Goal: Task Accomplishment & Management: Use online tool/utility

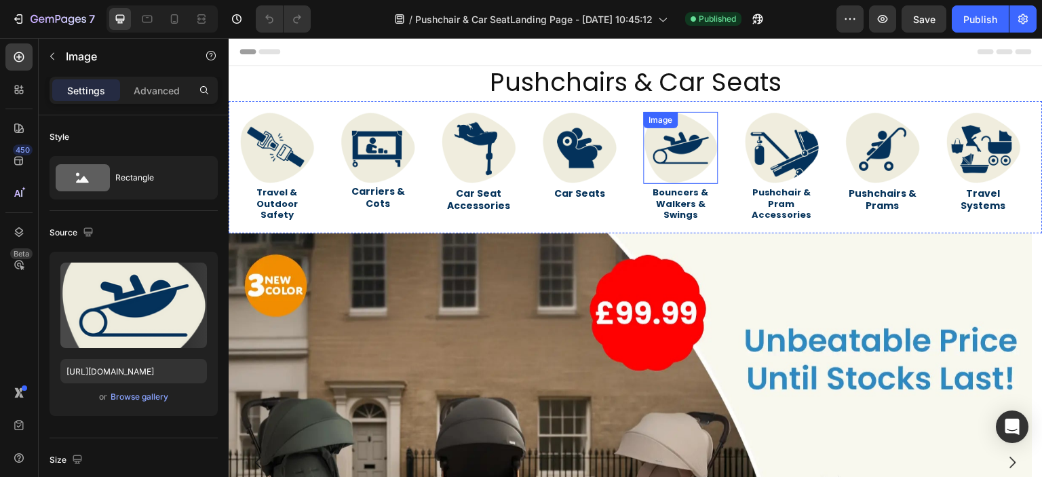
click at [660, 151] on img at bounding box center [680, 148] width 75 height 72
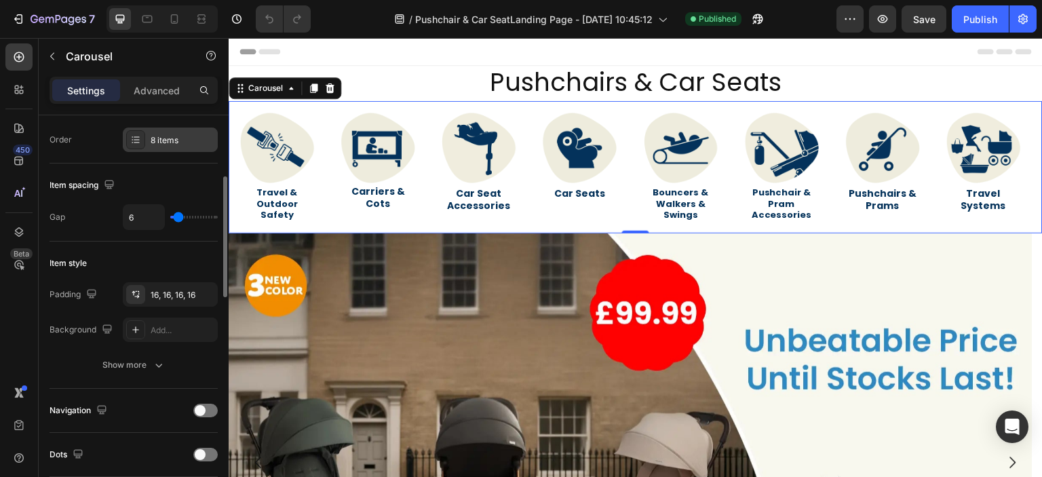
scroll to position [201, 0]
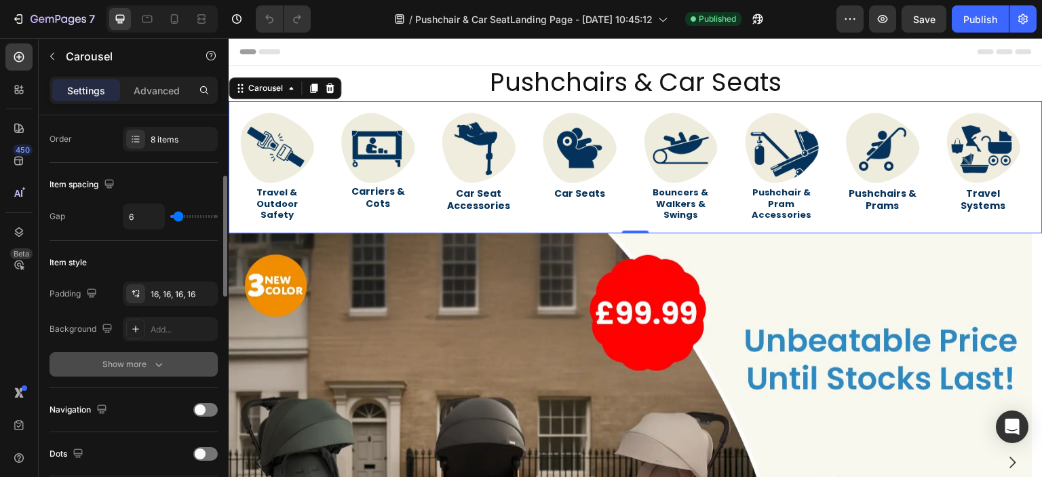
click at [168, 368] on button "Show more" at bounding box center [134, 364] width 168 height 24
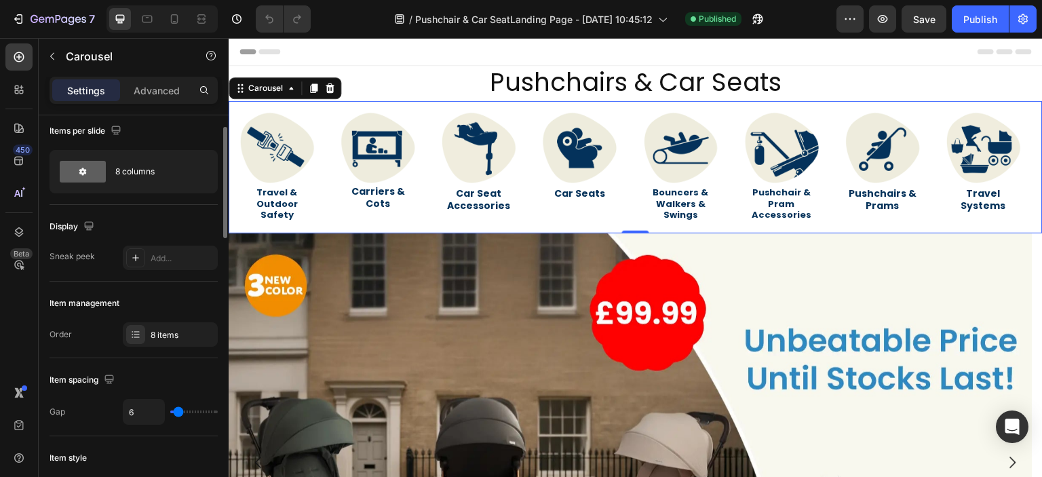
scroll to position [0, 0]
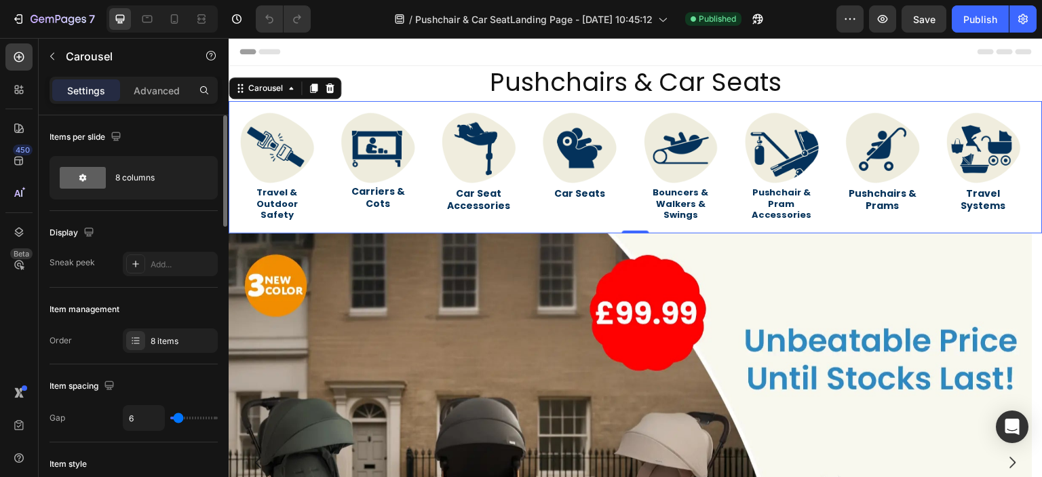
click at [134, 214] on div "Display Sneak peek Add..." at bounding box center [134, 249] width 168 height 77
click at [179, 338] on div "8 items" at bounding box center [183, 341] width 64 height 12
click at [157, 89] on p "Advanced" at bounding box center [157, 90] width 46 height 14
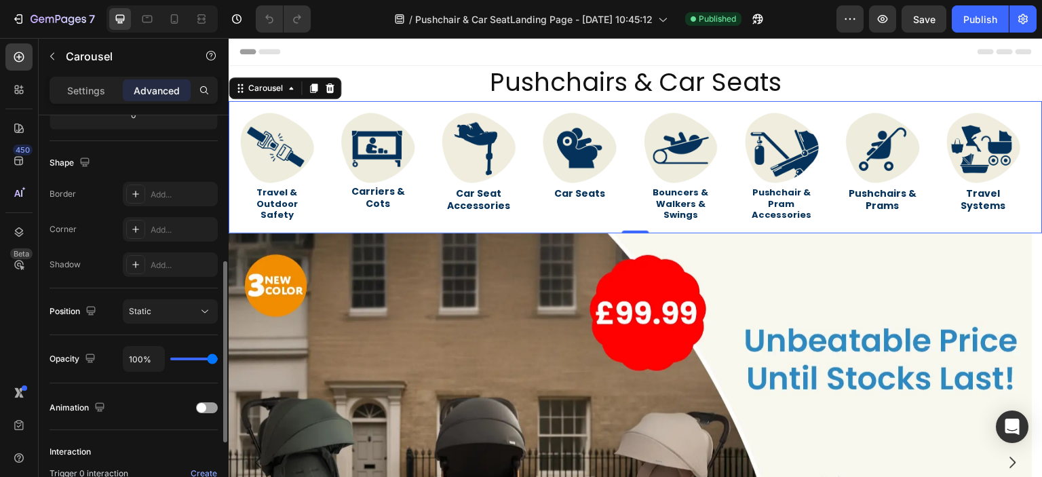
scroll to position [330, 0]
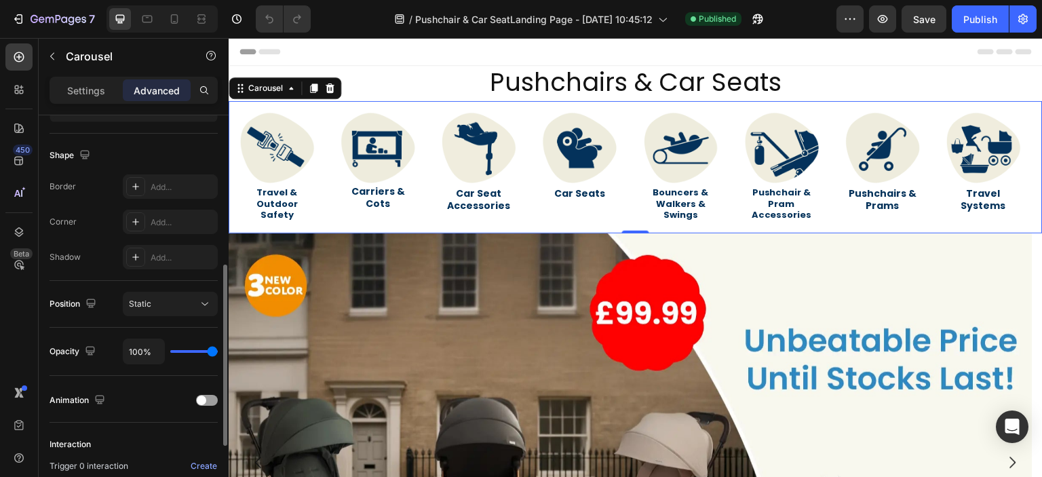
click at [150, 141] on div "Shape Border Add... Corner Add... Shadow Add..." at bounding box center [134, 207] width 168 height 147
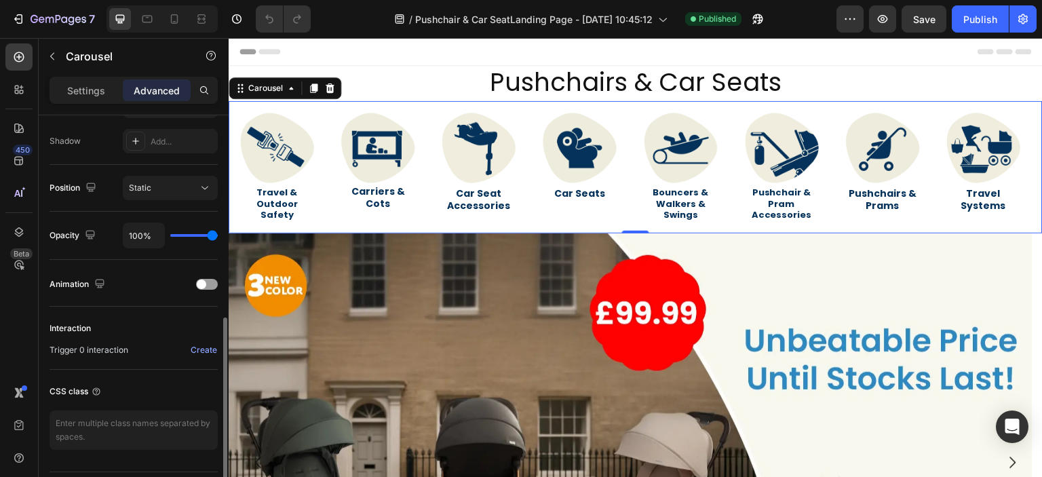
scroll to position [483, 0]
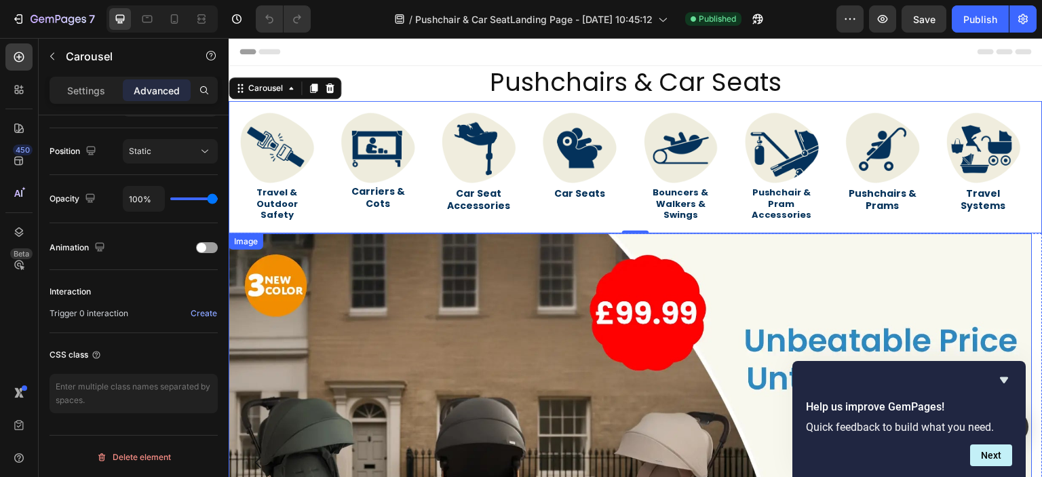
click at [293, 313] on img at bounding box center [631, 459] width 804 height 452
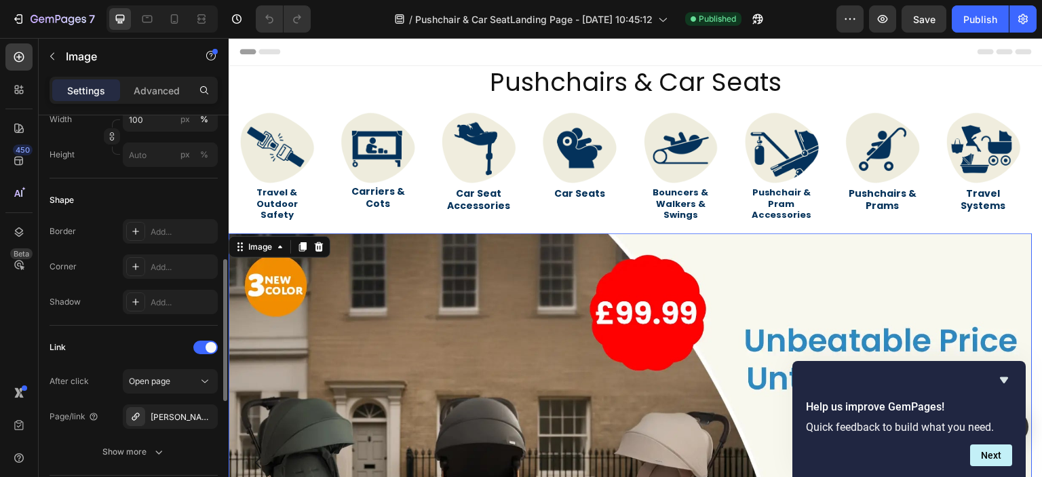
scroll to position [728, 0]
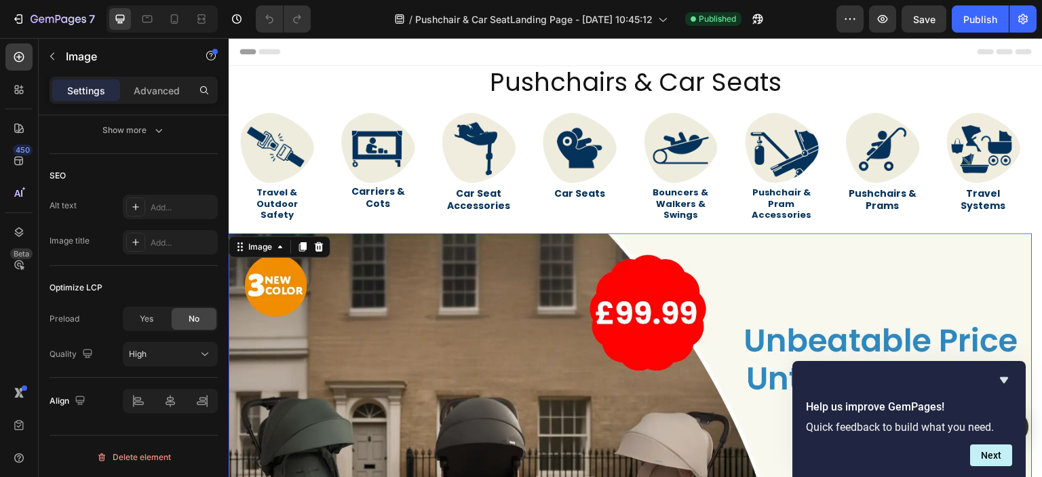
click at [161, 86] on p "Advanced" at bounding box center [157, 90] width 46 height 14
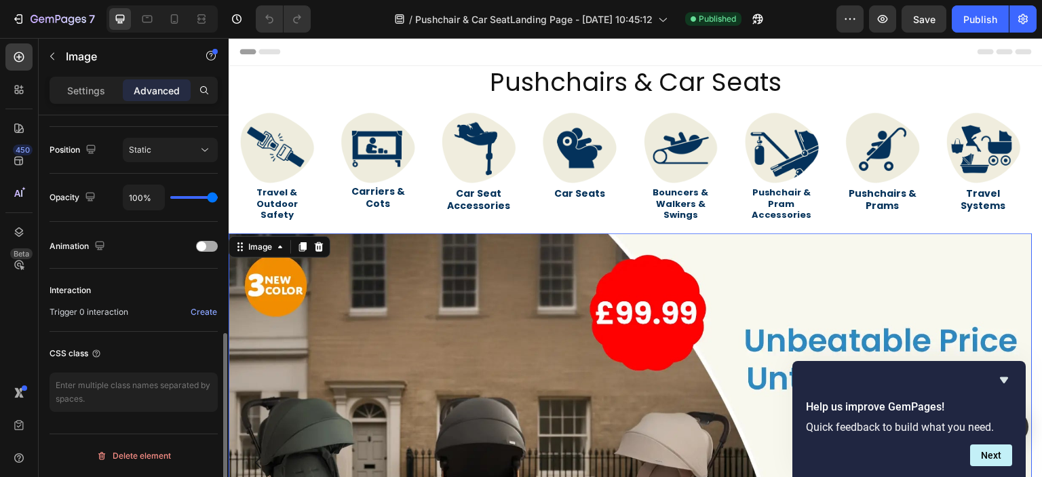
scroll to position [483, 0]
click at [120, 380] on textarea at bounding box center [134, 393] width 168 height 39
paste textarea "/* Hero alanı boyutlarını anasayfa ile aynı yap */ .custom-hero { min-height: 5…"
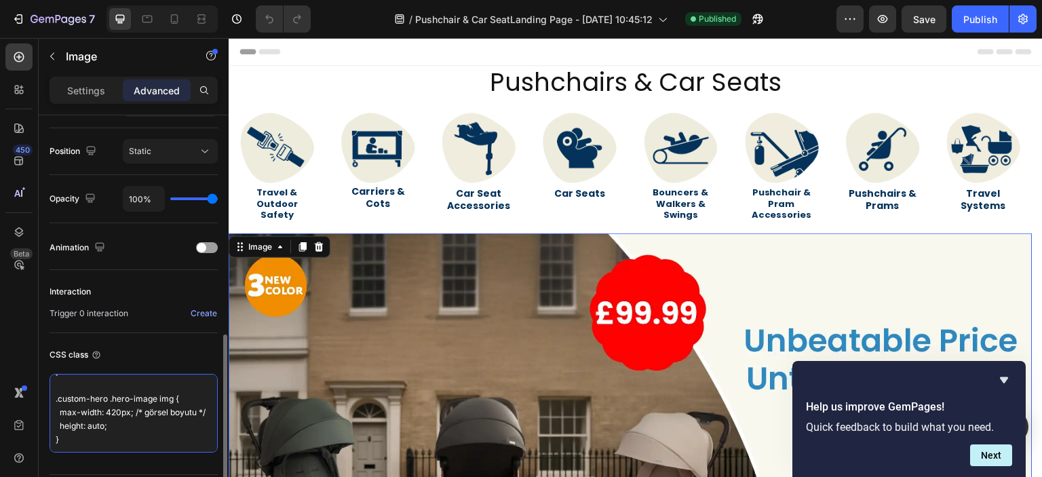
type textarea "/* Hero alanı boyutlarını anasayfa ile aynı yap */ .custom-hero { min-height: 5…"
click at [136, 356] on div "CSS class" at bounding box center [134, 355] width 168 height 22
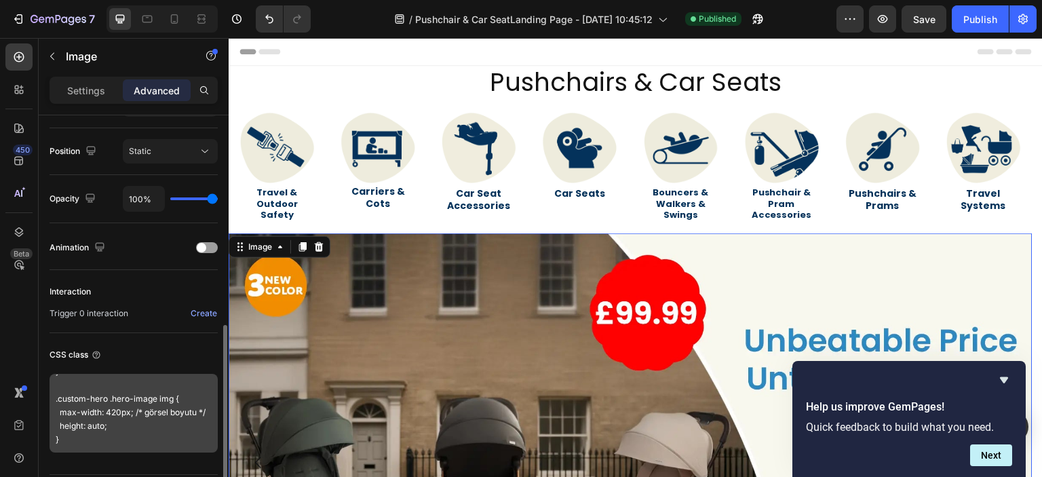
scroll to position [231, 0]
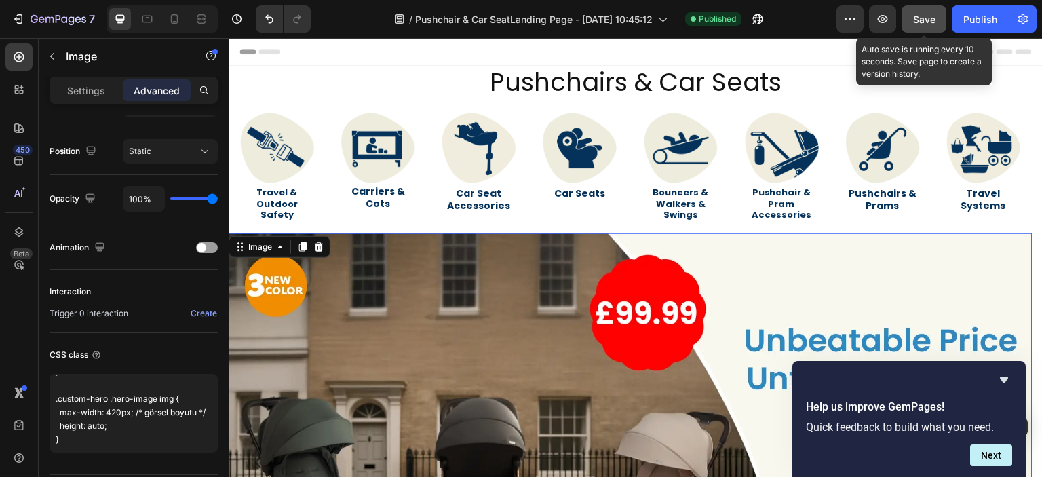
click at [925, 30] on button "Save" at bounding box center [923, 18] width 45 height 27
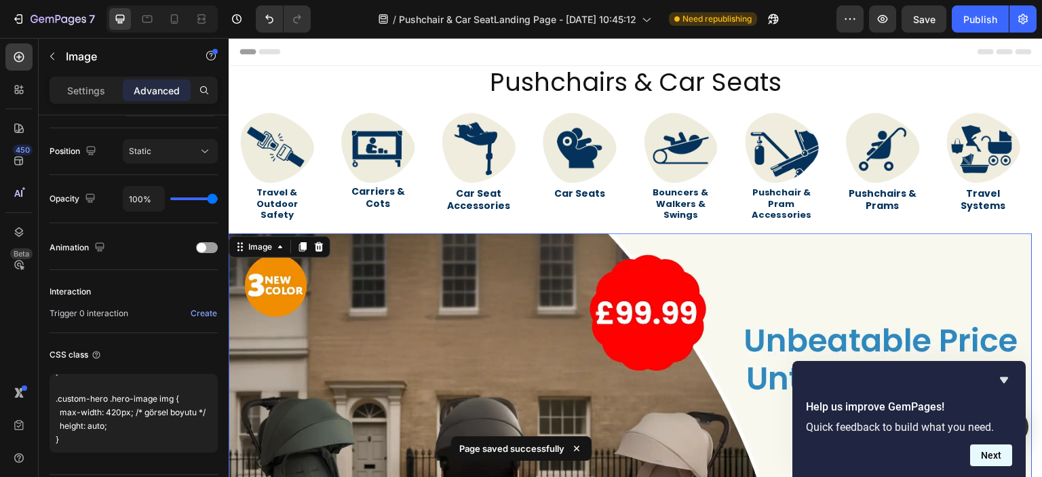
click at [989, 457] on button "Next" at bounding box center [991, 455] width 42 height 22
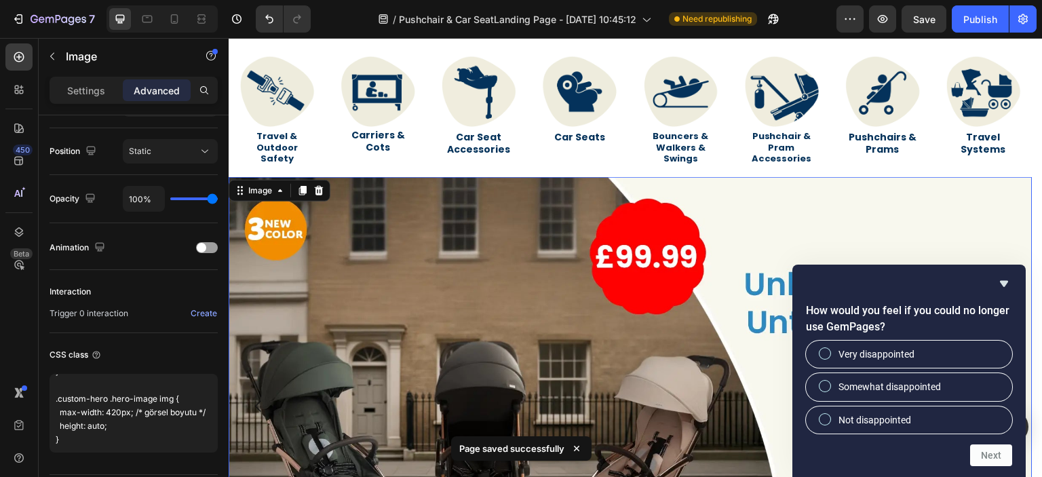
scroll to position [203, 0]
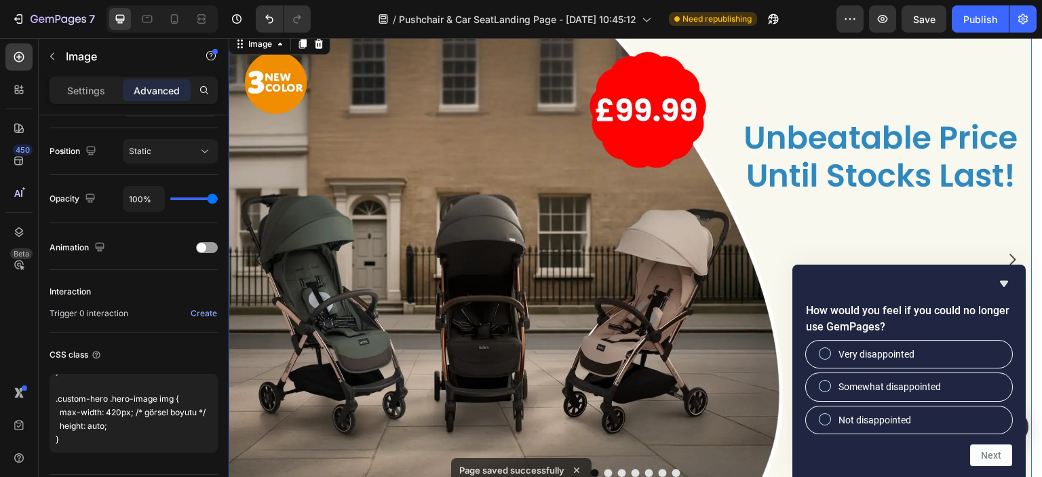
click at [562, 260] on img at bounding box center [631, 256] width 804 height 452
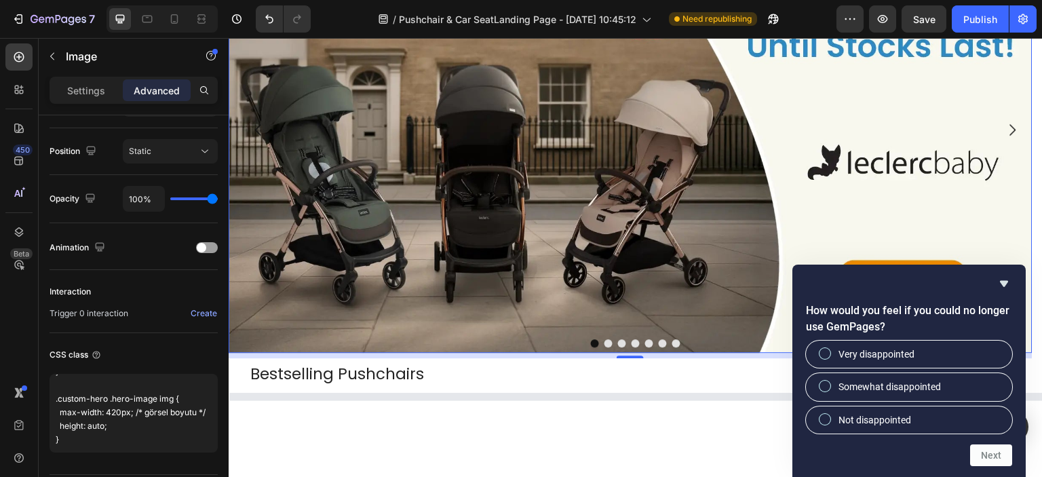
scroll to position [339, 0]
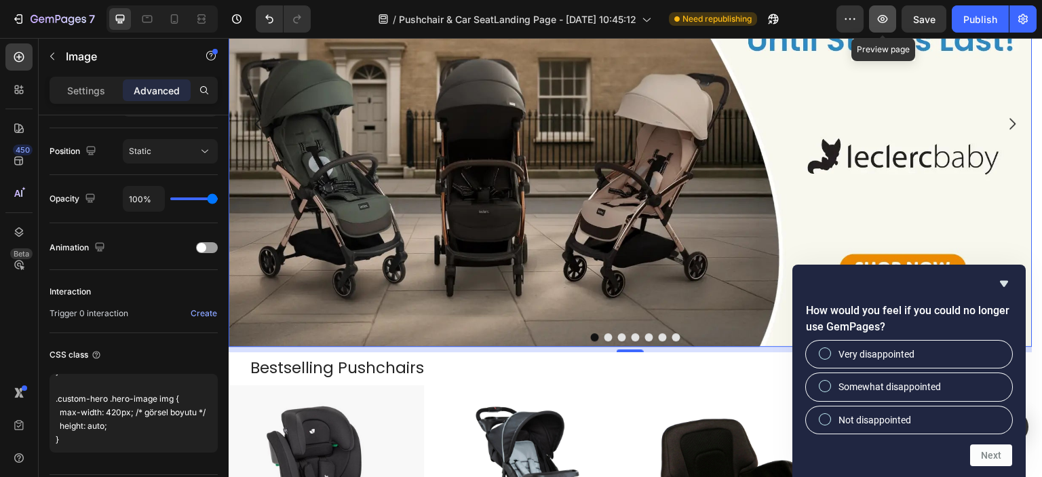
click at [880, 22] on icon "button" at bounding box center [883, 19] width 14 height 14
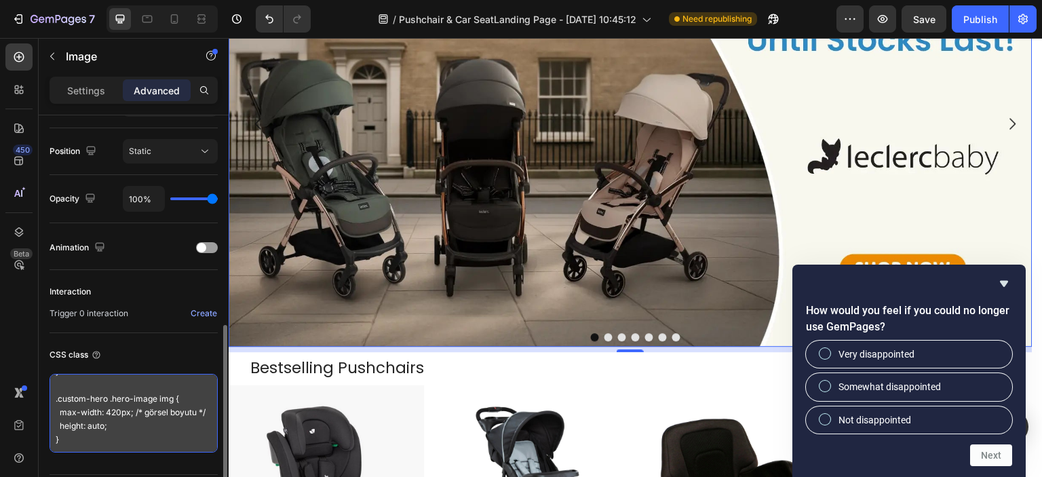
click at [124, 404] on textarea "/* Hero alanı boyutlarını anasayfa ile aynı yap */ .custom-hero { min-height: 5…" at bounding box center [134, 413] width 168 height 79
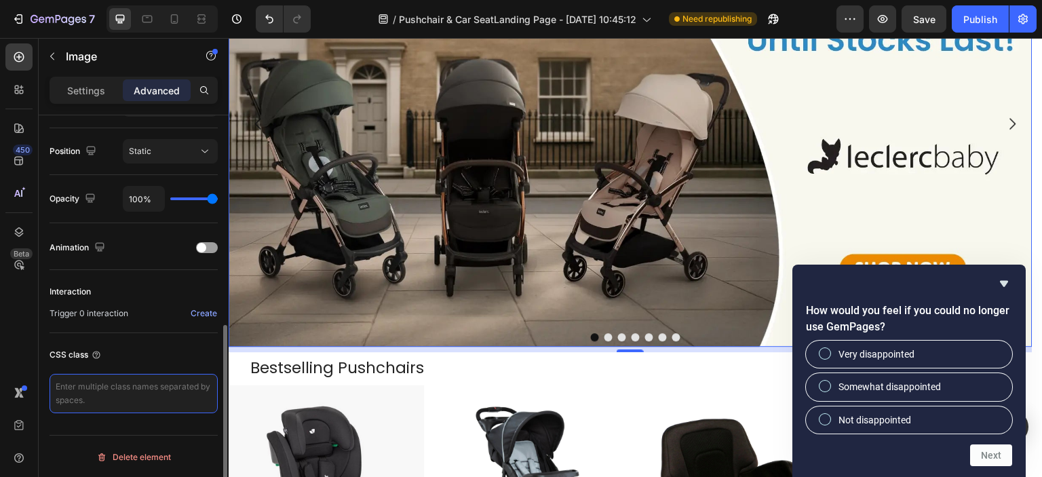
scroll to position [0, 0]
click at [155, 333] on div "CSS class" at bounding box center [134, 378] width 168 height 91
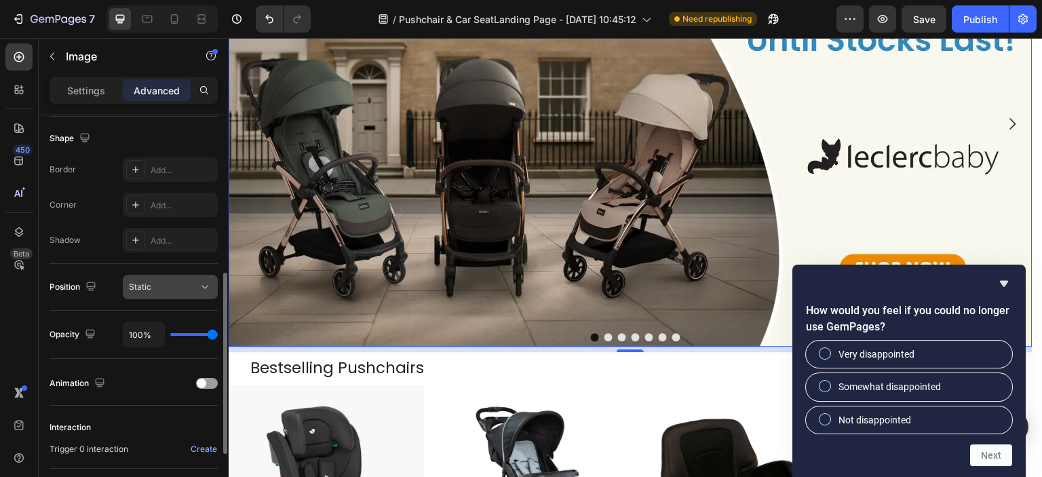
click at [159, 294] on button "Static" at bounding box center [170, 287] width 95 height 24
click at [101, 234] on div "Shadow Add..." at bounding box center [134, 240] width 168 height 24
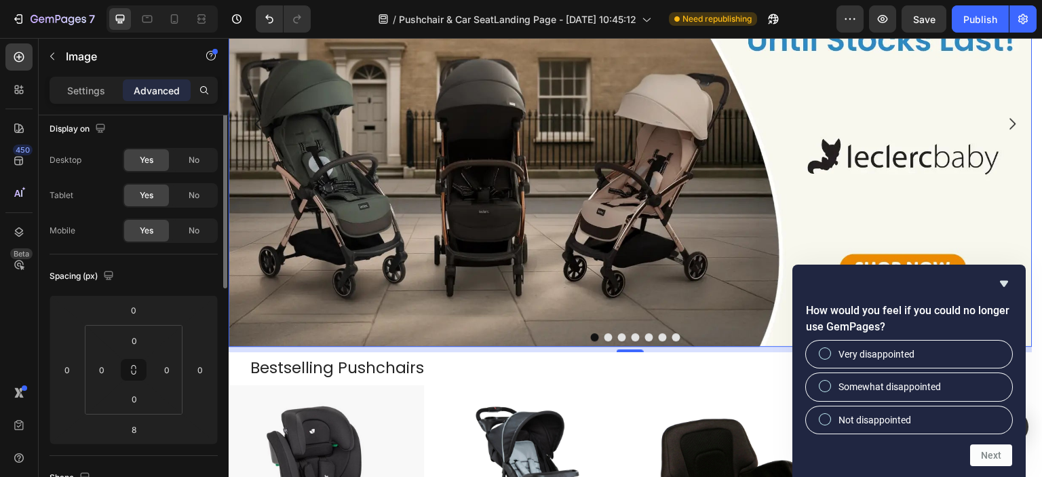
scroll to position [0, 0]
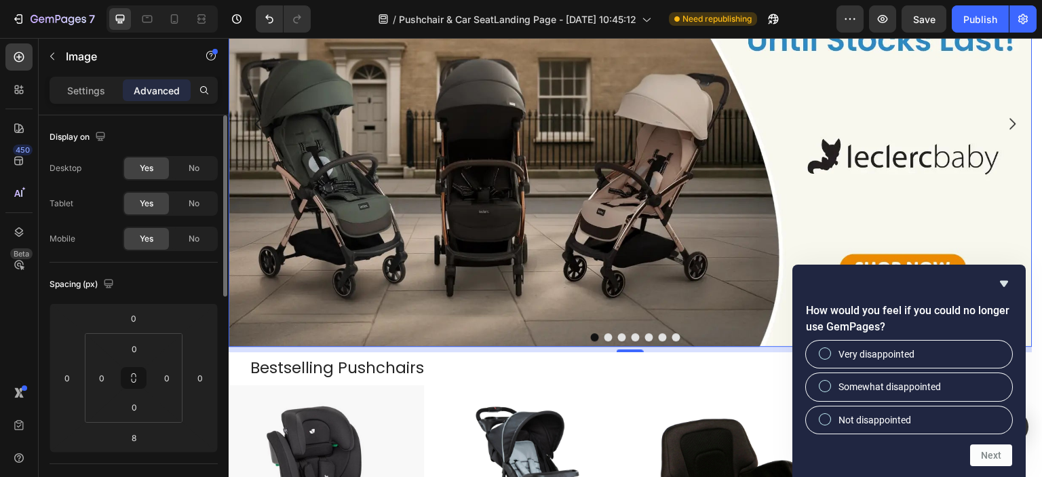
click at [104, 102] on div "Settings Advanced" at bounding box center [134, 90] width 168 height 27
click at [100, 97] on div "Settings" at bounding box center [86, 90] width 68 height 22
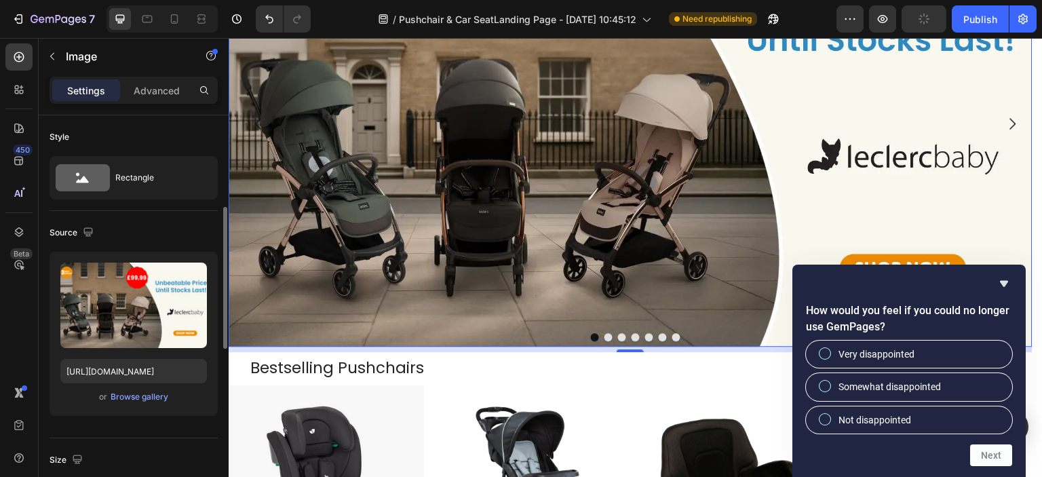
scroll to position [203, 0]
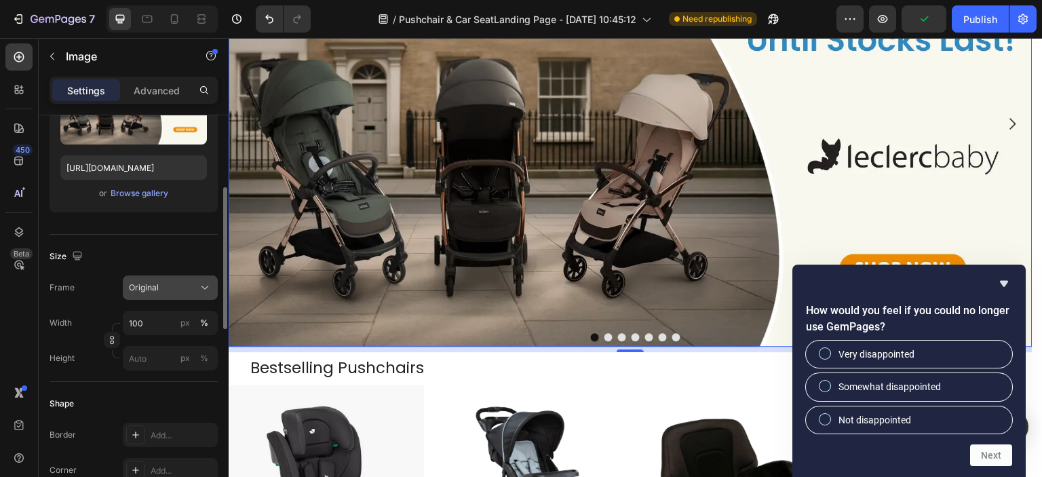
click at [153, 292] on span "Original" at bounding box center [144, 287] width 30 height 12
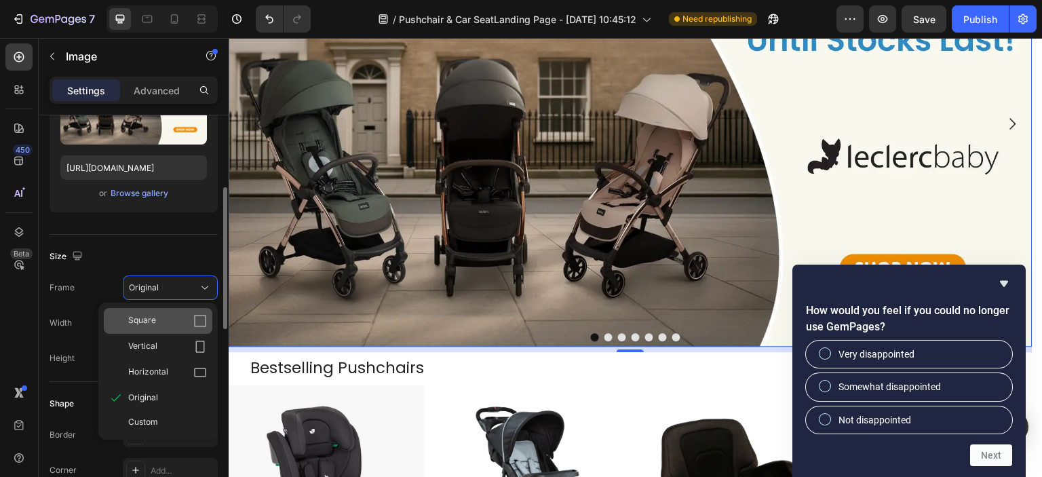
click at [148, 317] on span "Square" at bounding box center [142, 321] width 28 height 14
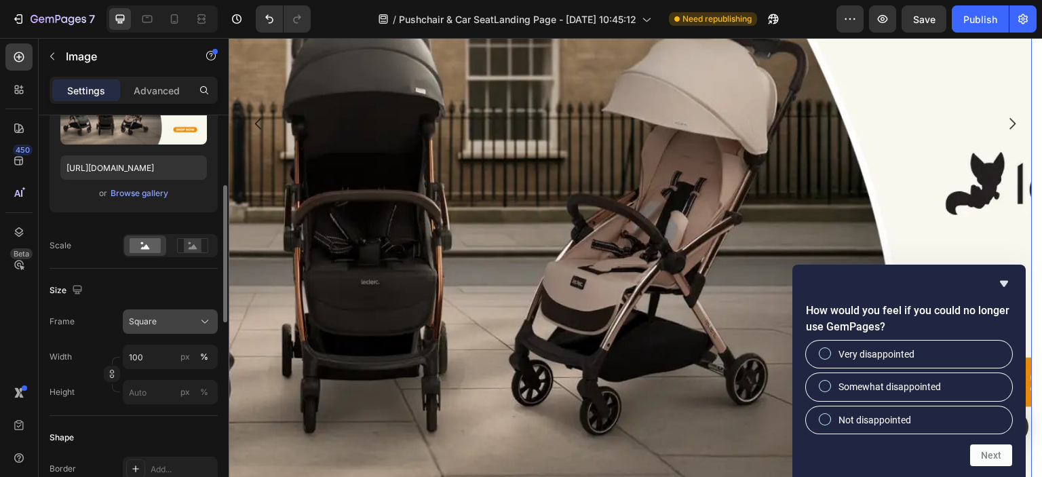
click at [155, 321] on span "Square" at bounding box center [143, 321] width 28 height 12
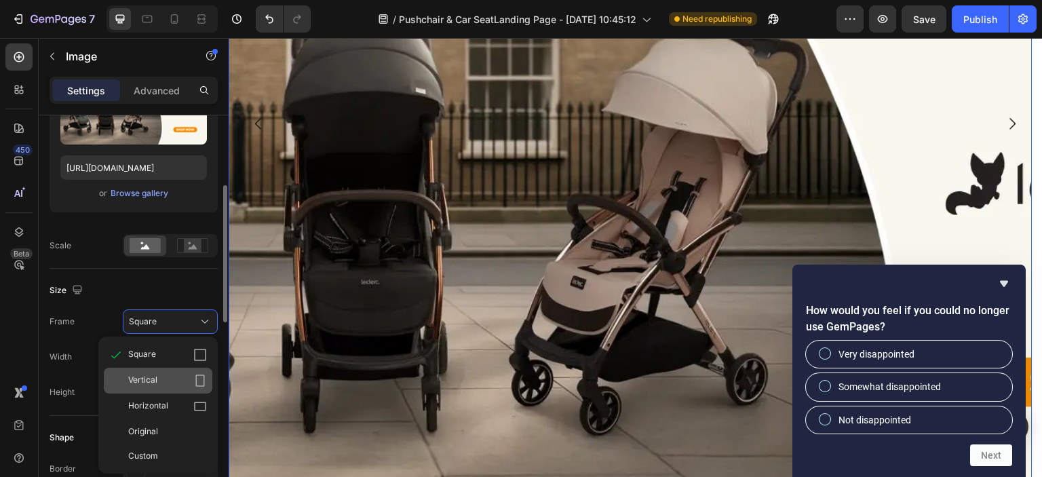
click at [151, 368] on div "Vertical" at bounding box center [158, 381] width 109 height 26
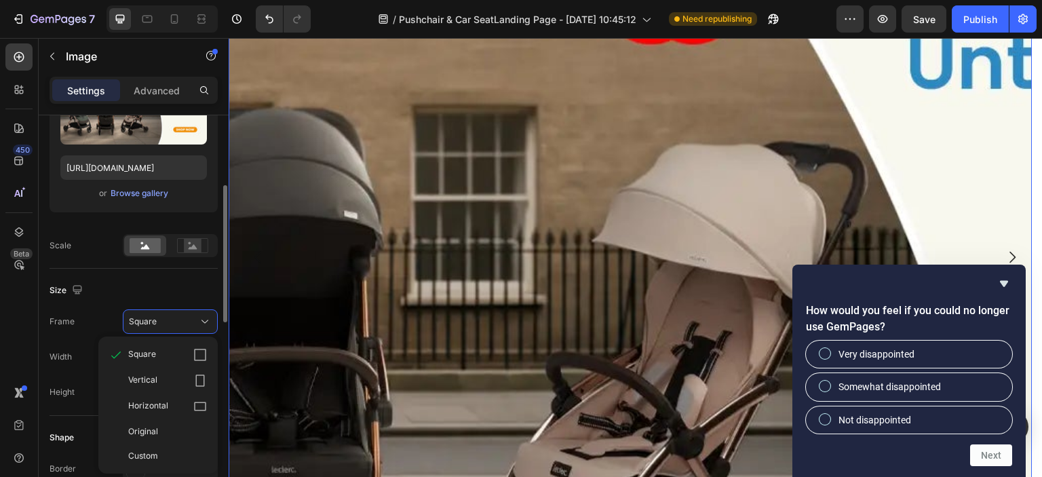
scroll to position [648, 0]
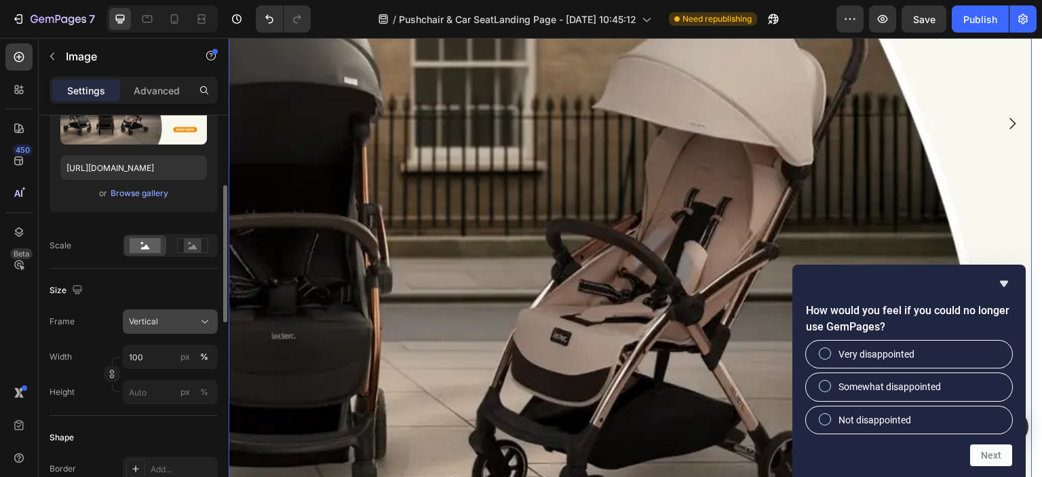
click at [164, 327] on div "Vertical" at bounding box center [162, 321] width 66 height 12
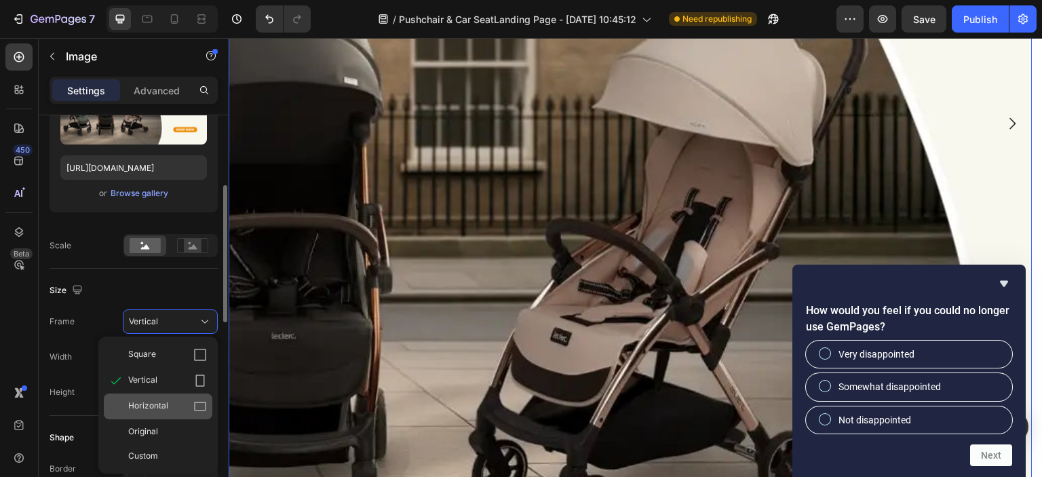
click at [162, 401] on span "Horizontal" at bounding box center [148, 406] width 40 height 14
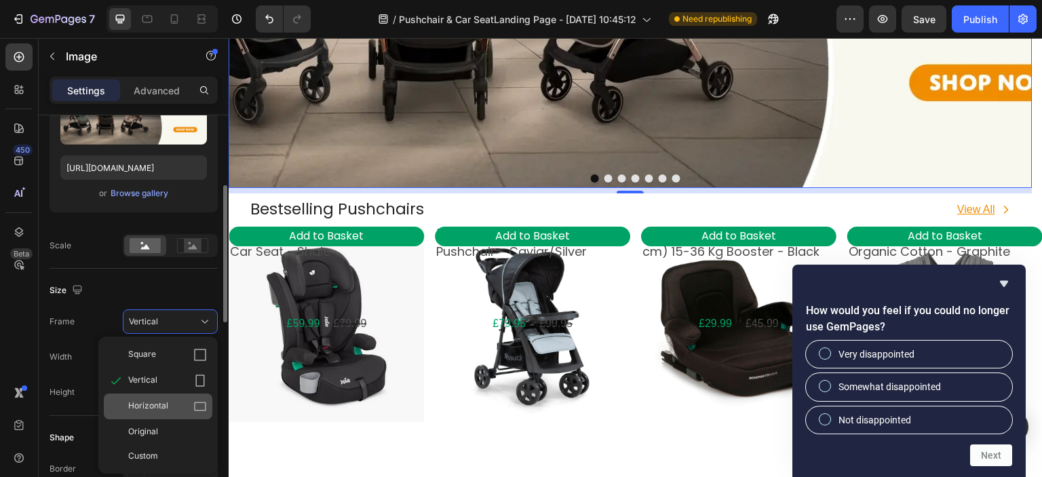
scroll to position [414, 0]
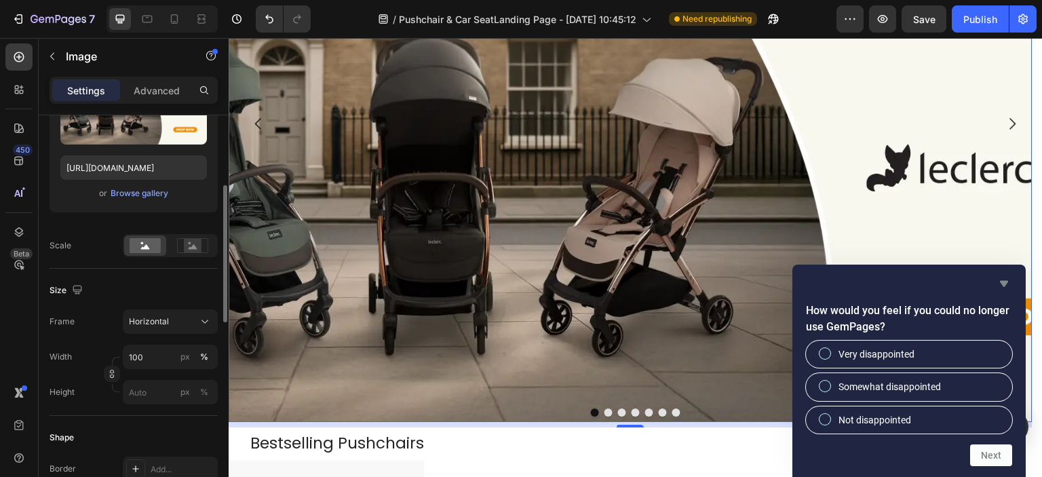
click at [1004, 277] on icon "Hide survey" at bounding box center [1004, 283] width 16 height 16
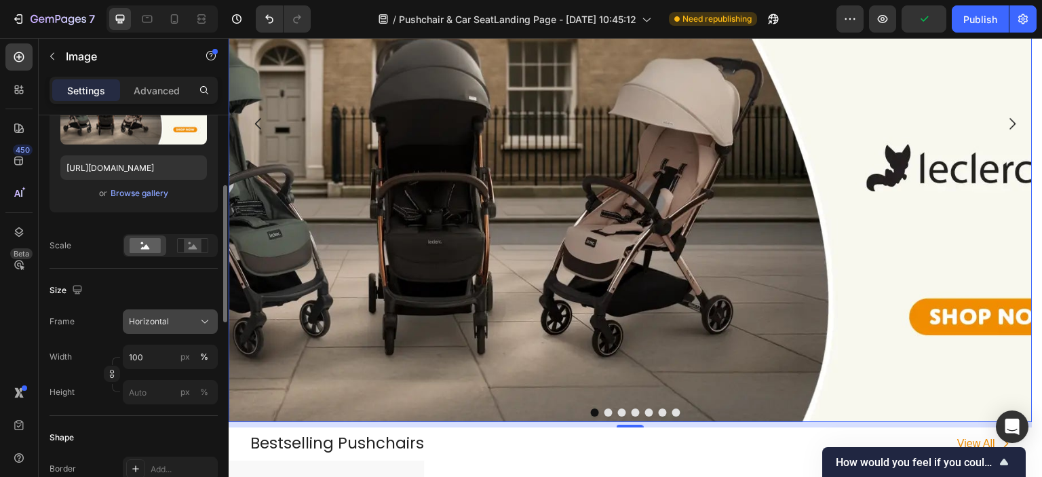
click at [198, 323] on icon at bounding box center [205, 322] width 14 height 14
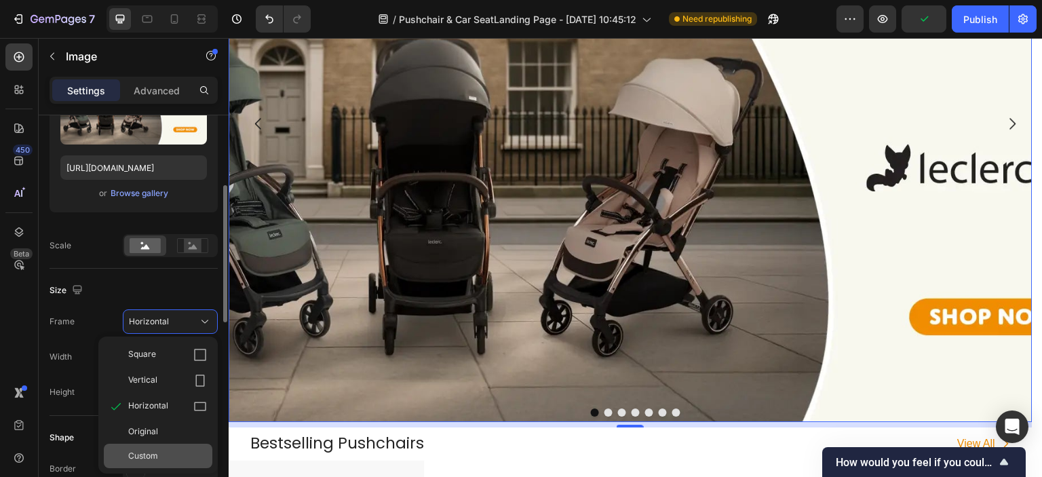
click at [161, 460] on div "Custom" at bounding box center [167, 456] width 79 height 12
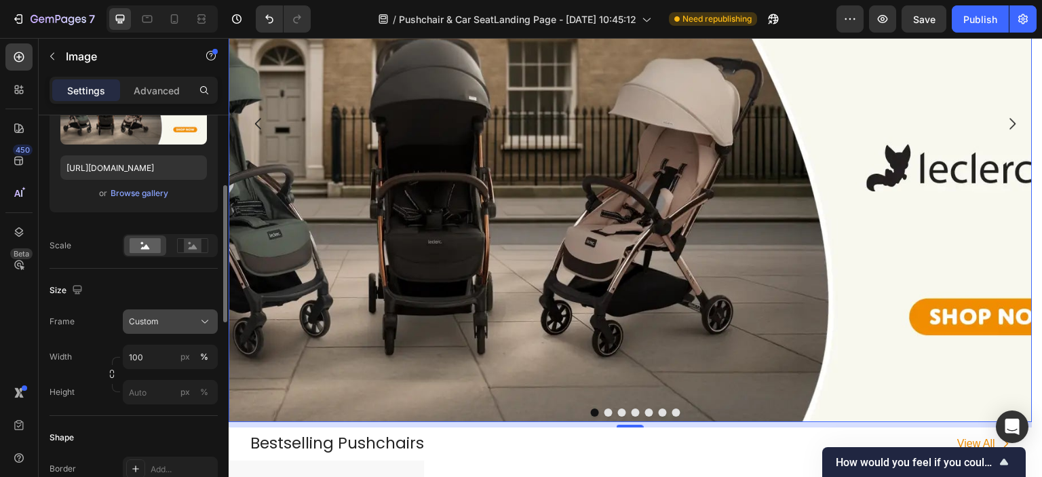
click at [170, 329] on button "Custom" at bounding box center [170, 321] width 95 height 24
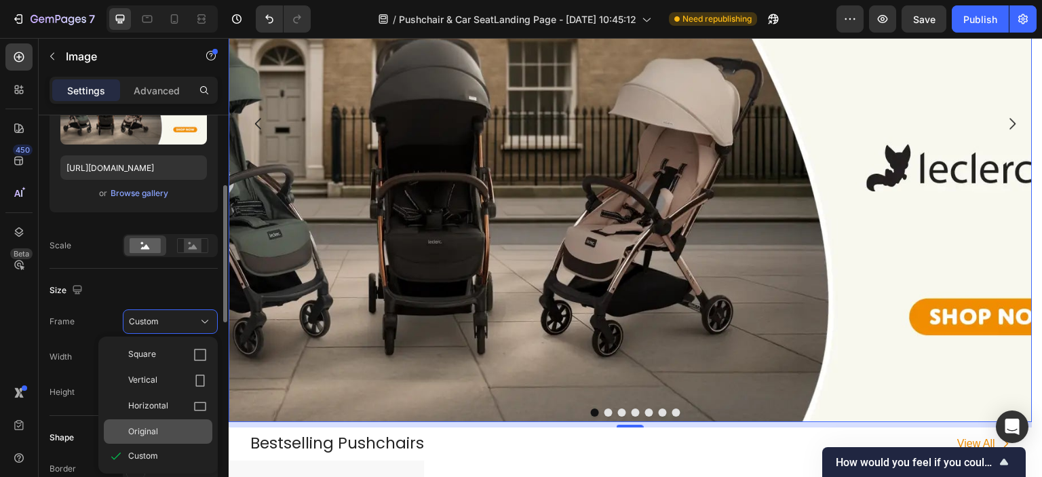
click at [168, 425] on div "Original" at bounding box center [167, 431] width 79 height 12
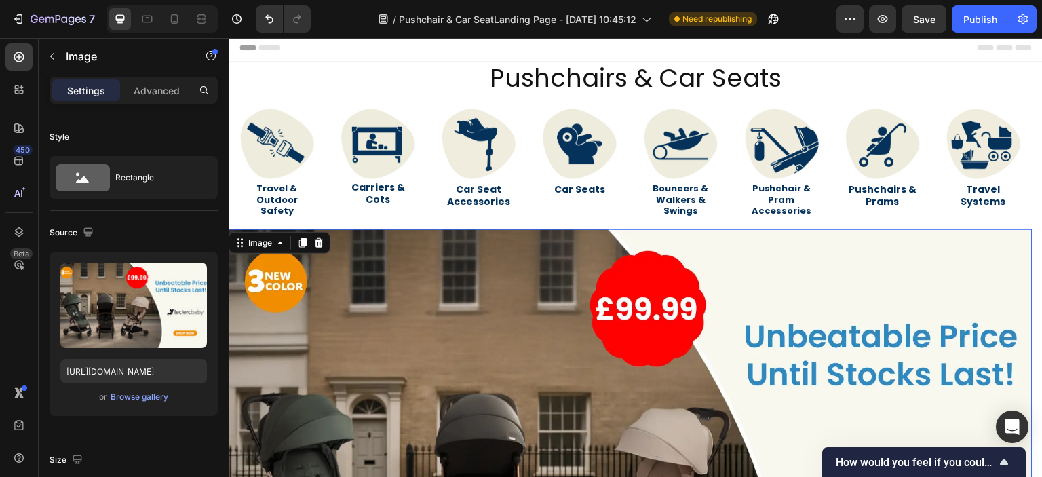
scroll to position [0, 0]
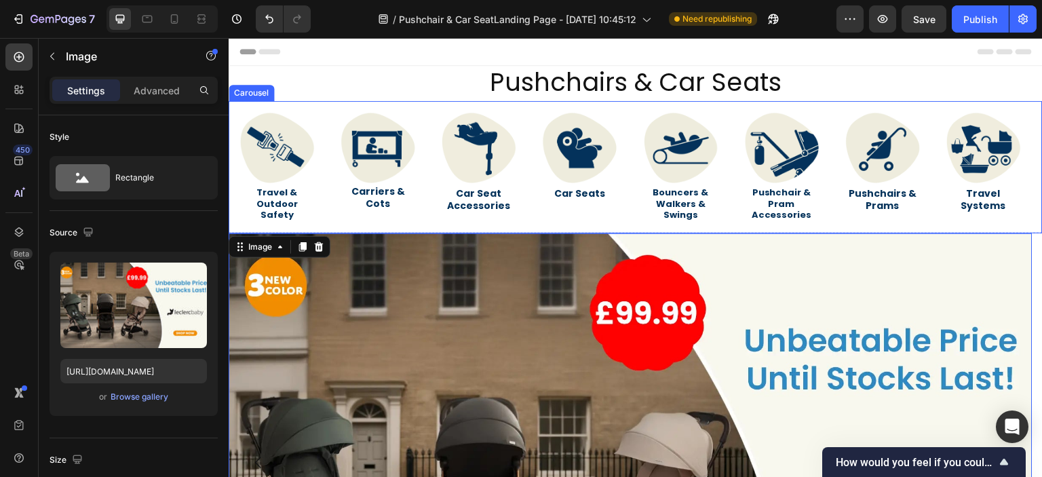
click at [334, 187] on div "Image Carriers & Cots Heading" at bounding box center [378, 167] width 97 height 132
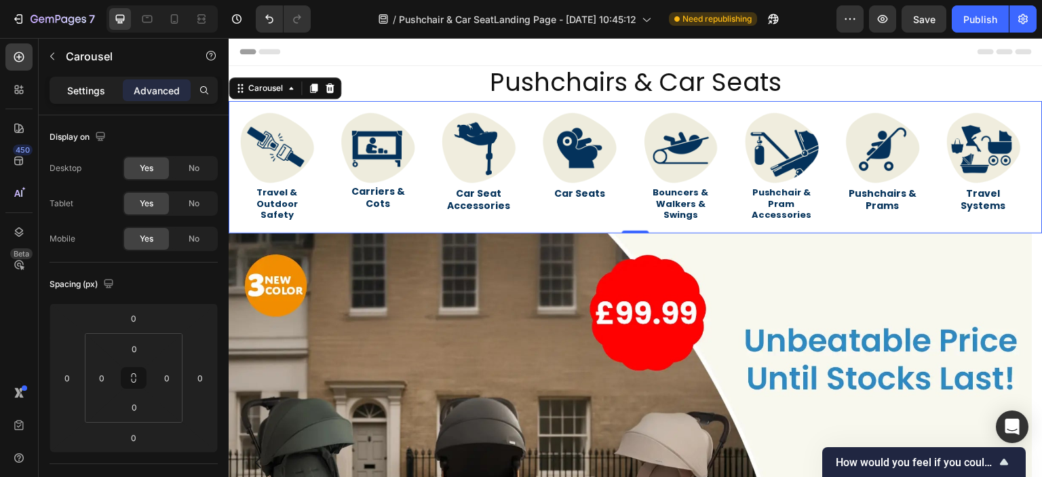
click at [98, 98] on div "Settings" at bounding box center [86, 90] width 68 height 22
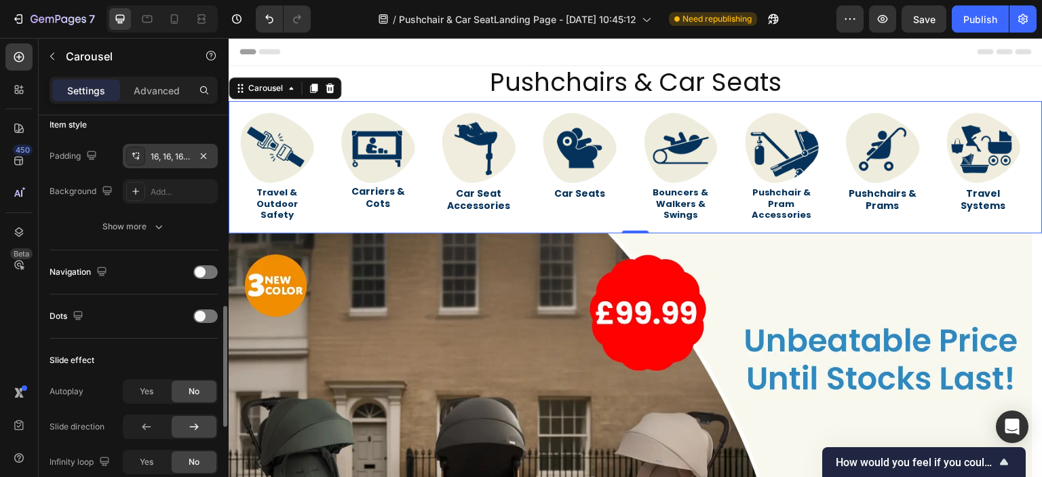
scroll to position [475, 0]
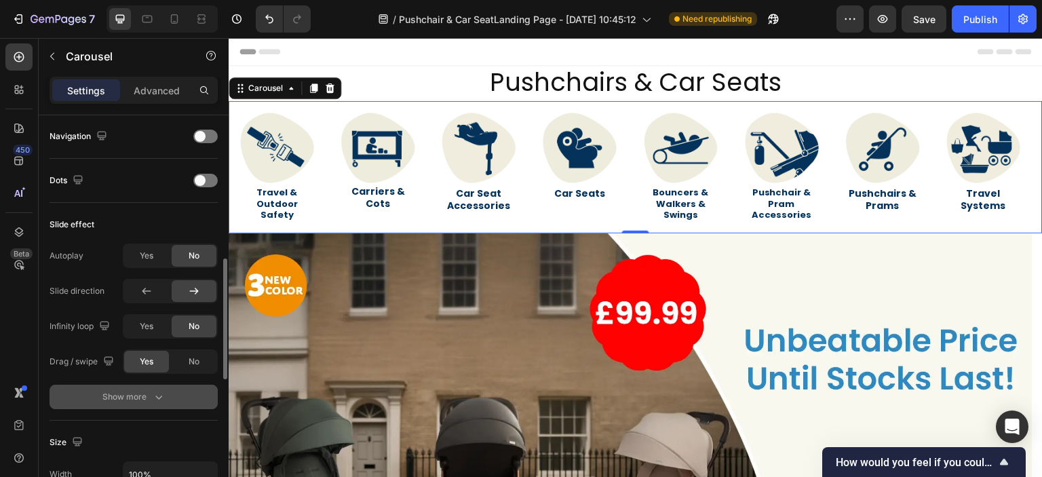
click at [139, 393] on div "Show more" at bounding box center [133, 397] width 63 height 14
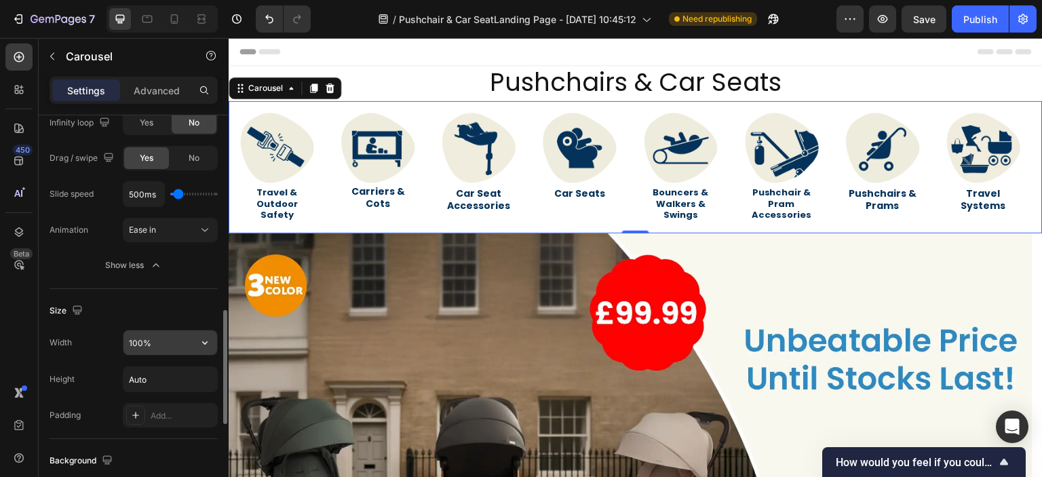
scroll to position [814, 0]
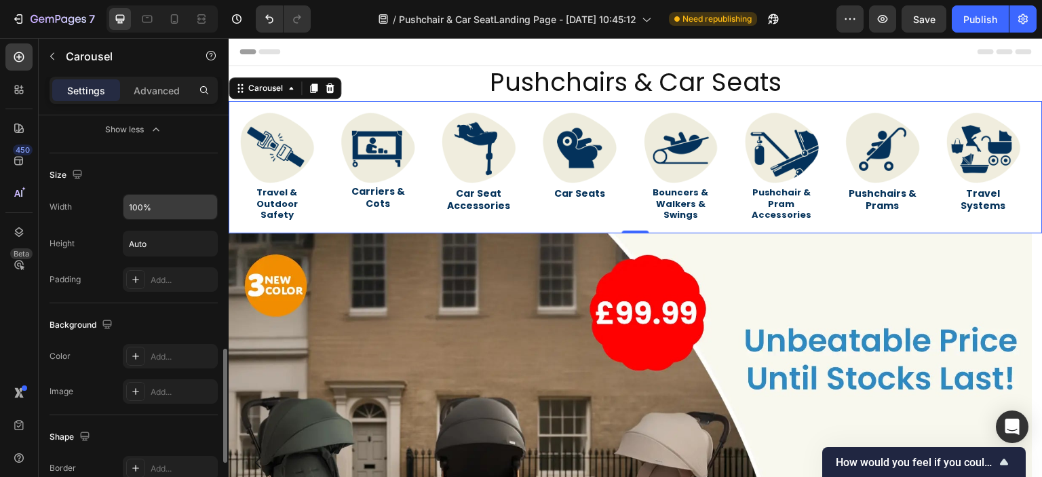
click at [176, 212] on input "100%" at bounding box center [170, 207] width 94 height 24
click at [202, 206] on icon "button" at bounding box center [205, 207] width 14 height 14
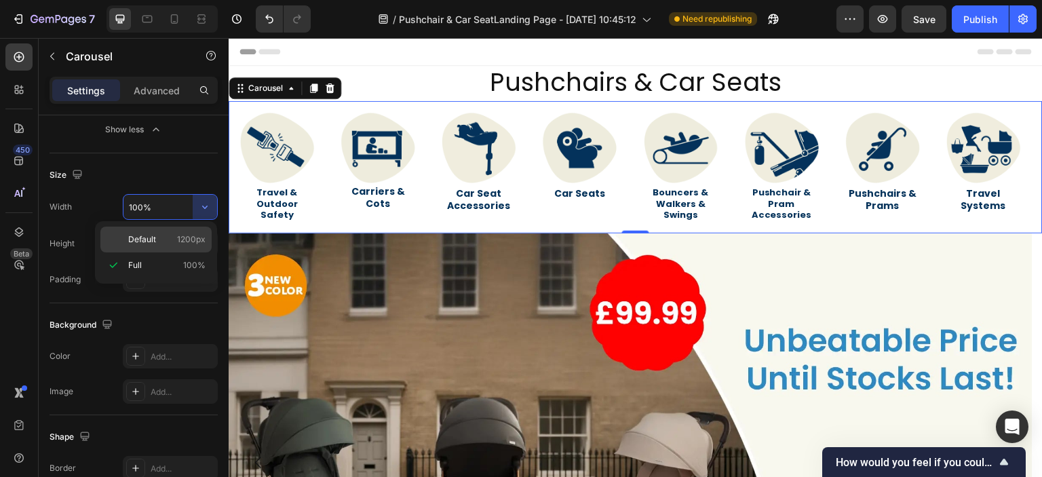
click at [179, 233] on span "1200px" at bounding box center [191, 239] width 28 height 12
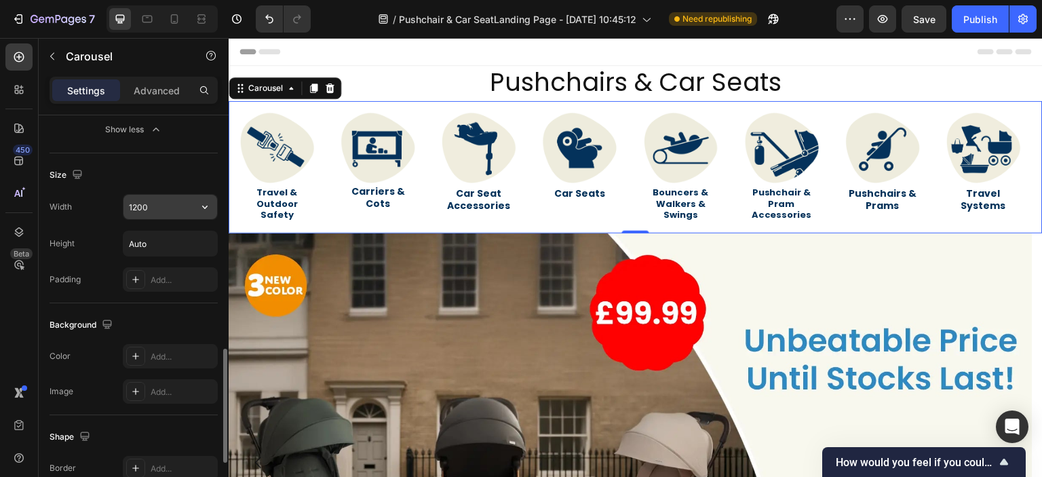
click at [193, 203] on button "button" at bounding box center [205, 207] width 24 height 24
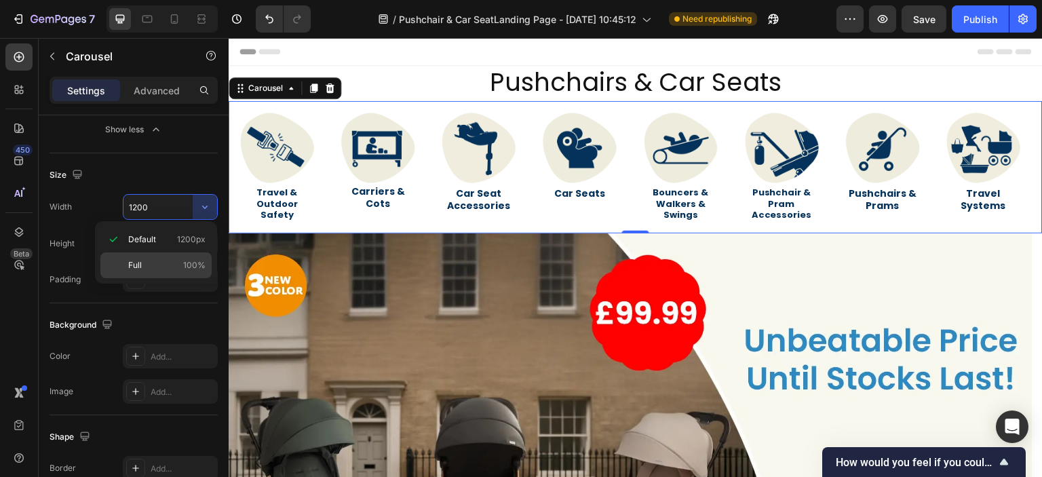
click at [176, 254] on div "Full 100%" at bounding box center [155, 265] width 111 height 26
type input "100%"
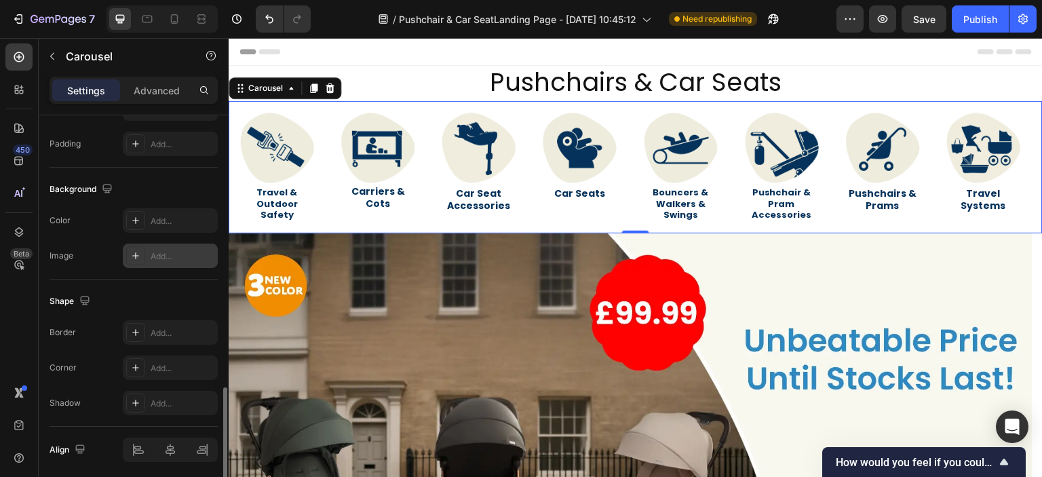
scroll to position [996, 0]
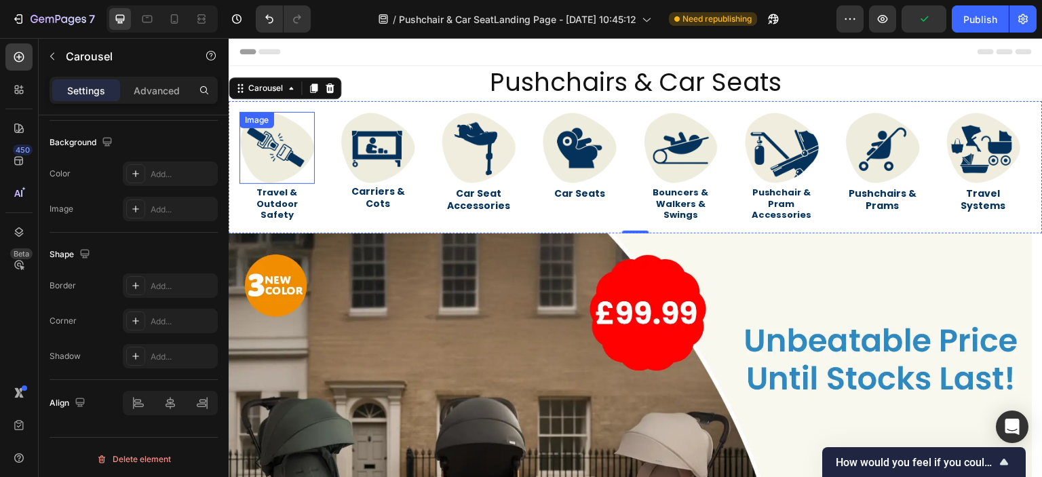
click at [259, 170] on img at bounding box center [276, 148] width 75 height 72
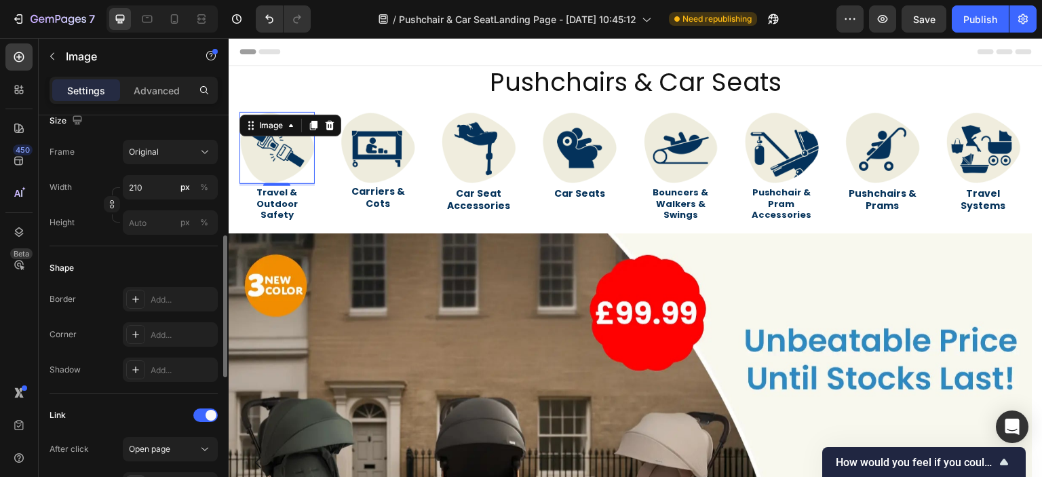
scroll to position [136, 0]
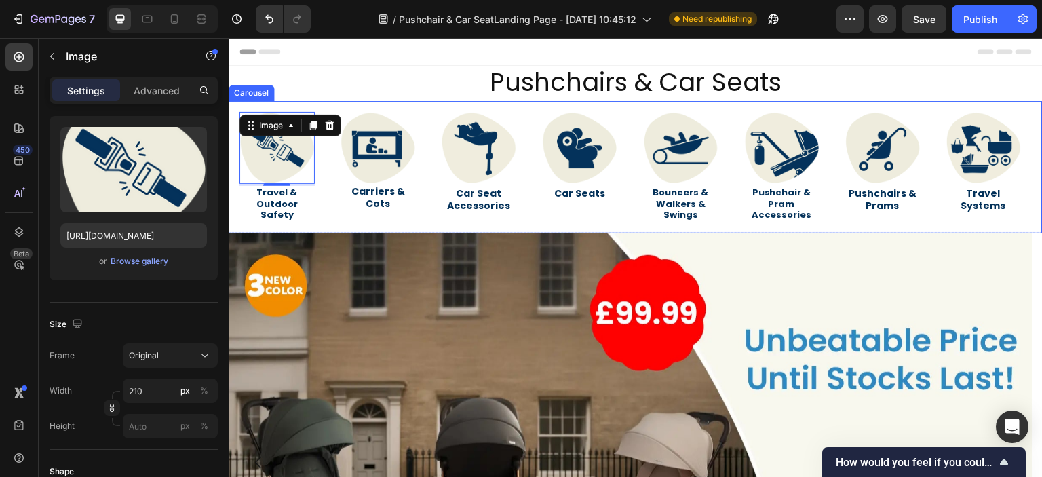
click at [331, 146] on div "Image Carriers & Cots Heading" at bounding box center [378, 167] width 97 height 132
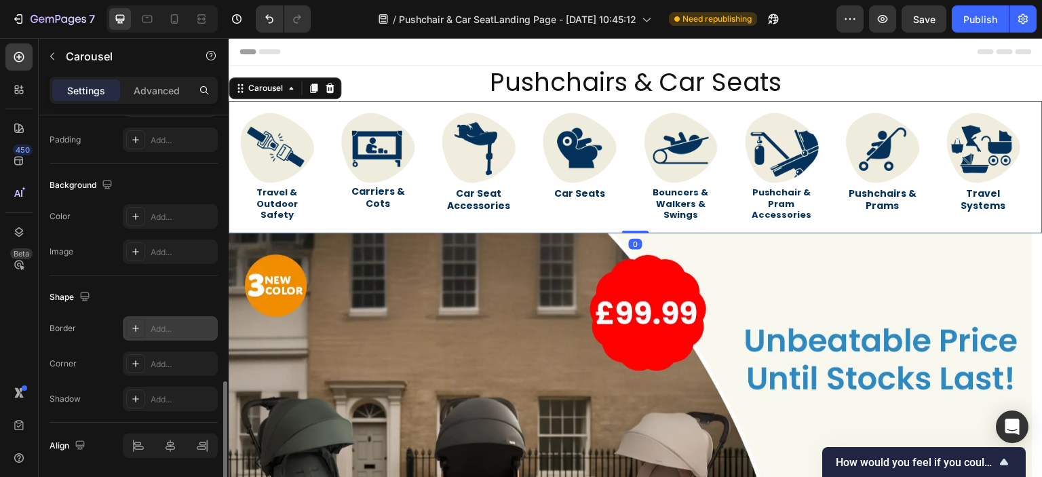
scroll to position [925, 0]
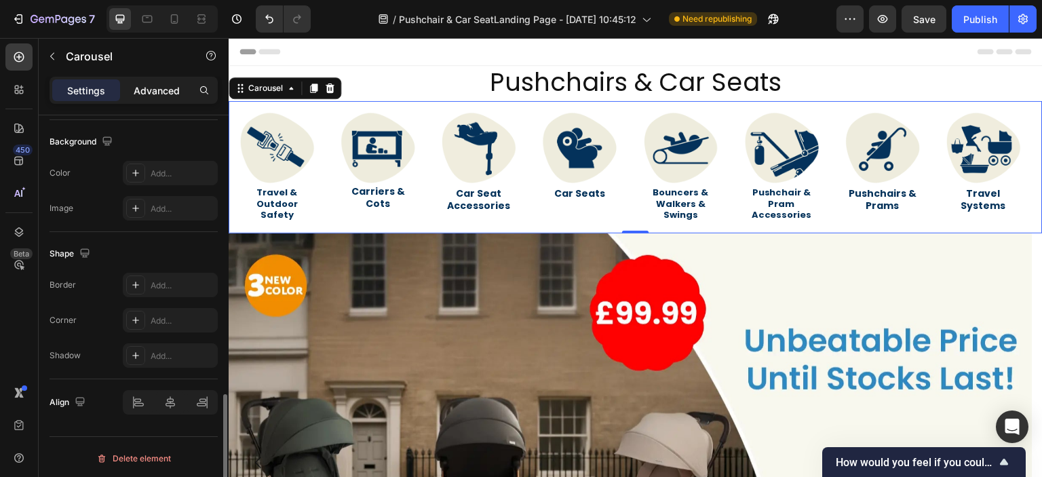
click at [182, 91] on div "Advanced" at bounding box center [157, 90] width 68 height 22
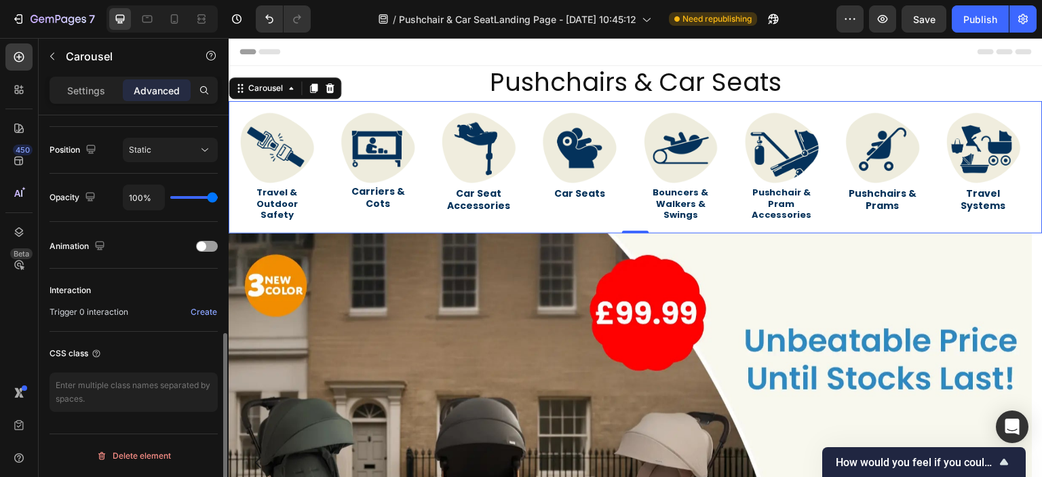
scroll to position [483, 0]
click at [142, 383] on textarea at bounding box center [134, 393] width 168 height 39
paste textarea ".collection-block { border: none; } @media (max-width: 768px) { .product-grid--…"
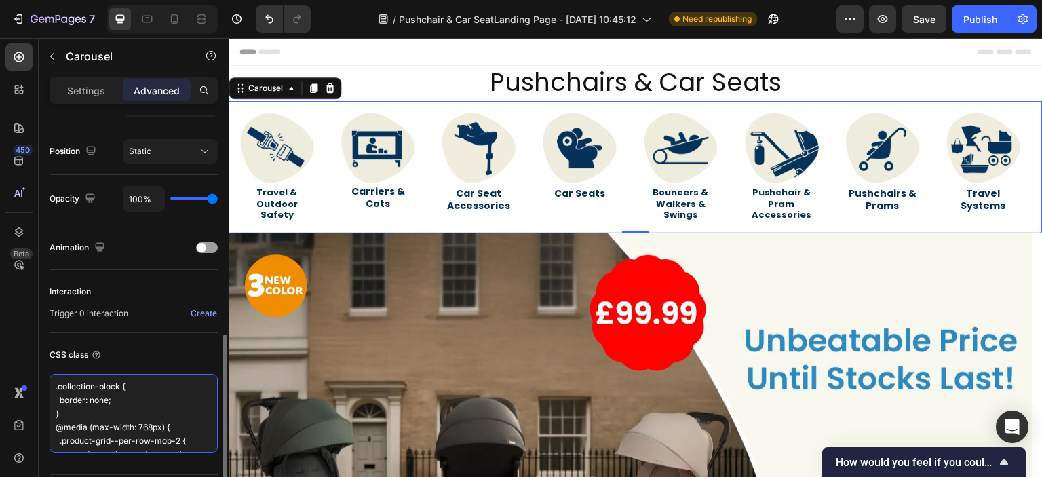
scroll to position [333, 0]
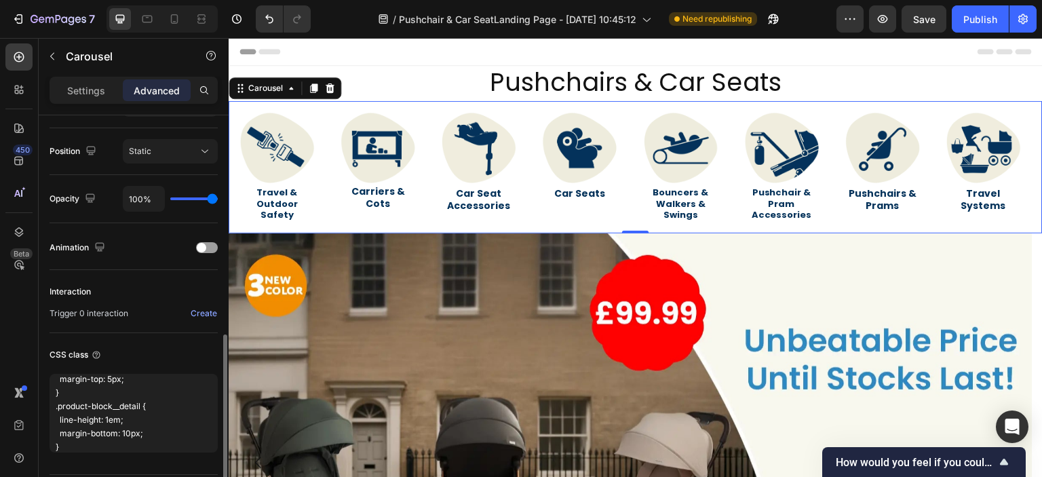
click at [158, 353] on div "CSS class" at bounding box center [134, 355] width 168 height 22
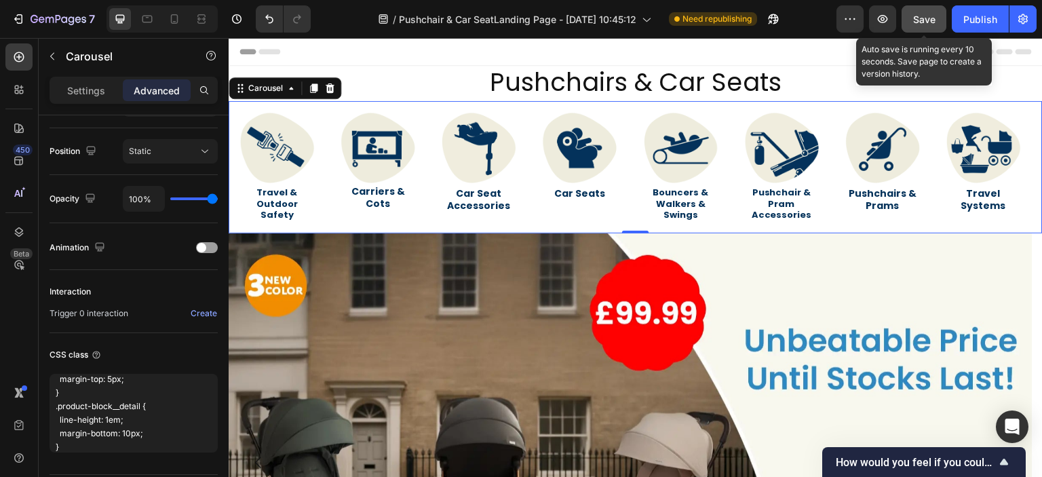
click at [925, 28] on button "Save" at bounding box center [923, 18] width 45 height 27
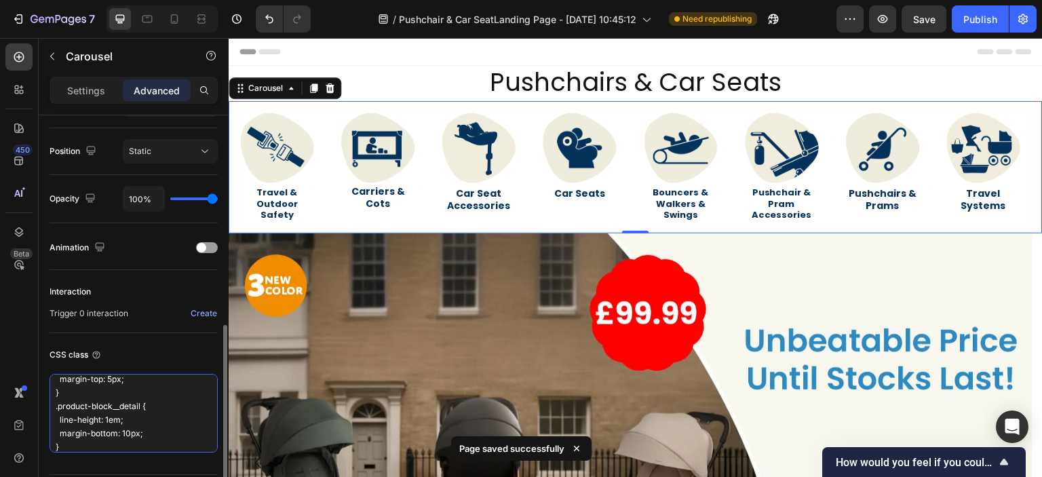
click at [144, 393] on textarea ".collection-block { border: none; } @media (max-width: 768px) { .product-grid--…" at bounding box center [134, 413] width 168 height 79
click at [123, 440] on textarea ".collection-block { border: none; } @media (max-width: 768px) { .product-grid--…" at bounding box center [134, 413] width 168 height 79
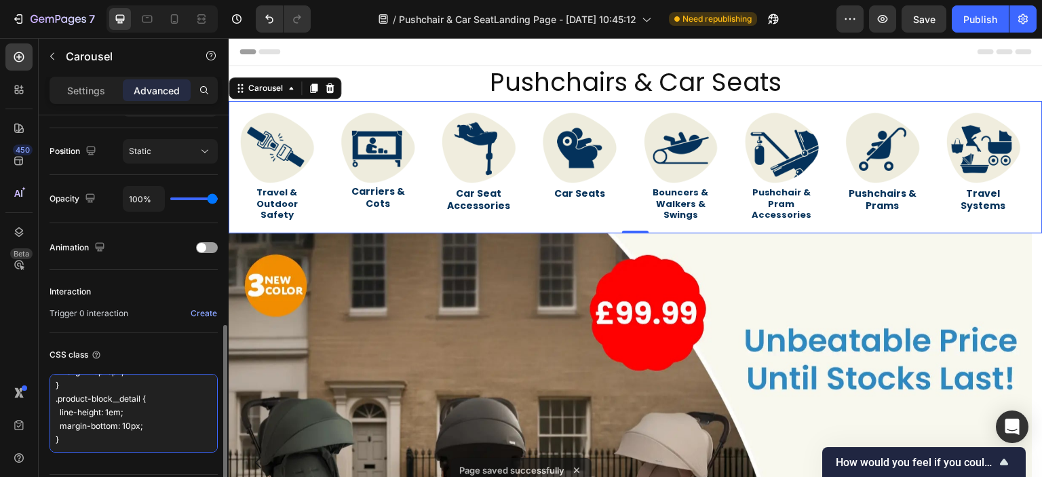
type textarea ".collection-block { border: none; } @media (max-width: 768px) { .product-grid--…"
click at [157, 340] on div "CSS class .collection-block { border: none; } @media (max-width: 768px) { .prod…" at bounding box center [134, 398] width 168 height 130
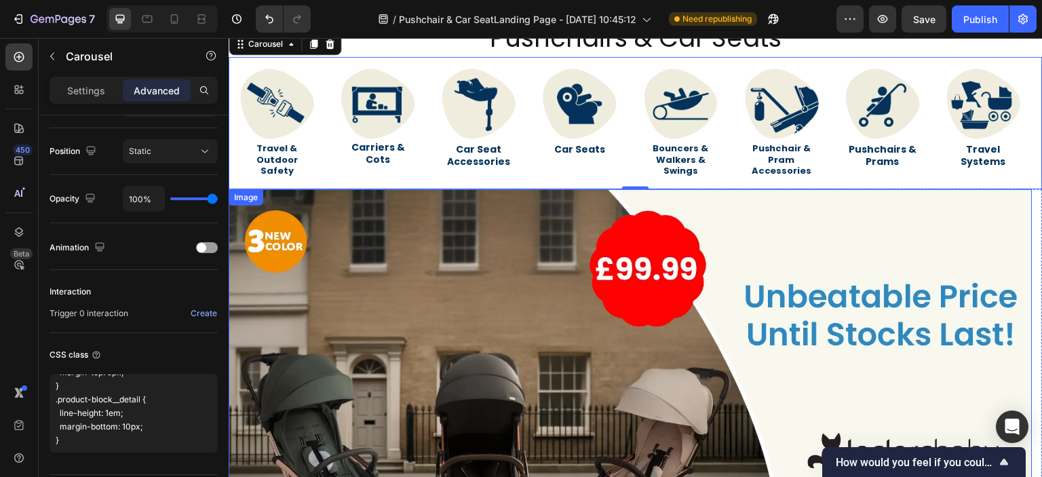
scroll to position [68, 0]
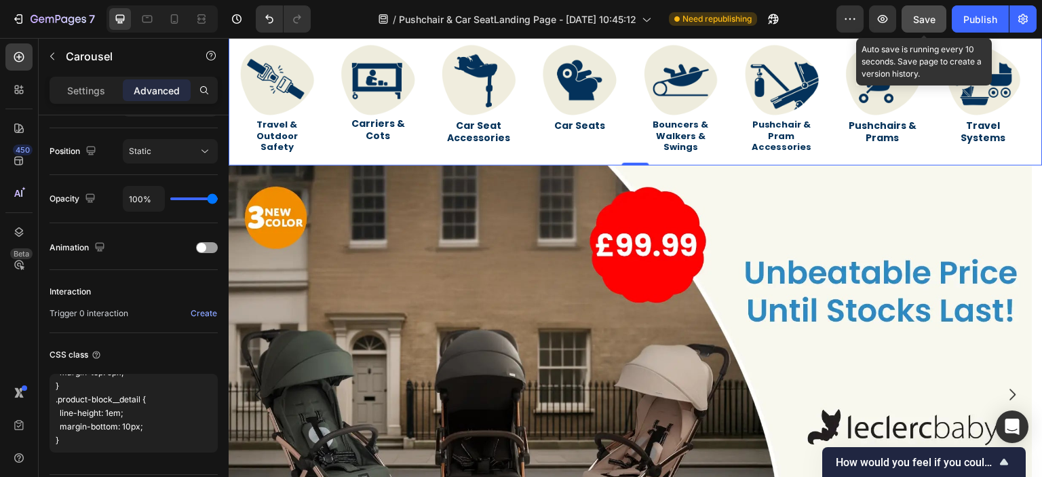
click at [914, 20] on span "Save" at bounding box center [924, 20] width 22 height 12
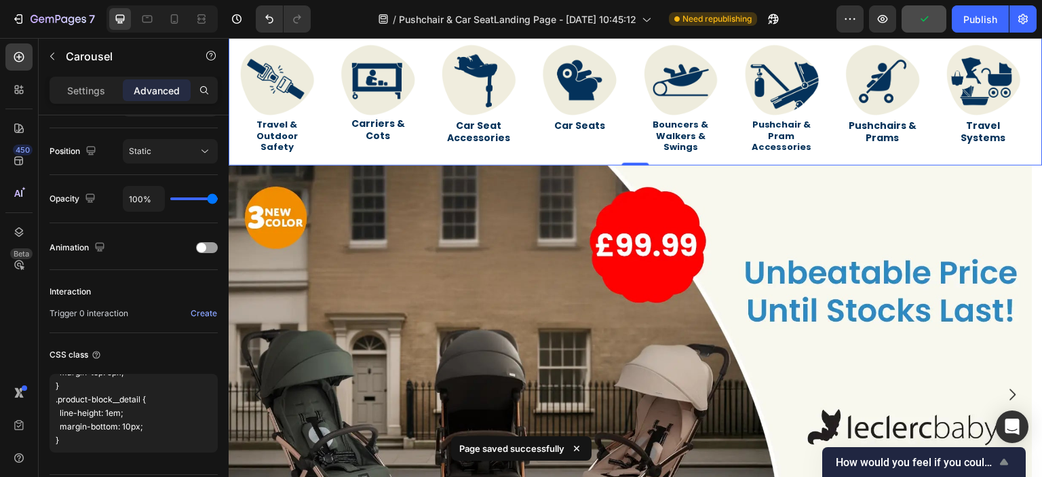
click at [903, 456] on span "How would you feel if you could no longer use GemPages?" at bounding box center [916, 462] width 160 height 13
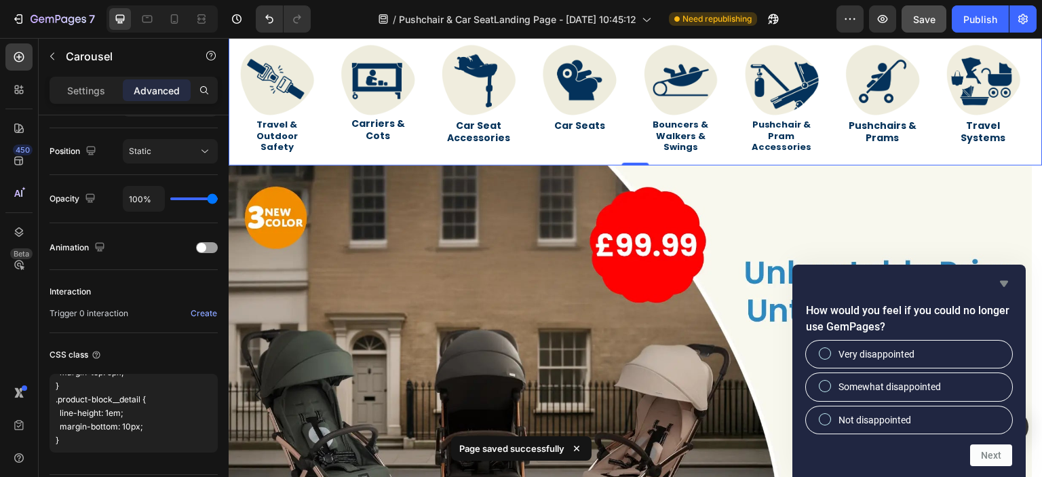
click at [1001, 290] on icon "Hide survey" at bounding box center [1004, 283] width 16 height 16
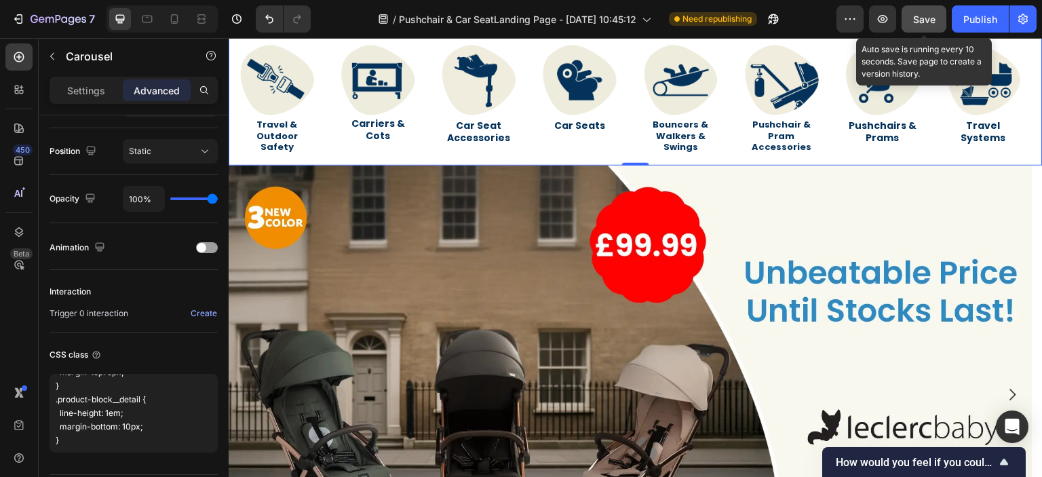
click at [930, 21] on span "Save" at bounding box center [924, 20] width 22 height 12
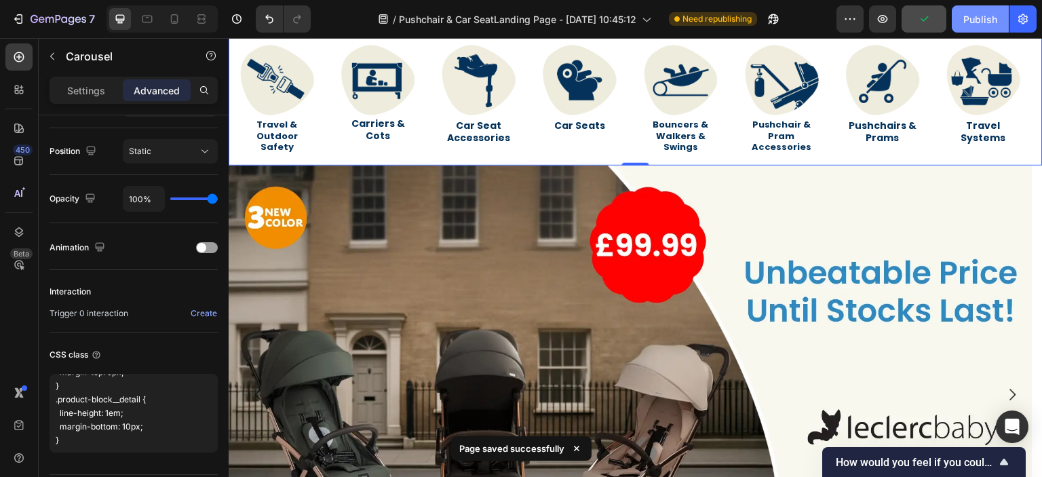
click at [969, 26] on div "Publish" at bounding box center [980, 19] width 34 height 14
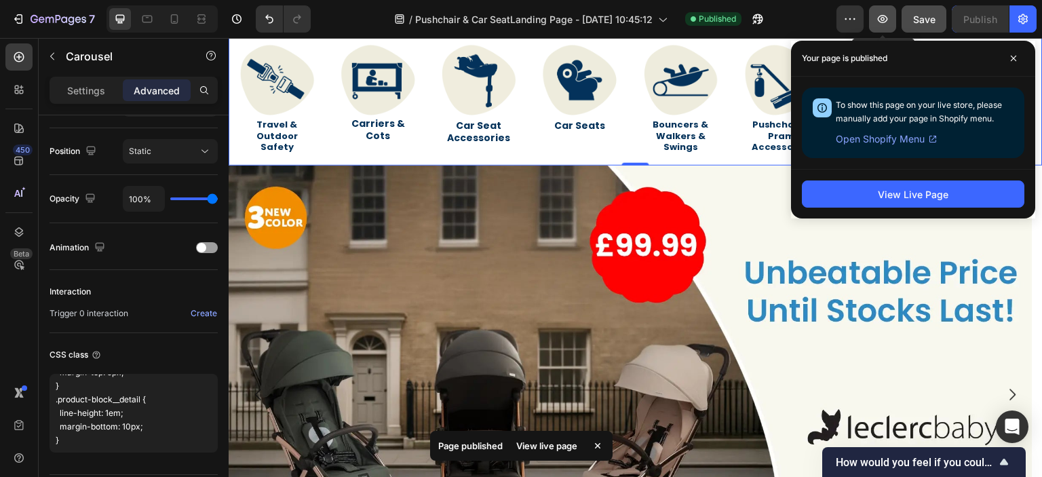
click at [876, 18] on button "button" at bounding box center [882, 18] width 27 height 27
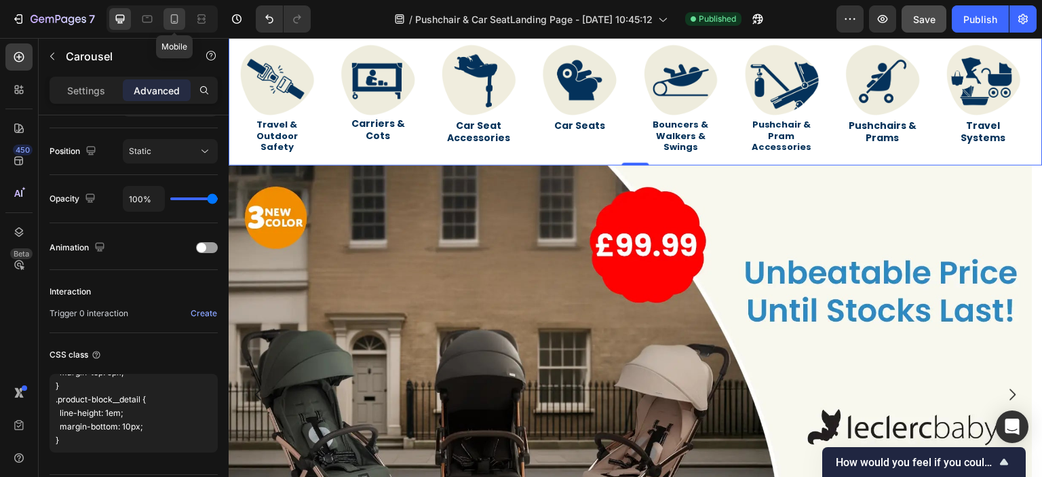
click at [176, 21] on icon at bounding box center [175, 19] width 14 height 14
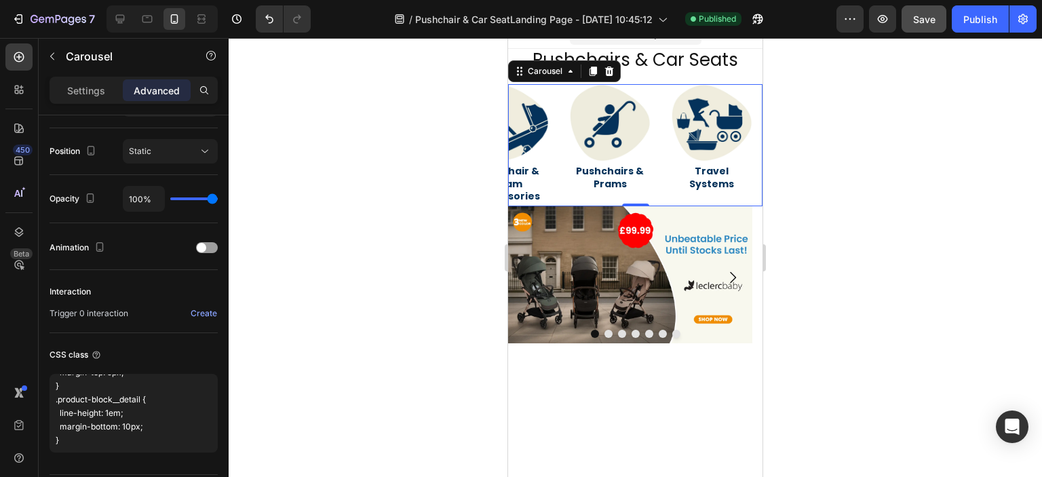
scroll to position [16, 0]
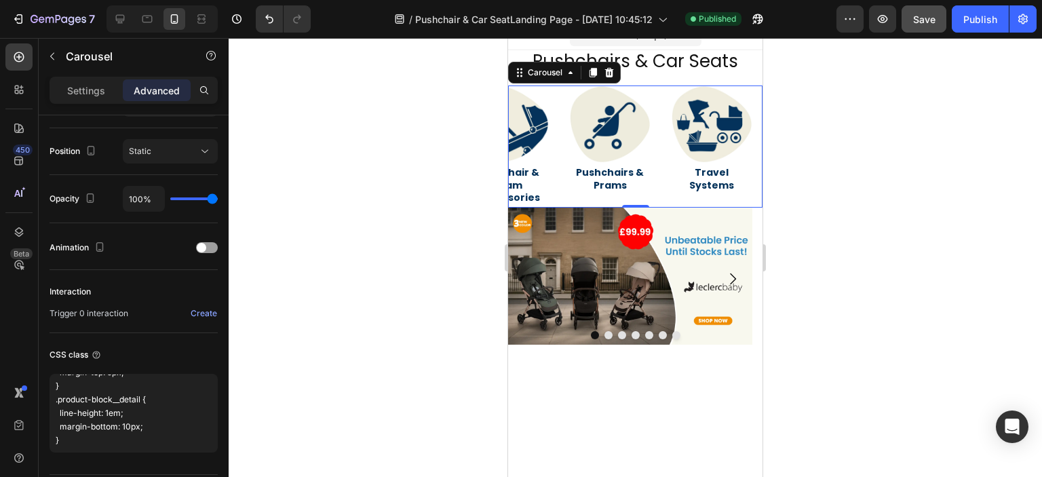
click at [559, 189] on div "Image Travel Systems Heading Image Pushchairs & Prams Heading Image Pushchair &…" at bounding box center [635, 146] width 254 height 122
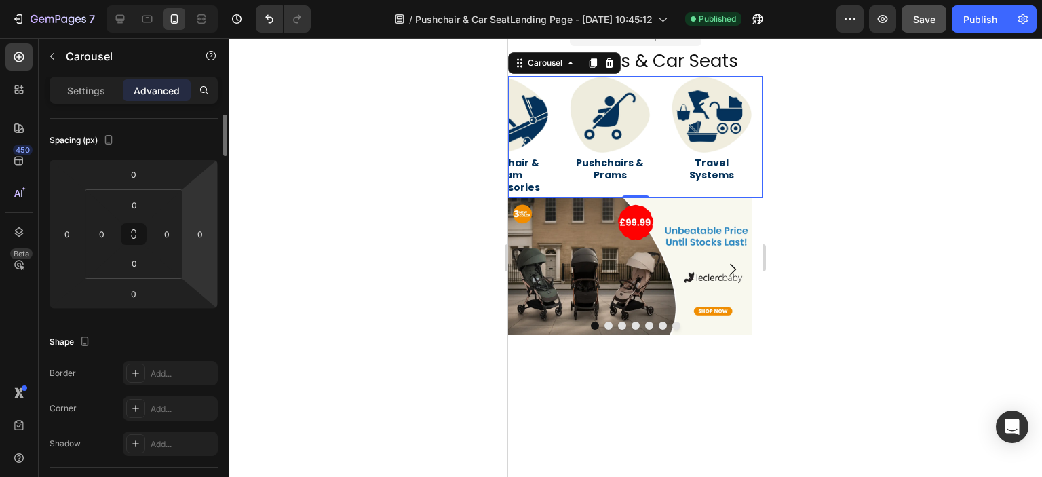
scroll to position [0, 0]
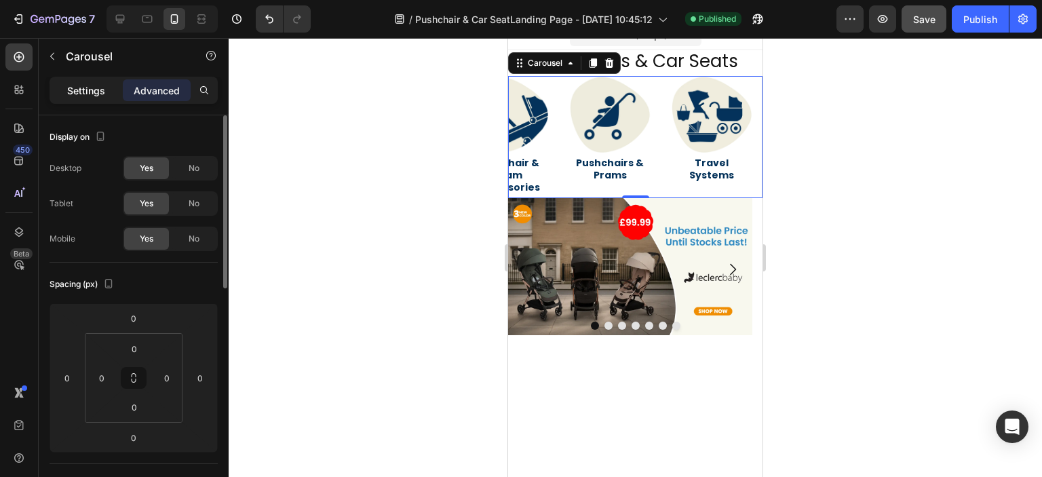
click at [90, 97] on div "Settings" at bounding box center [86, 90] width 68 height 22
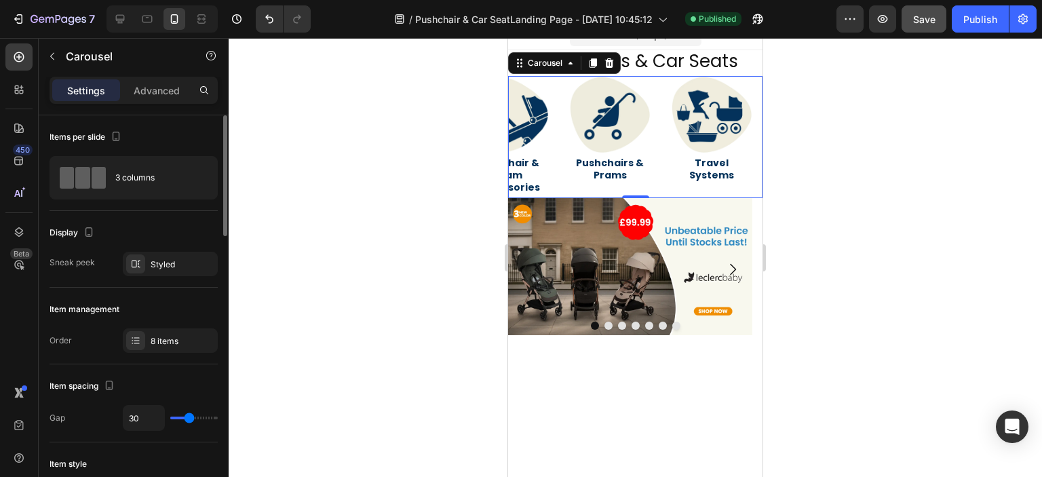
scroll to position [136, 0]
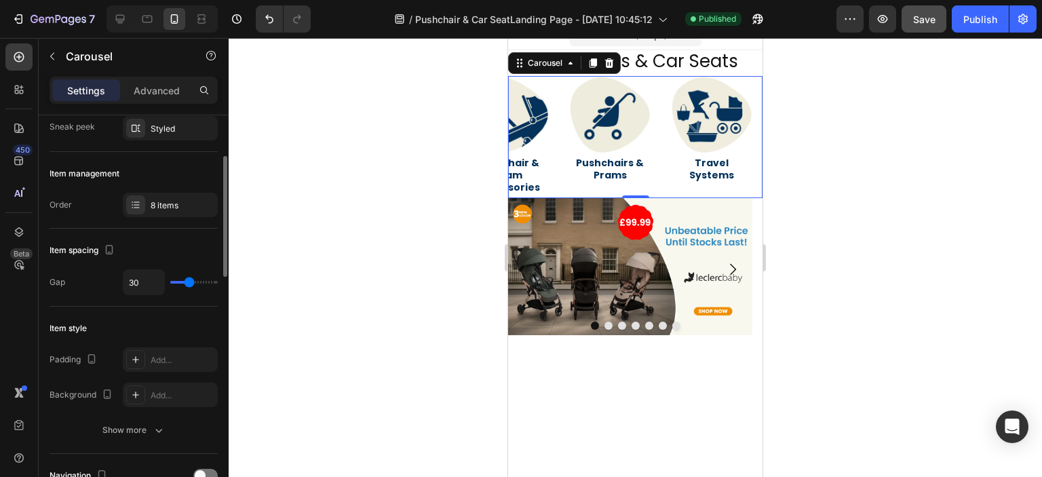
type input "24"
type input "15"
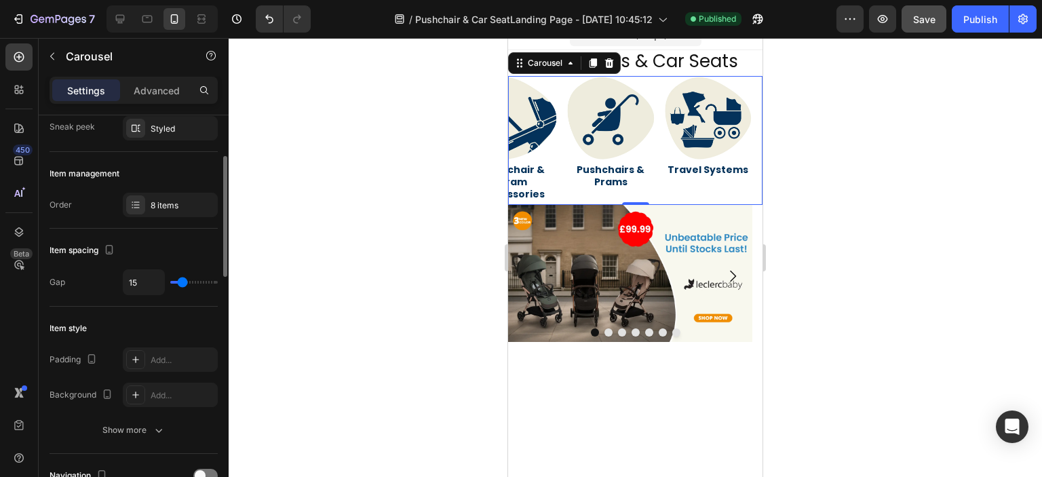
type input "13"
type input "12"
type input "13"
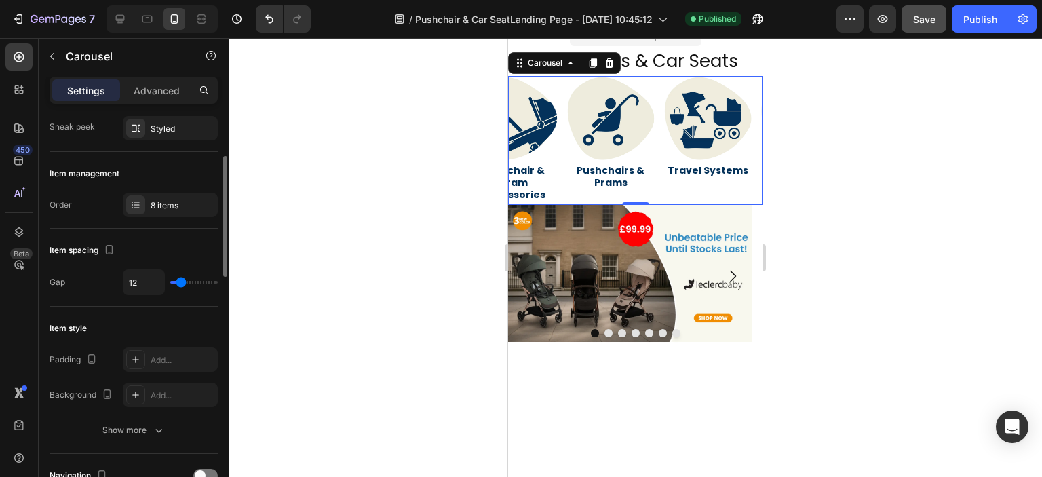
type input "13"
type input "39"
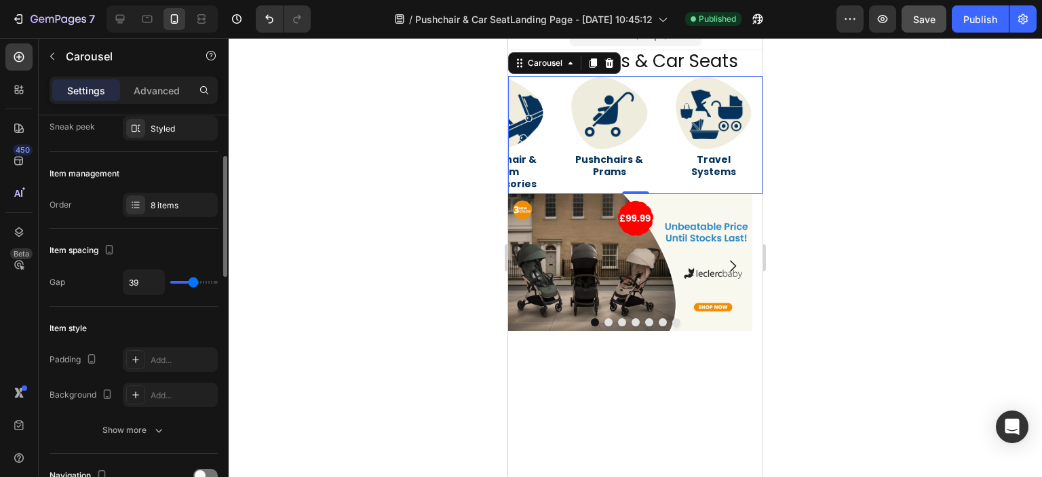
type input "43"
type input "51"
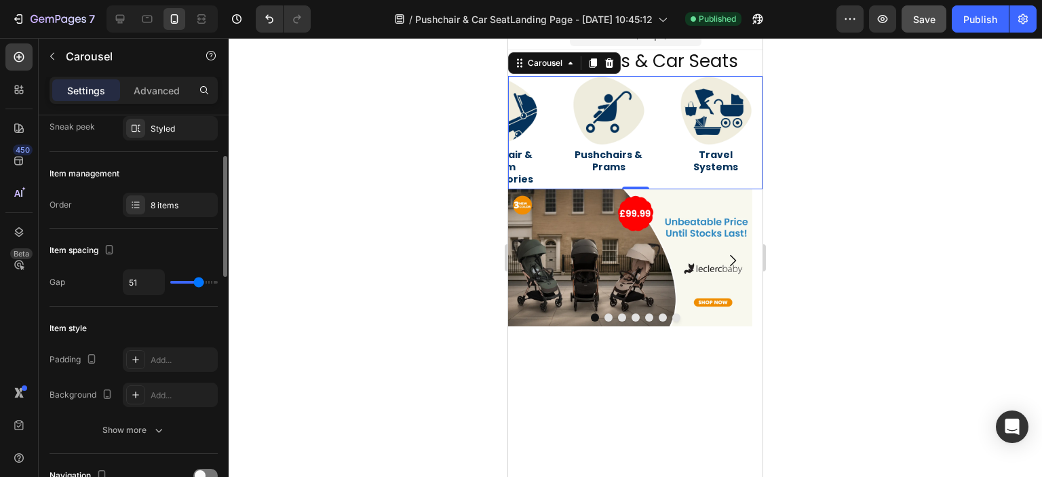
type input "52"
type input "54"
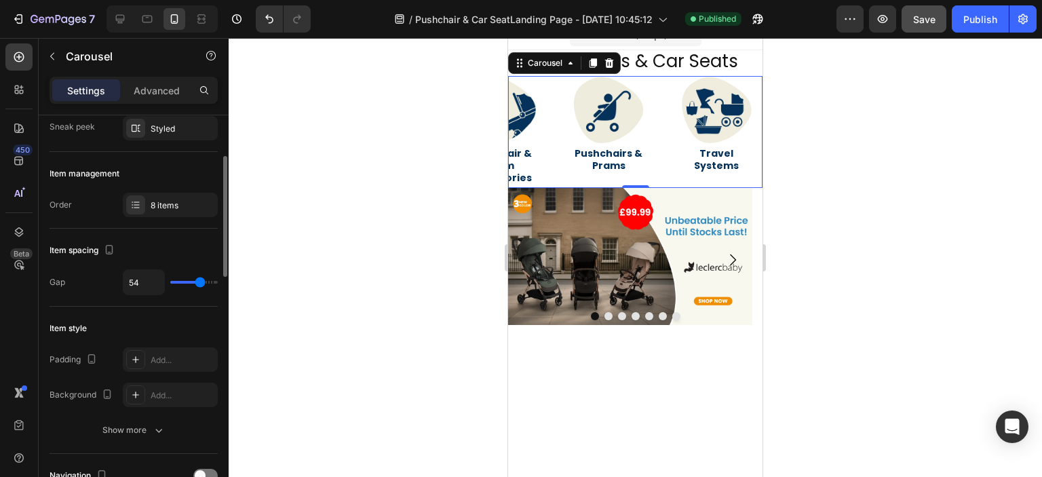
type input "55"
type input "56"
type input "64"
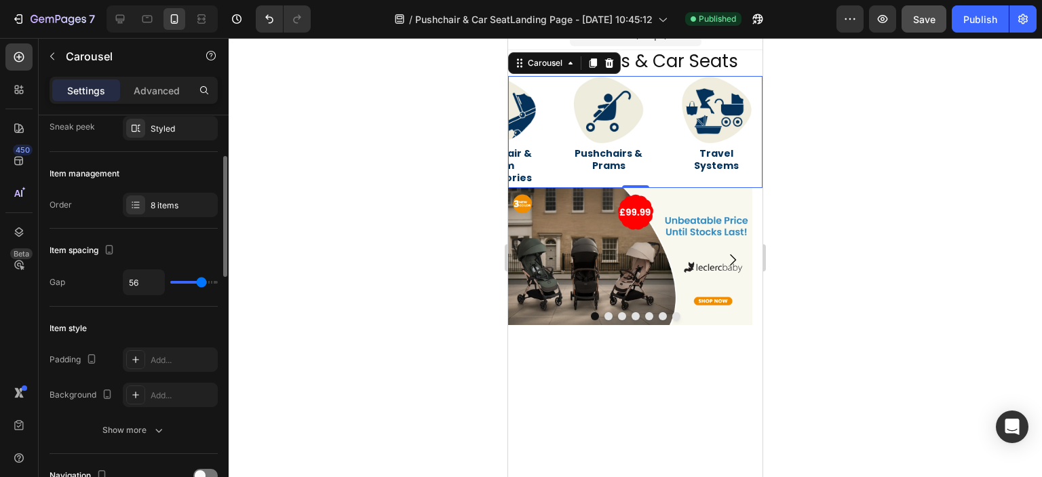
type input "64"
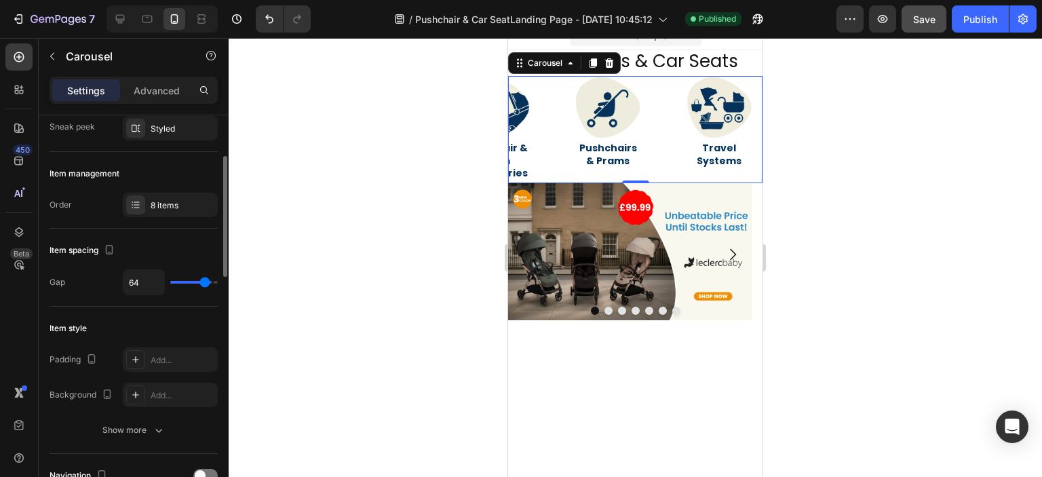
type input "67"
type input "68"
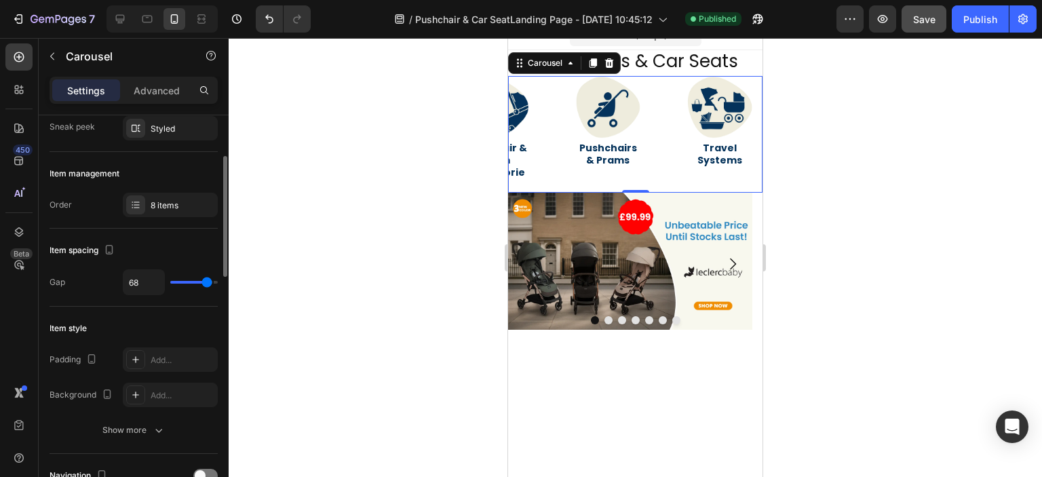
type input "67"
type input "64"
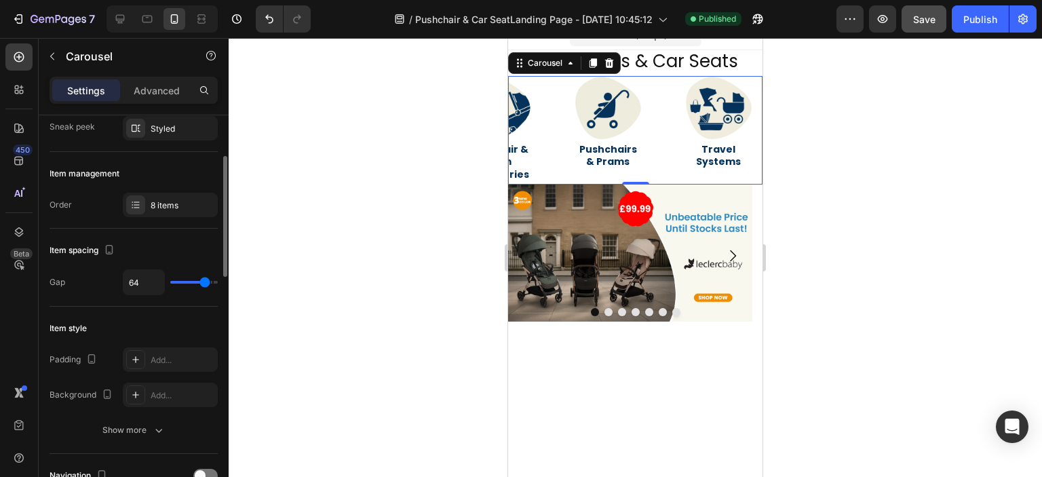
type input "65"
type input "67"
type input "68"
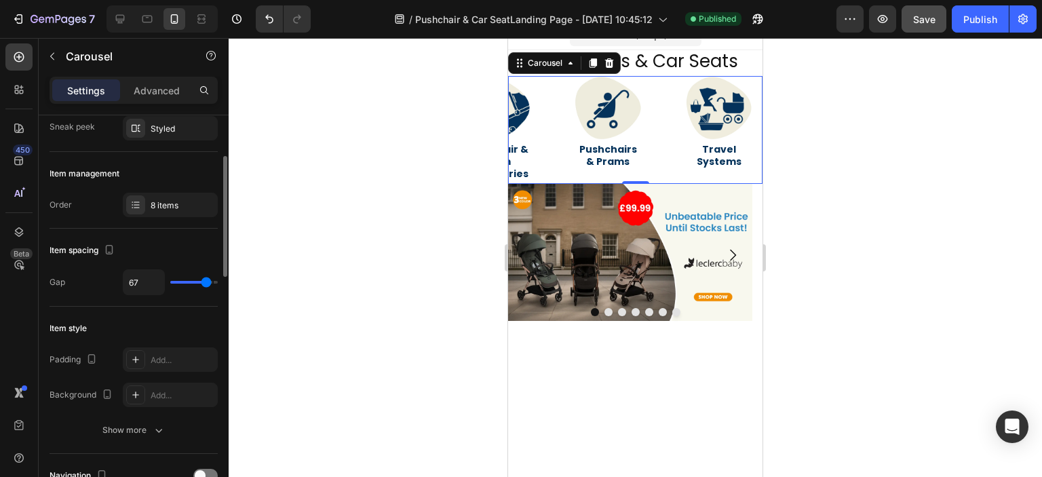
type input "68"
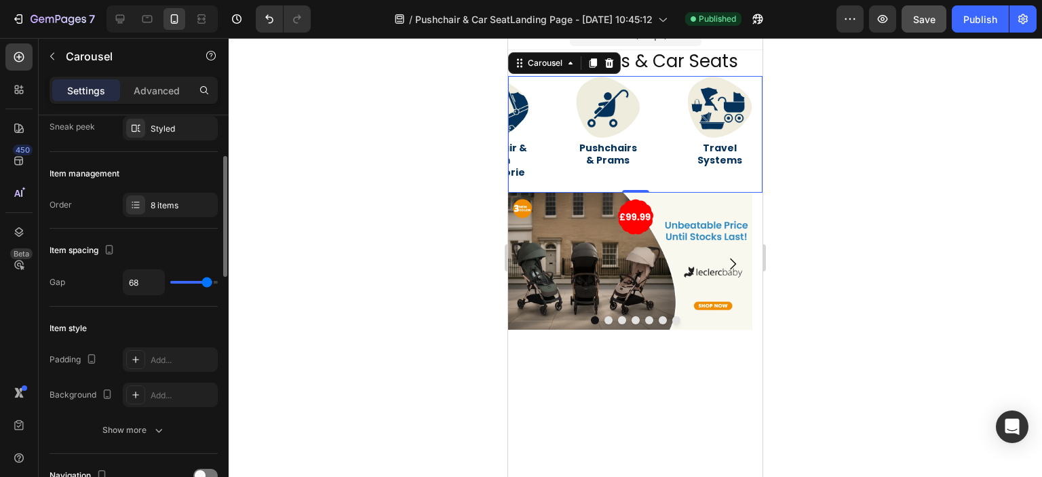
type input "65"
type input "62"
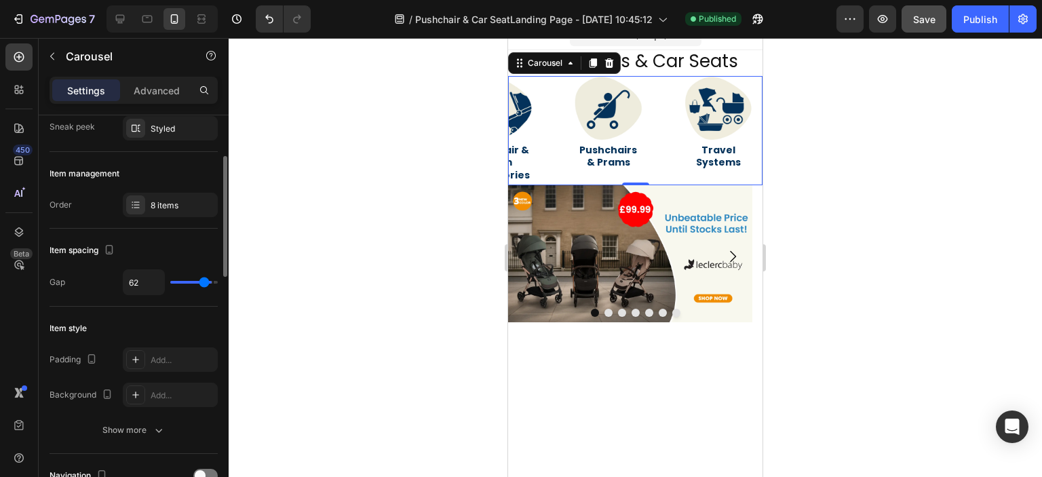
type input "61"
type input "55"
type input "54"
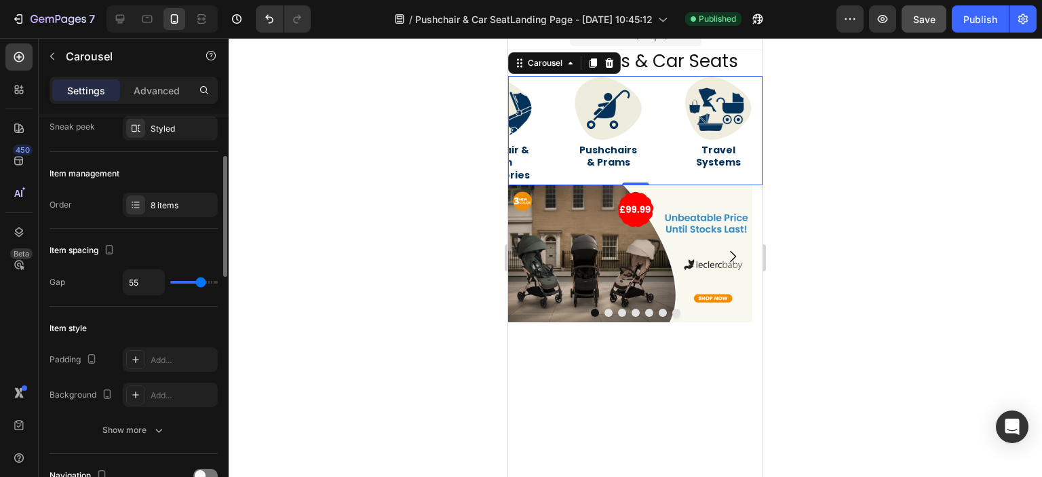
type input "54"
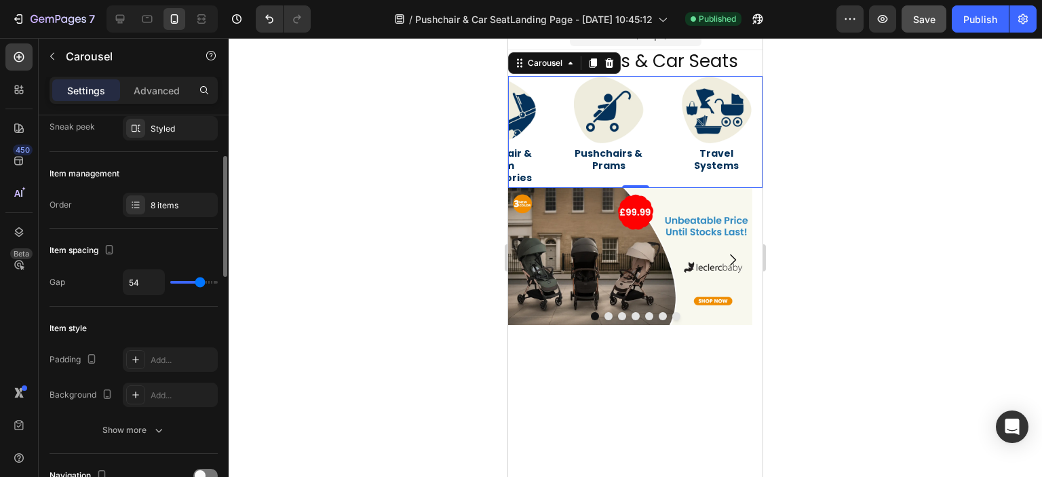
type input "52"
type input "51"
type input "50"
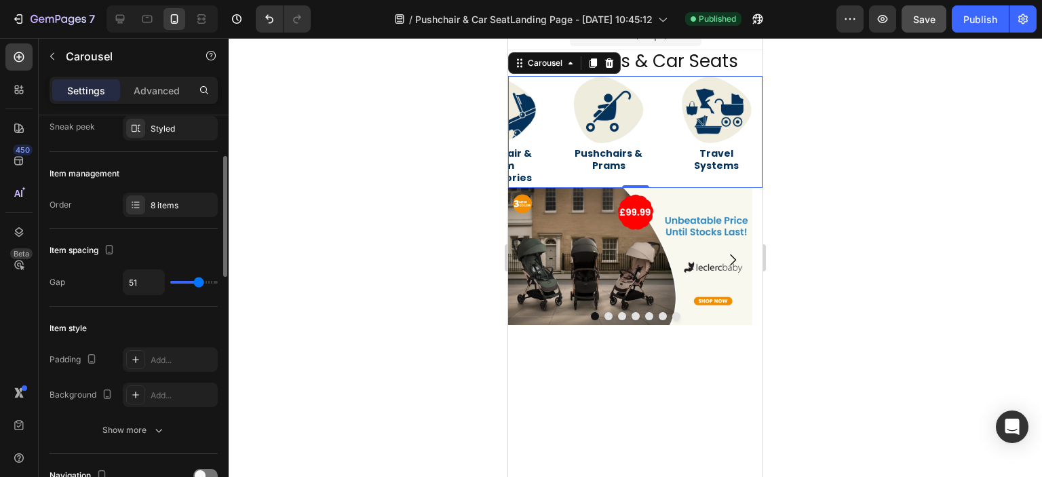
type input "50"
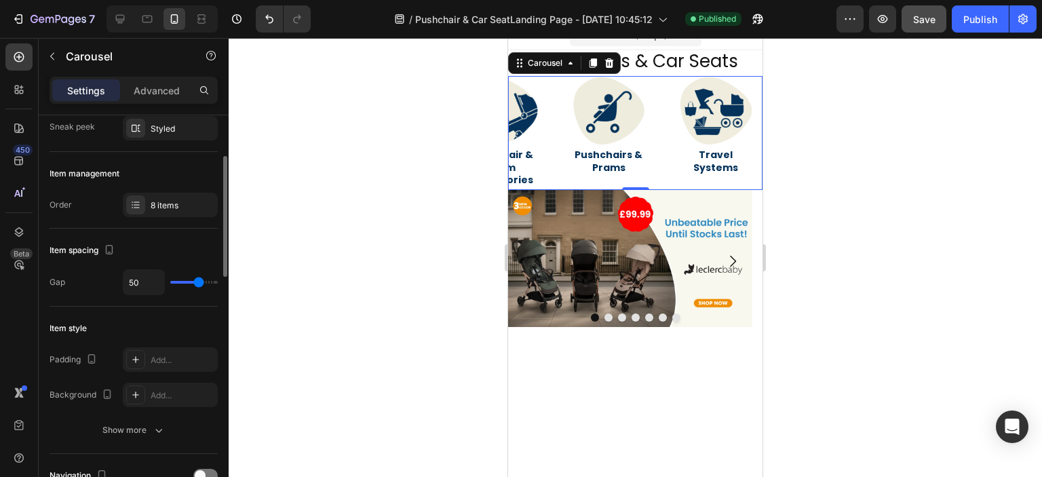
type input "49"
type input "48"
type input "57"
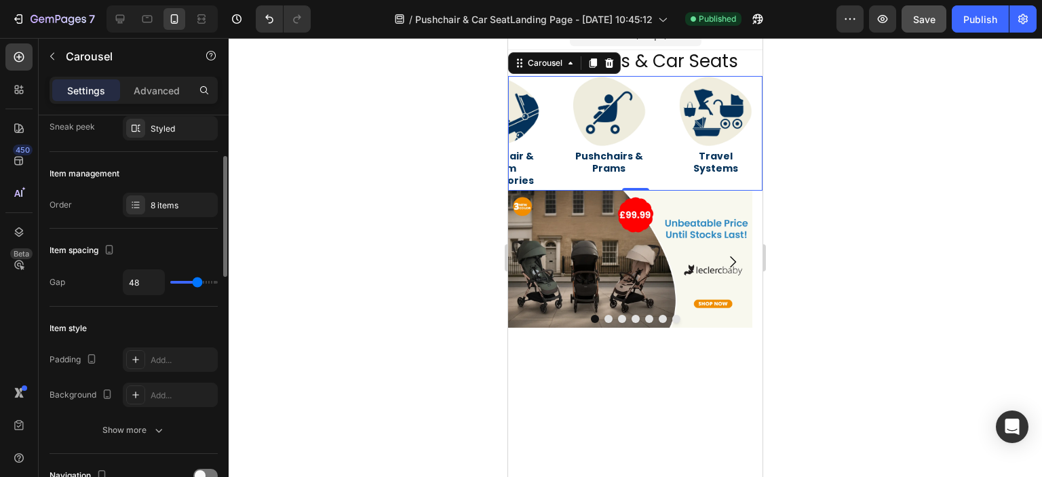
type input "57"
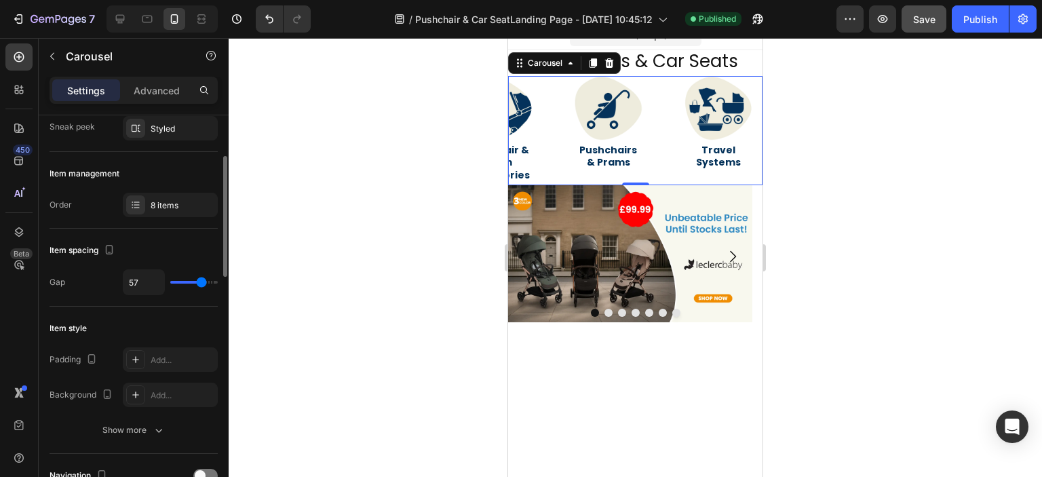
type input "62"
type input "63"
type input "64"
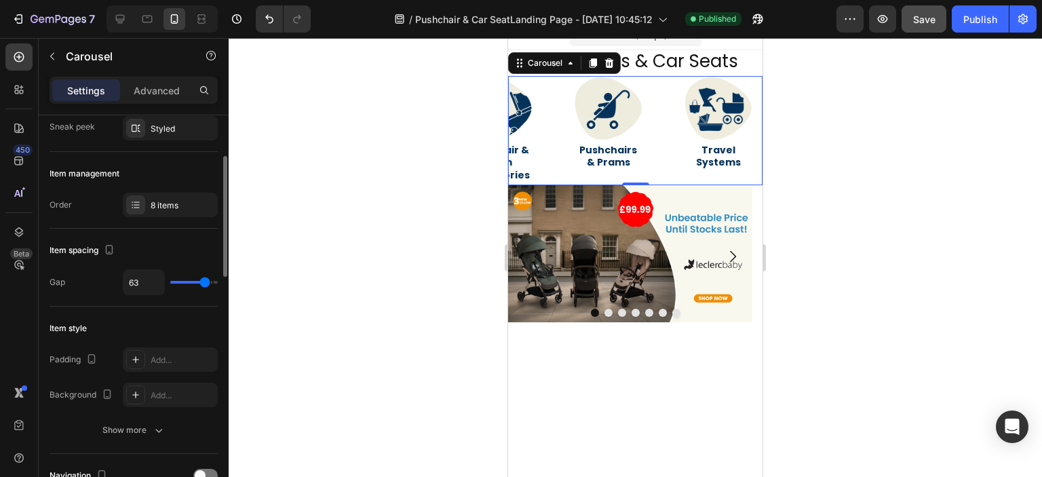
type input "64"
type input "65"
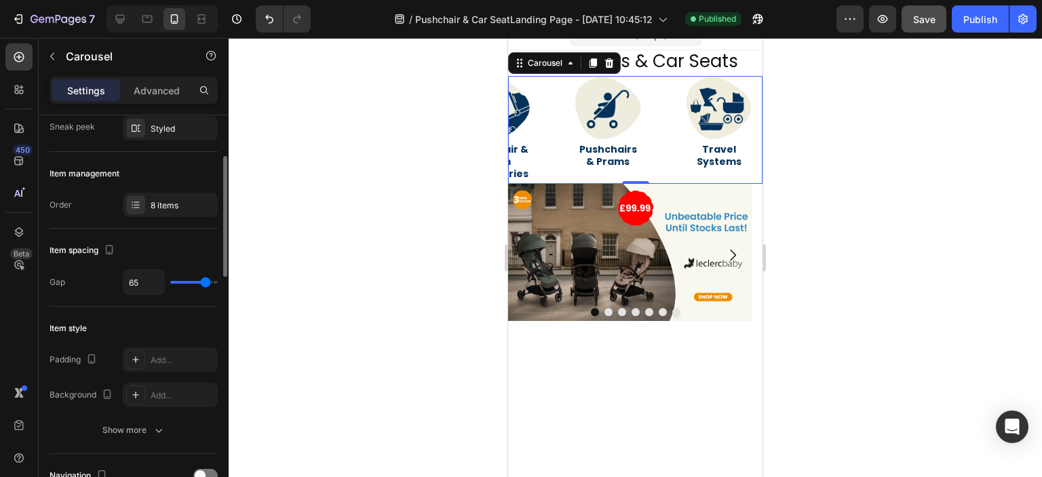
type input "67"
type input "73"
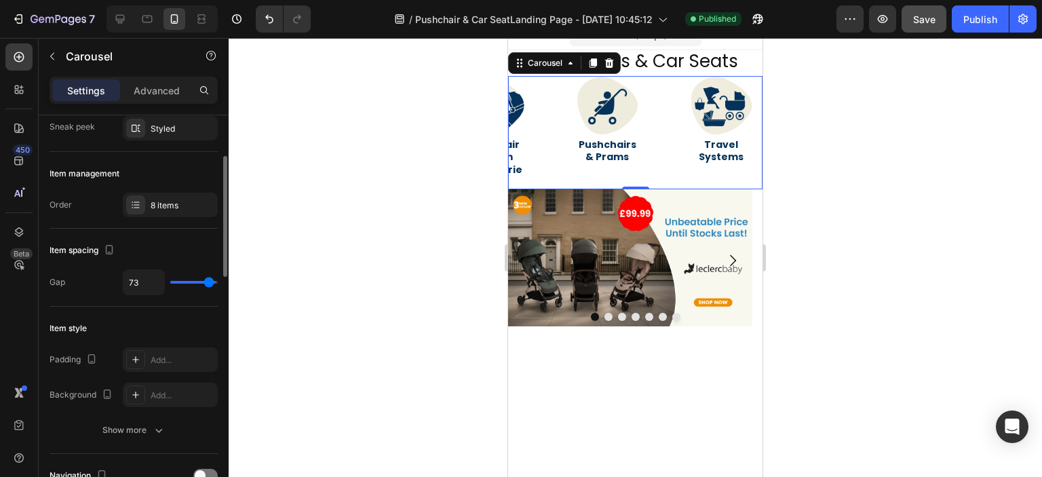
type input "76"
type input "77"
drag, startPoint x: 187, startPoint y: 283, endPoint x: 211, endPoint y: 283, distance: 23.7
type input "77"
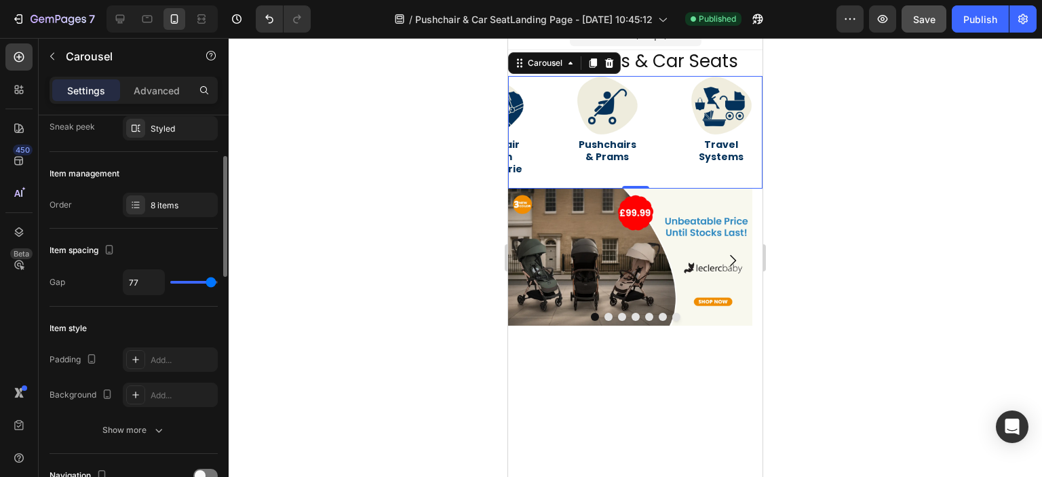
click at [211, 283] on input "range" at bounding box center [193, 282] width 47 height 3
click at [561, 127] on div "Image Travel Systems Heading Image Pushchairs & Prams Heading Image Pushchair &…" at bounding box center [635, 132] width 254 height 113
type input "61"
click at [203, 281] on input "range" at bounding box center [193, 282] width 47 height 3
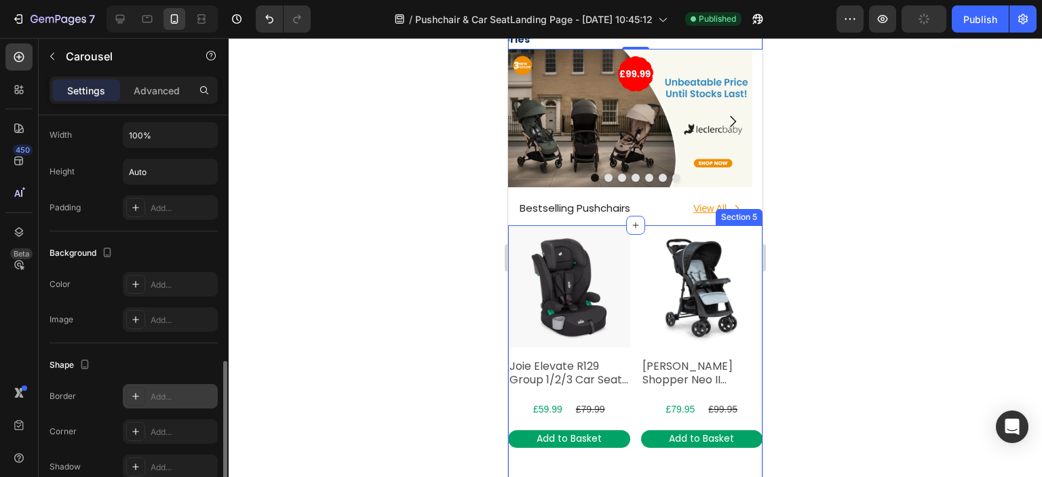
scroll to position [925, 0]
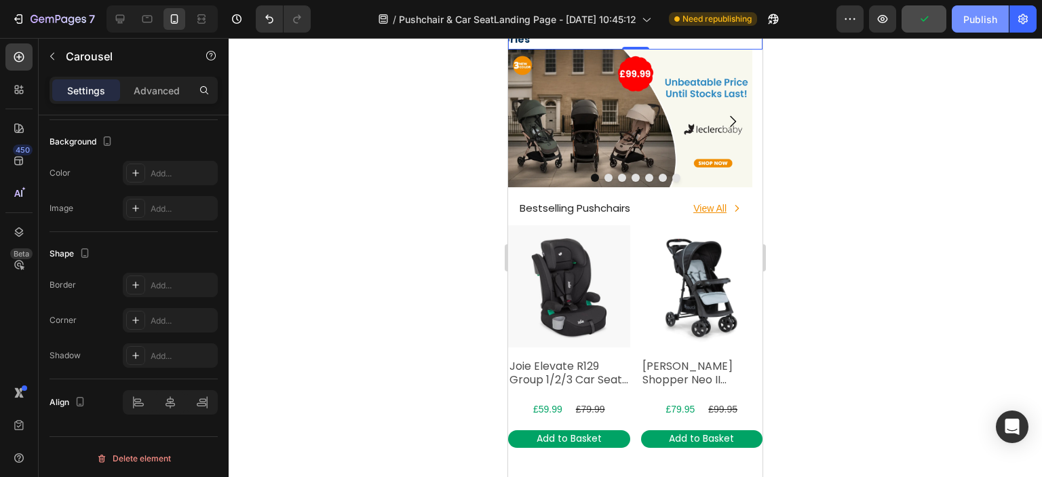
click at [971, 25] on div "Publish" at bounding box center [980, 19] width 34 height 14
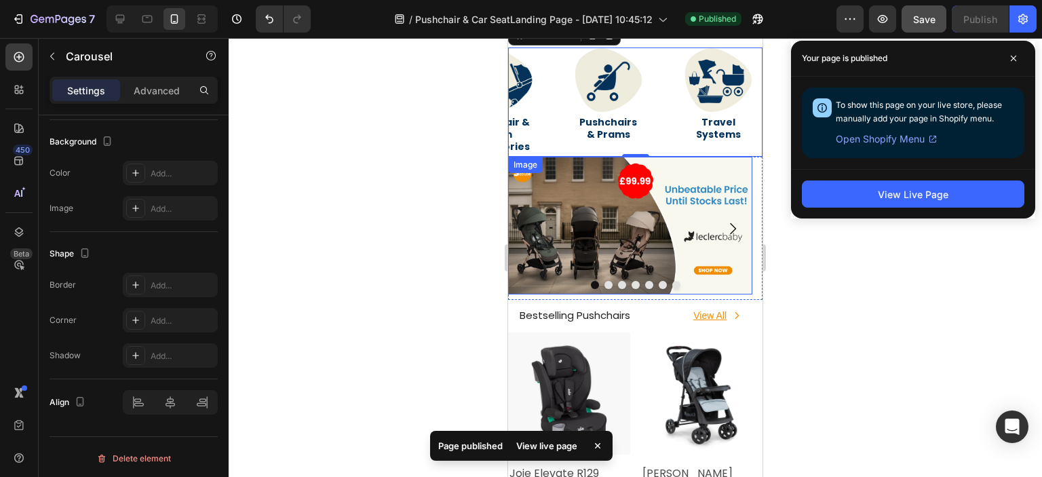
scroll to position [68, 0]
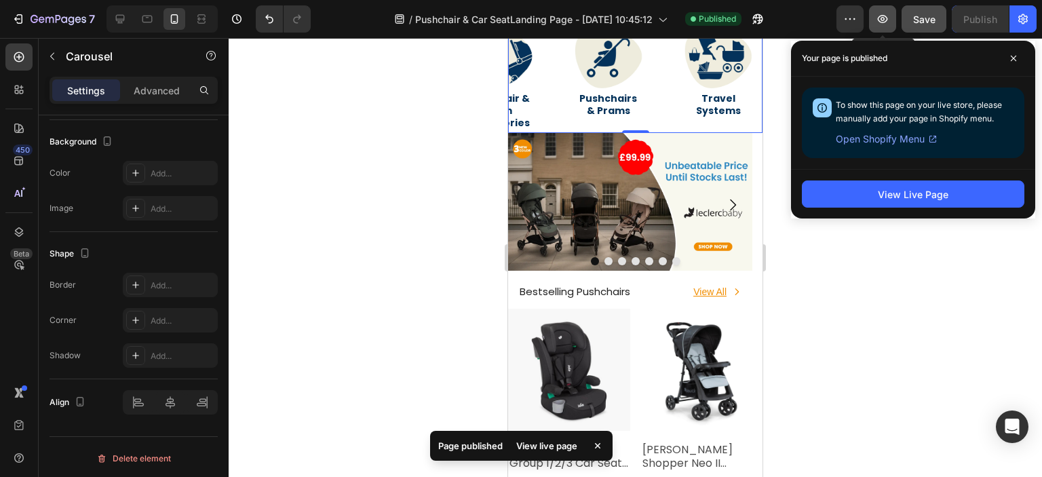
click at [882, 24] on icon "button" at bounding box center [883, 19] width 14 height 14
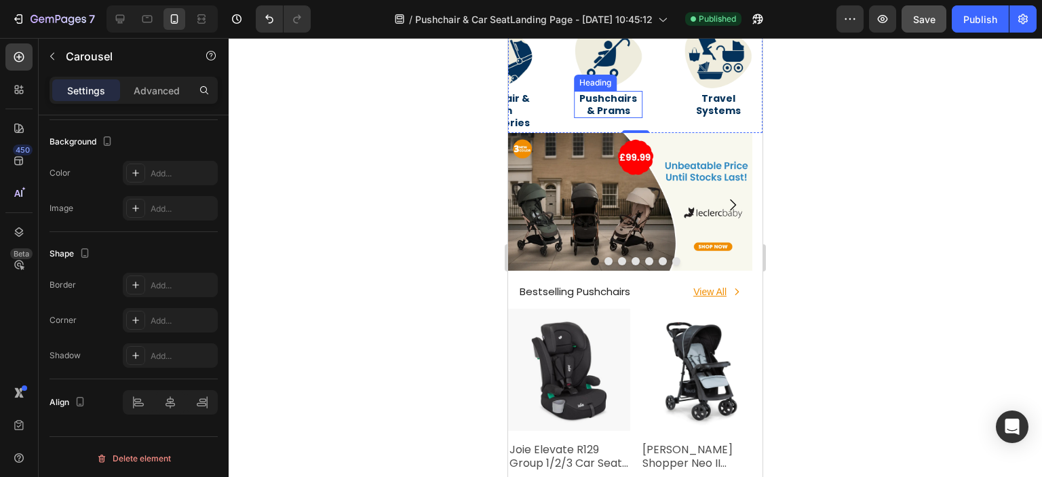
click at [591, 106] on h2 "Pushchairs & Prams" at bounding box center [608, 104] width 68 height 27
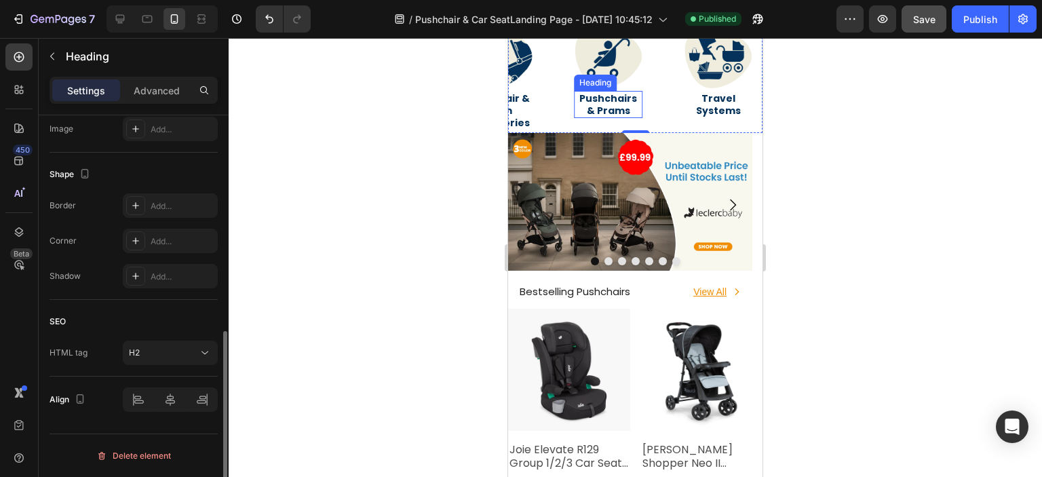
scroll to position [0, 0]
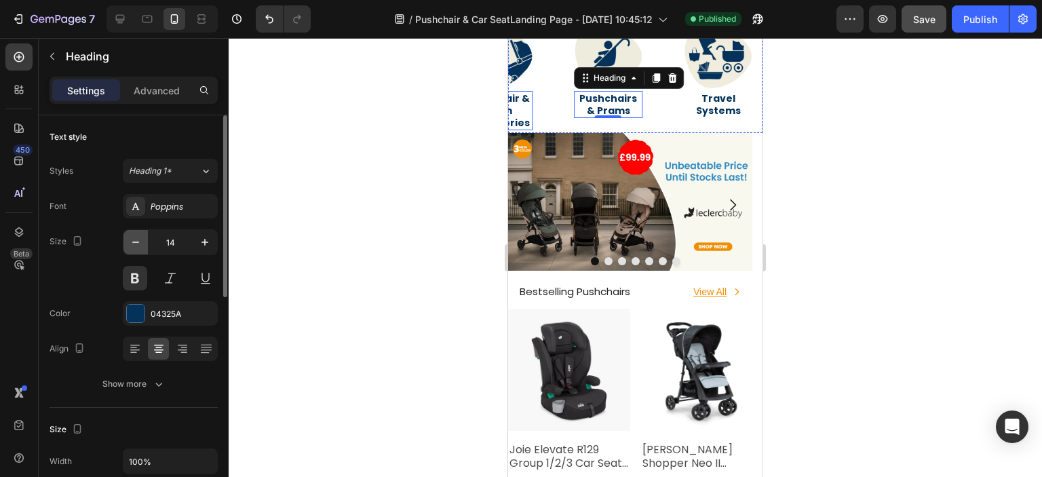
click at [136, 246] on icon "button" at bounding box center [136, 242] width 14 height 14
type input "10"
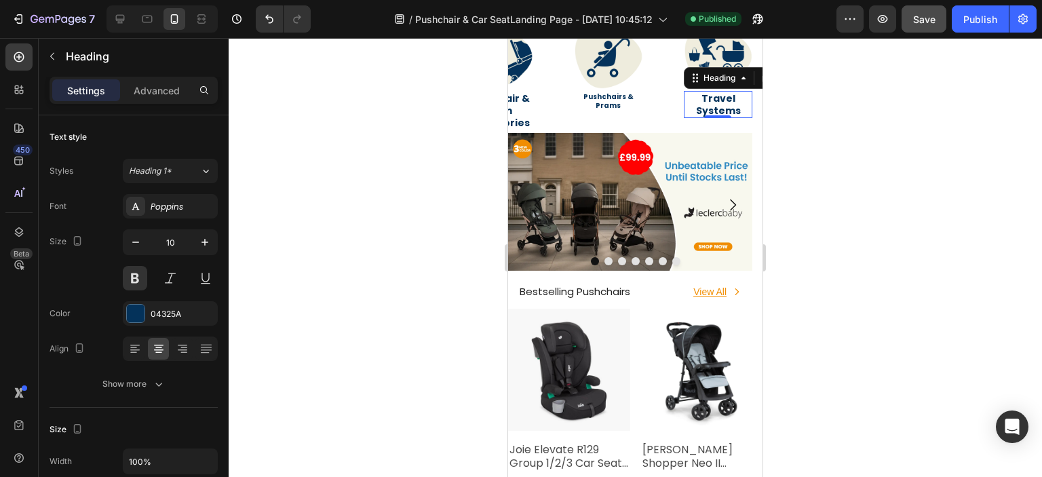
click at [711, 116] on div "Travel Systems Heading 0" at bounding box center [718, 104] width 68 height 27
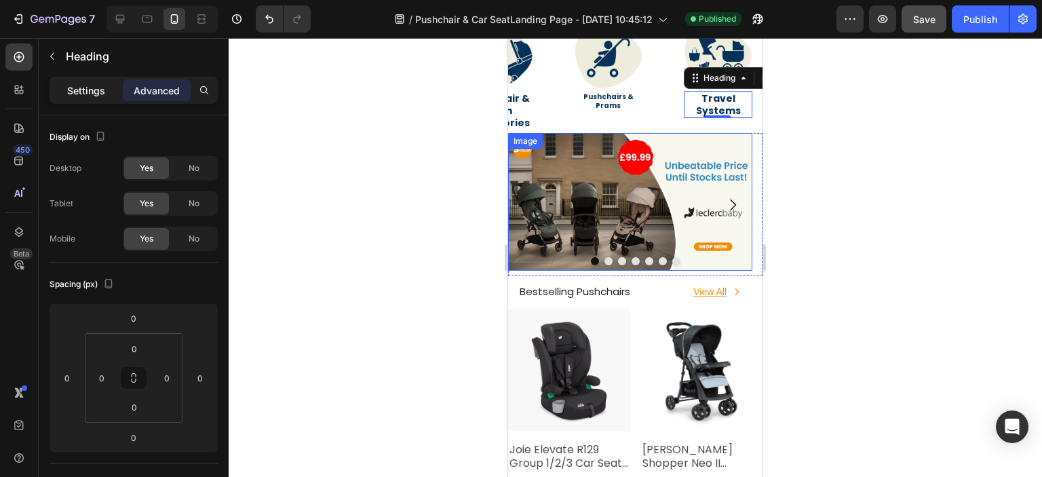
click at [104, 94] on p "Settings" at bounding box center [86, 90] width 38 height 14
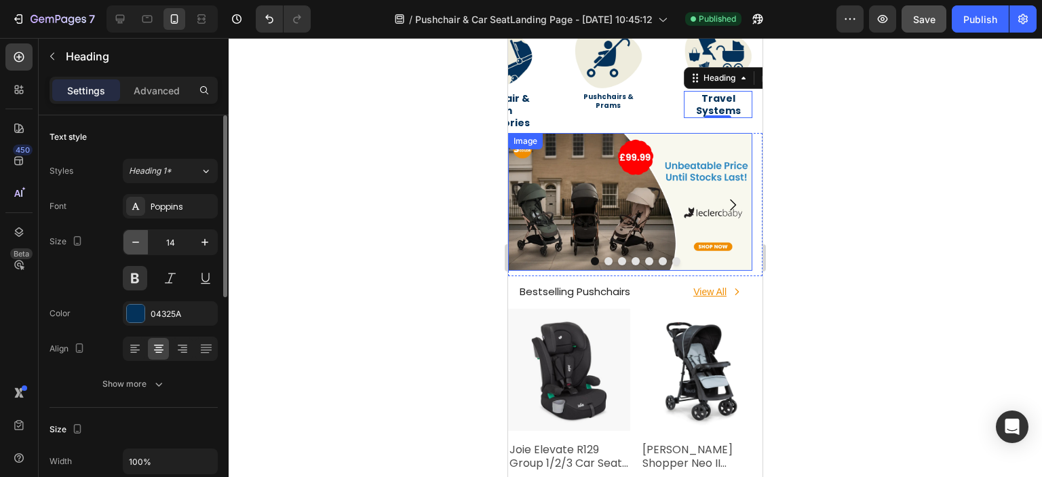
click at [133, 238] on icon "button" at bounding box center [136, 242] width 14 height 14
type input "10"
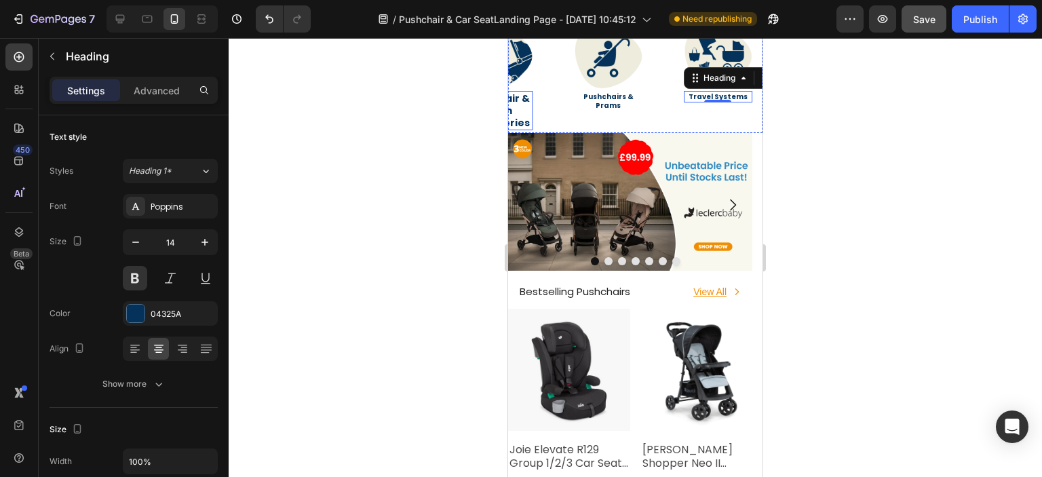
click at [524, 109] on h2 "Pushchair & Pram Accessories" at bounding box center [498, 111] width 68 height 40
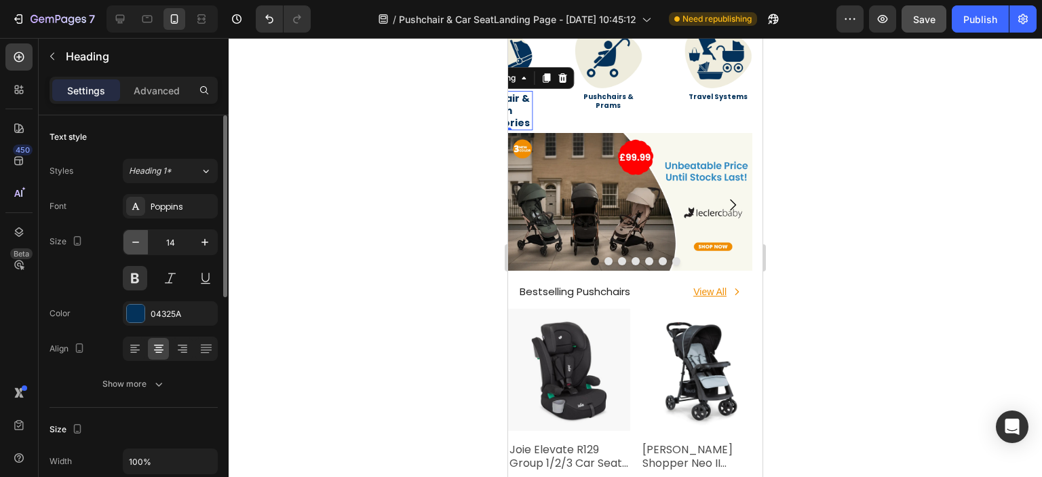
click at [137, 243] on icon "button" at bounding box center [136, 242] width 14 height 14
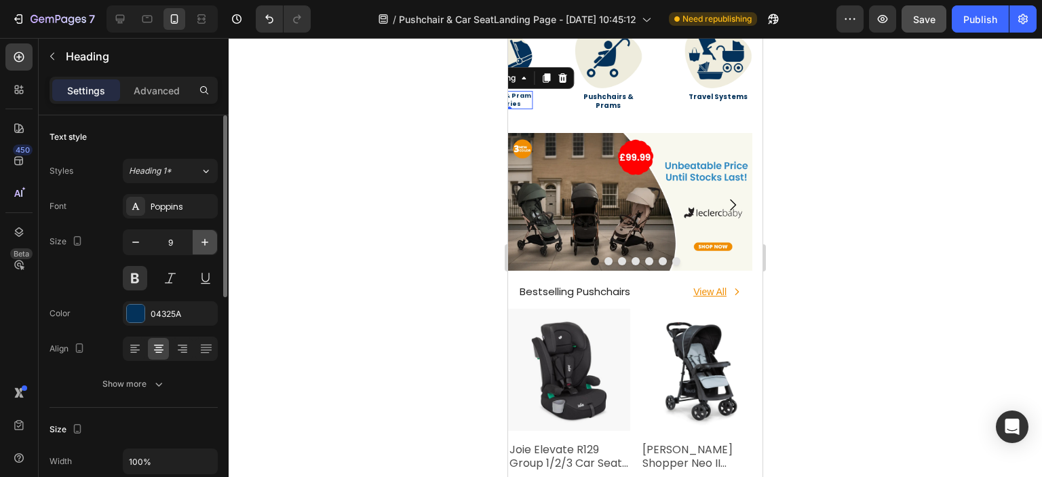
click at [208, 241] on icon "button" at bounding box center [205, 242] width 14 height 14
type input "10"
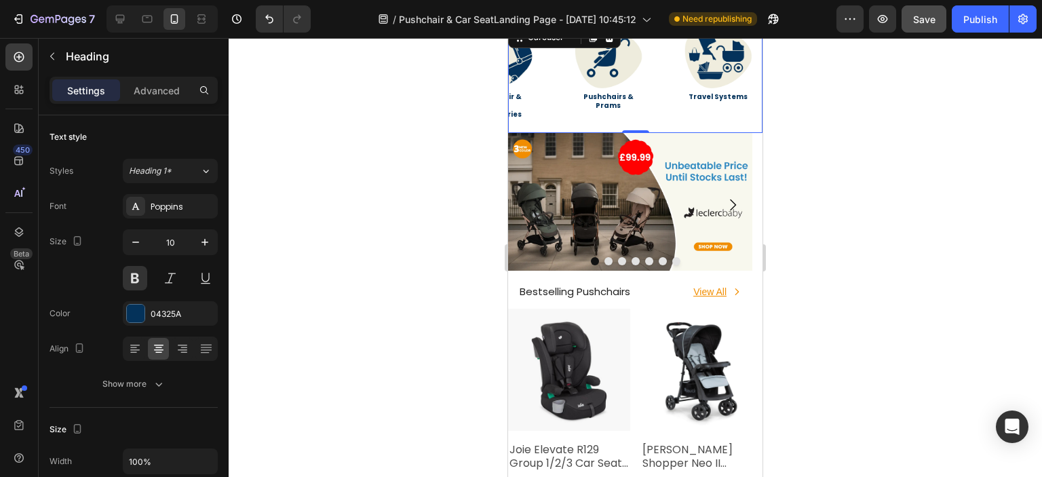
click at [659, 95] on div "Image Travel Systems Heading Image Pushchairs & Prams Heading Image Pushchair &…" at bounding box center [635, 79] width 254 height 110
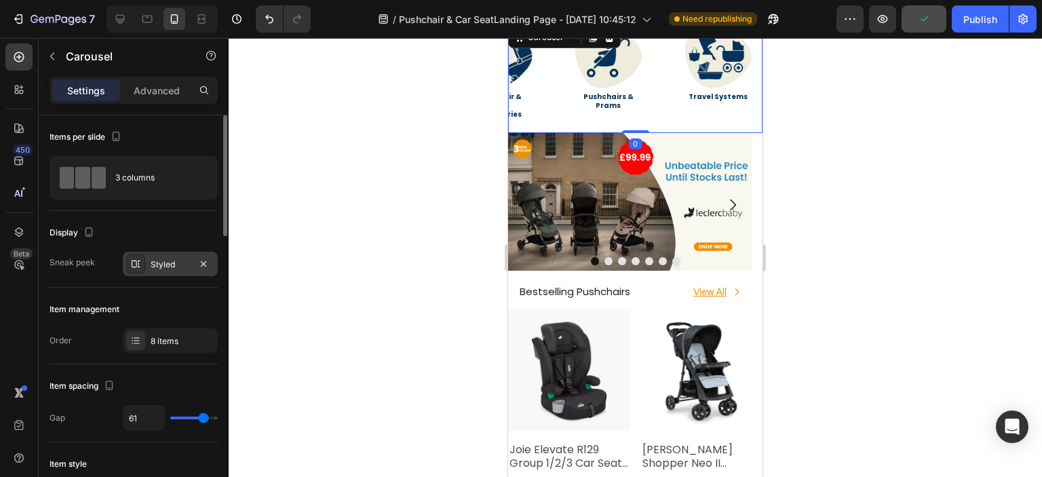
click at [151, 258] on div "Styled" at bounding box center [170, 264] width 39 height 12
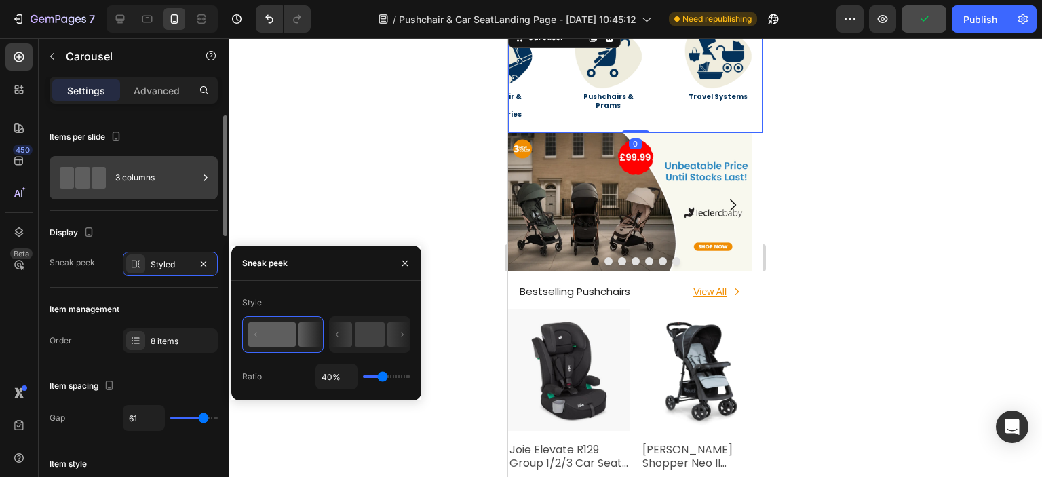
click at [154, 197] on div "3 columns" at bounding box center [134, 177] width 168 height 43
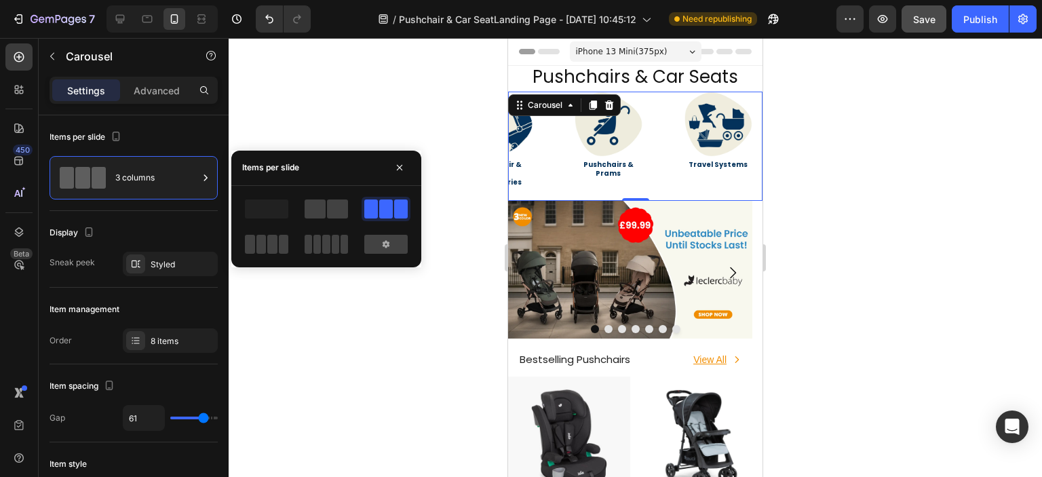
click at [534, 156] on div "Image Travel Systems Heading Image Pushchairs & Prams Heading Image Pushchair &…" at bounding box center [635, 147] width 254 height 110
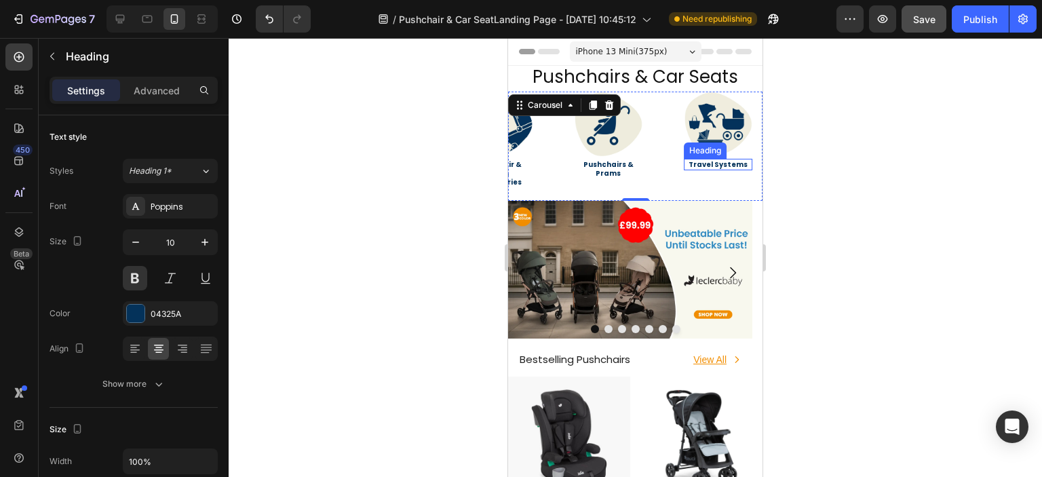
click at [728, 161] on link "Travel Systems" at bounding box center [717, 164] width 59 height 10
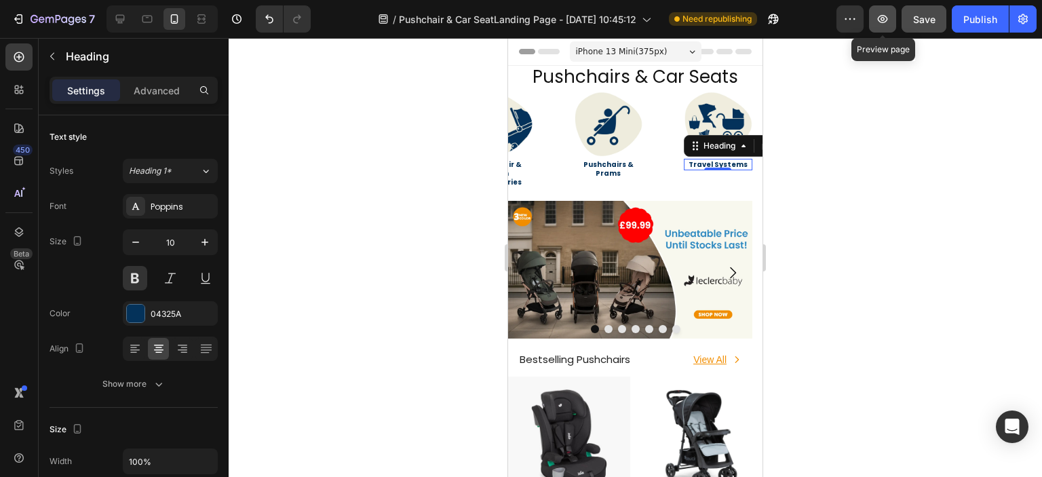
click at [876, 25] on icon "button" at bounding box center [883, 19] width 14 height 14
click at [142, 24] on icon at bounding box center [147, 19] width 14 height 14
type input "52"
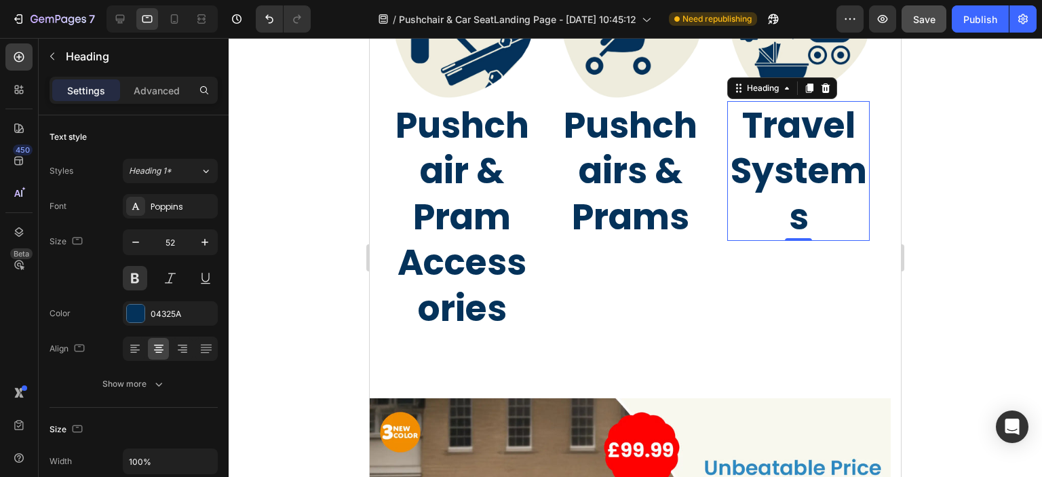
scroll to position [231, 0]
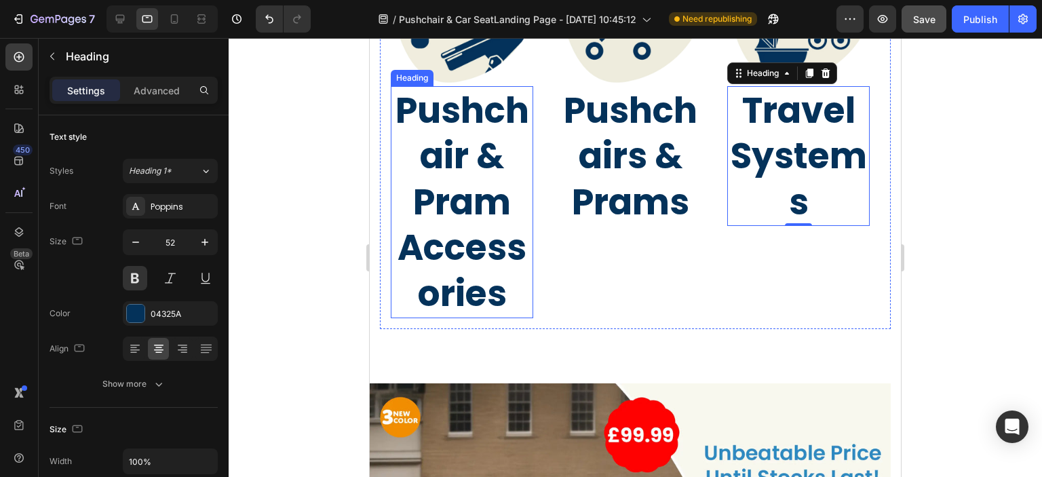
click at [412, 164] on h2 "Pushchair & Pram Accessories" at bounding box center [462, 202] width 142 height 232
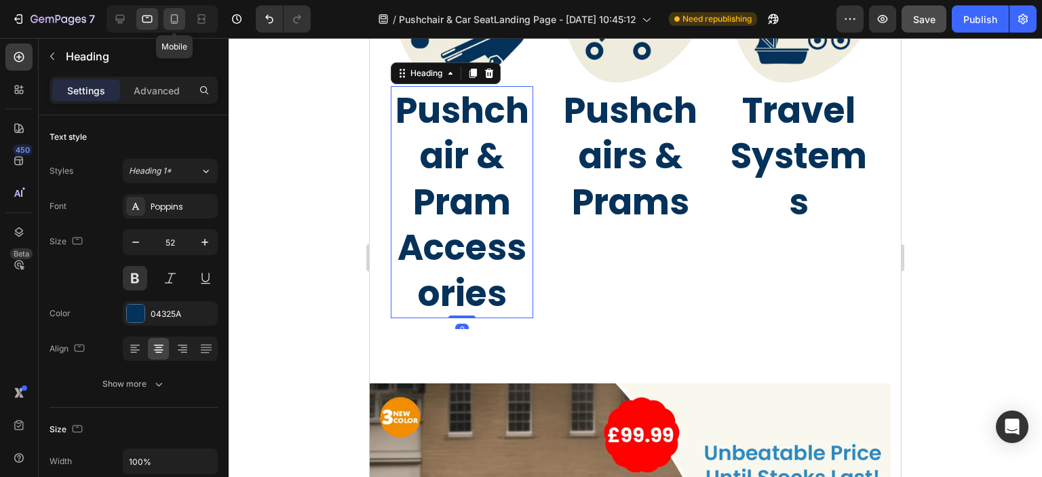
click at [177, 25] on icon at bounding box center [175, 19] width 14 height 14
type input "10"
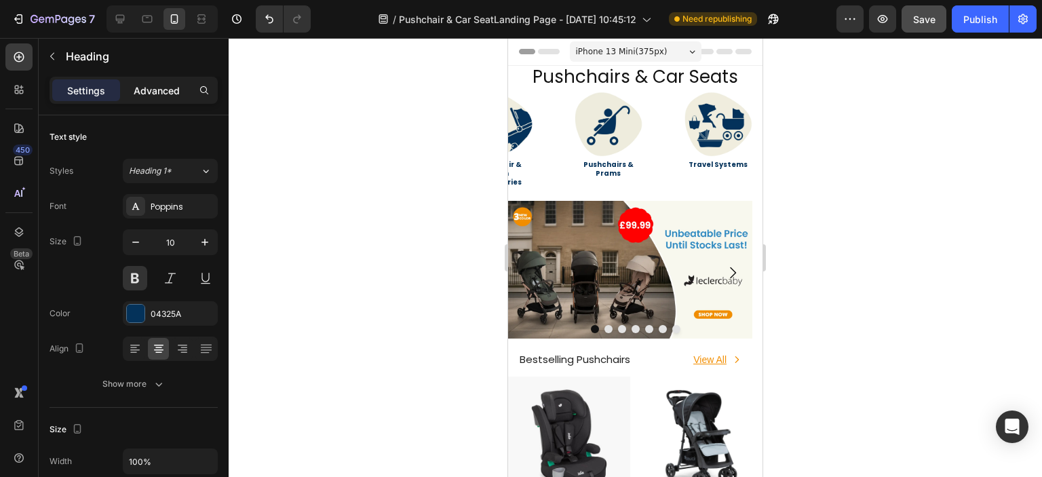
click at [152, 89] on p "Advanced" at bounding box center [157, 90] width 46 height 14
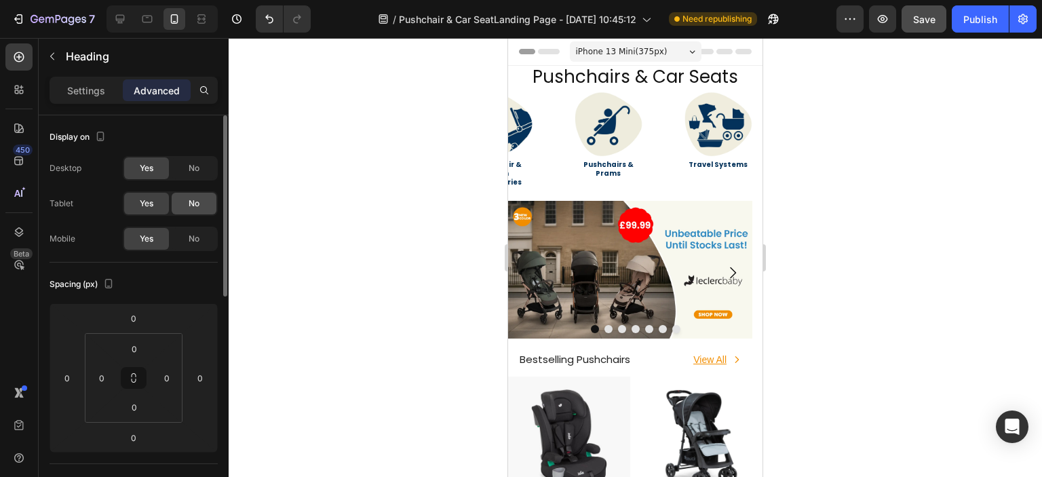
click at [179, 204] on div "No" at bounding box center [194, 204] width 45 height 22
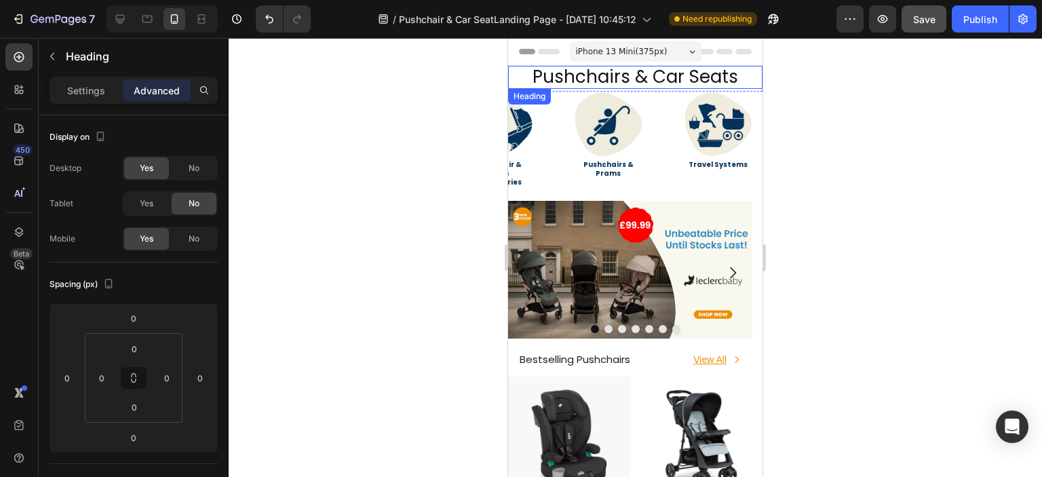
click at [575, 87] on link "Pushchairs & Car Seats" at bounding box center [634, 76] width 205 height 24
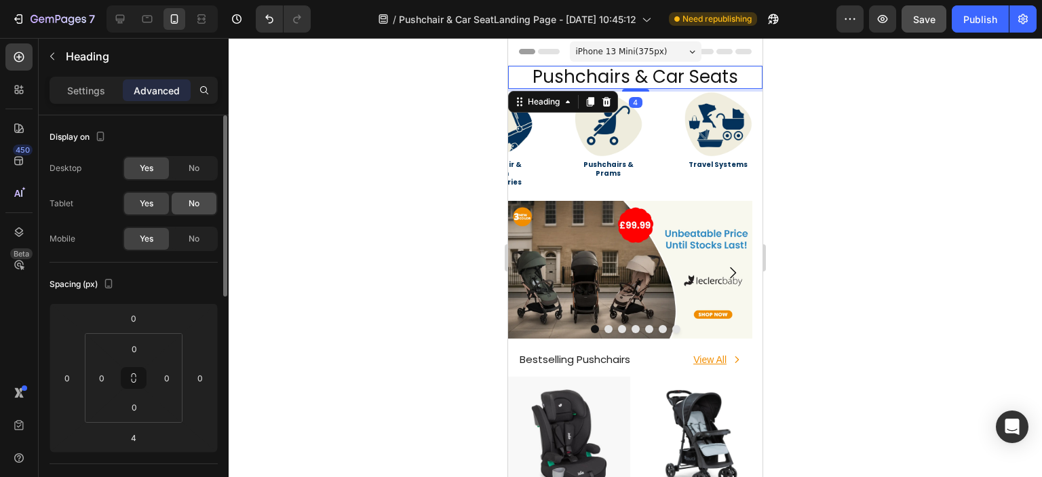
click at [193, 199] on span "No" at bounding box center [194, 203] width 11 height 12
click at [651, 142] on div "Image Travel Systems Heading Image Pushchairs & Prams Heading Image Pushchair &…" at bounding box center [635, 147] width 254 height 110
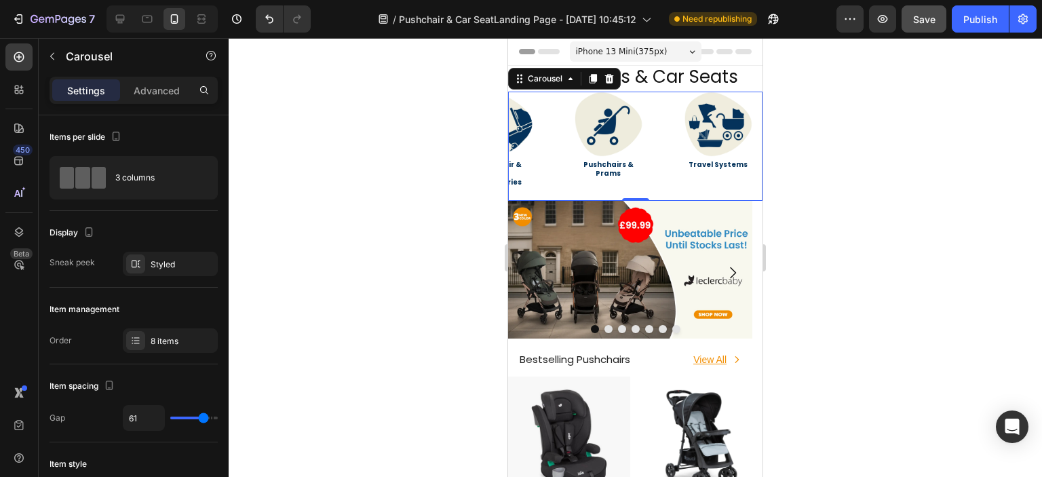
click at [556, 151] on div "Image Travel Systems Heading Image Pushchairs & Prams Heading Image Pushchair &…" at bounding box center [635, 147] width 254 height 110
click at [516, 132] on img at bounding box center [498, 124] width 68 height 65
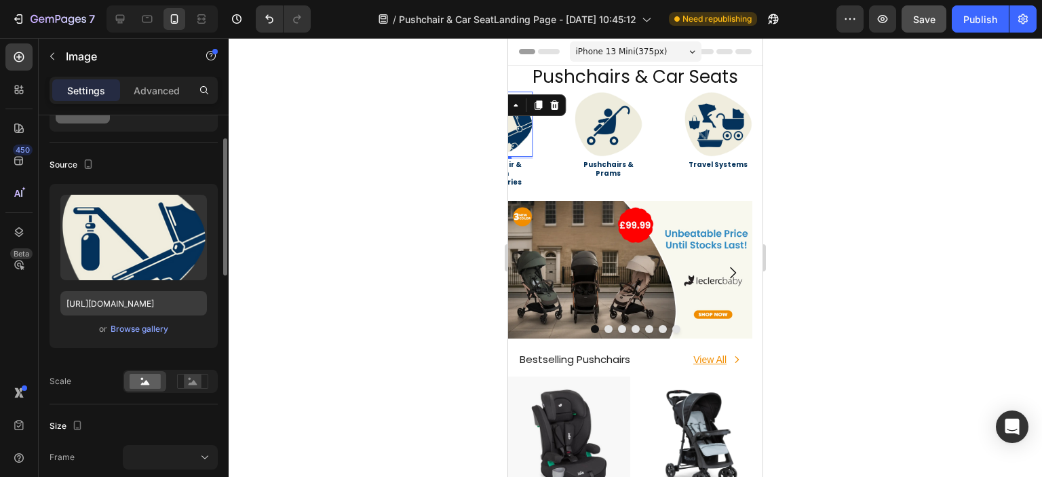
scroll to position [136, 0]
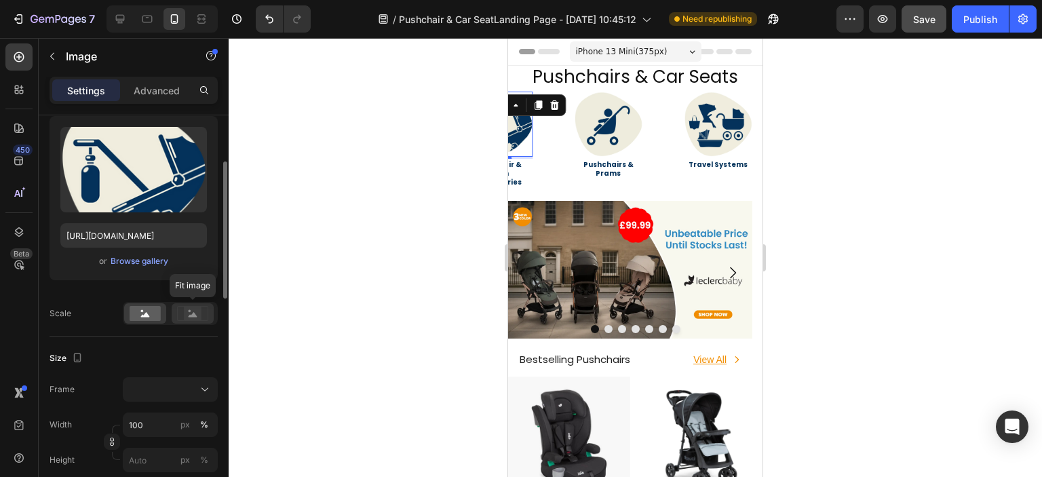
click at [184, 309] on rect at bounding box center [193, 314] width 18 height 14
click at [149, 313] on rect at bounding box center [145, 313] width 31 height 15
click at [180, 315] on icon at bounding box center [192, 313] width 31 height 15
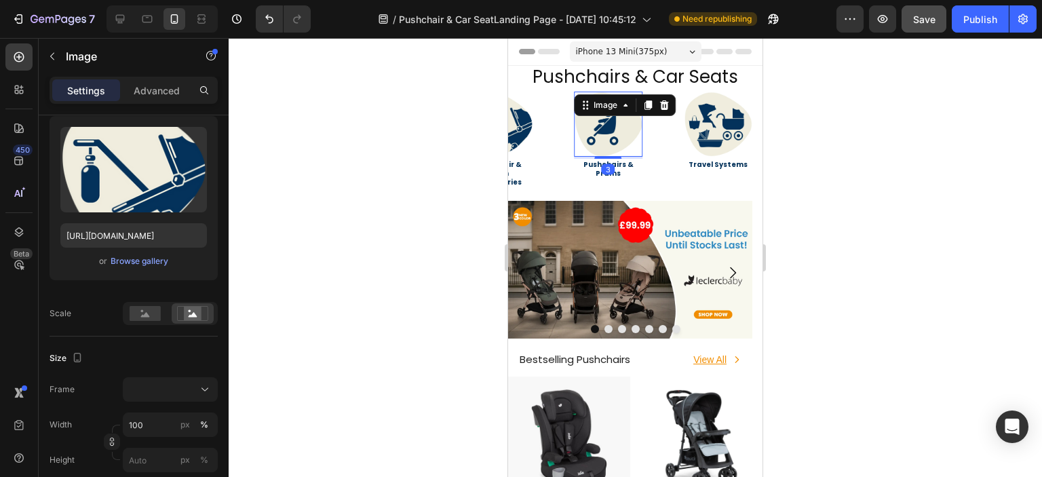
click at [608, 125] on img at bounding box center [608, 124] width 68 height 65
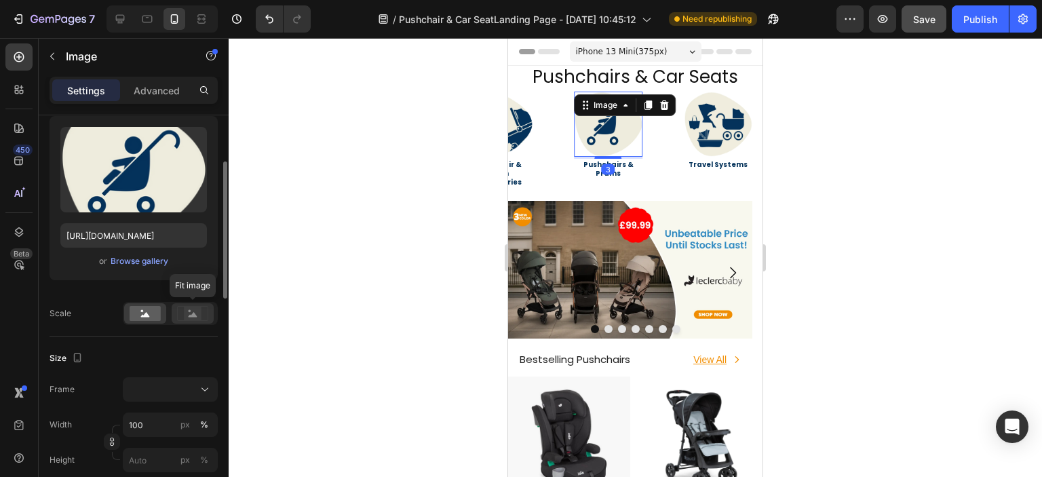
click at [191, 314] on rect at bounding box center [193, 314] width 18 height 14
click at [152, 316] on rect at bounding box center [145, 313] width 31 height 15
click at [185, 316] on rect at bounding box center [193, 314] width 18 height 14
click at [142, 322] on div at bounding box center [145, 313] width 42 height 20
click at [193, 387] on div at bounding box center [170, 389] width 83 height 14
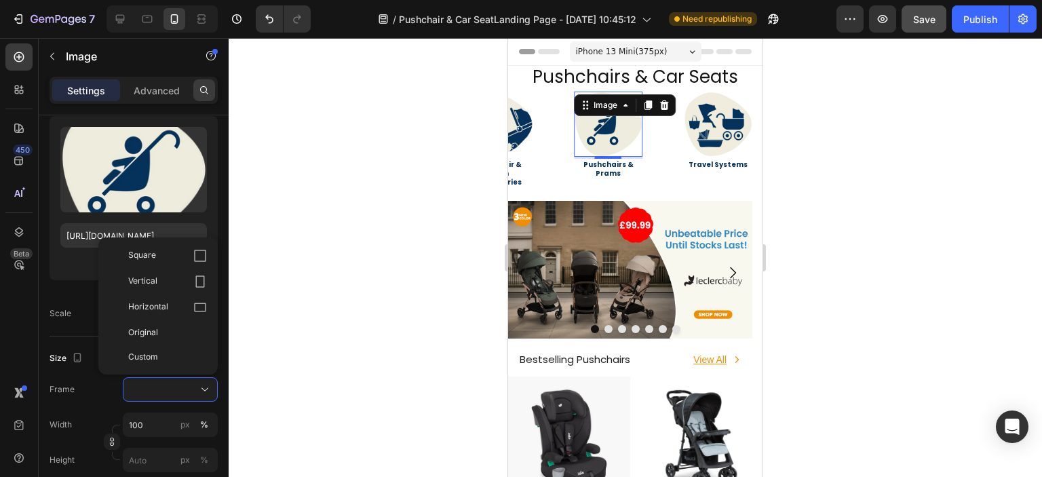
click at [203, 93] on icon at bounding box center [204, 90] width 11 height 11
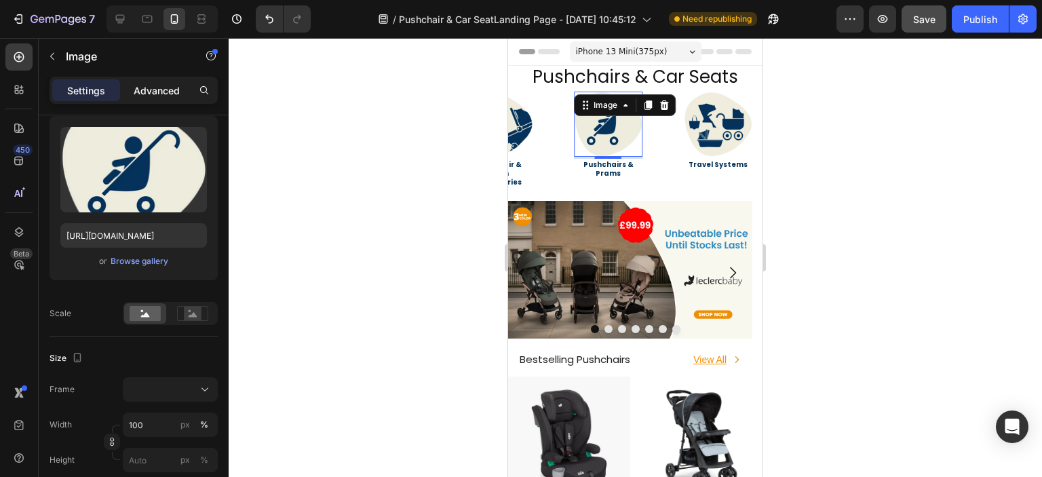
click at [166, 83] on p "Advanced" at bounding box center [157, 90] width 46 height 14
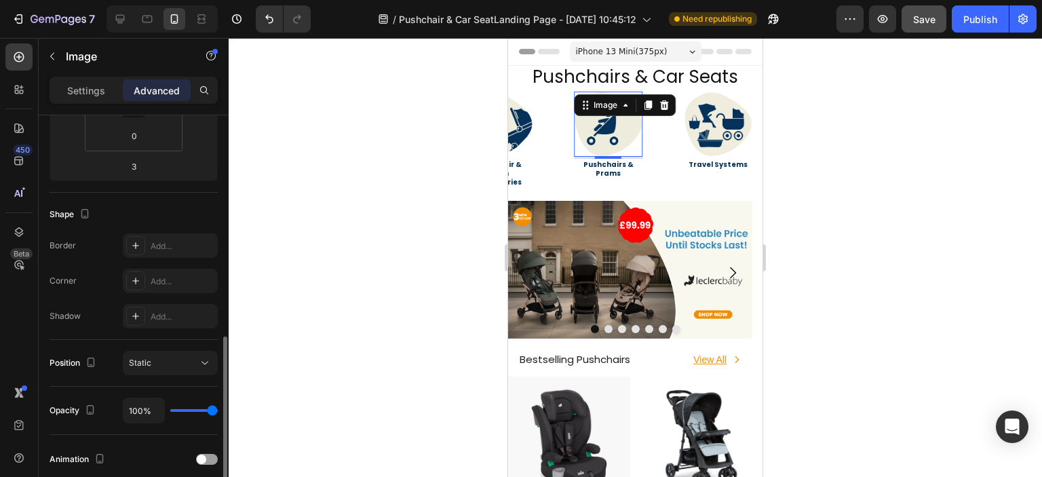
scroll to position [339, 0]
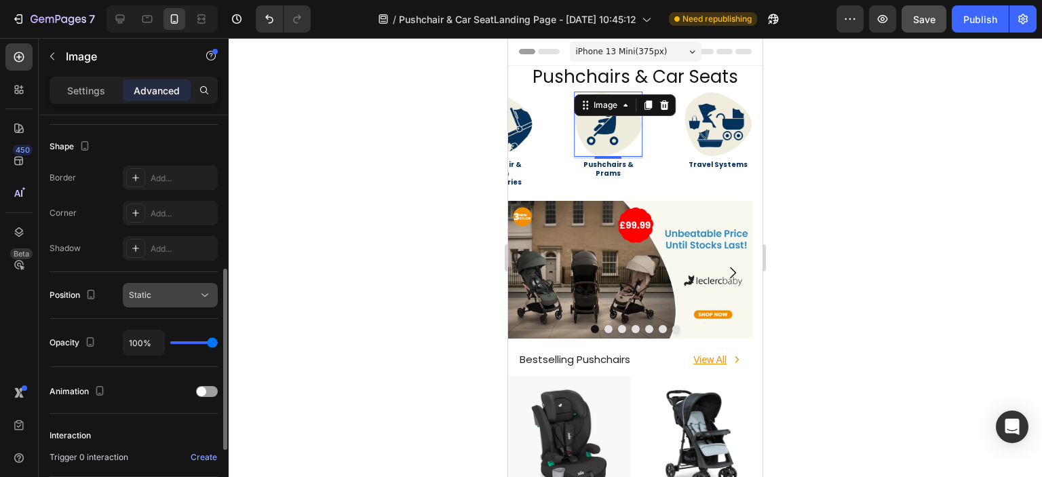
click at [164, 294] on div "Static" at bounding box center [163, 295] width 69 height 12
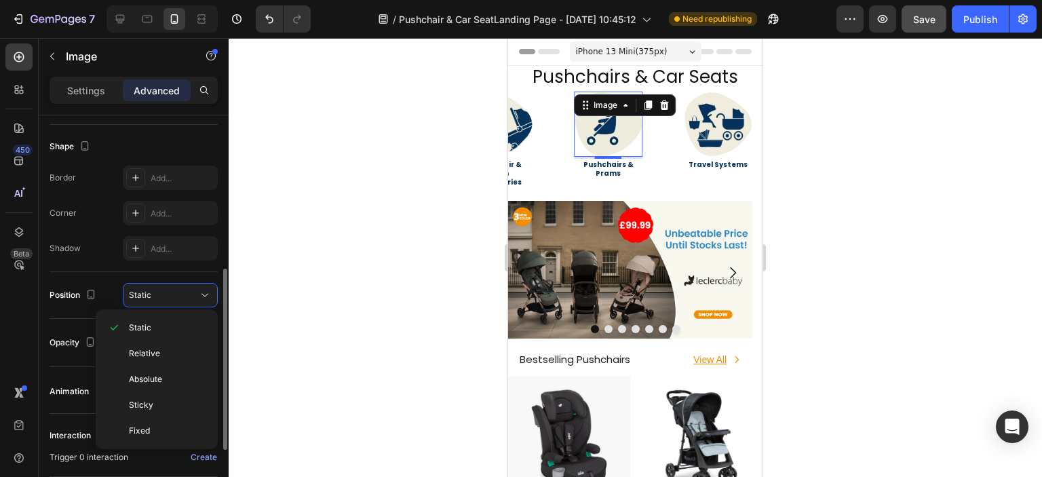
click at [118, 267] on div "Shape Border Add... Corner Add... Shadow Add..." at bounding box center [134, 198] width 168 height 147
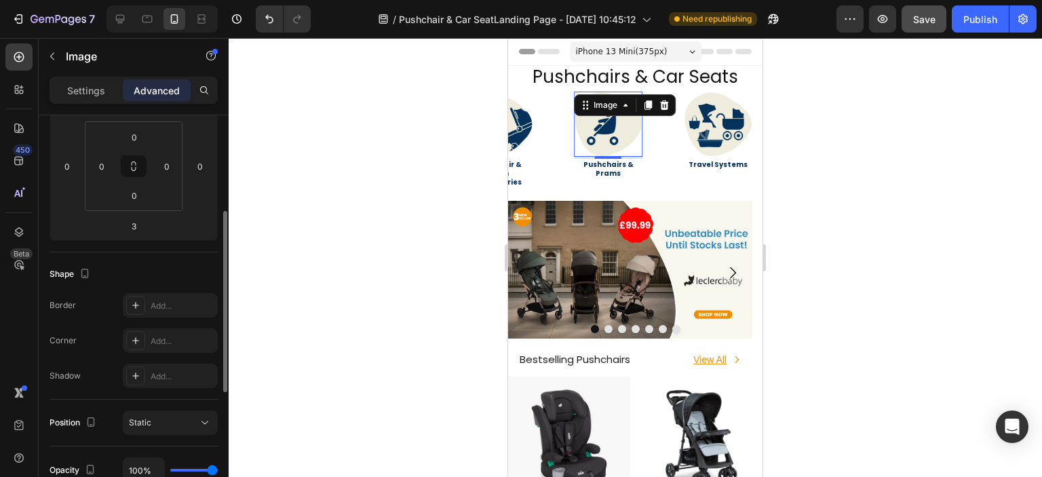
scroll to position [0, 0]
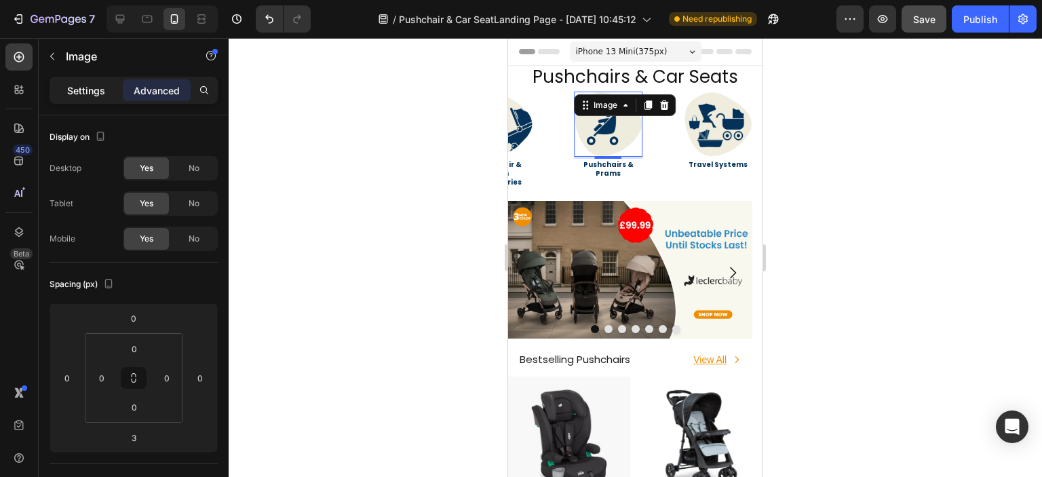
click at [106, 82] on div "Settings" at bounding box center [86, 90] width 68 height 22
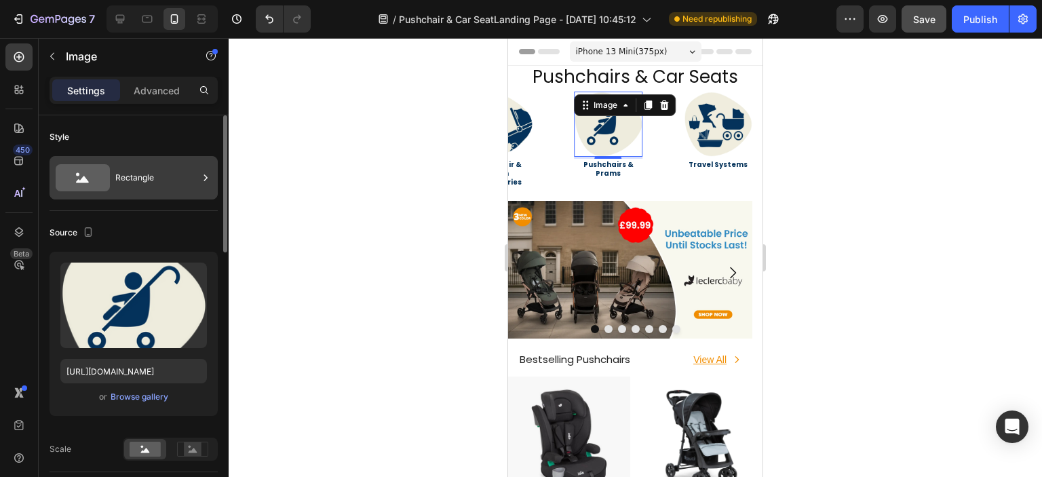
click at [142, 180] on div "Rectangle" at bounding box center [156, 177] width 83 height 31
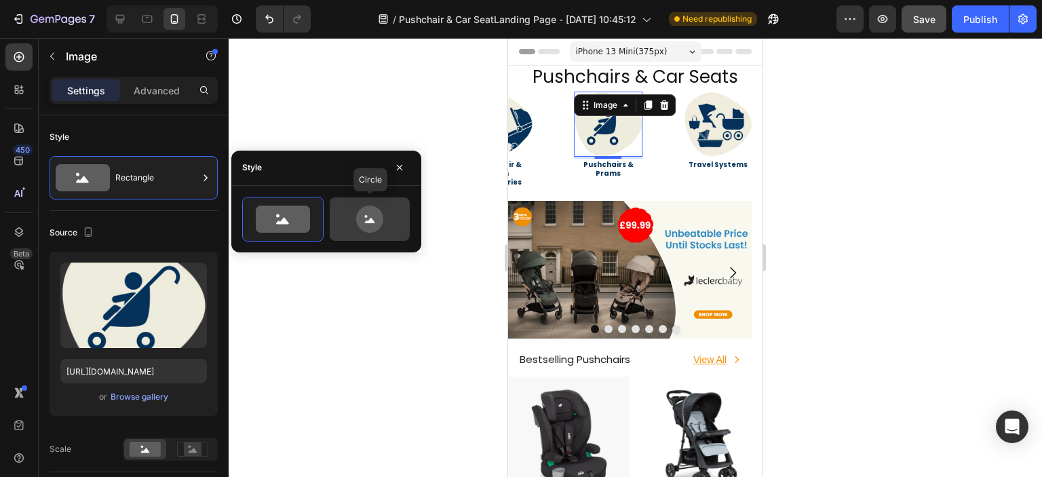
click at [368, 233] on div at bounding box center [370, 218] width 80 height 43
type input "80"
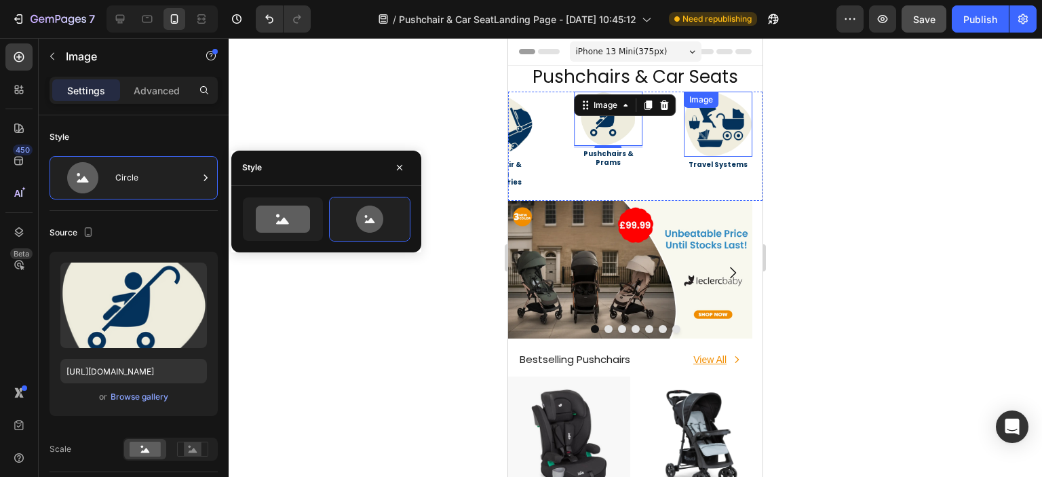
click at [735, 138] on img at bounding box center [718, 124] width 68 height 65
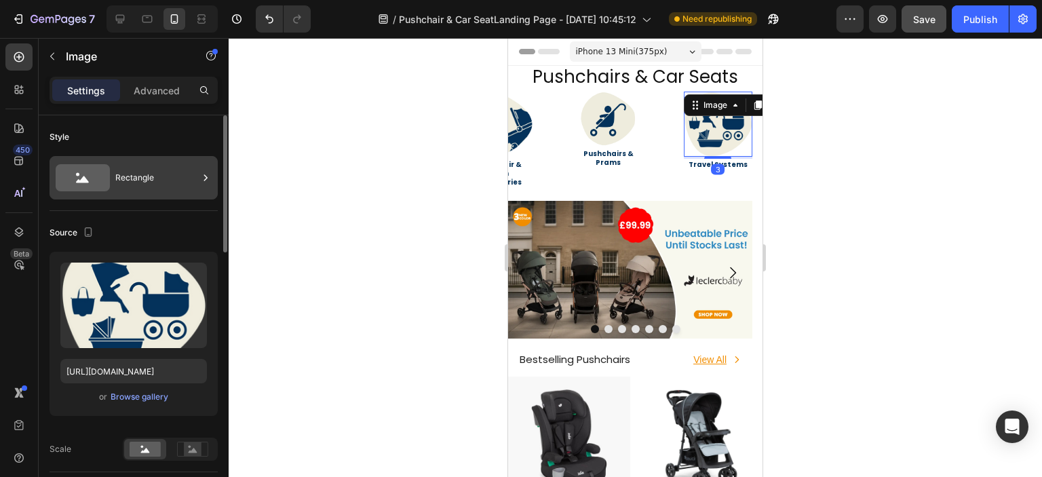
click at [172, 170] on div "Rectangle" at bounding box center [156, 177] width 83 height 31
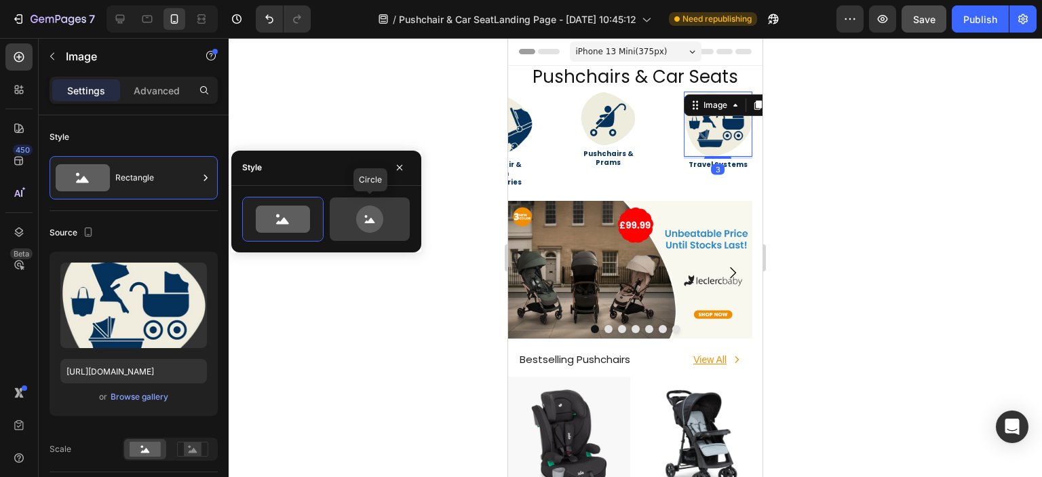
click at [355, 225] on icon at bounding box center [370, 218] width 64 height 27
type input "80"
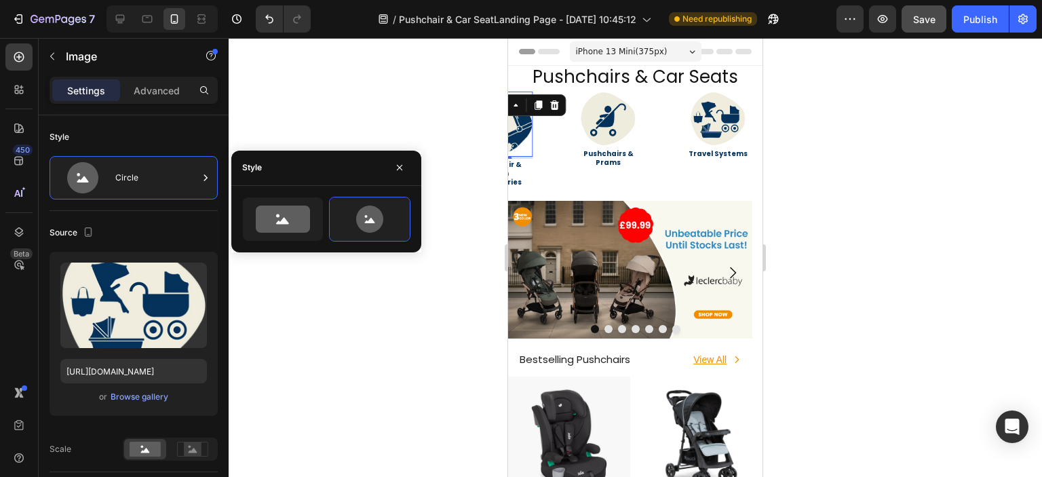
click at [520, 132] on img at bounding box center [498, 124] width 68 height 65
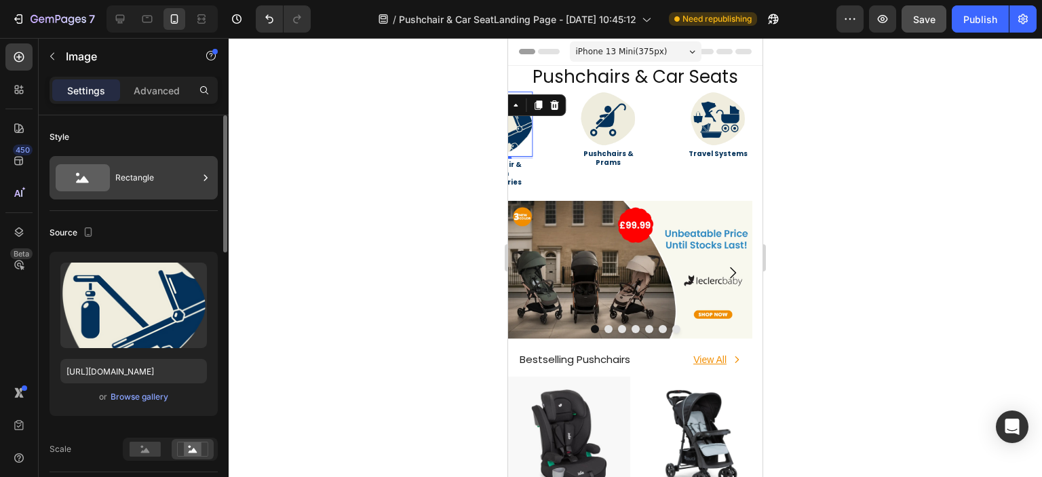
click at [176, 170] on div "Rectangle" at bounding box center [156, 177] width 83 height 31
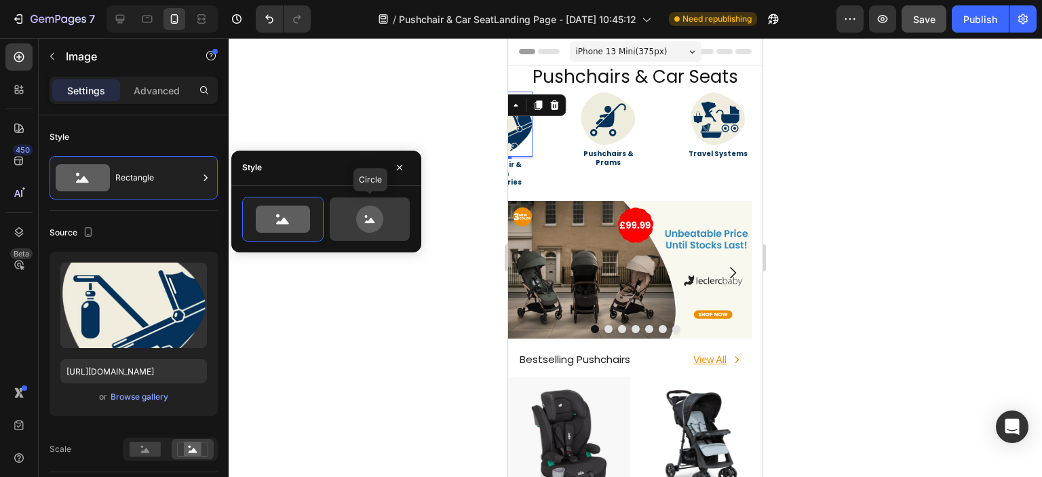
click at [351, 225] on icon at bounding box center [370, 218] width 64 height 27
type input "80"
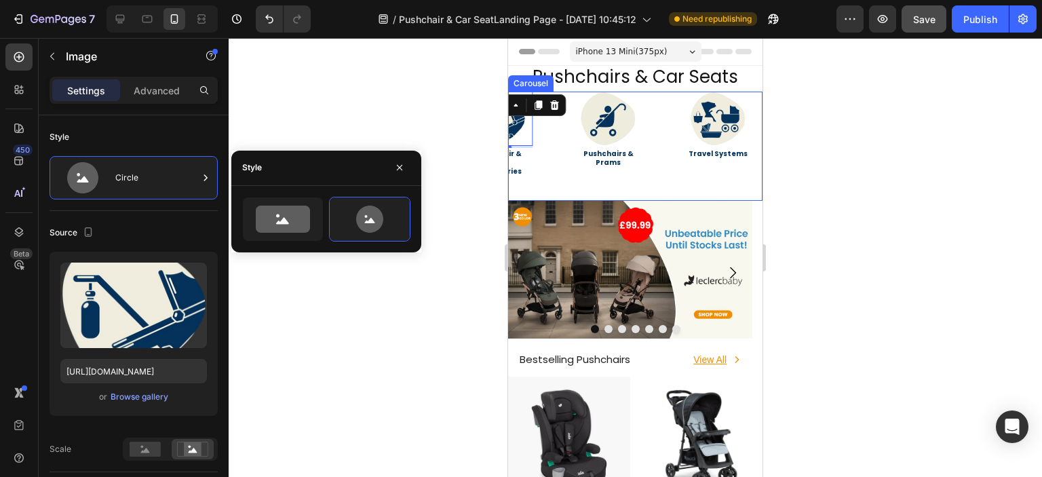
click at [559, 146] on div "Image Travel Systems Heading Image Pushchairs & Prams Heading Image 3 Pushchair…" at bounding box center [635, 147] width 254 height 110
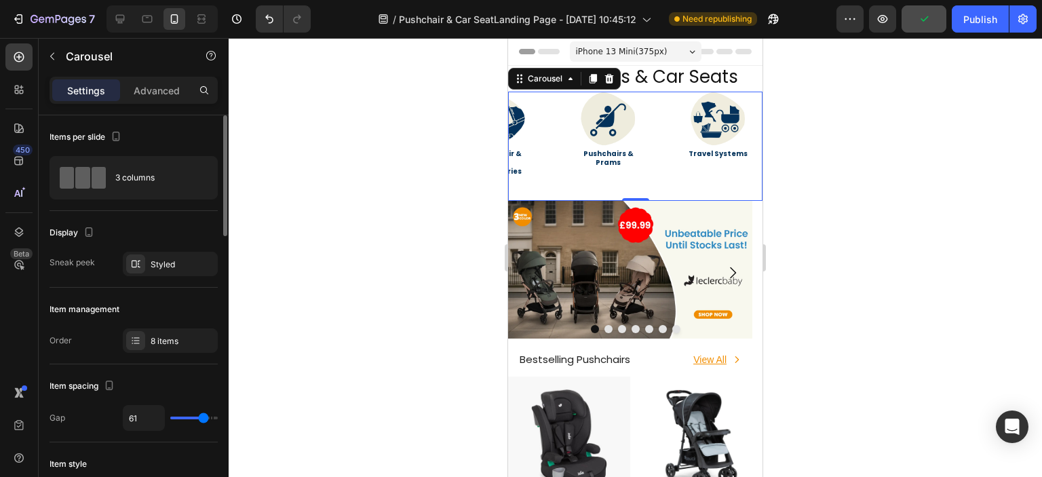
type input "36"
type input "28"
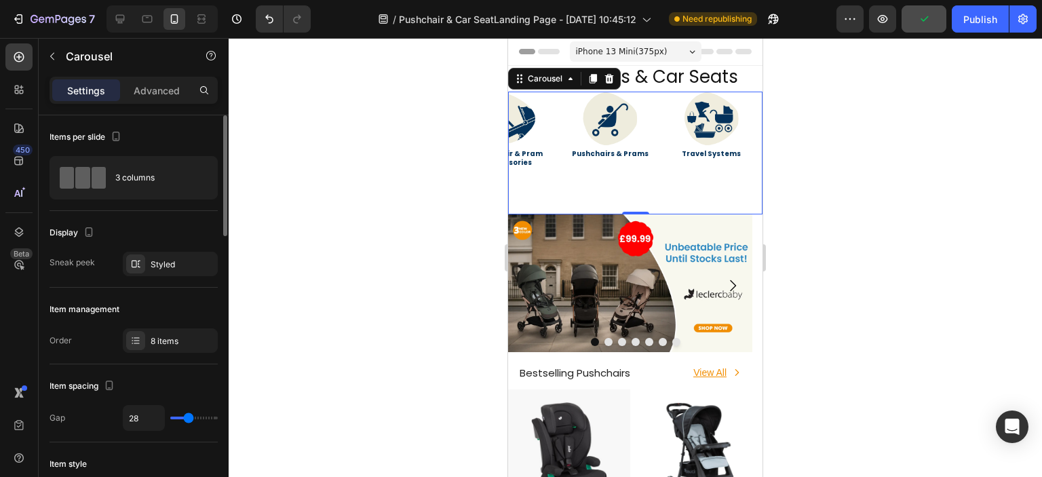
type input "22"
type input "20"
type input "18"
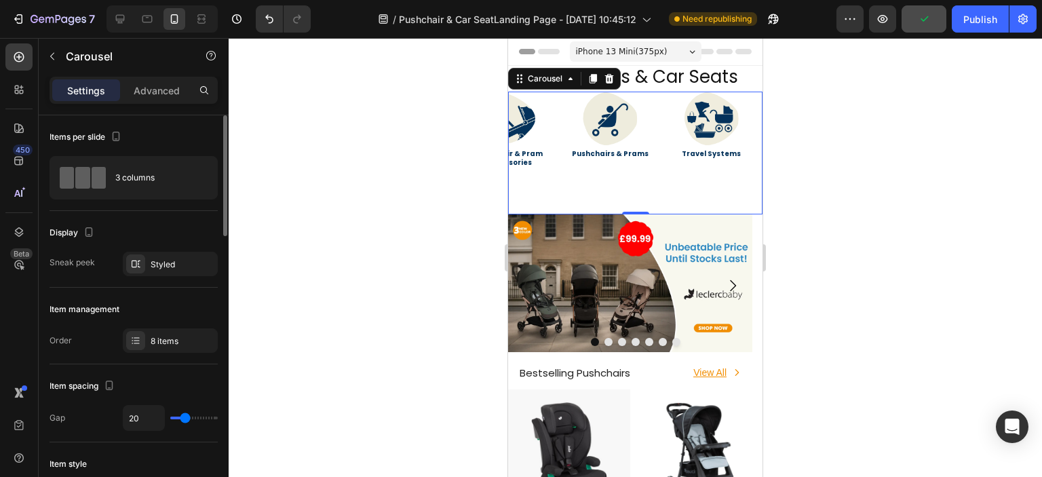
type input "18"
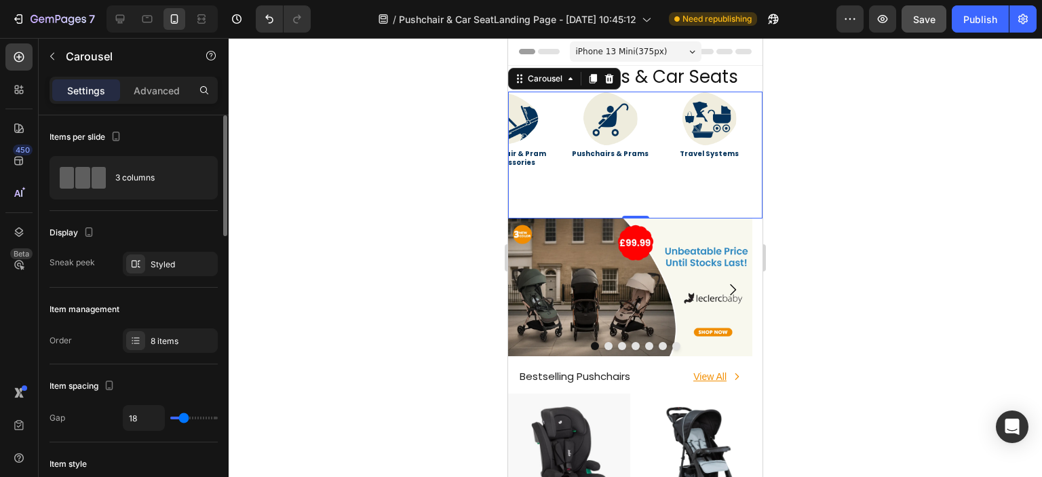
type input "13"
type input "0"
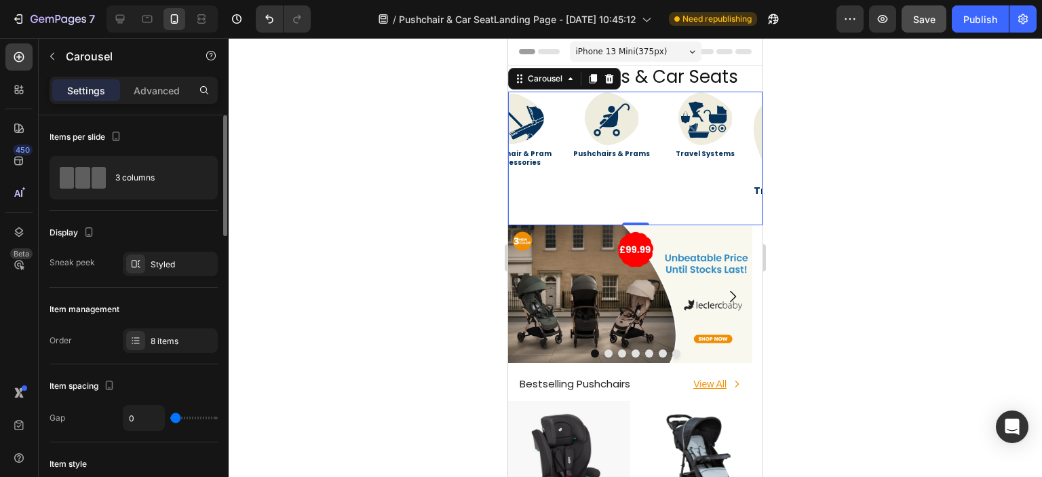
type input "9"
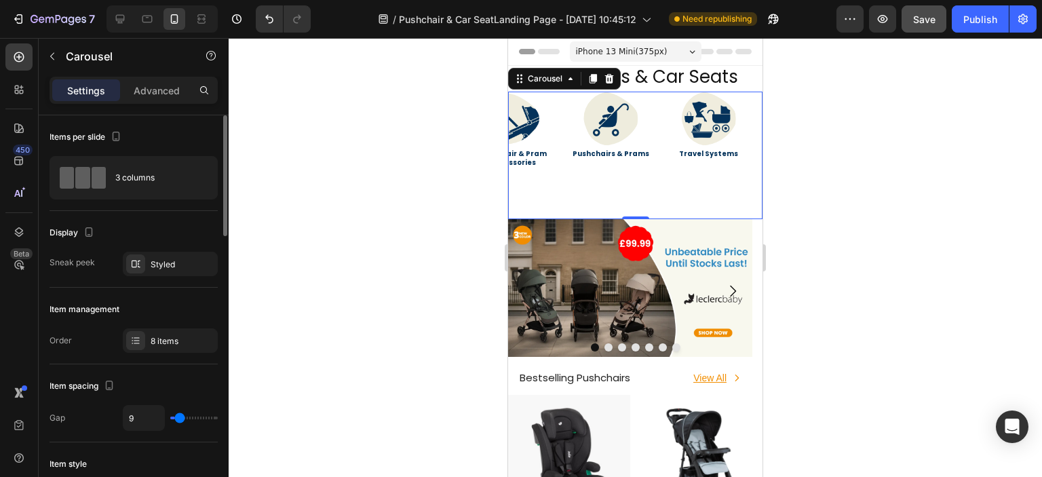
type input "15"
type input "16"
type input "17"
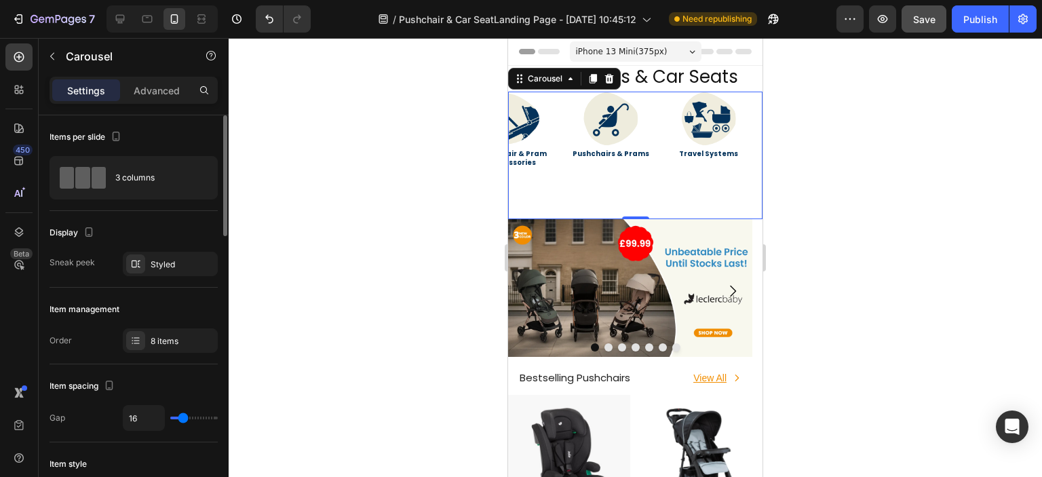
type input "17"
type input "18"
type input "23"
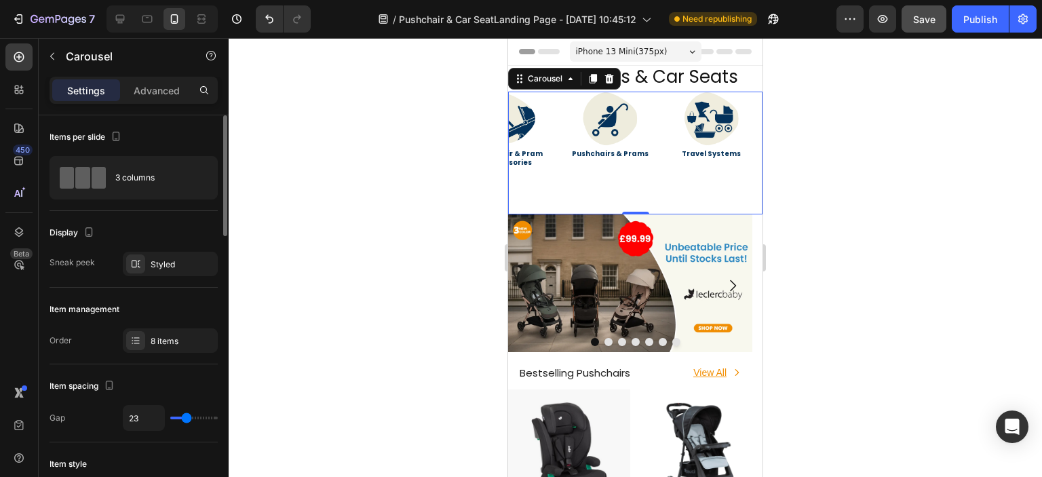
type input "28"
type input "30"
type input "58"
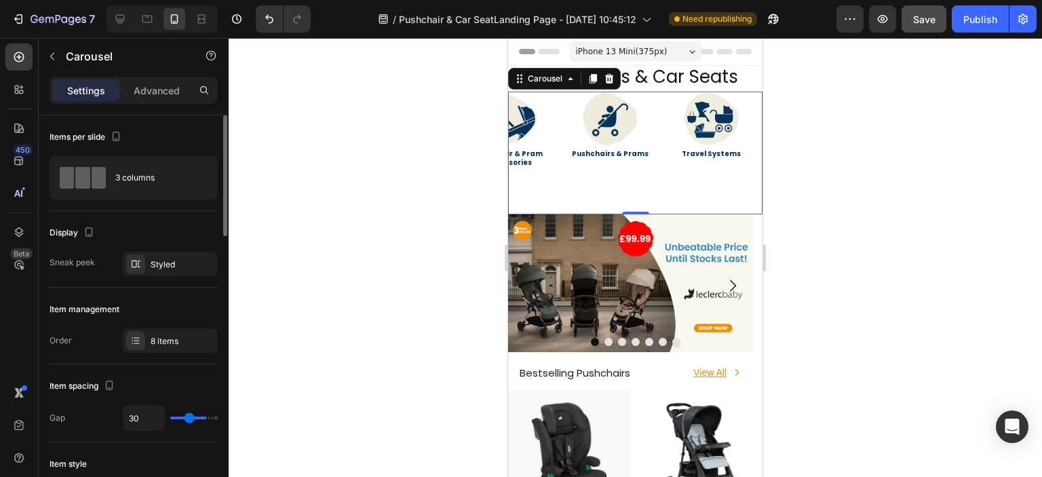
type input "58"
type input "80"
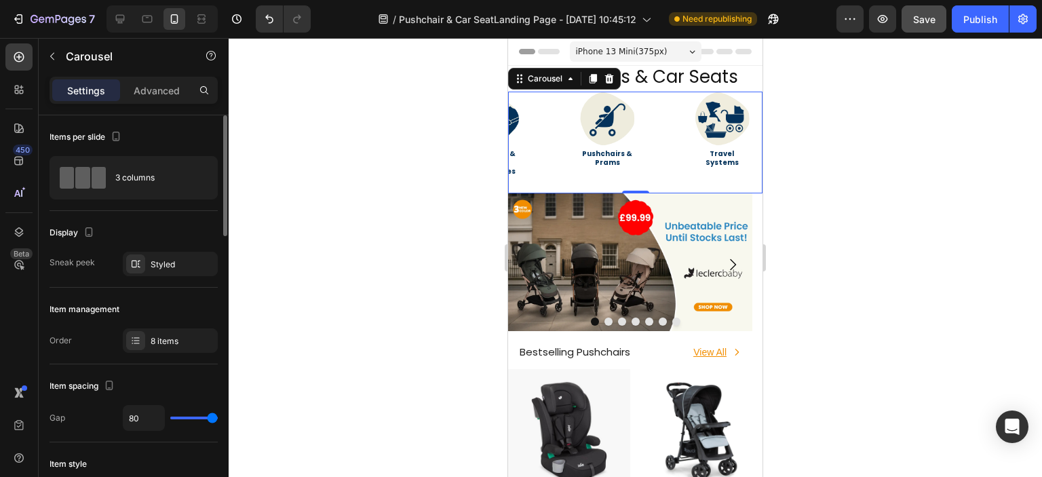
type input "18"
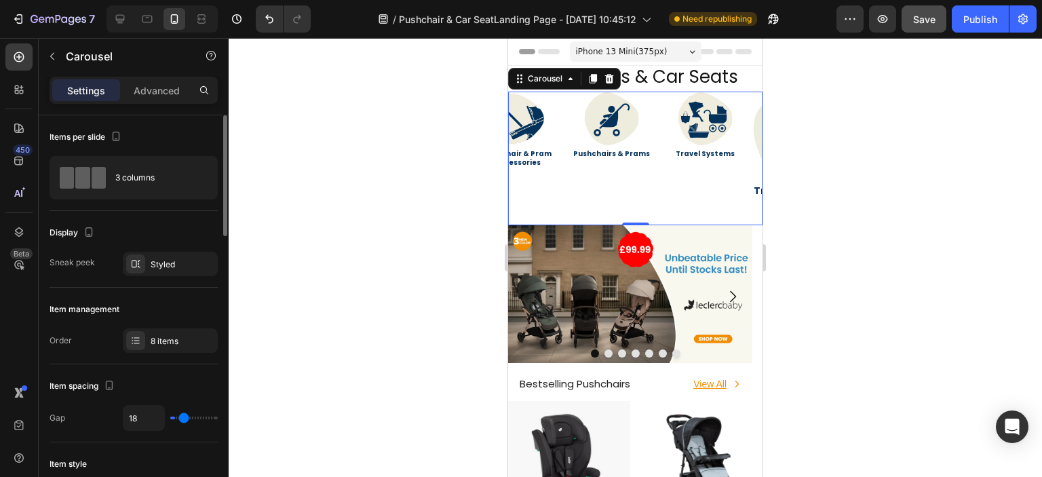
type input "0"
drag, startPoint x: 201, startPoint y: 416, endPoint x: 158, endPoint y: 417, distance: 43.4
type input "0"
click at [170, 417] on input "range" at bounding box center [193, 417] width 47 height 3
click at [597, 169] on div "Image Pushchairs & Prams Heading" at bounding box center [611, 159] width 94 height 134
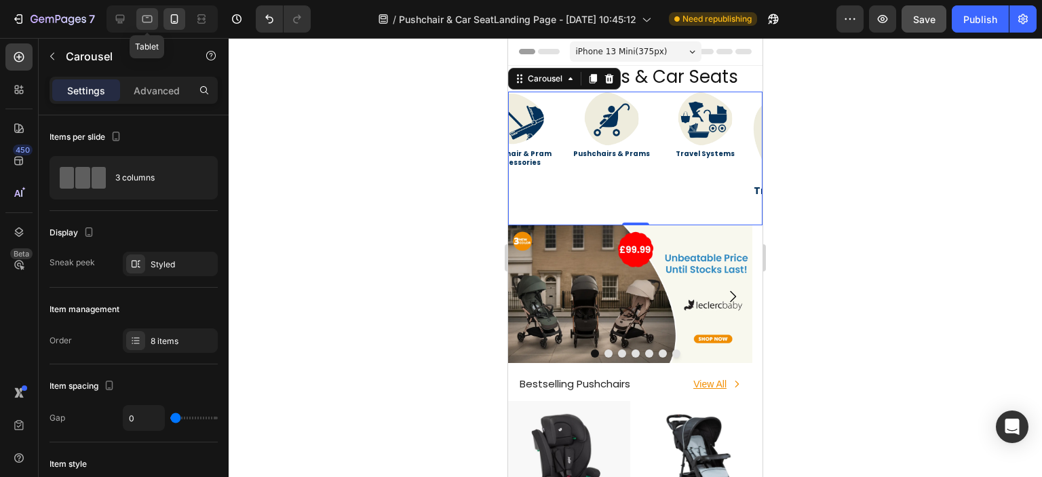
click at [140, 21] on icon at bounding box center [147, 19] width 14 height 14
type input "6"
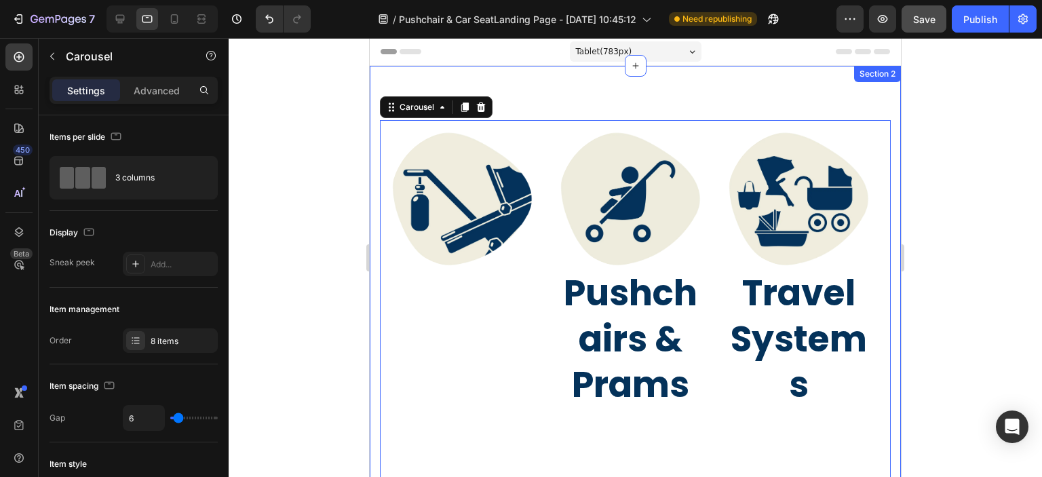
scroll to position [35, 0]
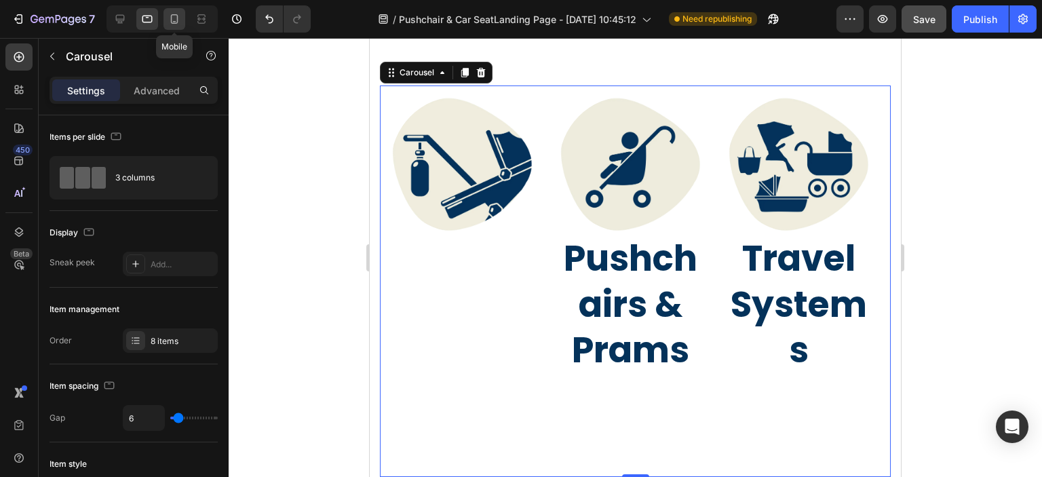
click at [180, 25] on icon at bounding box center [175, 19] width 14 height 14
type input "0"
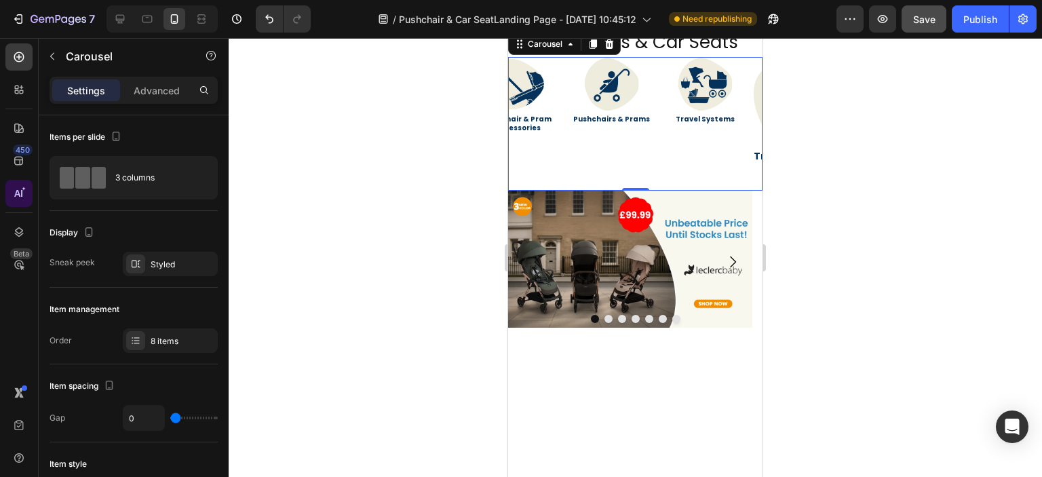
scroll to position [5, 0]
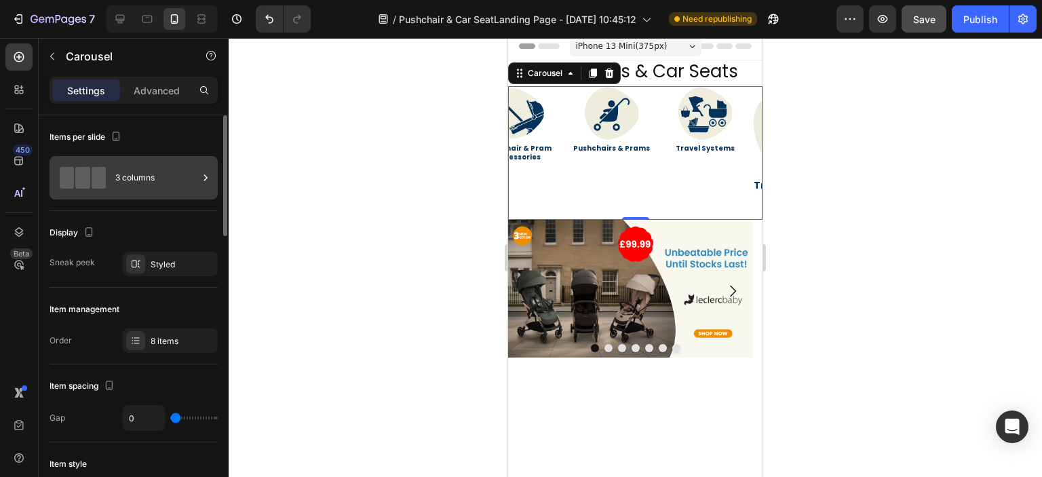
click at [140, 191] on div "3 columns" at bounding box center [156, 177] width 83 height 31
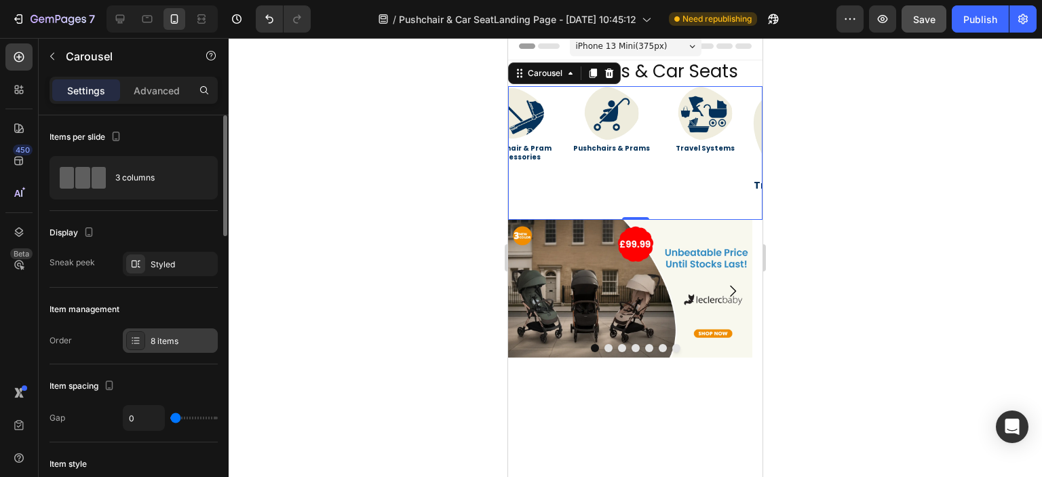
click at [189, 341] on div "8 items" at bounding box center [183, 341] width 64 height 12
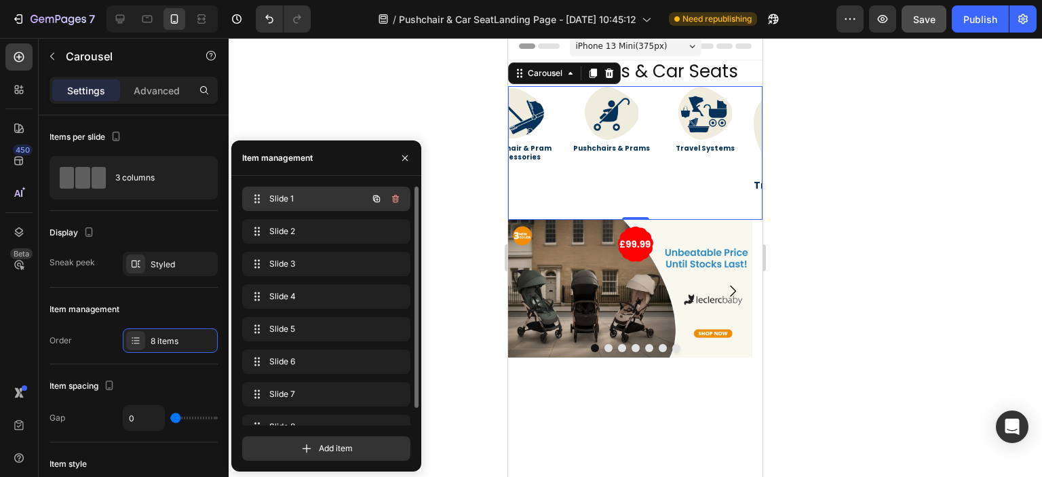
click at [307, 195] on span "Slide 1" at bounding box center [307, 199] width 77 height 12
click at [323, 203] on span "Slide 1" at bounding box center [307, 199] width 77 height 12
click at [323, 203] on span "Slide 1" at bounding box center [317, 199] width 100 height 12
click at [315, 203] on span "Slide 1" at bounding box center [307, 199] width 77 height 12
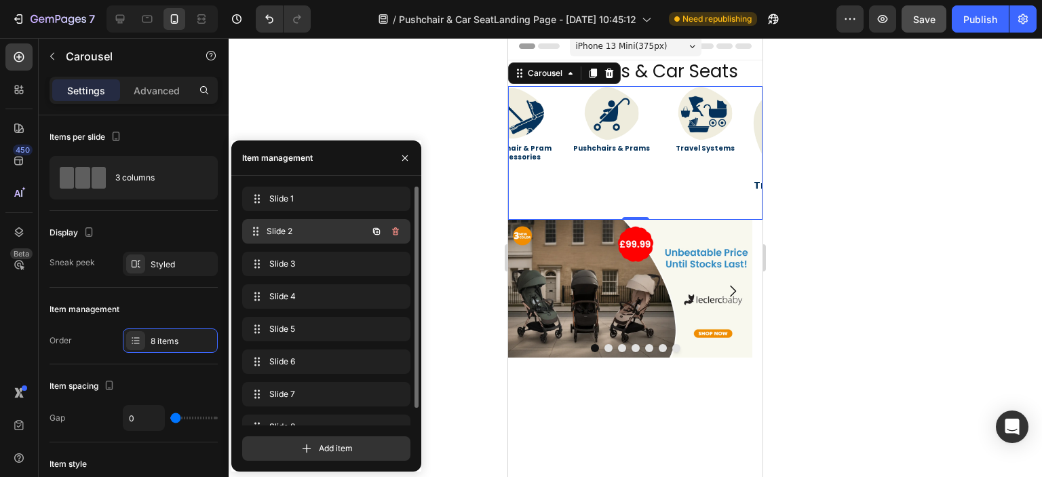
click at [304, 224] on div "Slide 2 Slide 2" at bounding box center [307, 231] width 119 height 19
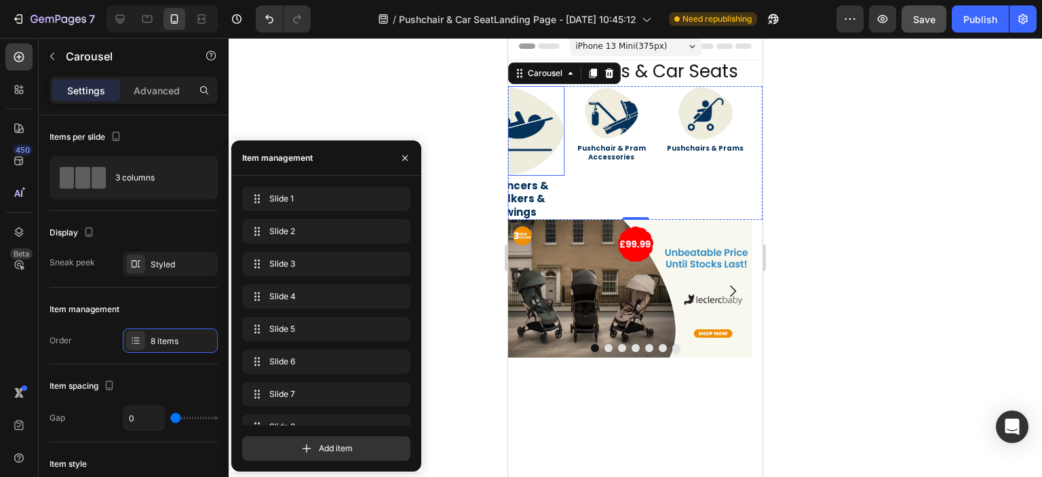
click at [522, 154] on img at bounding box center [518, 131] width 94 height 90
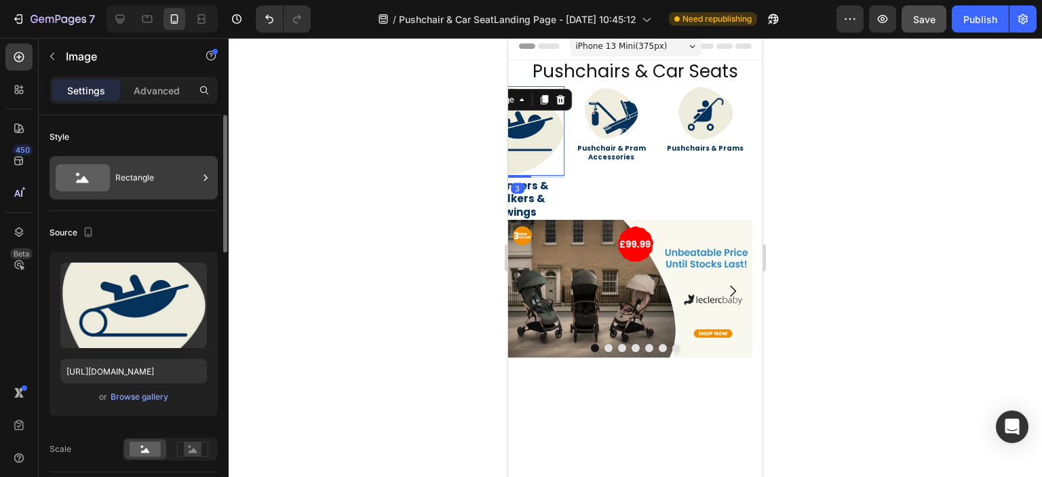
click at [187, 173] on div "Rectangle" at bounding box center [156, 177] width 83 height 31
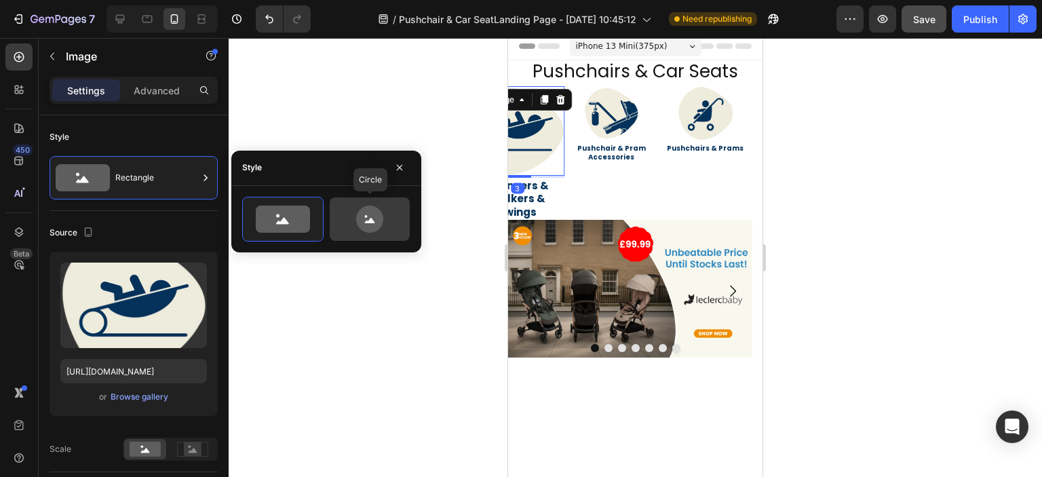
click at [375, 215] on icon at bounding box center [369, 218] width 27 height 27
type input "80"
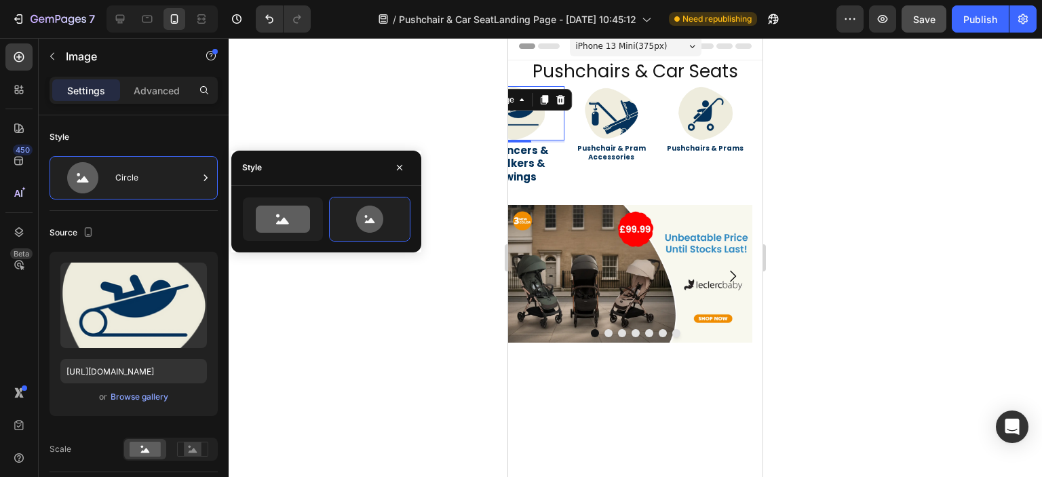
click at [94, 87] on p "Settings" at bounding box center [86, 90] width 38 height 14
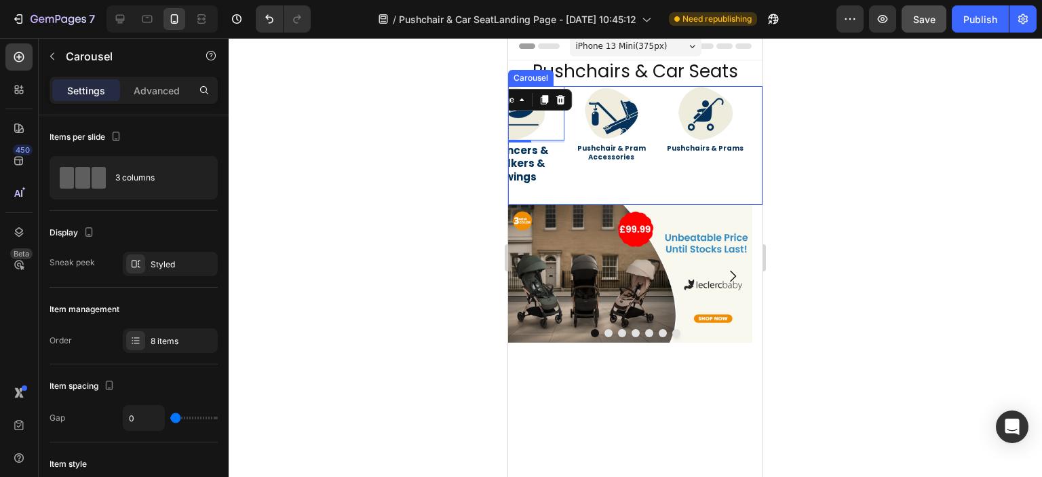
click at [567, 170] on div "Image Pushchair & Pram Accessories Heading" at bounding box center [611, 145] width 94 height 119
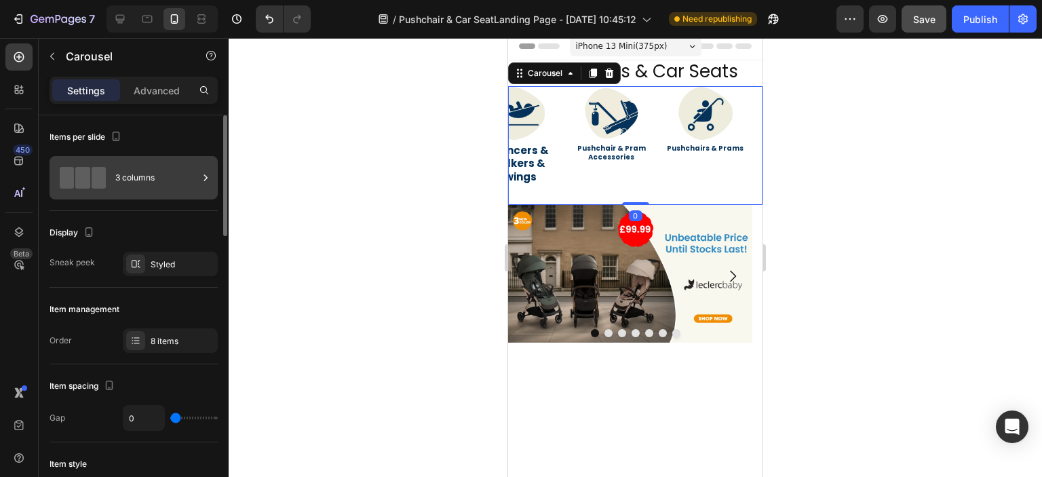
click at [172, 170] on div "3 columns" at bounding box center [156, 177] width 83 height 31
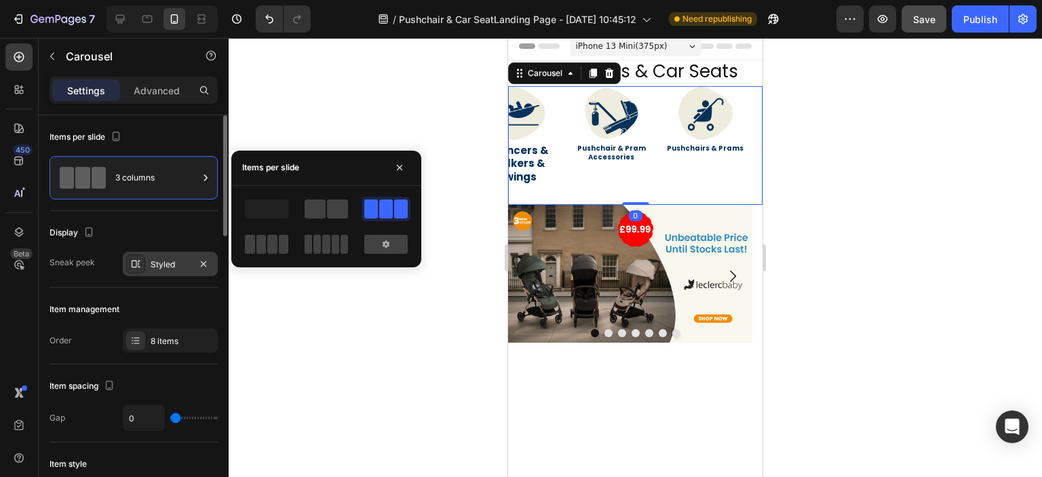
click at [163, 262] on div "Styled" at bounding box center [170, 264] width 39 height 12
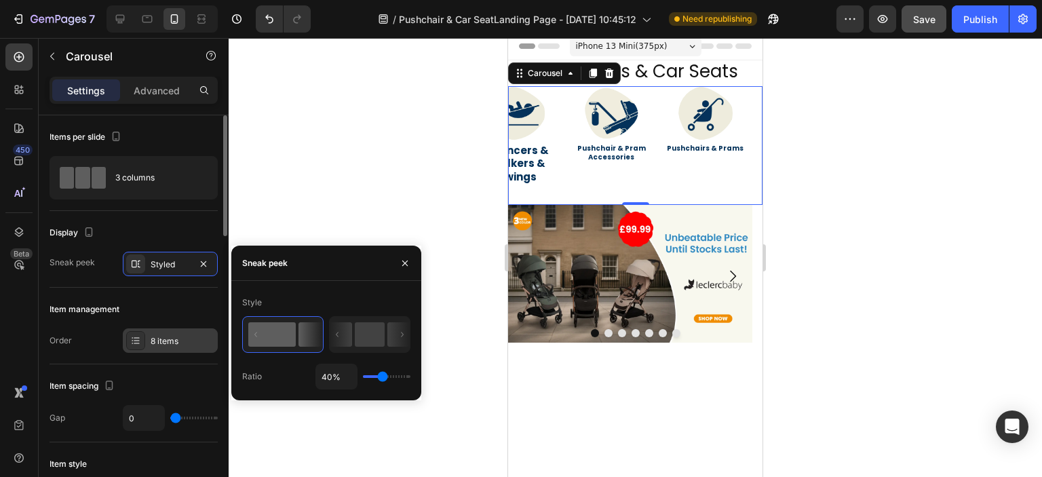
click at [170, 330] on div "8 items" at bounding box center [170, 340] width 95 height 24
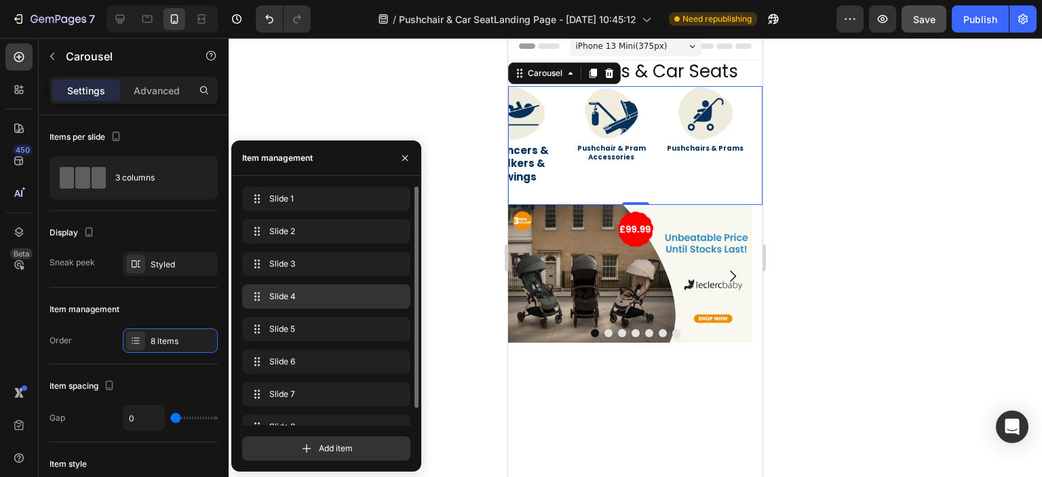
click at [315, 285] on div "Slide 4 Slide 4" at bounding box center [326, 296] width 168 height 24
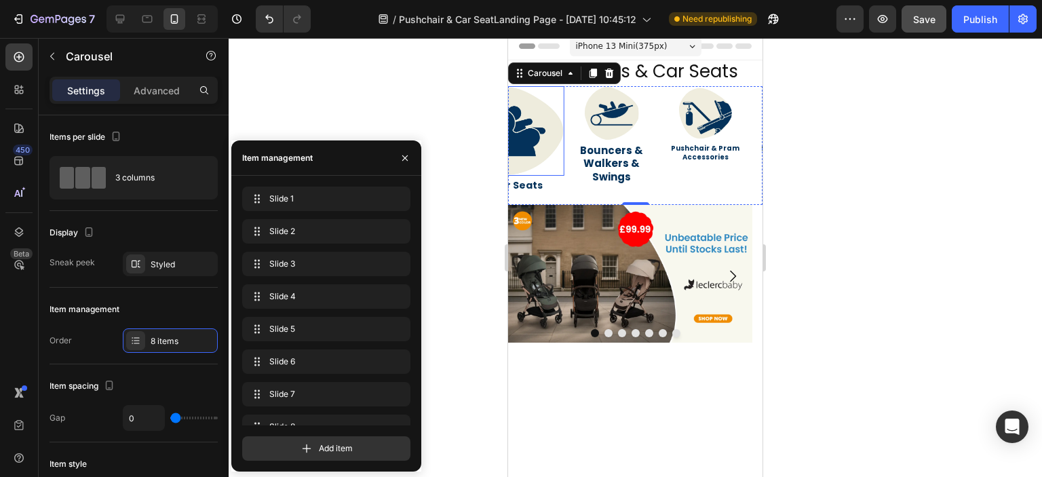
click at [544, 140] on img at bounding box center [518, 131] width 94 height 90
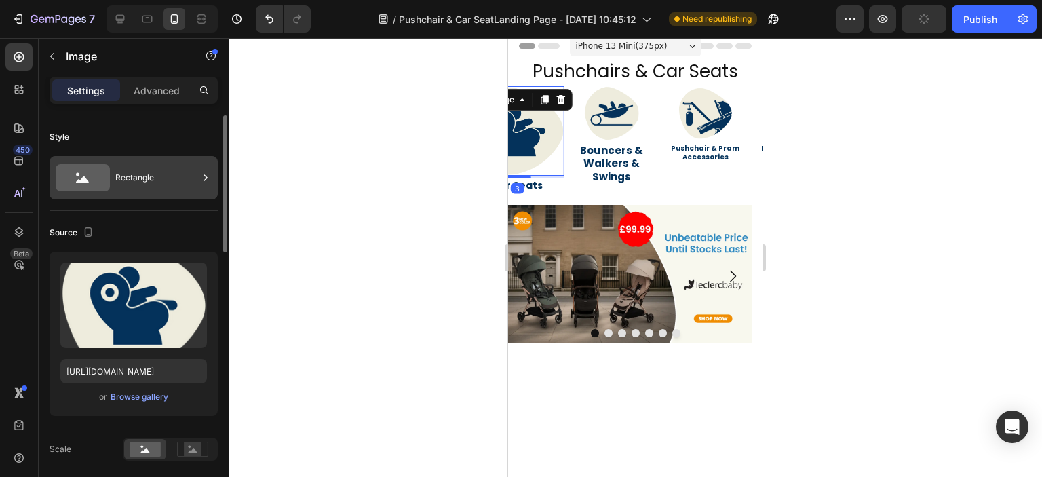
click at [183, 176] on div "Rectangle" at bounding box center [156, 177] width 83 height 31
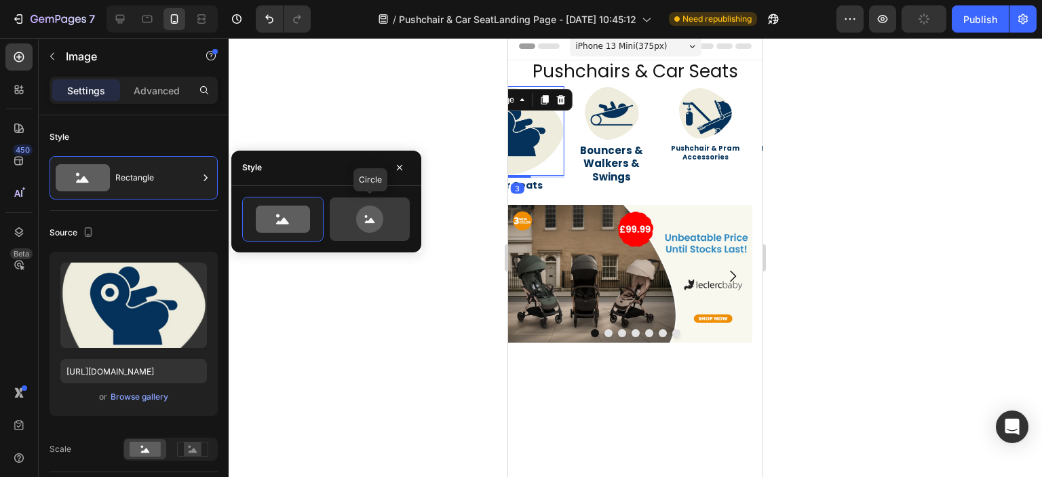
click at [355, 210] on icon at bounding box center [370, 218] width 64 height 27
type input "80"
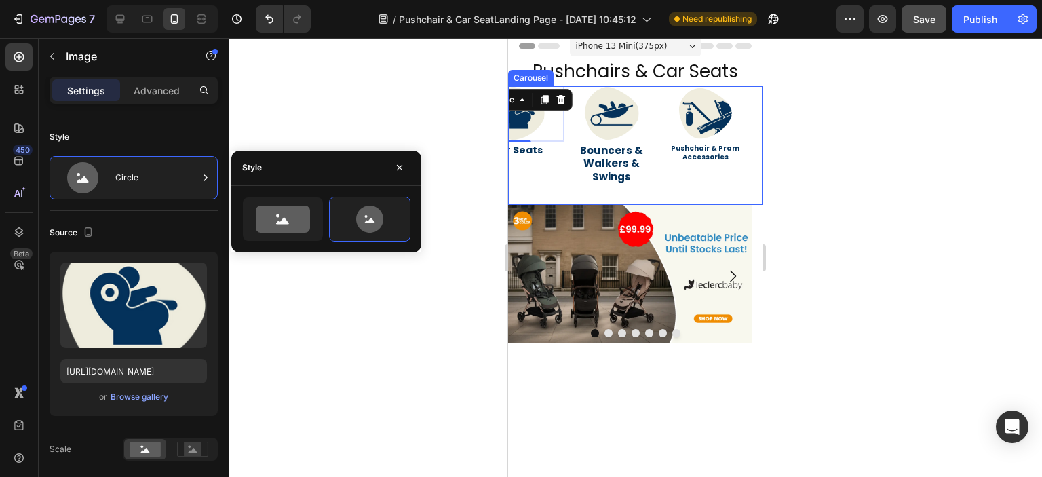
click at [562, 165] on div "Image 3 Car Seats Heading" at bounding box center [518, 145] width 94 height 119
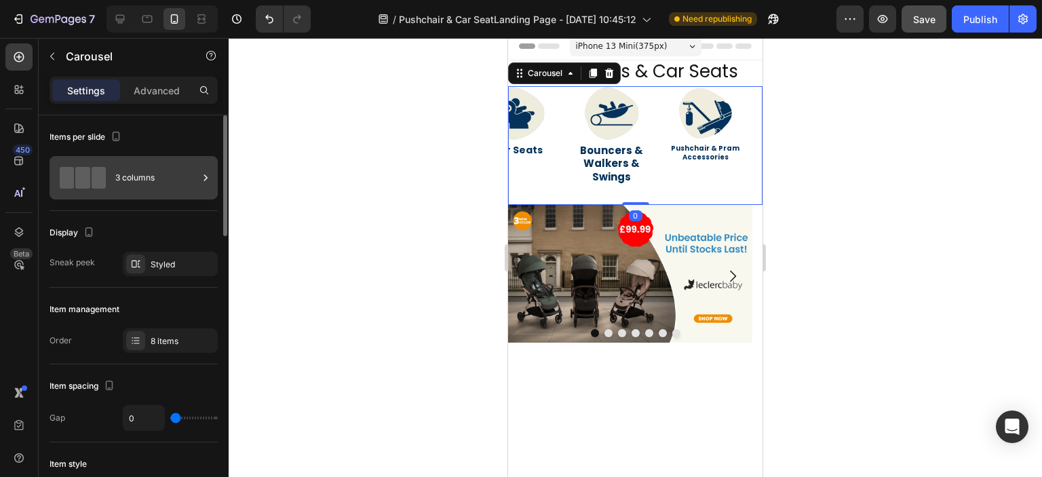
click at [184, 173] on div "3 columns" at bounding box center [156, 177] width 83 height 31
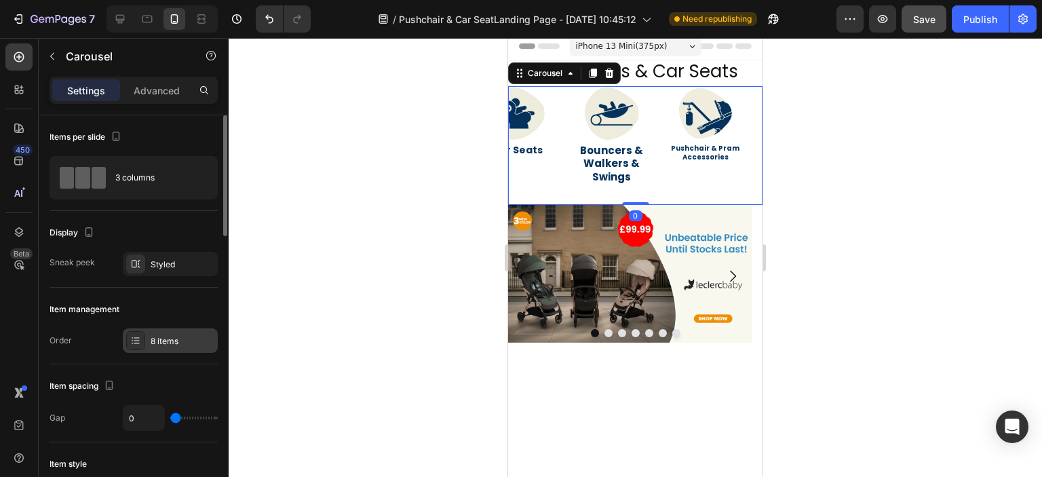
click at [182, 330] on div "8 items" at bounding box center [170, 340] width 95 height 24
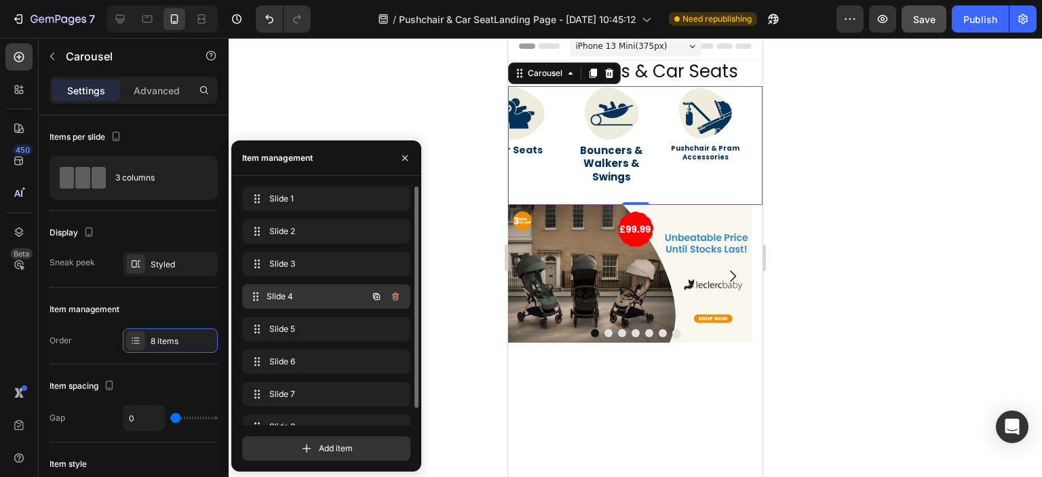
click at [311, 304] on div "Slide 4 Slide 4" at bounding box center [307, 296] width 119 height 19
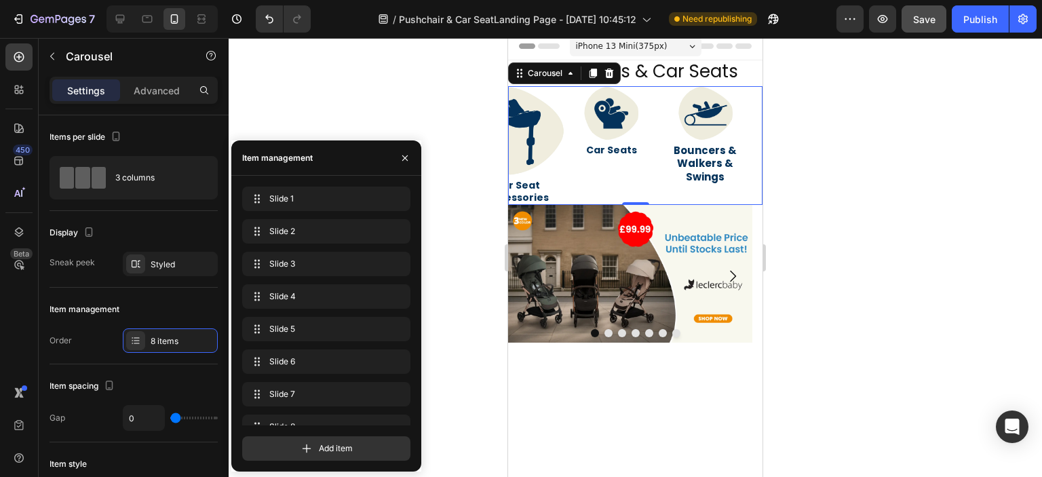
click at [528, 142] on img at bounding box center [518, 131] width 94 height 90
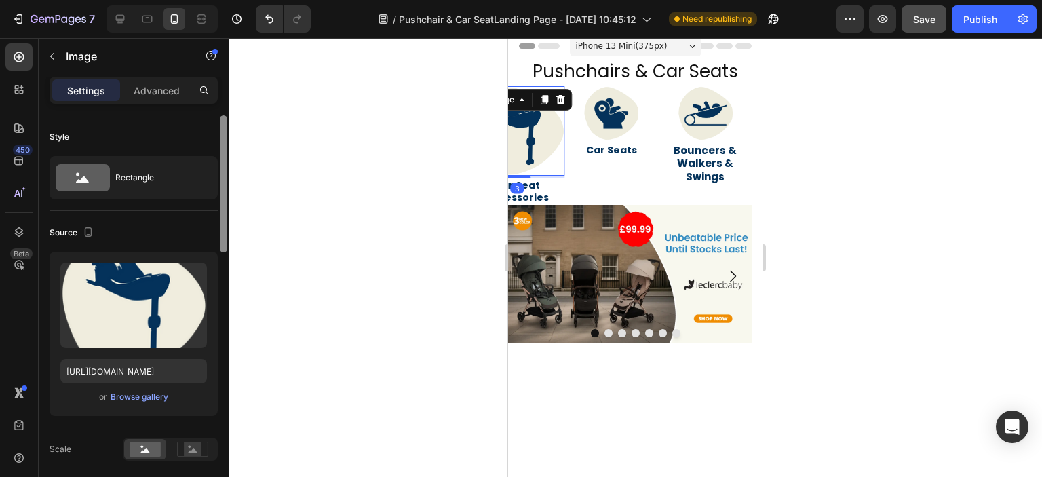
drag, startPoint x: 205, startPoint y: 168, endPoint x: 220, endPoint y: 169, distance: 15.7
click at [0, 0] on div at bounding box center [0, 0] width 0 height 0
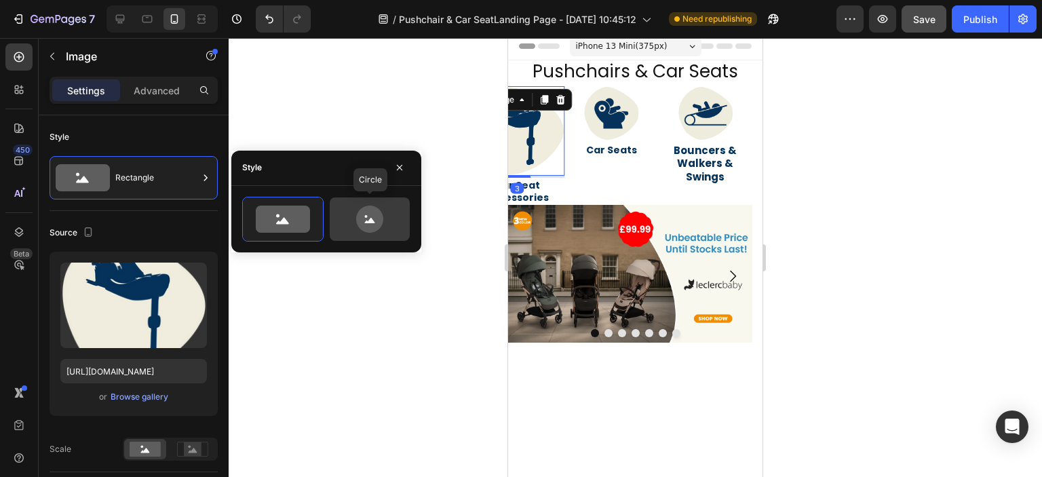
click at [351, 209] on icon at bounding box center [370, 218] width 64 height 27
type input "80"
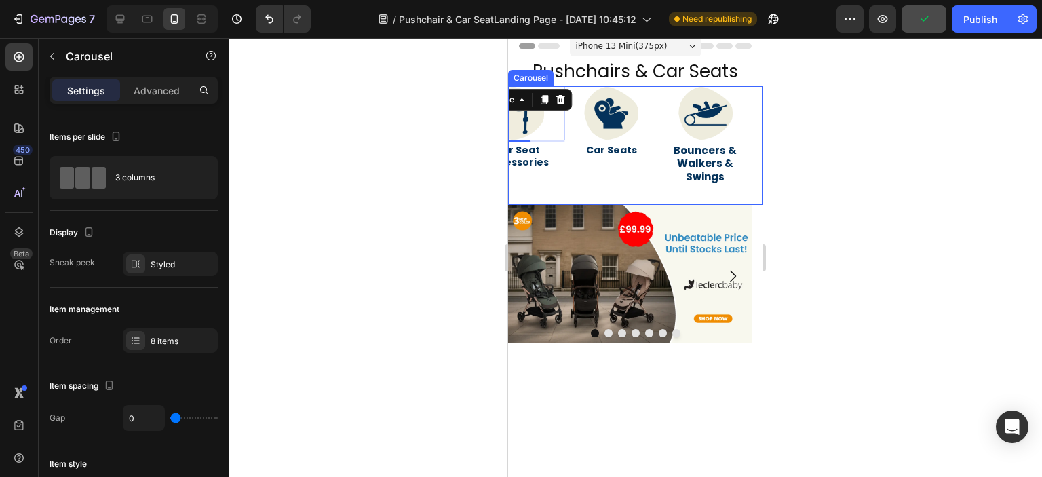
click at [570, 170] on div "Image Car Seats Heading" at bounding box center [611, 145] width 94 height 119
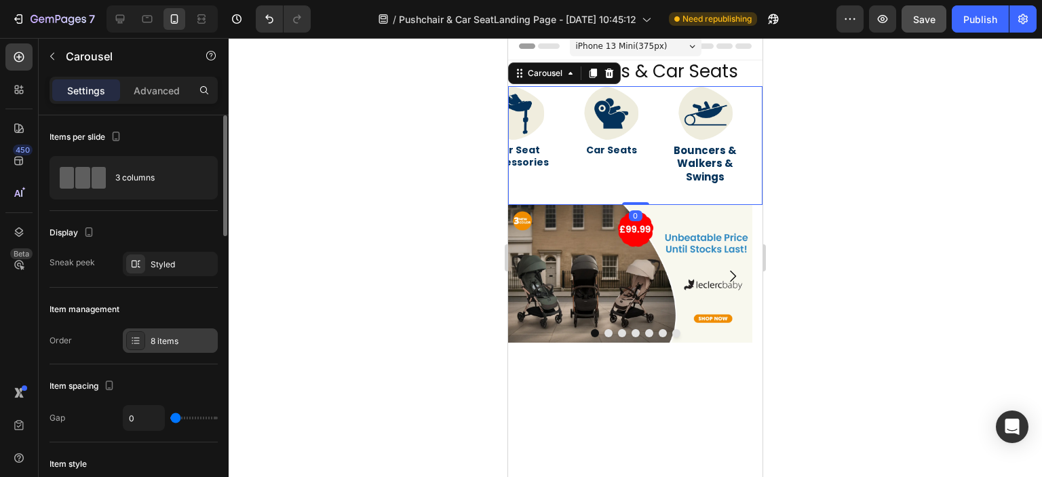
click at [183, 336] on div "8 items" at bounding box center [183, 341] width 64 height 12
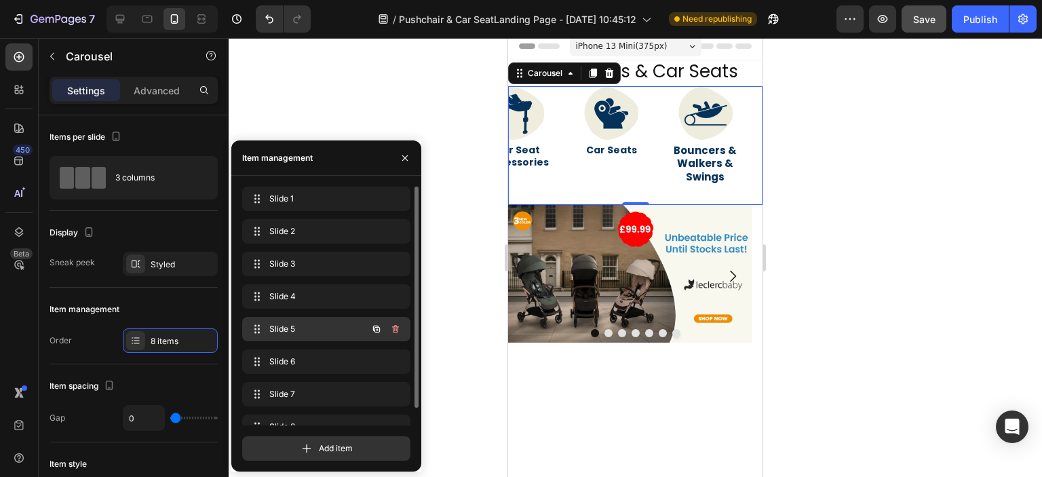
click at [311, 333] on span "Slide 5" at bounding box center [307, 329] width 77 height 12
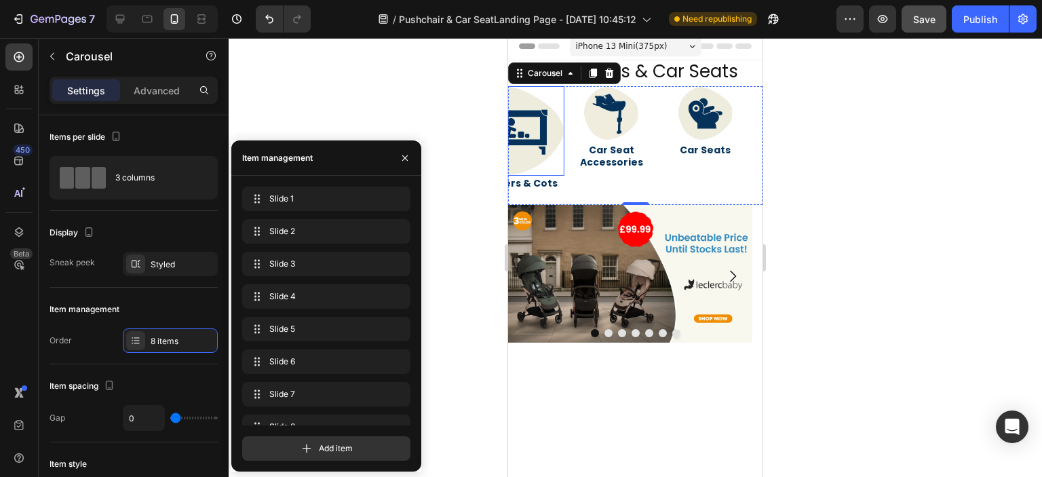
click at [521, 151] on img at bounding box center [518, 131] width 94 height 90
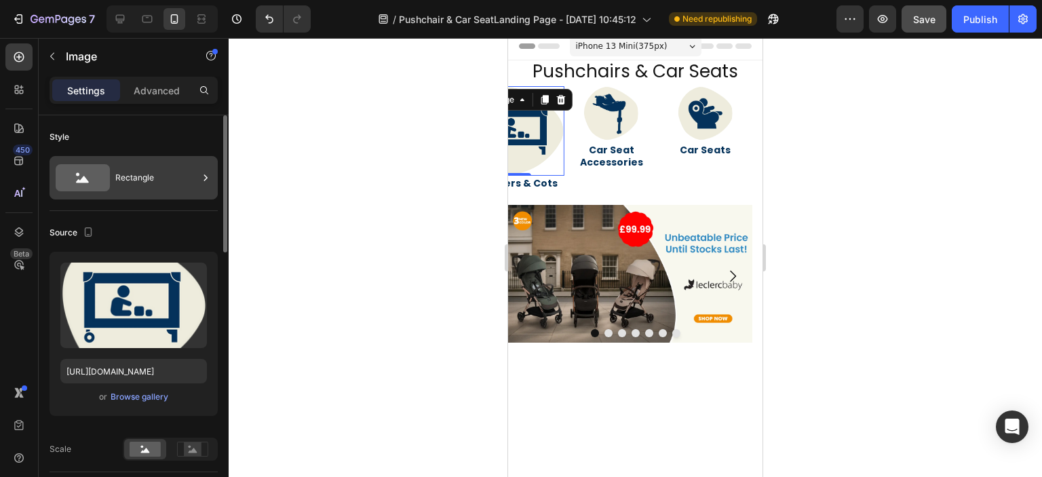
click at [207, 178] on icon at bounding box center [206, 178] width 14 height 14
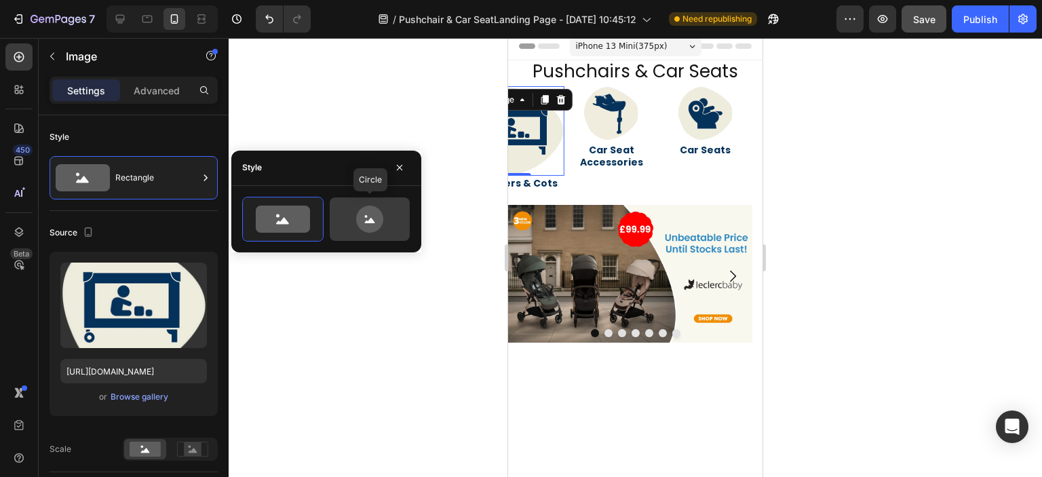
click at [370, 210] on icon at bounding box center [369, 218] width 27 height 27
type input "80"
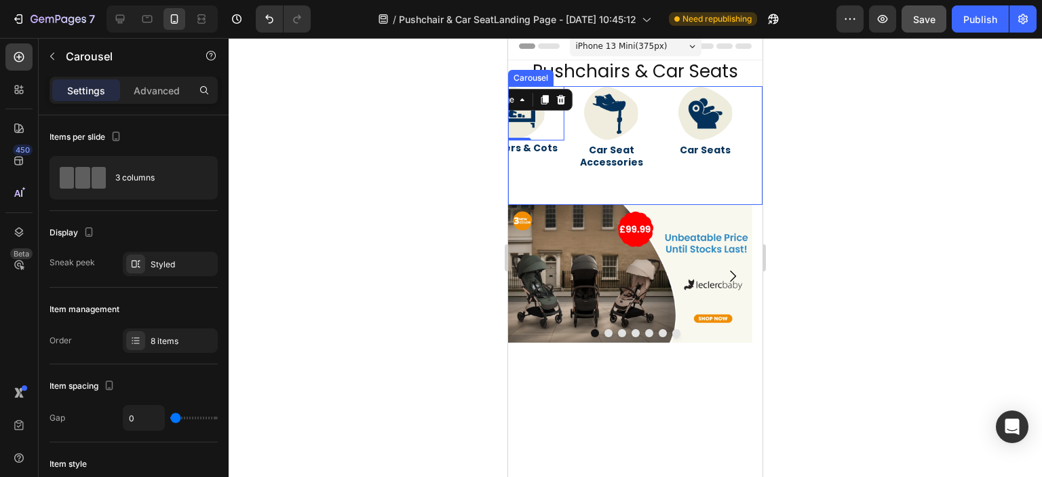
click at [557, 163] on div "Image 0 Carriers & Cots Heading" at bounding box center [518, 145] width 94 height 119
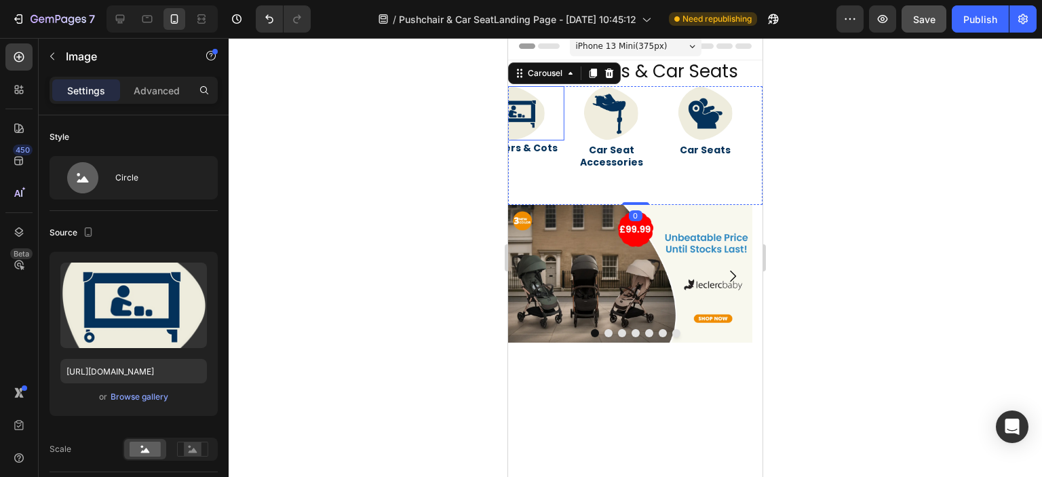
click at [528, 138] on div "Image" at bounding box center [518, 113] width 94 height 54
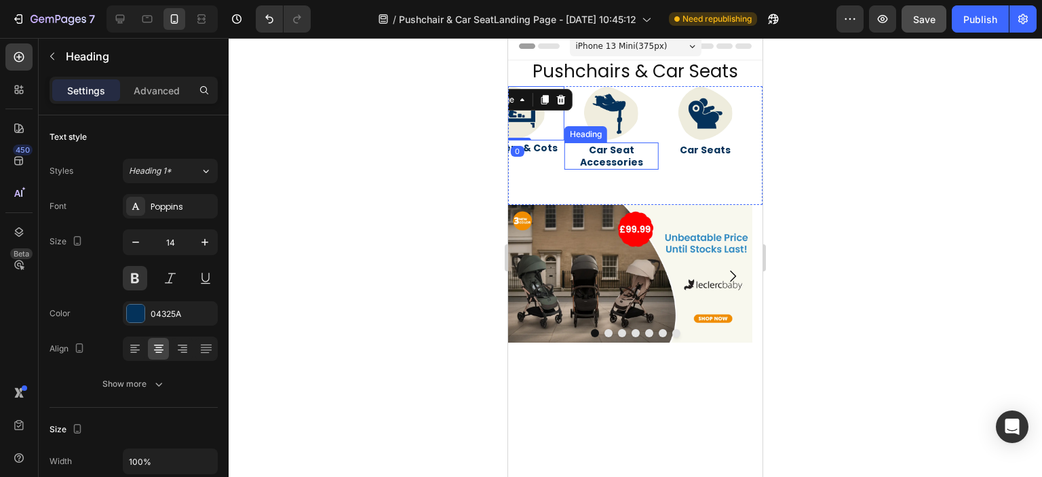
click at [578, 143] on h2 "Car Seat Accessories" at bounding box center [611, 155] width 94 height 27
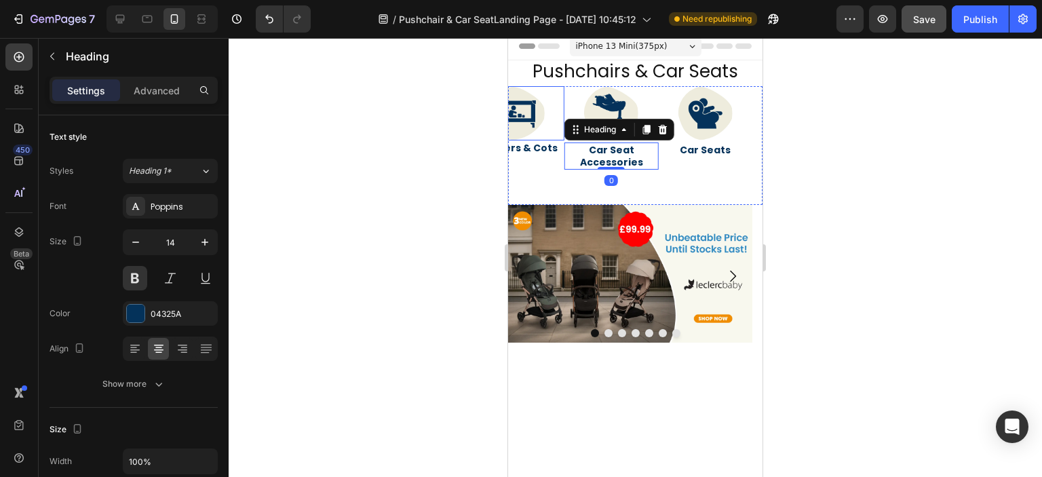
click at [561, 138] on link at bounding box center [518, 113] width 94 height 54
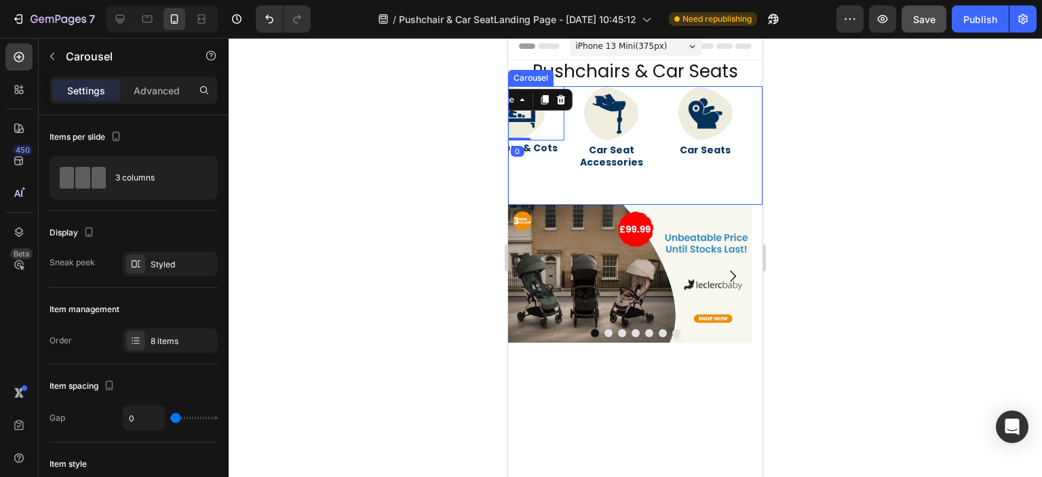
click at [568, 140] on div "Image Car Seat Accessories Heading" at bounding box center [611, 145] width 94 height 119
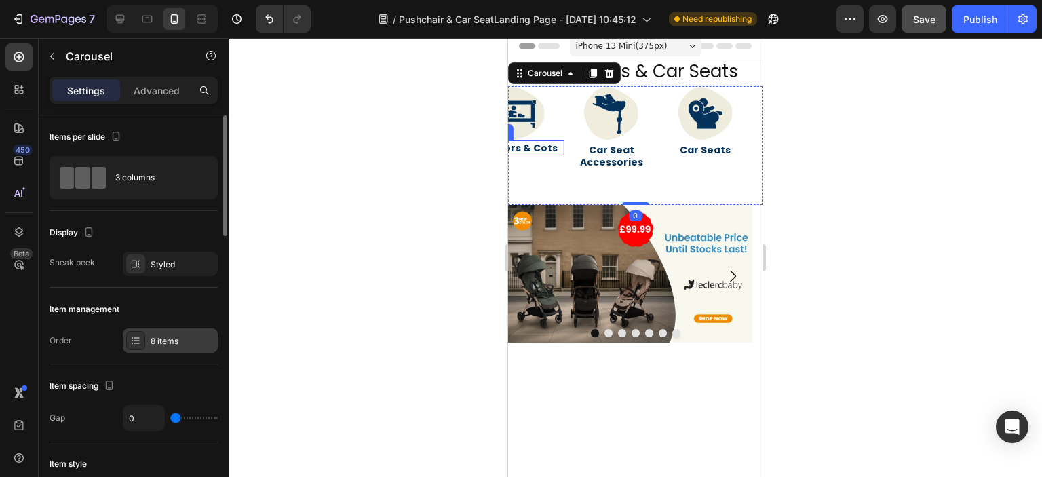
click at [161, 347] on div "8 items" at bounding box center [170, 340] width 95 height 24
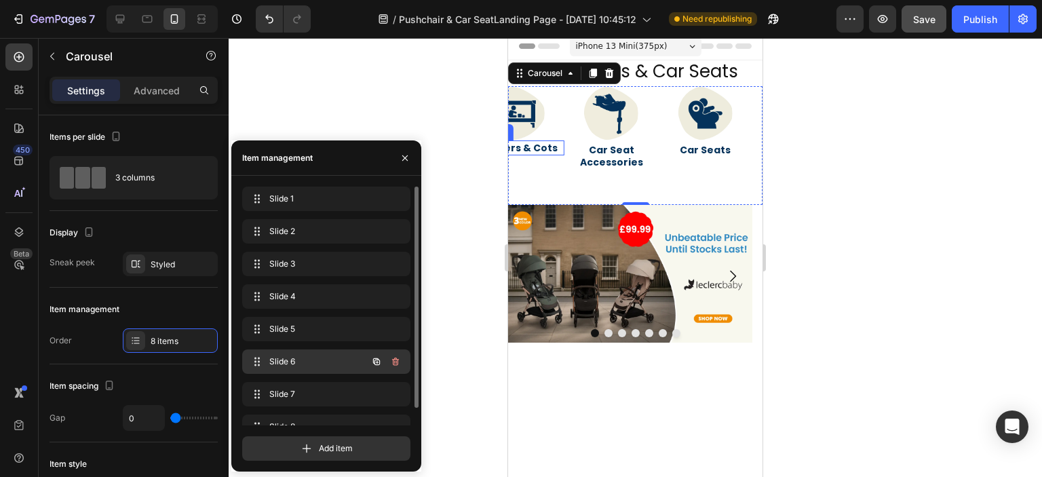
click at [328, 362] on span "Slide 6" at bounding box center [307, 361] width 77 height 12
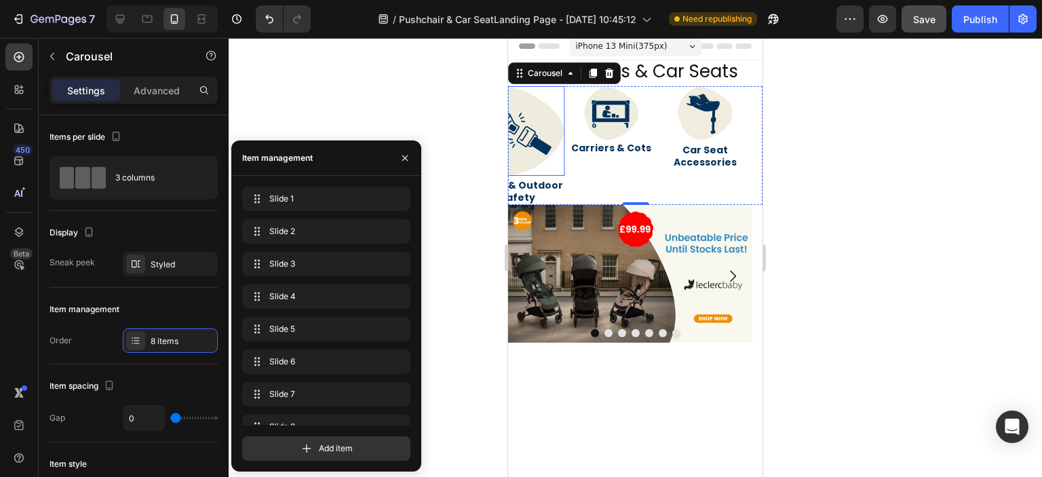
click at [533, 158] on img at bounding box center [518, 131] width 94 height 90
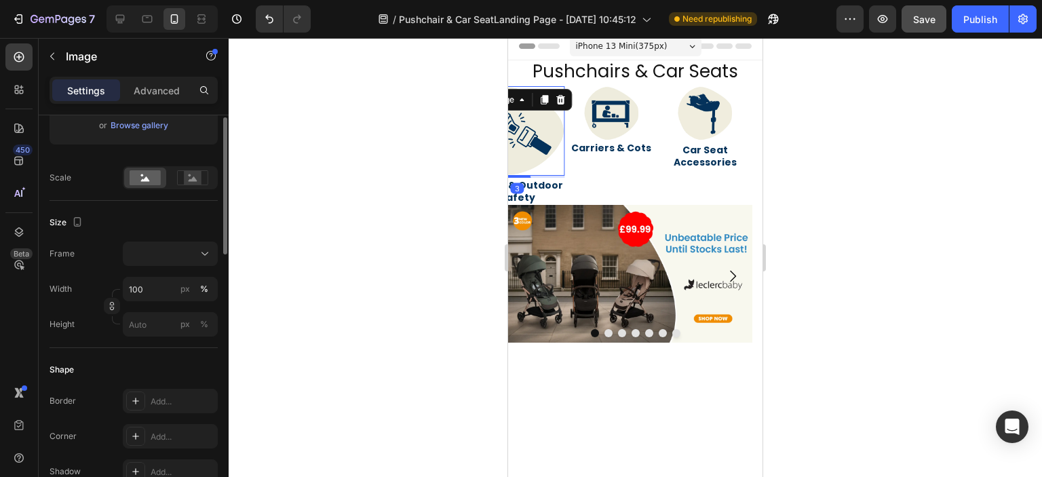
scroll to position [0, 0]
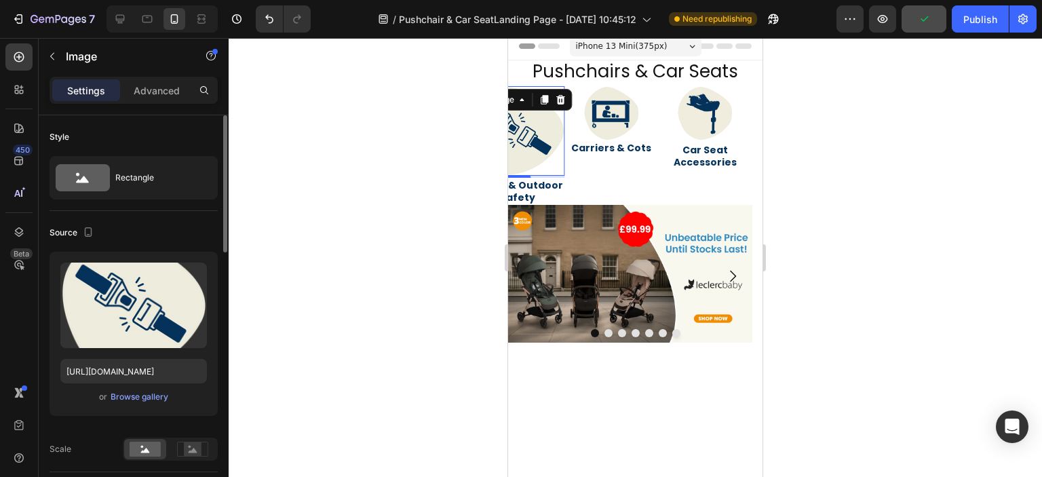
click at [142, 155] on div "Style Rectangle" at bounding box center [134, 163] width 168 height 96
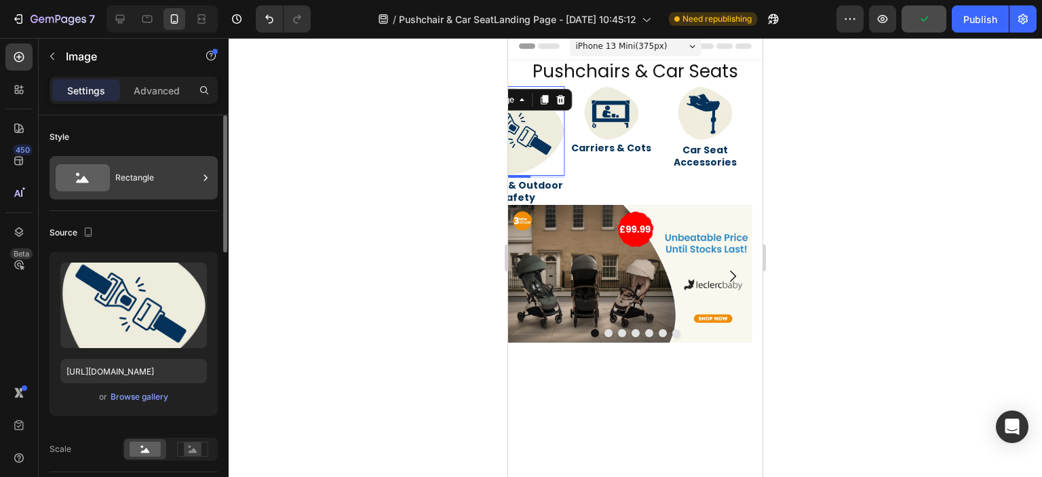
click at [178, 172] on div "Rectangle" at bounding box center [156, 177] width 83 height 31
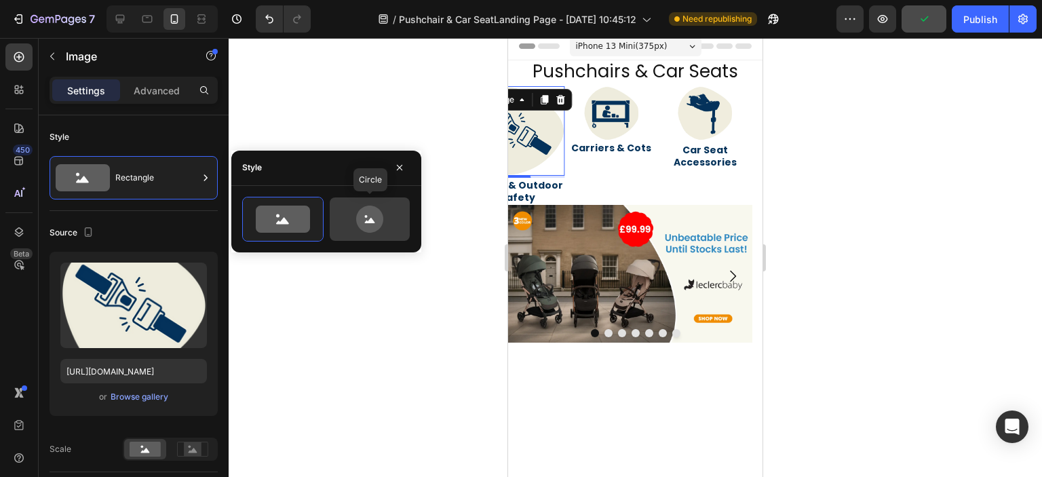
click at [352, 214] on icon at bounding box center [370, 218] width 64 height 27
type input "80"
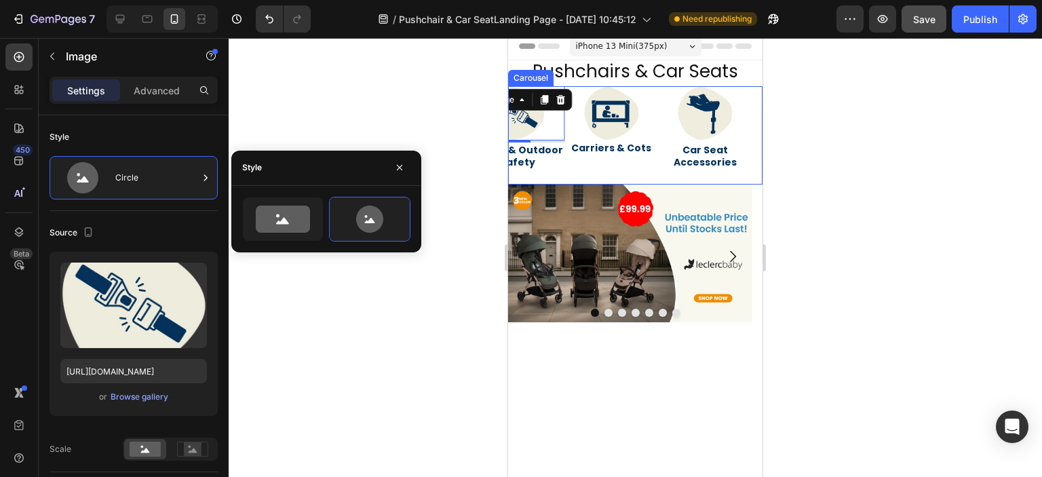
click at [570, 155] on div "Image Carriers & Cots Heading" at bounding box center [611, 135] width 94 height 99
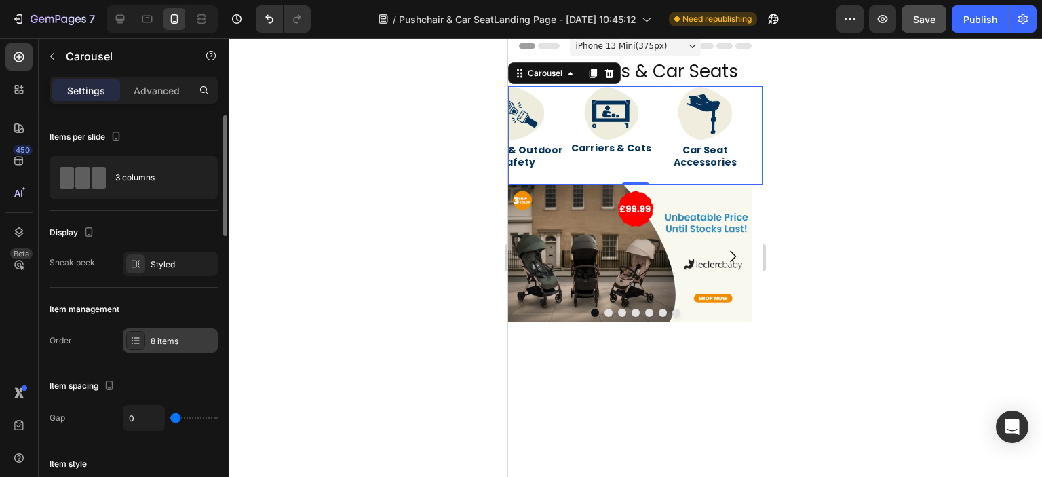
click at [182, 335] on div "8 items" at bounding box center [183, 341] width 64 height 12
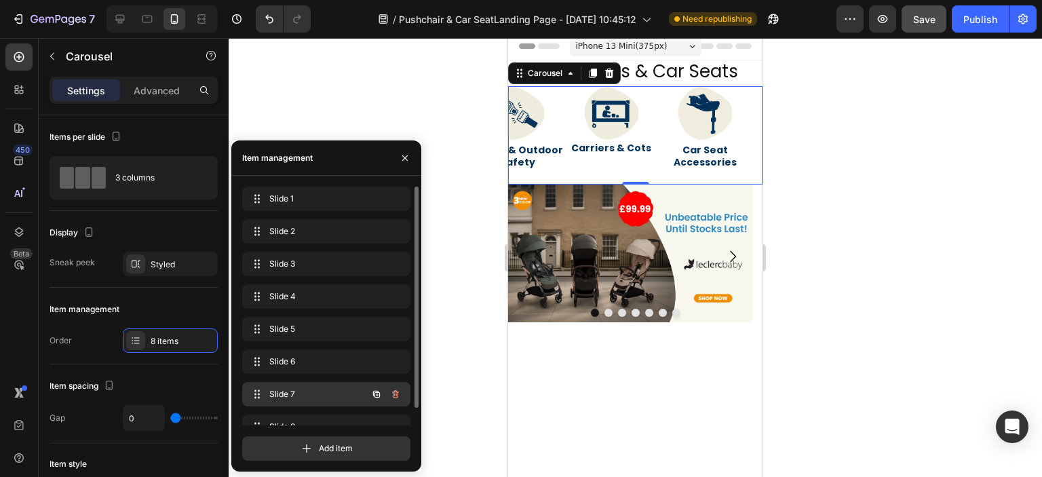
click at [286, 393] on span "Slide 7" at bounding box center [307, 394] width 77 height 12
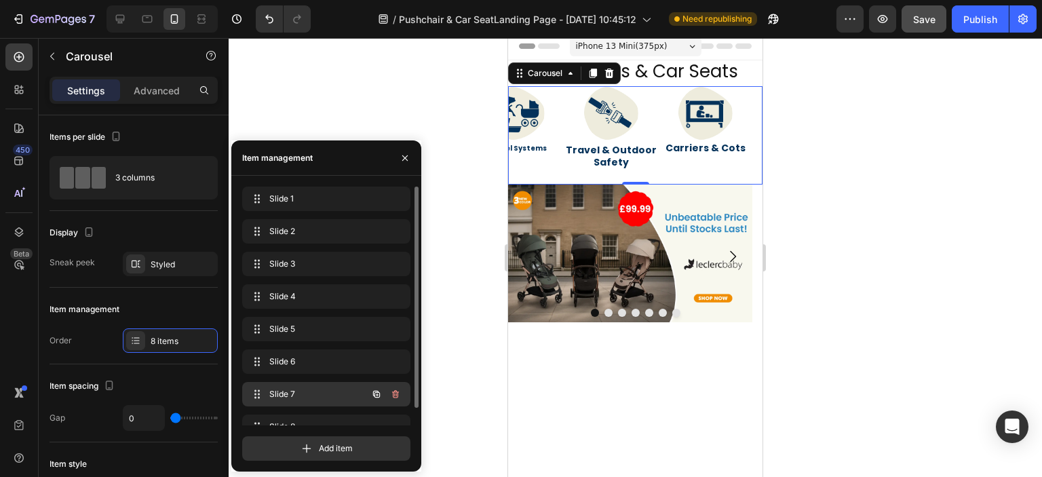
scroll to position [19, 0]
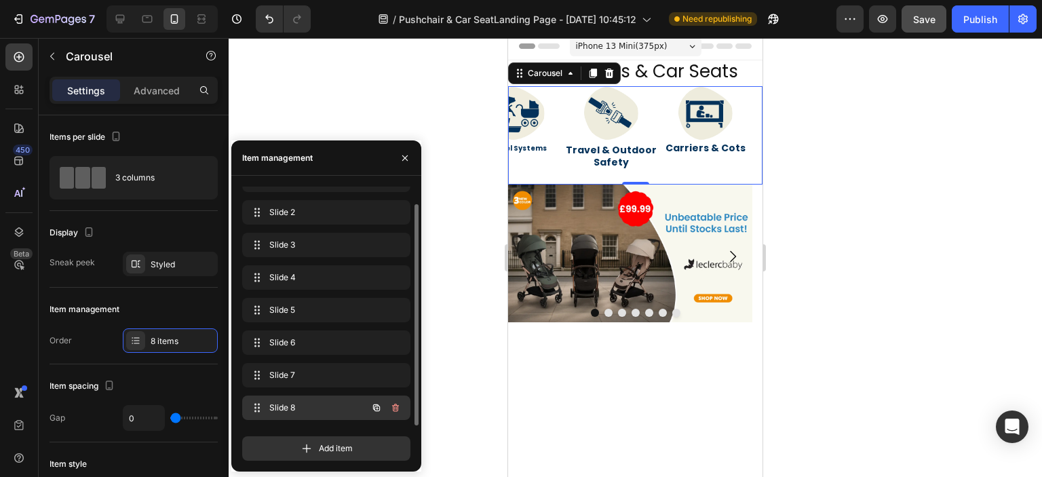
click at [302, 401] on div "Slide 8 Slide 8" at bounding box center [307, 407] width 119 height 19
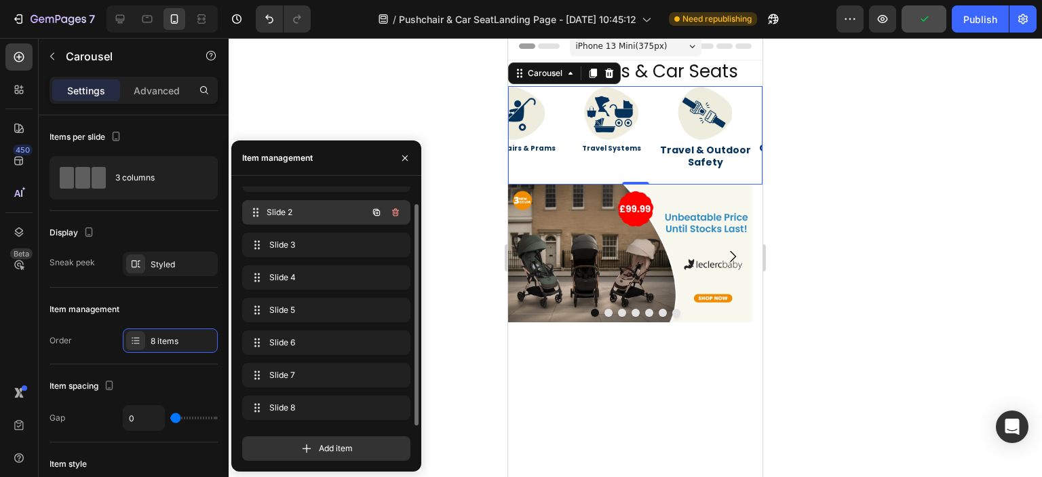
click at [338, 210] on span "Slide 2" at bounding box center [317, 212] width 100 height 12
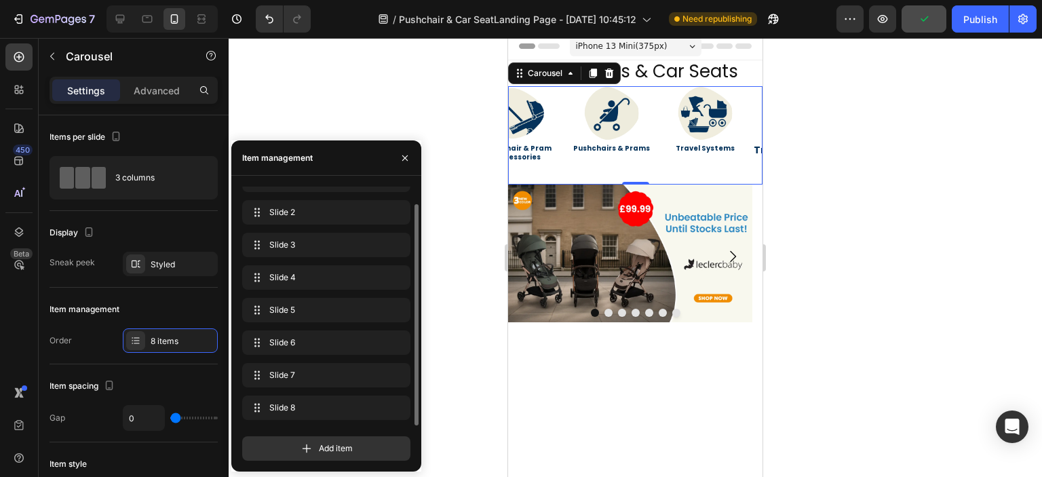
scroll to position [0, 0]
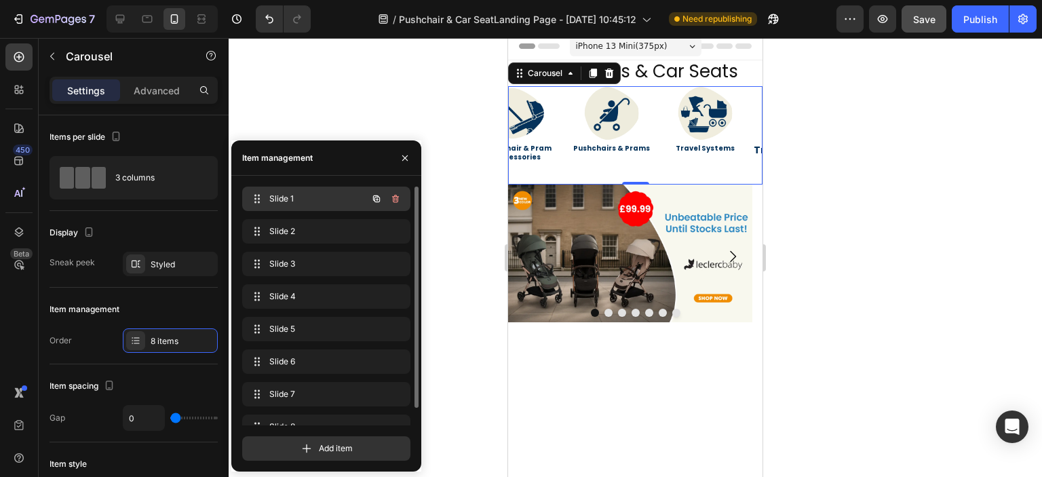
click at [315, 197] on span "Slide 1" at bounding box center [307, 199] width 77 height 12
click at [316, 200] on span "Slide 1" at bounding box center [307, 199] width 77 height 12
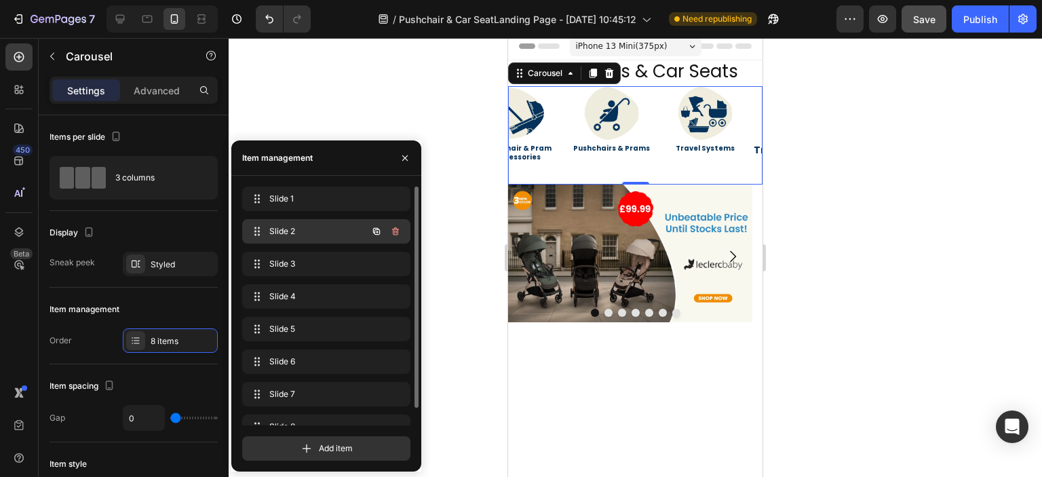
click at [324, 227] on span "Slide 2" at bounding box center [307, 231] width 77 height 12
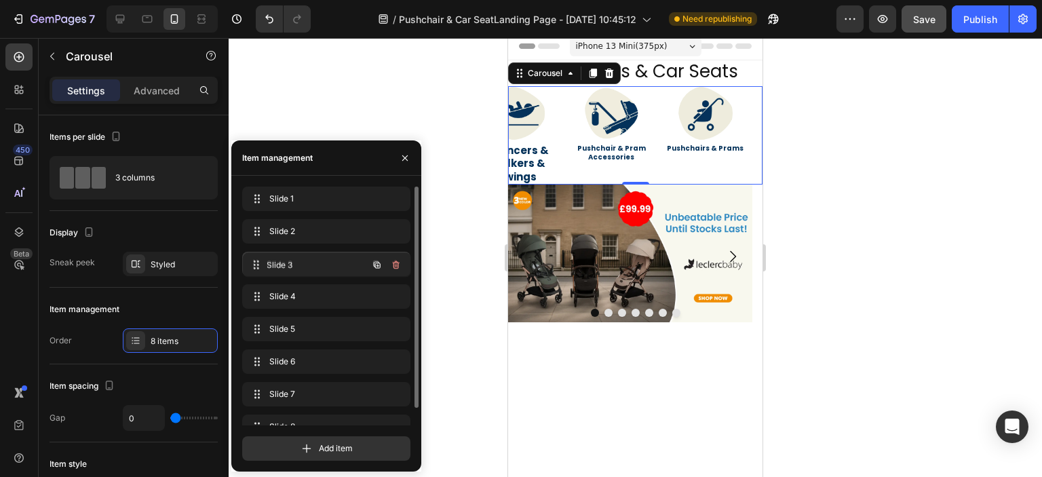
click at [326, 258] on span "Slide 3" at bounding box center [317, 264] width 100 height 12
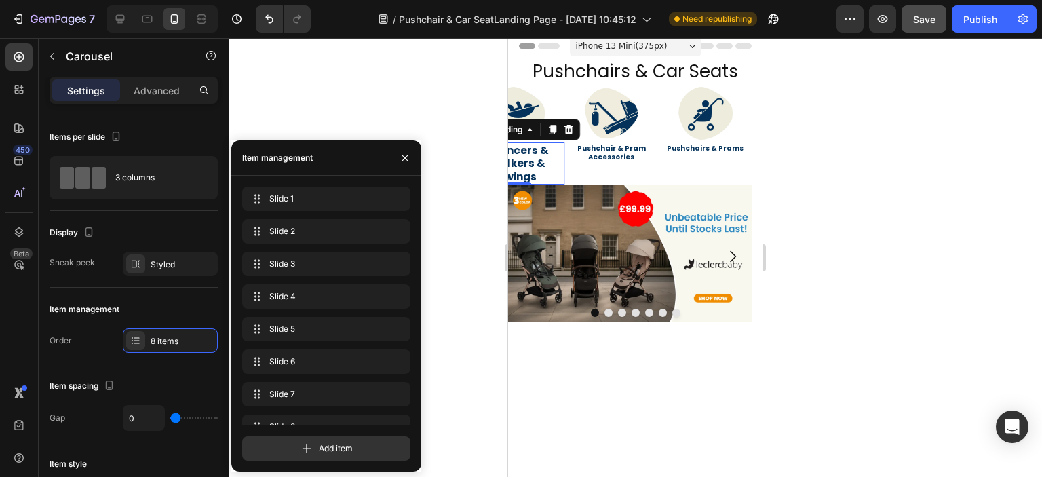
click at [515, 168] on link "Bouncers & Walkers & Swings" at bounding box center [517, 163] width 63 height 41
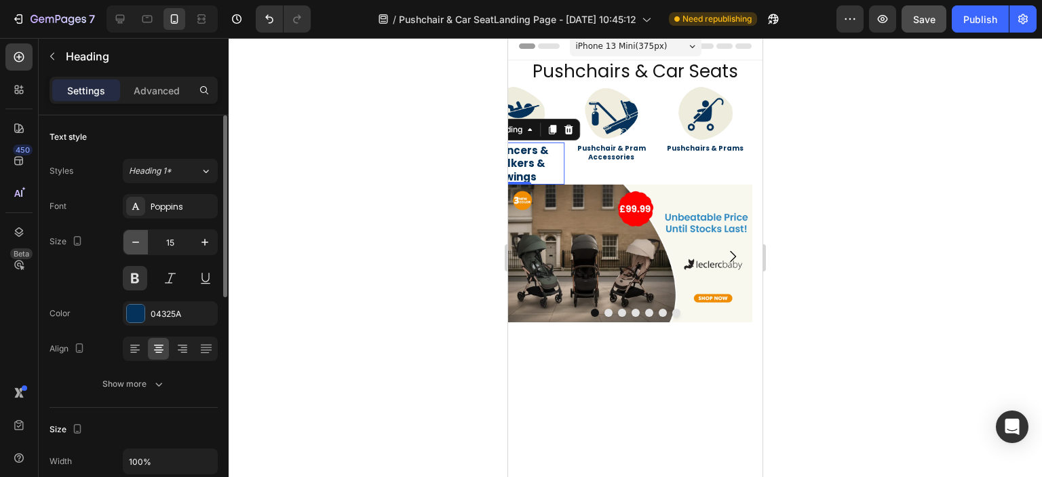
click at [136, 243] on icon "button" at bounding box center [136, 242] width 14 height 14
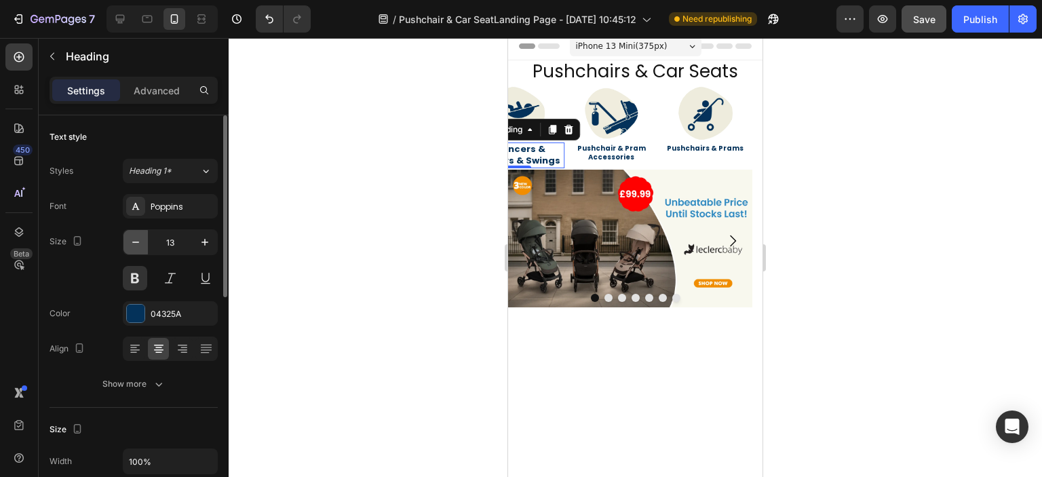
click at [136, 243] on icon "button" at bounding box center [136, 242] width 14 height 14
type input "10"
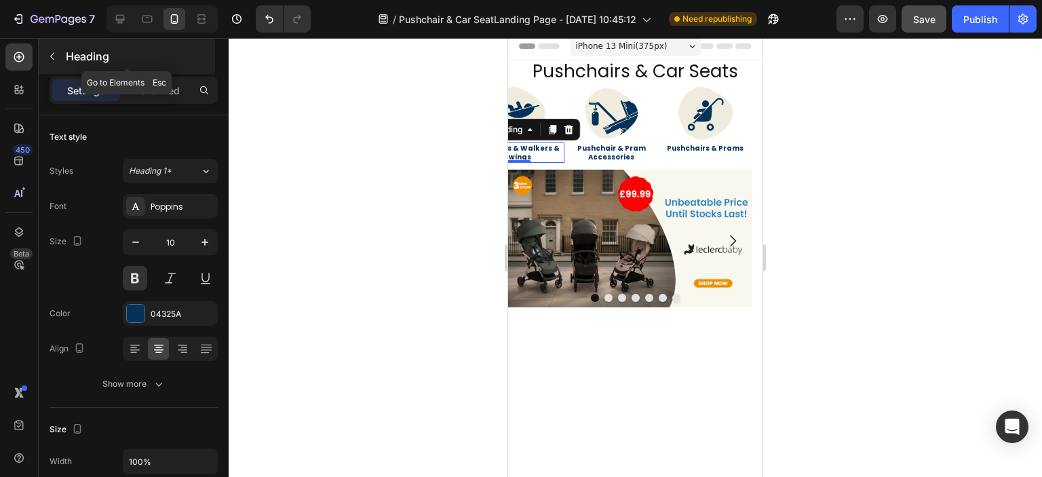
click at [53, 57] on icon "button" at bounding box center [52, 56] width 11 height 11
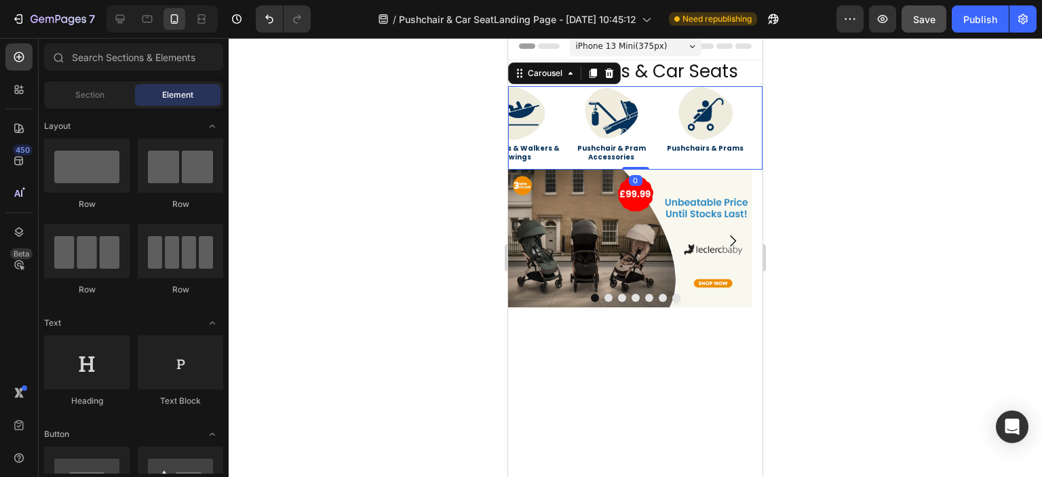
click at [563, 140] on div "Image Bouncers & Walkers & Swings Heading" at bounding box center [518, 127] width 94 height 83
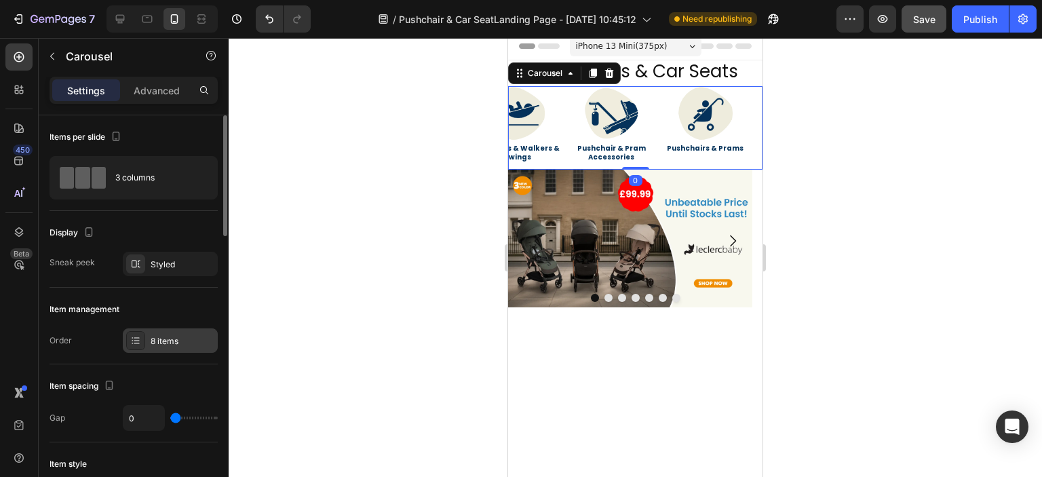
click at [168, 335] on div "8 items" at bounding box center [183, 341] width 64 height 12
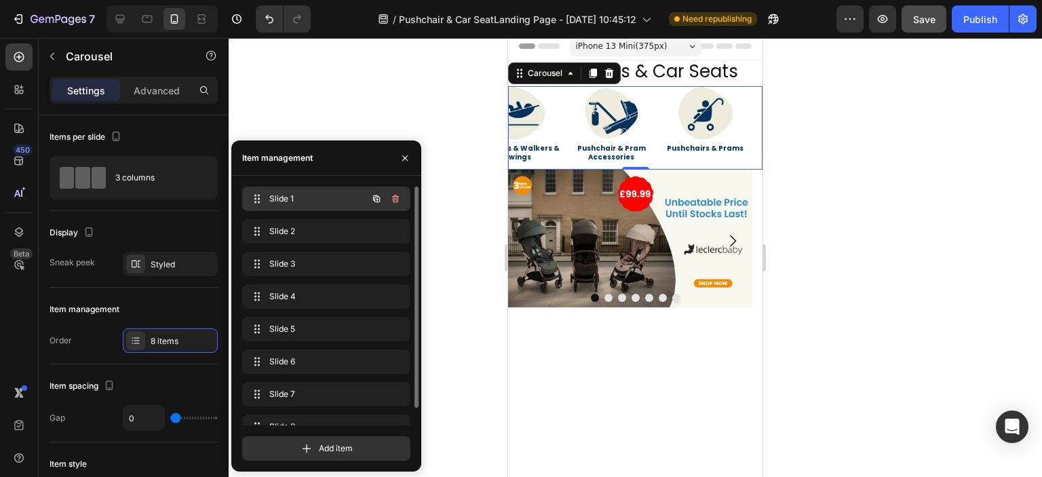
click at [326, 203] on span "Slide 1" at bounding box center [307, 199] width 77 height 12
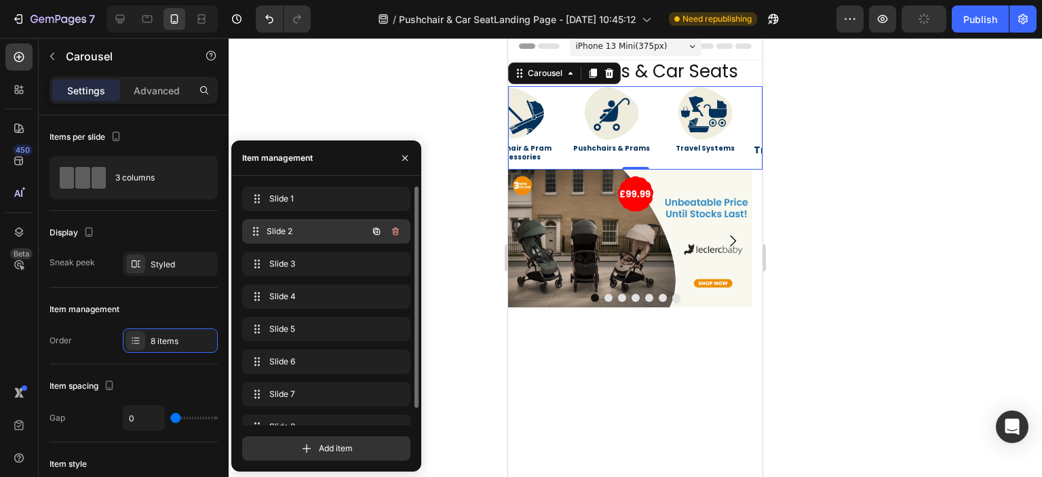
click at [324, 229] on span "Slide 2" at bounding box center [317, 231] width 100 height 12
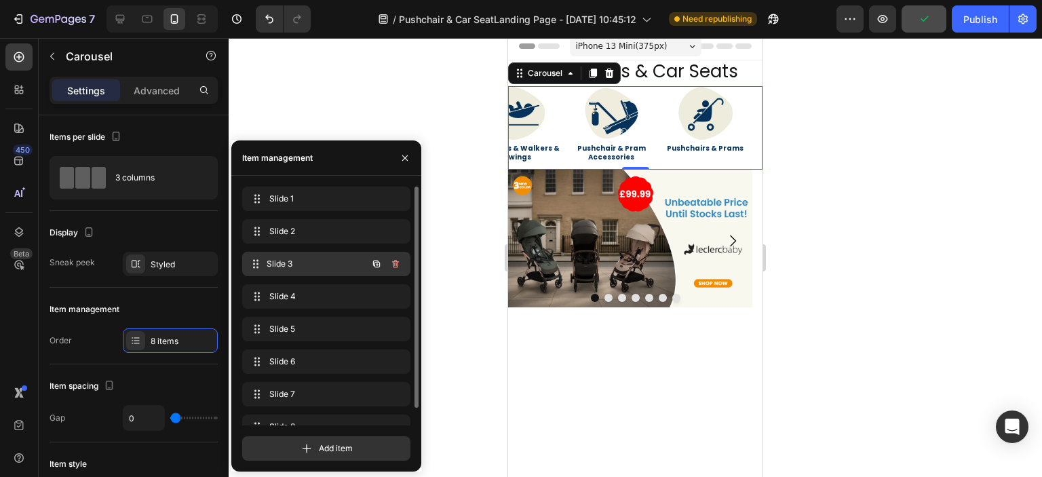
click at [325, 262] on span "Slide 3" at bounding box center [317, 264] width 100 height 12
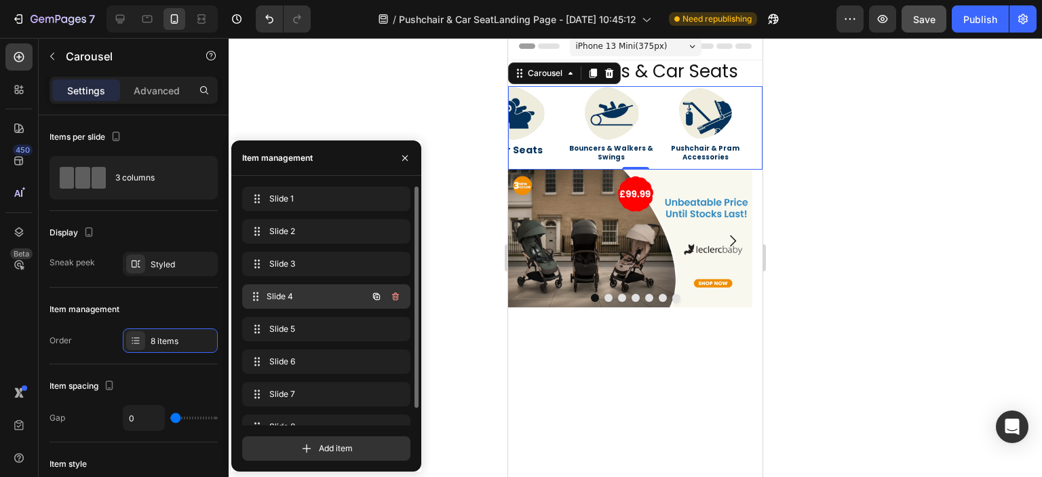
click at [319, 298] on span "Slide 4" at bounding box center [317, 296] width 100 height 12
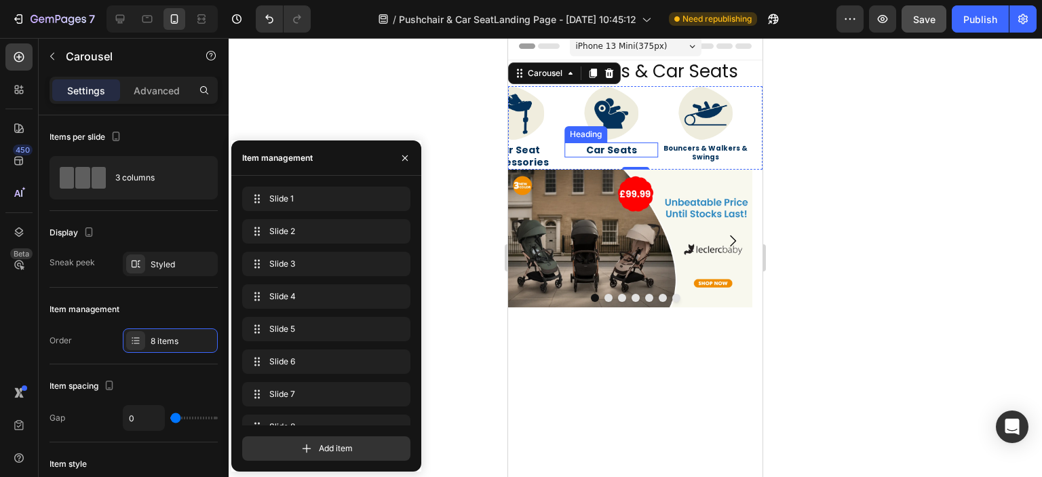
click at [606, 149] on link "Car Seats" at bounding box center [611, 150] width 51 height 14
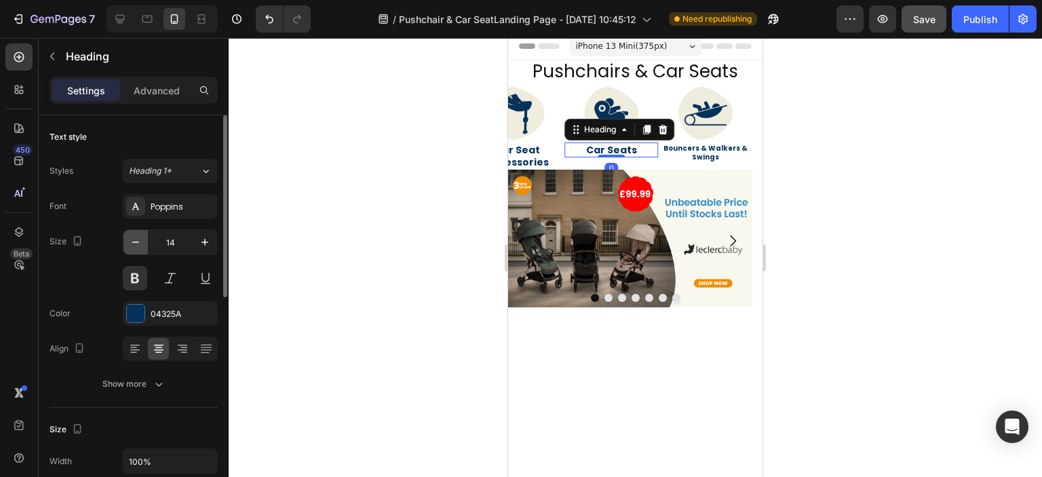
click at [138, 241] on icon "button" at bounding box center [136, 242] width 14 height 14
type input "10"
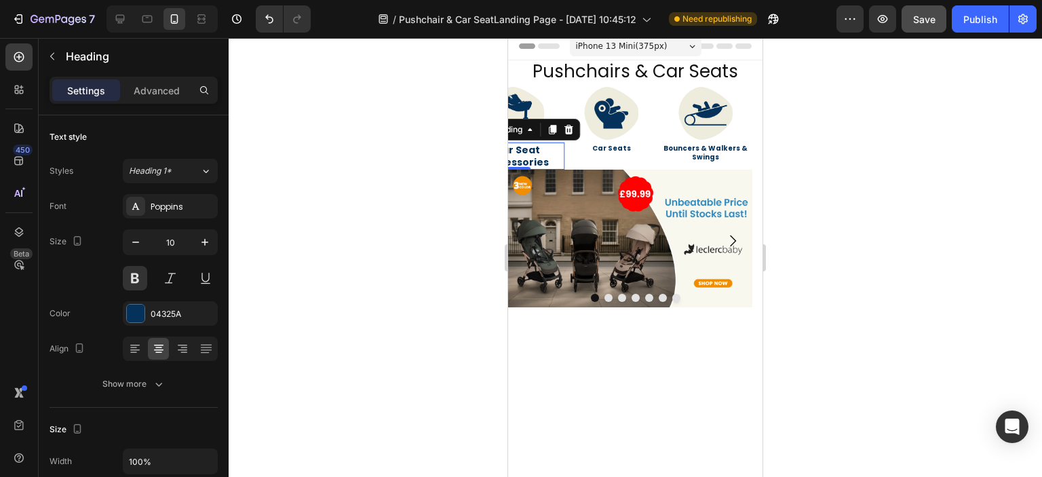
click at [537, 152] on h2 "Car Seat Accessories" at bounding box center [518, 155] width 94 height 27
click at [139, 239] on icon "button" at bounding box center [136, 242] width 14 height 14
click at [140, 239] on icon "button" at bounding box center [136, 242] width 14 height 14
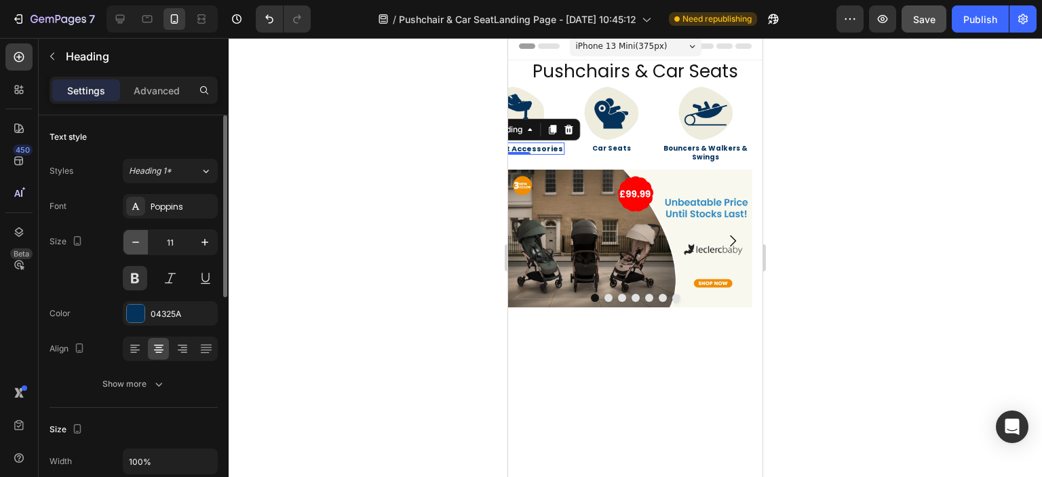
type input "10"
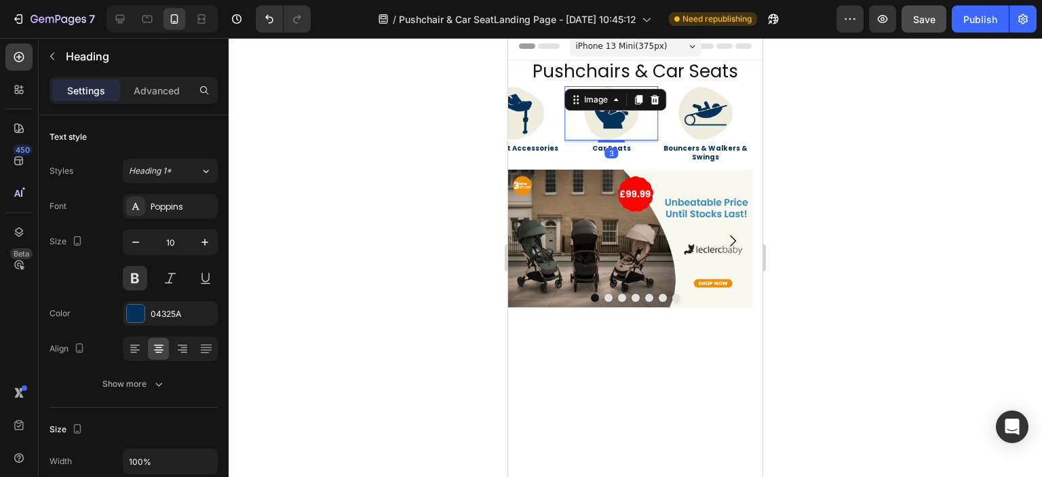
click at [570, 111] on link at bounding box center [611, 113] width 94 height 54
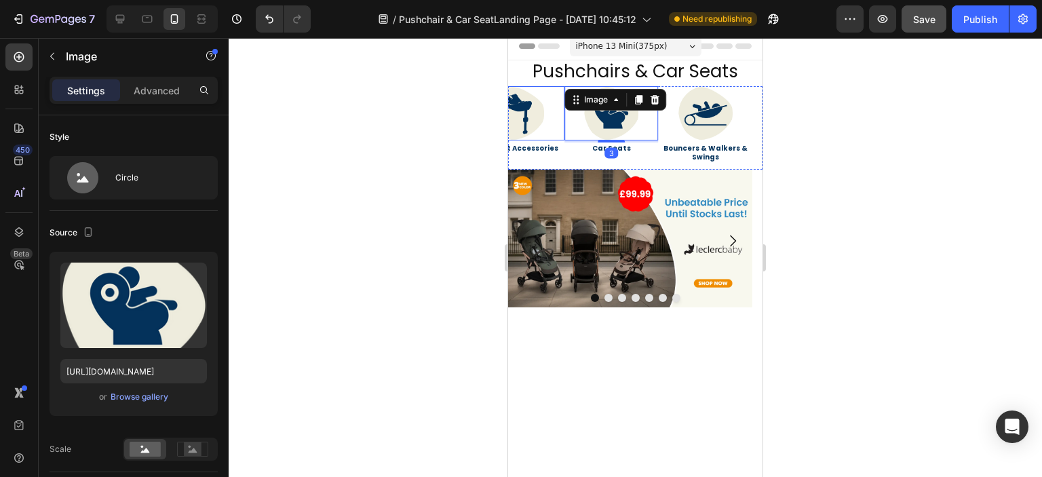
click at [555, 107] on div "Image" at bounding box center [518, 113] width 94 height 54
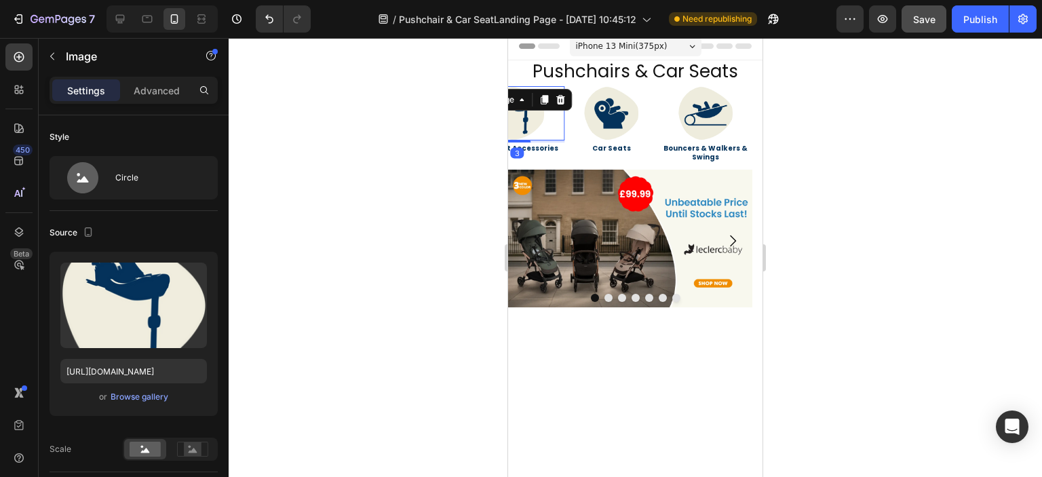
click at [563, 119] on link at bounding box center [518, 113] width 94 height 54
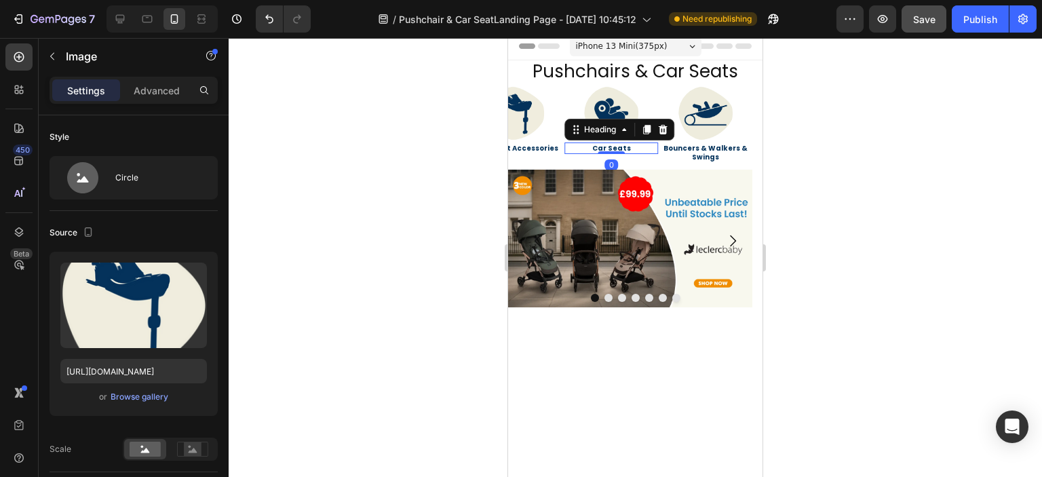
click at [570, 144] on h2 "Car Seats" at bounding box center [611, 148] width 94 height 12
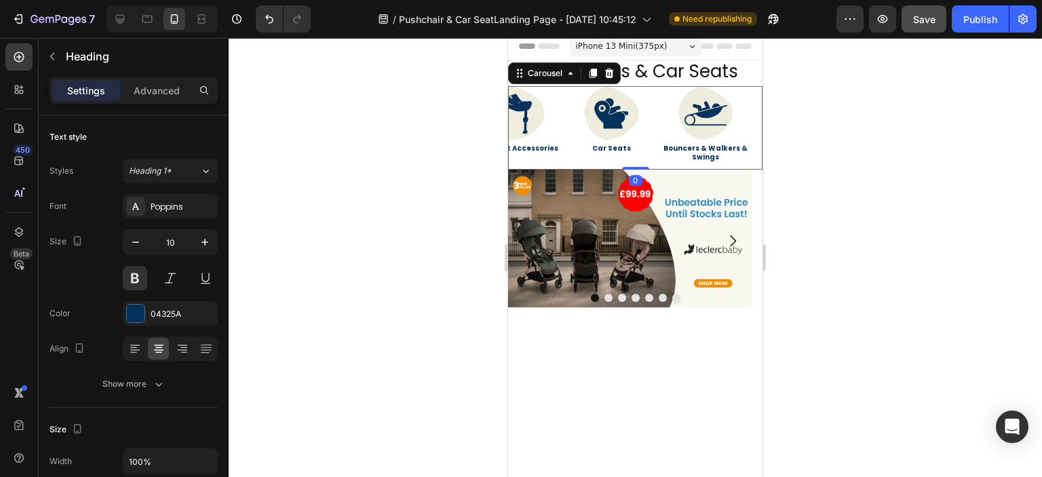
click at [558, 156] on div "Image Car Seat Accessories Heading" at bounding box center [518, 127] width 94 height 83
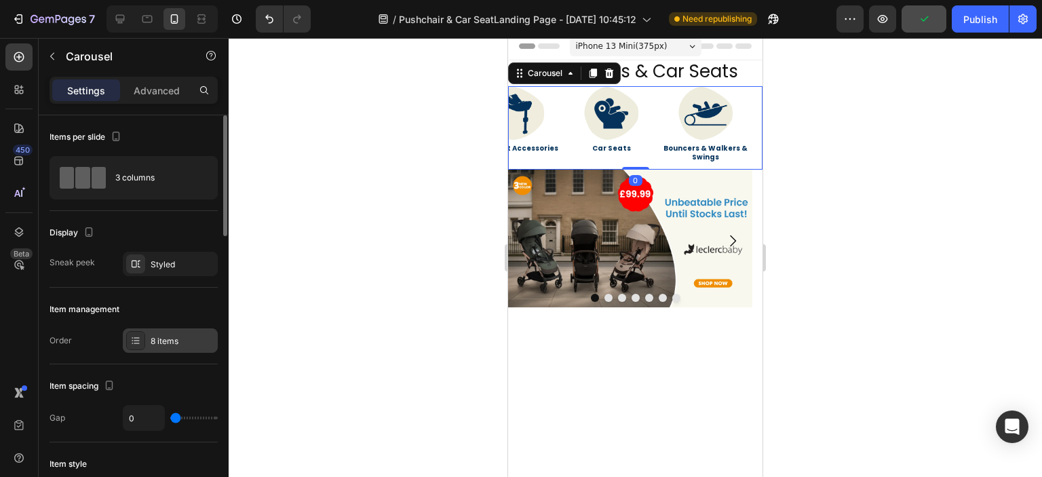
click at [166, 346] on div "8 items" at bounding box center [183, 341] width 64 height 12
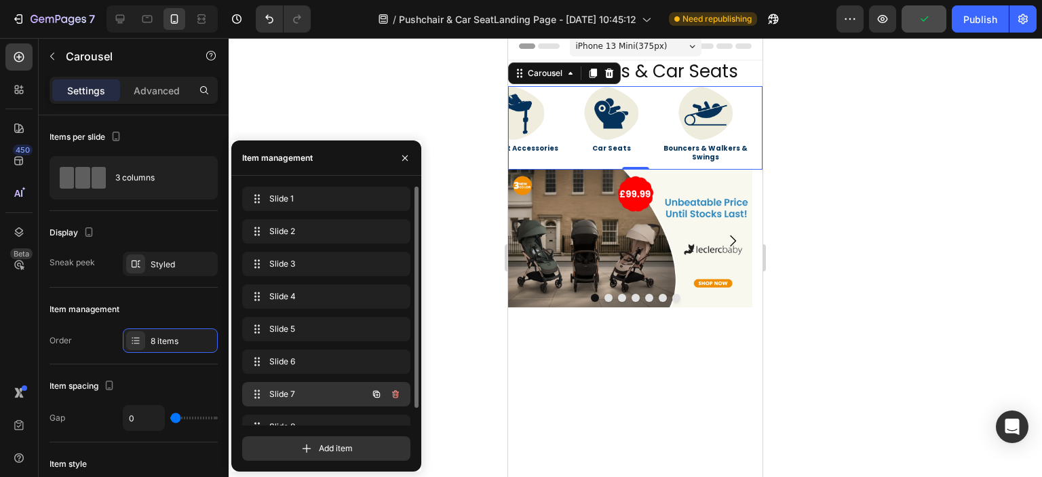
click at [286, 389] on span "Slide 7" at bounding box center [307, 394] width 77 height 12
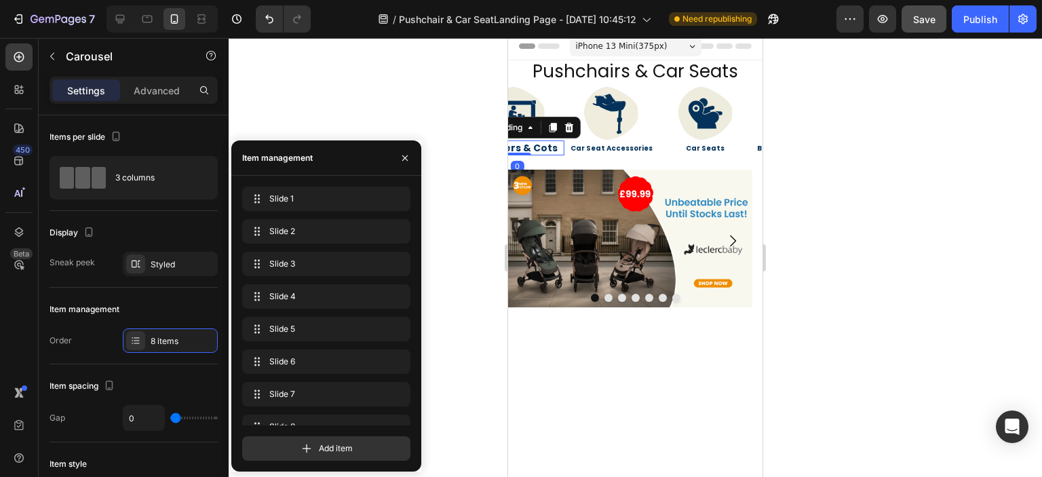
click at [529, 151] on h2 "Carriers & Cots" at bounding box center [518, 147] width 94 height 15
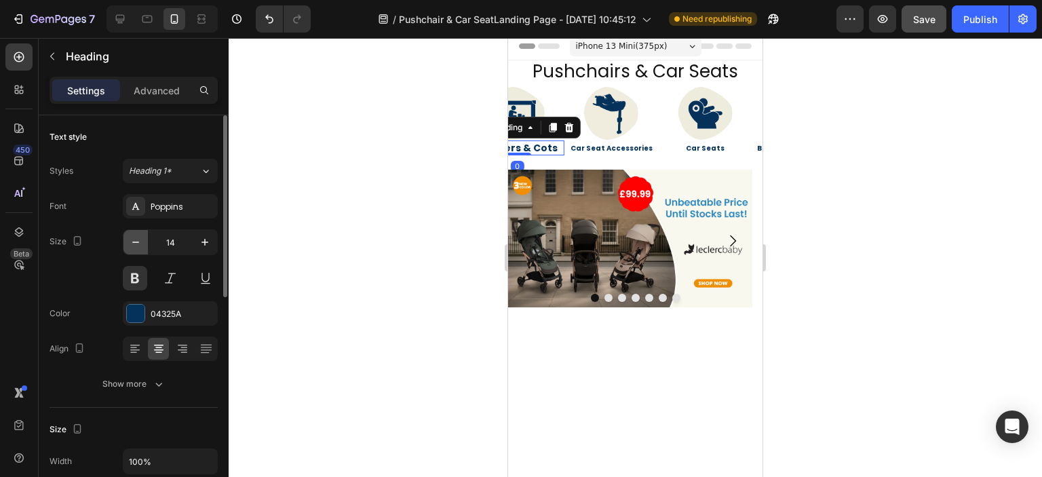
click at [141, 241] on icon "button" at bounding box center [136, 242] width 14 height 14
type input "10"
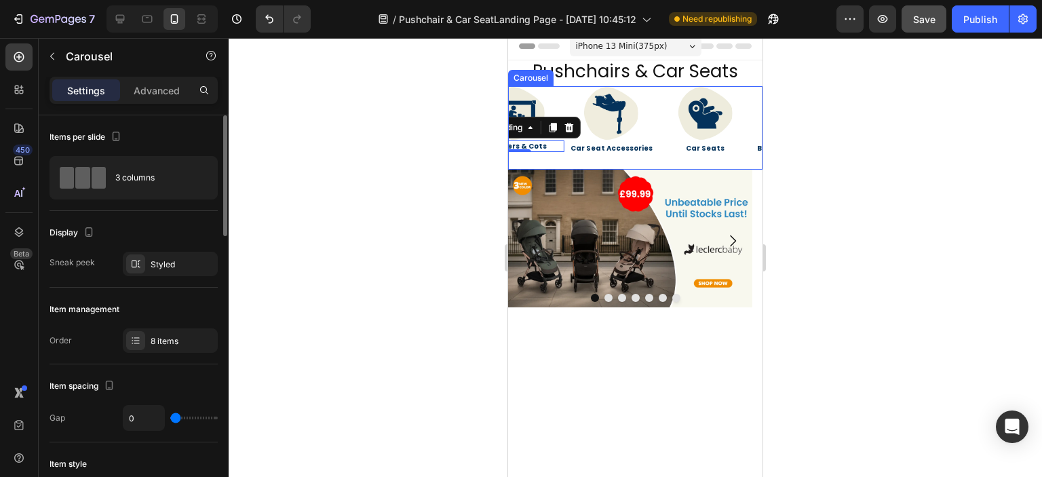
click at [573, 153] on div "Image Car Seat Accessories Heading" at bounding box center [611, 127] width 94 height 83
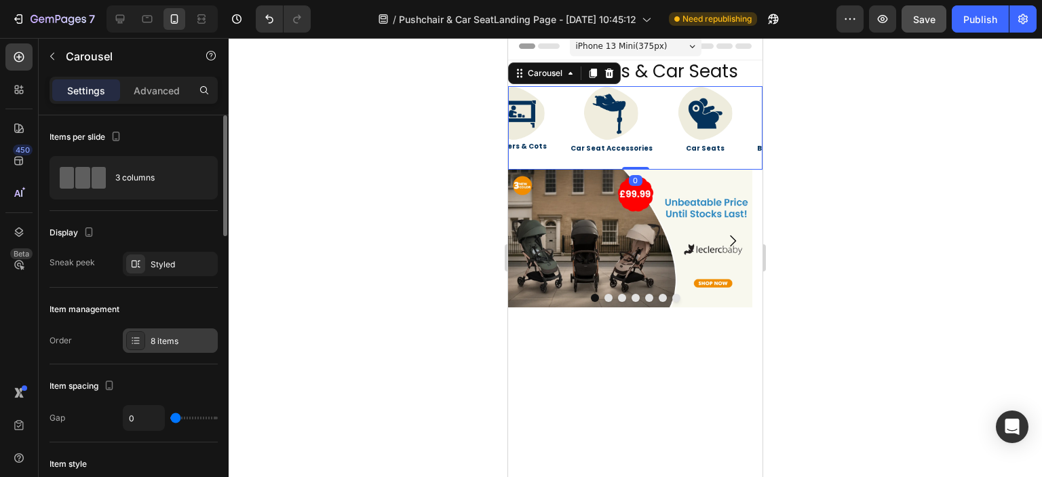
click at [172, 344] on div "8 items" at bounding box center [183, 341] width 64 height 12
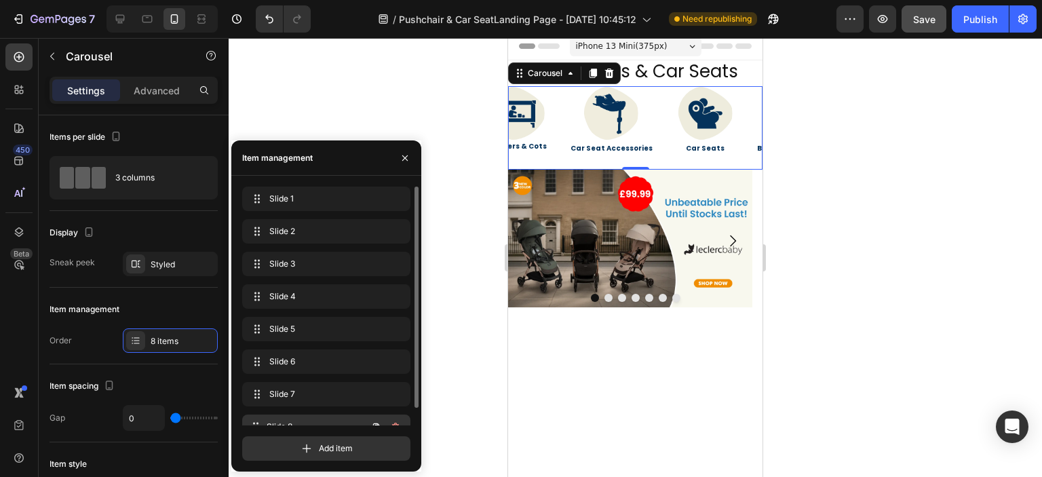
click at [288, 420] on span "Slide 8" at bounding box center [317, 426] width 100 height 12
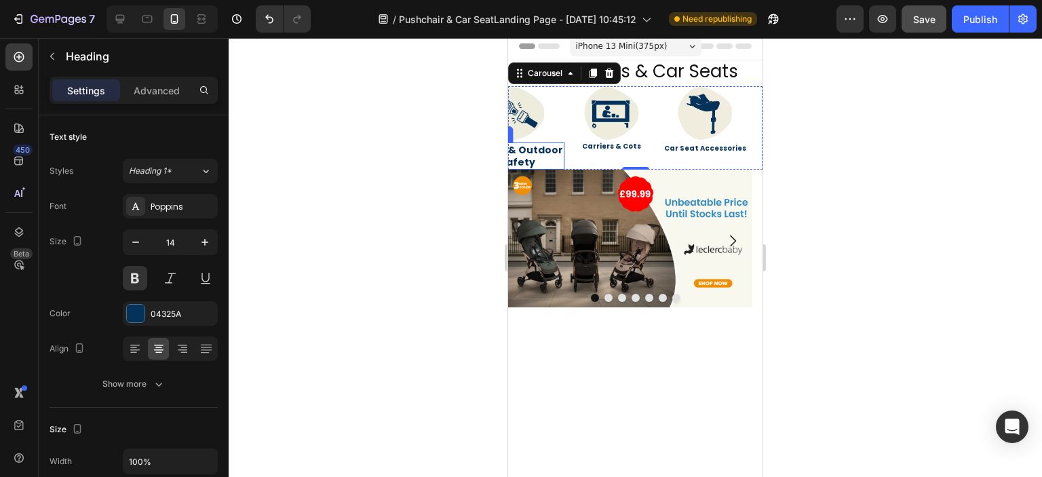
click at [532, 153] on h2 "Travel & Outdoor Safety" at bounding box center [518, 155] width 94 height 27
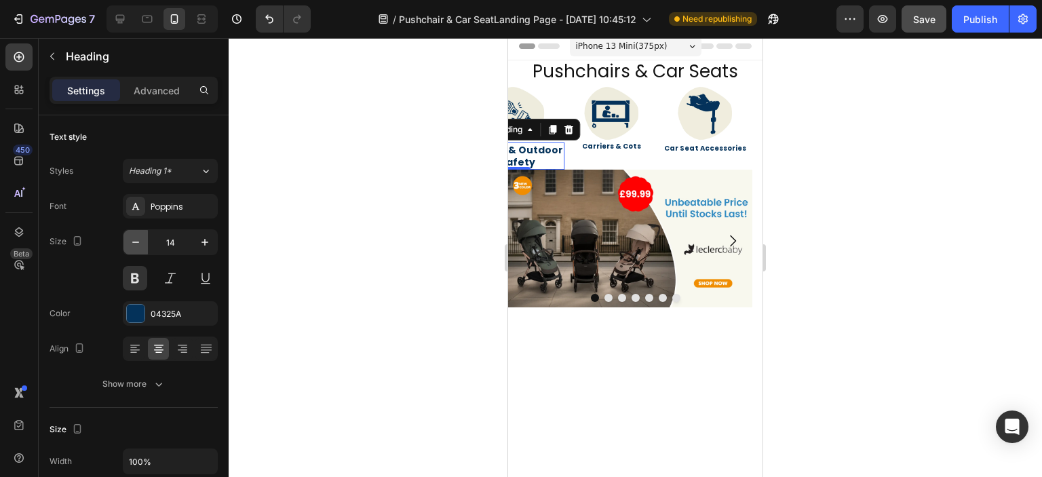
click at [138, 244] on icon "button" at bounding box center [136, 242] width 14 height 14
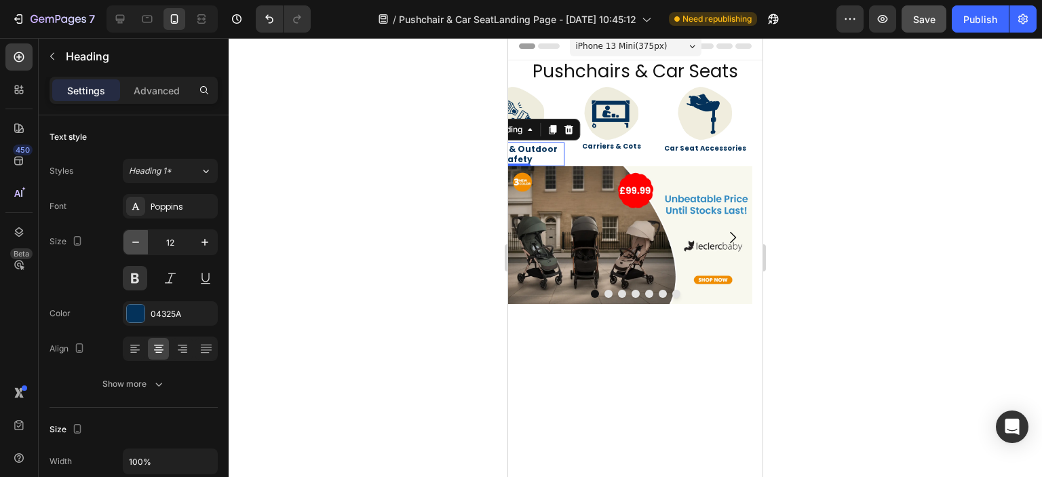
click at [138, 244] on icon "button" at bounding box center [136, 242] width 14 height 14
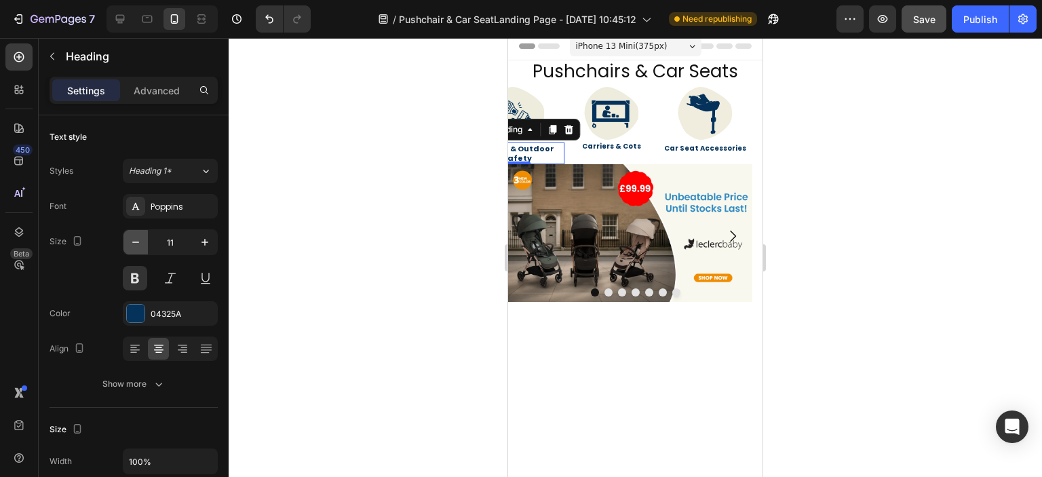
click at [138, 244] on icon "button" at bounding box center [136, 242] width 14 height 14
type input "10"
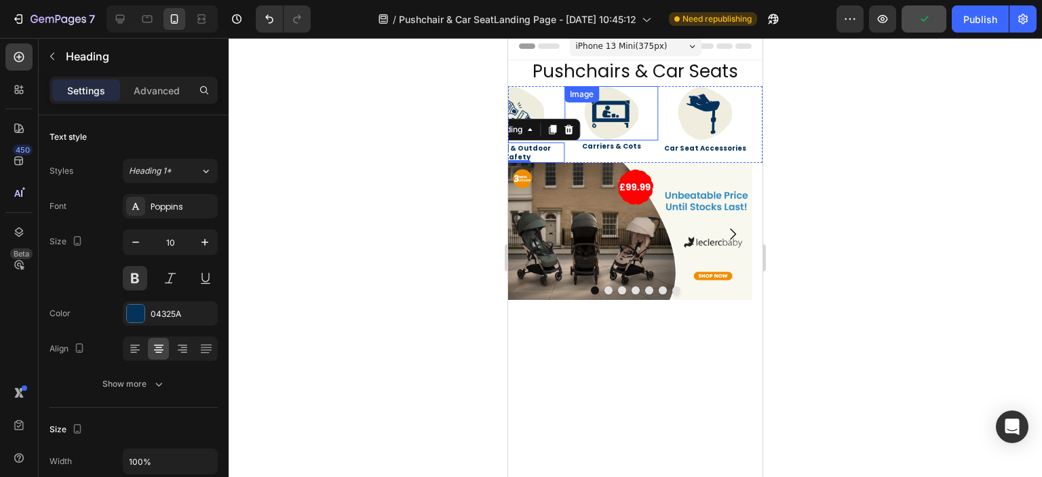
click at [566, 96] on div "Image" at bounding box center [581, 94] width 35 height 16
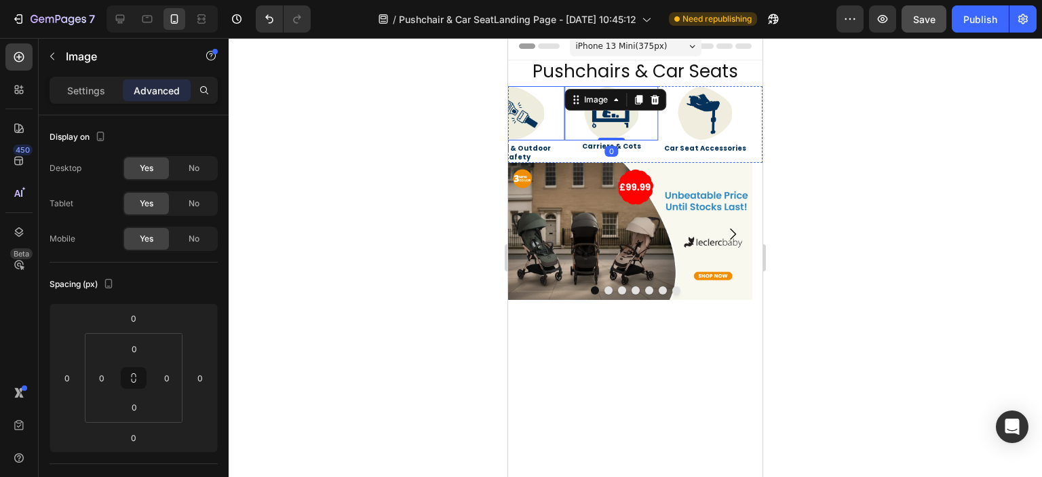
click at [560, 96] on link at bounding box center [518, 113] width 94 height 54
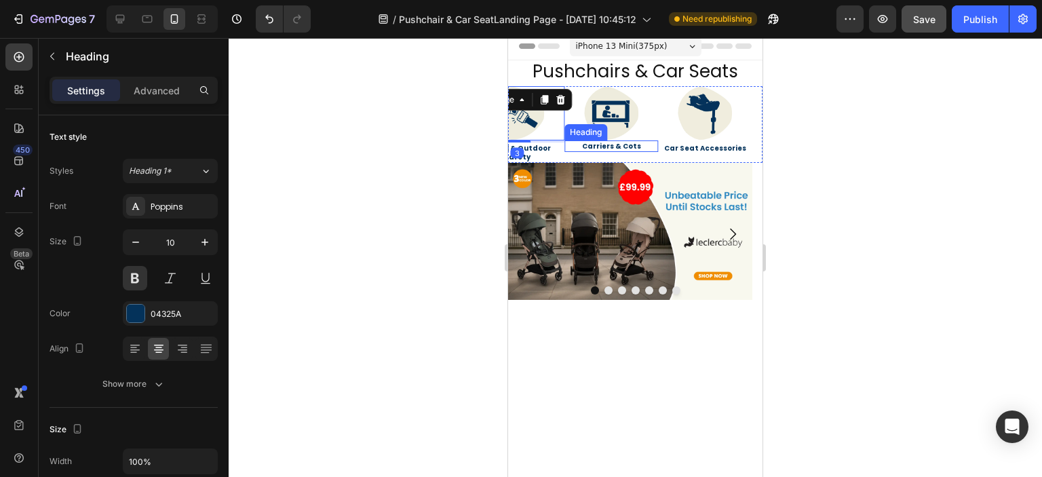
click at [652, 144] on h2 "Carriers & Cots" at bounding box center [611, 146] width 94 height 12
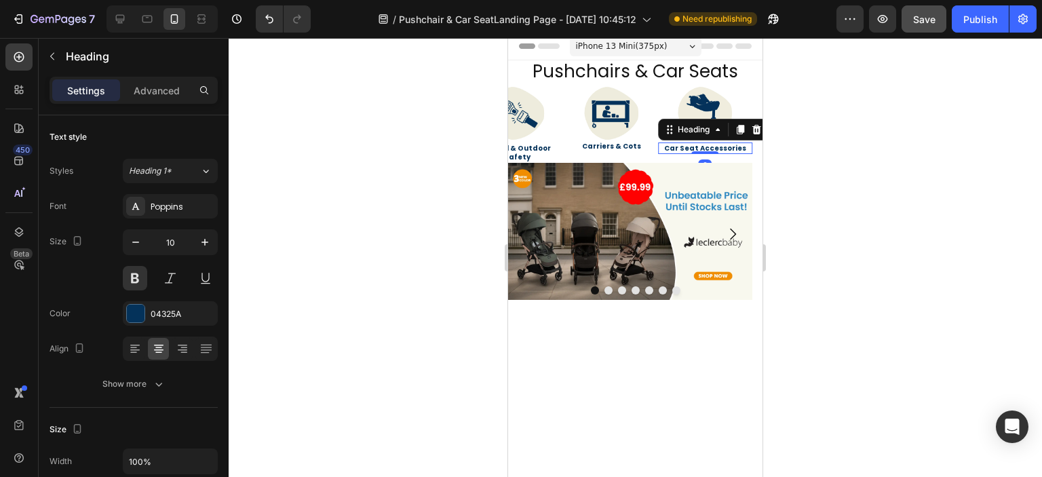
click at [661, 152] on h2 "Car Seat Accessories" at bounding box center [705, 148] width 94 height 12
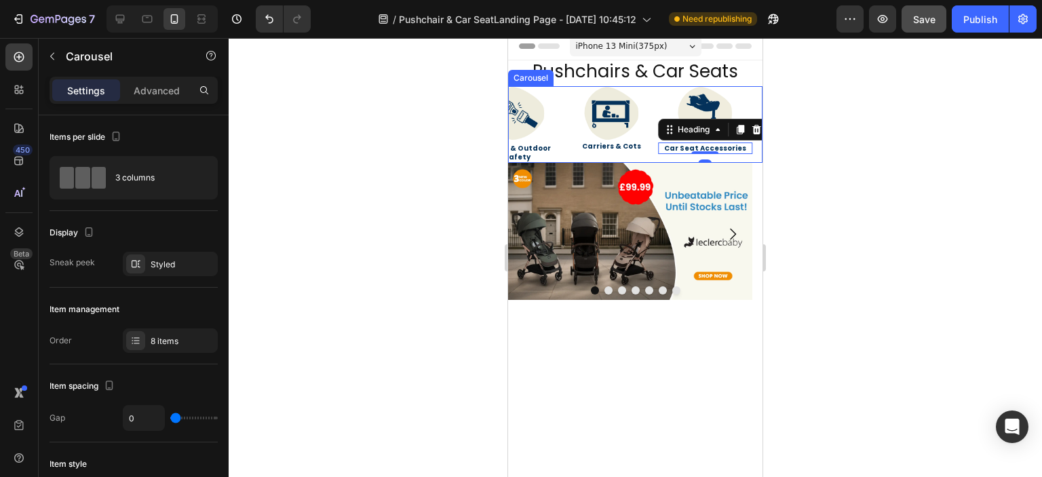
click at [657, 154] on div "Image Carriers & Cots Heading" at bounding box center [611, 124] width 94 height 77
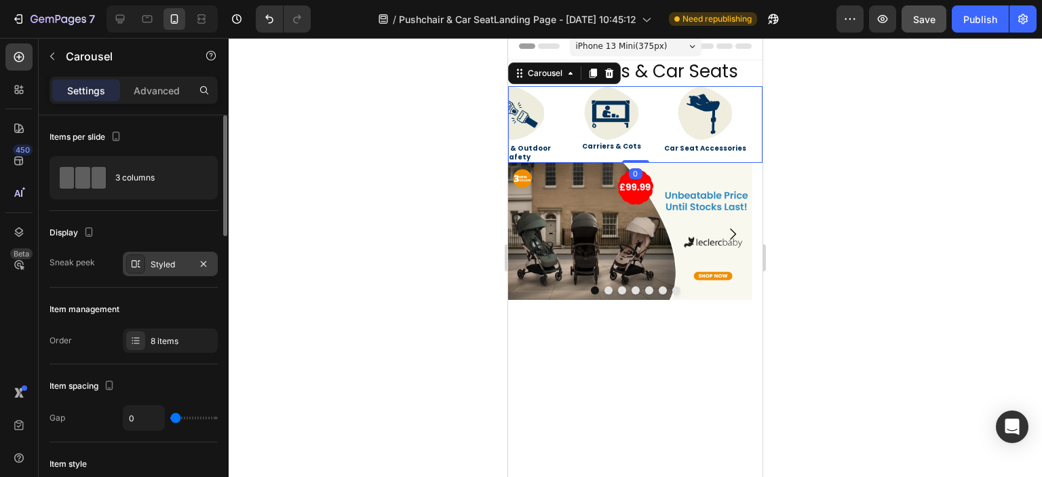
scroll to position [136, 0]
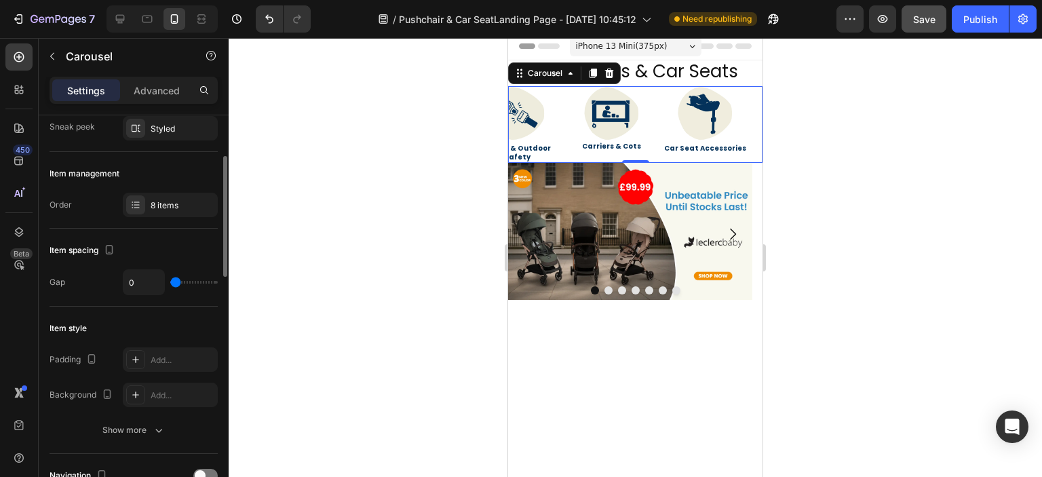
type input "11"
type input "15"
type input "16"
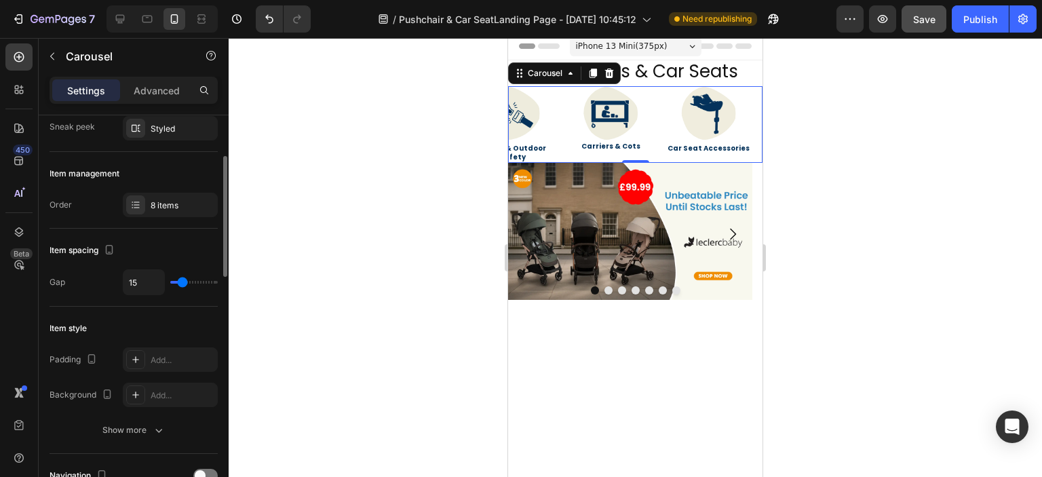
type input "16"
type input "15"
type input "9"
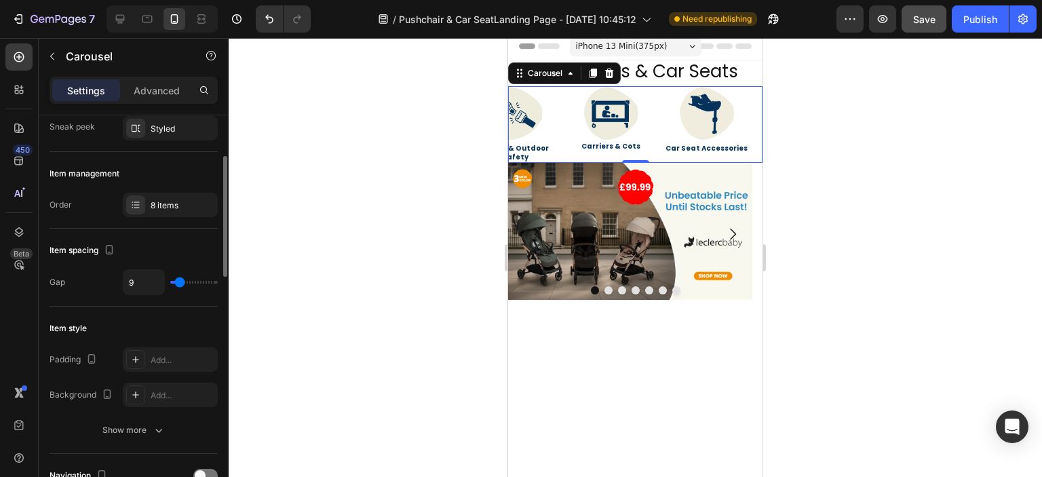
type input "7"
type input "6"
type input "5"
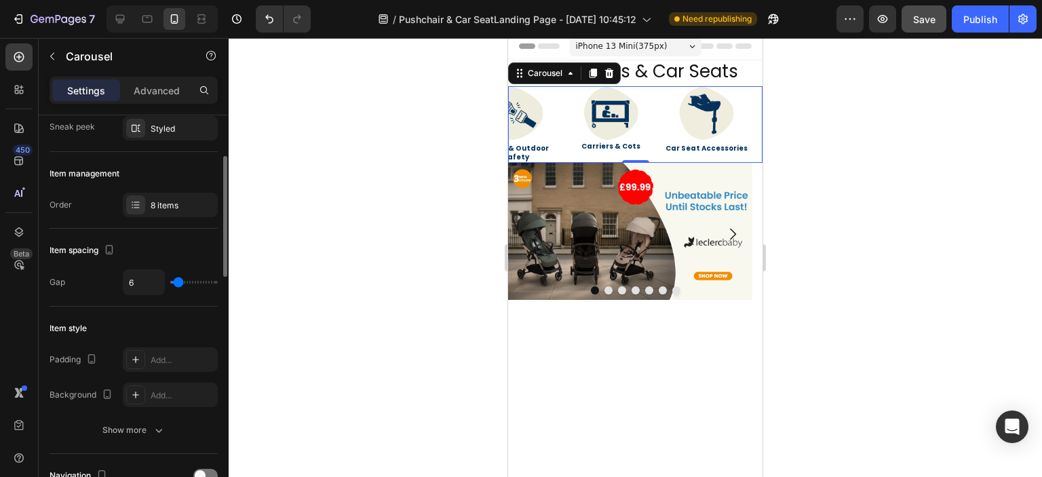
type input "5"
type input "4"
type input "3"
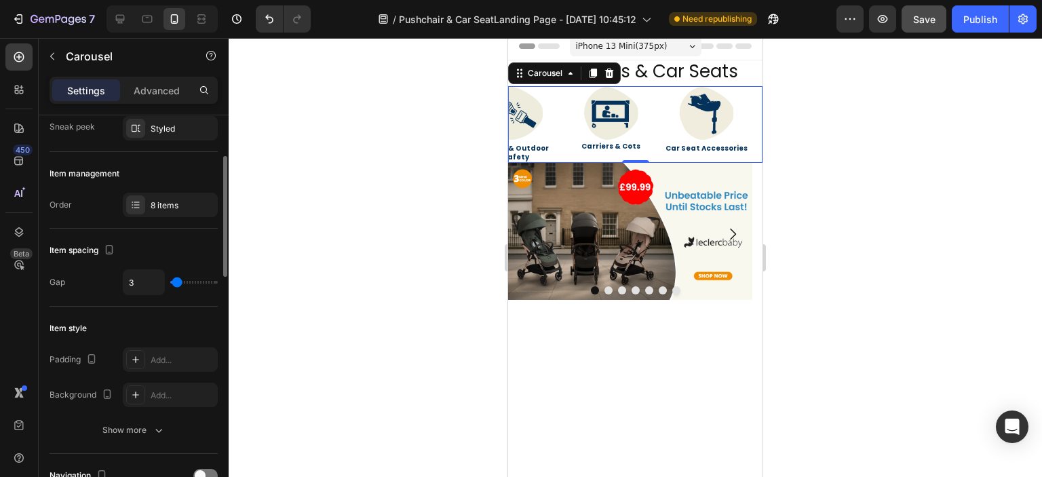
type input "1"
type input "0"
type input "38"
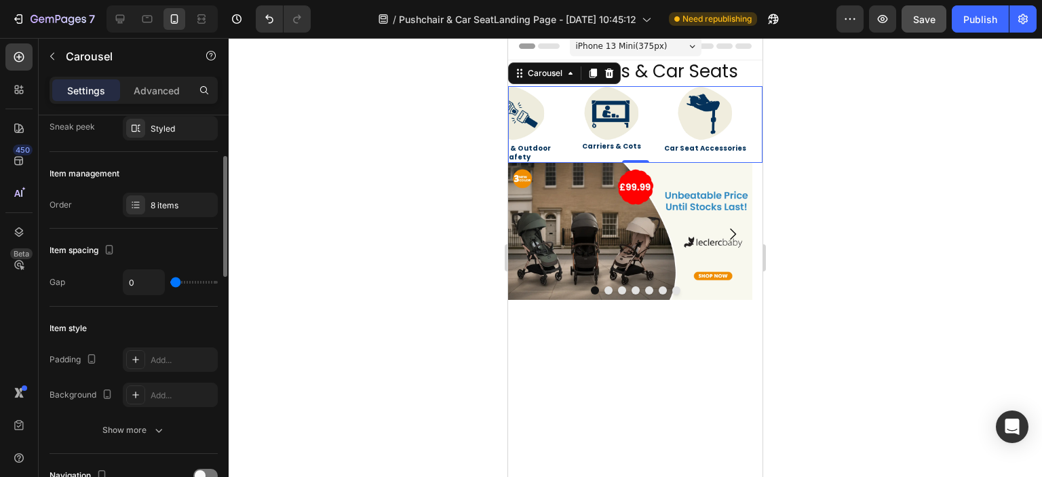
type input "38"
type input "79"
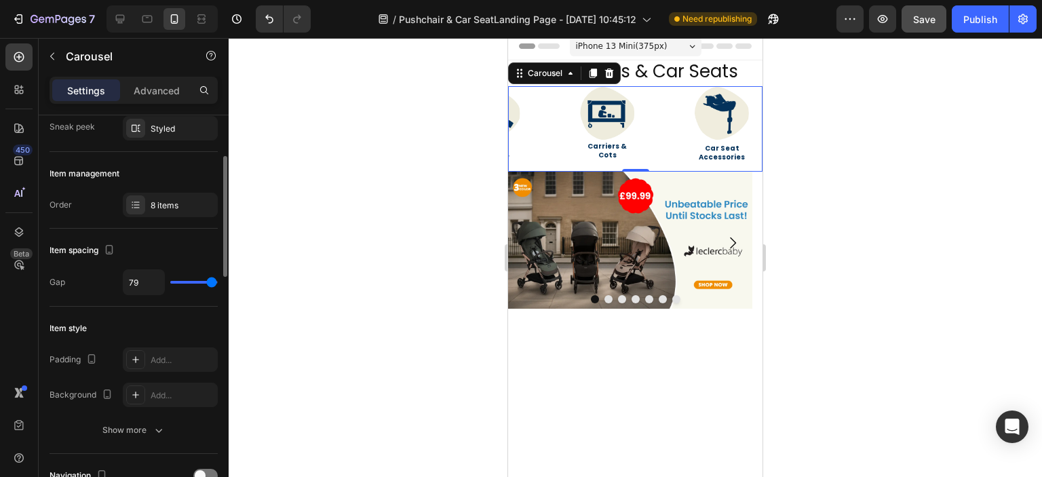
type input "80"
type input "75"
type input "64"
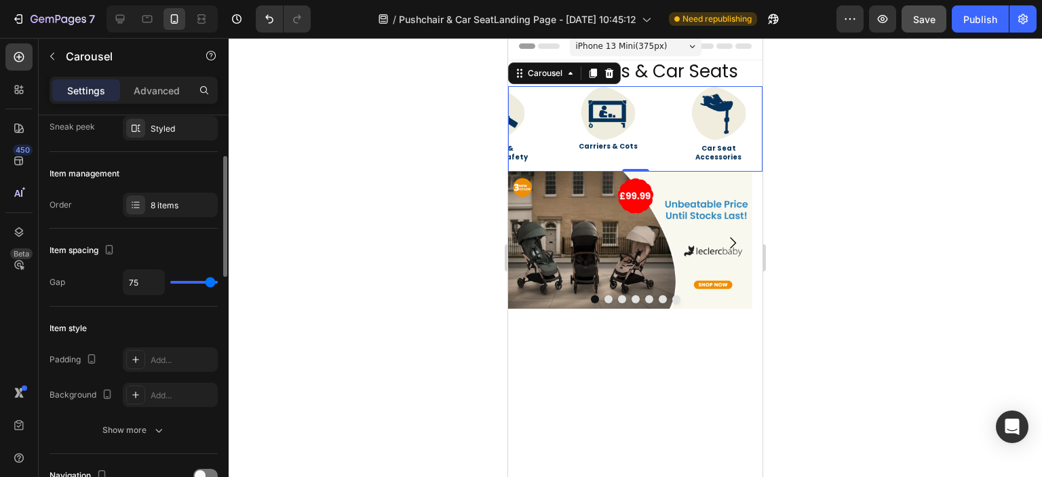
type input "64"
type input "57"
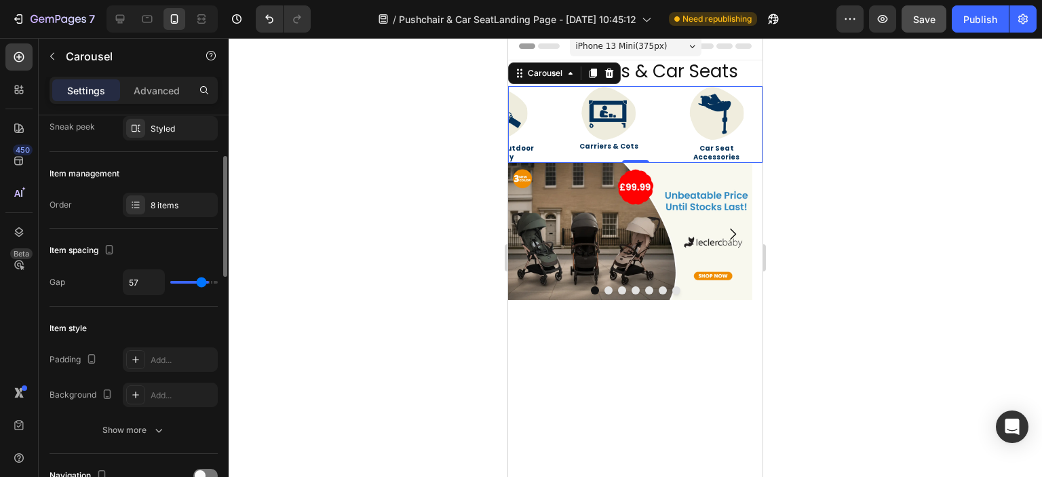
type input "54"
type input "52"
type input "51"
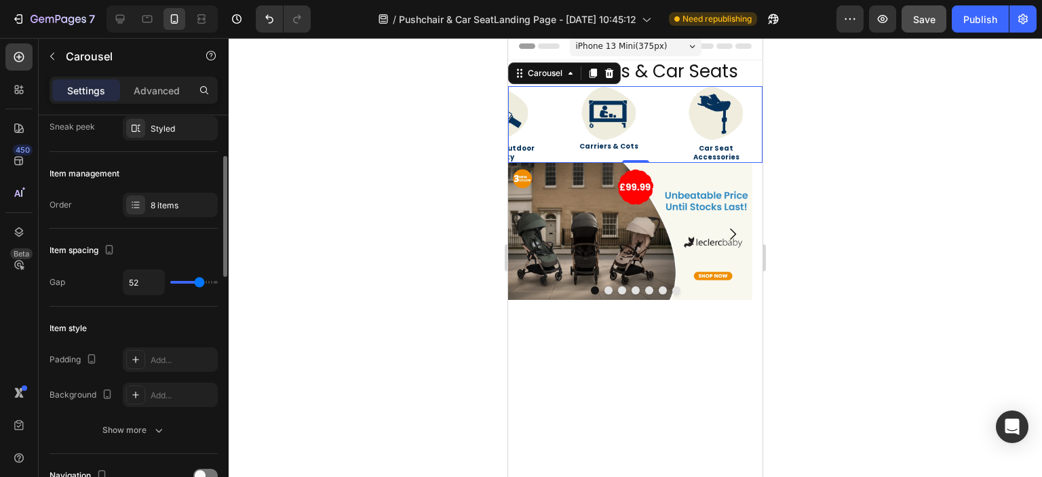
type input "51"
type input "47"
type input "43"
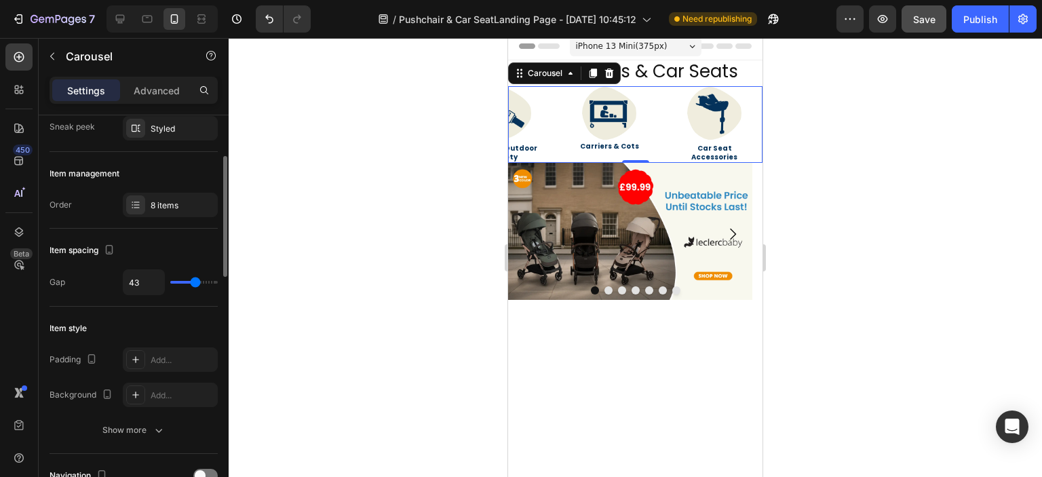
type input "41"
type input "38"
type input "36"
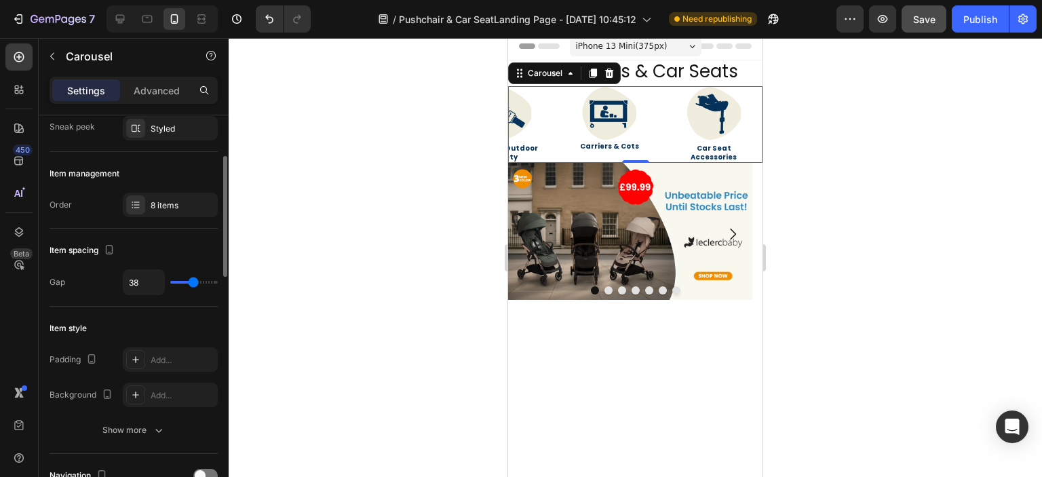
type input "36"
type input "32"
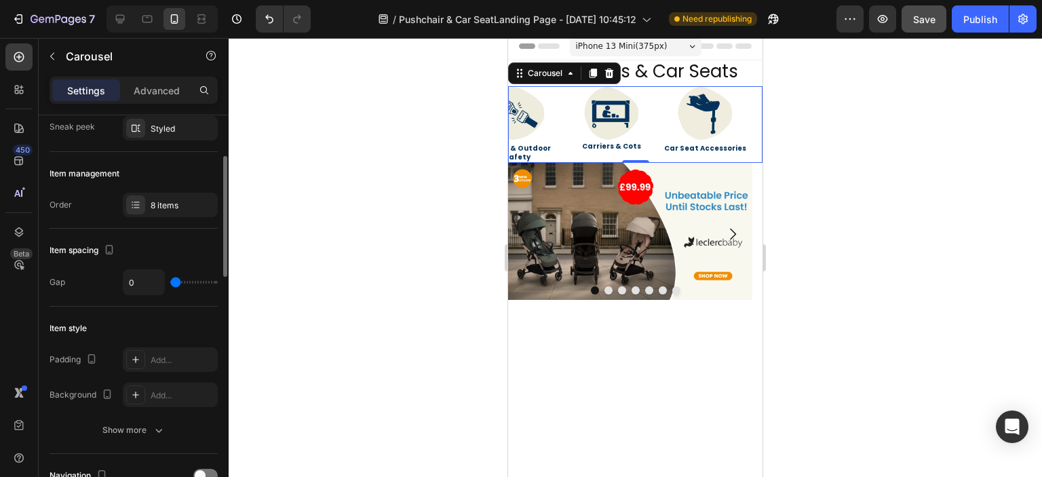
click at [174, 281] on input "range" at bounding box center [193, 282] width 47 height 3
click at [918, 33] on div "7 Version history / Pushchair & Car SeatLanding Page - Sep 2, 10:45:12 Need rep…" at bounding box center [521, 19] width 1042 height 39
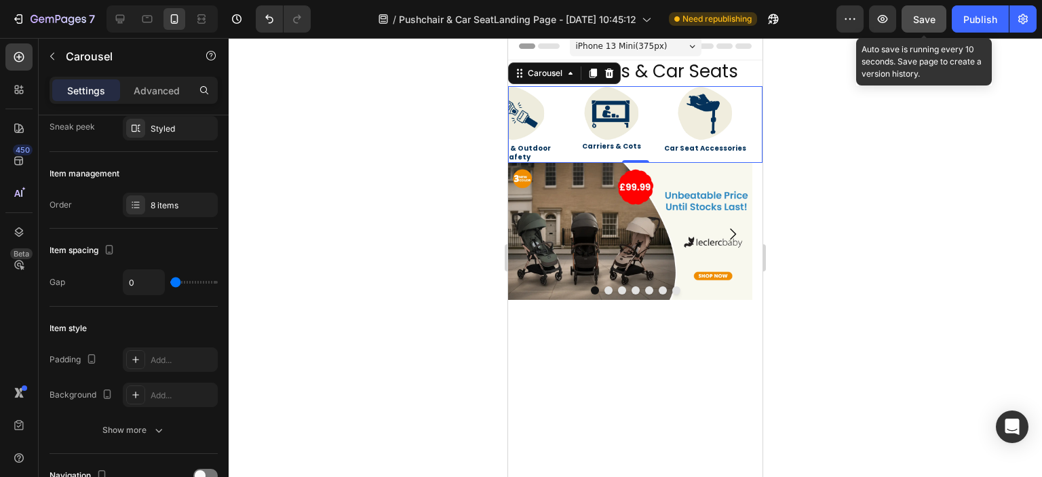
click at [920, 27] on button "Save" at bounding box center [923, 18] width 45 height 27
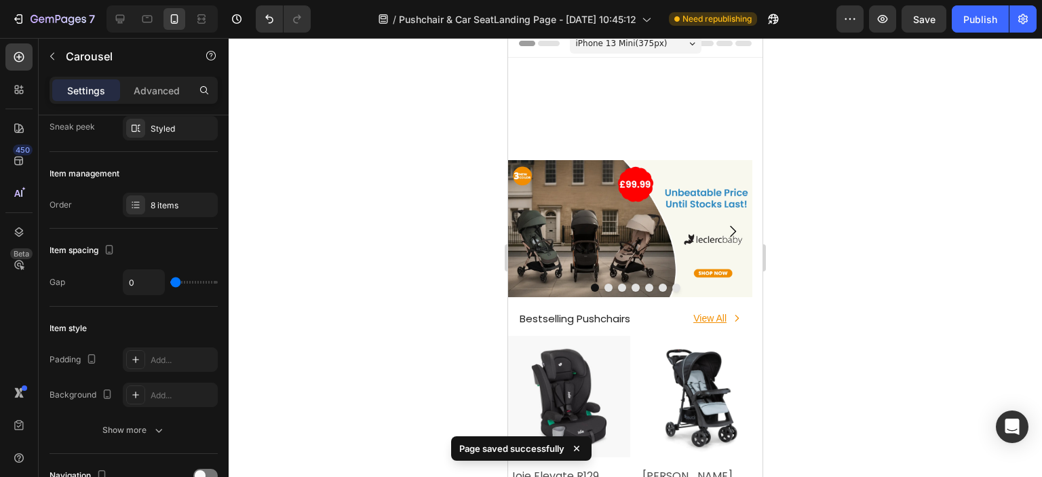
scroll to position [5, 0]
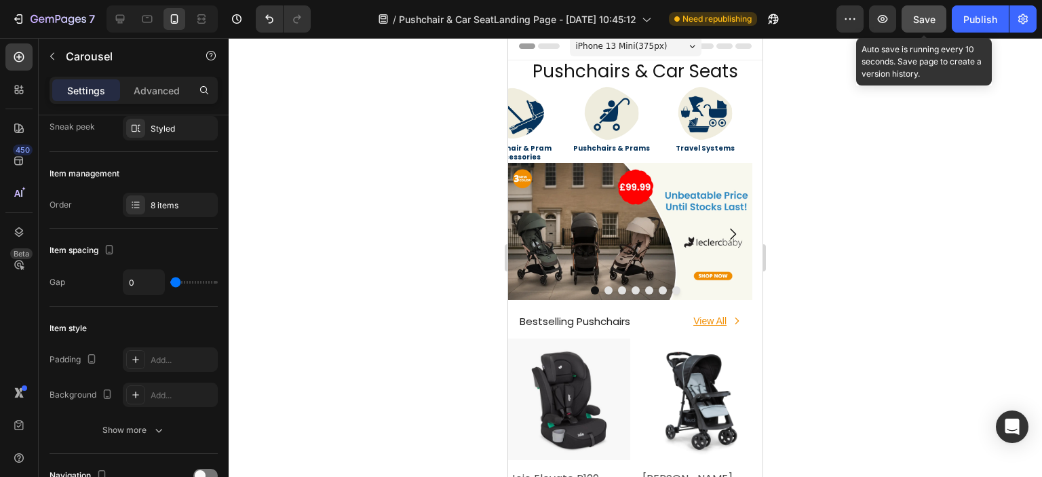
click at [916, 26] on button "Save" at bounding box center [923, 18] width 45 height 27
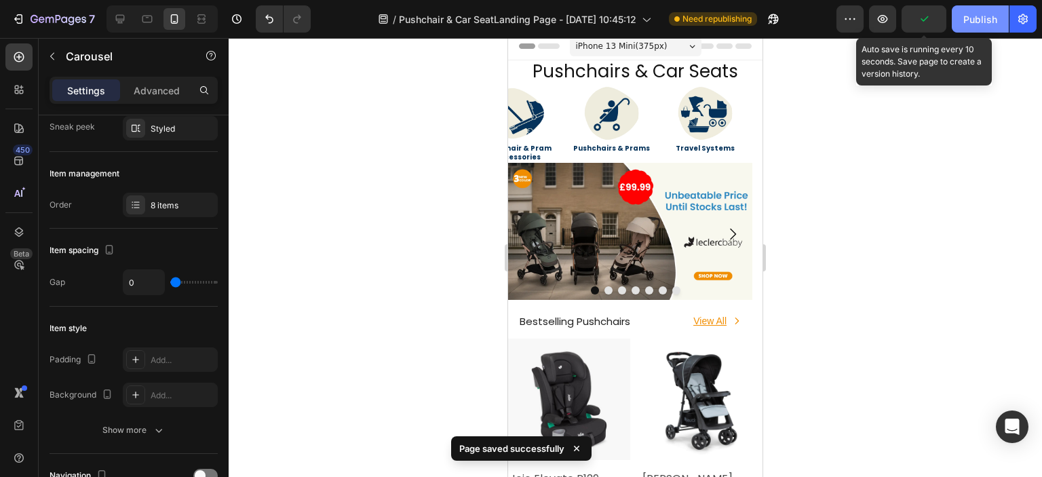
click at [954, 18] on button "Publish" at bounding box center [979, 18] width 57 height 27
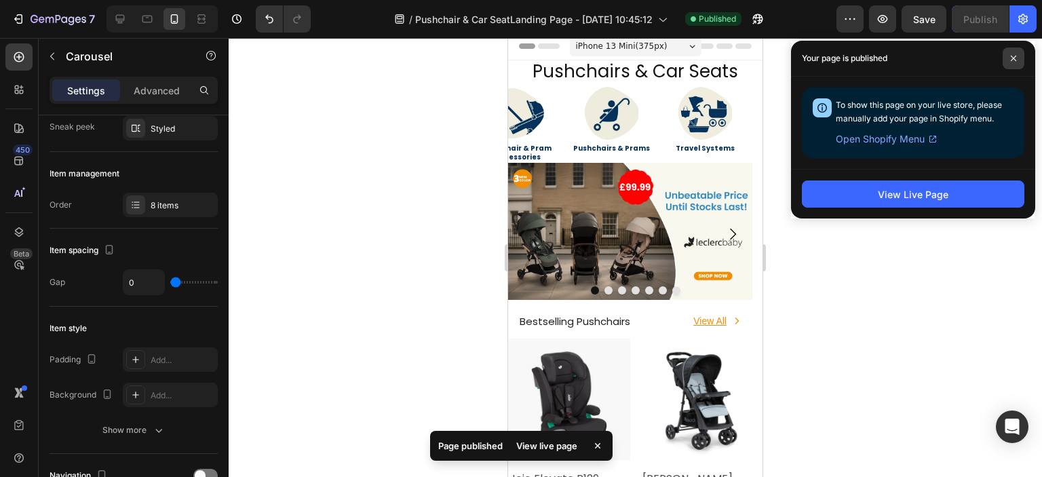
click at [1009, 56] on span at bounding box center [1013, 58] width 22 height 22
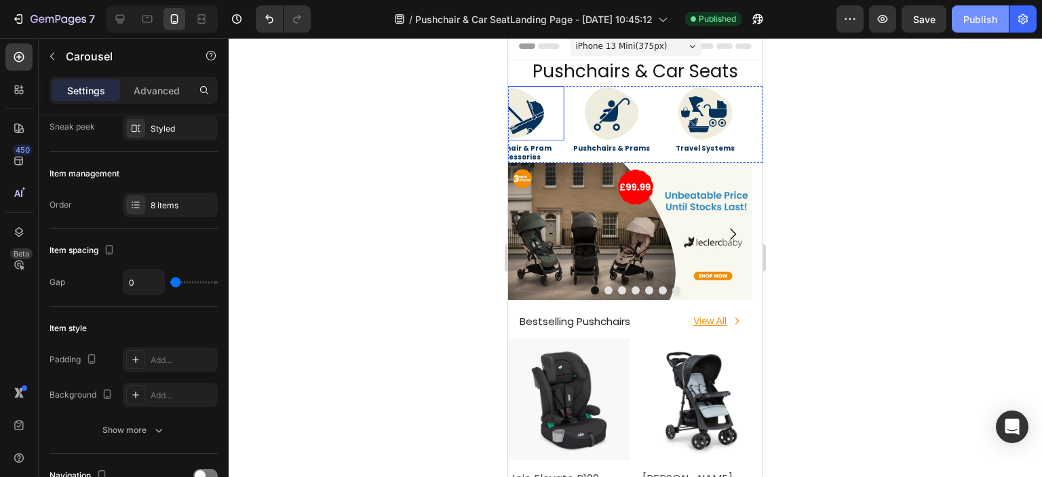
click at [971, 19] on div "Publish" at bounding box center [980, 19] width 34 height 14
click at [891, 28] on button "button" at bounding box center [882, 18] width 27 height 27
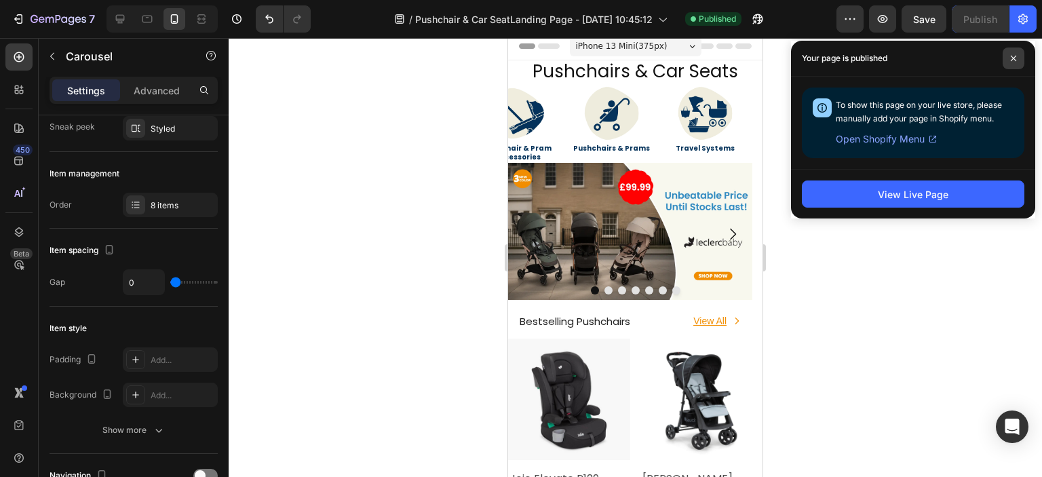
click at [1011, 58] on icon at bounding box center [1013, 58] width 7 height 7
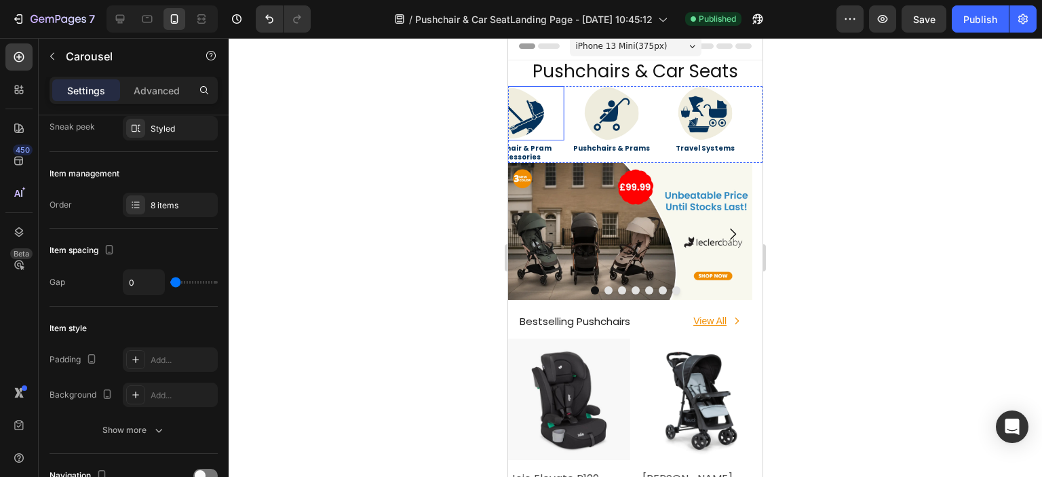
click at [561, 119] on link at bounding box center [518, 113] width 94 height 54
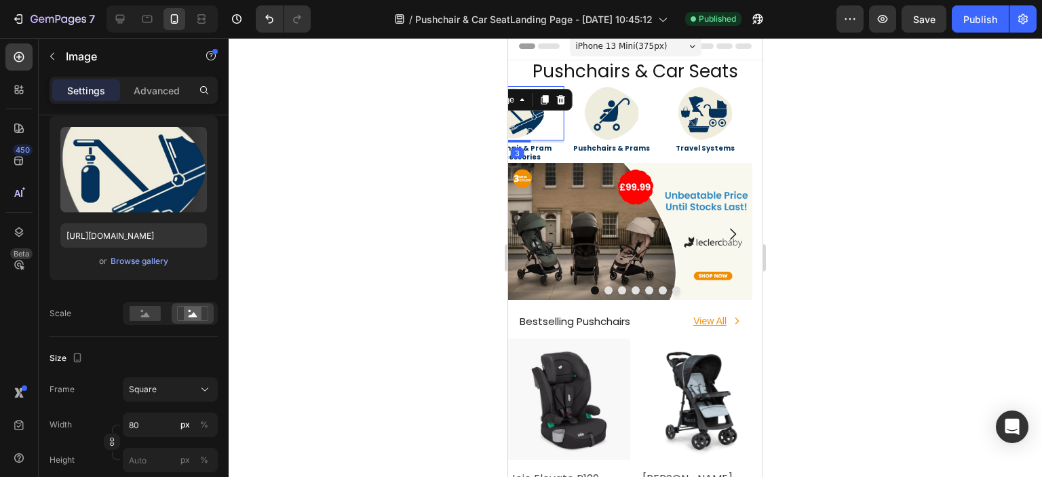
scroll to position [0, 0]
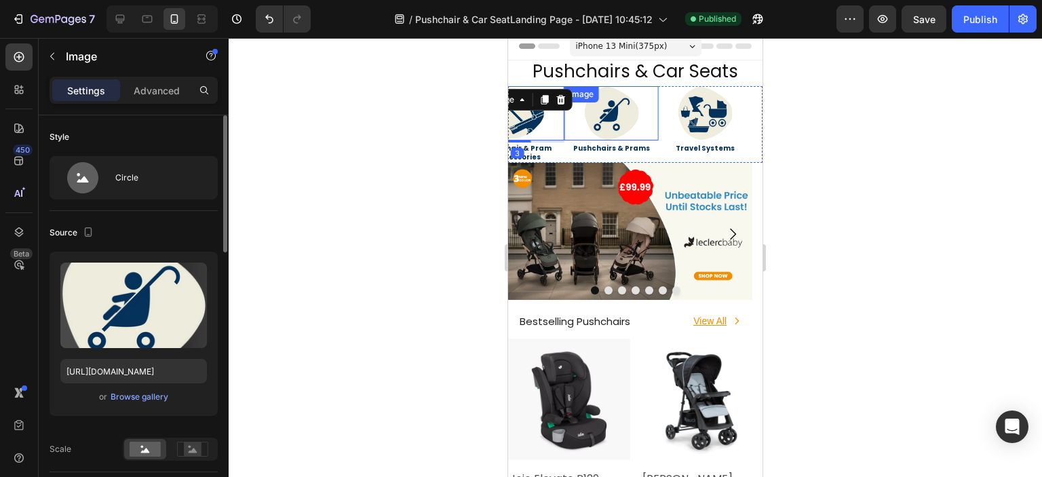
click at [568, 127] on link at bounding box center [611, 113] width 94 height 54
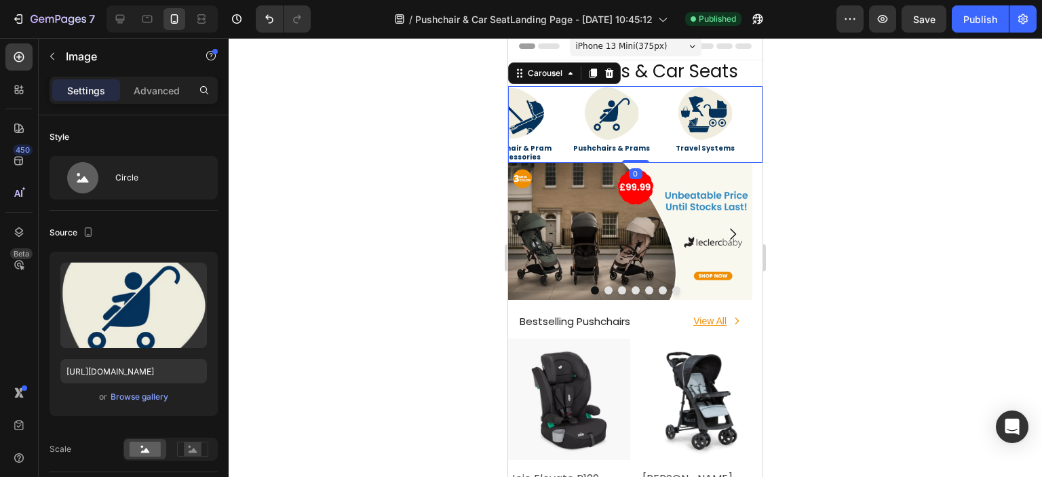
click at [562, 140] on div "Image Pushchair & Pram Accessories Heading" at bounding box center [518, 124] width 94 height 77
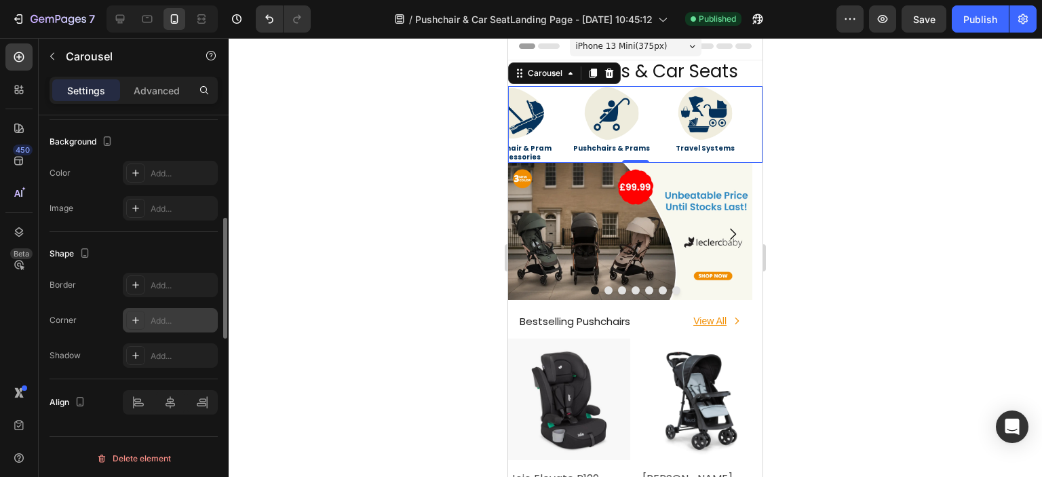
scroll to position [722, 0]
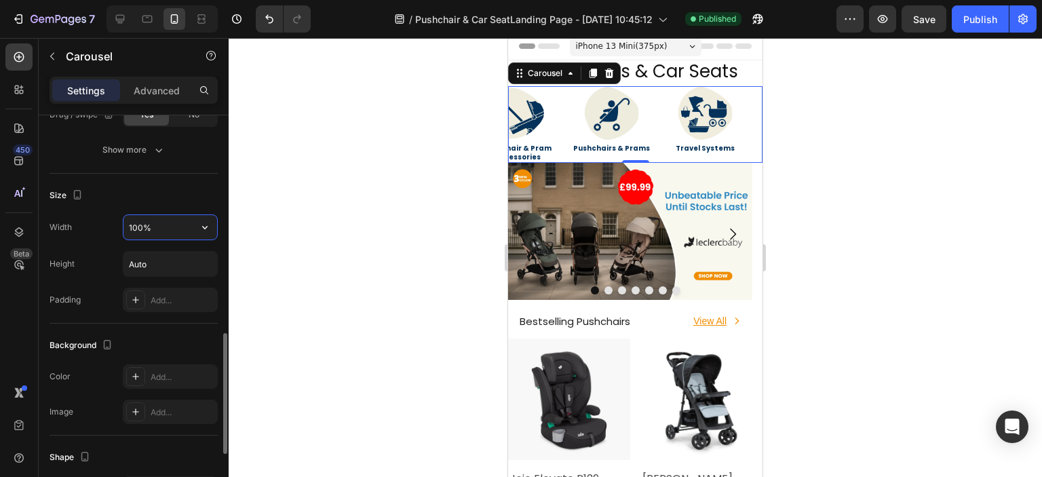
click at [165, 220] on input "100%" at bounding box center [170, 227] width 94 height 24
click at [199, 229] on icon "button" at bounding box center [205, 227] width 14 height 14
click at [245, 338] on div at bounding box center [635, 257] width 813 height 439
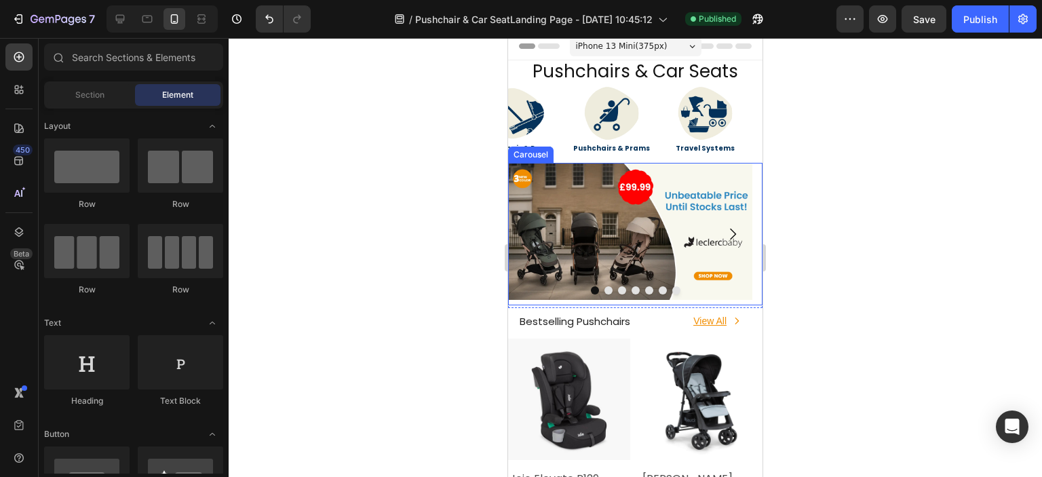
click at [724, 233] on icon "Carousel Next Arrow" at bounding box center [732, 234] width 16 height 16
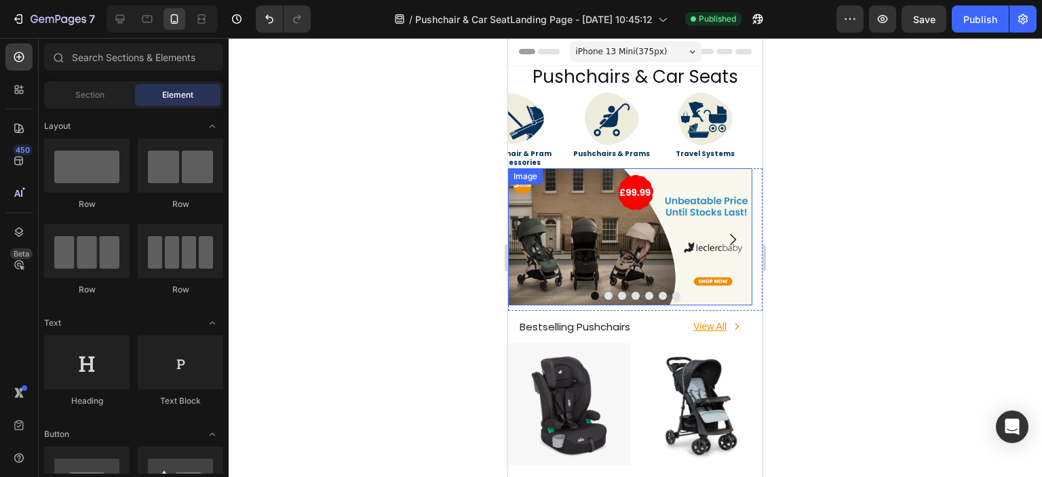
scroll to position [68, 0]
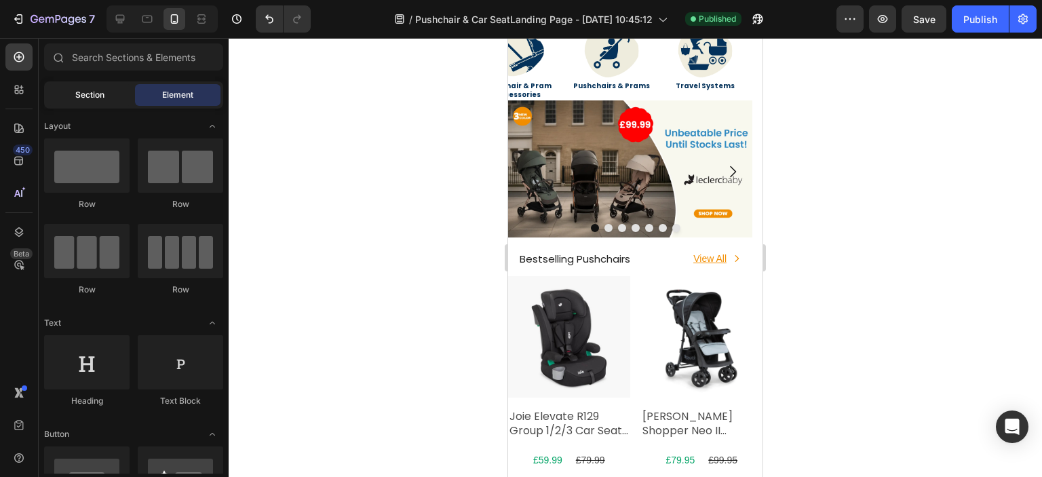
click at [108, 94] on div "Section" at bounding box center [89, 95] width 85 height 22
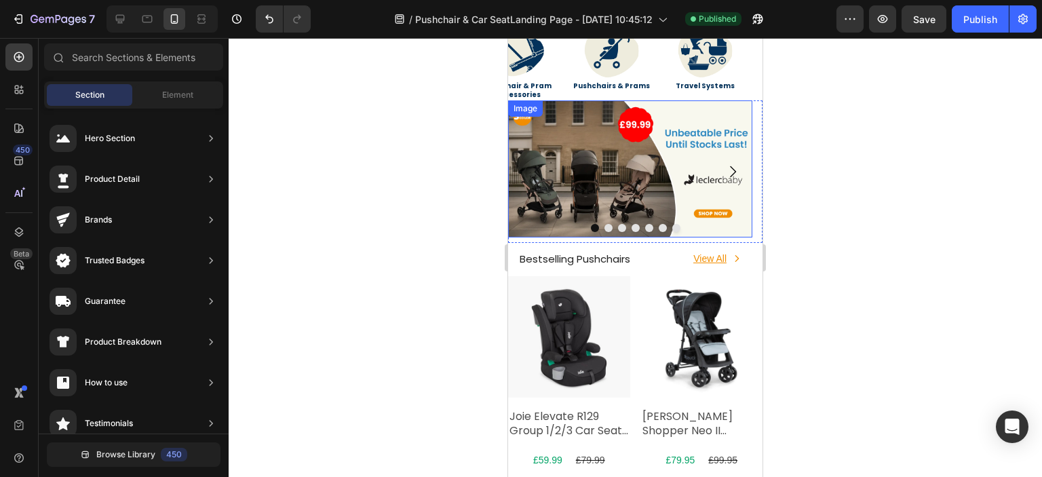
click at [595, 200] on img at bounding box center [630, 169] width 244 height 138
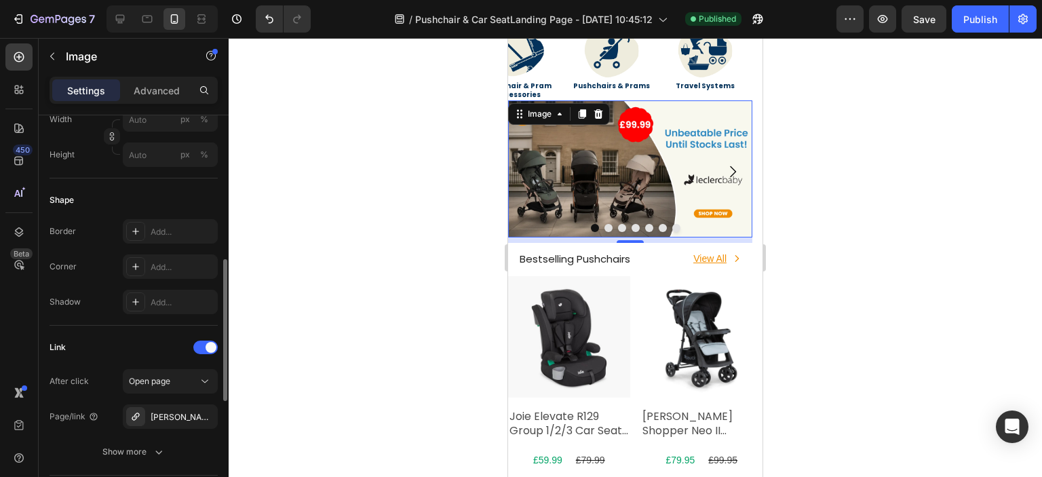
scroll to position [543, 0]
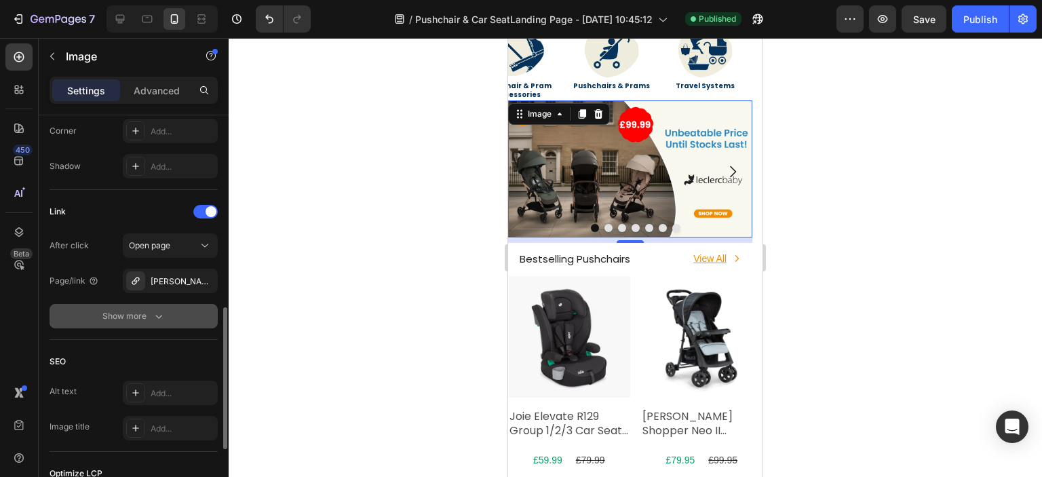
click at [153, 317] on icon "button" at bounding box center [159, 316] width 14 height 14
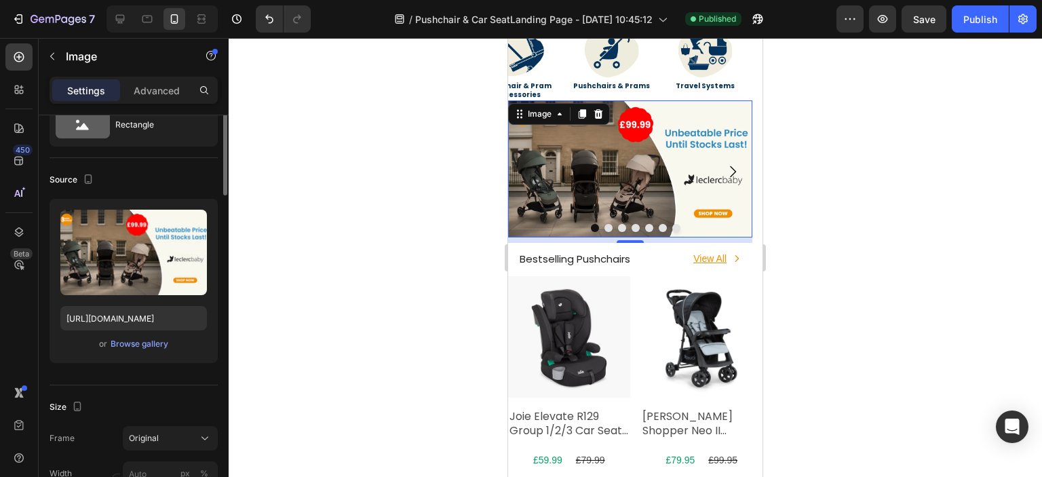
scroll to position [0, 0]
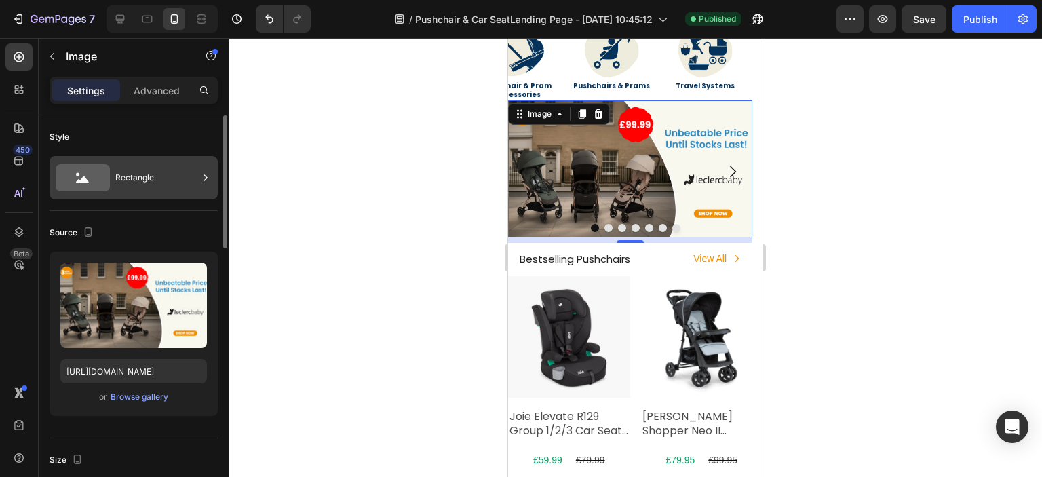
click at [142, 170] on div "Rectangle" at bounding box center [156, 177] width 83 height 31
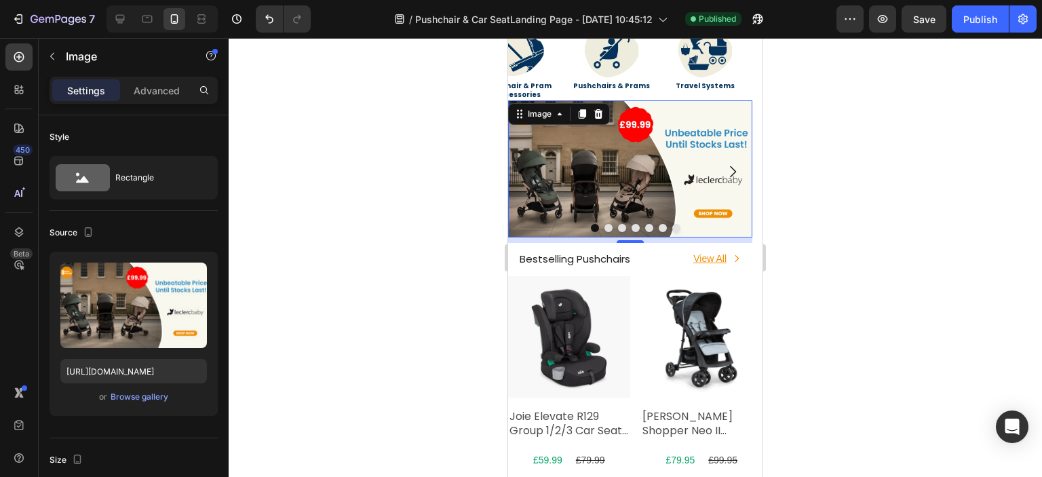
click at [170, 102] on div "Settings Advanced" at bounding box center [134, 90] width 168 height 27
click at [169, 92] on p "Advanced" at bounding box center [157, 90] width 46 height 14
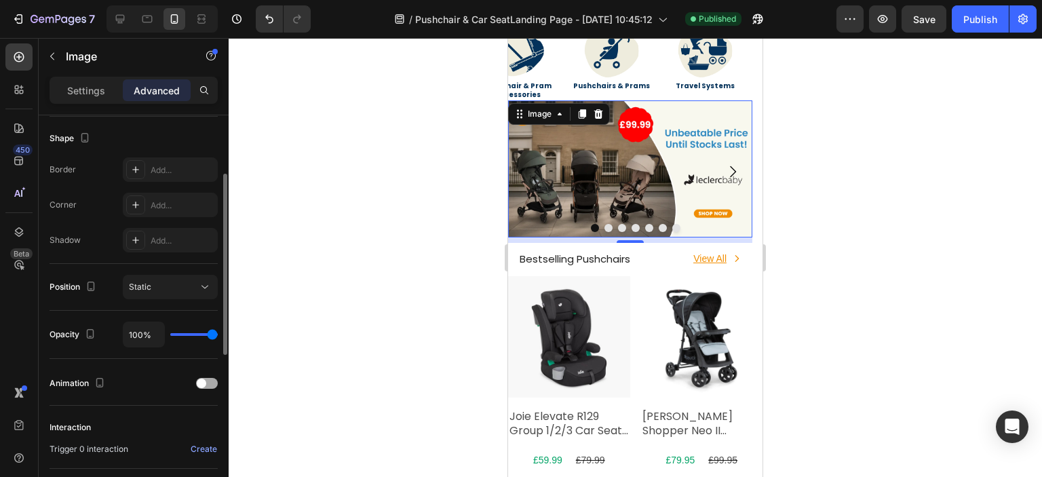
scroll to position [144, 0]
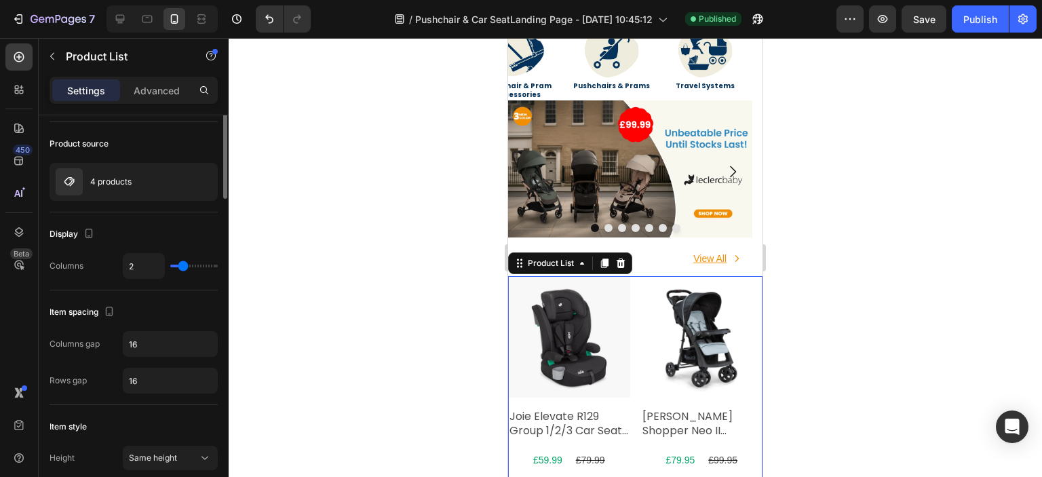
scroll to position [0, 0]
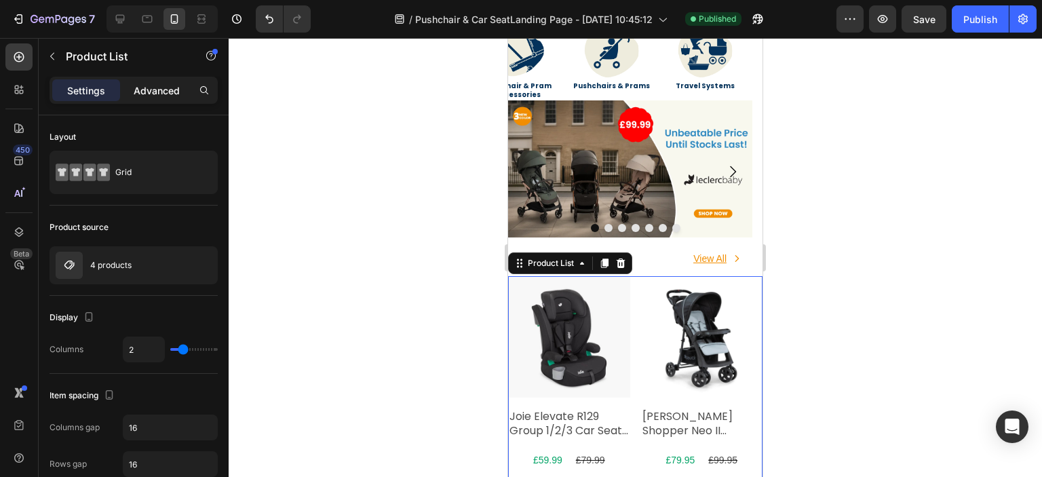
click at [161, 92] on p "Advanced" at bounding box center [157, 90] width 46 height 14
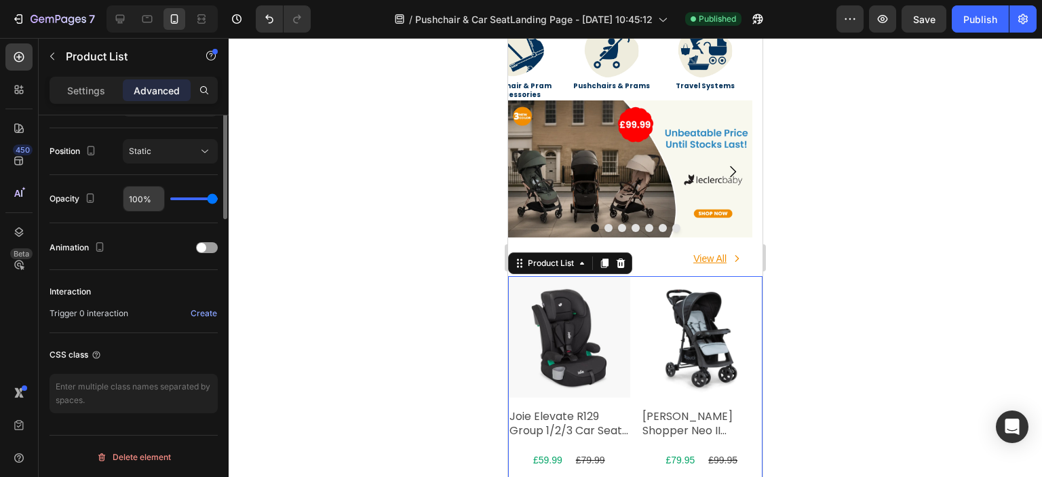
scroll to position [212, 0]
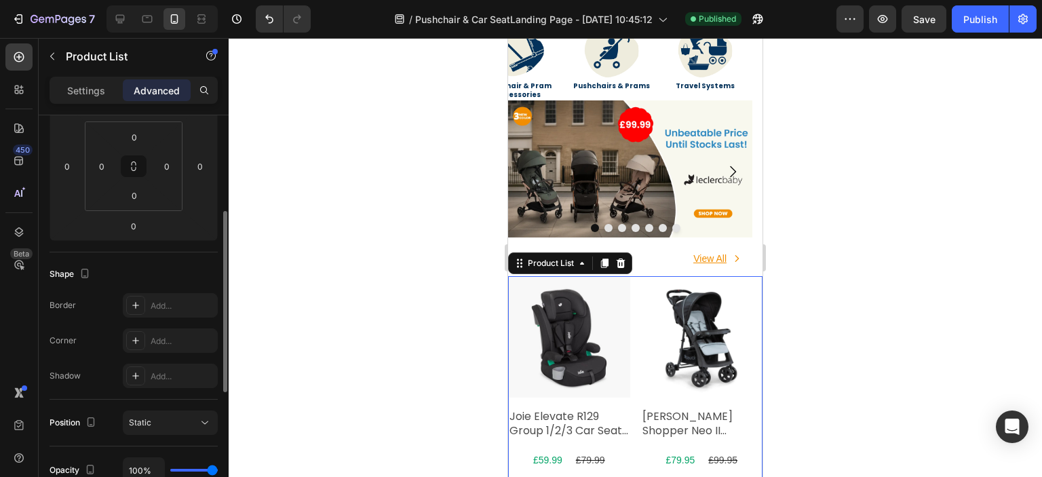
click at [404, 165] on div at bounding box center [635, 257] width 813 height 439
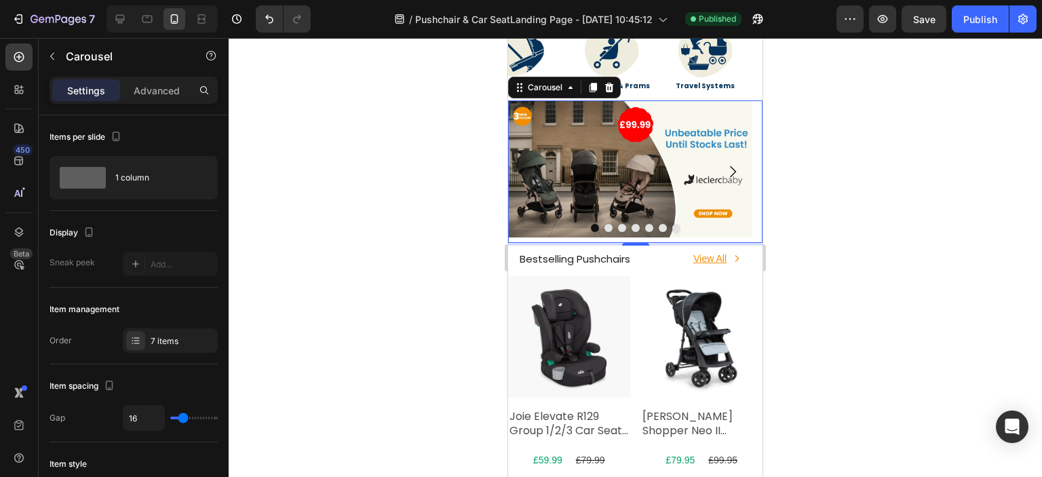
click at [726, 174] on icon "Carousel Next Arrow" at bounding box center [732, 171] width 16 height 16
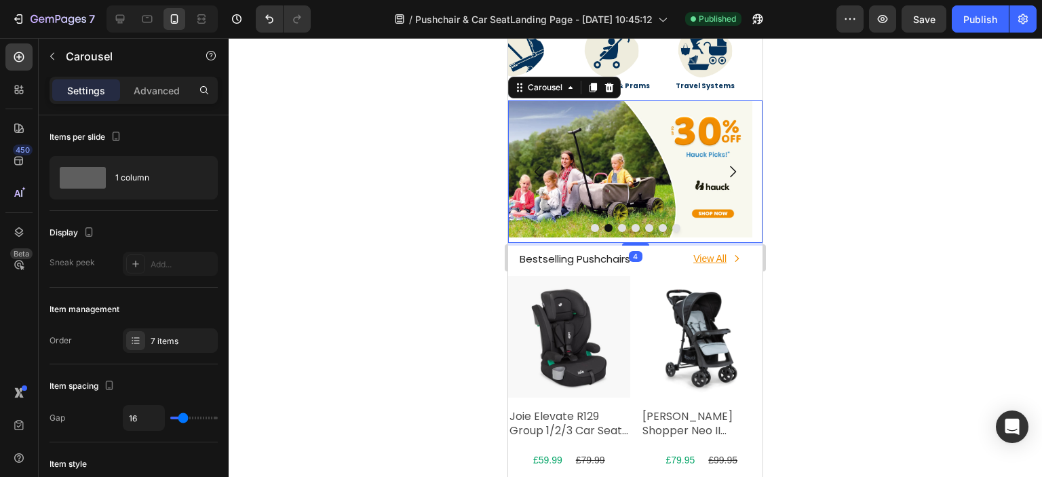
click at [726, 174] on icon "Carousel Next Arrow" at bounding box center [732, 171] width 16 height 16
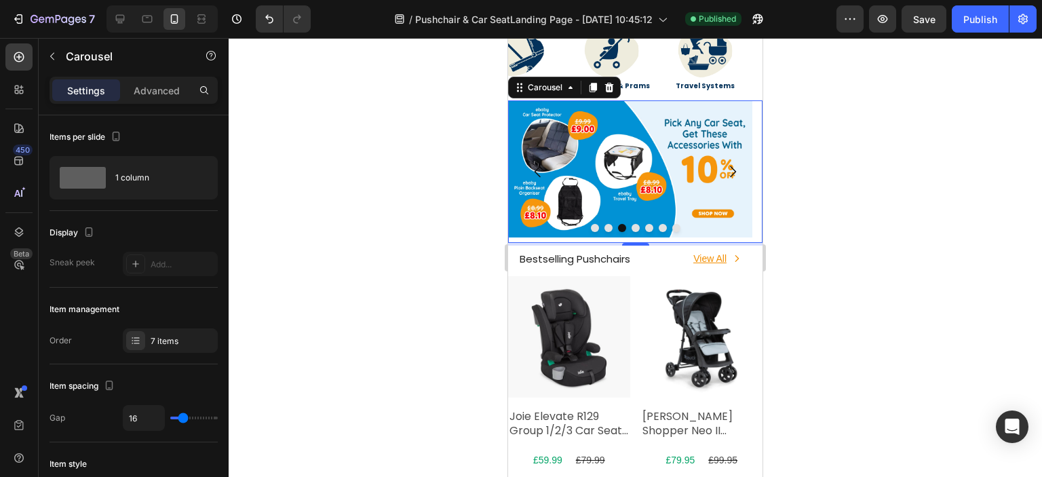
click at [726, 174] on icon "Carousel Next Arrow" at bounding box center [732, 171] width 16 height 16
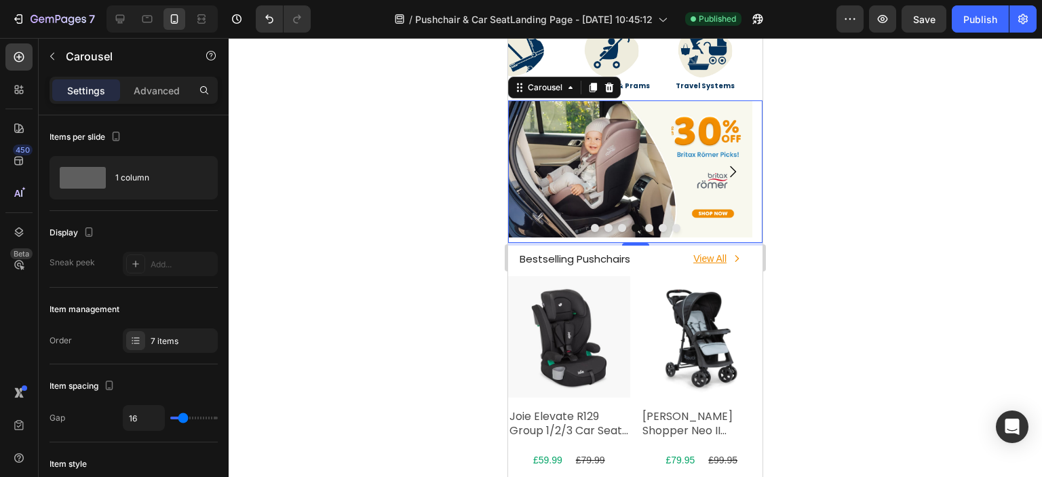
click at [532, 173] on icon "Carousel Back Arrow" at bounding box center [538, 171] width 16 height 16
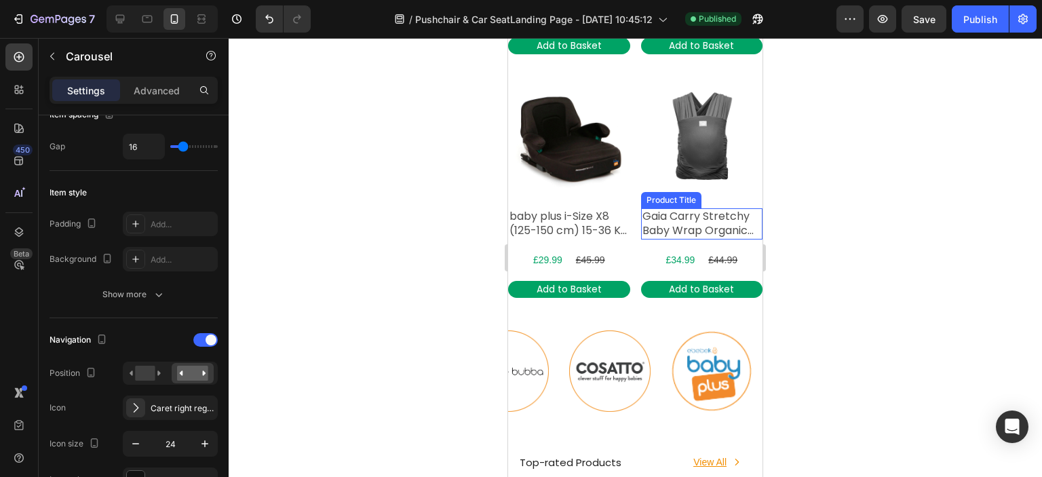
scroll to position [610, 0]
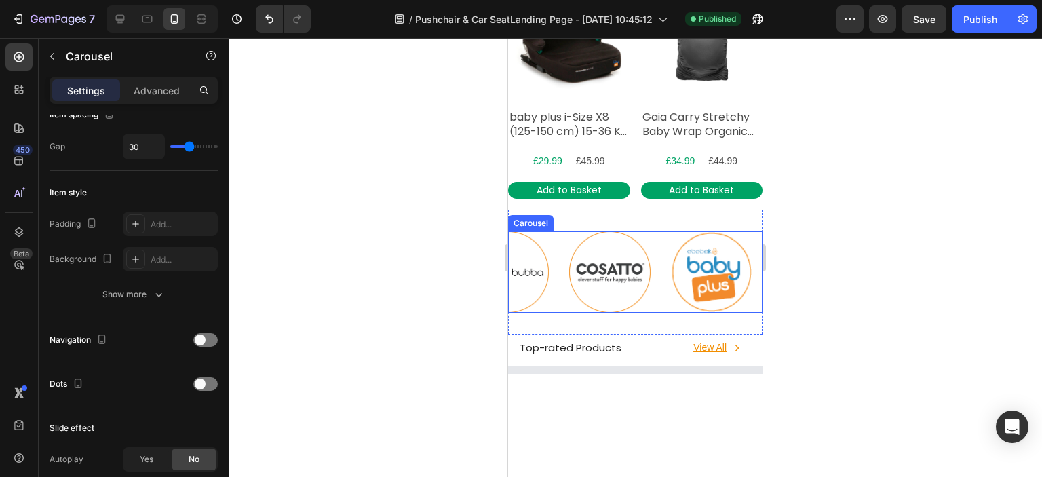
click at [653, 231] on div "Image Image Image Image Image Image Image Image" at bounding box center [635, 271] width 254 height 81
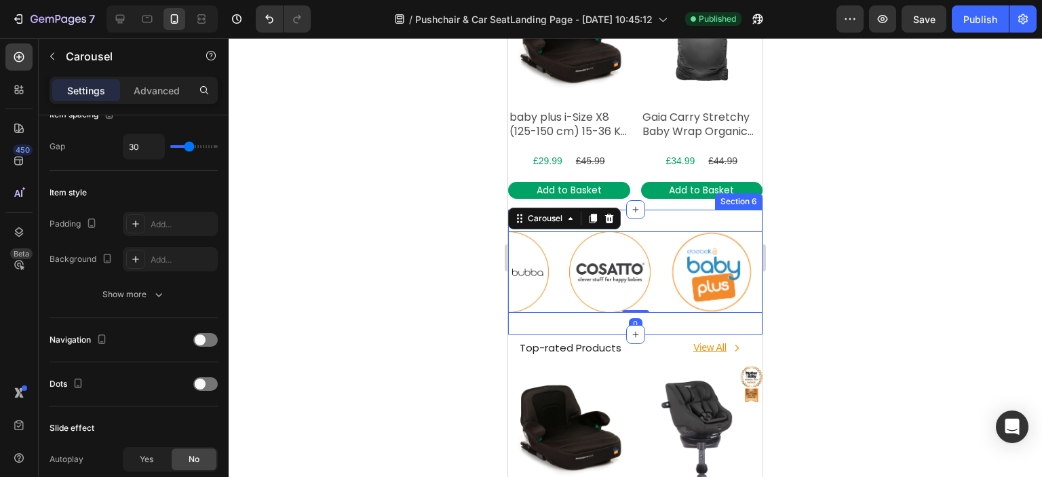
click at [655, 215] on div "Image Image Image Image Image Image Image Image Carousel 0 Section 6" at bounding box center [635, 272] width 254 height 125
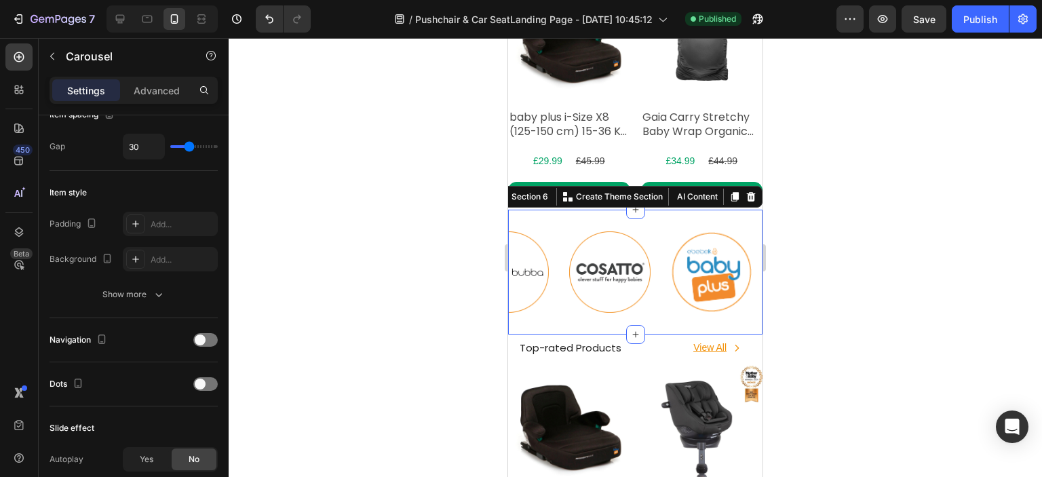
scroll to position [0, 0]
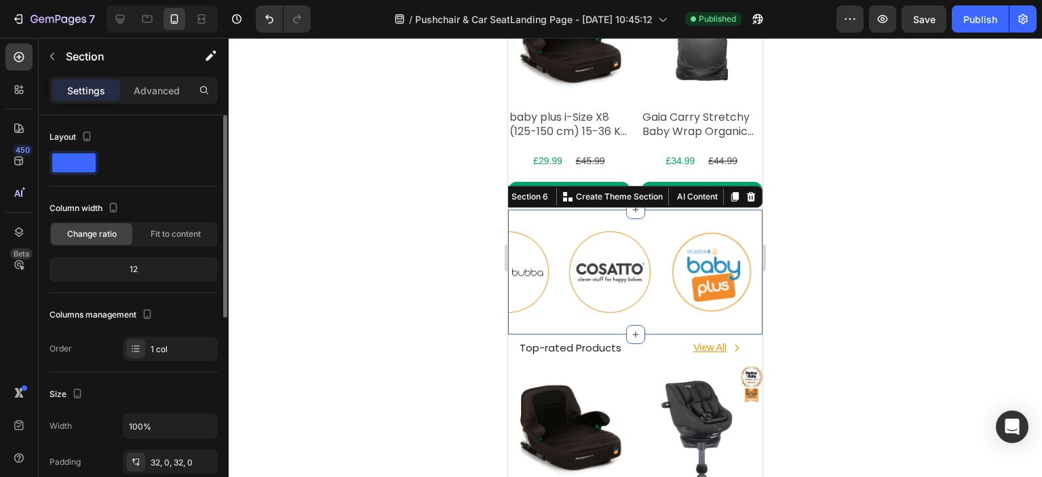
click at [656, 222] on div "Image Image Image Image Image Image Image Image Carousel Section 6 You can crea…" at bounding box center [635, 272] width 254 height 125
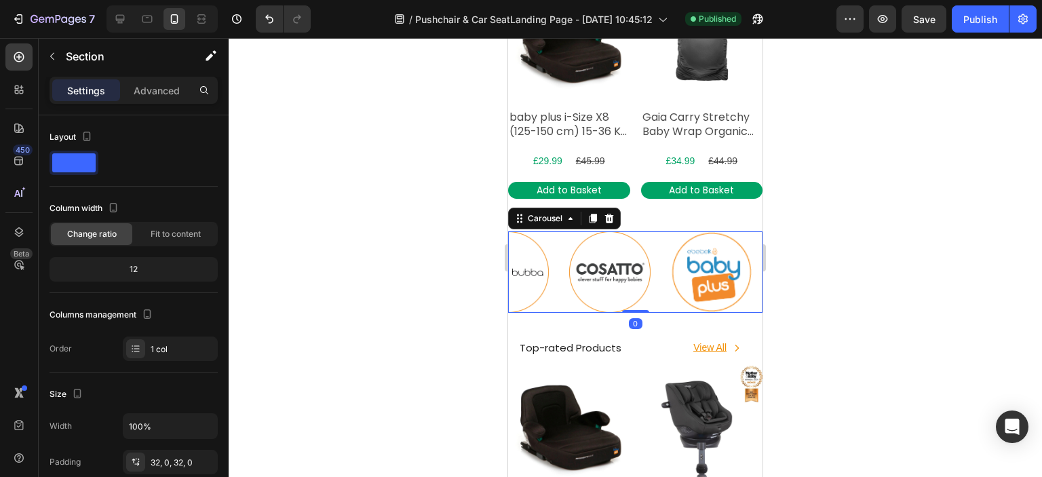
click at [659, 233] on div "Image Image Image Image Image Image Image Image" at bounding box center [635, 271] width 254 height 81
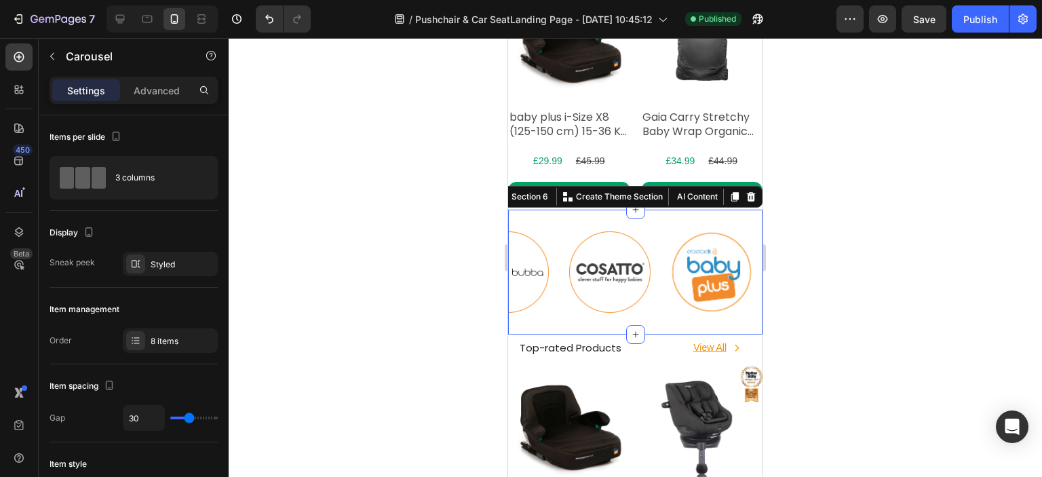
click at [667, 319] on div "Image Image Image Image Image Image Image Image Carousel Section 6 You can crea…" at bounding box center [635, 272] width 254 height 125
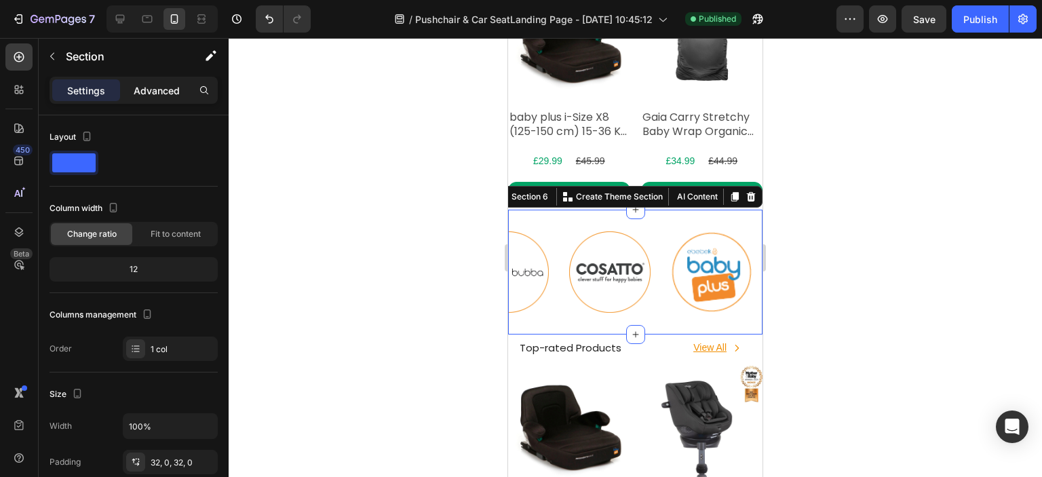
click at [136, 94] on p "Advanced" at bounding box center [157, 90] width 46 height 14
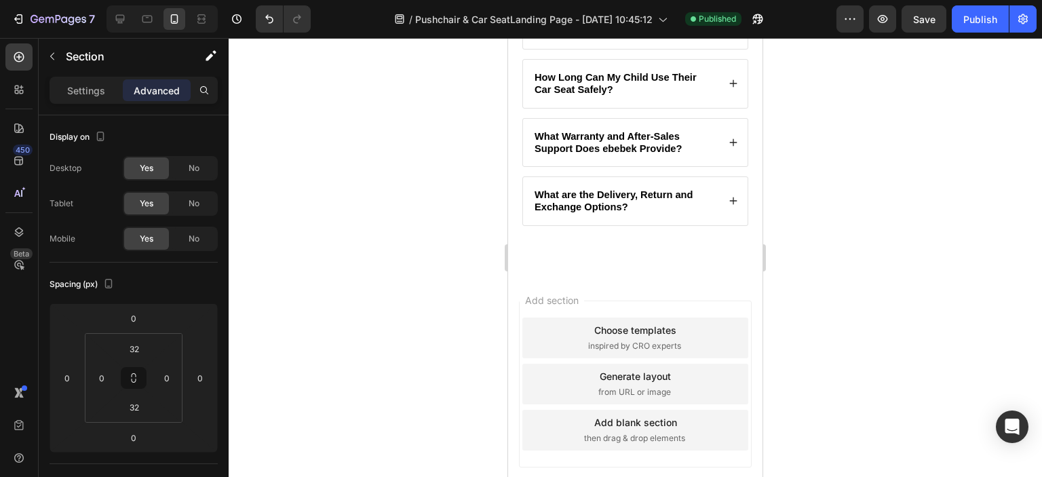
scroll to position [3754, 0]
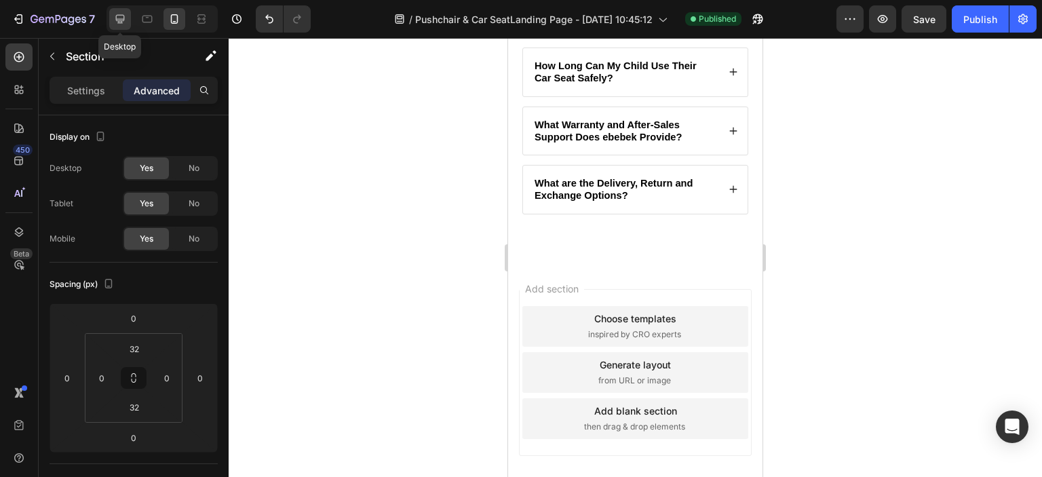
click at [123, 14] on icon at bounding box center [120, 19] width 14 height 14
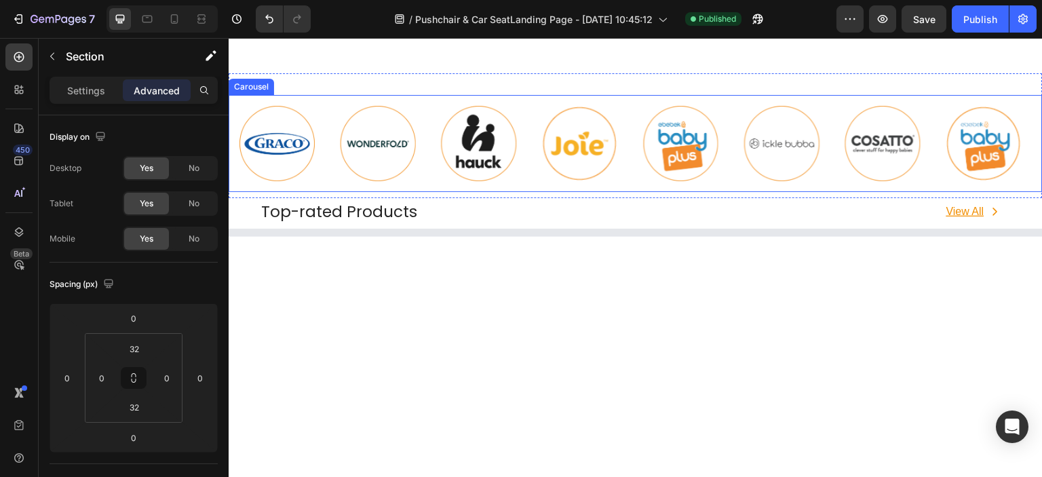
scroll to position [725, 0]
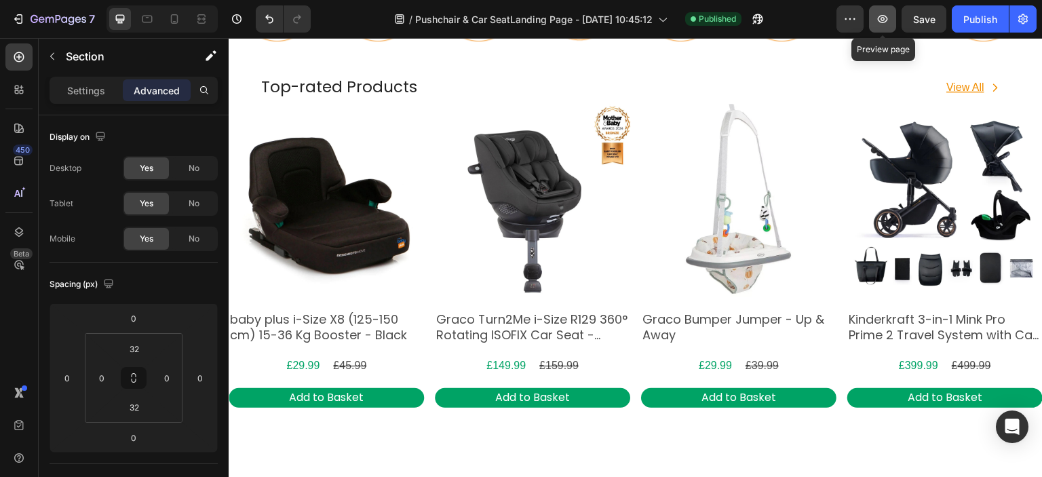
click at [879, 23] on icon "button" at bounding box center [883, 19] width 14 height 14
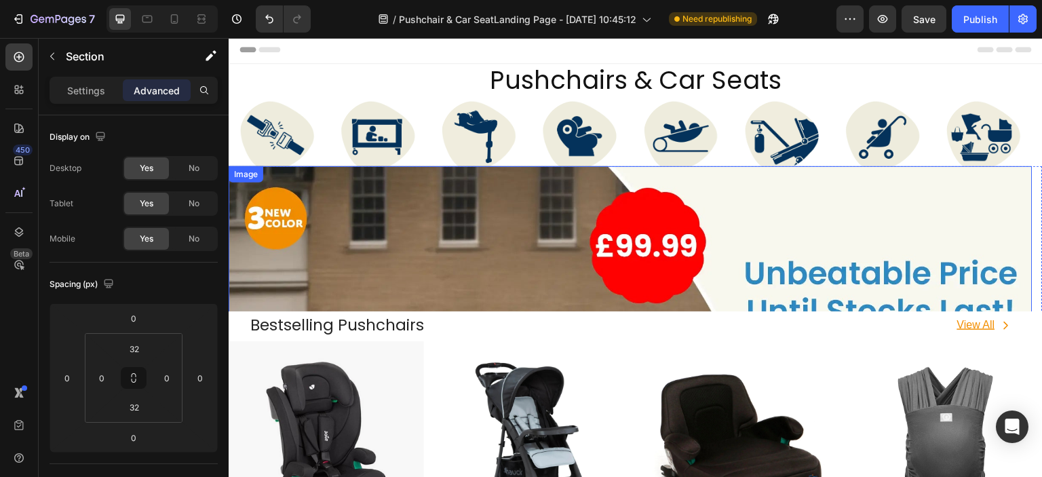
scroll to position [0, 0]
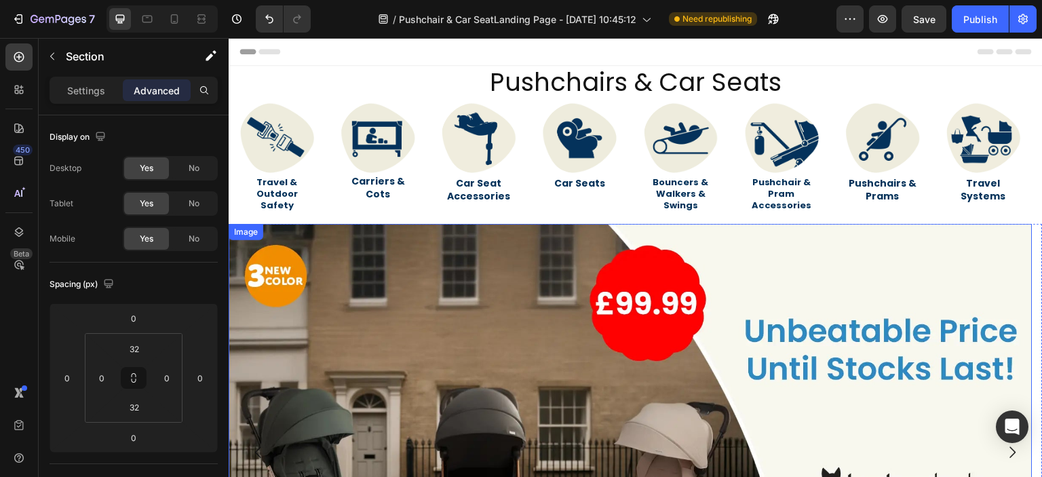
click at [416, 209] on div "Image Carriers & Cots Heading" at bounding box center [378, 158] width 97 height 132
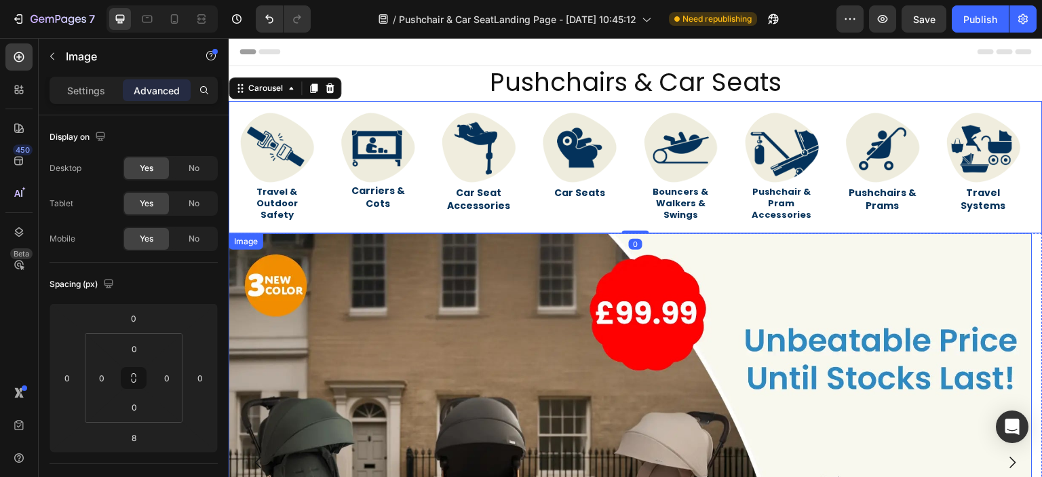
click at [425, 260] on img at bounding box center [631, 459] width 804 height 452
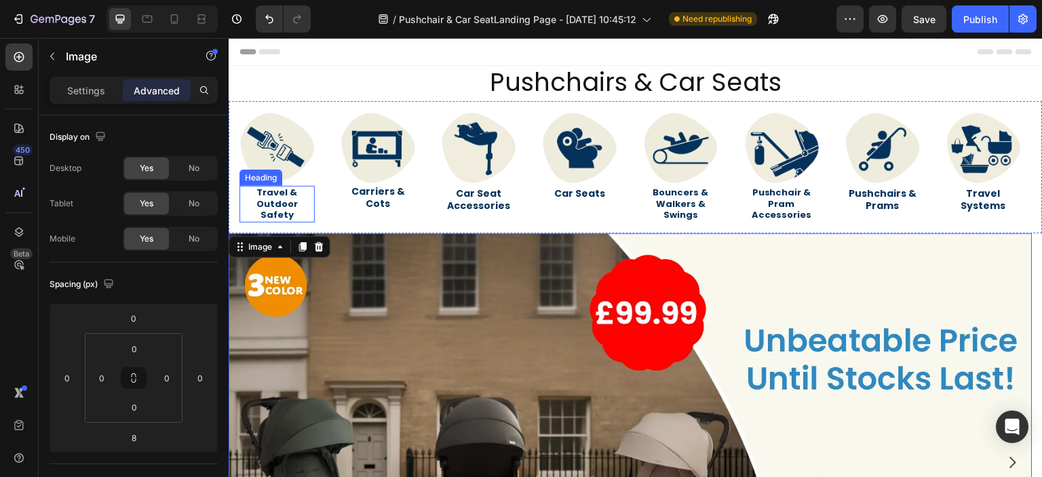
click at [293, 204] on h2 "Travel & Outdoor Safety" at bounding box center [276, 204] width 75 height 37
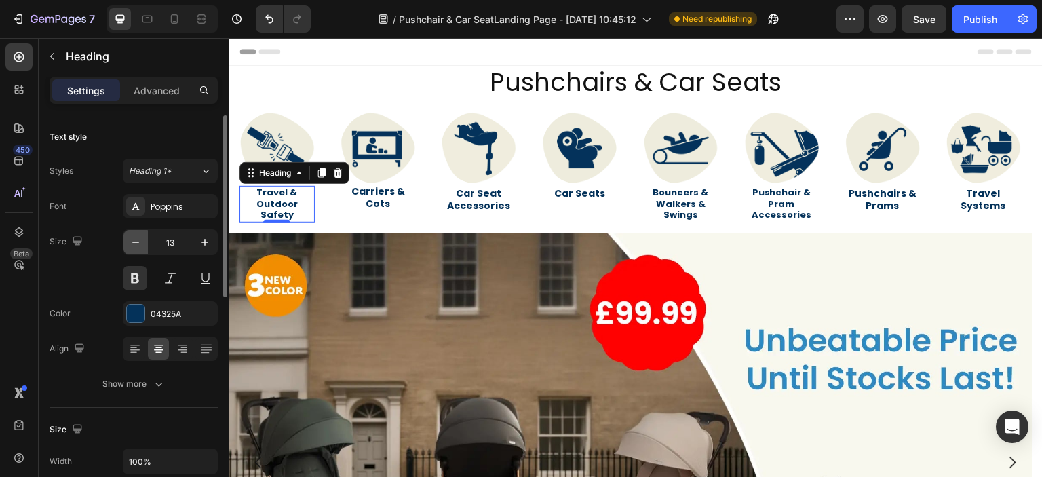
click at [134, 243] on icon "button" at bounding box center [136, 242] width 14 height 14
click at [135, 243] on icon "button" at bounding box center [136, 242] width 14 height 14
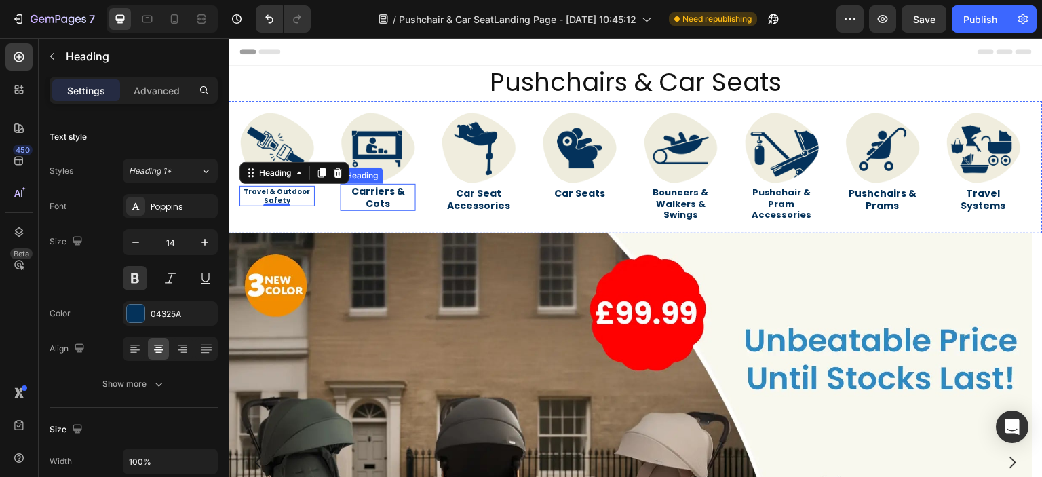
click at [357, 206] on h2 "Carriers & Cots" at bounding box center [377, 197] width 75 height 27
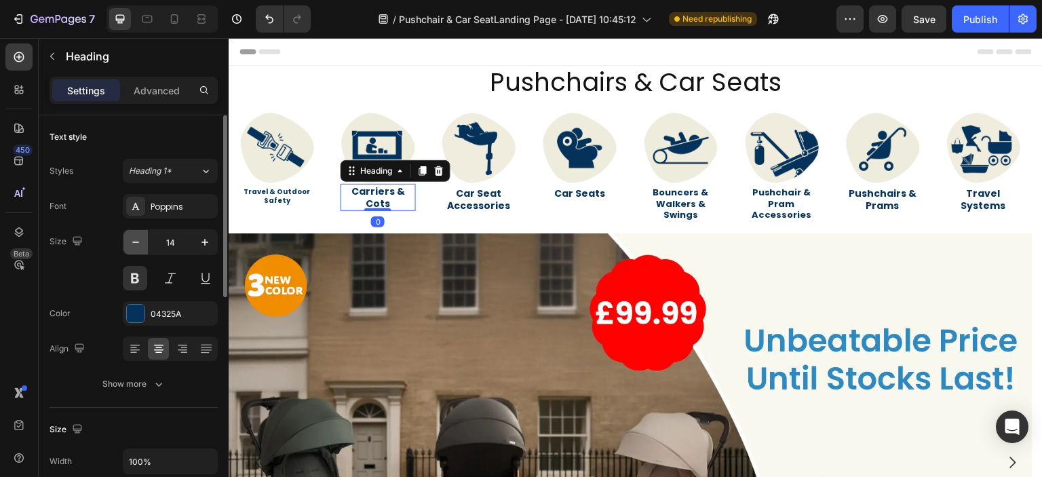
click at [131, 243] on icon "button" at bounding box center [136, 242] width 14 height 14
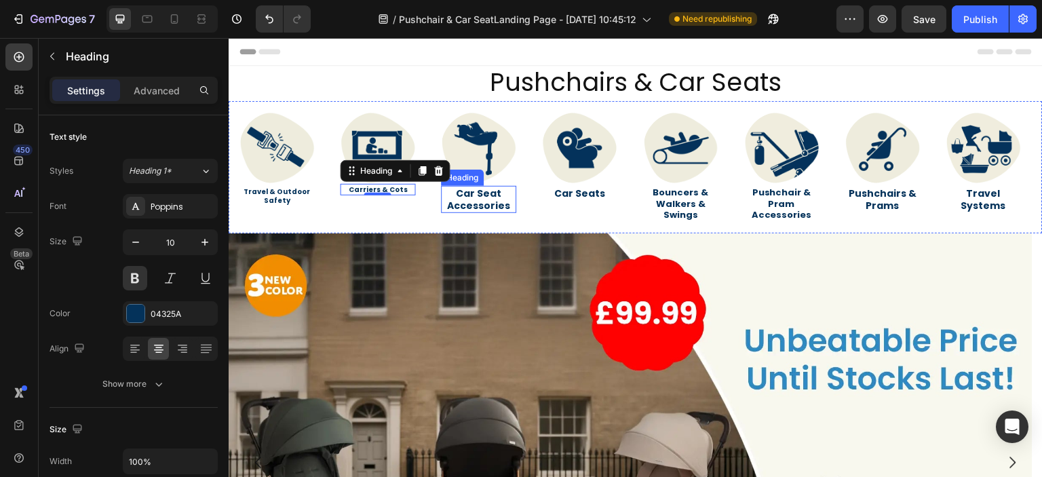
click at [477, 203] on h2 "Car Seat Accessories" at bounding box center [479, 199] width 75 height 27
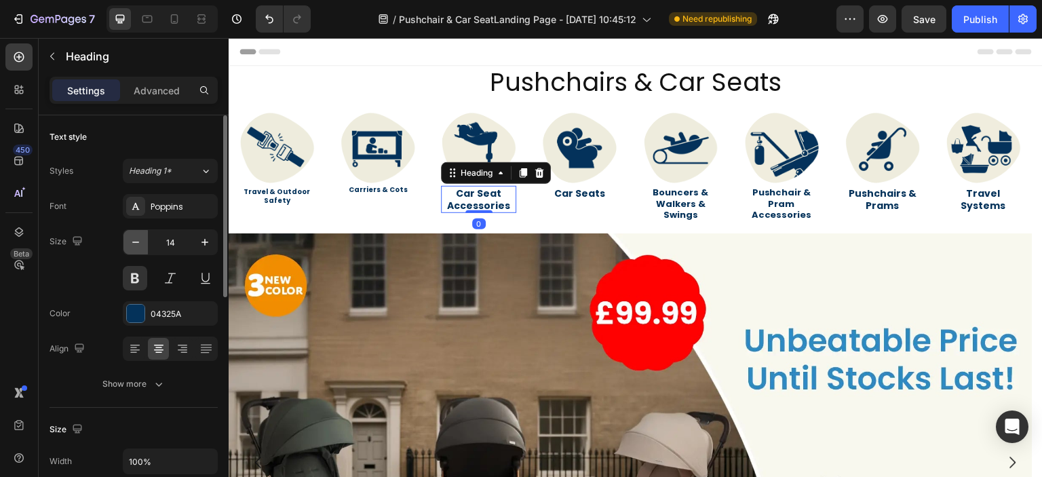
click at [133, 241] on icon "button" at bounding box center [135, 241] width 7 height 1
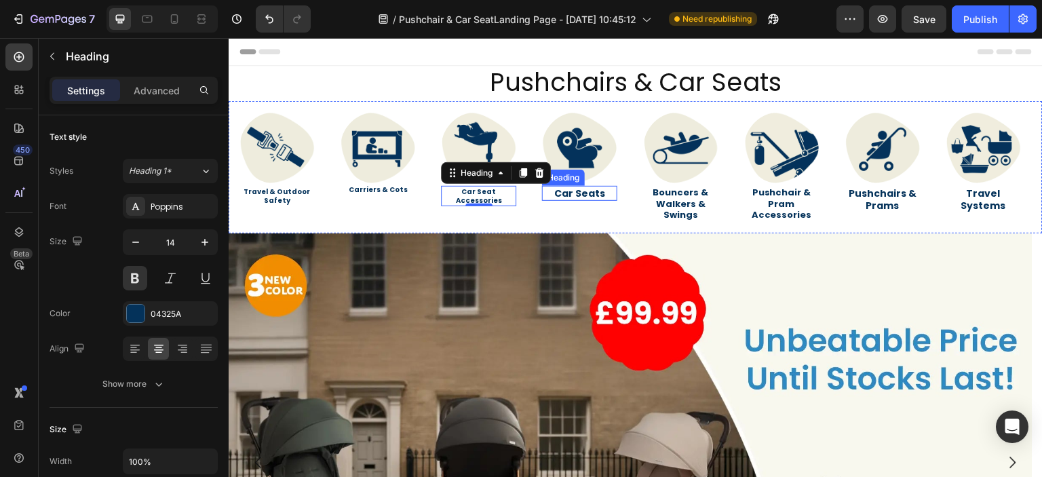
click at [576, 194] on link "Car Seats" at bounding box center [579, 194] width 51 height 14
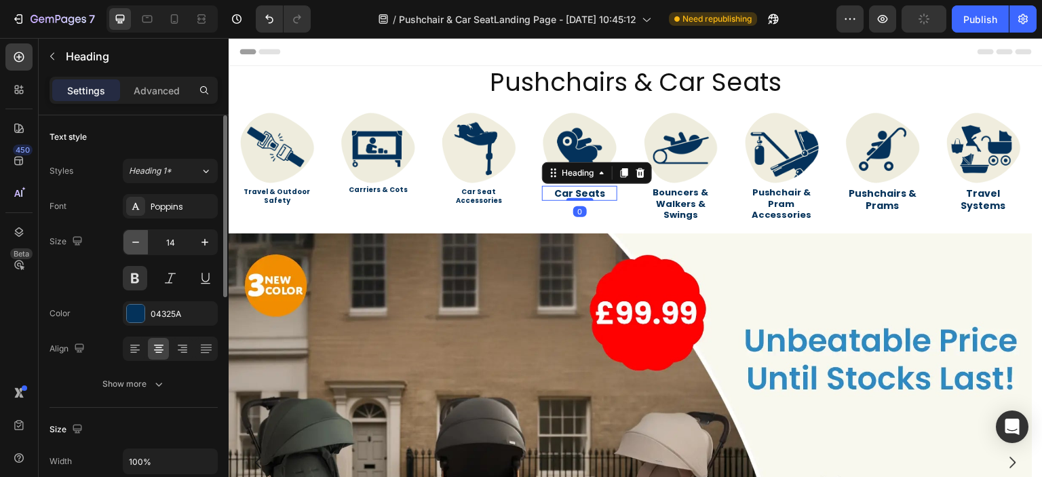
click at [127, 242] on button "button" at bounding box center [135, 242] width 24 height 24
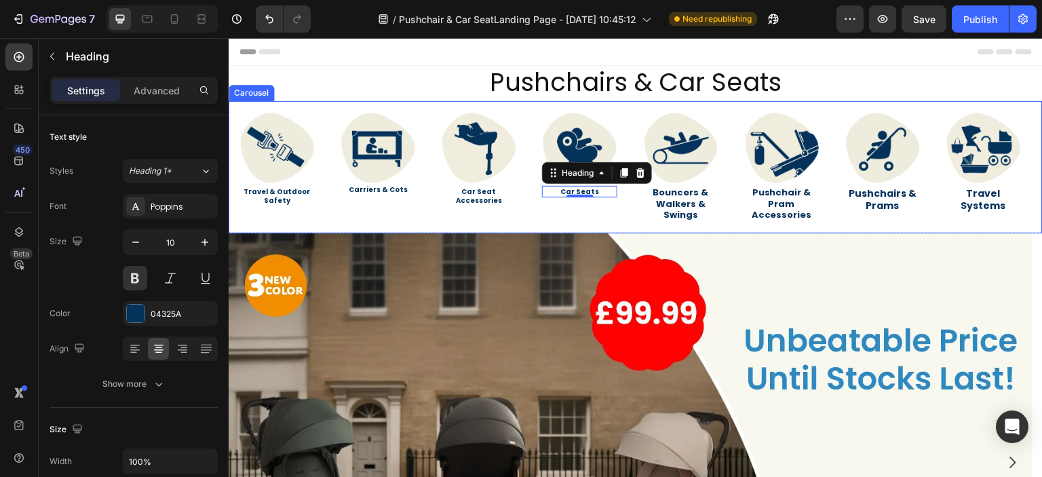
click at [655, 197] on link "Bouncers & Walkers & Swings" at bounding box center [681, 204] width 56 height 36
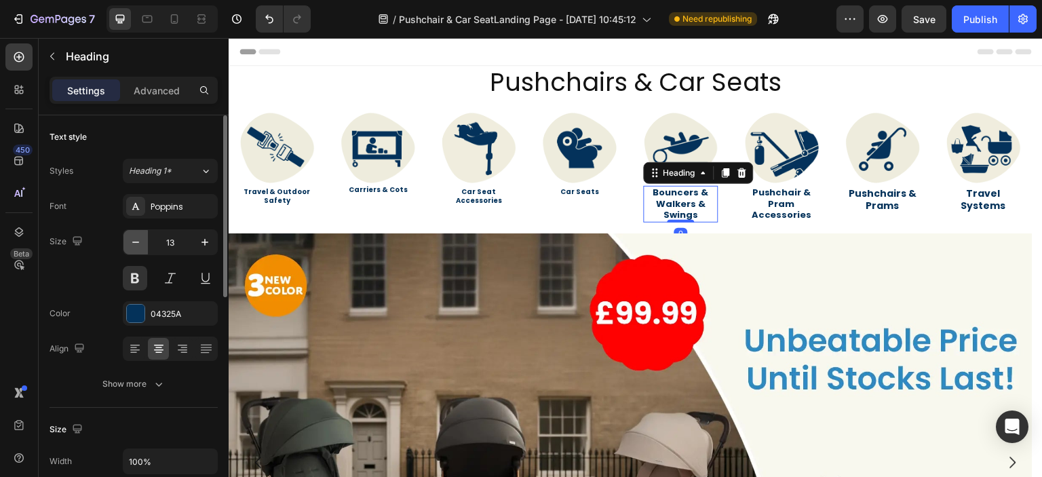
click at [136, 239] on icon "button" at bounding box center [136, 242] width 14 height 14
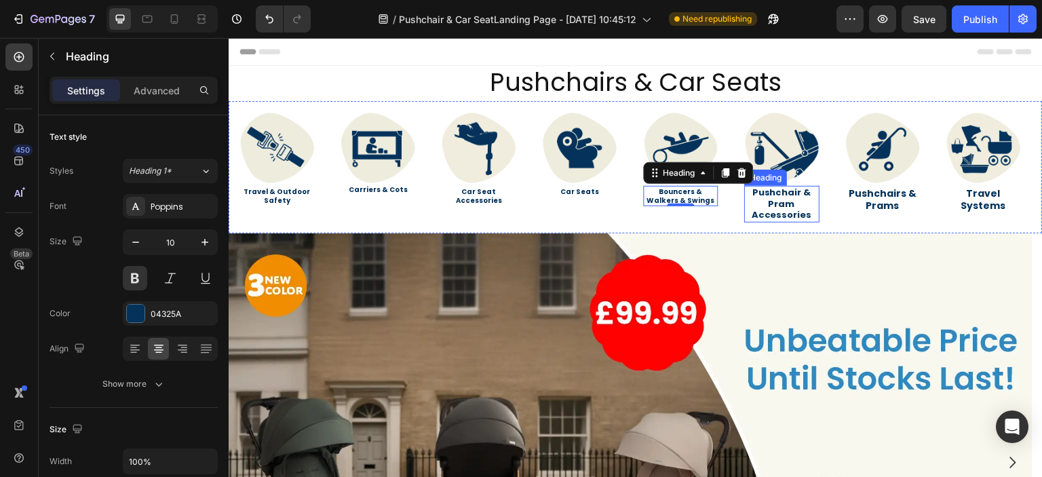
click at [784, 200] on link "Pushchair & Pram Accessories" at bounding box center [781, 204] width 60 height 36
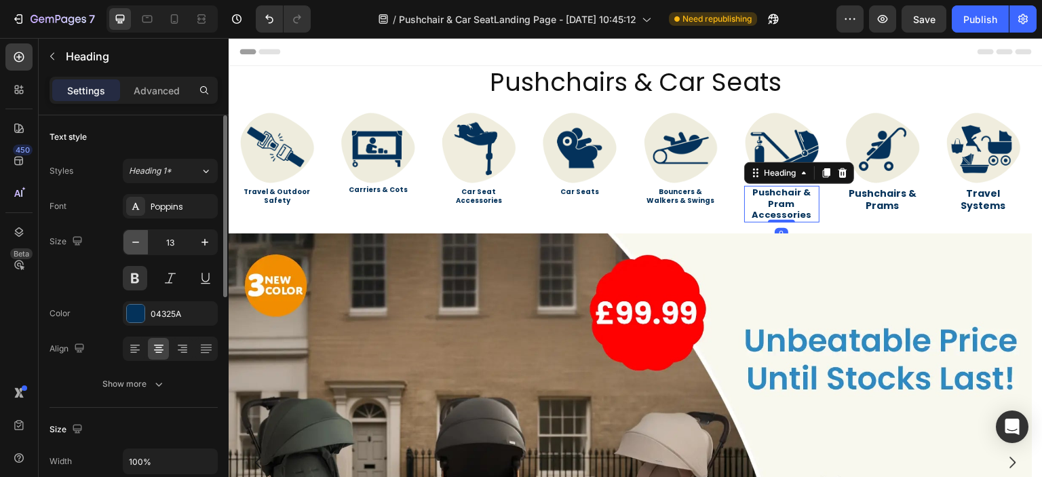
click at [138, 240] on icon "button" at bounding box center [136, 242] width 14 height 14
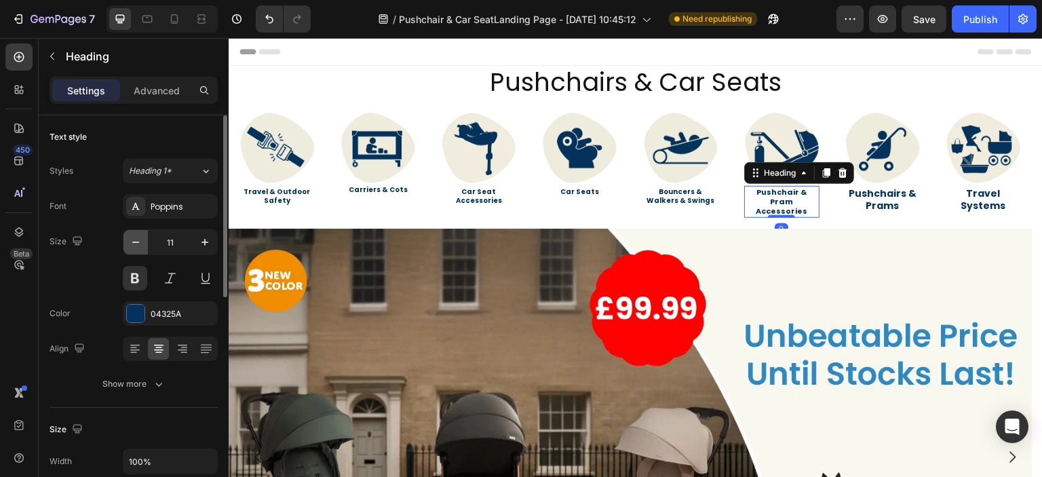
click at [138, 240] on icon "button" at bounding box center [136, 242] width 14 height 14
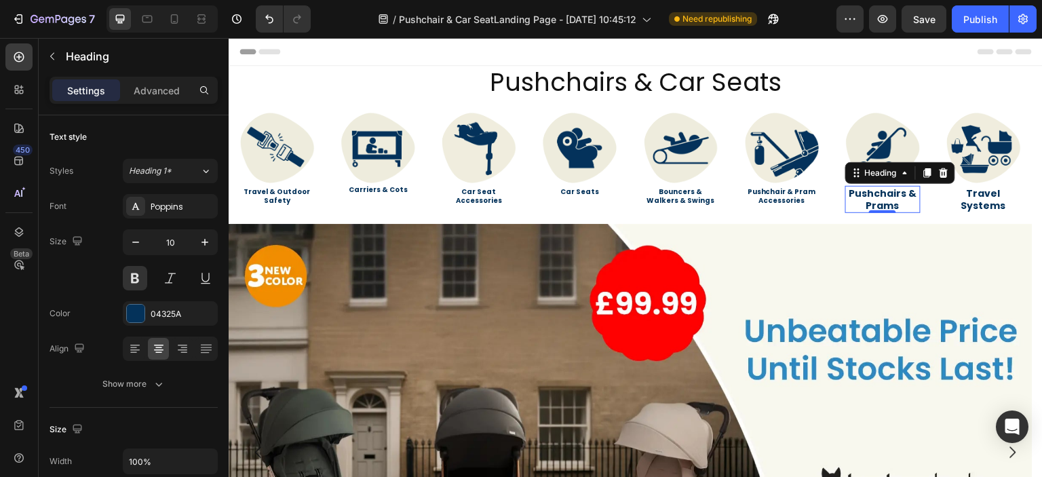
click at [900, 203] on h2 "Pushchairs & Prams" at bounding box center [882, 199] width 75 height 27
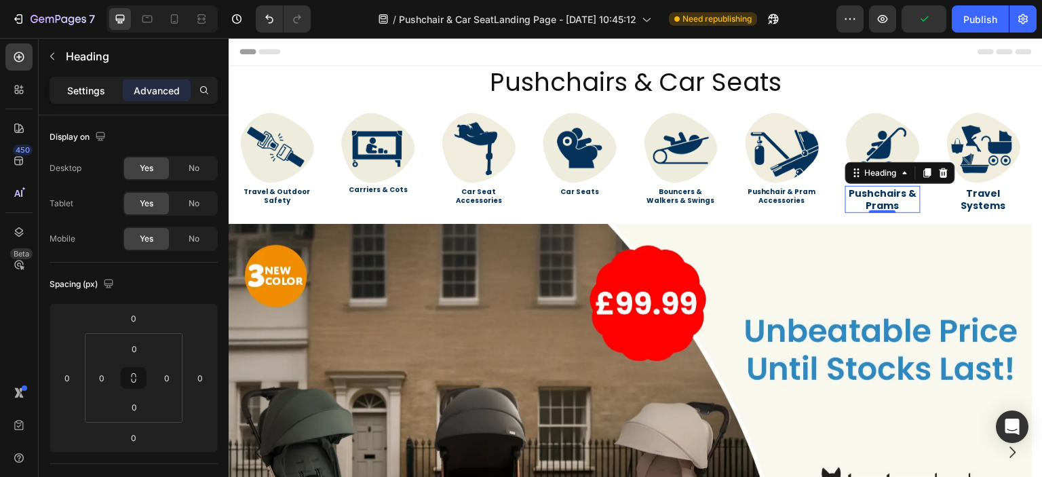
click at [96, 92] on p "Settings" at bounding box center [86, 90] width 38 height 14
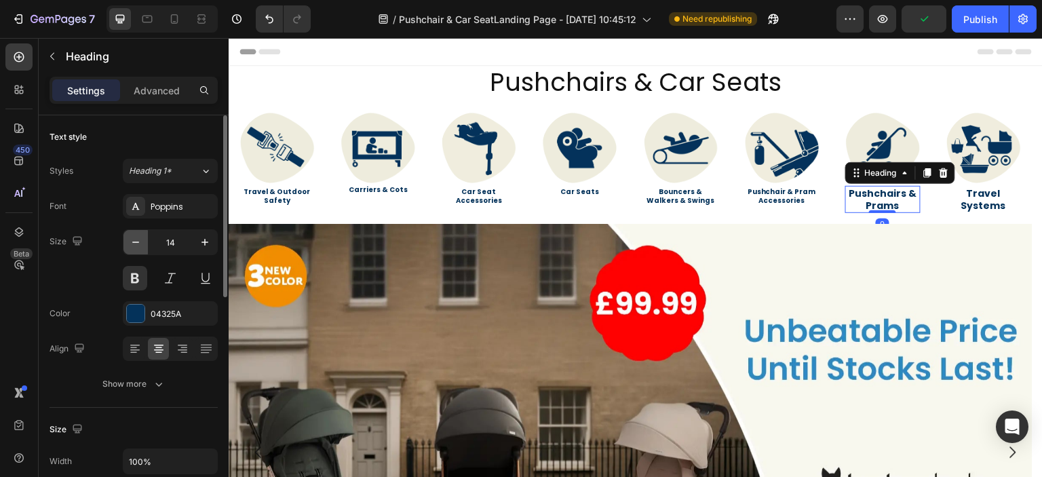
click at [133, 238] on icon "button" at bounding box center [136, 242] width 14 height 14
type input "10"
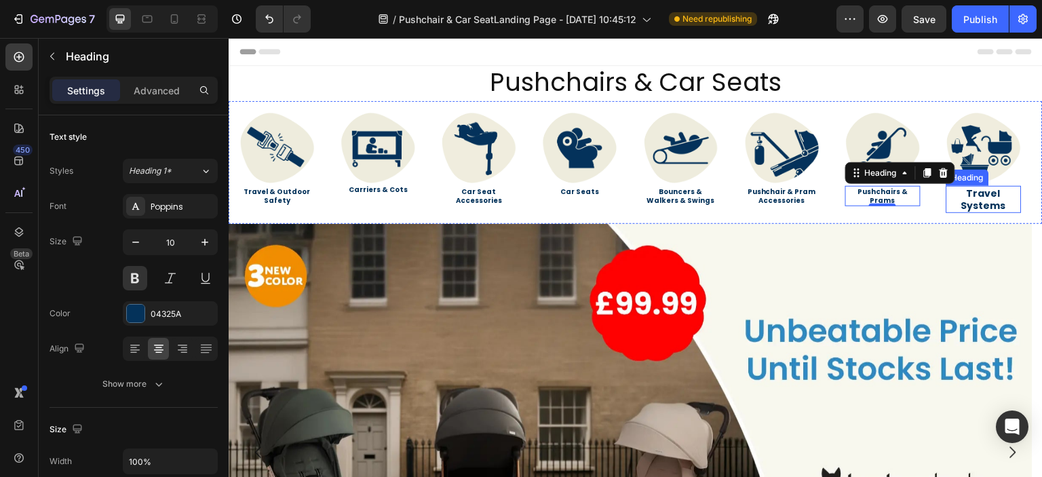
click at [977, 193] on link "Travel Systems" at bounding box center [983, 200] width 45 height 26
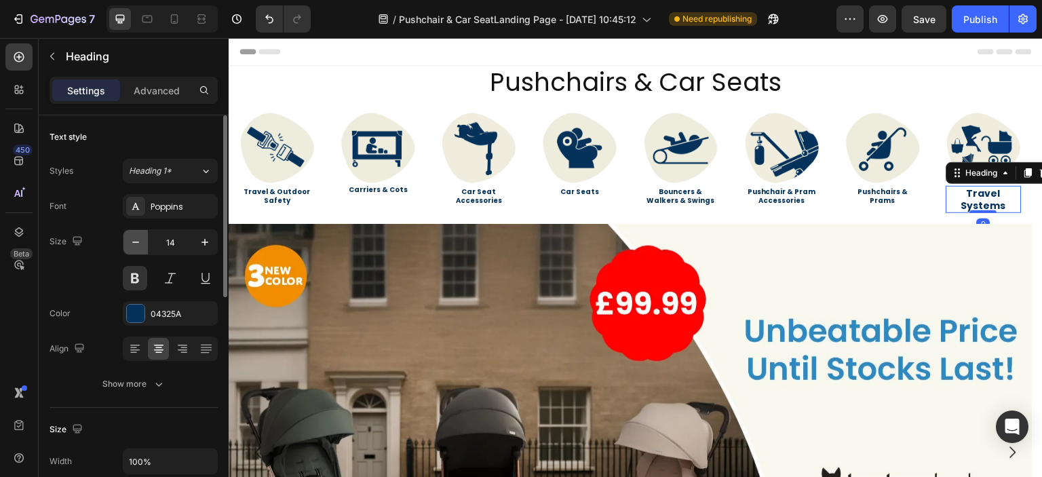
click at [130, 241] on icon "button" at bounding box center [136, 242] width 14 height 14
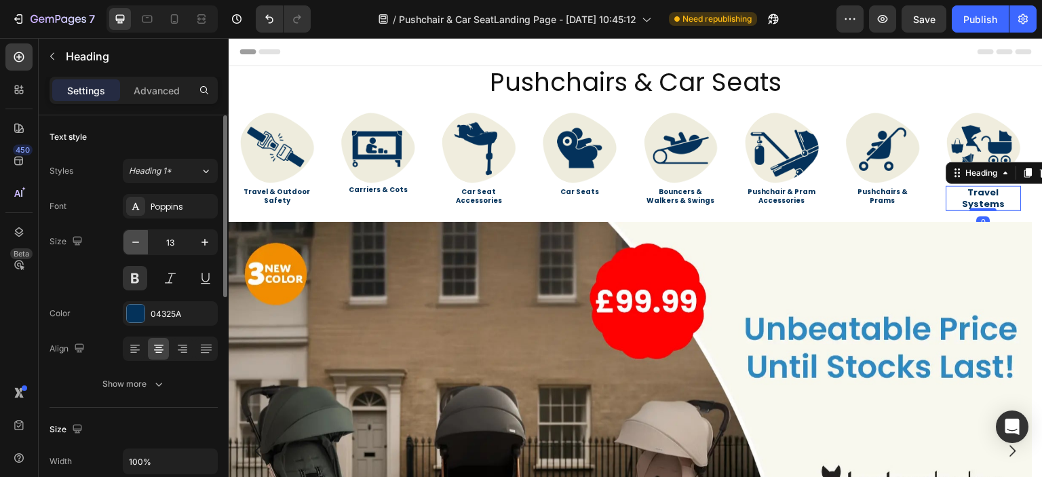
click at [130, 241] on icon "button" at bounding box center [136, 242] width 14 height 14
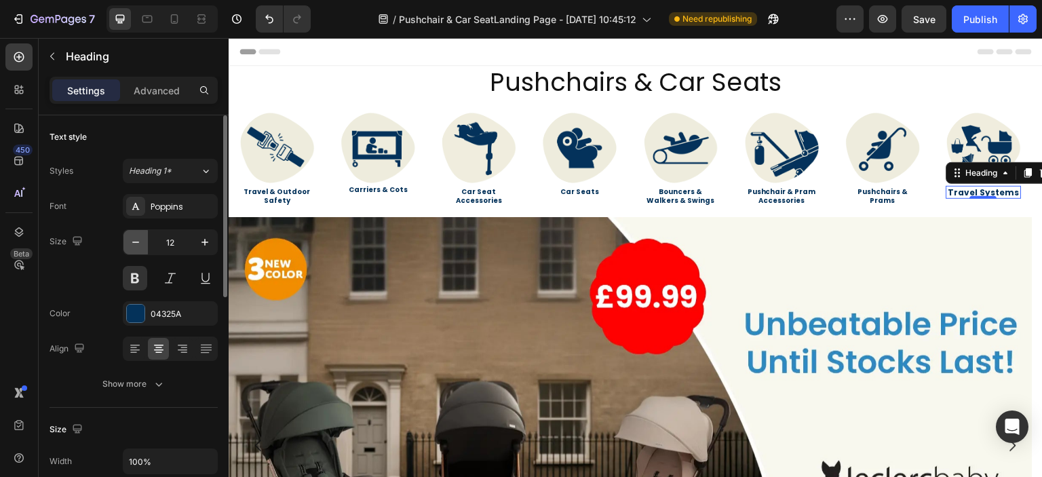
click at [130, 241] on icon "button" at bounding box center [136, 242] width 14 height 14
type input "10"
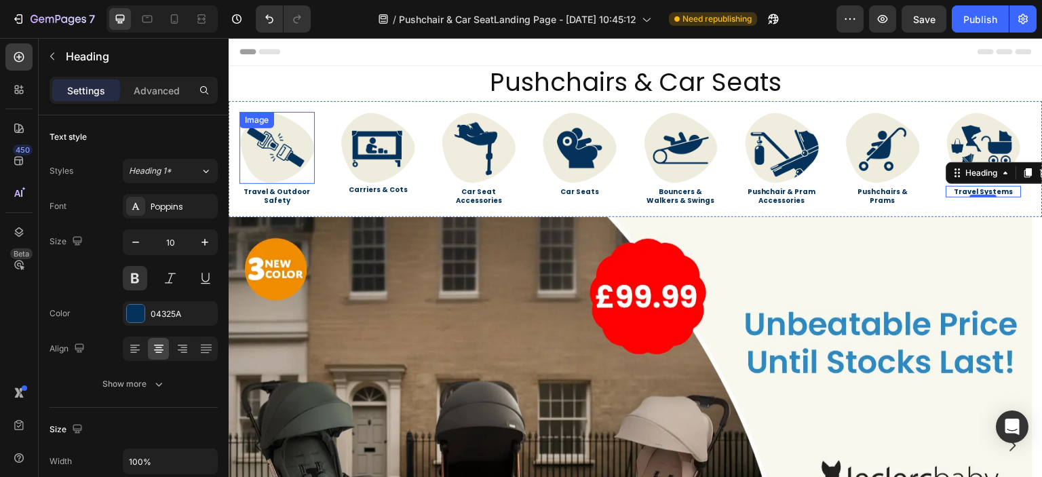
click at [293, 158] on img at bounding box center [276, 148] width 75 height 72
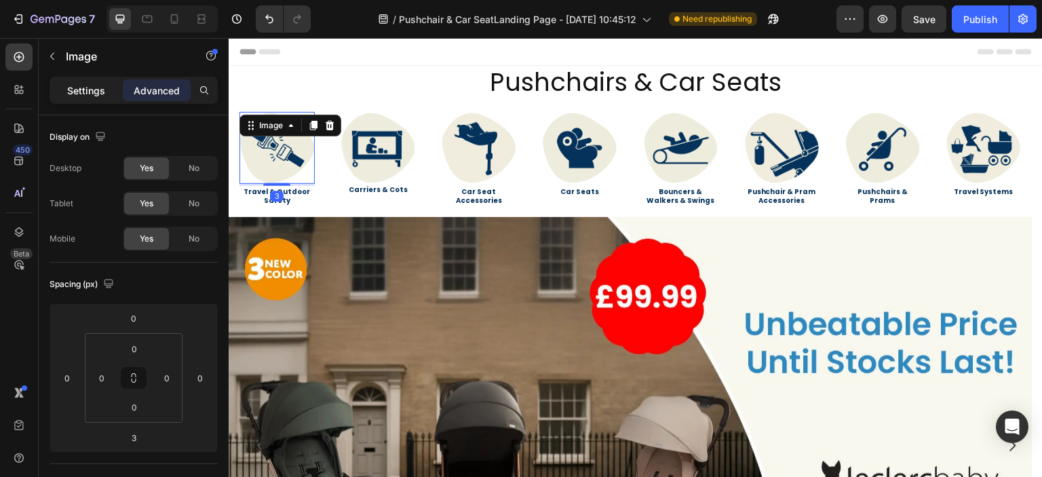
click at [86, 92] on p "Settings" at bounding box center [86, 90] width 38 height 14
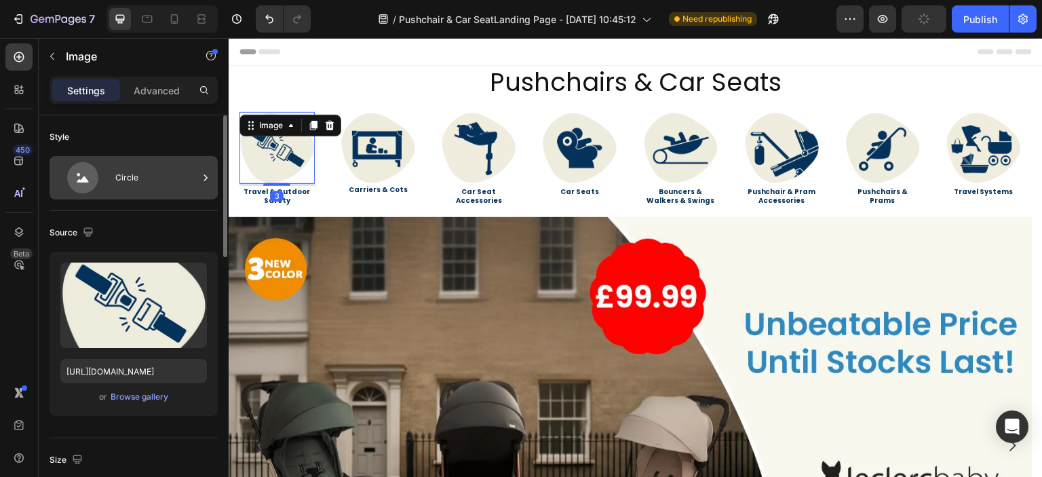
click at [187, 183] on div "Circle" at bounding box center [156, 177] width 83 height 31
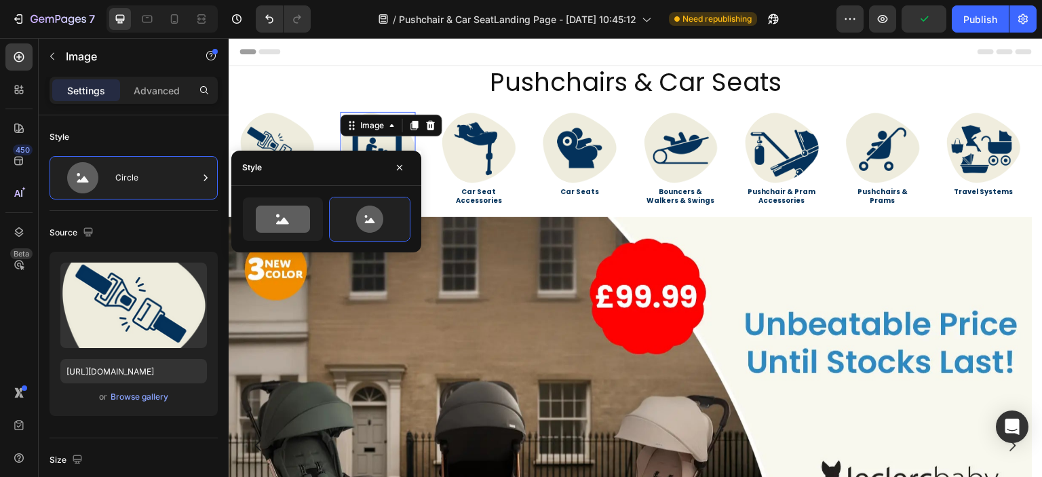
click at [393, 132] on div "Image 0" at bounding box center [377, 148] width 75 height 72
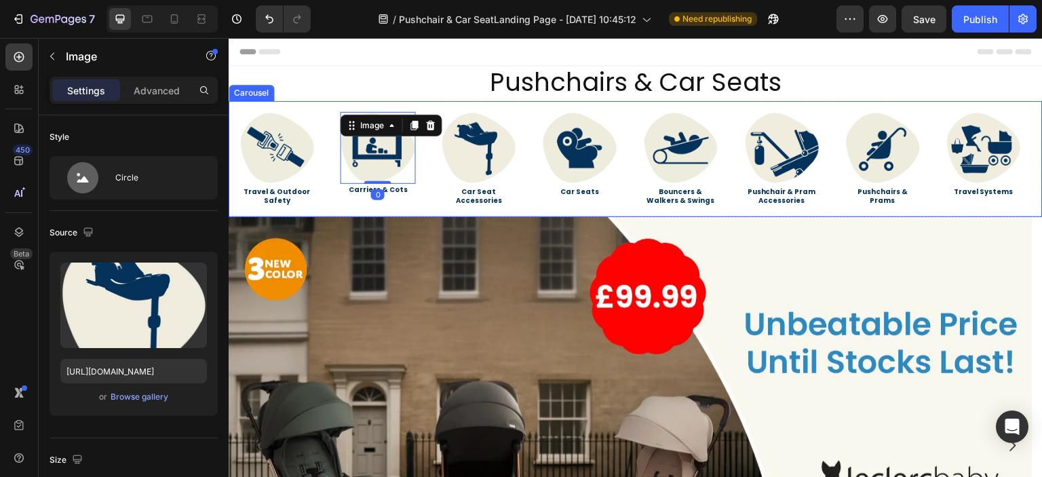
click at [470, 155] on img at bounding box center [479, 148] width 75 height 72
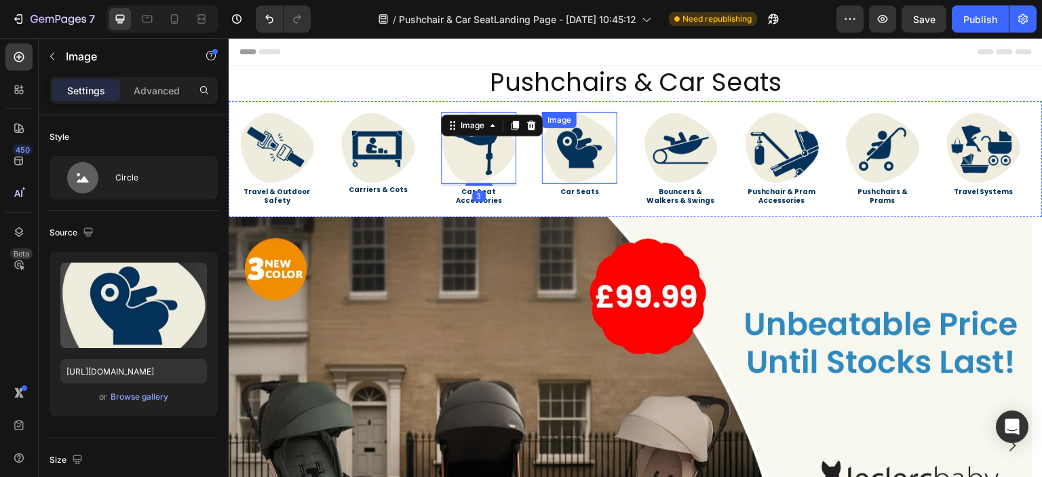
click at [587, 149] on img at bounding box center [580, 148] width 75 height 72
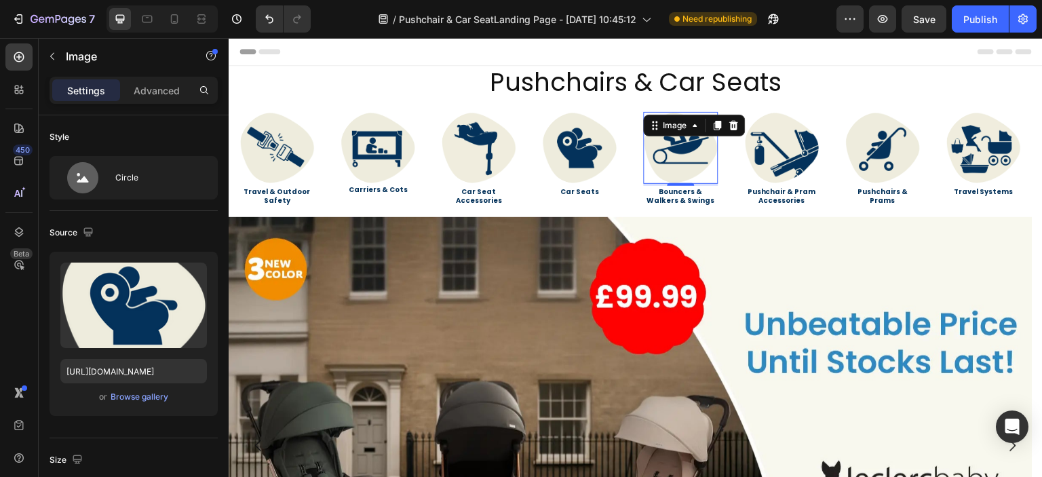
click at [660, 149] on img at bounding box center [680, 148] width 75 height 72
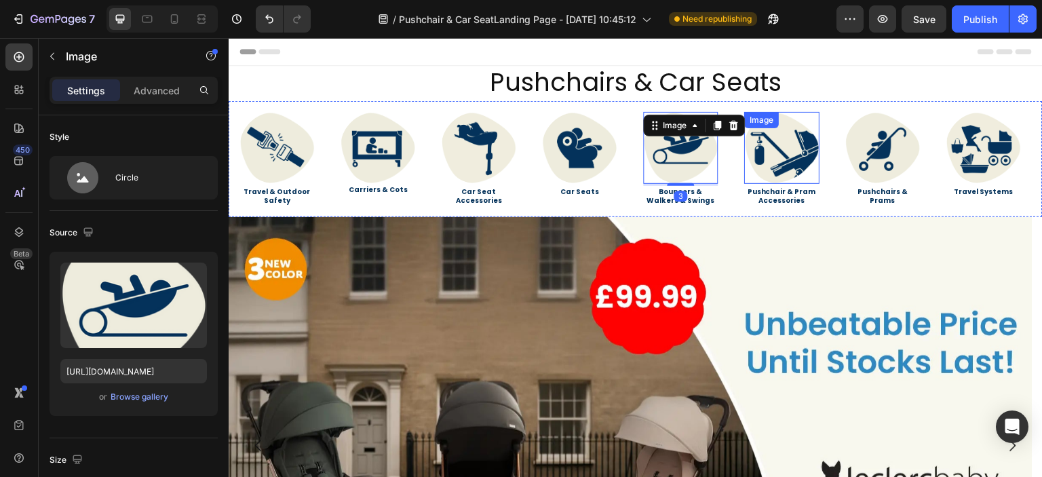
click at [771, 150] on img at bounding box center [781, 148] width 75 height 72
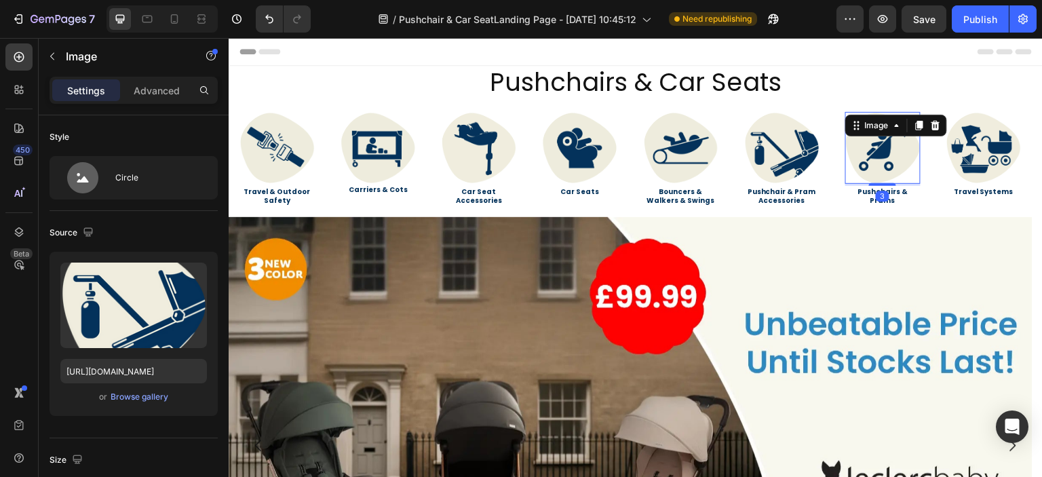
click at [856, 150] on img at bounding box center [882, 148] width 75 height 72
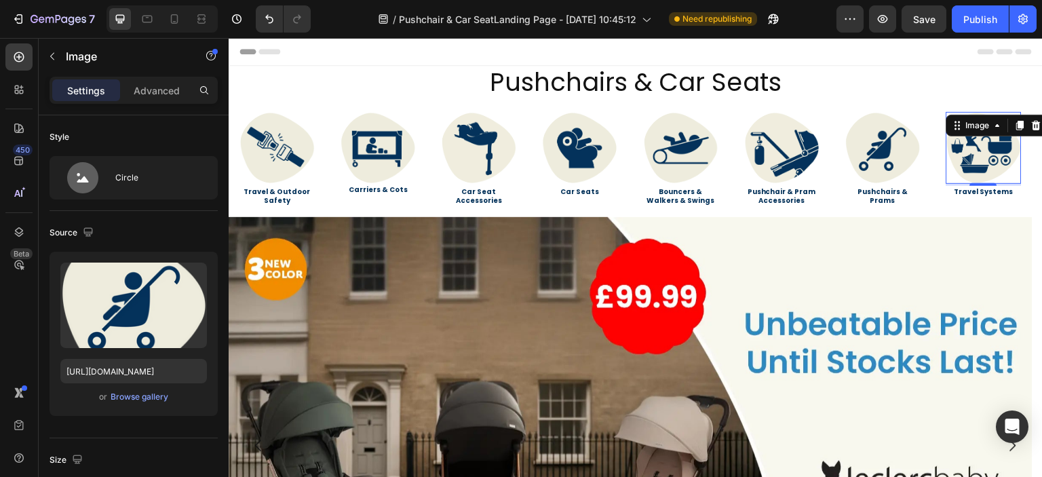
click at [964, 151] on img at bounding box center [983, 148] width 75 height 72
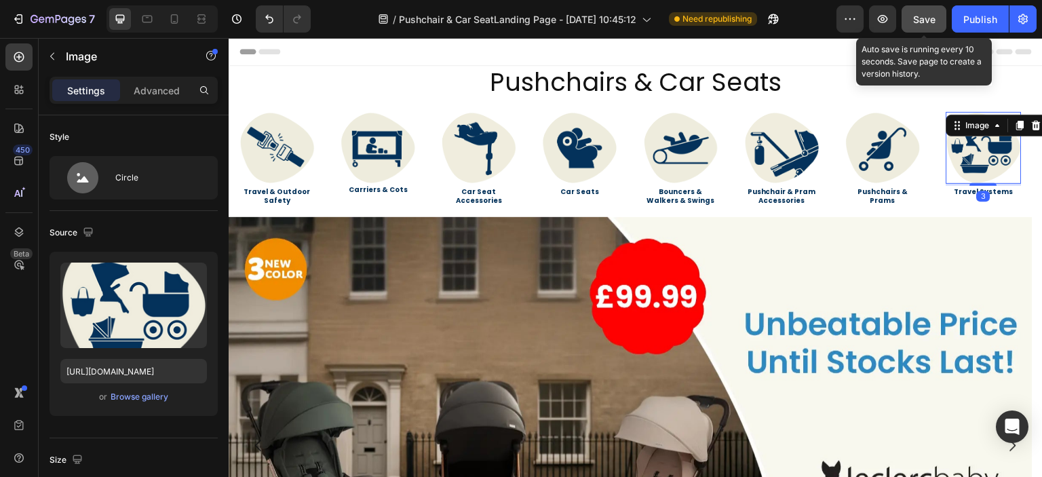
click at [924, 22] on span "Save" at bounding box center [924, 20] width 22 height 12
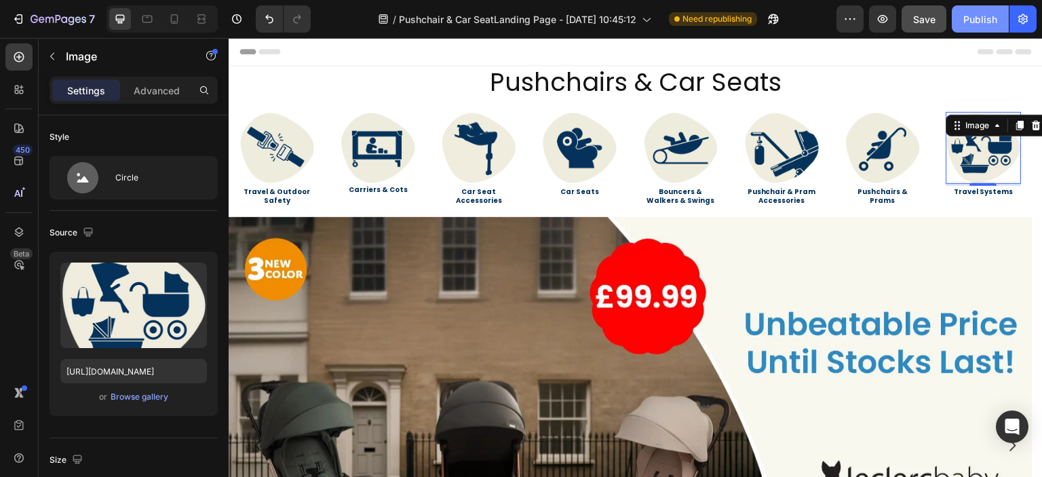
click at [976, 19] on div "Publish" at bounding box center [980, 19] width 34 height 14
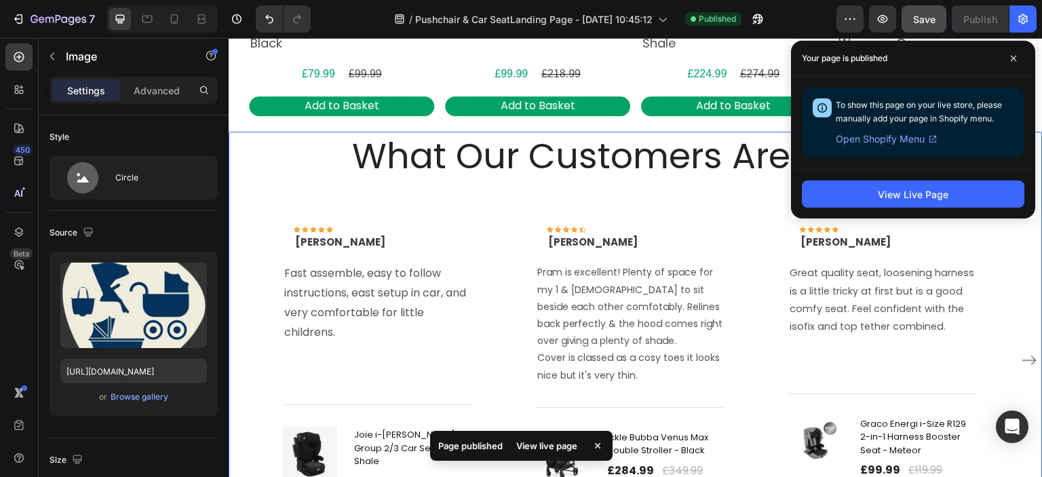
scroll to position [2306, 0]
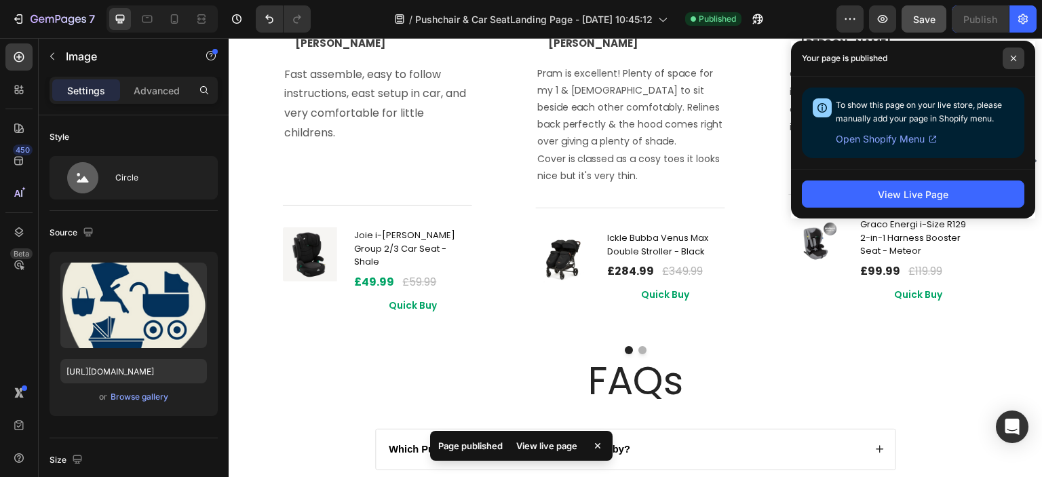
click at [1008, 63] on span at bounding box center [1013, 58] width 22 height 22
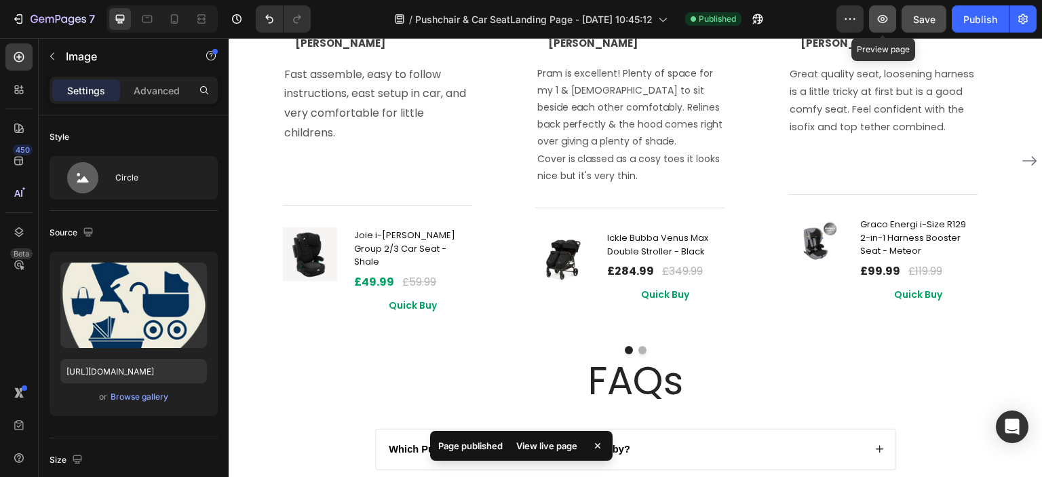
click at [882, 21] on icon "button" at bounding box center [883, 19] width 14 height 14
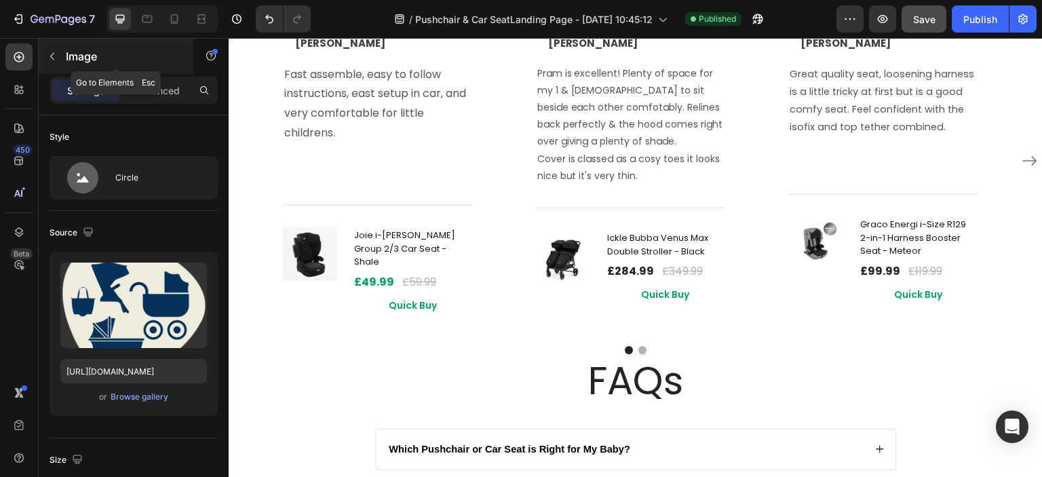
click at [50, 55] on icon "button" at bounding box center [52, 56] width 11 height 11
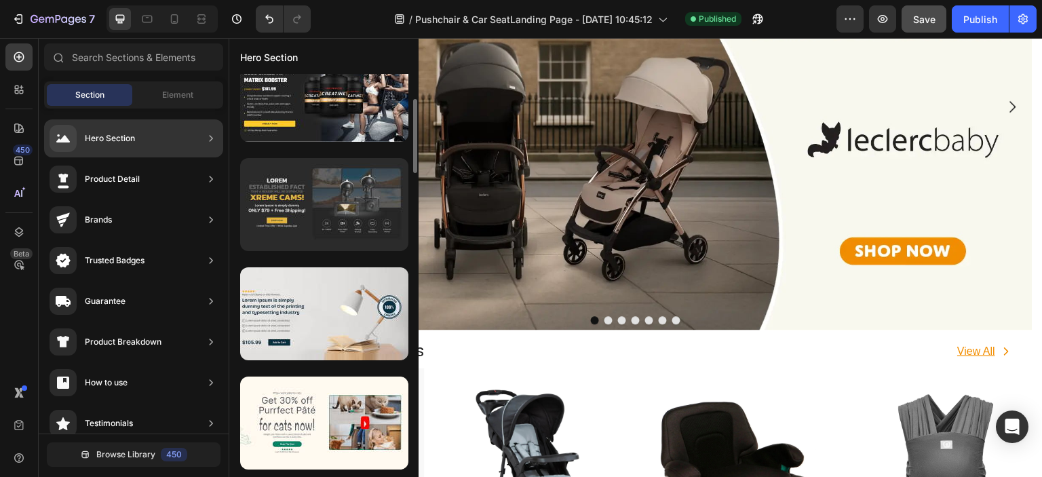
scroll to position [0, 0]
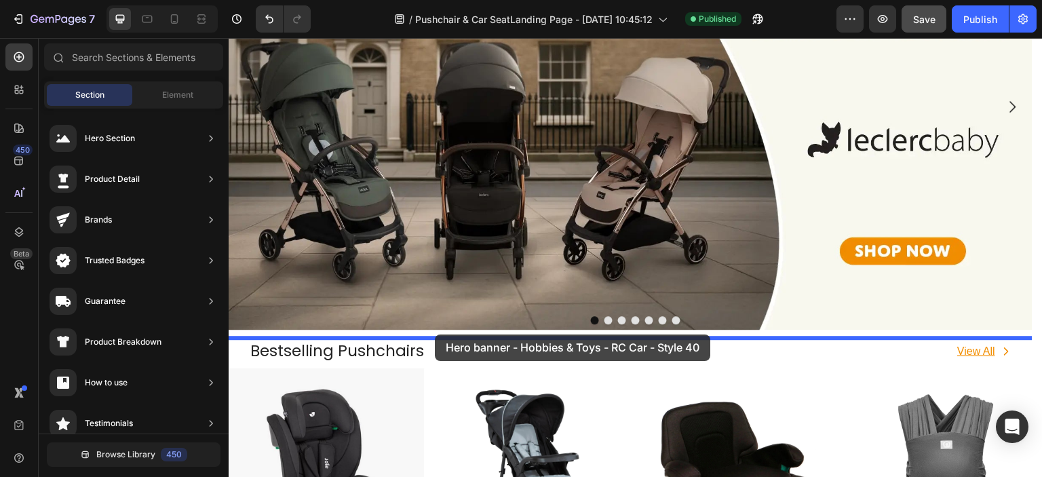
drag, startPoint x: 541, startPoint y: 180, endPoint x: 435, endPoint y: 334, distance: 187.2
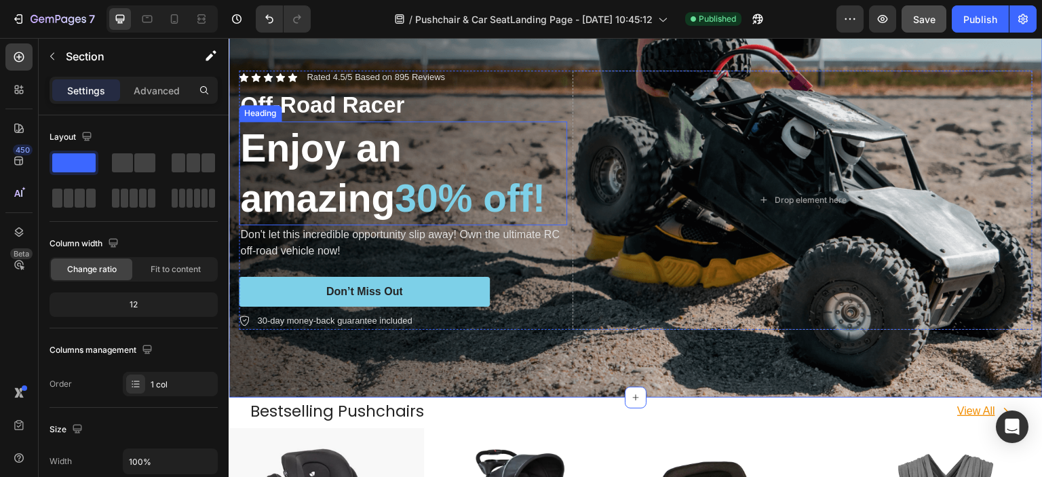
scroll to position [678, 0]
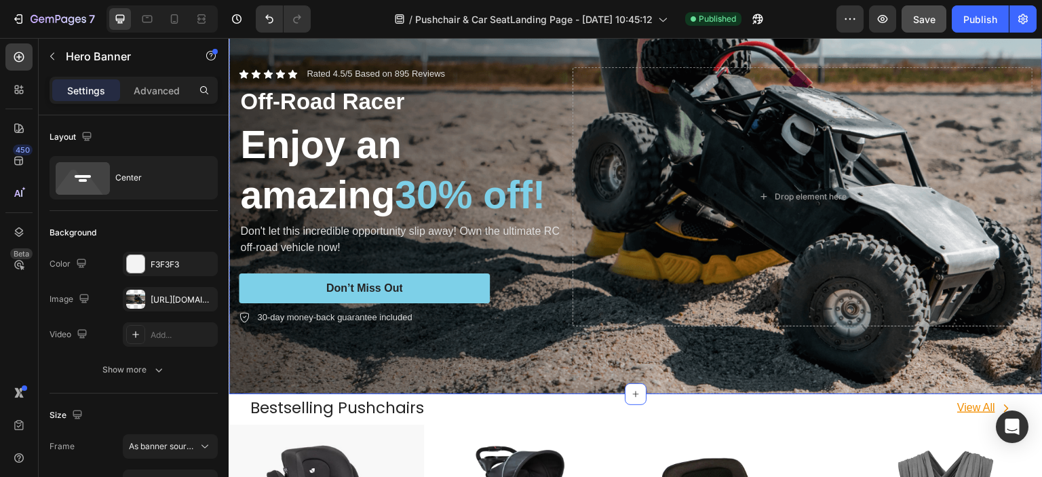
click at [560, 343] on div "Icon Icon Icon Icon Icon Icon List Rated 4.5/5 Based on 895 Reviews Text Block …" at bounding box center [636, 196] width 814 height 302
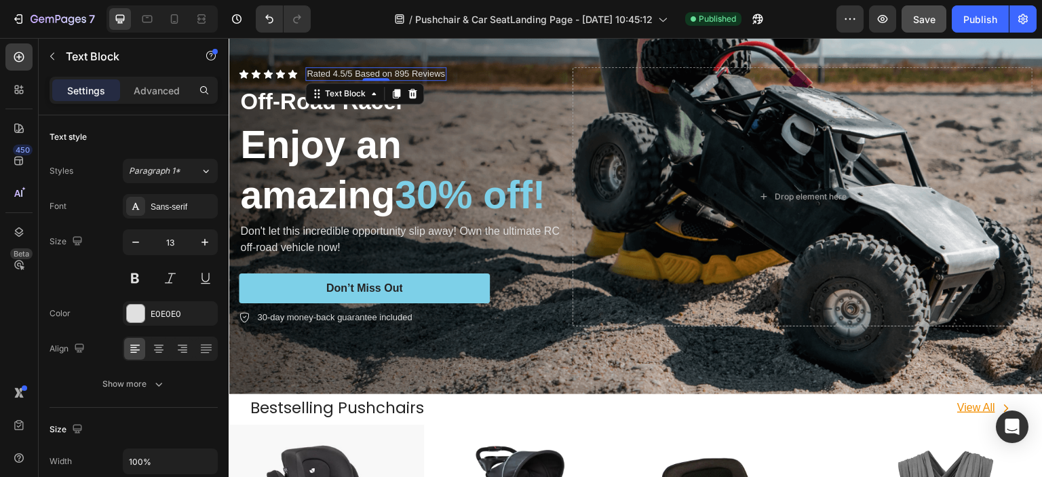
click at [446, 72] on div "Rated 4.5/5 Based on 895 Reviews" at bounding box center [375, 74] width 141 height 14
click at [415, 92] on icon at bounding box center [412, 93] width 9 height 9
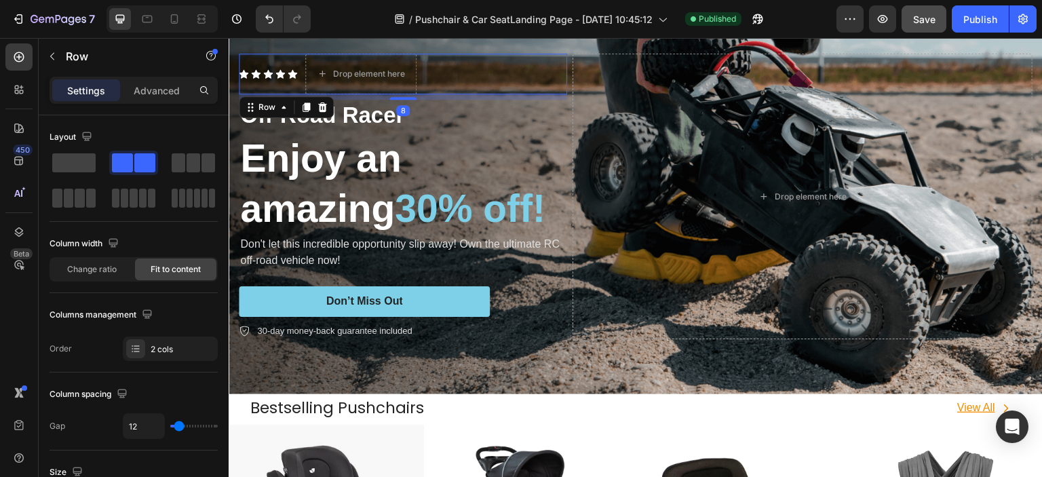
click at [484, 81] on div "Icon Icon Icon Icon Icon Icon List Drop element here Row 8" at bounding box center [403, 74] width 328 height 41
click at [328, 104] on div at bounding box center [322, 107] width 16 height 16
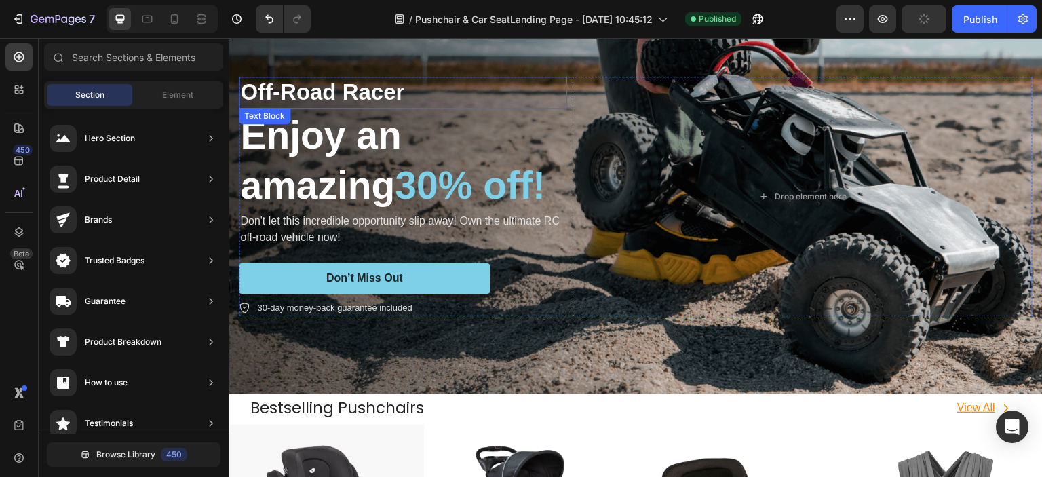
click at [460, 98] on p "Off-Road Racer" at bounding box center [403, 92] width 326 height 29
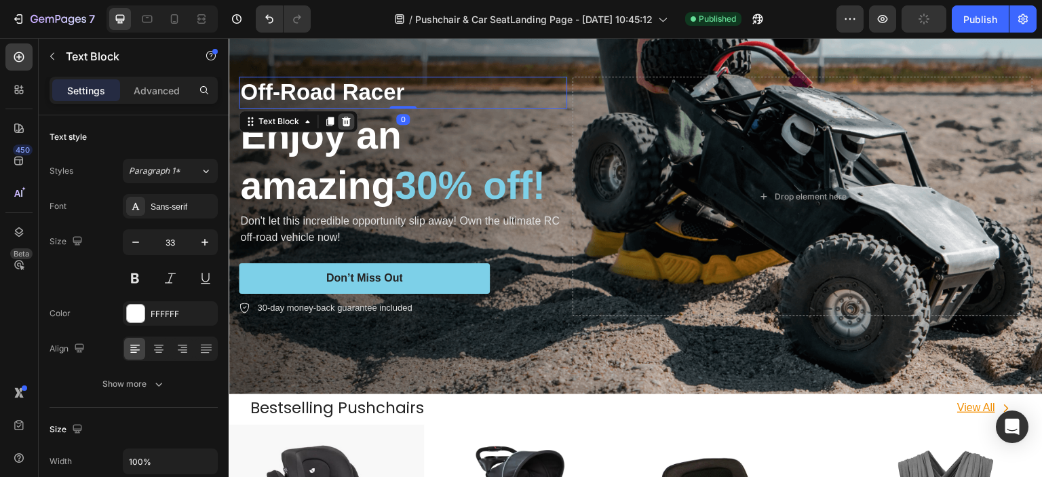
click at [346, 119] on icon at bounding box center [345, 121] width 11 height 11
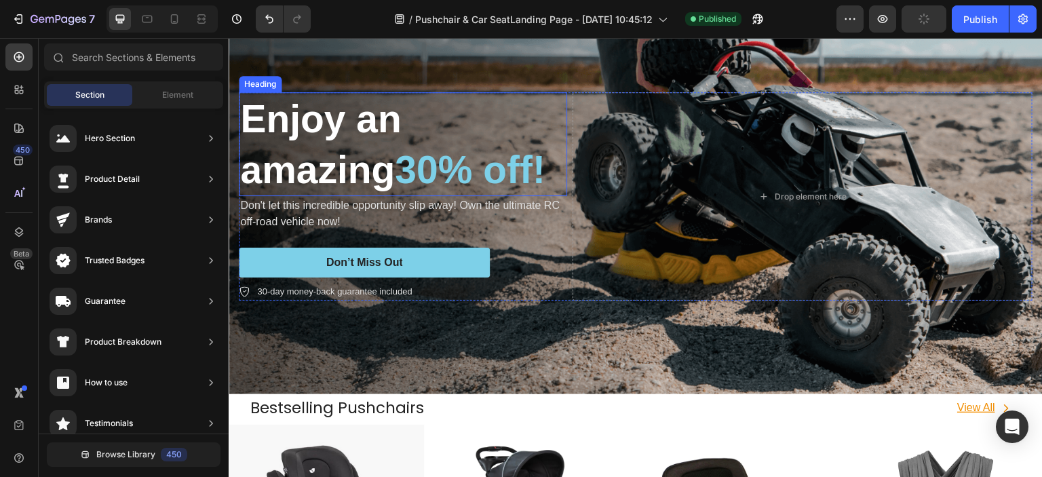
click at [347, 118] on h2 "Enjoy an amazing 30% off!" at bounding box center [403, 143] width 328 height 103
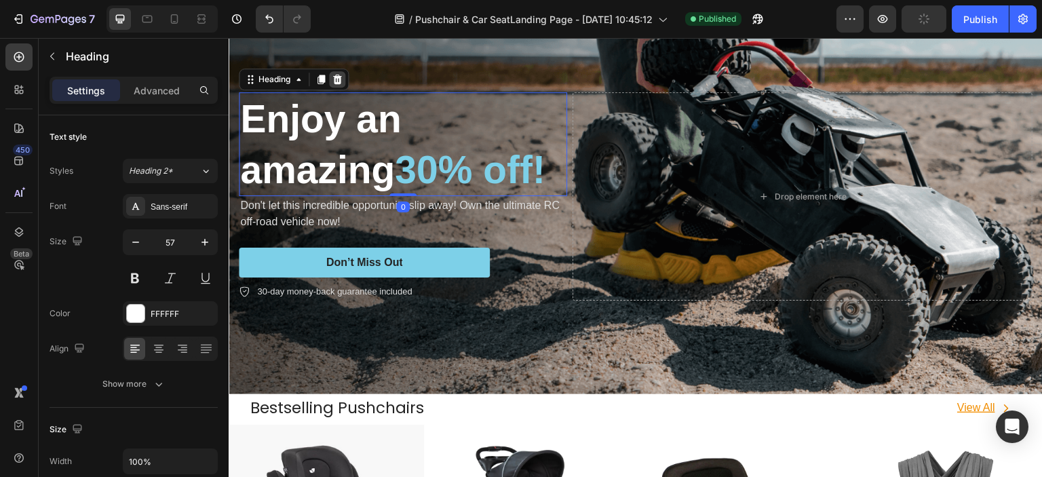
click at [340, 78] on icon at bounding box center [337, 79] width 9 height 9
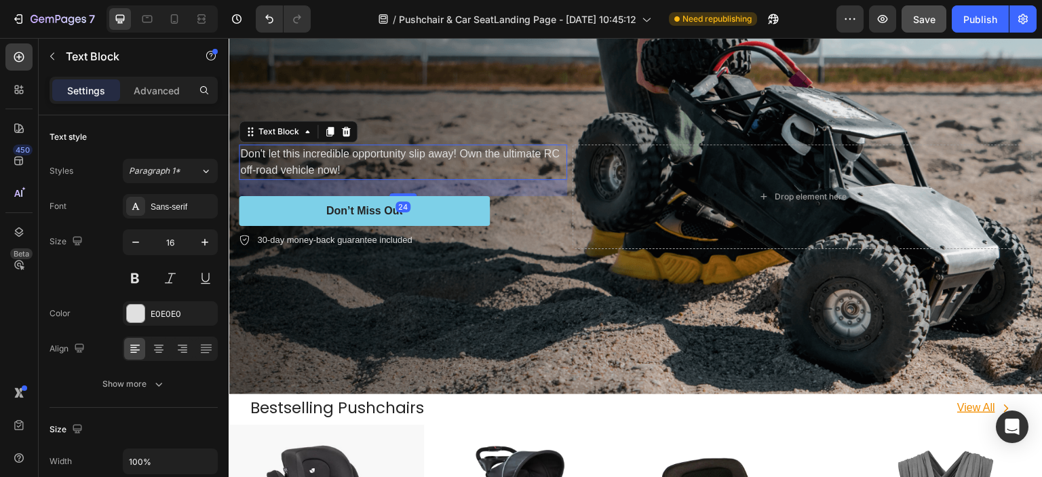
click at [382, 172] on p "Don't let this incredible opportunity slip away! Own the ultimate RC off-road v…" at bounding box center [403, 162] width 326 height 33
click at [349, 132] on icon at bounding box center [345, 131] width 11 height 11
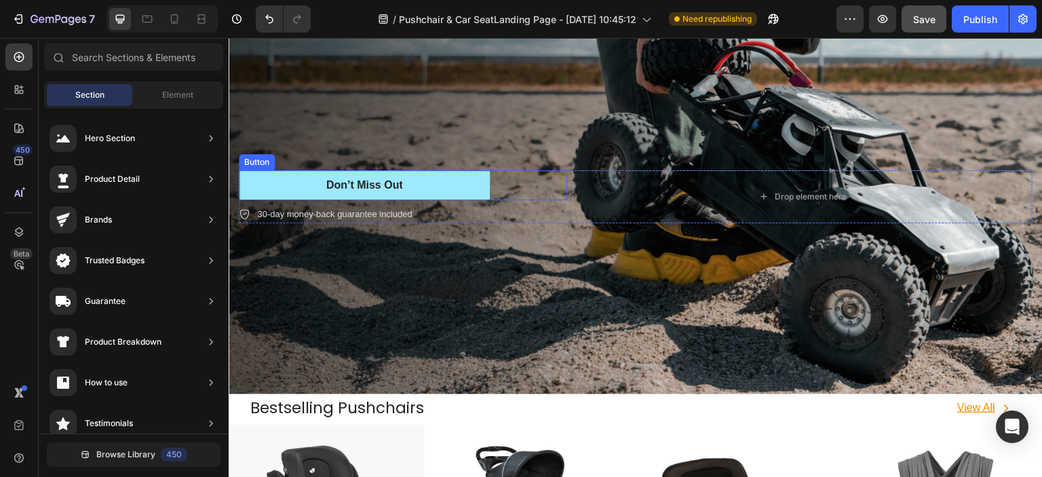
click at [411, 178] on button "Don’t Miss Out" at bounding box center [364, 185] width 251 height 31
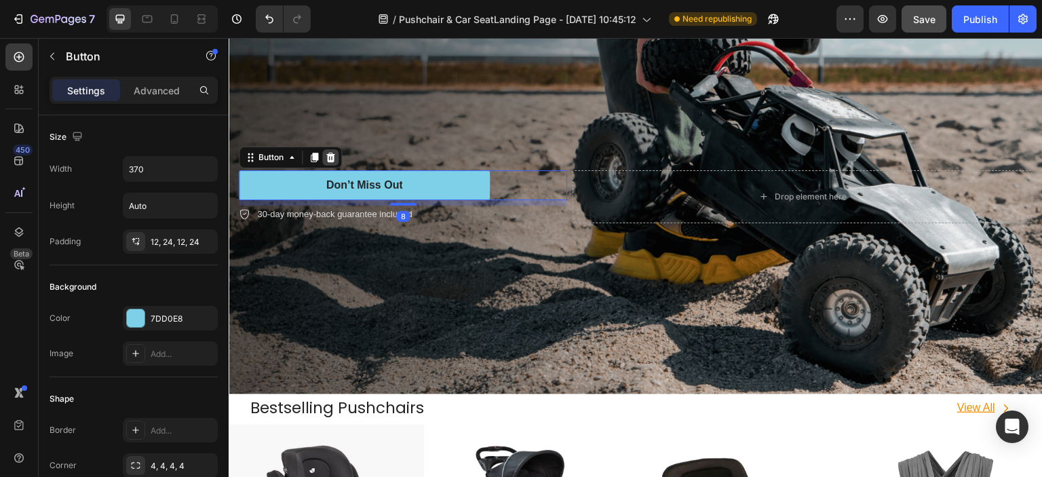
click at [333, 155] on icon at bounding box center [330, 156] width 9 height 9
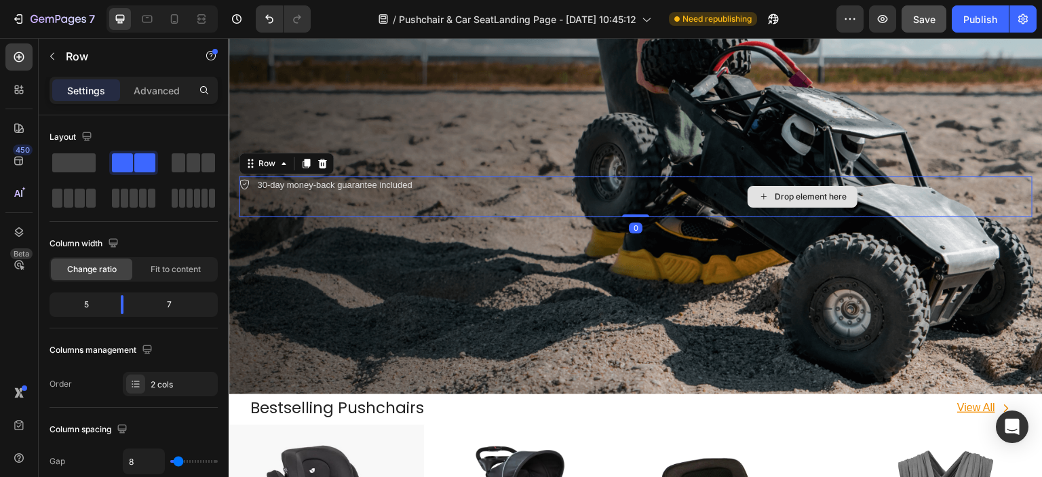
click at [634, 191] on div "Drop element here" at bounding box center [802, 196] width 460 height 41
click at [326, 161] on icon at bounding box center [322, 163] width 11 height 11
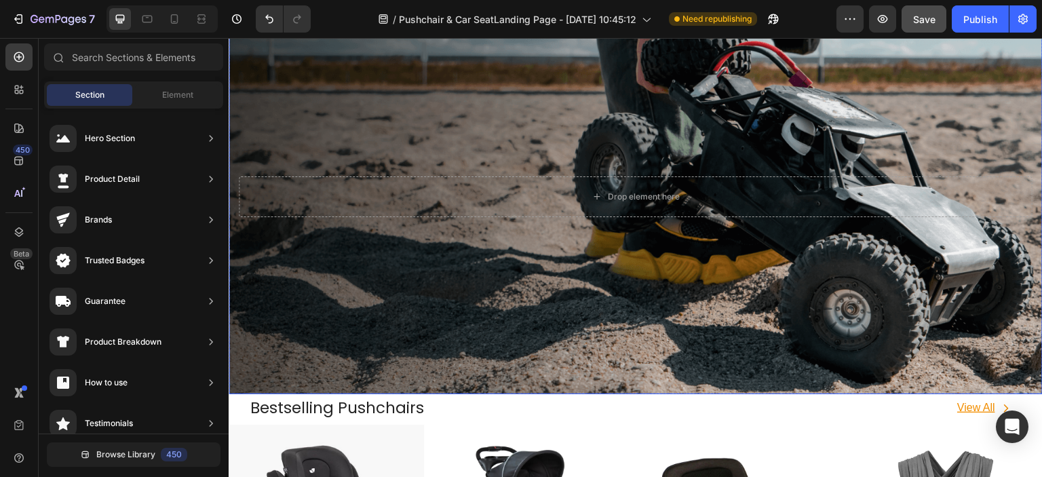
click at [576, 250] on div "Background Image" at bounding box center [636, 196] width 814 height 395
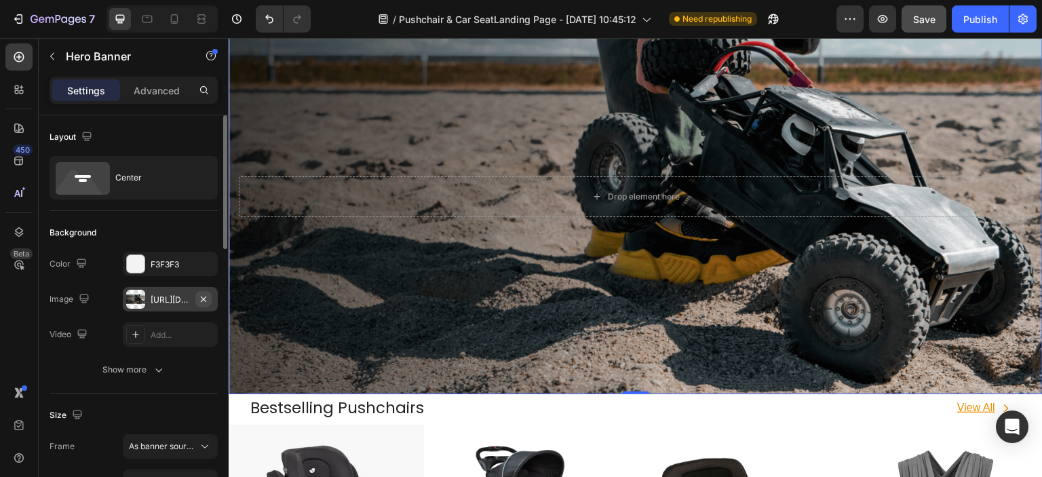
click at [206, 300] on icon "button" at bounding box center [203, 299] width 11 height 11
type input "Auto"
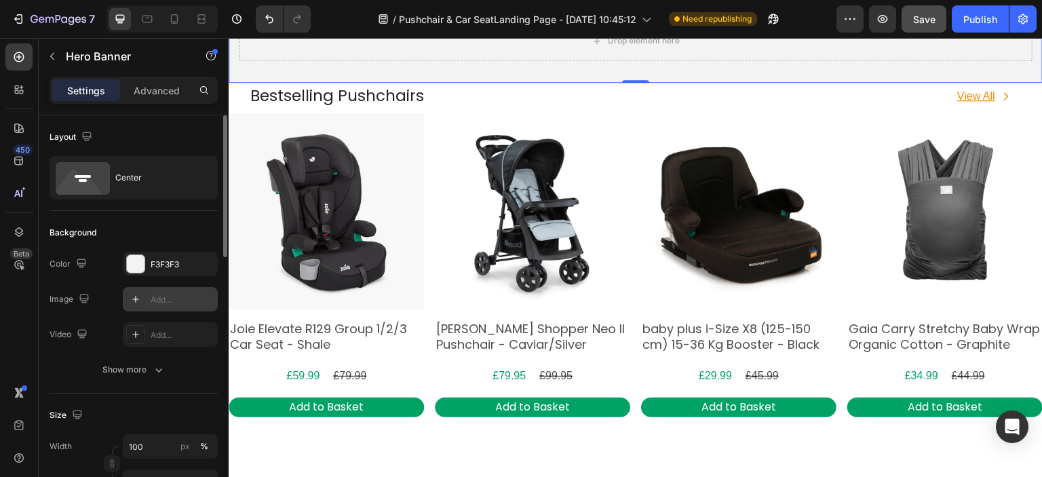
click at [176, 303] on div "Add..." at bounding box center [183, 300] width 64 height 12
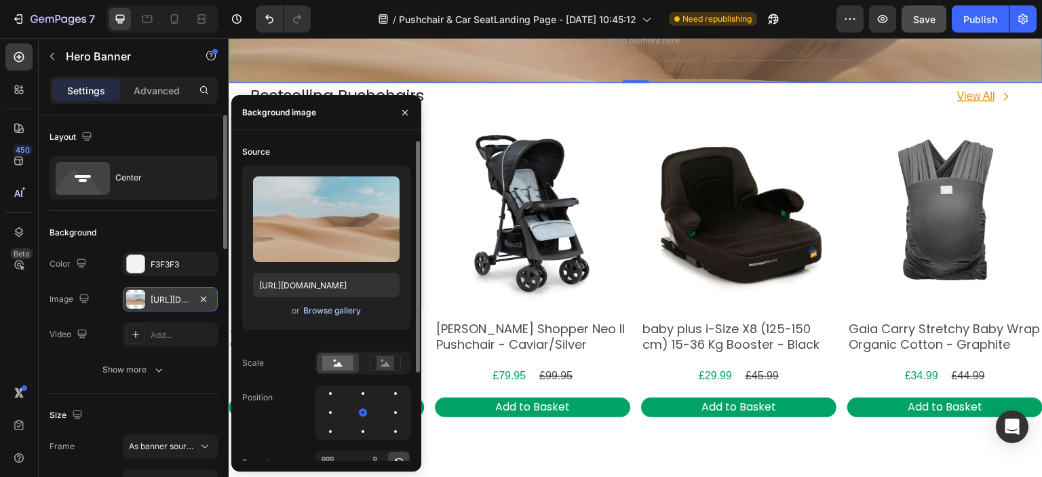
click at [307, 309] on div "Browse gallery" at bounding box center [332, 311] width 58 height 12
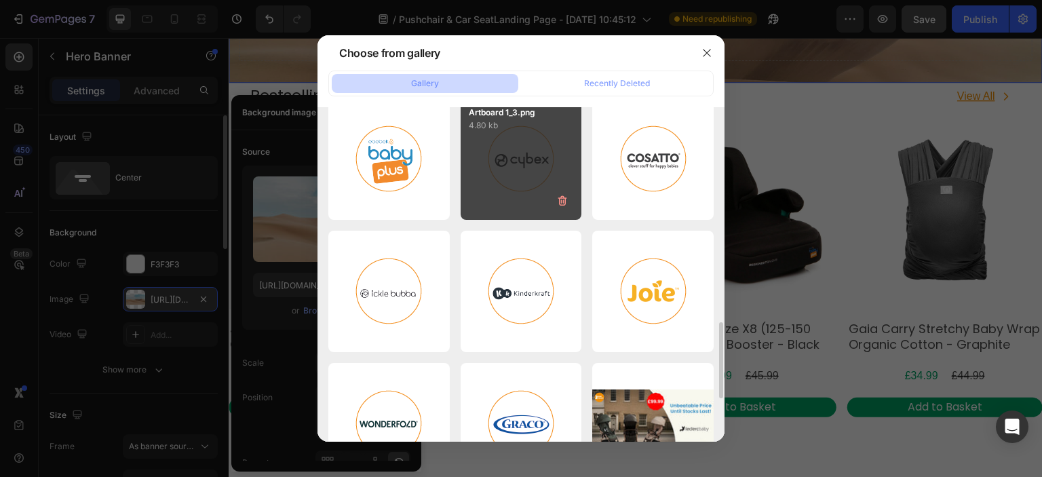
scroll to position [1129, 0]
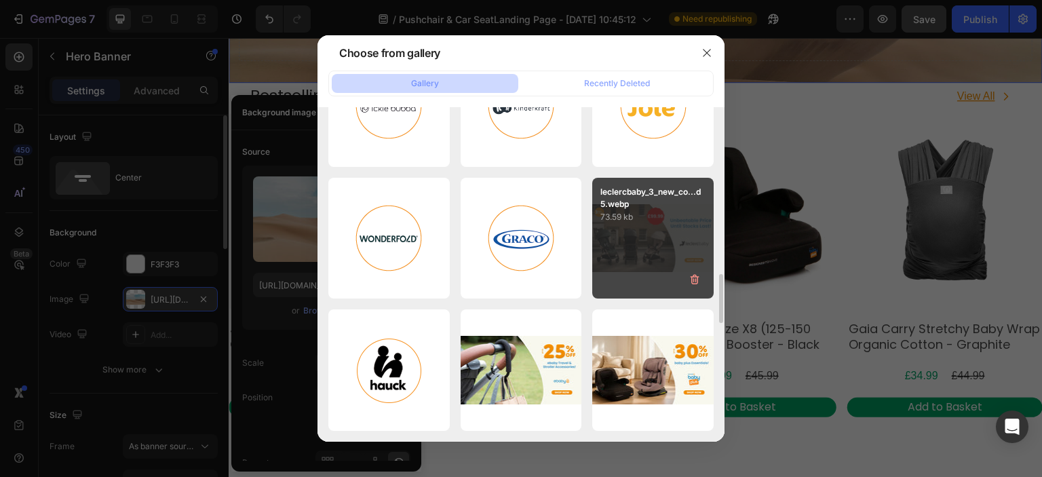
click at [625, 250] on div "leclercbaby_3_new_co...d5.webp 73.59 kb" at bounding box center [652, 238] width 121 height 121
type input "[URL][DOMAIN_NAME]"
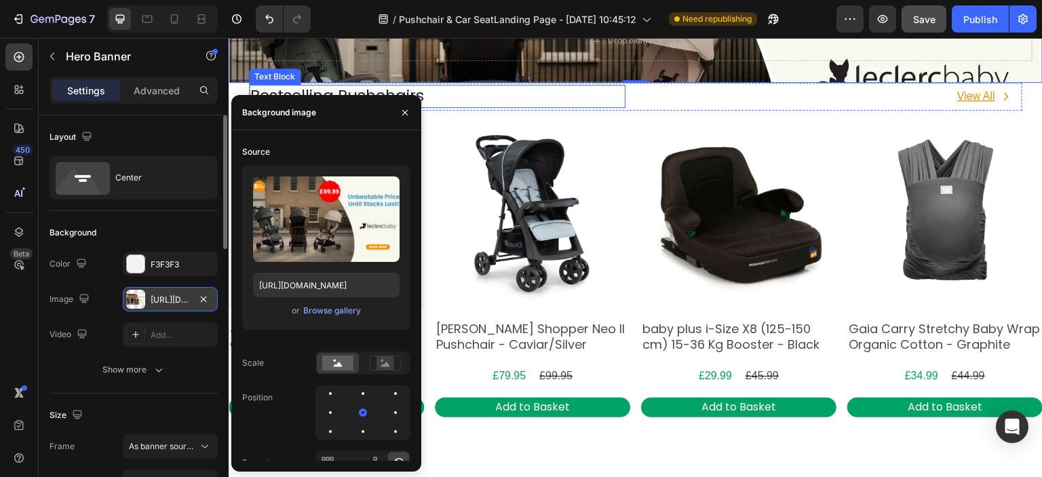
scroll to position [475, 0]
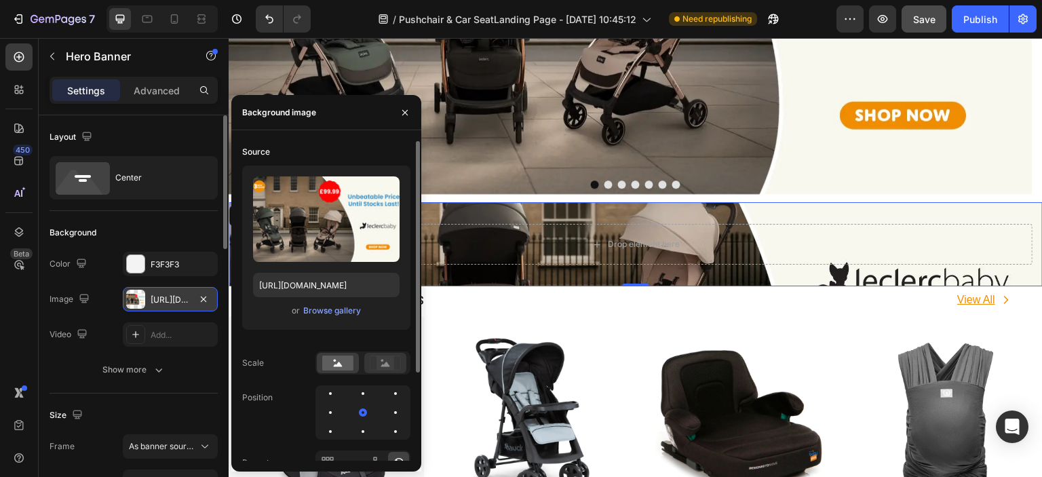
click at [385, 368] on rect at bounding box center [385, 363] width 18 height 14
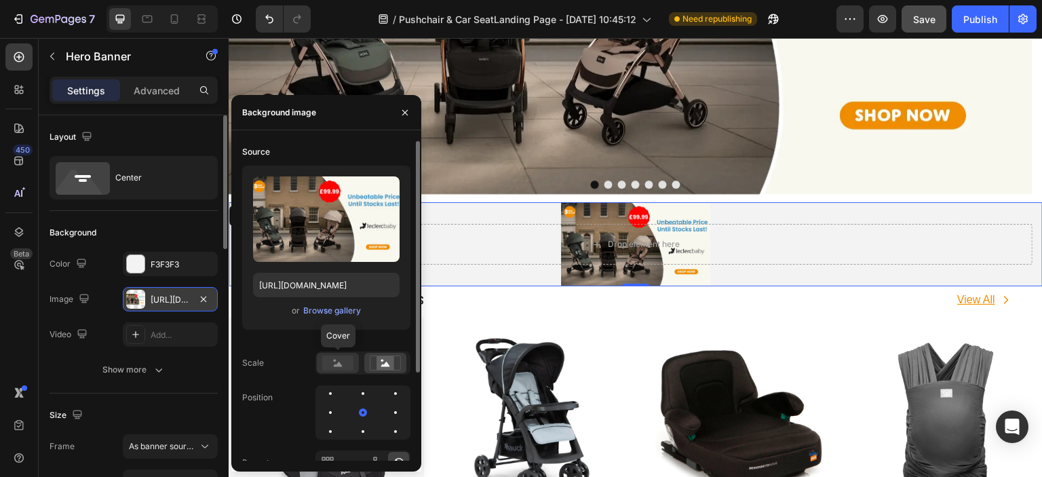
click at [318, 360] on div at bounding box center [338, 363] width 42 height 20
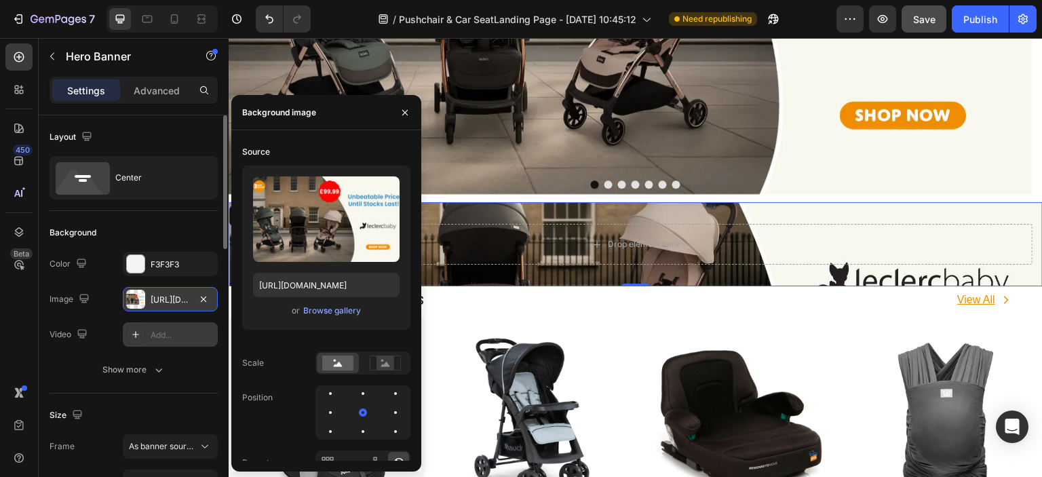
scroll to position [203, 0]
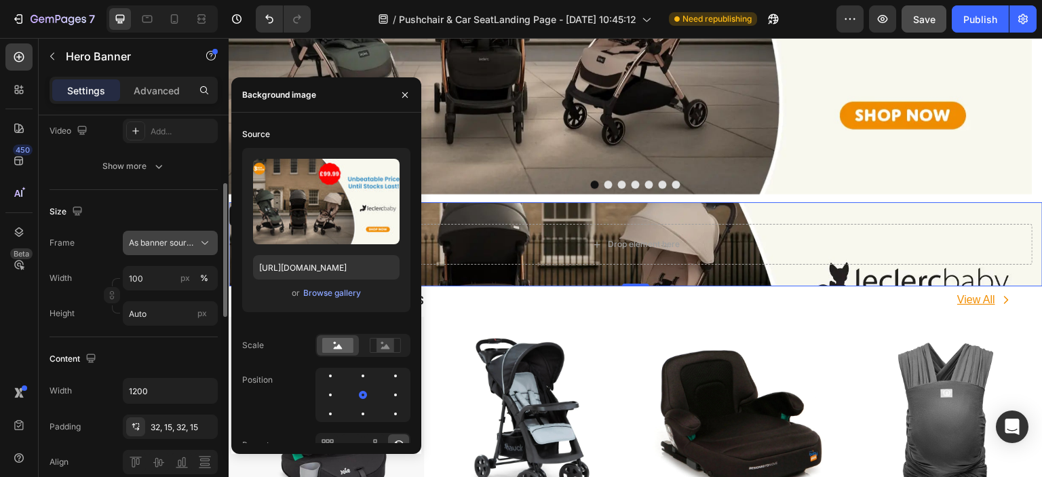
click at [171, 246] on span "As banner source" at bounding box center [162, 243] width 66 height 12
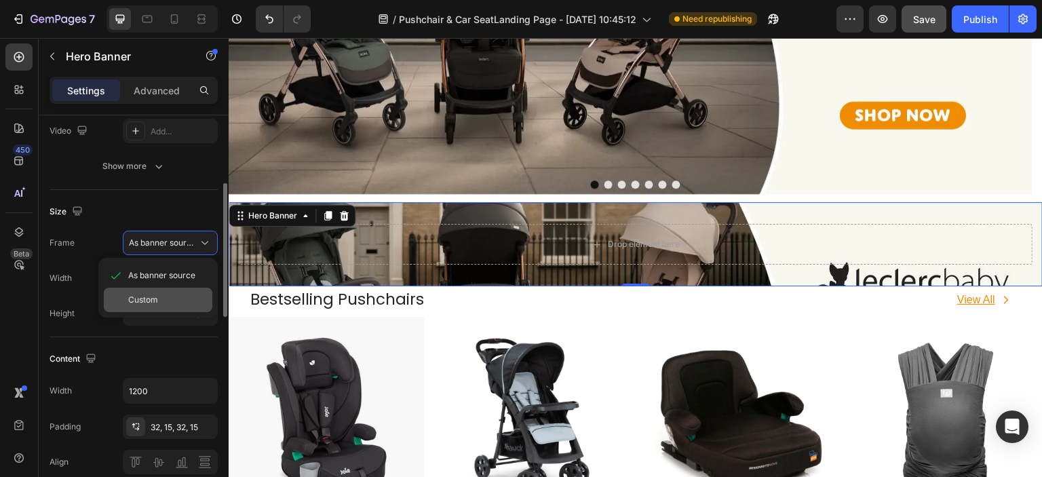
click at [163, 299] on div "Custom" at bounding box center [167, 300] width 79 height 12
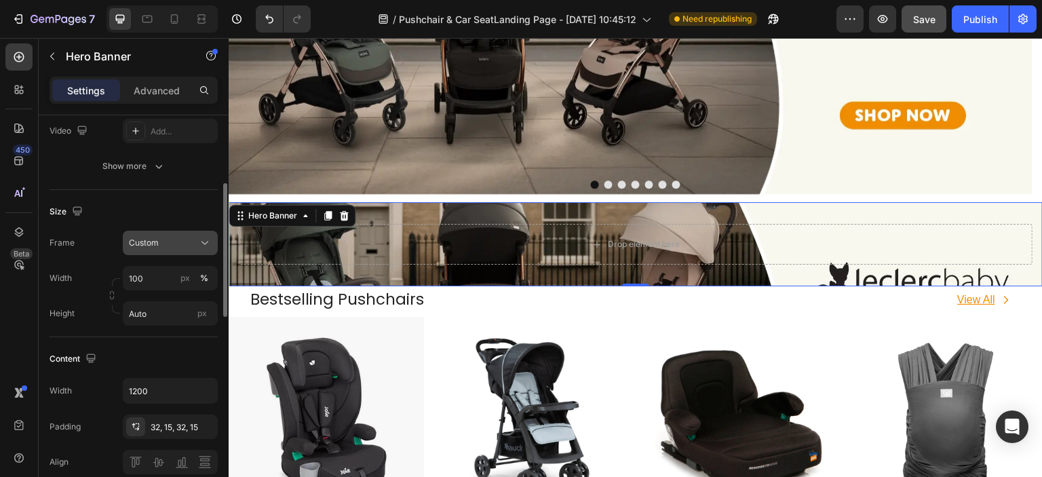
click at [173, 242] on div "Custom" at bounding box center [162, 243] width 66 height 12
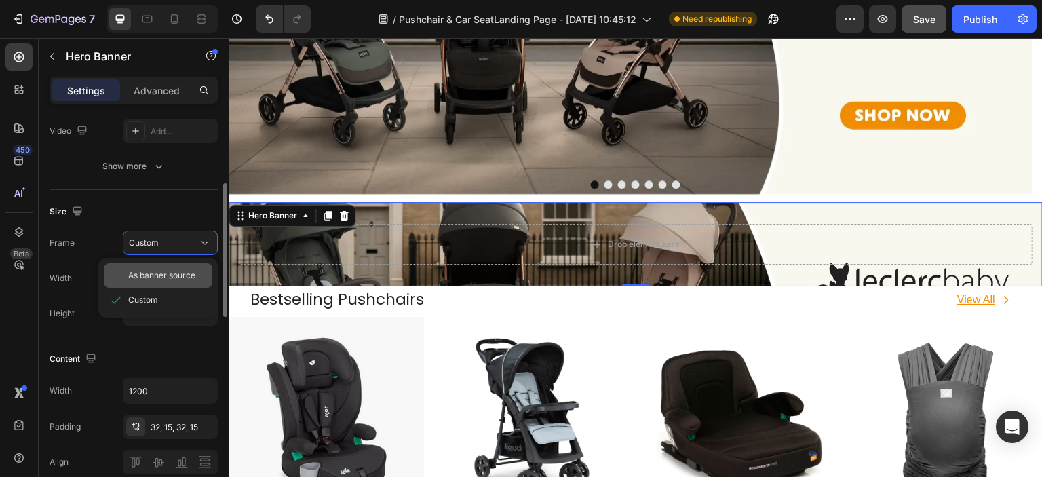
click at [173, 275] on span "As banner source" at bounding box center [161, 275] width 67 height 12
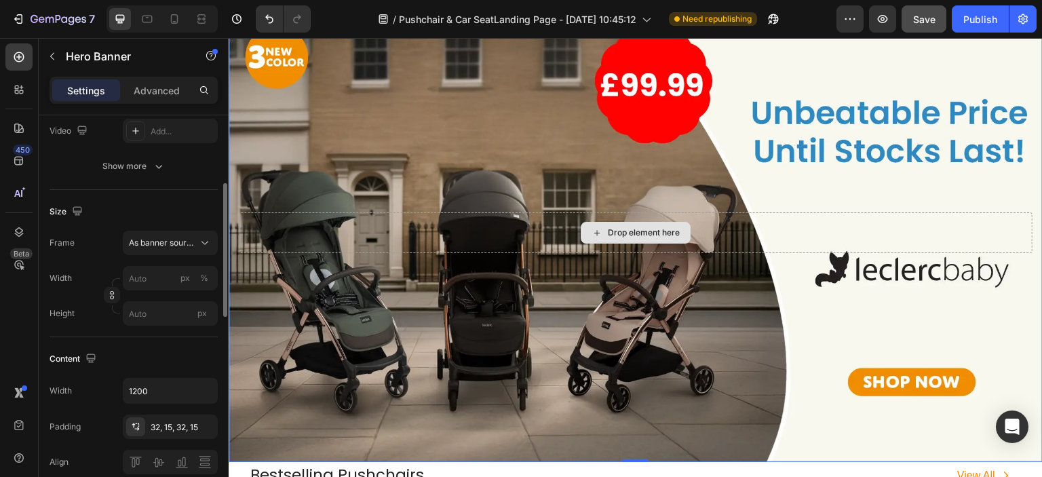
scroll to position [678, 0]
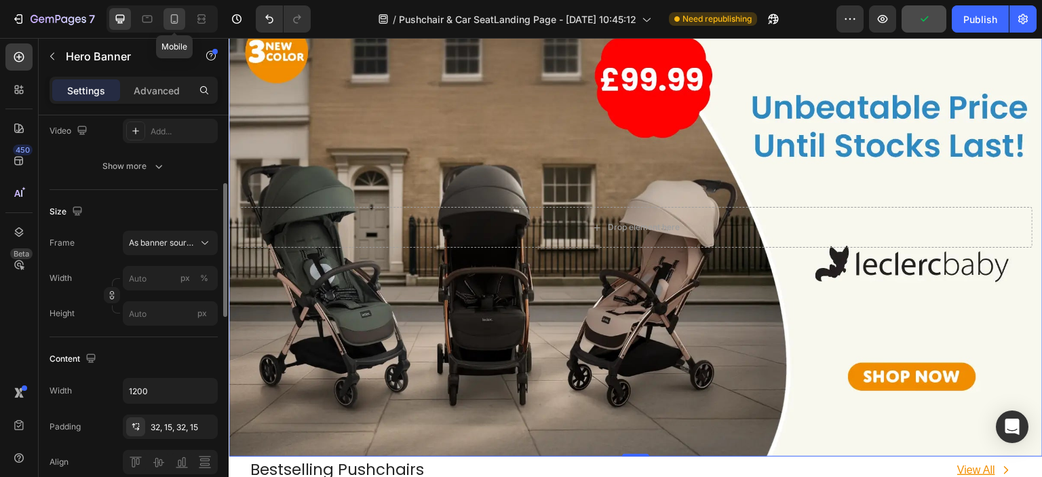
click at [178, 19] on icon at bounding box center [175, 19] width 14 height 14
type input "100"
type input "100%"
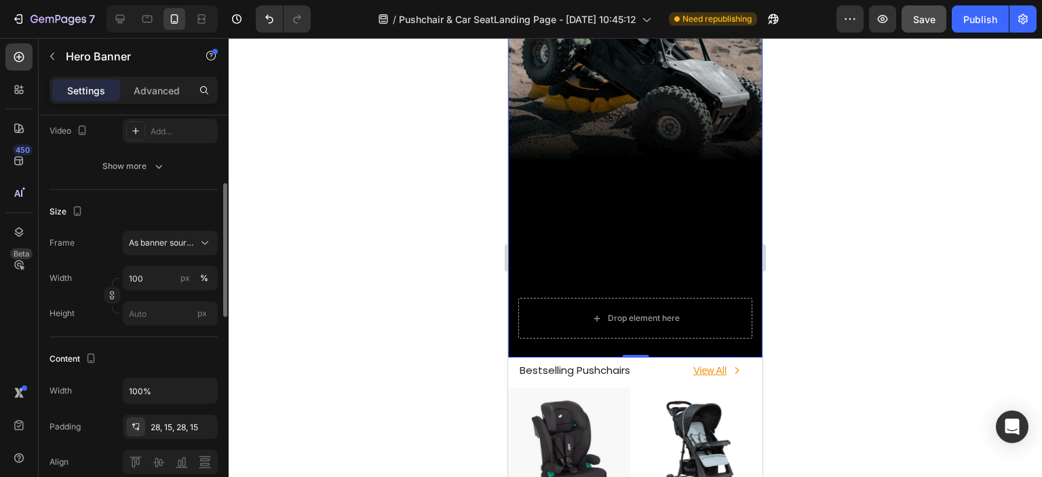
scroll to position [456, 0]
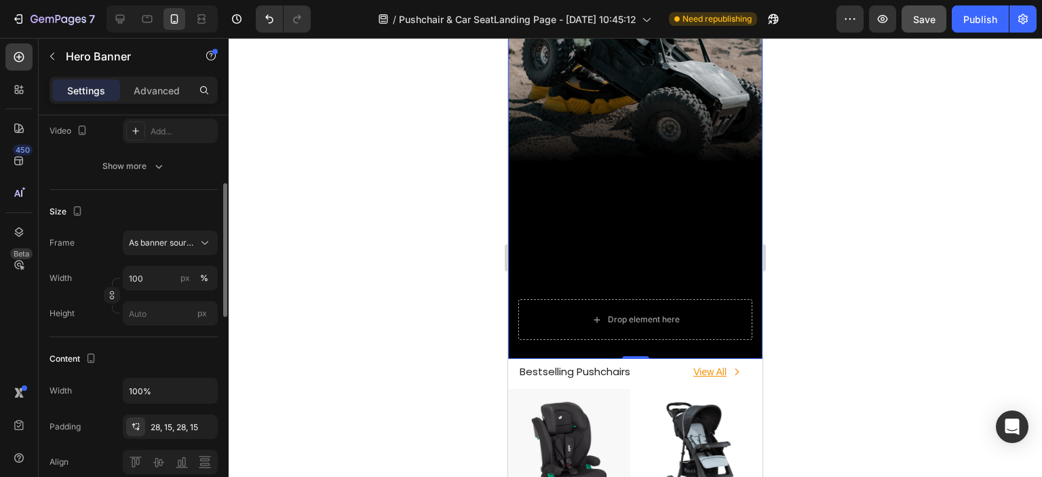
click at [656, 176] on div "Background Image" at bounding box center [635, 132] width 254 height 452
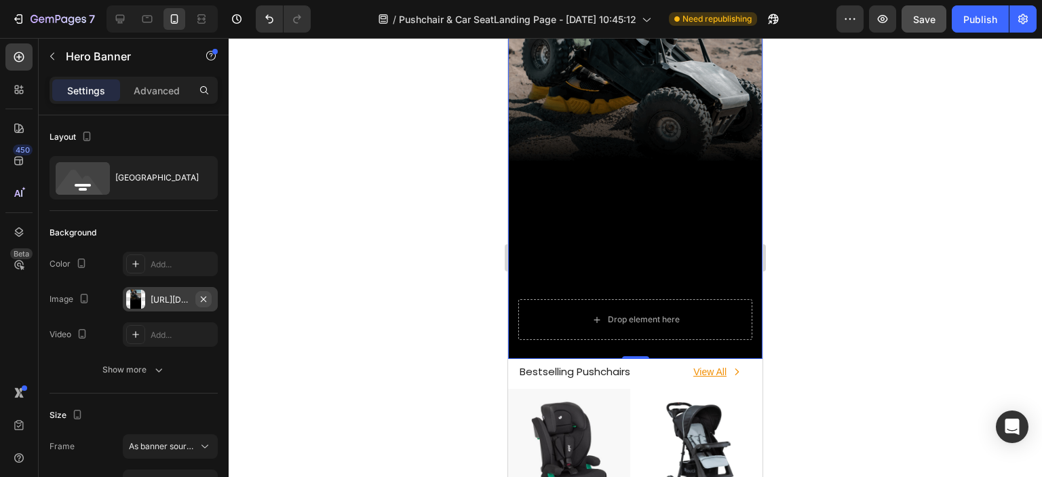
click at [206, 298] on icon "button" at bounding box center [203, 299] width 11 height 11
type input "Auto"
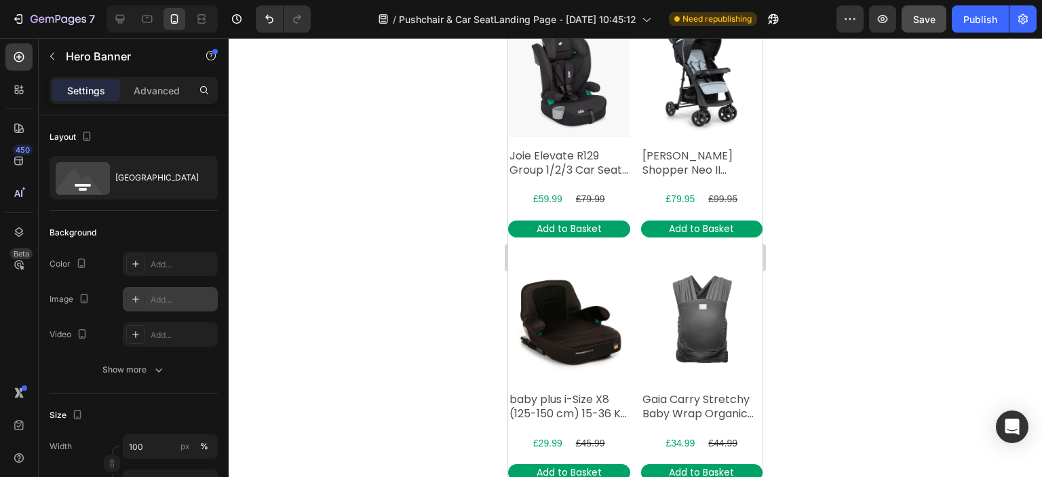
click at [181, 302] on div "Add..." at bounding box center [183, 300] width 64 height 12
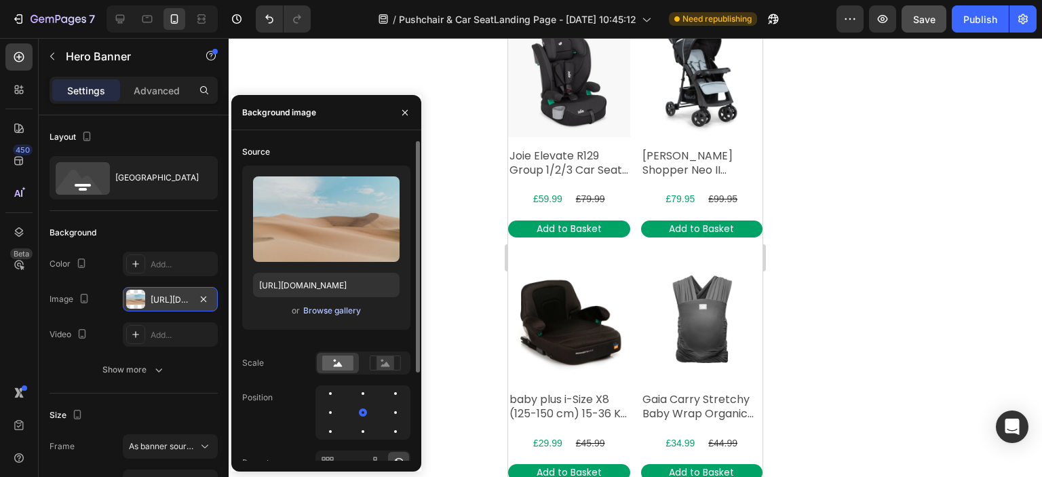
click at [317, 312] on div "Browse gallery" at bounding box center [332, 311] width 58 height 12
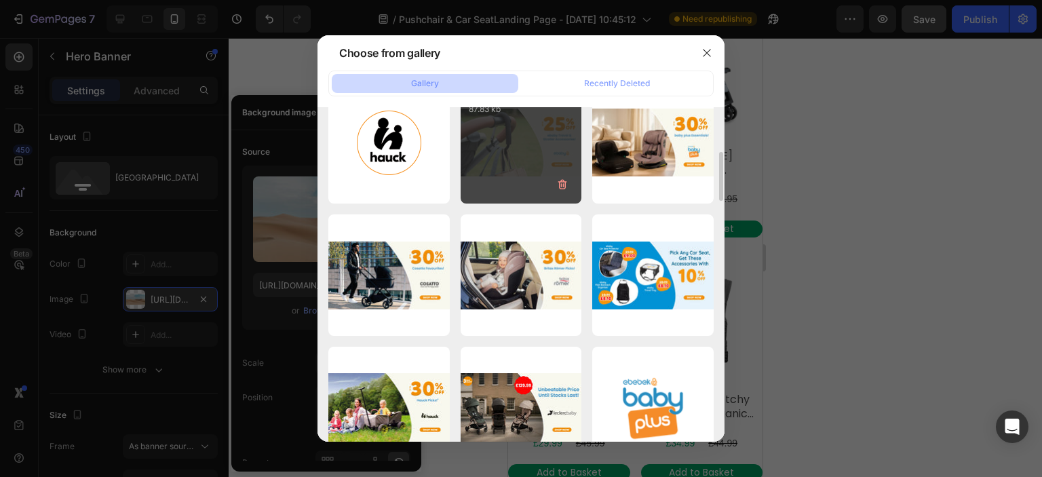
scroll to position [1221, 0]
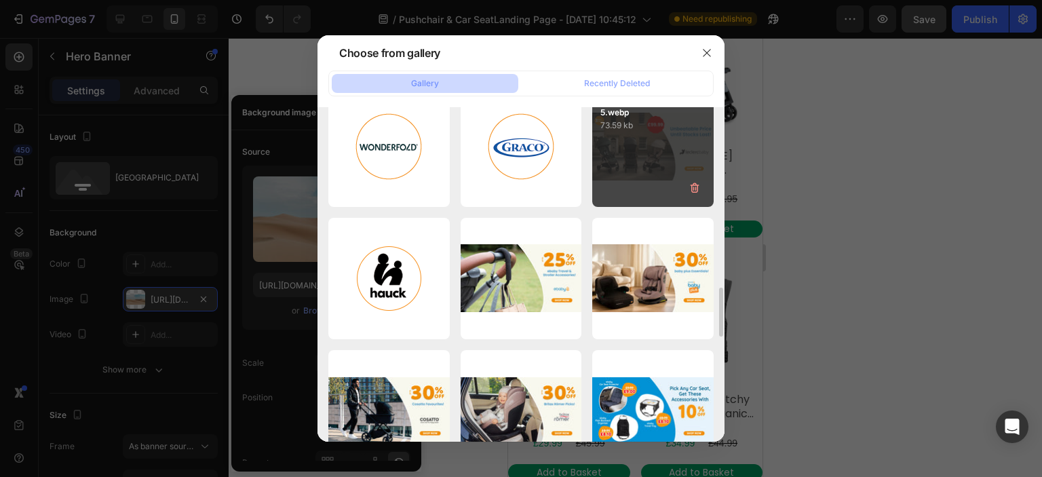
click at [640, 182] on div "leclercbaby_3_new_co...d5.webp 73.59 kb" at bounding box center [652, 146] width 121 height 121
type input "[URL][DOMAIN_NAME]"
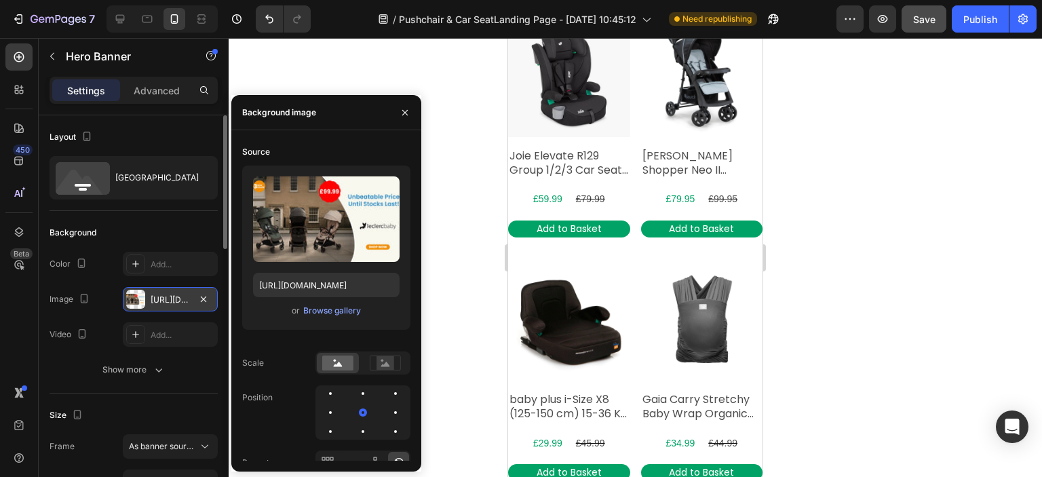
click at [178, 226] on div "Background" at bounding box center [134, 233] width 168 height 22
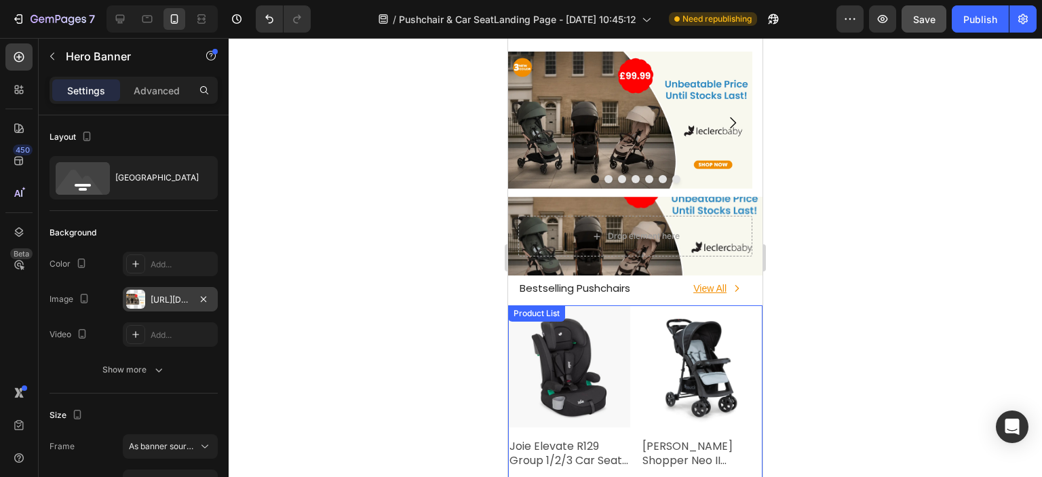
scroll to position [117, 0]
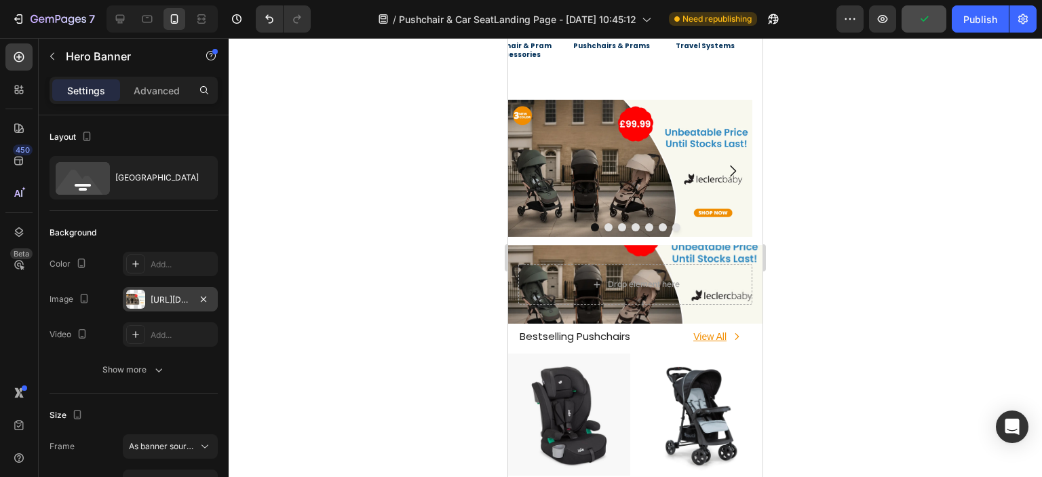
click at [570, 252] on div "Drop element here" at bounding box center [635, 284] width 254 height 79
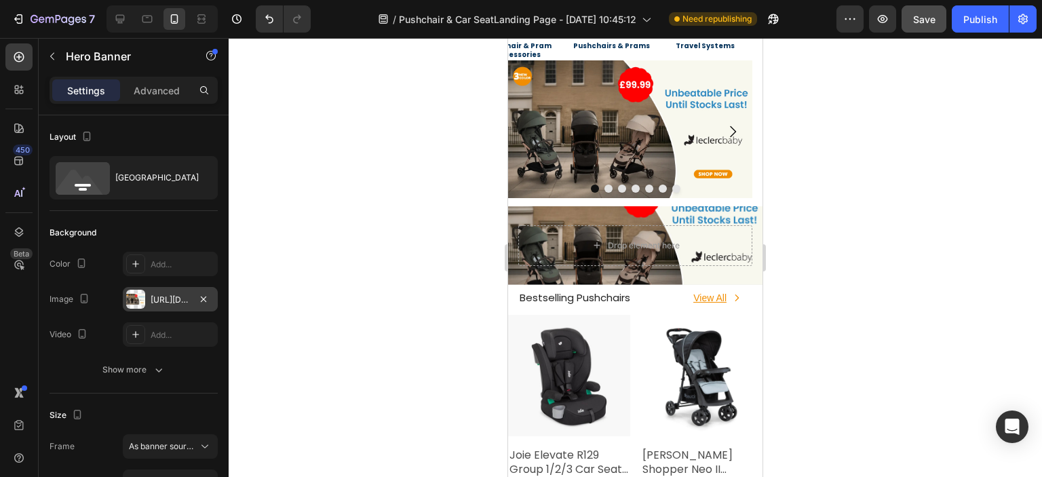
click at [163, 302] on div "[URL][DOMAIN_NAME]" at bounding box center [170, 300] width 39 height 12
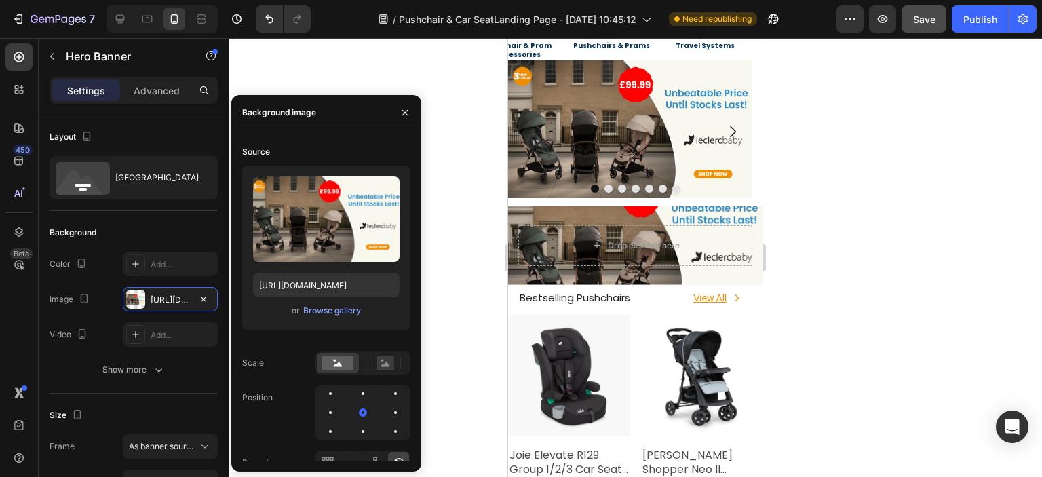
click at [170, 382] on div "Background The changes might be hidden by the video. Color Add... Image https:/…" at bounding box center [134, 302] width 168 height 182
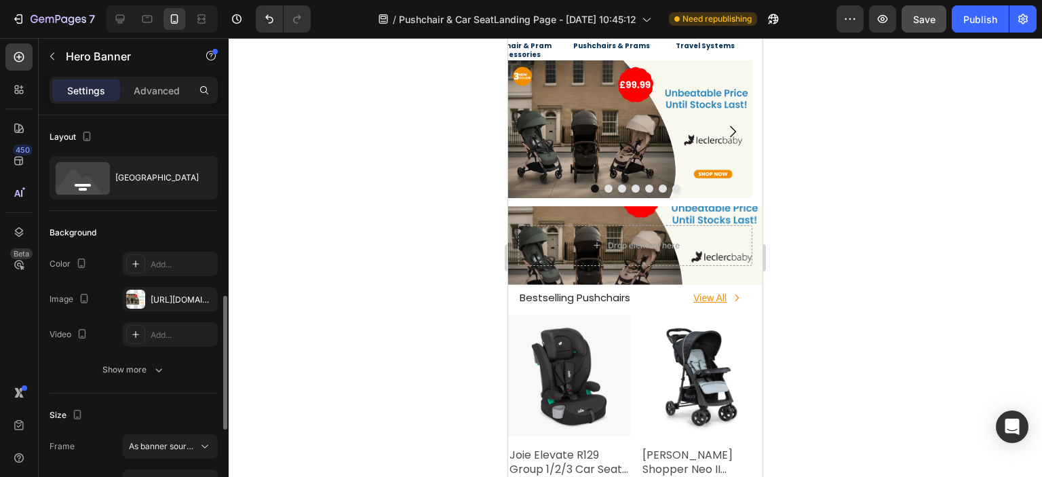
scroll to position [136, 0]
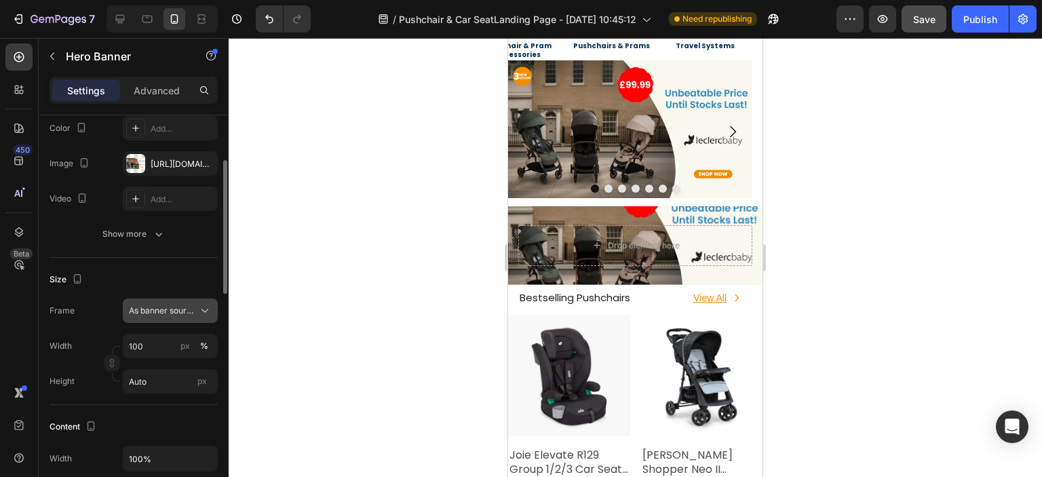
click at [190, 317] on div "As banner source" at bounding box center [170, 311] width 83 height 14
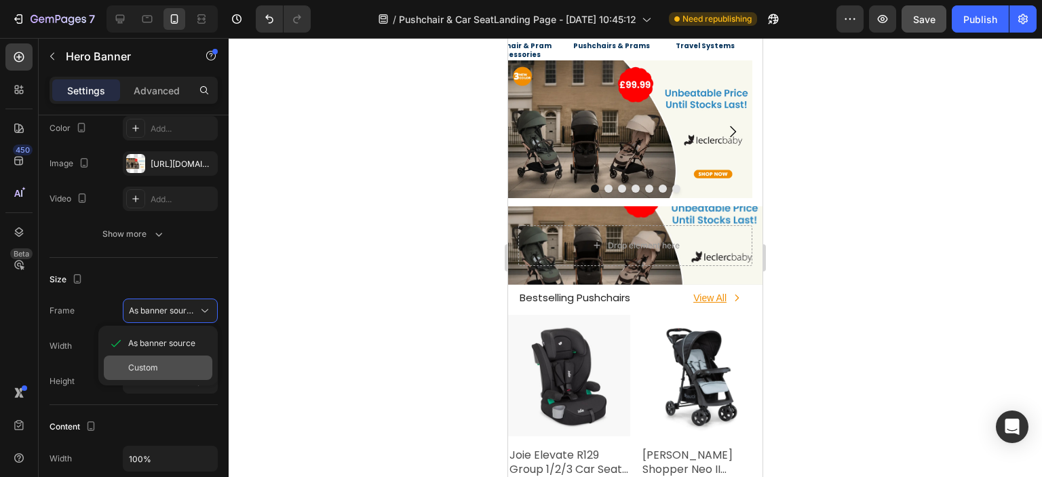
click at [187, 364] on div "Custom" at bounding box center [167, 367] width 79 height 12
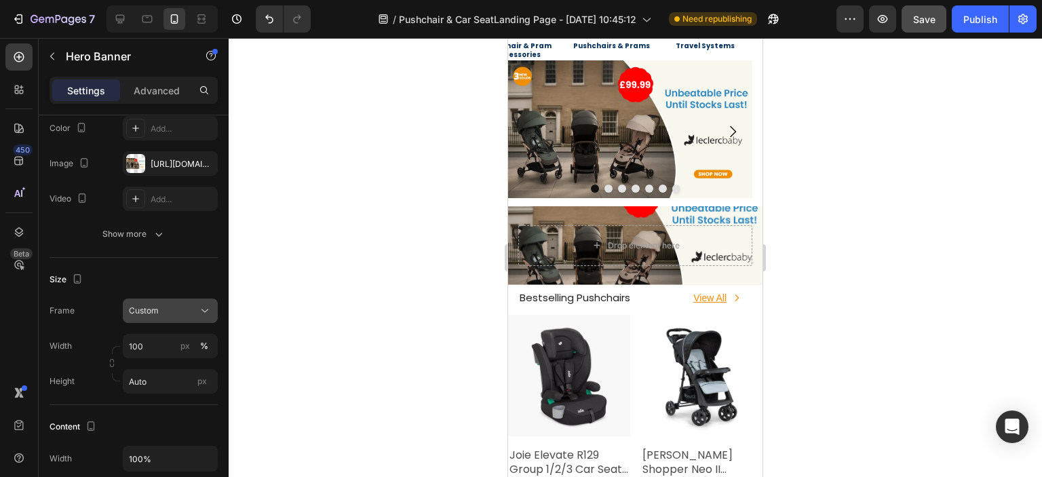
click at [188, 311] on div "Custom" at bounding box center [162, 311] width 66 height 12
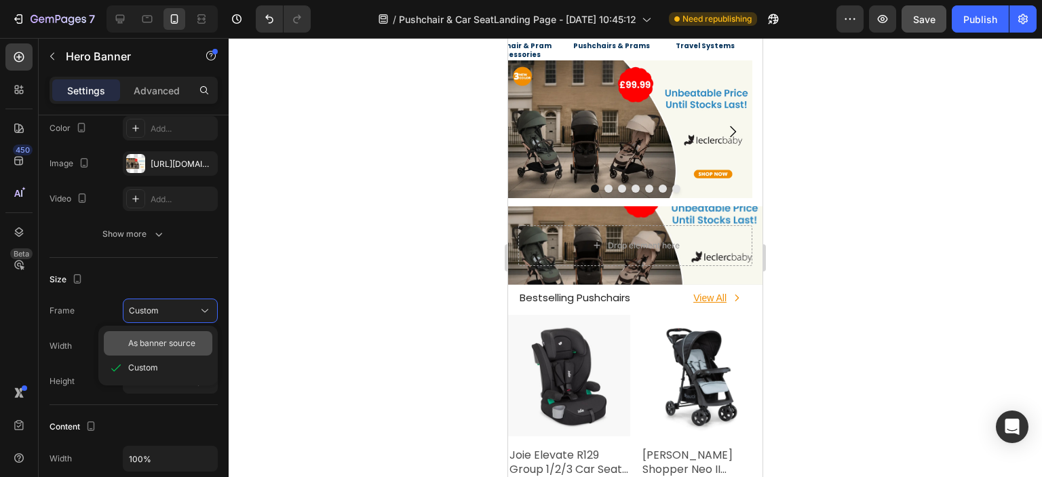
click at [189, 343] on span "As banner source" at bounding box center [161, 343] width 67 height 12
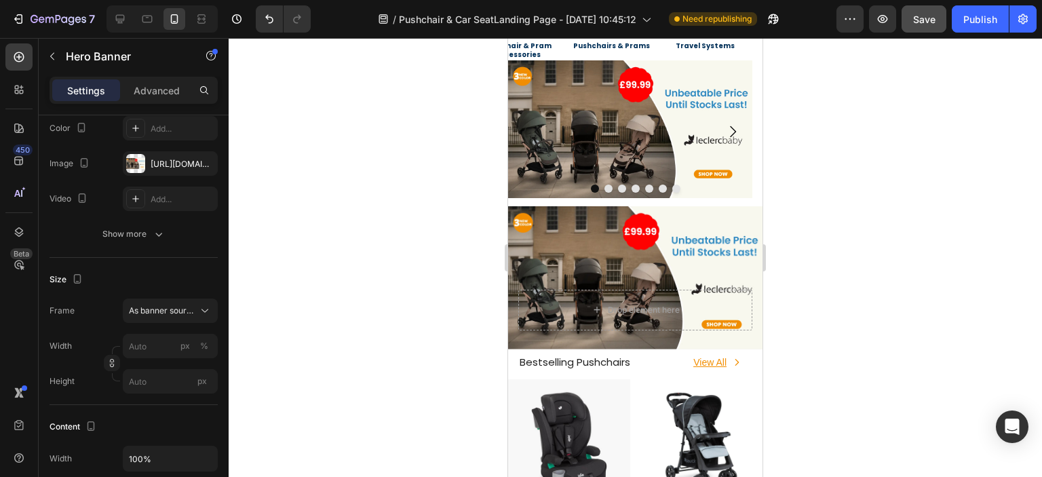
click at [570, 271] on div "Drop element here" at bounding box center [635, 310] width 254 height 79
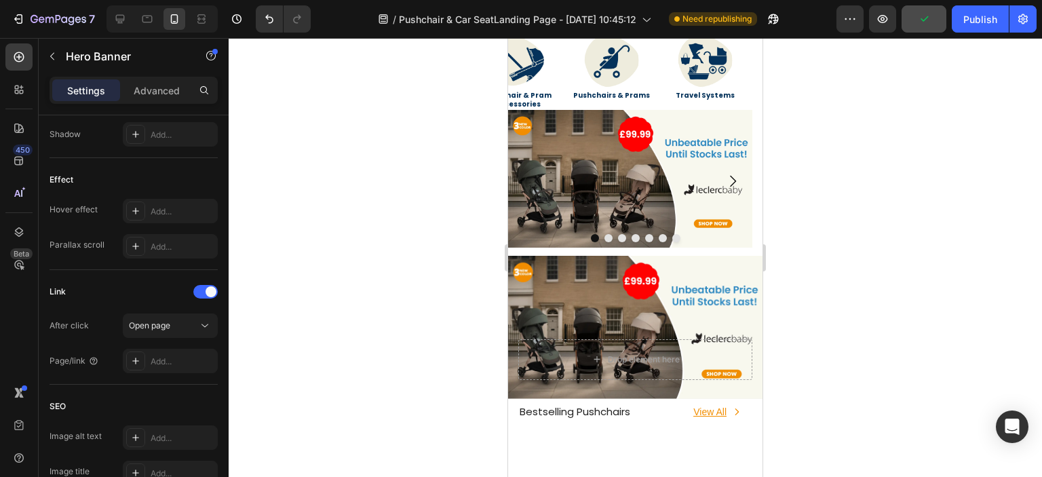
scroll to position [0, 0]
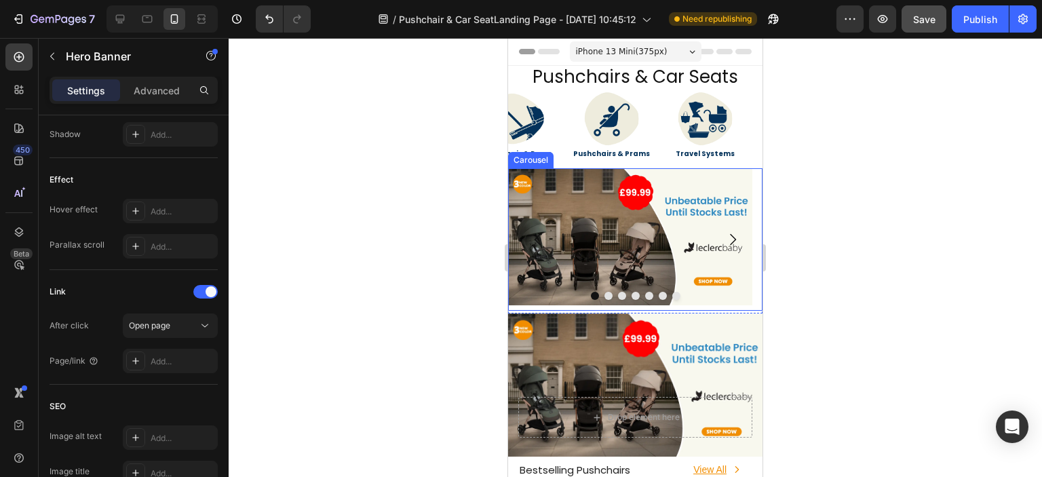
click at [726, 238] on icon "Carousel Next Arrow" at bounding box center [732, 239] width 16 height 16
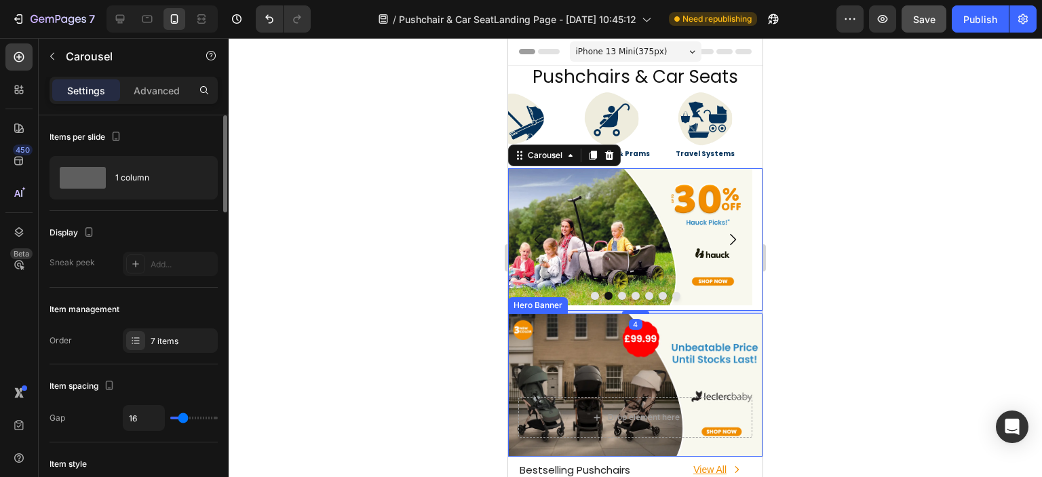
click at [744, 362] on div "Background Image" at bounding box center [635, 384] width 254 height 143
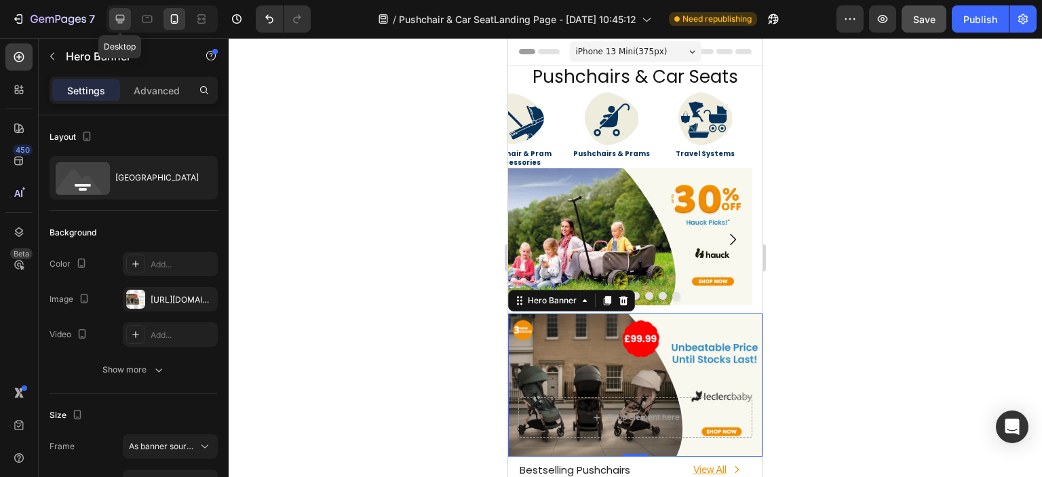
click at [125, 22] on icon at bounding box center [120, 19] width 14 height 14
type input "1200"
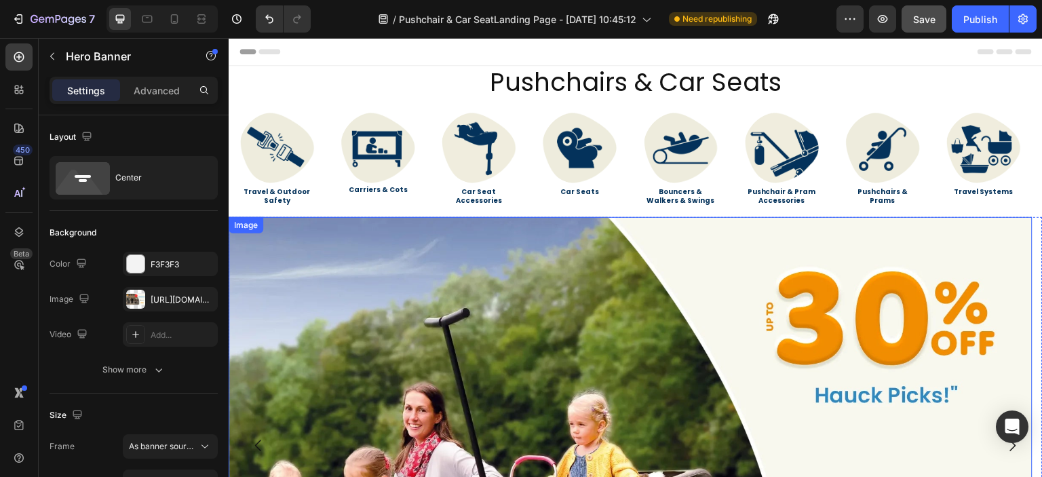
click at [571, 285] on img at bounding box center [631, 443] width 804 height 452
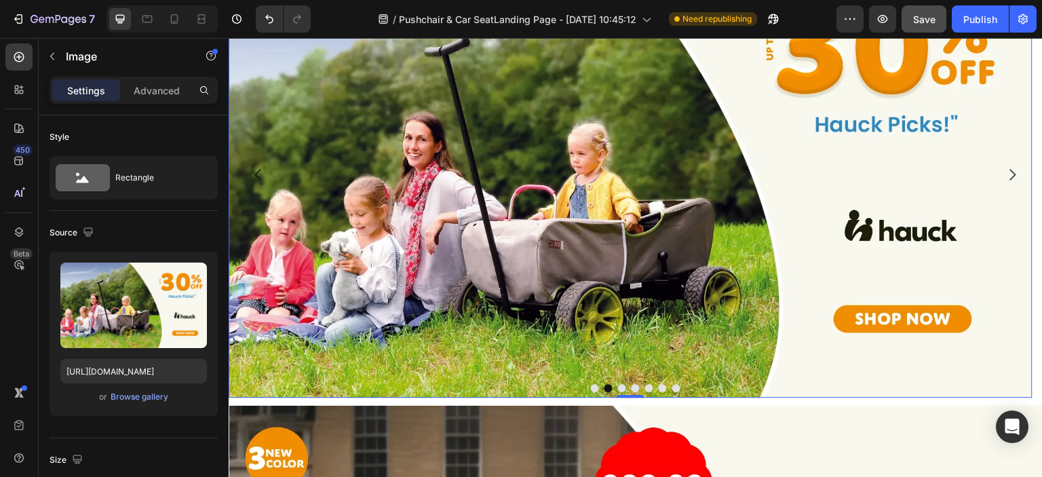
scroll to position [407, 0]
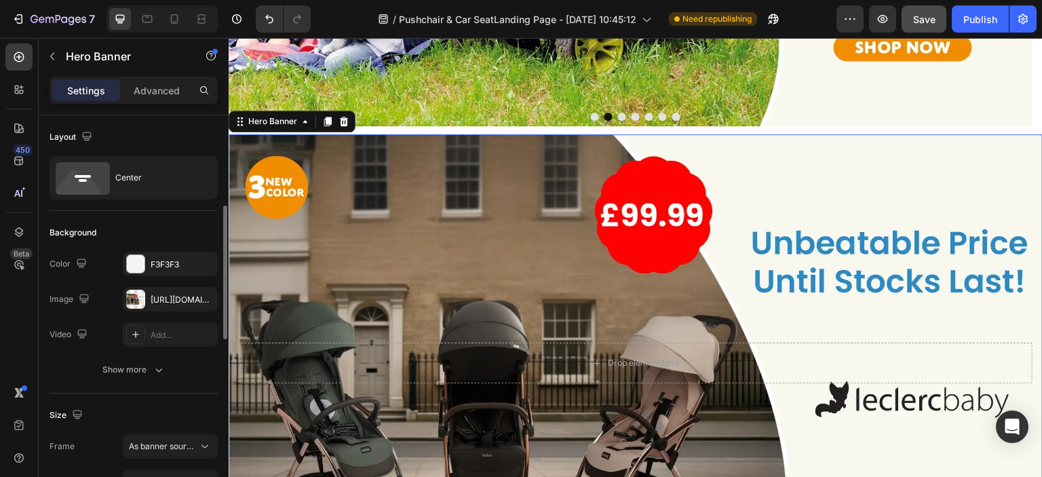
scroll to position [68, 0]
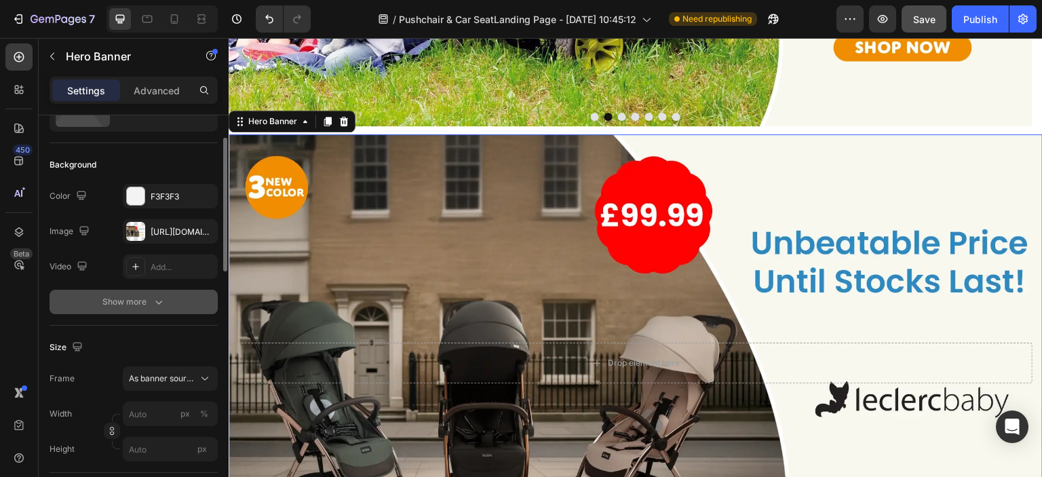
click at [156, 300] on icon "button" at bounding box center [159, 302] width 14 height 14
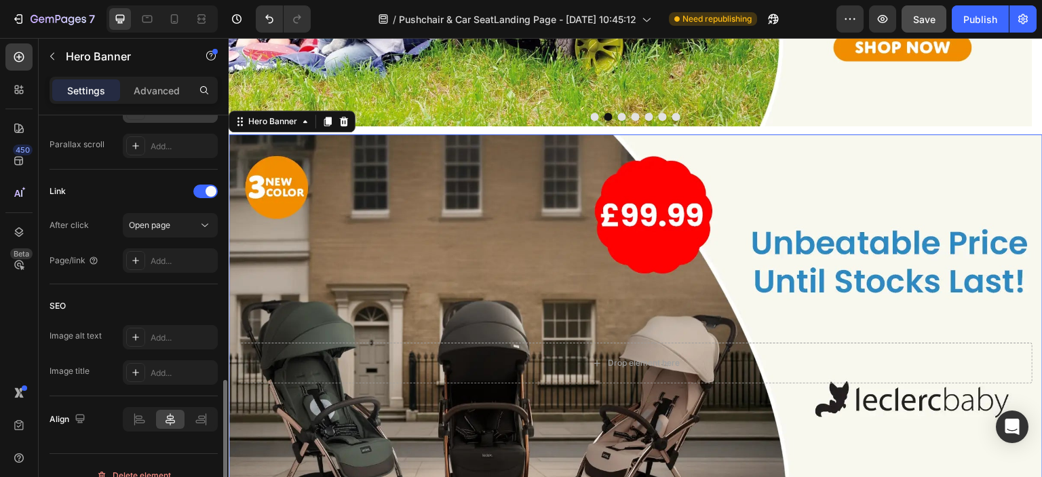
scroll to position [831, 0]
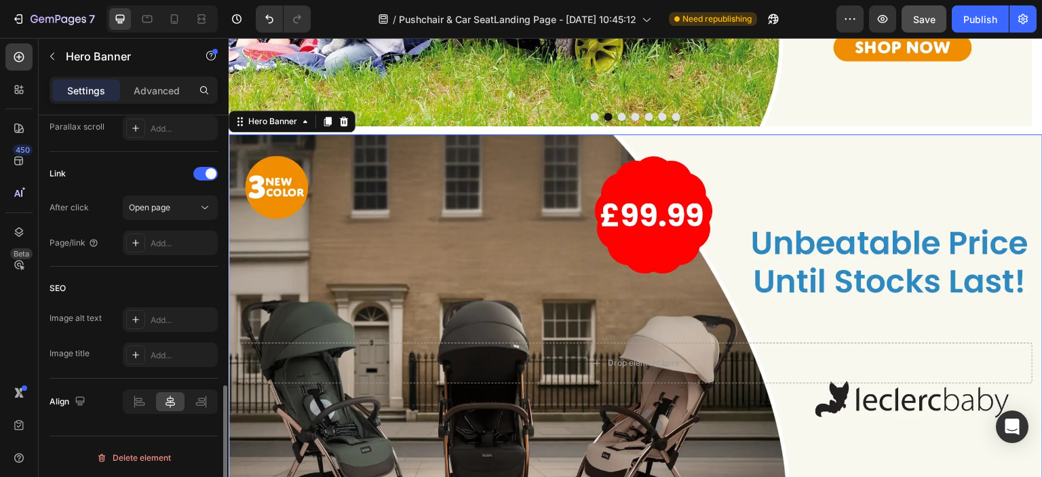
click at [154, 227] on div "After click Open page Page/link Add..." at bounding box center [134, 225] width 168 height 60
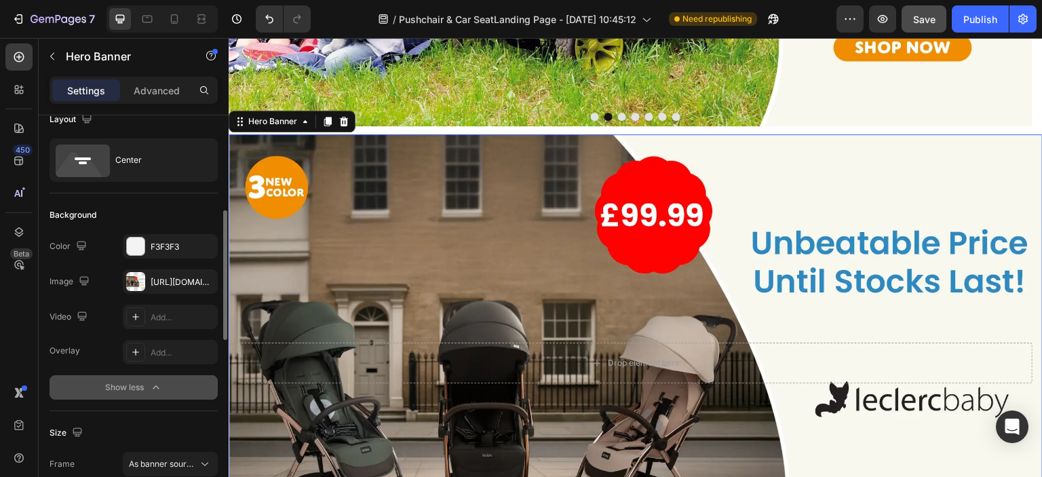
scroll to position [0, 0]
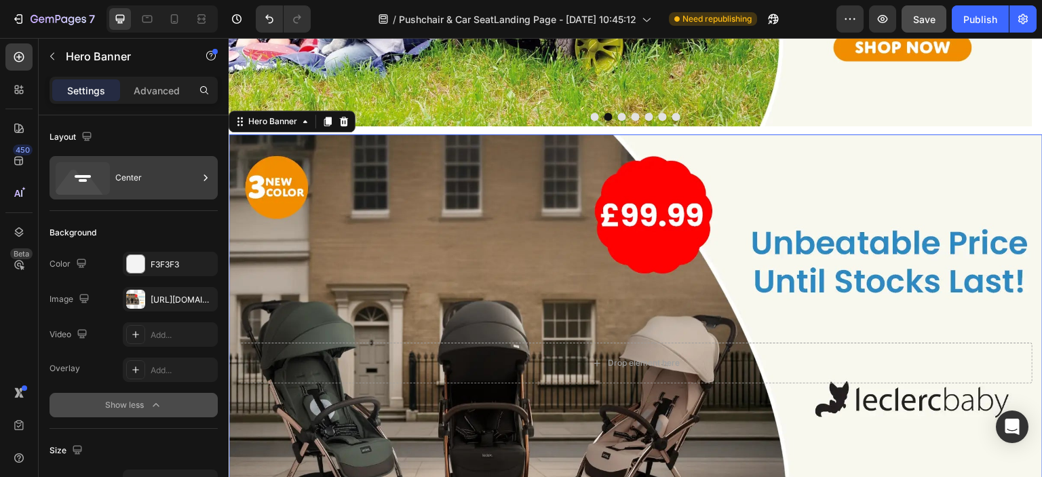
click at [157, 176] on div "Center" at bounding box center [156, 177] width 83 height 31
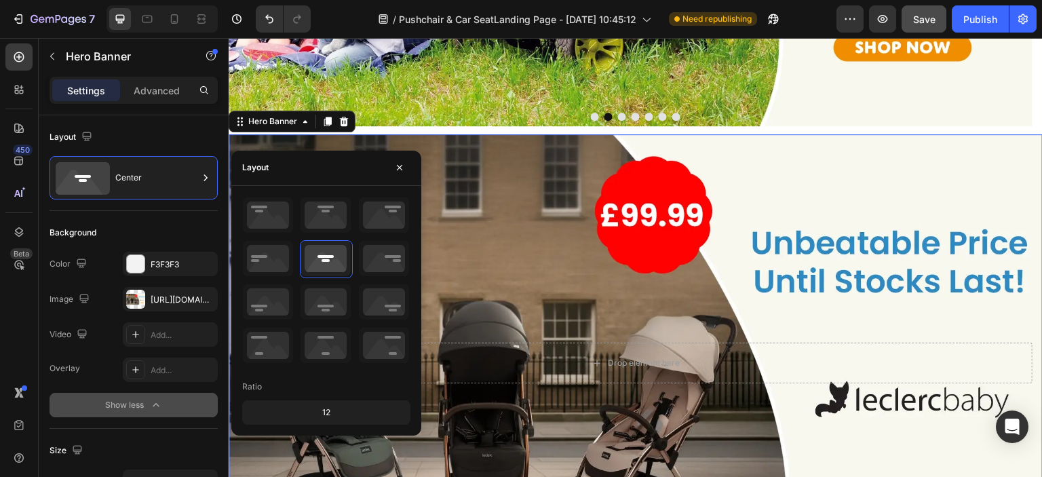
click at [199, 123] on div "Layout Center" at bounding box center [134, 163] width 168 height 96
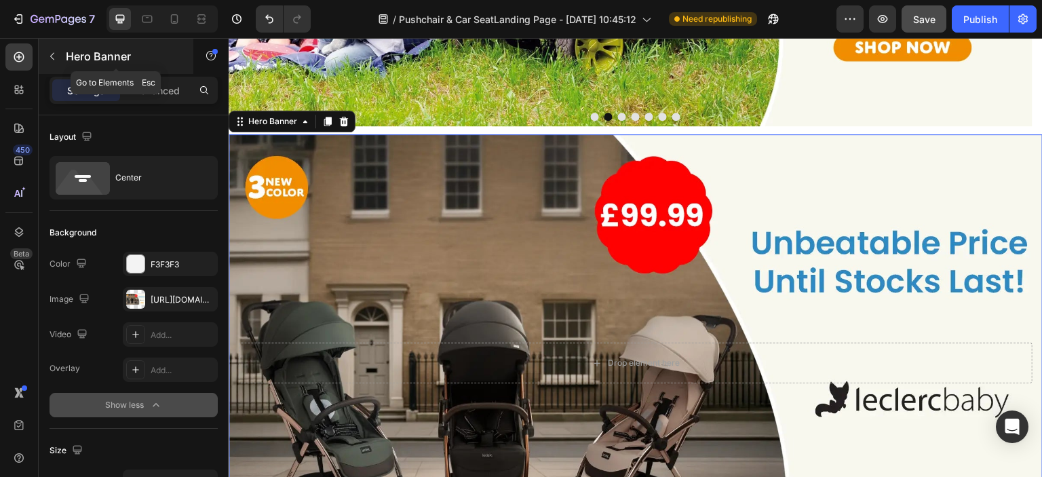
click at [61, 62] on button "button" at bounding box center [52, 56] width 22 height 22
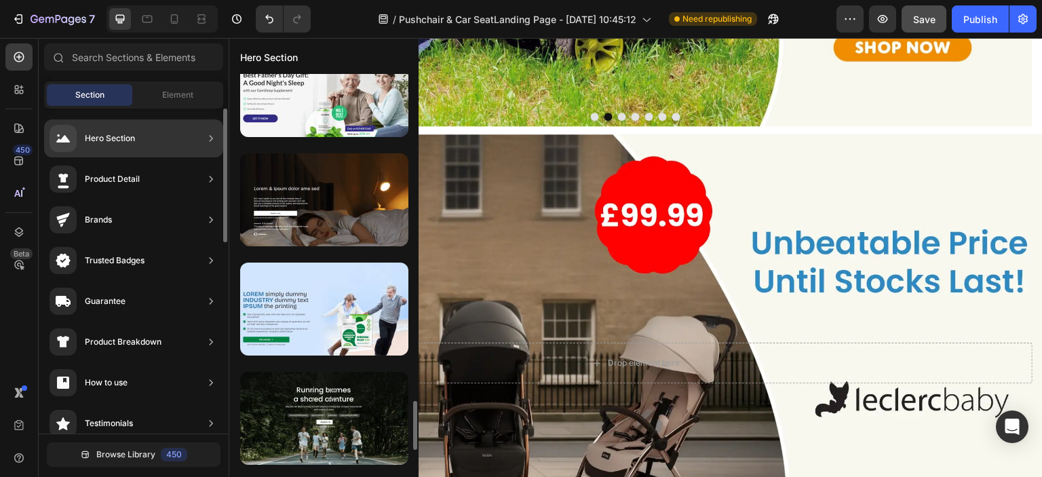
scroll to position [681, 0]
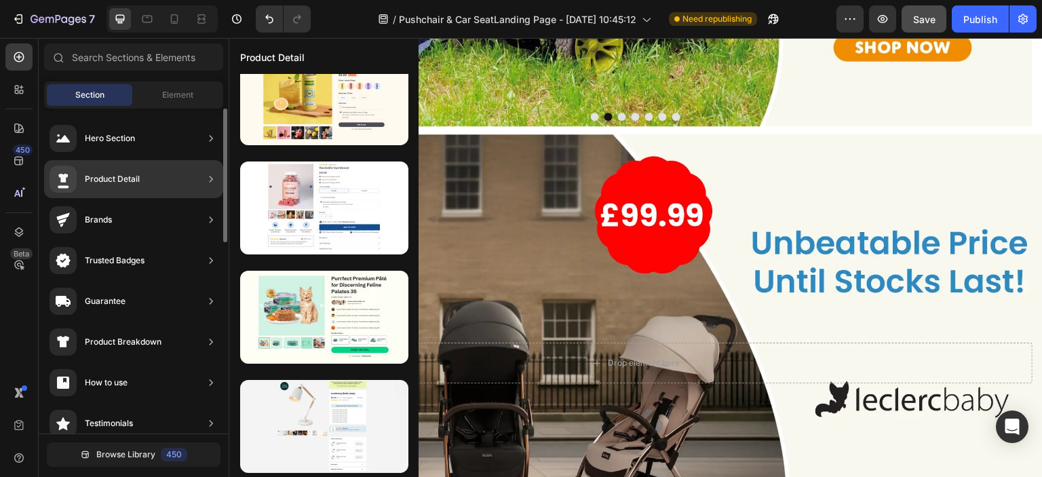
click at [206, 222] on icon at bounding box center [211, 220] width 14 height 14
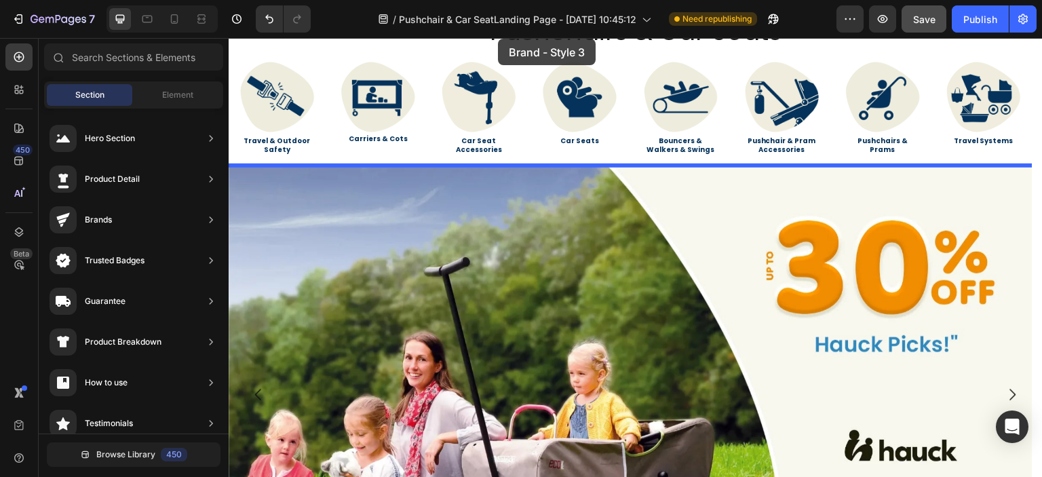
scroll to position [0, 0]
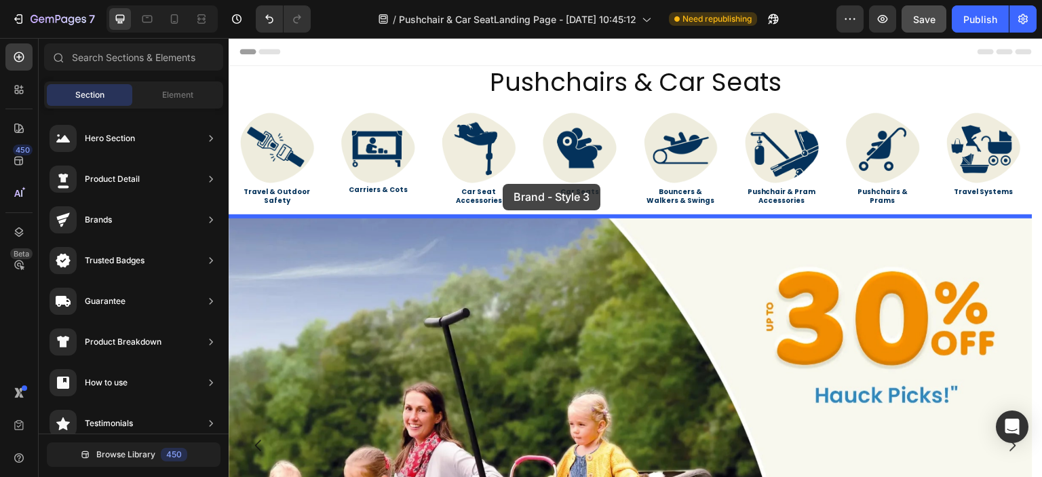
drag, startPoint x: 527, startPoint y: 345, endPoint x: 503, endPoint y: 184, distance: 163.2
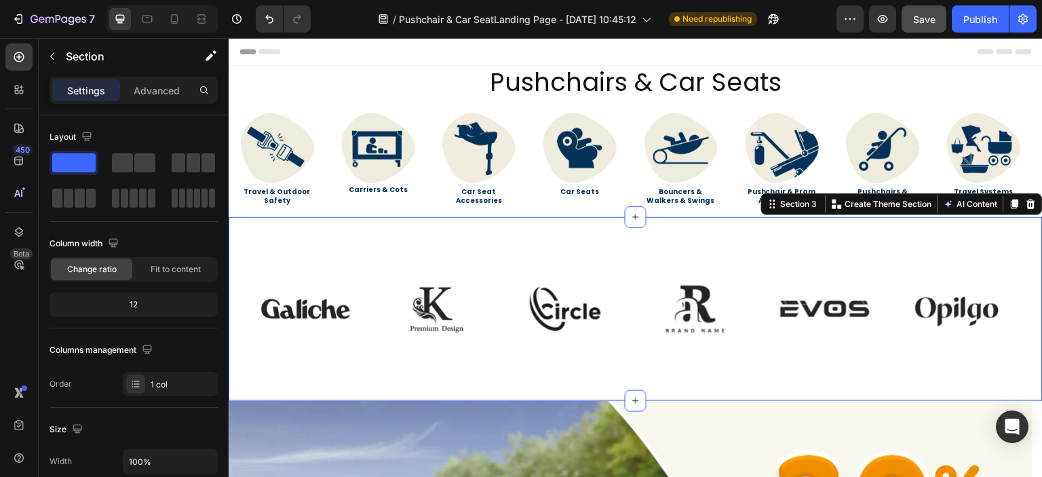
click at [392, 250] on div "Image Image Image Image Image Image Image Image Image Image Image Image Carouse…" at bounding box center [636, 309] width 814 height 184
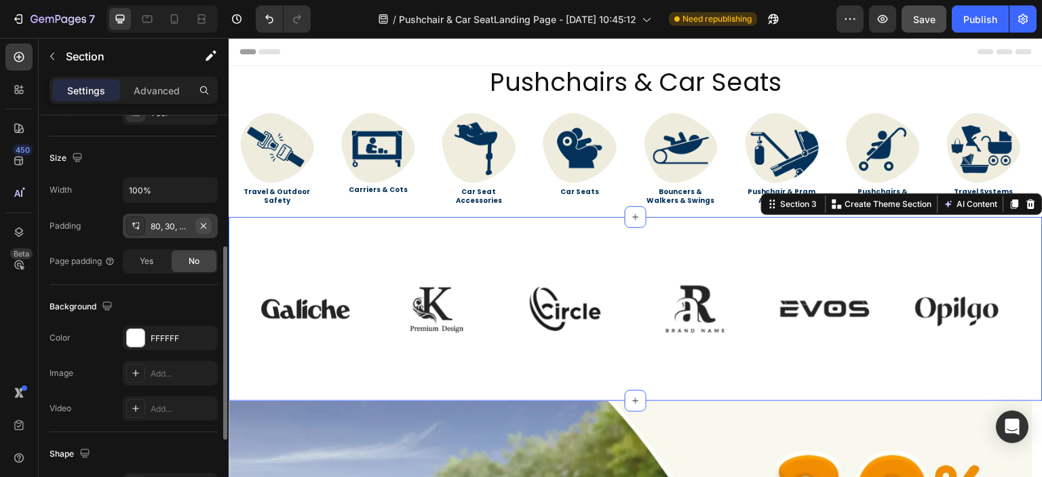
click at [203, 224] on icon "button" at bounding box center [203, 224] width 5 height 5
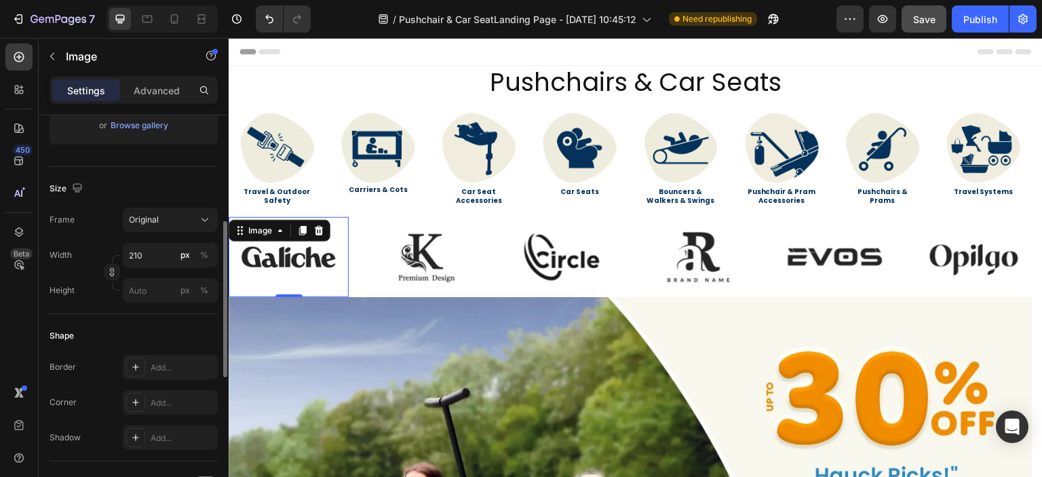
click at [302, 255] on img at bounding box center [289, 257] width 120 height 80
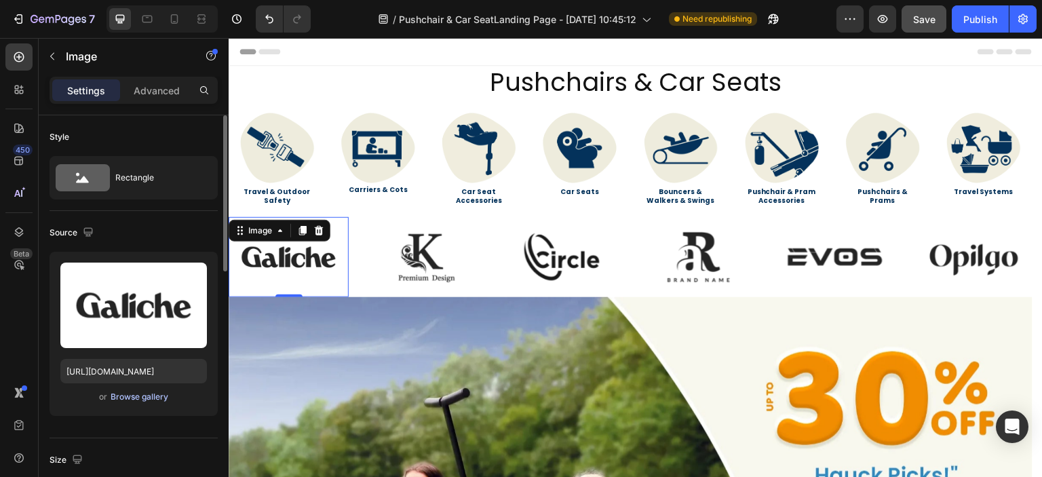
click at [151, 398] on div "Browse gallery" at bounding box center [140, 397] width 58 height 12
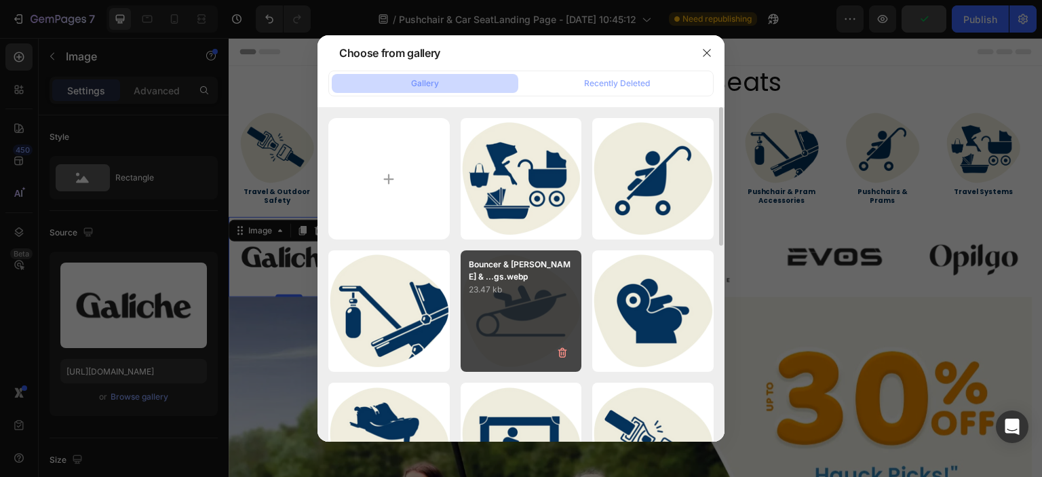
scroll to position [271, 0]
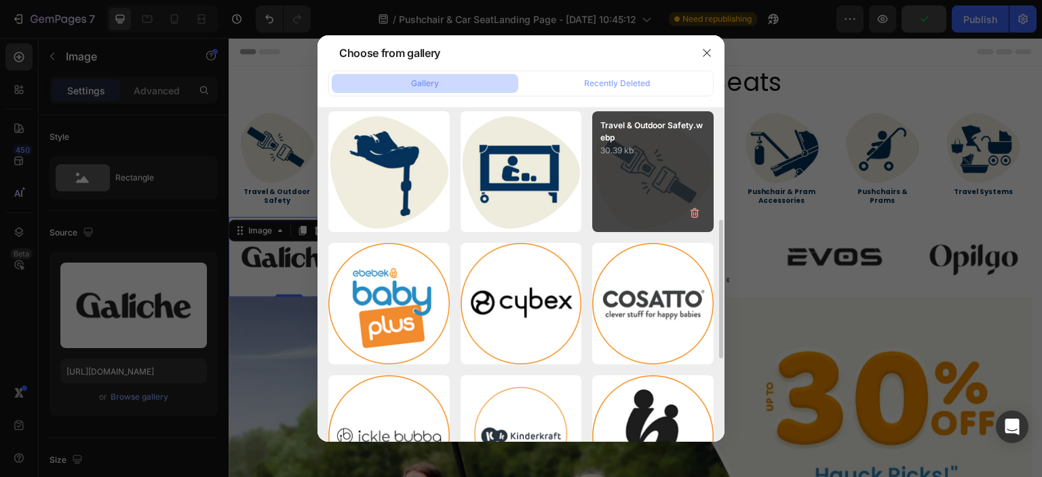
click at [627, 204] on div "Travel & Outdoor Safety.webp 30.39 kb" at bounding box center [652, 171] width 121 height 121
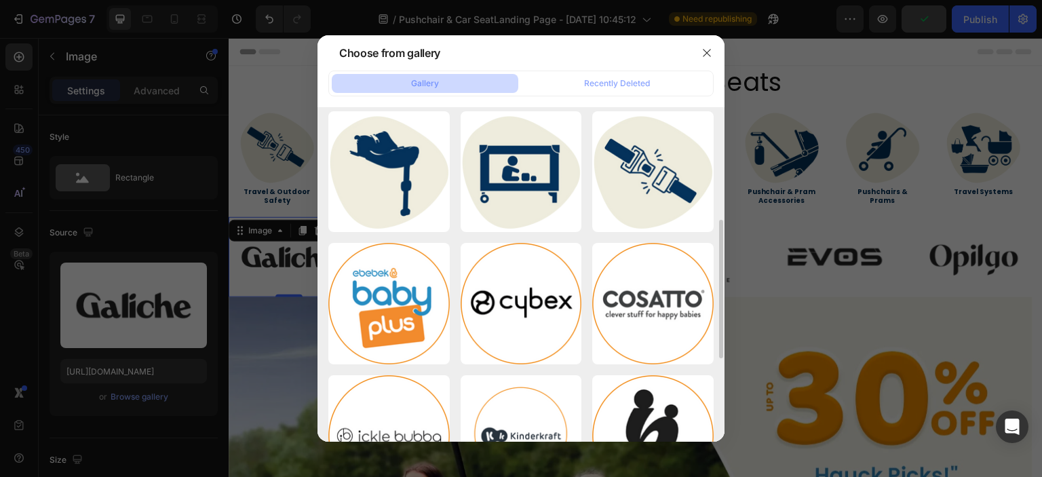
type input "https://cdn.shopify.com/s/files/1/0558/2818/5294/files/gempages_582621086525424…"
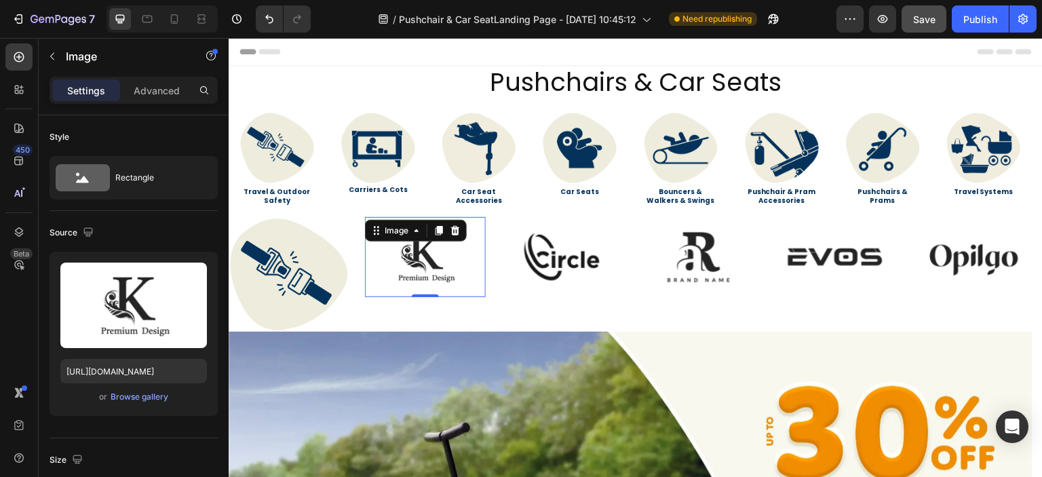
click at [401, 252] on img at bounding box center [425, 257] width 120 height 80
click at [276, 254] on img at bounding box center [289, 274] width 120 height 115
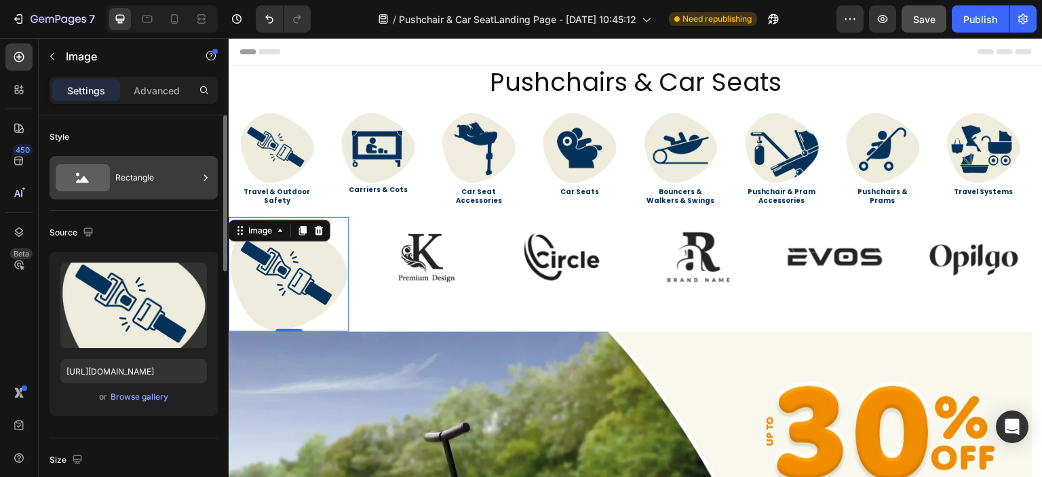
click at [181, 170] on div "Rectangle" at bounding box center [156, 177] width 83 height 31
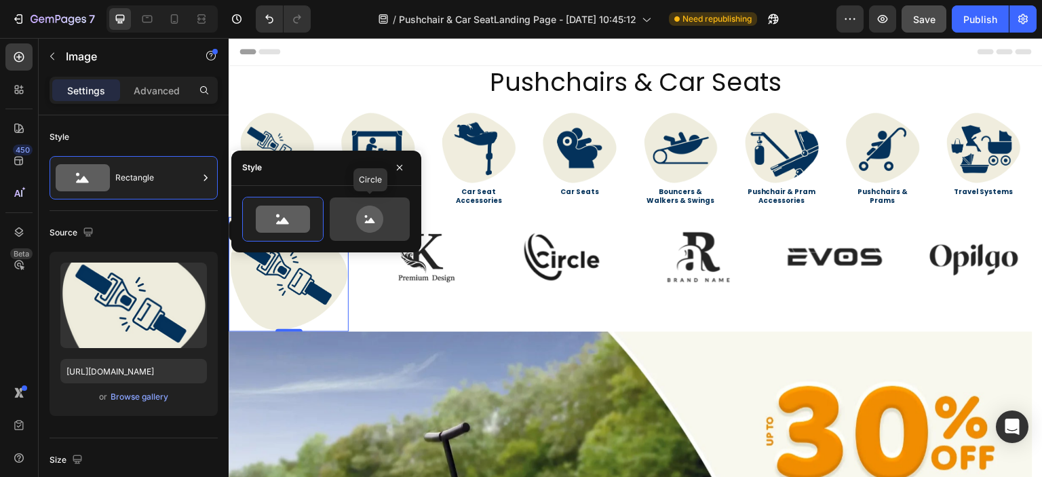
click at [359, 223] on icon at bounding box center [369, 218] width 27 height 27
type input "80"
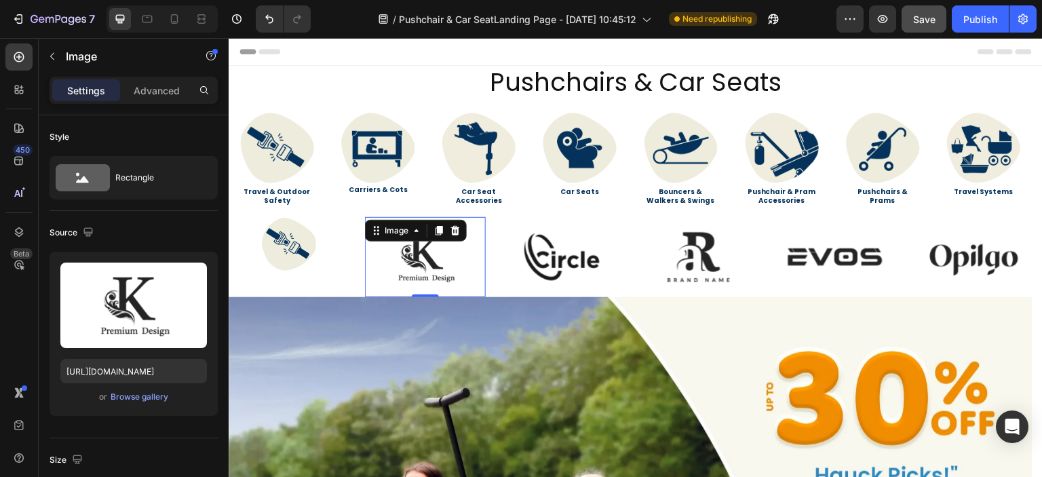
click at [408, 261] on img at bounding box center [425, 257] width 120 height 80
click at [153, 393] on div "Browse gallery" at bounding box center [140, 397] width 58 height 12
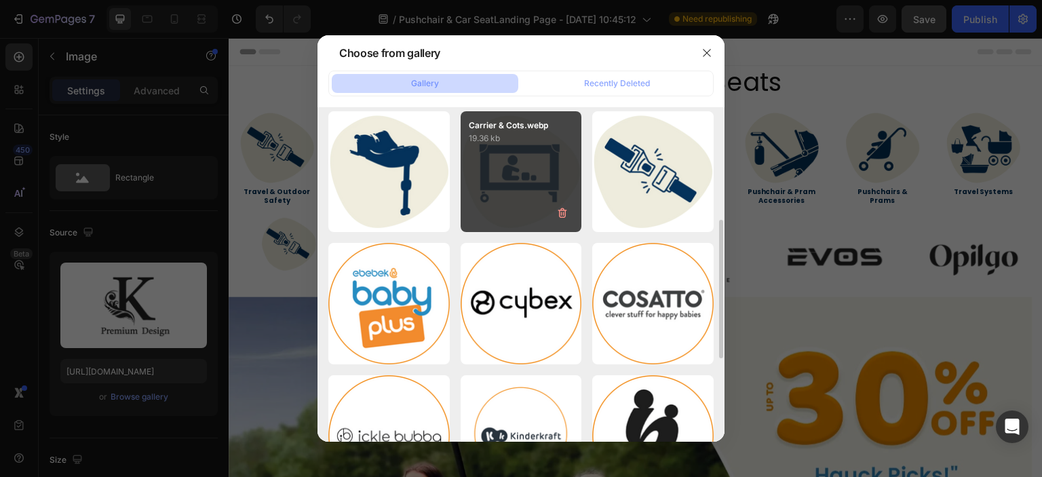
click at [526, 177] on div "Carrier & Cots.webp 19.36 kb" at bounding box center [520, 171] width 121 height 121
type input "https://cdn.shopify.com/s/files/1/0558/2818/5294/files/gempages_582621086525424…"
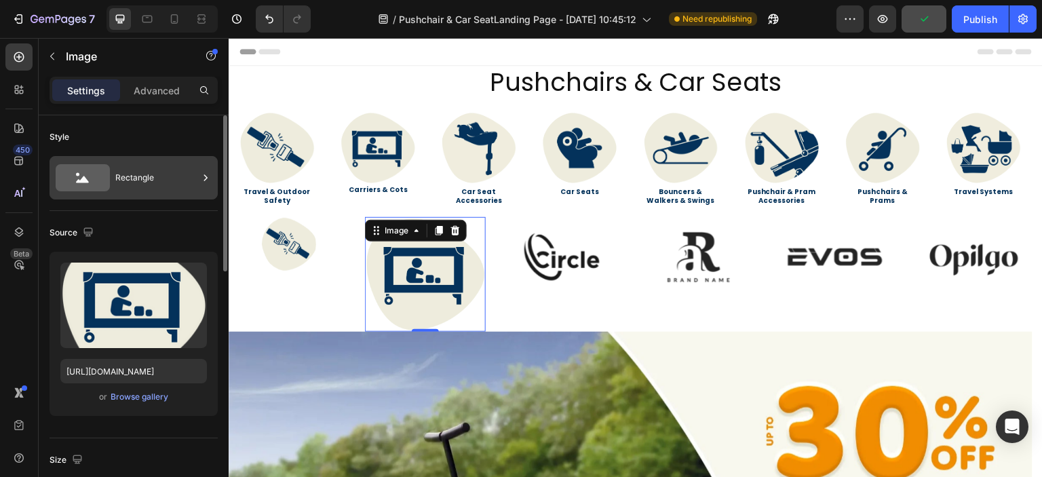
click at [157, 178] on div "Rectangle" at bounding box center [156, 177] width 83 height 31
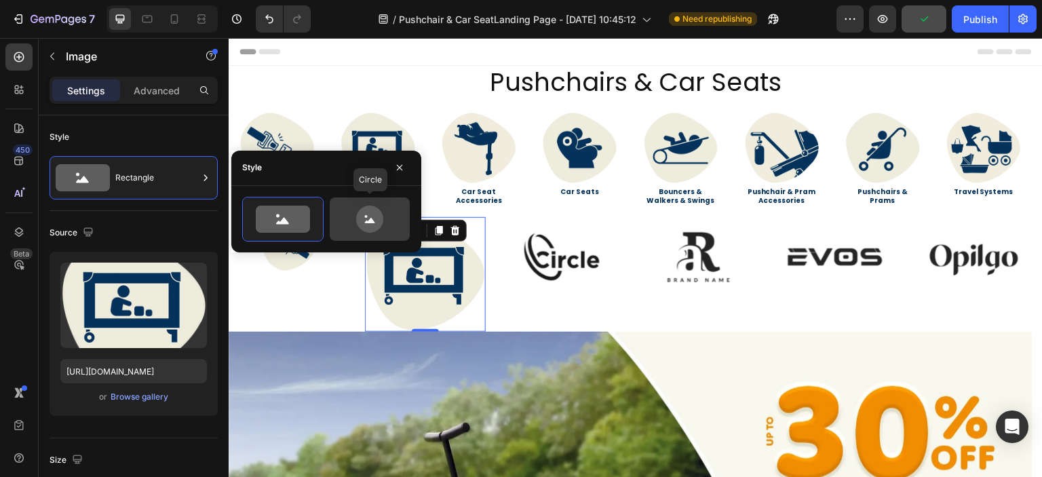
click at [357, 216] on icon at bounding box center [369, 218] width 27 height 27
type input "80"
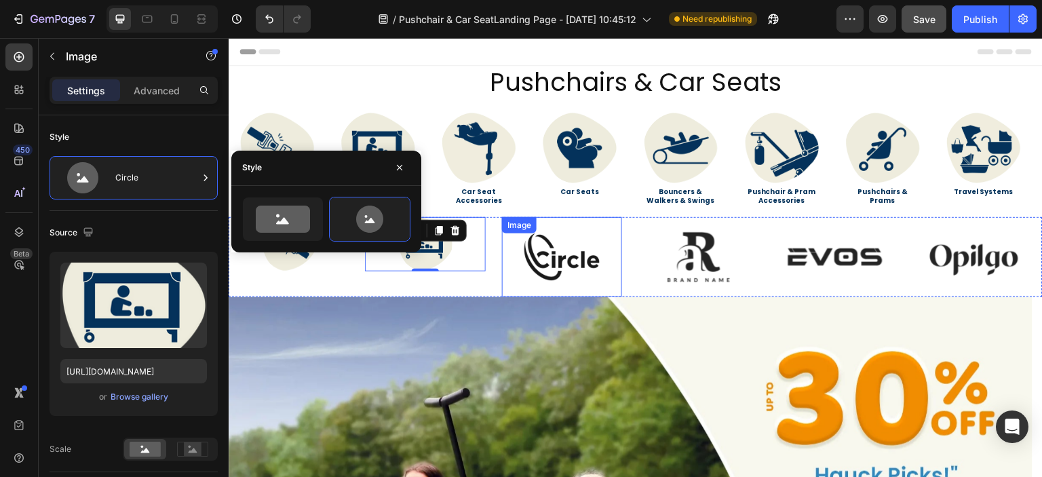
click at [543, 252] on img at bounding box center [562, 257] width 120 height 80
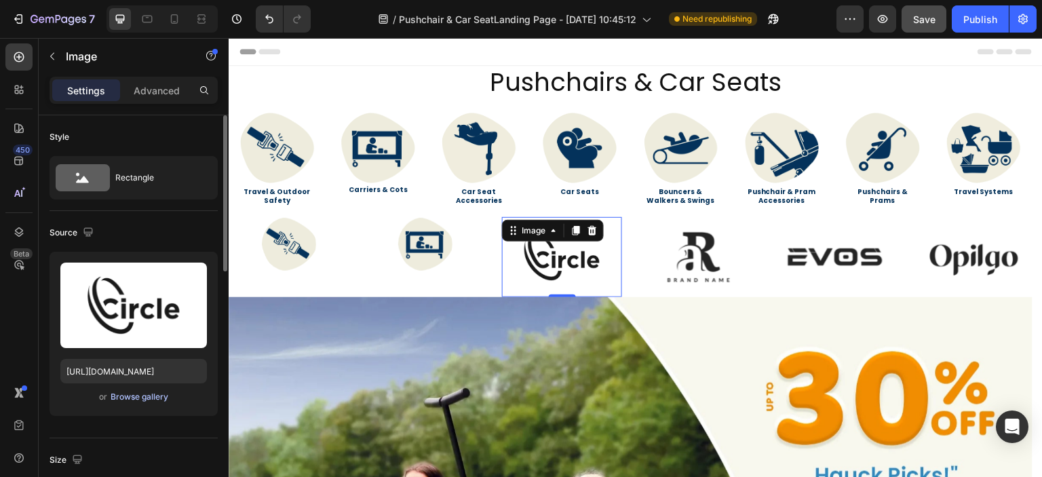
click at [145, 391] on div "Browse gallery" at bounding box center [140, 397] width 58 height 12
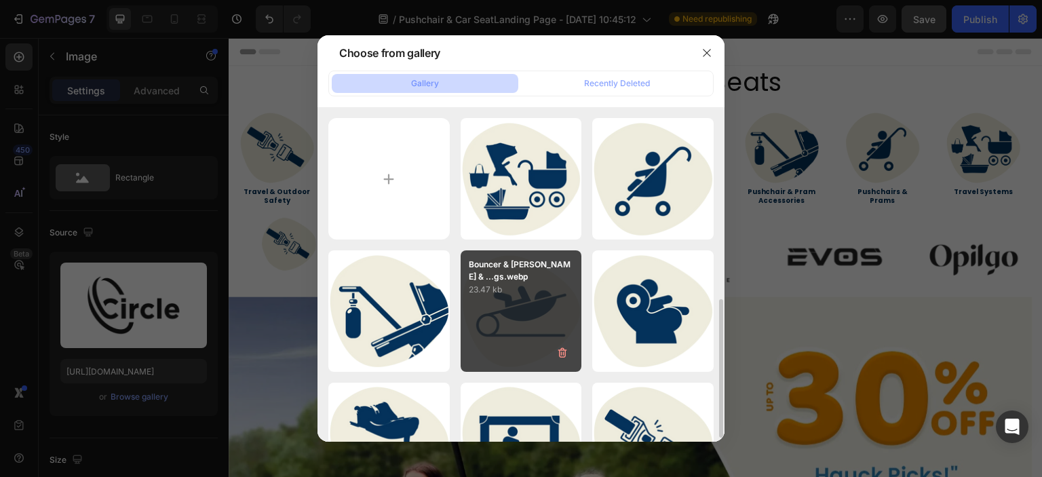
scroll to position [136, 0]
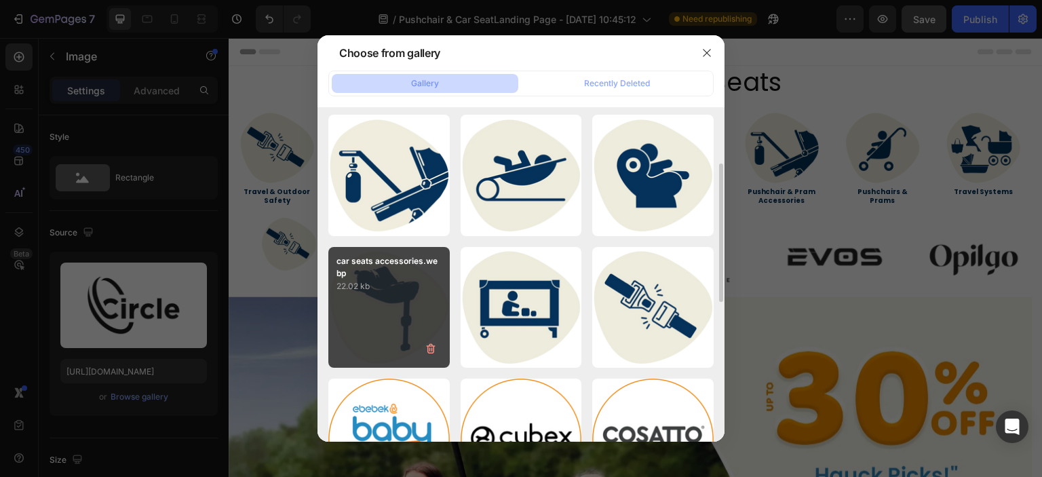
click at [411, 299] on div "car seats accessories.webp 22.02 kb" at bounding box center [388, 307] width 121 height 121
type input "https://cdn.shopify.com/s/files/1/0558/2818/5294/files/gempages_582621086525424…"
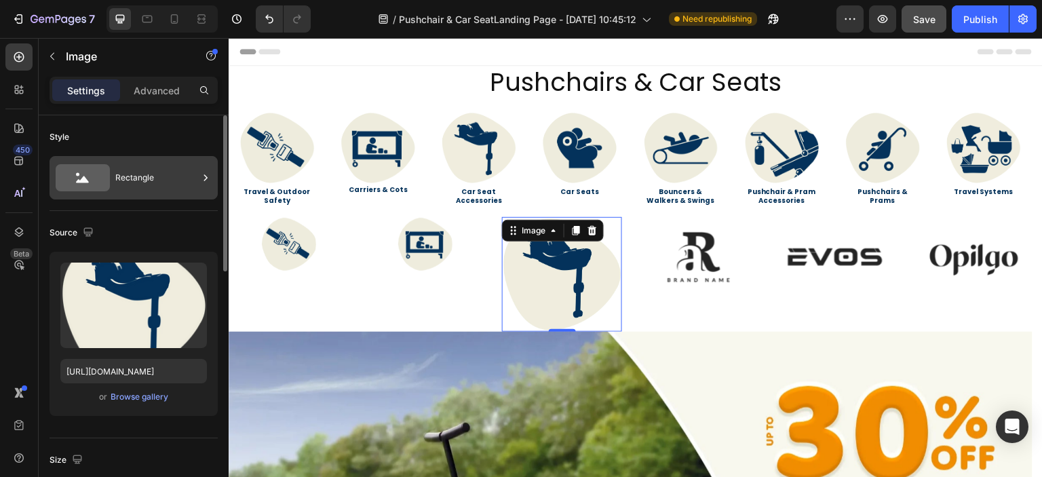
click at [171, 173] on div "Rectangle" at bounding box center [156, 177] width 83 height 31
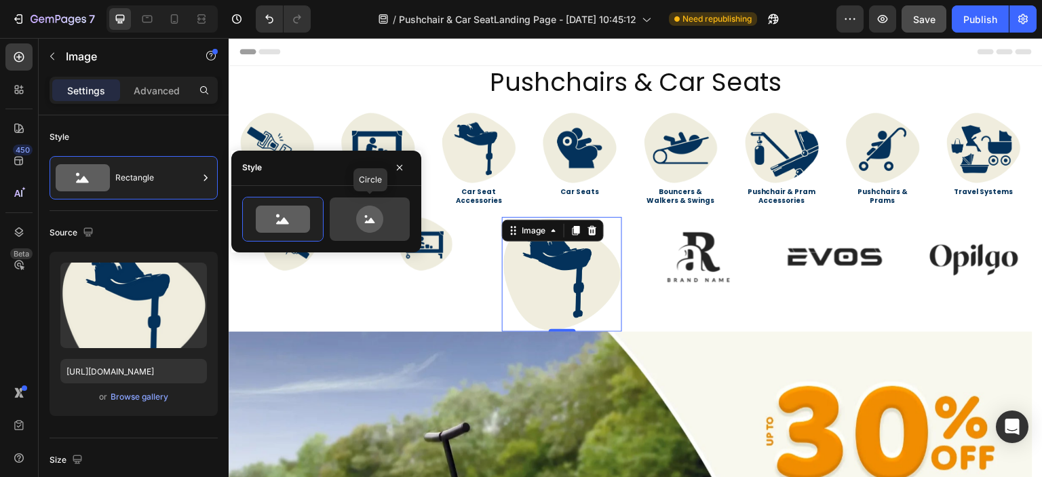
click at [371, 224] on icon at bounding box center [369, 218] width 27 height 27
type input "80"
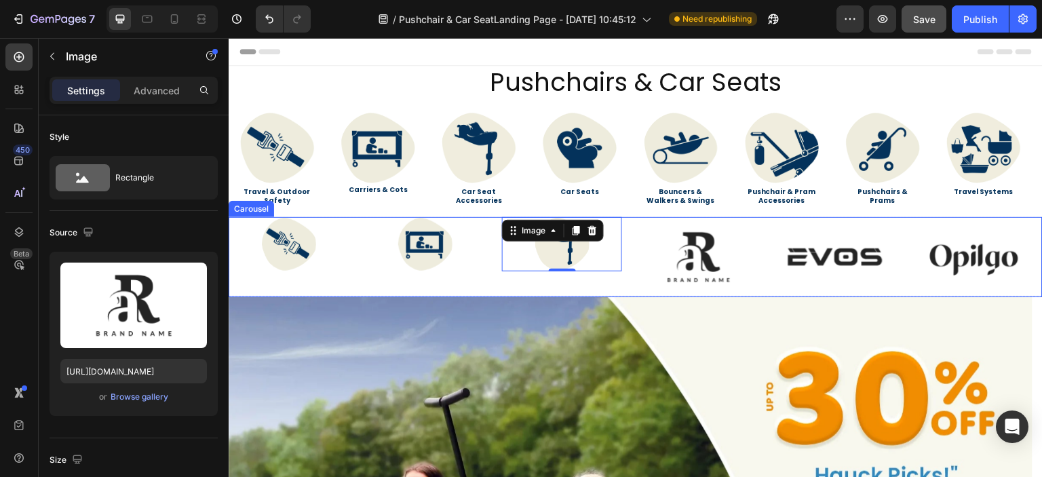
click at [688, 252] on img at bounding box center [698, 257] width 120 height 80
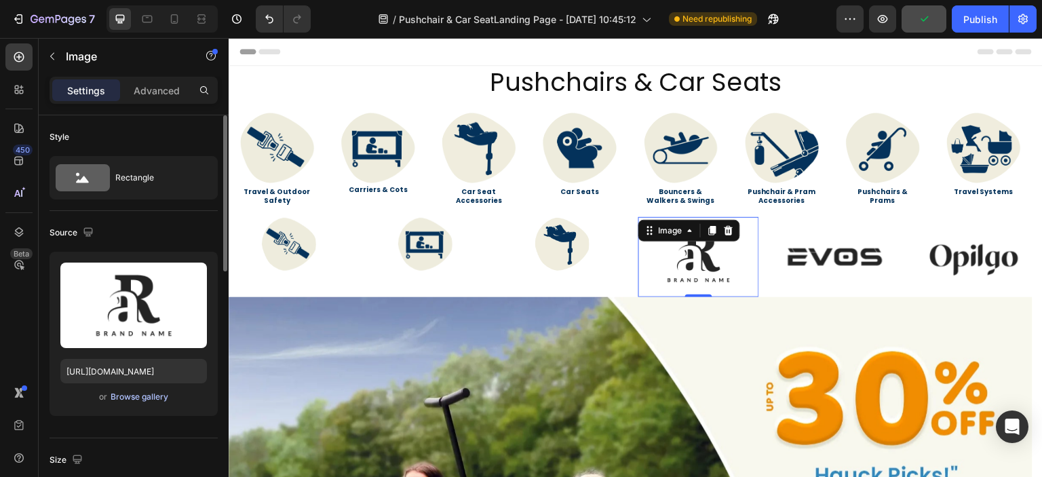
click at [154, 395] on div "Browse gallery" at bounding box center [140, 397] width 58 height 12
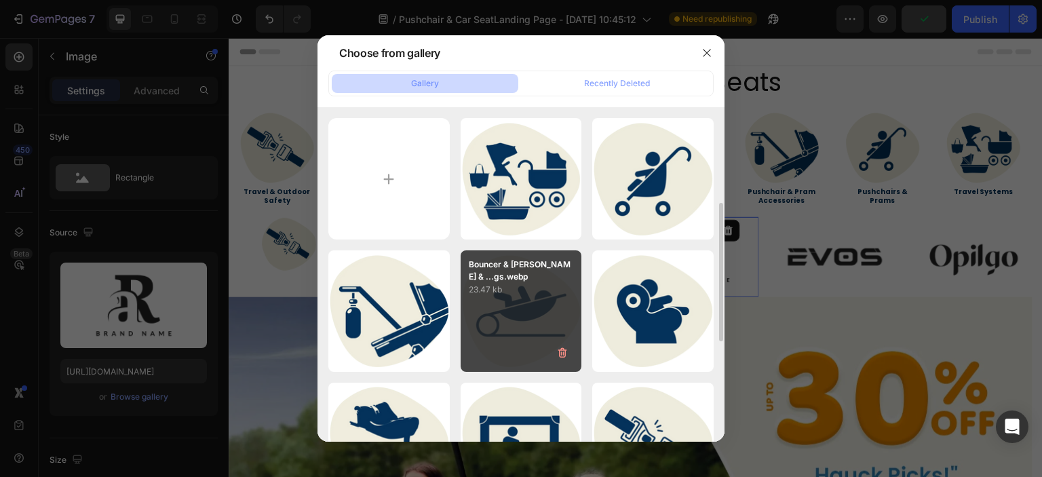
scroll to position [203, 0]
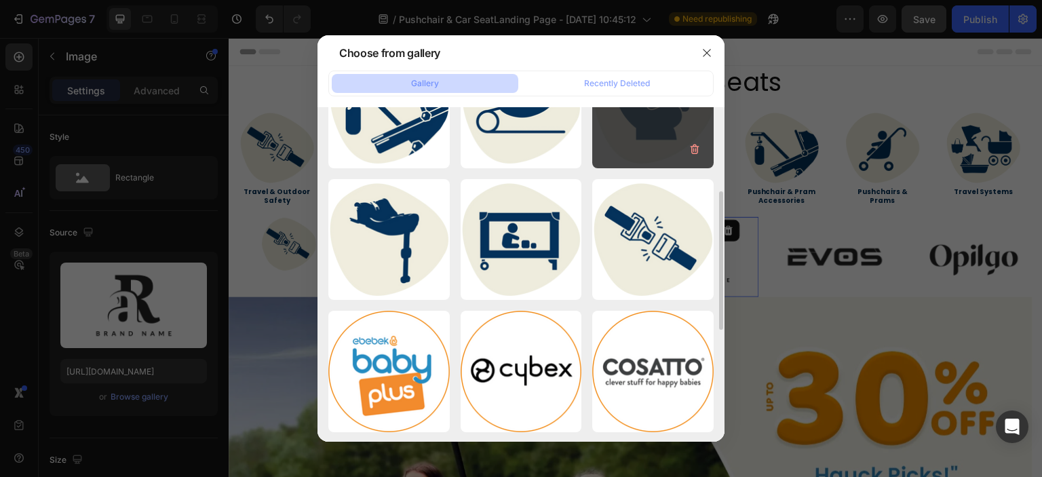
click at [632, 147] on div "car seat.webp 22.54 kb" at bounding box center [652, 107] width 121 height 121
type input "https://cdn.shopify.com/s/files/1/0558/2818/5294/files/gempages_582621086525424…"
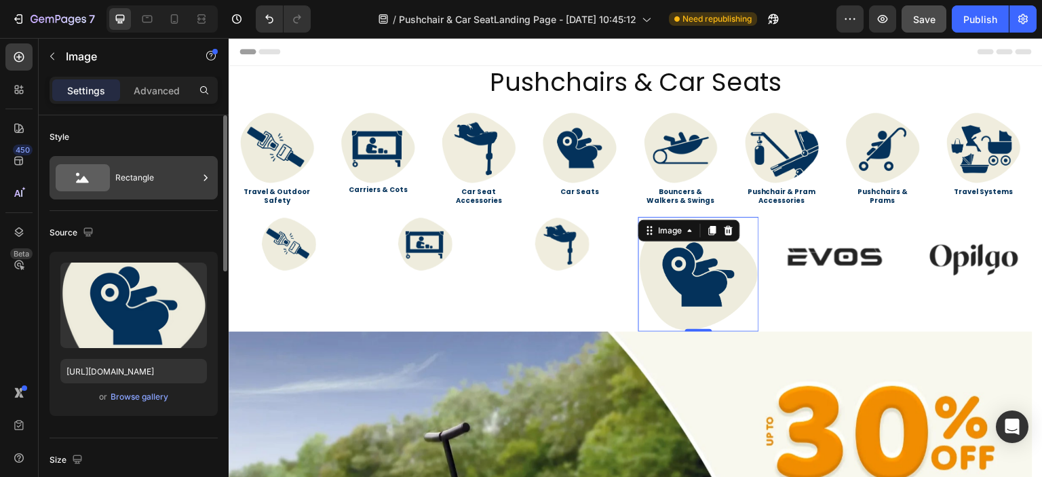
click at [177, 173] on div "Rectangle" at bounding box center [156, 177] width 83 height 31
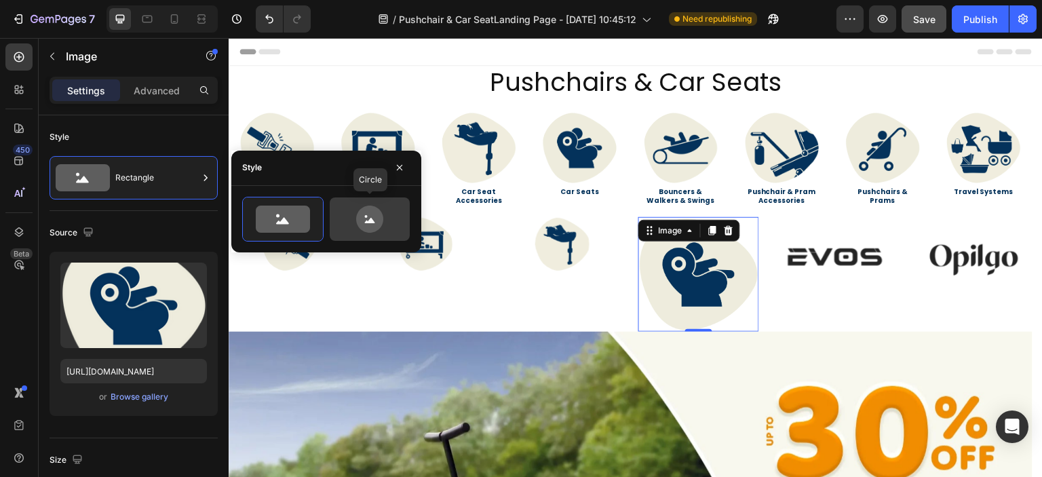
click at [357, 226] on icon at bounding box center [370, 218] width 64 height 27
type input "80"
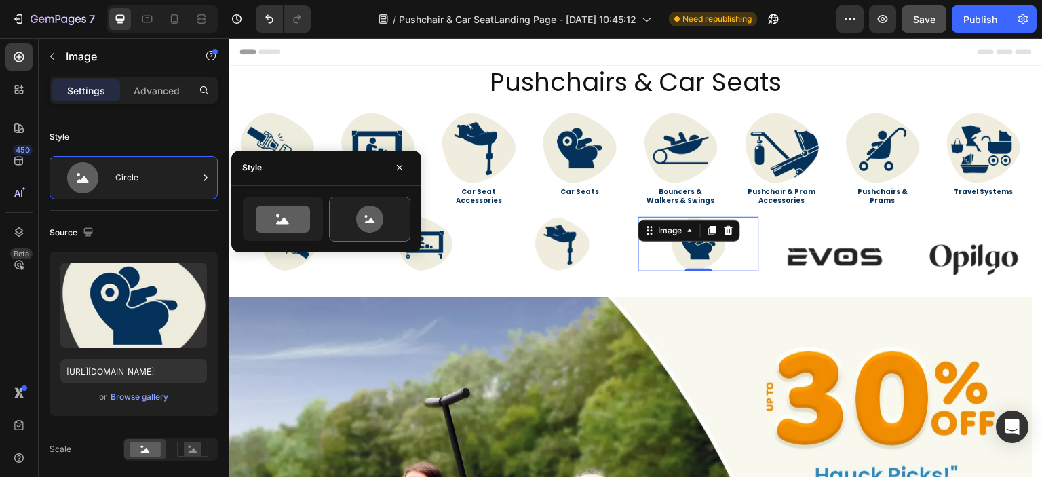
click at [832, 252] on img at bounding box center [835, 257] width 120 height 80
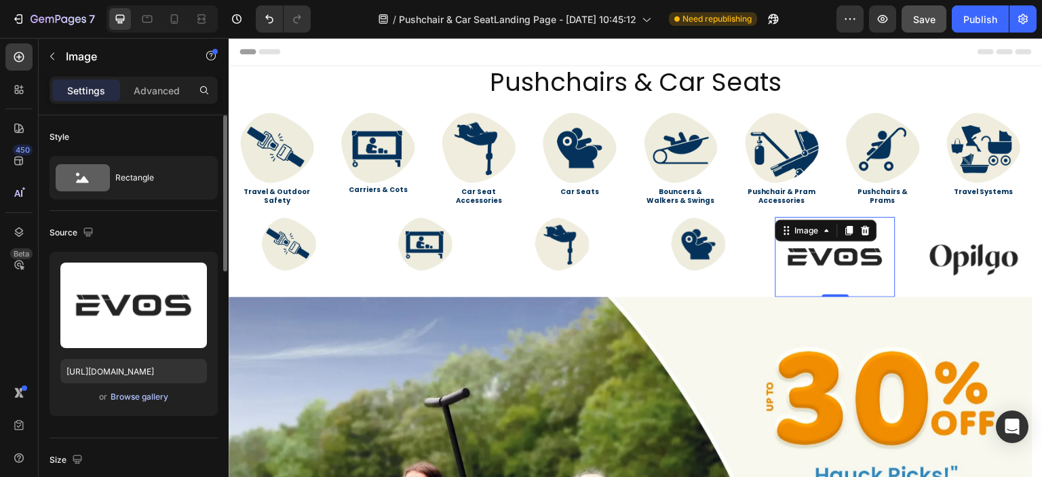
click at [158, 394] on div "Browse gallery" at bounding box center [140, 397] width 58 height 12
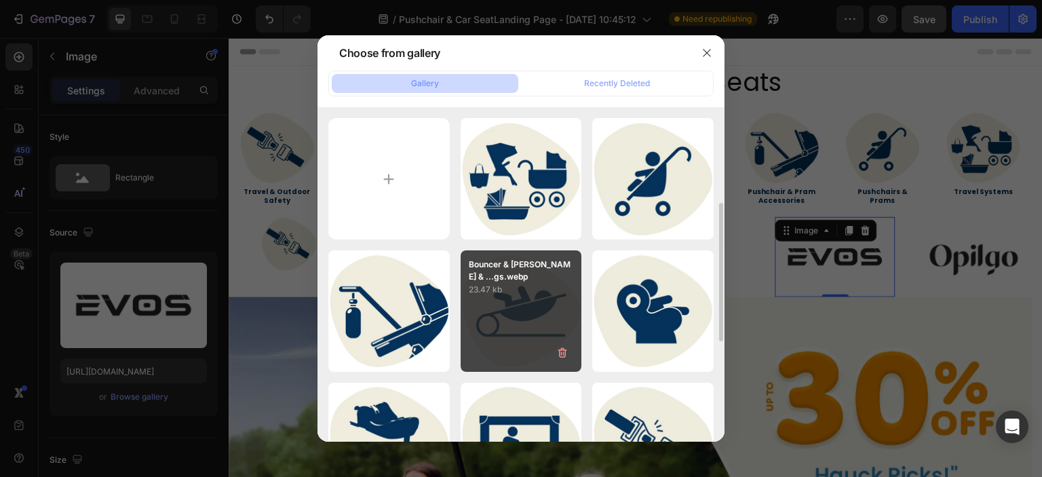
scroll to position [136, 0]
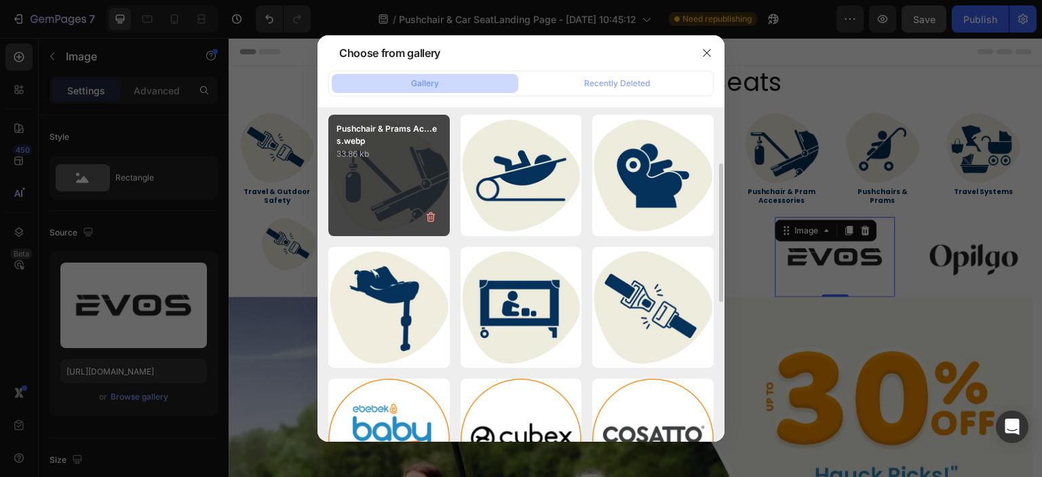
click at [397, 195] on div "Pushchair & Prams Ac...es.webp 33.86 kb" at bounding box center [388, 175] width 121 height 121
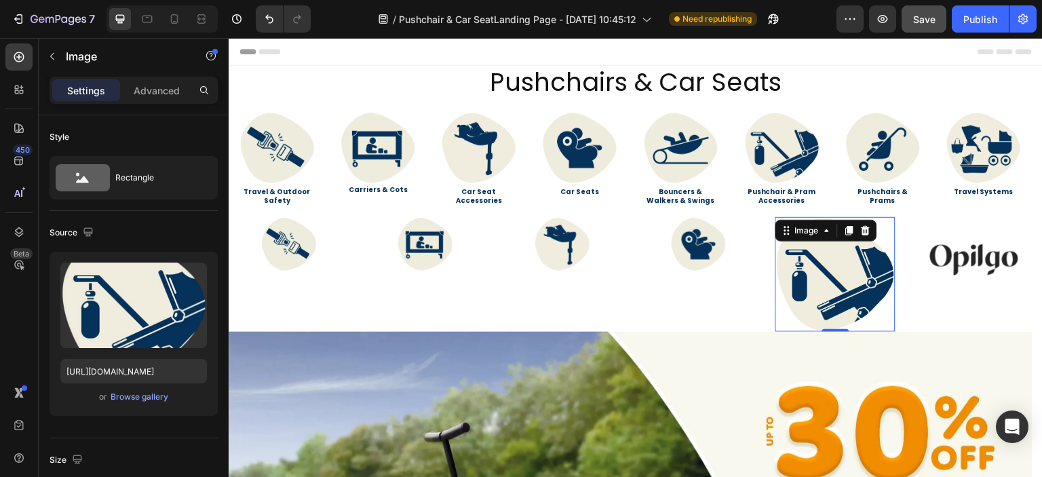
click at [850, 271] on img at bounding box center [835, 274] width 120 height 115
click at [152, 391] on div "Browse gallery" at bounding box center [140, 397] width 58 height 12
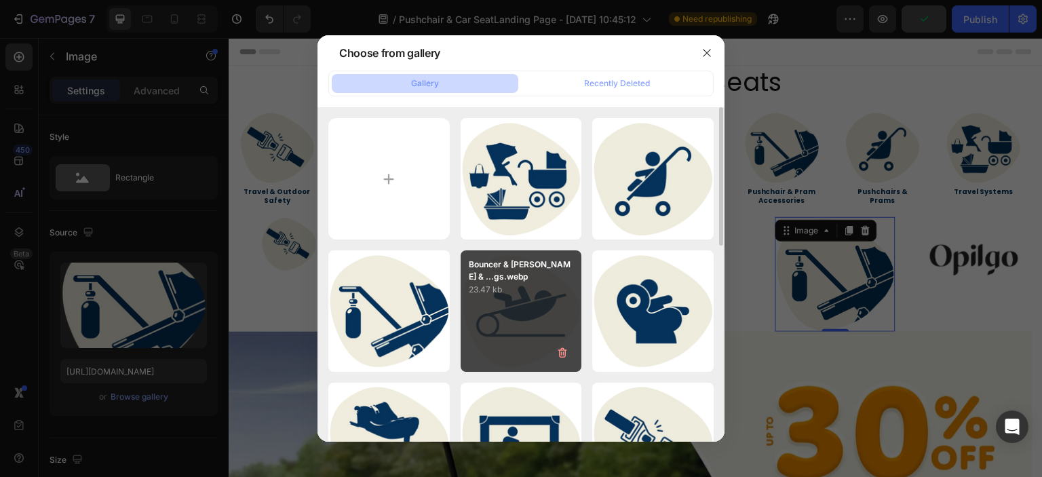
click at [483, 307] on div "Bouncer & Walkers & ...gs.webp 23.47 kb" at bounding box center [520, 310] width 121 height 121
type input "https://cdn.shopify.com/s/files/1/0558/2818/5294/files/gempages_582621086525424…"
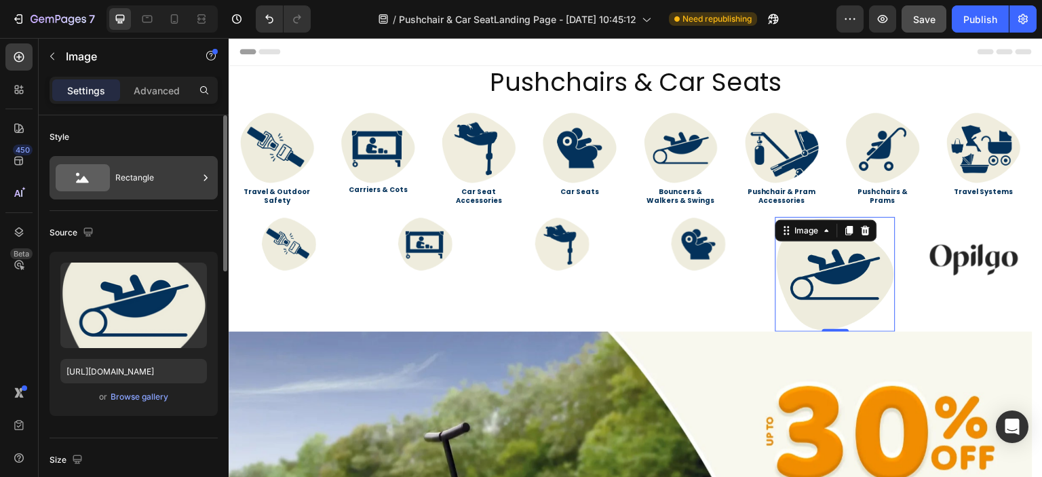
click at [120, 176] on div "Rectangle" at bounding box center [156, 177] width 83 height 31
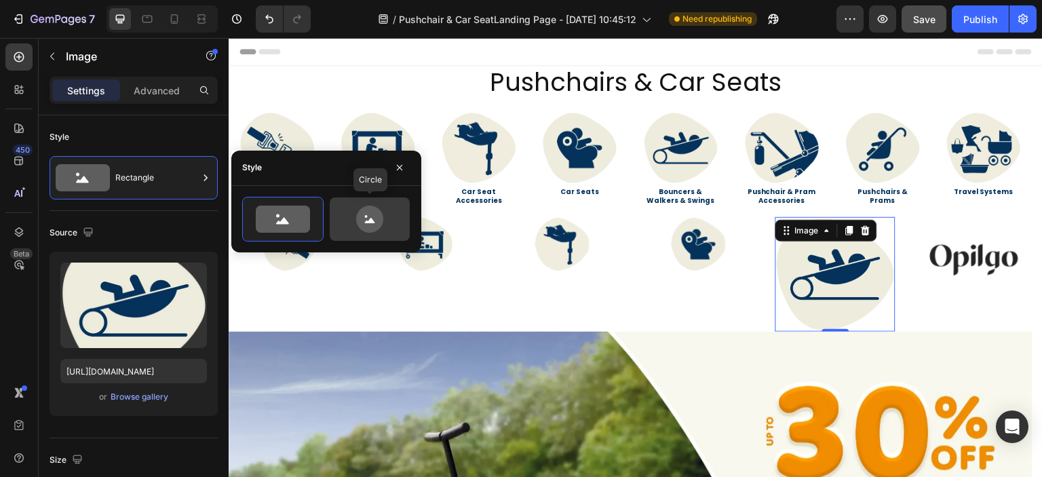
click at [377, 227] on icon at bounding box center [369, 218] width 27 height 27
type input "80"
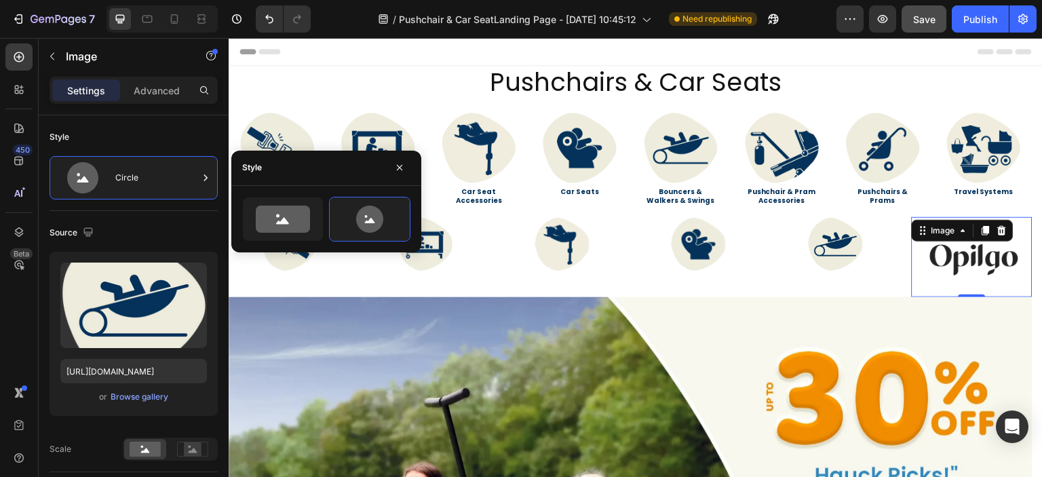
click at [937, 244] on img at bounding box center [971, 257] width 120 height 80
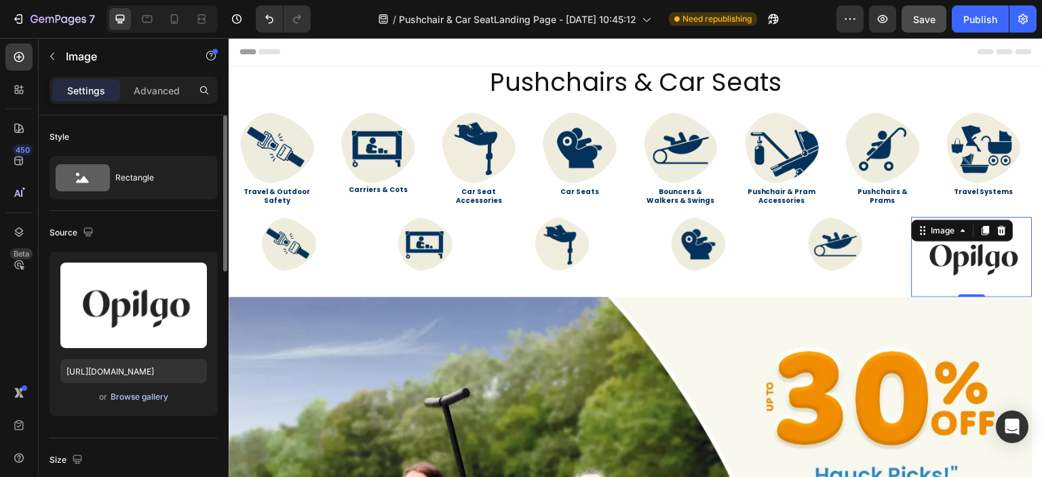
click at [142, 394] on div "Browse gallery" at bounding box center [140, 397] width 58 height 12
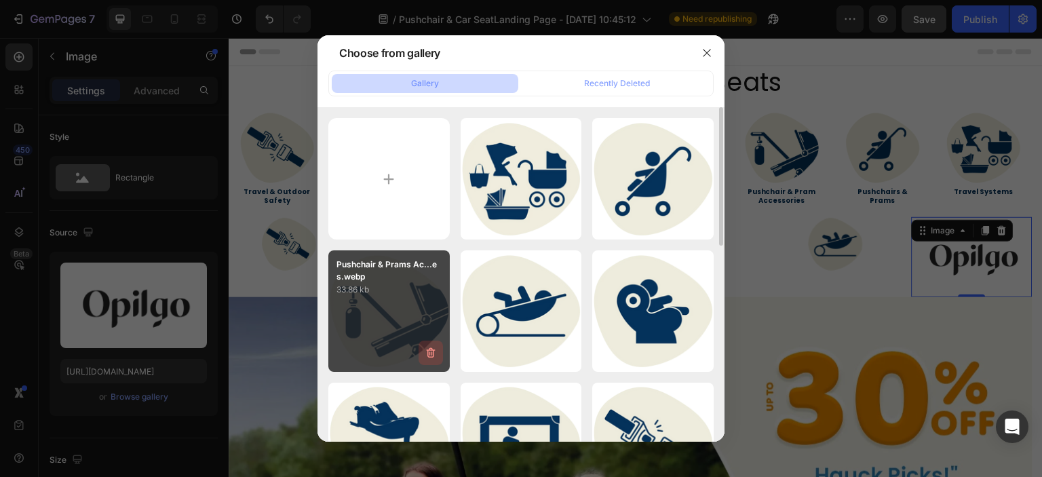
click at [418, 349] on button "button" at bounding box center [430, 352] width 24 height 24
click at [372, 315] on div "Delete Image? 33.86 kb Cancel Delete" at bounding box center [388, 310] width 121 height 121
click at [377, 298] on div "Delete Image? 33.86 kb Cancel Delete" at bounding box center [388, 310] width 121 height 121
click at [393, 310] on div "Delete Image? 33.86 kb Cancel Delete" at bounding box center [388, 310] width 121 height 121
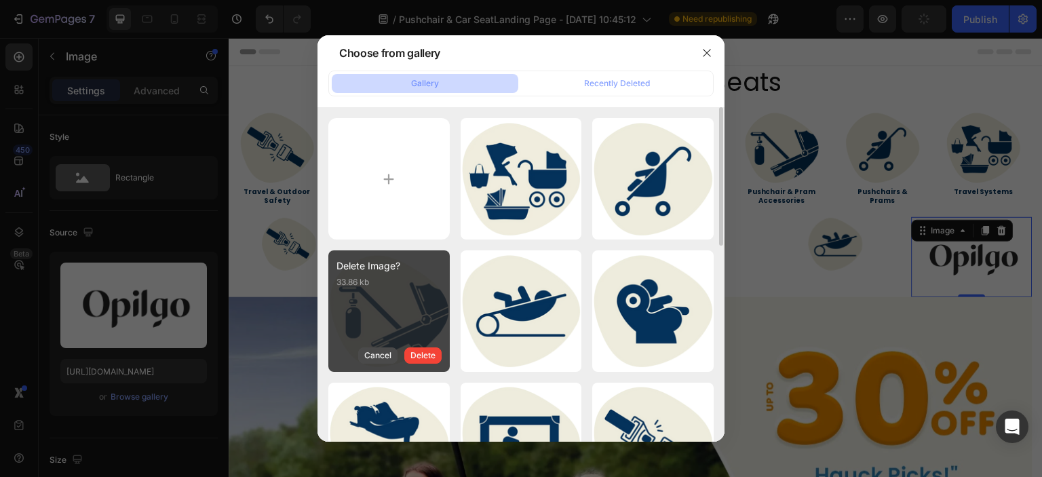
click at [385, 351] on div "Cancel" at bounding box center [377, 355] width 27 height 12
click at [391, 325] on div "Pushchair & Prams Ac...es.webp 33.86 kb" at bounding box center [388, 310] width 121 height 121
type input "https://cdn.shopify.com/s/files/1/0558/2818/5294/files/gempages_582621086525424…"
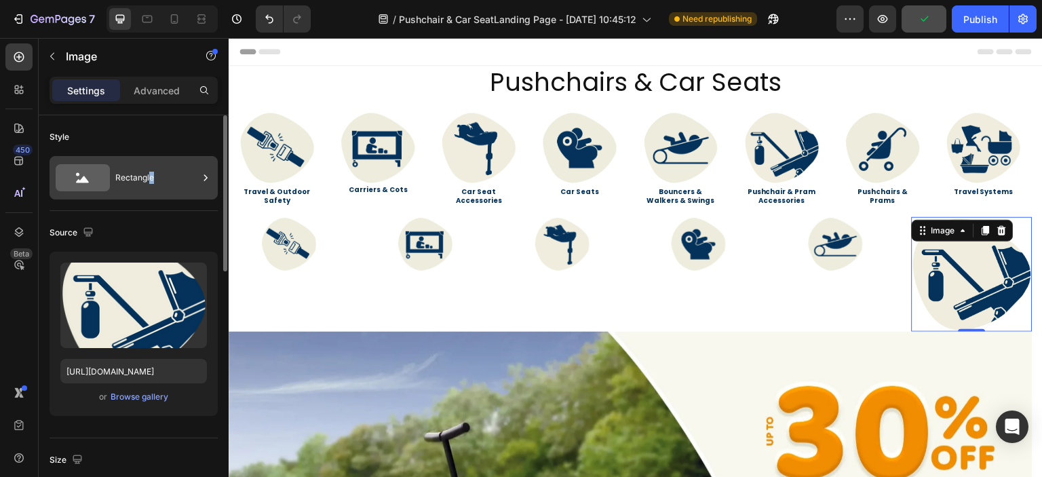
click at [151, 184] on div "Rectangle" at bounding box center [156, 177] width 83 height 31
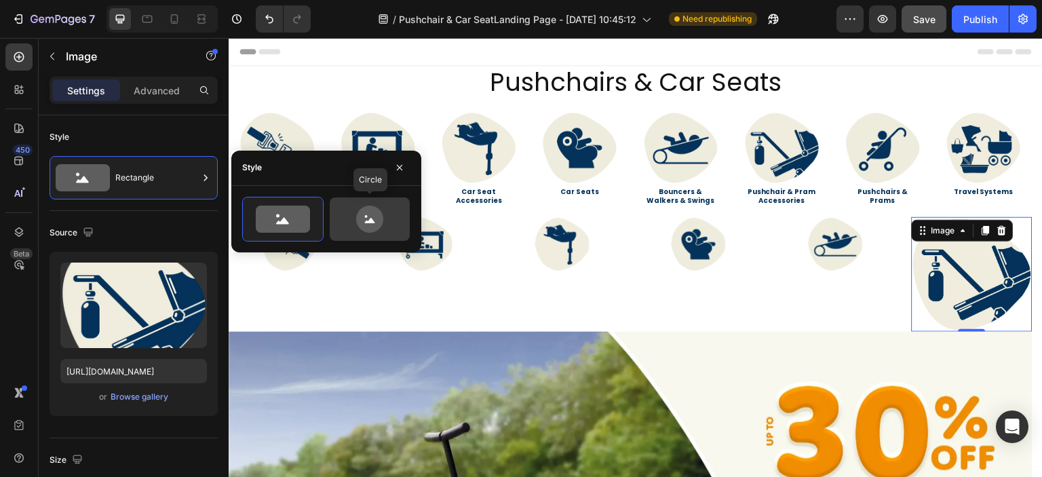
click at [357, 229] on icon at bounding box center [370, 218] width 64 height 27
type input "80"
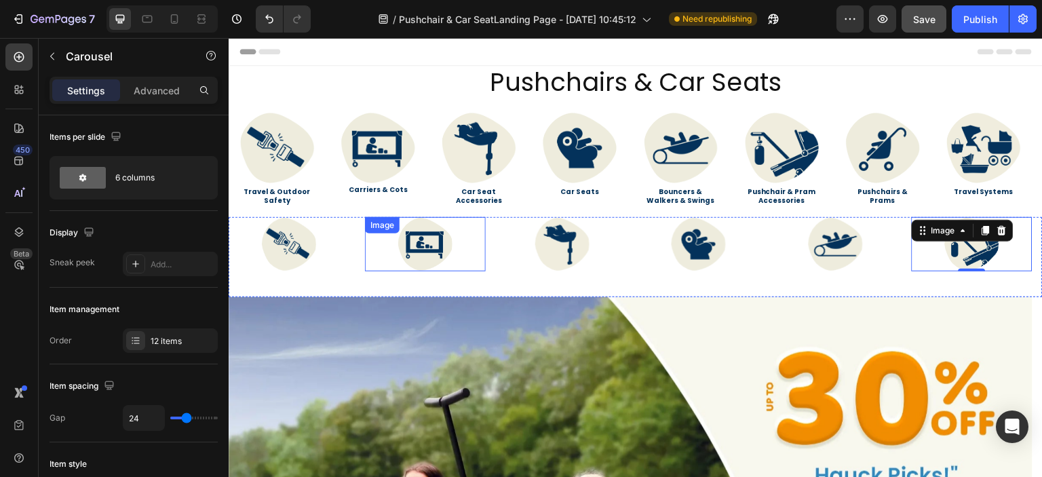
click at [369, 271] on div "Image" at bounding box center [425, 257] width 120 height 80
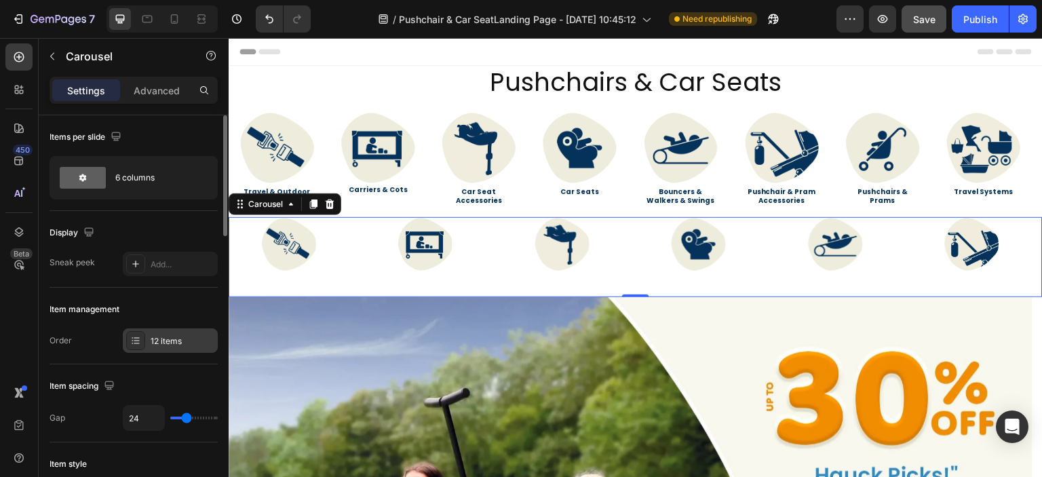
click at [165, 342] on div "12 items" at bounding box center [183, 341] width 64 height 12
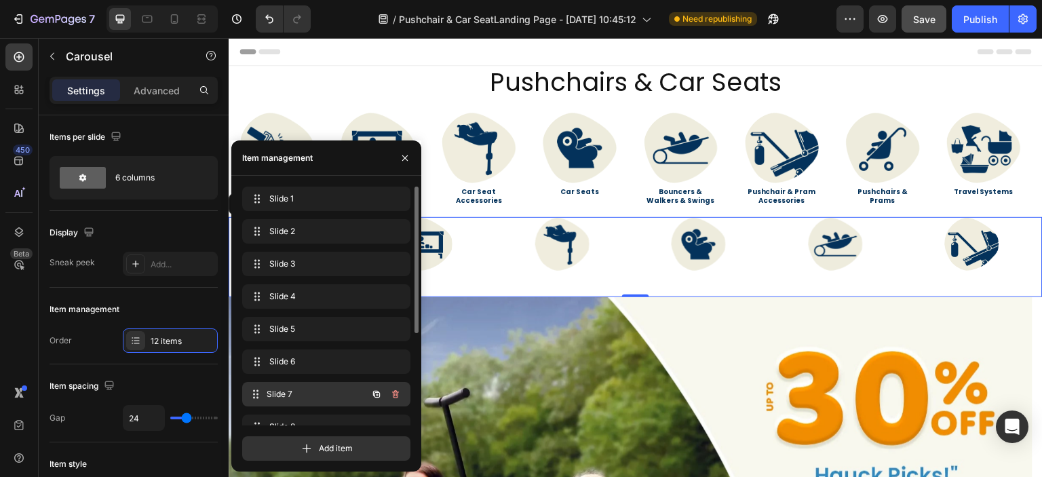
click at [312, 387] on div "Slide 7 Slide 7" at bounding box center [307, 394] width 119 height 19
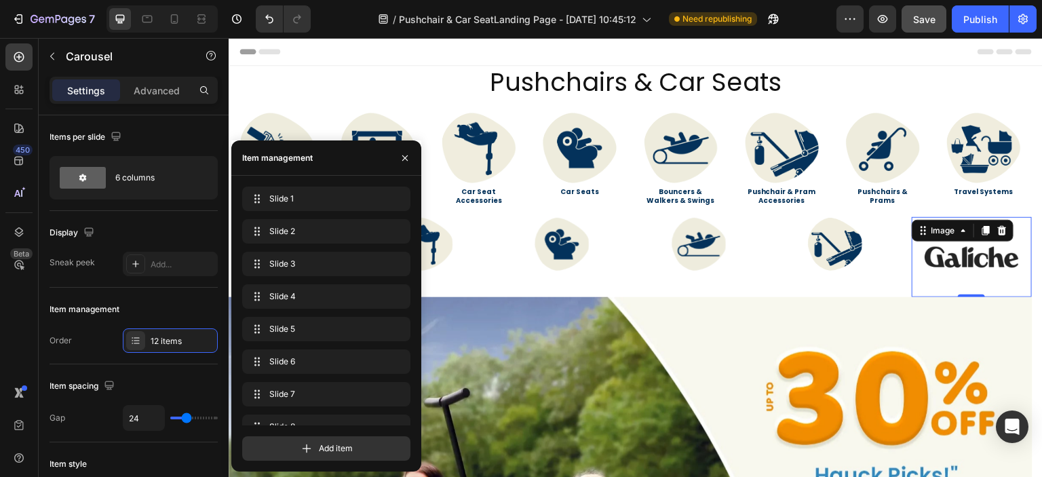
click at [985, 247] on img at bounding box center [971, 257] width 120 height 80
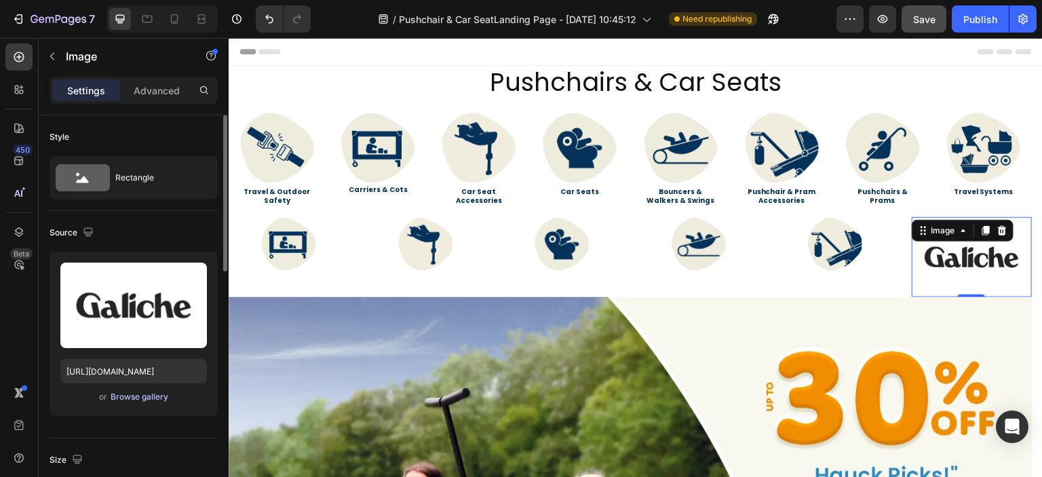
click at [149, 397] on div "Browse gallery" at bounding box center [140, 397] width 58 height 12
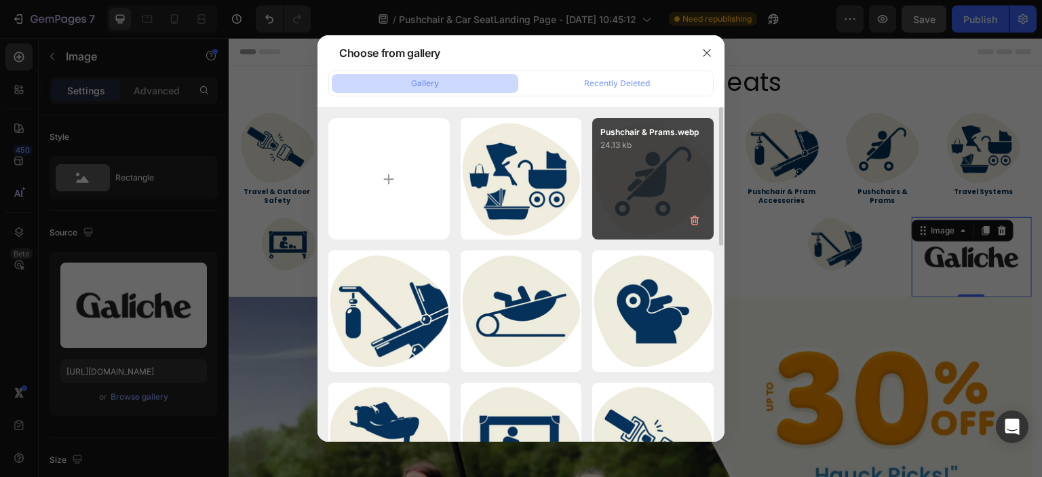
click at [634, 192] on div "Pushchair & Prams.webp 24.13 kb" at bounding box center [652, 178] width 121 height 121
type input "https://cdn.shopify.com/s/files/1/0558/2818/5294/files/gempages_582621086525424…"
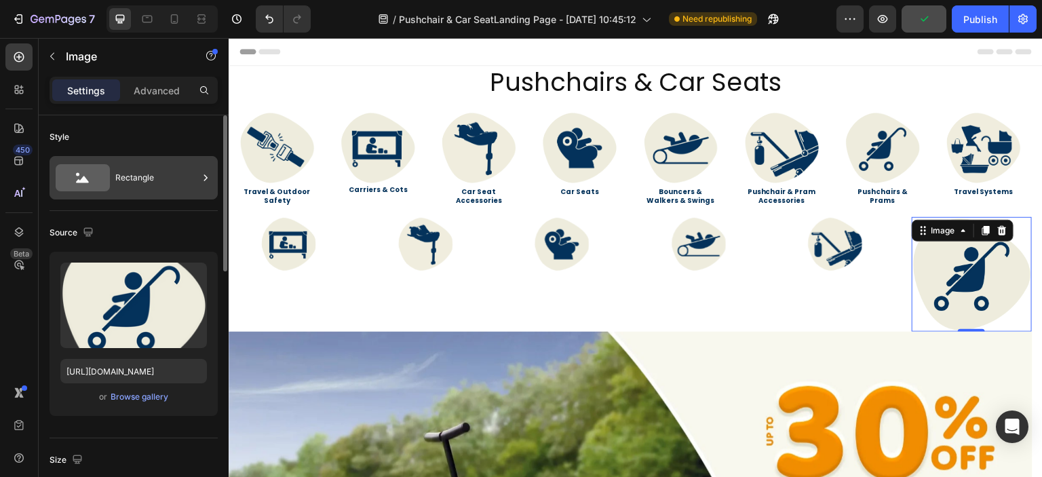
click at [174, 180] on div "Rectangle" at bounding box center [156, 177] width 83 height 31
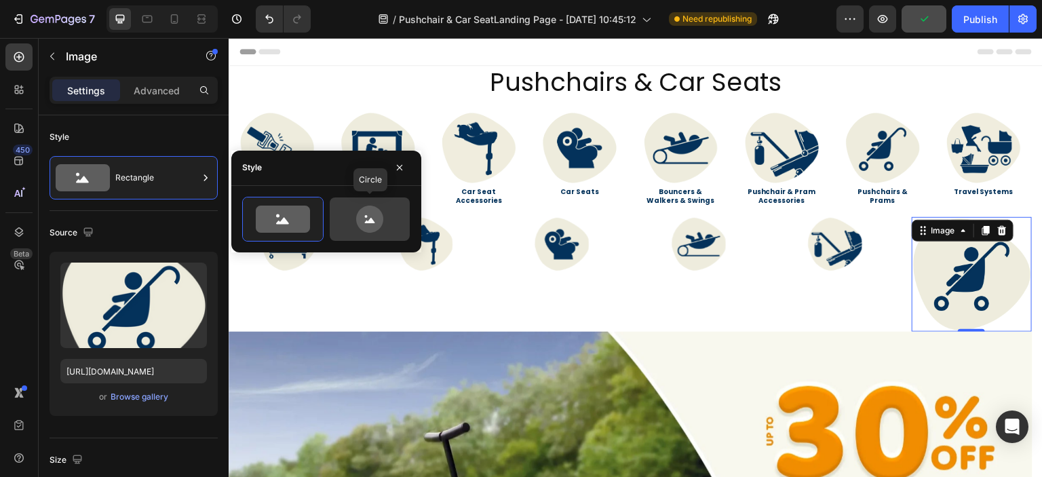
click at [339, 222] on icon at bounding box center [370, 218] width 64 height 27
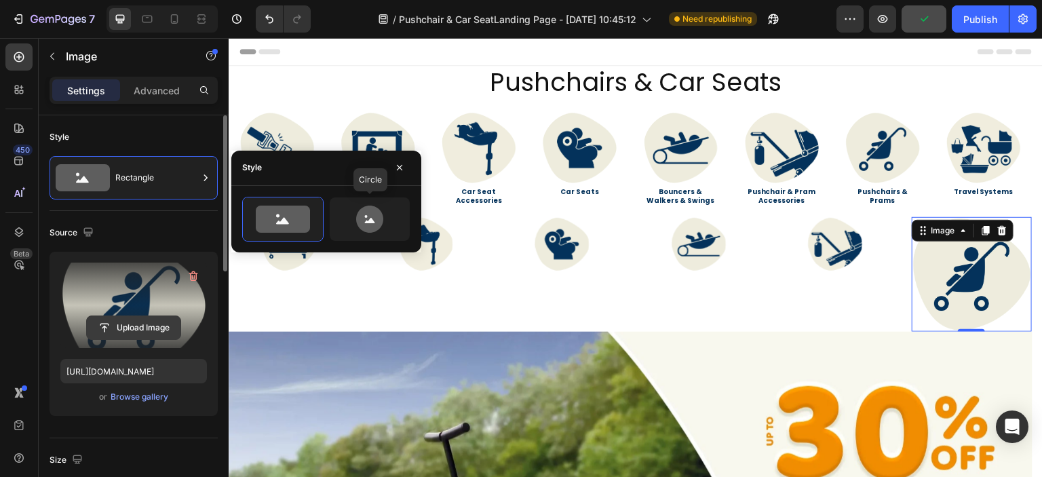
type input "80"
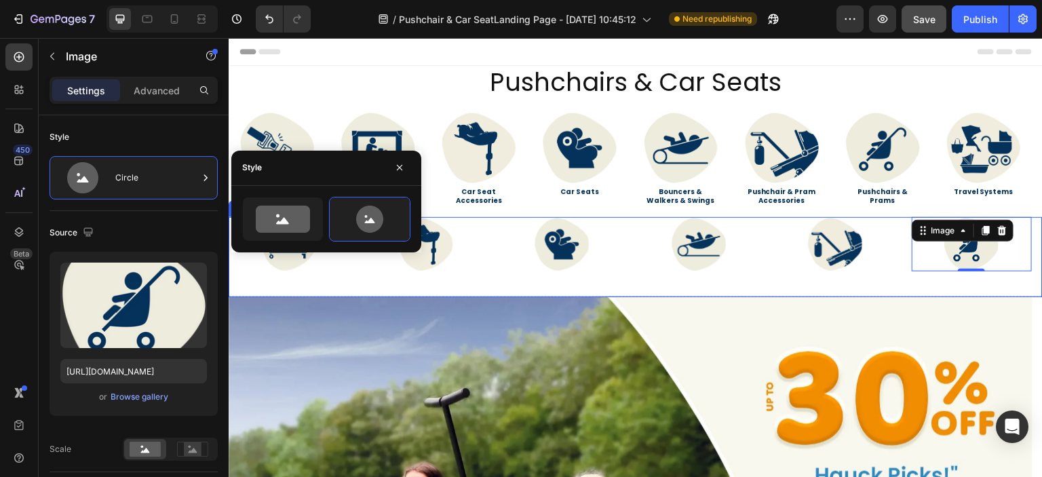
click at [498, 254] on div "Image Image Image Image Image Image Image 0 Image Image Image Image Image" at bounding box center [636, 257] width 814 height 80
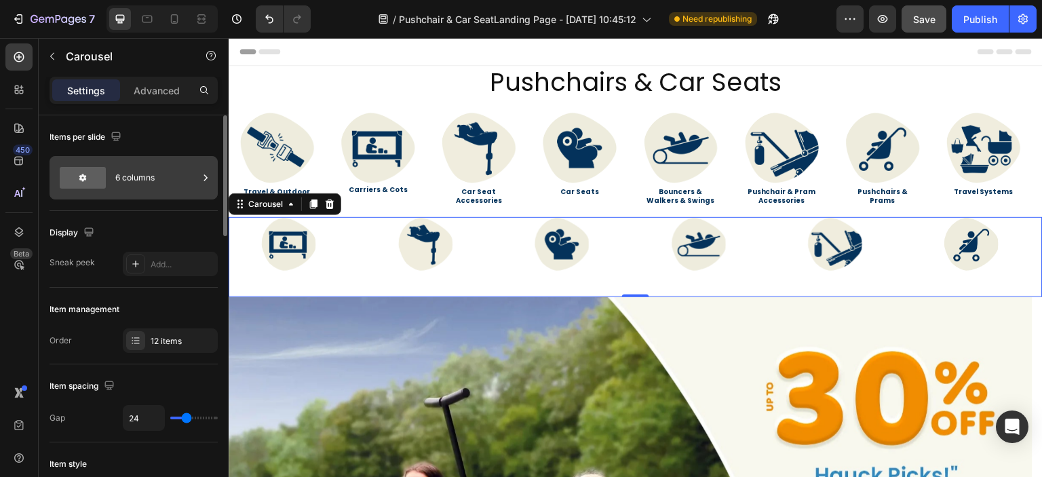
click at [169, 180] on div "6 columns" at bounding box center [156, 177] width 83 height 31
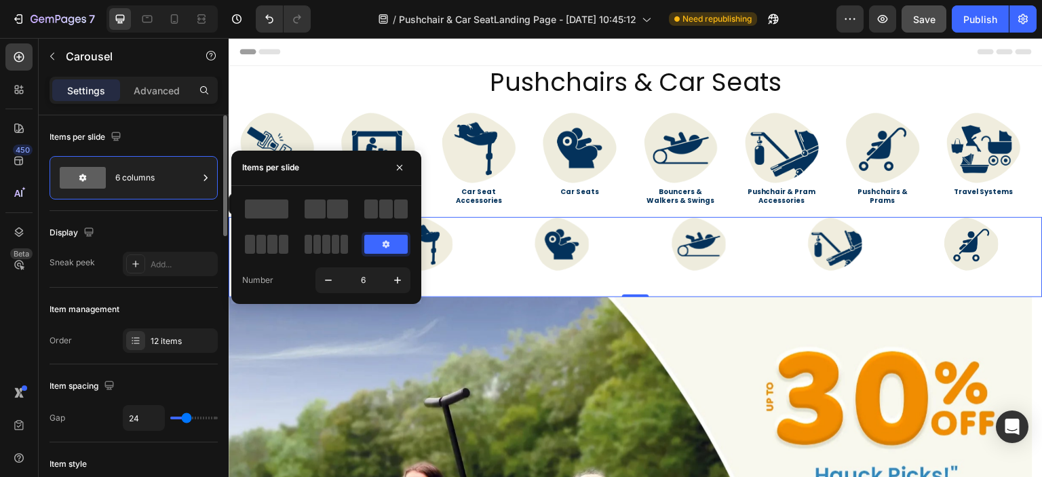
click at [150, 227] on div "Display" at bounding box center [134, 233] width 168 height 22
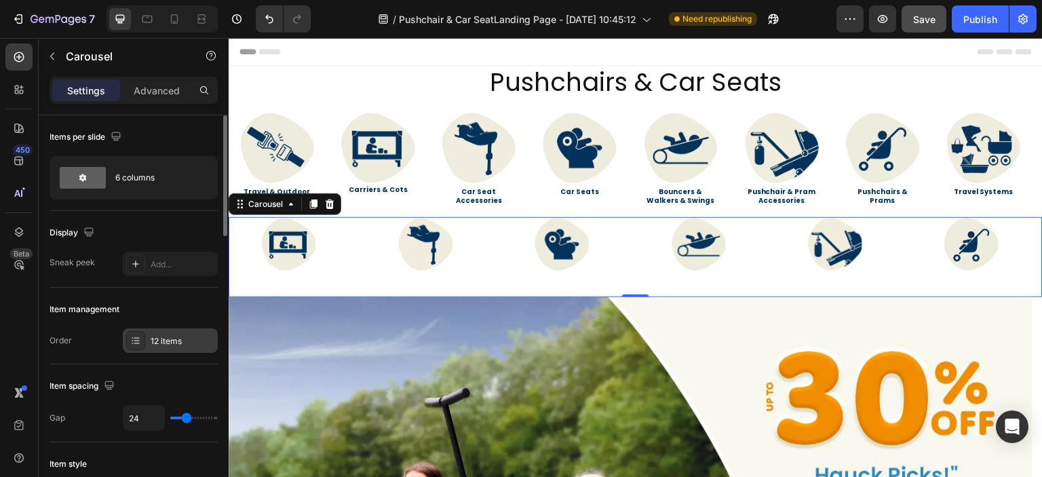
click at [178, 330] on div "12 items" at bounding box center [170, 340] width 95 height 24
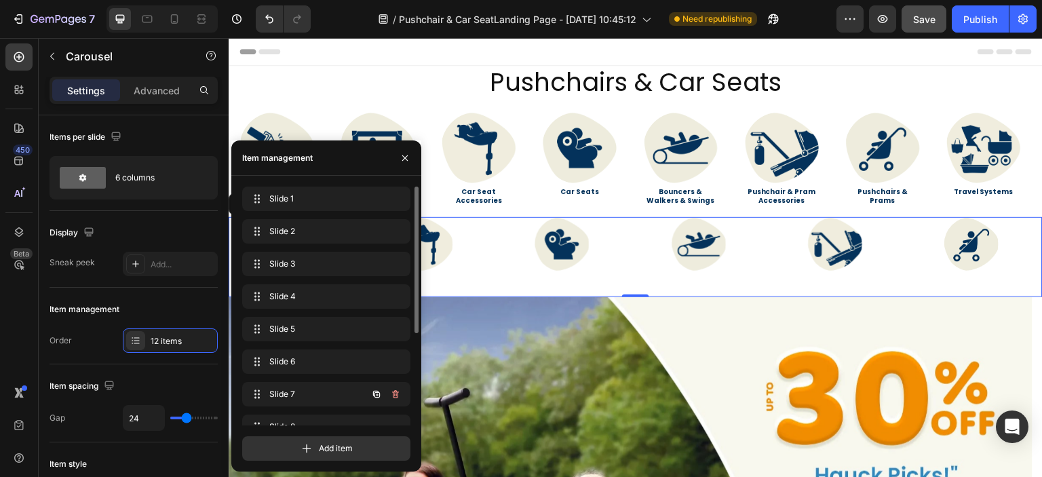
scroll to position [68, 0]
click at [317, 368] on div "Slide 8 Slide 8" at bounding box center [307, 358] width 119 height 19
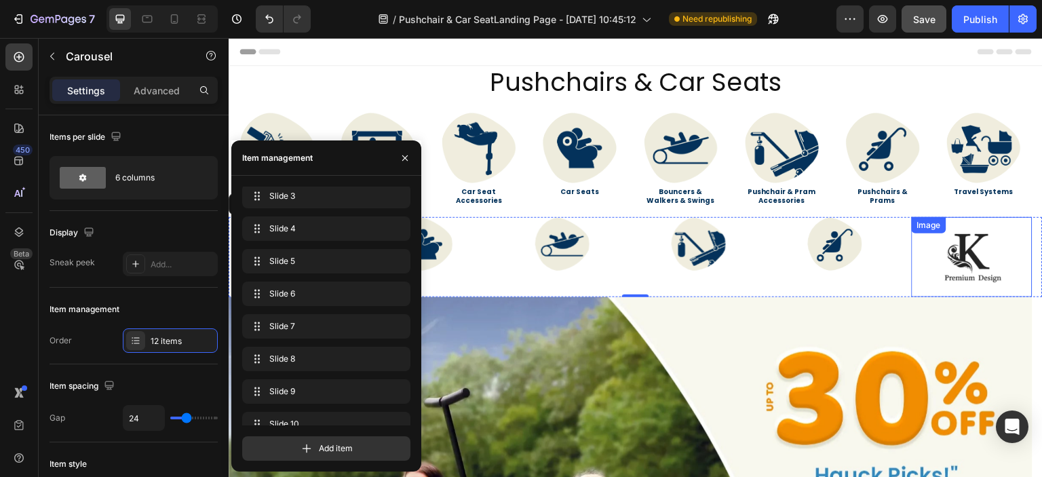
click at [979, 262] on img at bounding box center [971, 257] width 120 height 80
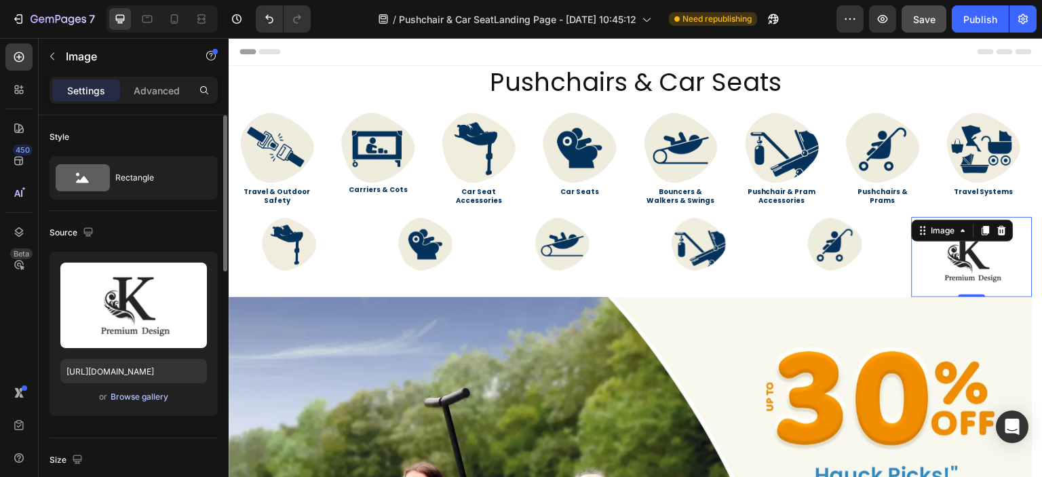
click at [146, 393] on div "Browse gallery" at bounding box center [140, 397] width 58 height 12
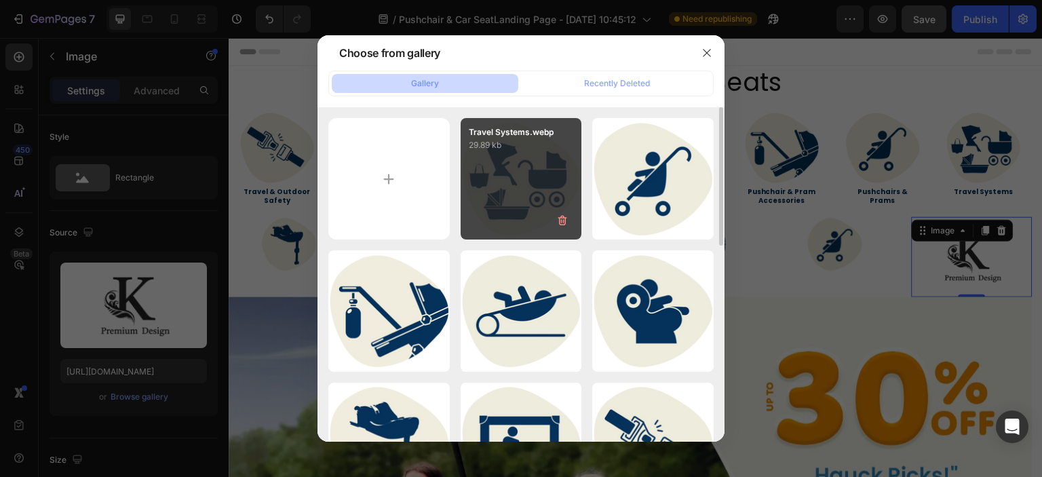
click at [507, 212] on div "Travel Systems.webp 29.89 kb" at bounding box center [520, 178] width 121 height 121
type input "https://cdn.shopify.com/s/files/1/0558/2818/5294/files/gempages_582621086525424…"
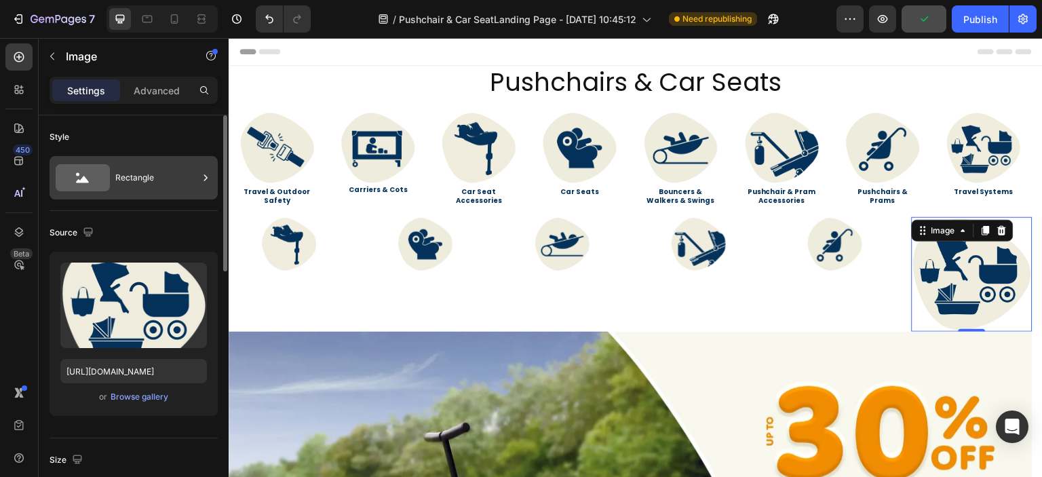
click at [160, 184] on div "Rectangle" at bounding box center [156, 177] width 83 height 31
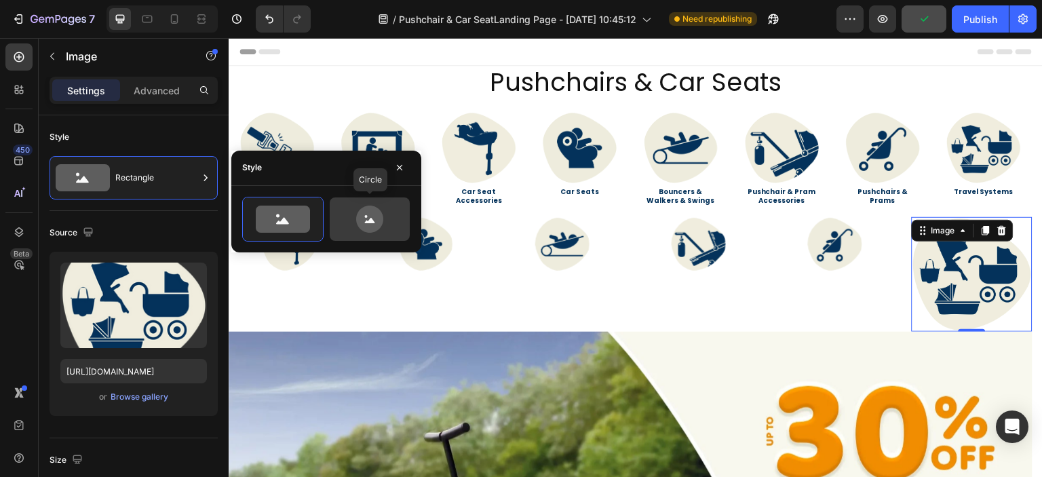
click at [385, 211] on icon at bounding box center [370, 218] width 64 height 27
type input "80"
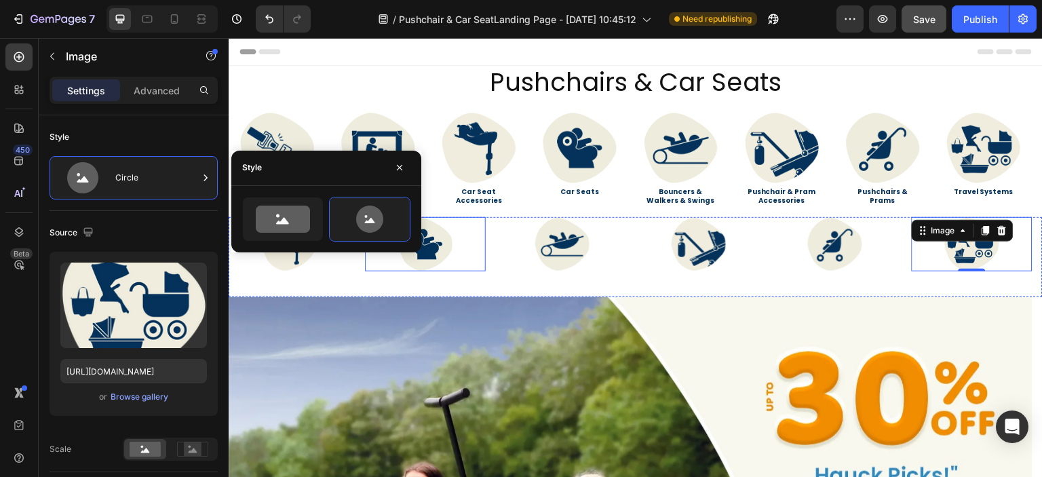
click at [484, 247] on div at bounding box center [425, 244] width 120 height 54
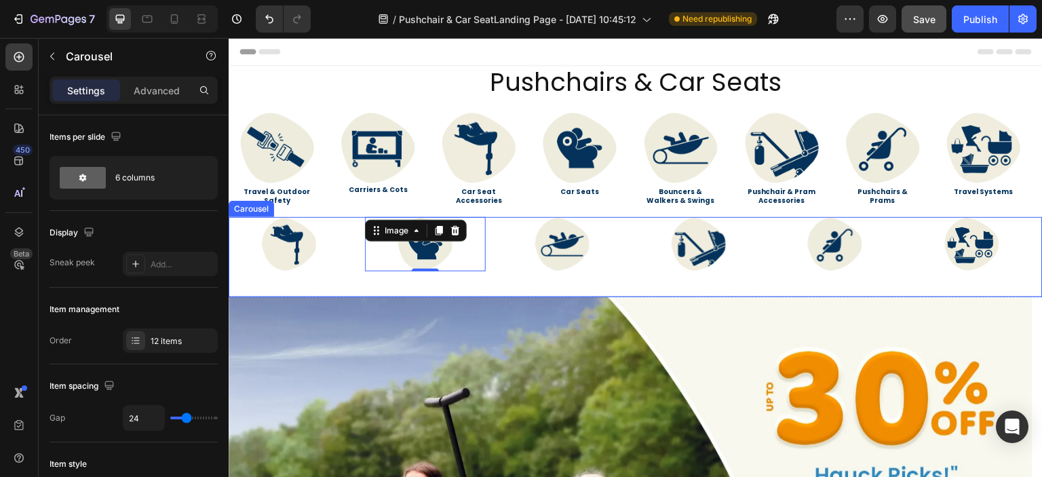
click at [494, 251] on div "Image Image Image Image 0 Image Image Image Image Image Image Image Image" at bounding box center [636, 257] width 814 height 80
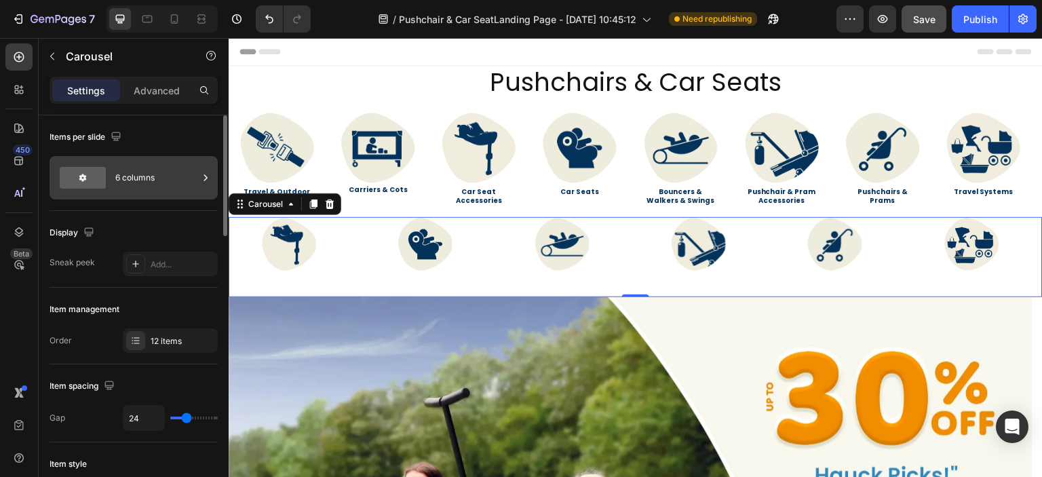
click at [165, 184] on div "6 columns" at bounding box center [156, 177] width 83 height 31
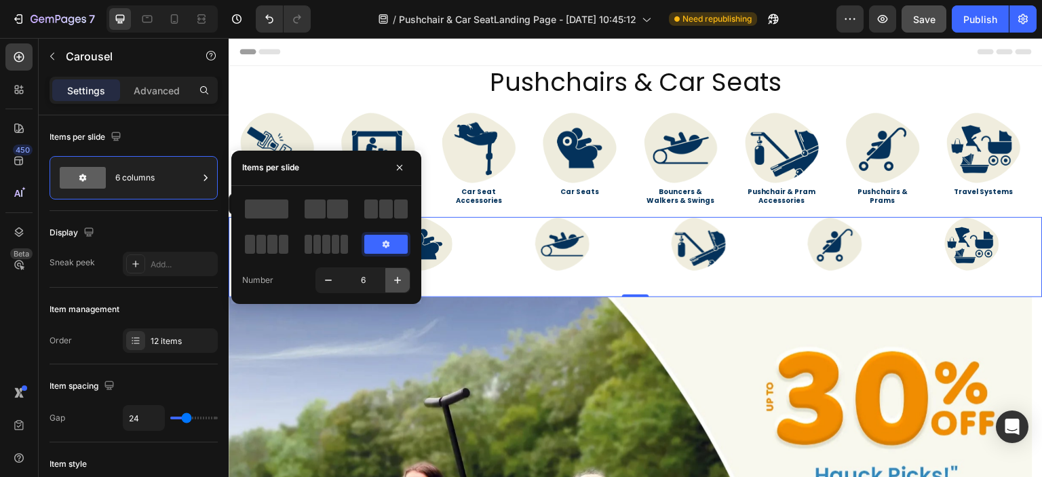
click at [399, 281] on icon "button" at bounding box center [398, 280] width 14 height 14
type input "8"
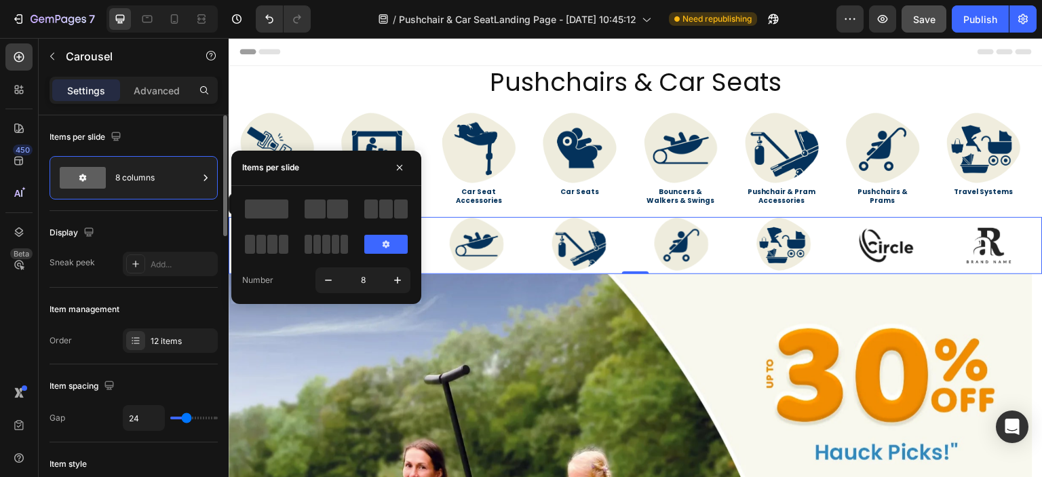
click at [176, 304] on div "Item management" at bounding box center [134, 309] width 168 height 22
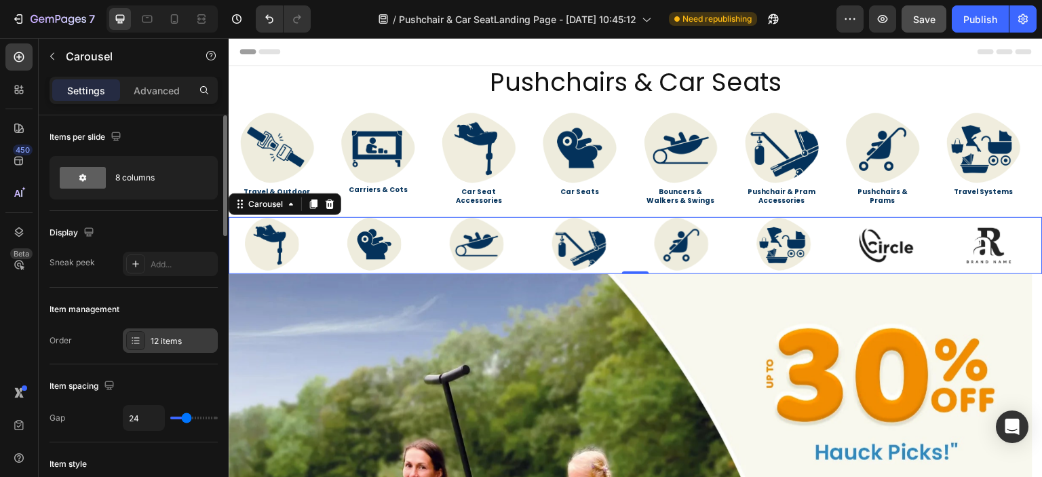
click at [184, 332] on div "12 items" at bounding box center [170, 340] width 95 height 24
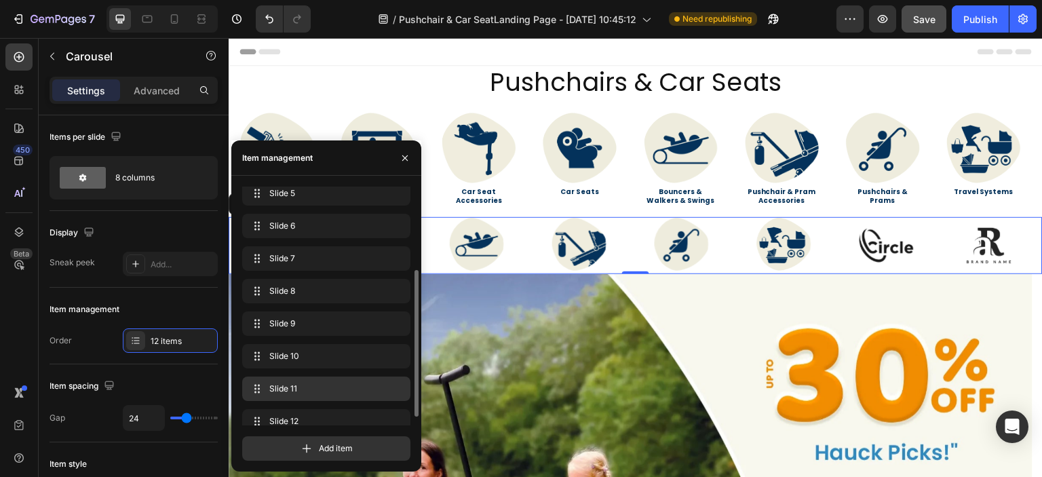
scroll to position [149, 0]
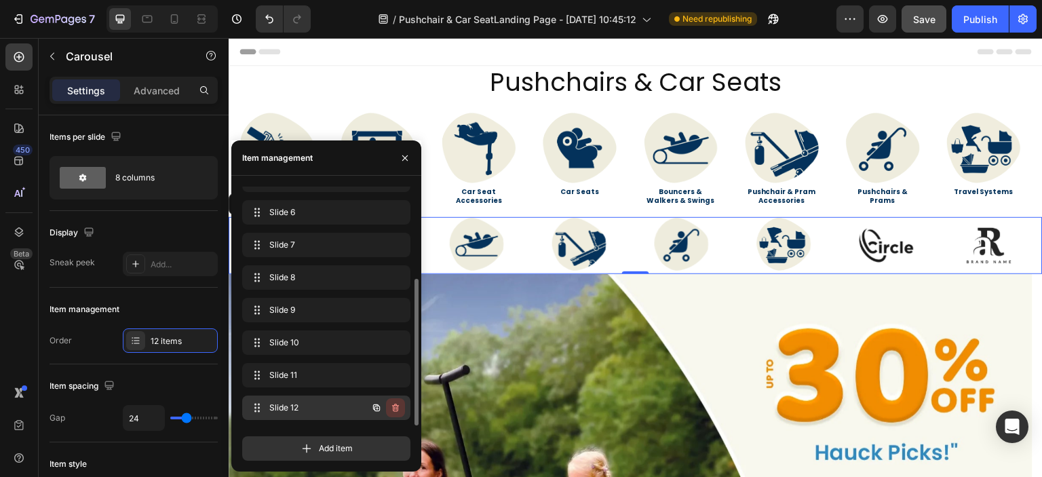
click at [396, 406] on icon "button" at bounding box center [395, 407] width 11 height 11
click at [387, 404] on div "Delete" at bounding box center [386, 407] width 25 height 12
click at [392, 408] on icon "button" at bounding box center [395, 407] width 11 height 11
click at [392, 408] on div "Delete" at bounding box center [386, 407] width 25 height 12
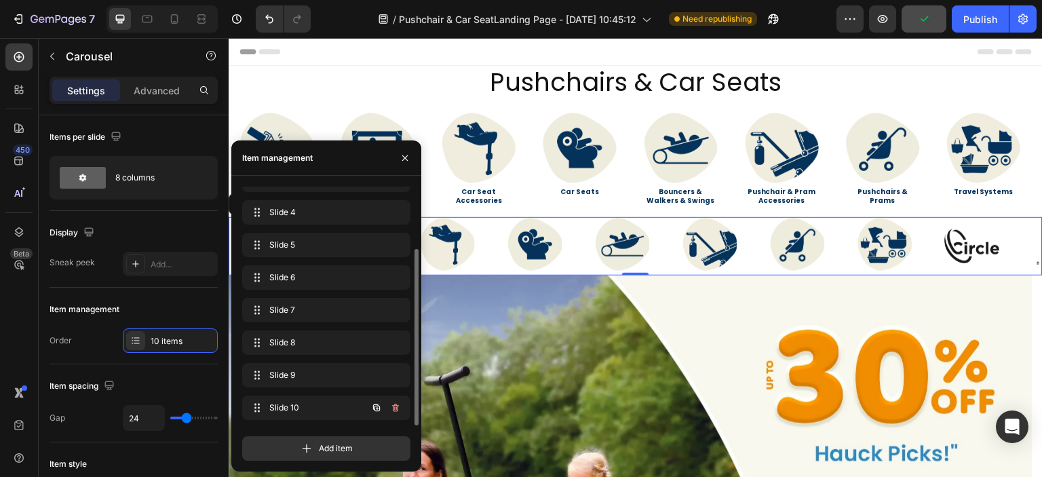
scroll to position [84, 0]
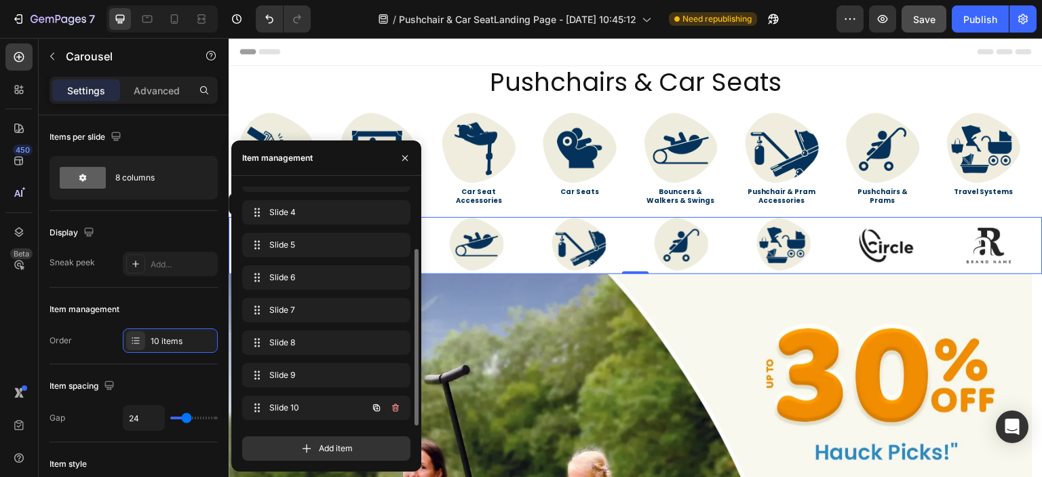
click at [392, 408] on icon "button" at bounding box center [395, 407] width 11 height 11
click at [392, 408] on div "Delete" at bounding box center [386, 407] width 25 height 12
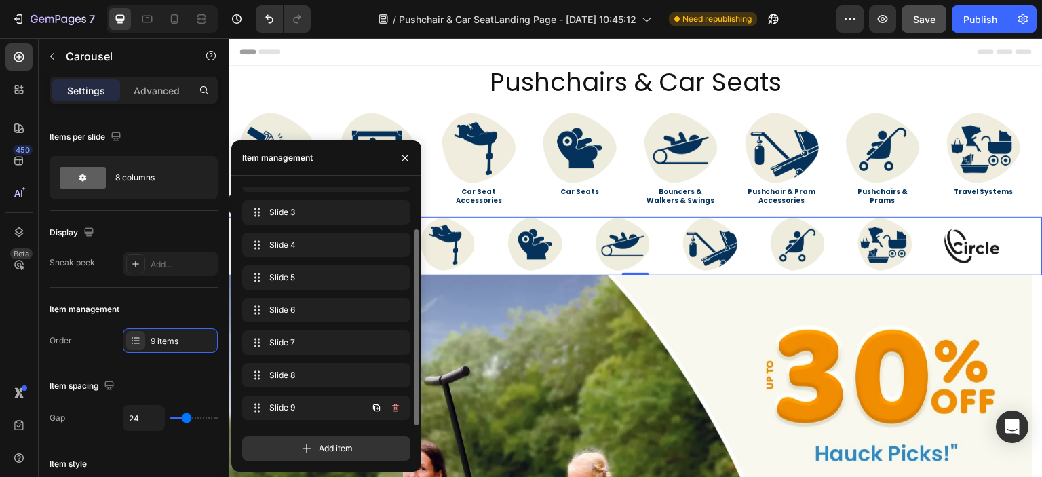
scroll to position [52, 0]
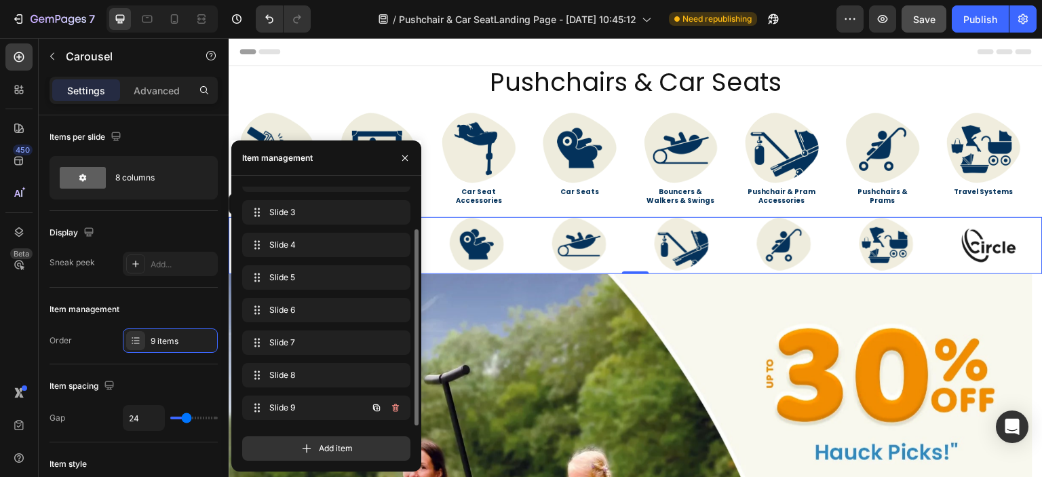
click at [392, 408] on icon "button" at bounding box center [395, 407] width 11 height 11
click at [392, 408] on div "Delete" at bounding box center [386, 407] width 25 height 12
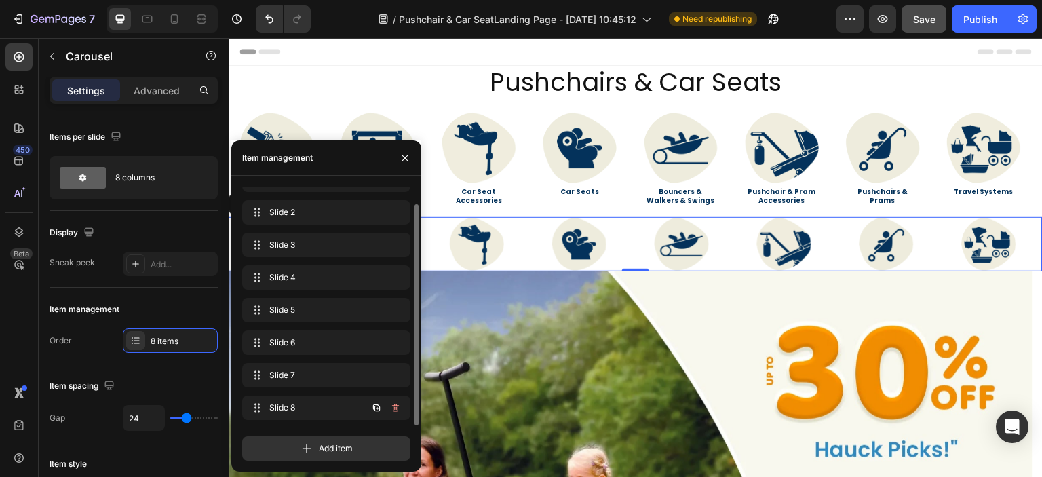
scroll to position [19, 0]
click at [182, 306] on div "Item management" at bounding box center [134, 309] width 168 height 22
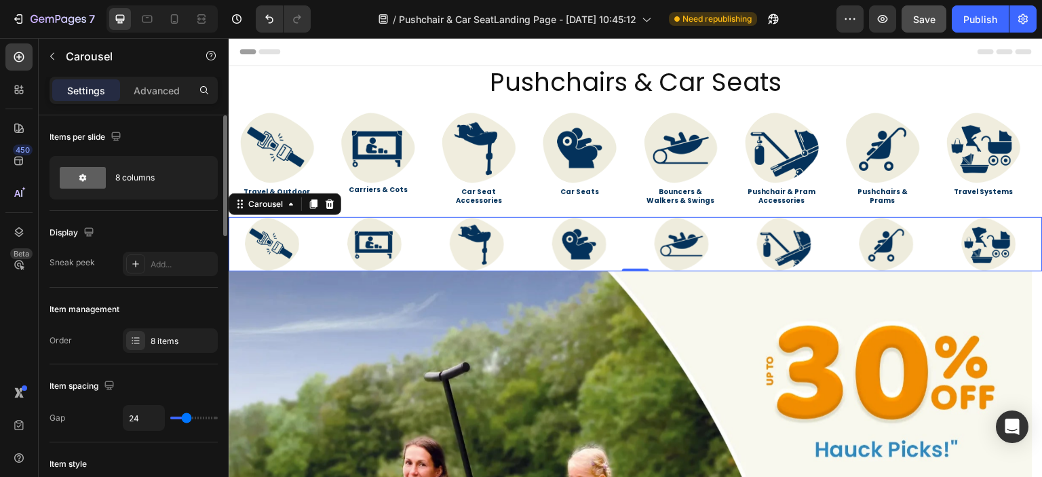
type input "26"
type input "25"
type input "24"
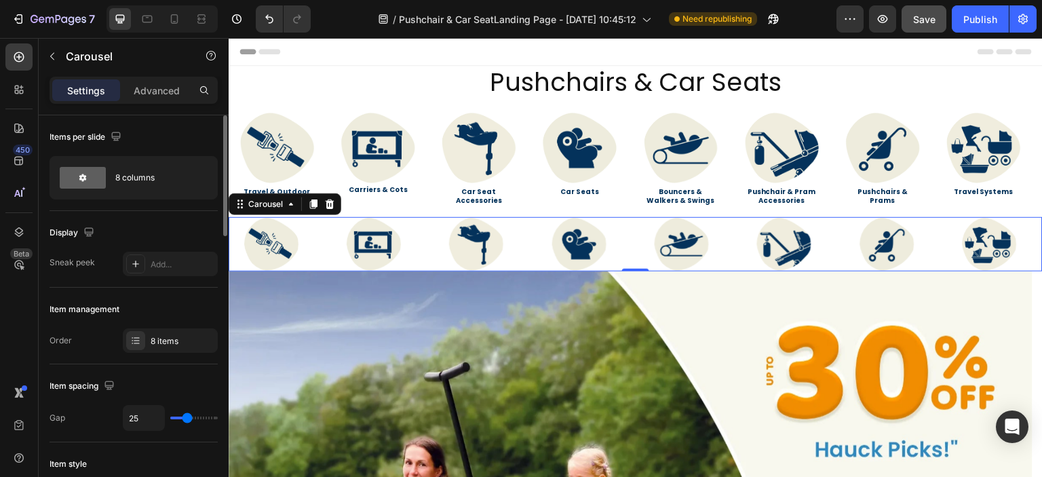
type input "24"
type input "23"
type input "22"
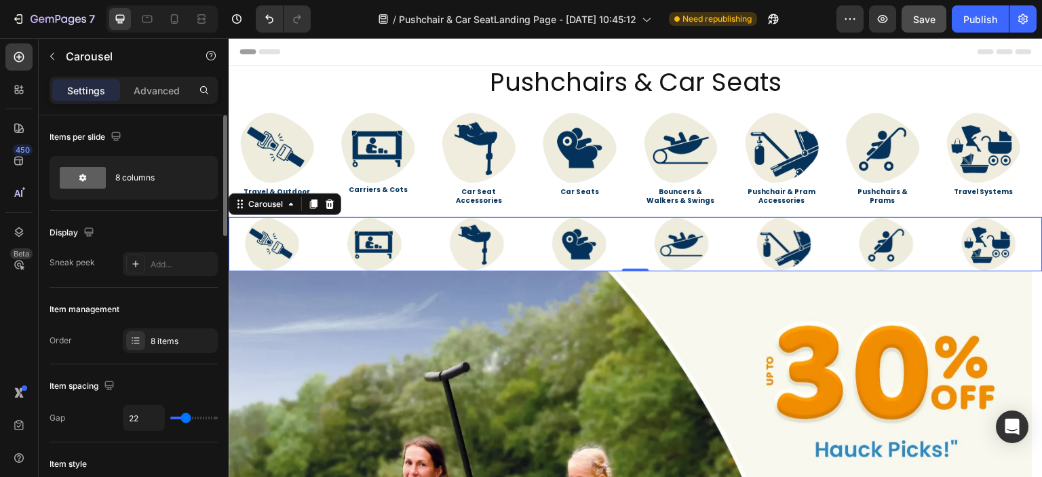
type input "20"
type input "19"
type input "18"
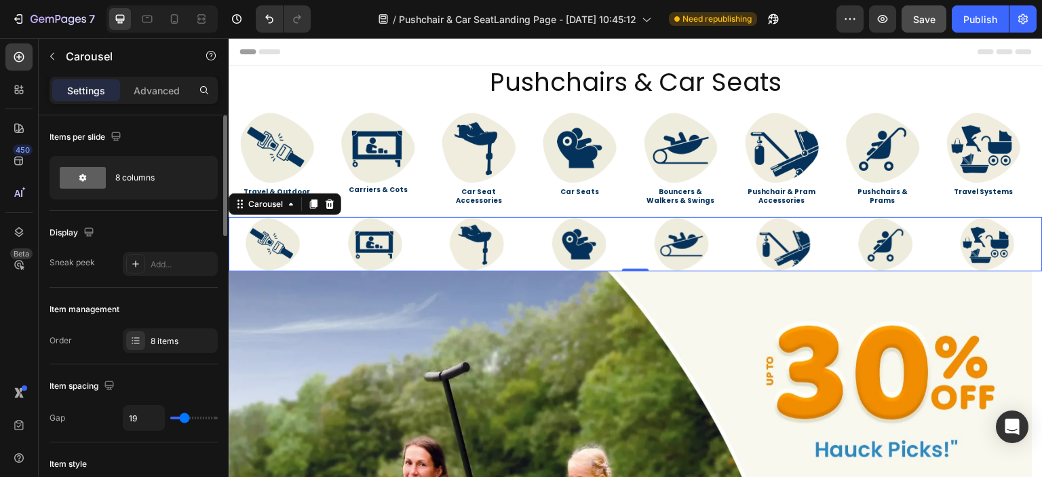
type input "18"
type input "17"
type input "6"
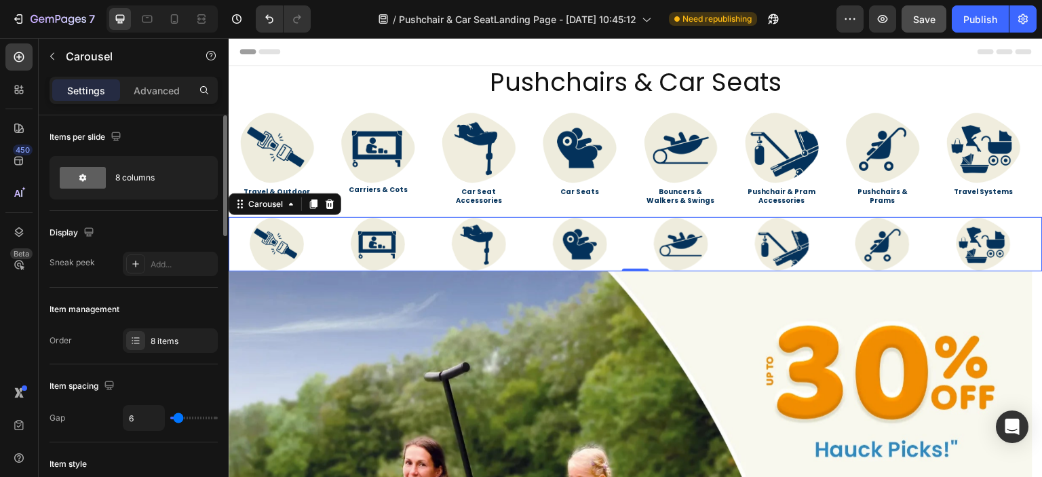
type input "5"
type input "4"
type input "3"
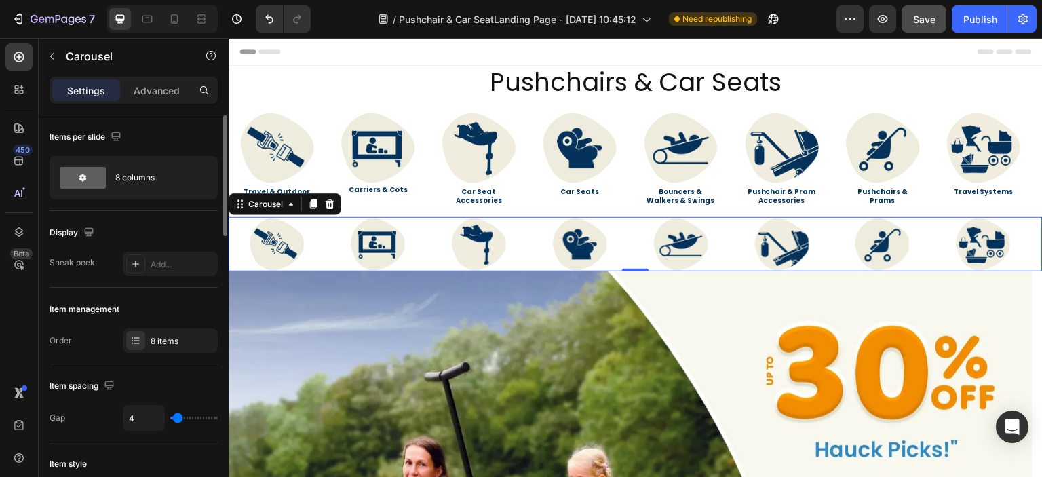
type input "3"
type input "1"
type input "0"
drag, startPoint x: 188, startPoint y: 417, endPoint x: 176, endPoint y: 417, distance: 12.2
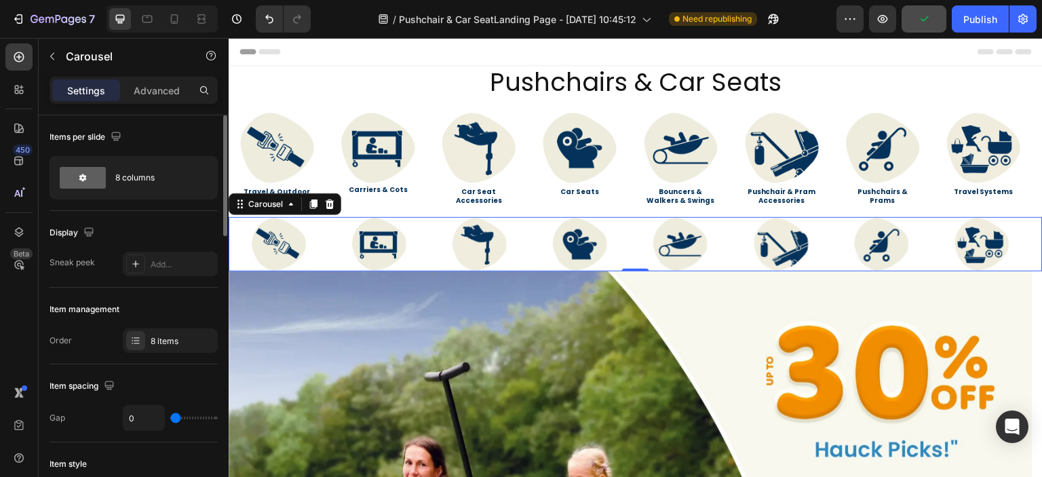
type input "0"
click at [176, 417] on input "range" at bounding box center [193, 417] width 47 height 3
click at [324, 241] on div at bounding box center [279, 244] width 100 height 54
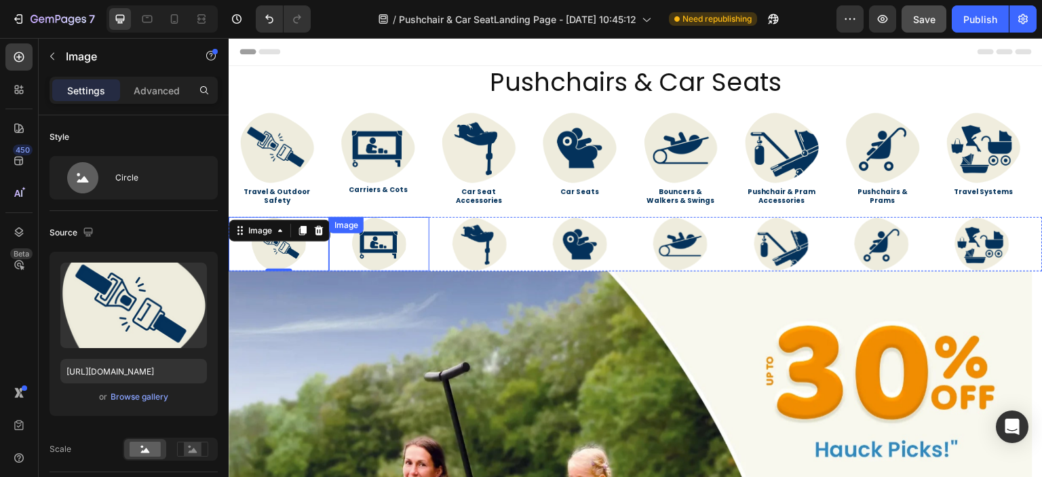
click at [333, 242] on div at bounding box center [379, 244] width 100 height 54
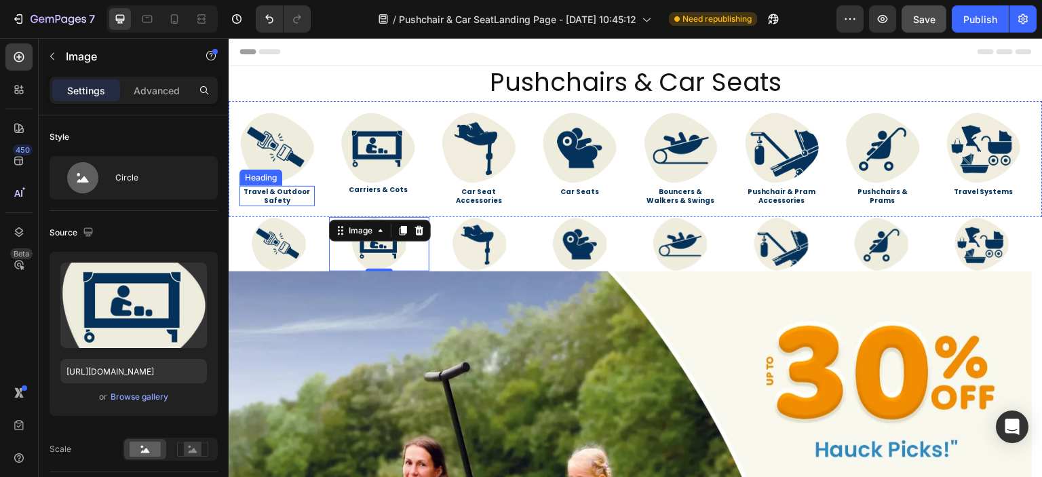
click at [293, 199] on h2 "Travel & Outdoor Safety" at bounding box center [276, 196] width 75 height 20
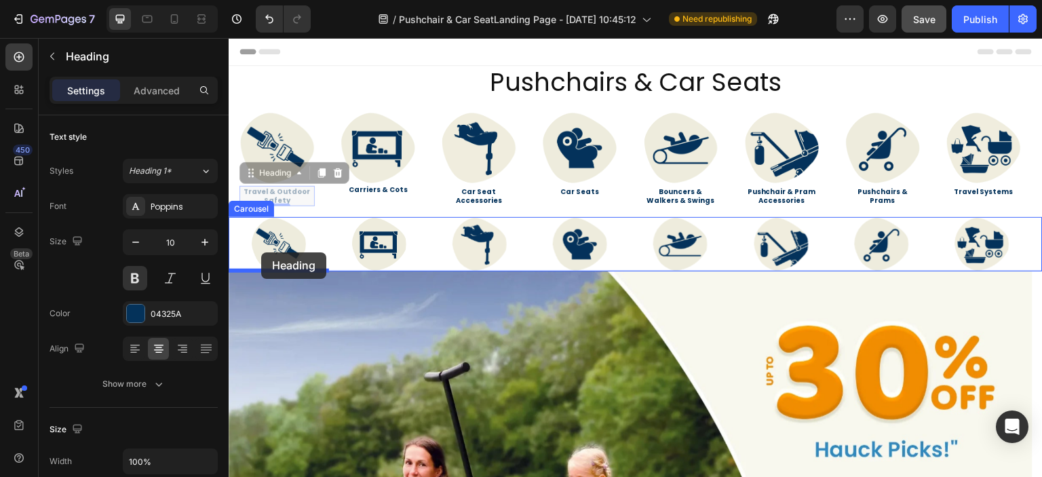
drag, startPoint x: 246, startPoint y: 171, endPoint x: 261, endPoint y: 252, distance: 82.7
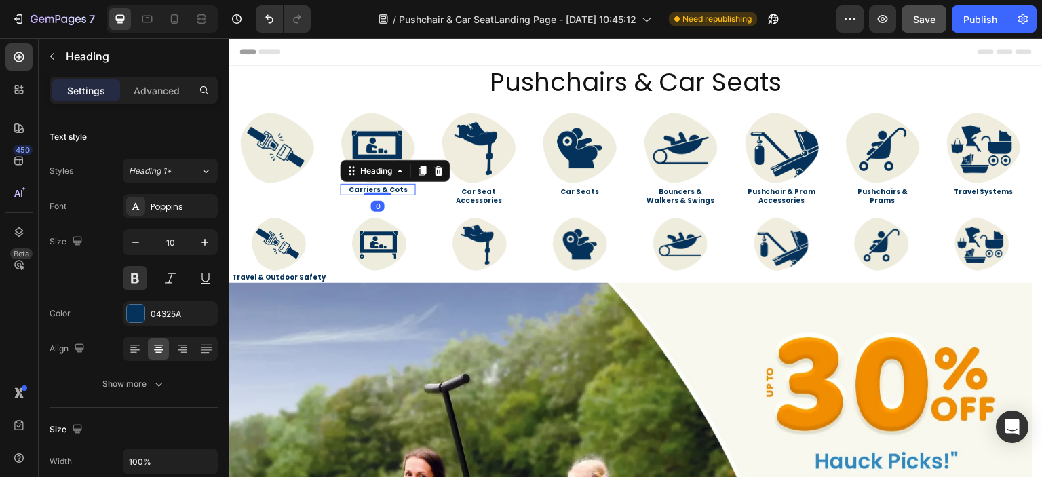
click at [355, 186] on h2 "Carriers & Cots" at bounding box center [377, 190] width 75 height 12
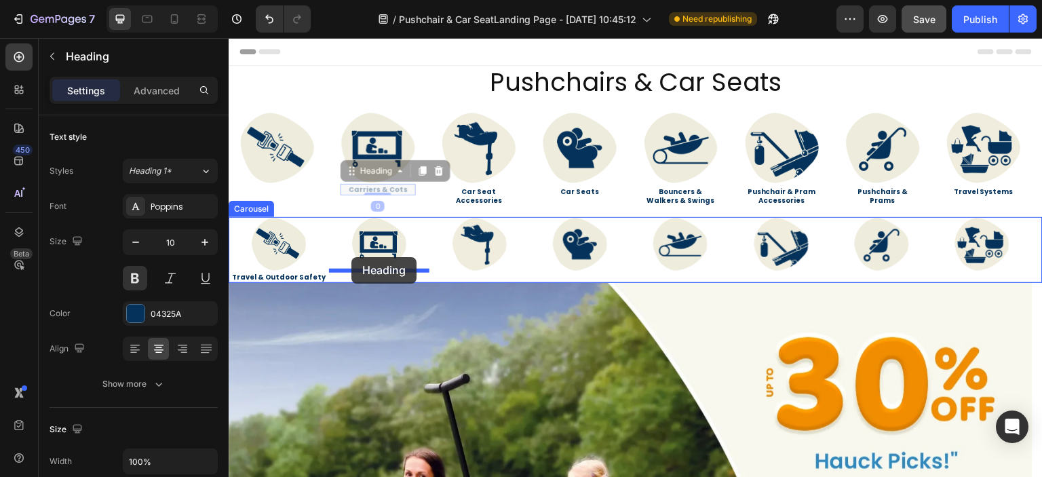
drag, startPoint x: 347, startPoint y: 173, endPoint x: 351, endPoint y: 257, distance: 84.2
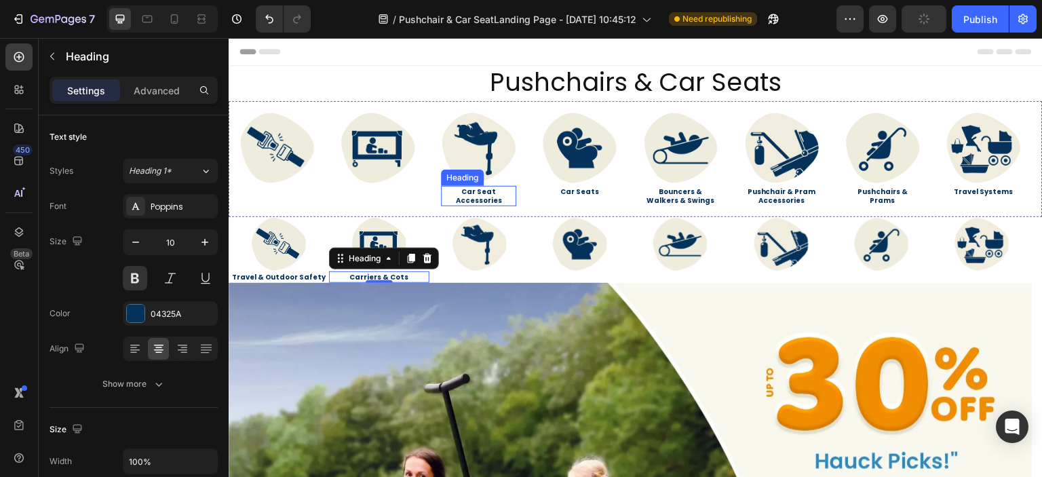
click at [469, 192] on h2 "Car Seat Accessories" at bounding box center [479, 196] width 75 height 20
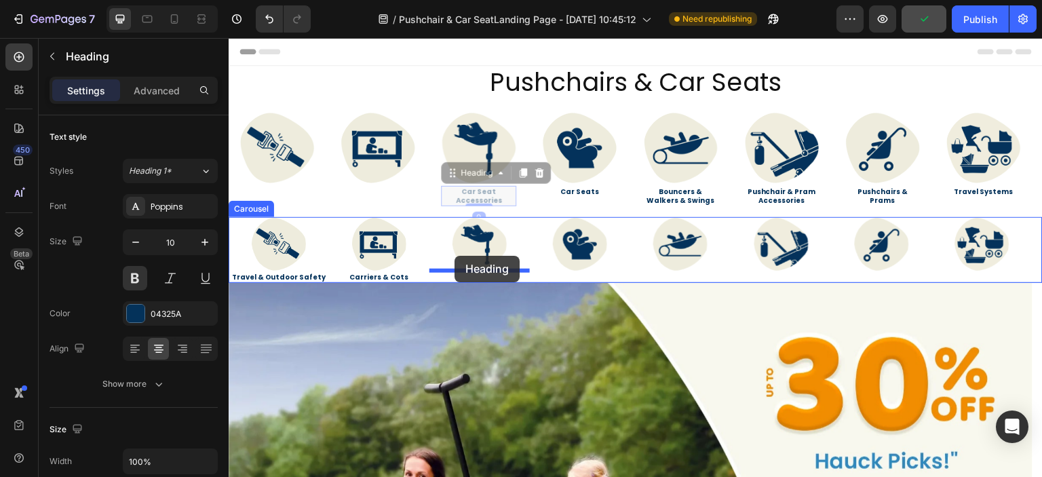
drag, startPoint x: 448, startPoint y: 176, endPoint x: 454, endPoint y: 256, distance: 80.3
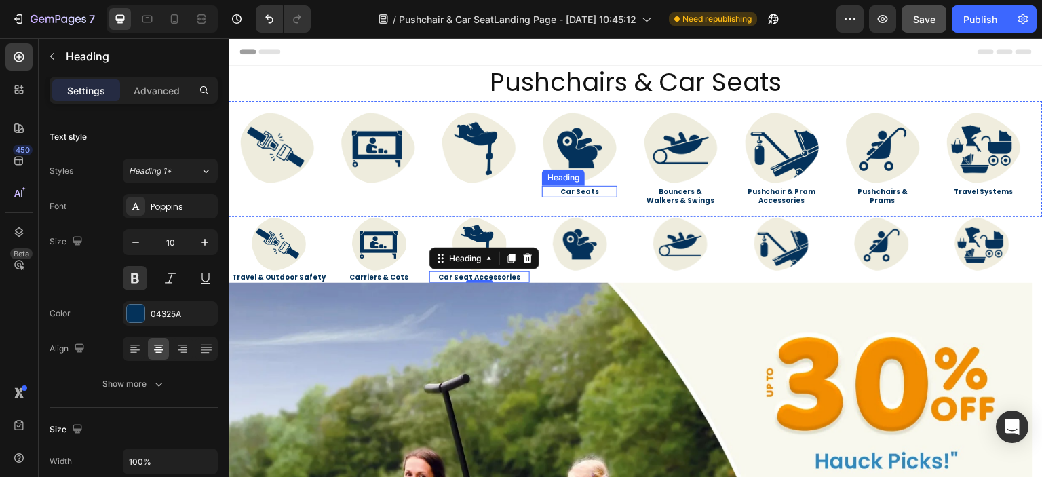
click at [584, 192] on link "Car Seats" at bounding box center [579, 192] width 39 height 10
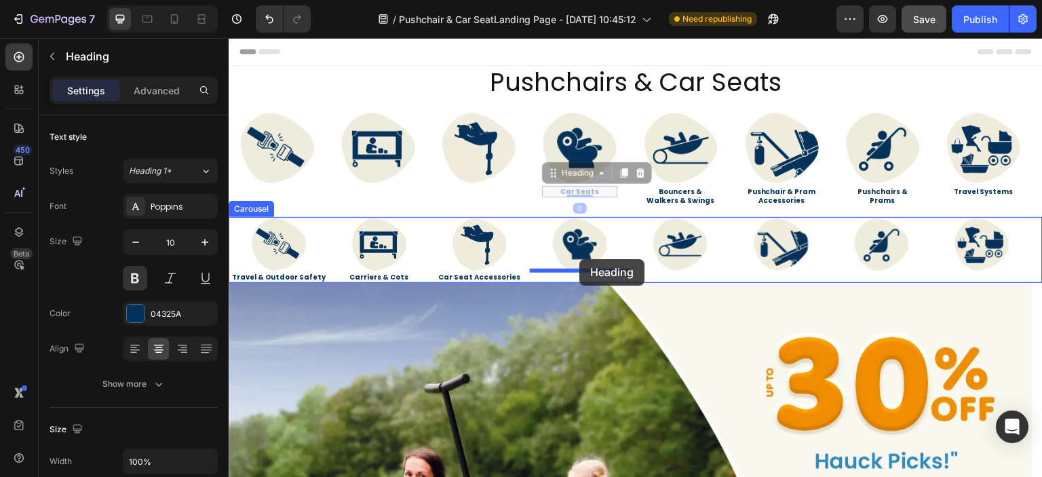
drag, startPoint x: 558, startPoint y: 173, endPoint x: 579, endPoint y: 259, distance: 88.7
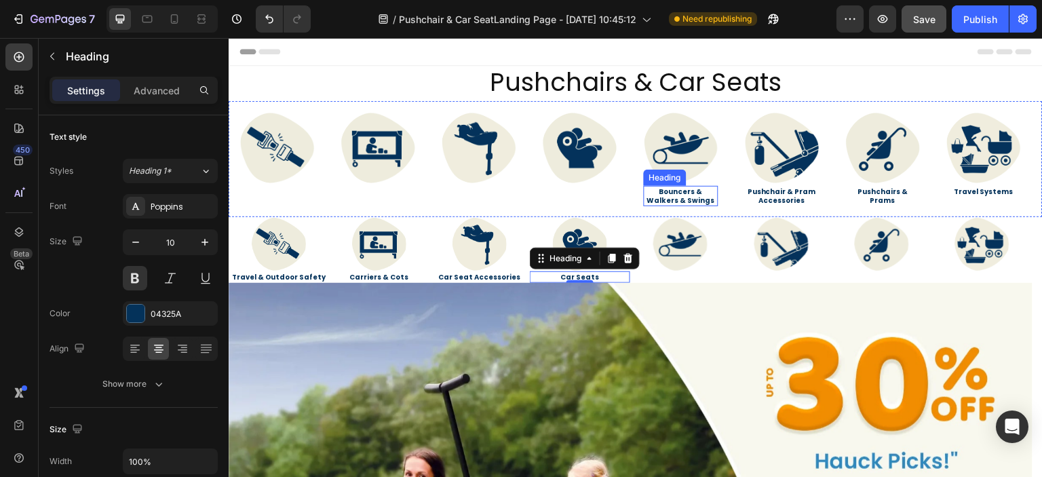
click at [671, 192] on link "Bouncers & Walkers & Swings" at bounding box center [681, 196] width 68 height 19
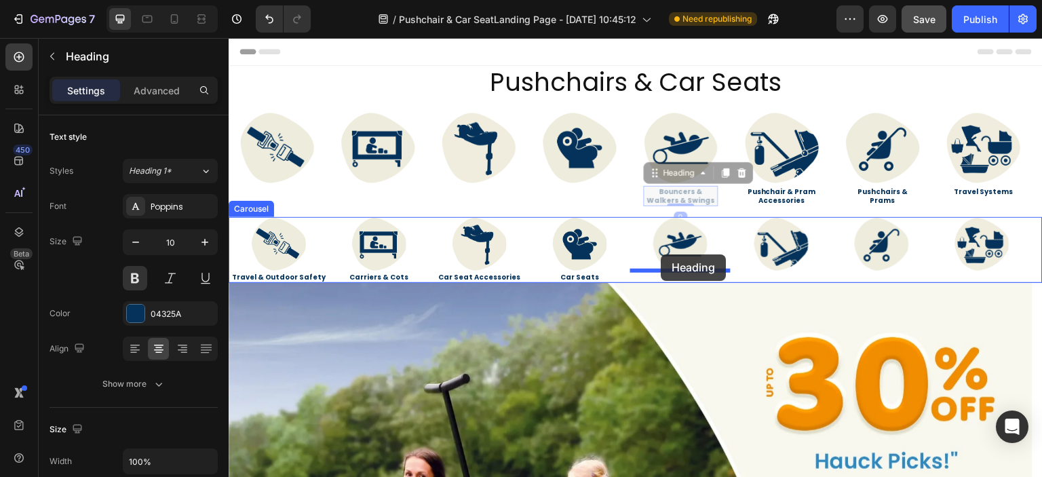
drag, startPoint x: 652, startPoint y: 173, endPoint x: 661, endPoint y: 254, distance: 81.9
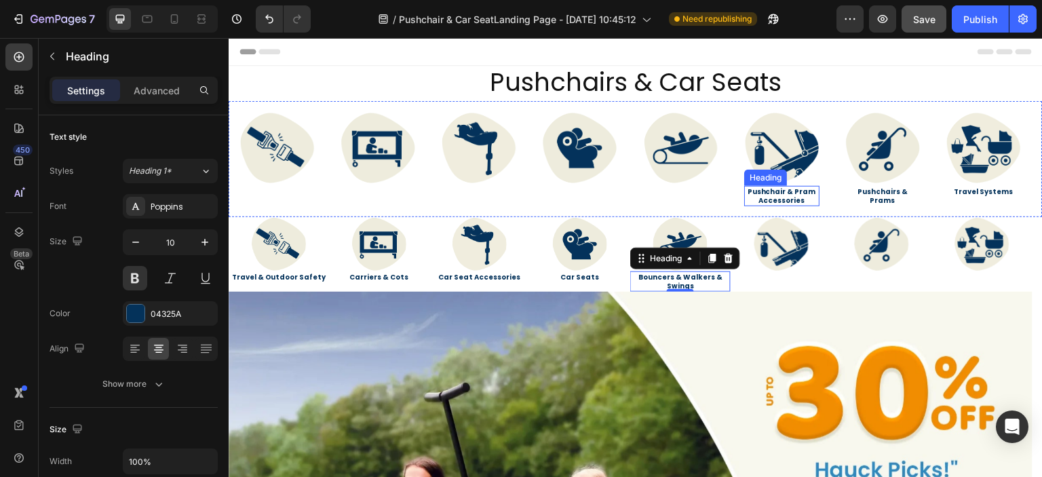
click at [766, 203] on link "Pushchair & Pram Accessories" at bounding box center [781, 196] width 68 height 19
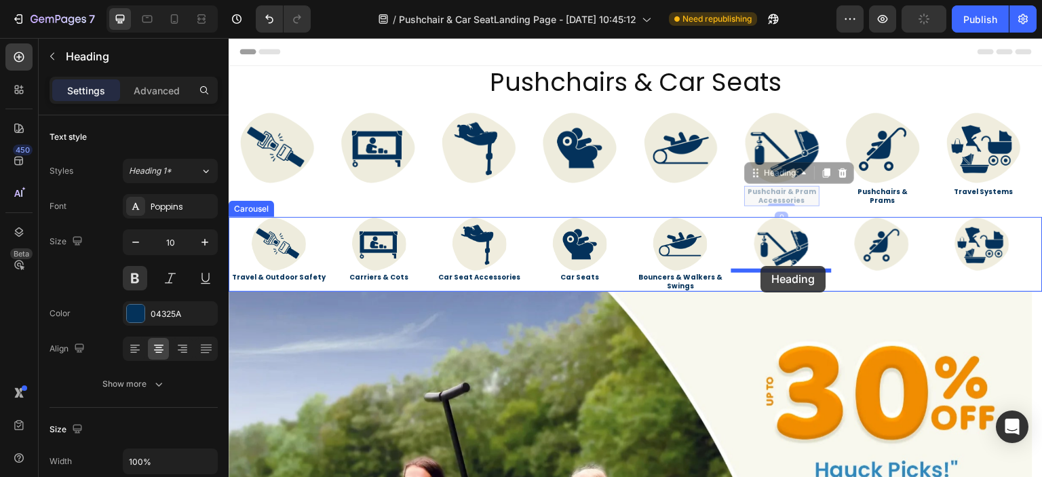
drag, startPoint x: 758, startPoint y: 171, endPoint x: 761, endPoint y: 266, distance: 95.0
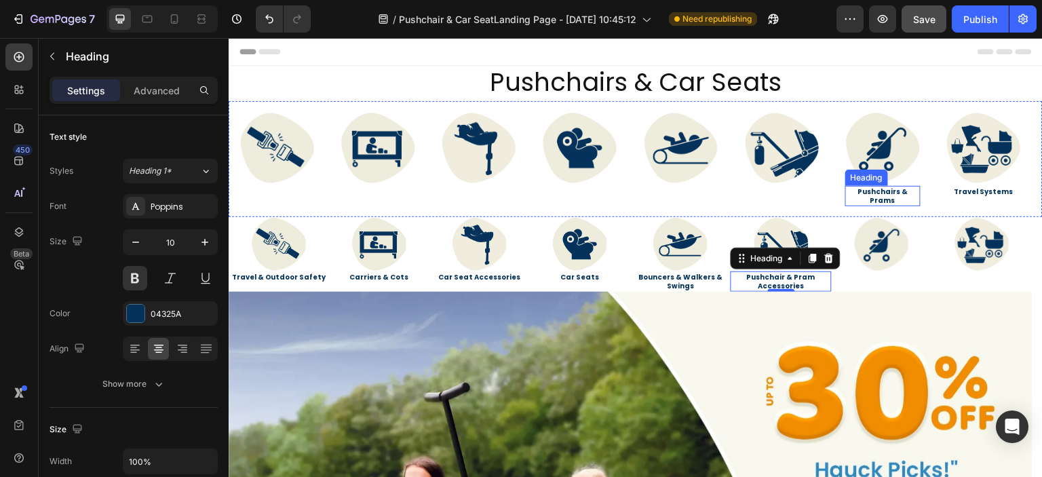
click at [871, 189] on link "Pushchairs & Prams" at bounding box center [883, 196] width 50 height 19
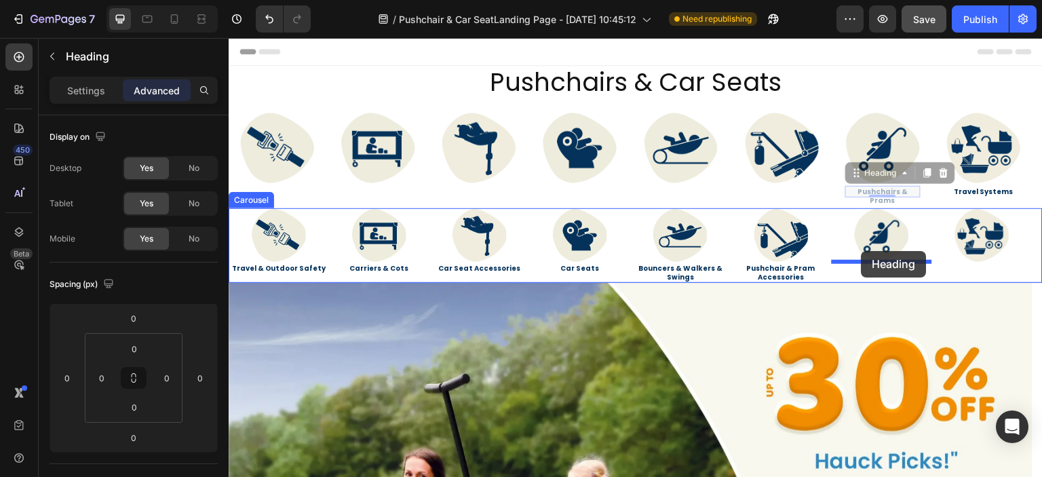
drag, startPoint x: 855, startPoint y: 176, endPoint x: 861, endPoint y: 253, distance: 77.6
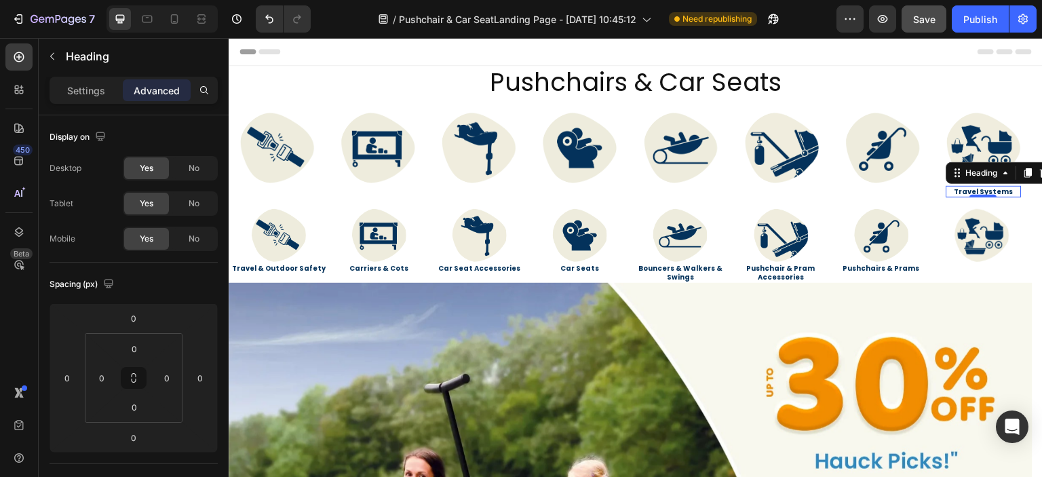
click at [967, 190] on link "Travel Systems" at bounding box center [983, 192] width 59 height 10
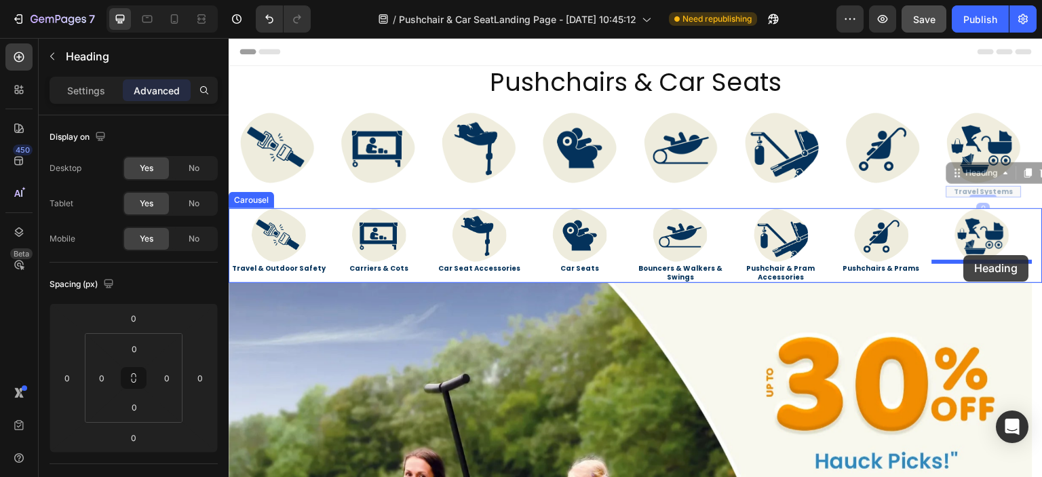
drag, startPoint x: 960, startPoint y: 176, endPoint x: 964, endPoint y: 256, distance: 80.1
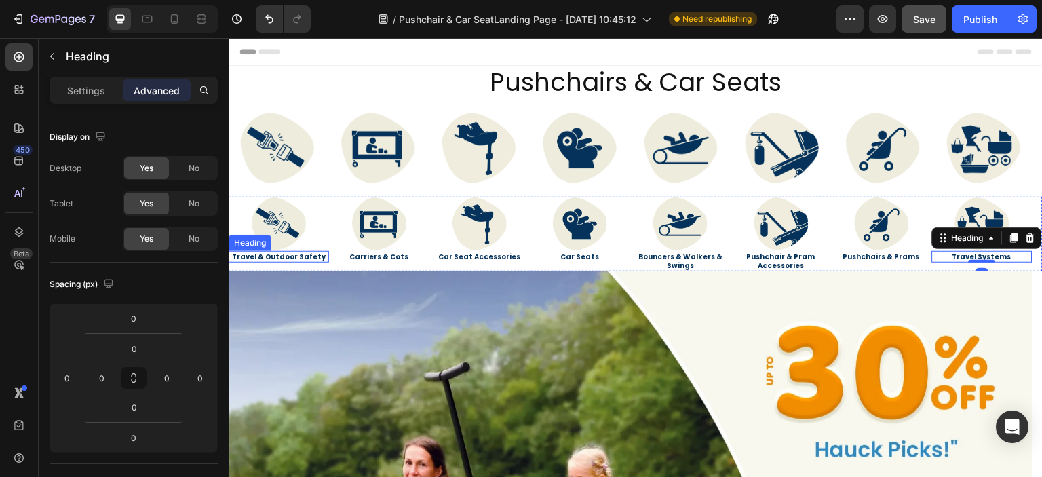
click at [286, 256] on h2 "Travel & Outdoor Safety" at bounding box center [279, 257] width 100 height 12
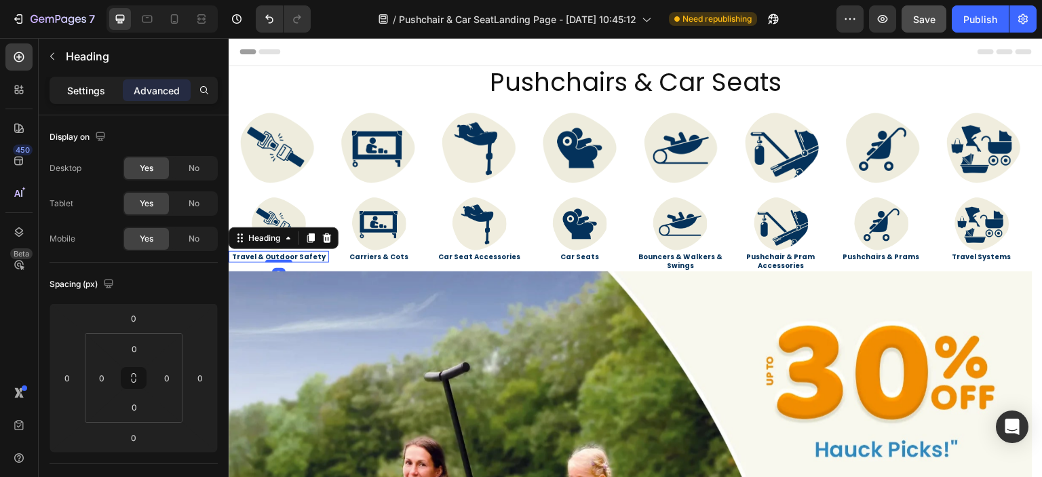
click at [98, 93] on p "Settings" at bounding box center [86, 90] width 38 height 14
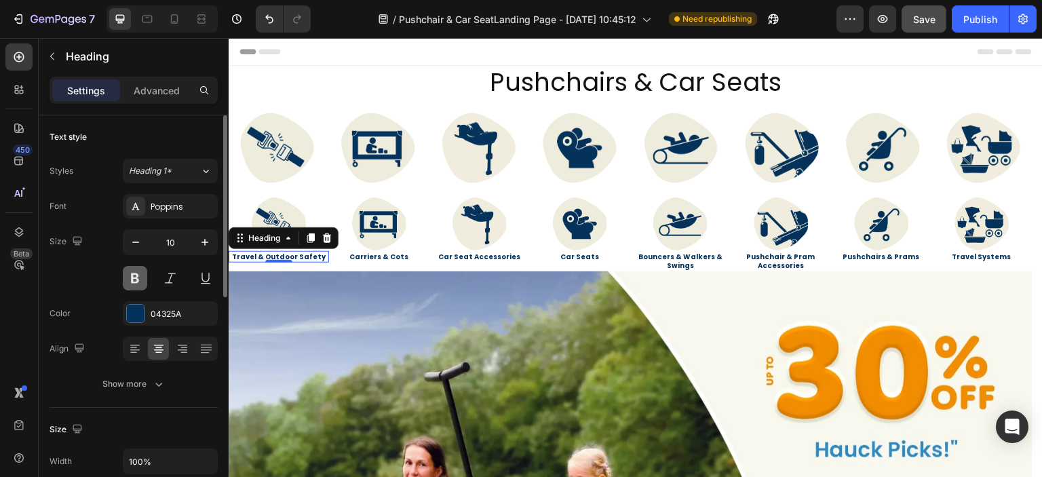
click at [140, 277] on button at bounding box center [135, 278] width 24 height 24
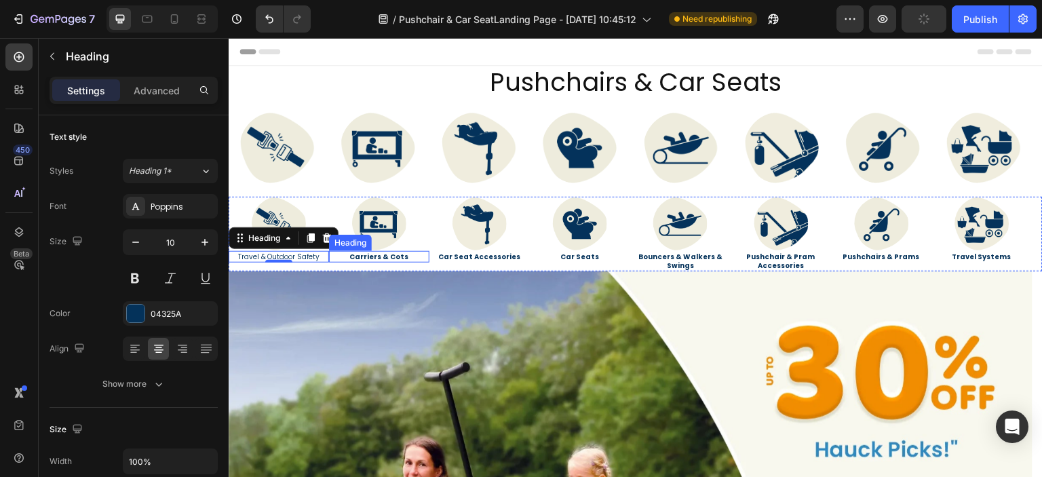
click at [365, 255] on h2 "Carriers & Cots" at bounding box center [379, 257] width 100 height 12
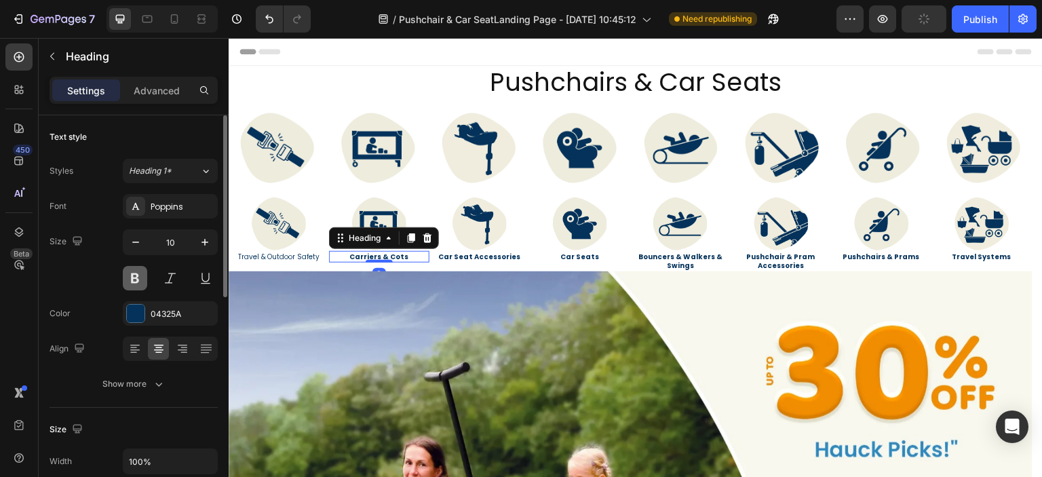
click at [132, 284] on button at bounding box center [135, 278] width 24 height 24
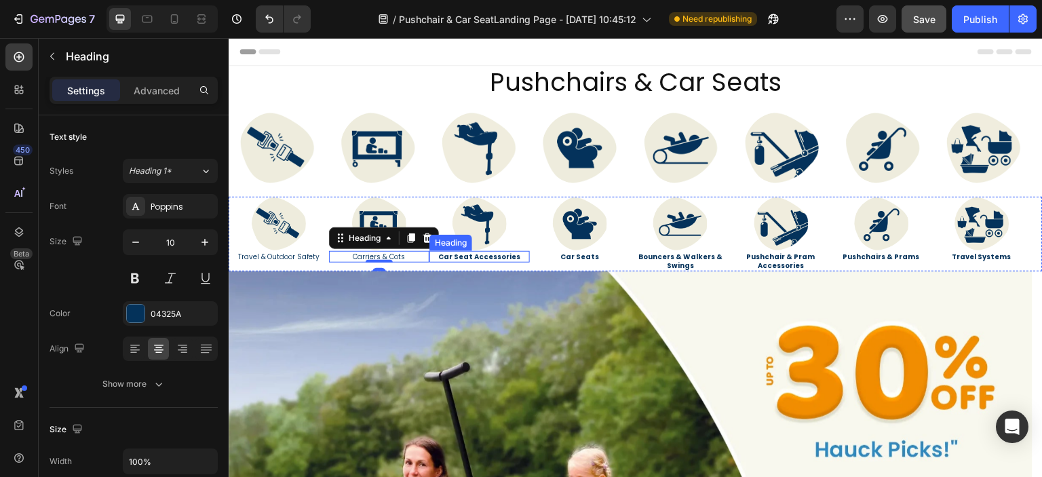
click at [462, 252] on h2 "Car Seat Accessories" at bounding box center [479, 257] width 100 height 12
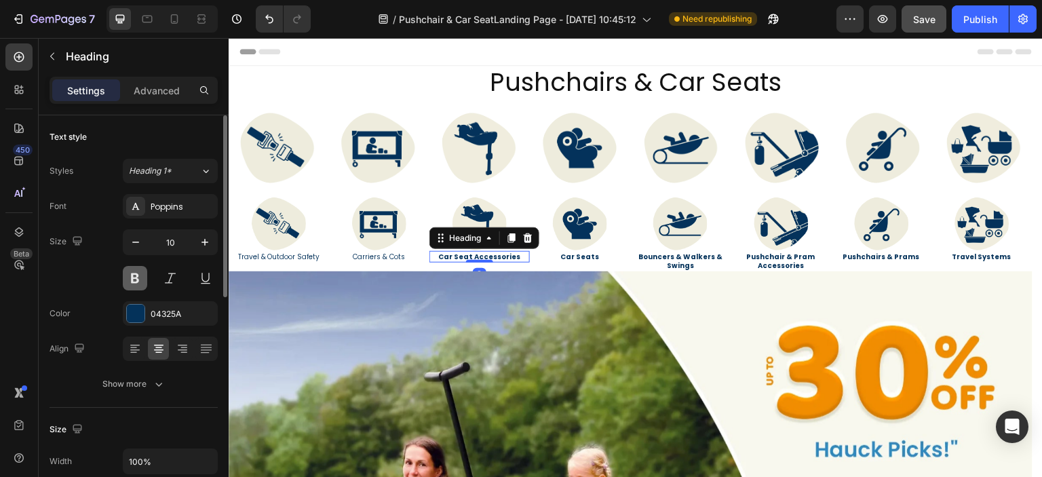
click at [133, 276] on button at bounding box center [135, 278] width 24 height 24
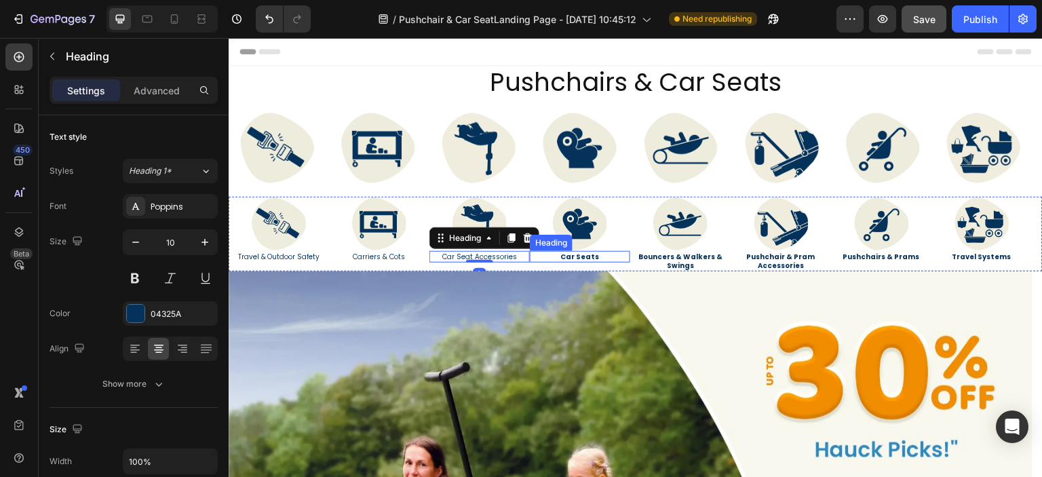
click at [568, 259] on div "Car Seats Heading" at bounding box center [580, 257] width 100 height 12
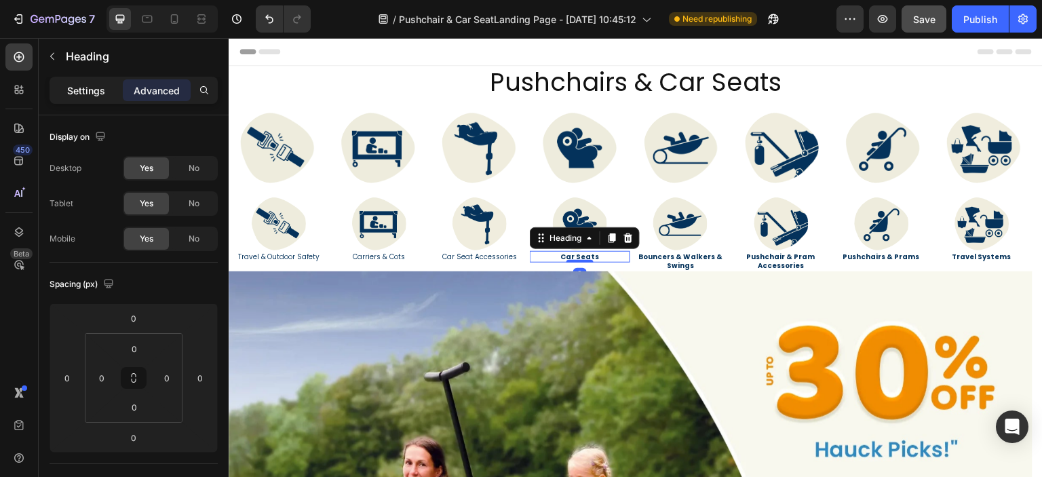
click at [76, 83] on p "Settings" at bounding box center [86, 90] width 38 height 14
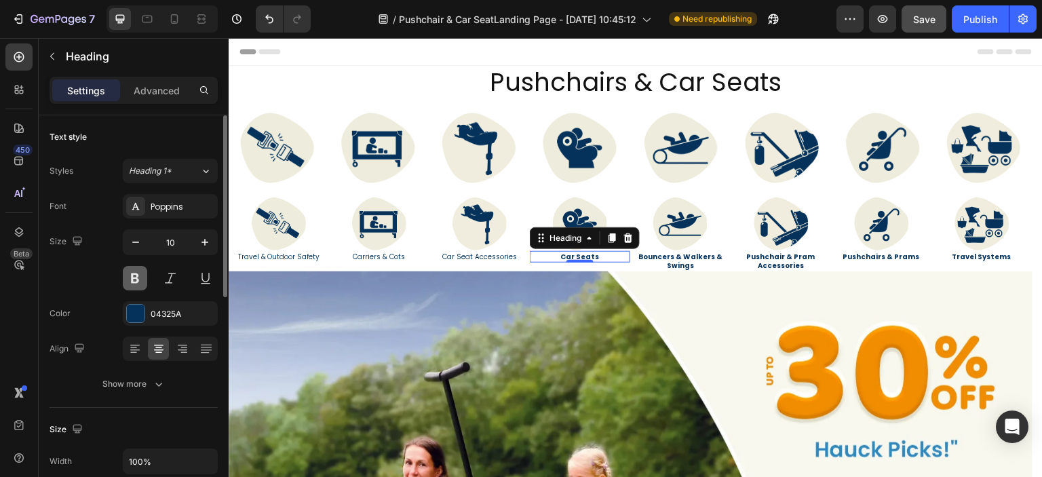
click at [133, 266] on button at bounding box center [135, 278] width 24 height 24
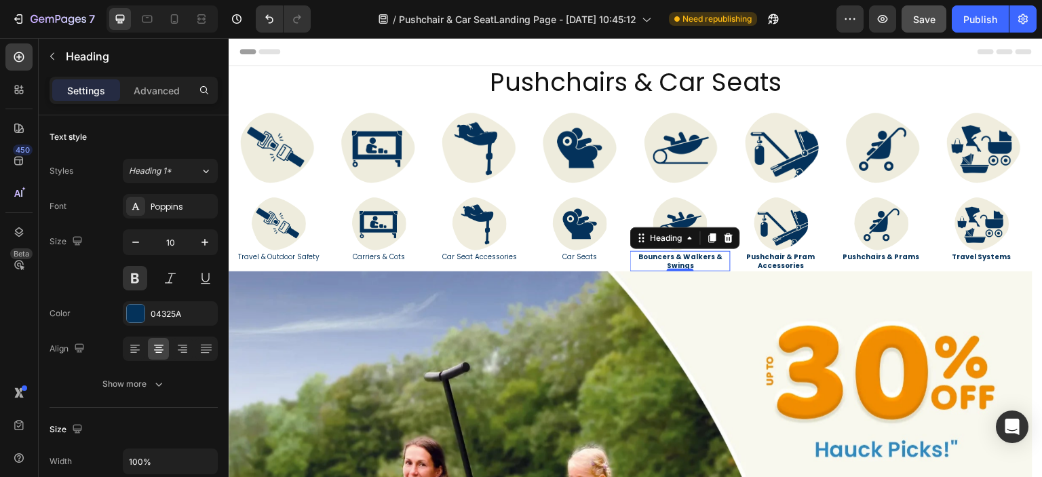
click at [692, 258] on link "Bouncers & Walkers & Swings" at bounding box center [680, 261] width 84 height 19
click at [133, 279] on button at bounding box center [135, 278] width 24 height 24
click at [790, 265] on link "Pushchair & Pram Accessories" at bounding box center [781, 261] width 68 height 19
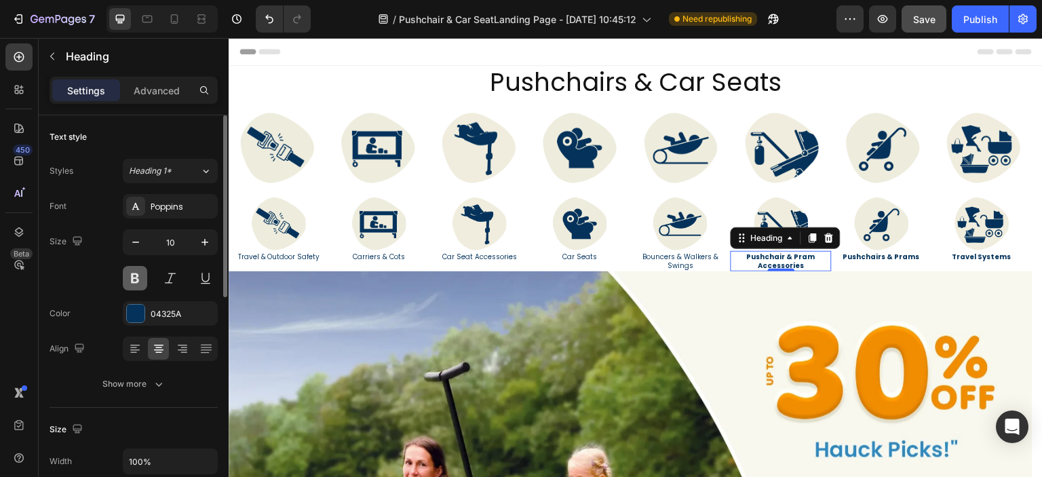
click at [127, 280] on button at bounding box center [135, 278] width 24 height 24
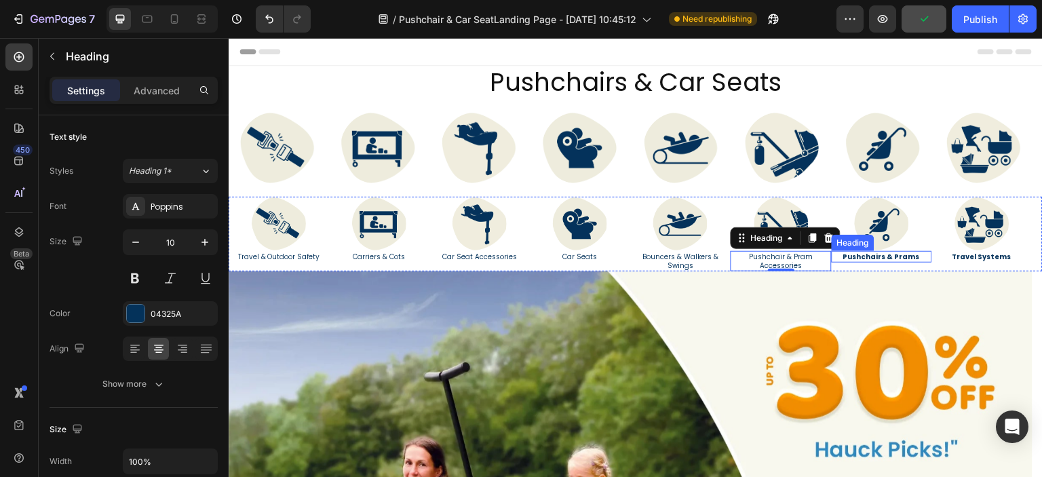
click at [868, 264] on div "Image Pushchairs & Prams Heading" at bounding box center [881, 234] width 100 height 75
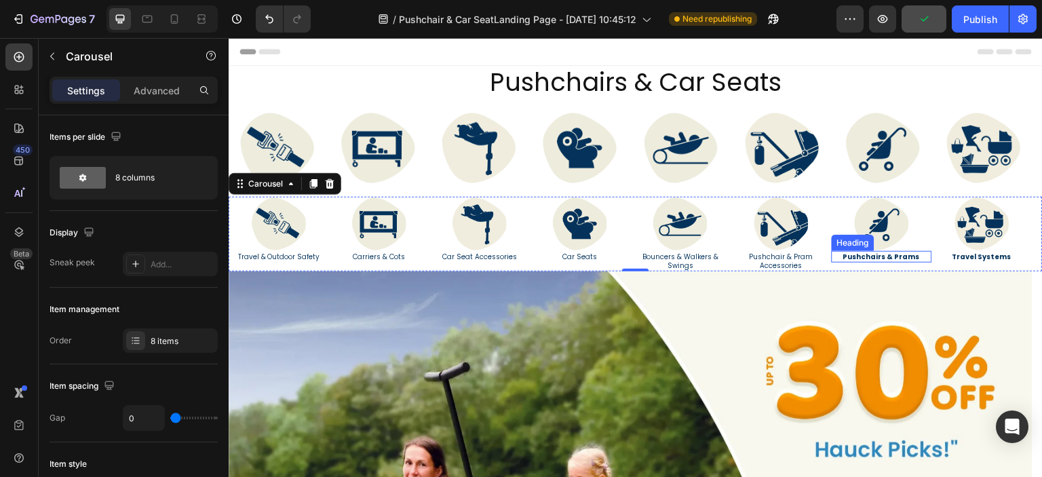
click at [857, 258] on link "Pushchairs & Prams" at bounding box center [881, 257] width 77 height 10
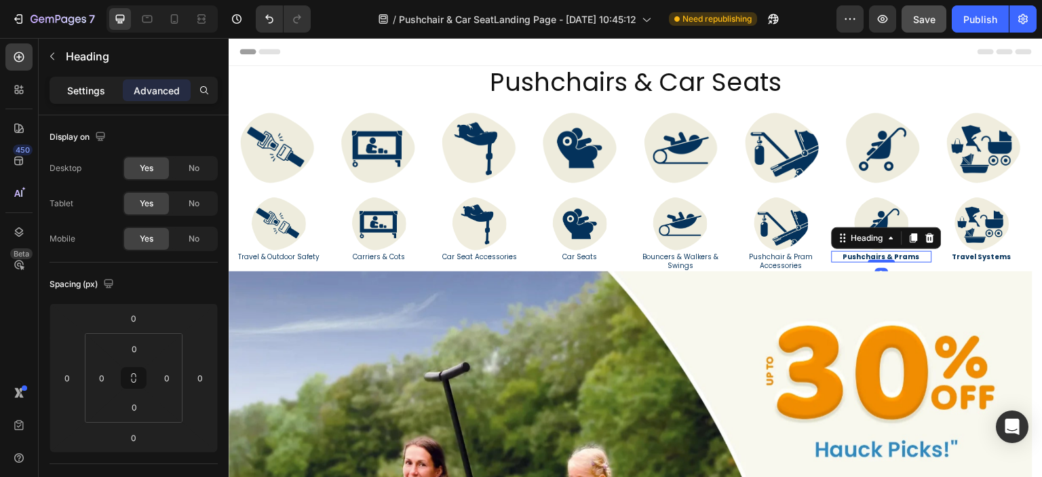
click at [79, 91] on p "Settings" at bounding box center [86, 90] width 38 height 14
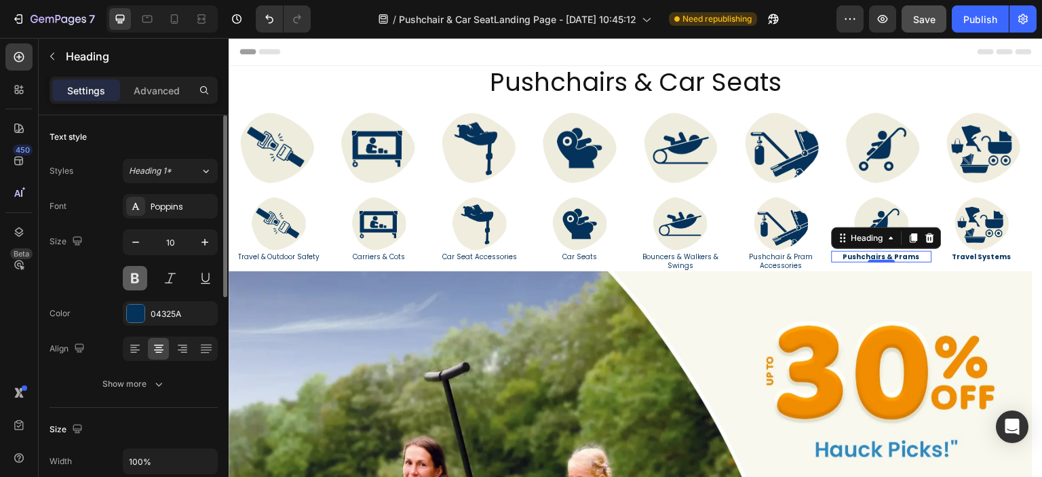
click at [136, 272] on button at bounding box center [135, 278] width 24 height 24
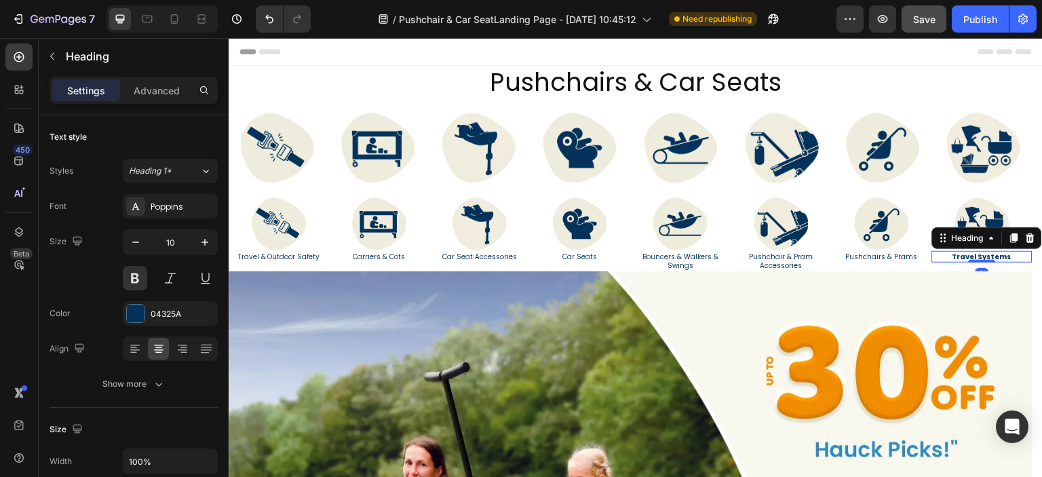
click at [999, 260] on link "Travel Systems" at bounding box center [981, 257] width 59 height 10
click at [130, 278] on button at bounding box center [135, 278] width 24 height 24
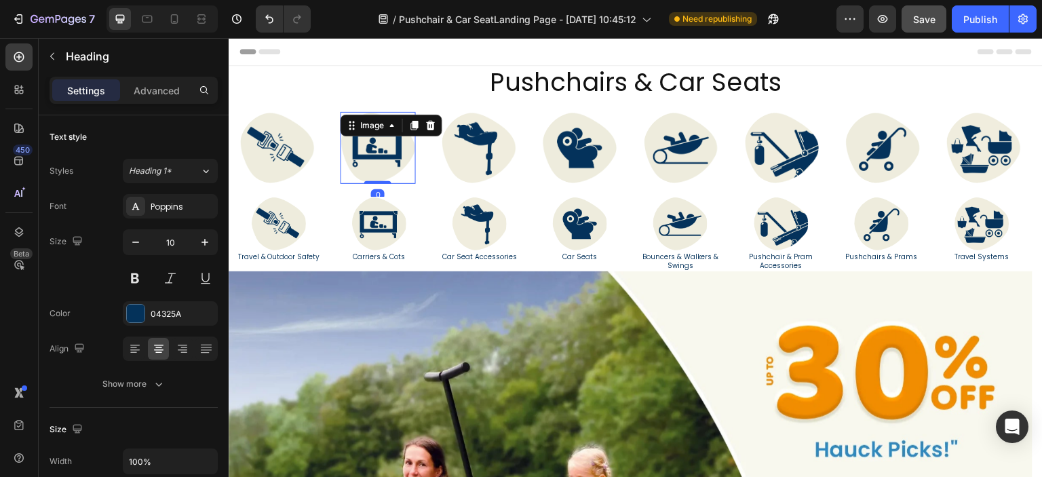
click at [374, 169] on img at bounding box center [377, 148] width 75 height 72
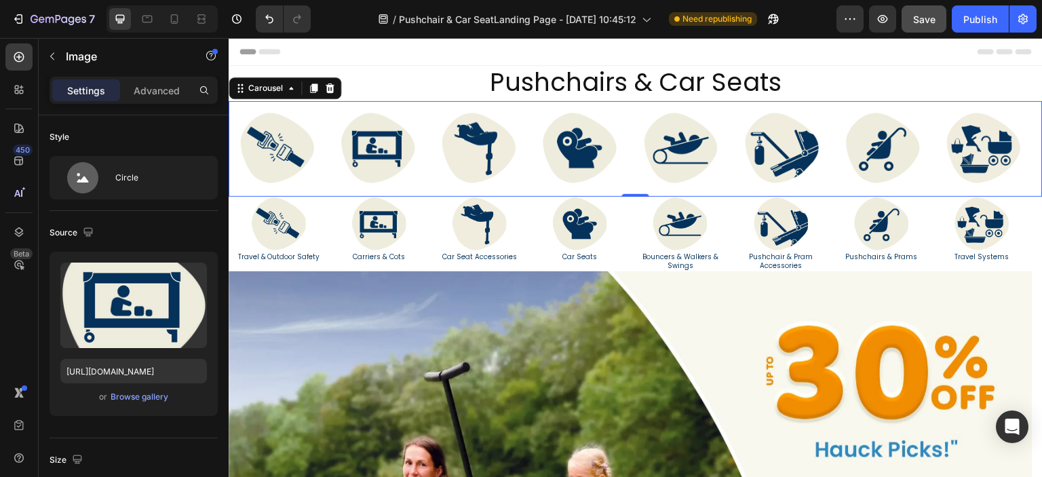
click at [336, 124] on div "Image" at bounding box center [378, 149] width 97 height 96
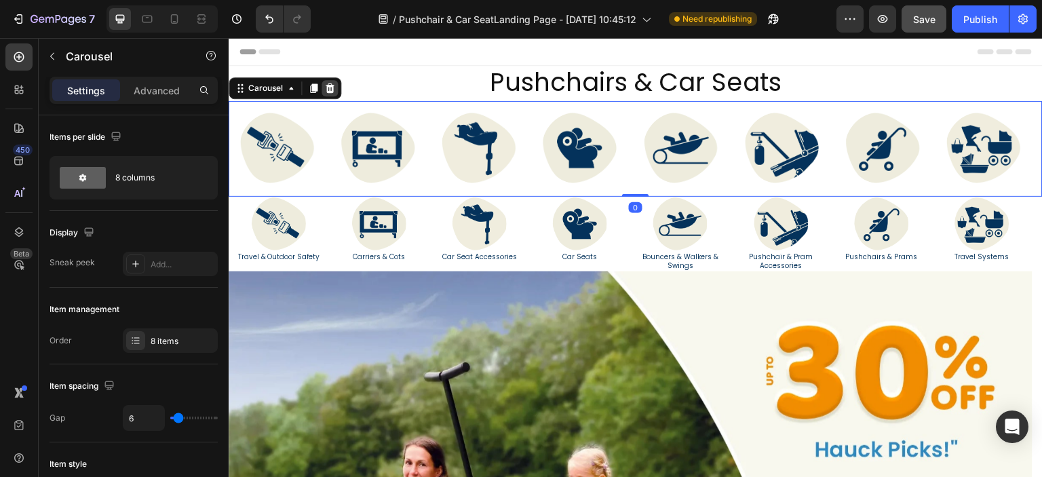
click at [326, 90] on icon at bounding box center [329, 88] width 11 height 11
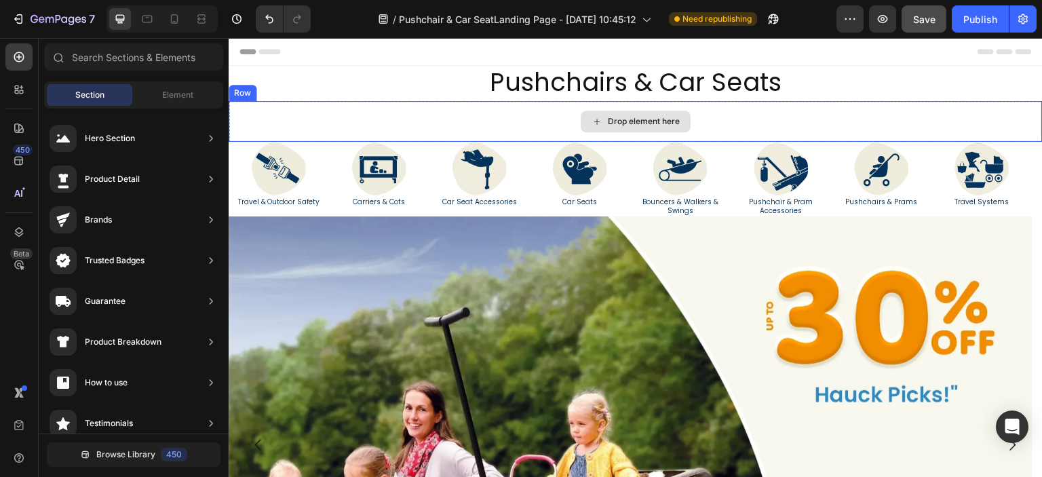
click at [344, 110] on div "Drop element here" at bounding box center [636, 121] width 814 height 41
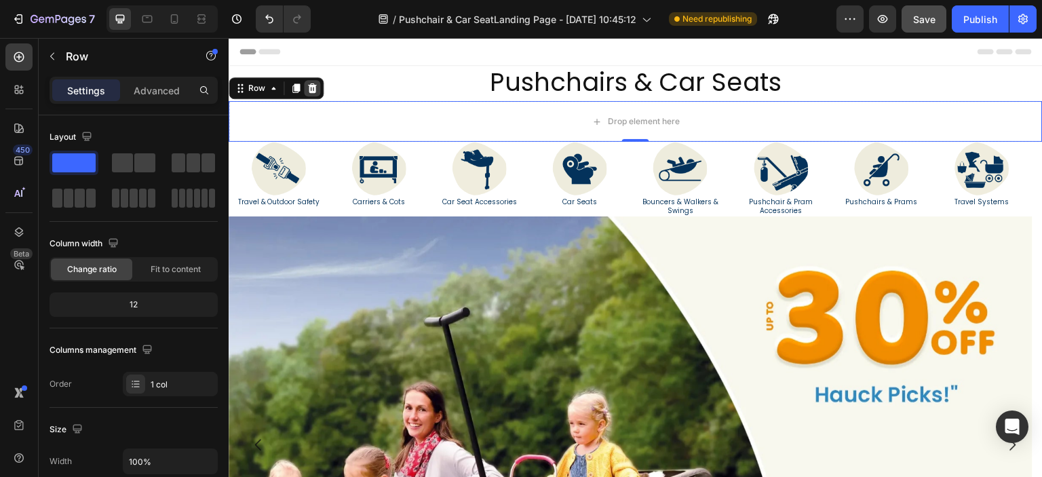
click at [311, 89] on icon at bounding box center [312, 87] width 9 height 9
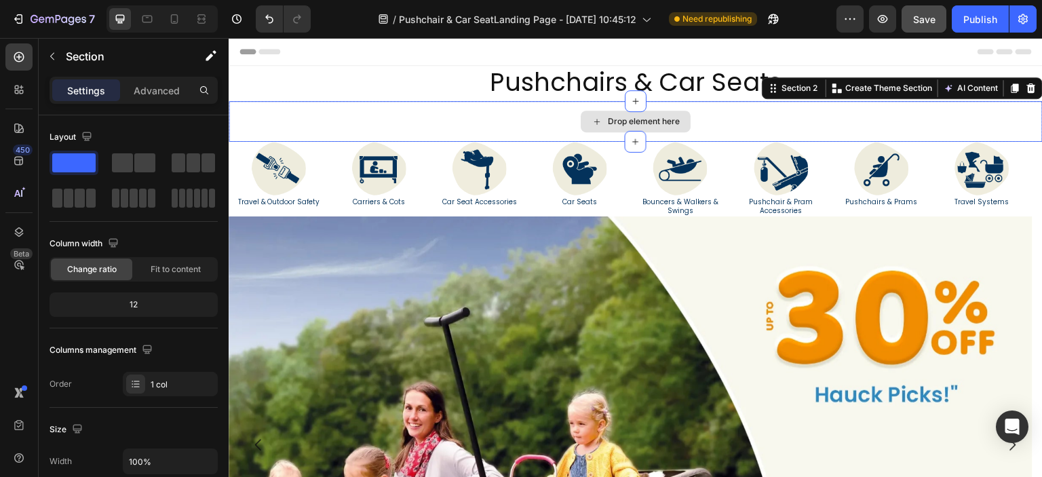
click at [977, 117] on div "Drop element here" at bounding box center [636, 121] width 814 height 41
click at [628, 201] on h2 "Car Seats" at bounding box center [580, 202] width 100 height 12
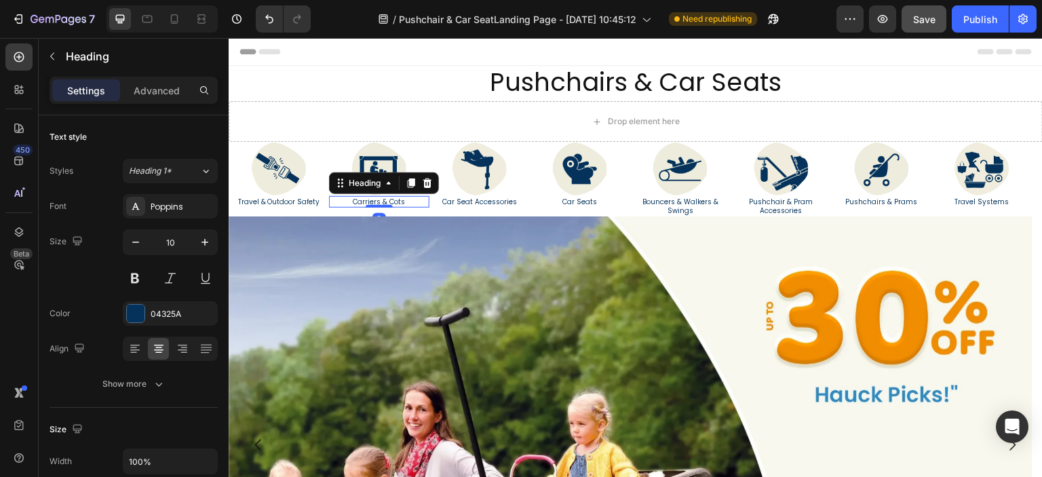
click at [336, 205] on h2 "Carriers & Cots" at bounding box center [379, 202] width 100 height 12
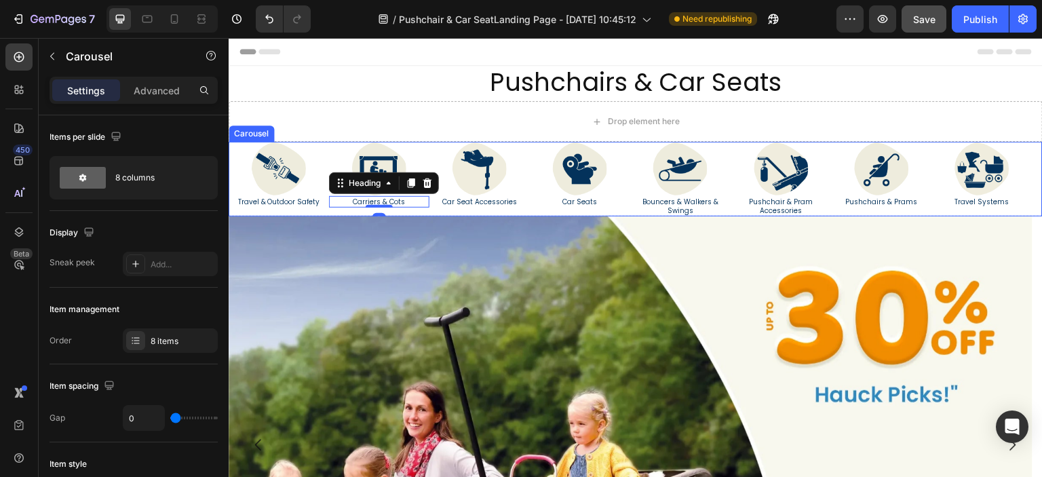
click at [328, 212] on div "Image Travel & Outdoor Safety Heading" at bounding box center [279, 179] width 100 height 75
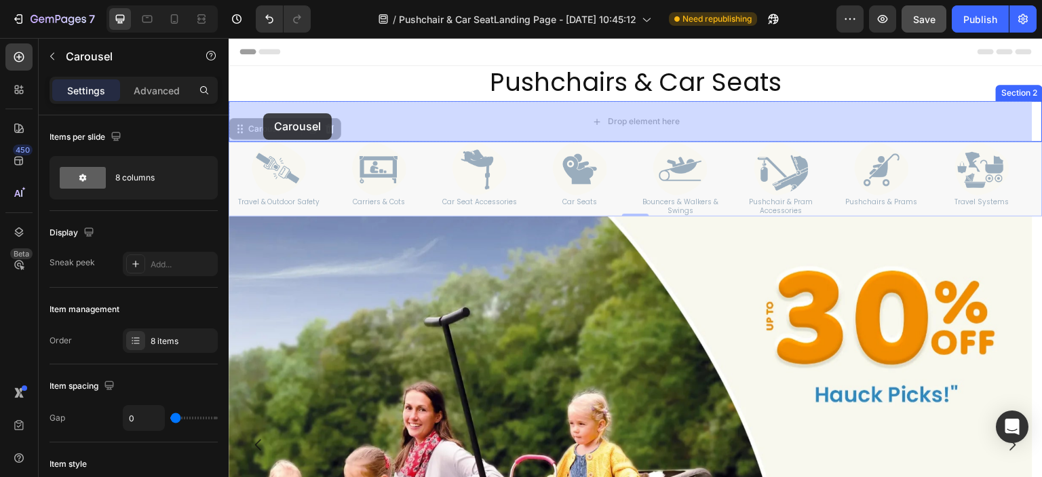
drag, startPoint x: 240, startPoint y: 130, endPoint x: 263, endPoint y: 119, distance: 25.2
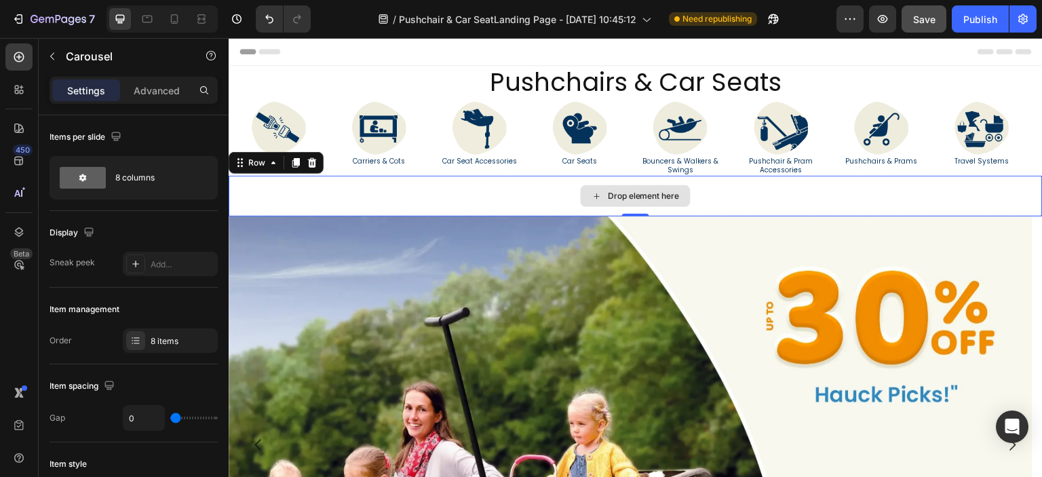
click at [357, 192] on div "Drop element here" at bounding box center [636, 196] width 814 height 41
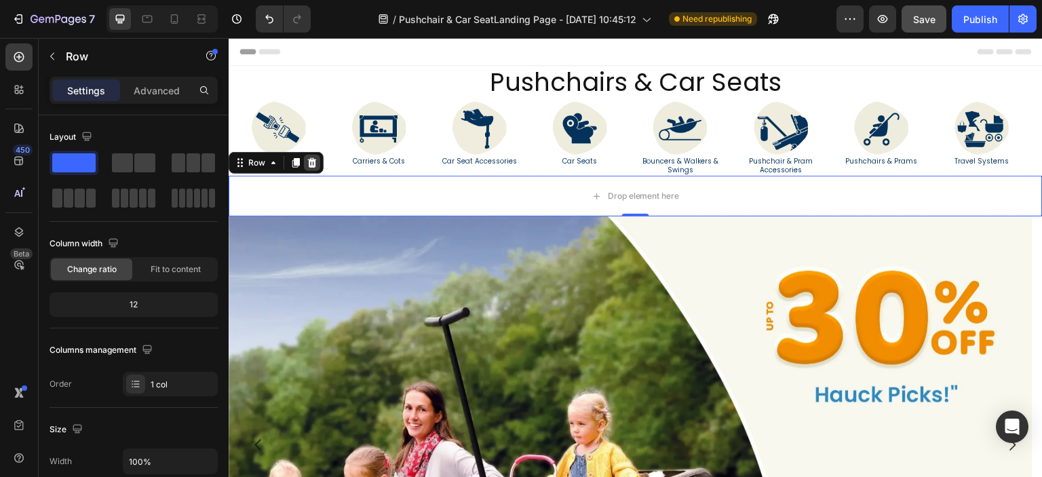
click at [311, 164] on icon at bounding box center [312, 162] width 9 height 9
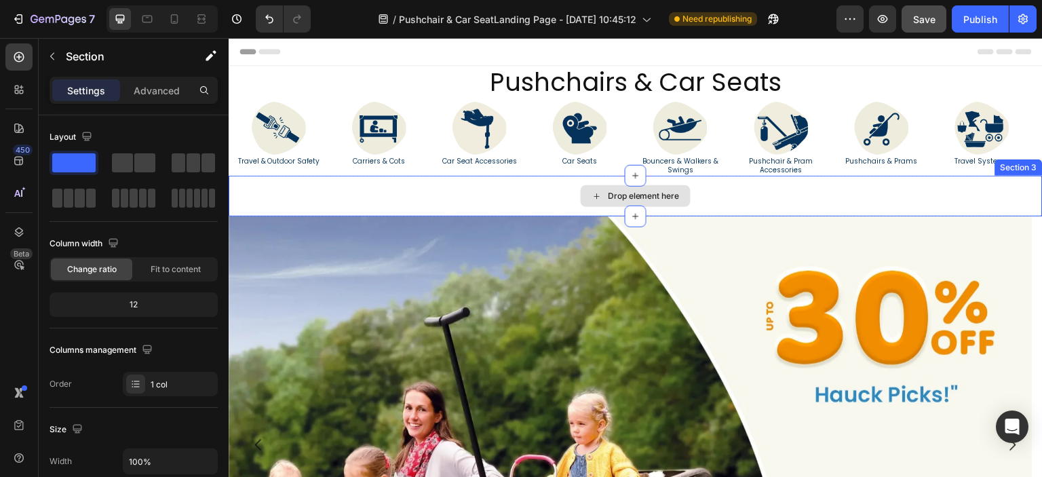
click at [323, 195] on div "Drop element here" at bounding box center [636, 196] width 814 height 41
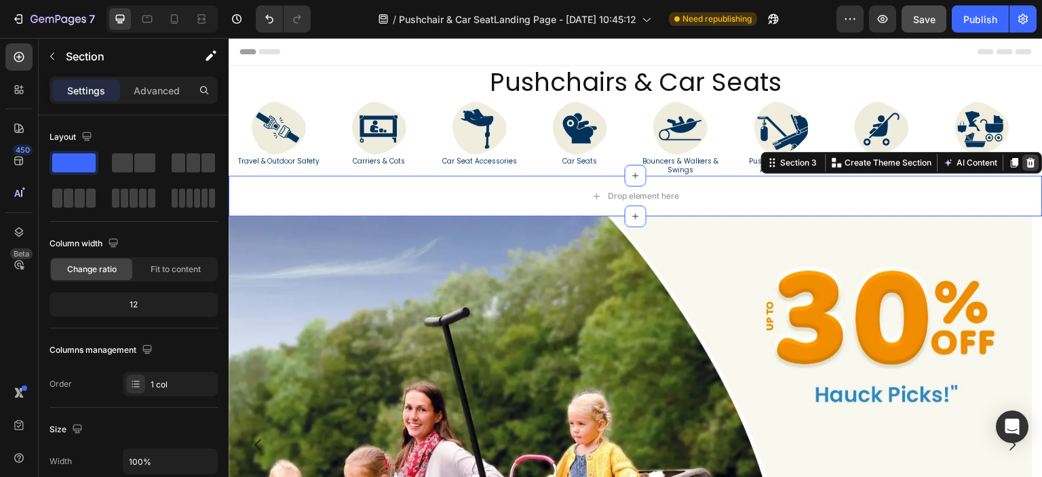
click at [1023, 169] on div at bounding box center [1031, 163] width 16 height 16
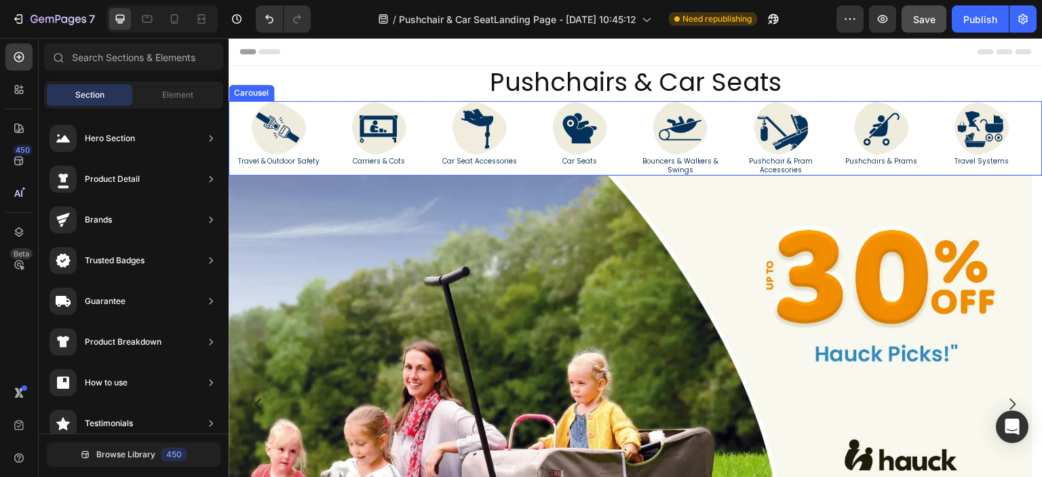
click at [624, 172] on div "Image Car Seats Heading" at bounding box center [580, 138] width 100 height 75
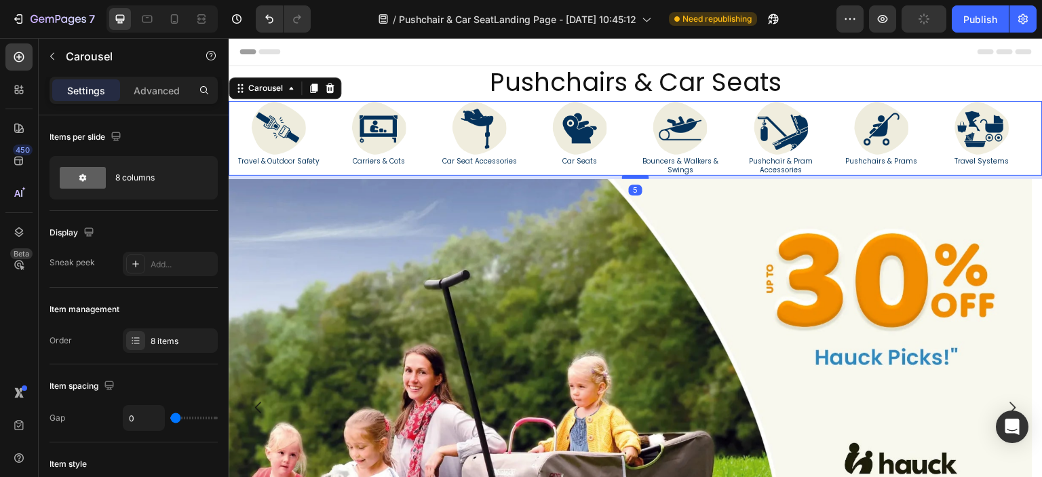
click at [631, 176] on div at bounding box center [635, 177] width 27 height 4
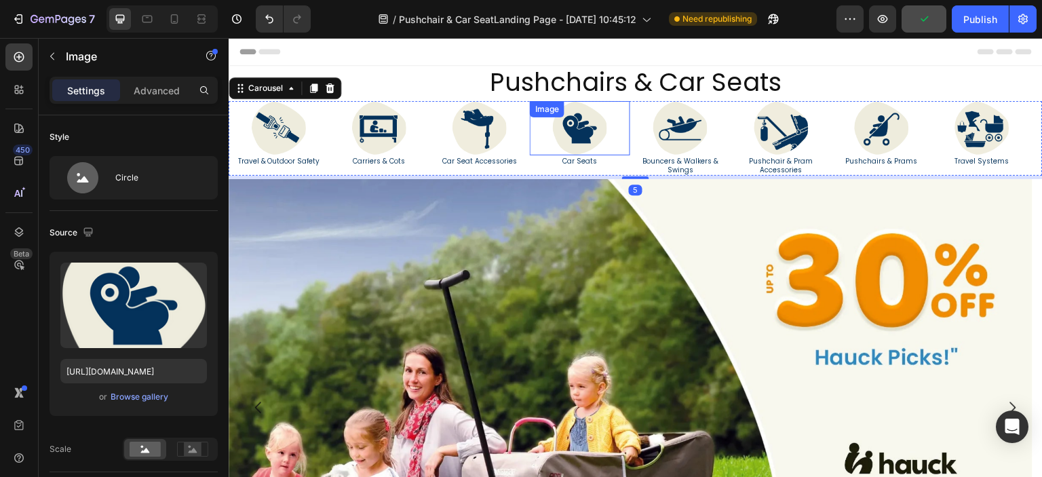
click at [623, 143] on div at bounding box center [580, 128] width 100 height 54
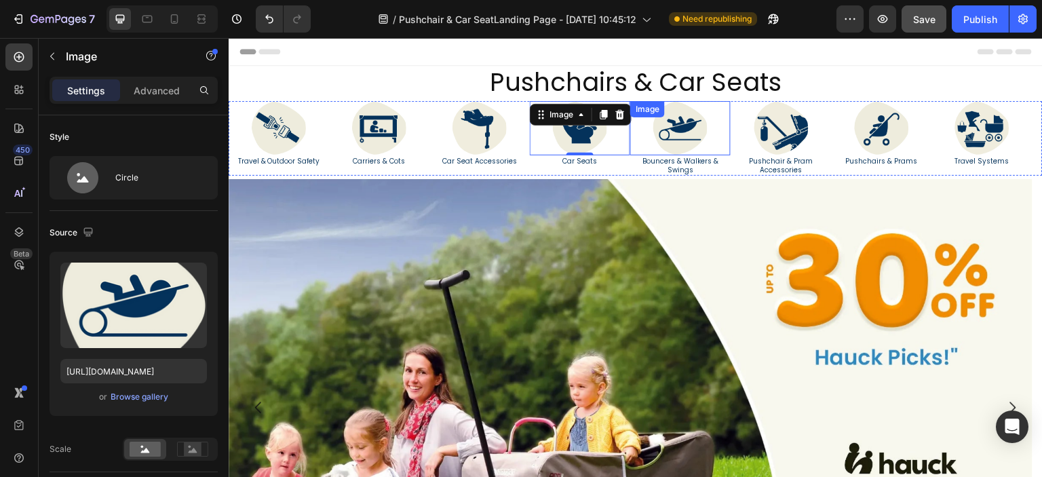
click at [633, 148] on div at bounding box center [680, 128] width 100 height 54
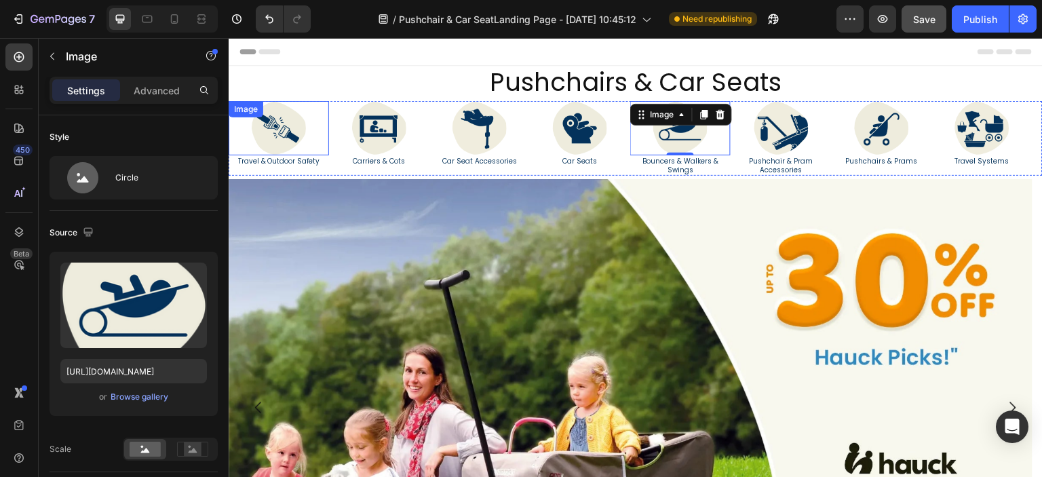
click at [268, 136] on img at bounding box center [279, 128] width 54 height 54
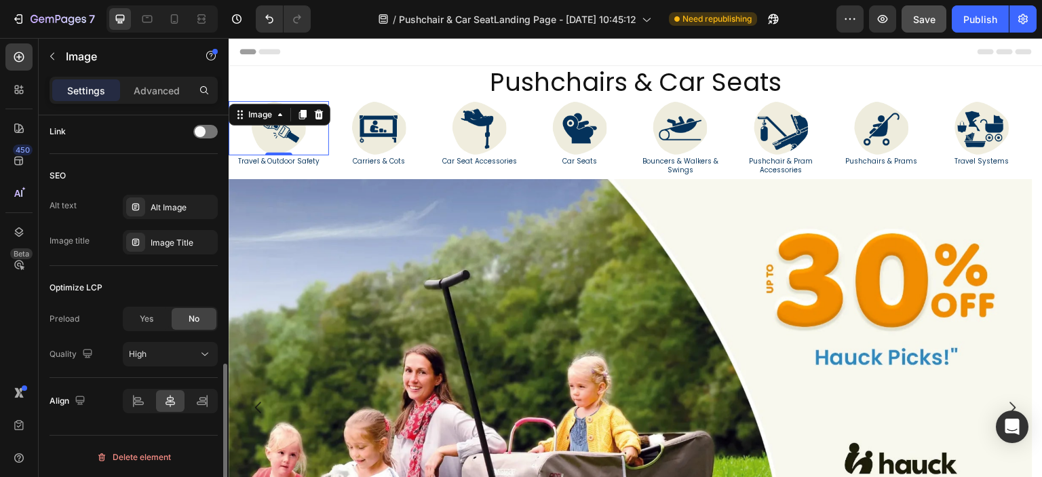
scroll to position [521, 0]
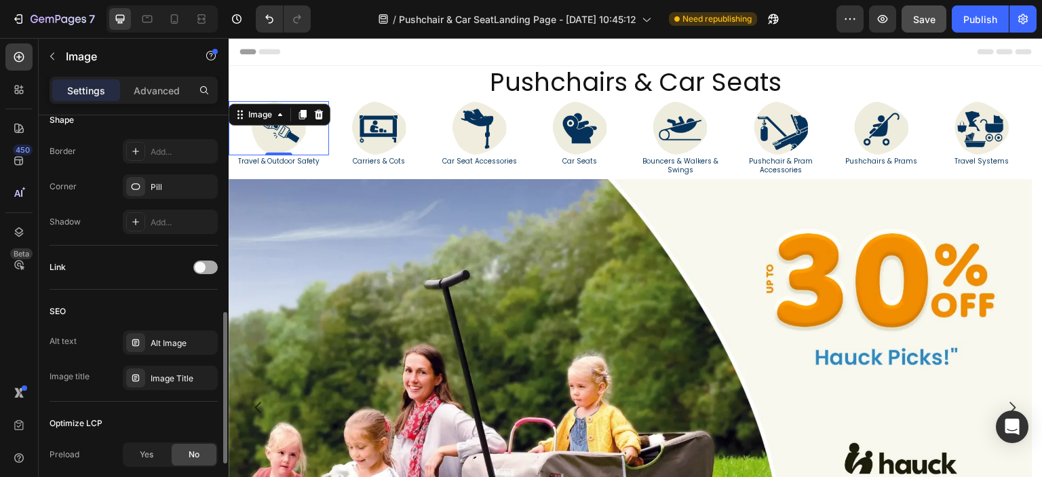
click at [195, 262] on span at bounding box center [200, 267] width 11 height 11
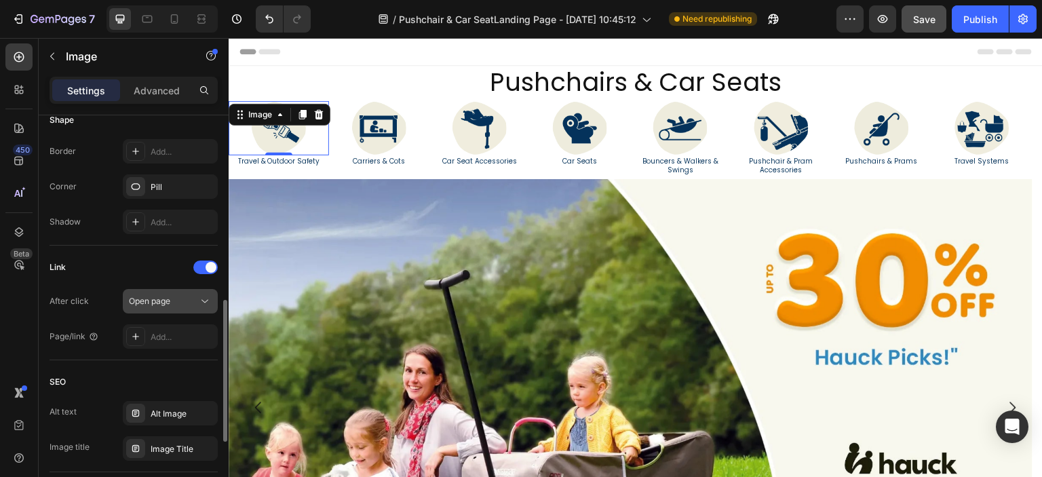
click at [174, 295] on div "Open page" at bounding box center [163, 301] width 69 height 12
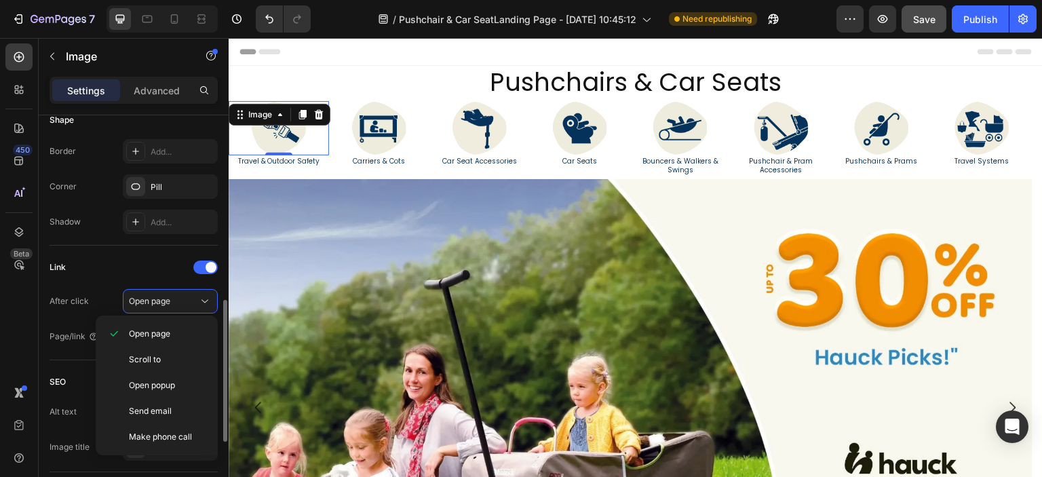
click at [114, 266] on div "Link" at bounding box center [134, 267] width 168 height 22
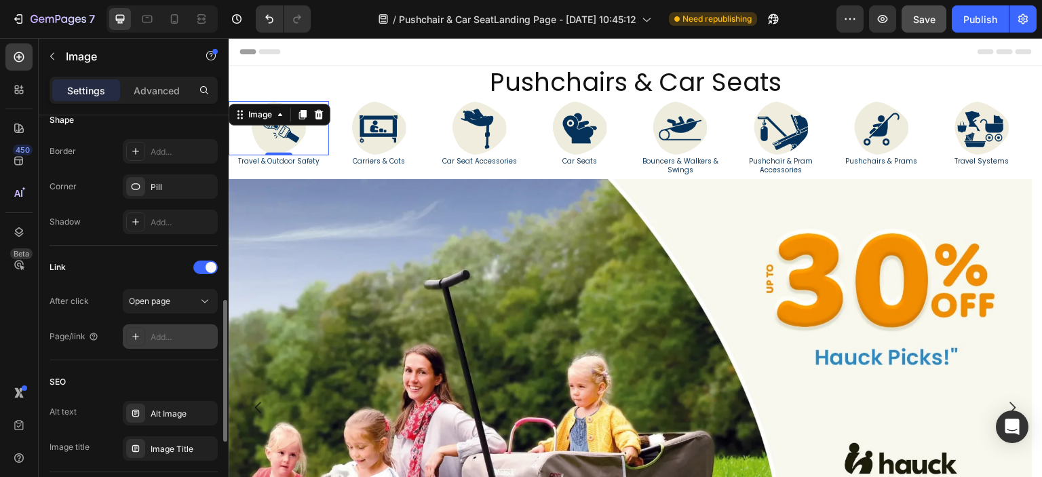
click at [163, 327] on div "Add..." at bounding box center [170, 336] width 95 height 24
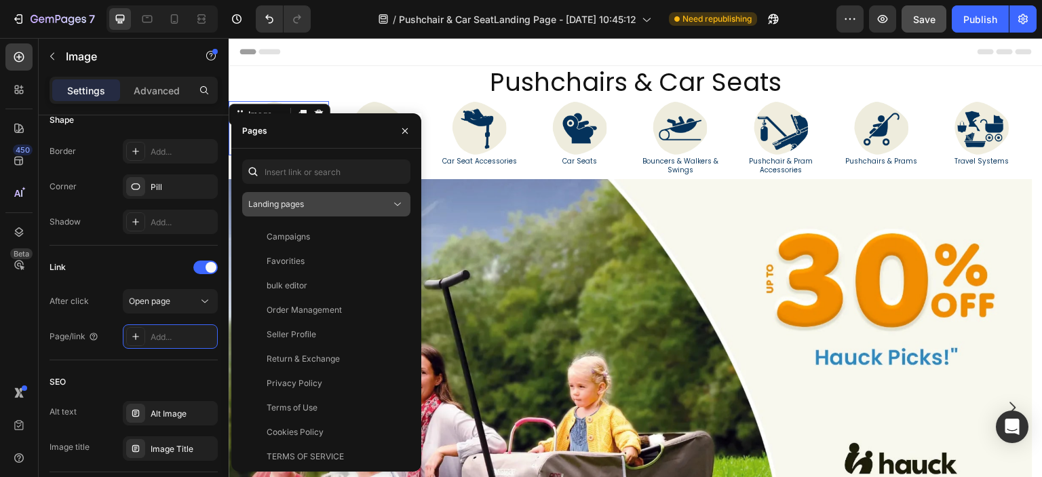
click at [313, 208] on div "Landing pages" at bounding box center [319, 204] width 142 height 12
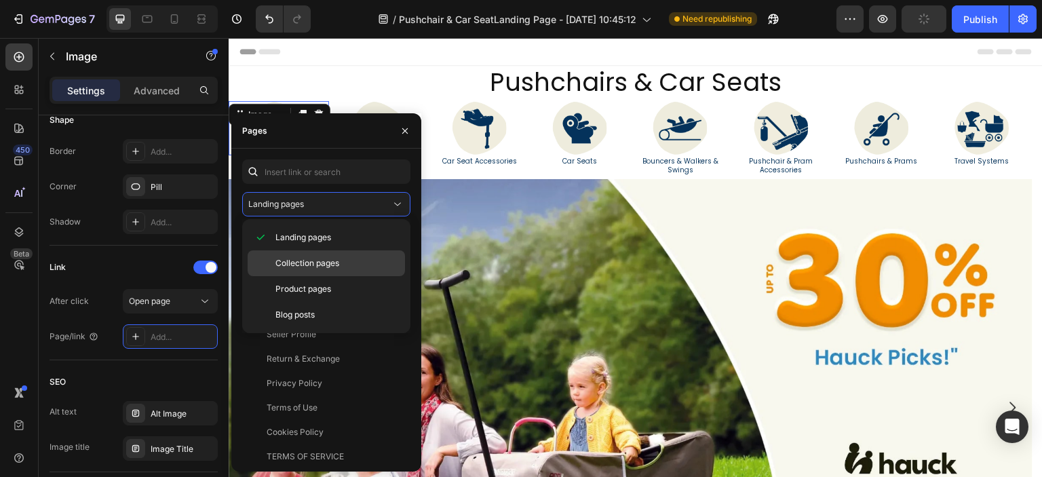
click at [336, 259] on span "Collection pages" at bounding box center [307, 263] width 64 height 12
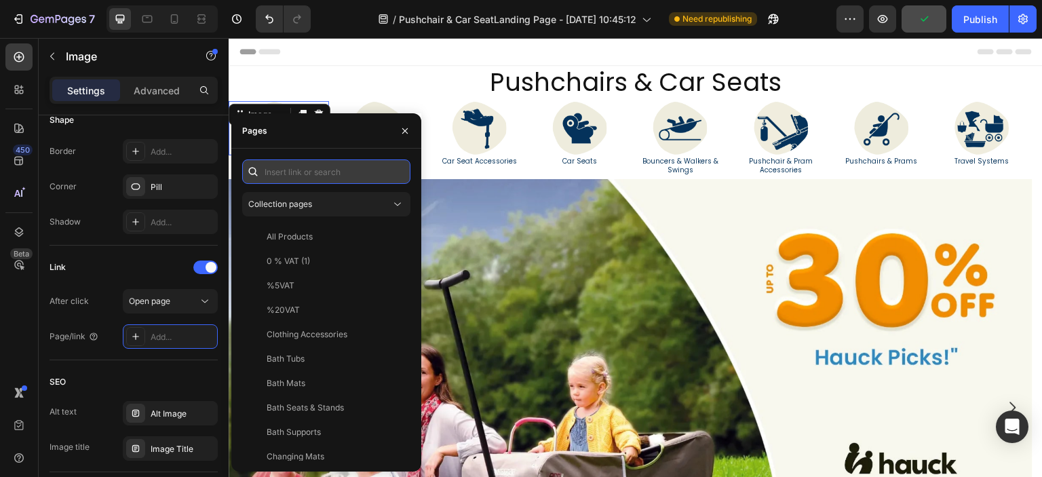
click at [314, 176] on input "text" at bounding box center [326, 171] width 168 height 24
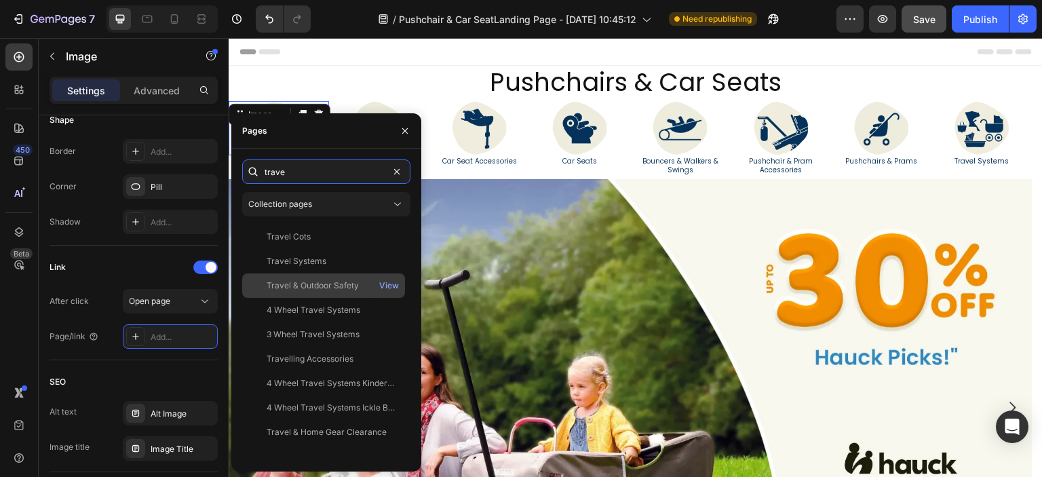
type input "trave"
click at [323, 278] on div "Travel & Outdoor Safety View" at bounding box center [323, 285] width 163 height 24
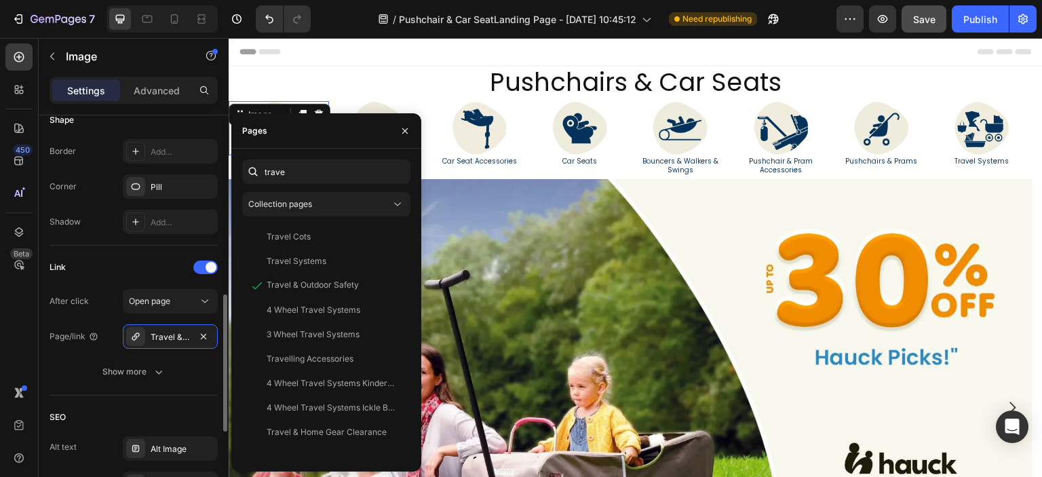
click at [160, 257] on div "Link" at bounding box center [134, 267] width 168 height 22
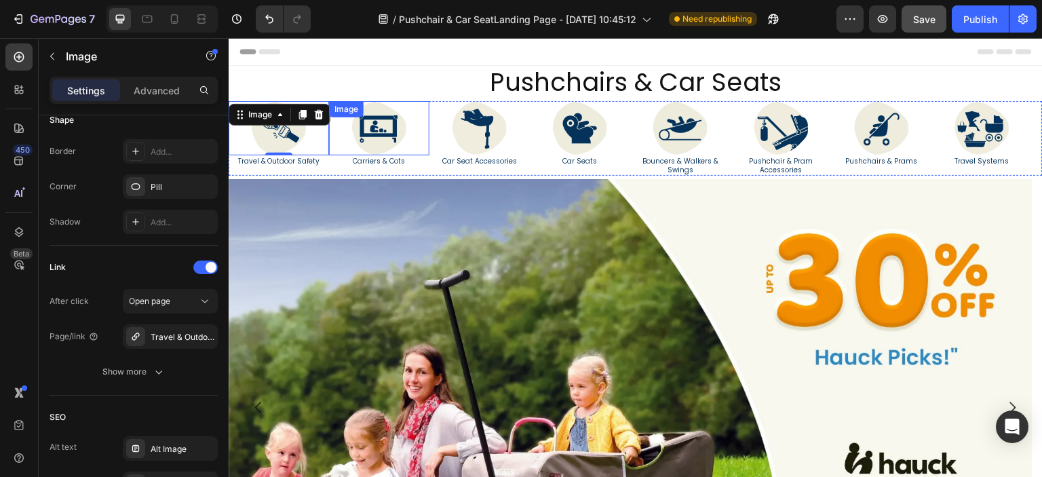
click at [366, 134] on img at bounding box center [379, 128] width 54 height 54
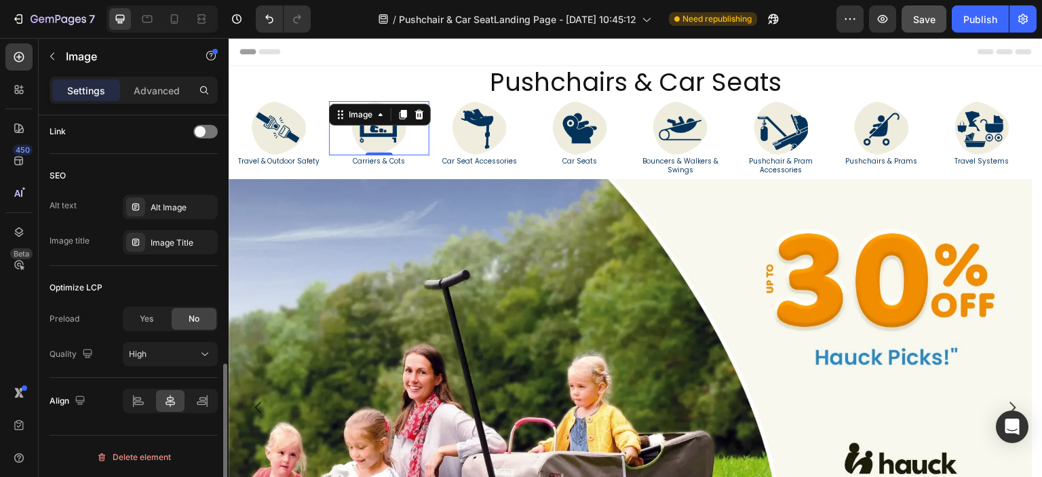
scroll to position [453, 0]
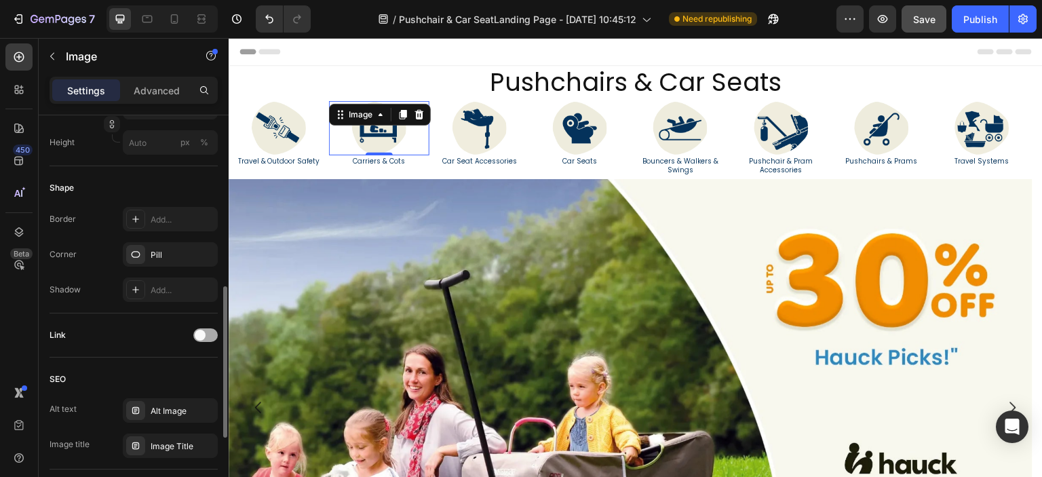
click at [212, 336] on div at bounding box center [205, 335] width 24 height 14
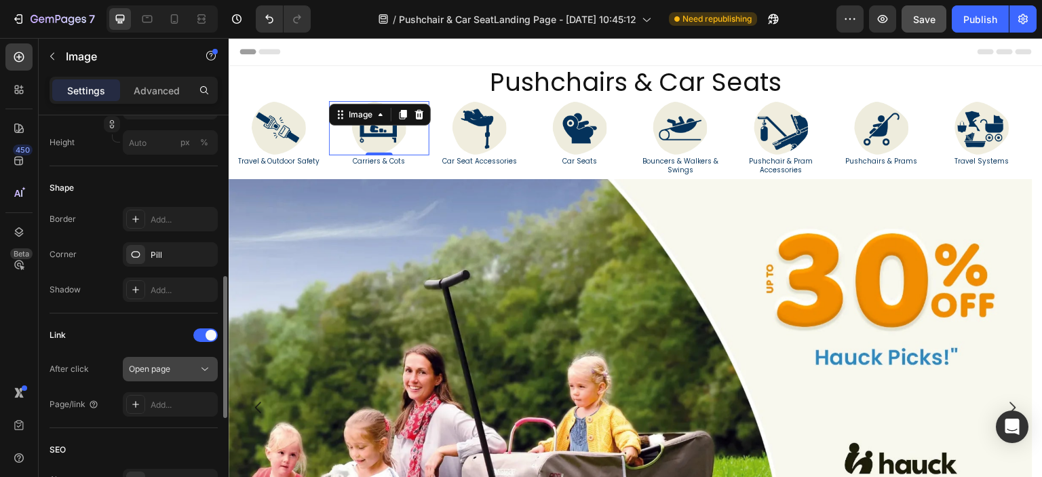
click at [180, 375] on button "Open page" at bounding box center [170, 369] width 95 height 24
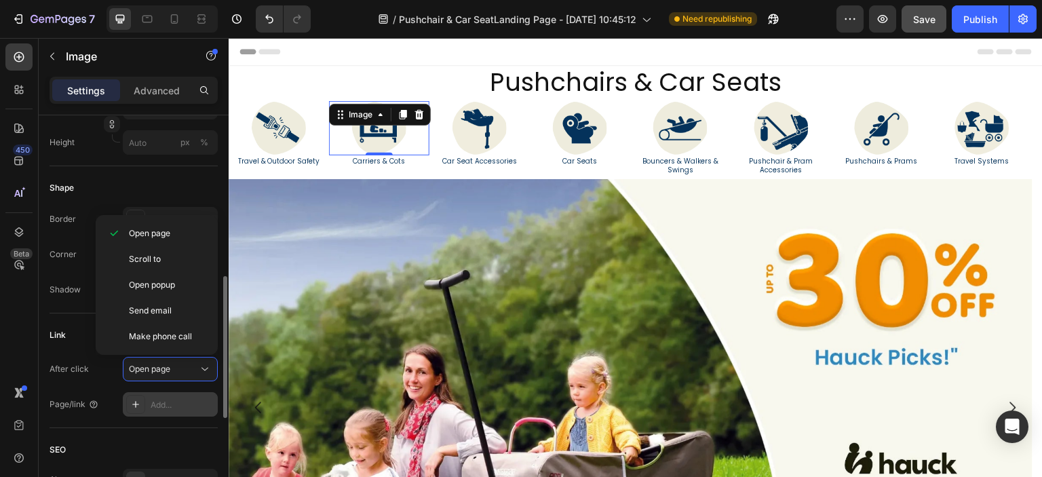
click at [163, 401] on div "Add..." at bounding box center [183, 405] width 64 height 12
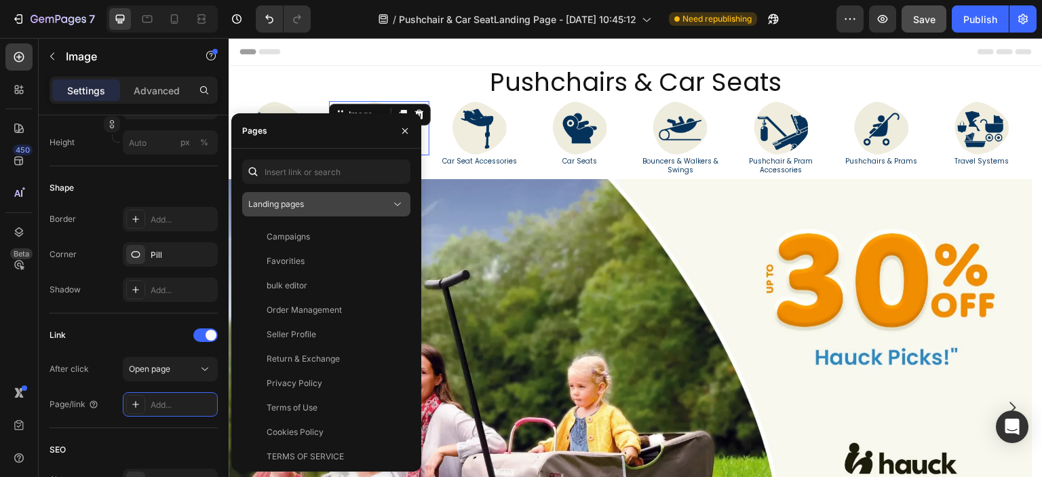
click at [315, 206] on div "Landing pages" at bounding box center [319, 204] width 142 height 12
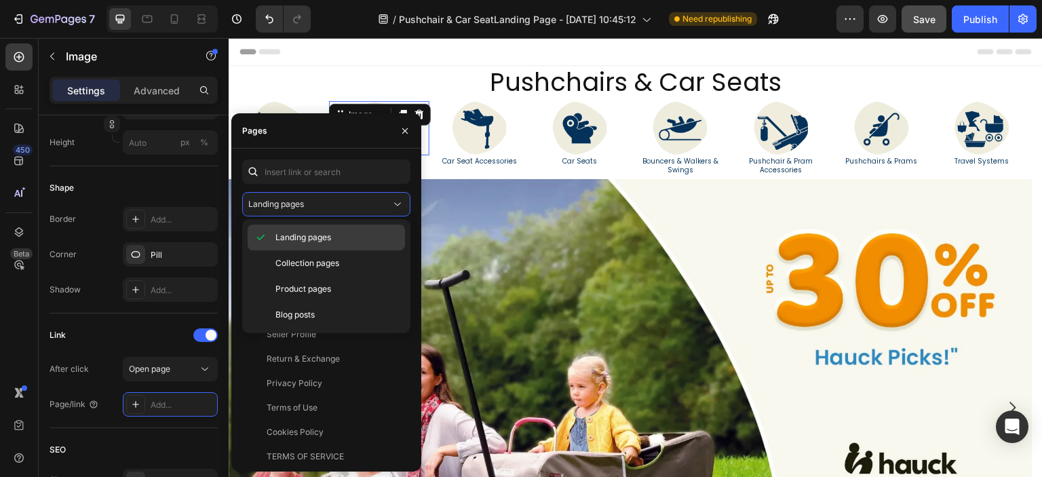
click at [323, 236] on span "Landing pages" at bounding box center [303, 237] width 56 height 12
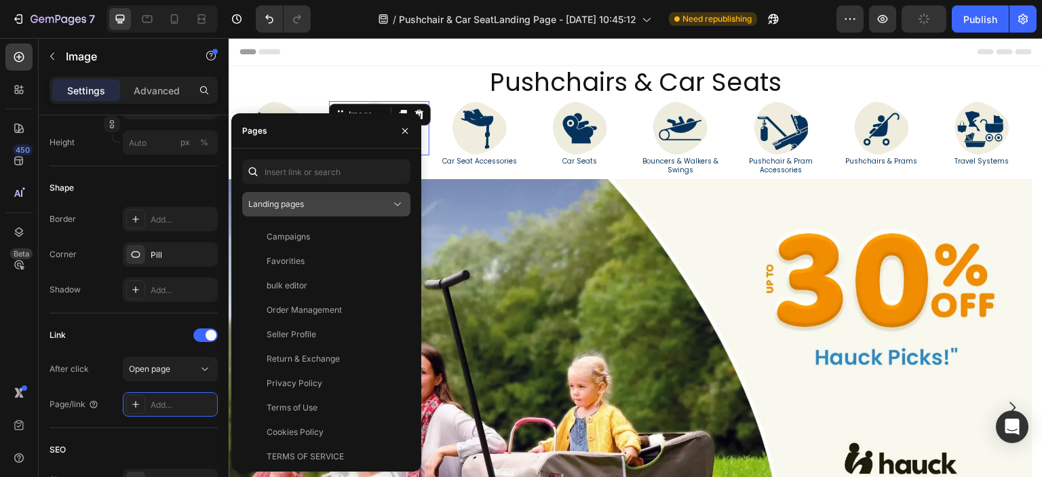
click at [325, 208] on div "Landing pages" at bounding box center [319, 204] width 142 height 12
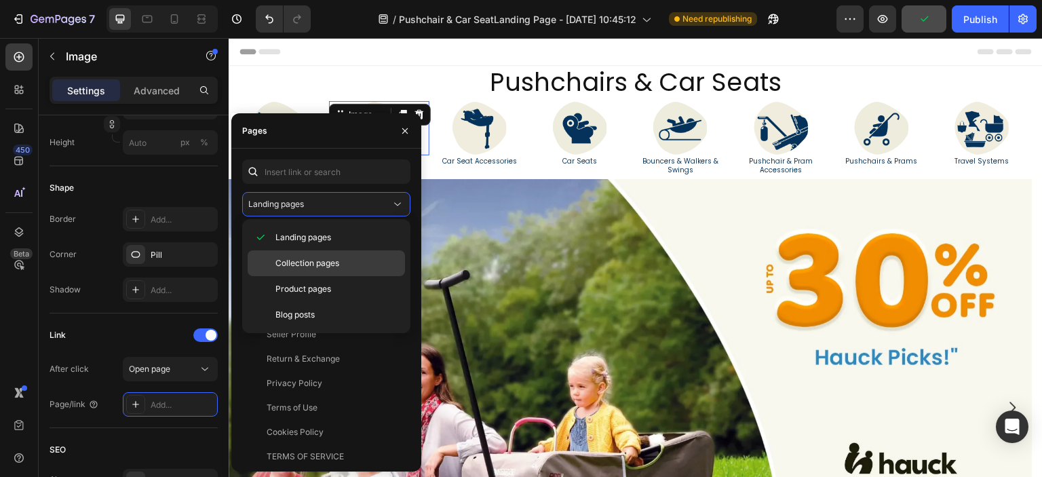
click at [335, 259] on span "Collection pages" at bounding box center [307, 263] width 64 height 12
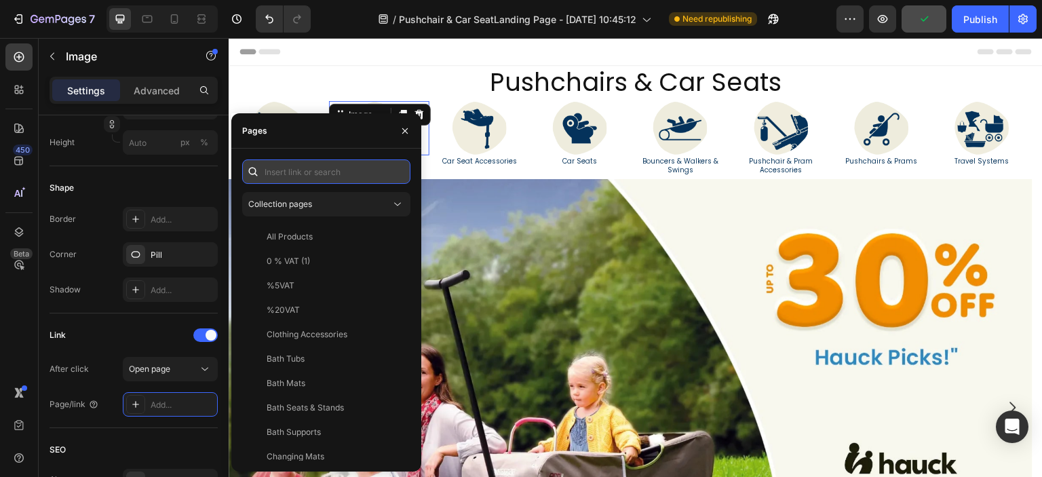
click at [296, 171] on input "text" at bounding box center [326, 171] width 168 height 24
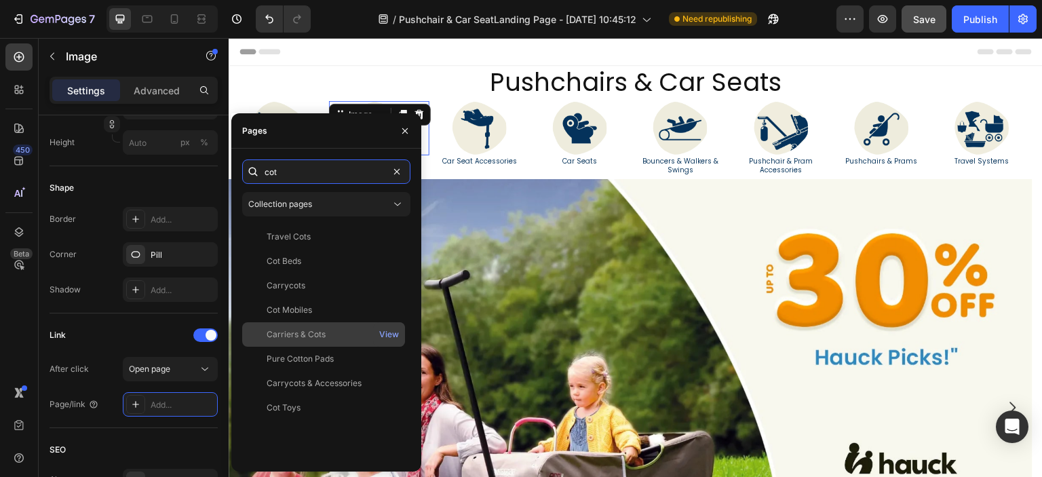
type input "cot"
click at [320, 322] on div "Carriers & Cots View" at bounding box center [323, 334] width 163 height 24
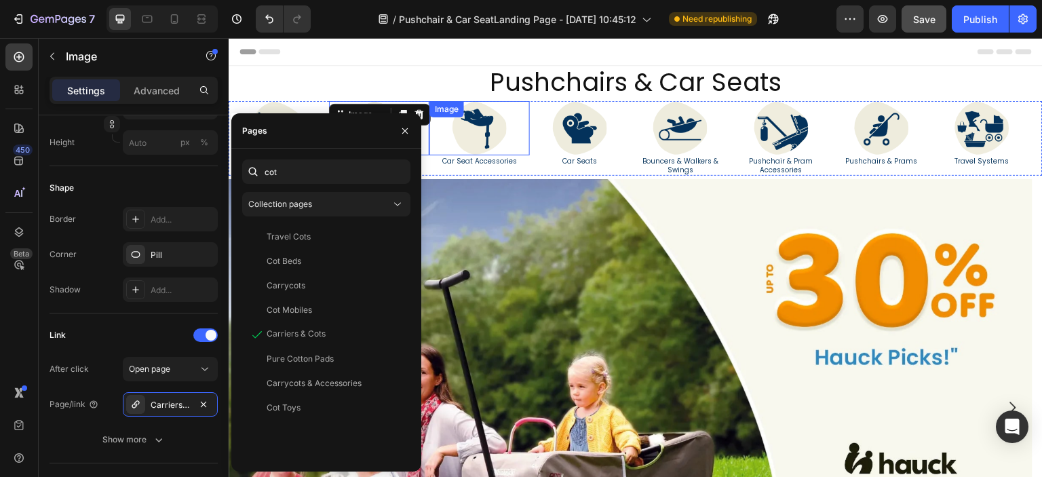
click at [467, 136] on img at bounding box center [479, 128] width 54 height 54
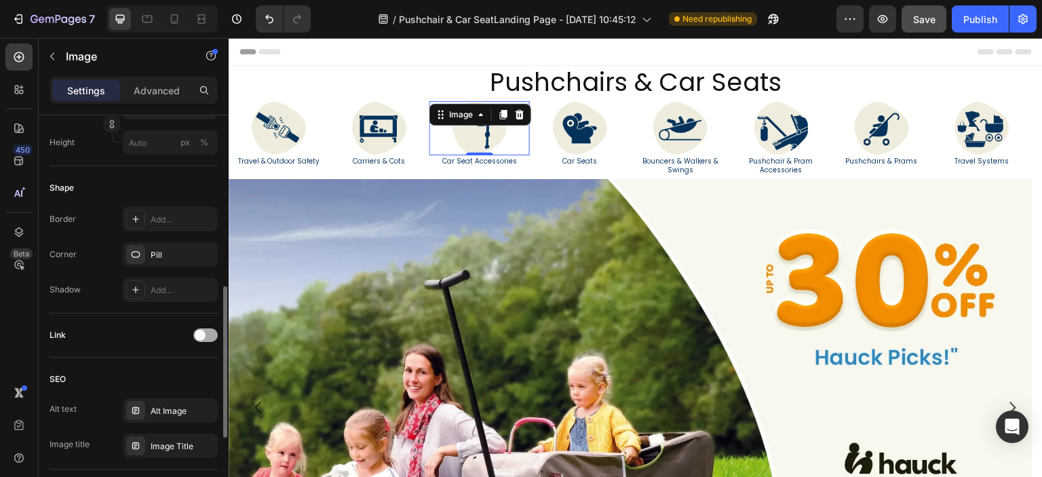
click at [204, 337] on div at bounding box center [205, 335] width 24 height 14
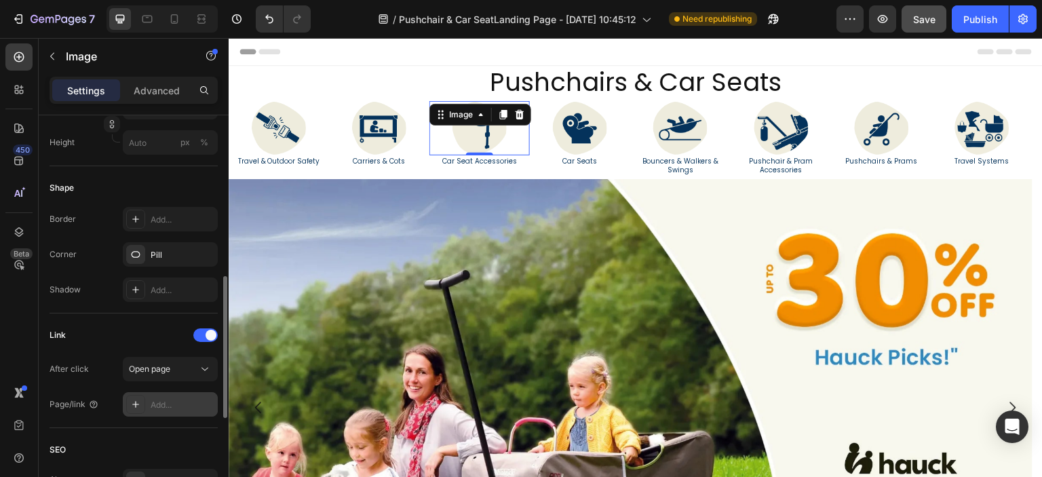
click at [189, 399] on div "Add..." at bounding box center [183, 405] width 64 height 12
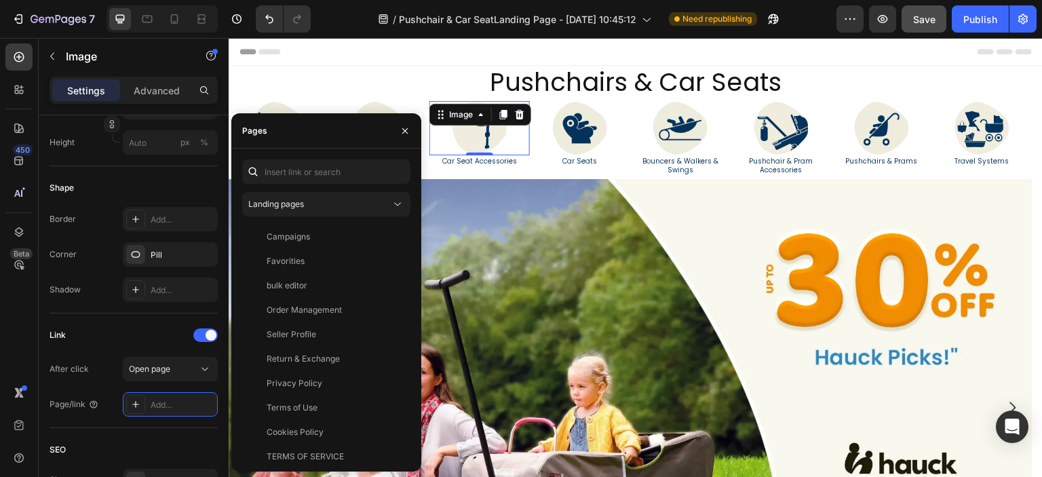
click at [315, 219] on div "Landing pages Campaigns View Favorities View bulk editor View Order Management …" at bounding box center [326, 309] width 168 height 301
click at [321, 205] on div "Landing pages" at bounding box center [319, 204] width 142 height 12
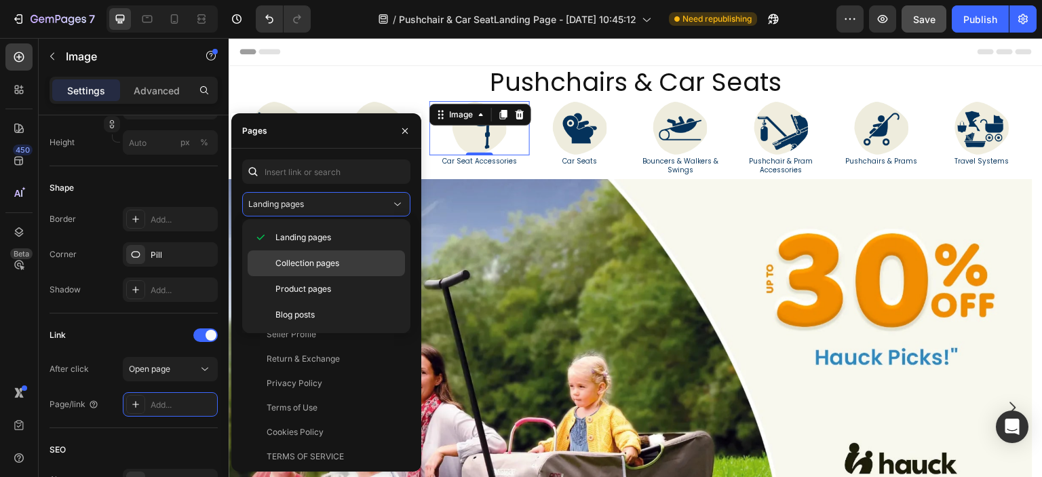
click at [325, 265] on span "Collection pages" at bounding box center [307, 263] width 64 height 12
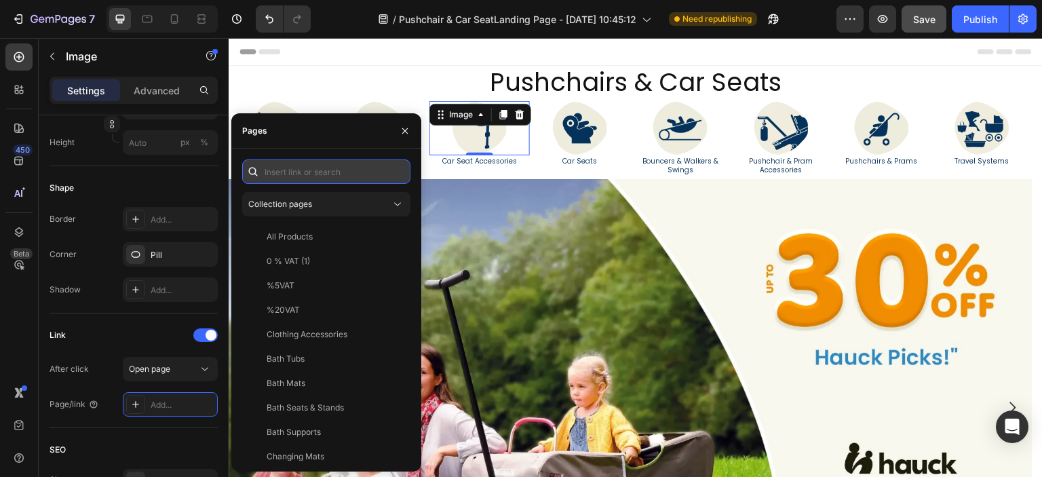
click at [309, 176] on input "text" at bounding box center [326, 171] width 168 height 24
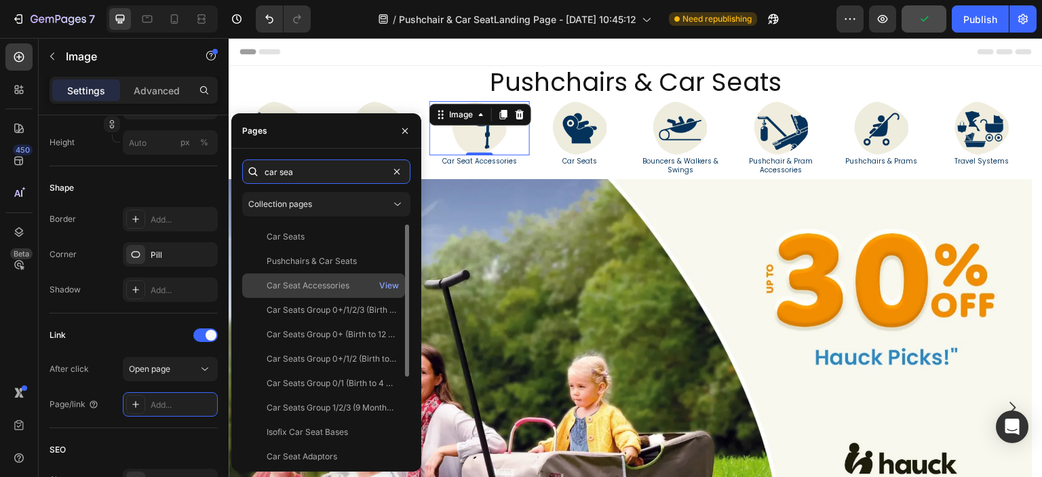
type input "car sea"
click at [328, 287] on div "Car Seat Accessories" at bounding box center [308, 285] width 83 height 12
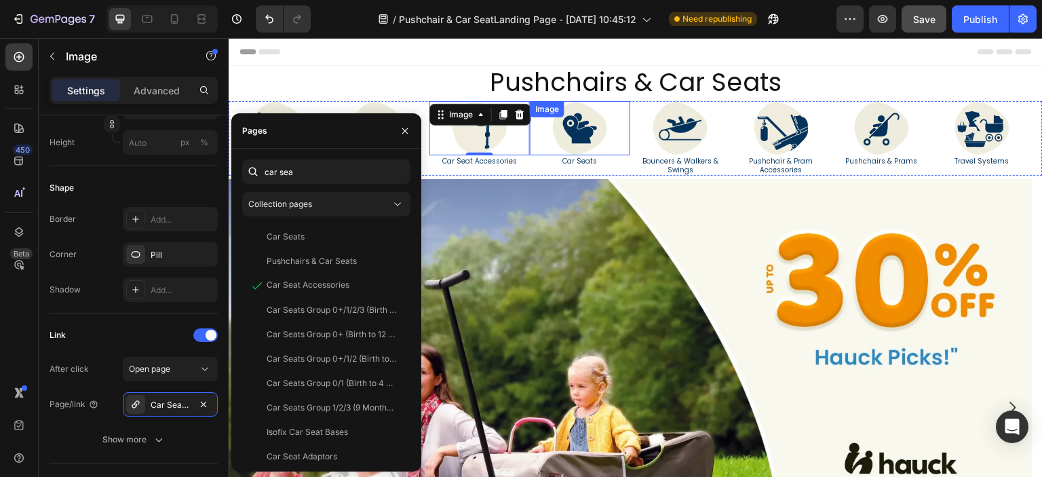
click at [578, 137] on img at bounding box center [580, 128] width 54 height 54
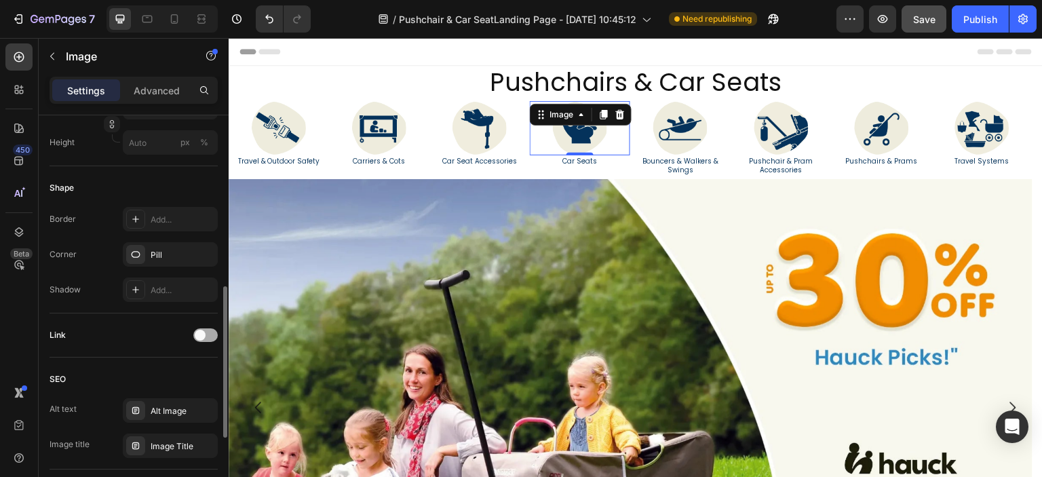
click at [215, 338] on div at bounding box center [205, 335] width 24 height 14
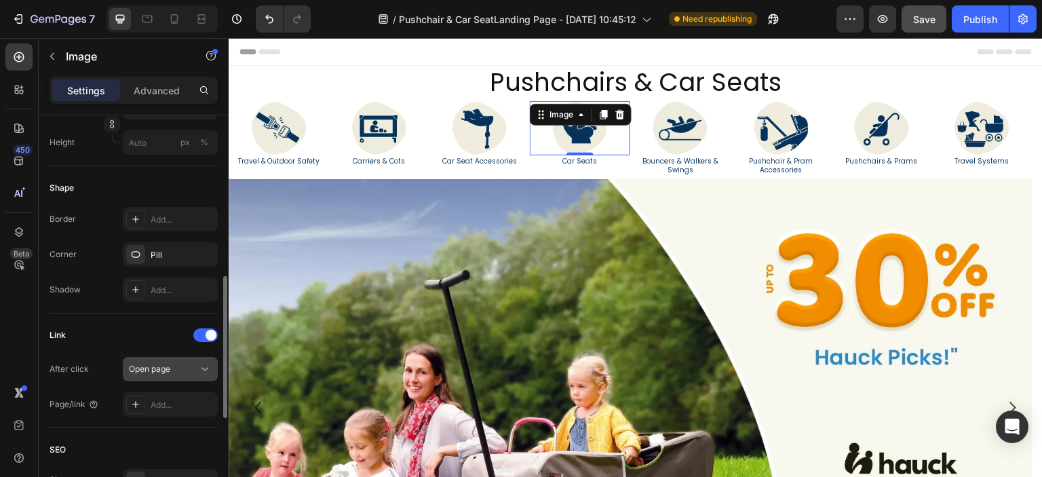
click at [193, 367] on div "Open page" at bounding box center [163, 369] width 69 height 12
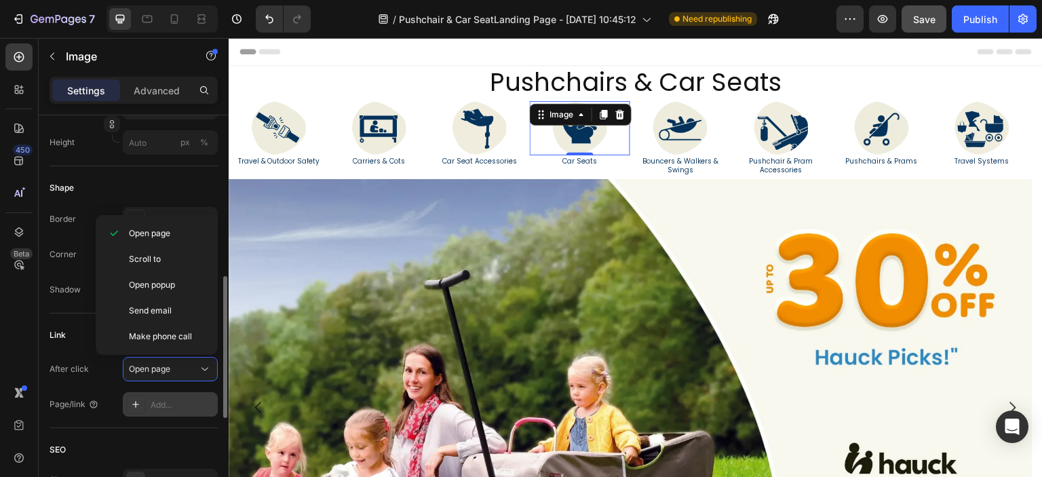
click at [178, 399] on div "Add..." at bounding box center [183, 405] width 64 height 12
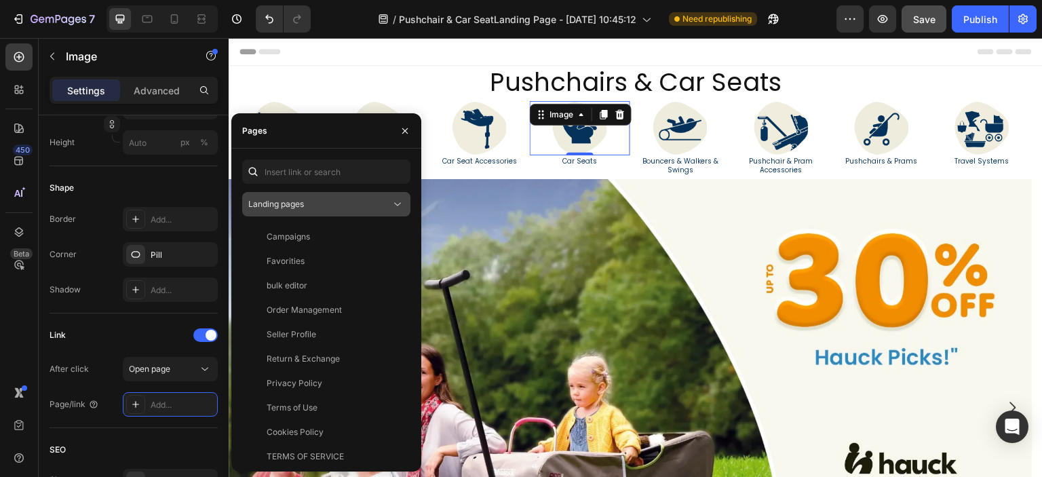
click at [307, 211] on button "Landing pages" at bounding box center [326, 204] width 168 height 24
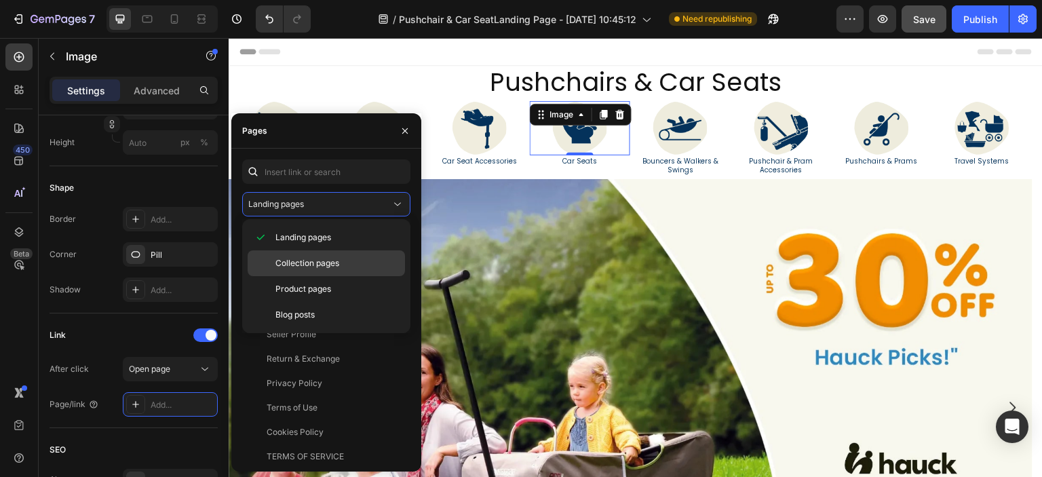
click at [319, 252] on div "Collection pages" at bounding box center [326, 263] width 157 height 26
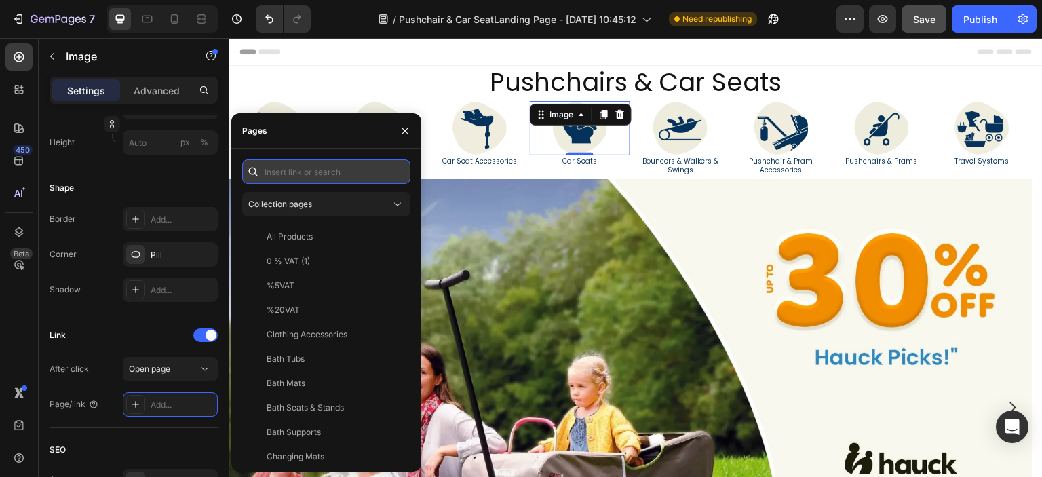
click at [317, 170] on input "text" at bounding box center [326, 171] width 168 height 24
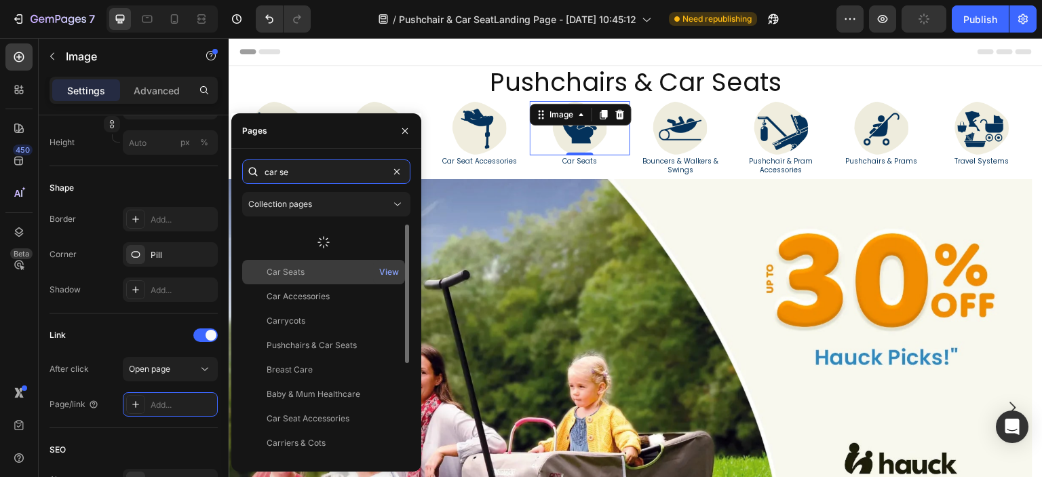
type input "car se"
click at [290, 229] on div at bounding box center [323, 241] width 163 height 35
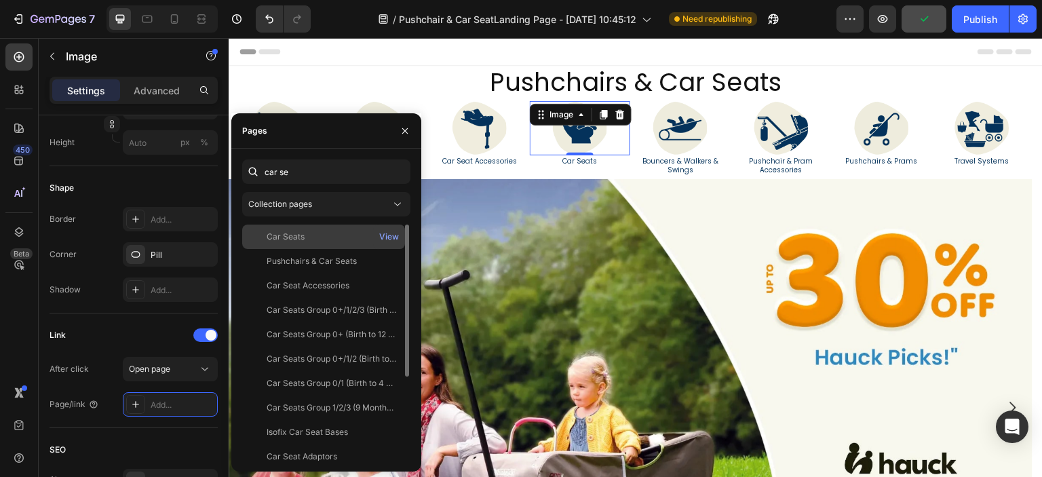
click at [293, 235] on div "Car Seats" at bounding box center [286, 237] width 38 height 12
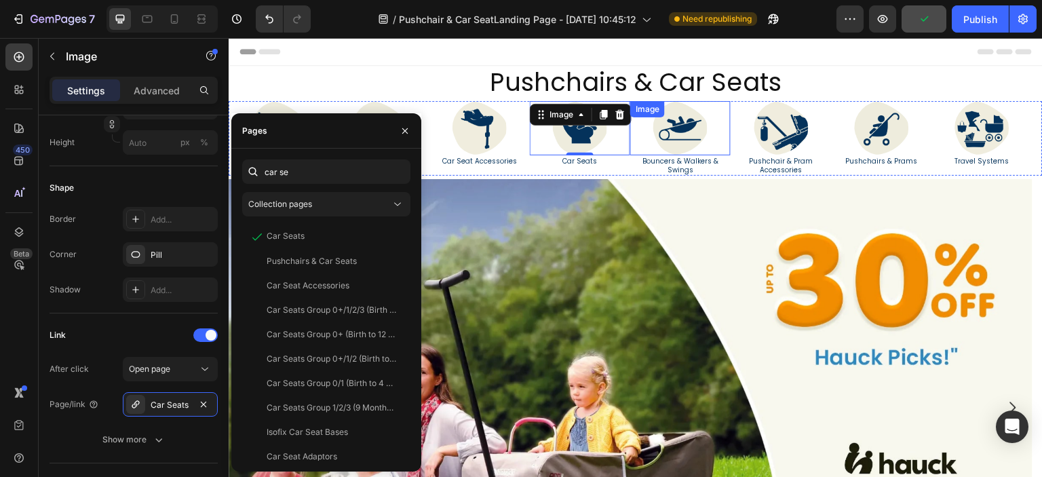
click at [692, 134] on img at bounding box center [680, 128] width 54 height 54
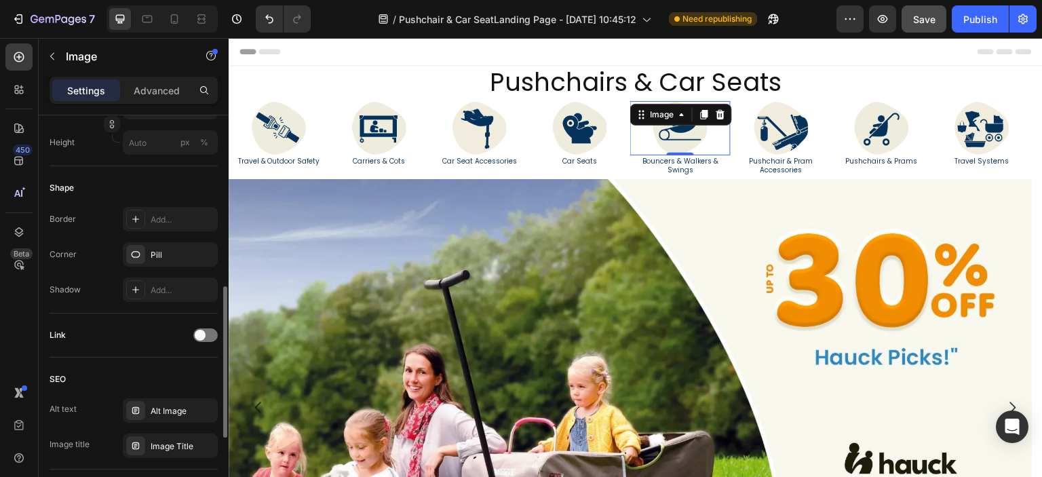
click at [208, 344] on div "Link" at bounding box center [134, 335] width 168 height 22
click at [208, 340] on div at bounding box center [205, 335] width 24 height 14
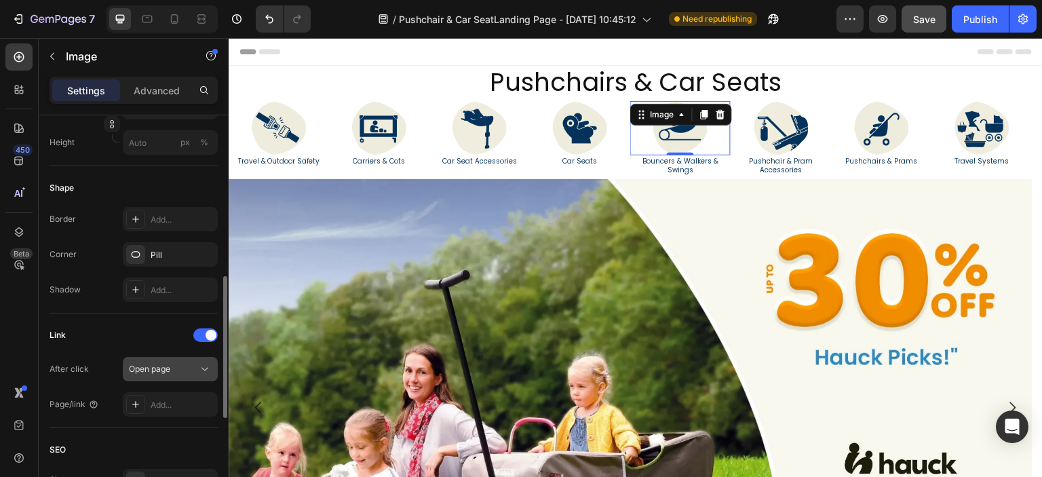
click at [203, 369] on icon at bounding box center [205, 369] width 14 height 14
click at [171, 401] on div "Add..." at bounding box center [183, 405] width 64 height 12
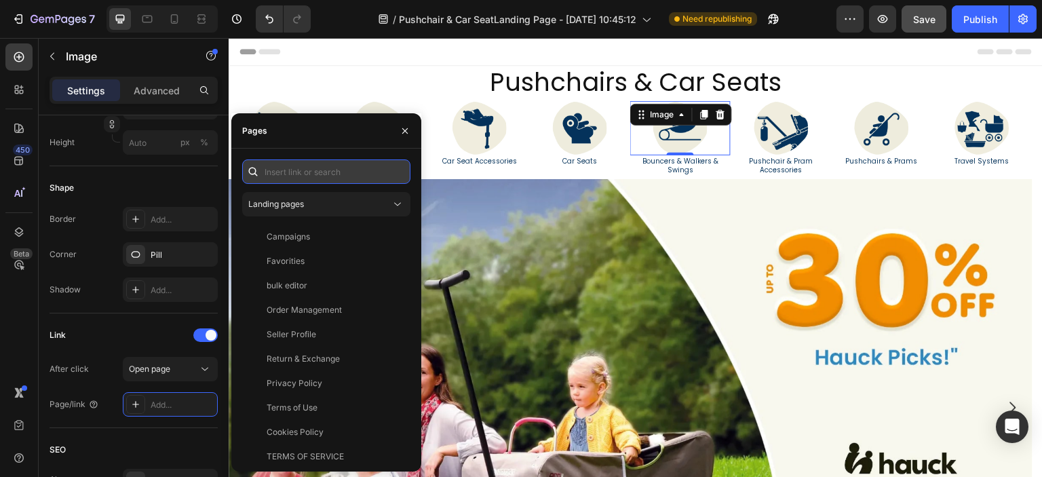
click at [328, 170] on input "text" at bounding box center [326, 171] width 168 height 24
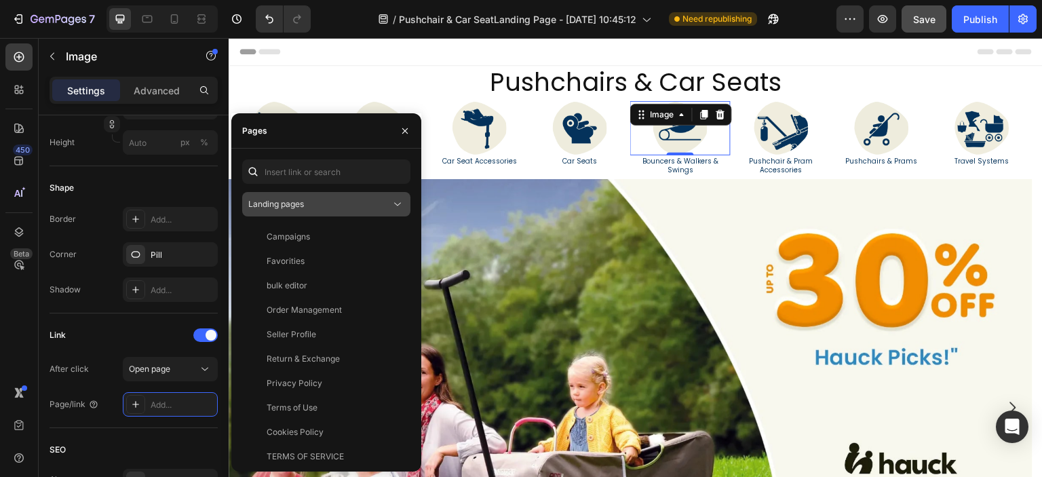
click at [317, 208] on div "Landing pages" at bounding box center [319, 204] width 142 height 12
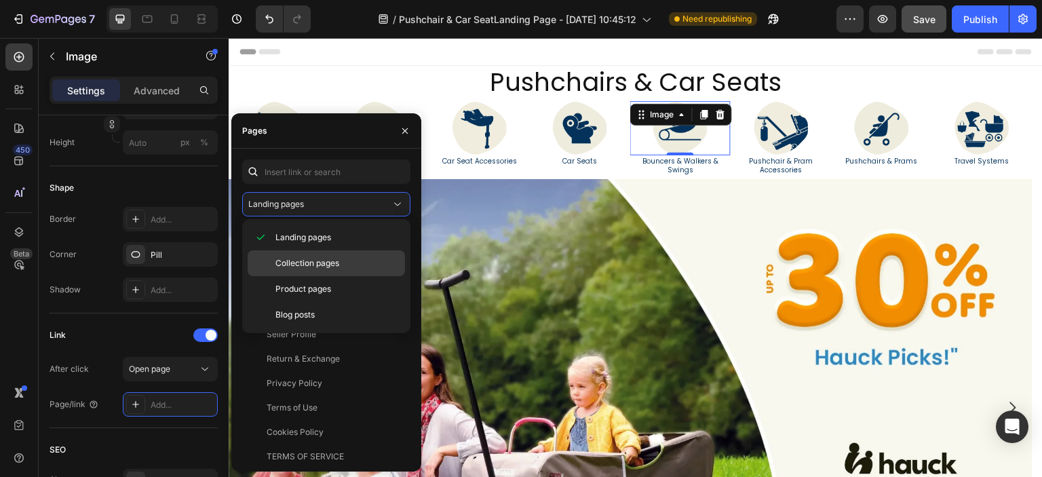
click at [315, 258] on span "Collection pages" at bounding box center [307, 263] width 64 height 12
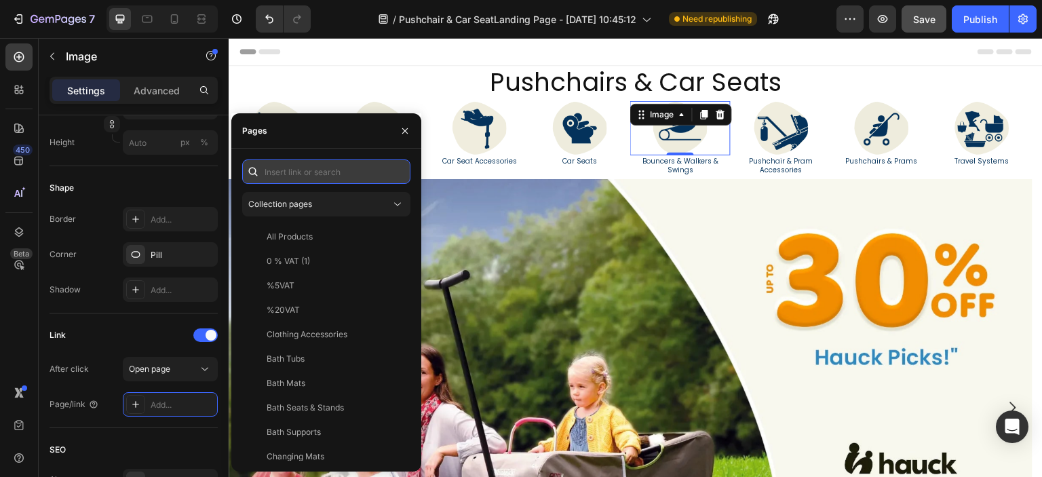
click at [332, 174] on input "text" at bounding box center [326, 171] width 168 height 24
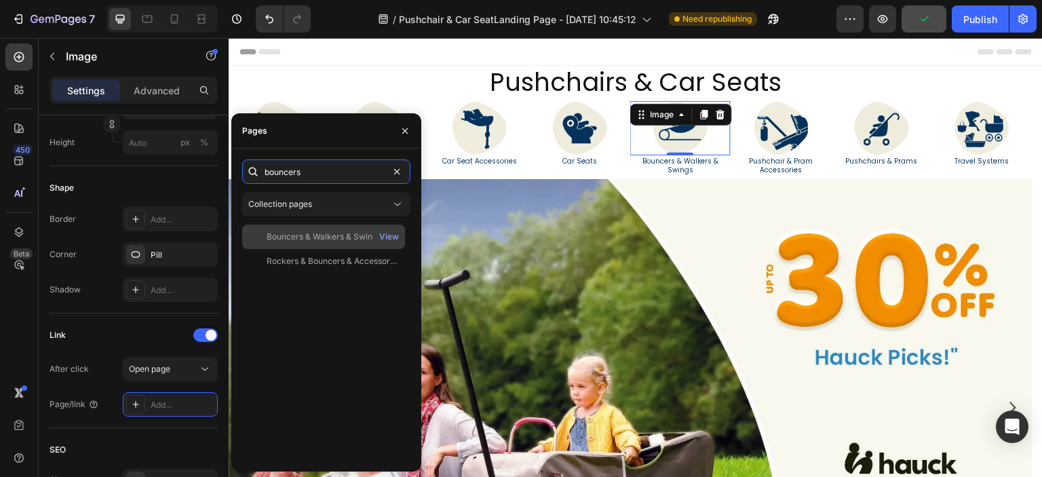
type input "bouncers"
click at [332, 241] on div "Bouncers & Walkers & Swings" at bounding box center [324, 237] width 115 height 12
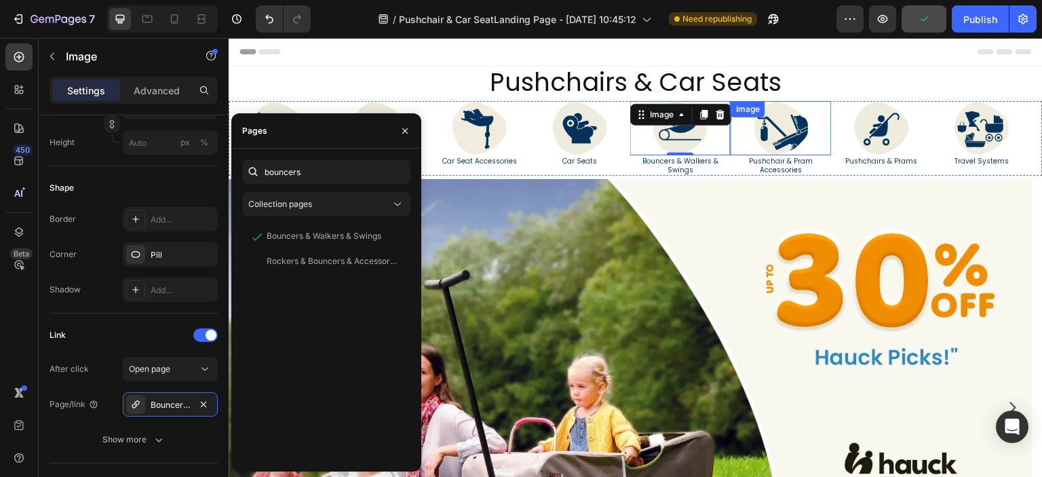
click at [781, 140] on img at bounding box center [781, 128] width 54 height 54
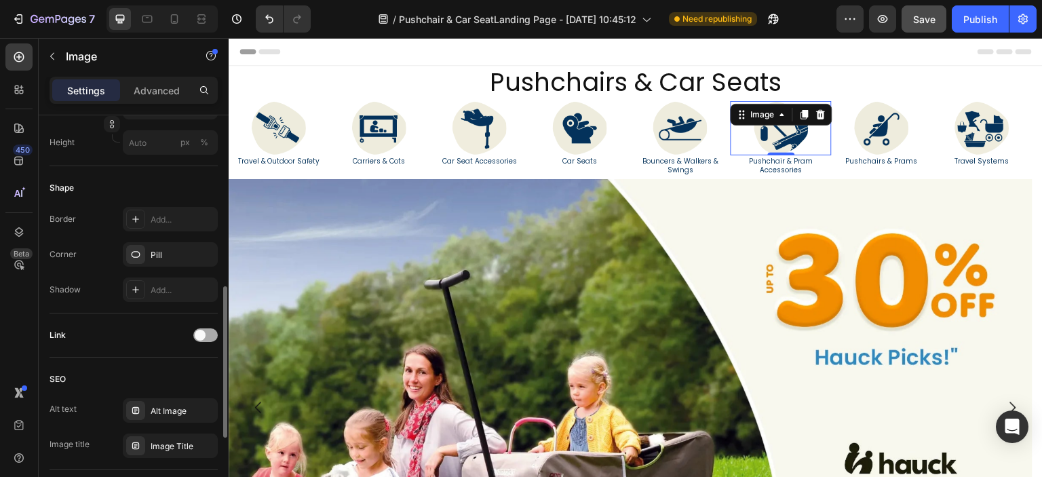
click at [200, 334] on span at bounding box center [200, 335] width 11 height 11
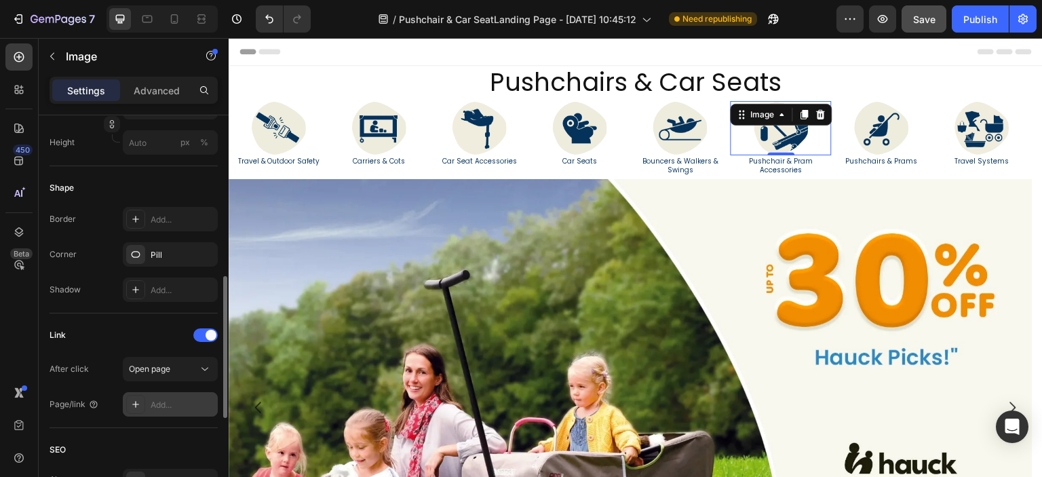
click at [186, 404] on div "Add..." at bounding box center [183, 405] width 64 height 12
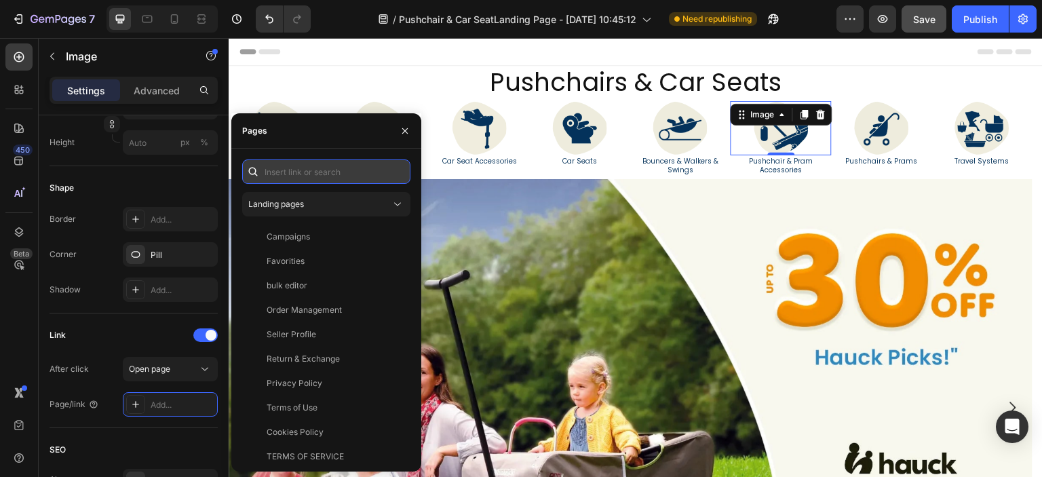
click at [308, 170] on input "text" at bounding box center [326, 171] width 168 height 24
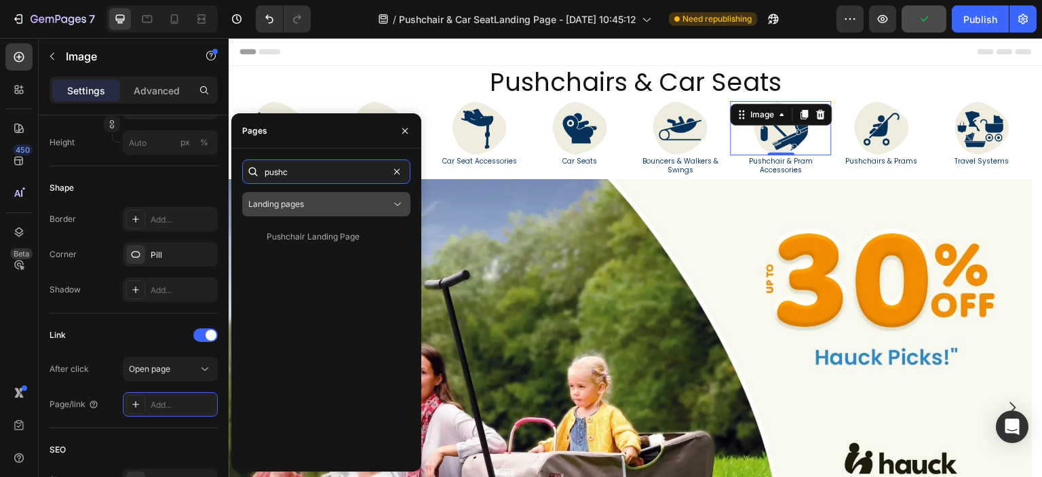
type input "pushc"
click at [314, 199] on div "Landing pages" at bounding box center [319, 204] width 142 height 12
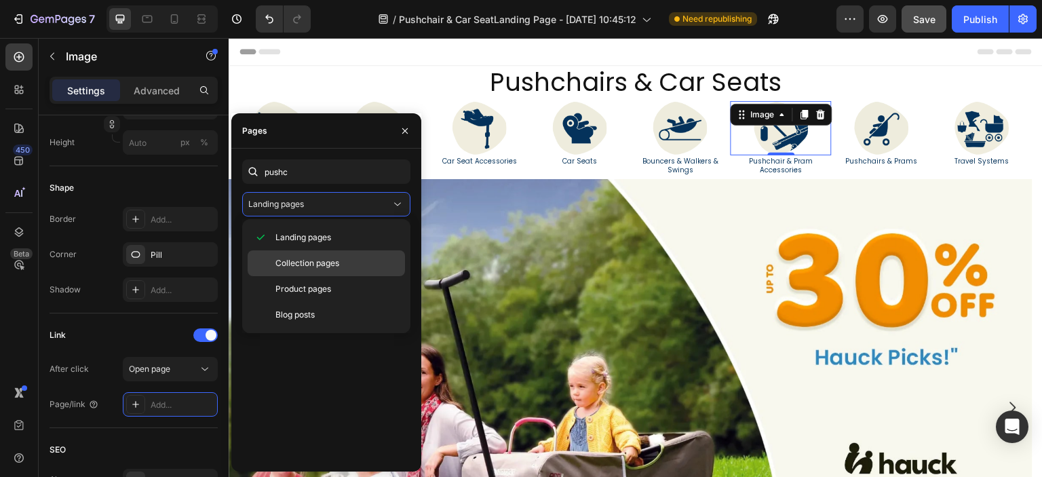
click at [317, 257] on span "Collection pages" at bounding box center [307, 263] width 64 height 12
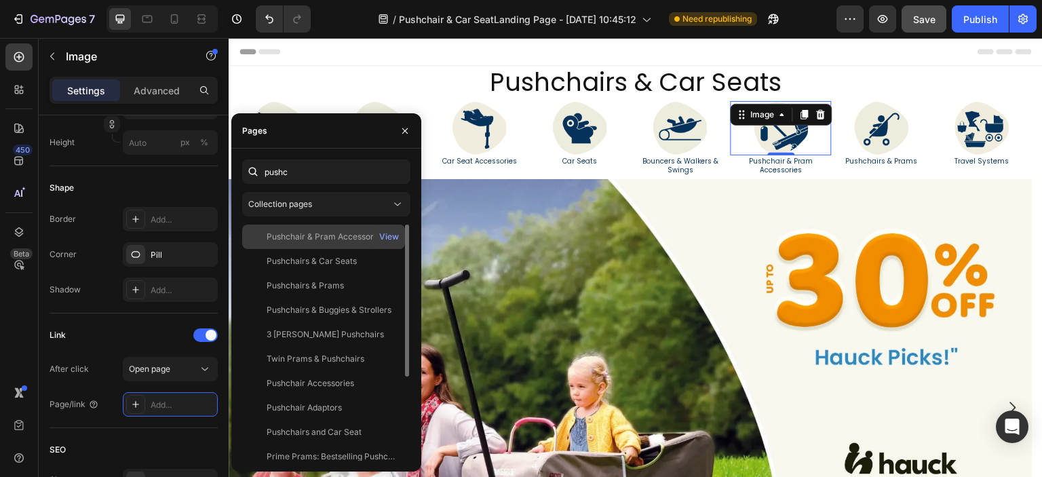
click at [309, 234] on div "Pushchair & Pram Accessories" at bounding box center [326, 237] width 118 height 12
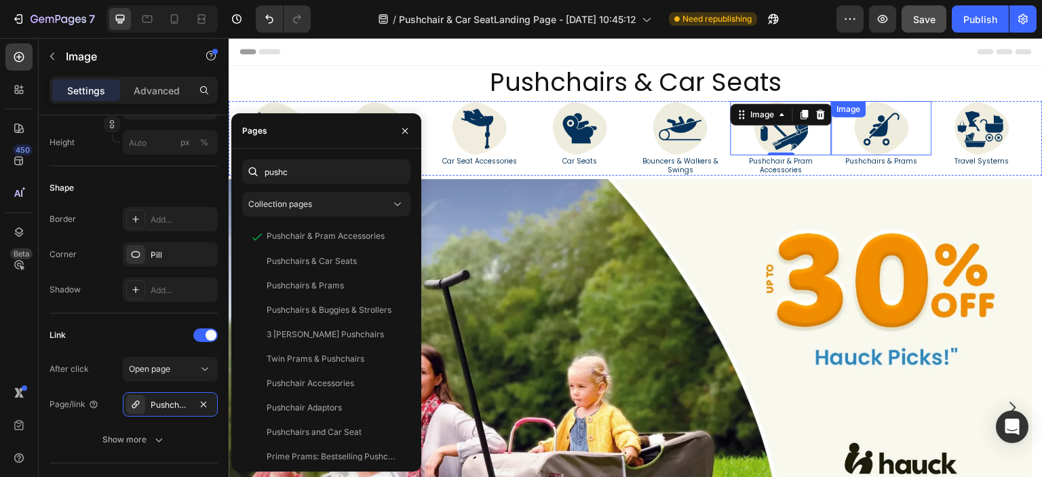
click at [876, 134] on img at bounding box center [882, 128] width 54 height 54
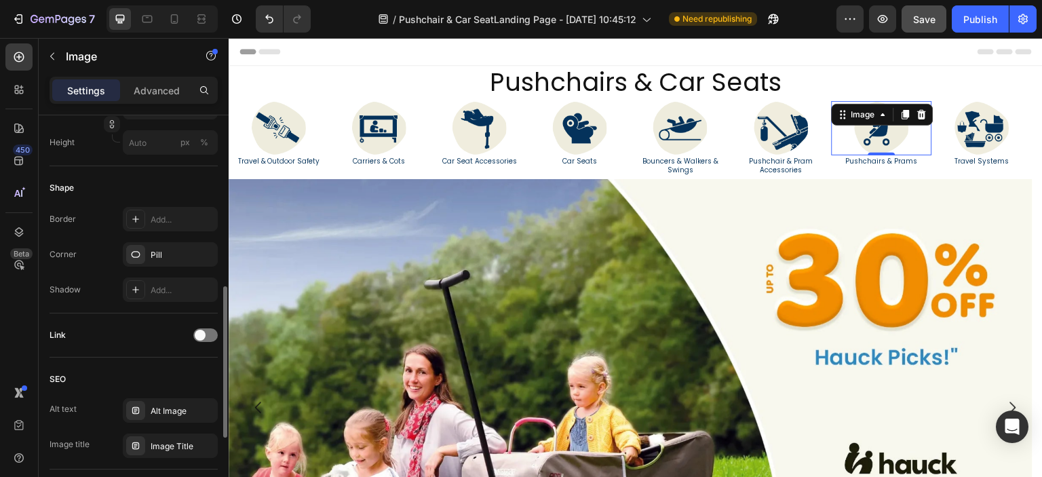
click at [203, 327] on div "Link" at bounding box center [134, 335] width 168 height 22
click at [203, 334] on span at bounding box center [200, 335] width 11 height 11
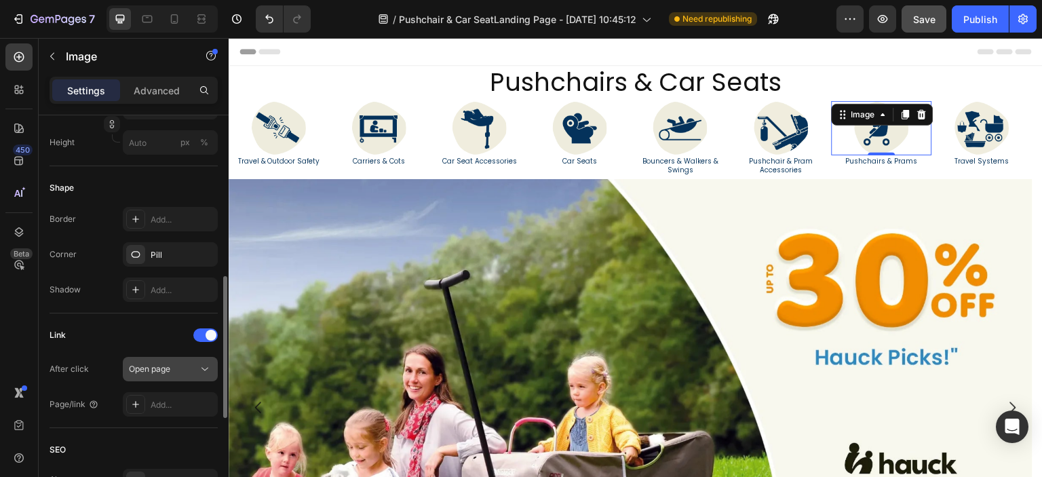
click at [193, 367] on div "Open page" at bounding box center [163, 369] width 69 height 12
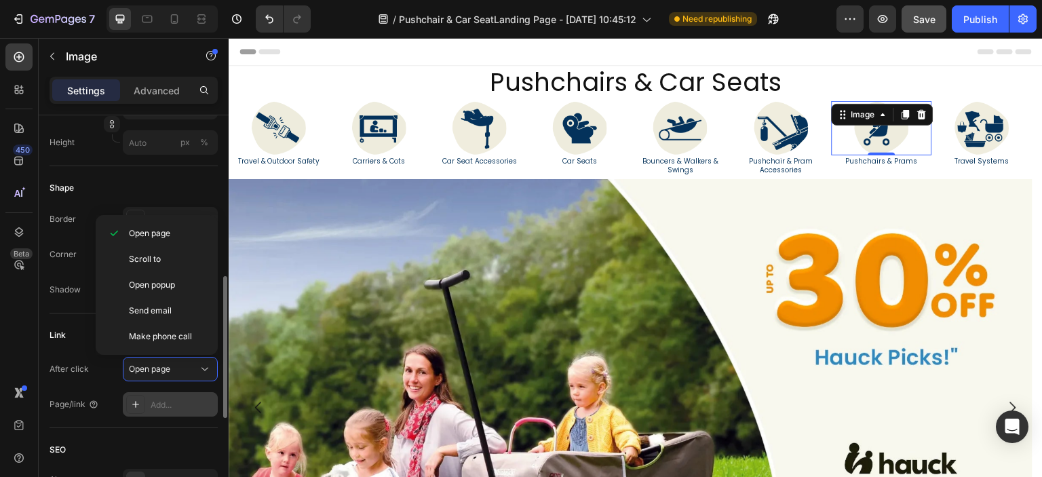
click at [167, 406] on div "Add..." at bounding box center [183, 405] width 64 height 12
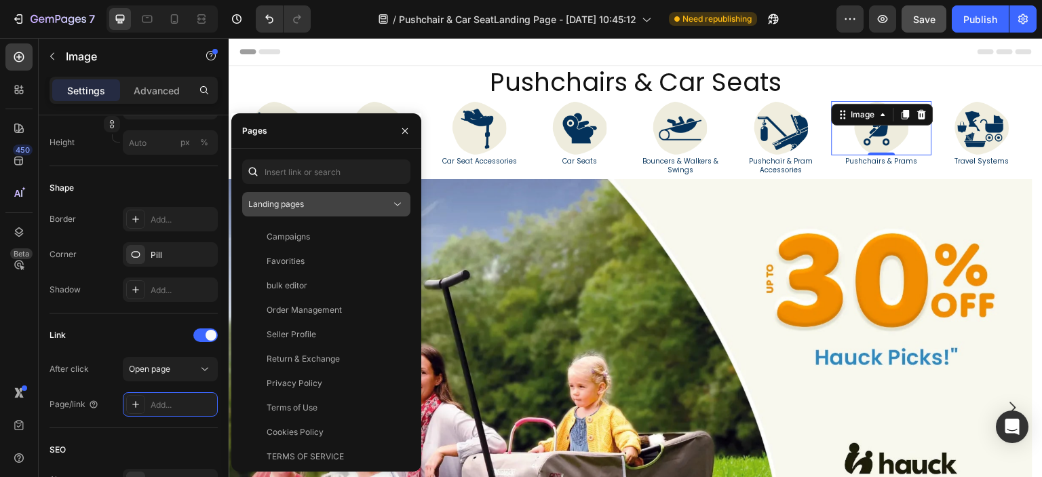
click at [286, 207] on span "Landing pages" at bounding box center [276, 204] width 56 height 10
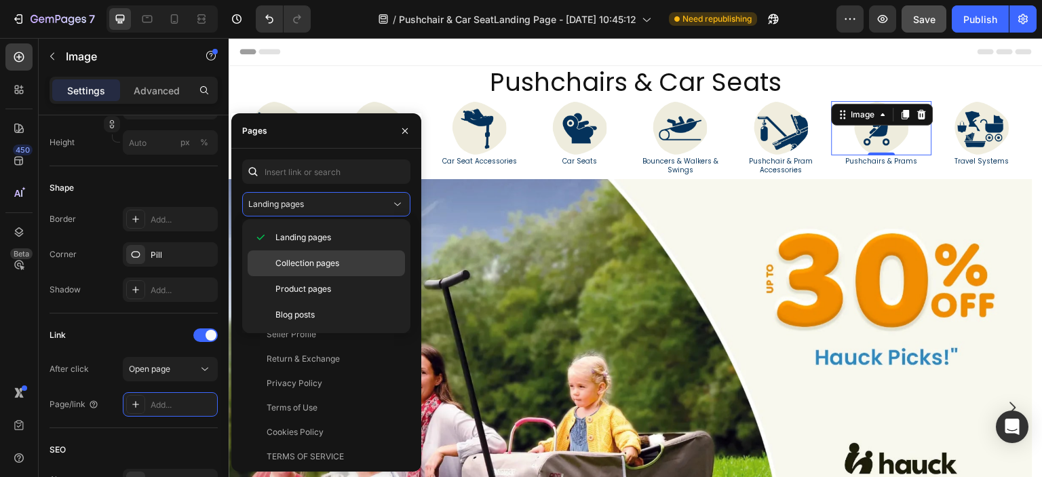
click at [292, 252] on div "Collection pages" at bounding box center [326, 263] width 157 height 26
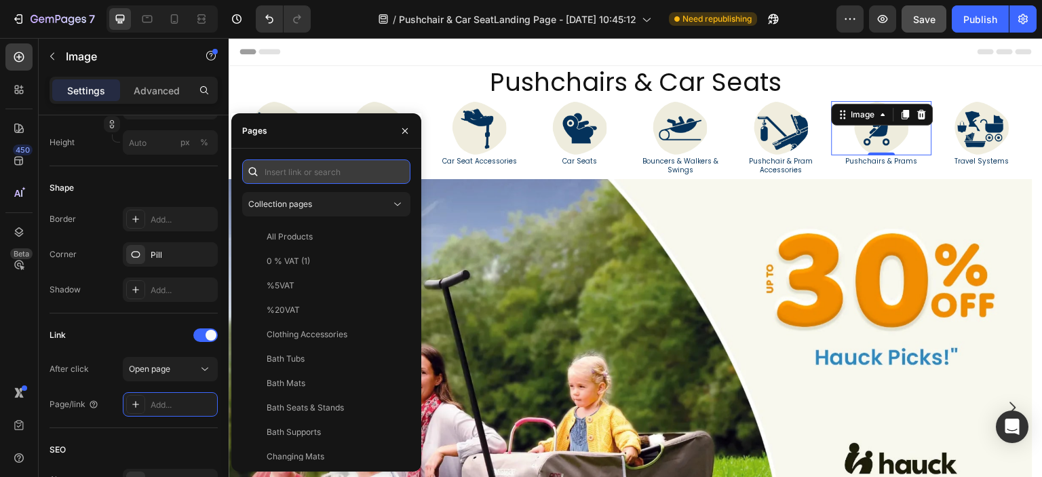
click at [294, 171] on input "text" at bounding box center [326, 171] width 168 height 24
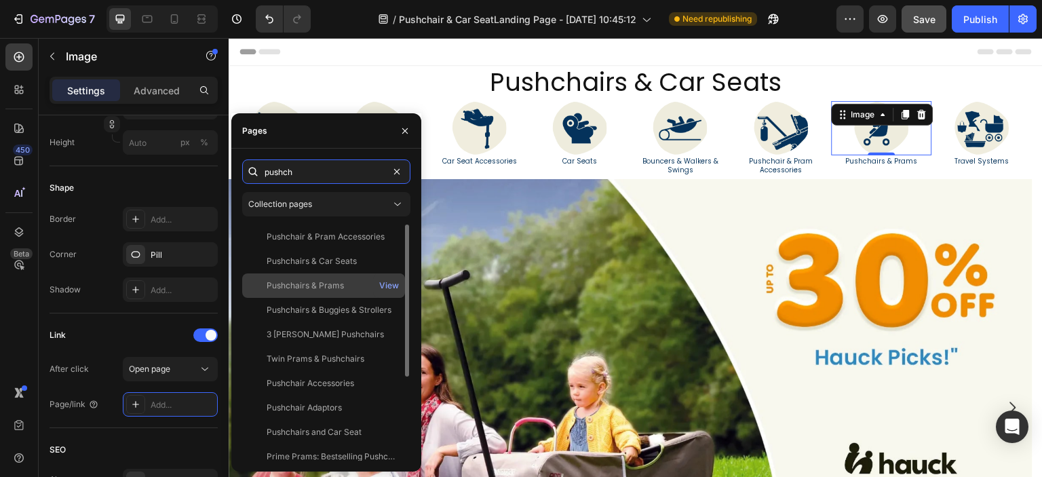
type input "pushch"
click at [309, 281] on div "Pushchairs & Prams" at bounding box center [305, 285] width 77 height 12
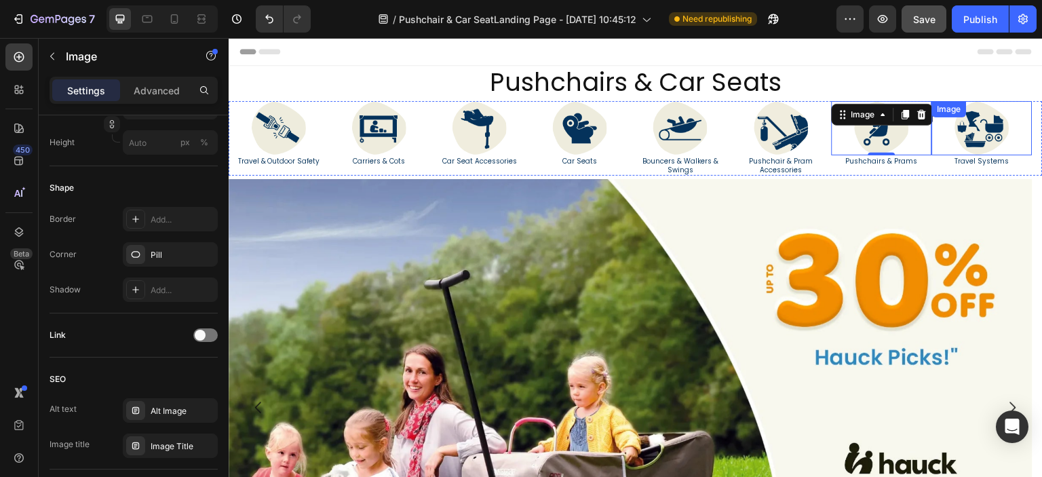
click at [979, 138] on img at bounding box center [982, 128] width 54 height 54
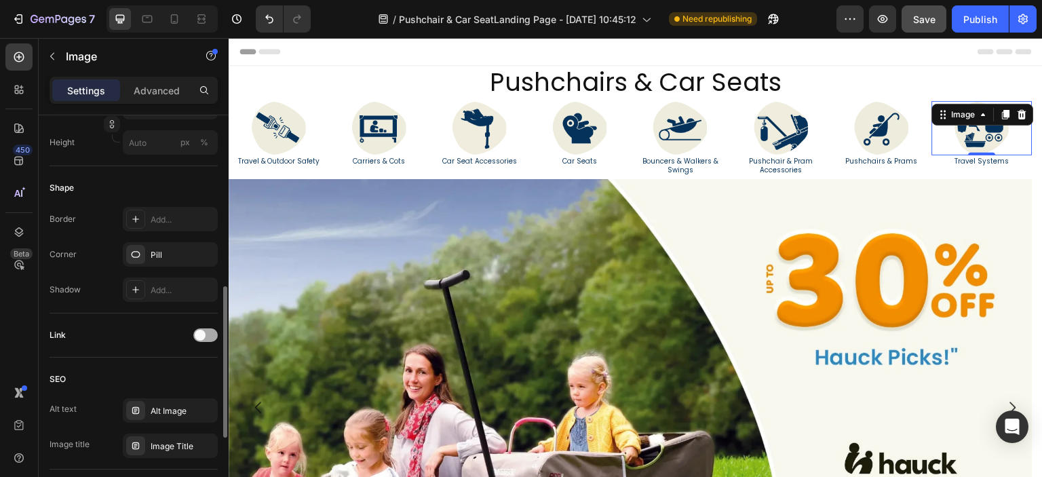
click at [203, 338] on span at bounding box center [200, 335] width 11 height 11
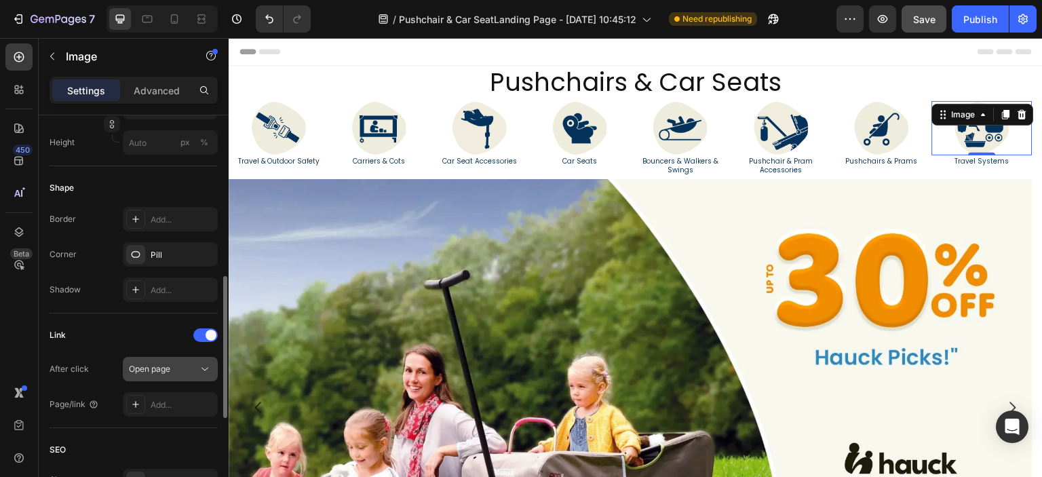
click at [174, 378] on button "Open page" at bounding box center [170, 369] width 95 height 24
click at [157, 407] on div "Add..." at bounding box center [183, 405] width 64 height 12
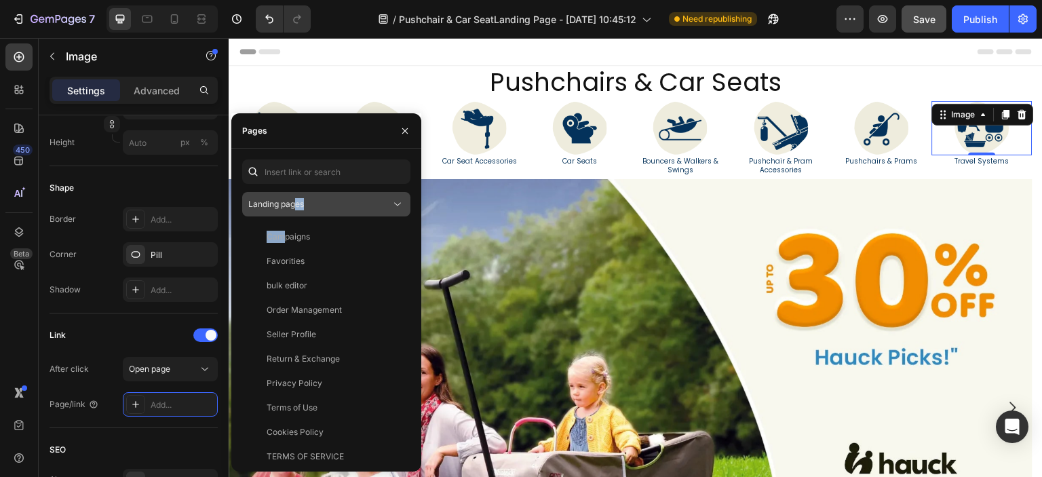
drag, startPoint x: 286, startPoint y: 238, endPoint x: 297, endPoint y: 211, distance: 29.5
click at [297, 211] on div "Landing pages Campaigns View Favorities View bulk editor View Order Management …" at bounding box center [326, 309] width 168 height 301
click at [297, 211] on button "Landing pages" at bounding box center [326, 204] width 168 height 24
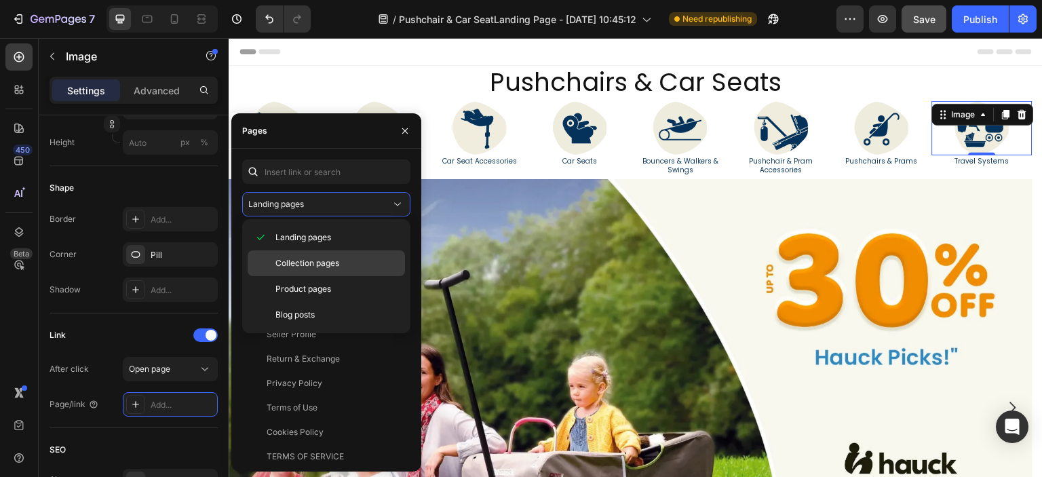
click at [305, 260] on span "Collection pages" at bounding box center [307, 263] width 64 height 12
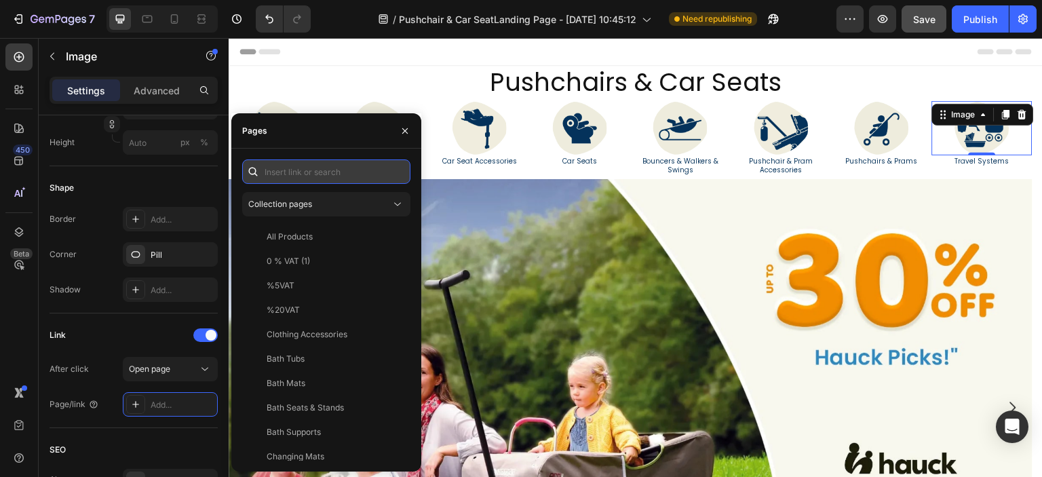
click at [309, 181] on input "text" at bounding box center [326, 171] width 168 height 24
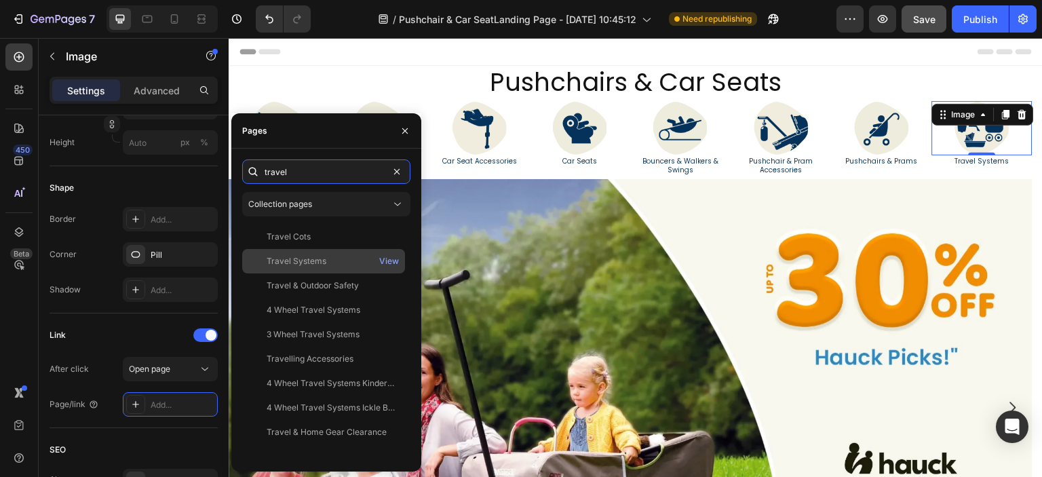
type input "travel"
click at [308, 254] on div "Travel Systems View" at bounding box center [323, 261] width 163 height 24
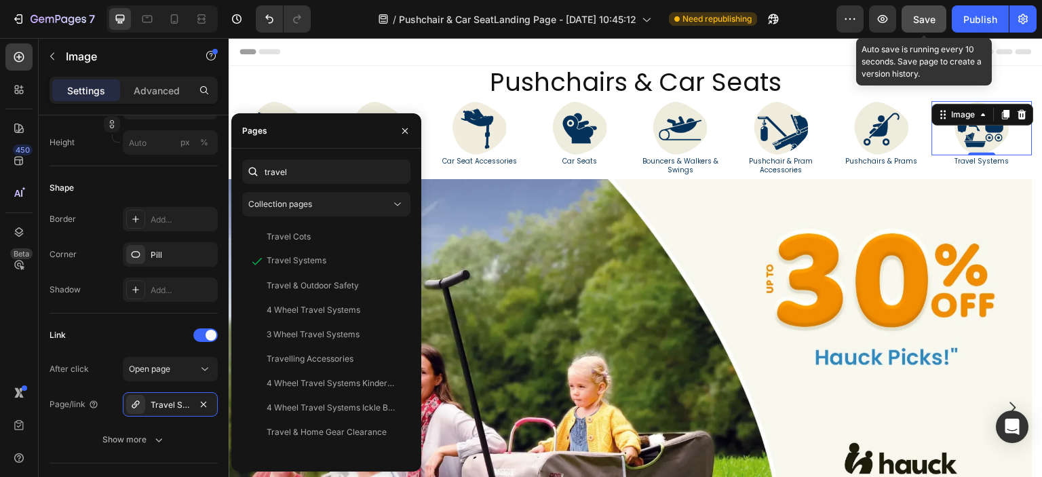
click at [936, 19] on button "Save" at bounding box center [923, 18] width 45 height 27
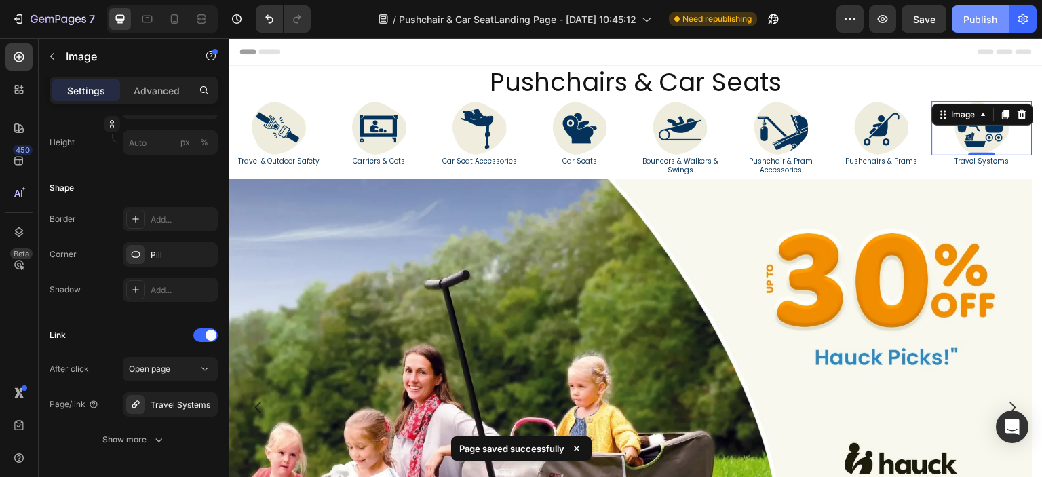
click at [956, 20] on button "Publish" at bounding box center [979, 18] width 57 height 27
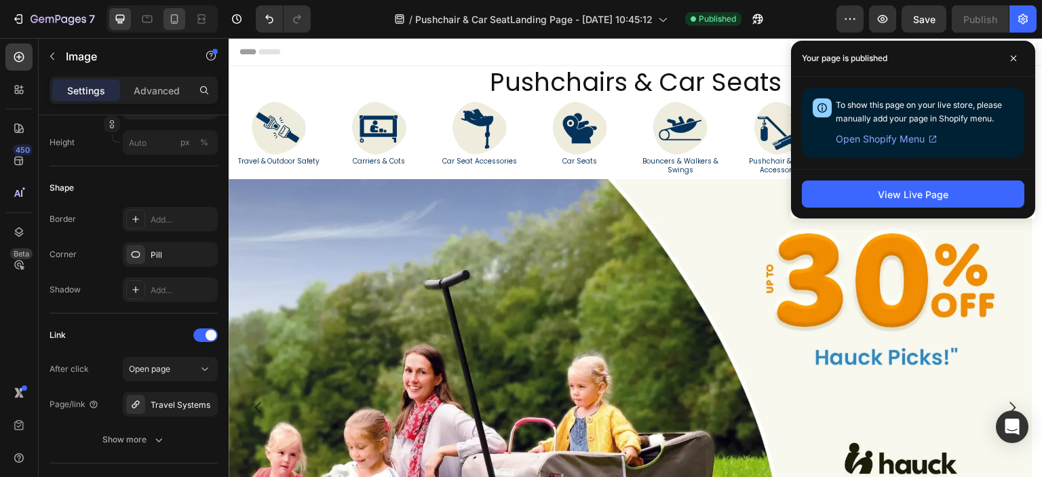
click at [183, 16] on div at bounding box center [174, 19] width 22 height 22
type input "100"
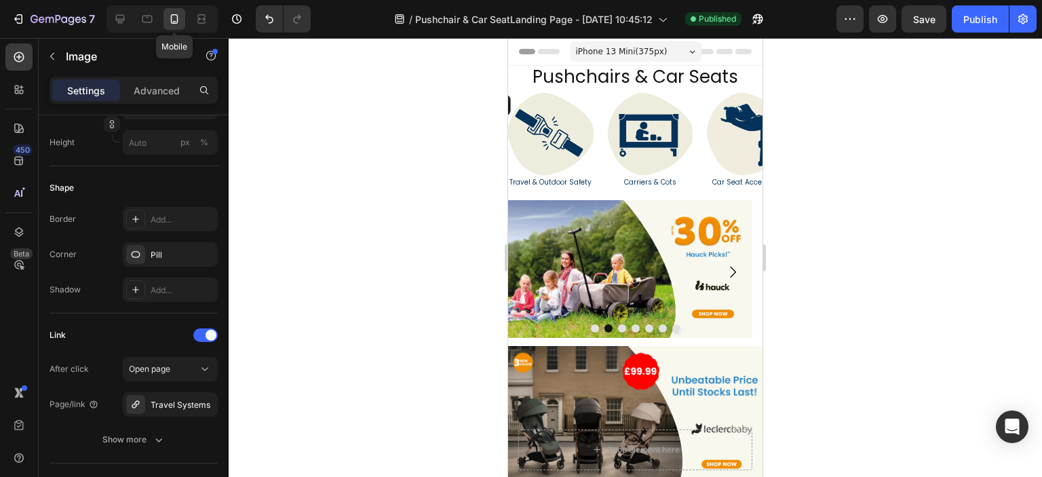
scroll to position [5, 0]
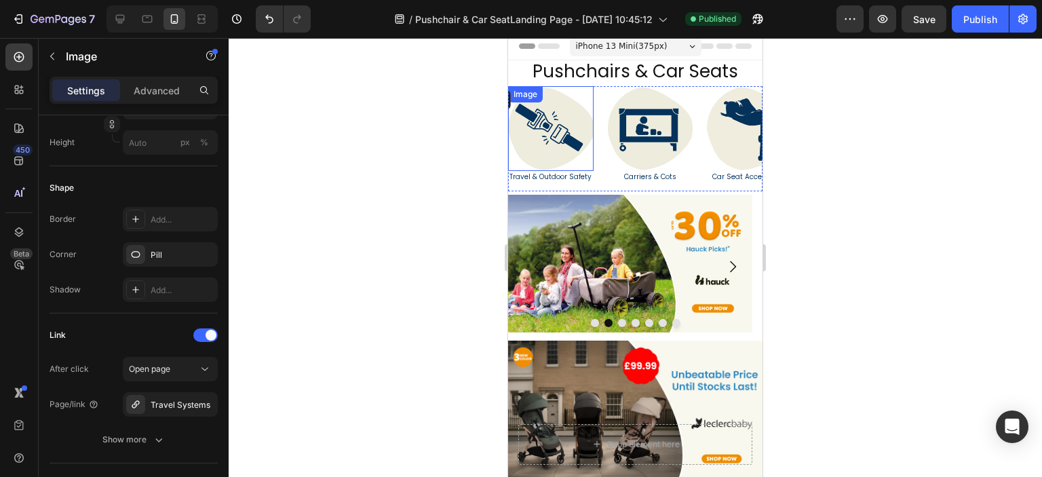
click at [561, 127] on img at bounding box center [550, 128] width 85 height 85
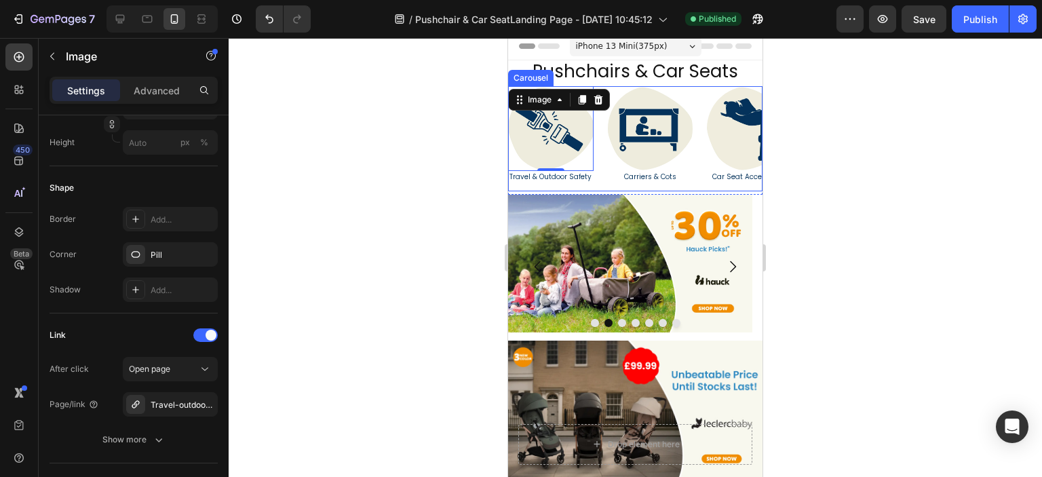
click at [603, 135] on div "Image 0 Travel & Outdoor Safety Heading Image Carriers & Cots Heading Image Car…" at bounding box center [635, 139] width 254 height 106
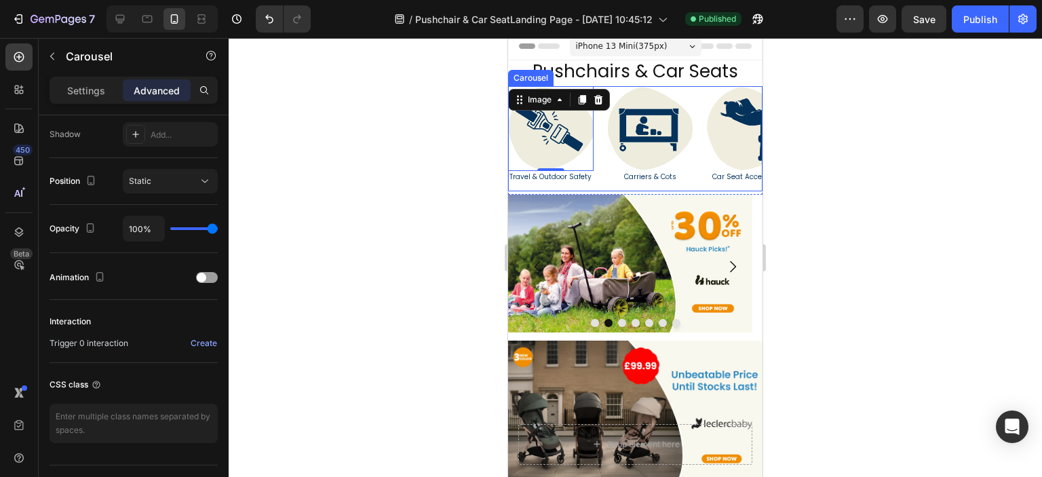
scroll to position [0, 0]
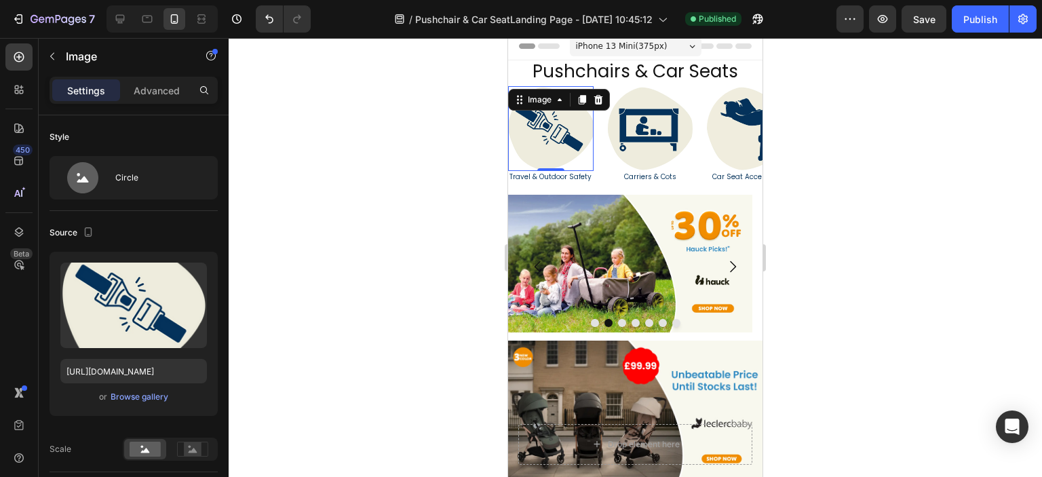
click at [592, 166] on link at bounding box center [550, 128] width 85 height 85
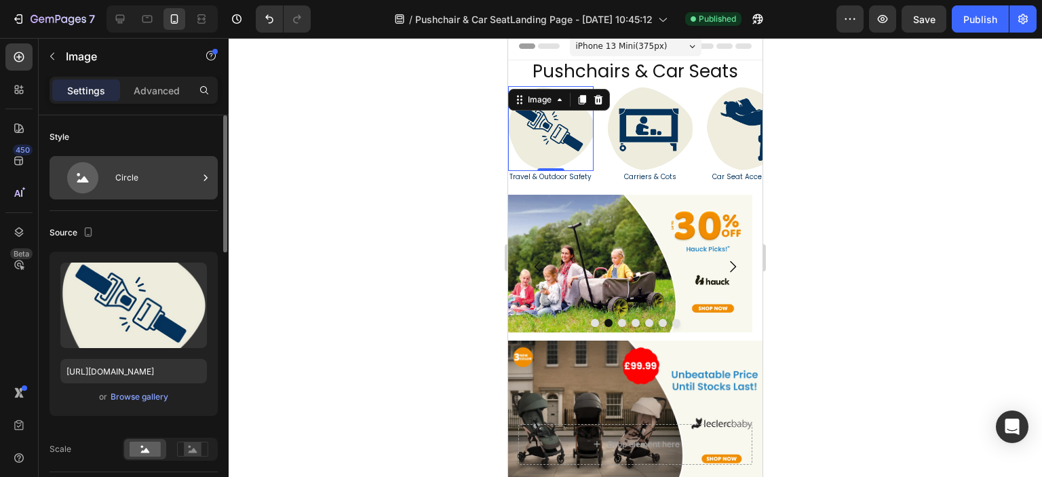
click at [157, 175] on div "Circle" at bounding box center [156, 177] width 83 height 31
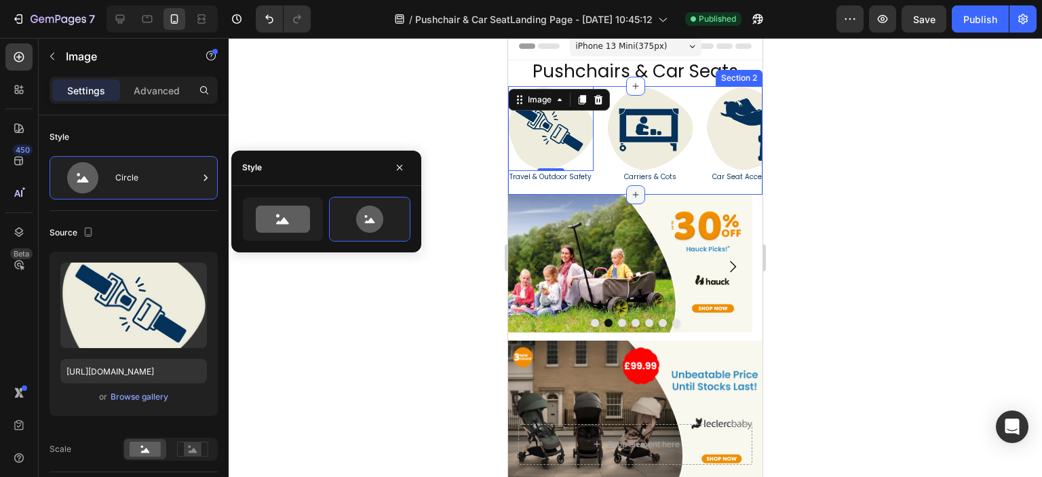
scroll to position [73, 0]
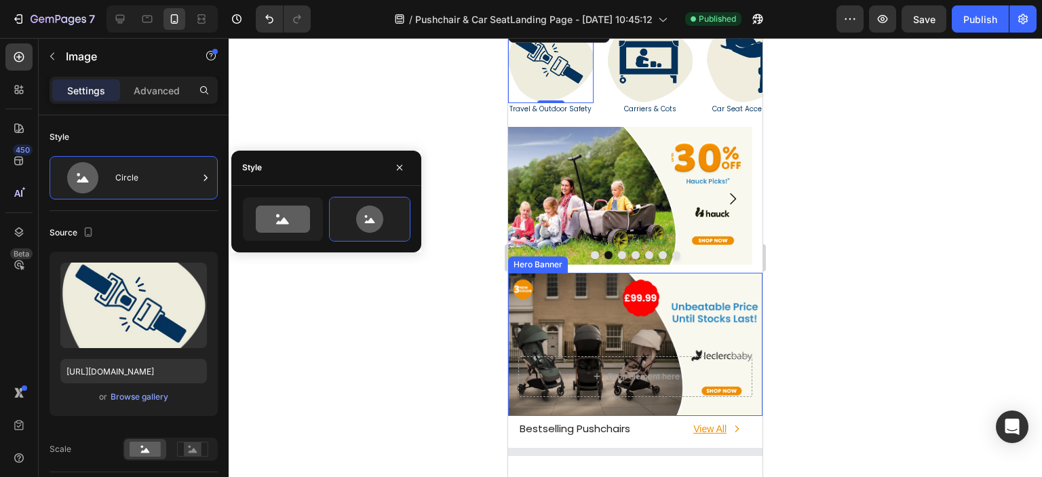
click at [727, 317] on div "Background Image" at bounding box center [635, 344] width 254 height 143
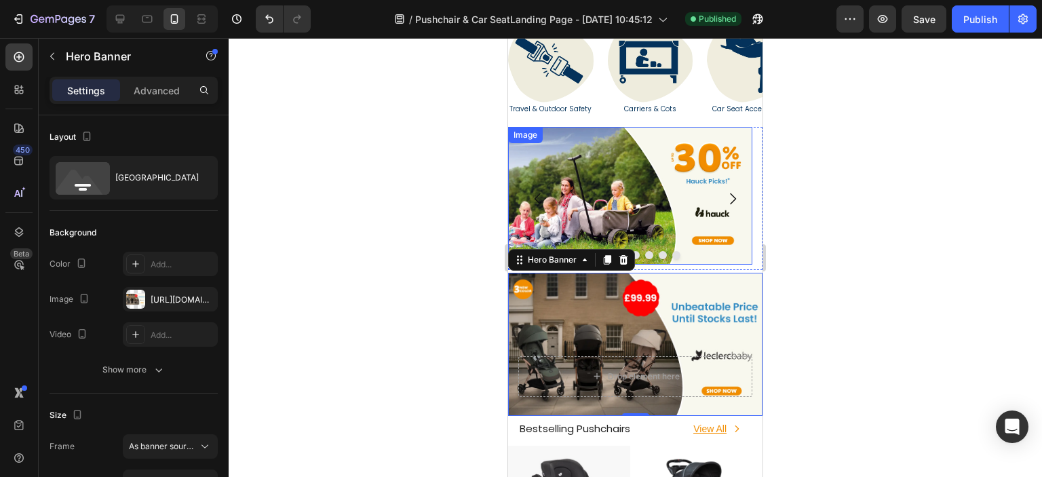
click at [700, 227] on img at bounding box center [630, 196] width 244 height 138
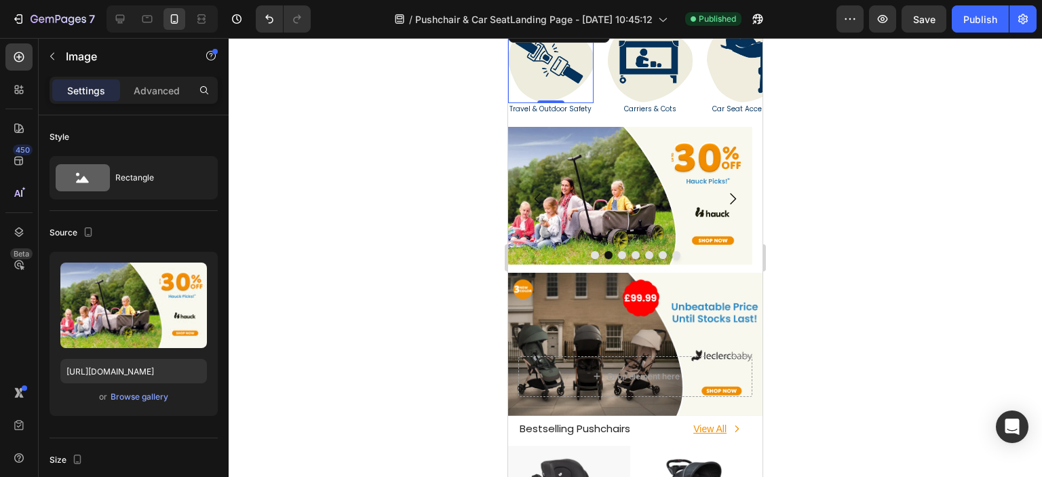
click at [557, 74] on img at bounding box center [550, 60] width 85 height 85
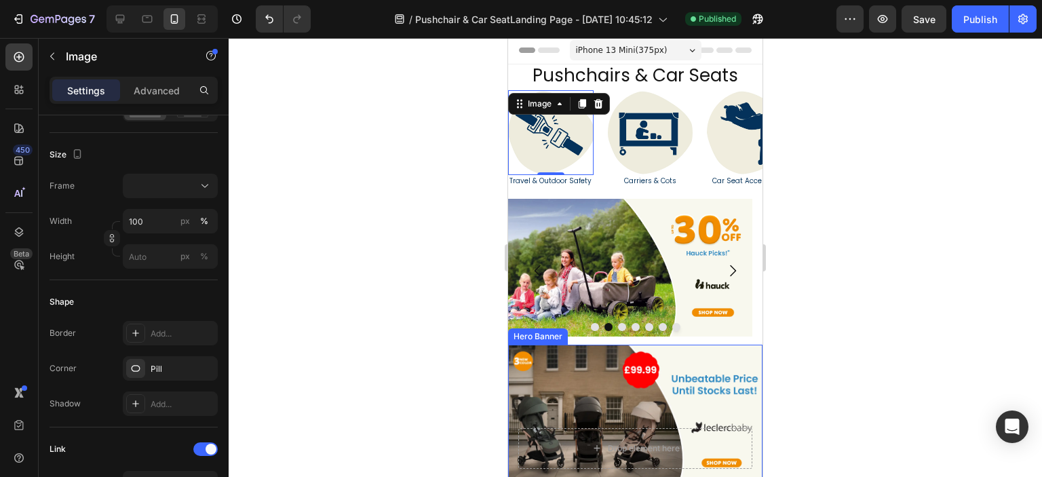
scroll to position [0, 0]
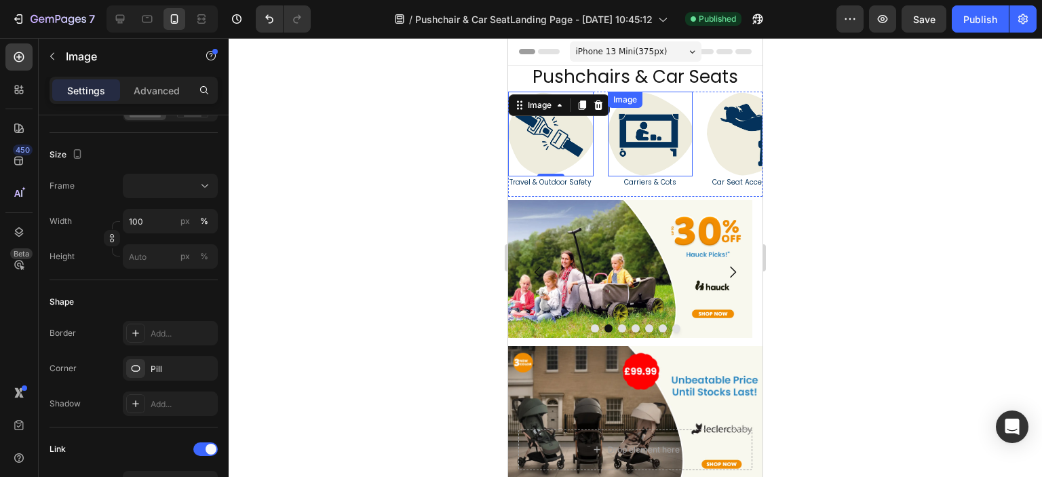
click at [625, 146] on img at bounding box center [650, 134] width 85 height 85
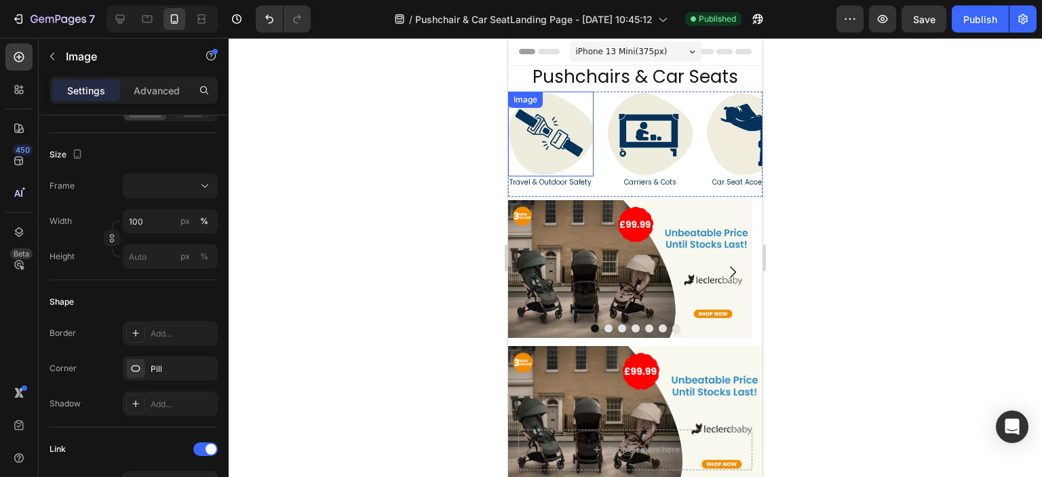
click at [574, 146] on img at bounding box center [550, 134] width 85 height 85
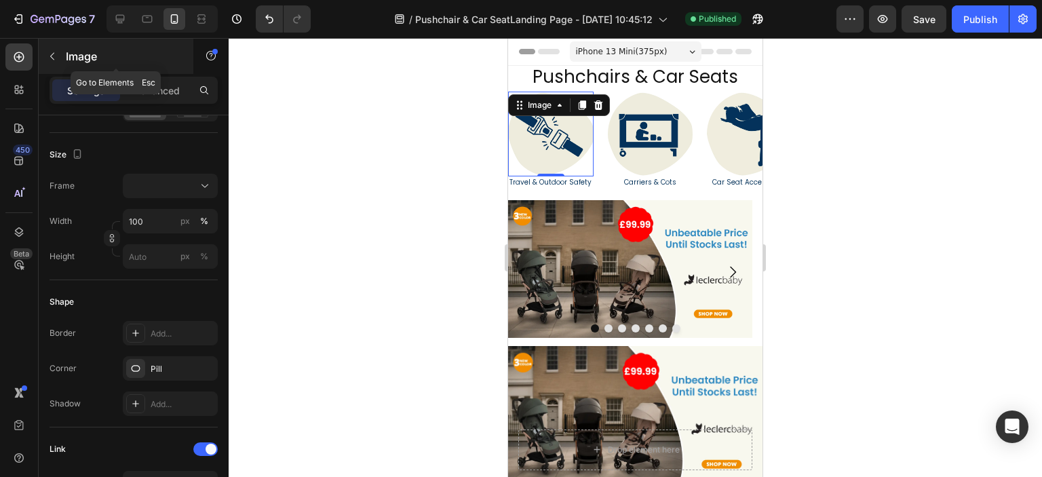
click at [62, 62] on div "Image" at bounding box center [116, 56] width 155 height 35
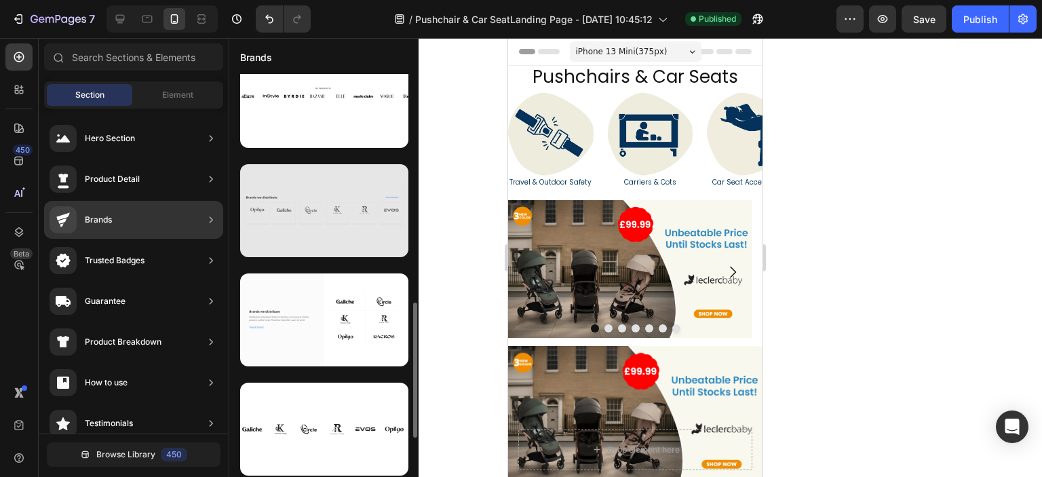
scroll to position [790, 0]
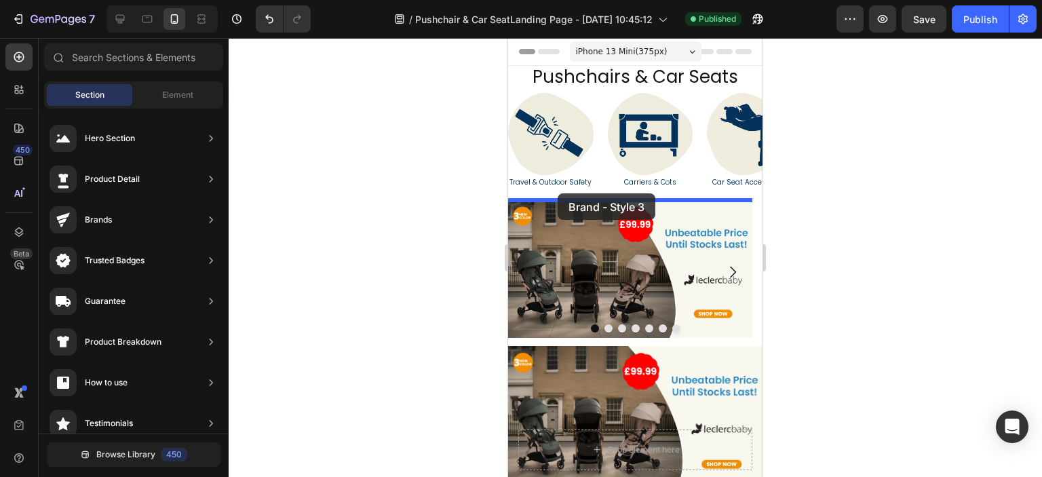
drag, startPoint x: 823, startPoint y: 358, endPoint x: 557, endPoint y: 193, distance: 312.2
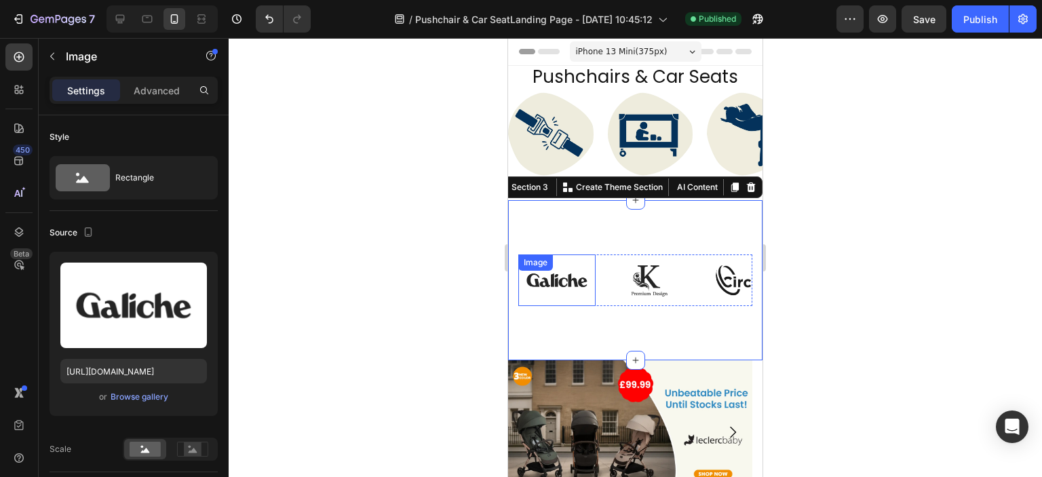
click at [578, 294] on img at bounding box center [556, 280] width 77 height 52
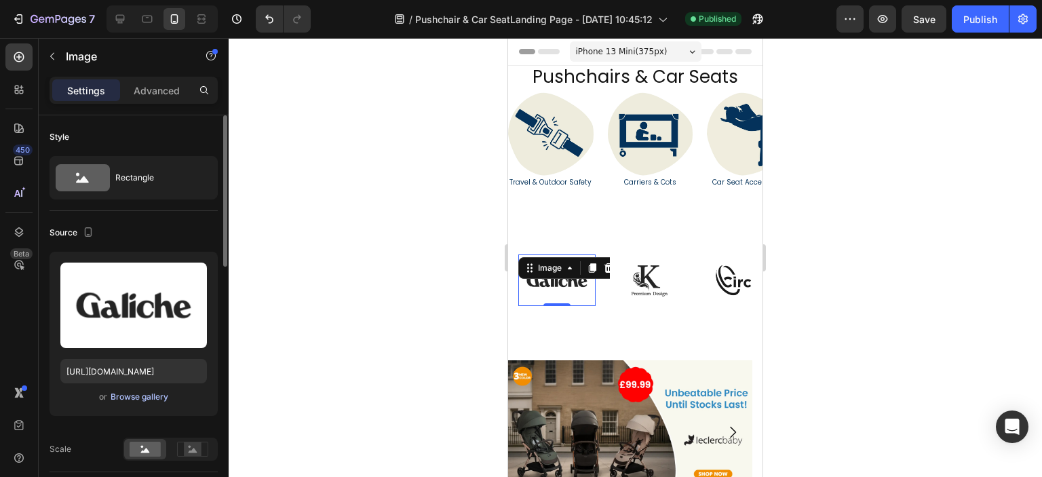
click at [151, 400] on div "Browse gallery" at bounding box center [140, 397] width 58 height 12
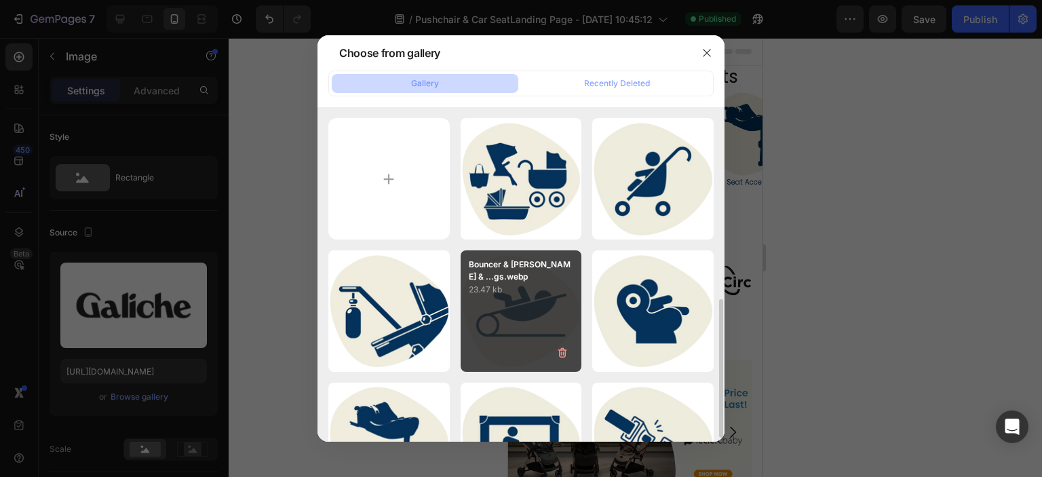
scroll to position [203, 0]
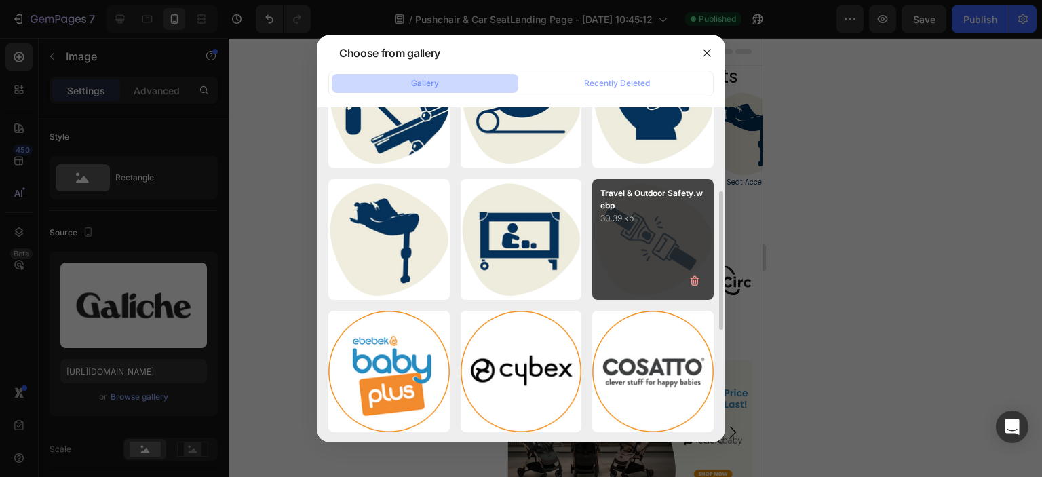
click at [626, 252] on div "Travel & Outdoor Safety.webp 30.39 kb" at bounding box center [652, 239] width 121 height 121
type input "https://cdn.shopify.com/s/files/1/0558/2818/5294/files/gempages_582621086525424…"
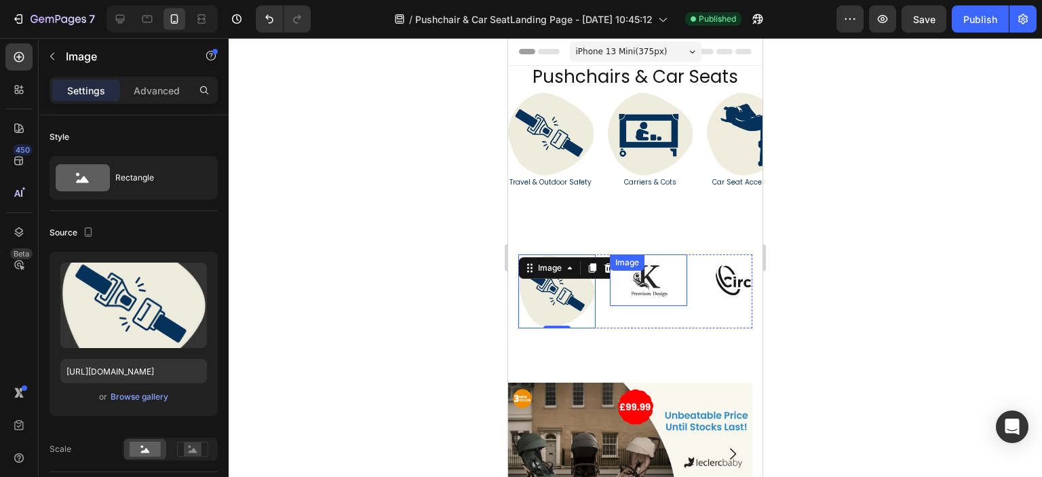
click at [640, 292] on img at bounding box center [648, 280] width 77 height 52
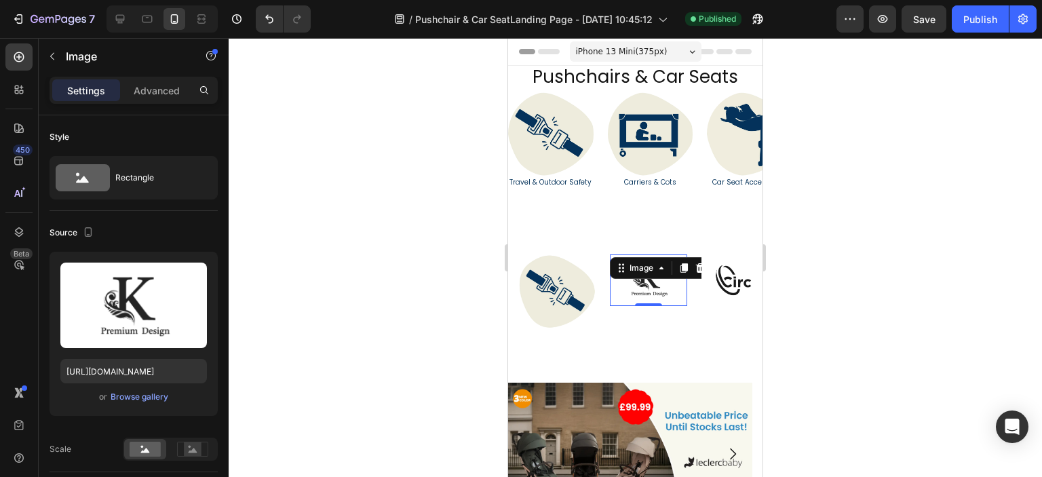
scroll to position [339, 0]
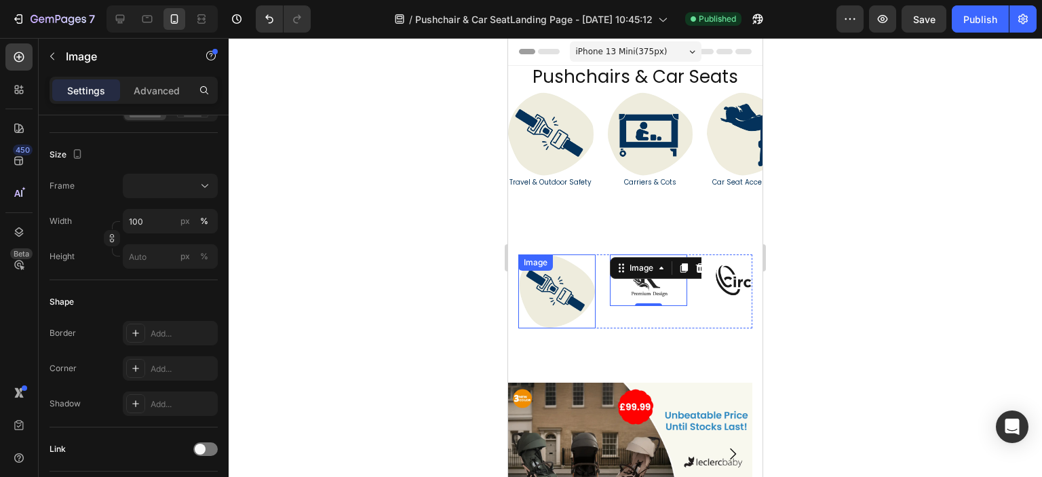
click at [565, 276] on div "Image" at bounding box center [556, 291] width 77 height 74
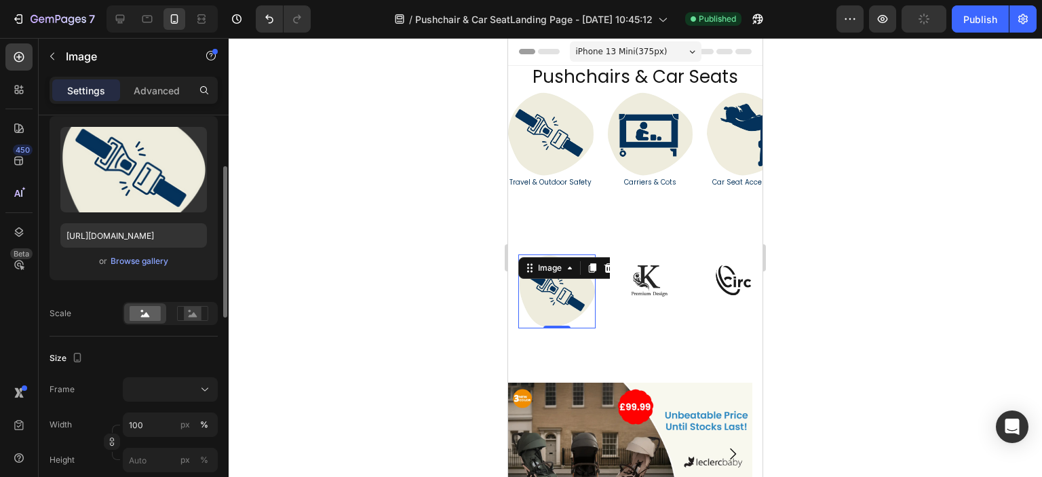
scroll to position [0, 0]
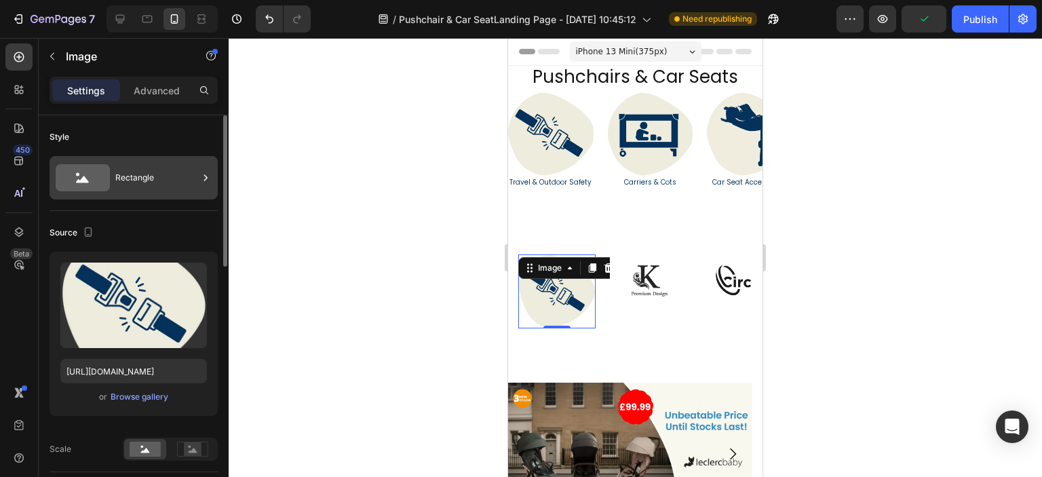
click at [171, 191] on div "Rectangle" at bounding box center [156, 177] width 83 height 31
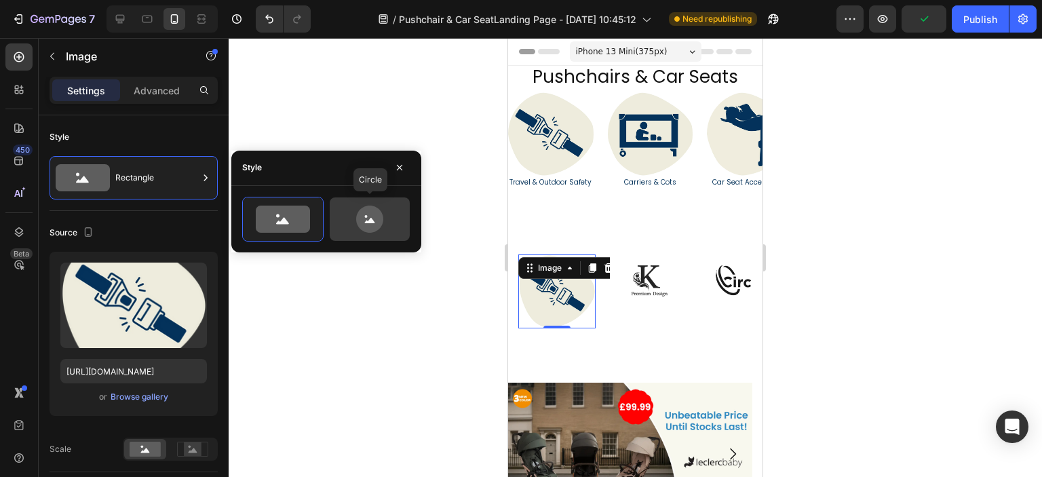
click at [355, 220] on icon at bounding box center [370, 218] width 64 height 27
type input "80"
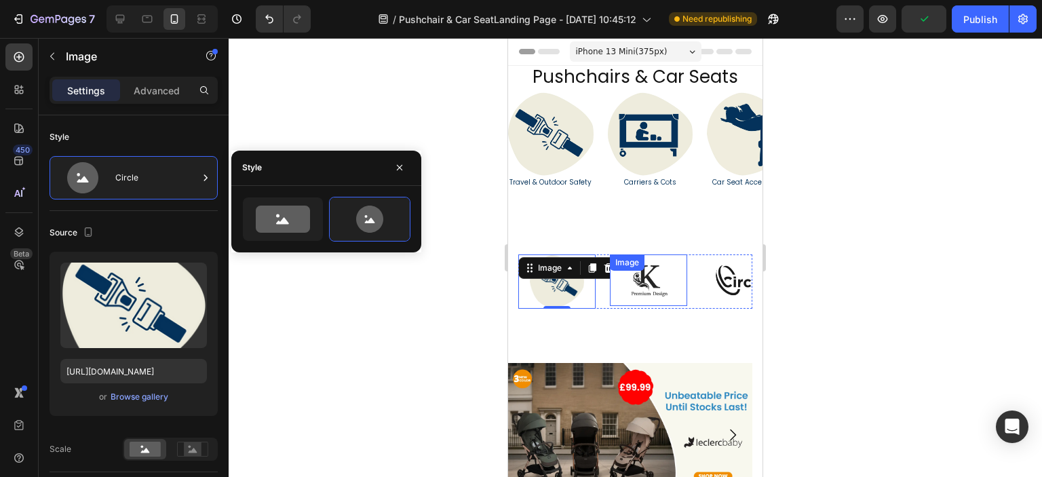
click at [649, 286] on img at bounding box center [648, 280] width 77 height 52
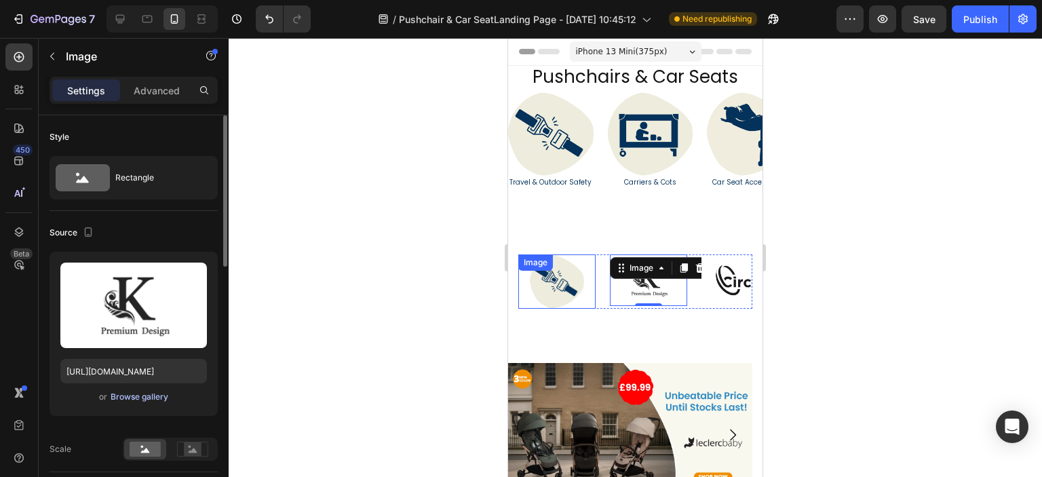
click at [152, 395] on div "Browse gallery" at bounding box center [140, 397] width 58 height 12
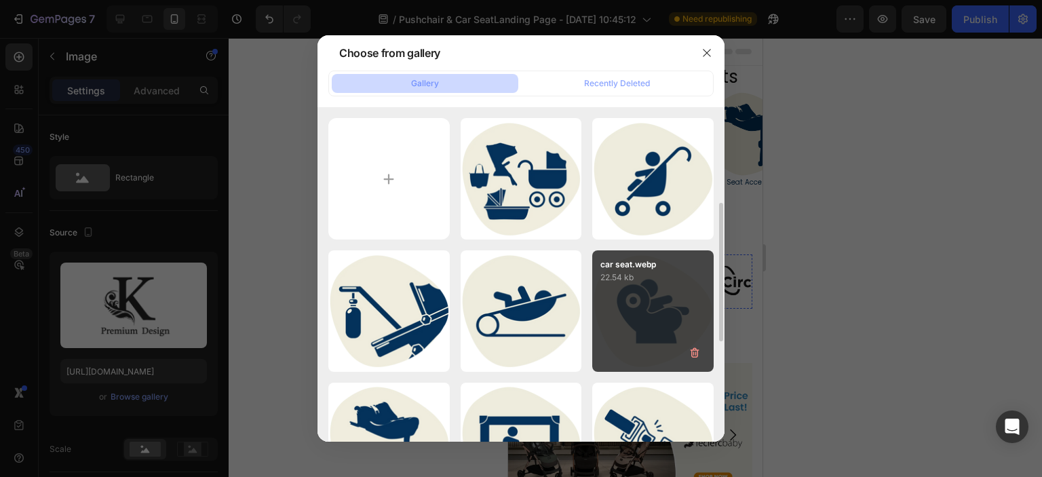
scroll to position [203, 0]
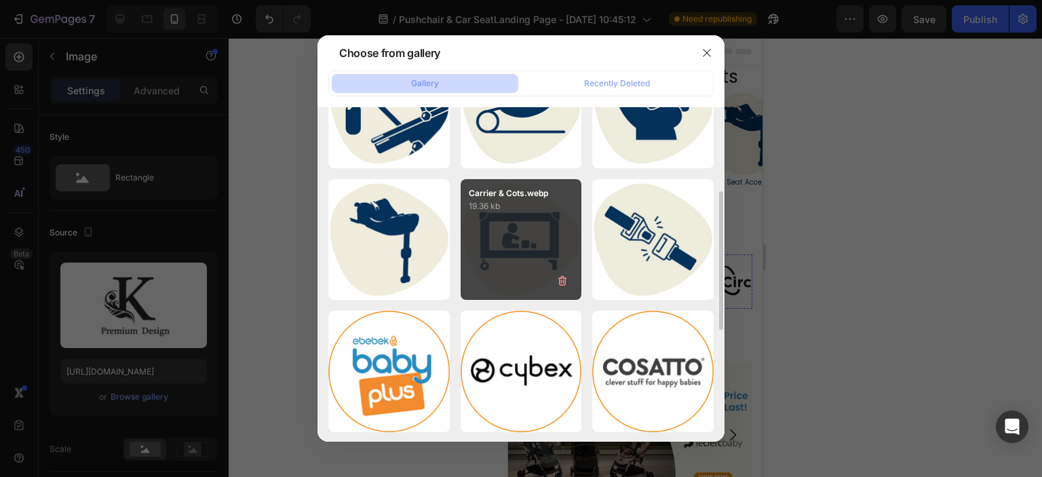
click at [502, 259] on div "Carrier & Cots.webp 19.36 kb" at bounding box center [520, 239] width 121 height 121
type input "https://cdn.shopify.com/s/files/1/0558/2818/5294/files/gempages_582621086525424…"
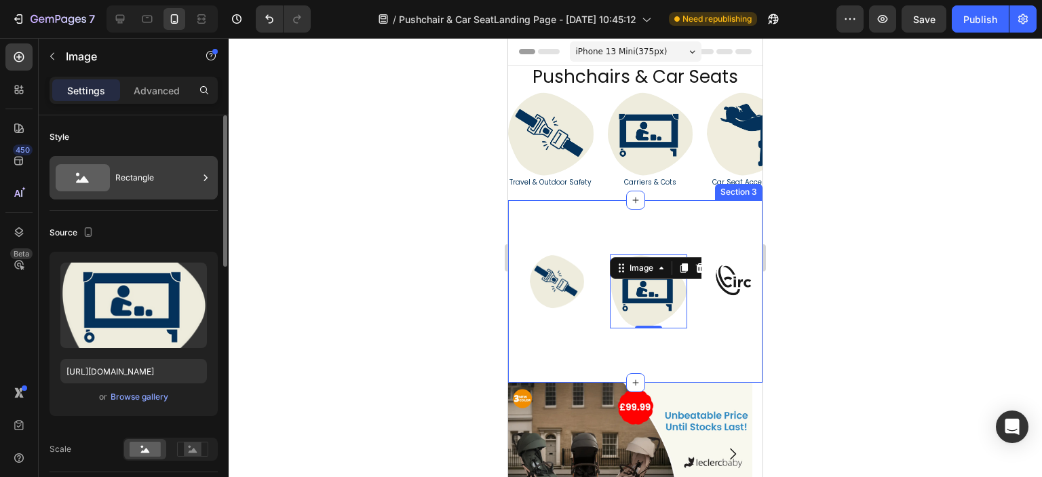
click at [148, 187] on div "Rectangle" at bounding box center [156, 177] width 83 height 31
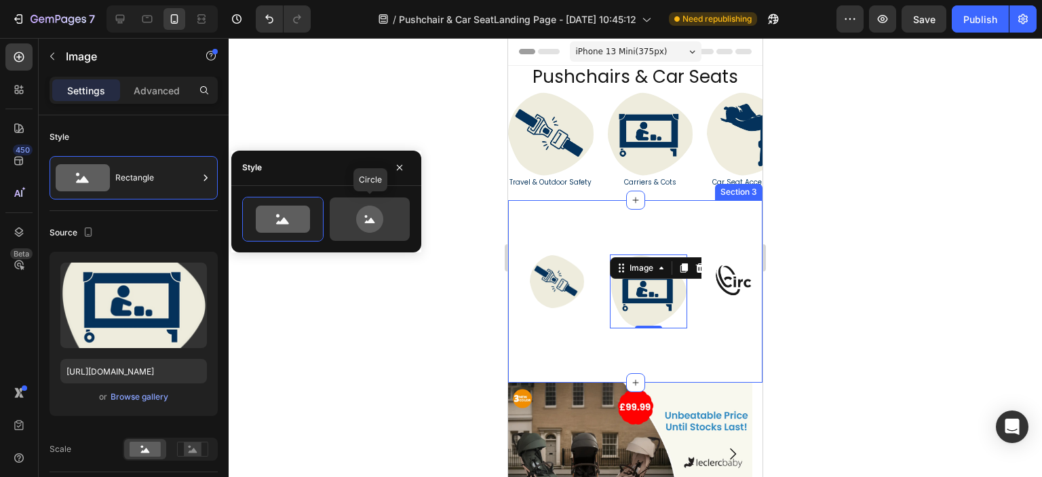
click at [358, 224] on icon at bounding box center [369, 218] width 27 height 27
type input "80"
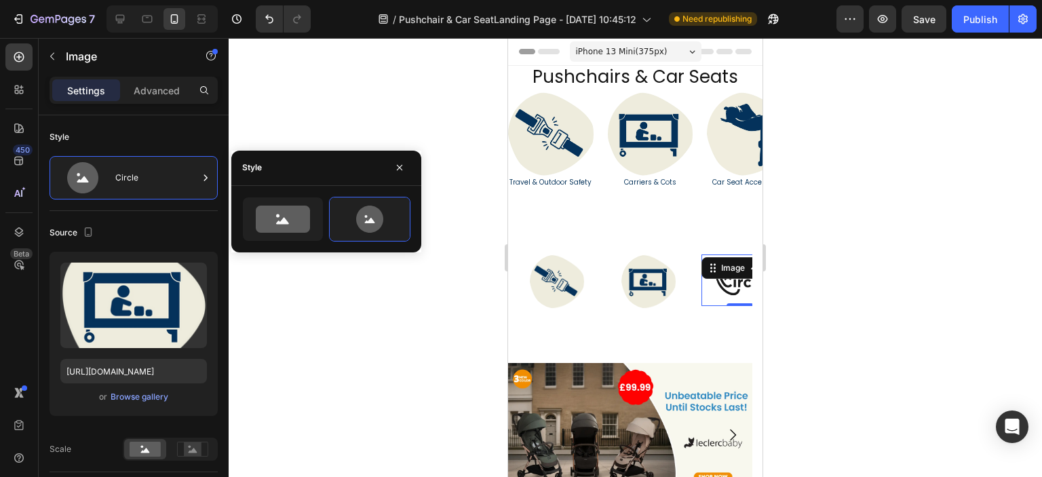
click at [726, 283] on img at bounding box center [739, 280] width 77 height 52
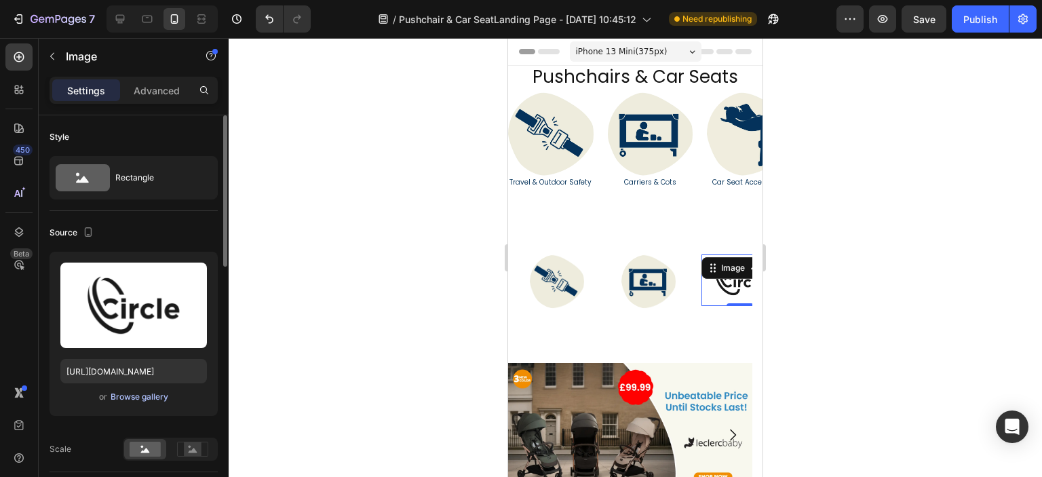
click at [127, 395] on div "Browse gallery" at bounding box center [140, 397] width 58 height 12
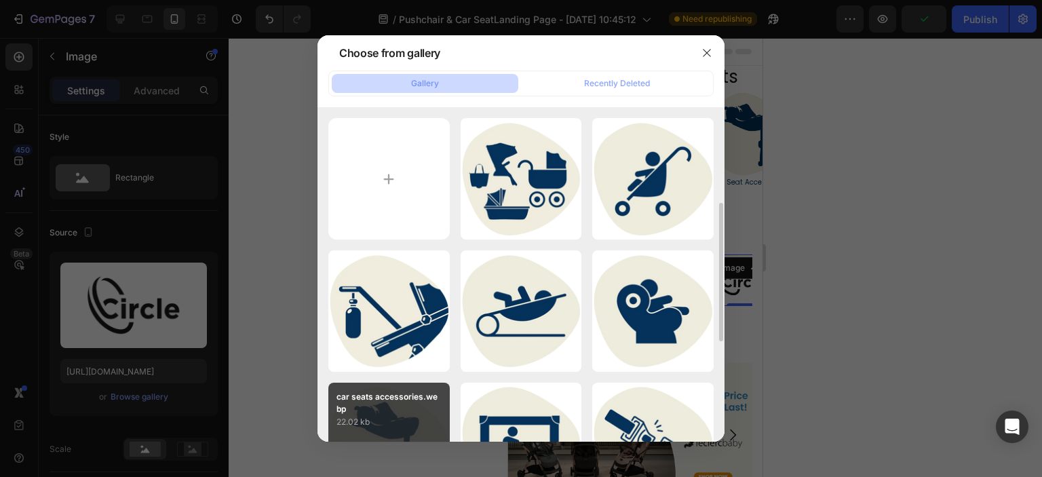
scroll to position [68, 0]
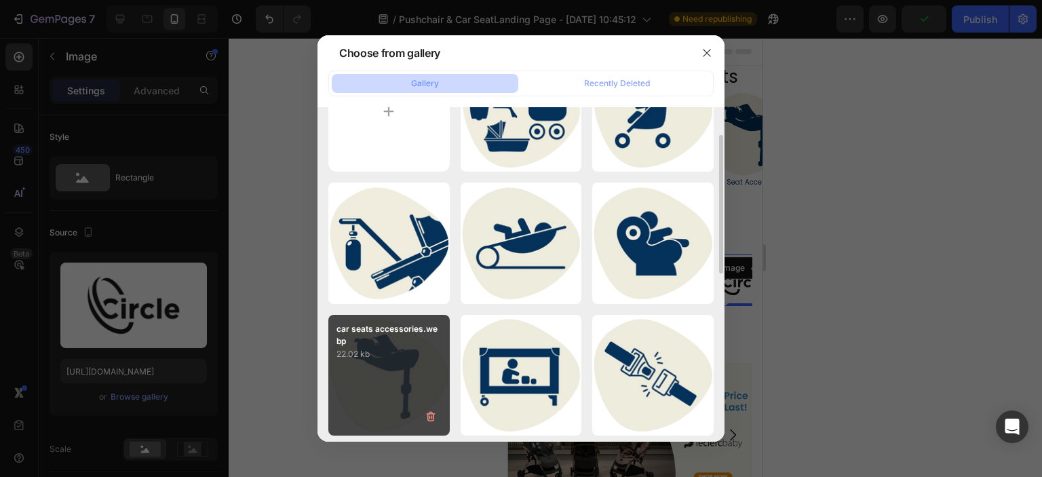
click at [376, 358] on p "22.02 kb" at bounding box center [388, 354] width 105 height 14
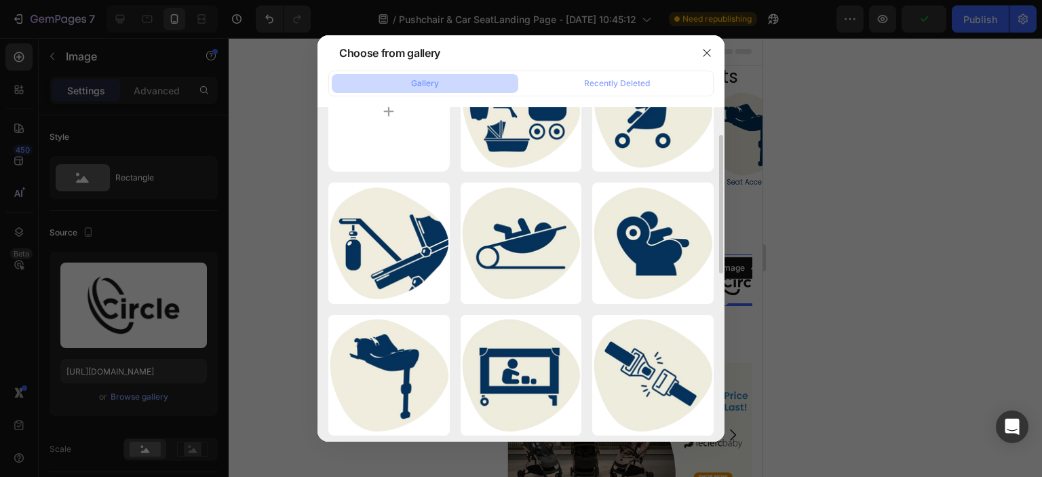
type input "https://cdn.shopify.com/s/files/1/0558/2818/5294/files/gempages_582621086525424…"
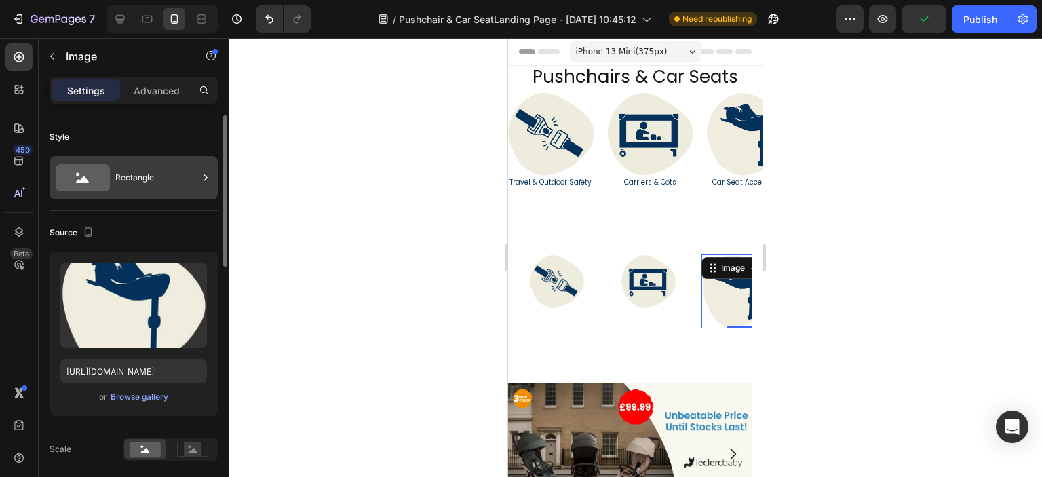
click at [182, 166] on div "Rectangle" at bounding box center [156, 177] width 83 height 31
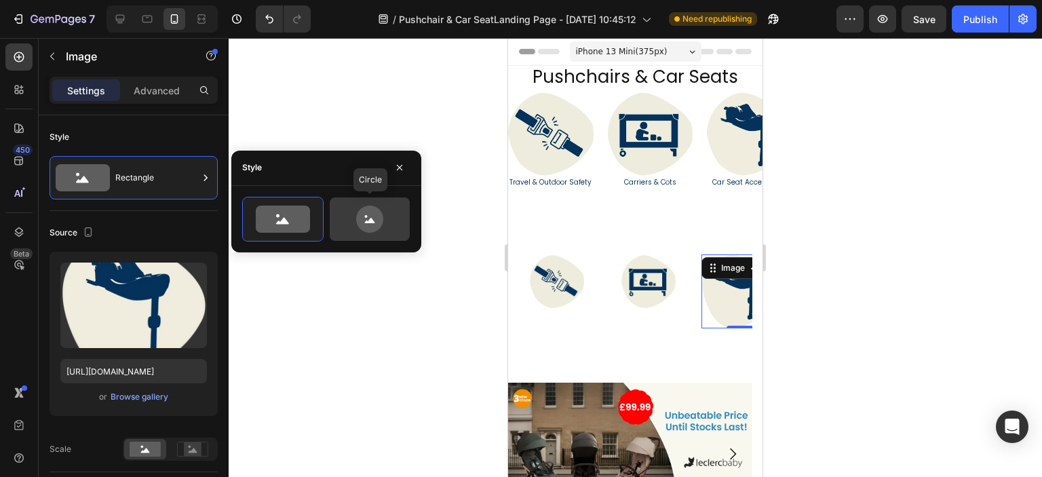
click at [355, 220] on icon at bounding box center [370, 218] width 64 height 27
type input "80"
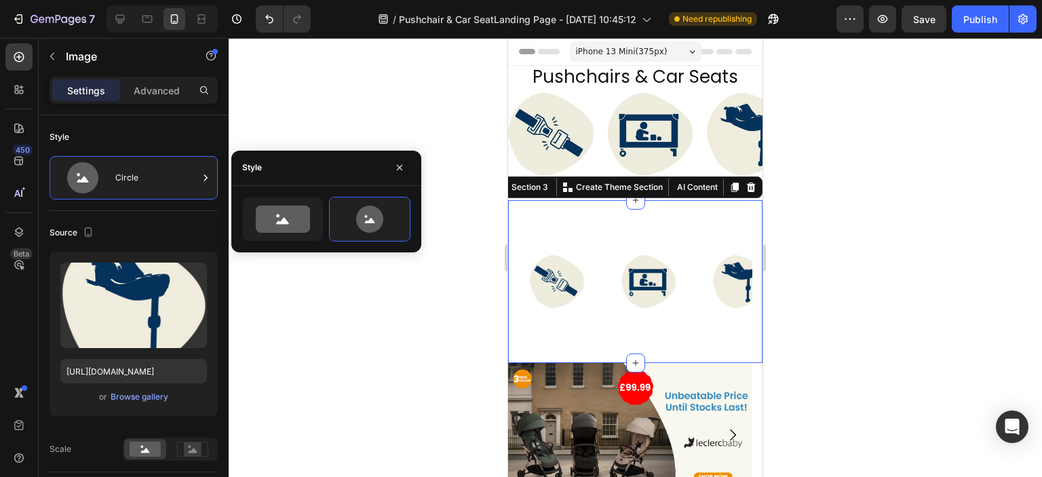
click at [593, 320] on div "Image Image Image Image Image Image Image Image Image Image Image Image Carouse…" at bounding box center [635, 281] width 254 height 163
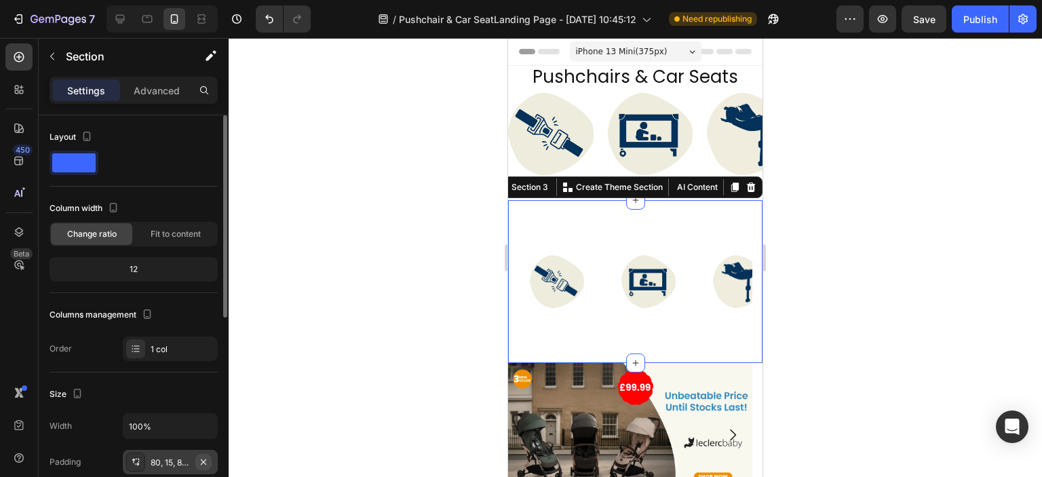
click at [209, 461] on button "button" at bounding box center [203, 462] width 16 height 16
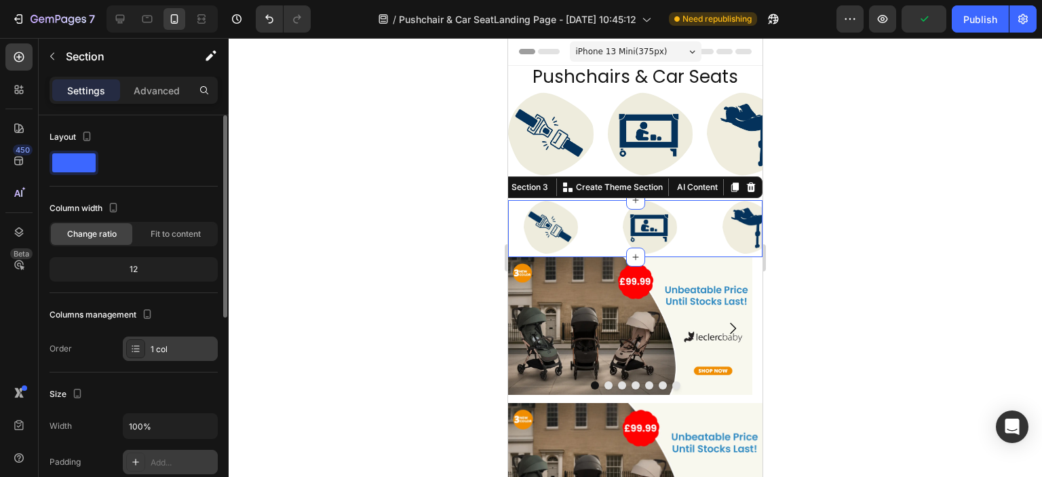
click at [164, 345] on div "1 col" at bounding box center [183, 349] width 64 height 12
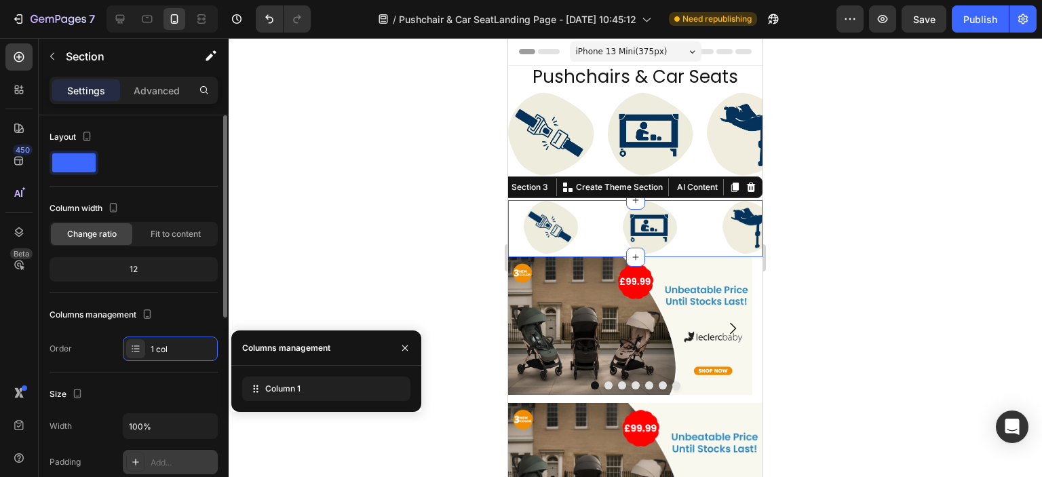
click at [117, 270] on div "12" at bounding box center [133, 269] width 163 height 19
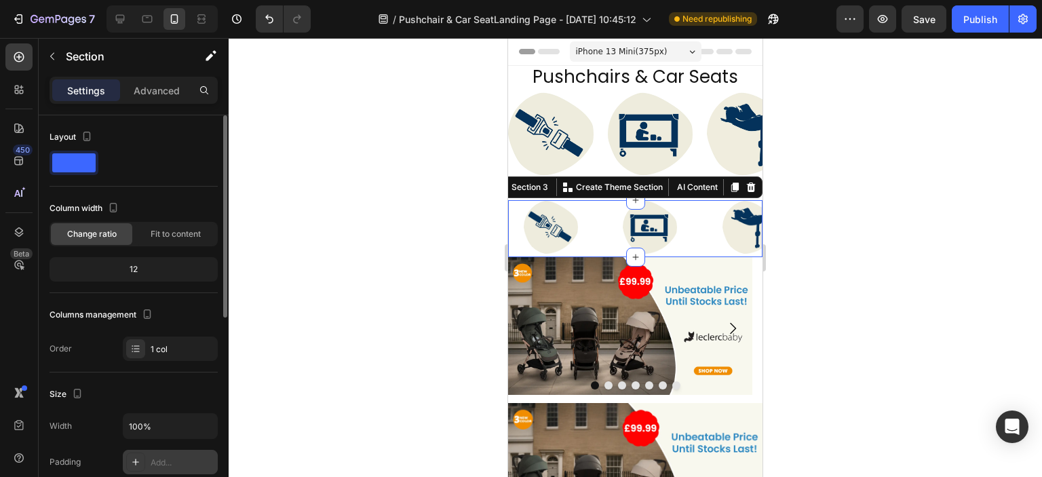
click at [171, 181] on div "Layout" at bounding box center [134, 156] width 168 height 60
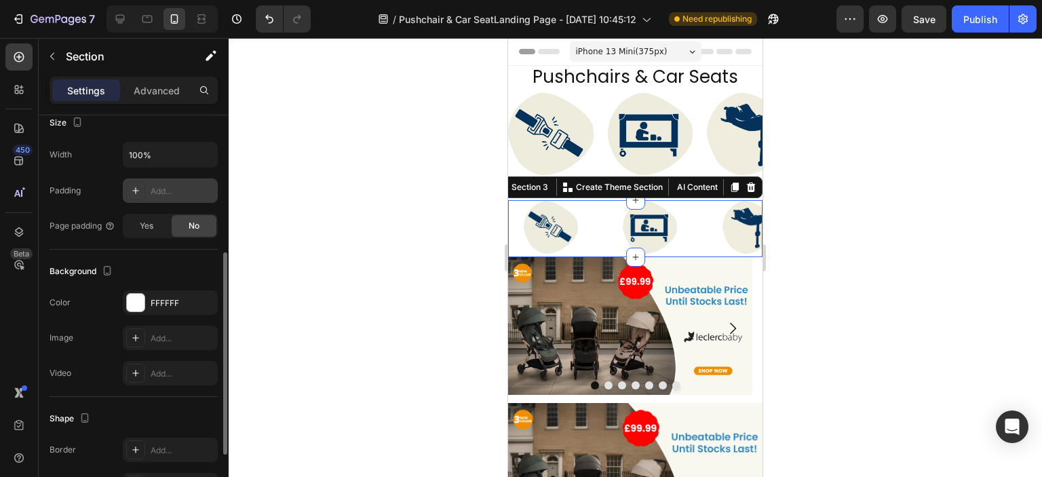
scroll to position [391, 0]
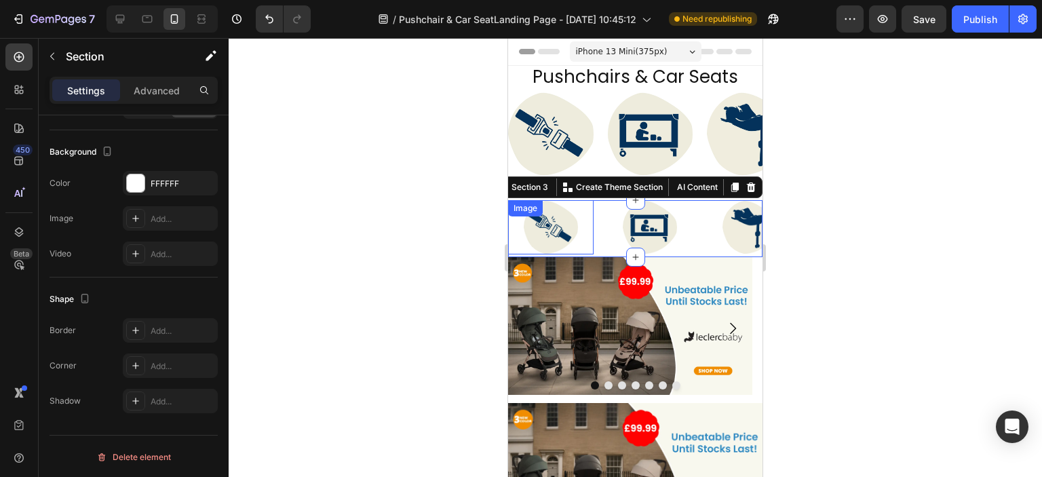
click at [519, 238] on div at bounding box center [550, 227] width 85 height 54
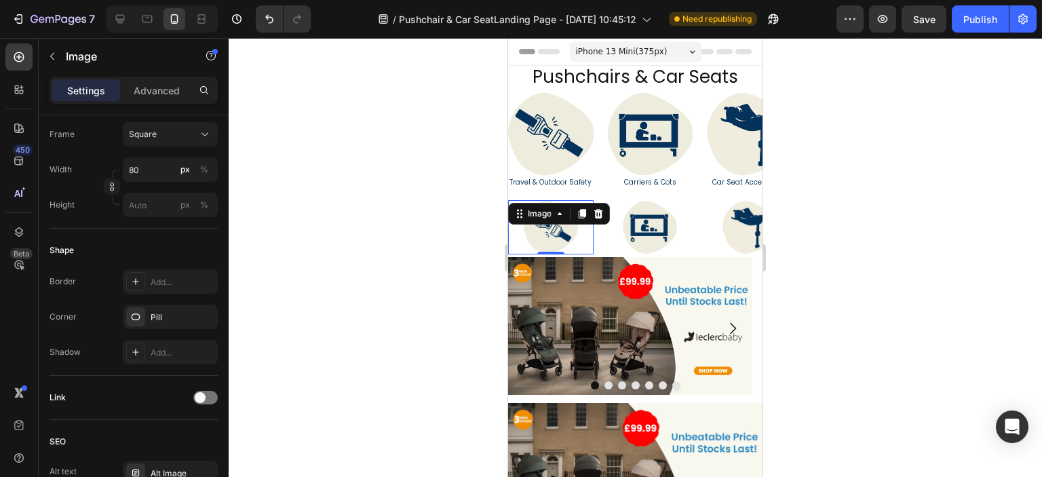
scroll to position [0, 0]
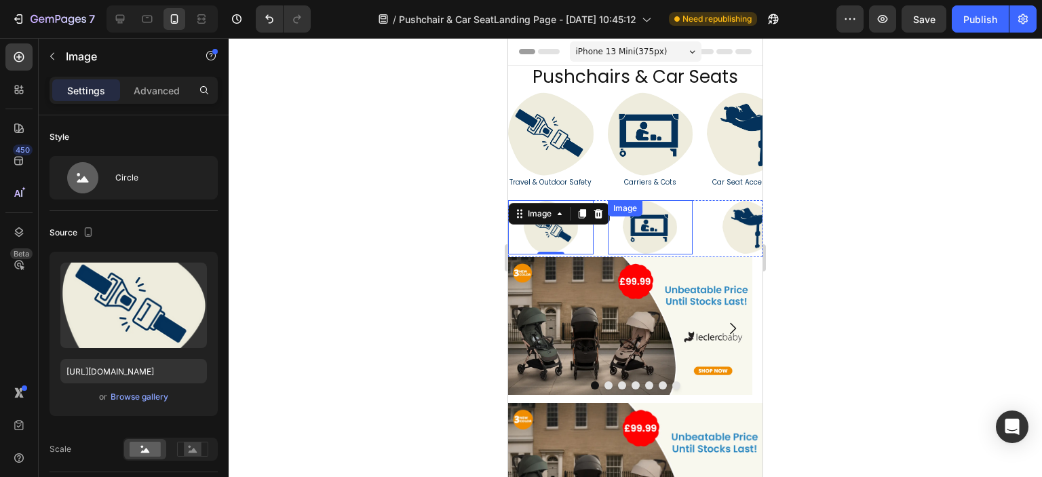
click at [612, 229] on div at bounding box center [650, 227] width 85 height 54
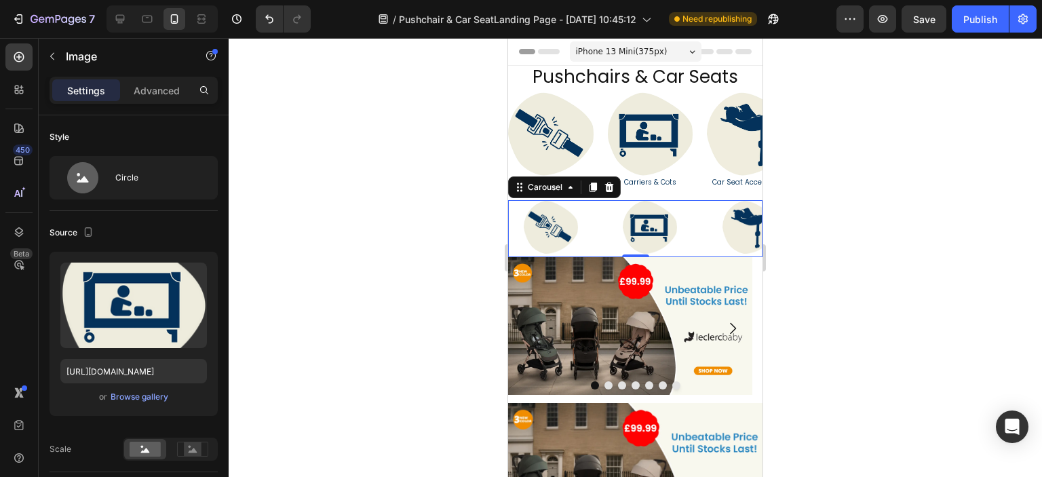
click at [602, 233] on div "Image Image Image Image Image Image Image Image Image Image Image Image" at bounding box center [635, 228] width 254 height 57
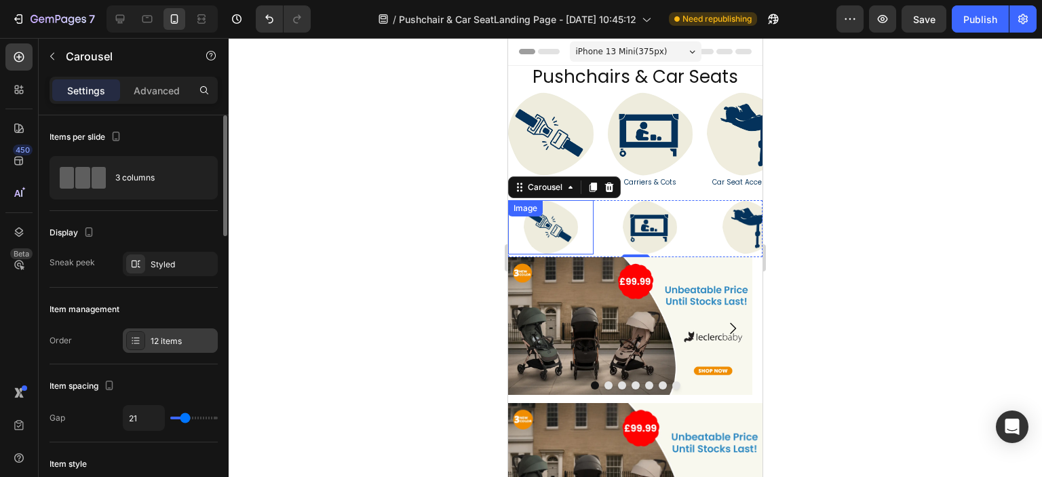
click at [174, 335] on div "12 items" at bounding box center [183, 341] width 64 height 12
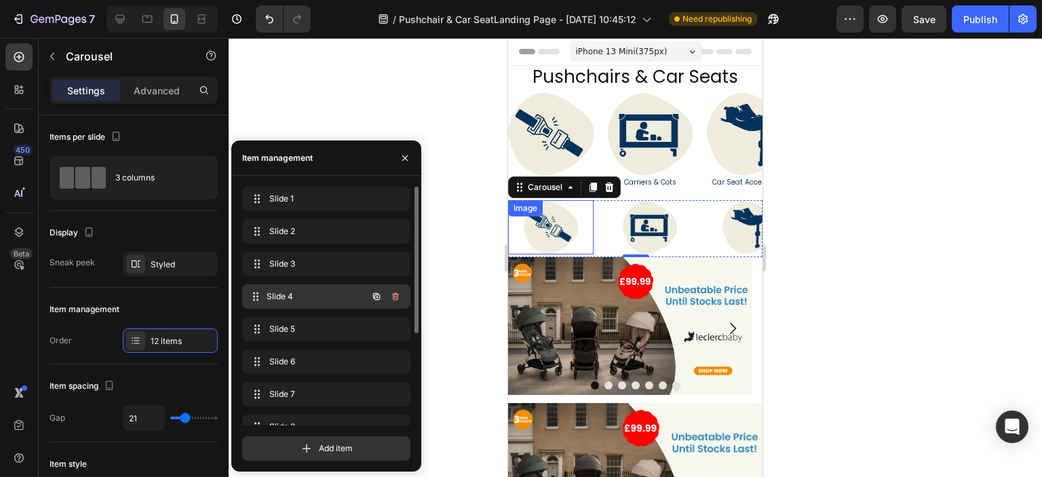
click at [328, 300] on span "Slide 4" at bounding box center [317, 296] width 100 height 12
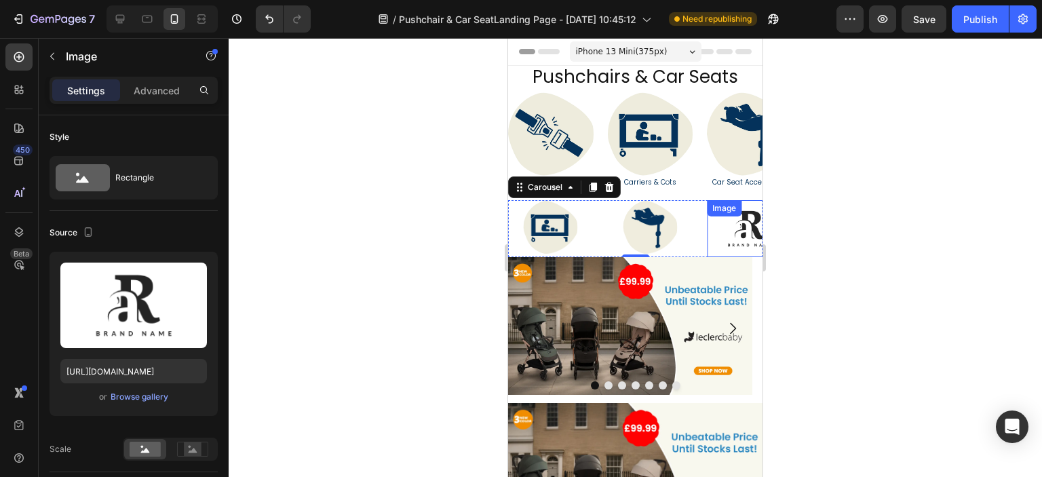
click at [732, 239] on img at bounding box center [749, 228] width 85 height 57
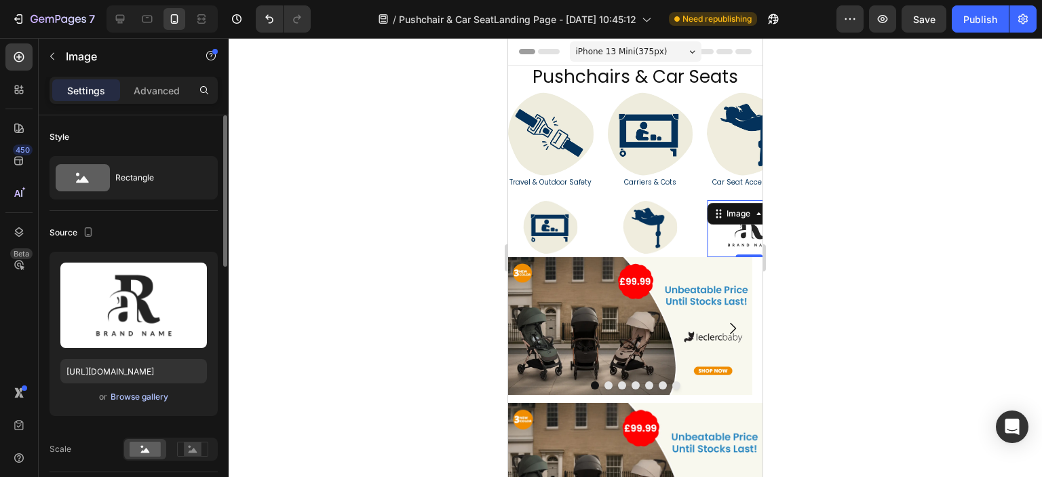
click at [158, 394] on div "Browse gallery" at bounding box center [140, 397] width 58 height 12
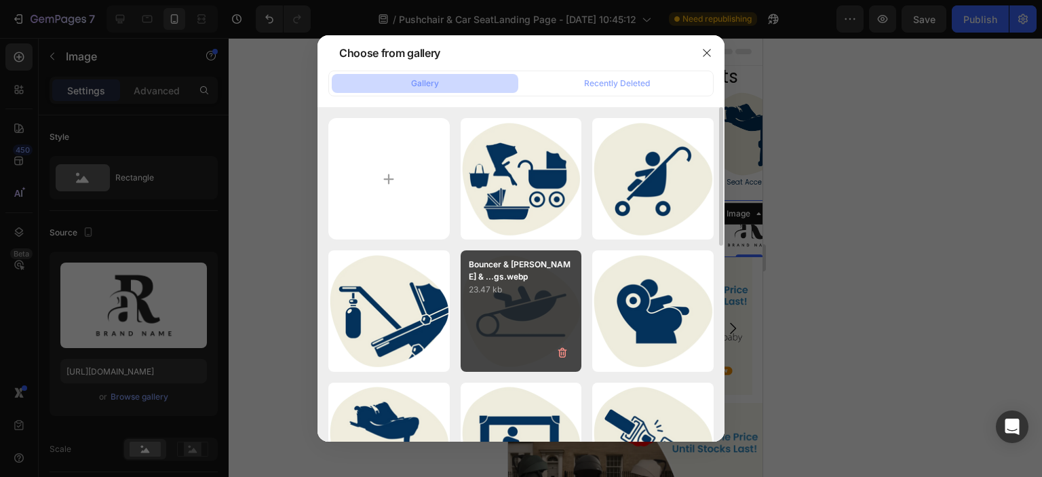
scroll to position [68, 0]
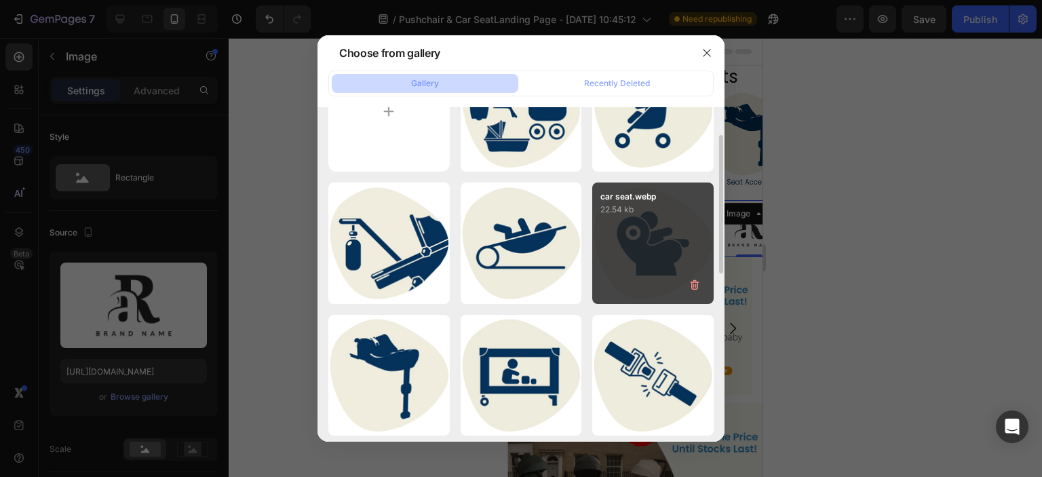
click at [646, 240] on div "car seat.webp 22.54 kb" at bounding box center [652, 242] width 121 height 121
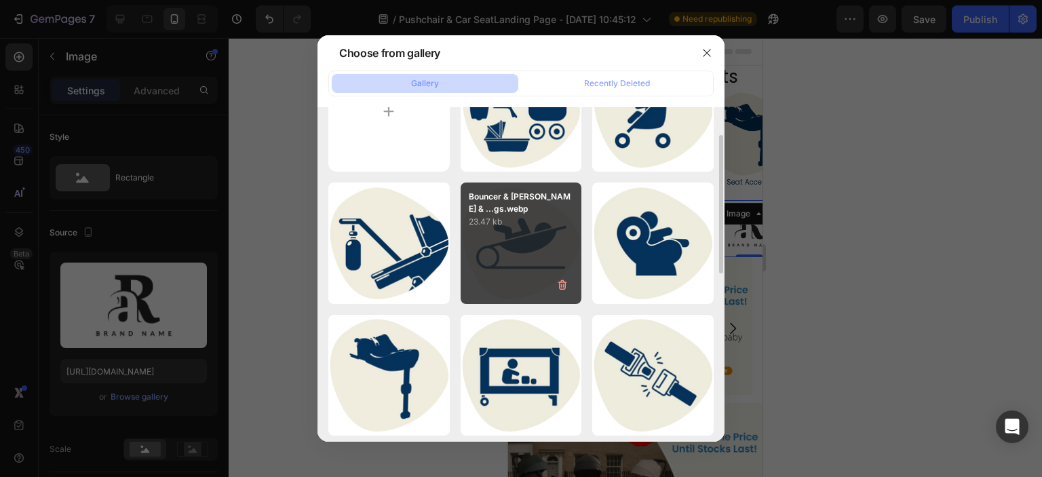
type input "[URL][DOMAIN_NAME]"
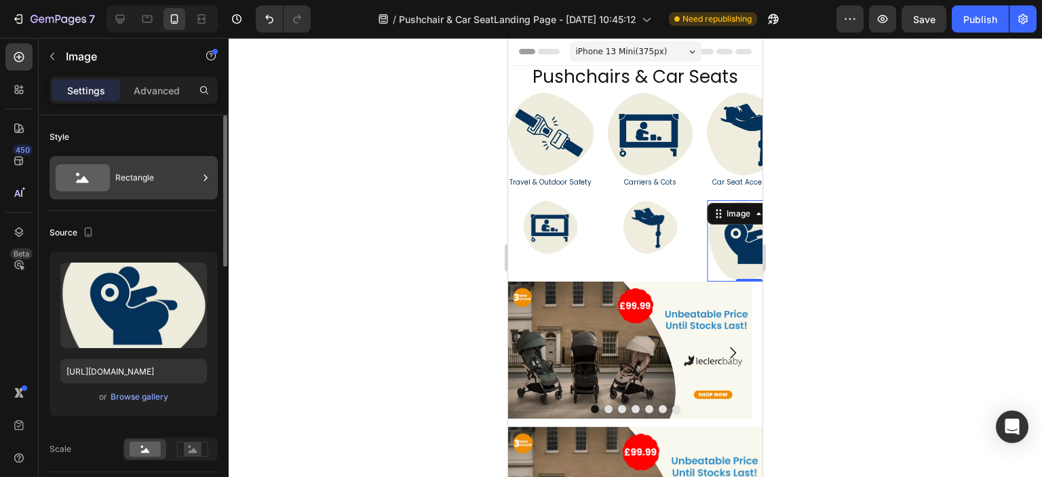
click at [164, 182] on div "Rectangle" at bounding box center [156, 177] width 83 height 31
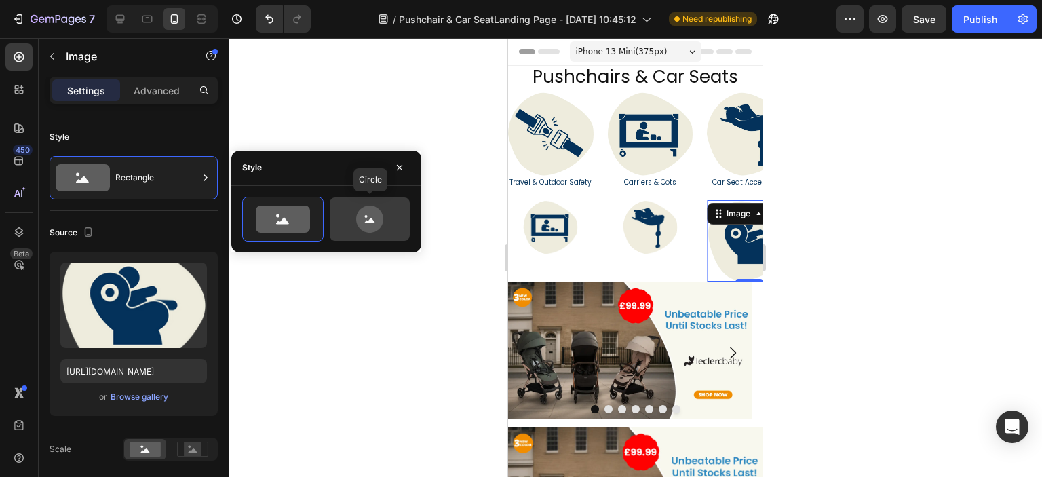
click at [385, 210] on icon at bounding box center [370, 218] width 64 height 27
type input "80"
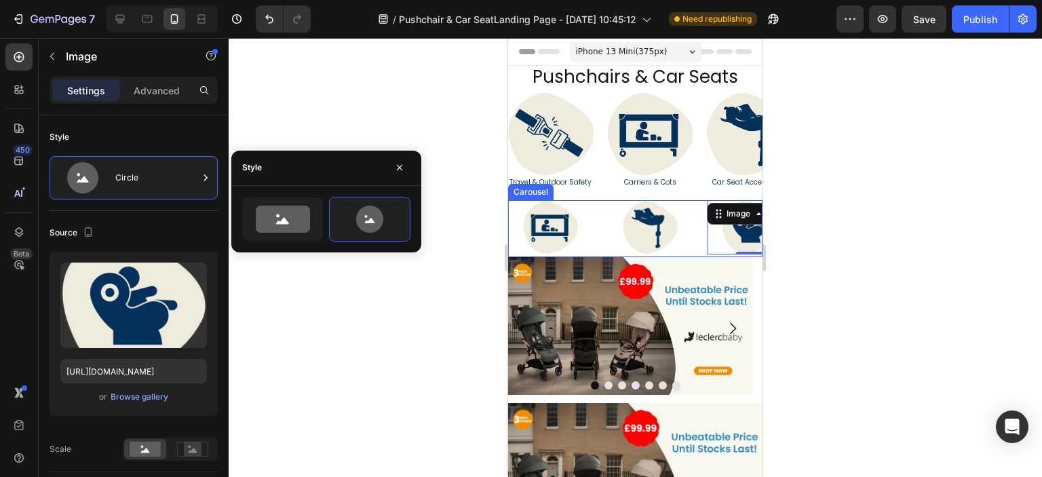
click at [600, 222] on div "Image Image Image Image 0 Image Image Image Image Image Image Image Image" at bounding box center [635, 228] width 254 height 57
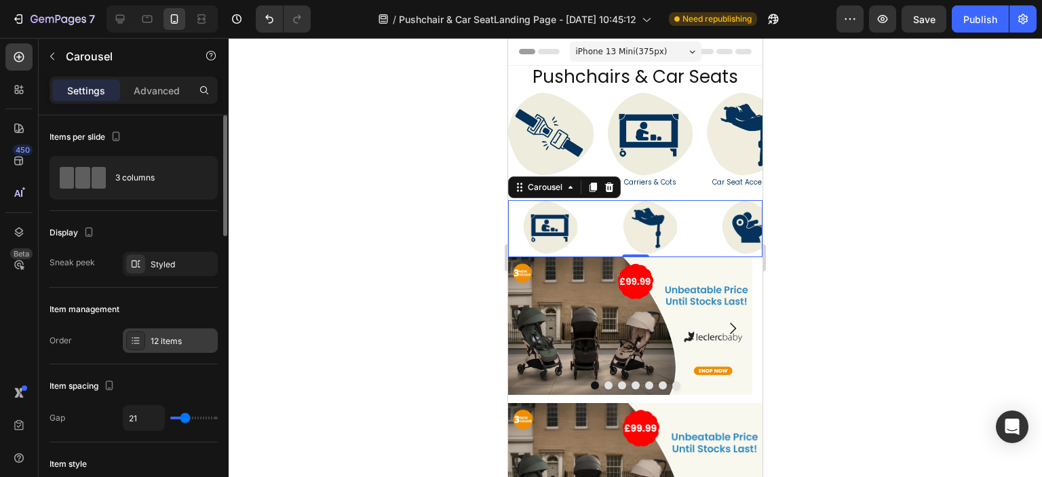
click at [173, 338] on div "12 items" at bounding box center [183, 341] width 64 height 12
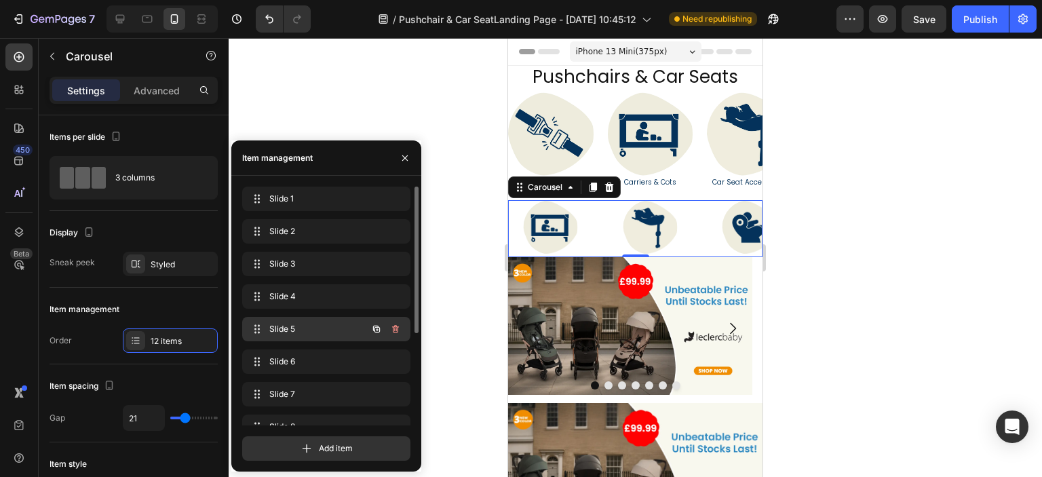
click at [296, 331] on span "Slide 5" at bounding box center [307, 329] width 77 height 12
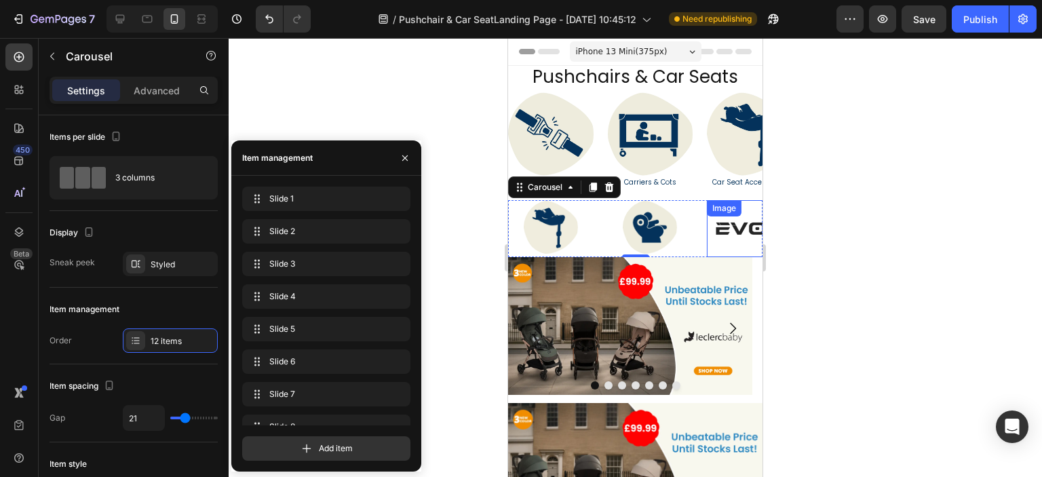
click at [719, 229] on img at bounding box center [749, 228] width 85 height 57
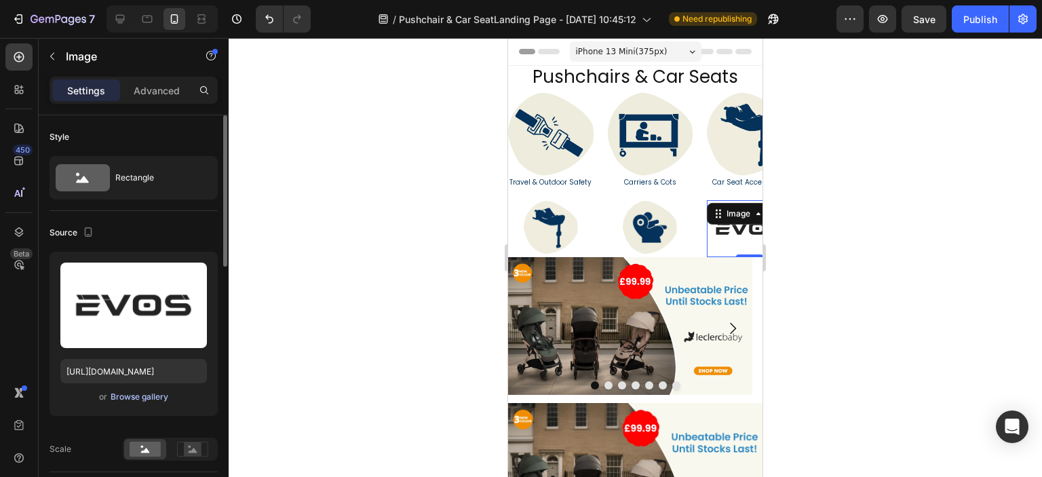
click at [155, 395] on div "Browse gallery" at bounding box center [140, 397] width 58 height 12
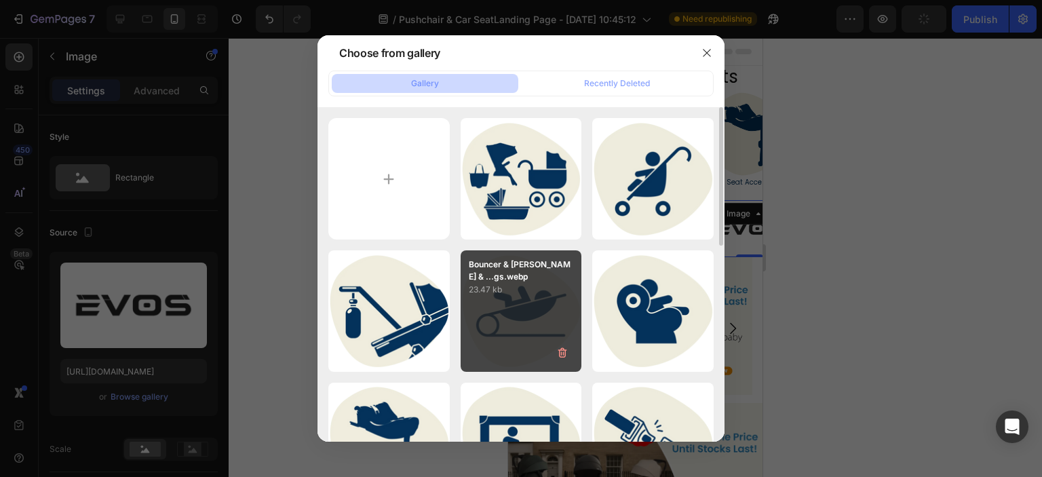
click at [540, 319] on div "Bouncer & Walkers & ...gs.webp 23.47 kb" at bounding box center [520, 310] width 121 height 121
type input "https://cdn.shopify.com/s/files/1/0558/2818/5294/files/gempages_582621086525424…"
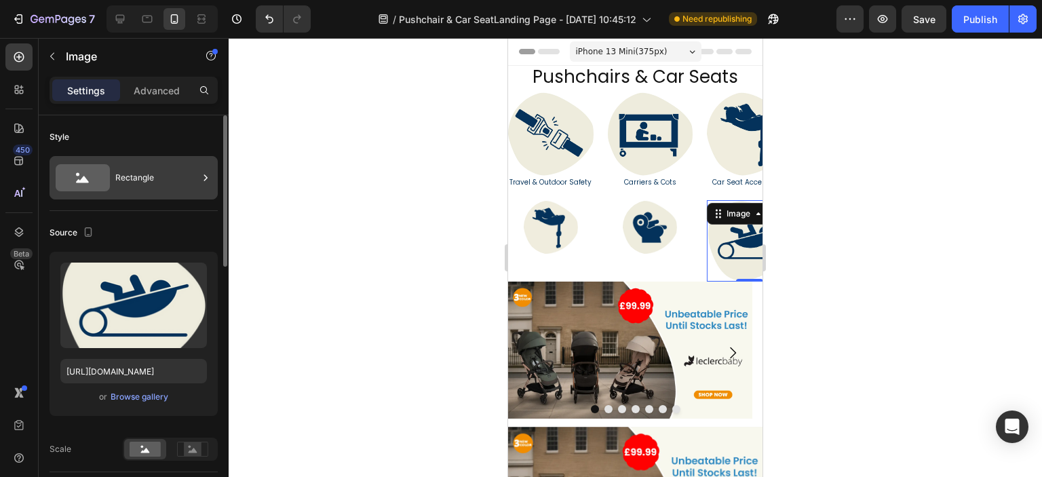
click at [171, 175] on div "Rectangle" at bounding box center [156, 177] width 83 height 31
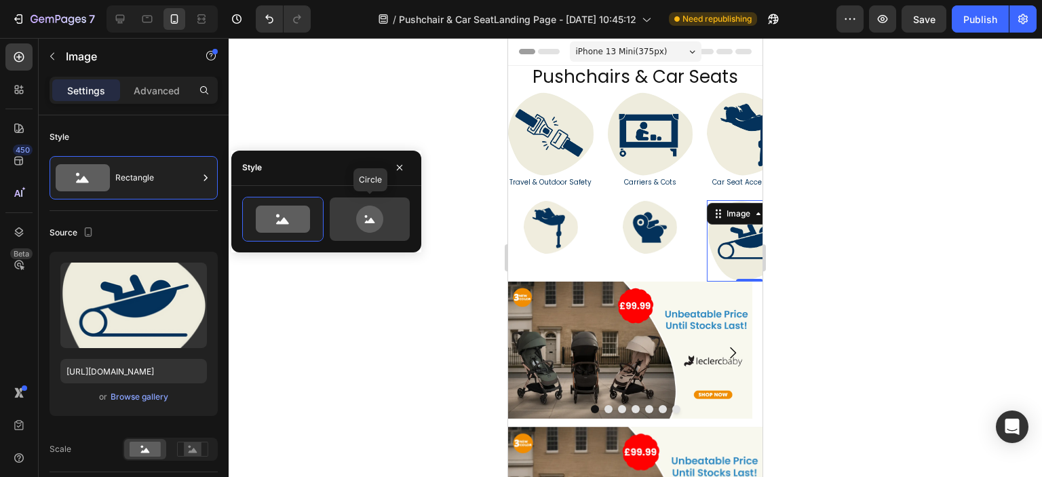
click at [377, 211] on icon at bounding box center [369, 218] width 27 height 27
type input "80"
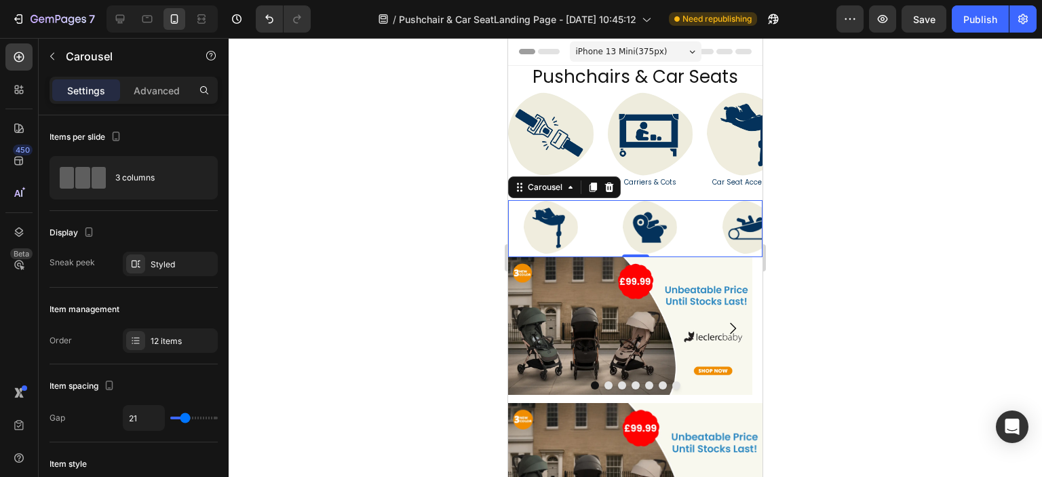
click at [595, 225] on div "Image Image Image Image Image Image Image Image Image Image Image Image" at bounding box center [635, 228] width 254 height 57
click at [163, 329] on div "12 items" at bounding box center [170, 340] width 95 height 24
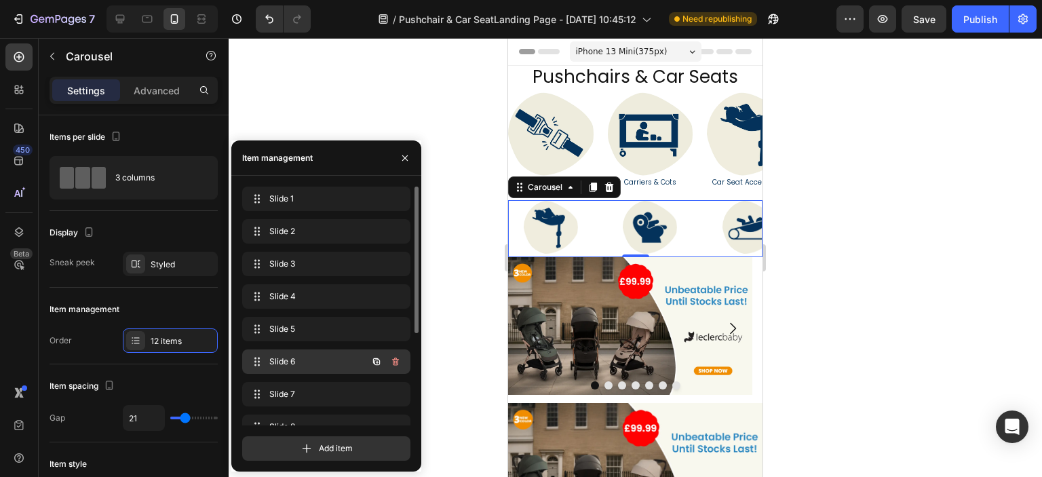
click at [325, 356] on span "Slide 6" at bounding box center [307, 361] width 77 height 12
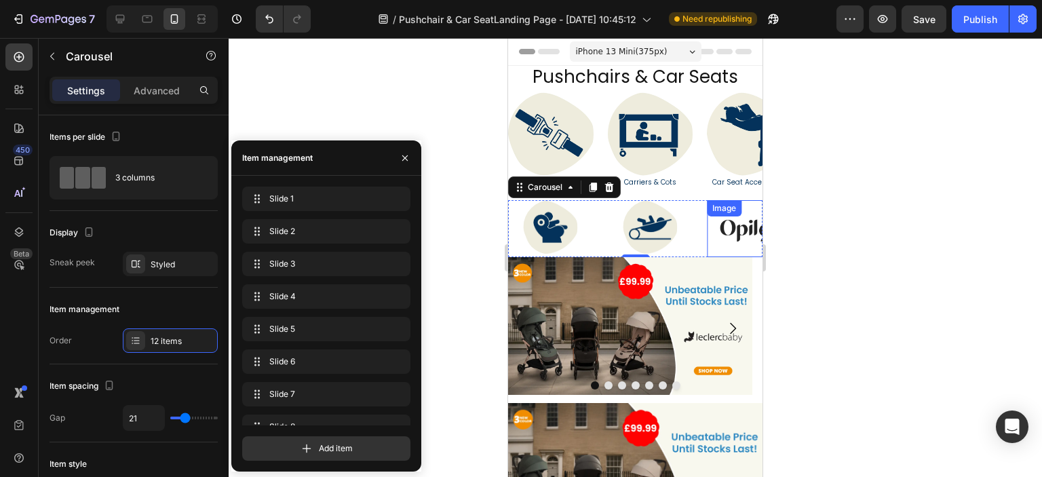
click at [727, 233] on img at bounding box center [749, 228] width 85 height 57
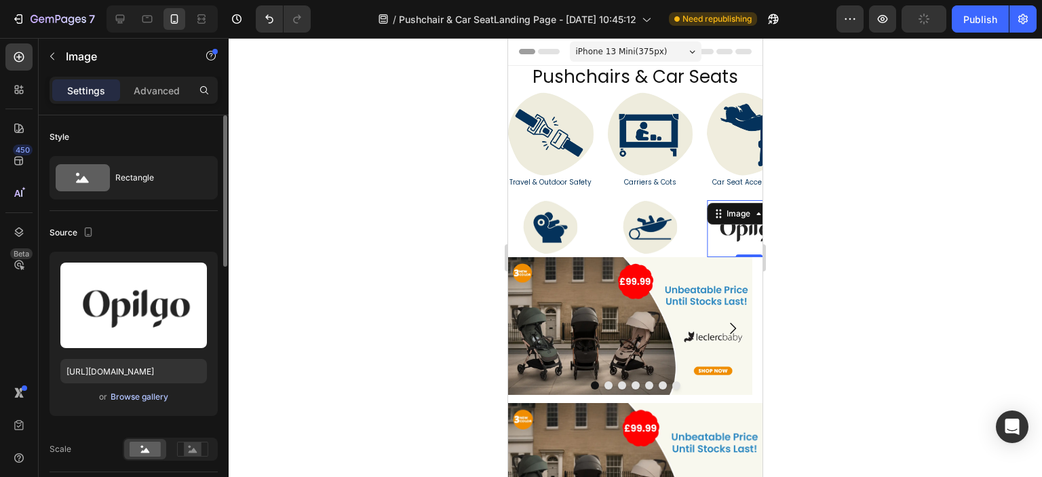
click at [141, 400] on div "Browse gallery" at bounding box center [140, 397] width 58 height 12
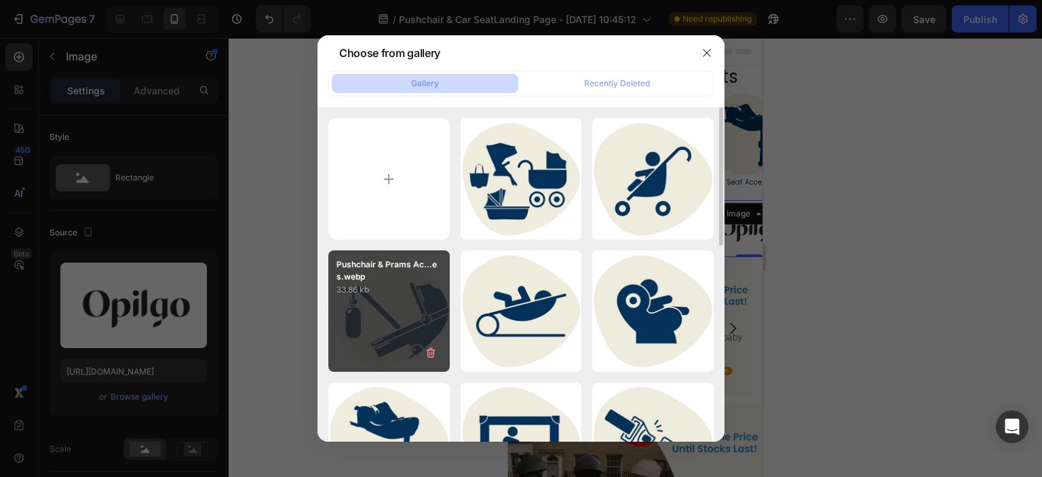
click at [374, 319] on div "Pushchair & Prams Ac...es.webp 33.86 kb" at bounding box center [388, 310] width 121 height 121
type input "https://cdn.shopify.com/s/files/1/0558/2818/5294/files/gempages_582621086525424…"
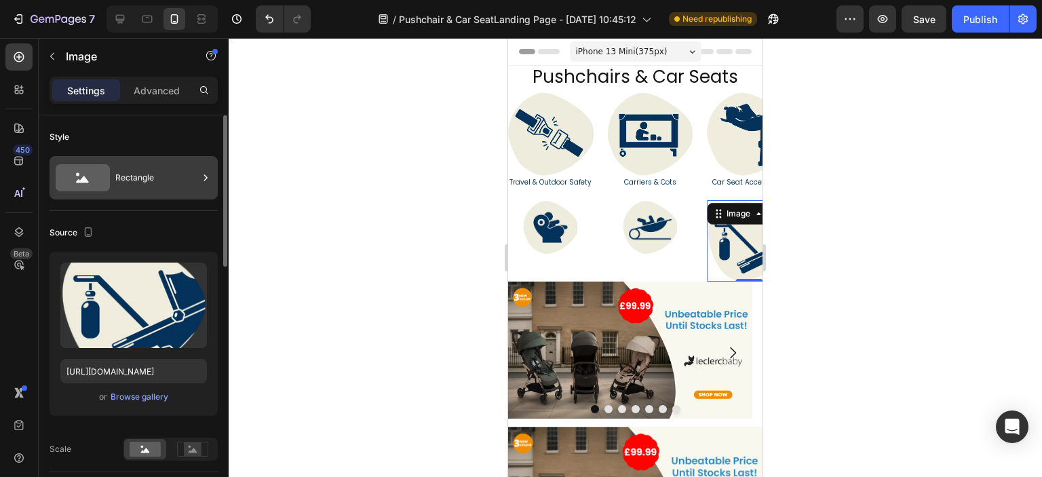
click at [157, 187] on div "Rectangle" at bounding box center [156, 177] width 83 height 31
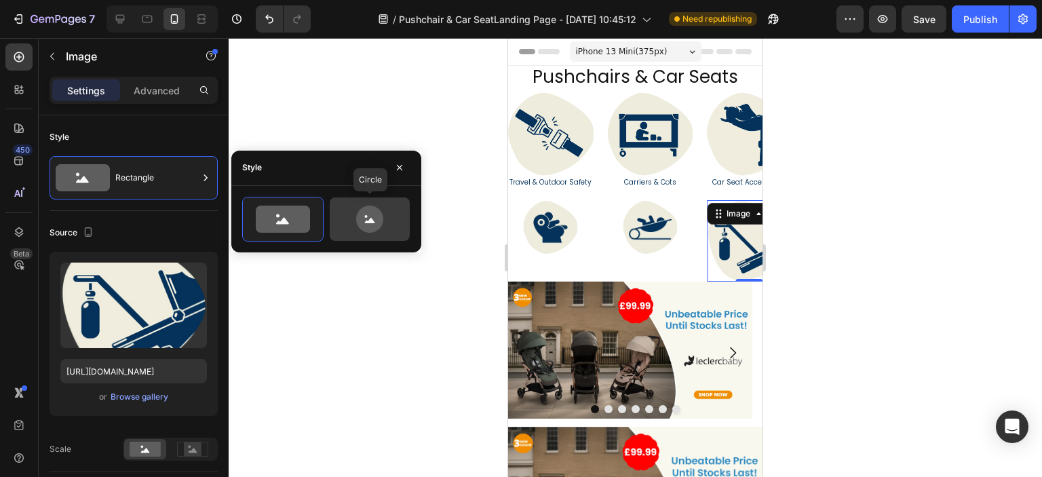
click at [366, 213] on icon at bounding box center [369, 218] width 27 height 27
type input "80"
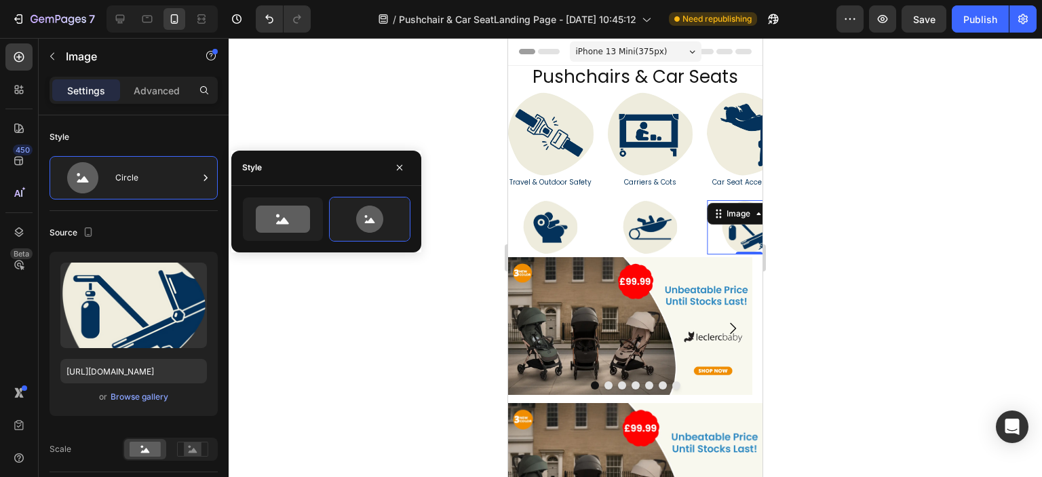
click at [315, 350] on div at bounding box center [635, 257] width 813 height 439
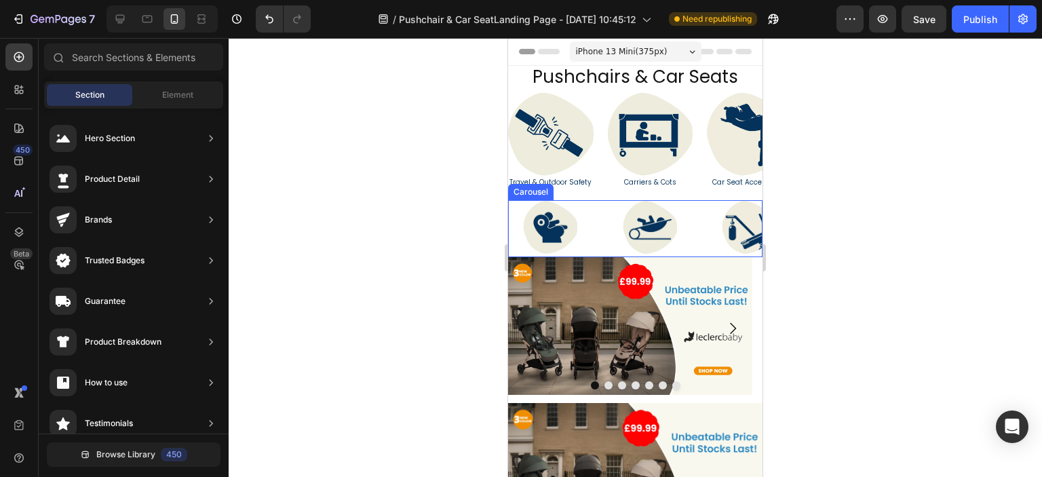
click at [597, 237] on div "Image Image Image Image Image Image Image Image Image Image Image Image" at bounding box center [635, 228] width 254 height 57
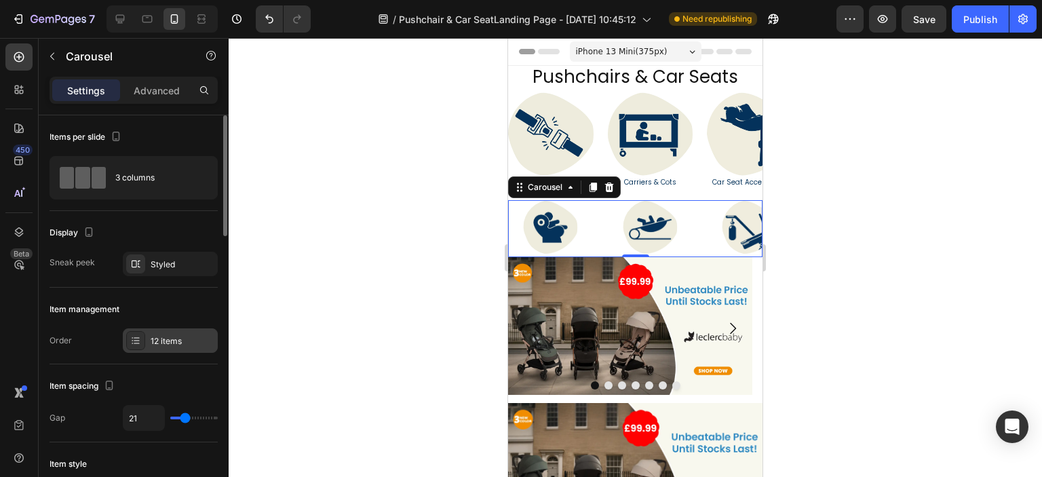
click at [162, 341] on div "12 items" at bounding box center [183, 341] width 64 height 12
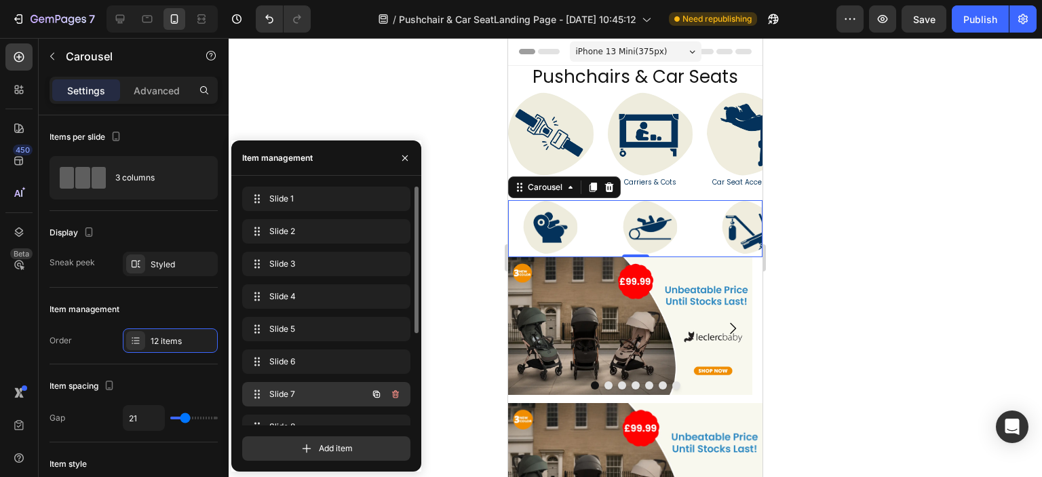
click at [283, 389] on span "Slide 7" at bounding box center [307, 394] width 77 height 12
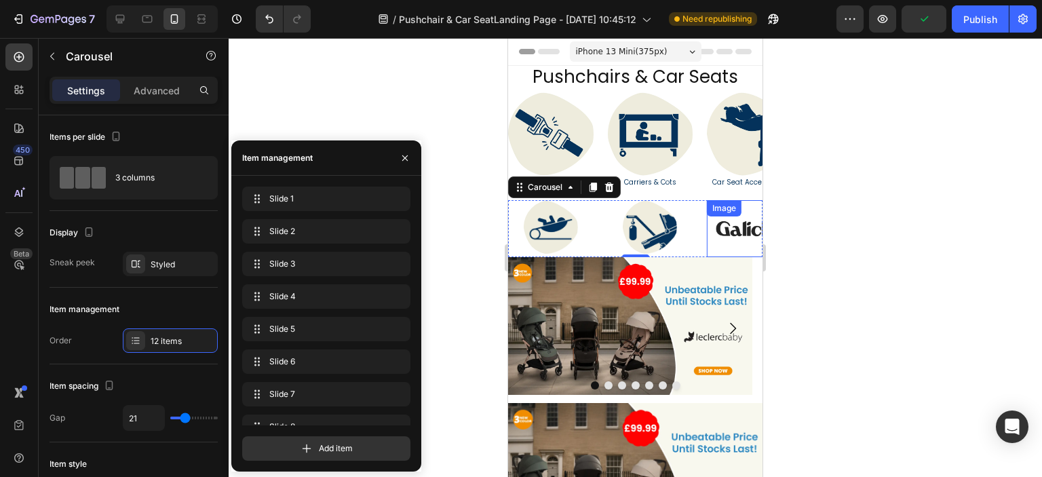
click at [726, 222] on div "Image" at bounding box center [749, 228] width 85 height 57
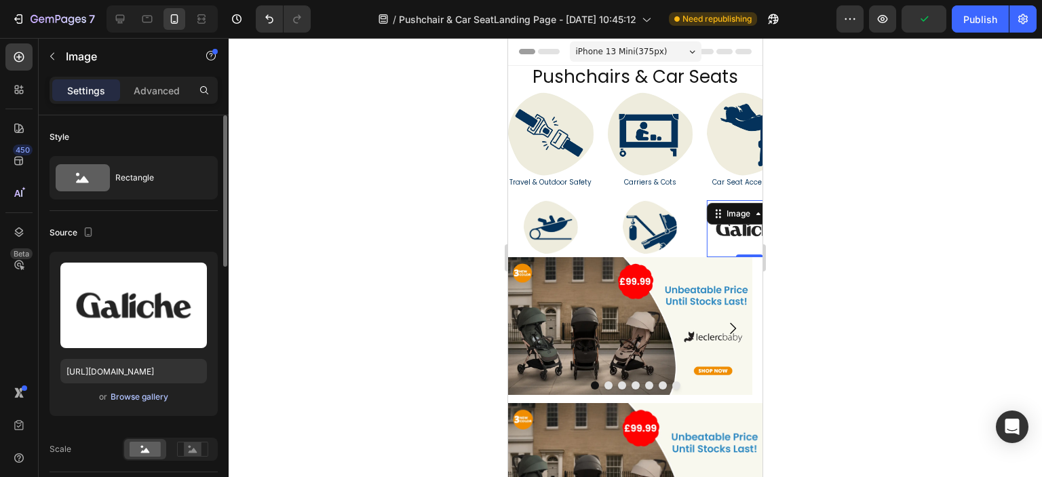
click at [145, 399] on div "Browse gallery" at bounding box center [140, 397] width 58 height 12
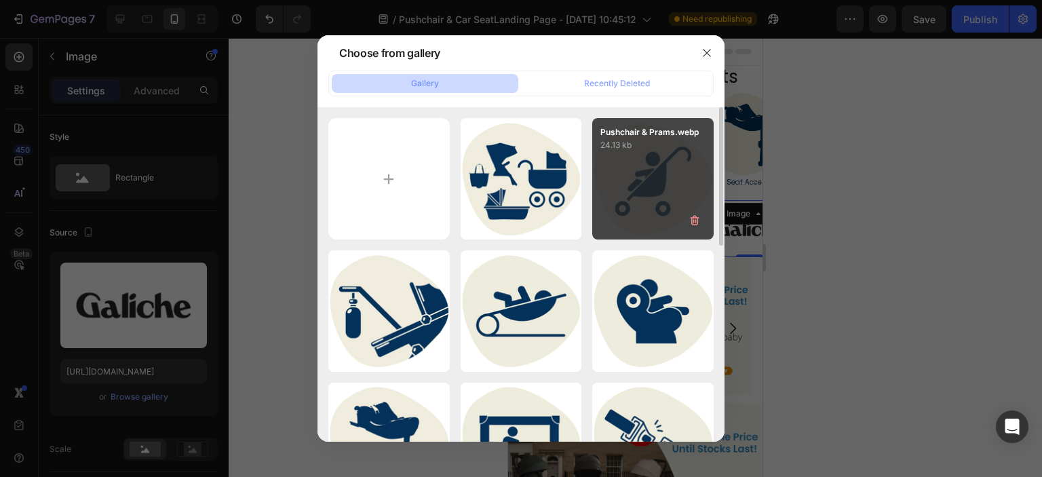
click at [619, 210] on div "Pushchair & Prams.webp 24.13 kb" at bounding box center [652, 178] width 121 height 121
type input "https://cdn.shopify.com/s/files/1/0558/2818/5294/files/gempages_582621086525424…"
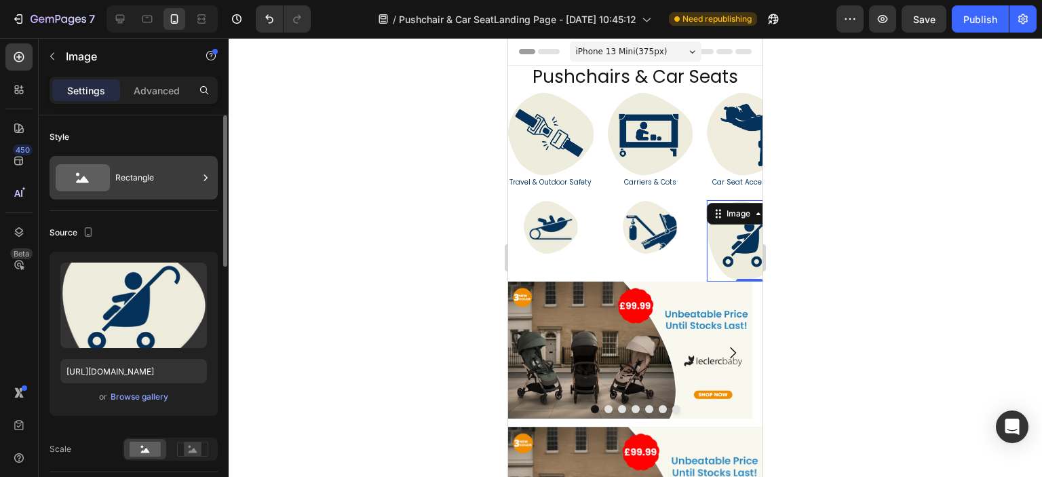
click at [160, 187] on div "Rectangle" at bounding box center [156, 177] width 83 height 31
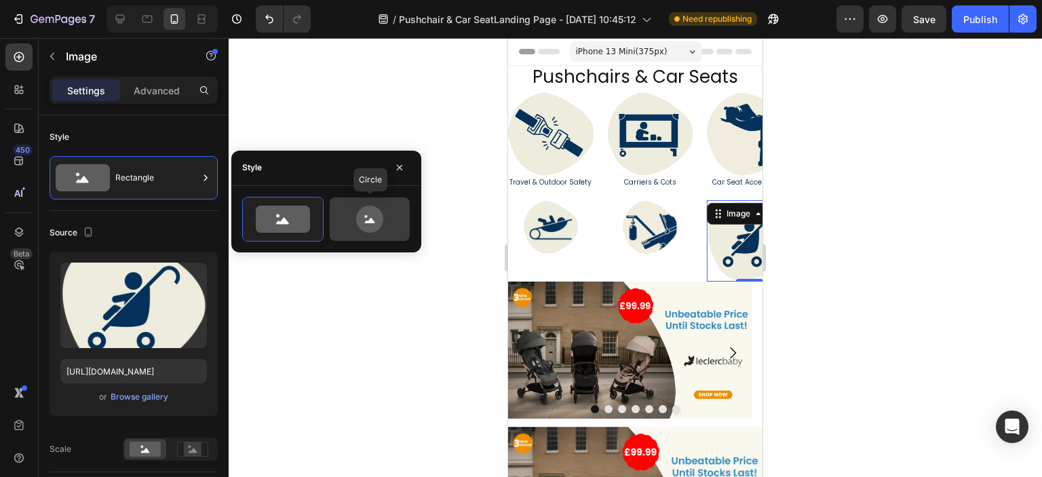
click at [371, 222] on icon at bounding box center [369, 218] width 27 height 27
type input "80"
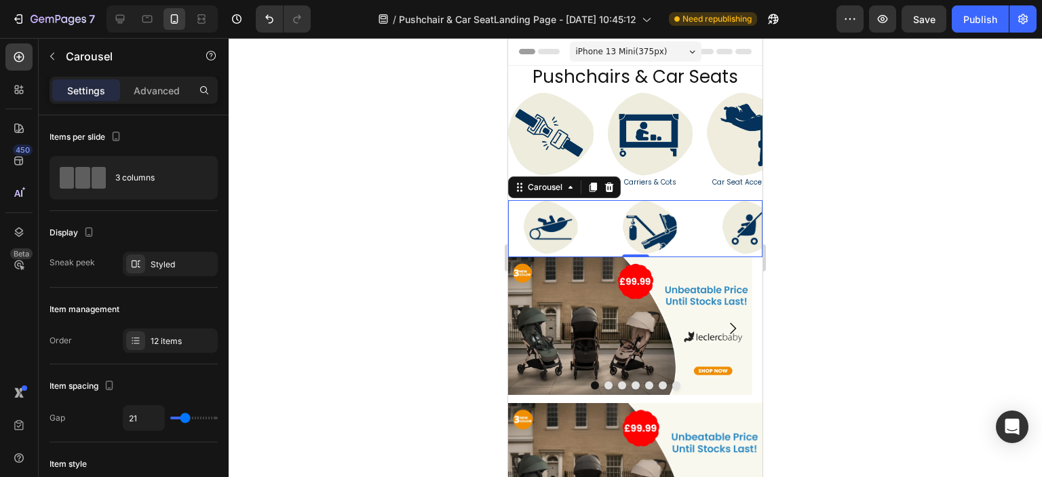
click at [699, 242] on div "Image Image Image Image Image Image Image Image Image Image Image Image" at bounding box center [635, 228] width 254 height 57
click at [174, 343] on div "12 items" at bounding box center [183, 341] width 64 height 12
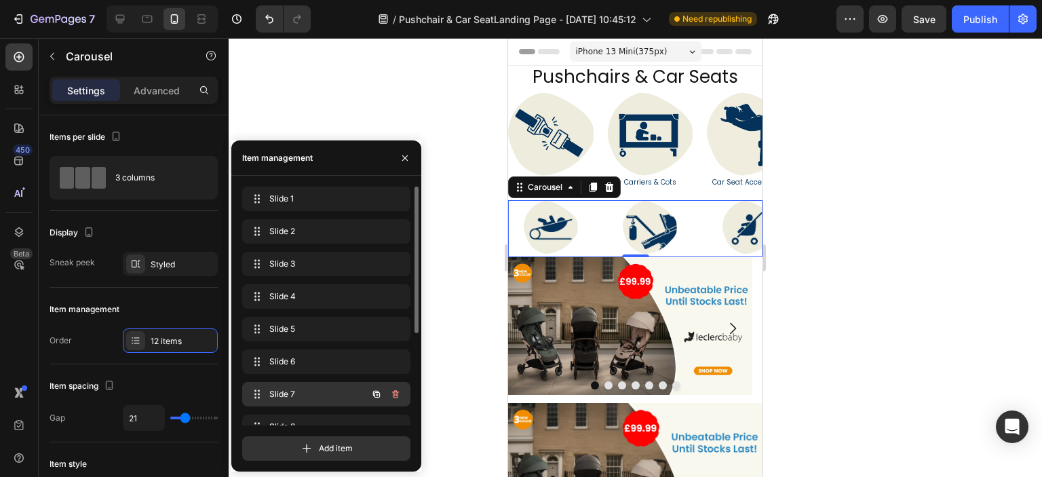
click at [294, 390] on span "Slide 7" at bounding box center [307, 394] width 77 height 12
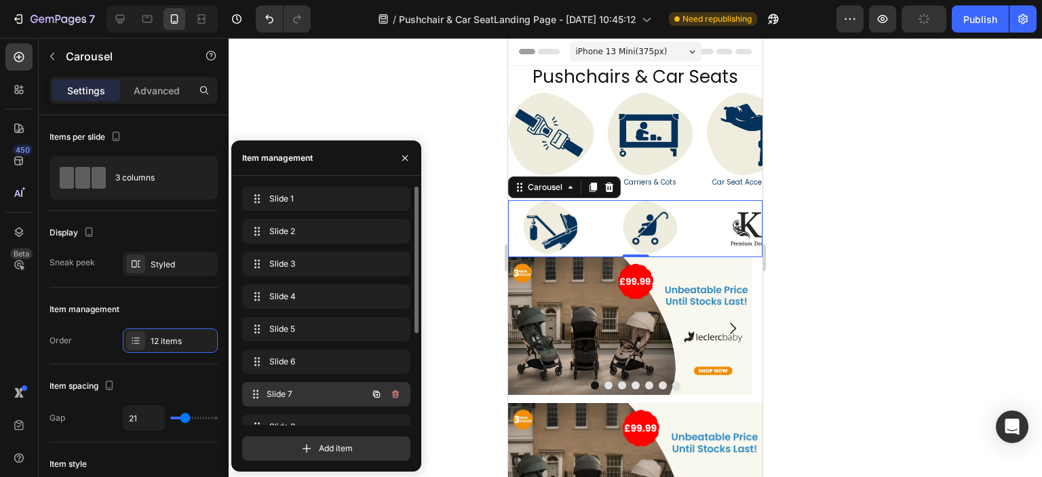
click at [301, 395] on span "Slide 7" at bounding box center [317, 394] width 100 height 12
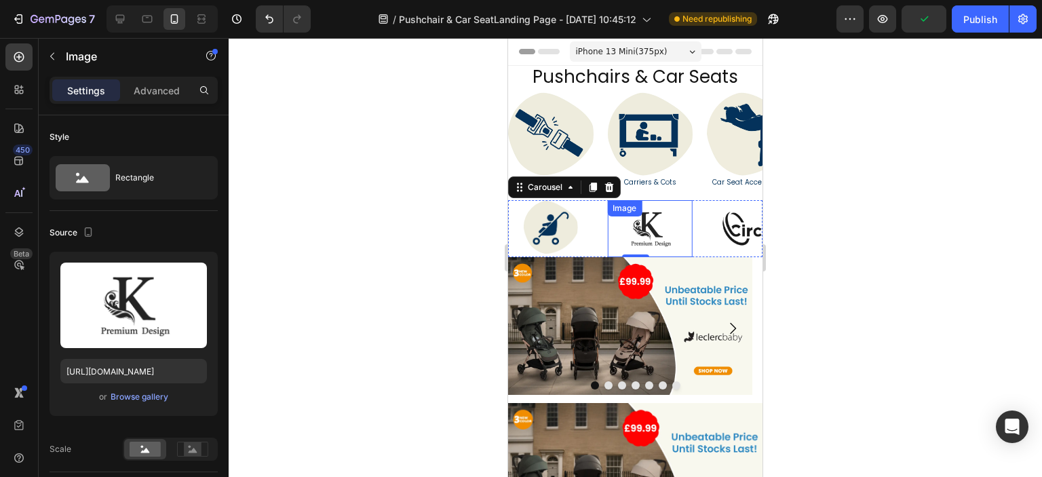
click at [662, 225] on img at bounding box center [649, 228] width 85 height 57
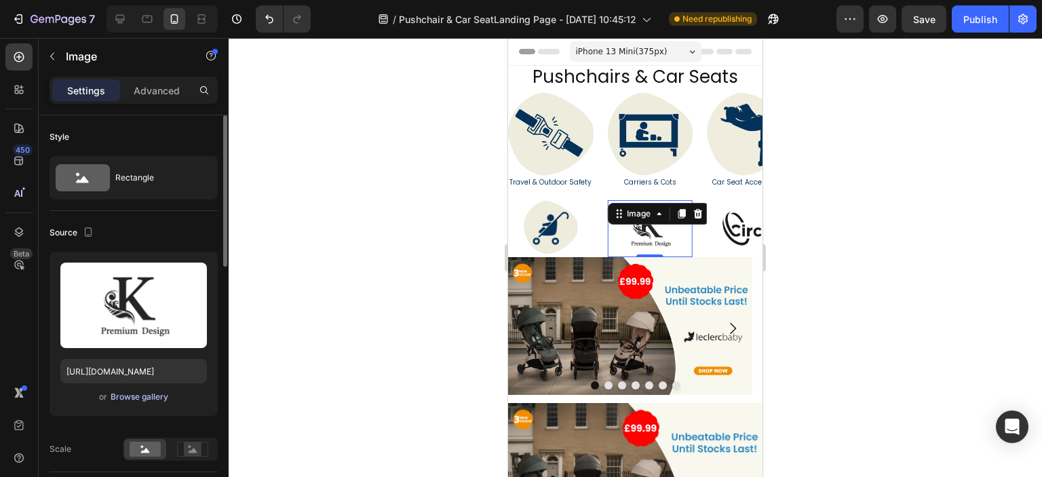
click at [154, 393] on div "Browse gallery" at bounding box center [140, 397] width 58 height 12
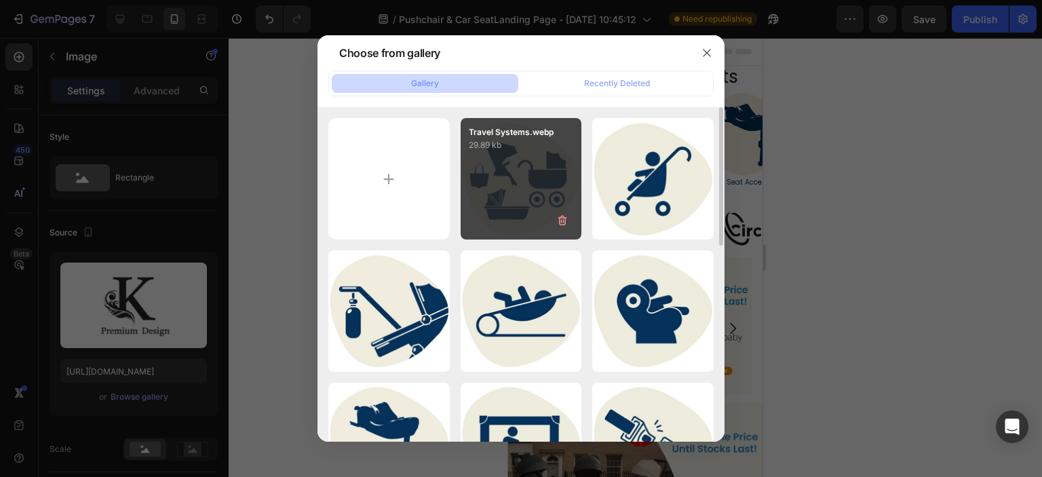
click at [549, 192] on div "Travel Systems.webp 29.89 kb" at bounding box center [520, 178] width 121 height 121
type input "https://cdn.shopify.com/s/files/1/0558/2818/5294/files/gempages_582621086525424…"
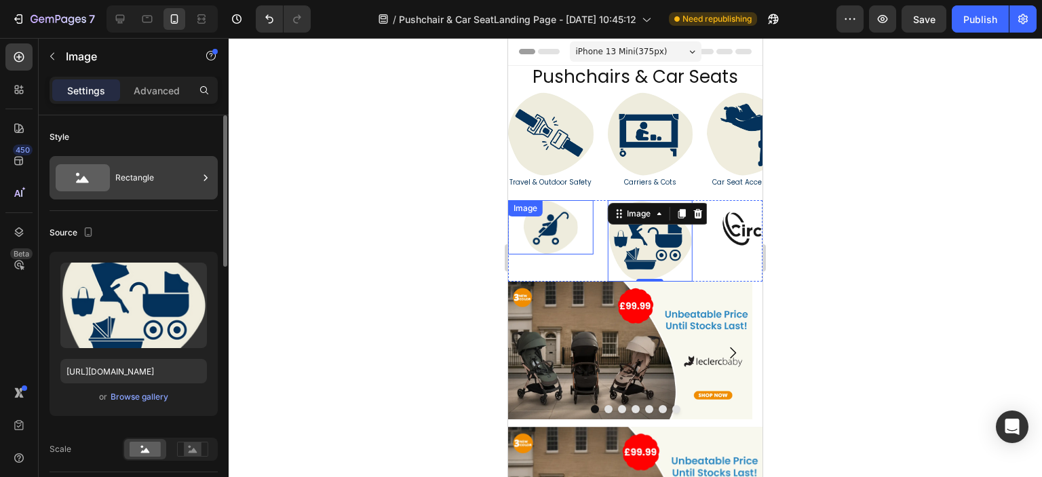
click at [163, 169] on div "Rectangle" at bounding box center [156, 177] width 83 height 31
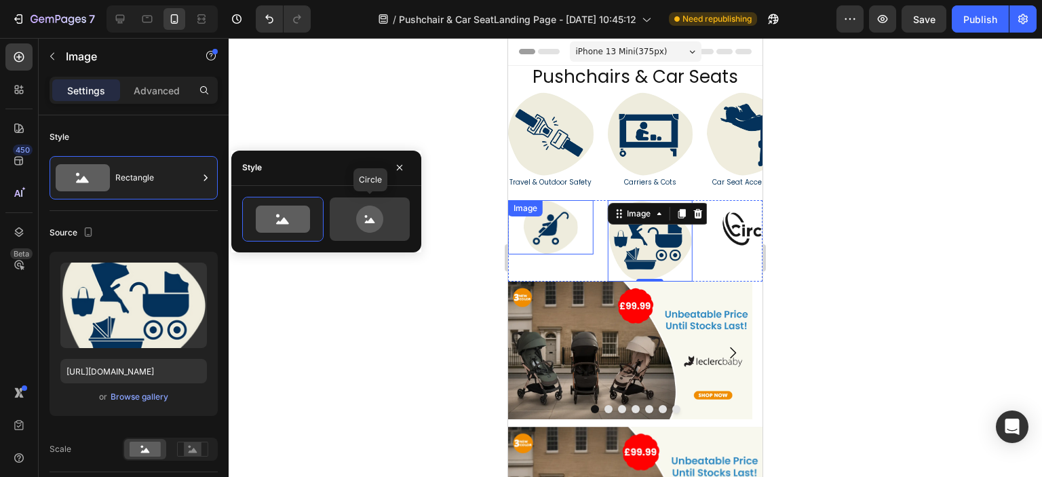
click at [347, 211] on icon at bounding box center [370, 218] width 64 height 27
type input "80"
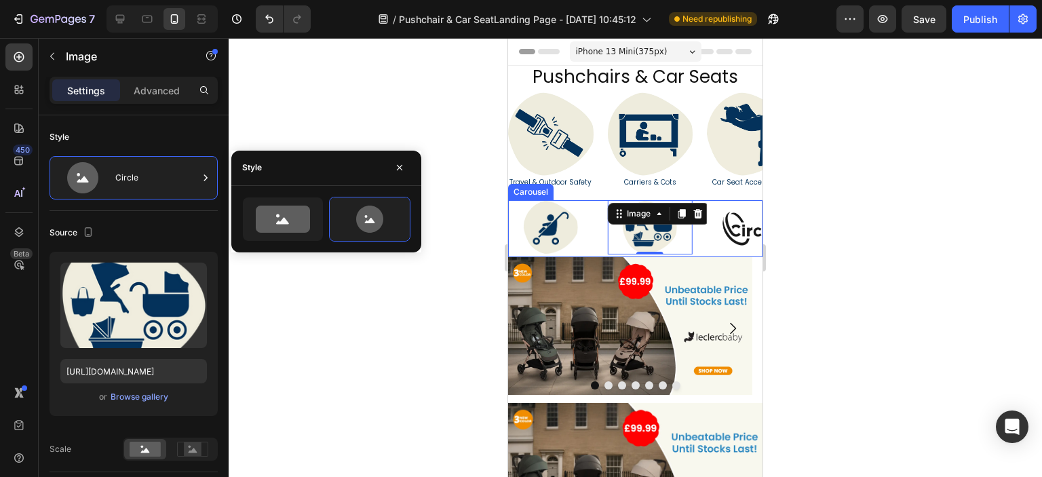
click at [594, 244] on div "Image Image Image Image Image Image Image Image 0 Image Image Image Image" at bounding box center [635, 228] width 254 height 57
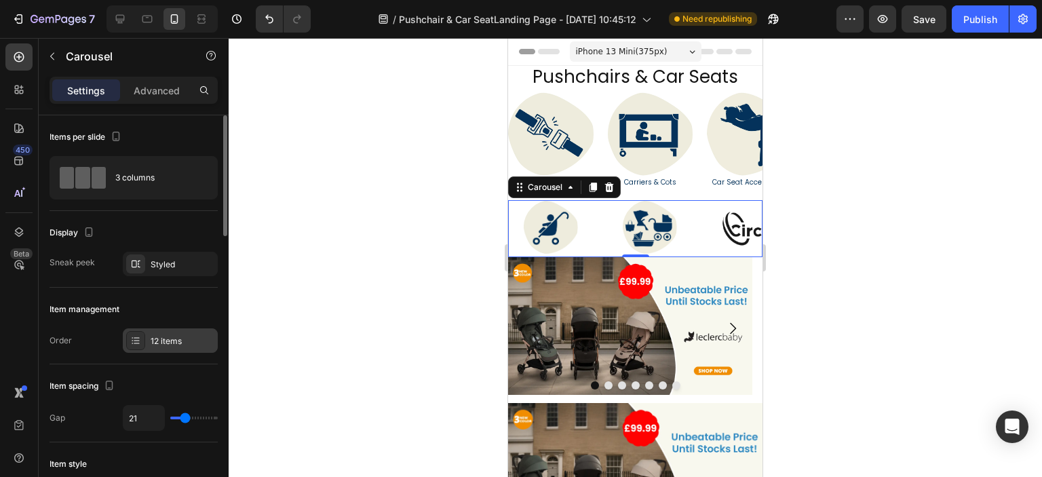
click at [174, 341] on div "12 items" at bounding box center [183, 341] width 64 height 12
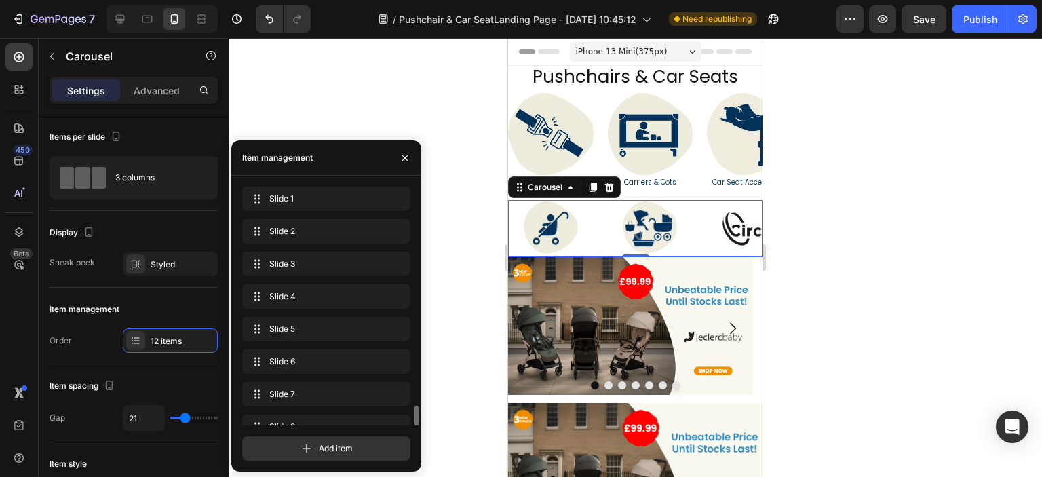
scroll to position [149, 0]
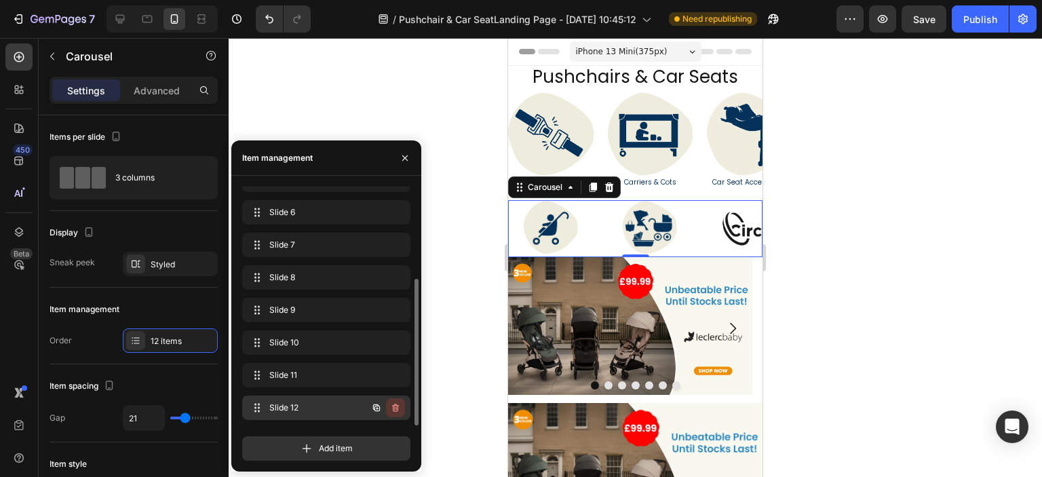
click at [398, 406] on icon "button" at bounding box center [395, 407] width 11 height 11
click at [388, 406] on div "Delete" at bounding box center [386, 407] width 25 height 12
click at [391, 406] on icon "button" at bounding box center [395, 407] width 11 height 11
click at [391, 406] on div "Delete" at bounding box center [386, 407] width 25 height 12
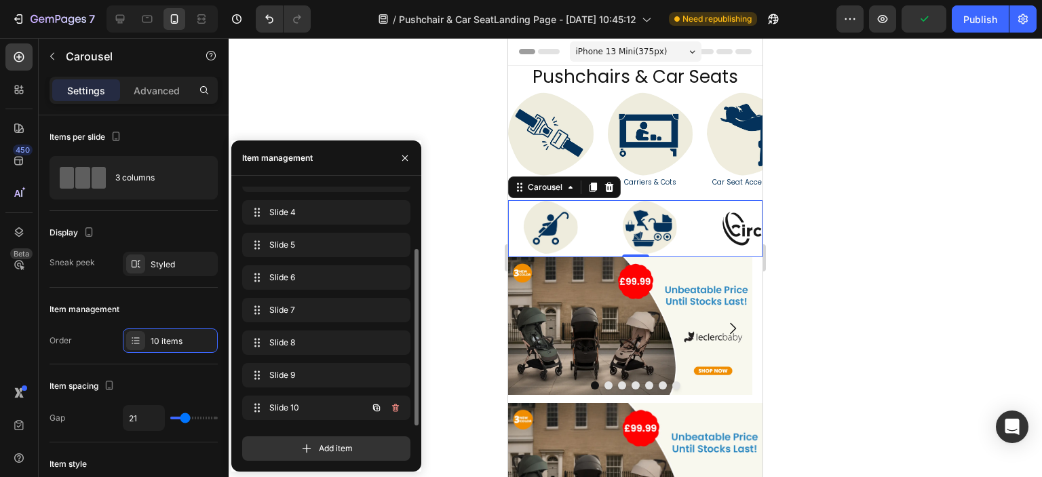
scroll to position [84, 0]
click at [391, 406] on icon "button" at bounding box center [395, 407] width 11 height 11
click at [391, 406] on div "Delete" at bounding box center [386, 407] width 25 height 12
click at [391, 406] on icon "button" at bounding box center [395, 407] width 11 height 11
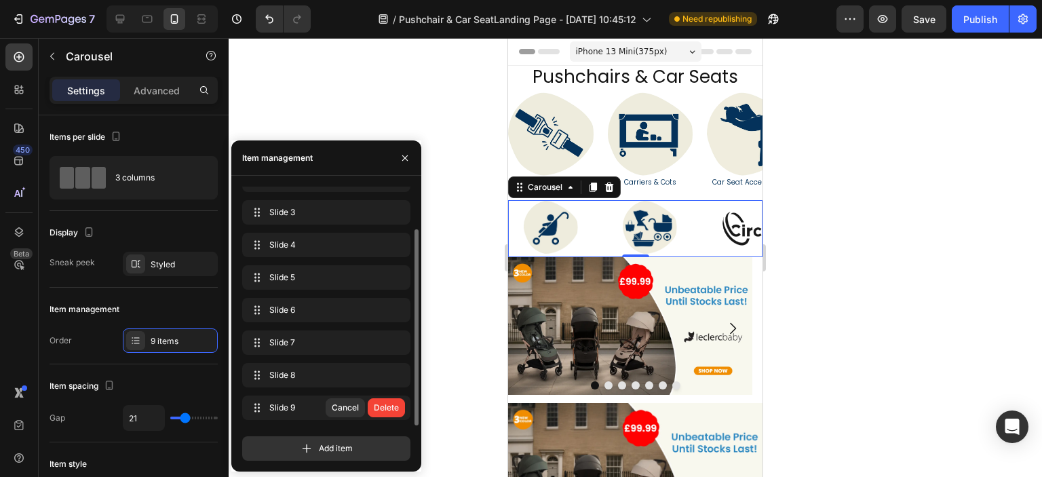
click at [391, 406] on div "Delete" at bounding box center [386, 407] width 25 height 12
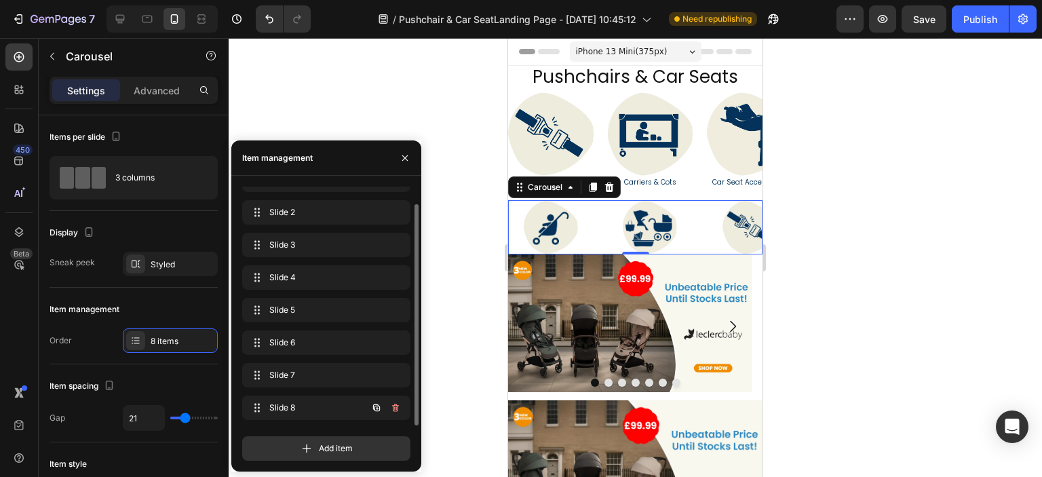
scroll to position [19, 0]
click at [553, 151] on img at bounding box center [550, 134] width 85 height 85
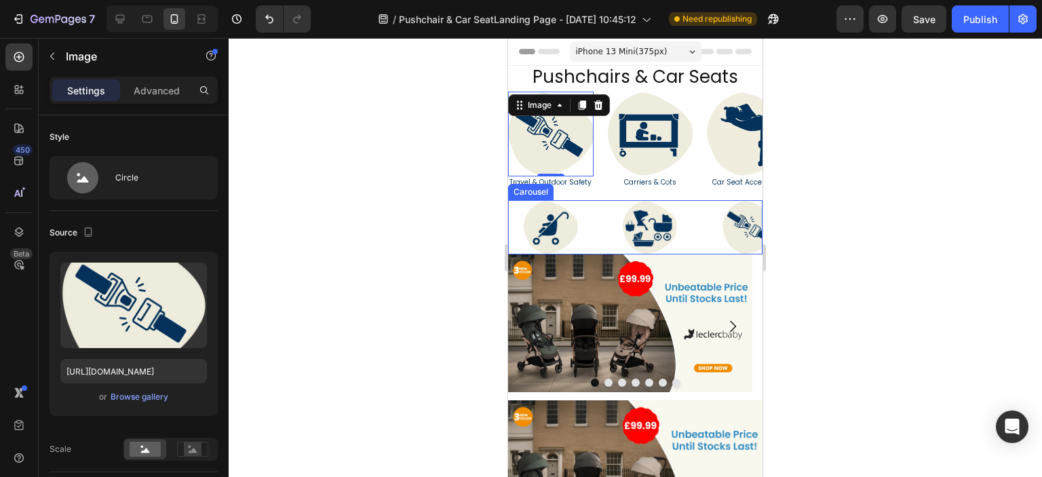
click at [596, 229] on div "Image Image Image Image Image Image Image Image" at bounding box center [635, 227] width 254 height 54
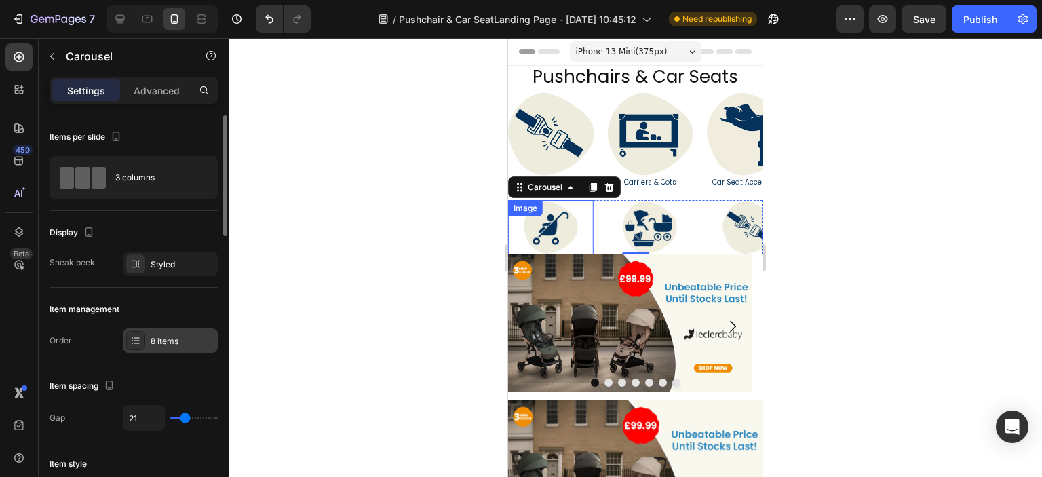
click at [172, 338] on div "8 items" at bounding box center [183, 341] width 64 height 12
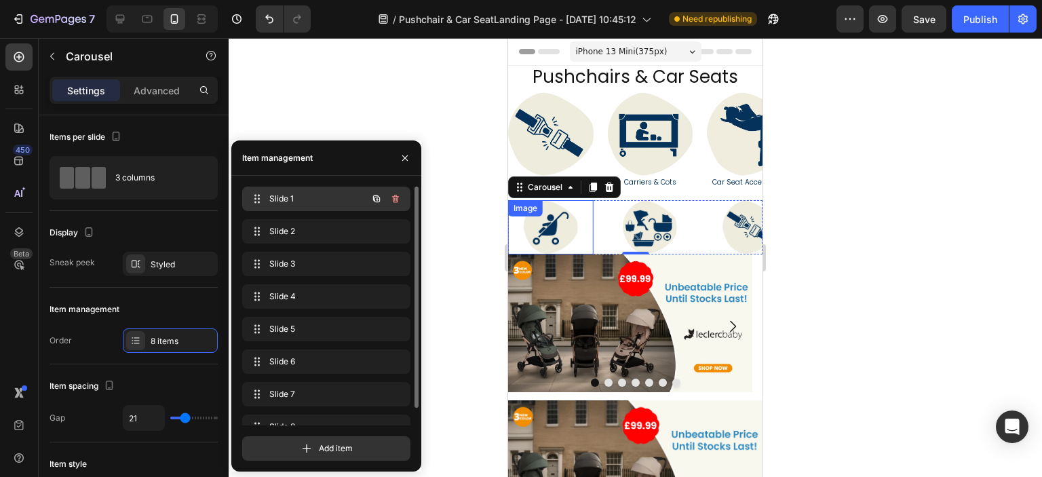
click at [319, 200] on span "Slide 1" at bounding box center [307, 199] width 77 height 12
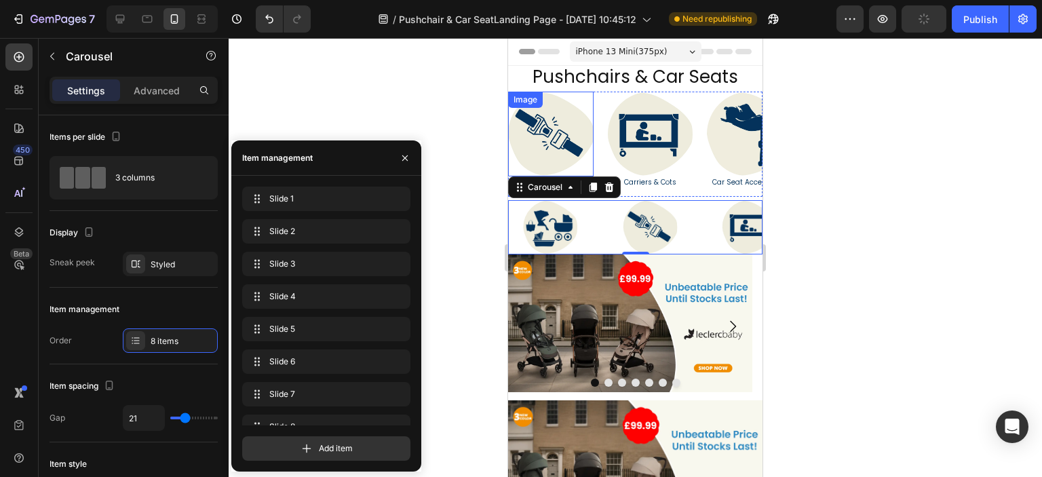
click at [564, 157] on img at bounding box center [550, 134] width 85 height 85
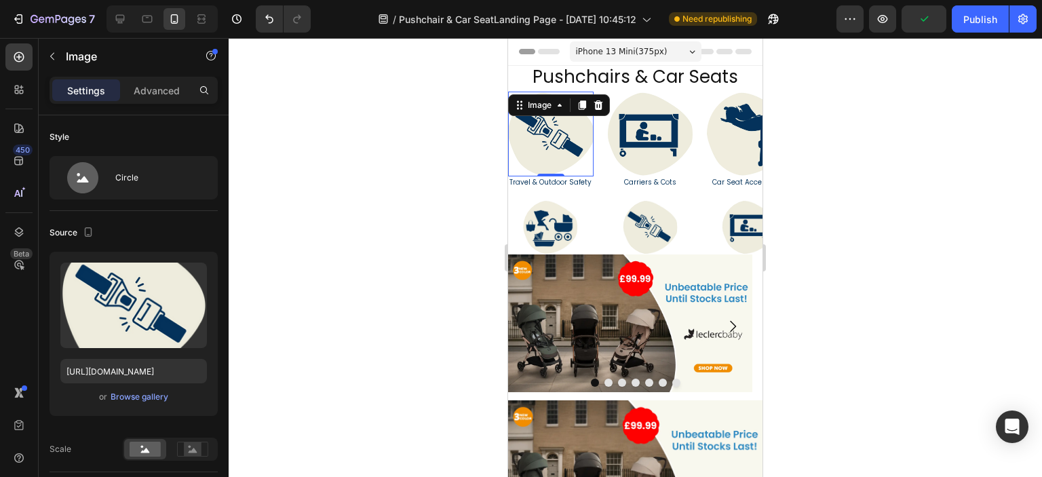
click at [553, 178] on div "0" at bounding box center [551, 176] width 14 height 11
click at [551, 183] on h2 "Travel & Outdoor Safety" at bounding box center [550, 182] width 85 height 12
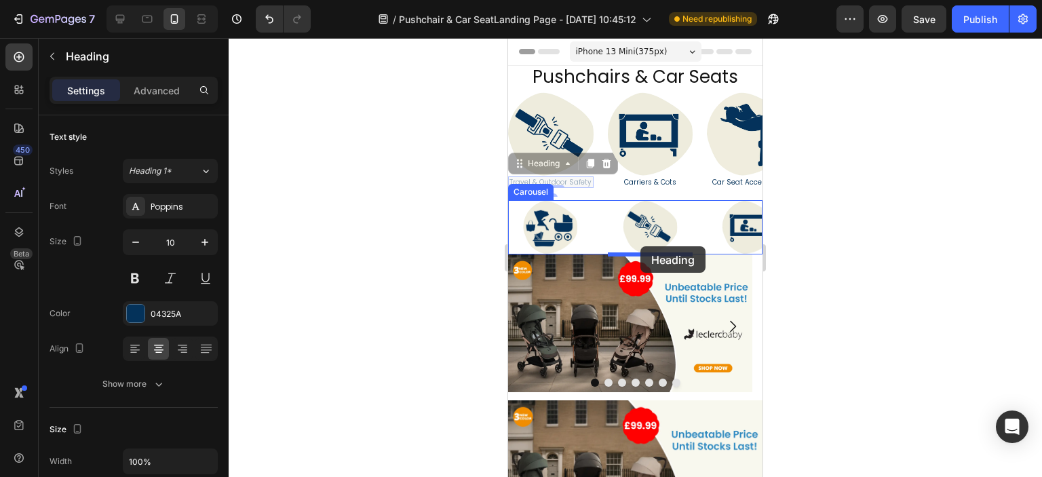
drag, startPoint x: 523, startPoint y: 161, endPoint x: 640, endPoint y: 246, distance: 145.1
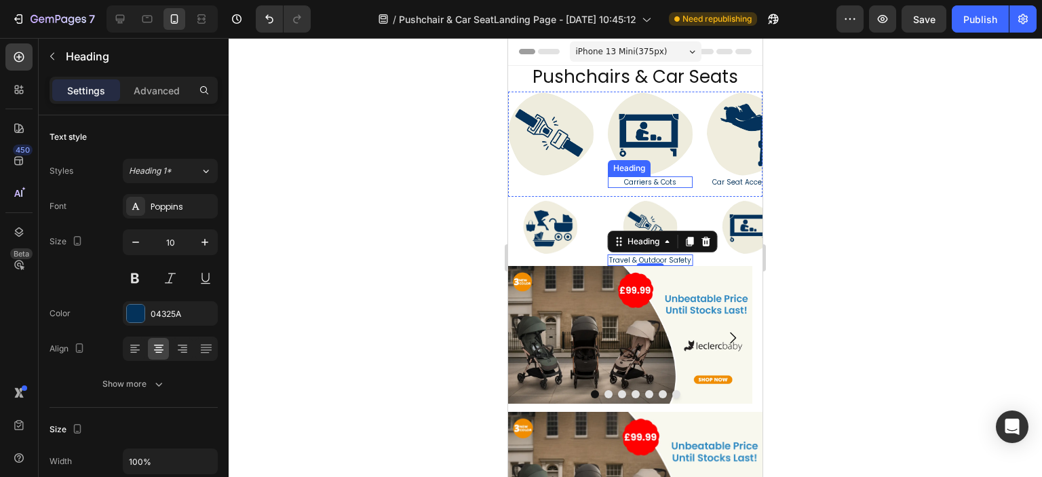
click at [634, 182] on h2 "Carriers & Cots" at bounding box center [650, 182] width 85 height 12
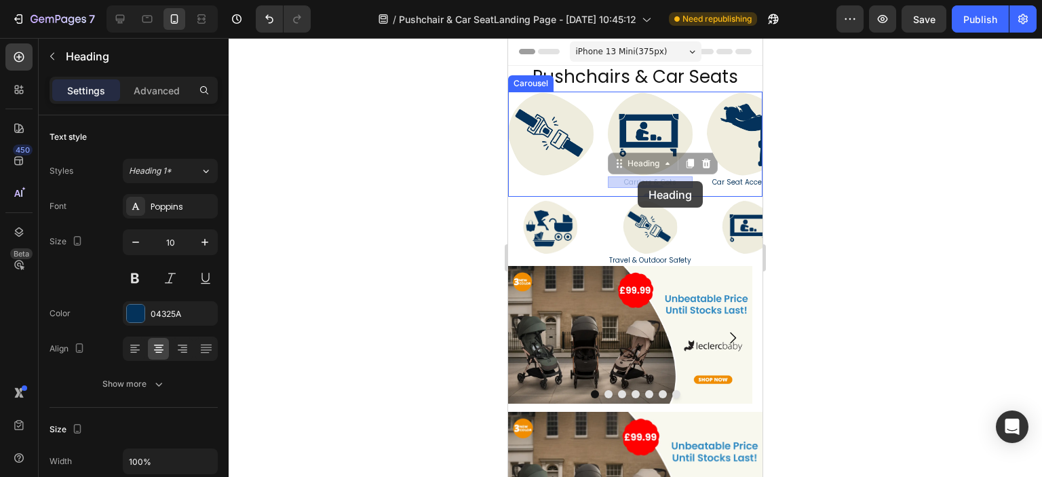
drag, startPoint x: 619, startPoint y: 168, endPoint x: 637, endPoint y: 181, distance: 23.3
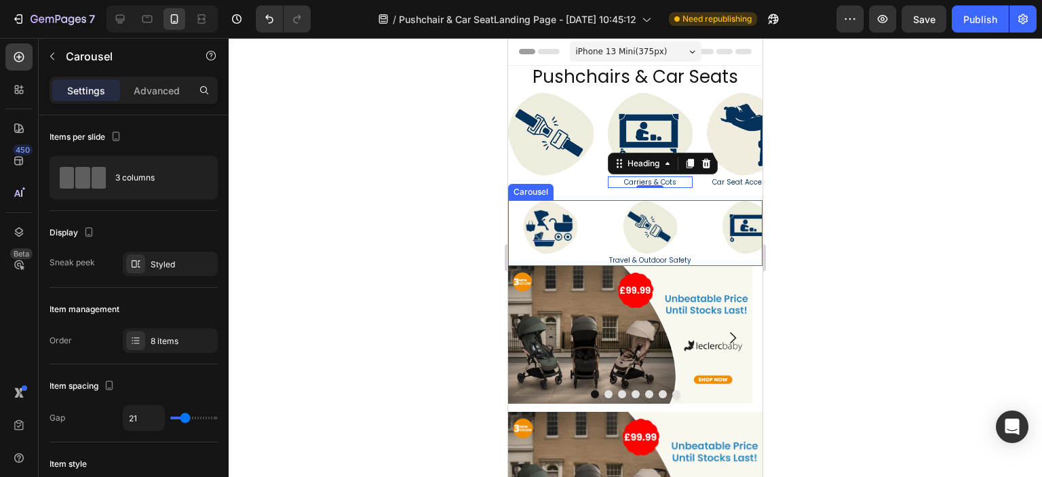
click at [600, 246] on div "Image Travel & Outdoor Safety Heading Image Image Image Image Image Image Image" at bounding box center [635, 233] width 254 height 66
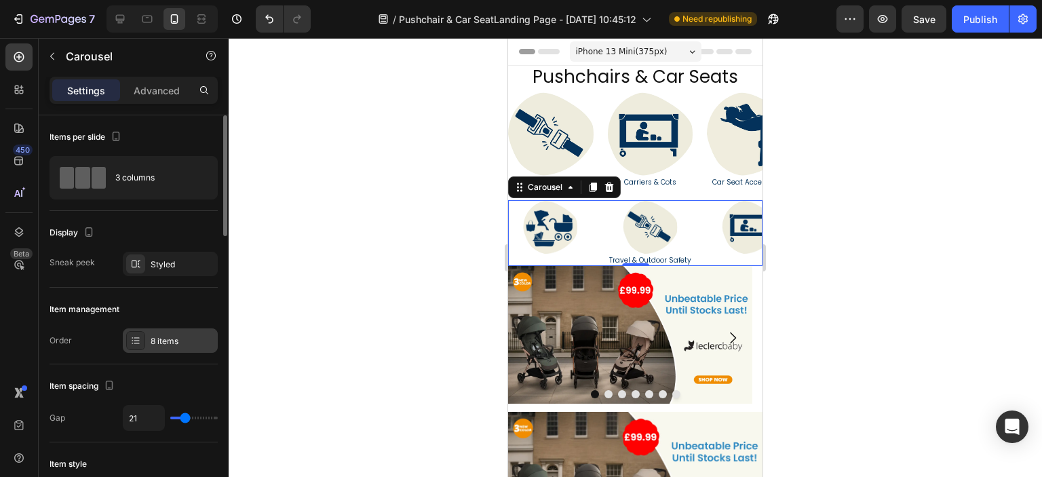
click at [160, 336] on div "8 items" at bounding box center [183, 341] width 64 height 12
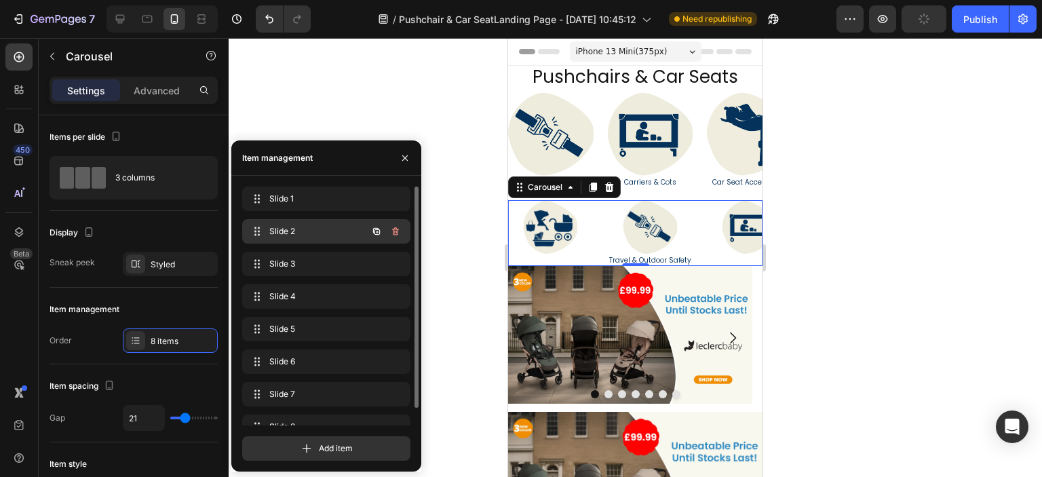
click at [292, 231] on span "Slide 2" at bounding box center [307, 231] width 77 height 12
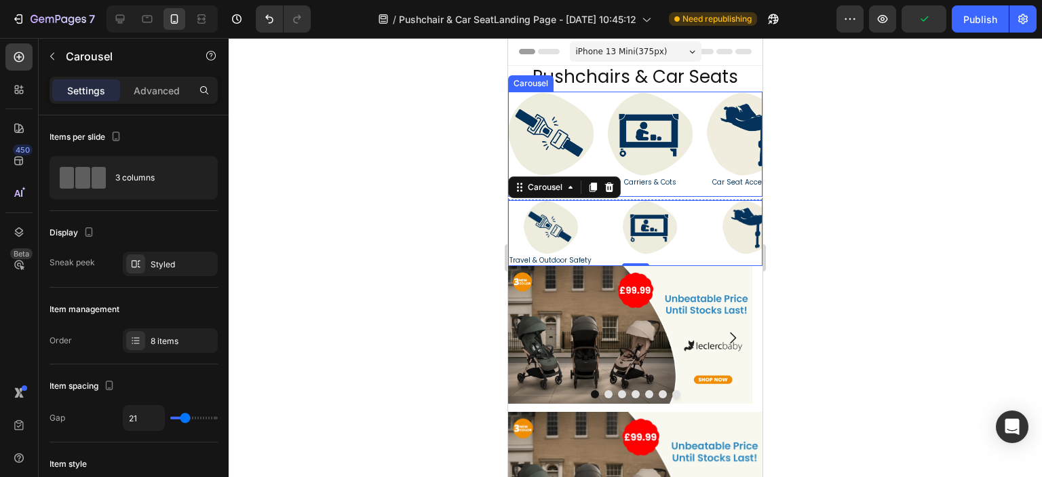
click at [656, 189] on div "Image Carriers & Cots Heading" at bounding box center [650, 145] width 85 height 106
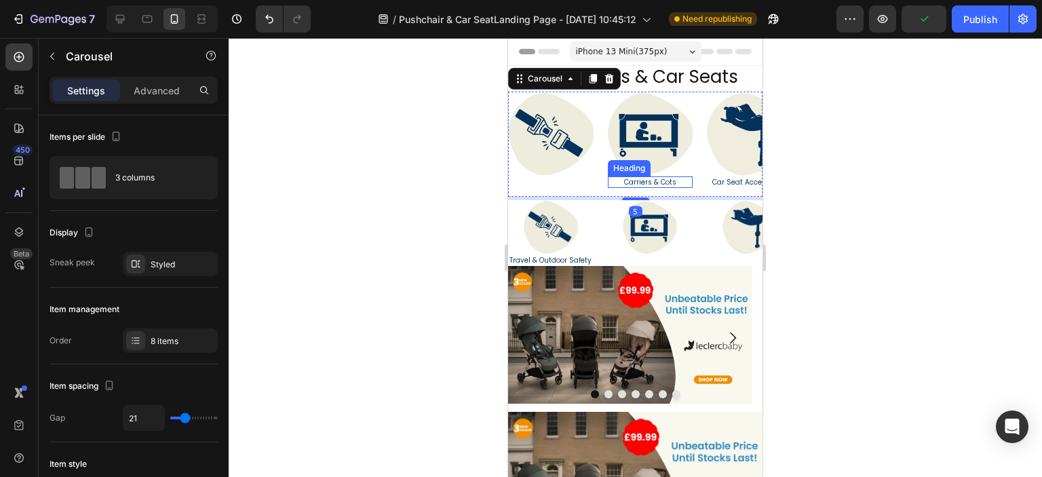
click at [633, 186] on h2 "Carriers & Cots" at bounding box center [650, 182] width 85 height 12
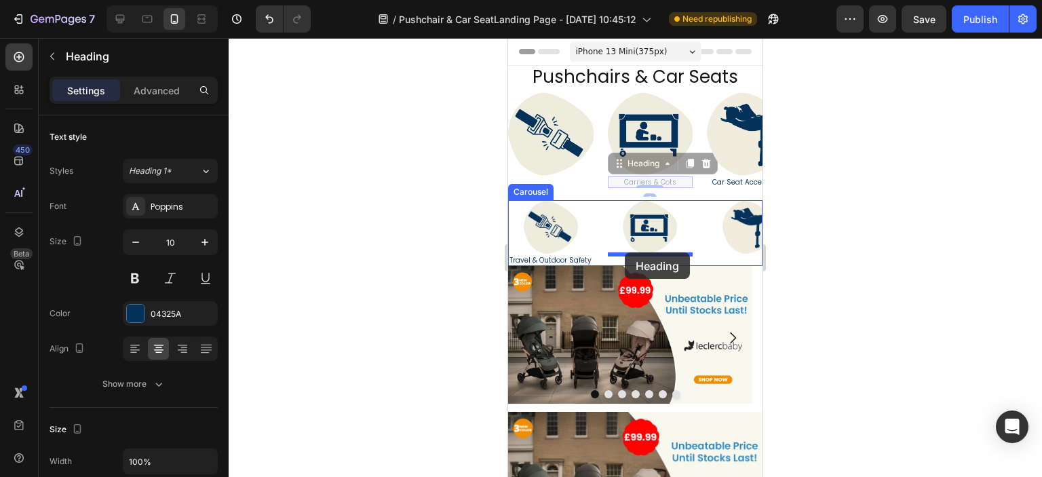
drag, startPoint x: 616, startPoint y: 163, endPoint x: 625, endPoint y: 252, distance: 89.2
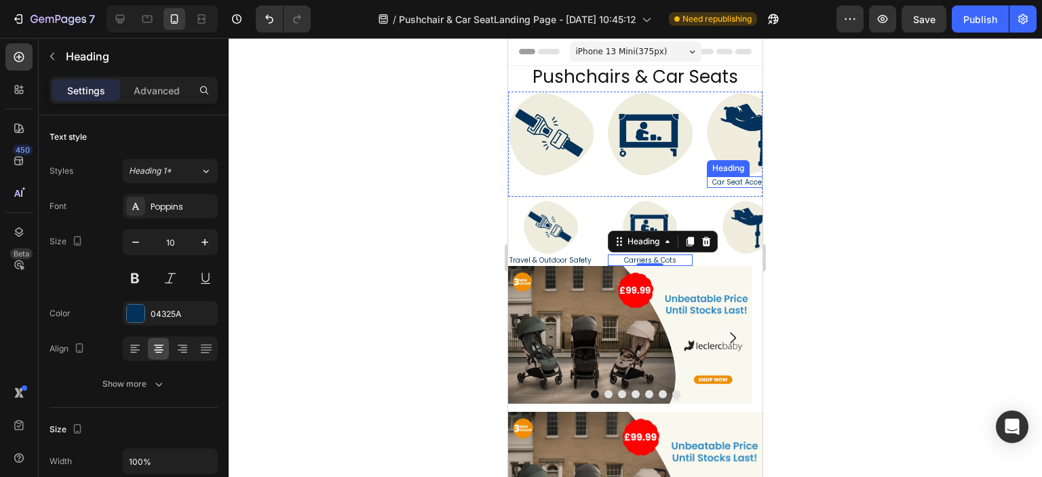
click at [710, 170] on div "Heading" at bounding box center [728, 168] width 43 height 16
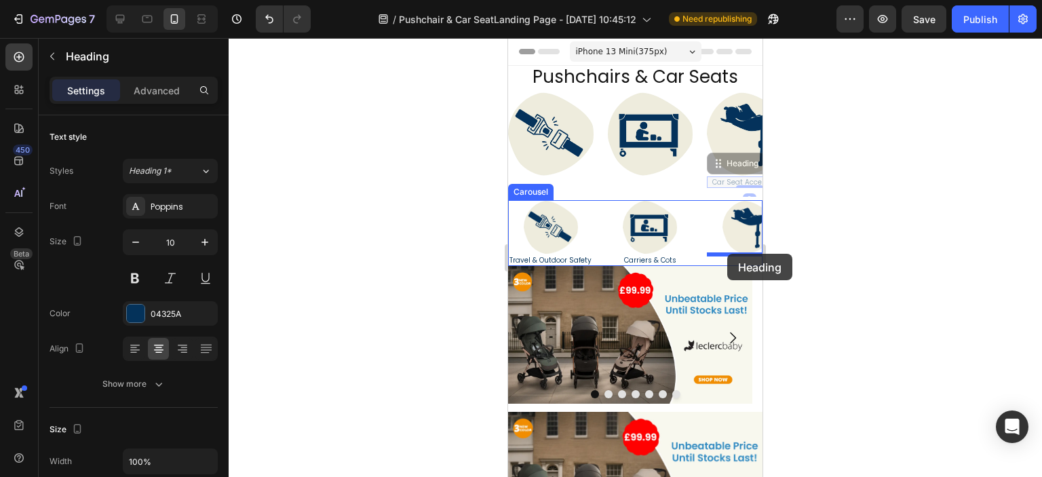
drag, startPoint x: 718, startPoint y: 176, endPoint x: 727, endPoint y: 254, distance: 78.6
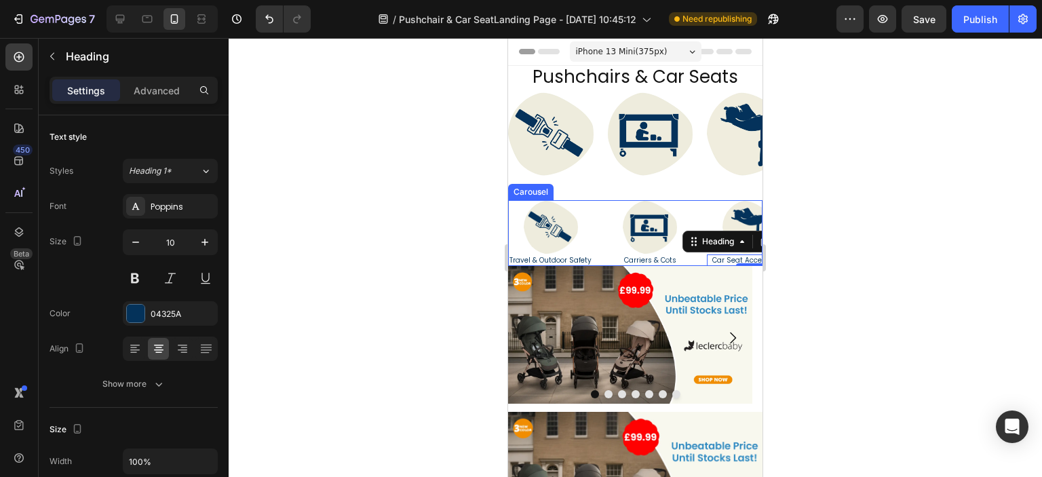
click at [605, 218] on div "Image Travel & Outdoor Safety Heading Image Carriers & Cots Heading Image Car S…" at bounding box center [635, 233] width 254 height 66
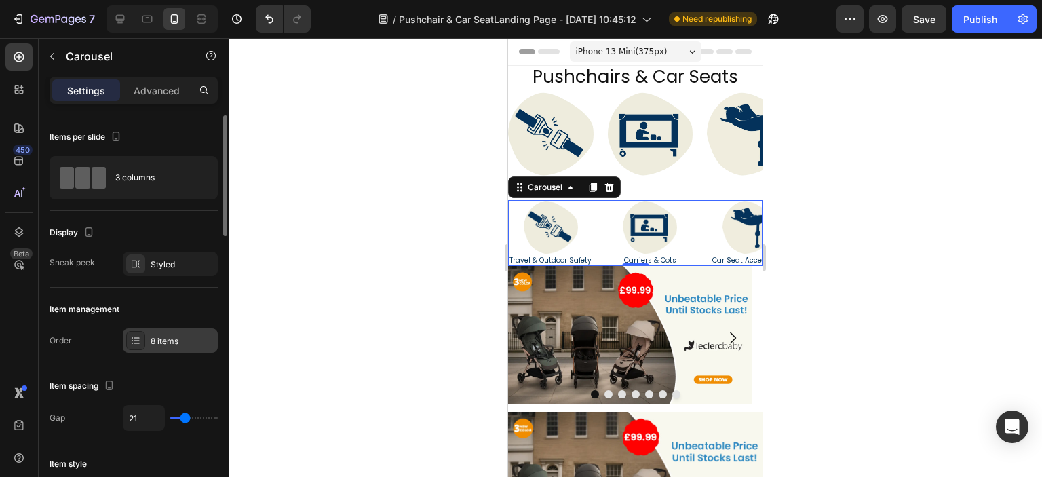
click at [161, 346] on div "8 items" at bounding box center [183, 341] width 64 height 12
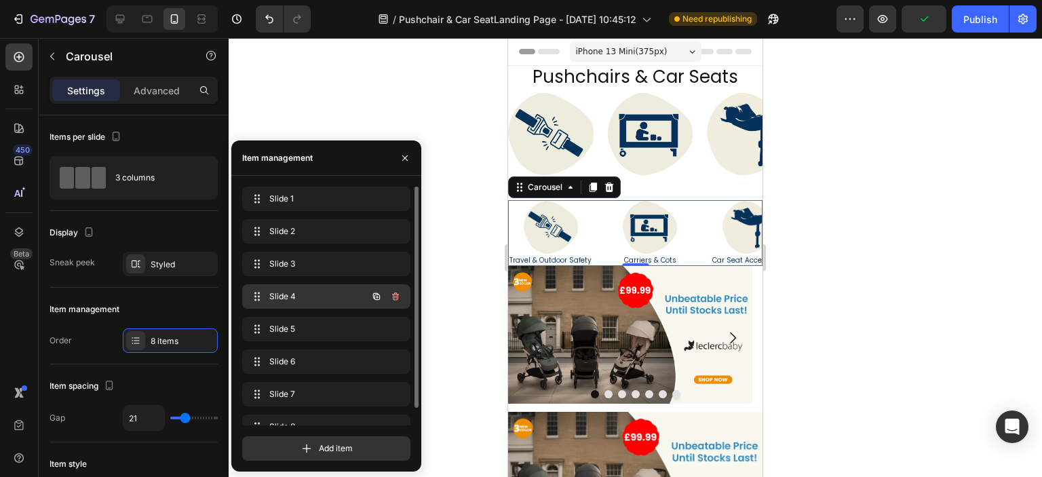
click at [311, 288] on div "Slide 4 Slide 4" at bounding box center [307, 296] width 119 height 19
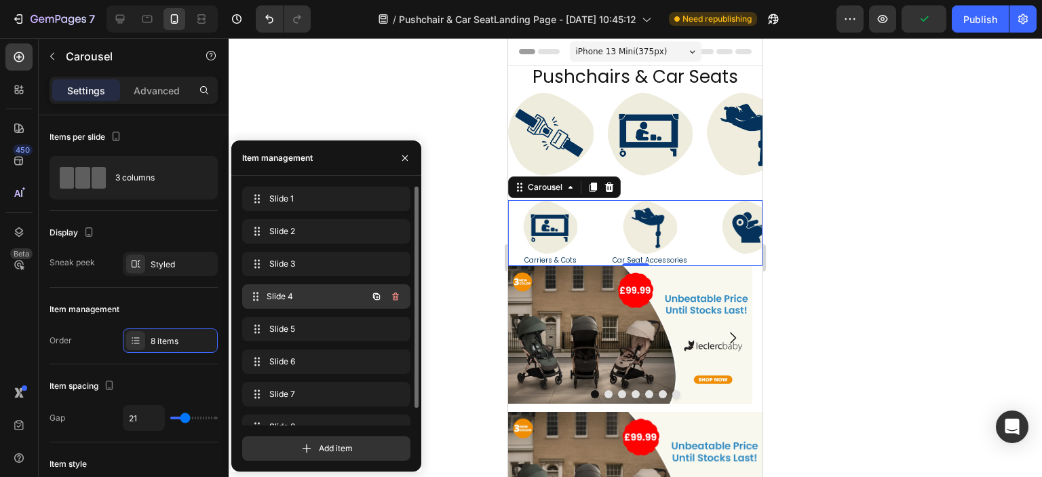
click at [311, 288] on div "Slide 4 Slide 4" at bounding box center [307, 296] width 119 height 19
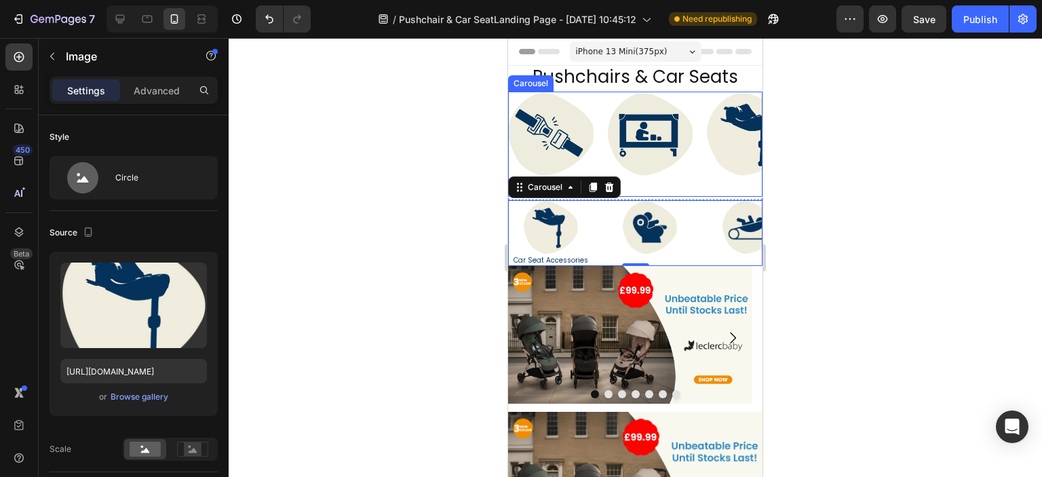
click at [711, 169] on link at bounding box center [749, 134] width 85 height 85
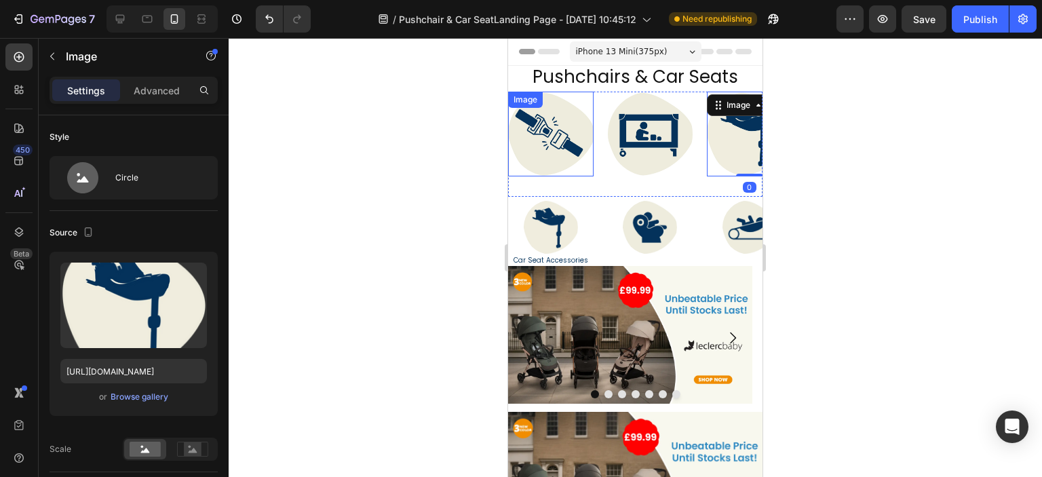
click at [570, 149] on img at bounding box center [550, 134] width 85 height 85
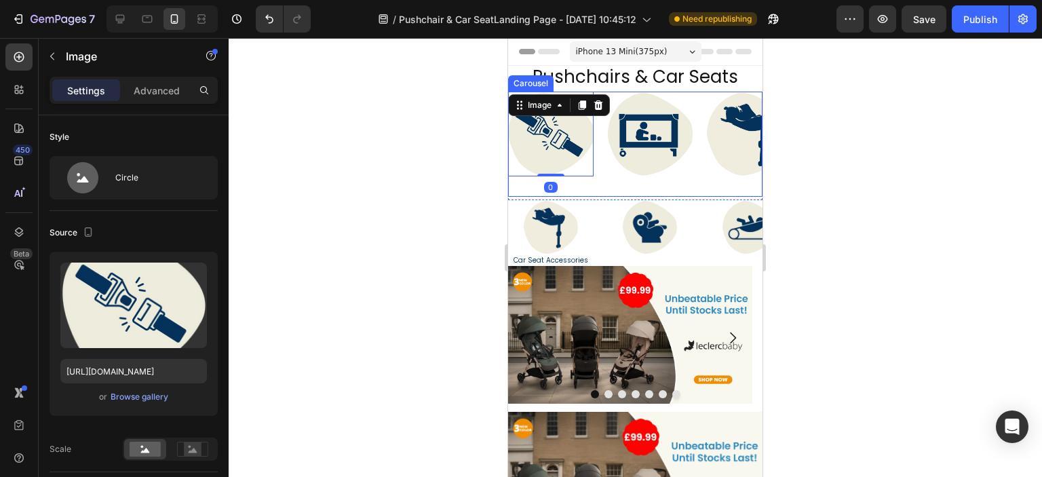
click at [600, 181] on div "Image 0 Image Image Image Car Seats Heading Image Bouncers & Walkers & Swings H…" at bounding box center [635, 145] width 254 height 106
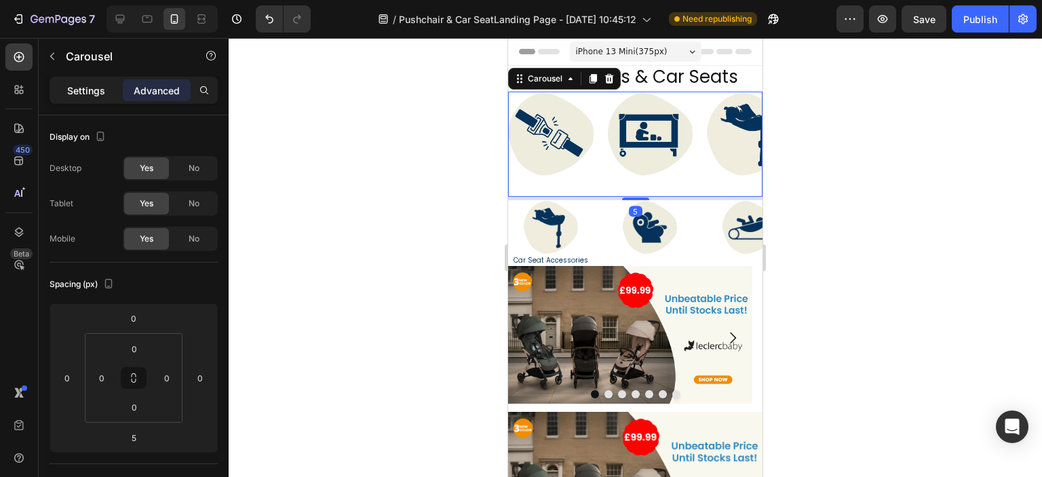
click at [87, 92] on p "Settings" at bounding box center [86, 90] width 38 height 14
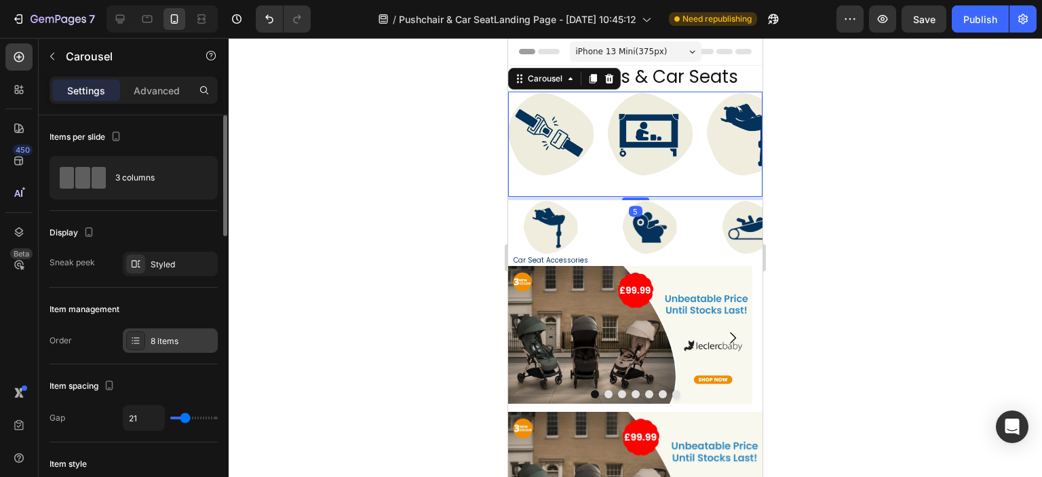
click at [153, 342] on div "8 items" at bounding box center [183, 341] width 64 height 12
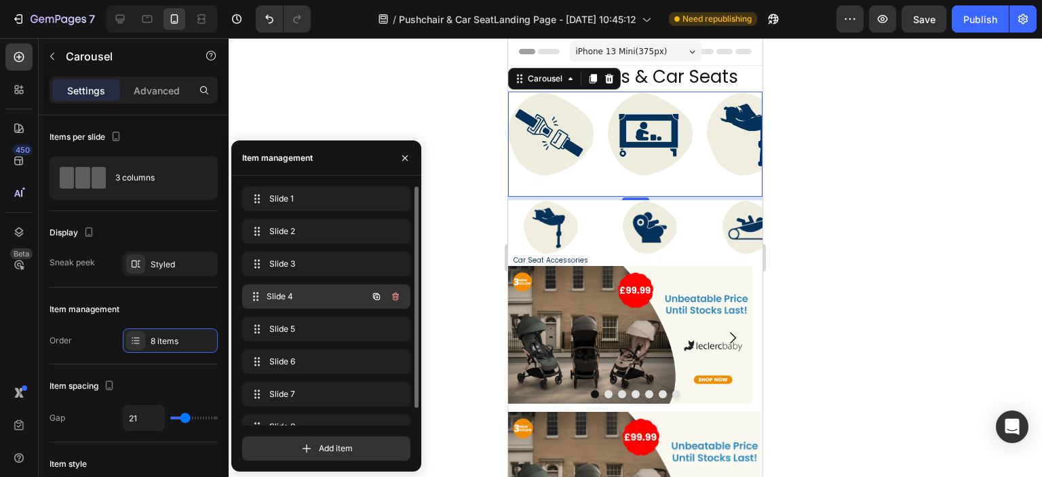
click at [305, 300] on span "Slide 4" at bounding box center [317, 296] width 100 height 12
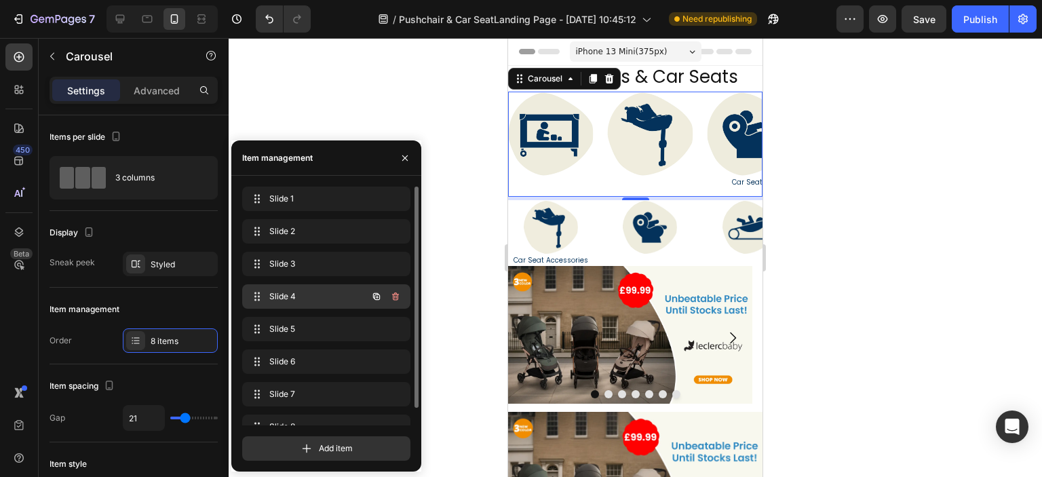
click at [305, 300] on span "Slide 4" at bounding box center [307, 296] width 77 height 12
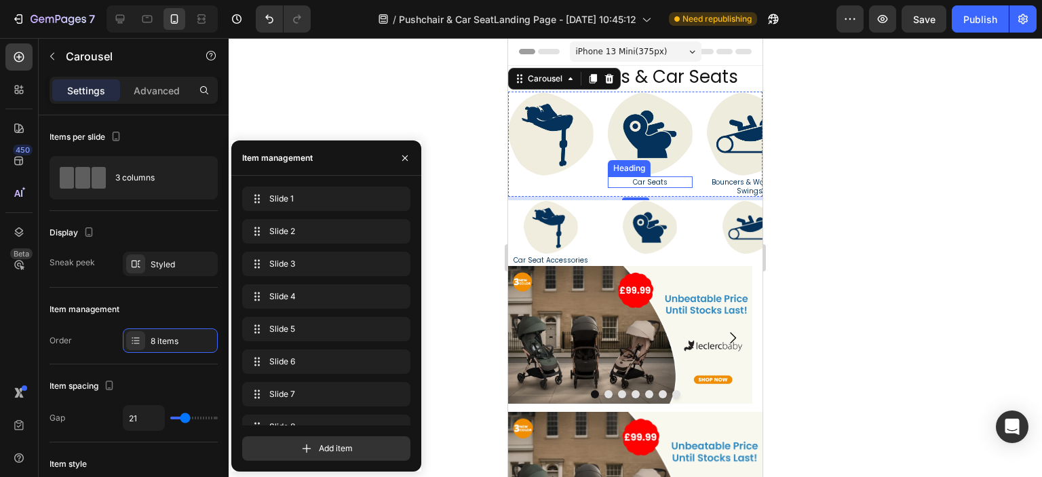
click at [654, 184] on link "Car Seats" at bounding box center [650, 182] width 35 height 10
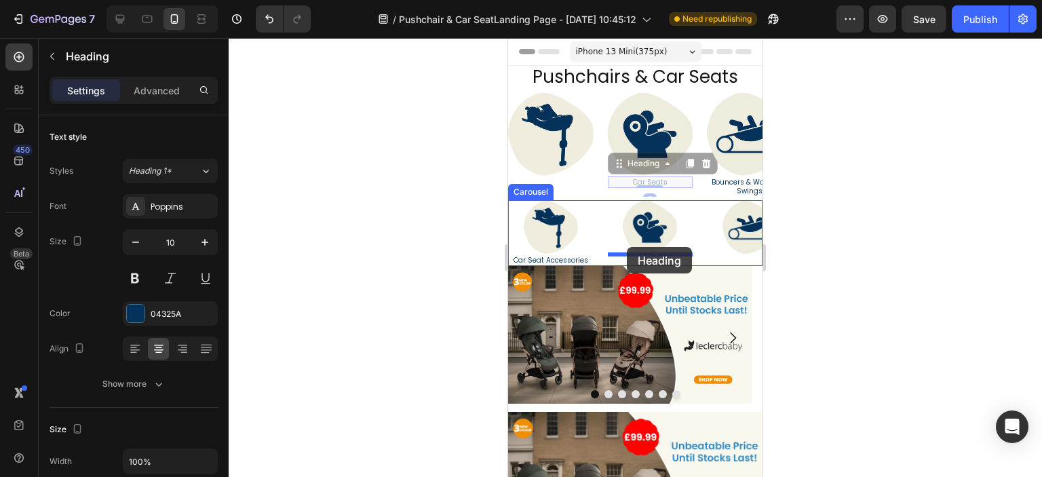
drag, startPoint x: 619, startPoint y: 165, endPoint x: 627, endPoint y: 247, distance: 82.5
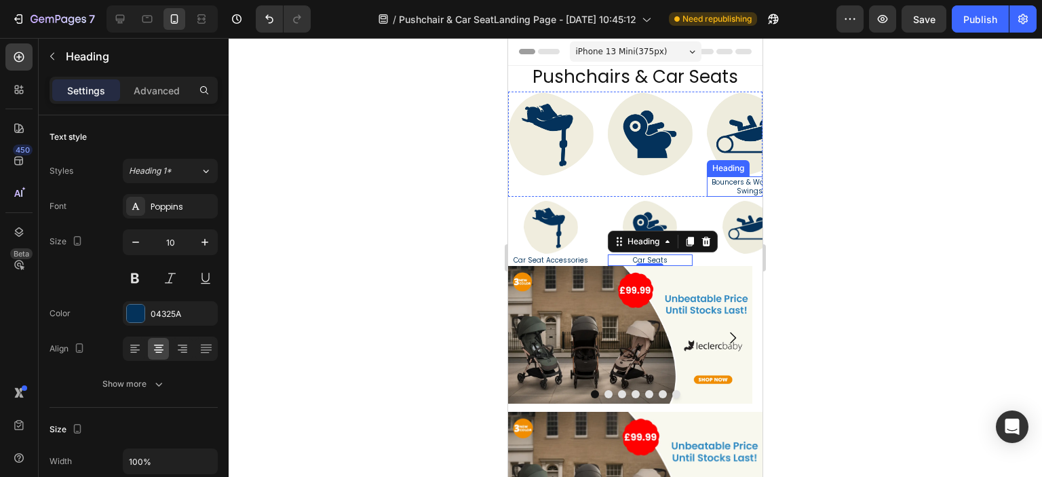
click at [714, 182] on link "Bouncers & Walkers & Swings" at bounding box center [749, 186] width 76 height 19
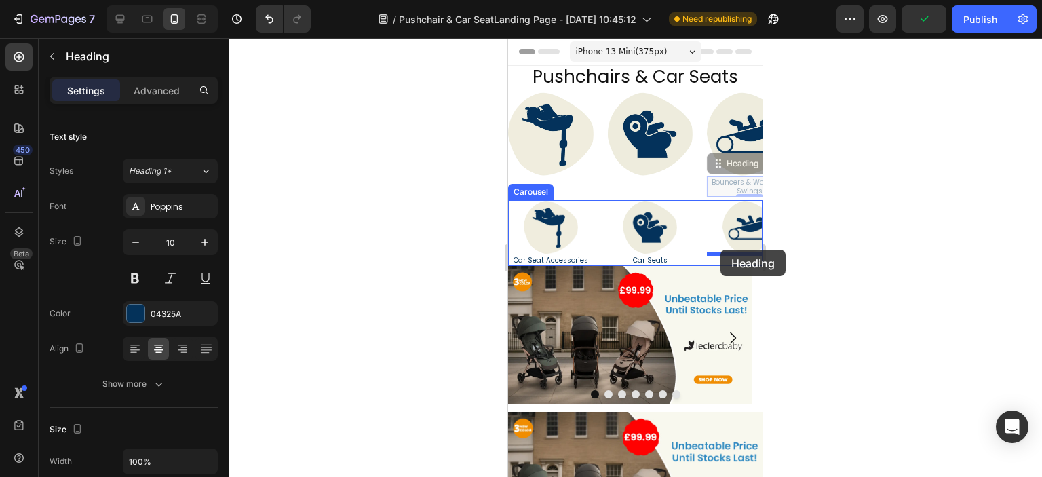
drag, startPoint x: 716, startPoint y: 164, endPoint x: 720, endPoint y: 250, distance: 85.5
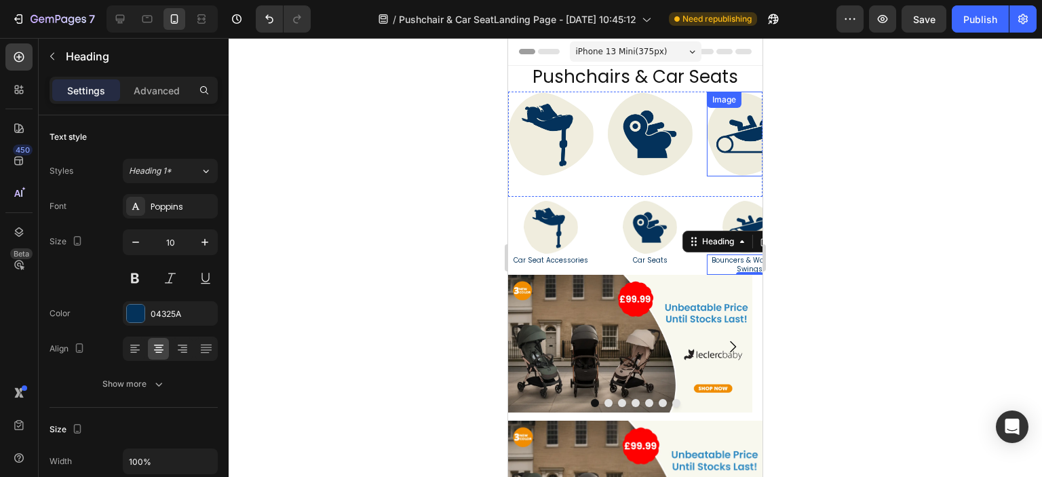
click at [719, 160] on img at bounding box center [749, 134] width 85 height 85
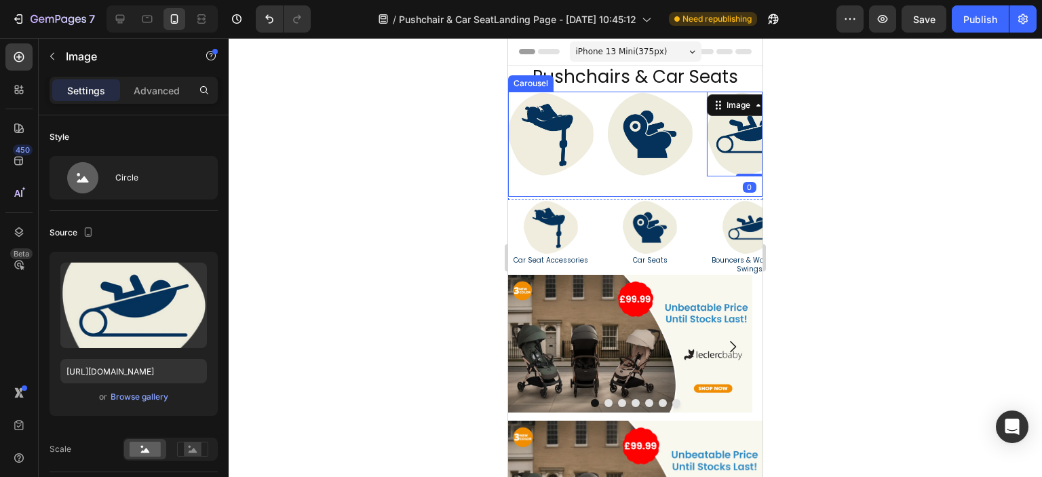
click at [604, 183] on div "Image Image Image Image Image 0 Image Pushchair & Pram Accessories Heading Imag…" at bounding box center [635, 145] width 254 height 106
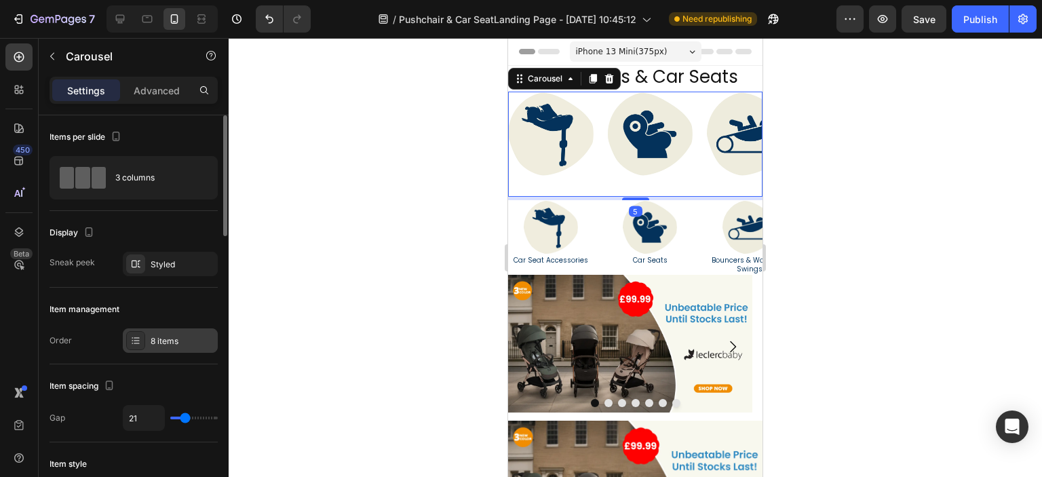
click at [149, 336] on div "8 items" at bounding box center [170, 340] width 95 height 24
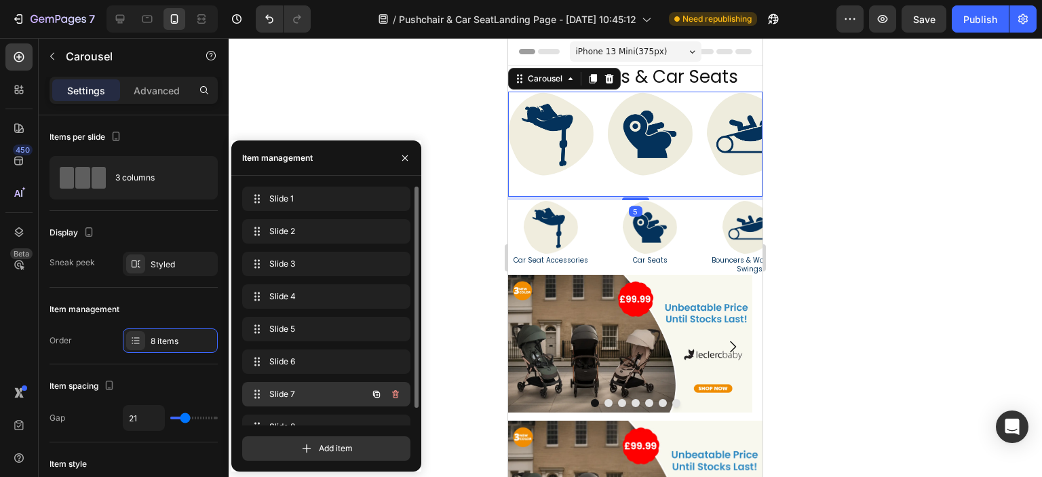
click at [288, 388] on span "Slide 7" at bounding box center [307, 394] width 77 height 12
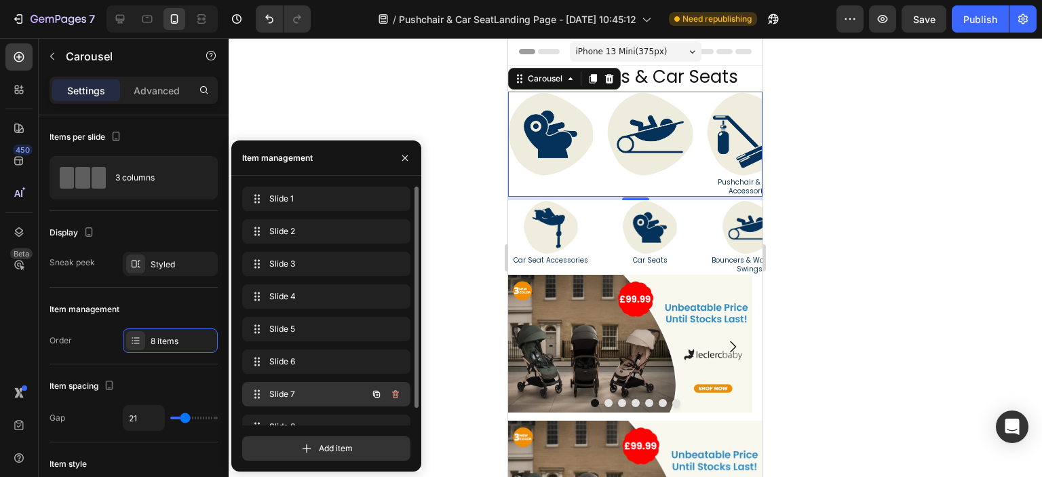
click at [288, 388] on span "Slide 7" at bounding box center [307, 394] width 77 height 12
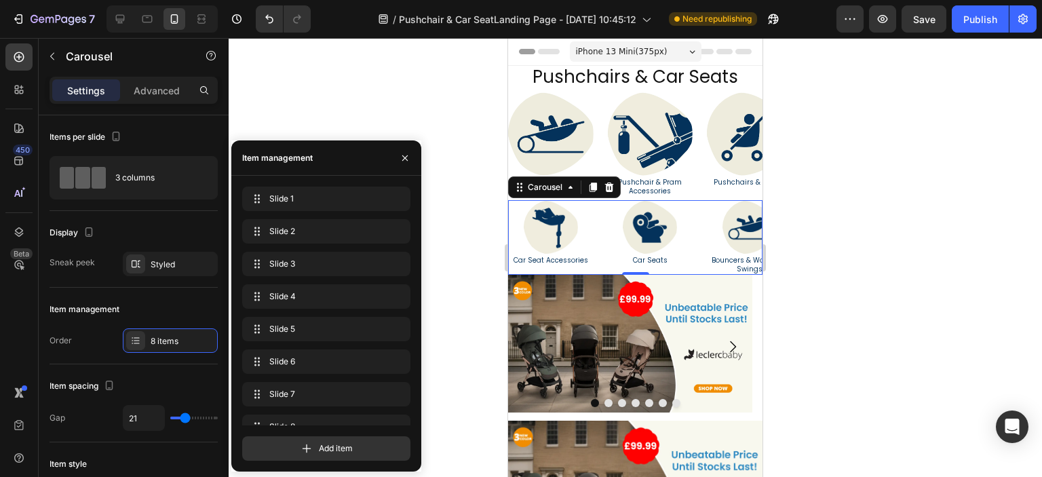
click at [701, 252] on div "Image Travel & Outdoor Safety Heading Image Carriers & Cots Heading Image Car S…" at bounding box center [635, 237] width 254 height 75
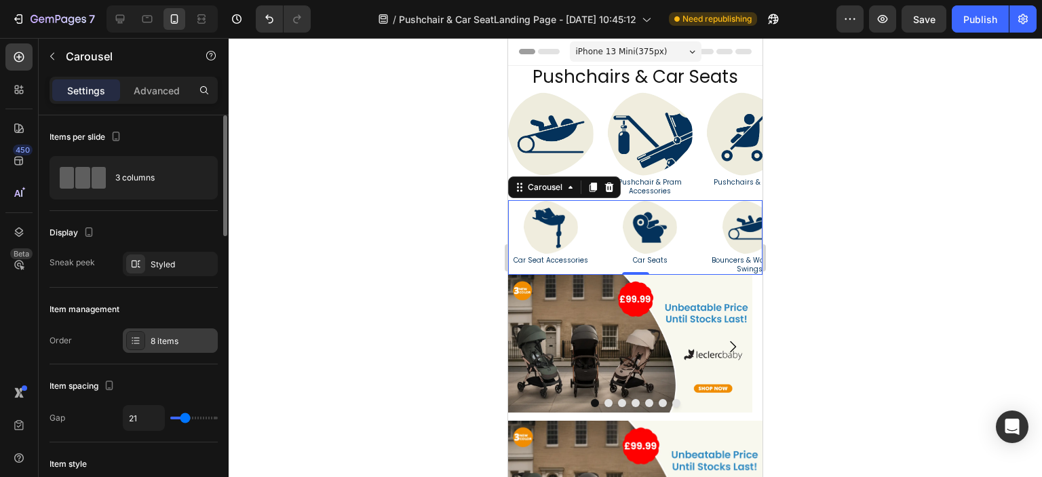
click at [159, 344] on div "8 items" at bounding box center [183, 341] width 64 height 12
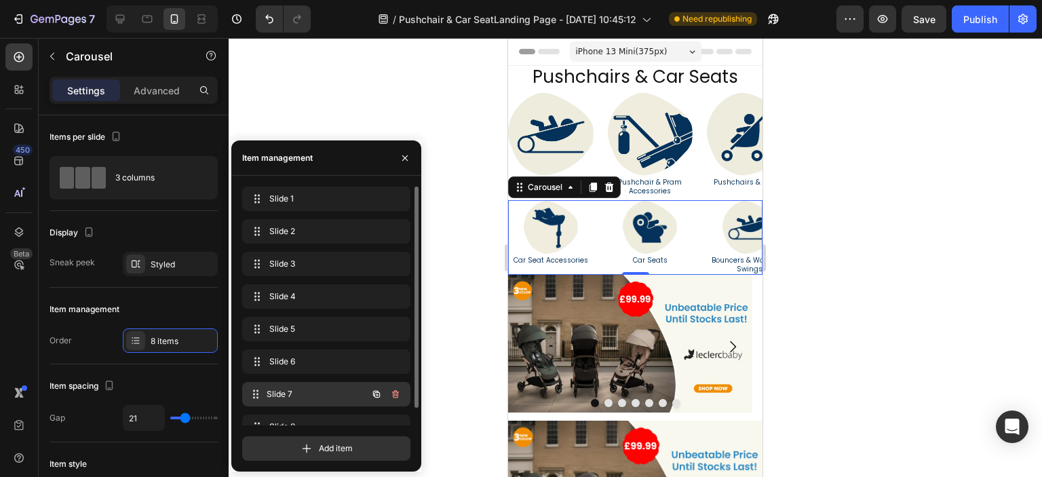
click at [309, 404] on div "Slide 7 Slide 7" at bounding box center [307, 394] width 119 height 19
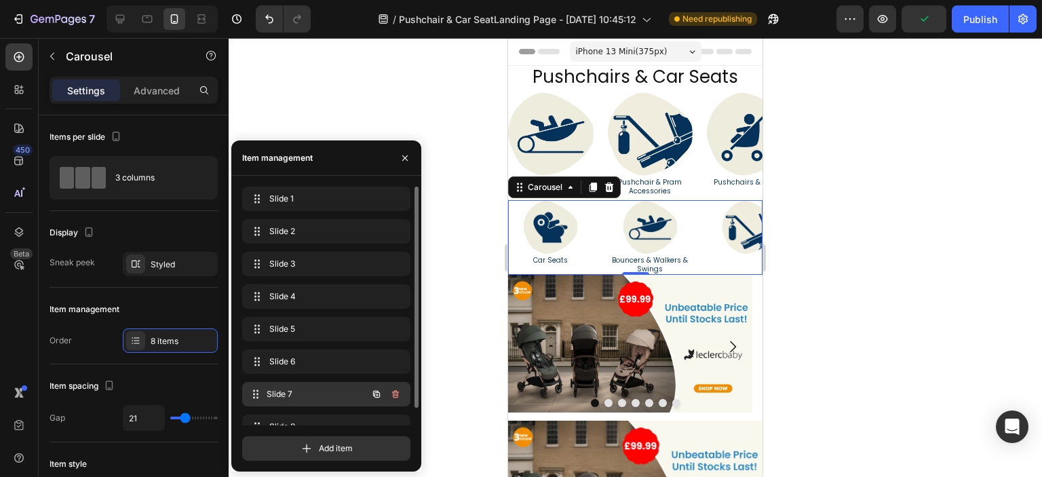
click at [307, 393] on span "Slide 7" at bounding box center [317, 394] width 100 height 12
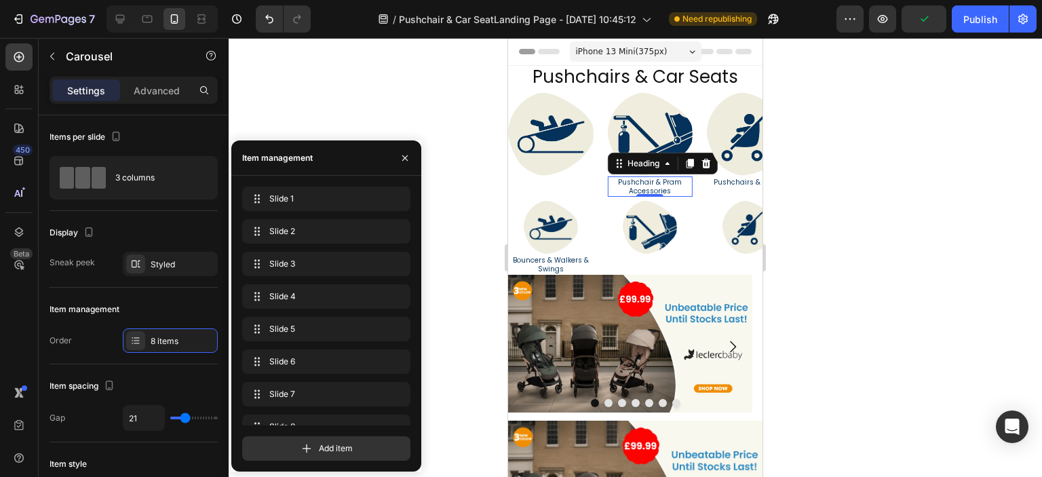
click at [653, 193] on div "Pushchair & Pram Accessories Heading 0" at bounding box center [650, 186] width 85 height 20
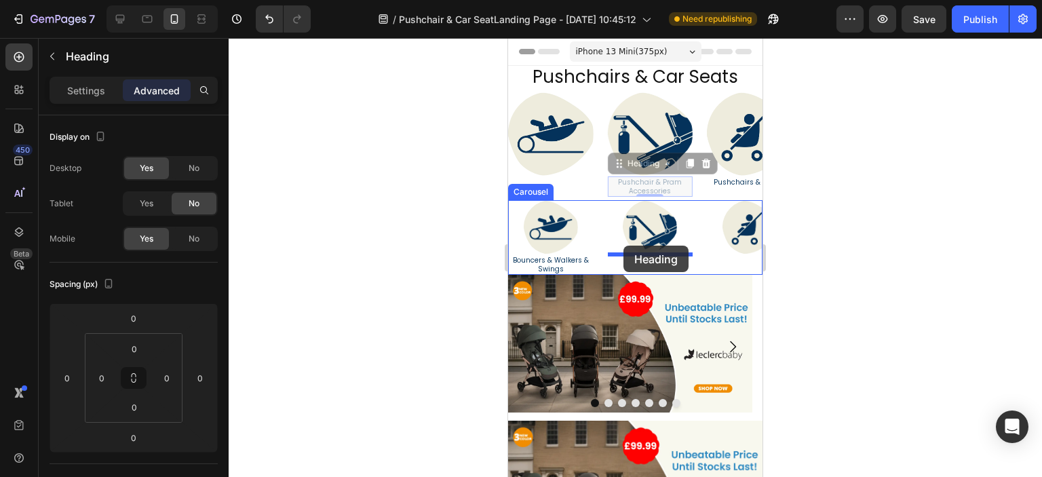
drag, startPoint x: 621, startPoint y: 160, endPoint x: 623, endPoint y: 246, distance: 85.5
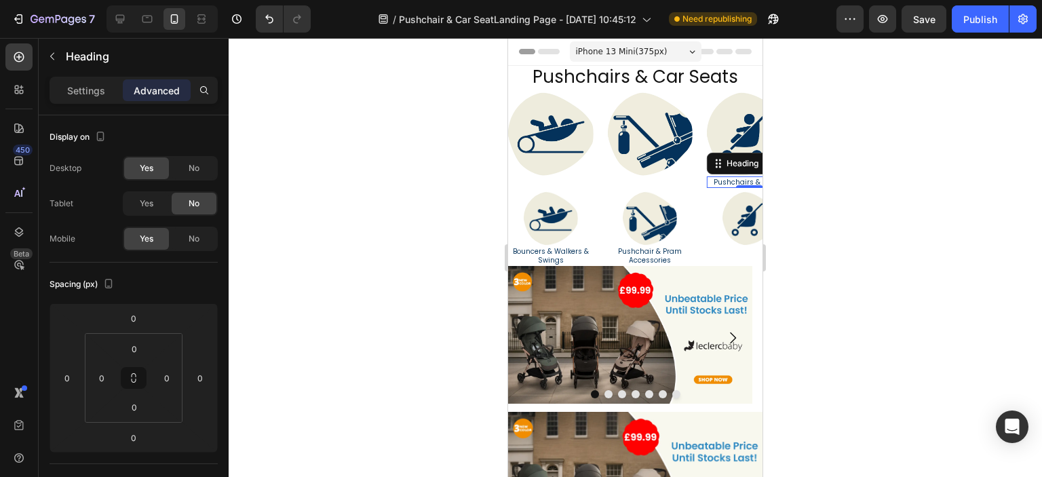
click at [719, 182] on link "Pushchairs & Prams" at bounding box center [749, 182] width 72 height 10
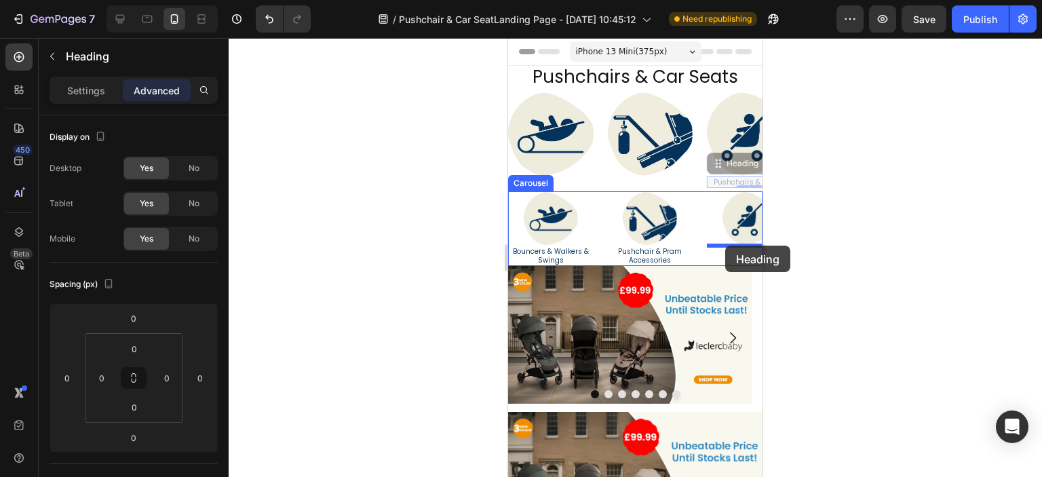
drag, startPoint x: 715, startPoint y: 164, endPoint x: 725, endPoint y: 246, distance: 82.0
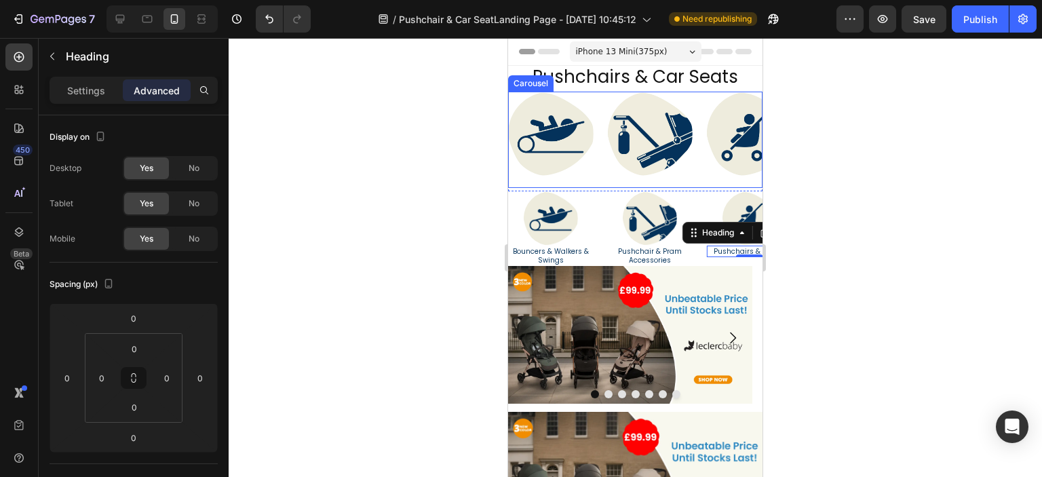
click at [602, 164] on div "Image Image Image Image Image Image Image Image Travel Systems Heading" at bounding box center [635, 140] width 254 height 97
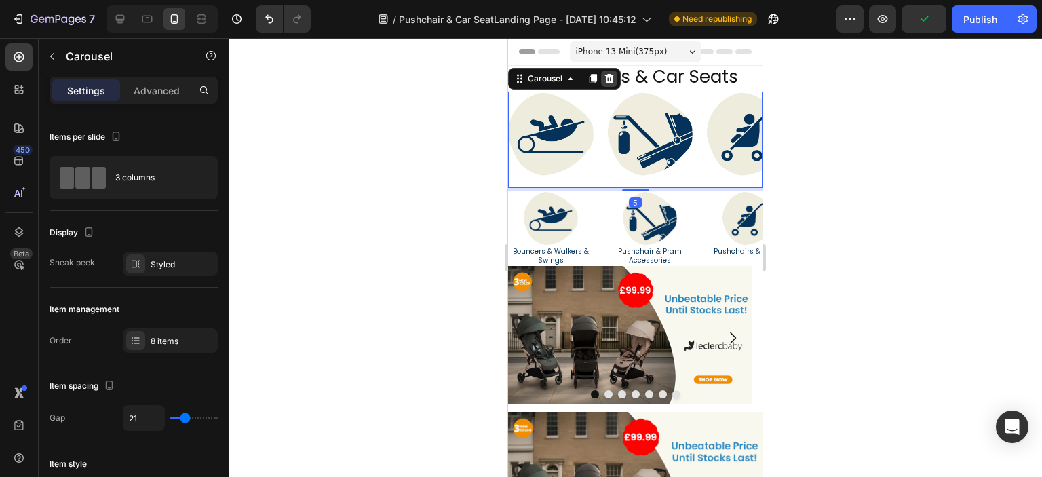
click at [605, 81] on icon at bounding box center [609, 78] width 11 height 11
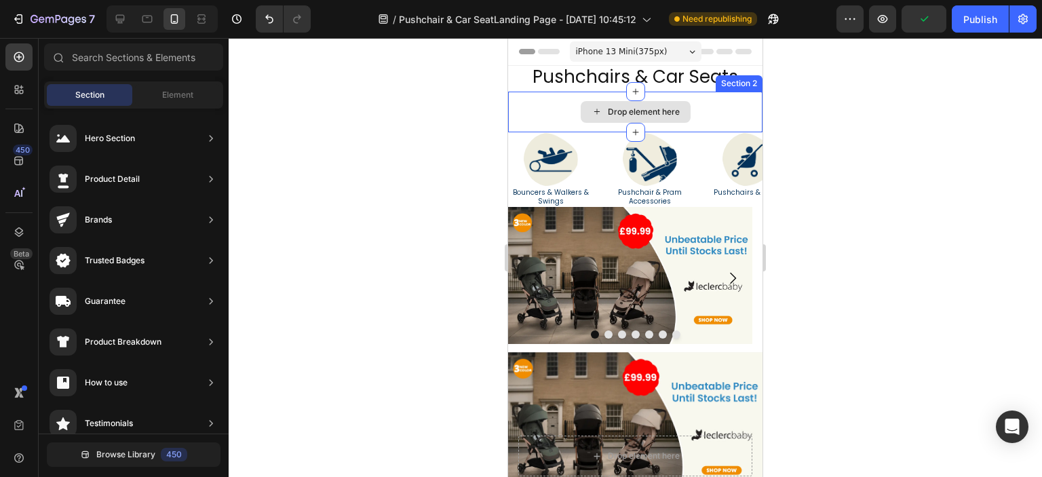
click at [551, 110] on div "Drop element here" at bounding box center [635, 112] width 254 height 41
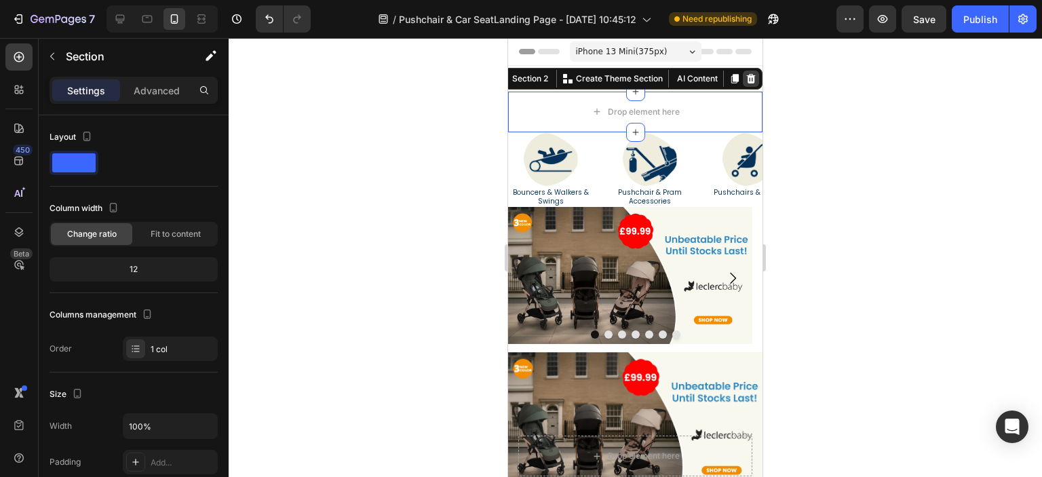
click at [747, 83] on icon at bounding box center [751, 78] width 9 height 9
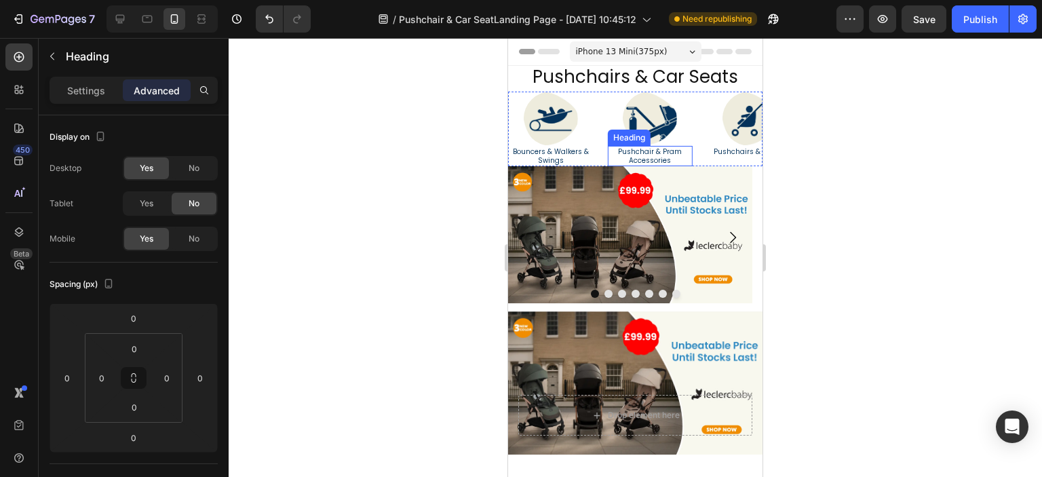
click at [608, 163] on h2 "Pushchair & Pram Accessories" at bounding box center [650, 156] width 85 height 20
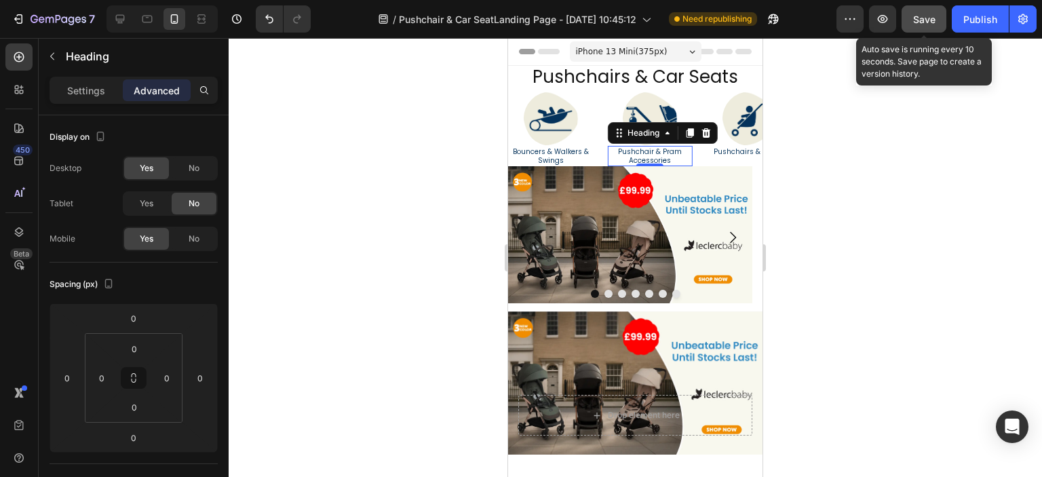
click at [924, 25] on div "Save" at bounding box center [924, 19] width 22 height 14
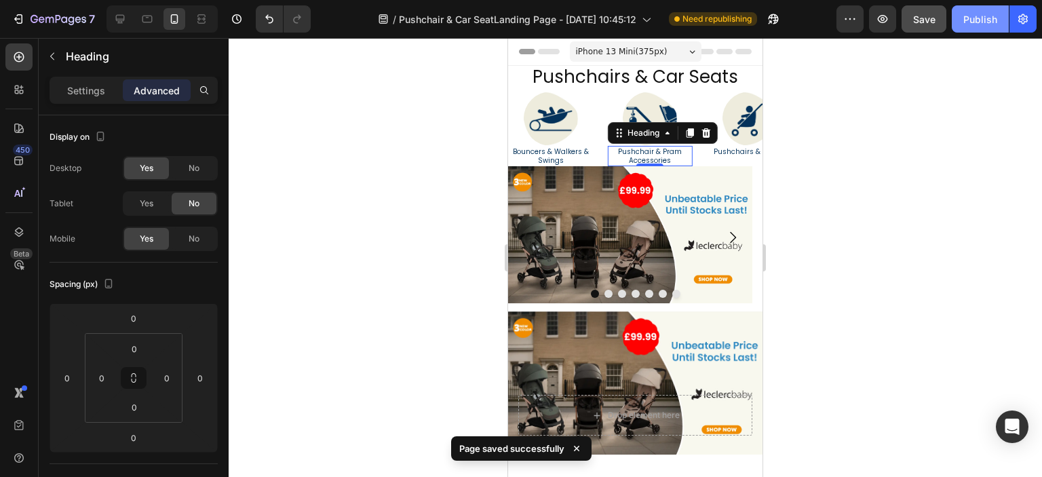
click at [970, 23] on div "Publish" at bounding box center [980, 19] width 34 height 14
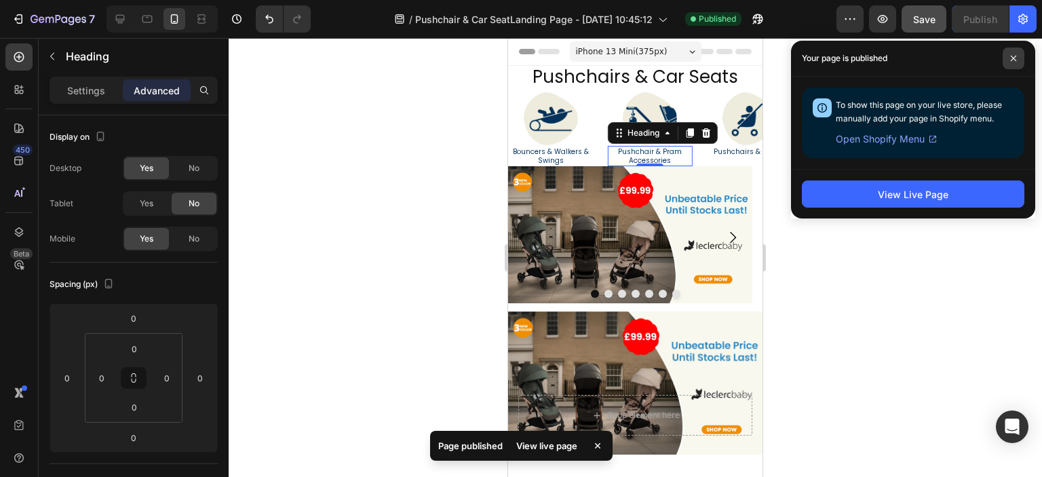
click at [1008, 59] on span at bounding box center [1013, 58] width 22 height 22
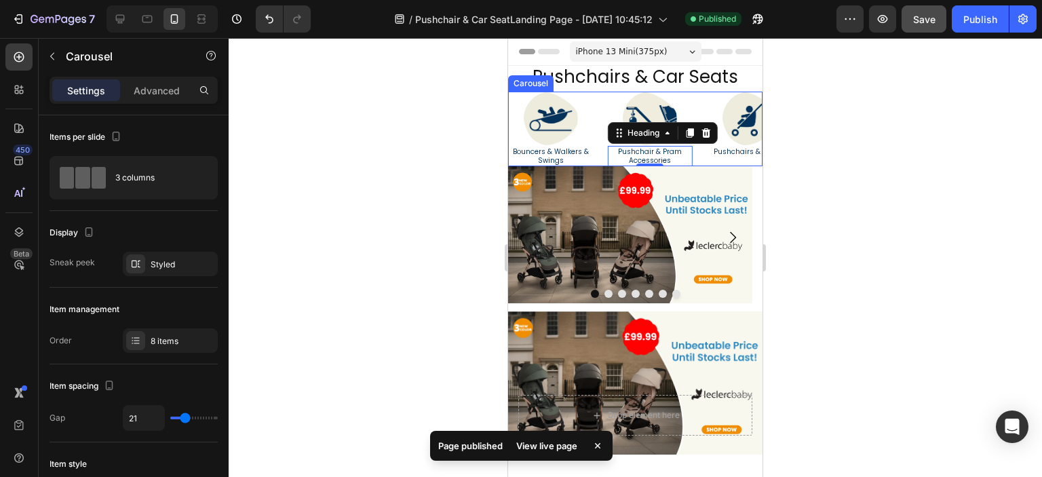
click at [595, 141] on div "Image Travel & Outdoor Safety Heading Image Carriers & Cots Heading Image Car S…" at bounding box center [635, 129] width 254 height 75
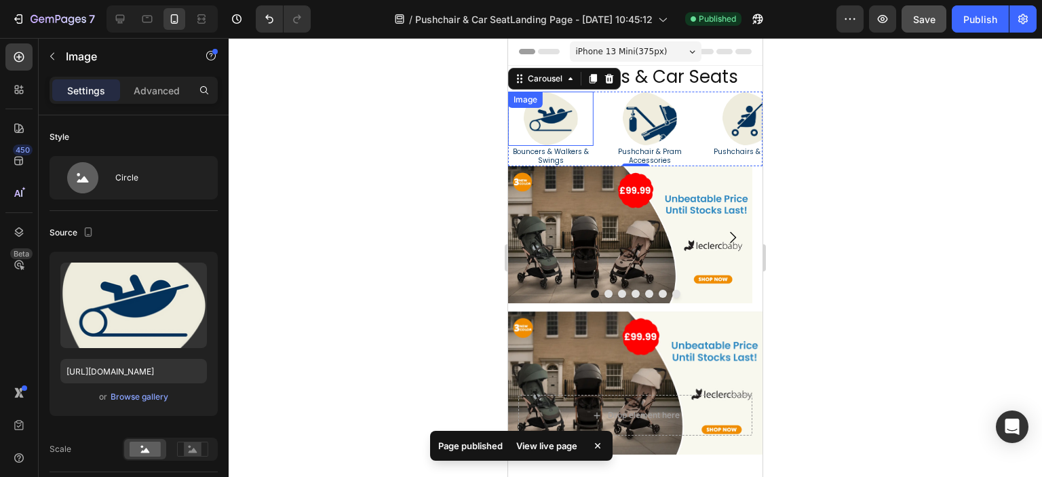
click at [548, 132] on img at bounding box center [551, 119] width 54 height 54
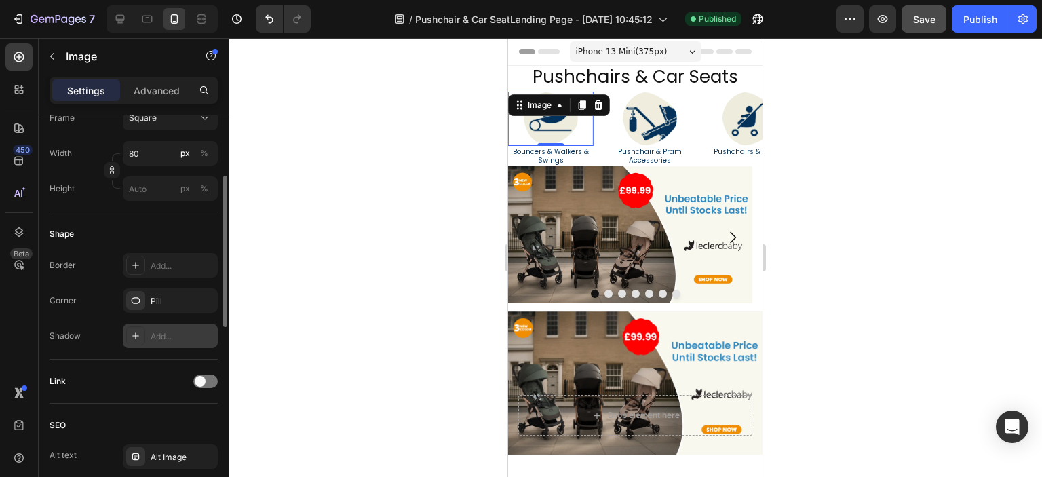
scroll to position [475, 0]
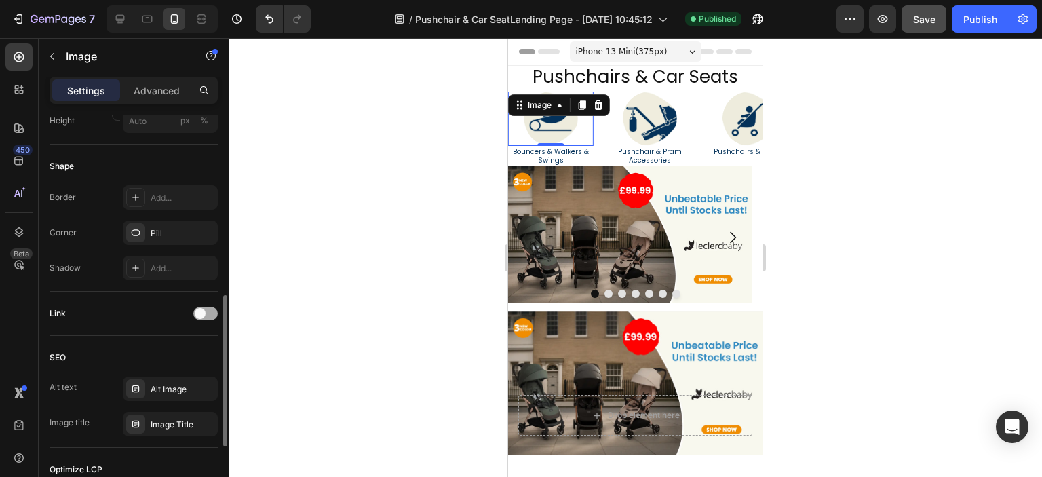
click at [201, 314] on span at bounding box center [200, 313] width 11 height 11
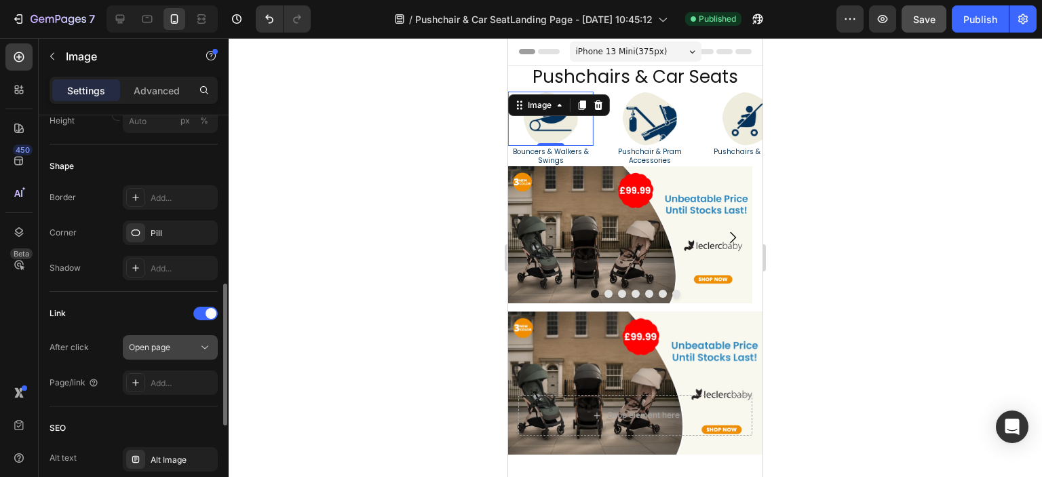
click at [197, 349] on div "Open page" at bounding box center [163, 347] width 69 height 12
click at [169, 389] on div "Add..." at bounding box center [170, 382] width 95 height 24
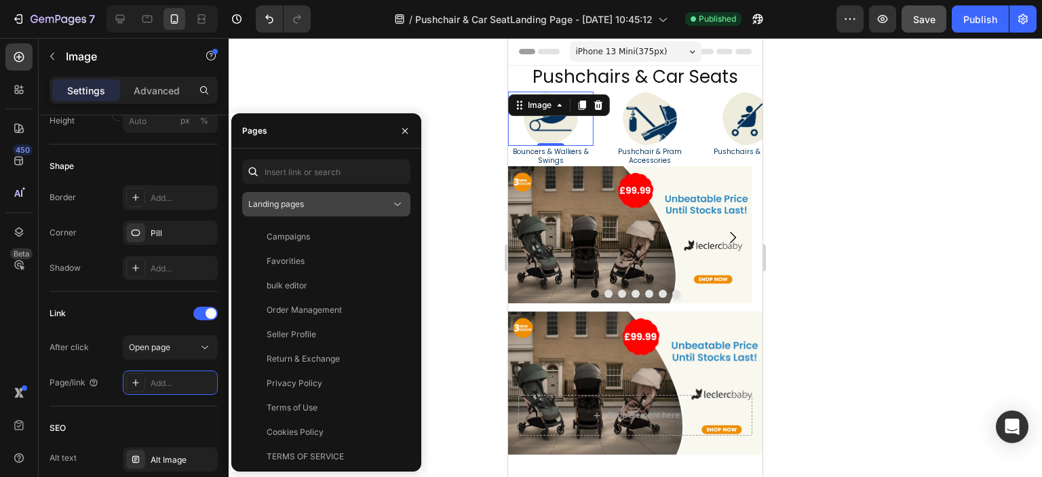
click at [312, 208] on div "Landing pages" at bounding box center [319, 204] width 142 height 12
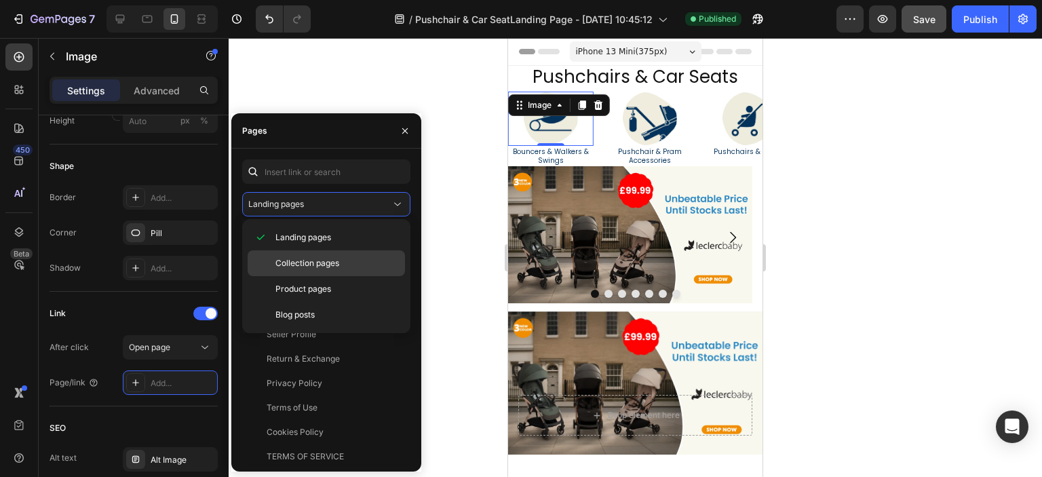
click at [326, 262] on span "Collection pages" at bounding box center [307, 263] width 64 height 12
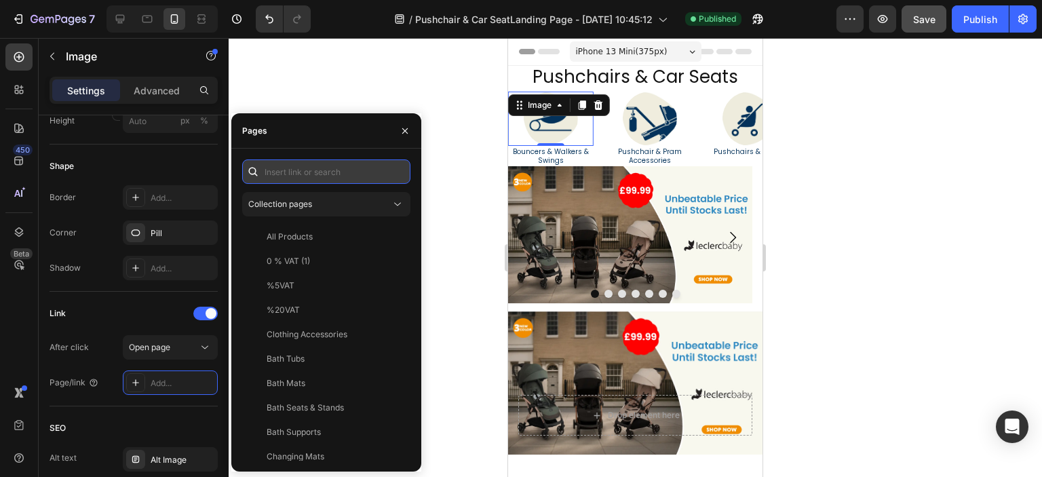
click at [341, 175] on input "text" at bounding box center [326, 171] width 168 height 24
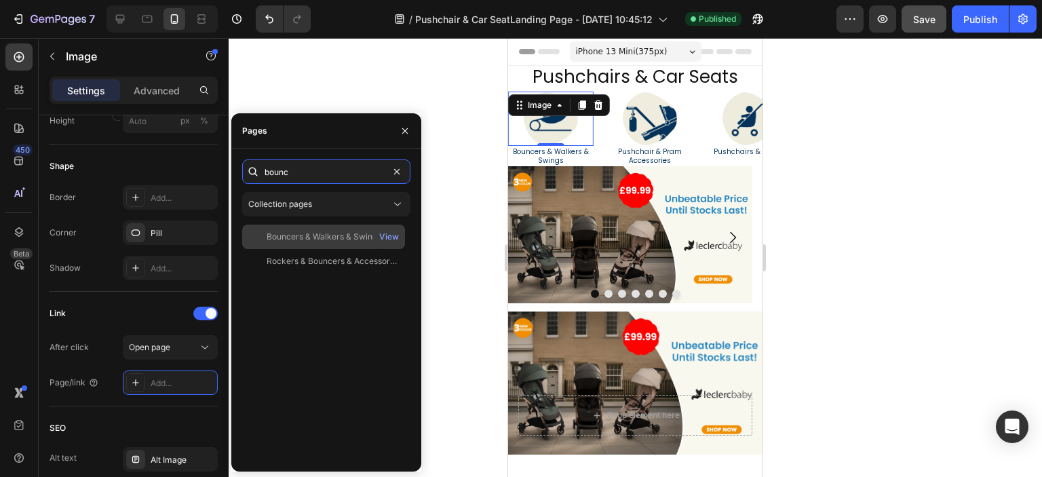
type input "bounc"
click at [359, 233] on div "Bouncers & Walkers & Swings" at bounding box center [324, 237] width 115 height 12
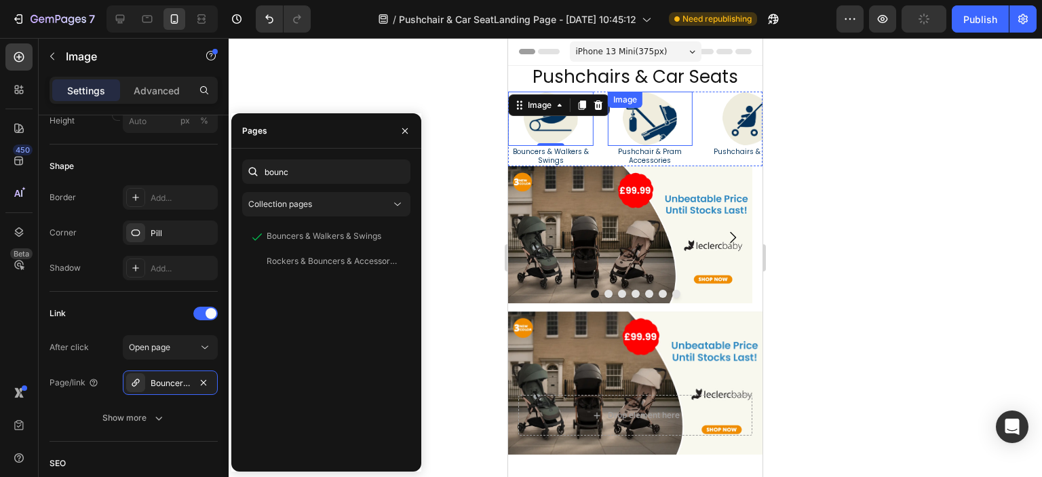
click at [637, 130] on img at bounding box center [650, 119] width 54 height 54
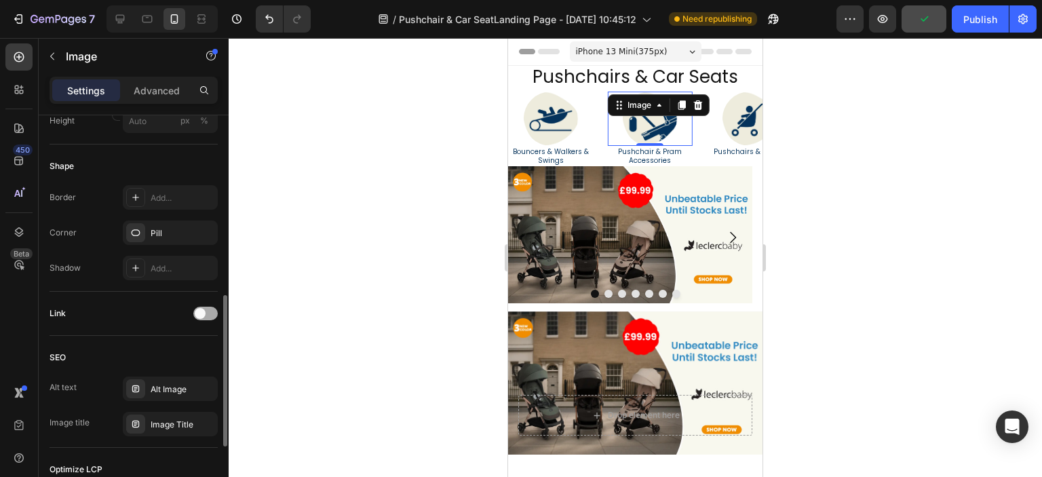
click at [209, 311] on div at bounding box center [205, 314] width 24 height 14
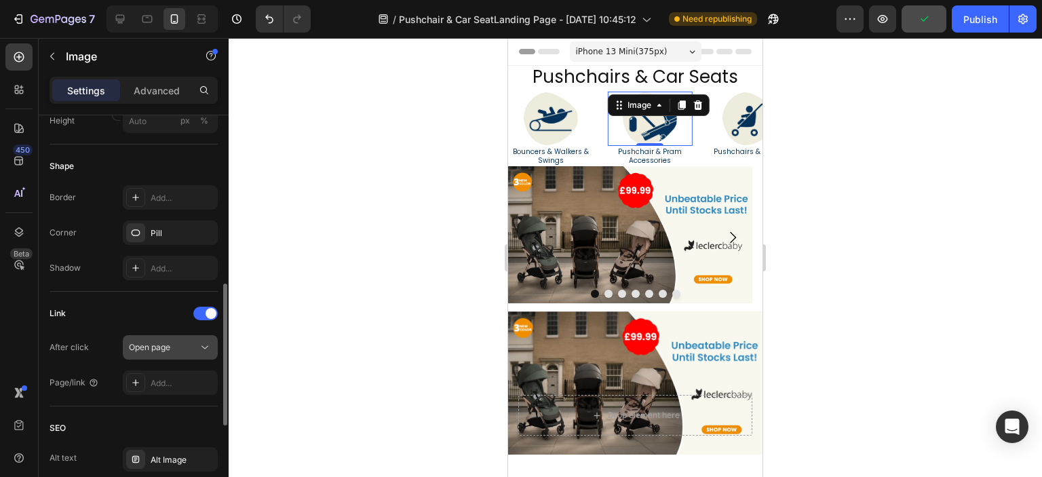
click at [182, 353] on div "Open page" at bounding box center [170, 347] width 83 height 14
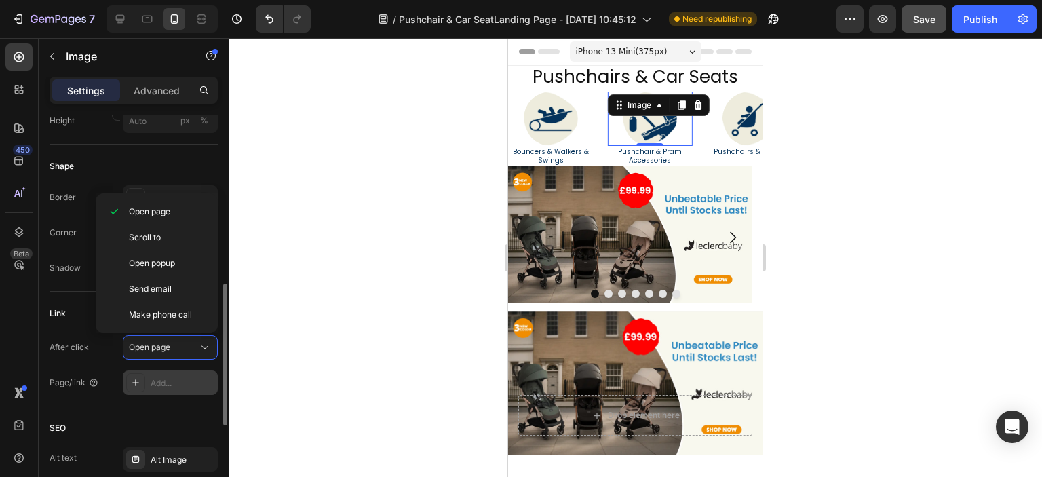
click at [170, 377] on div "Add..." at bounding box center [183, 383] width 64 height 12
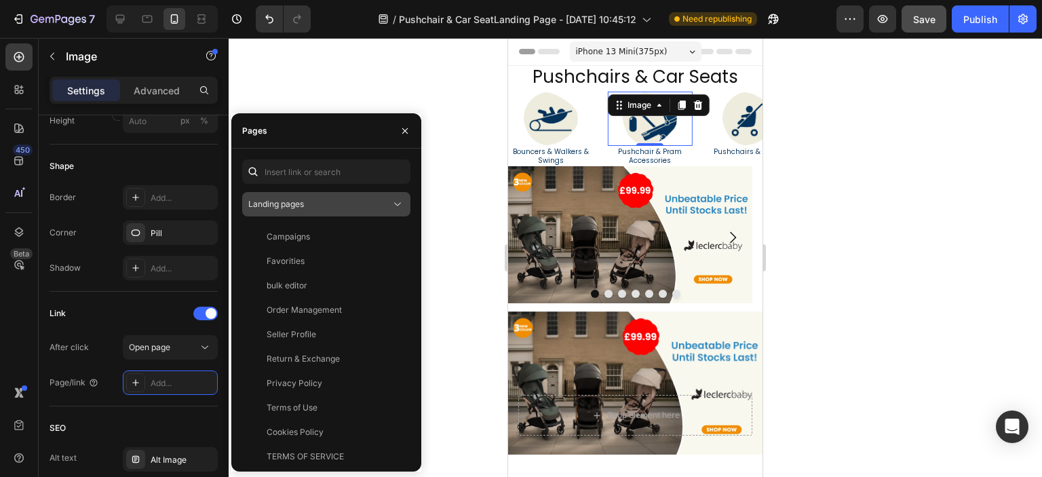
click at [293, 208] on span "Landing pages" at bounding box center [276, 204] width 56 height 10
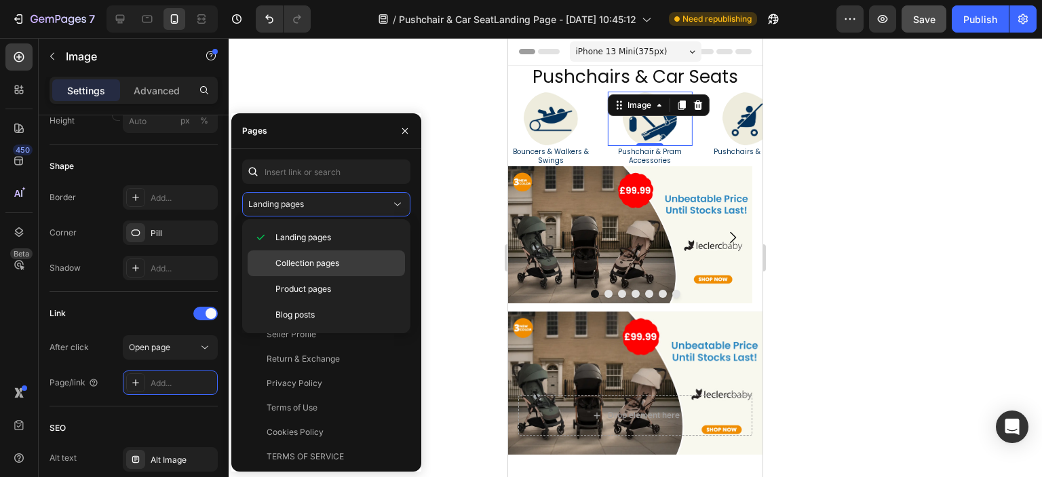
click at [305, 262] on span "Collection pages" at bounding box center [307, 263] width 64 height 12
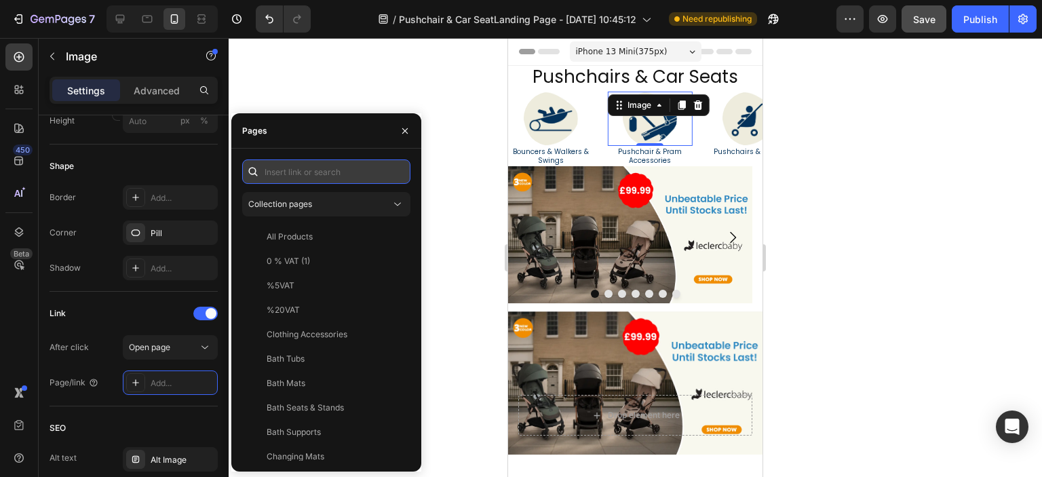
click at [313, 179] on input "text" at bounding box center [326, 171] width 168 height 24
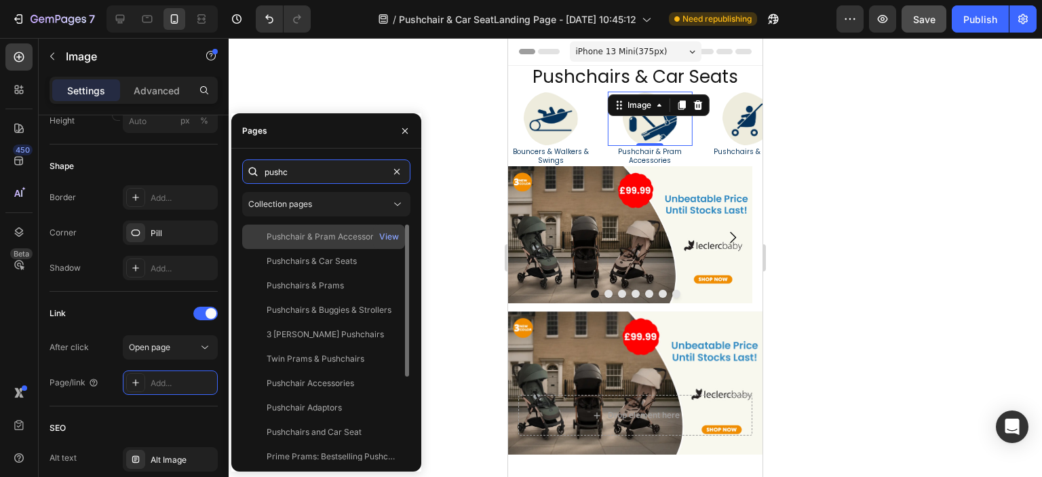
type input "pushc"
click at [328, 232] on div "Pushchair & Pram Accessories" at bounding box center [326, 237] width 118 height 12
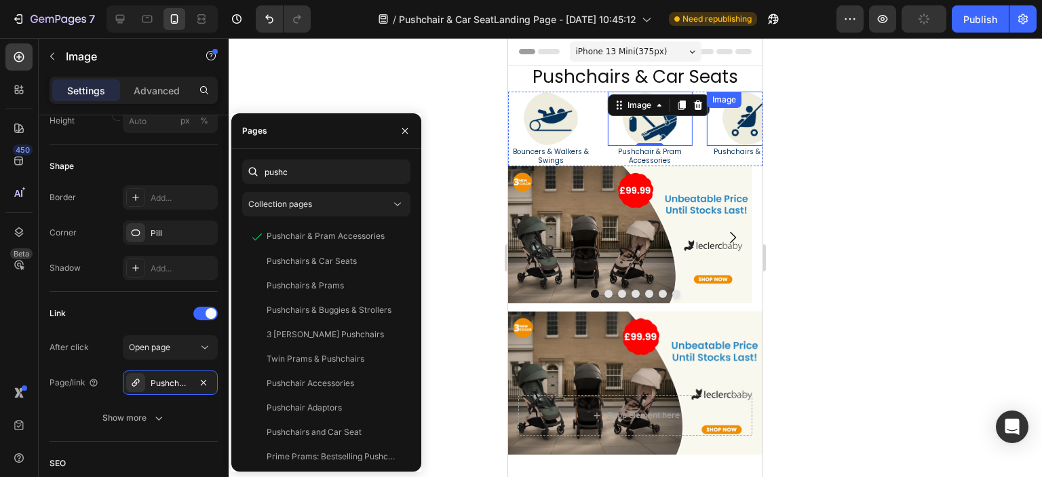
click at [727, 123] on img at bounding box center [749, 119] width 54 height 54
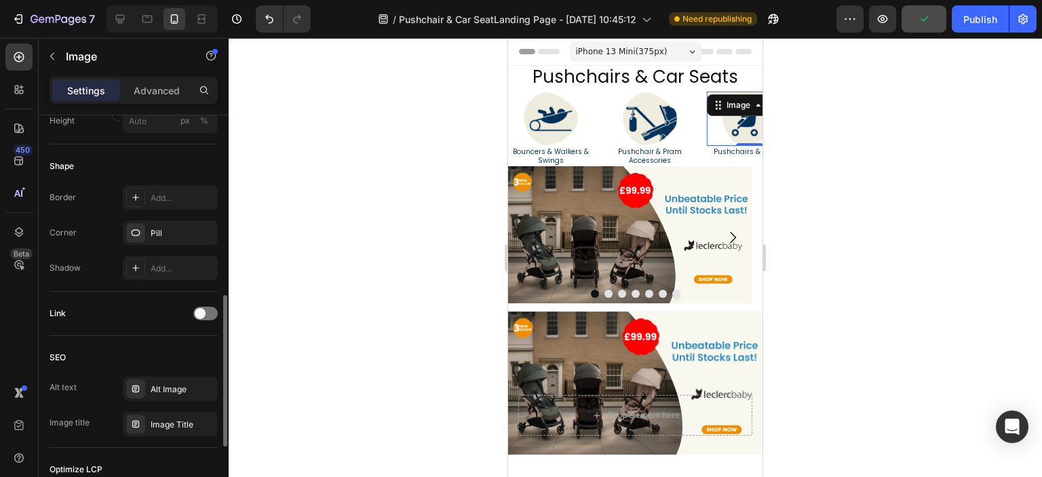
click at [209, 303] on div "Link" at bounding box center [134, 313] width 168 height 22
click at [209, 311] on div at bounding box center [205, 314] width 24 height 14
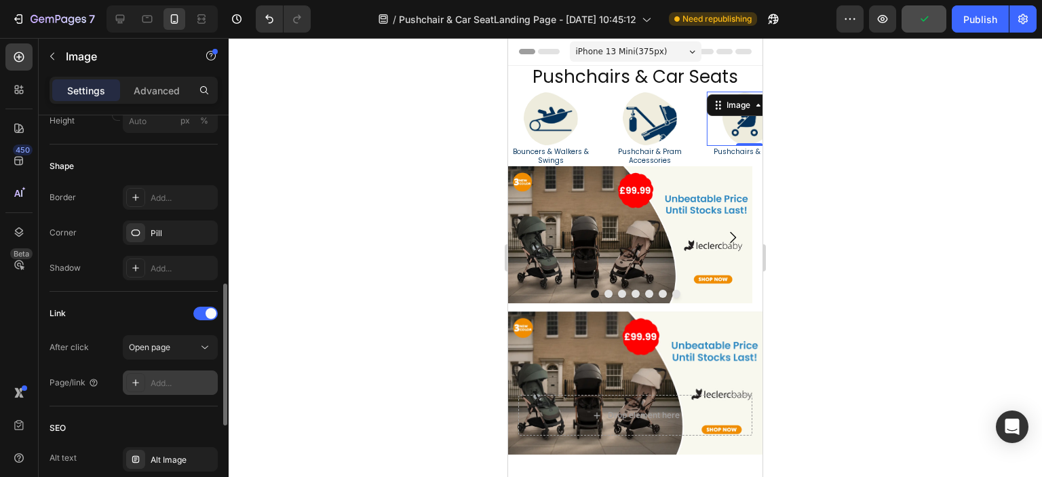
drag, startPoint x: 184, startPoint y: 385, endPoint x: 190, endPoint y: 379, distance: 8.2
click at [184, 385] on div "Add..." at bounding box center [183, 383] width 64 height 12
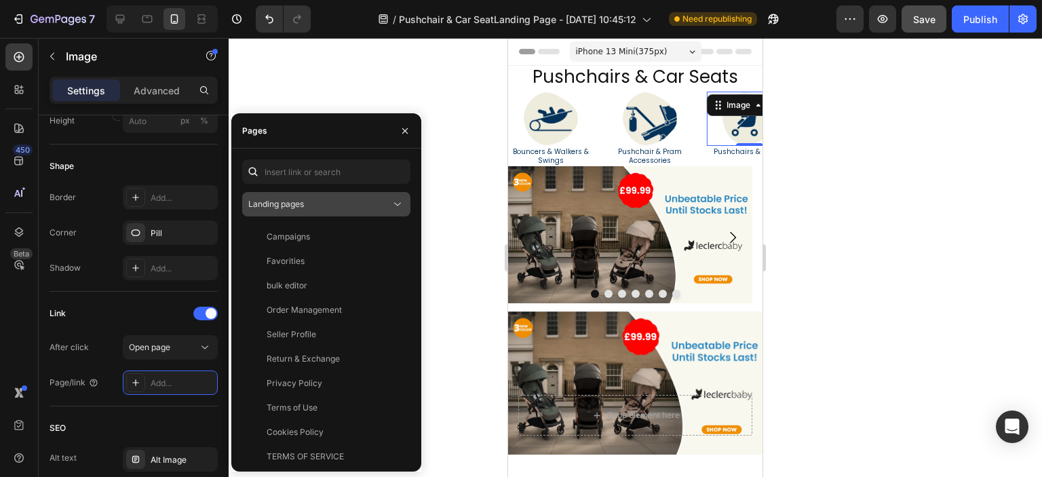
click at [315, 199] on div "Landing pages" at bounding box center [319, 204] width 142 height 12
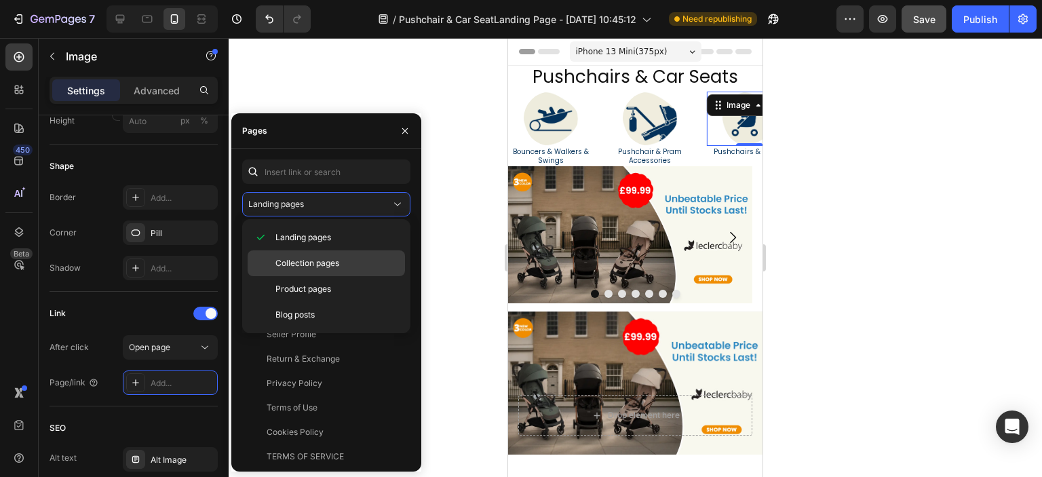
click at [334, 258] on span "Collection pages" at bounding box center [307, 263] width 64 height 12
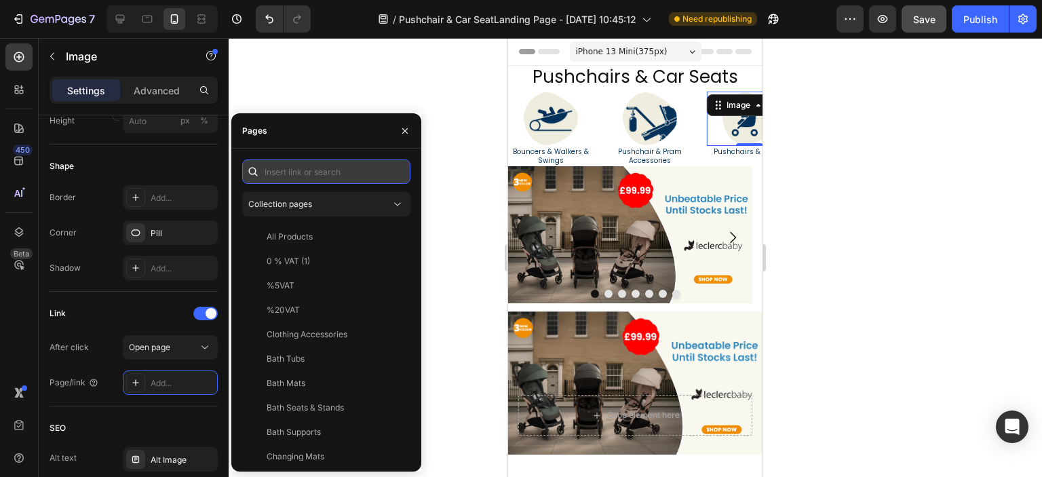
click at [334, 173] on input "text" at bounding box center [326, 171] width 168 height 24
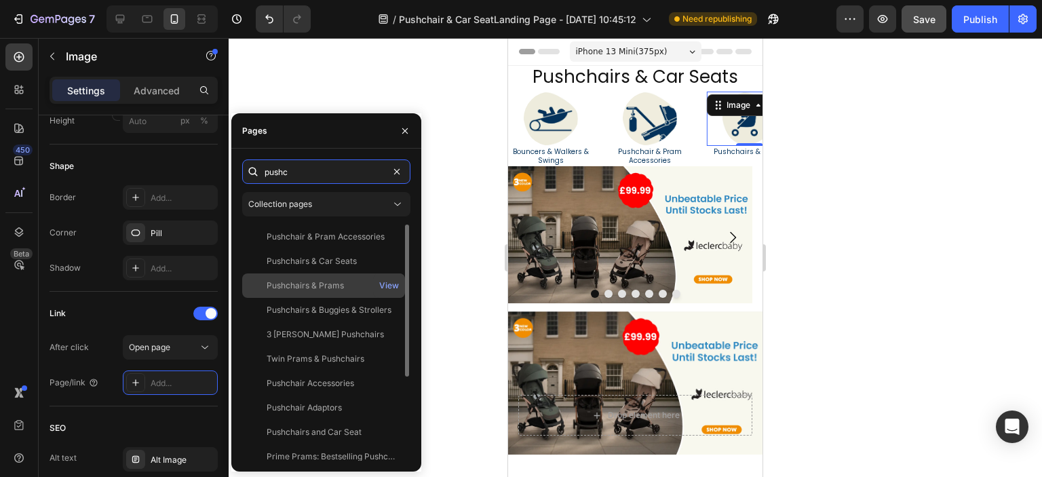
type input "pushc"
click at [344, 279] on div "Pushchairs & Prams" at bounding box center [324, 285] width 152 height 12
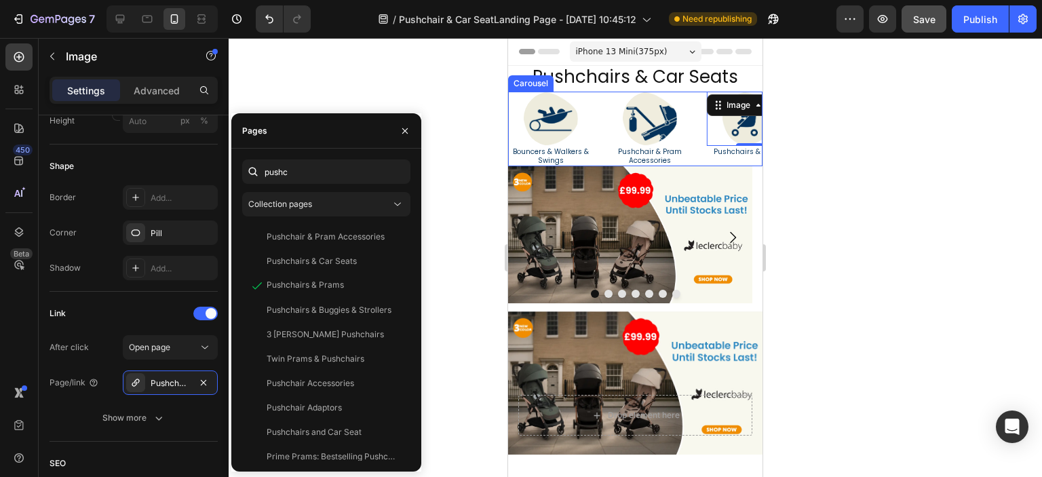
click at [699, 150] on div "Image Travel & Outdoor Safety Heading Image Carriers & Cots Heading Image Car S…" at bounding box center [635, 129] width 254 height 75
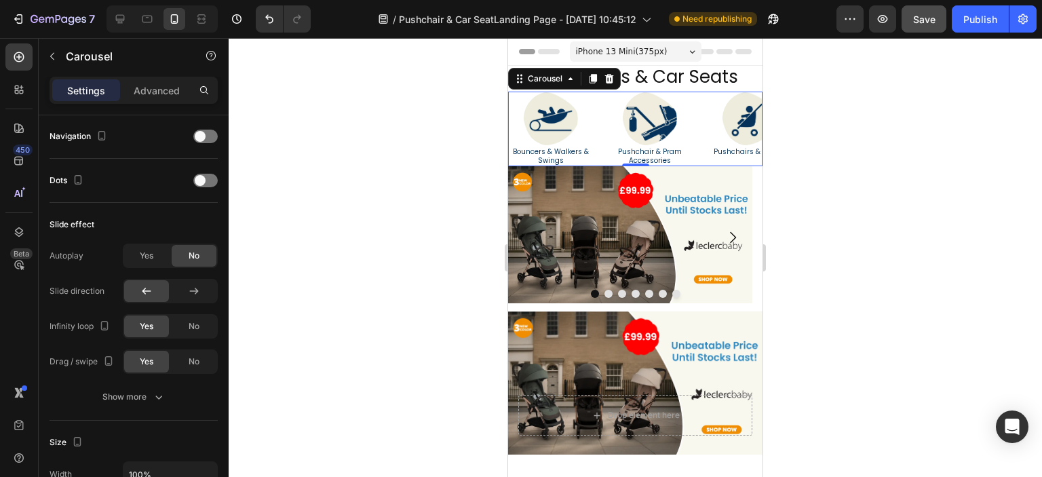
scroll to position [0, 0]
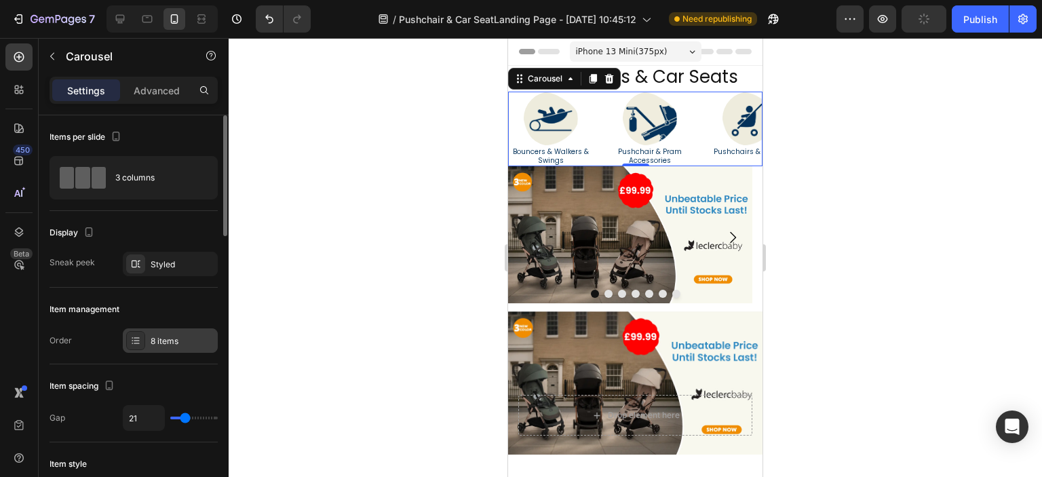
click at [187, 340] on div "8 items" at bounding box center [183, 341] width 64 height 12
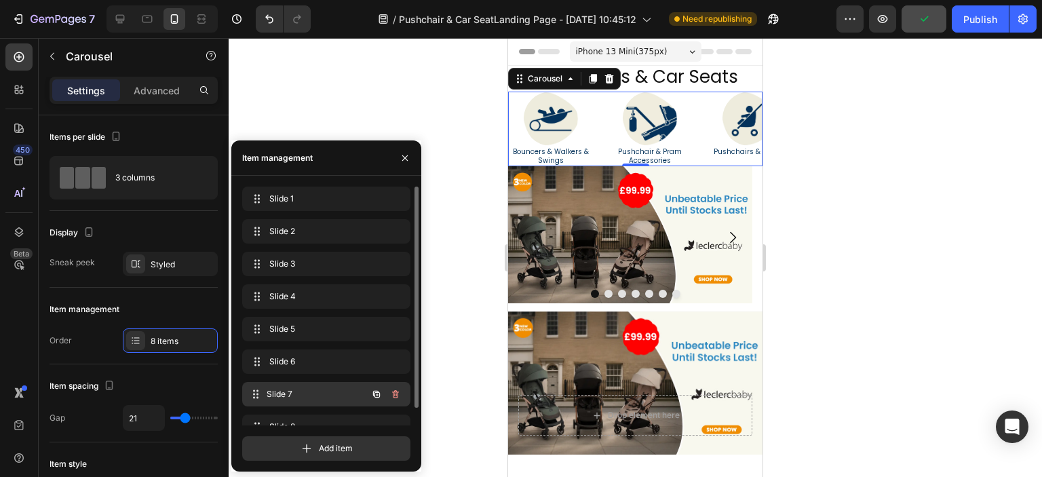
click at [305, 393] on span "Slide 7" at bounding box center [317, 394] width 100 height 12
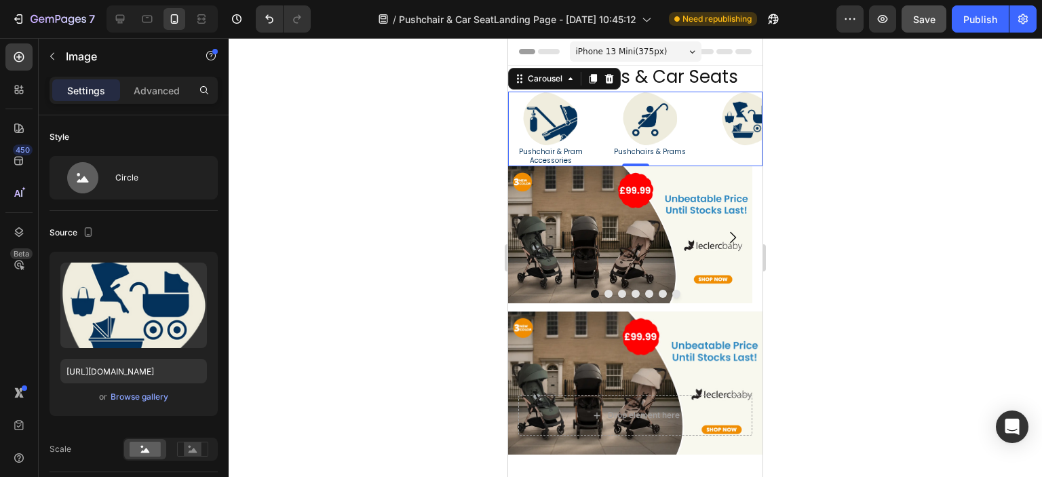
click at [731, 126] on img at bounding box center [749, 119] width 54 height 54
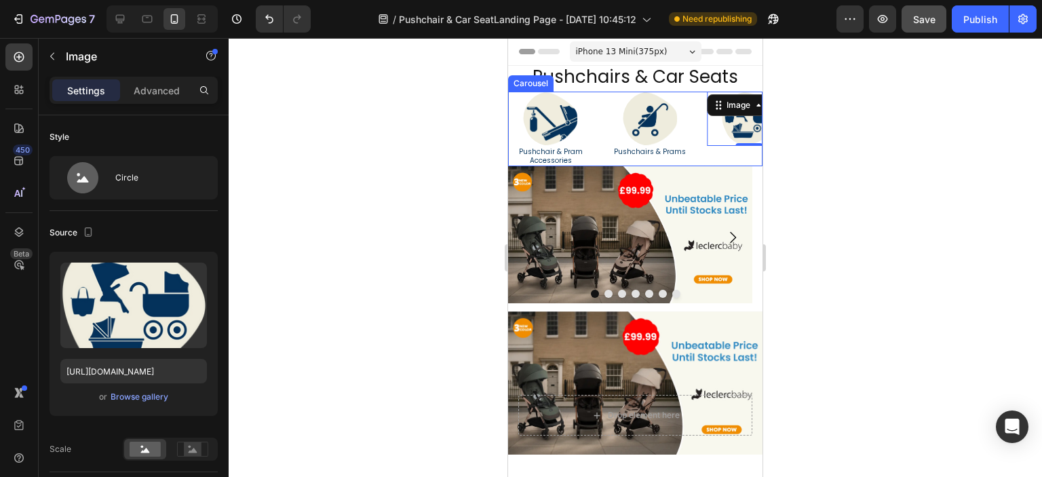
click at [731, 150] on div "Image 0" at bounding box center [749, 129] width 85 height 75
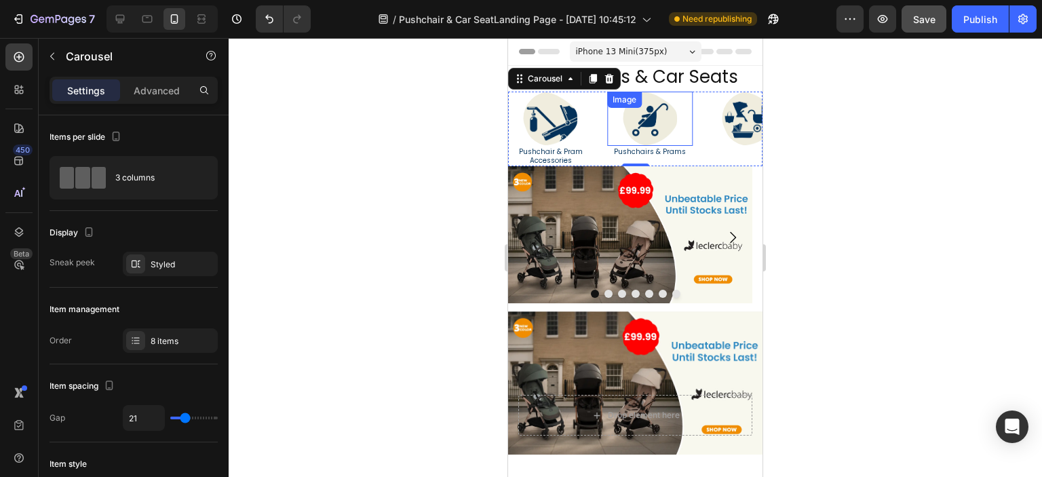
click at [644, 127] on img at bounding box center [650, 119] width 54 height 54
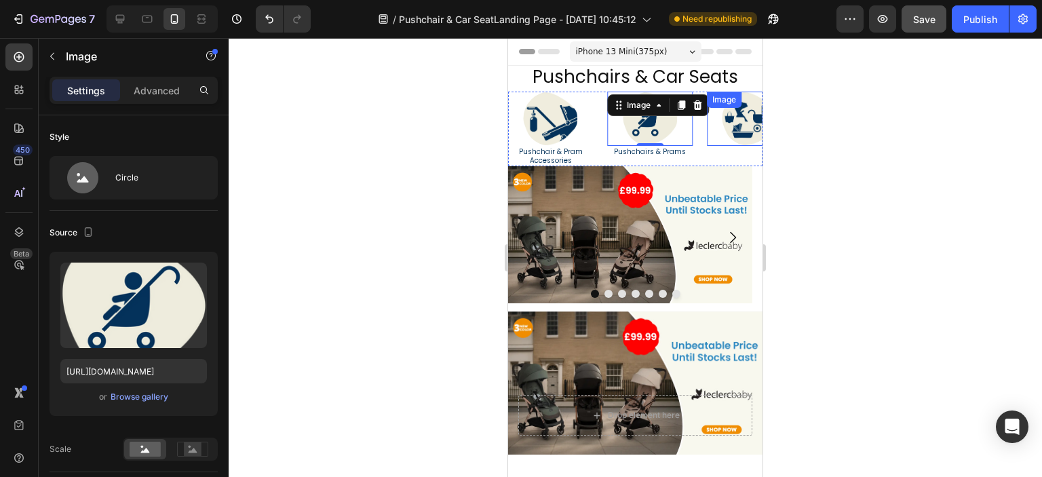
click at [731, 123] on img at bounding box center [749, 119] width 54 height 54
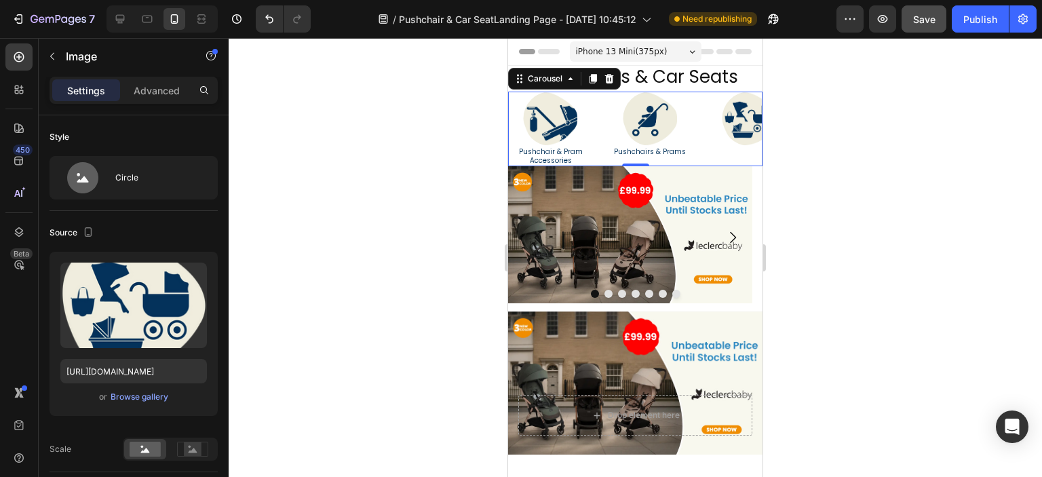
click at [737, 149] on div "Image" at bounding box center [749, 129] width 85 height 75
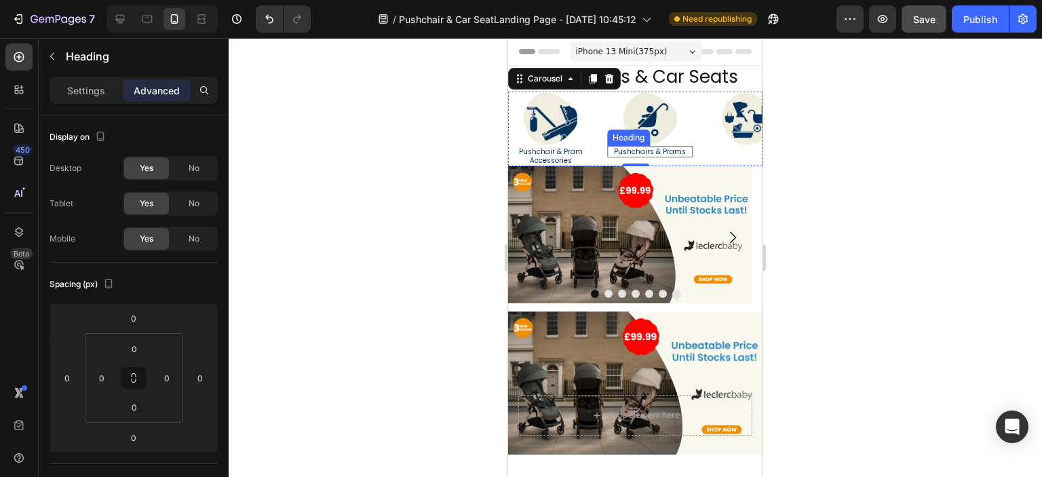
click at [684, 150] on h2 "Pushchairs & Prams" at bounding box center [649, 152] width 85 height 12
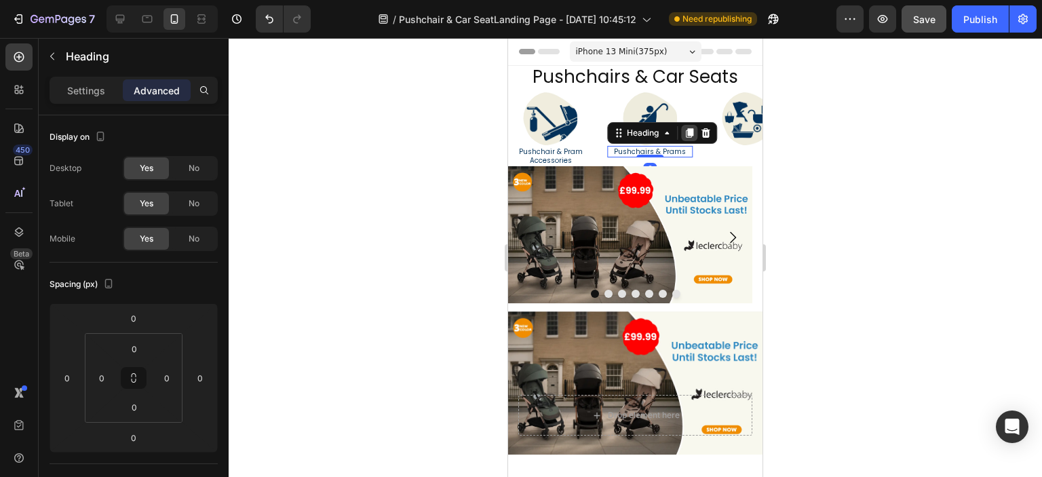
click at [686, 134] on icon at bounding box center [689, 132] width 11 height 11
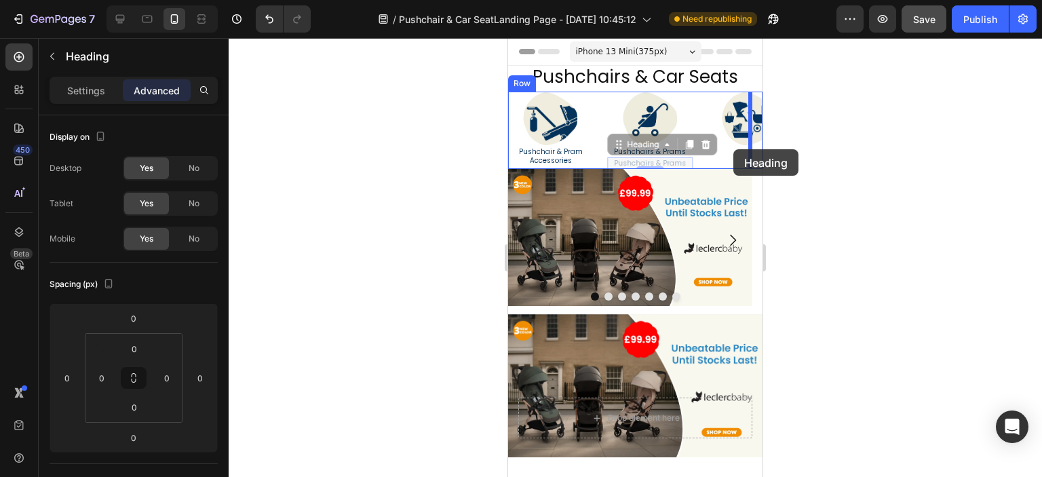
drag, startPoint x: 616, startPoint y: 144, endPoint x: 733, endPoint y: 149, distance: 116.8
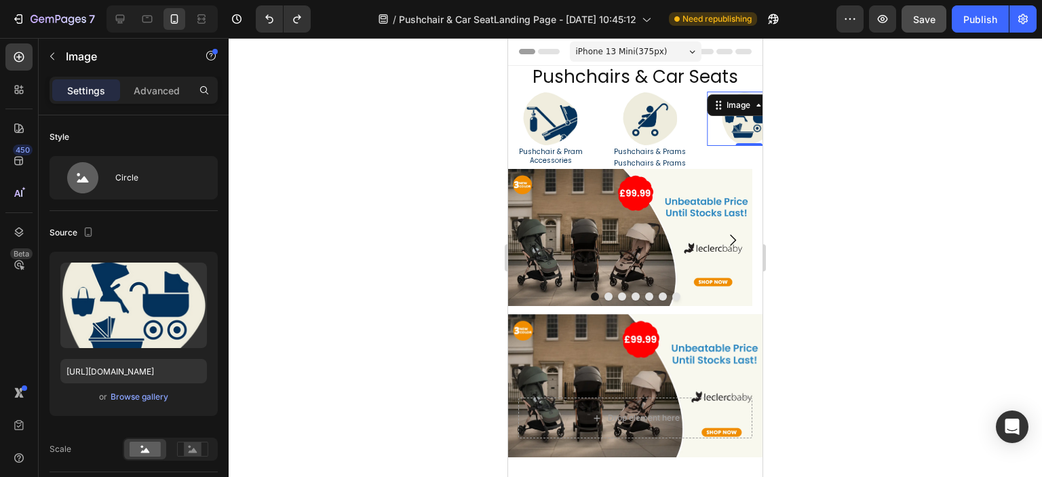
click at [714, 142] on div at bounding box center [749, 119] width 85 height 54
click at [640, 159] on link "Pushchairs & Prams" at bounding box center [650, 163] width 72 height 10
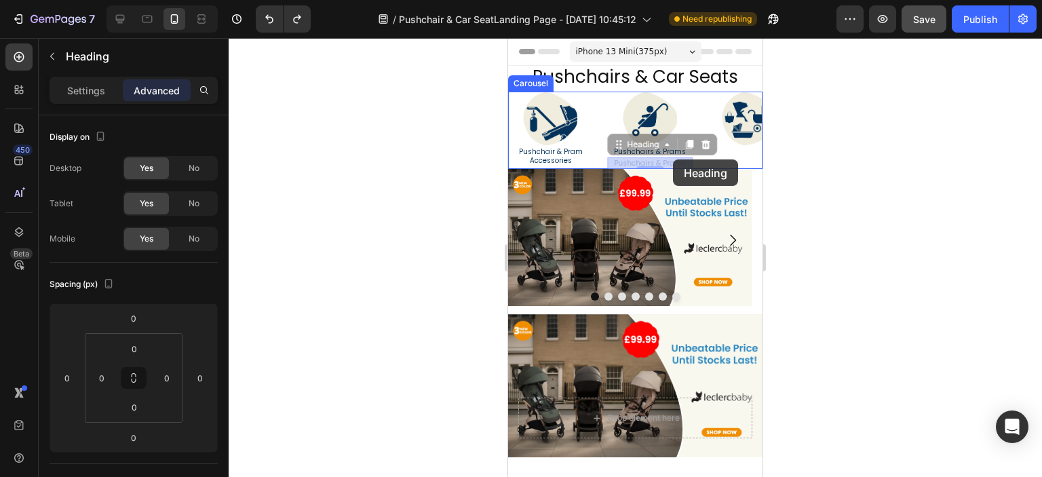
drag, startPoint x: 619, startPoint y: 146, endPoint x: 673, endPoint y: 159, distance: 55.3
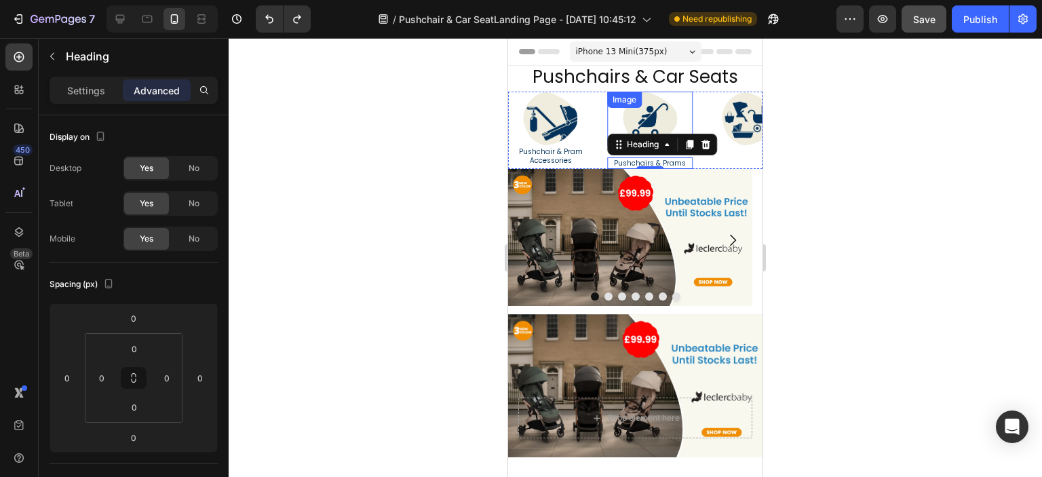
click at [610, 116] on link at bounding box center [649, 119] width 85 height 54
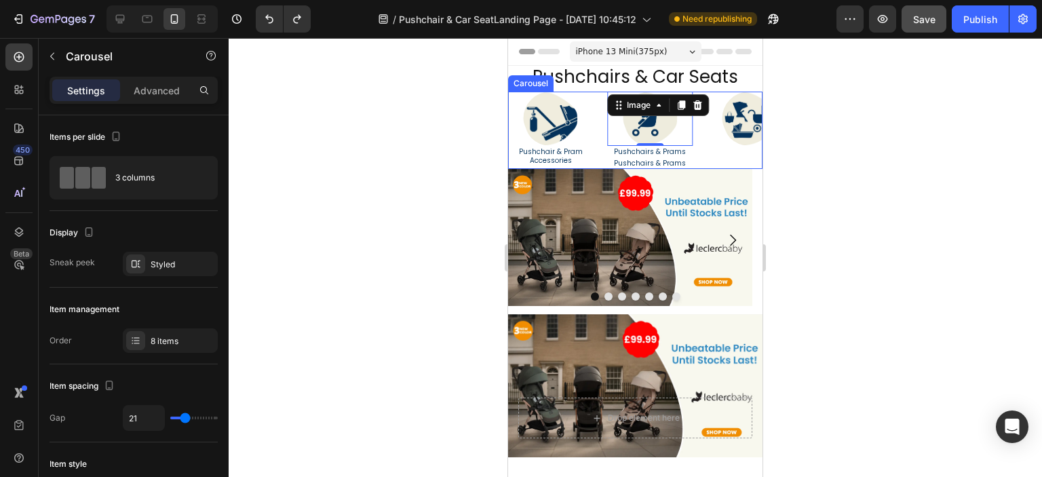
click at [598, 119] on div "Image Travel & Outdoor Safety Heading Image Carriers & Cots Heading Image Car S…" at bounding box center [635, 130] width 254 height 77
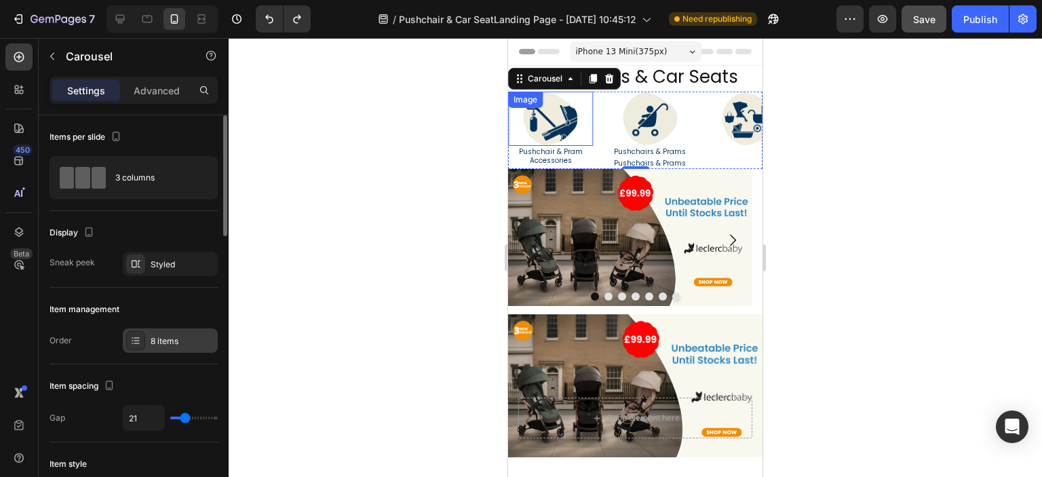
click at [176, 341] on div "8 items" at bounding box center [183, 341] width 64 height 12
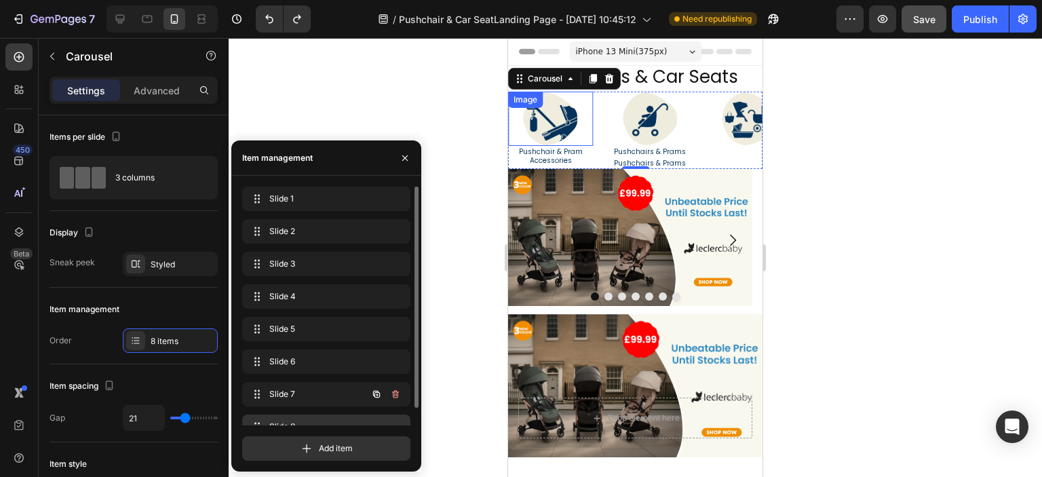
scroll to position [19, 0]
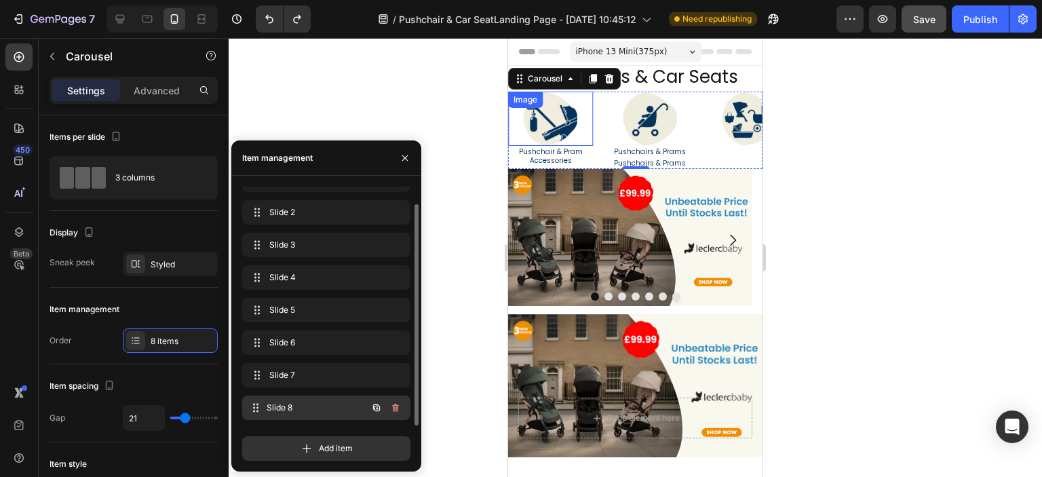
click at [317, 405] on span "Slide 8" at bounding box center [317, 407] width 100 height 12
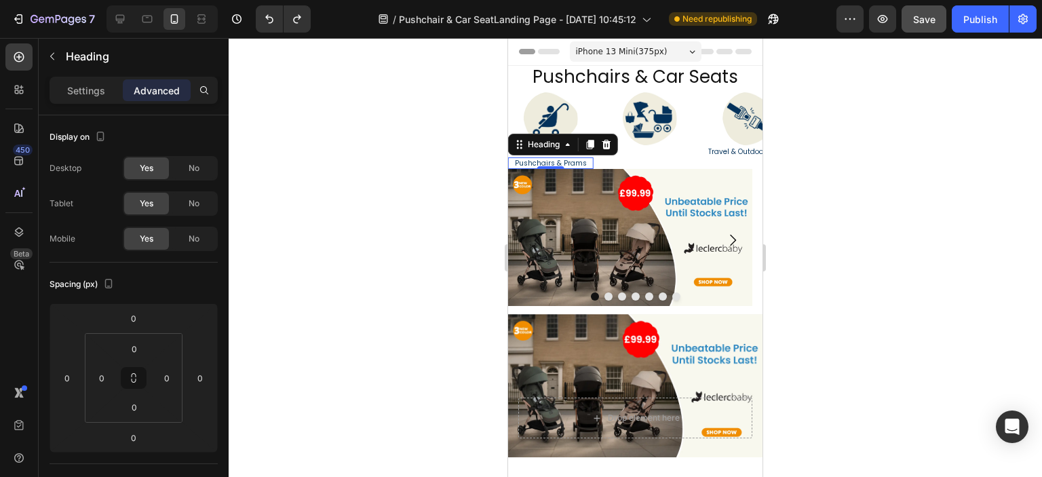
click at [534, 165] on link "Pushchairs & Prams" at bounding box center [551, 163] width 72 height 10
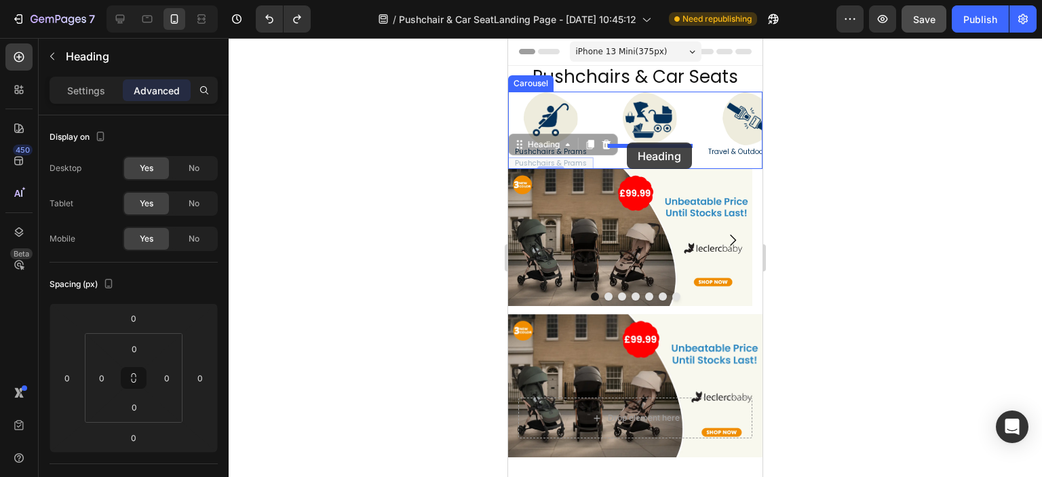
drag, startPoint x: 518, startPoint y: 146, endPoint x: 627, endPoint y: 142, distance: 108.6
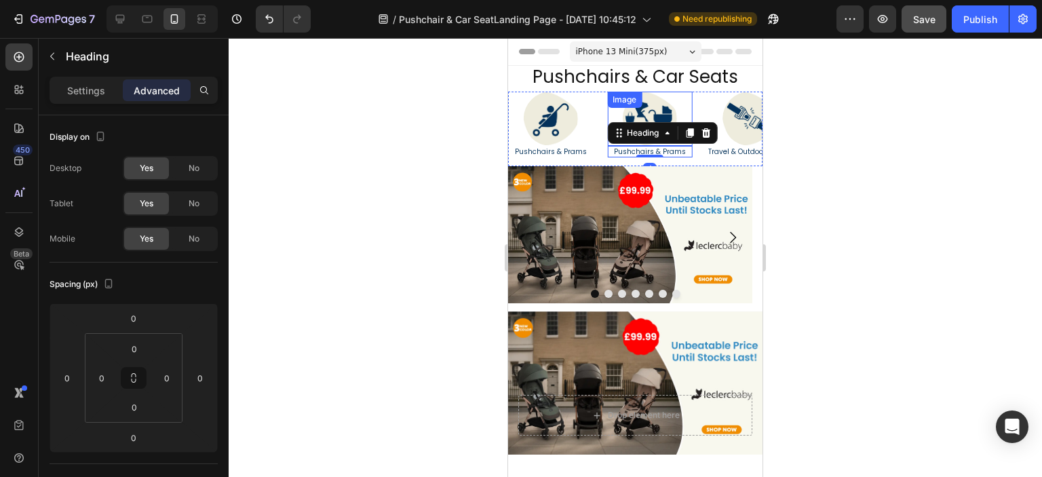
click at [634, 144] on div at bounding box center [649, 119] width 85 height 54
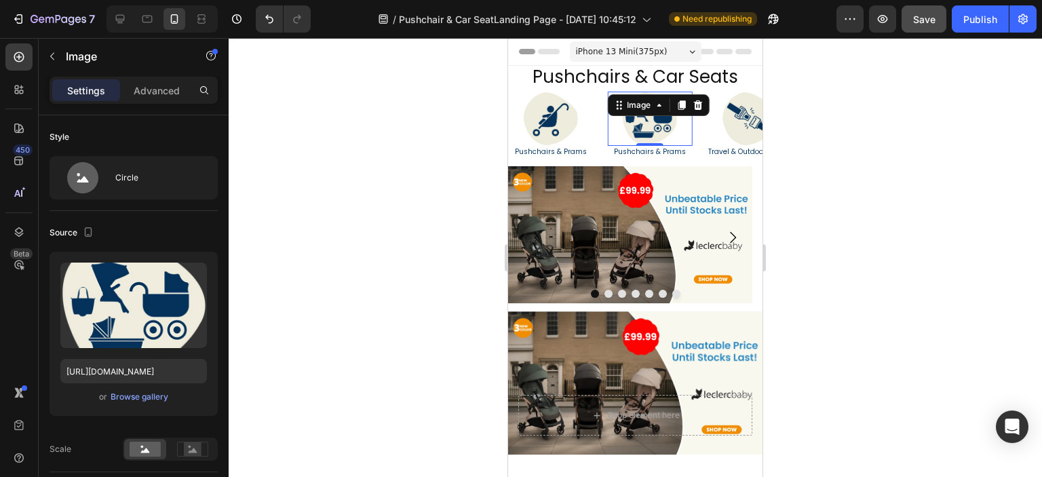
click at [634, 144] on div at bounding box center [649, 119] width 85 height 54
click at [631, 149] on link "Pushchairs & Prams" at bounding box center [650, 151] width 72 height 10
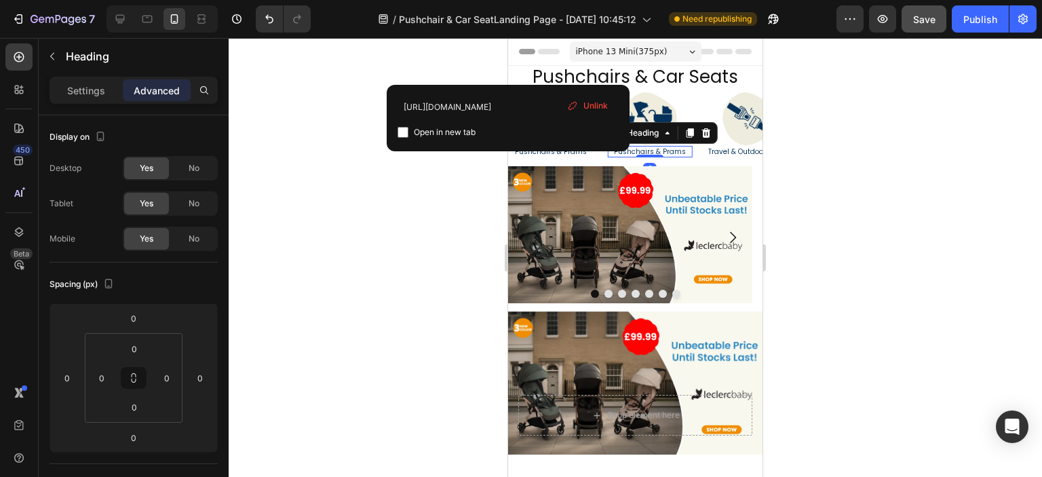
click at [631, 149] on link "Pushchairs & Prams" at bounding box center [650, 151] width 72 height 10
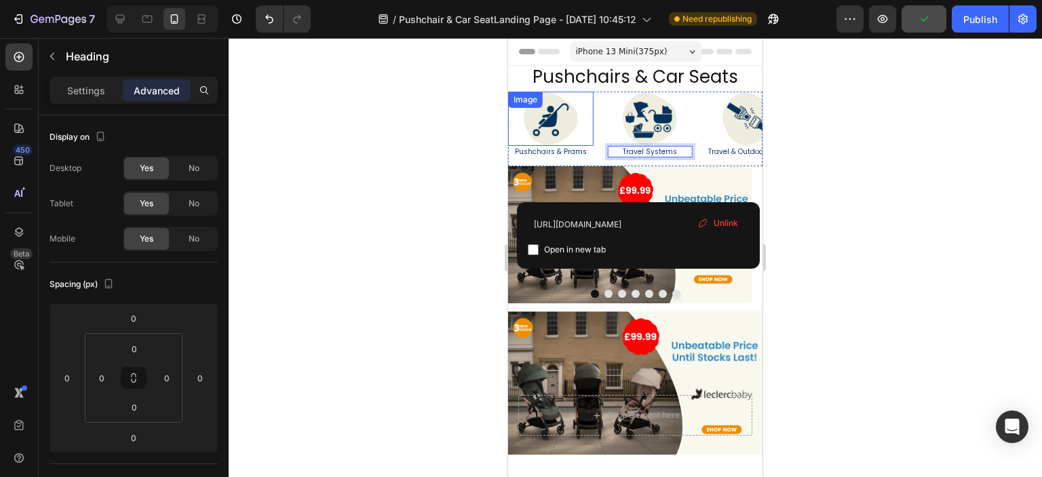
click at [559, 116] on img at bounding box center [551, 119] width 54 height 54
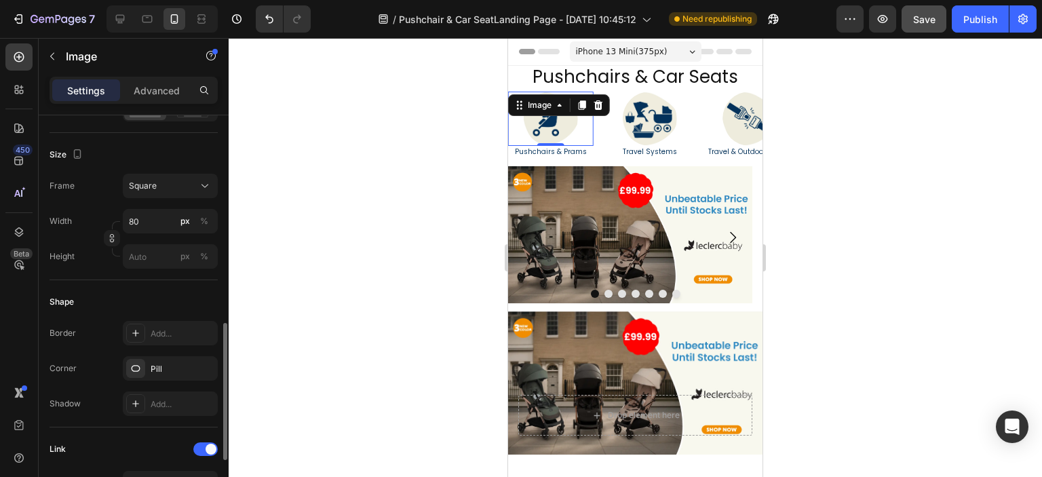
scroll to position [407, 0]
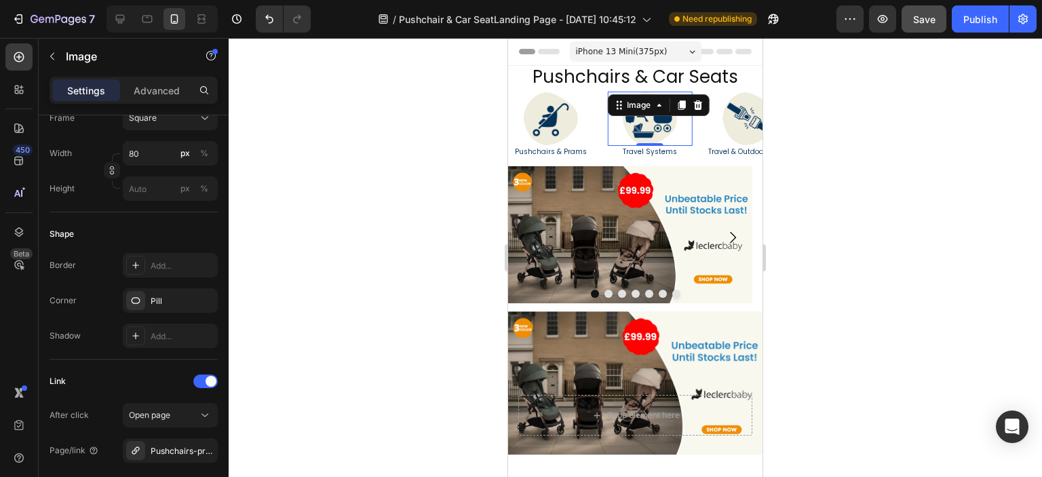
click at [656, 117] on img at bounding box center [650, 119] width 54 height 54
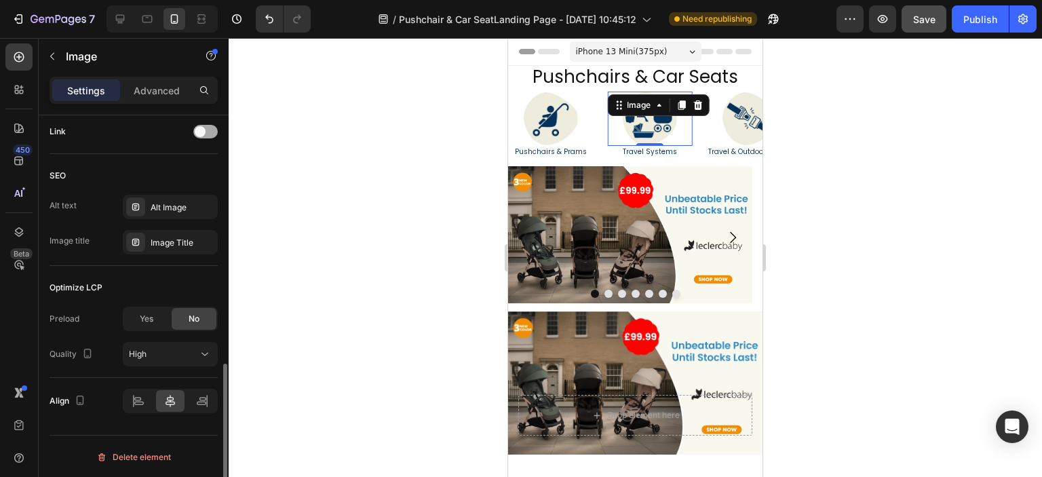
click at [210, 127] on div at bounding box center [205, 132] width 24 height 14
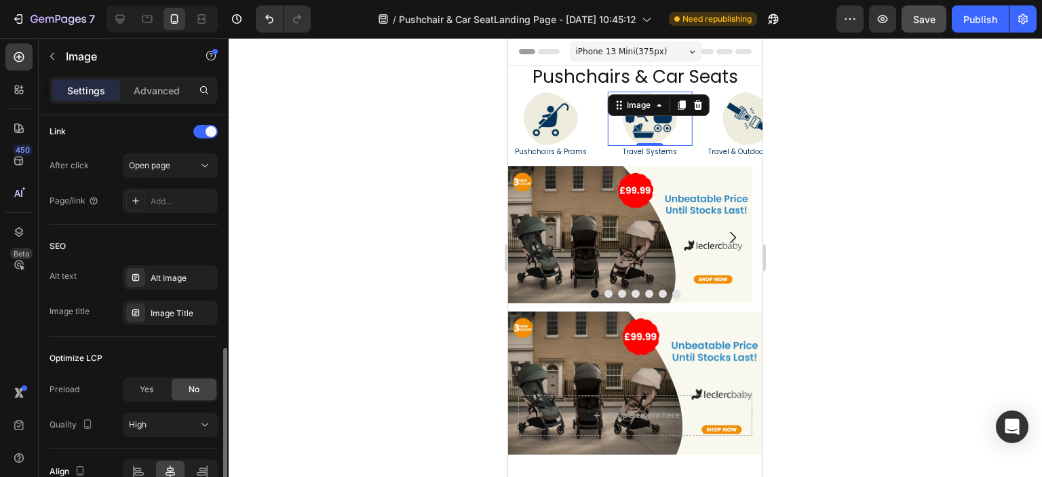
click at [178, 182] on div "After click Open page Page/link Add..." at bounding box center [134, 183] width 168 height 60
click at [178, 200] on div "Add..." at bounding box center [183, 201] width 64 height 12
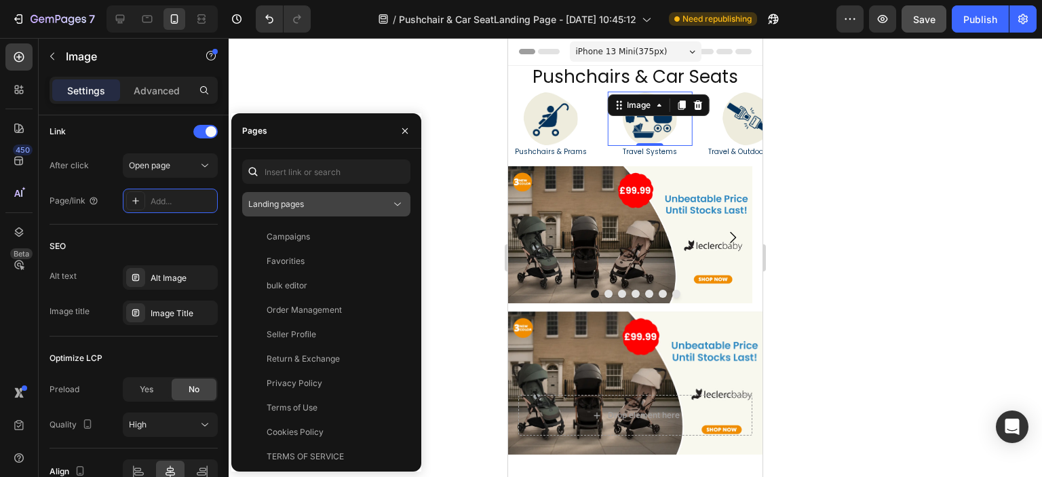
drag, startPoint x: 296, startPoint y: 200, endPoint x: 302, endPoint y: 208, distance: 10.1
click at [296, 200] on span "Landing pages" at bounding box center [276, 204] width 56 height 10
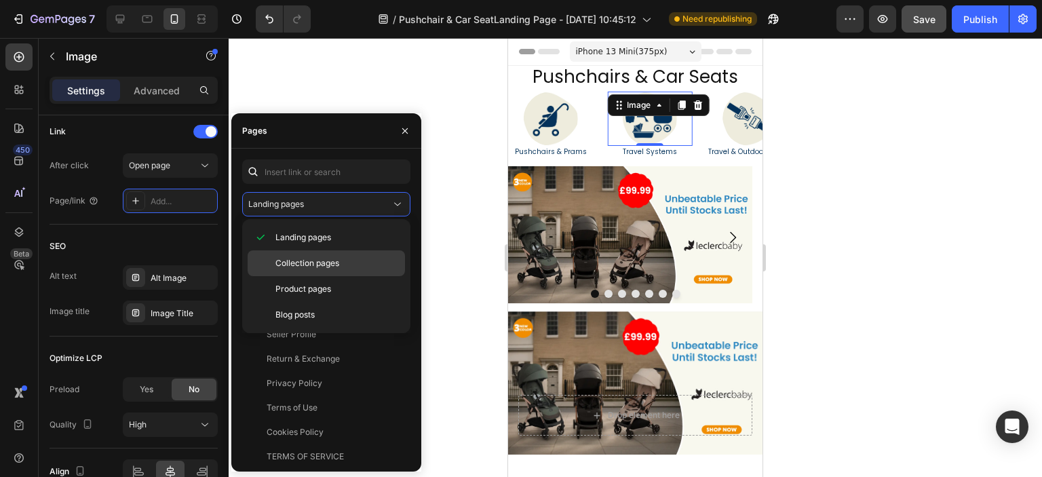
click at [324, 256] on div "Collection pages" at bounding box center [326, 263] width 157 height 26
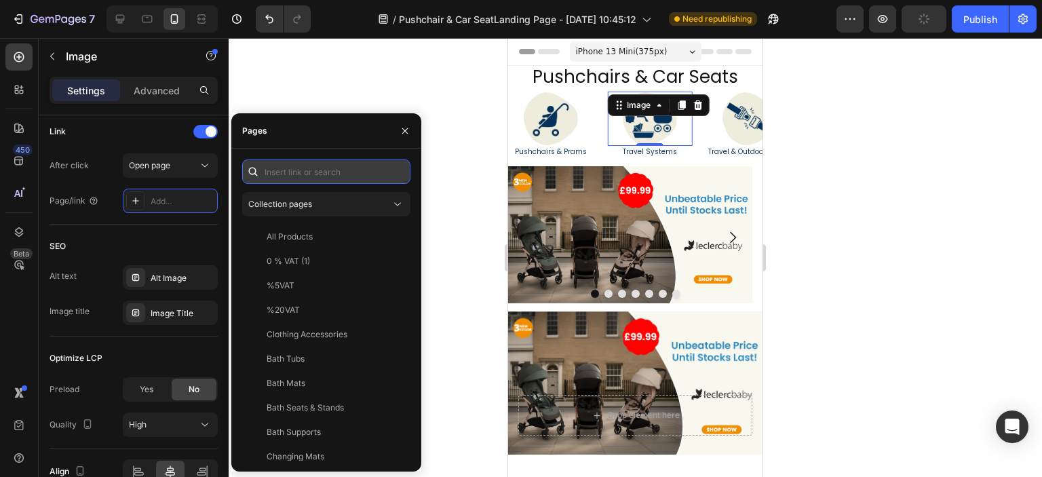
click at [317, 175] on input "text" at bounding box center [326, 171] width 168 height 24
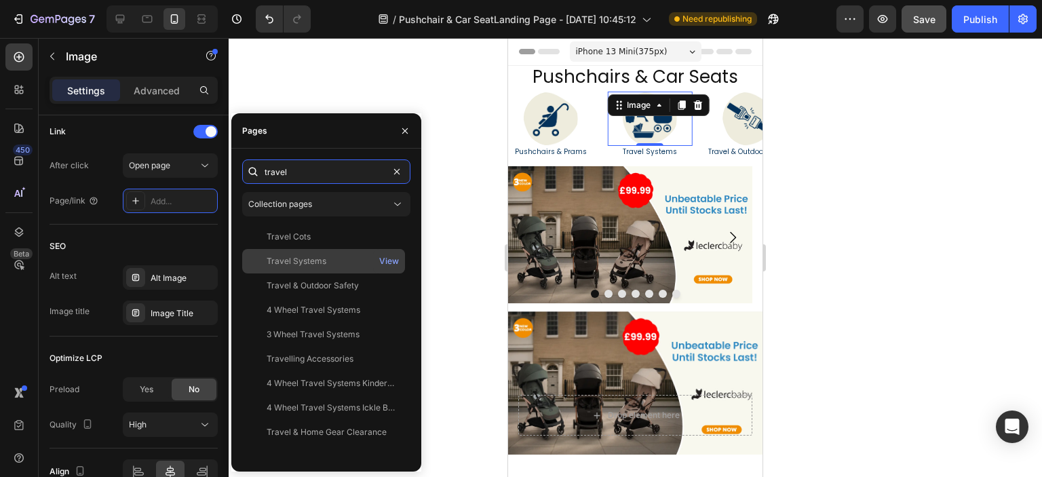
type input "travel"
click at [330, 250] on div "Travel Systems View" at bounding box center [323, 261] width 163 height 24
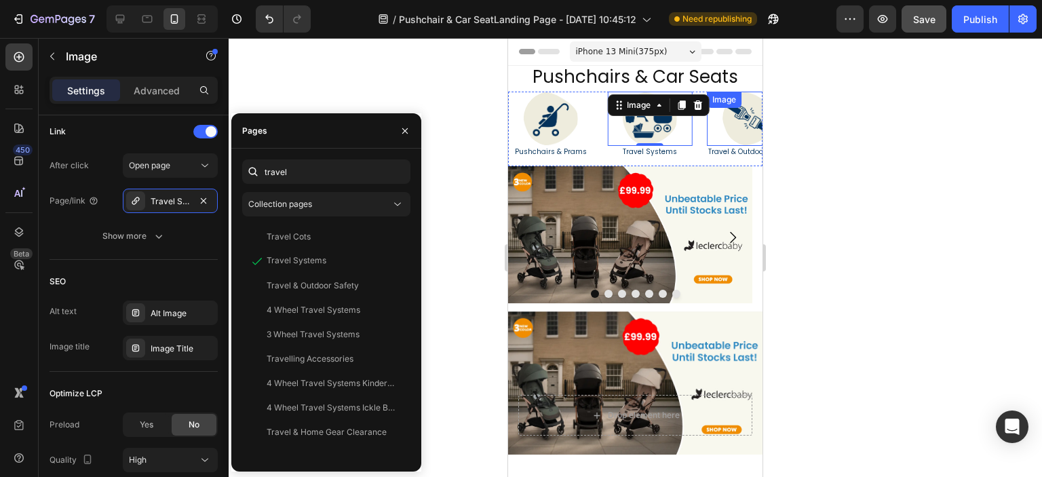
click at [732, 123] on img at bounding box center [749, 119] width 54 height 54
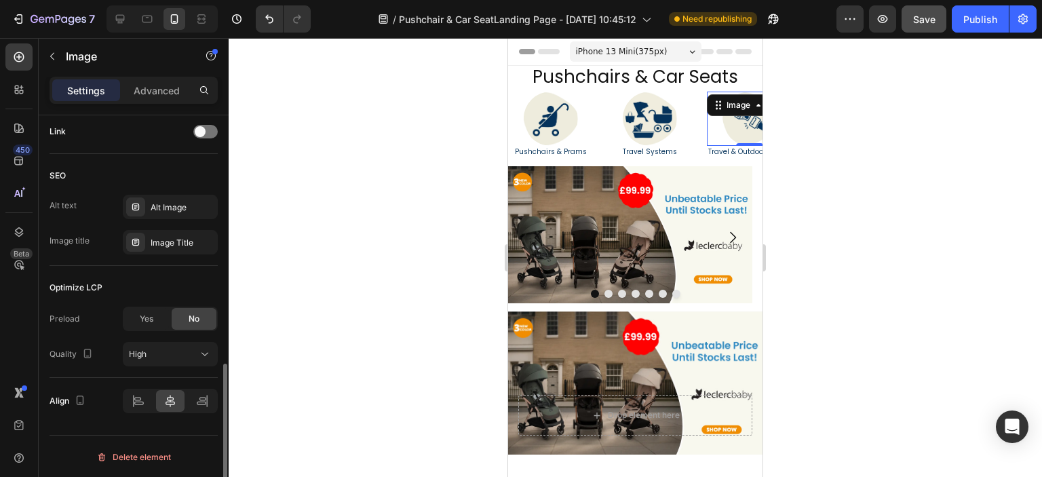
scroll to position [385, 0]
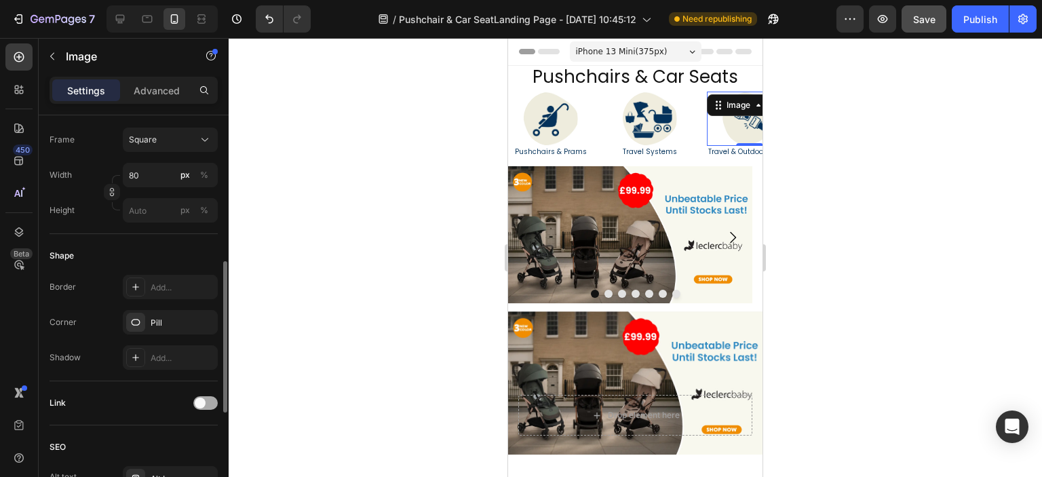
click at [213, 398] on div at bounding box center [205, 403] width 24 height 14
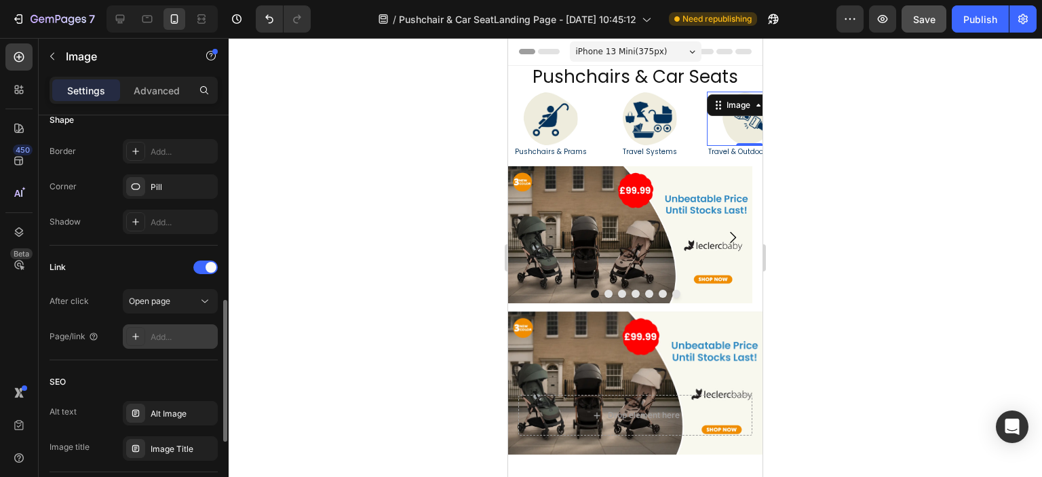
click at [163, 331] on div "Add..." at bounding box center [183, 337] width 64 height 12
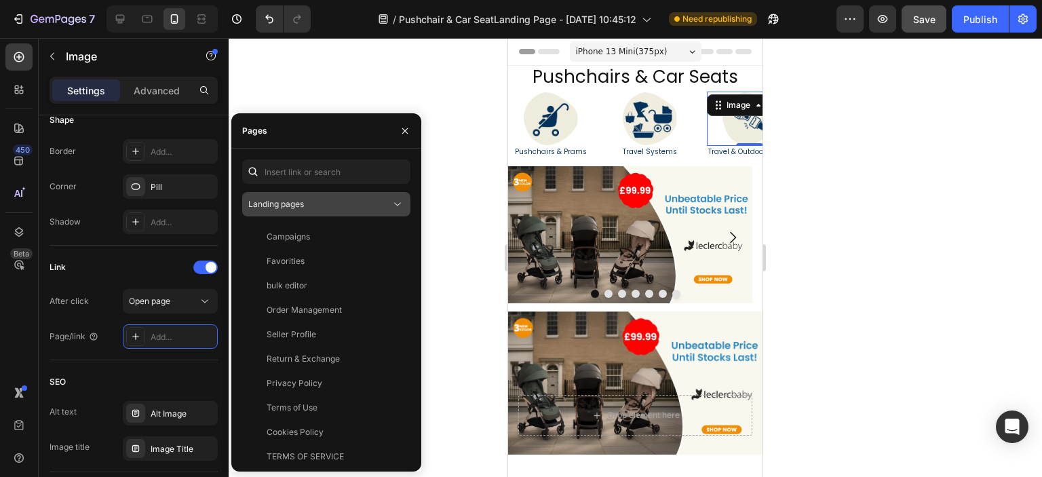
click at [318, 208] on div "Landing pages" at bounding box center [319, 204] width 142 height 12
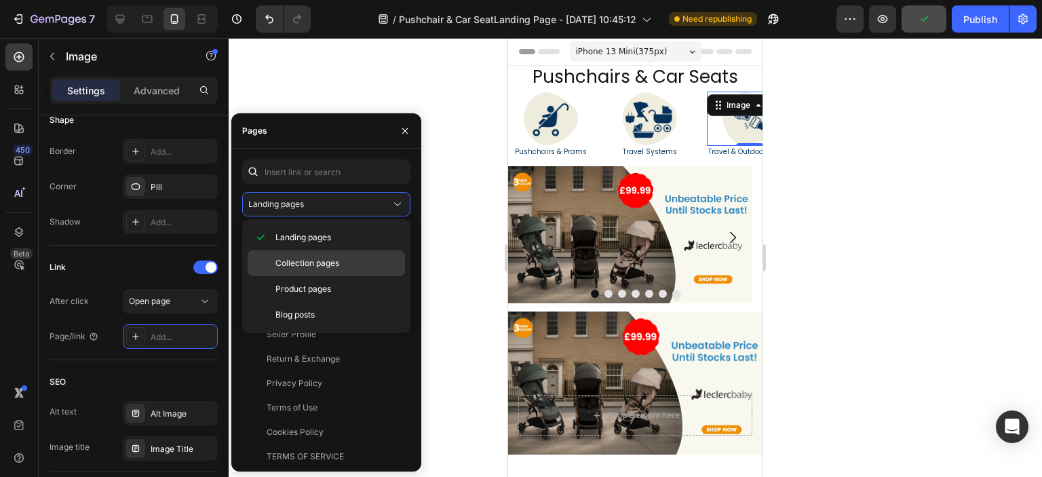
click at [322, 257] on span "Collection pages" at bounding box center [307, 263] width 64 height 12
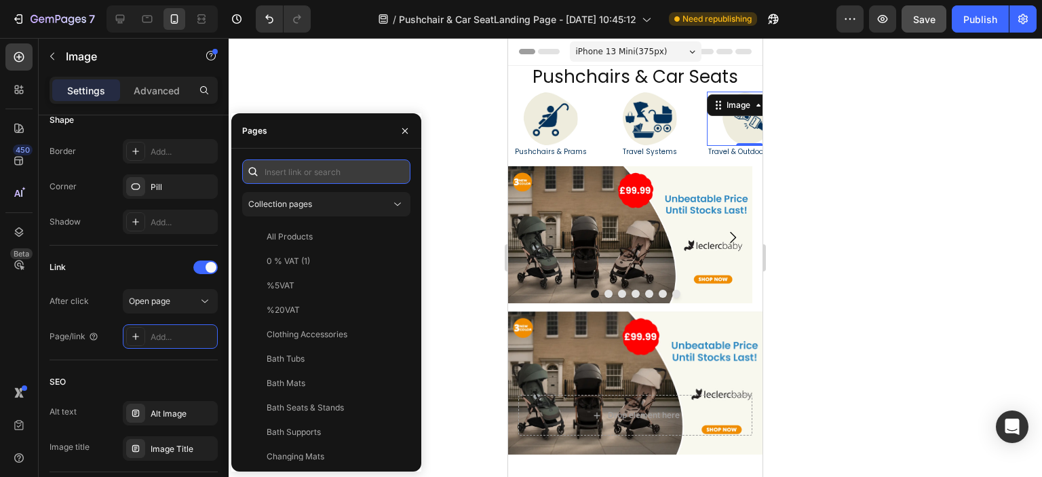
click at [290, 173] on input "text" at bounding box center [326, 171] width 168 height 24
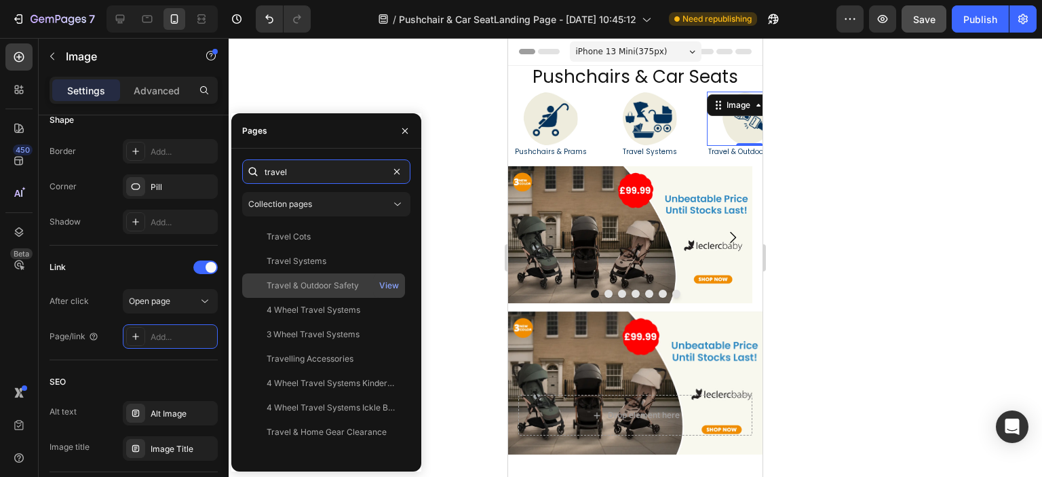
type input "travel"
click at [321, 285] on div "Travel & Outdoor Safety" at bounding box center [313, 285] width 92 height 12
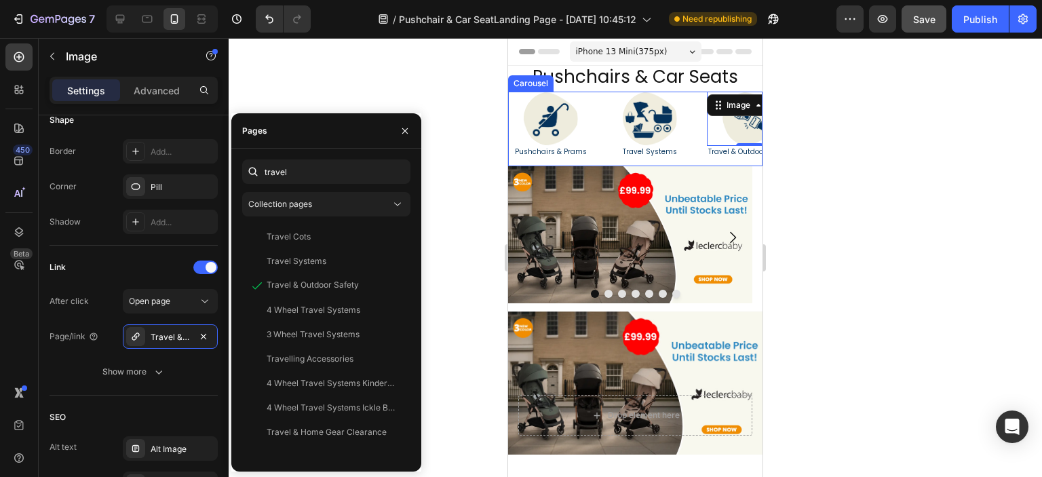
click at [600, 127] on div "Image 0 Travel & Outdoor Safety Heading Image Carriers & Cots Heading Image Car…" at bounding box center [635, 129] width 254 height 75
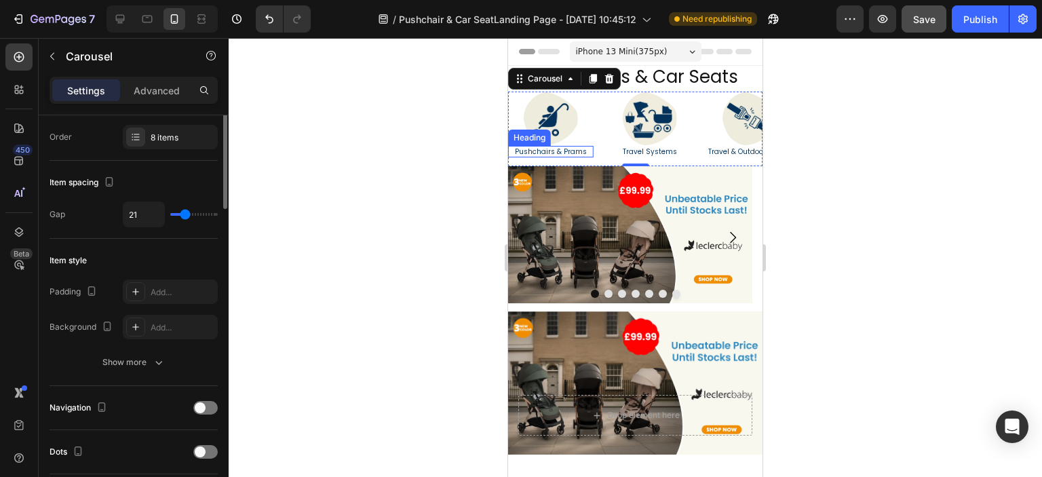
scroll to position [0, 0]
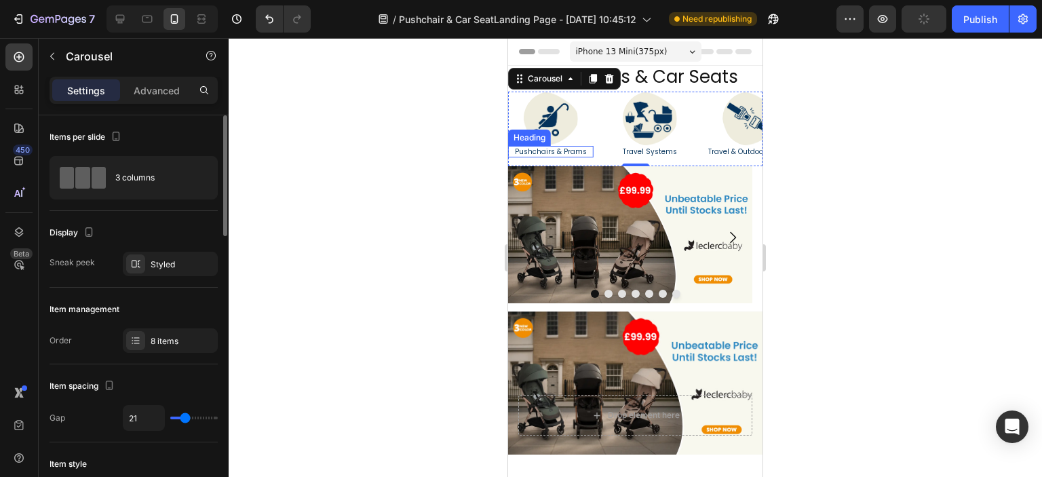
click at [169, 326] on div "Item management Order 8 items" at bounding box center [134, 326] width 168 height 77
click at [172, 337] on div "8 items" at bounding box center [183, 341] width 64 height 12
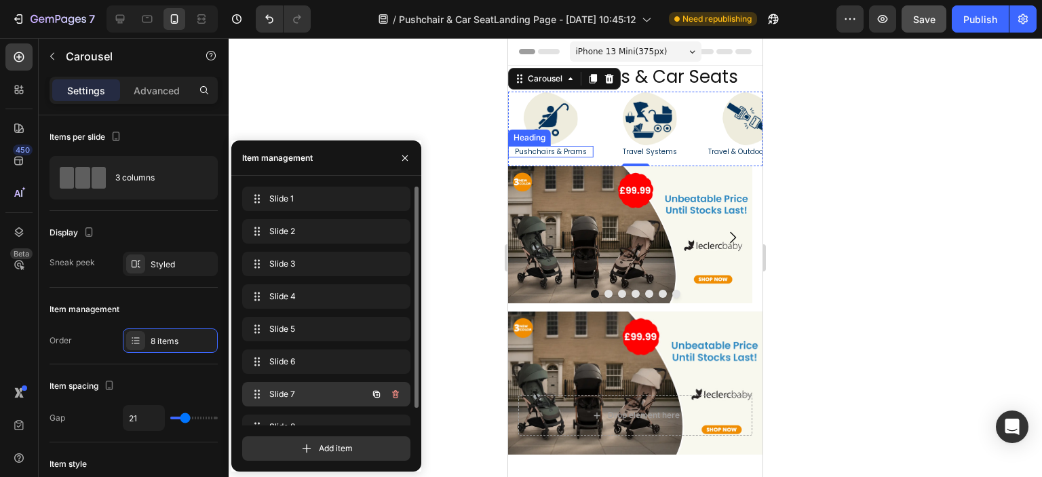
click at [294, 397] on span "Slide 7" at bounding box center [307, 394] width 77 height 12
click at [296, 390] on span "Slide 7" at bounding box center [317, 394] width 100 height 12
click at [296, 390] on span "Slide 7" at bounding box center [307, 394] width 77 height 12
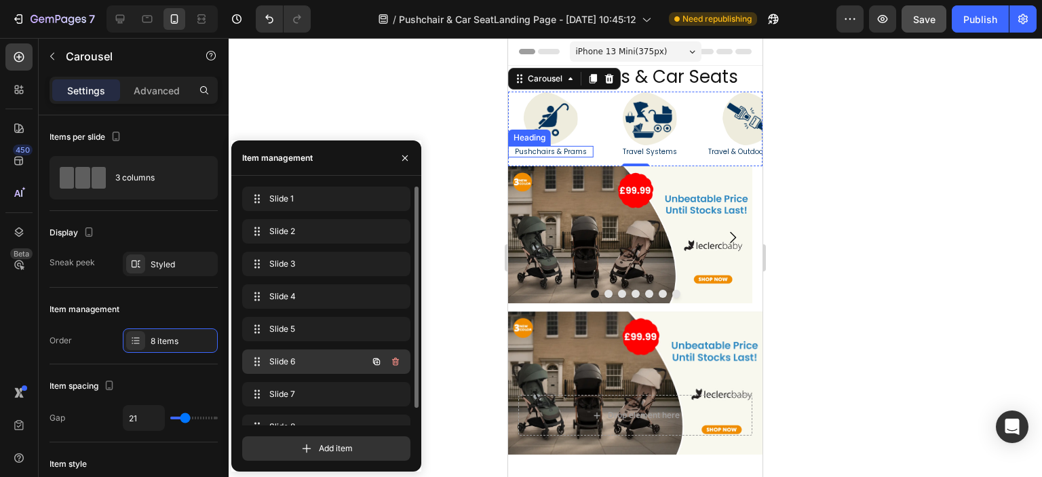
click at [302, 354] on div "Slide 6 Slide 6" at bounding box center [307, 361] width 119 height 19
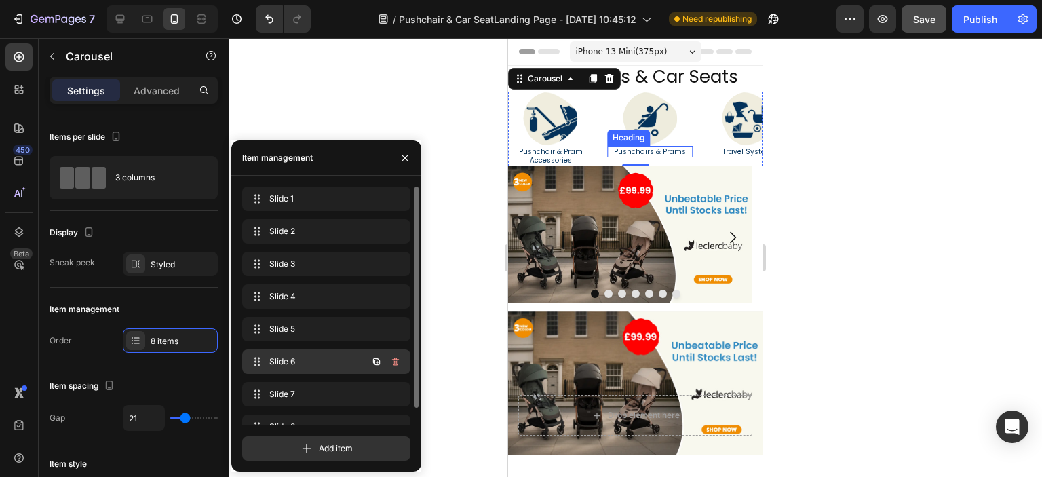
click at [302, 357] on span "Slide 6" at bounding box center [307, 361] width 77 height 12
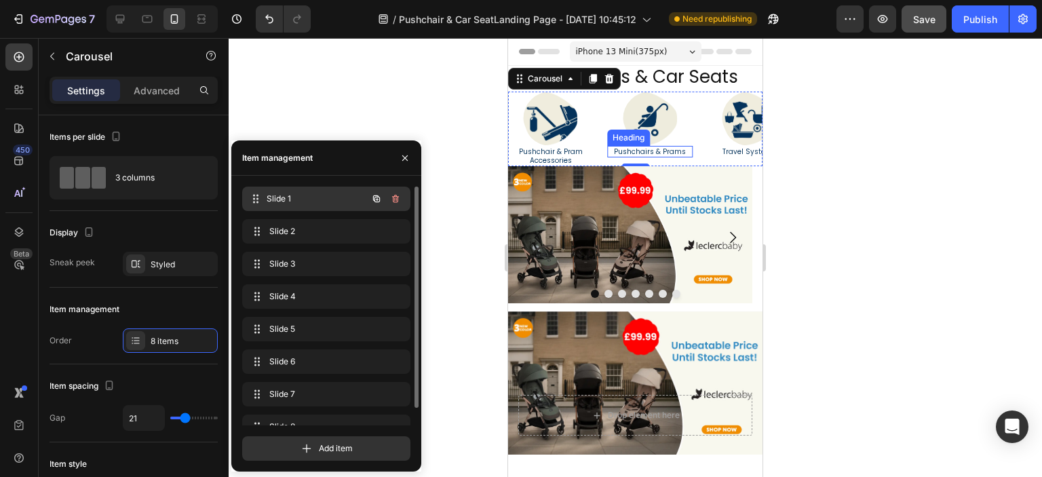
click at [317, 193] on span "Slide 1" at bounding box center [317, 199] width 100 height 12
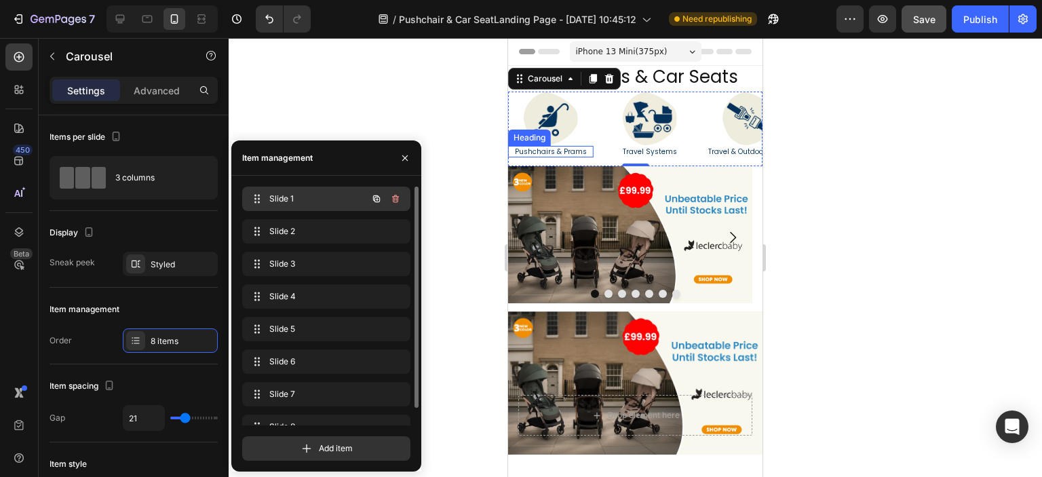
click at [317, 193] on span "Slide 1" at bounding box center [307, 199] width 77 height 12
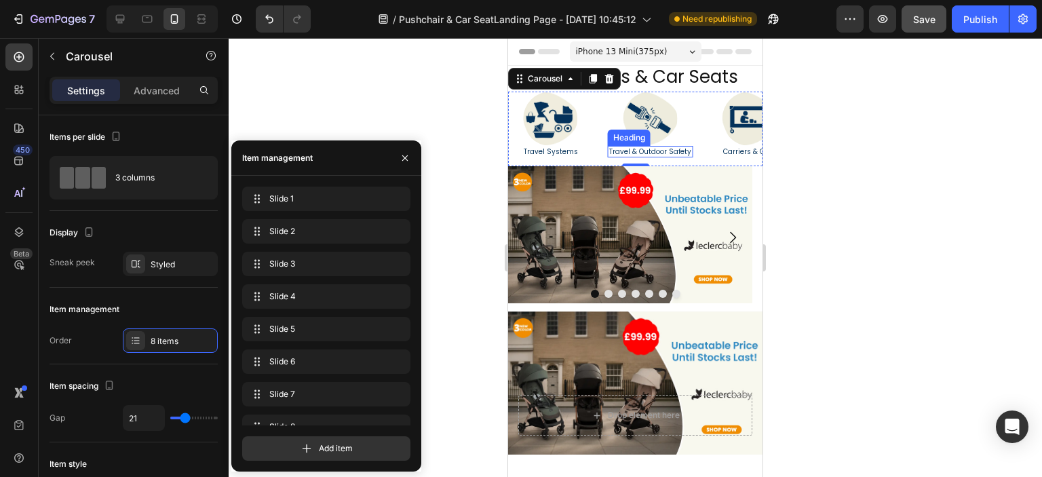
click at [638, 130] on div "Heading" at bounding box center [629, 138] width 43 height 16
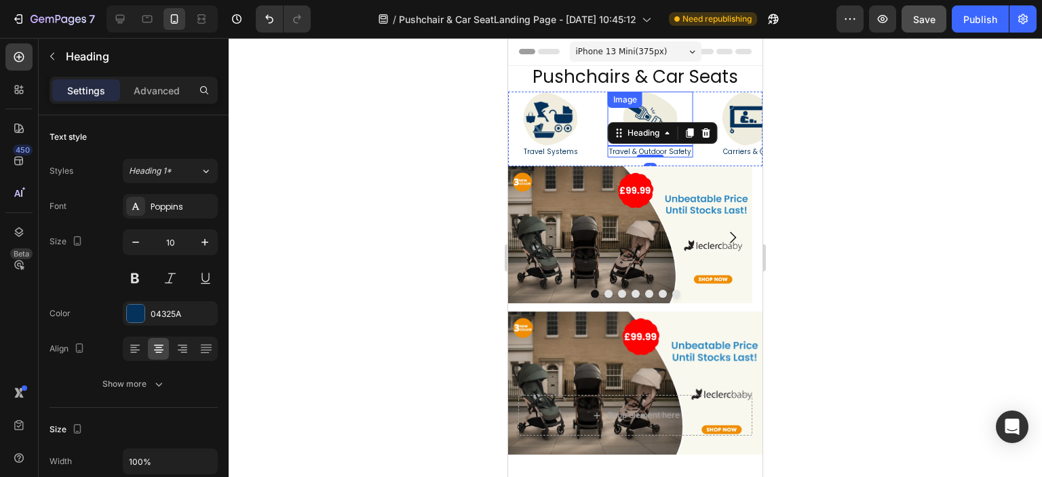
click at [652, 110] on div "Image" at bounding box center [650, 119] width 85 height 54
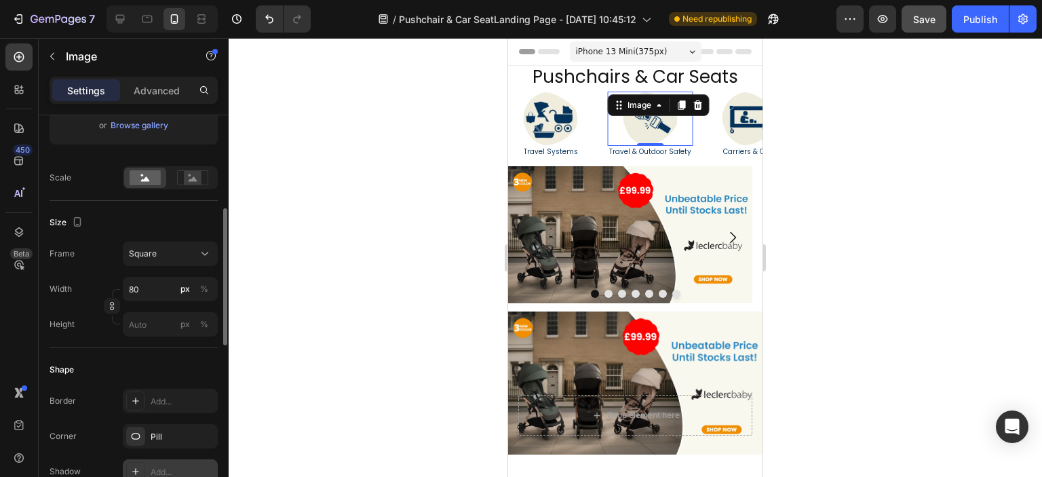
scroll to position [407, 0]
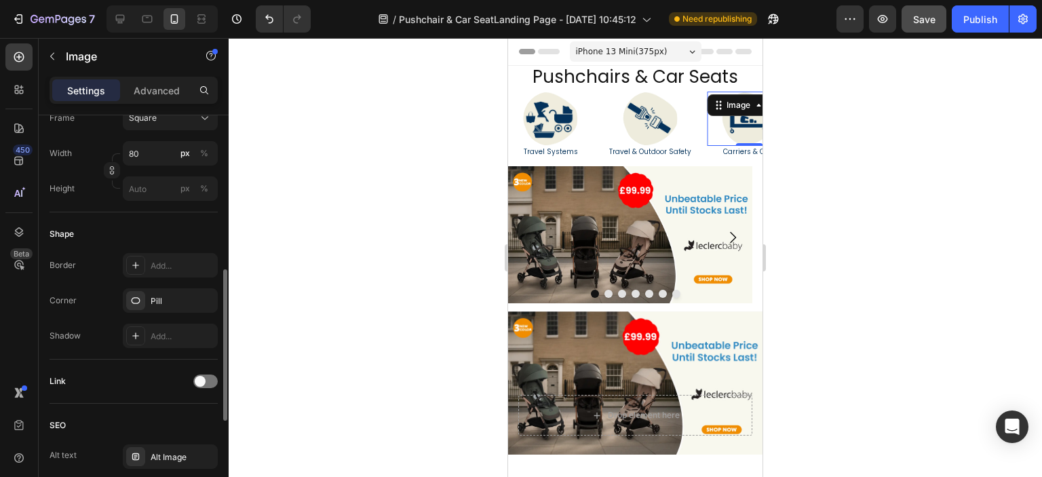
click at [736, 121] on img at bounding box center [749, 119] width 54 height 54
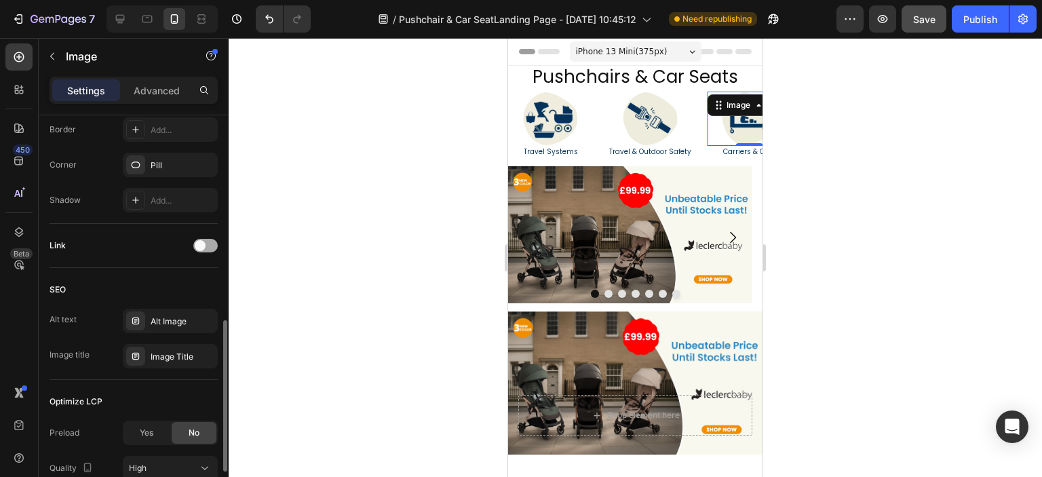
click at [212, 249] on div at bounding box center [205, 246] width 24 height 14
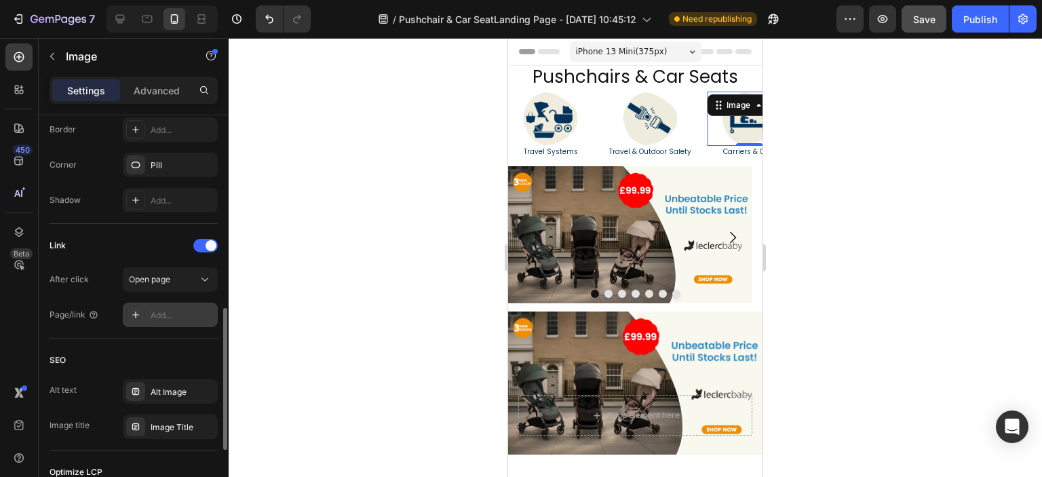
click at [168, 314] on div "Add..." at bounding box center [183, 315] width 64 height 12
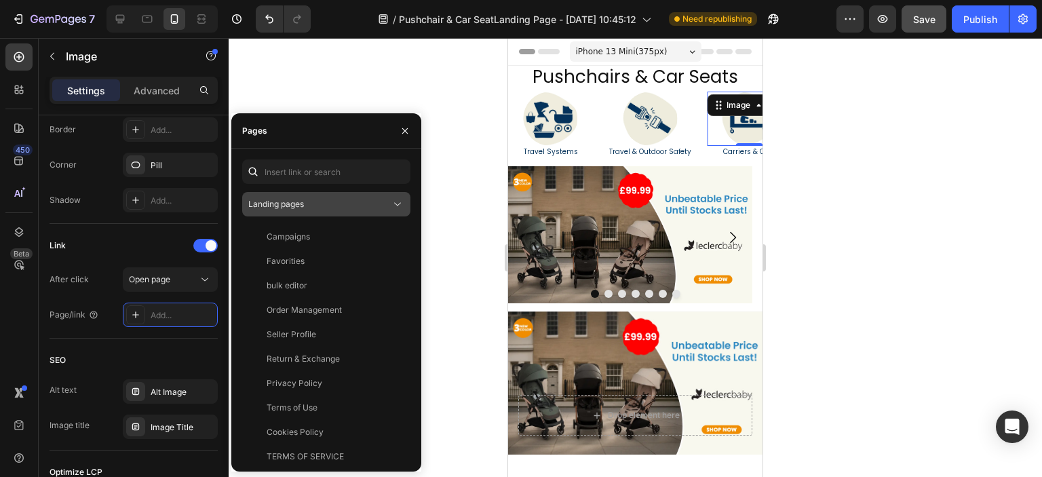
click at [304, 204] on span "Landing pages" at bounding box center [276, 204] width 56 height 10
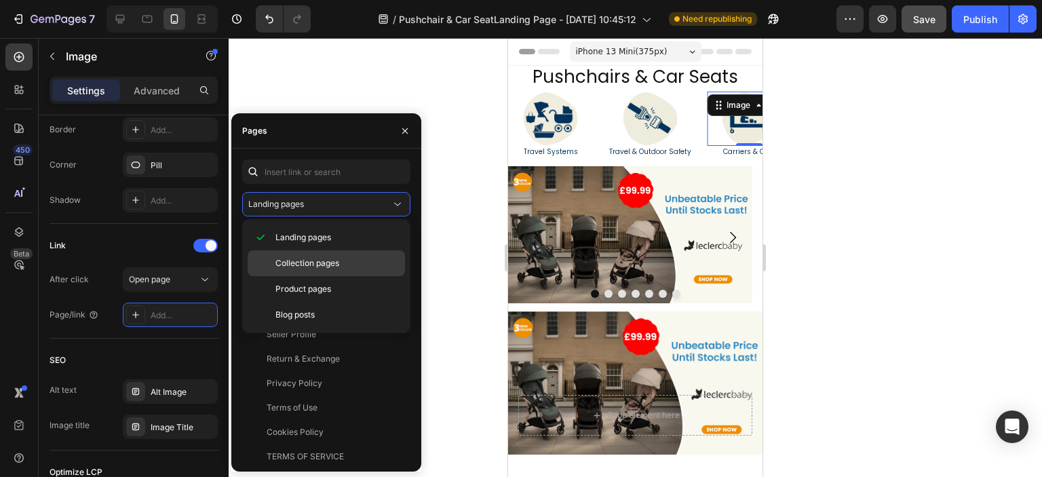
click at [302, 260] on span "Collection pages" at bounding box center [307, 263] width 64 height 12
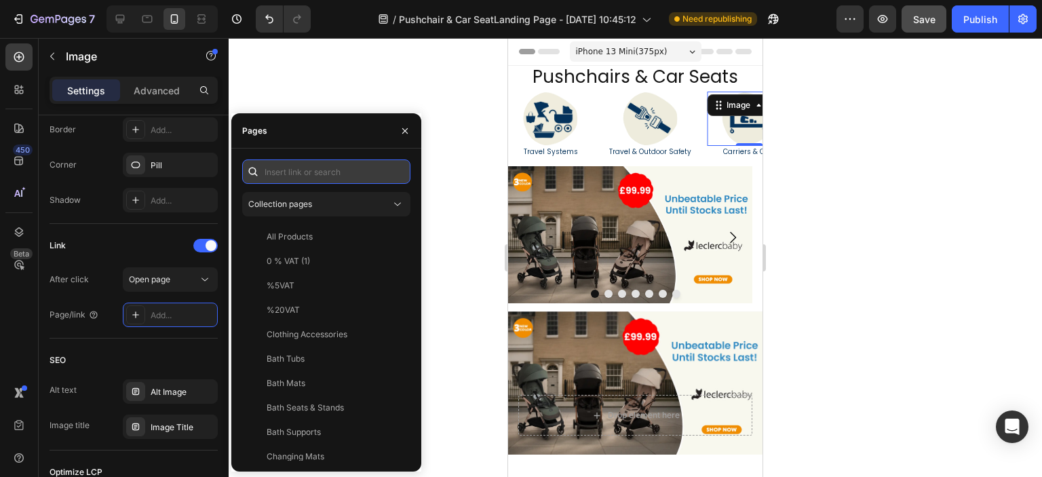
click at [304, 172] on input "text" at bounding box center [326, 171] width 168 height 24
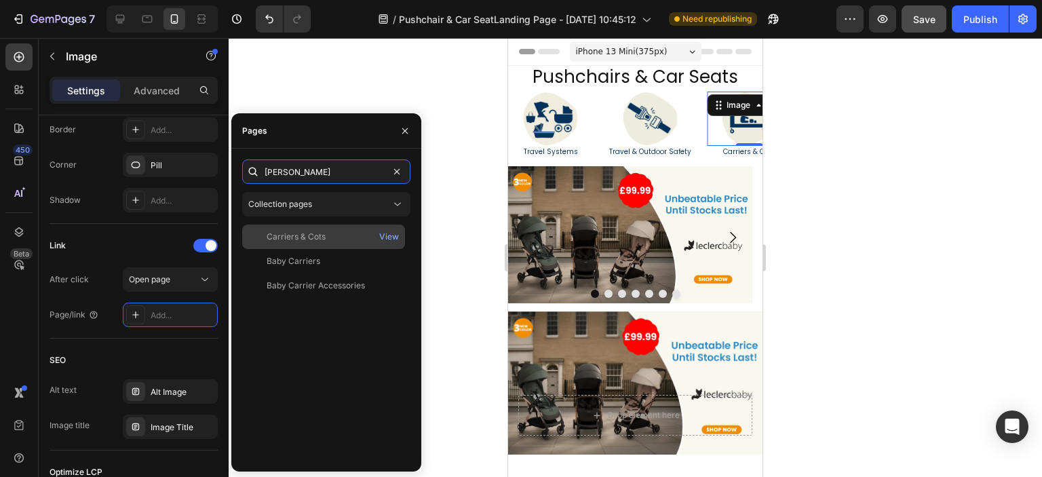
type input "carrie"
click at [305, 235] on div "Carriers & Cots" at bounding box center [296, 237] width 59 height 12
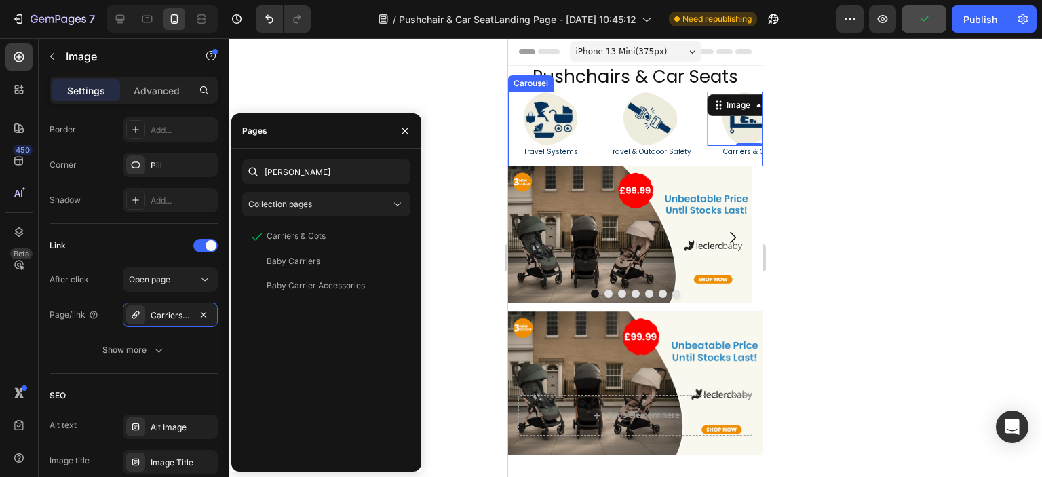
click at [603, 119] on div "Image Travel & Outdoor Safety Heading Image 0 Carriers & Cots Heading Image Car…" at bounding box center [635, 129] width 254 height 75
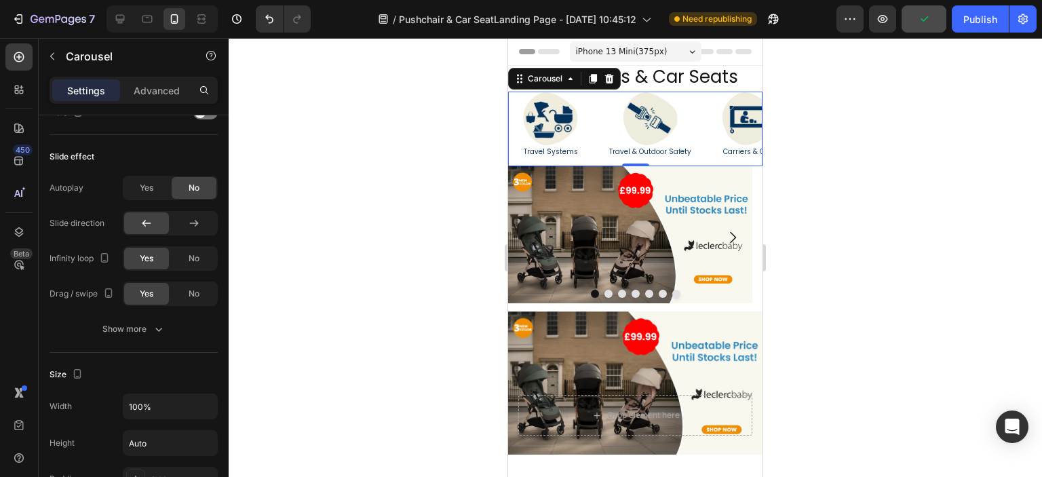
scroll to position [0, 0]
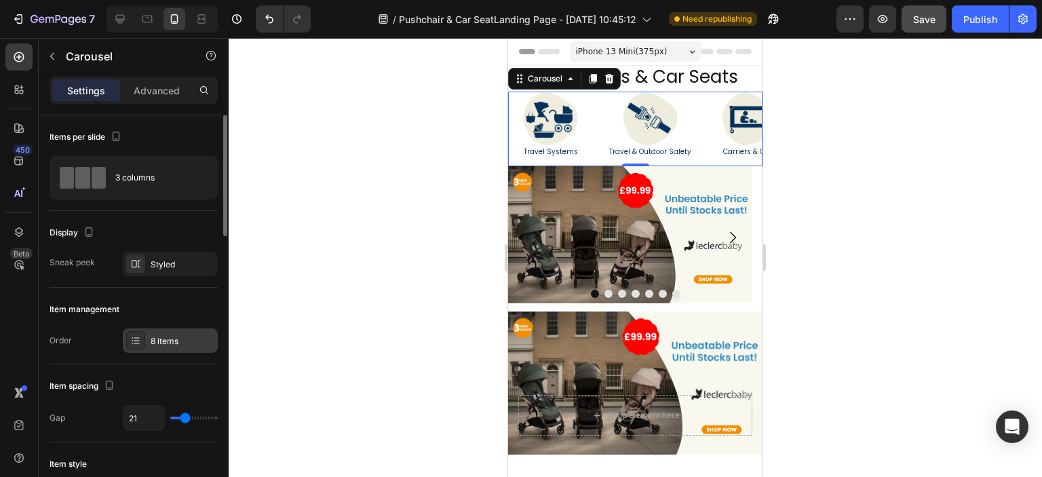
click at [156, 335] on div "8 items" at bounding box center [183, 341] width 64 height 12
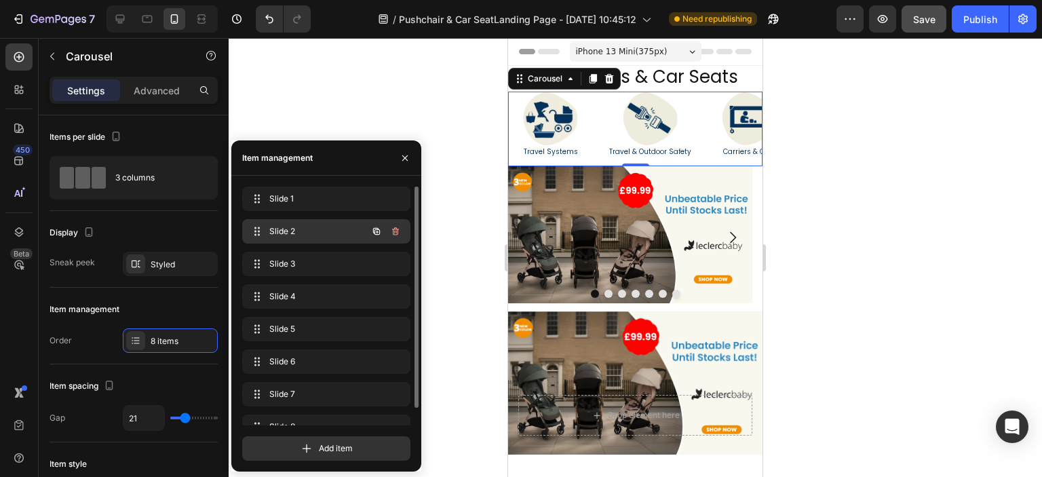
click at [309, 233] on span "Slide 2" at bounding box center [307, 231] width 77 height 12
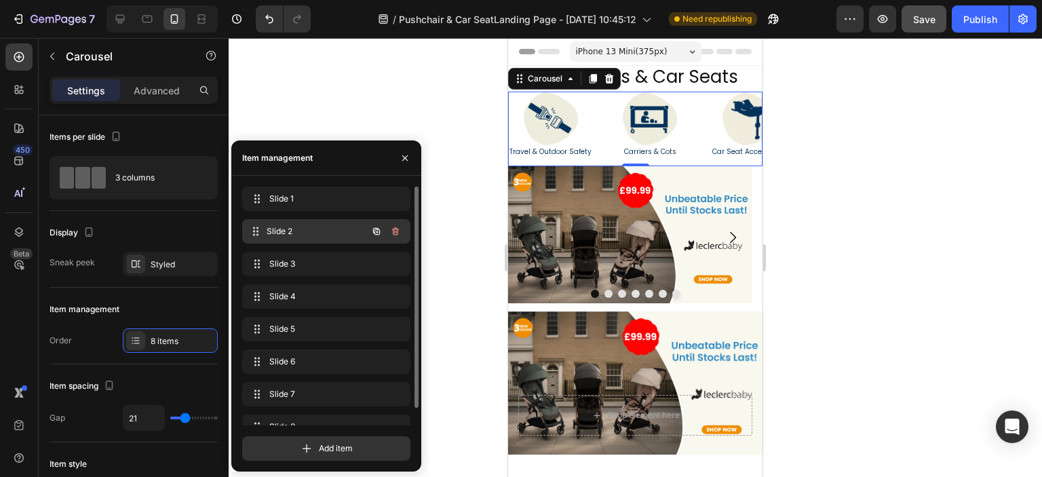
click at [309, 233] on span "Slide 2" at bounding box center [317, 231] width 100 height 12
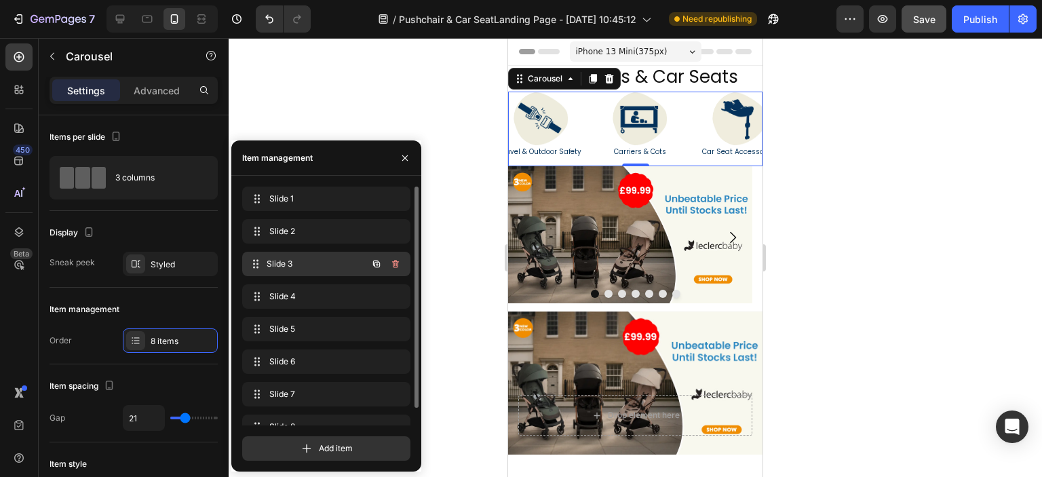
click at [313, 265] on span "Slide 3" at bounding box center [317, 264] width 100 height 12
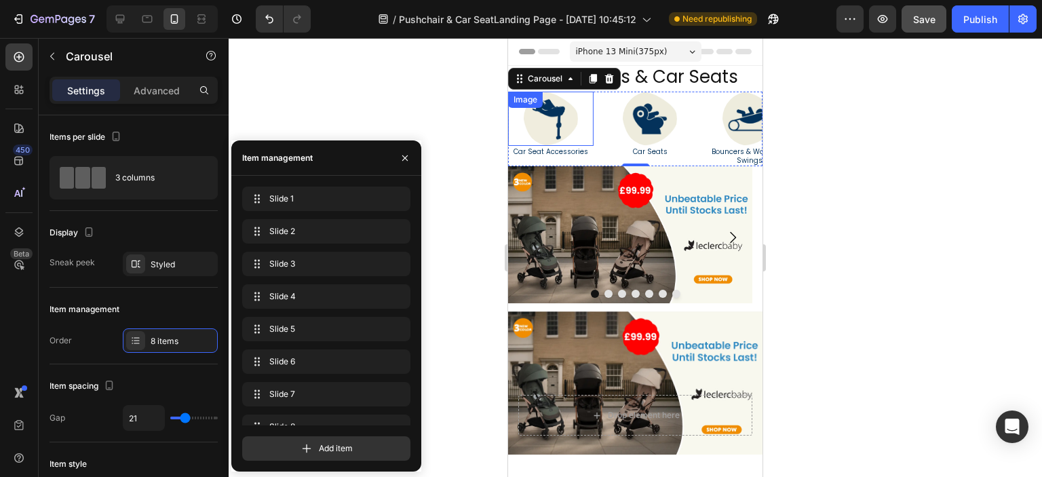
click at [547, 108] on div "Image" at bounding box center [550, 119] width 85 height 54
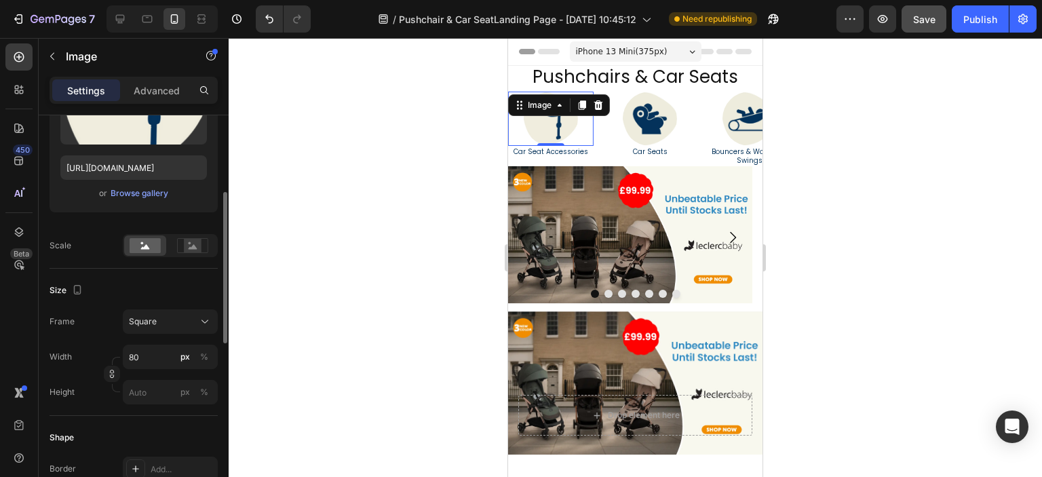
scroll to position [407, 0]
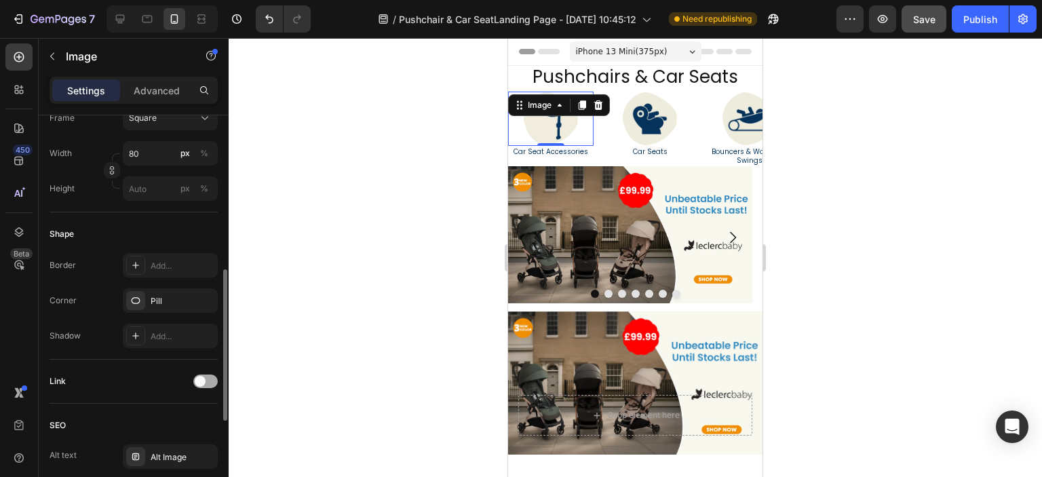
click at [203, 380] on span at bounding box center [200, 381] width 11 height 11
click at [180, 445] on div "Add..." at bounding box center [183, 451] width 64 height 12
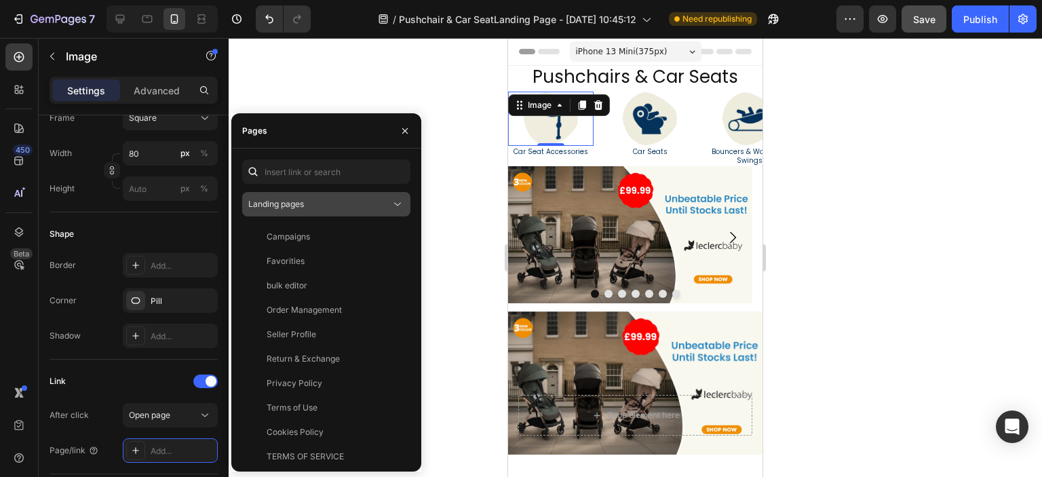
click at [332, 208] on div "Landing pages" at bounding box center [319, 204] width 142 height 12
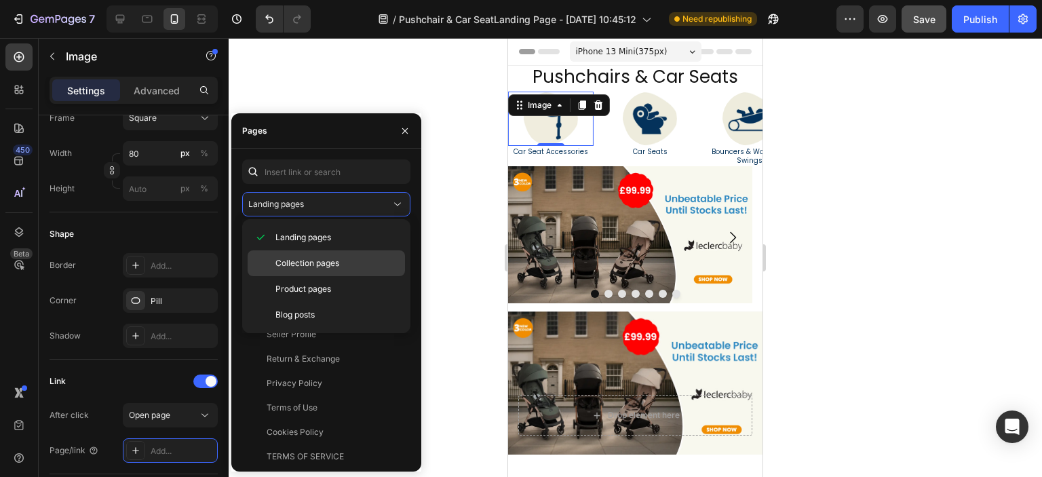
click at [319, 262] on span "Collection pages" at bounding box center [307, 263] width 64 height 12
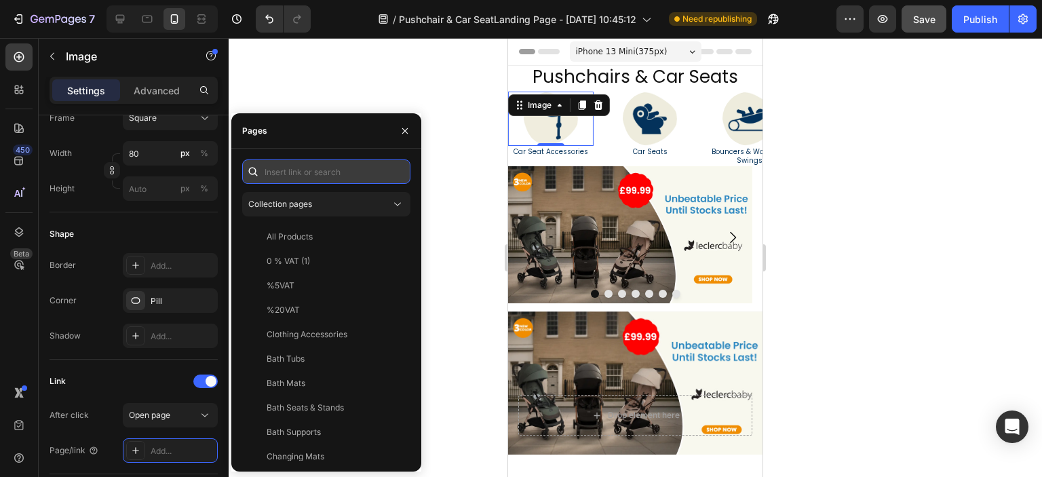
click at [317, 183] on input "text" at bounding box center [326, 171] width 168 height 24
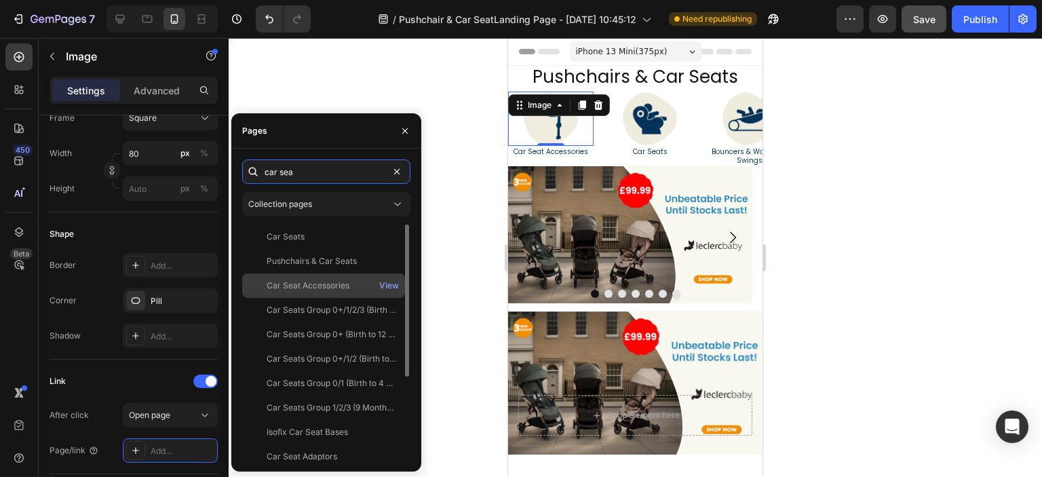
type input "car sea"
click at [327, 284] on div "Car Seat Accessories" at bounding box center [308, 285] width 83 height 12
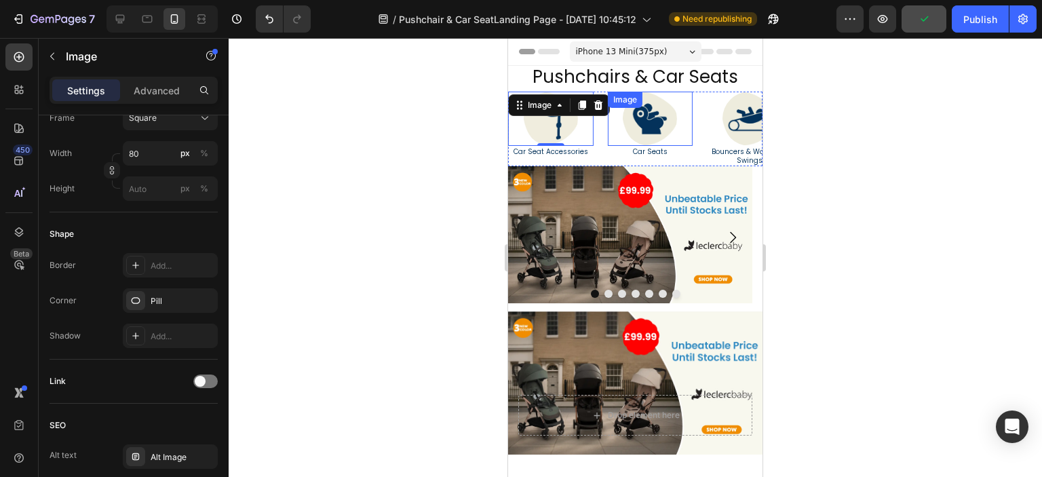
click at [662, 124] on img at bounding box center [650, 119] width 54 height 54
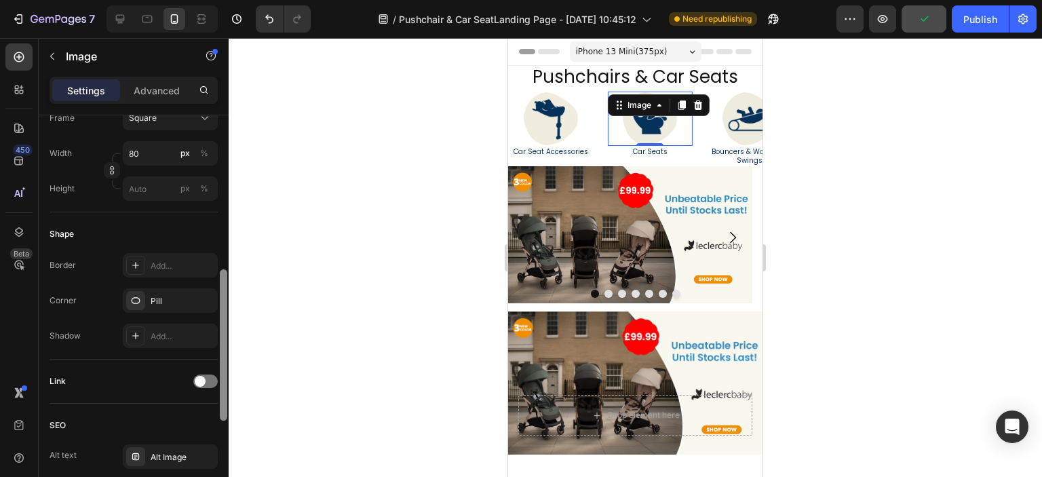
click at [222, 379] on div at bounding box center [223, 344] width 7 height 151
click at [212, 378] on div at bounding box center [205, 381] width 24 height 14
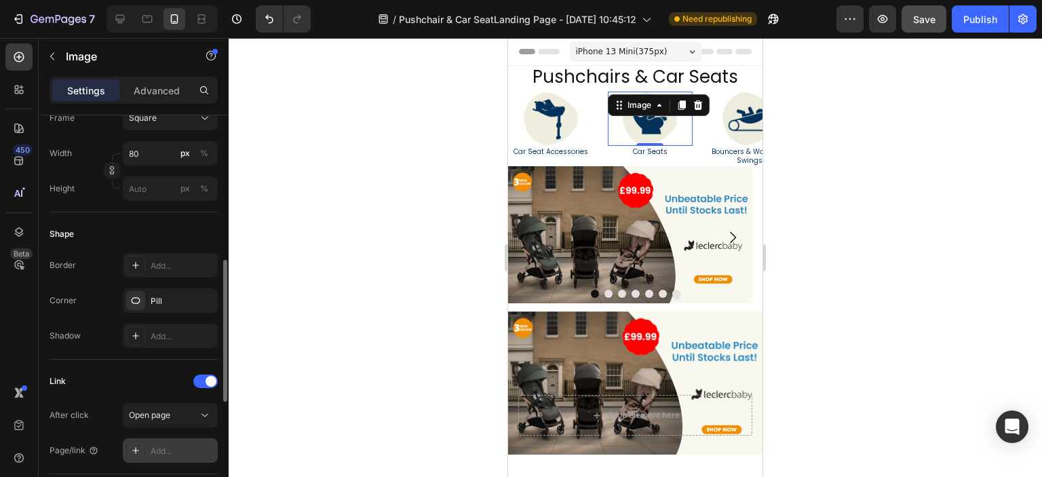
click at [187, 445] on div "Add..." at bounding box center [183, 451] width 64 height 12
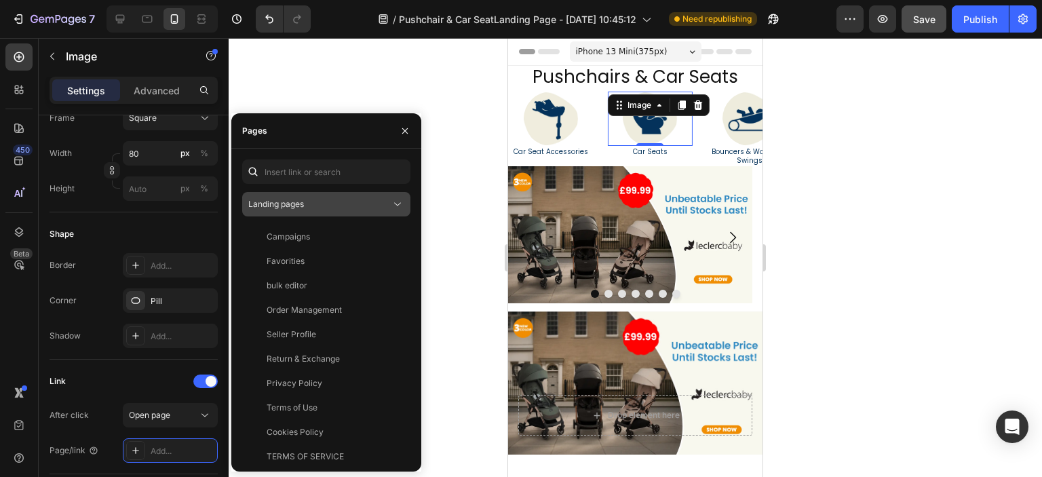
click at [331, 203] on div "Landing pages" at bounding box center [319, 204] width 142 height 12
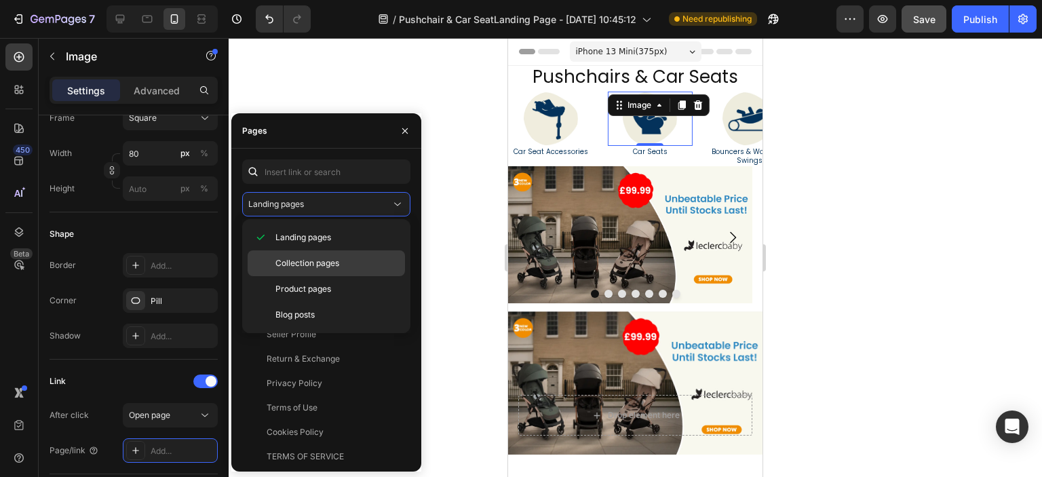
click at [331, 260] on span "Collection pages" at bounding box center [307, 263] width 64 height 12
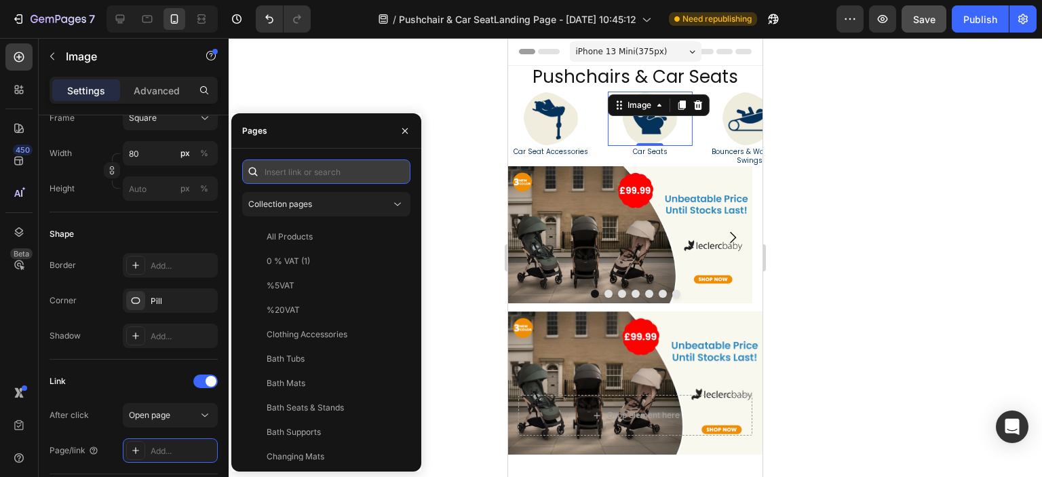
click at [306, 172] on input "text" at bounding box center [326, 171] width 168 height 24
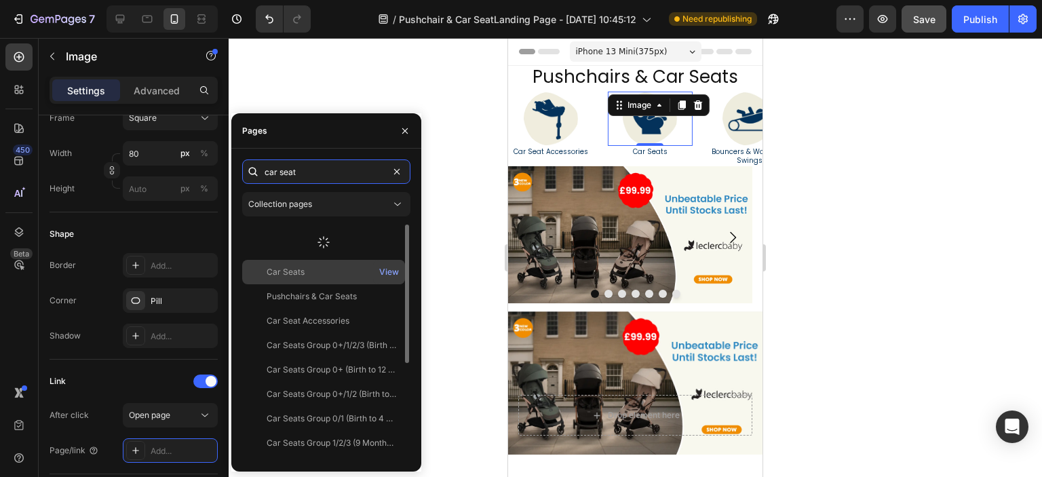
type input "car seat"
click at [327, 290] on div "Pushchairs & Car Seats" at bounding box center [312, 296] width 90 height 12
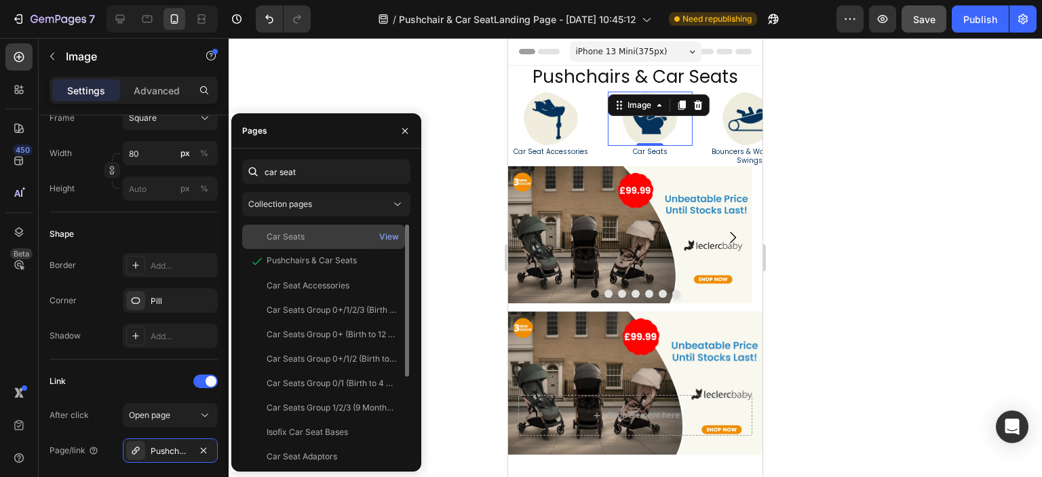
click at [326, 246] on div "Car Seats View" at bounding box center [323, 236] width 163 height 24
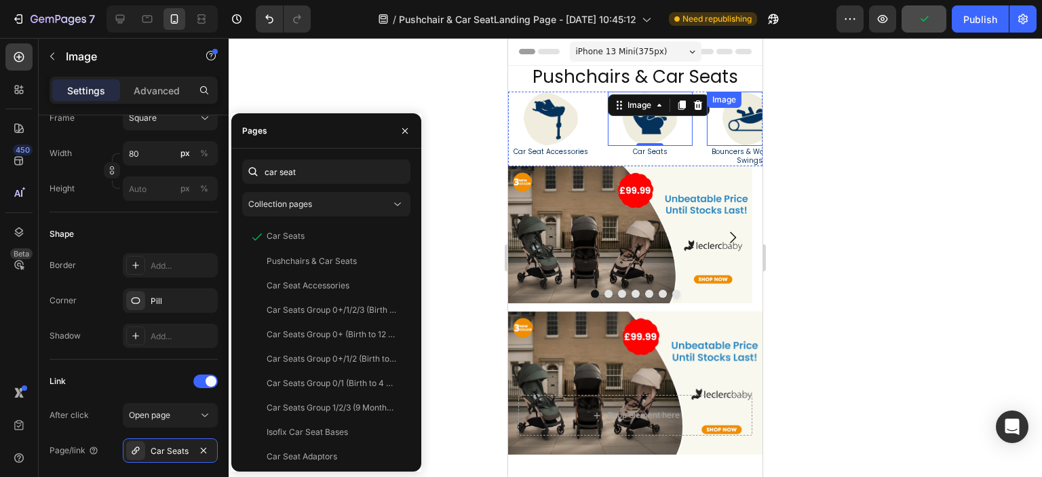
click at [738, 128] on img at bounding box center [749, 119] width 54 height 54
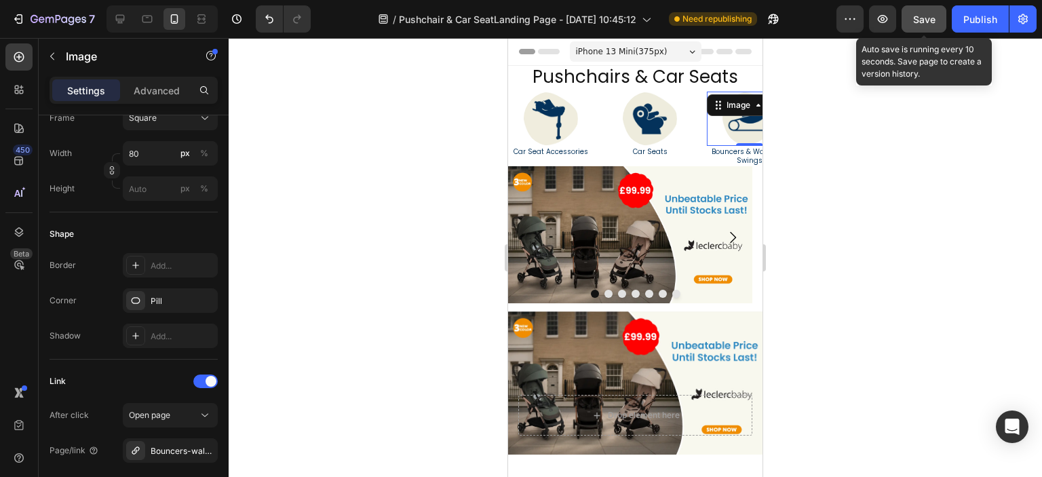
click at [920, 21] on span "Save" at bounding box center [924, 20] width 22 height 12
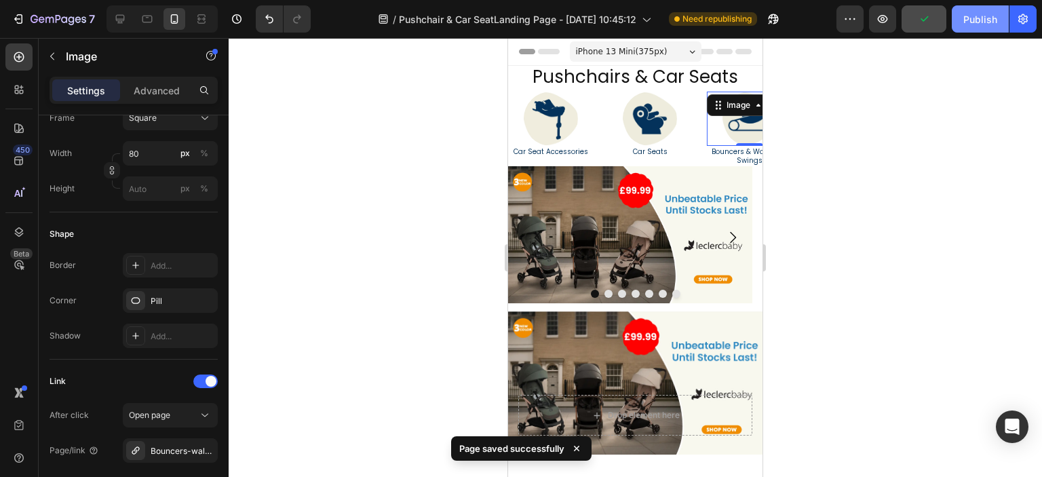
click at [972, 21] on div "Publish" at bounding box center [980, 19] width 34 height 14
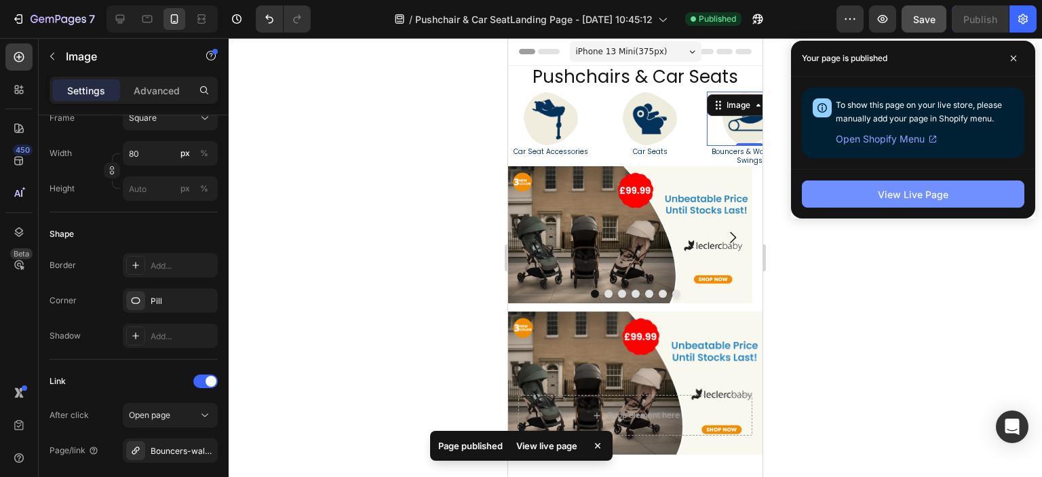
click at [895, 197] on div "View Live Page" at bounding box center [913, 194] width 71 height 14
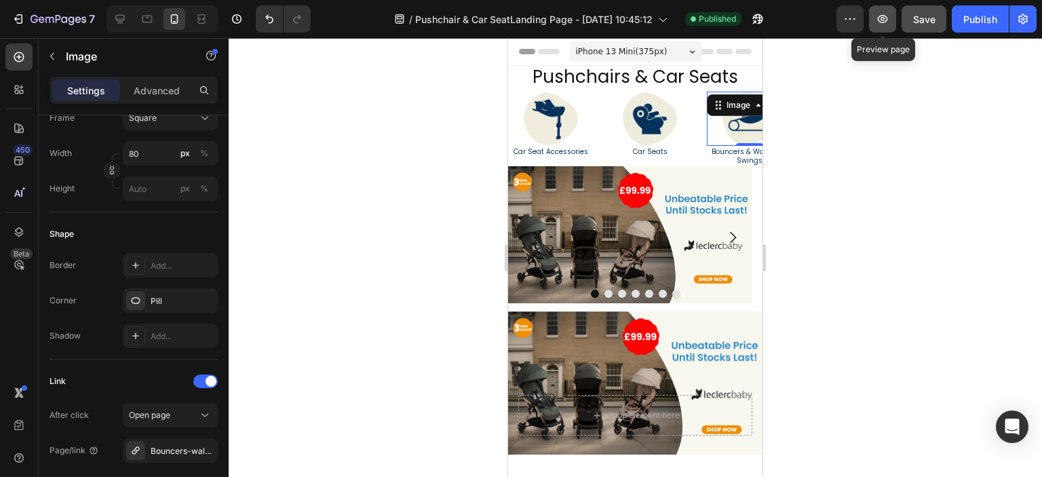
click at [881, 18] on icon "button" at bounding box center [883, 19] width 14 height 14
click at [541, 130] on img at bounding box center [551, 119] width 54 height 54
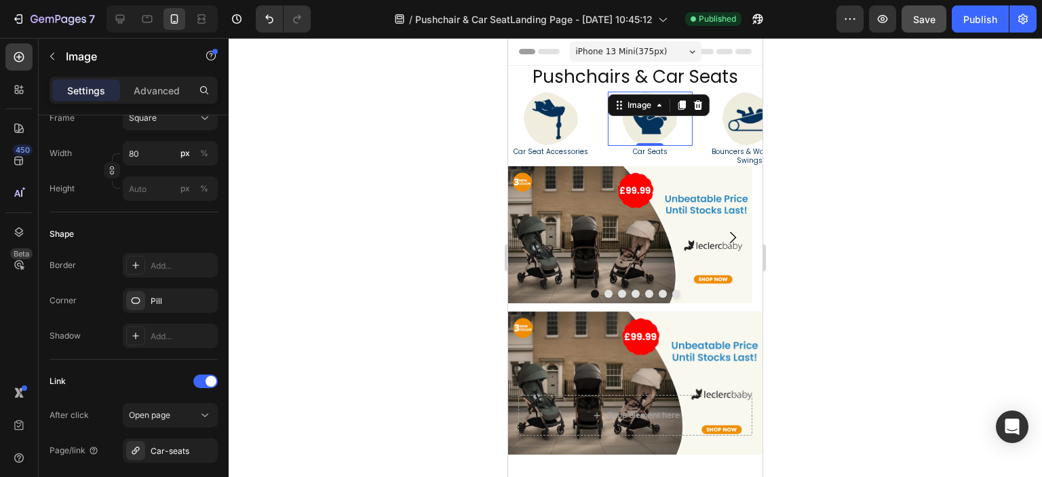
click at [617, 129] on link at bounding box center [650, 119] width 85 height 54
click at [577, 128] on link at bounding box center [550, 119] width 85 height 54
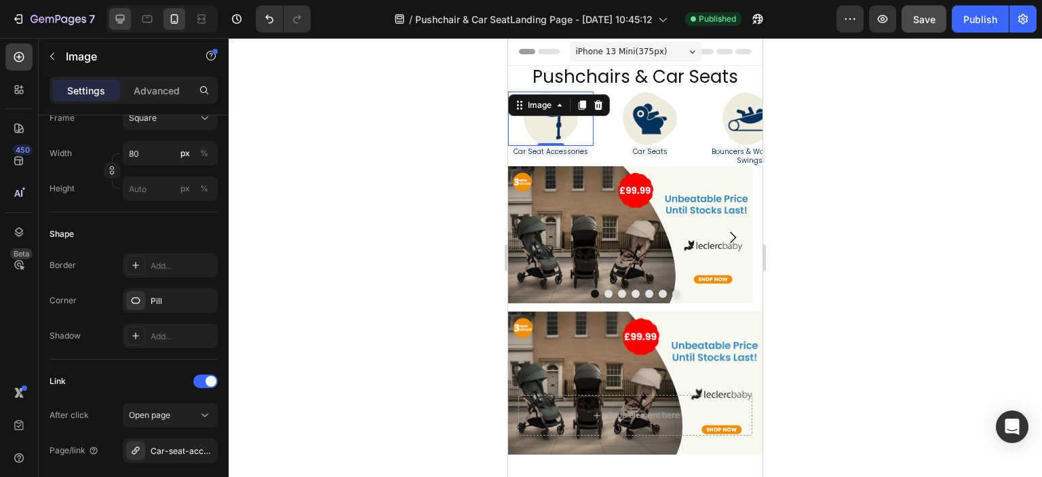
click at [122, 20] on icon at bounding box center [120, 19] width 14 height 14
type input "210"
type input "https://ucarecdn.com/80aad099-5095-4447-b905-0670ff3716d4/-/format/auto/"
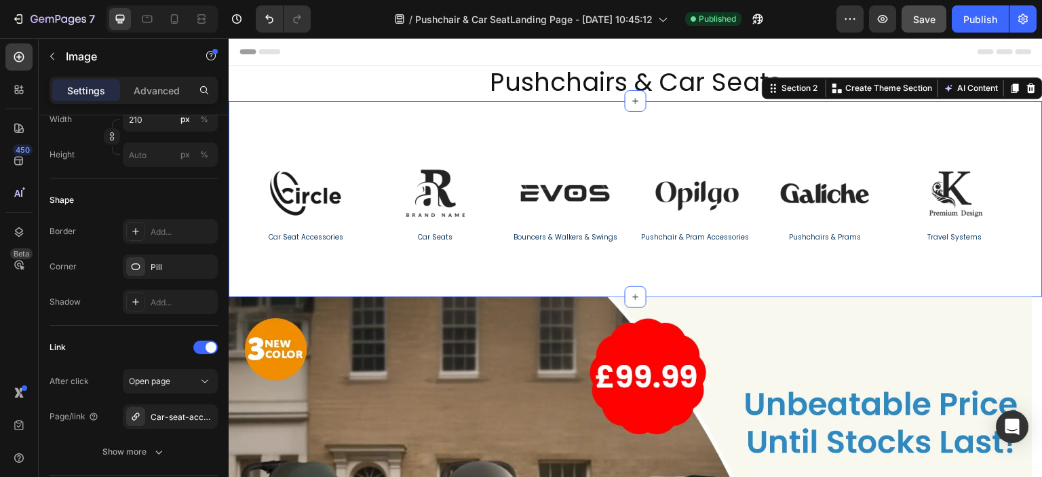
click at [343, 270] on div "Image Travel & Outdoor Safety Heading Image Carriers & Cots Heading Image Car S…" at bounding box center [636, 199] width 814 height 196
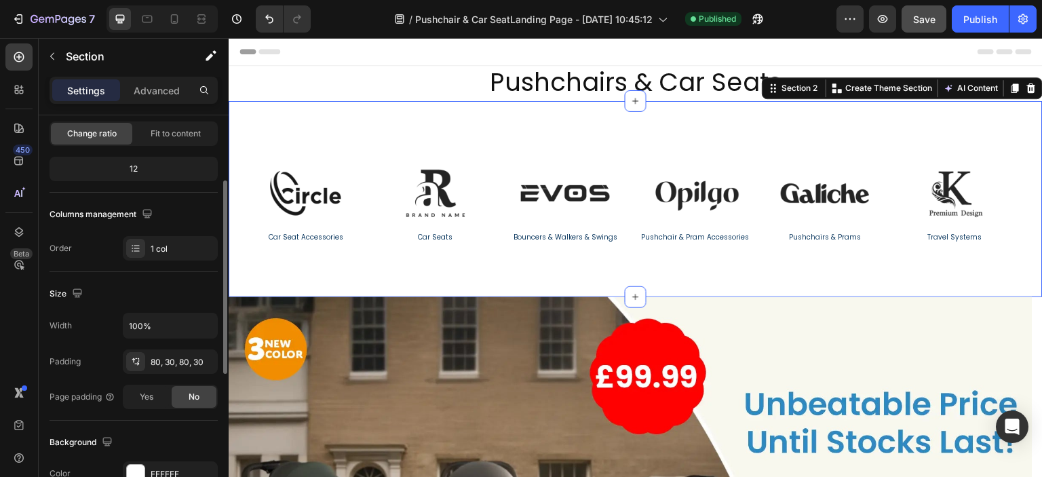
scroll to position [203, 0]
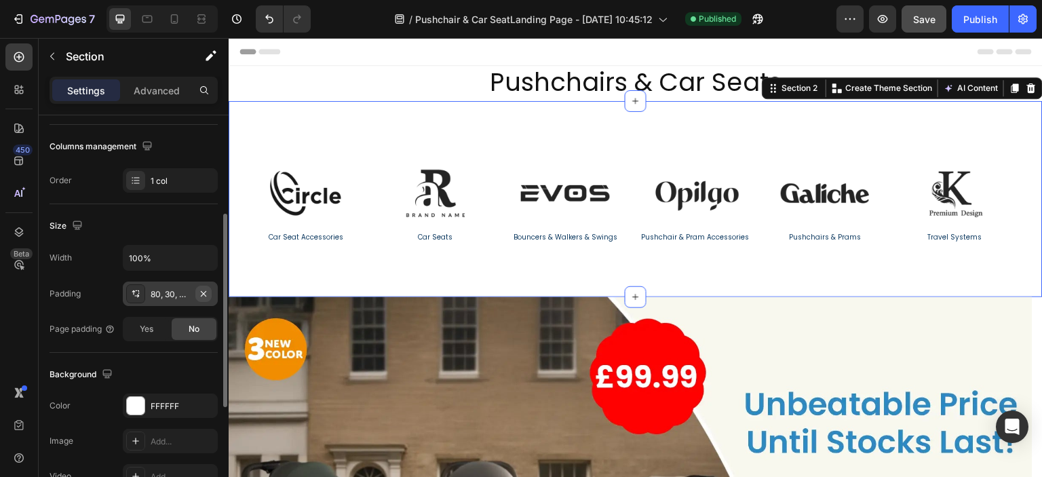
click at [203, 292] on icon "button" at bounding box center [203, 293] width 11 height 11
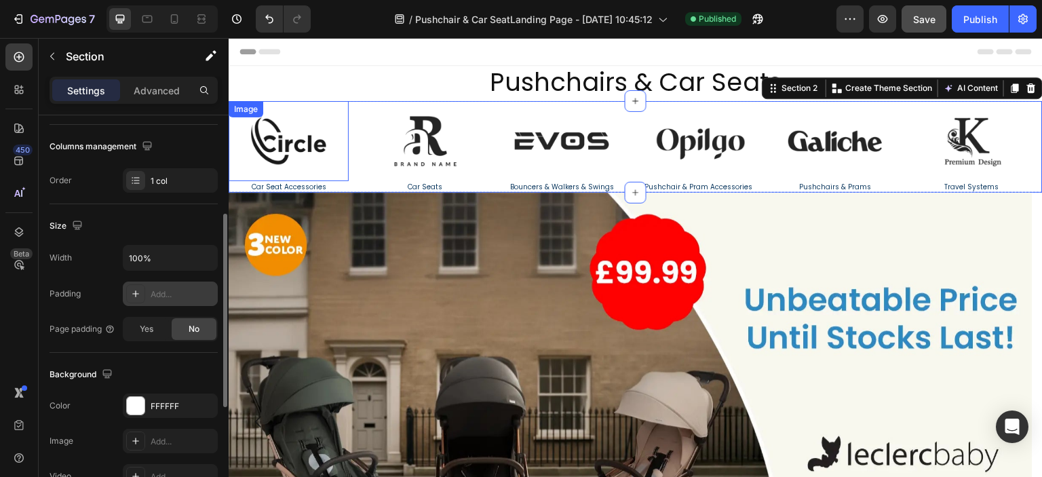
click at [301, 148] on img at bounding box center [289, 141] width 120 height 80
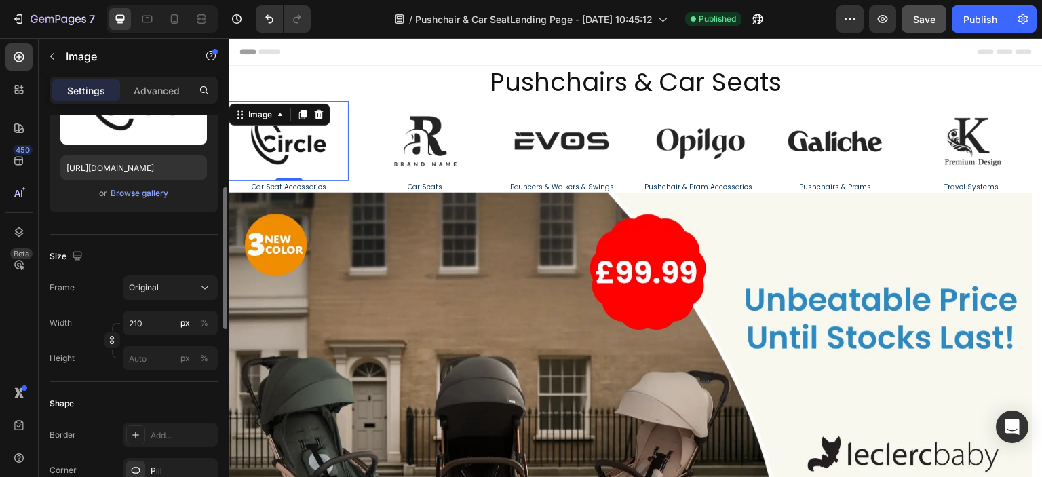
scroll to position [0, 0]
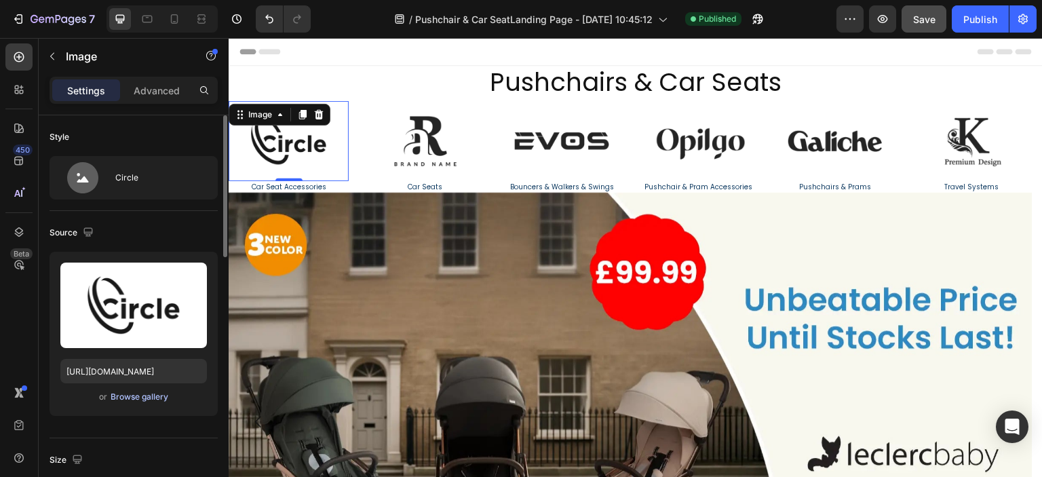
click at [160, 391] on div "Browse gallery" at bounding box center [140, 397] width 58 height 12
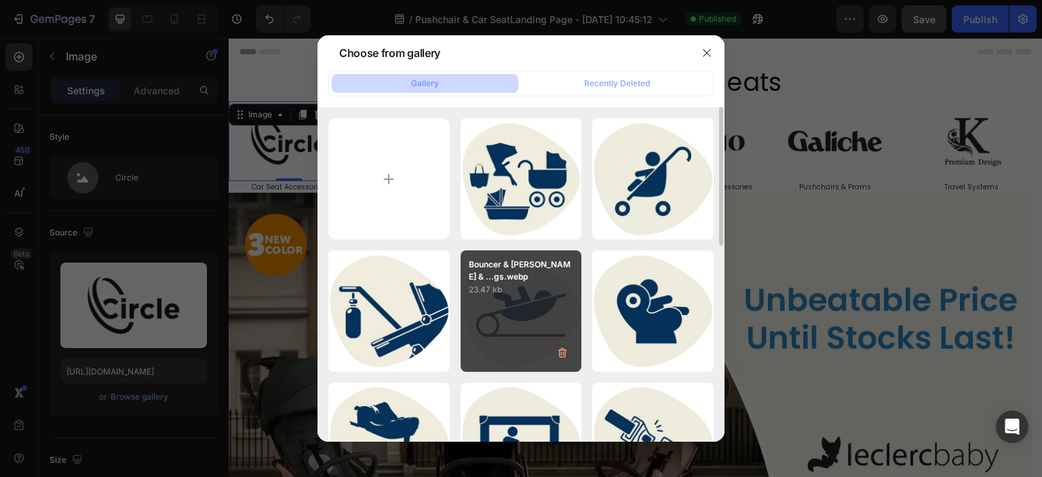
scroll to position [136, 0]
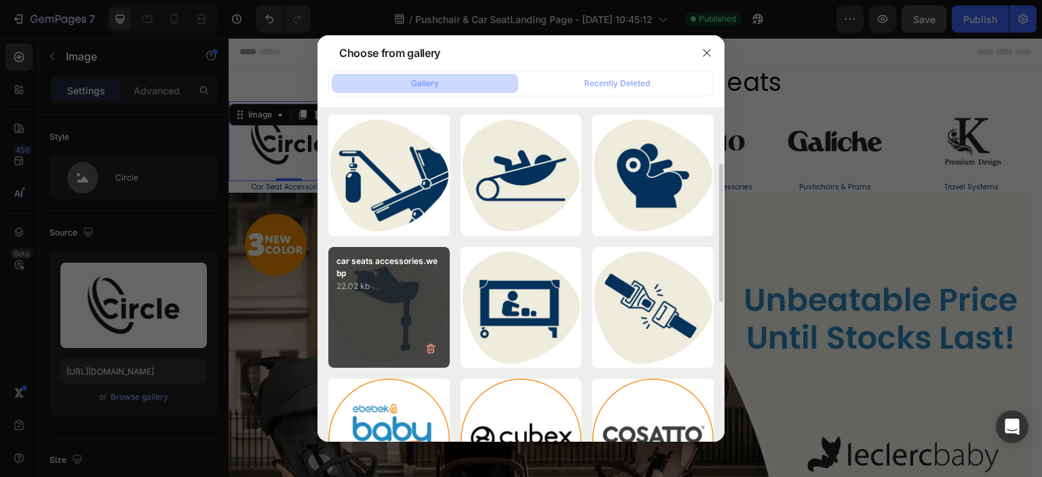
click at [399, 288] on p "22.02 kb" at bounding box center [388, 286] width 105 height 14
type input "https://cdn.shopify.com/s/files/1/0558/2818/5294/files/gempages_582621086525424…"
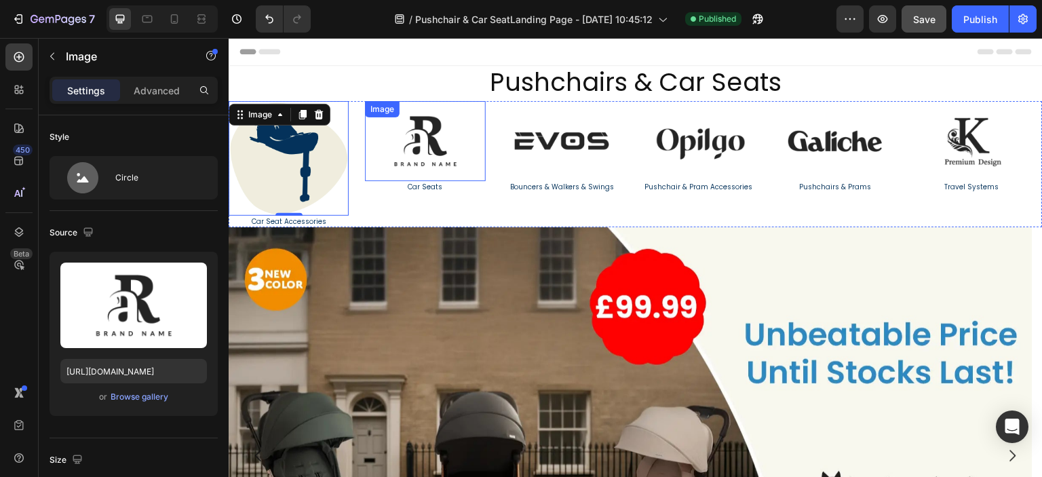
click at [427, 146] on img at bounding box center [425, 141] width 120 height 80
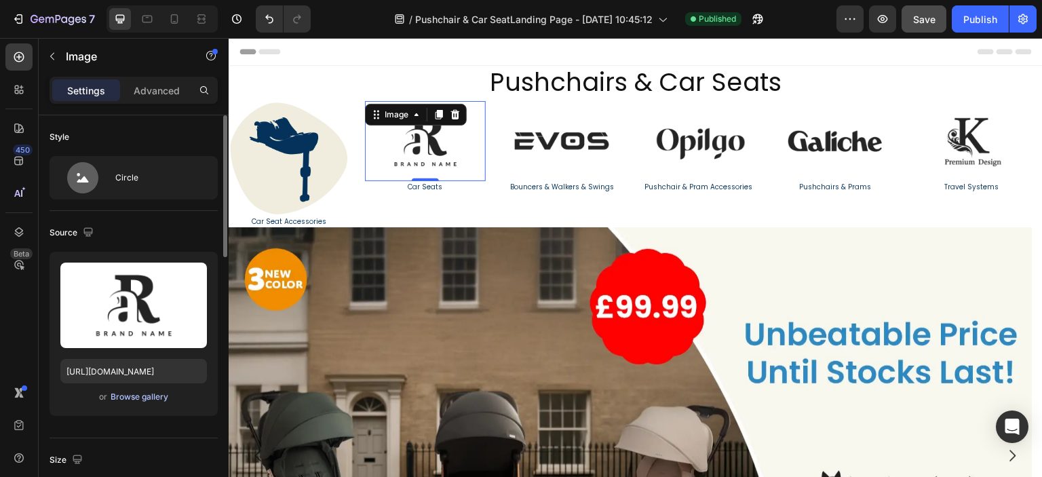
click at [155, 395] on div "Browse gallery" at bounding box center [140, 397] width 58 height 12
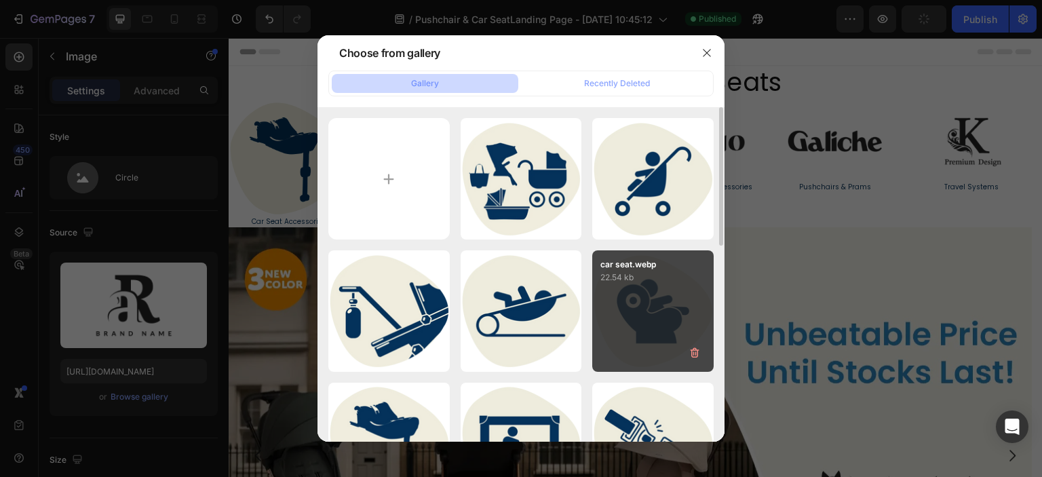
click at [621, 322] on div "car seat.webp 22.54 kb" at bounding box center [652, 310] width 121 height 121
type input "https://cdn.shopify.com/s/files/1/0558/2818/5294/files/gempages_582621086525424…"
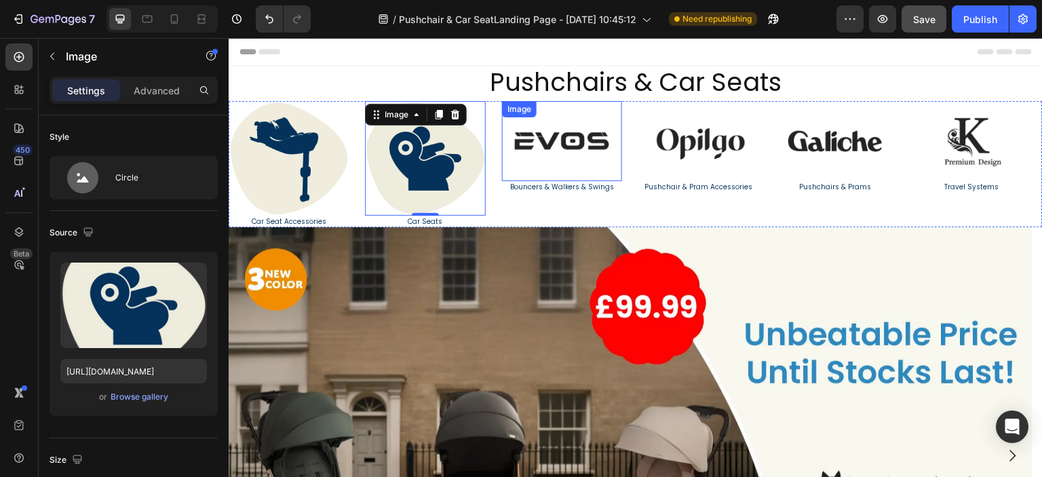
click at [528, 158] on img at bounding box center [562, 141] width 120 height 80
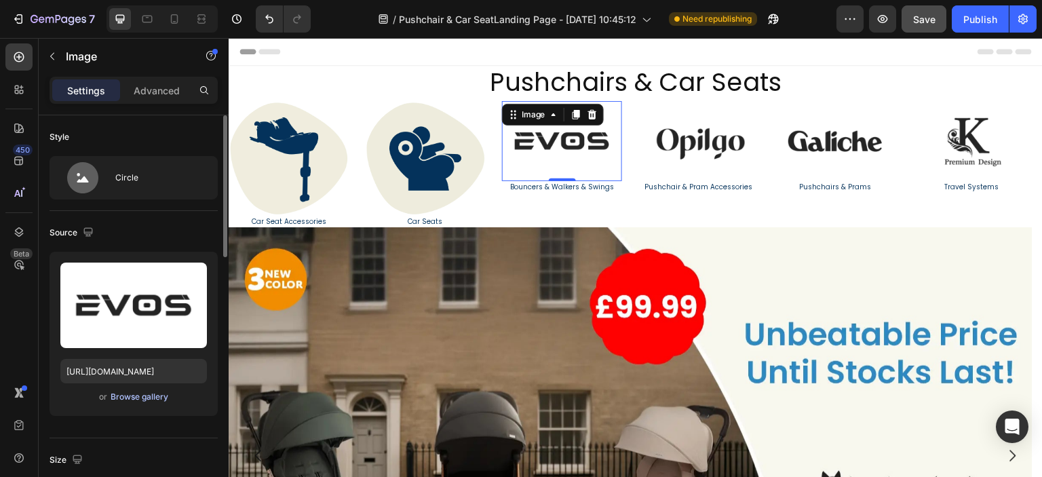
click at [155, 395] on div "Browse gallery" at bounding box center [140, 397] width 58 height 12
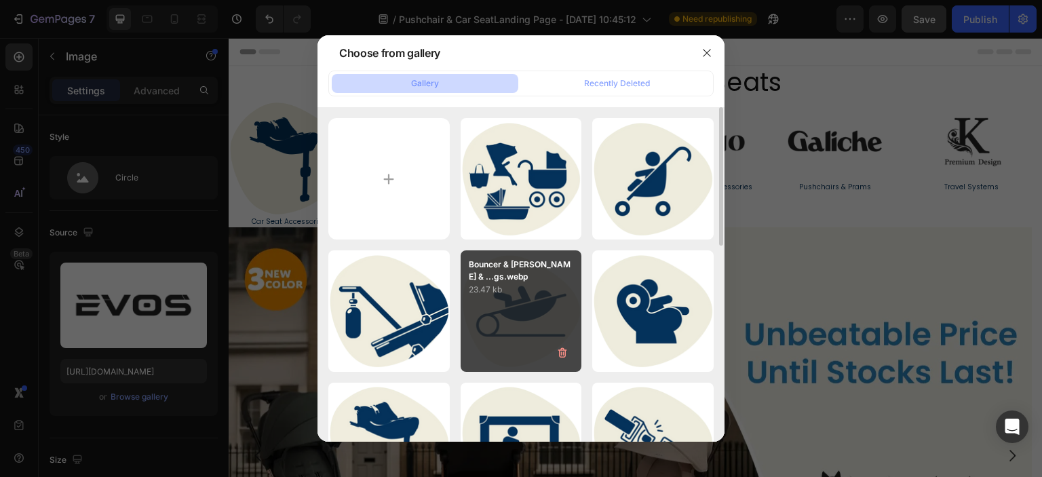
click at [541, 314] on div "Bouncer & Walkers & ...gs.webp 23.47 kb" at bounding box center [520, 310] width 121 height 121
type input "https://cdn.shopify.com/s/files/1/0558/2818/5294/files/gempages_582621086525424…"
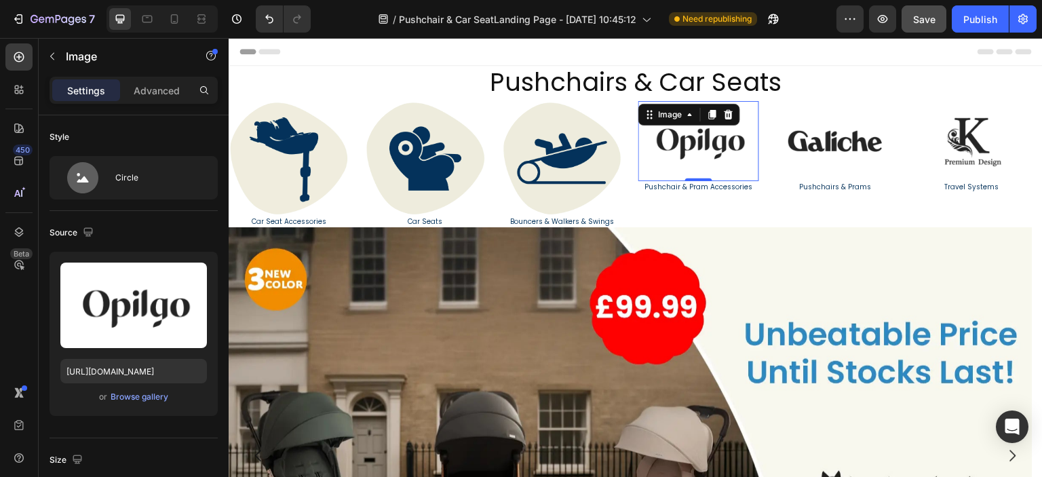
click at [678, 155] on img at bounding box center [698, 141] width 120 height 80
click at [146, 398] on div "Browse gallery" at bounding box center [140, 397] width 58 height 12
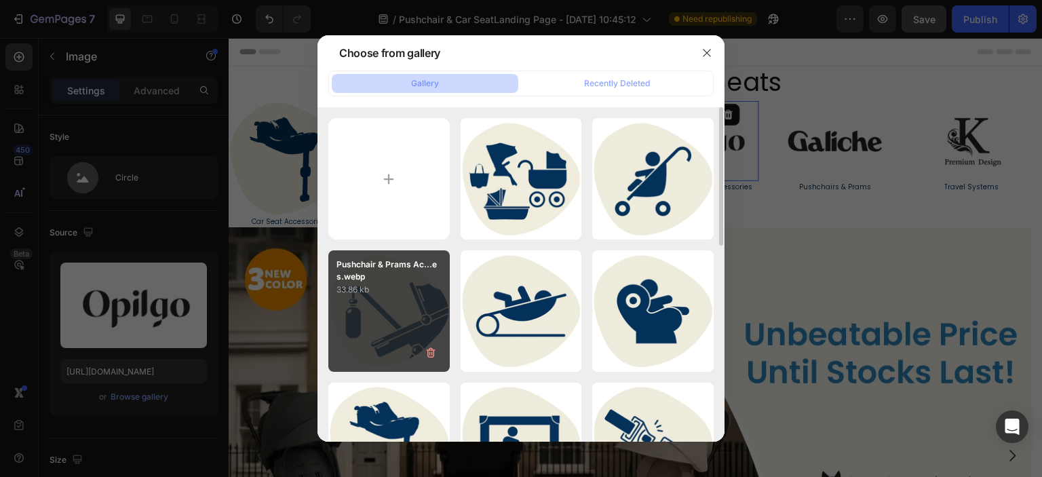
click at [395, 288] on p "33.86 kb" at bounding box center [388, 290] width 105 height 14
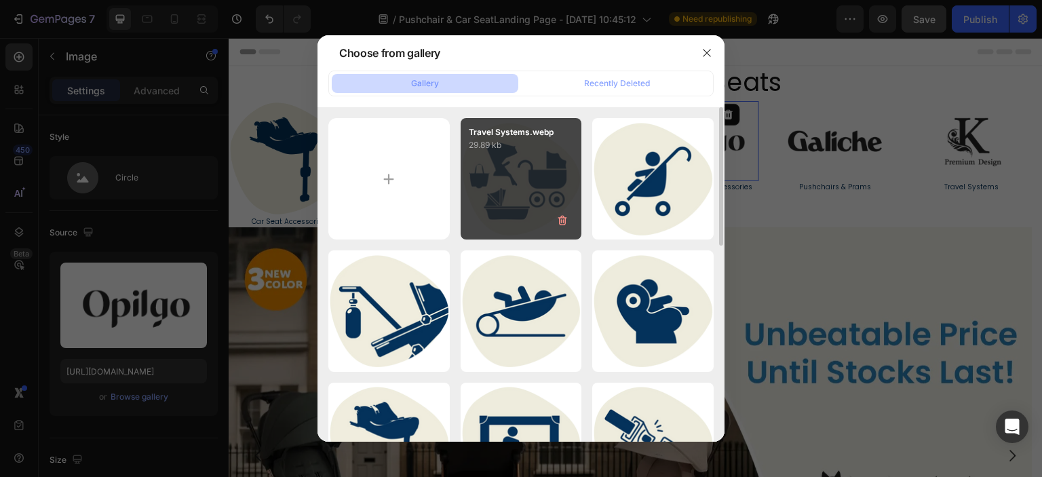
type input "https://cdn.shopify.com/s/files/1/0558/2818/5294/files/gempages_582621086525424…"
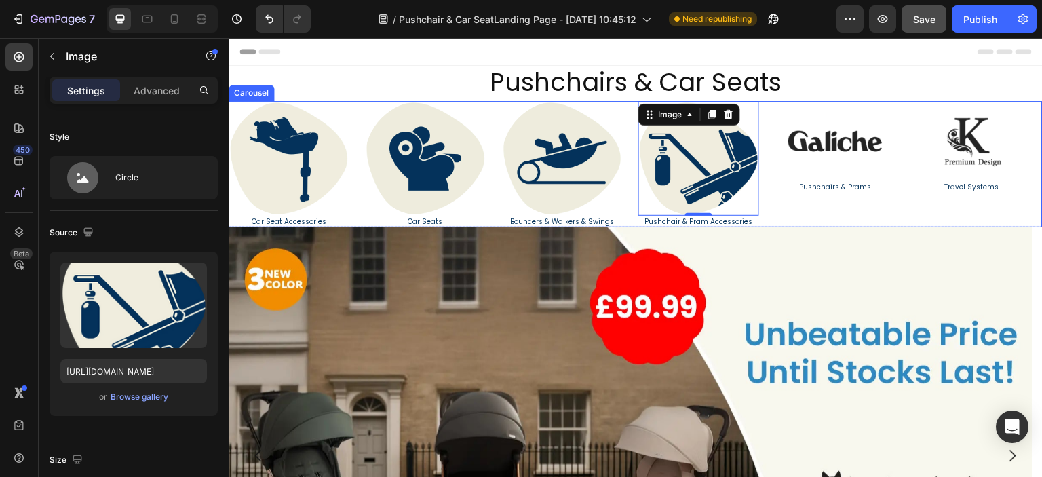
click at [798, 140] on img at bounding box center [835, 141] width 120 height 80
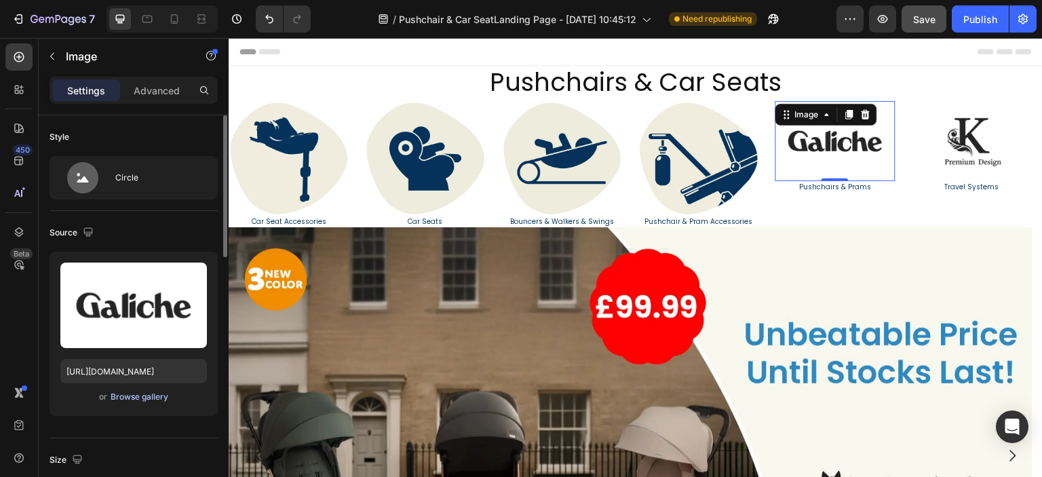
click at [147, 397] on div "Browse gallery" at bounding box center [140, 397] width 58 height 12
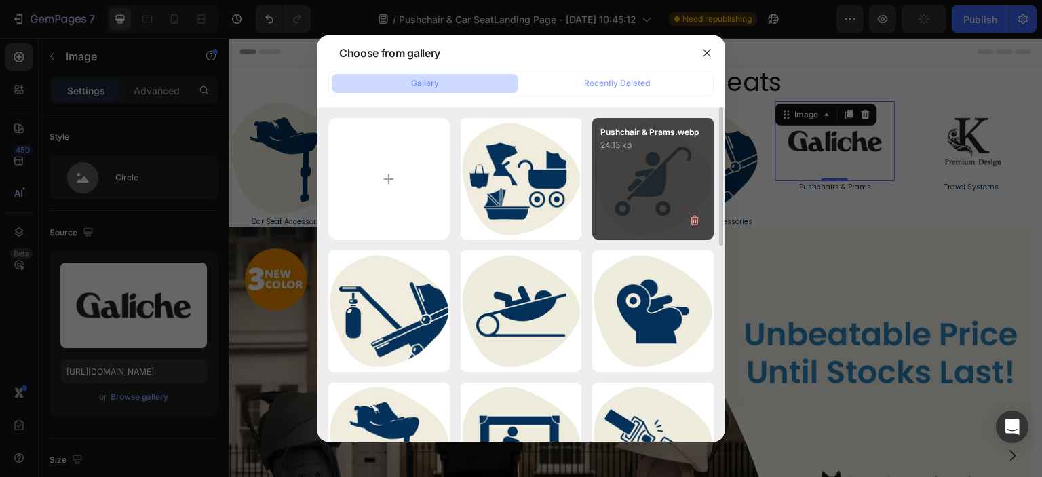
click at [648, 212] on div "Pushchair & Prams.webp 24.13 kb" at bounding box center [652, 178] width 121 height 121
type input "https://cdn.shopify.com/s/files/1/0558/2818/5294/files/gempages_582621086525424…"
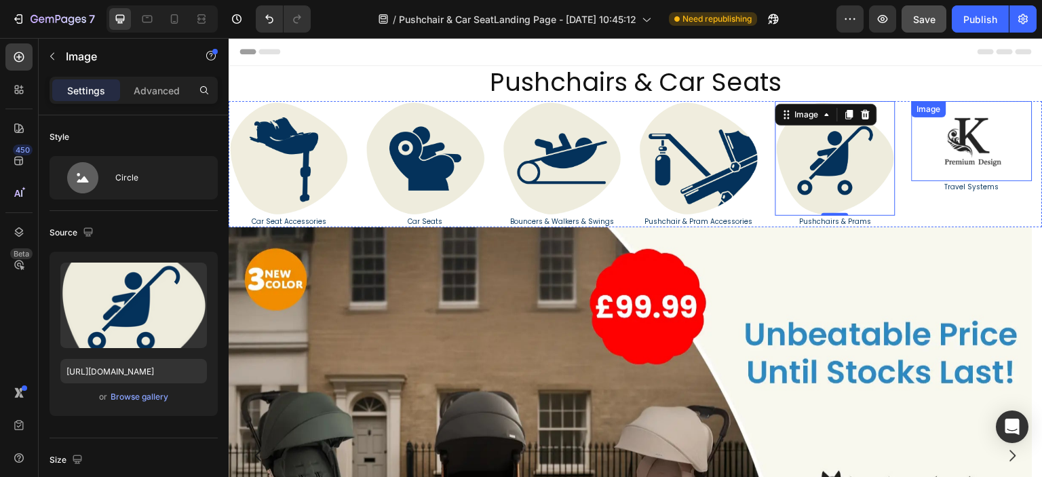
click at [951, 133] on img at bounding box center [971, 141] width 120 height 80
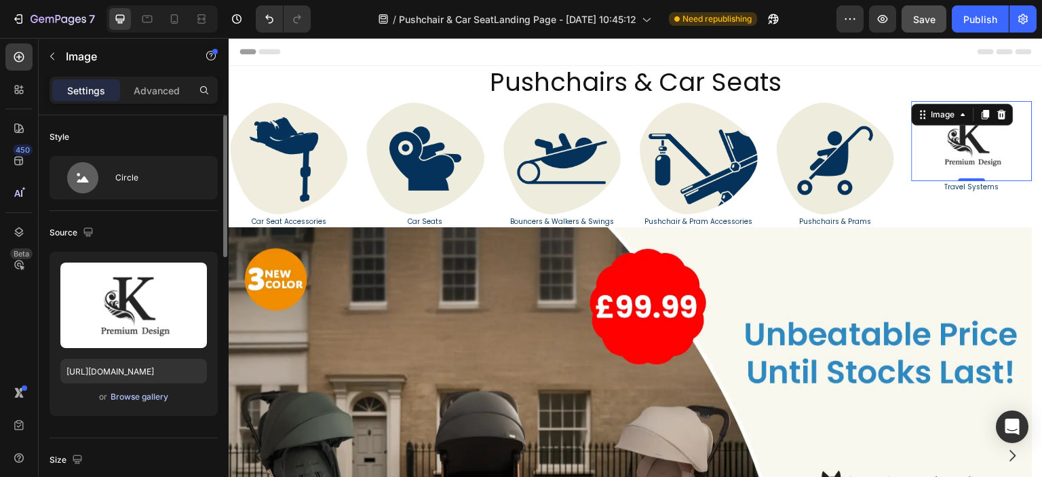
click at [148, 393] on div "Browse gallery" at bounding box center [140, 397] width 58 height 12
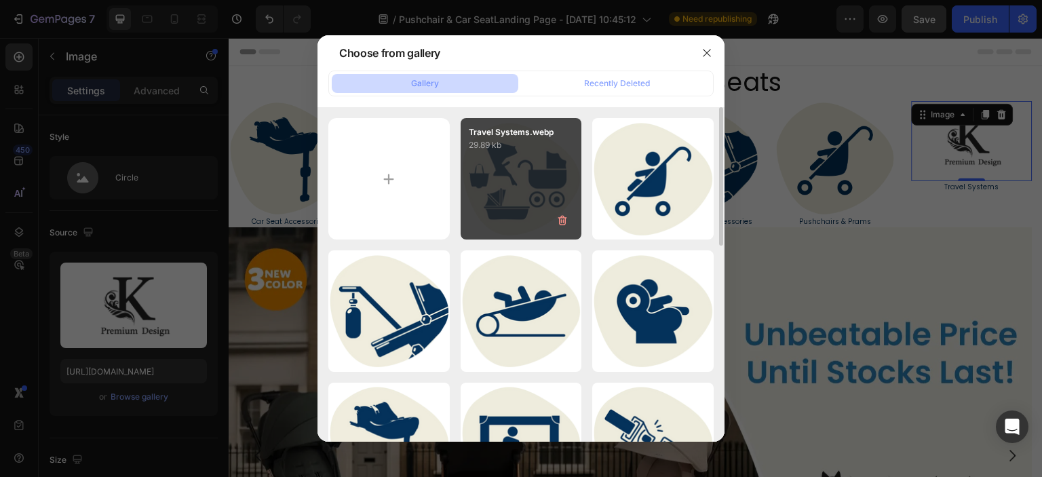
click at [479, 189] on div "Travel Systems.webp 29.89 kb" at bounding box center [520, 178] width 121 height 121
type input "https://cdn.shopify.com/s/files/1/0558/2818/5294/files/gempages_582621086525424…"
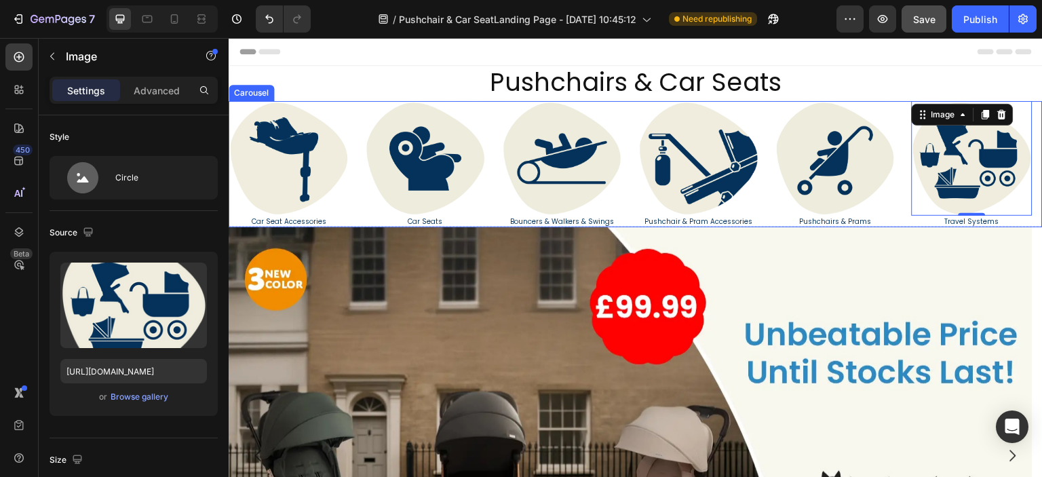
click at [356, 210] on div "Image Travel & Outdoor Safety Heading Image Carriers & Cots Heading Image Car S…" at bounding box center [636, 164] width 814 height 126
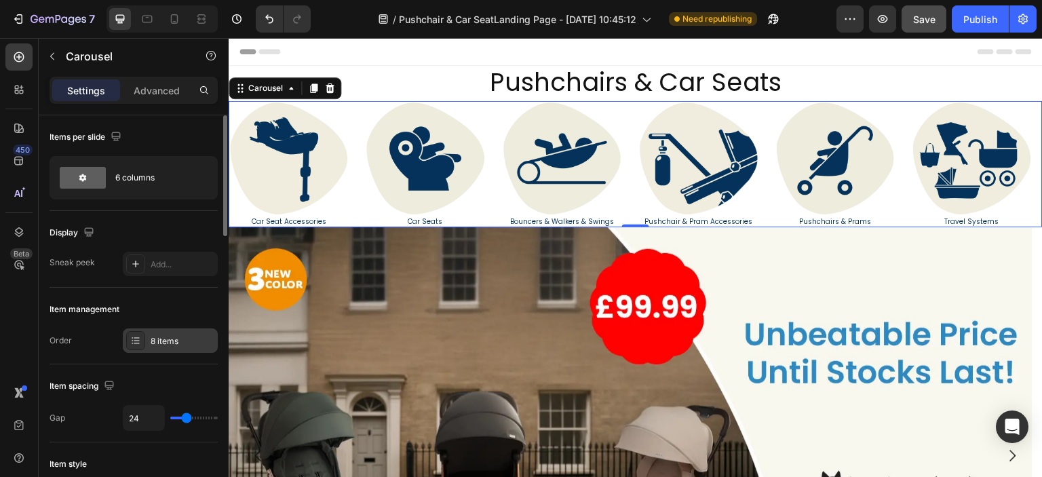
click at [170, 341] on div "8 items" at bounding box center [183, 341] width 64 height 12
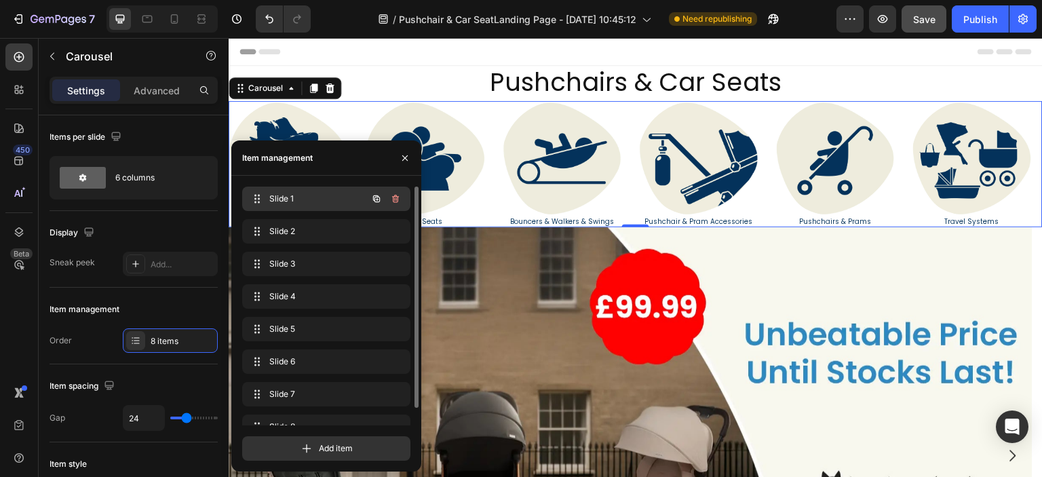
click at [289, 198] on span "Slide 1" at bounding box center [307, 199] width 77 height 12
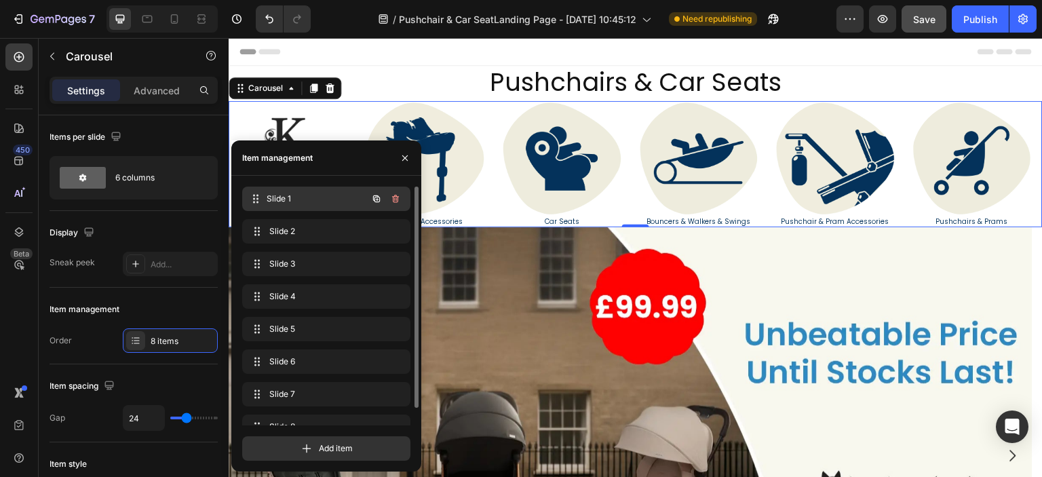
click at [315, 197] on span "Slide 1" at bounding box center [317, 199] width 100 height 12
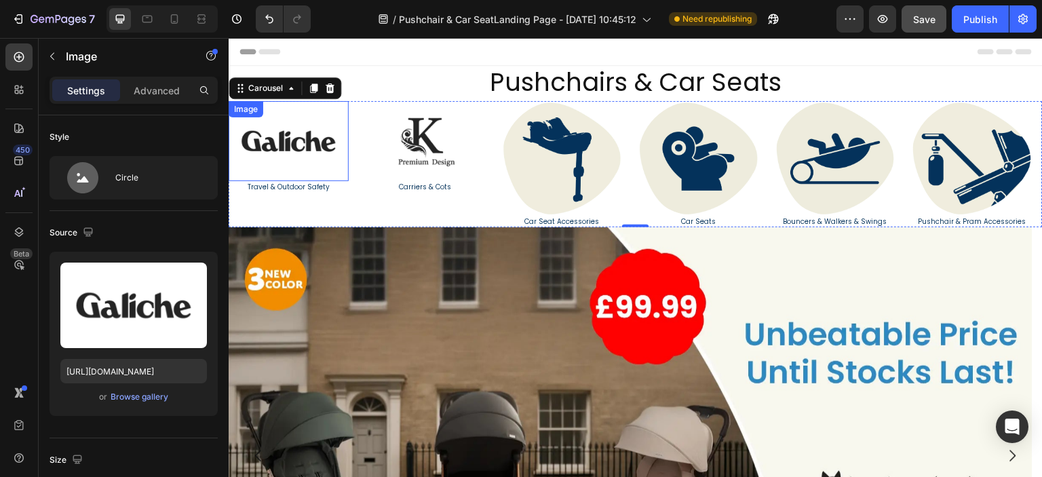
click at [298, 130] on img at bounding box center [289, 141] width 120 height 80
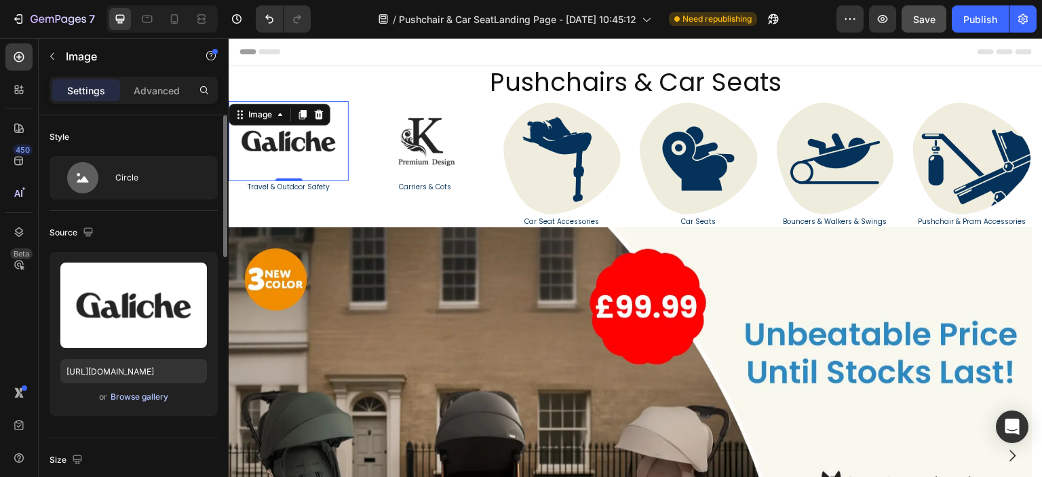
click at [139, 395] on div "Browse gallery" at bounding box center [140, 397] width 58 height 12
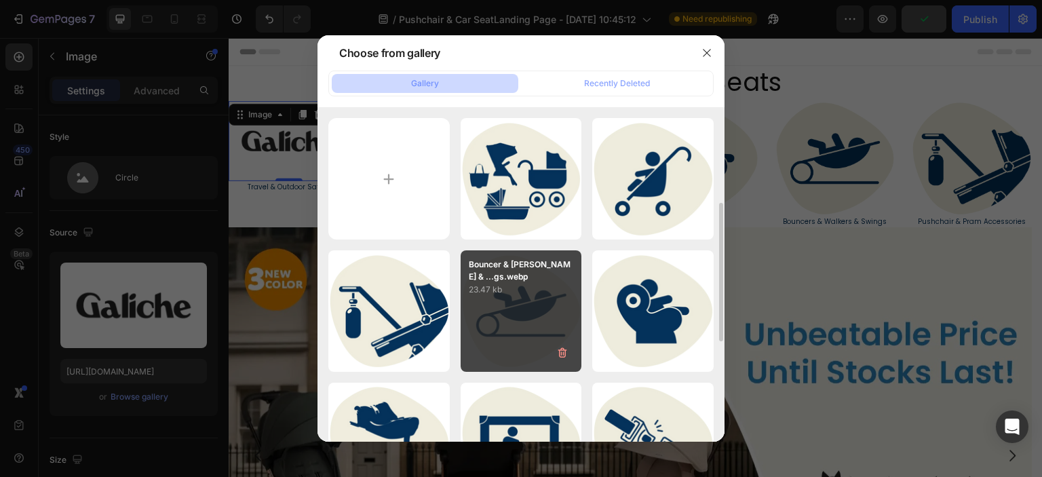
scroll to position [68, 0]
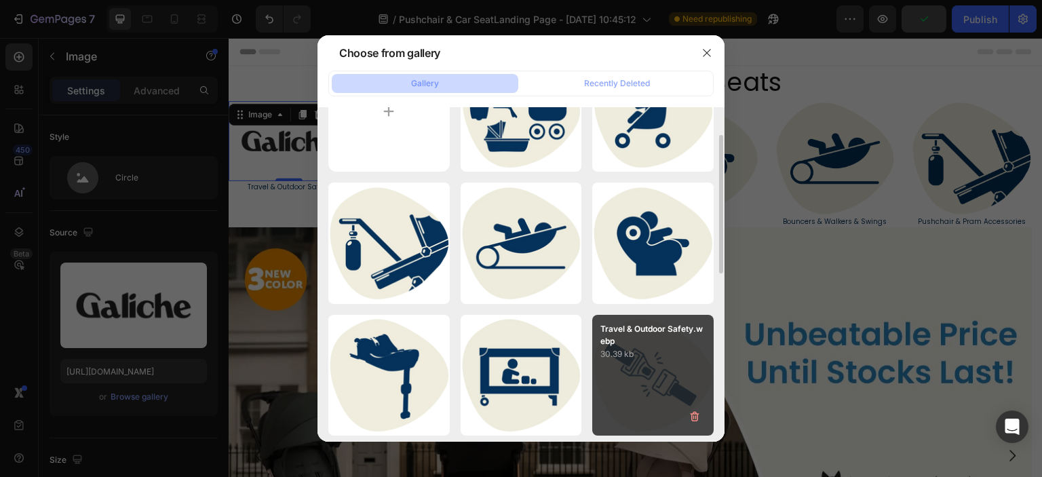
click at [629, 342] on p "Travel & Outdoor Safety.webp" at bounding box center [652, 335] width 105 height 24
type input "https://cdn.shopify.com/s/files/1/0558/2818/5294/files/gempages_582621086525424…"
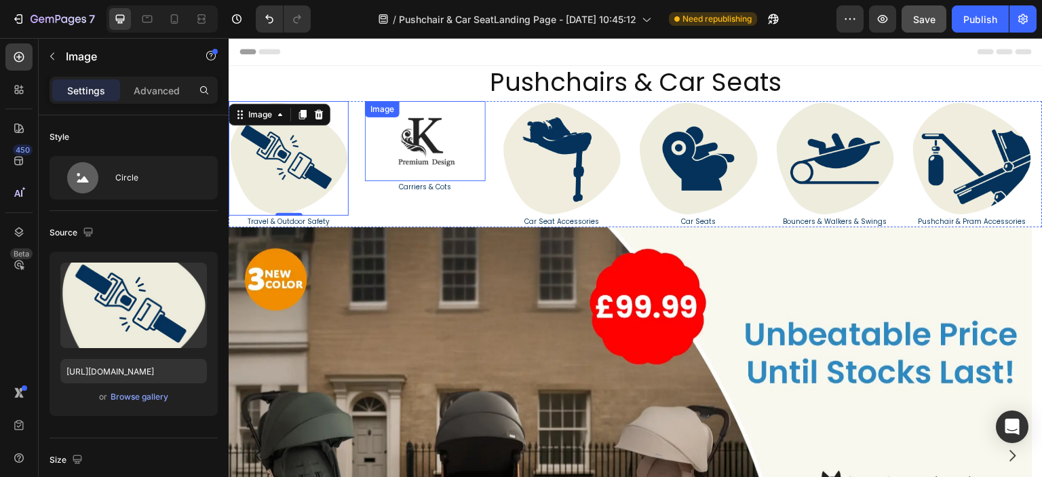
click at [425, 154] on img at bounding box center [425, 141] width 120 height 80
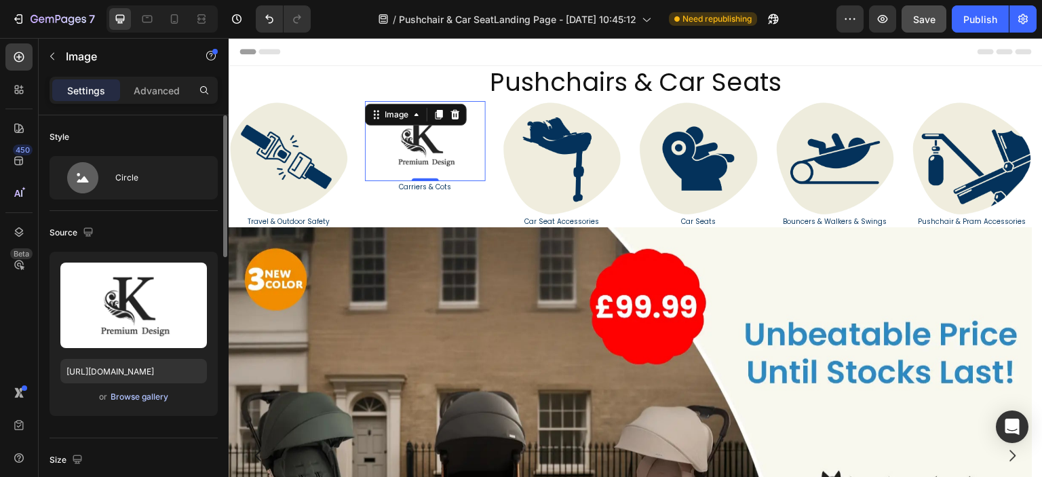
click at [125, 395] on div "Browse gallery" at bounding box center [140, 397] width 58 height 12
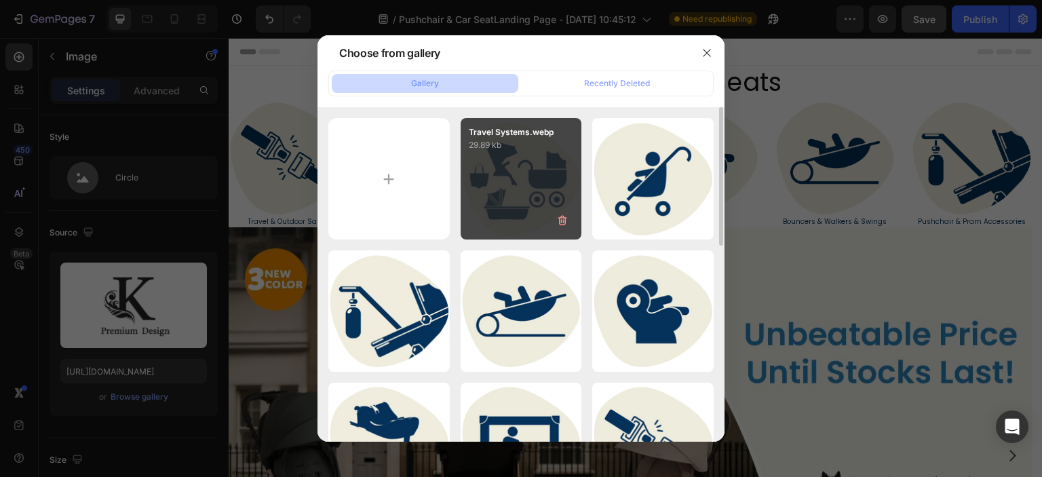
click at [501, 207] on div "Travel Systems.webp 29.89 kb" at bounding box center [520, 178] width 121 height 121
type input "https://cdn.shopify.com/s/files/1/0558/2818/5294/files/gempages_582621086525424…"
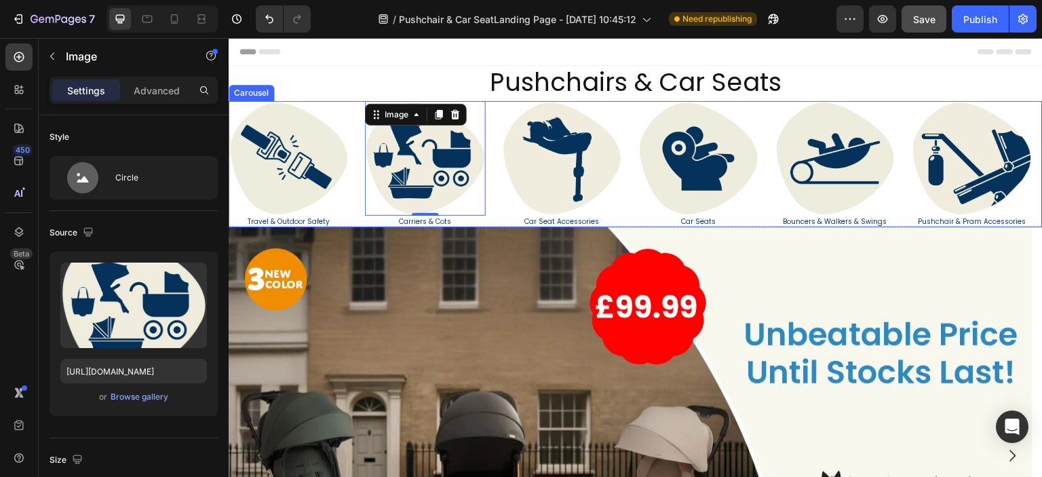
click at [357, 208] on div "Image Travel & Outdoor Safety Heading Image 0 Carriers & Cots Heading Image Car…" at bounding box center [636, 164] width 814 height 126
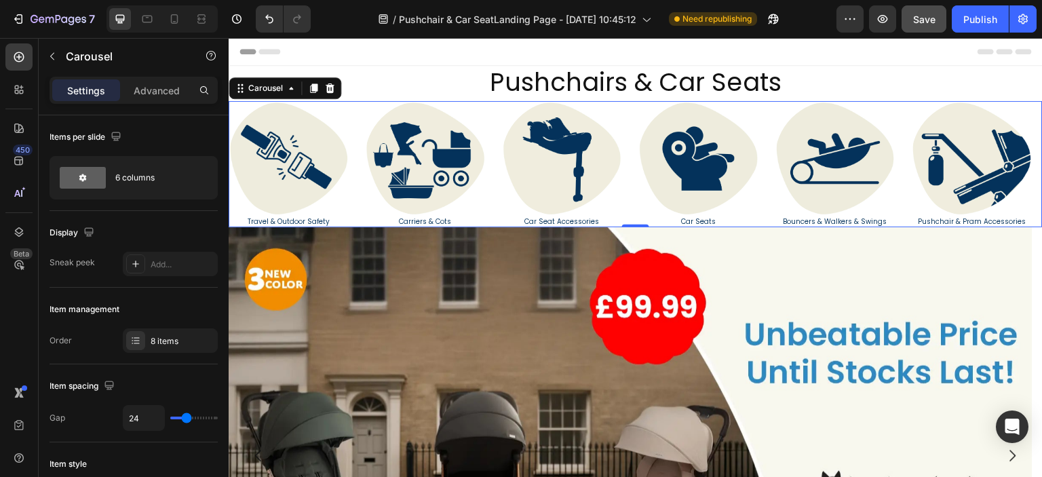
type input "18"
type input "11"
type input "9"
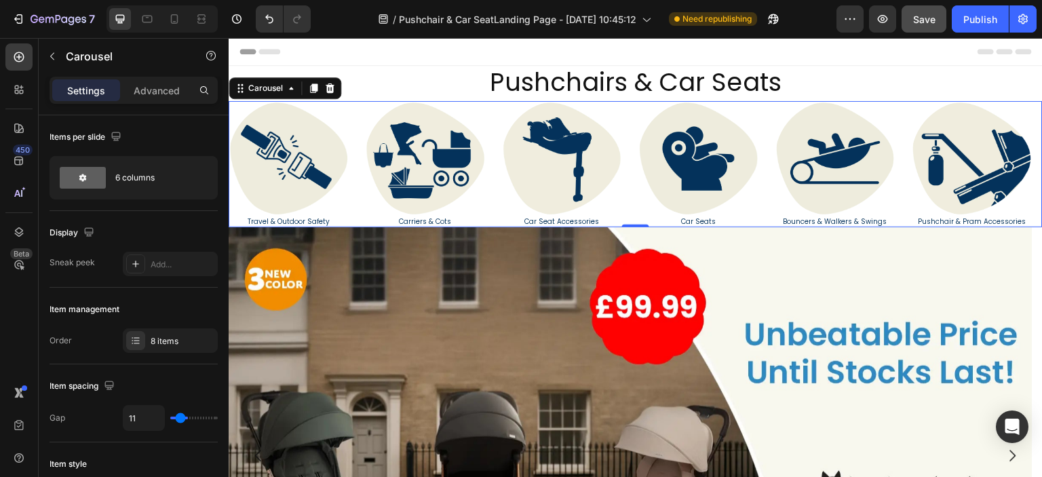
type input "9"
type input "7"
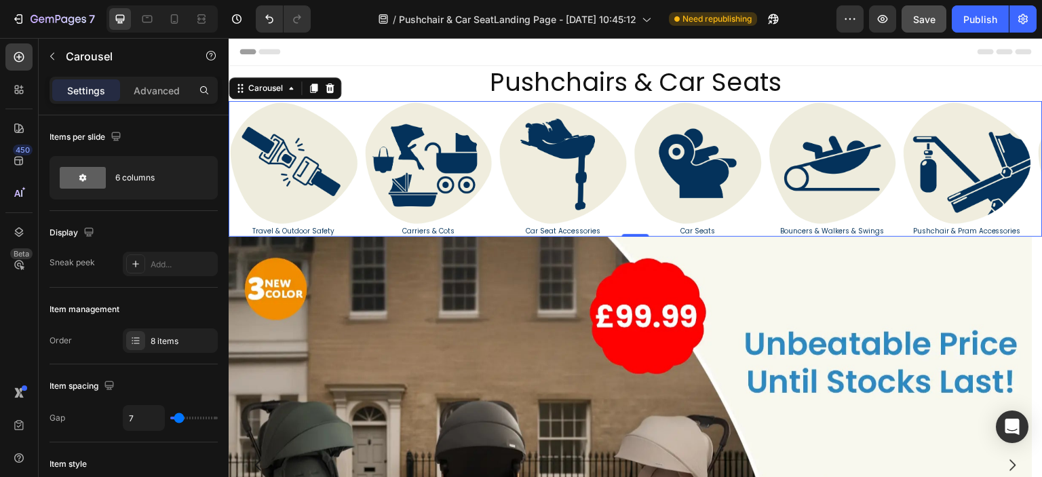
type input "6"
type input "9"
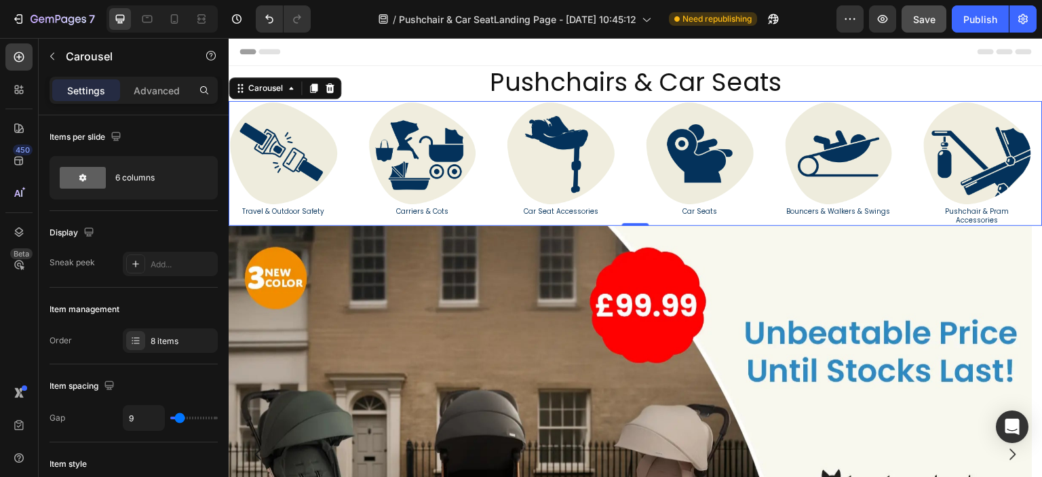
type input "43"
type input "44"
type input "51"
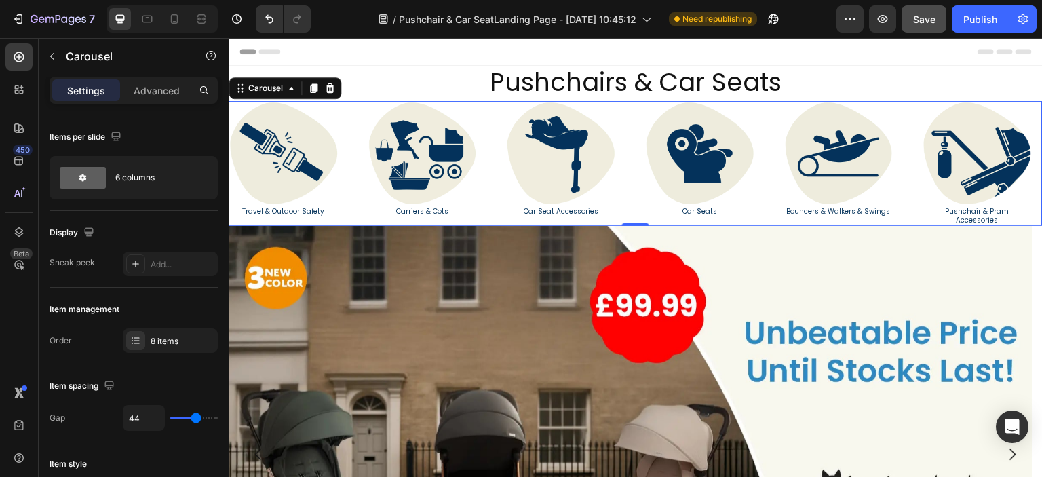
type input "51"
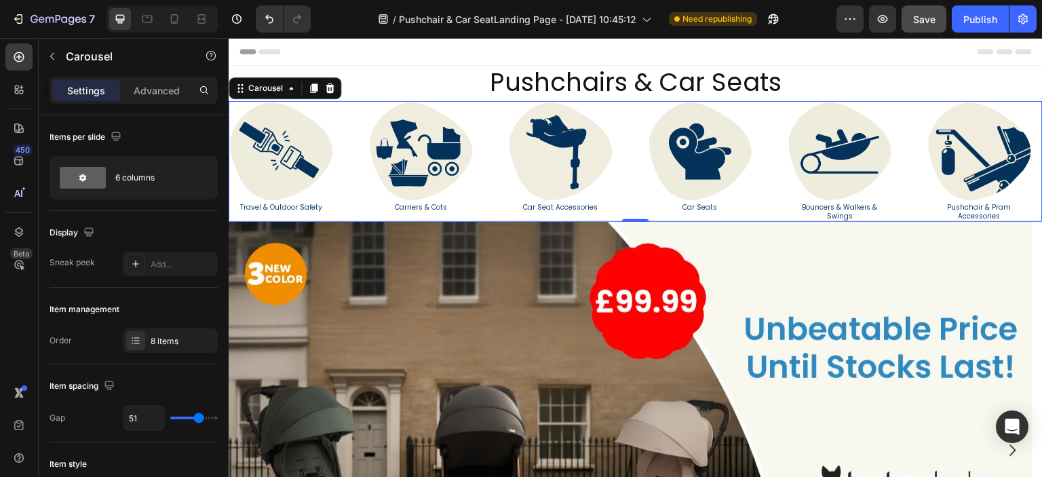
type input "52"
type input "54"
type input "55"
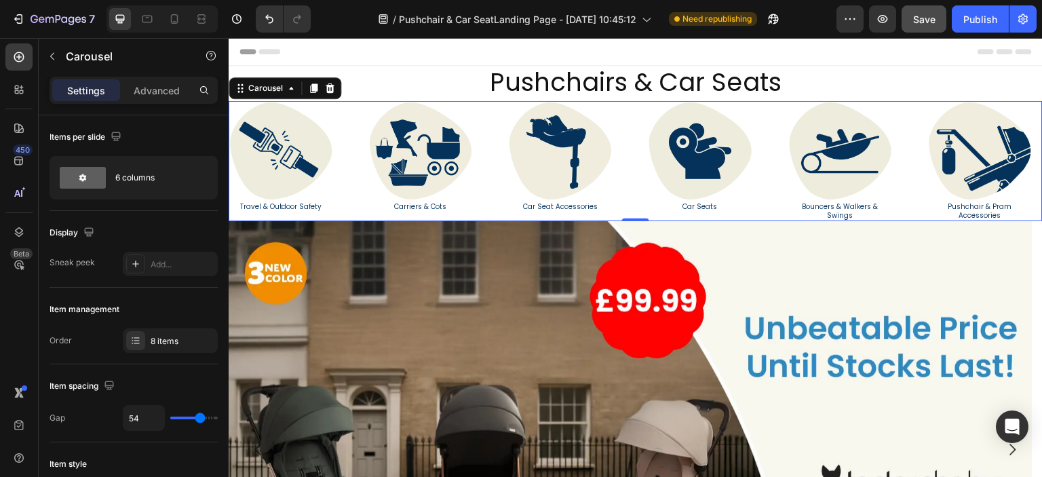
type input "55"
type input "57"
type input "62"
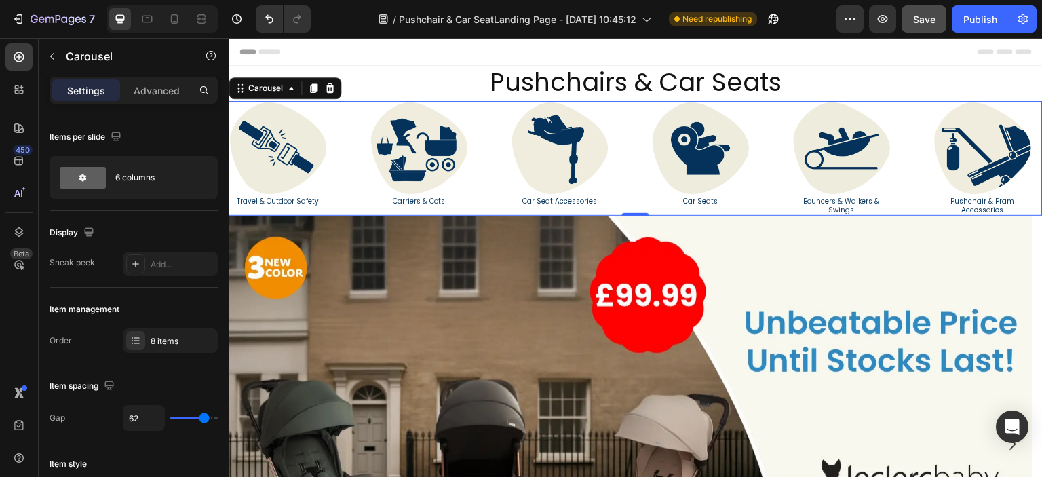
type input "63"
type input "64"
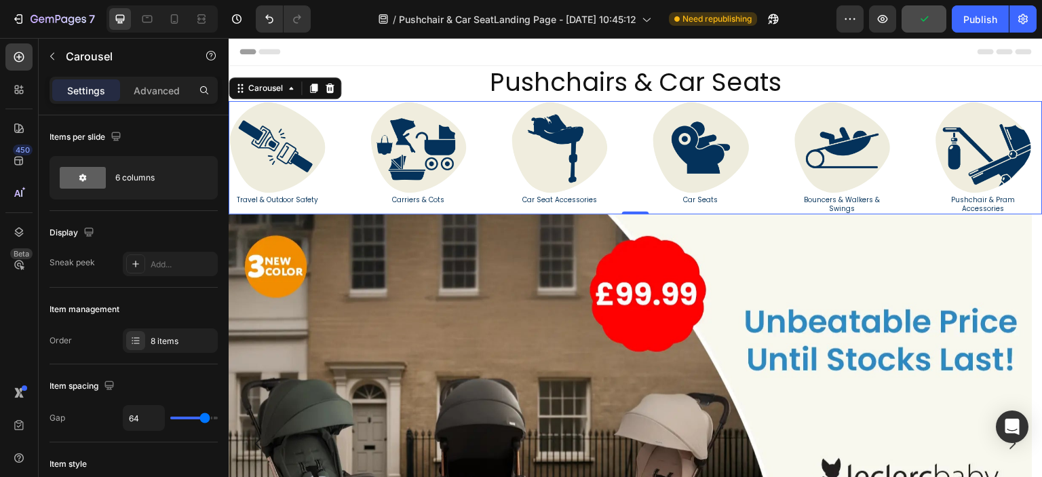
type input "65"
type input "69"
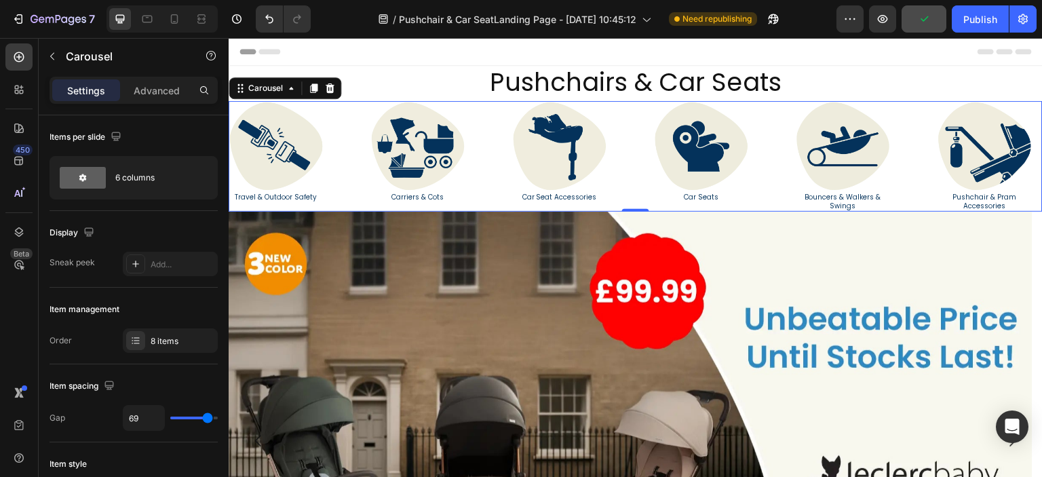
type input "70"
drag, startPoint x: 184, startPoint y: 415, endPoint x: 208, endPoint y: 417, distance: 23.1
type input "70"
click at [208, 417] on input "range" at bounding box center [193, 417] width 47 height 3
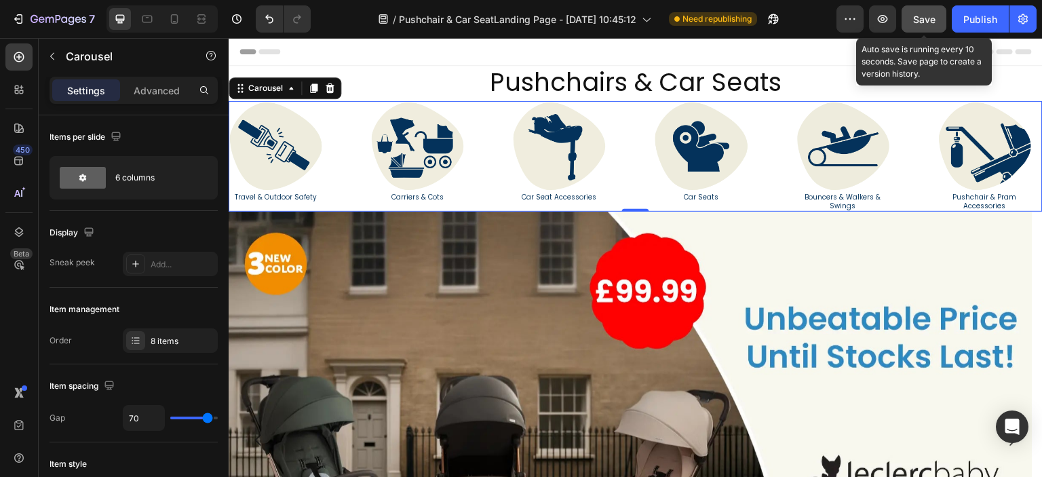
click at [937, 22] on button "Save" at bounding box center [923, 18] width 45 height 27
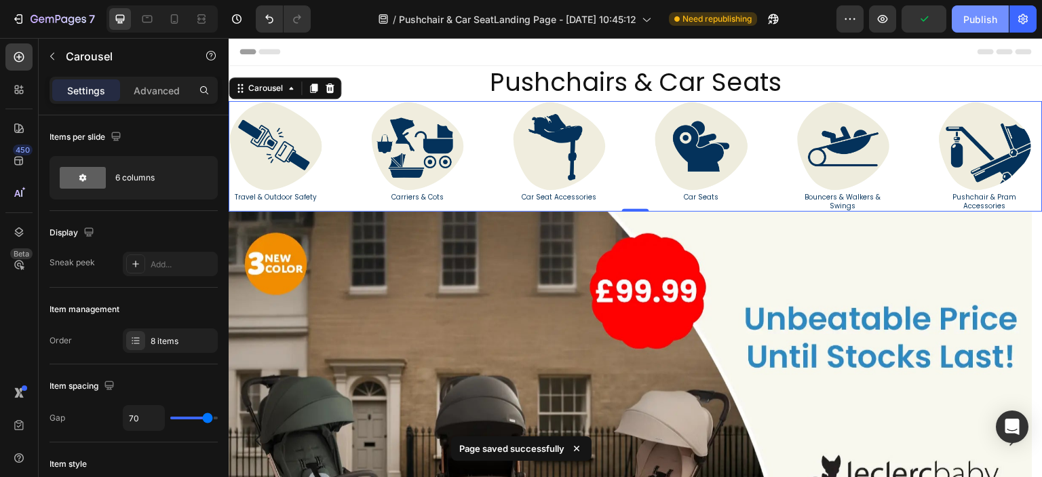
click at [960, 24] on button "Publish" at bounding box center [979, 18] width 57 height 27
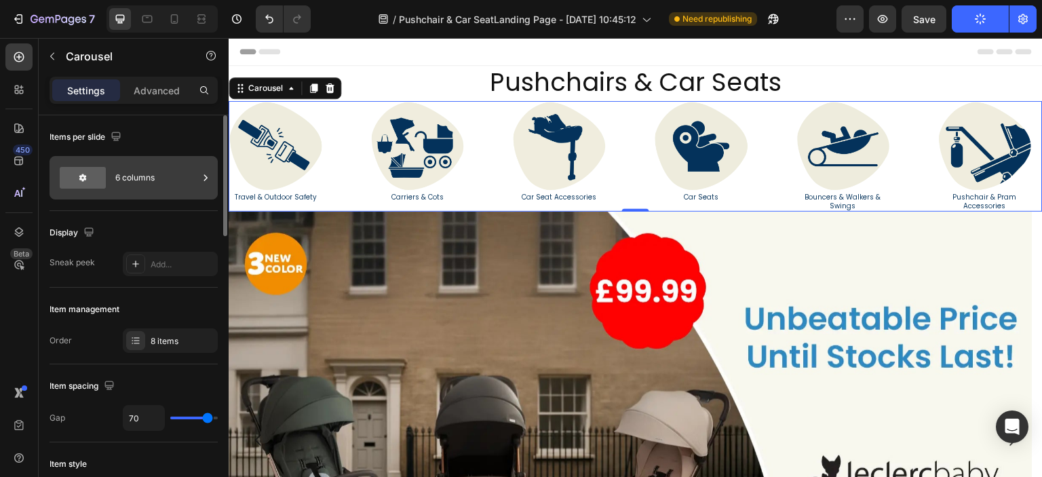
click at [202, 178] on icon at bounding box center [206, 178] width 14 height 14
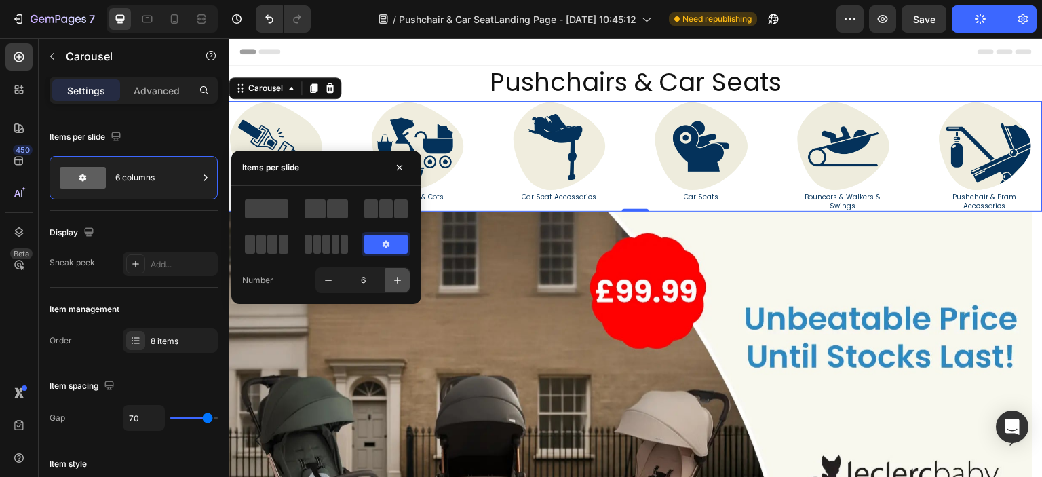
click at [393, 281] on icon "button" at bounding box center [398, 280] width 14 height 14
type input "8"
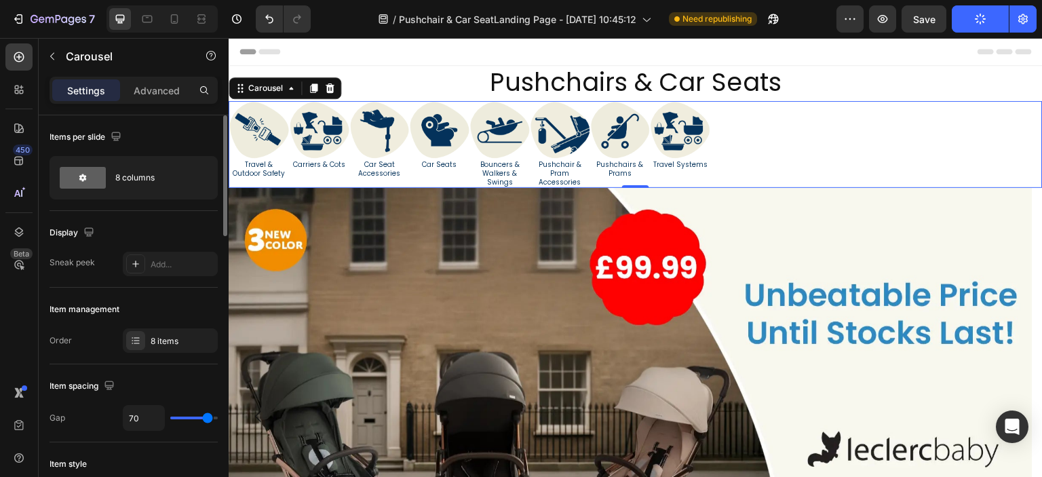
click at [160, 231] on div "Display" at bounding box center [134, 233] width 168 height 22
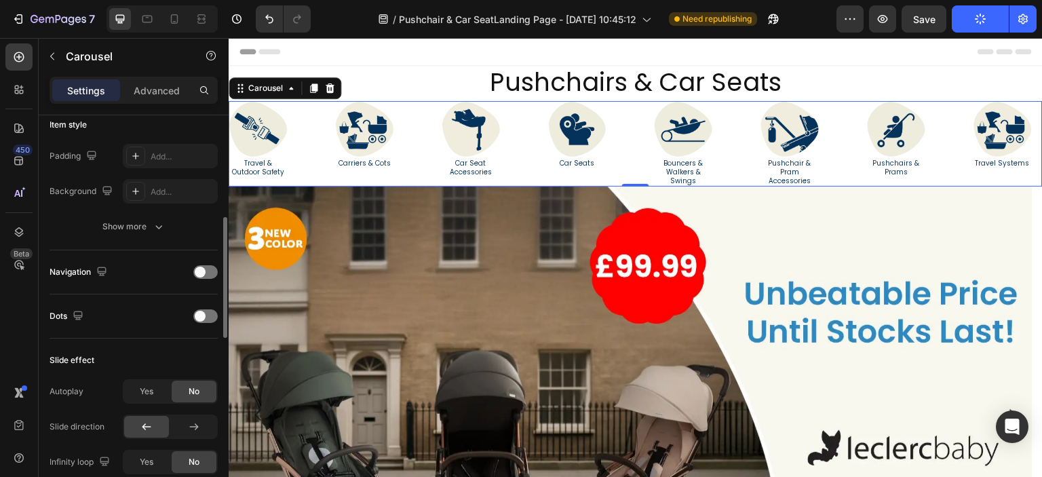
scroll to position [475, 0]
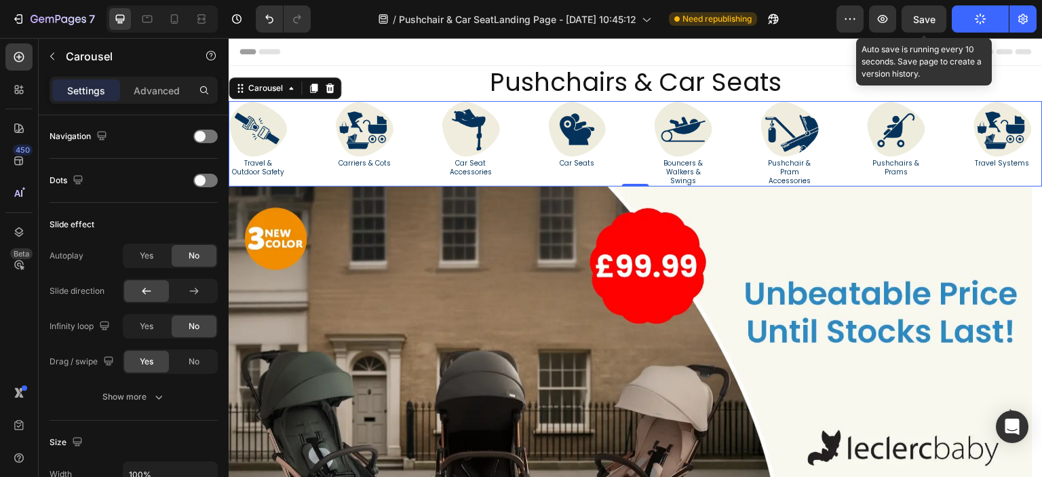
click at [929, 21] on span "Save" at bounding box center [924, 20] width 22 height 12
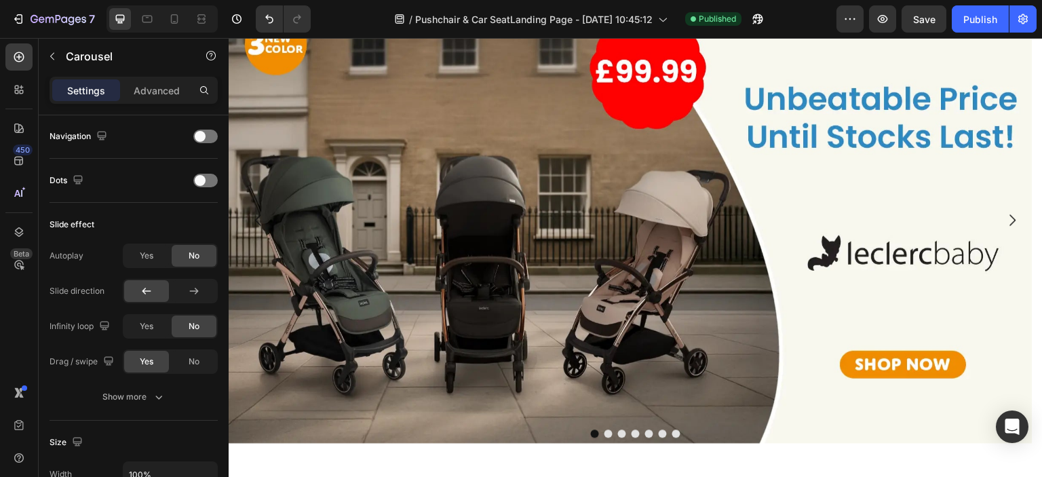
scroll to position [68, 0]
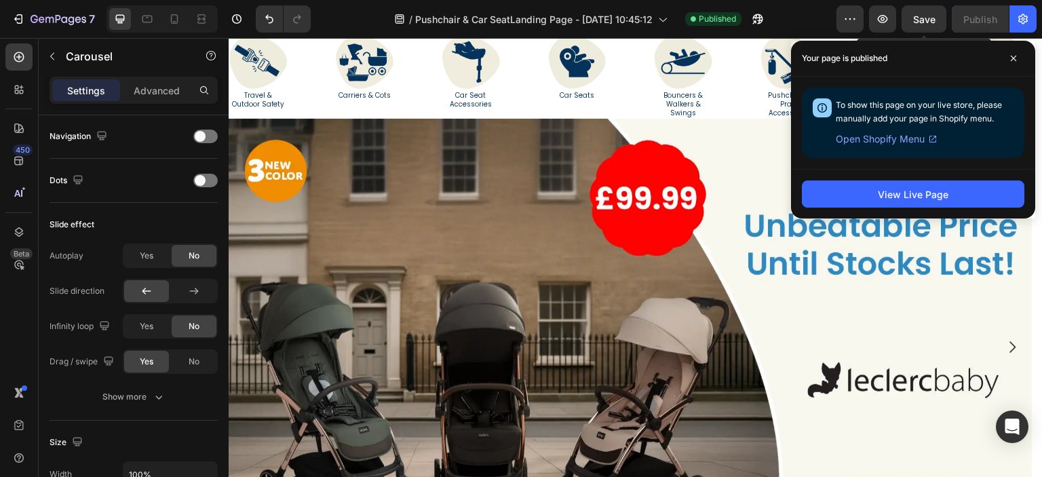
click at [924, 26] on div "Save" at bounding box center [924, 19] width 22 height 14
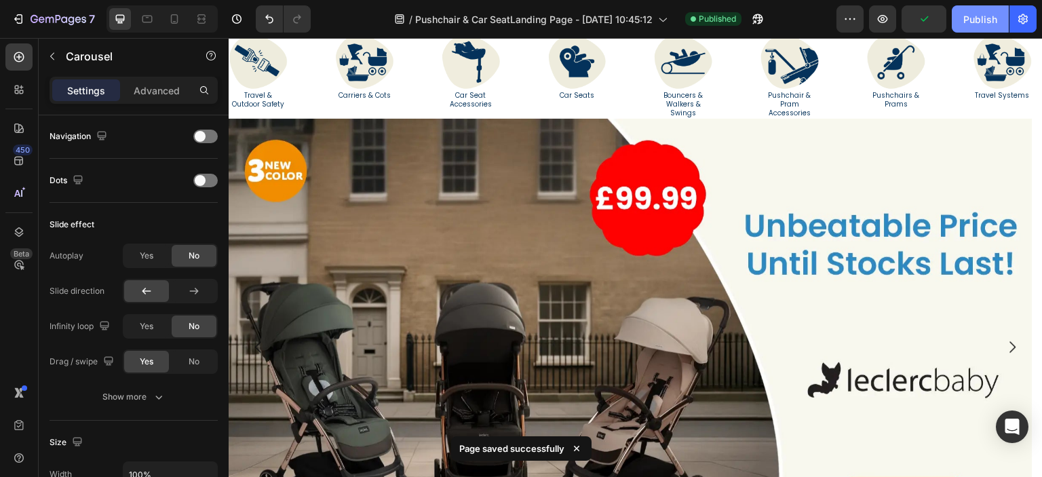
click at [977, 18] on div "Publish" at bounding box center [980, 19] width 34 height 14
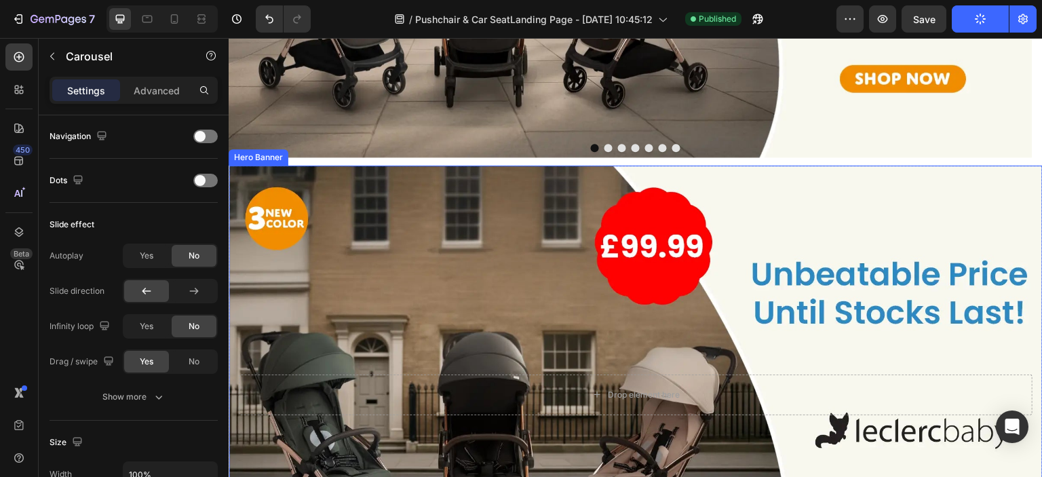
scroll to position [407, 0]
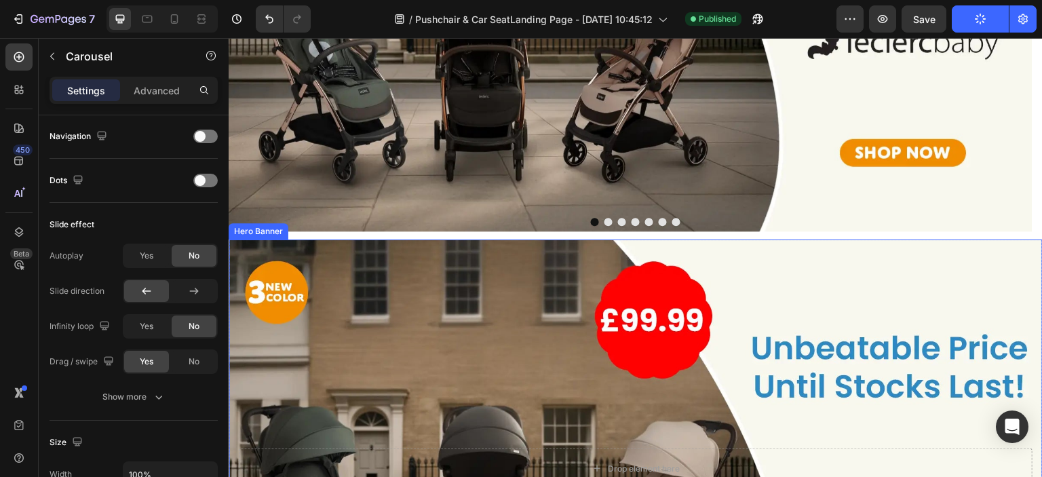
click at [763, 250] on div "Background Image" at bounding box center [636, 468] width 814 height 458
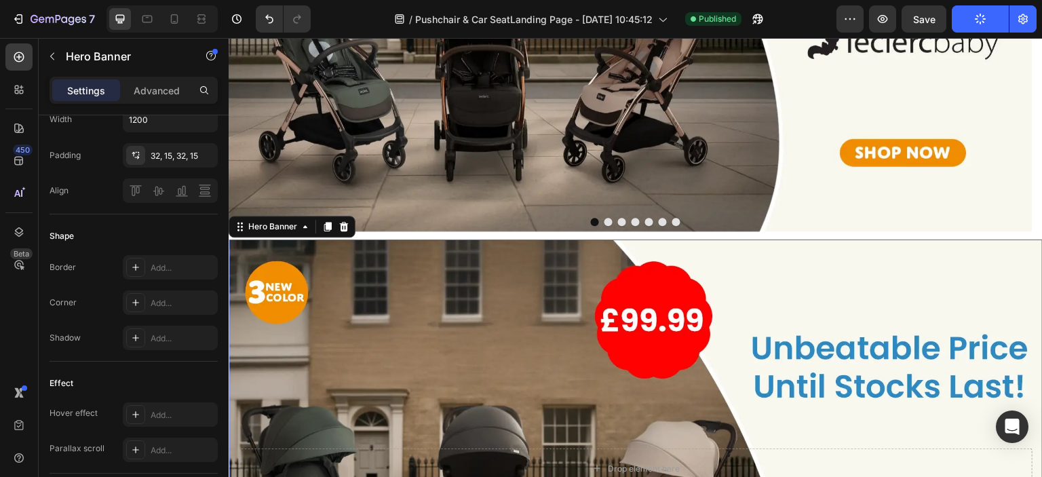
scroll to position [0, 0]
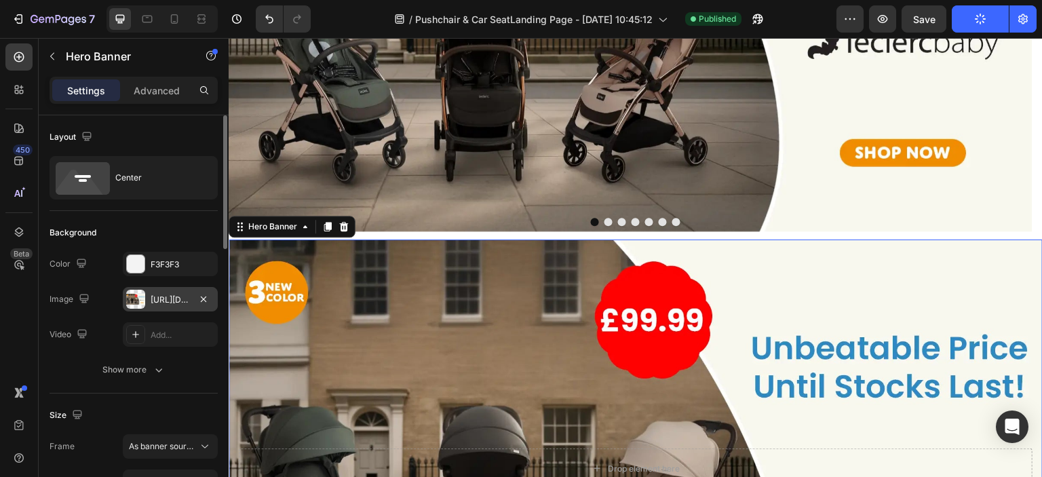
click at [163, 298] on div "[URL][DOMAIN_NAME]" at bounding box center [170, 300] width 39 height 12
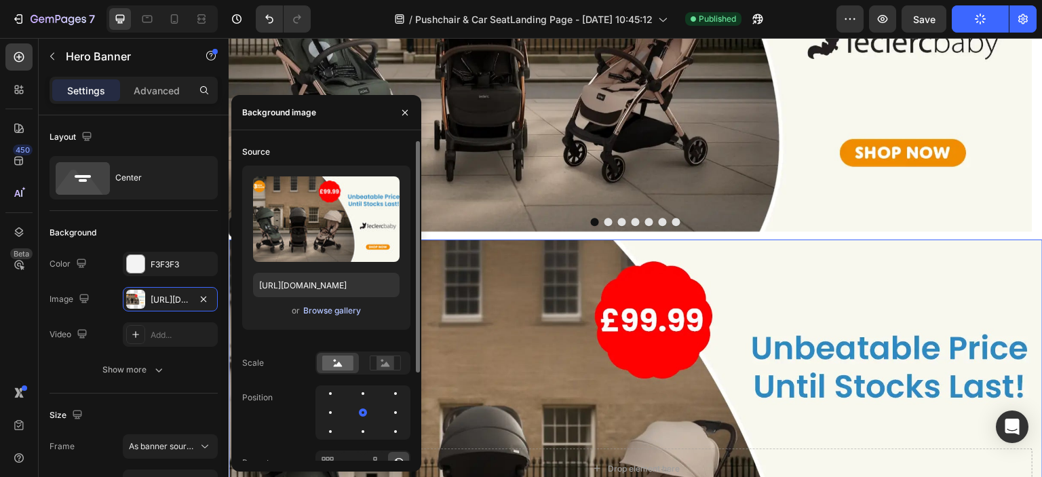
scroll to position [120, 0]
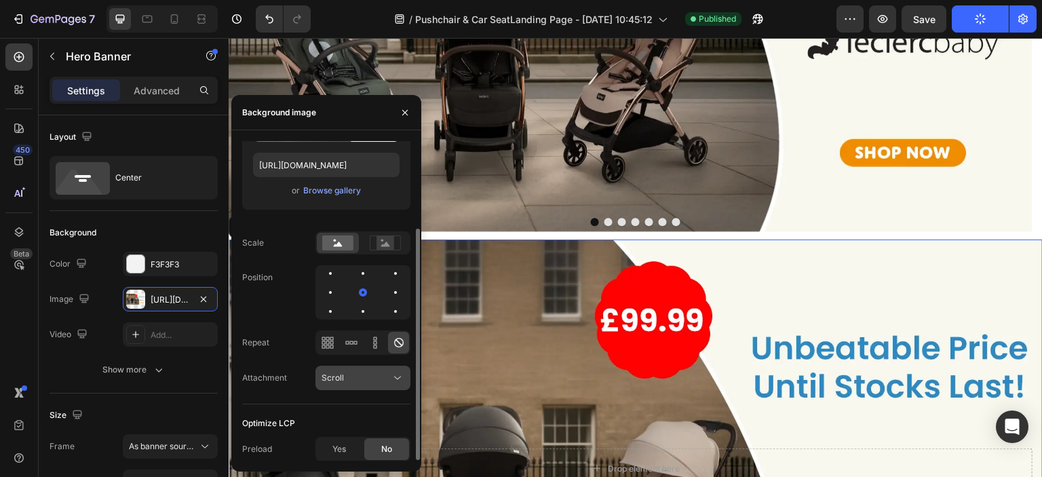
click at [347, 387] on button "Scroll" at bounding box center [362, 378] width 95 height 24
click at [271, 313] on div "Position" at bounding box center [326, 292] width 168 height 54
click at [383, 246] on rect at bounding box center [385, 243] width 18 height 14
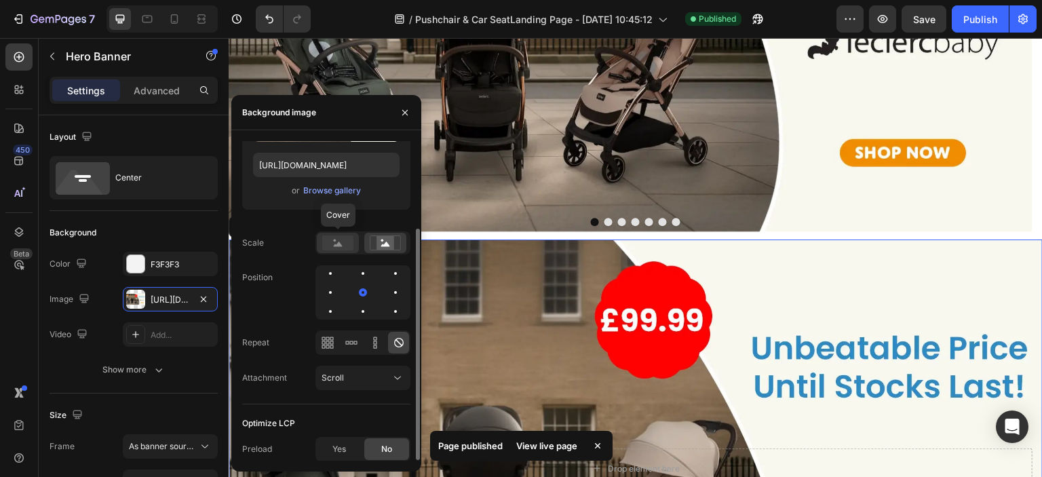
click at [343, 246] on rect at bounding box center [337, 242] width 31 height 15
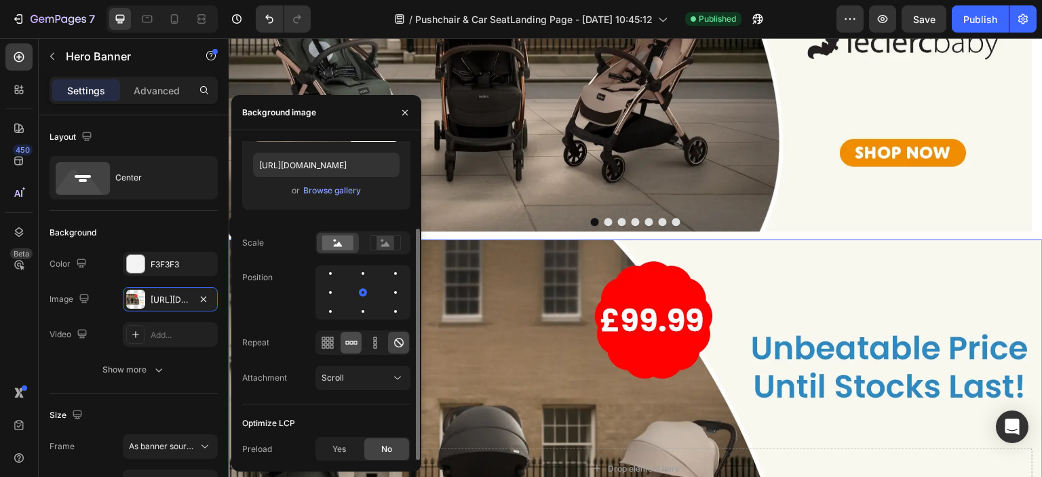
click at [347, 345] on icon at bounding box center [352, 343] width 14 height 14
click at [482, 281] on div "Background Image" at bounding box center [636, 468] width 814 height 458
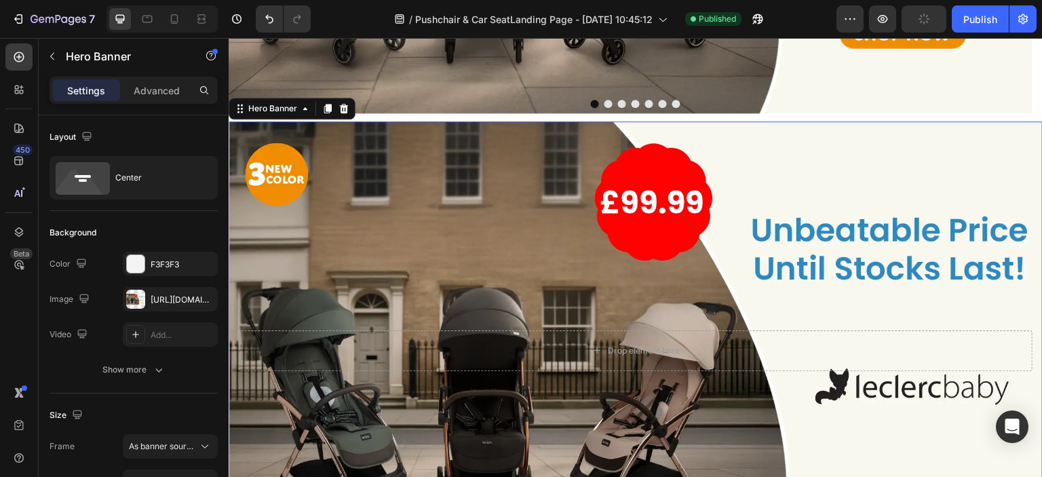
scroll to position [543, 0]
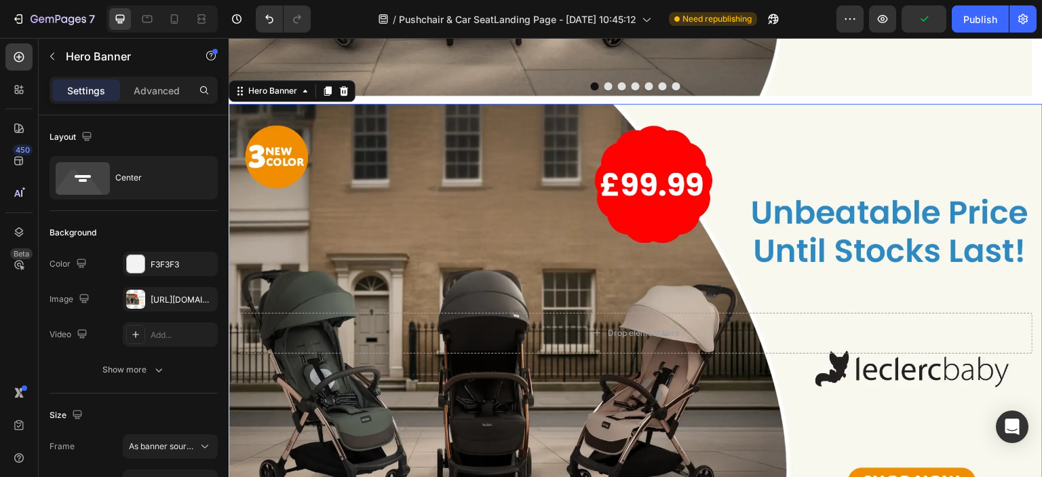
click at [440, 273] on div "Background Image" at bounding box center [636, 333] width 814 height 458
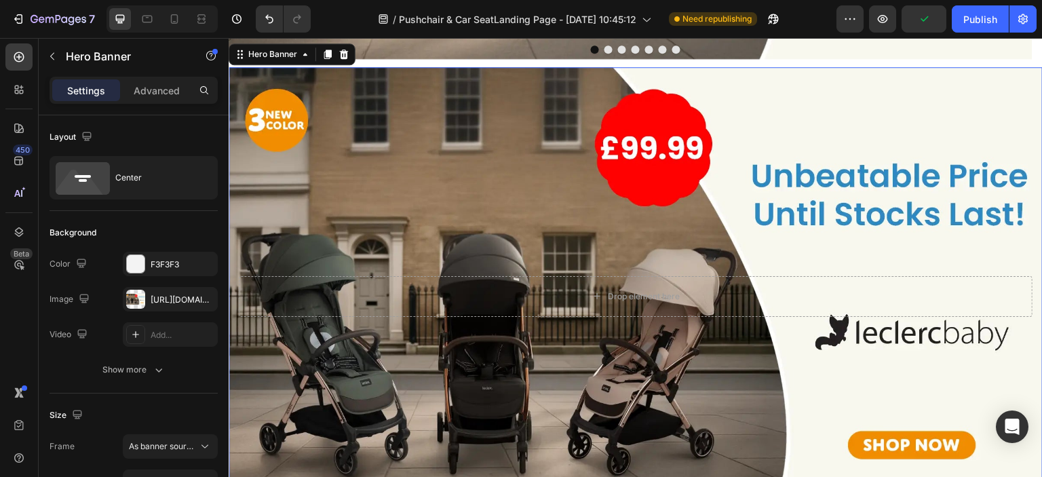
scroll to position [610, 0]
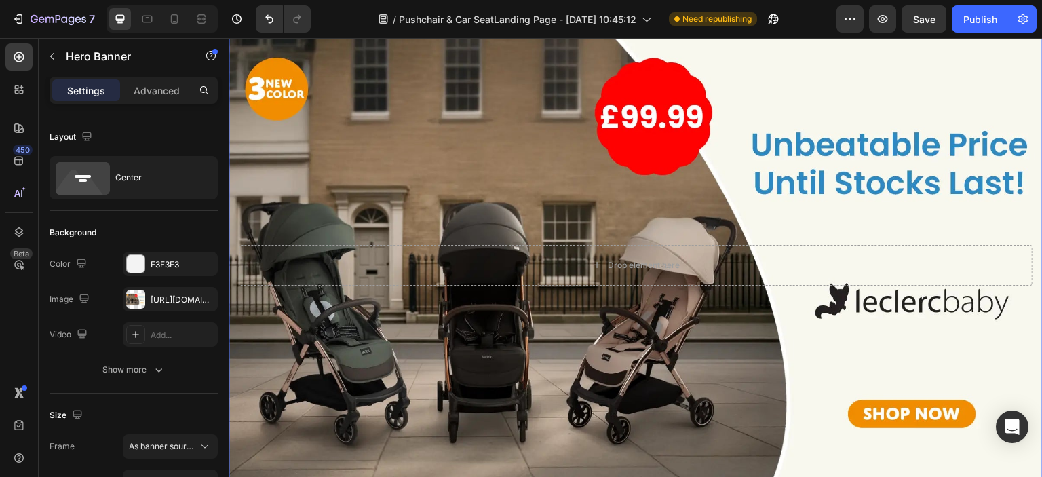
click at [384, 226] on div "Drop element here" at bounding box center [636, 265] width 814 height 84
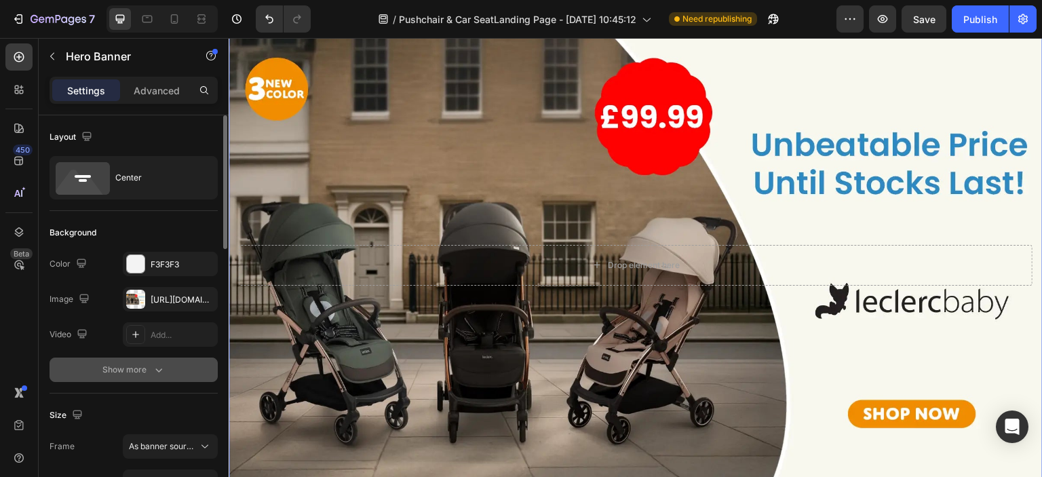
click at [155, 363] on icon "button" at bounding box center [159, 370] width 14 height 14
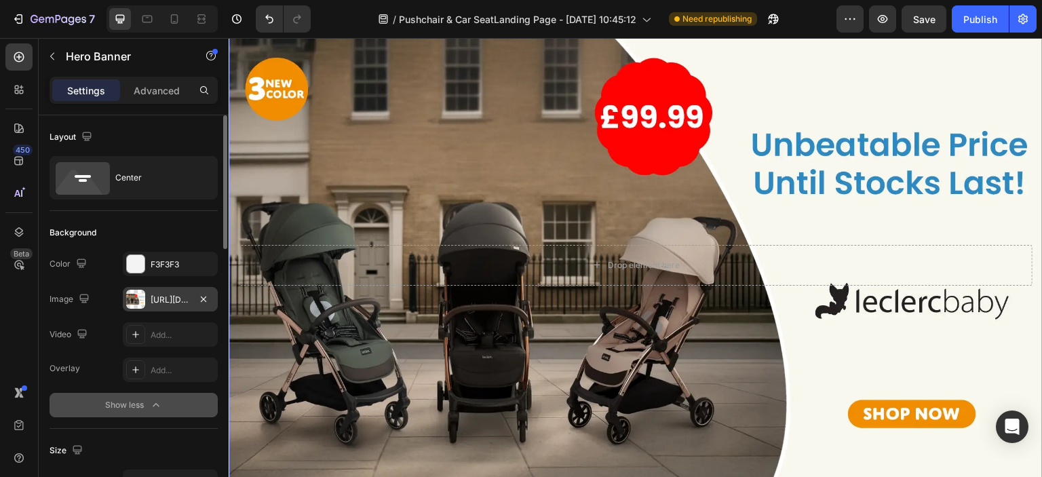
click at [188, 304] on div "https://cdn.shopify.com/s/files/1/0558/2818/5294/files/gempages_582621086525424…" at bounding box center [170, 300] width 39 height 12
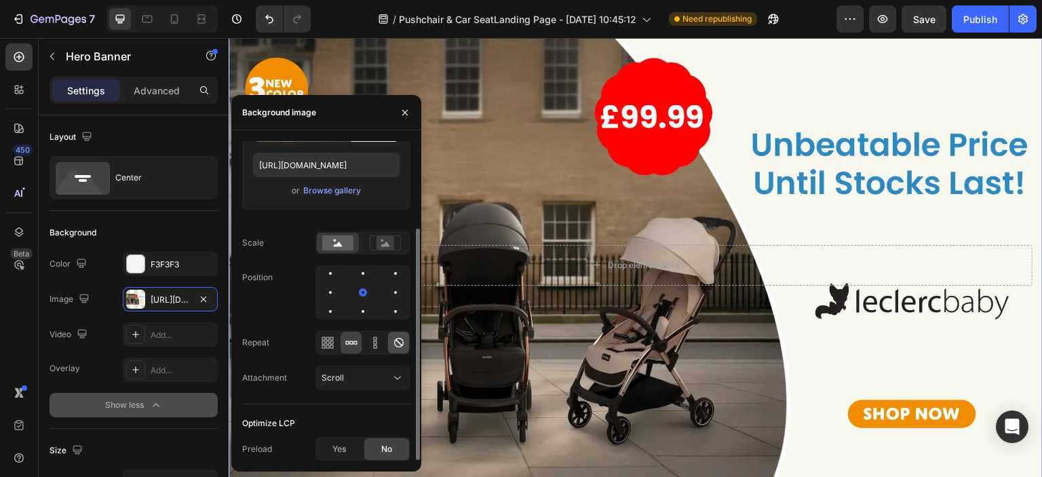
click at [392, 342] on icon at bounding box center [399, 343] width 14 height 14
click at [326, 345] on icon at bounding box center [328, 343] width 14 height 14
click at [343, 376] on div "Scroll" at bounding box center [355, 378] width 69 height 12
click at [273, 313] on div "Position" at bounding box center [326, 292] width 168 height 54
click at [362, 304] on div at bounding box center [363, 311] width 16 height 16
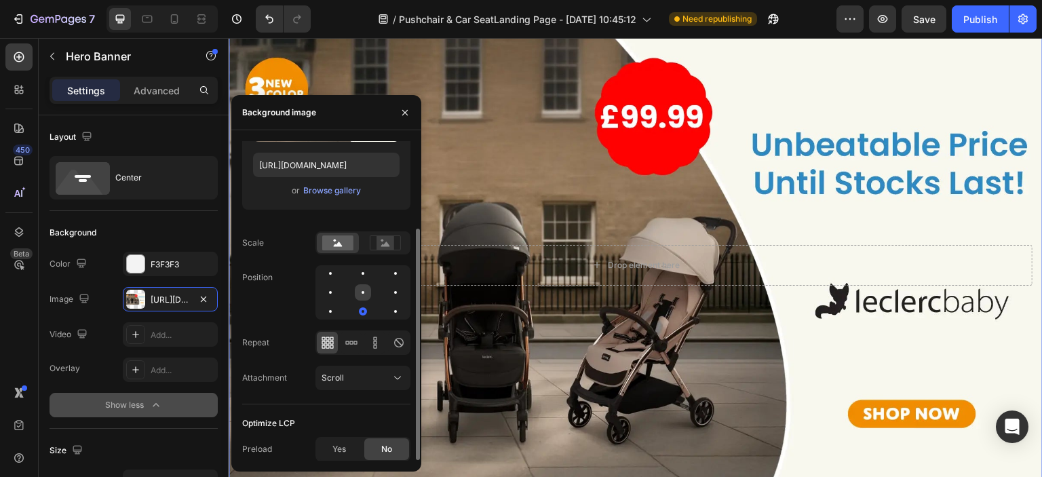
click at [359, 292] on div at bounding box center [363, 292] width 16 height 16
click at [358, 275] on div at bounding box center [363, 273] width 16 height 16
click at [363, 296] on div at bounding box center [363, 292] width 16 height 16
click at [346, 379] on div "Scroll" at bounding box center [355, 378] width 69 height 12
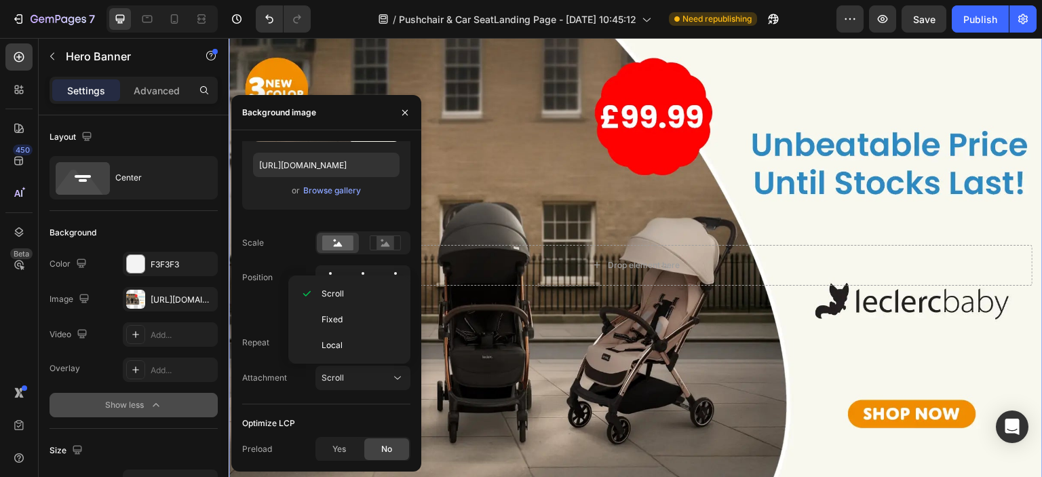
click at [469, 323] on div "Background Image" at bounding box center [636, 265] width 814 height 458
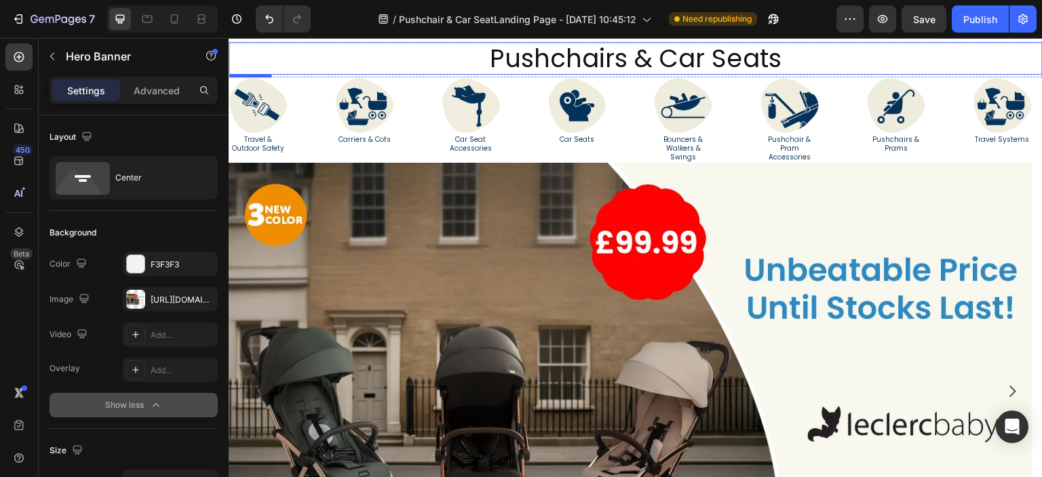
scroll to position [0, 0]
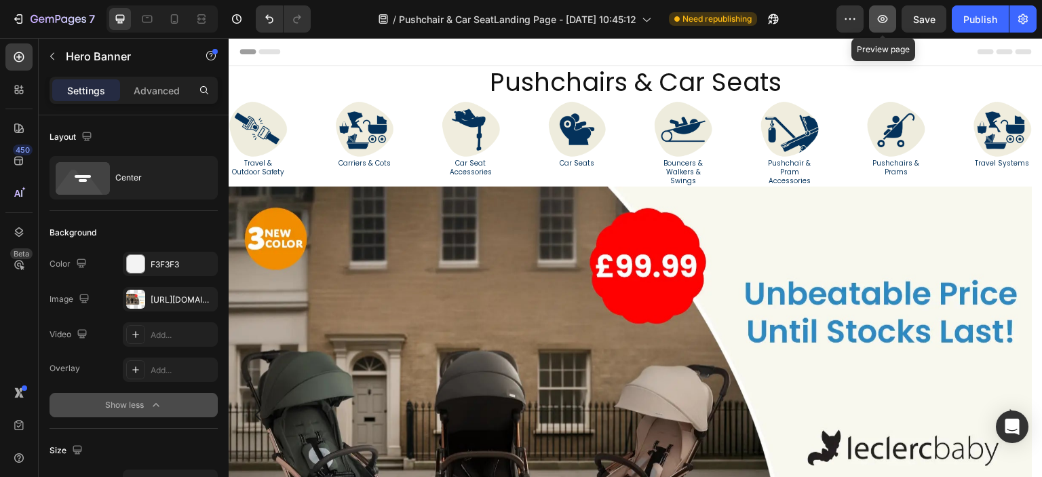
click at [878, 28] on button "button" at bounding box center [882, 18] width 27 height 27
click at [273, 168] on h2 "Travel & Outdoor Safety" at bounding box center [258, 167] width 59 height 20
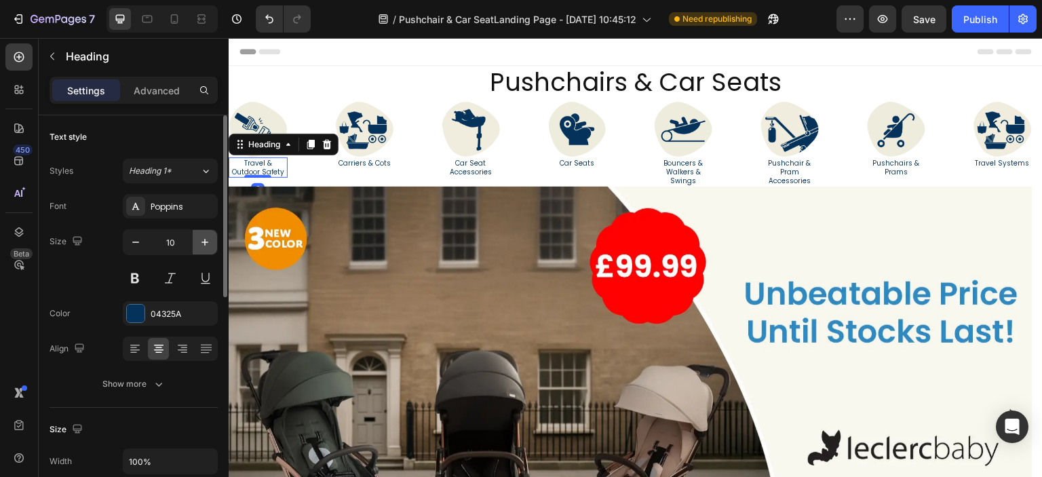
click at [201, 241] on icon "button" at bounding box center [205, 242] width 14 height 14
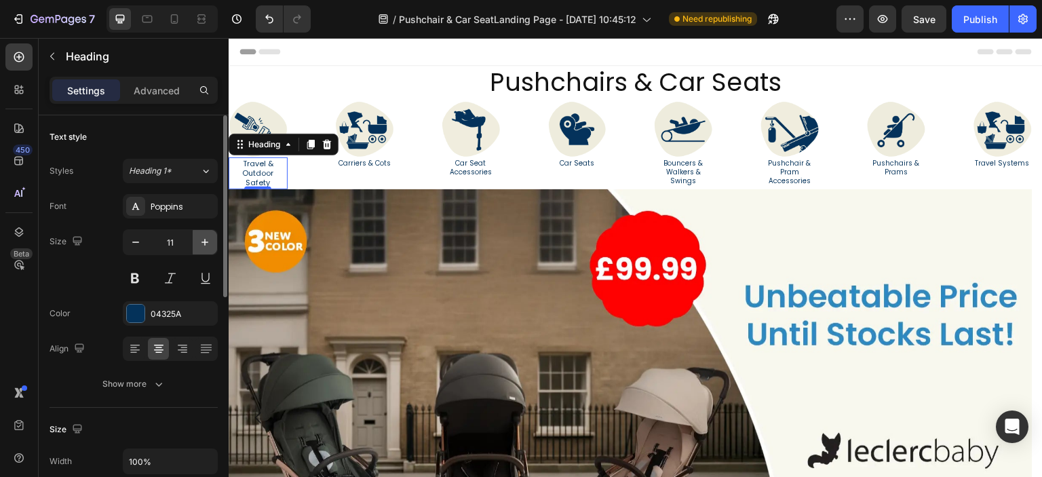
click at [201, 241] on icon "button" at bounding box center [205, 242] width 14 height 14
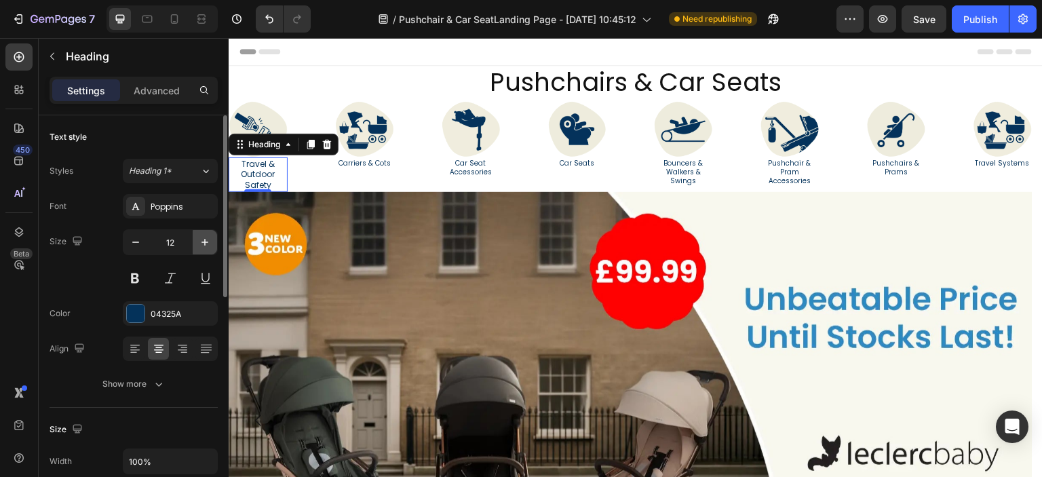
click at [210, 239] on icon "button" at bounding box center [205, 242] width 14 height 14
type input "13"
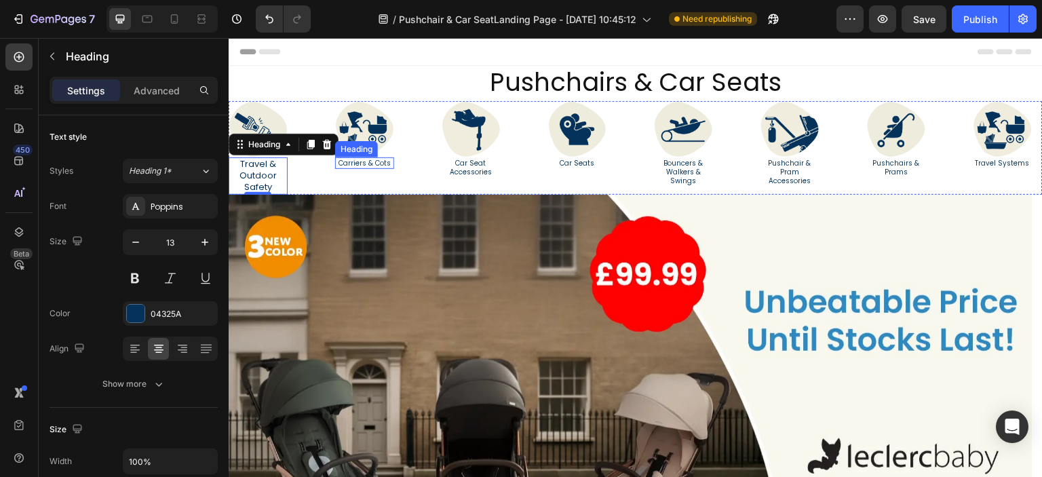
click at [342, 165] on h2 "Carriers & Cots" at bounding box center [364, 163] width 59 height 12
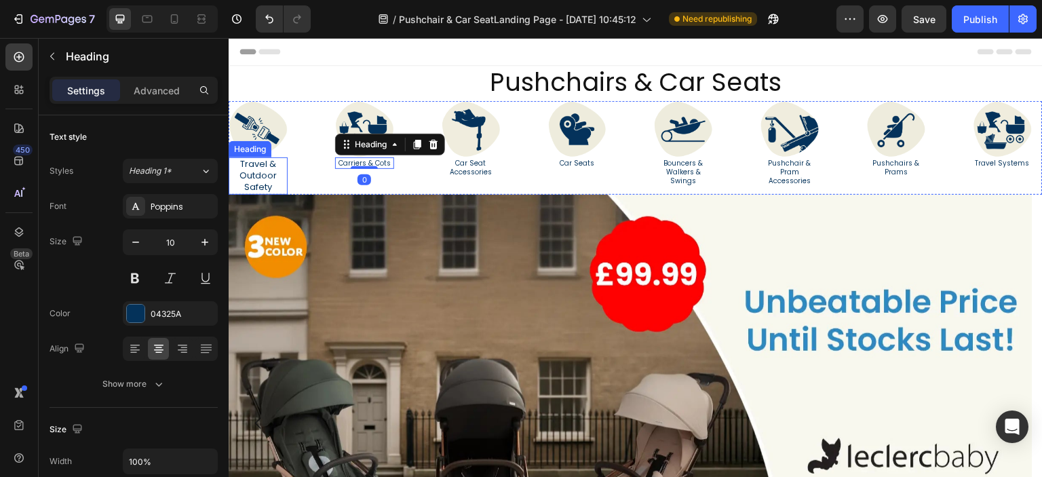
click at [250, 173] on h2 "Travel & Outdoor Safety" at bounding box center [258, 175] width 59 height 37
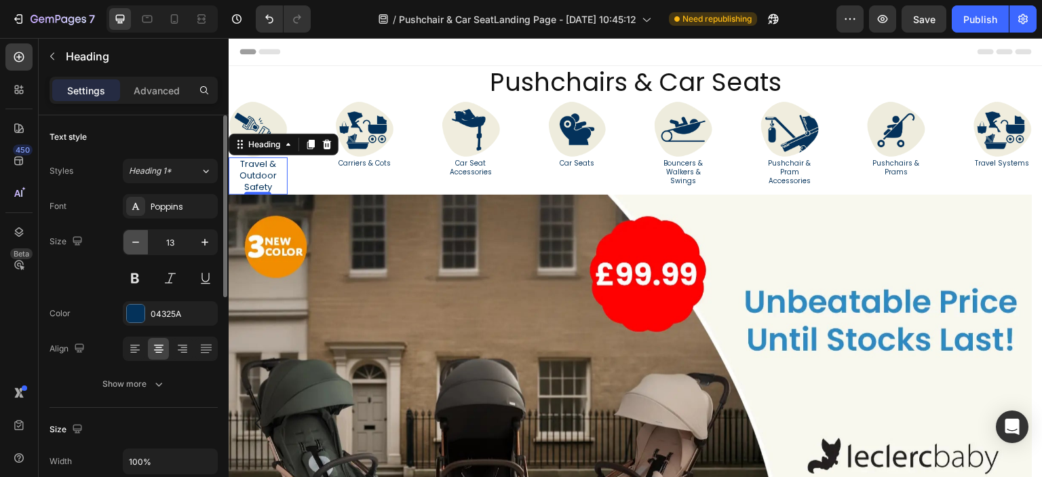
click at [144, 239] on button "button" at bounding box center [135, 242] width 24 height 24
type input "12"
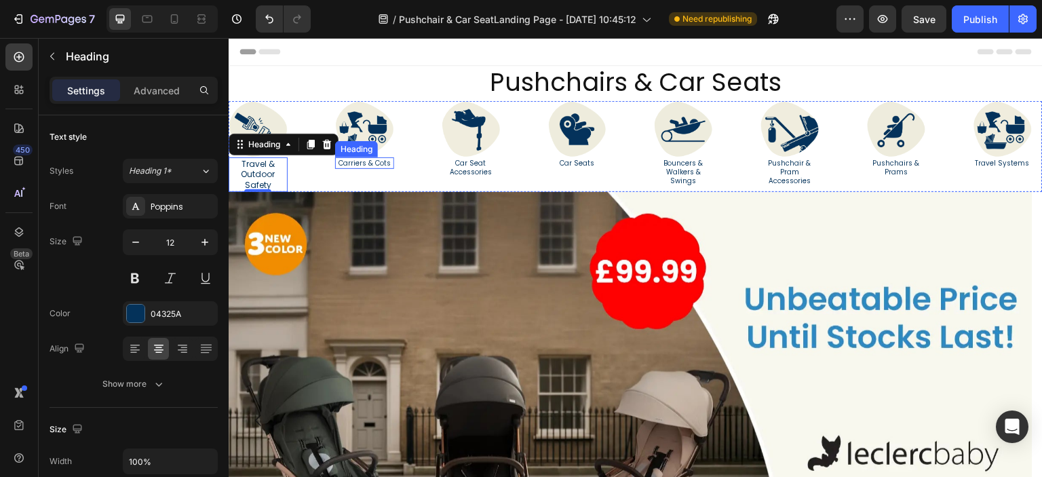
click at [350, 163] on h2 "Carriers & Cots" at bounding box center [364, 163] width 59 height 12
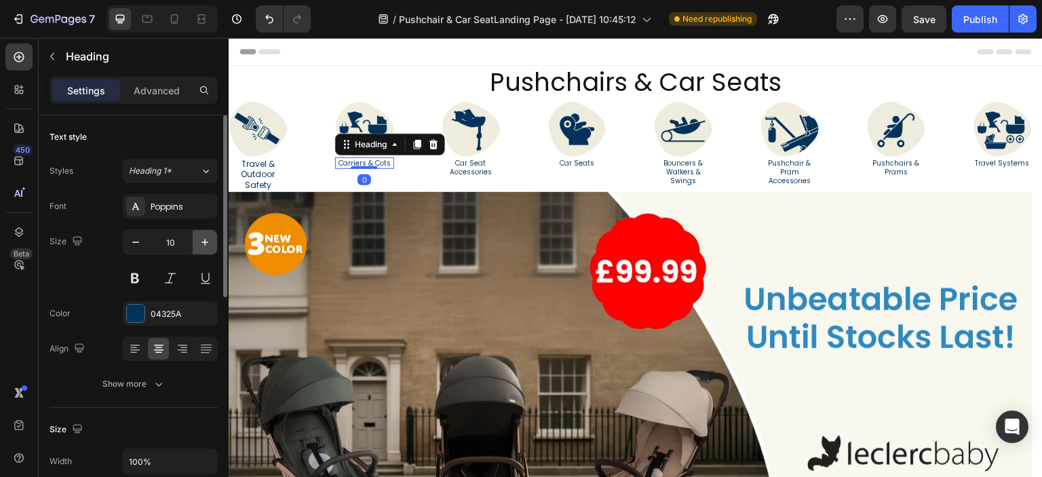
click at [200, 241] on icon "button" at bounding box center [205, 242] width 14 height 14
type input "12"
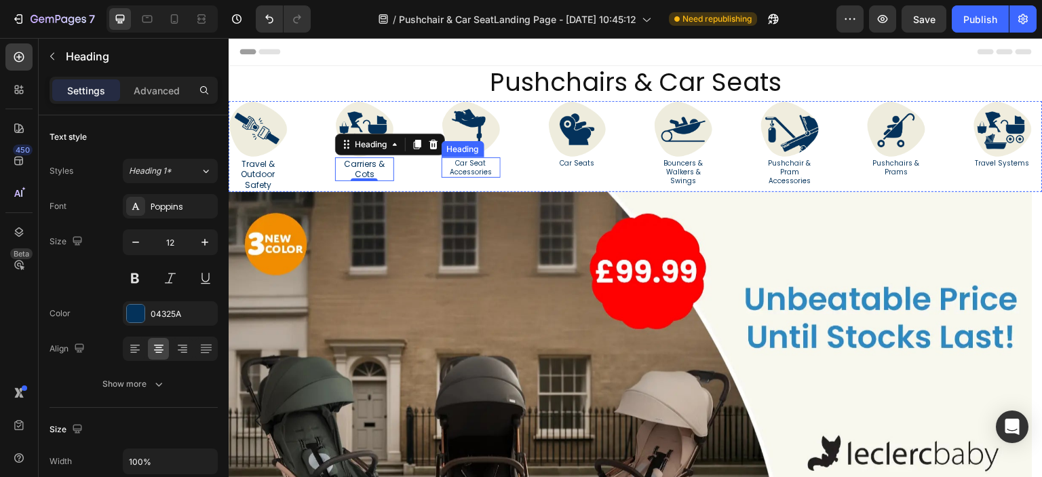
click at [454, 174] on h2 "Car Seat Accessories" at bounding box center [471, 167] width 59 height 20
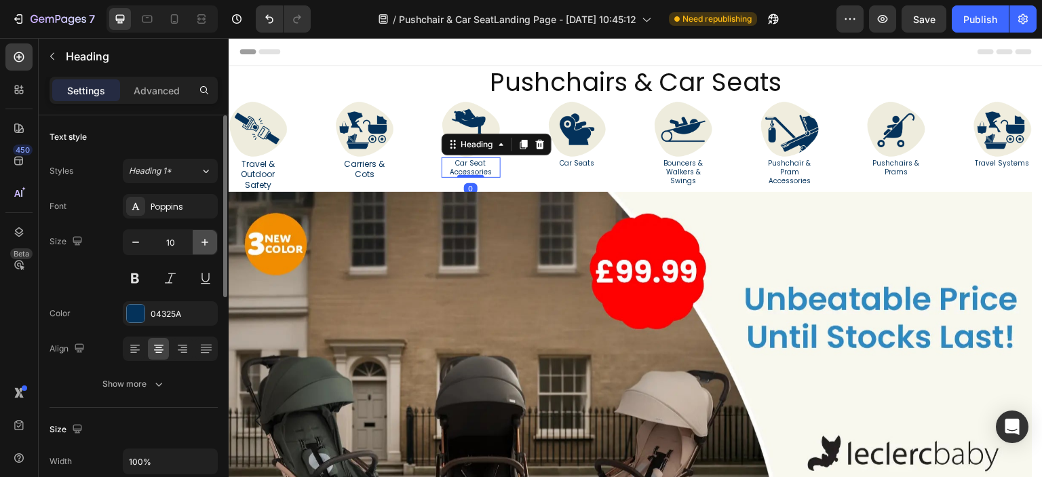
click at [203, 237] on icon "button" at bounding box center [205, 242] width 14 height 14
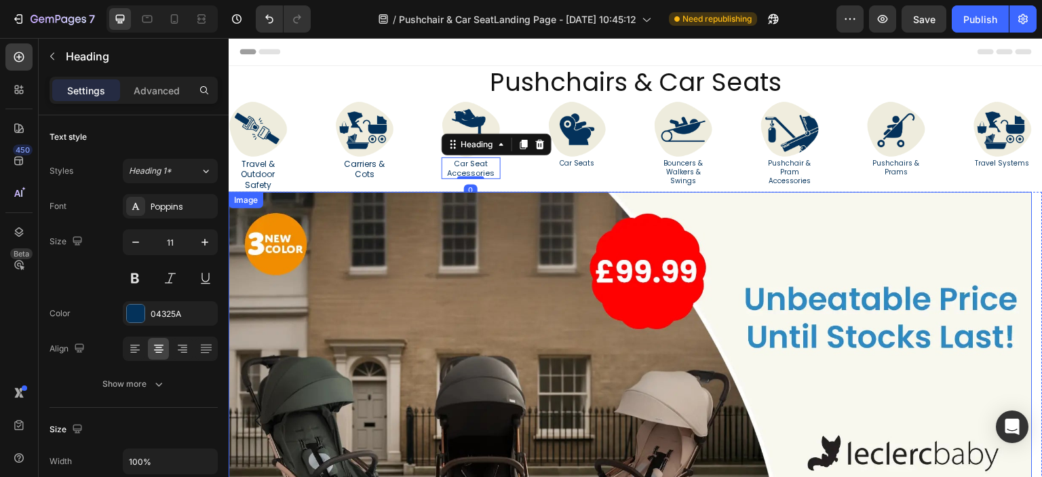
type input "12"
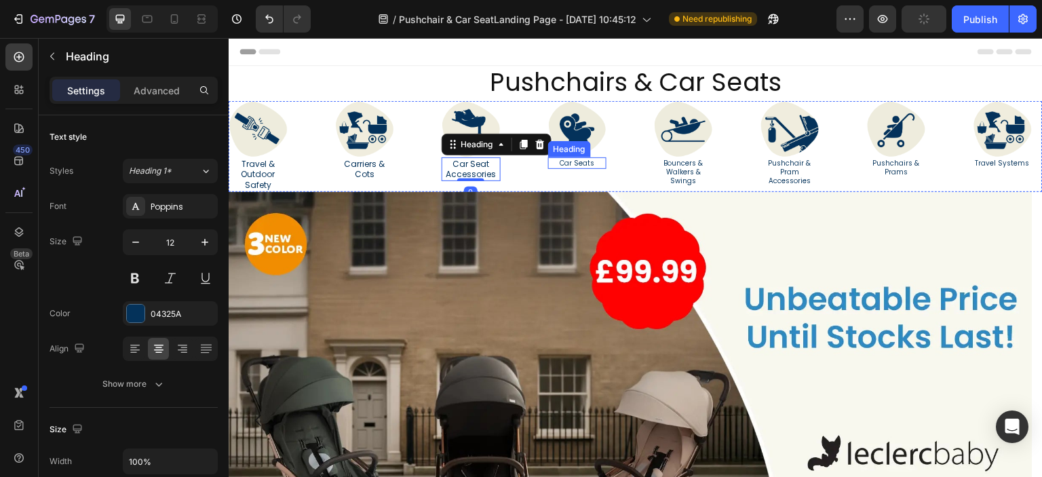
click at [549, 159] on h2 "Car Seats" at bounding box center [577, 163] width 59 height 12
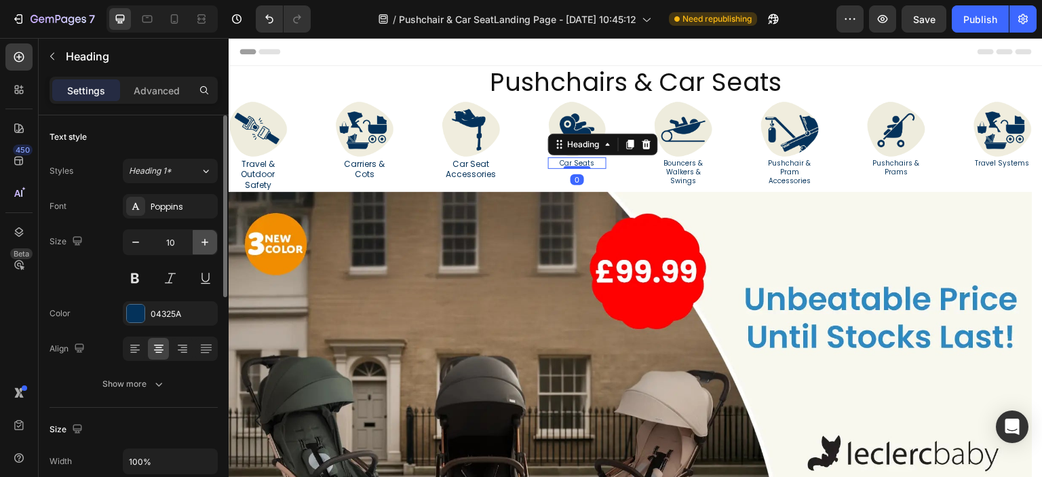
click at [212, 238] on icon "button" at bounding box center [205, 242] width 14 height 14
type input "12"
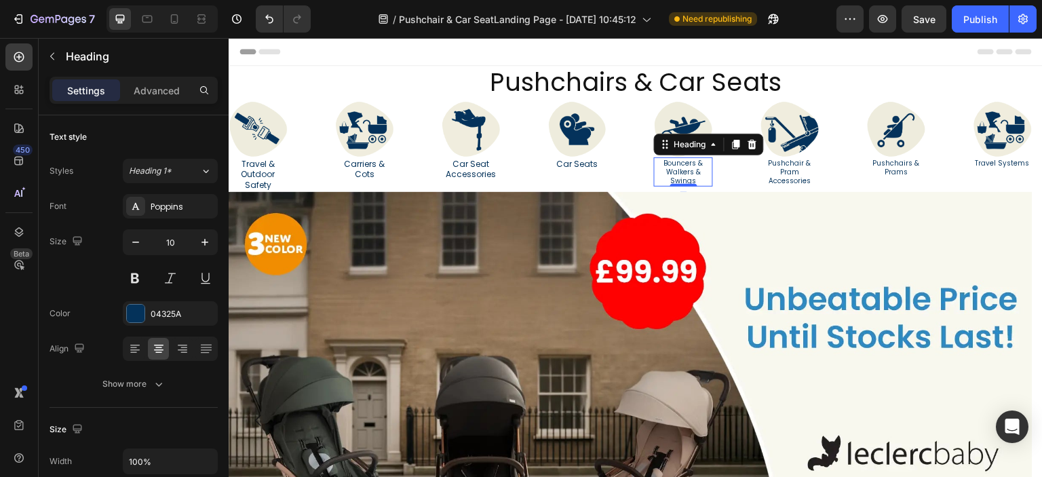
click at [685, 172] on link "Bouncers & Walkers & Swings" at bounding box center [683, 172] width 39 height 28
click at [213, 236] on button "button" at bounding box center [205, 242] width 24 height 24
type input "12"
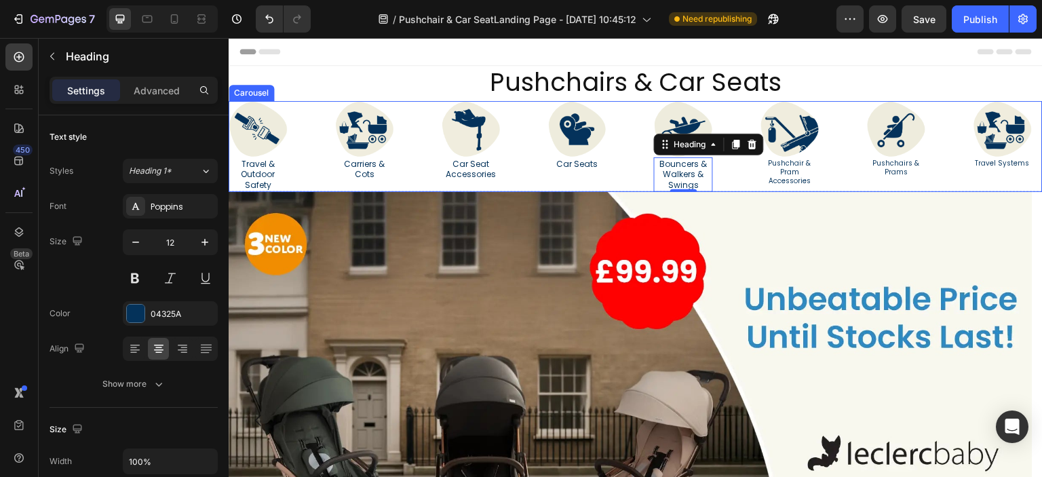
click at [779, 176] on link "Pushchair & Pram Accessories" at bounding box center [789, 172] width 43 height 28
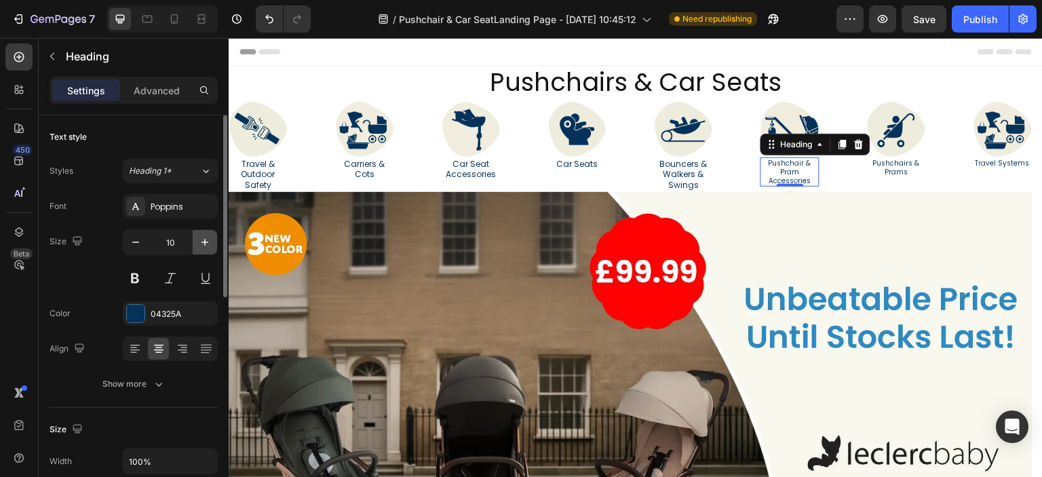
click at [195, 241] on button "button" at bounding box center [205, 242] width 24 height 24
type input "12"
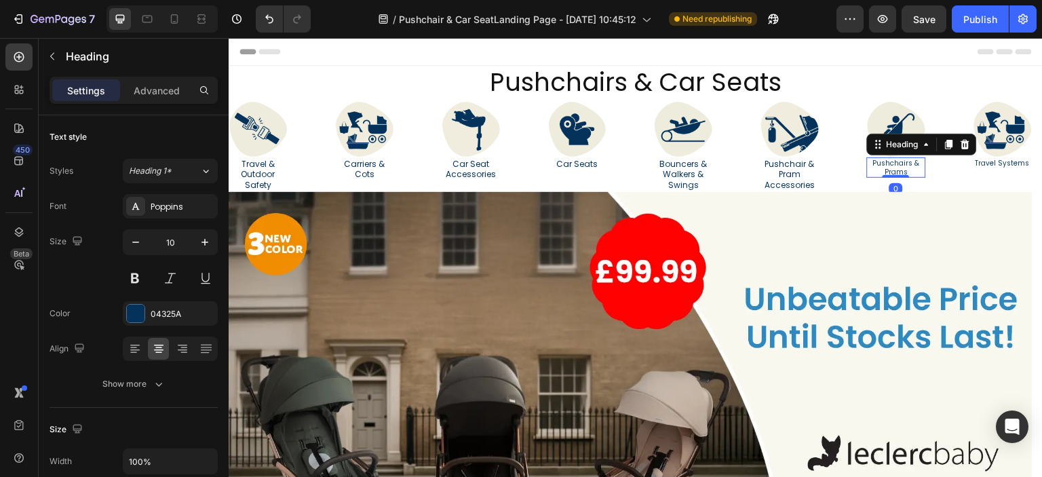
click at [891, 168] on link "Pushchairs & Prams" at bounding box center [896, 167] width 47 height 19
click at [203, 241] on icon "button" at bounding box center [205, 242] width 14 height 14
type input "12"
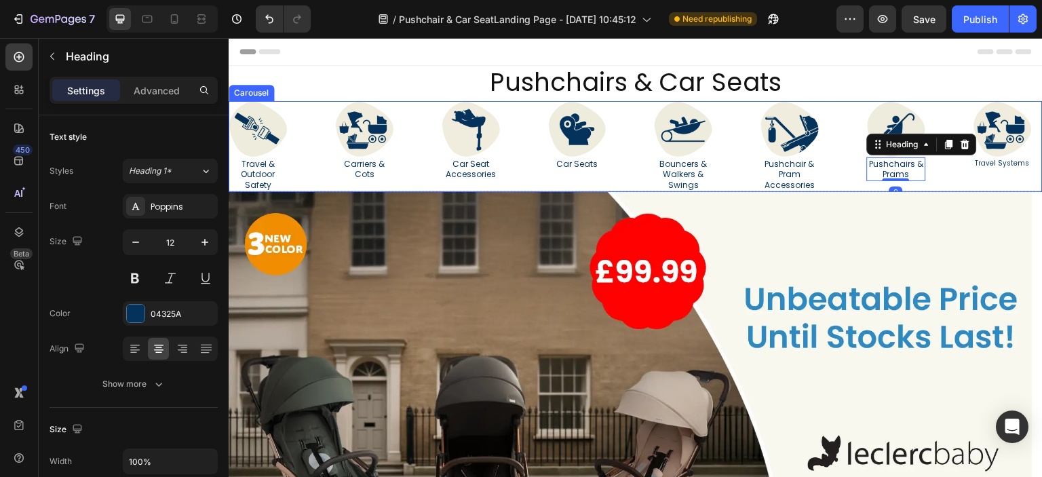
click at [1000, 170] on div "Image Travel Systems Heading" at bounding box center [1002, 146] width 59 height 90
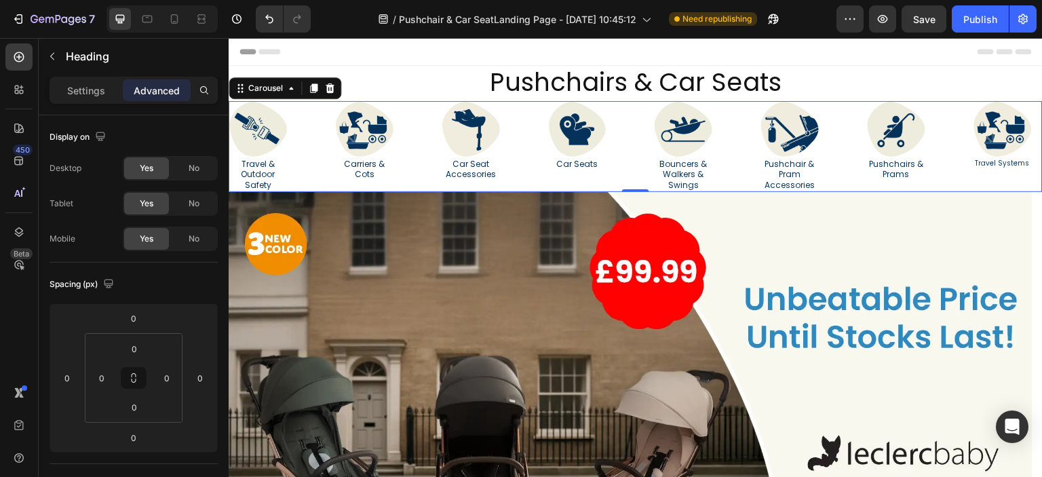
click at [979, 164] on link "Travel Systems" at bounding box center [1002, 163] width 54 height 10
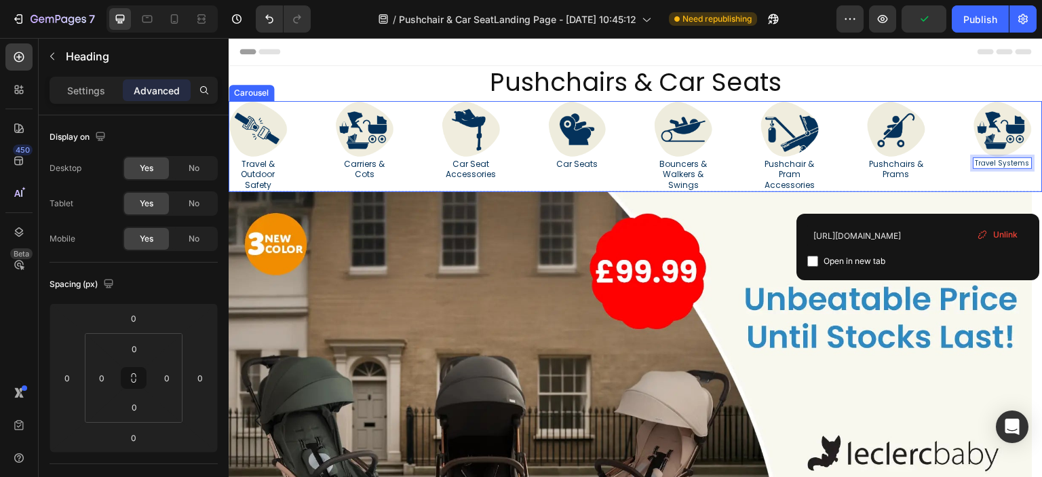
click at [956, 174] on div "Image Travel & Outdoor Safety Heading Image Carriers & Cots Heading Image Car S…" at bounding box center [636, 146] width 814 height 90
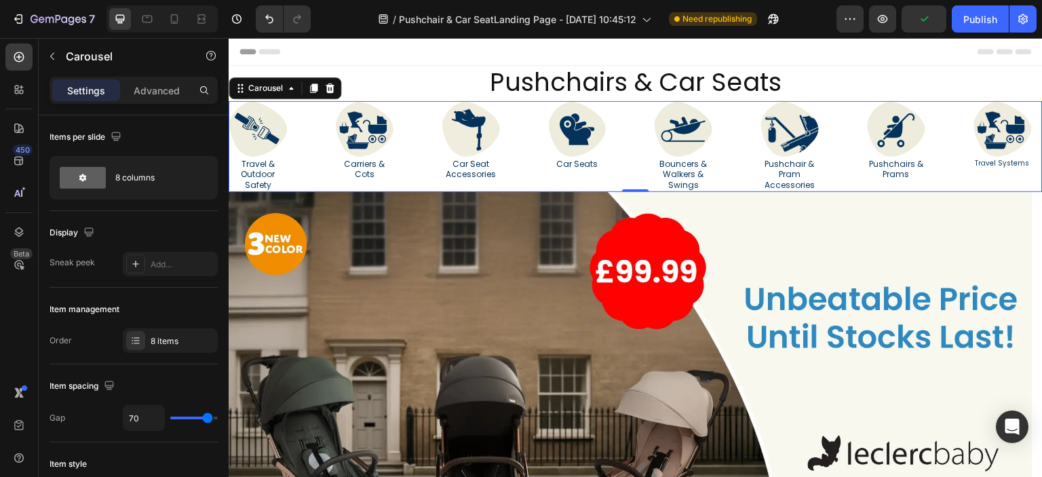
click at [990, 162] on link "Travel Systems" at bounding box center [1002, 163] width 54 height 10
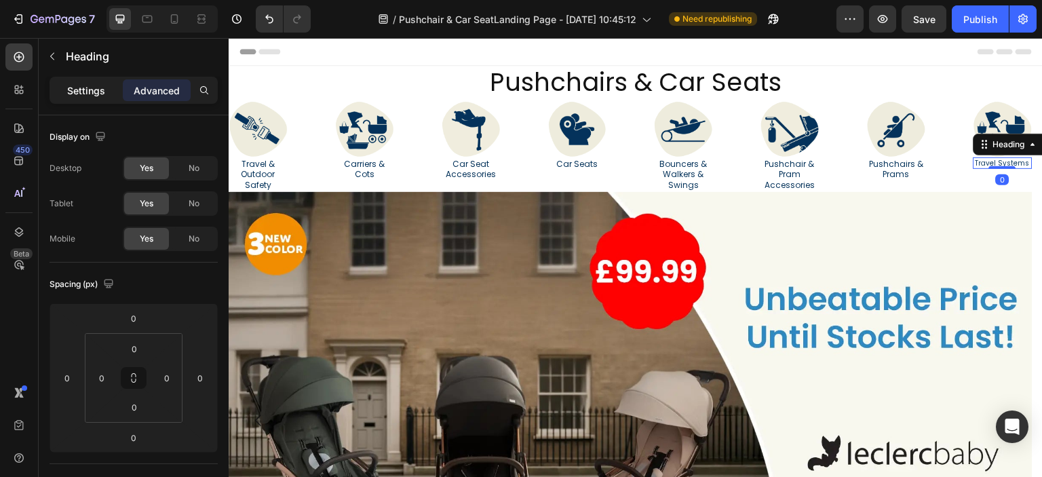
click at [75, 83] on p "Settings" at bounding box center [86, 90] width 38 height 14
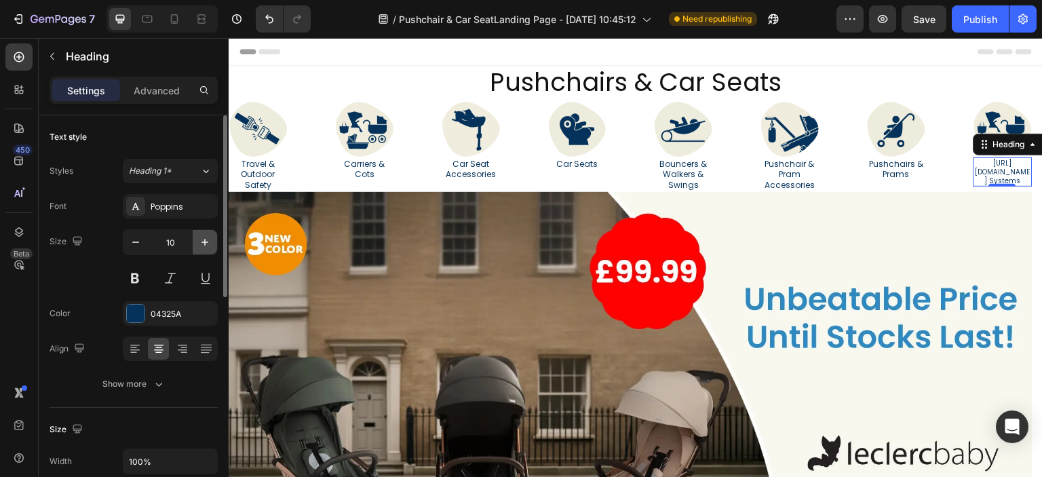
click at [200, 238] on icon "button" at bounding box center [205, 242] width 14 height 14
type input "12"
click at [917, 33] on div "7 Version history / Pushchair & Car SeatLanding Page - Sep 2, 10:45:12 Need rep…" at bounding box center [521, 19] width 1042 height 39
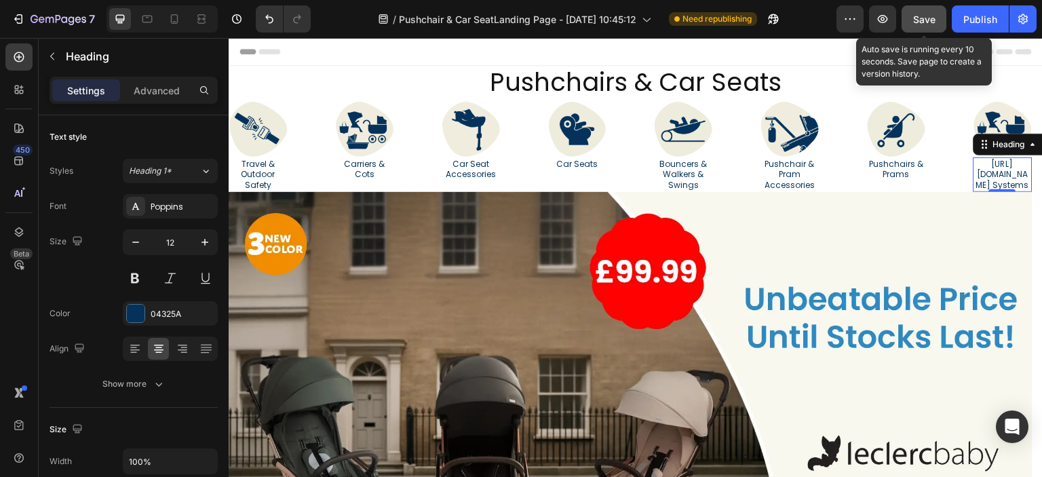
click at [926, 22] on span "Save" at bounding box center [924, 20] width 22 height 12
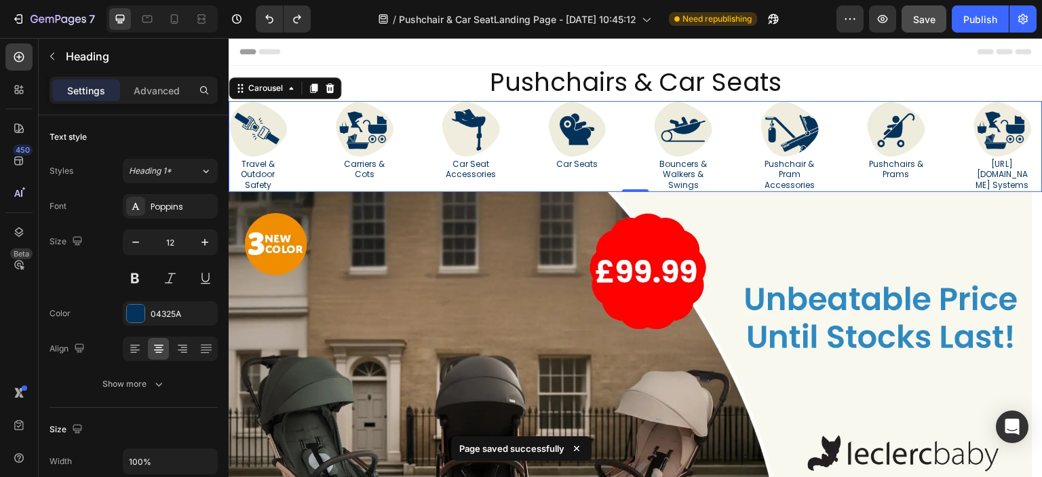
click at [930, 191] on div "Image Travel & Outdoor Safety Heading Image Carriers & Cots Heading Image Car S…" at bounding box center [636, 146] width 814 height 90
click at [1002, 191] on link "https://ebebek.co.uk/collections/pushchairs-prams/Travel Systems" at bounding box center [1002, 174] width 53 height 33
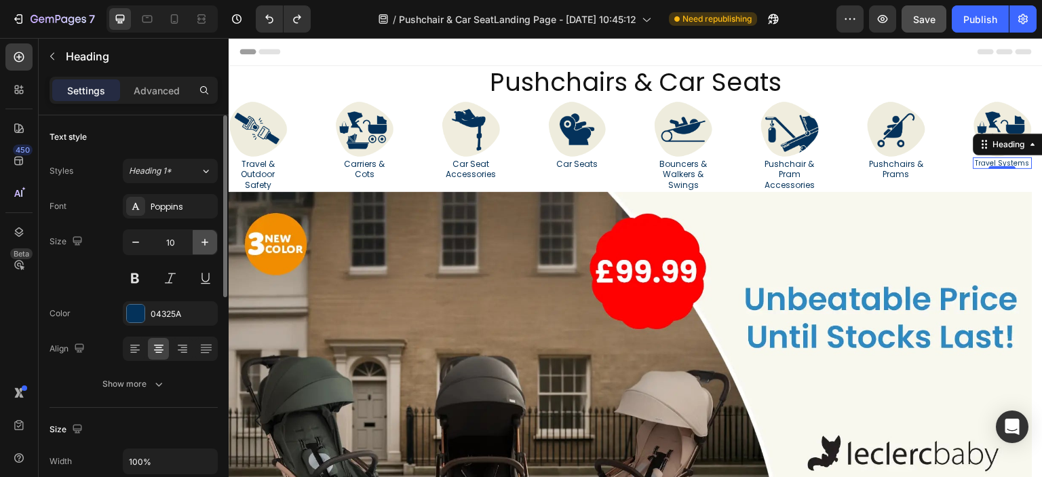
click at [206, 248] on icon "button" at bounding box center [205, 242] width 14 height 14
type input "12"
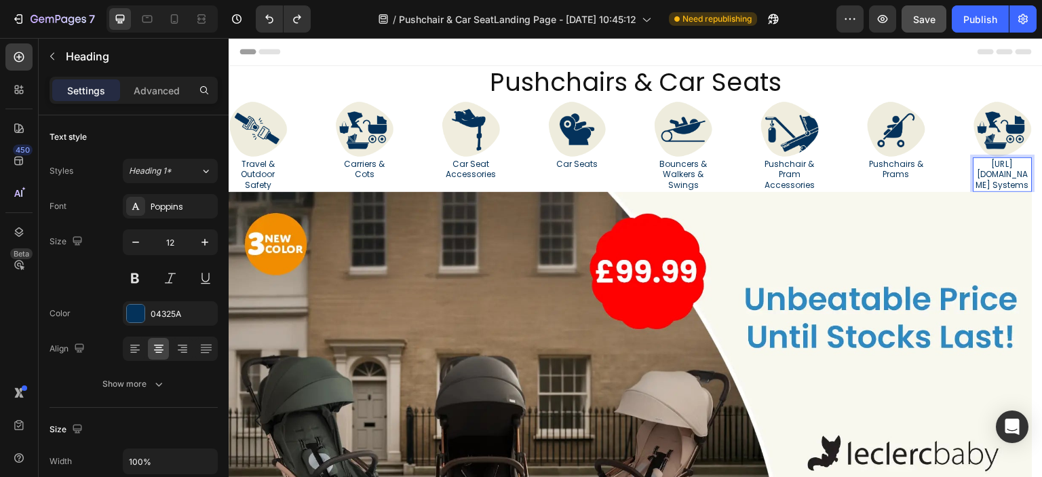
click at [1004, 191] on link "https://ebebek.co.uk/collections/pushchairs-prams/Travel Systems" at bounding box center [1002, 174] width 53 height 33
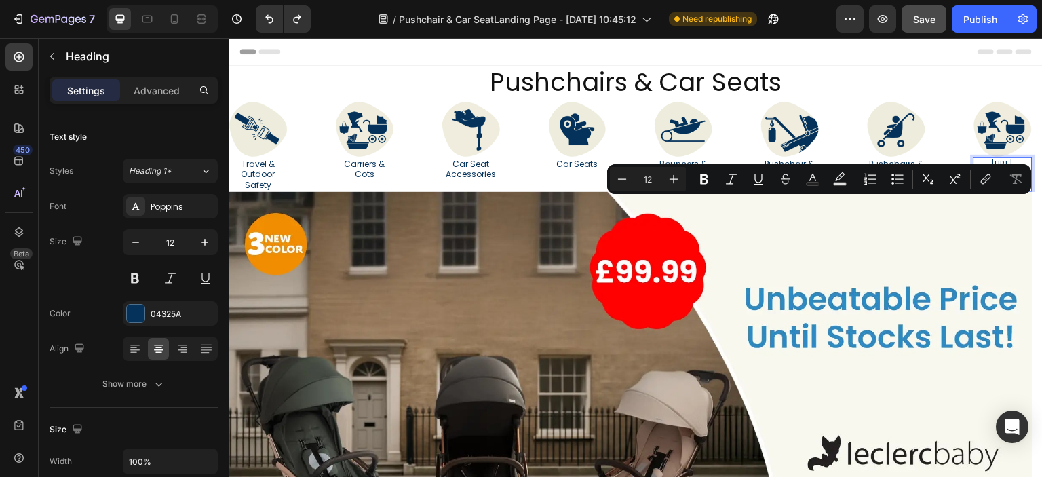
click at [1004, 191] on link "https://ebebek.co.uk/collections/pushchairs-prams/Travel Systems" at bounding box center [1002, 174] width 53 height 33
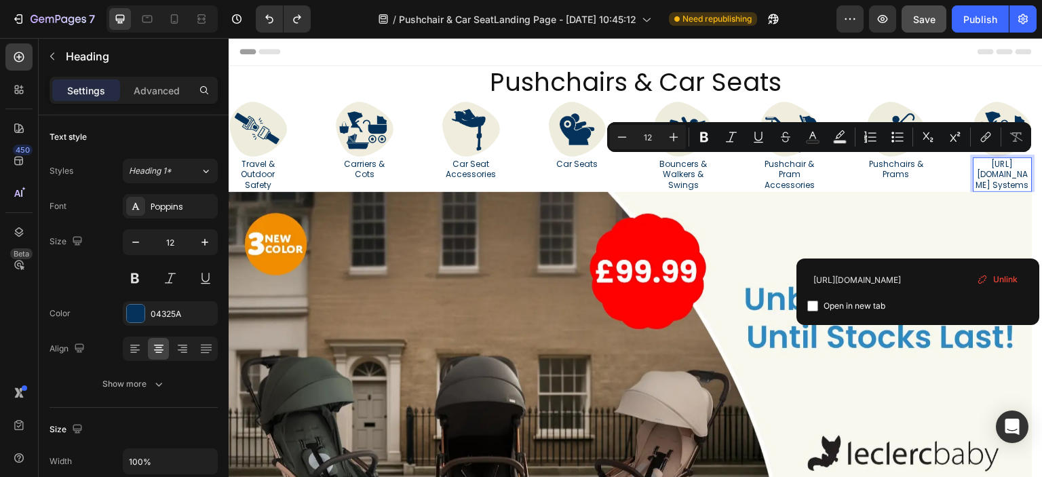
drag, startPoint x: 1004, startPoint y: 205, endPoint x: 974, endPoint y: 158, distance: 56.1
click at [974, 158] on h2 "https://ebebek.co.uk/collections/pushchairs-prams/Travel Systems" at bounding box center [1002, 174] width 59 height 35
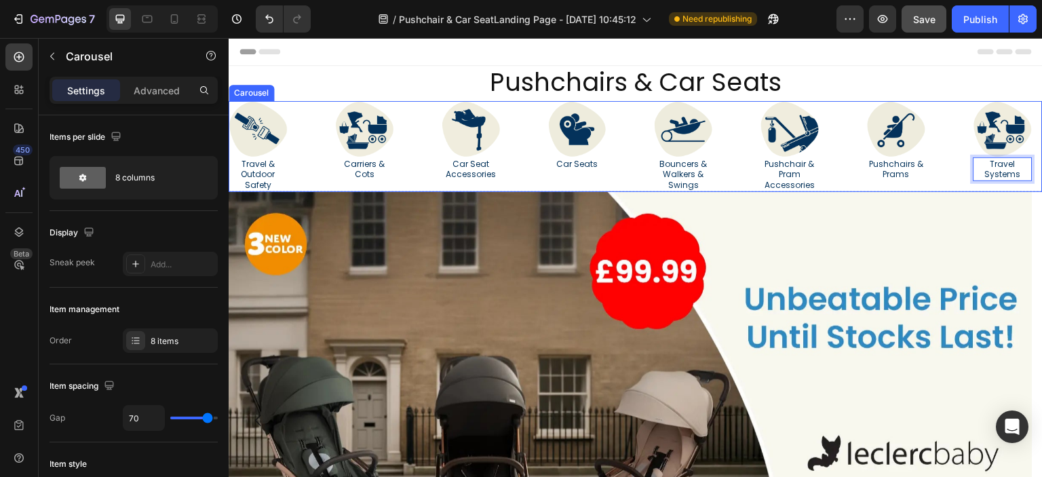
click at [950, 174] on div "Image Travel & Outdoor Safety Heading Image Carriers & Cots Heading Image Car S…" at bounding box center [636, 146] width 814 height 90
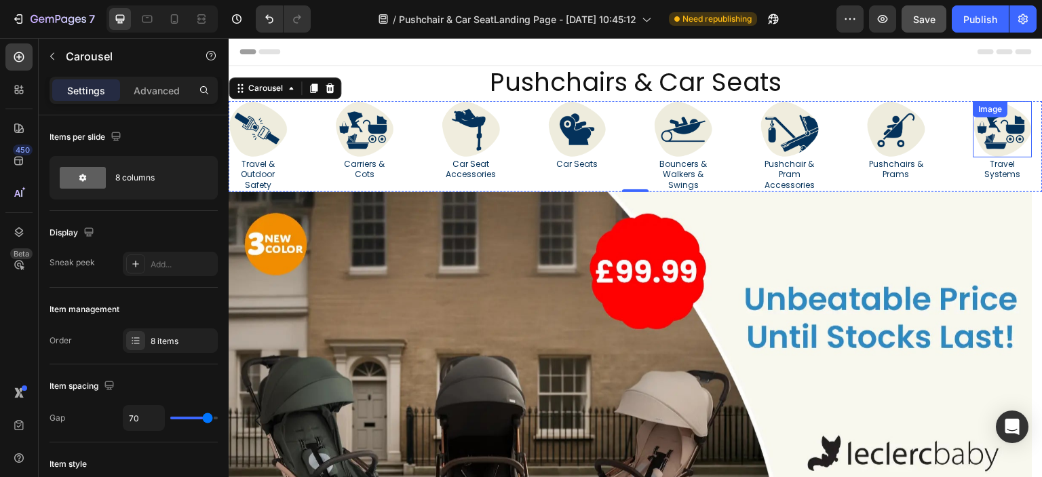
click at [1000, 140] on img at bounding box center [1002, 129] width 59 height 56
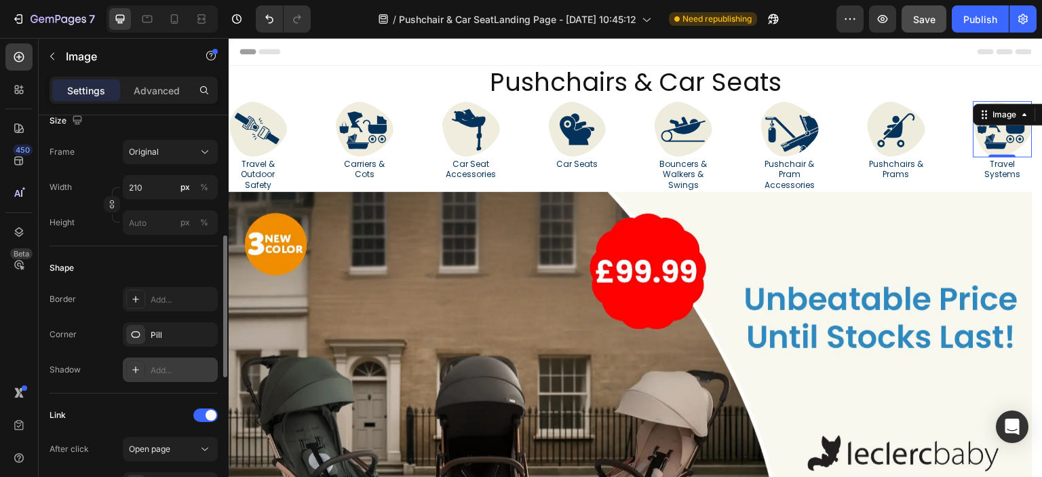
scroll to position [475, 0]
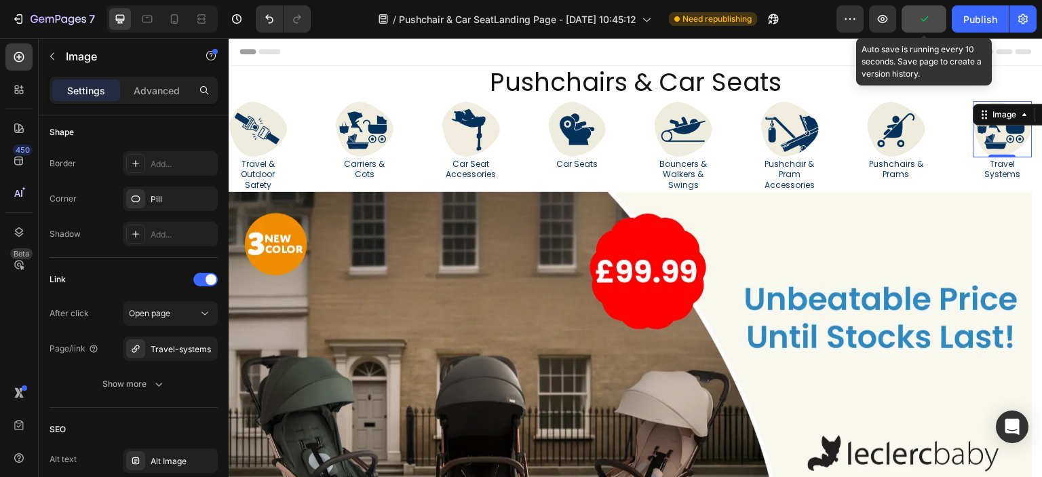
click at [935, 26] on button "button" at bounding box center [923, 18] width 45 height 27
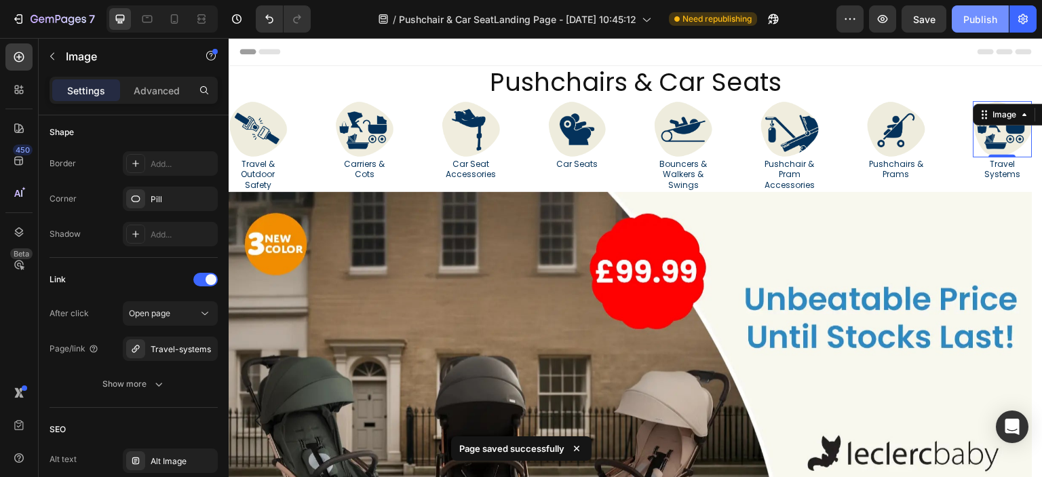
click at [978, 24] on div "Publish" at bounding box center [980, 19] width 34 height 14
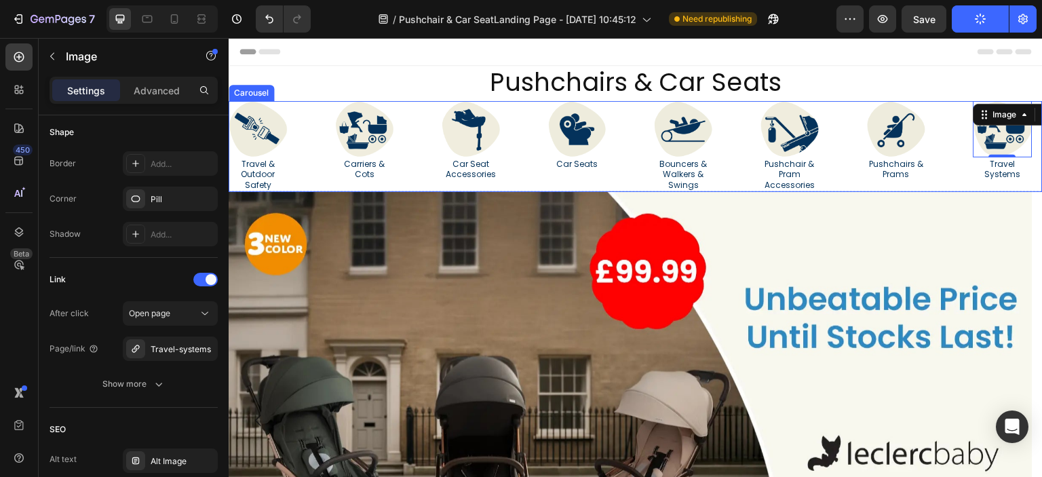
click at [604, 184] on div "Image Car Seats Heading" at bounding box center [577, 146] width 59 height 90
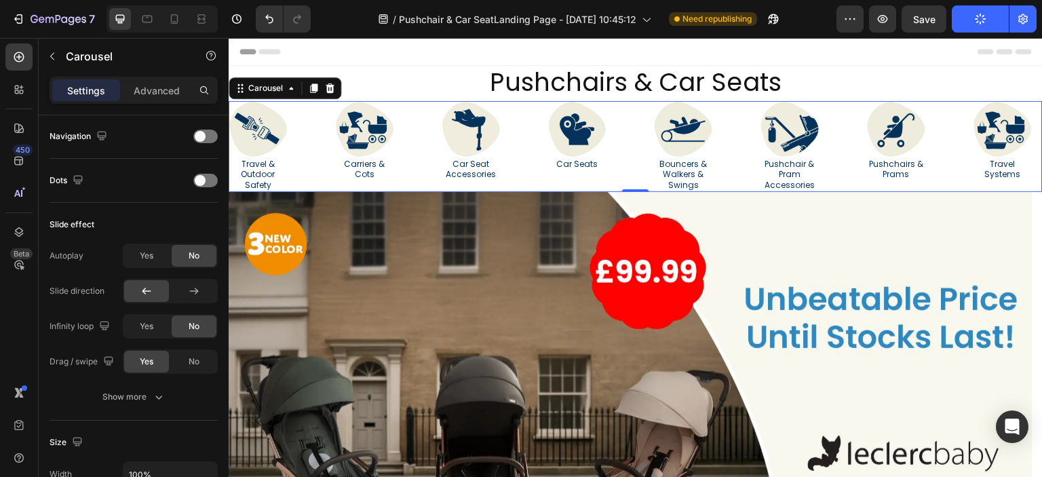
scroll to position [0, 0]
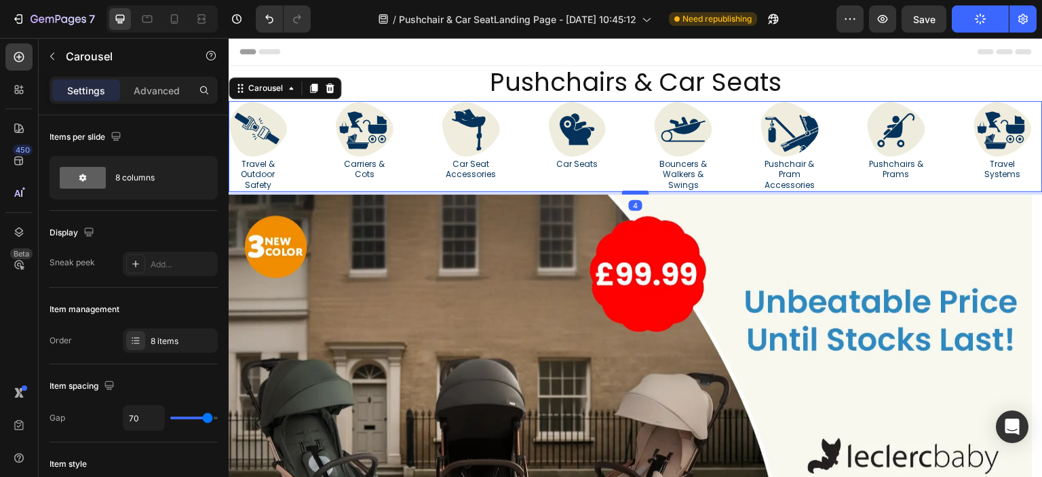
click at [631, 192] on div at bounding box center [635, 193] width 27 height 4
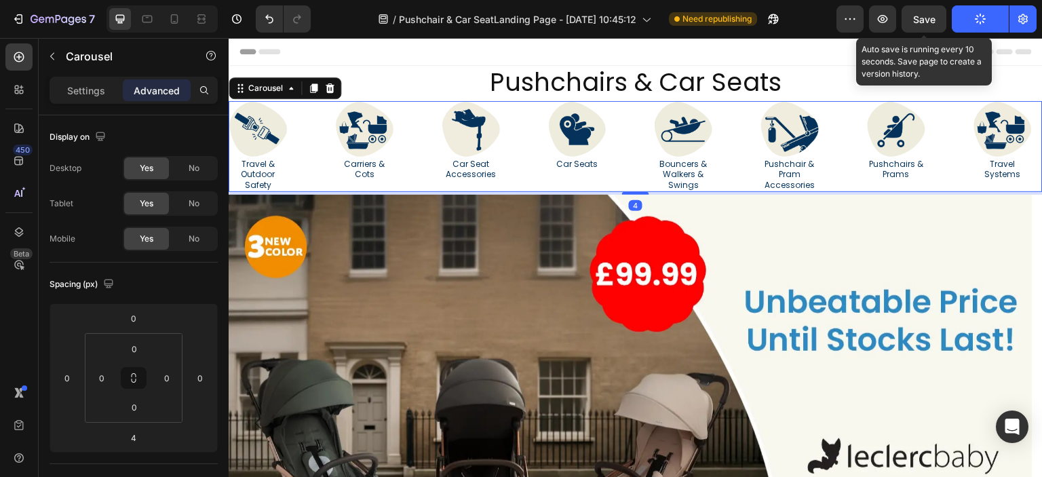
click at [925, 18] on span "Save" at bounding box center [924, 20] width 22 height 12
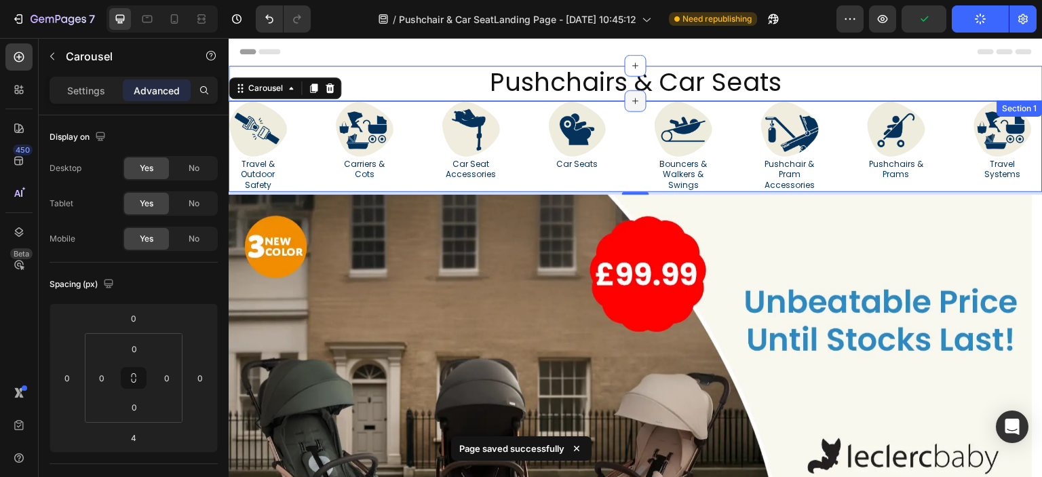
click at [631, 97] on icon at bounding box center [635, 101] width 11 height 11
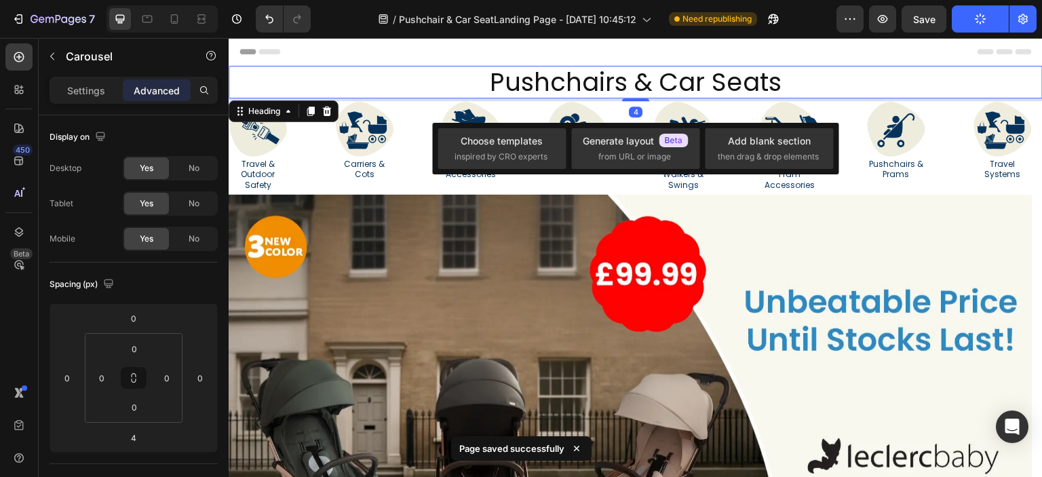
click at [614, 97] on link "Pushchairs & Car Seats" at bounding box center [636, 81] width 292 height 35
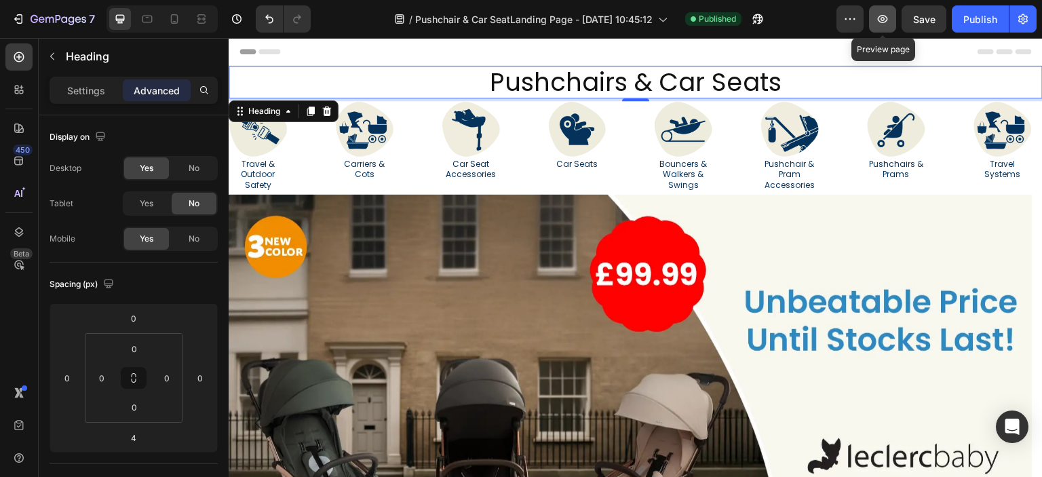
click at [879, 23] on icon "button" at bounding box center [883, 19] width 14 height 14
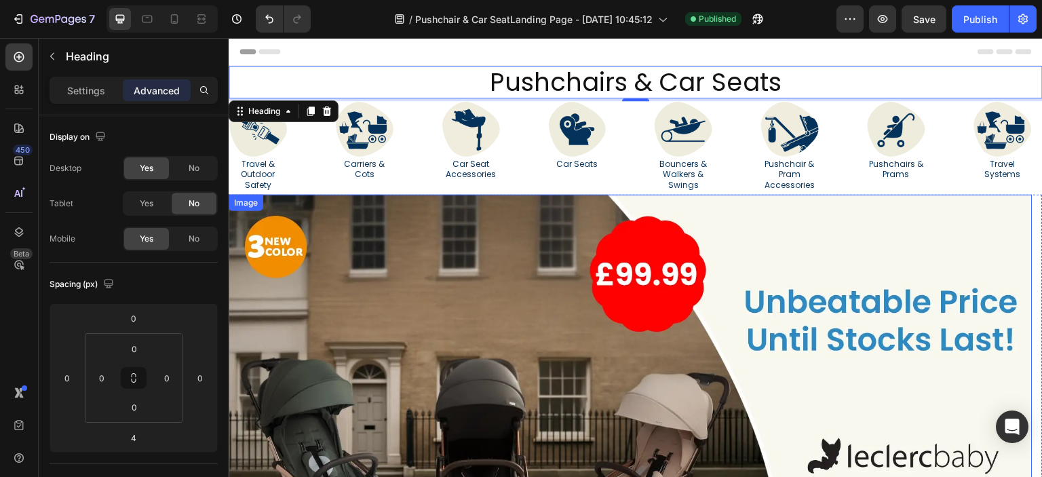
click at [302, 285] on img at bounding box center [631, 421] width 804 height 452
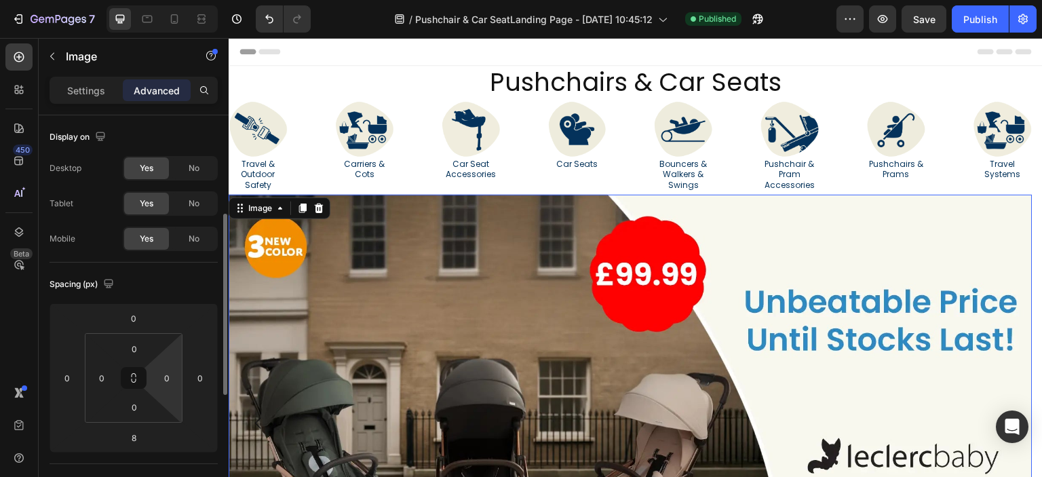
scroll to position [68, 0]
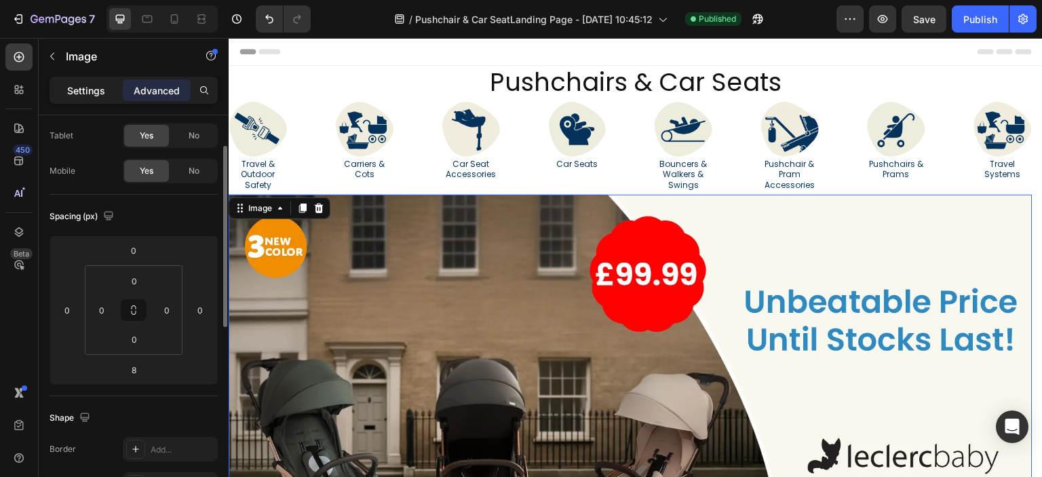
click at [102, 82] on div "Settings" at bounding box center [86, 90] width 68 height 22
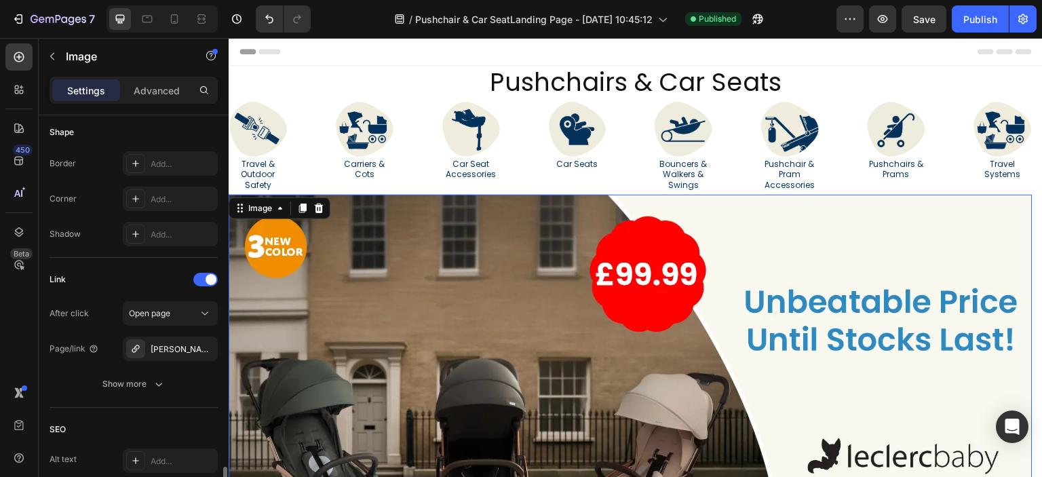
scroll to position [610, 0]
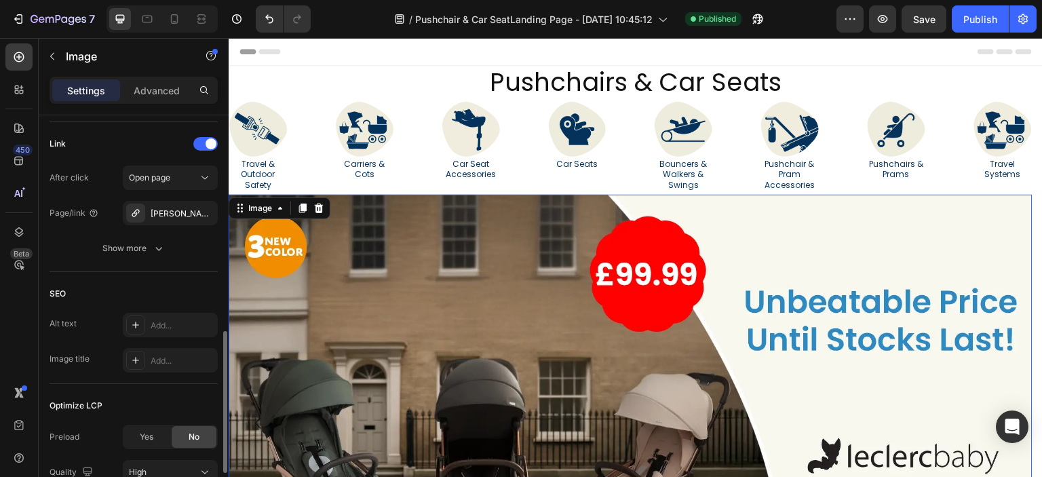
click at [132, 260] on div "Link After click Open page Page/link Leclerc-baby-influencer-air-stroller Show …" at bounding box center [134, 197] width 168 height 150
click at [132, 250] on div "Show more" at bounding box center [133, 248] width 63 height 14
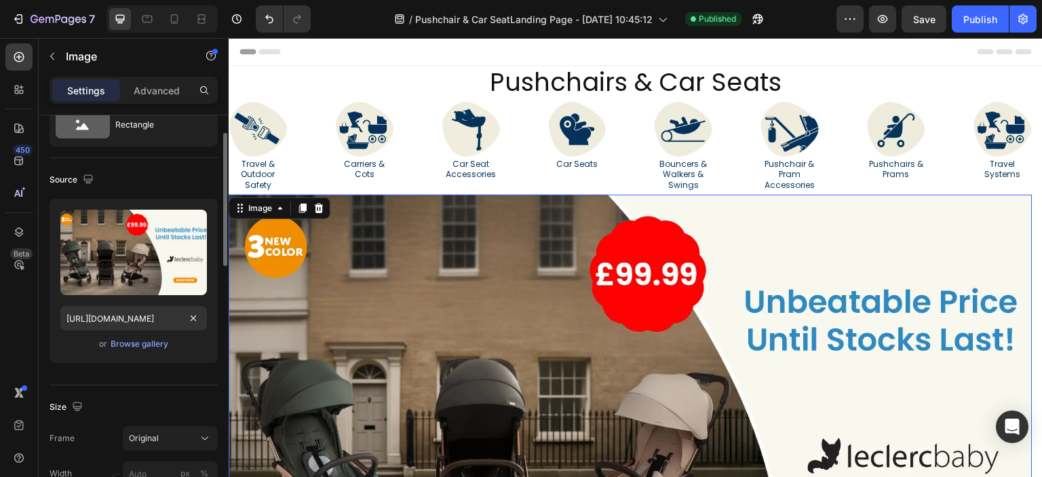
scroll to position [0, 0]
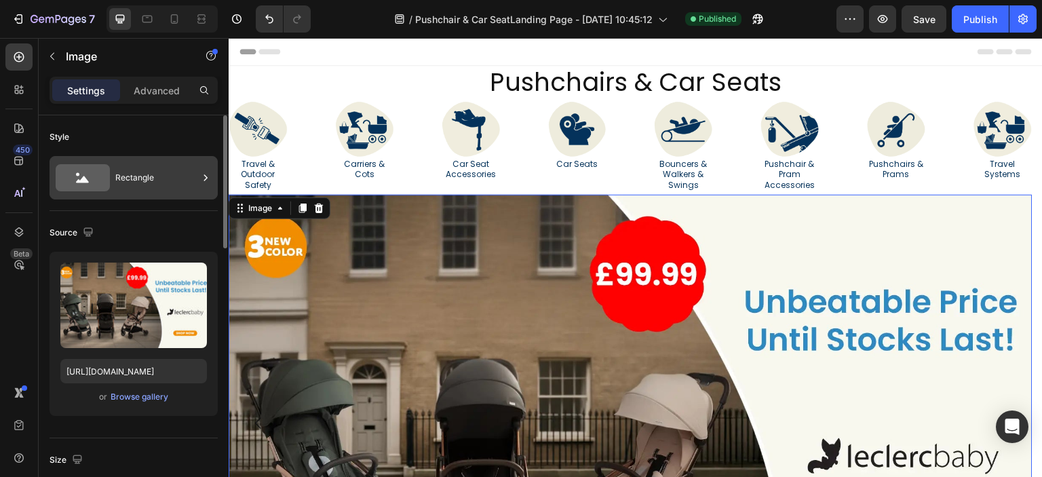
click at [141, 178] on div "Rectangle" at bounding box center [156, 177] width 83 height 31
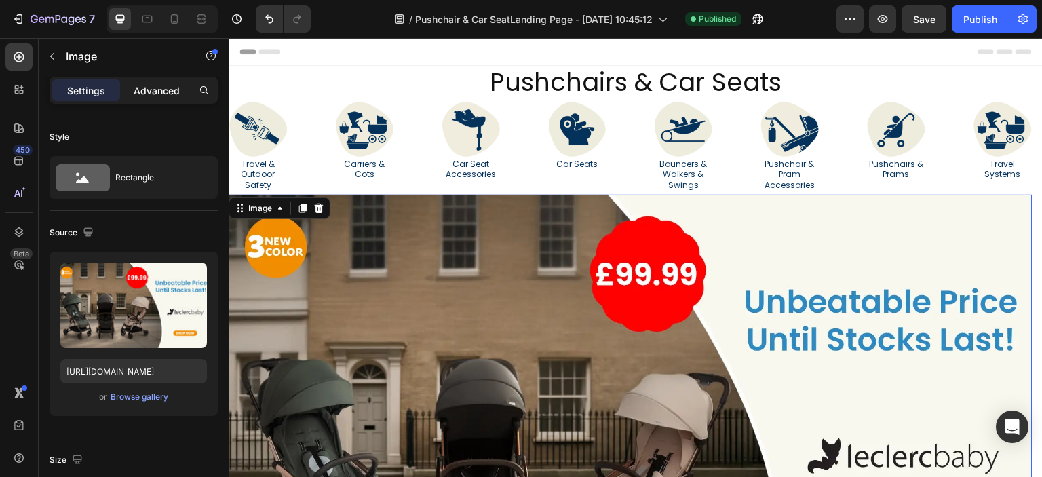
click at [163, 92] on p "Advanced" at bounding box center [157, 90] width 46 height 14
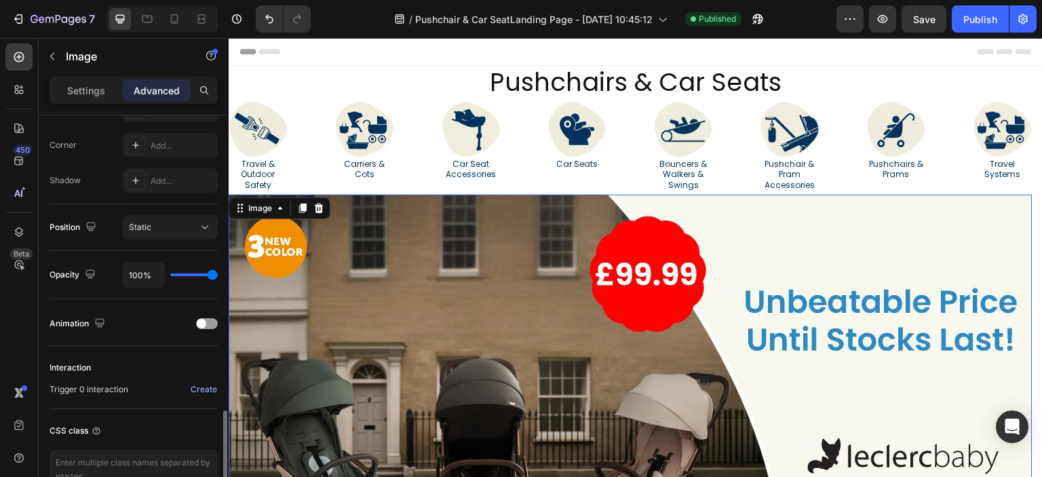
scroll to position [483, 0]
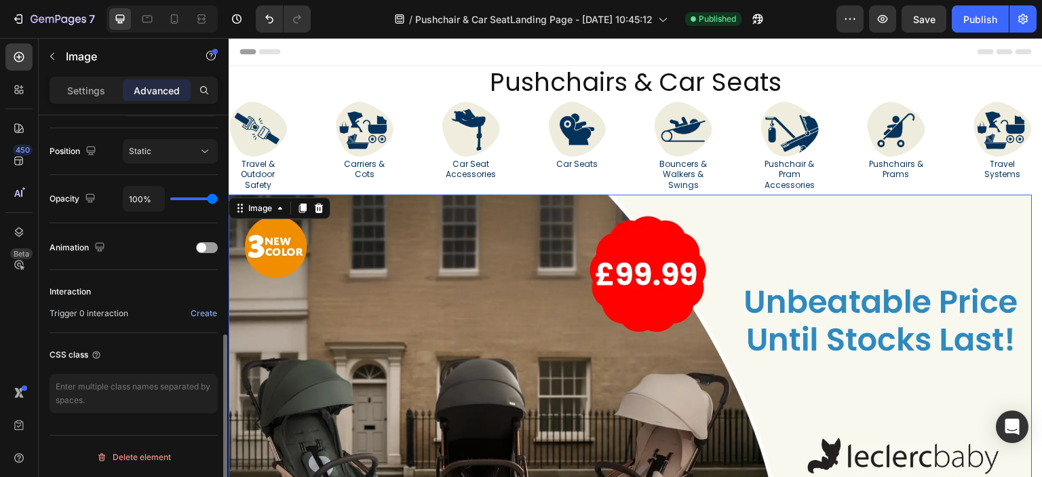
click at [146, 302] on div "Interaction Trigger 0 interaction Create" at bounding box center [134, 301] width 168 height 41
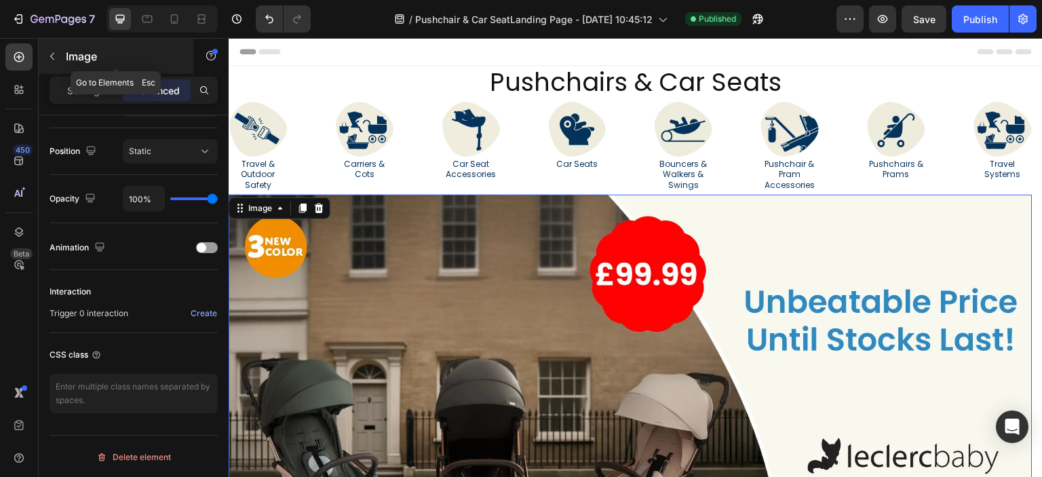
click at [47, 64] on button "button" at bounding box center [52, 56] width 22 height 22
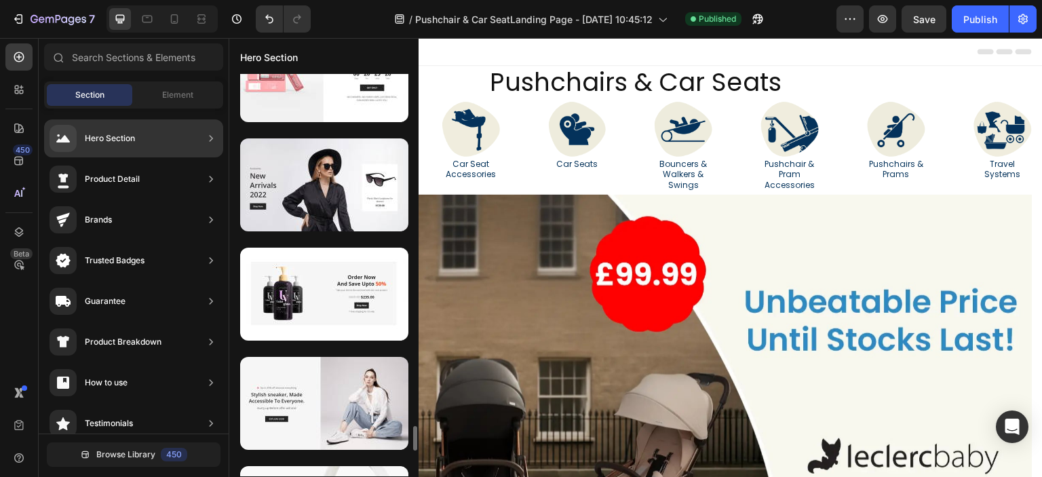
scroll to position [5794, 0]
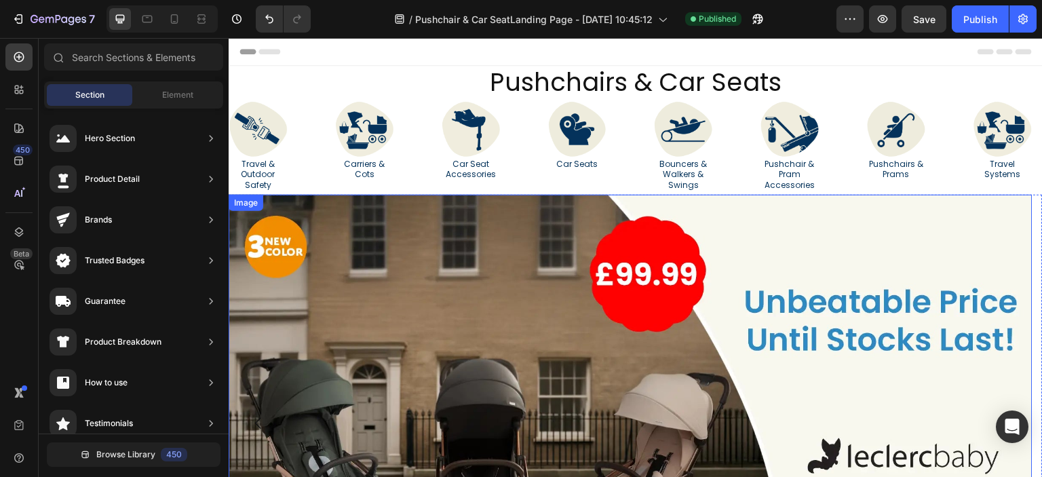
click at [489, 243] on img at bounding box center [631, 421] width 804 height 452
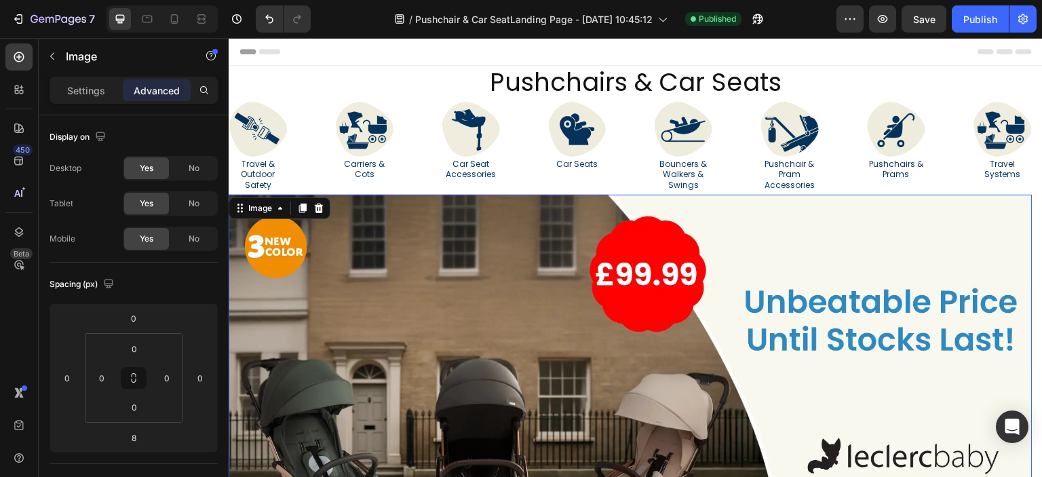
click at [373, 227] on img at bounding box center [631, 421] width 804 height 452
click at [92, 86] on p "Settings" at bounding box center [86, 90] width 38 height 14
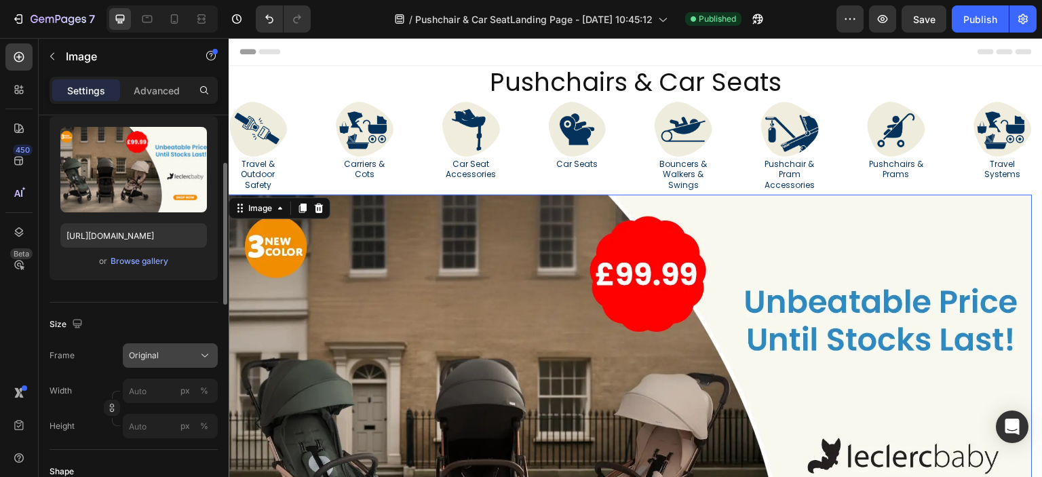
scroll to position [271, 0]
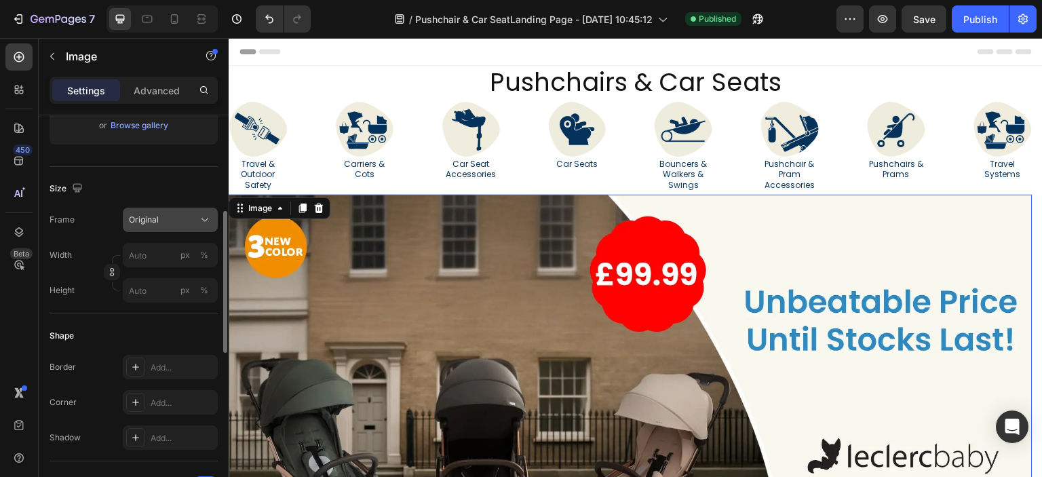
click at [164, 213] on div "Original" at bounding box center [170, 220] width 83 height 14
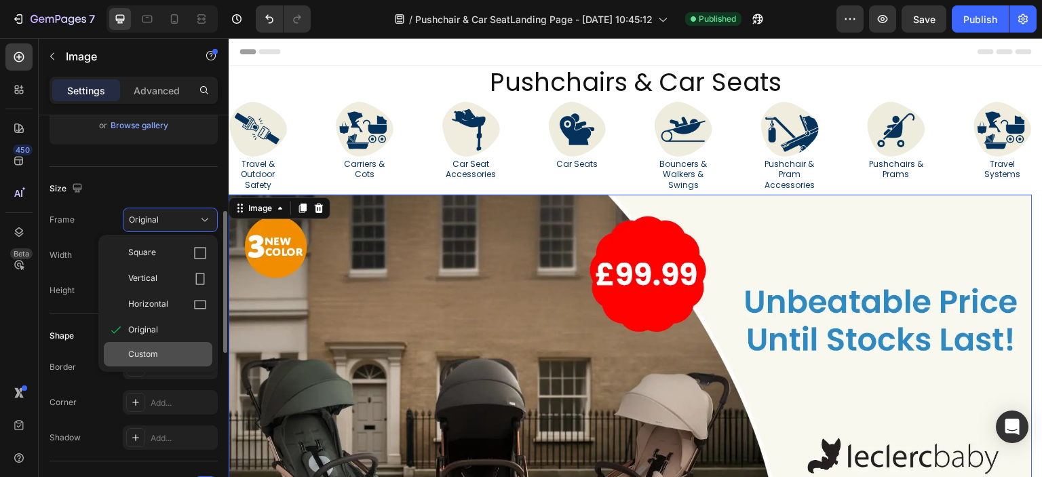
click at [155, 348] on span "Custom" at bounding box center [143, 354] width 30 height 12
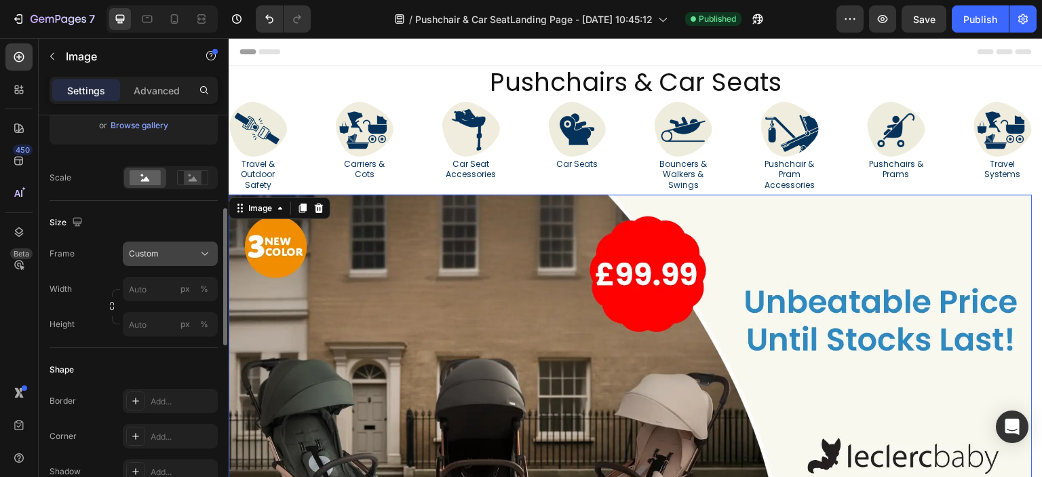
click at [182, 250] on div "Custom" at bounding box center [162, 254] width 66 height 12
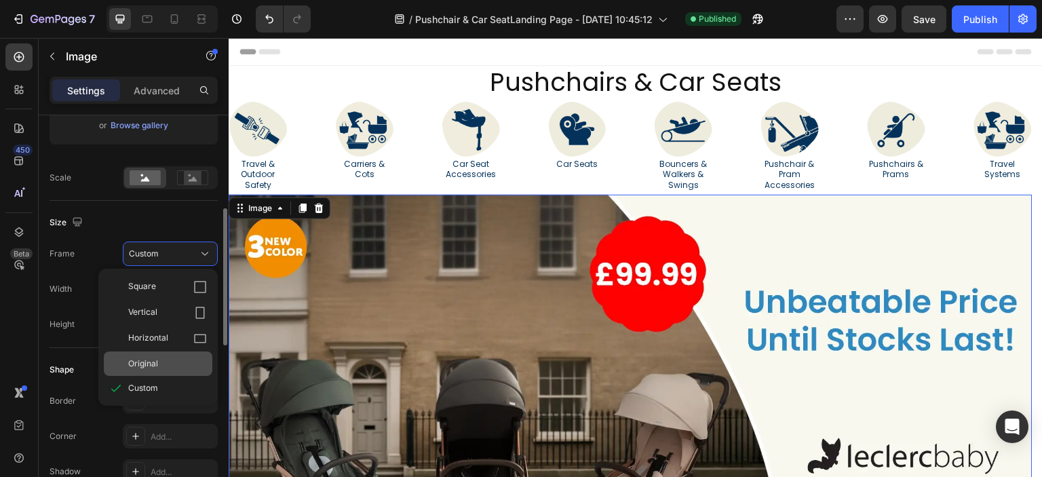
click at [176, 357] on div "Original" at bounding box center [167, 363] width 79 height 12
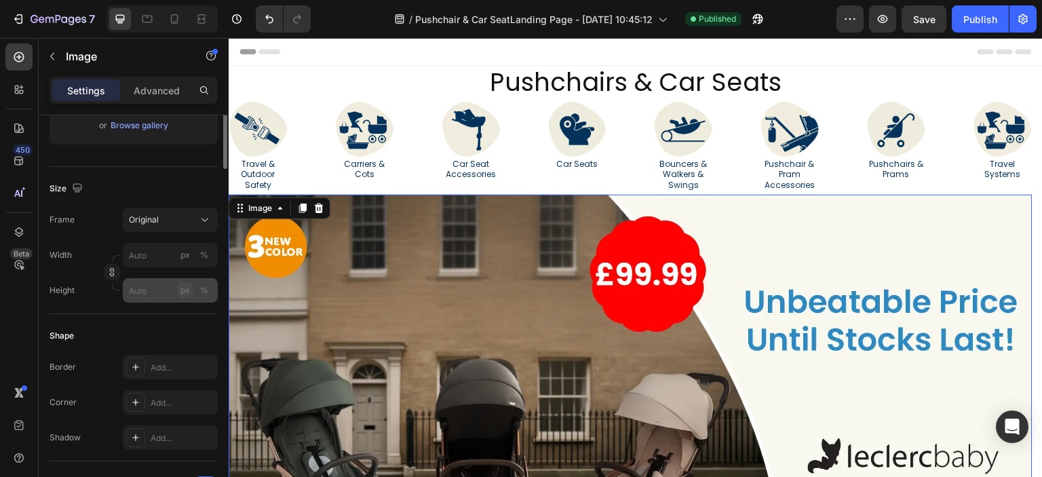
scroll to position [136, 0]
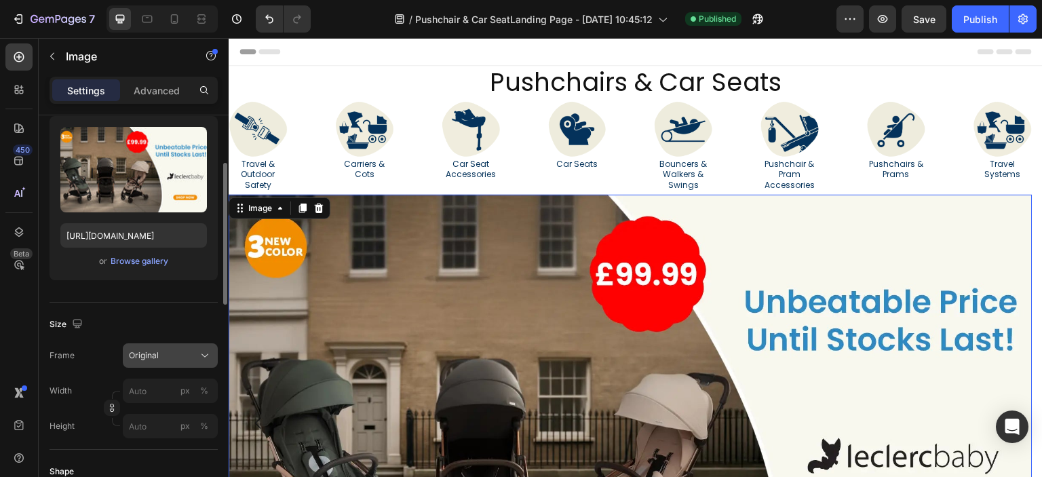
click at [190, 358] on div "Original" at bounding box center [162, 355] width 66 height 12
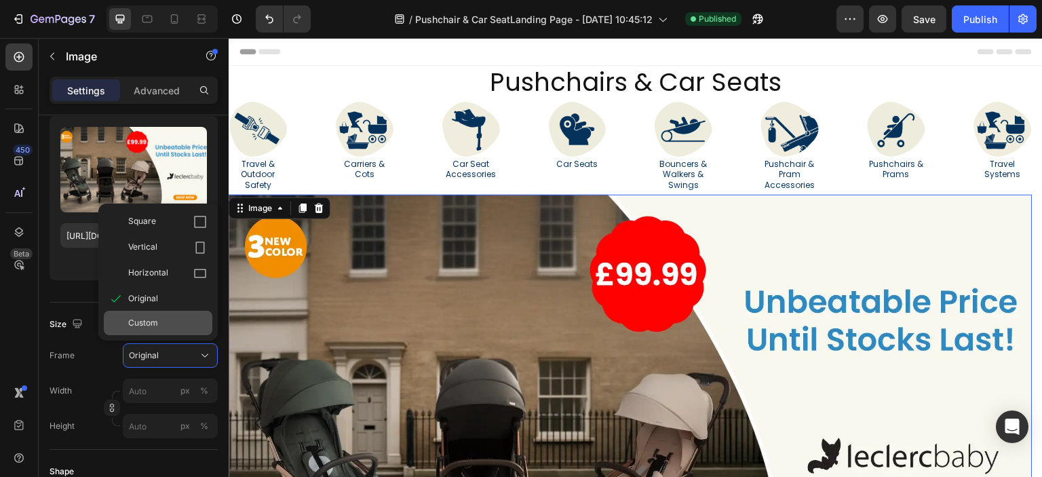
click at [182, 314] on div "Custom" at bounding box center [158, 323] width 109 height 24
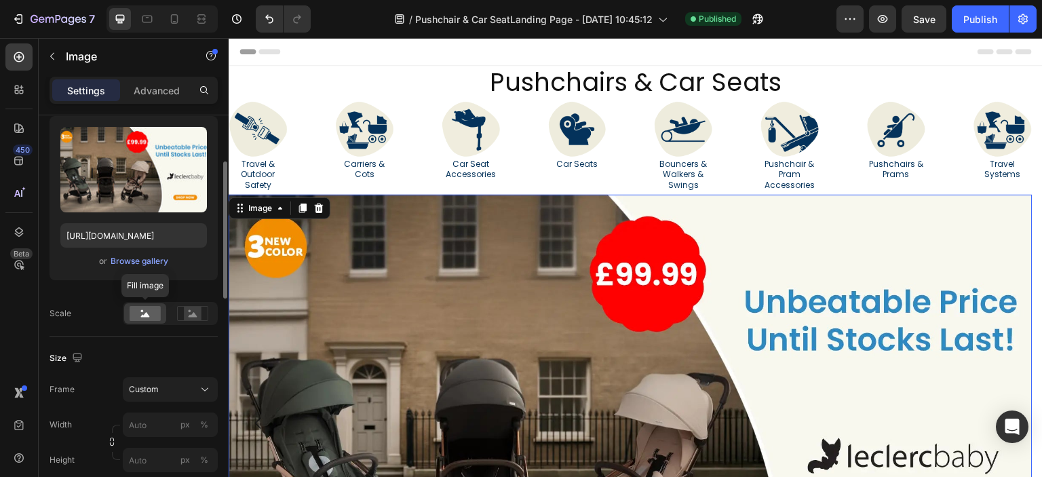
click at [153, 314] on rect at bounding box center [145, 313] width 31 height 15
click at [185, 315] on rect at bounding box center [193, 314] width 18 height 14
click at [157, 315] on rect at bounding box center [145, 313] width 31 height 15
click at [191, 317] on rect at bounding box center [193, 314] width 18 height 14
click at [155, 317] on rect at bounding box center [145, 313] width 31 height 15
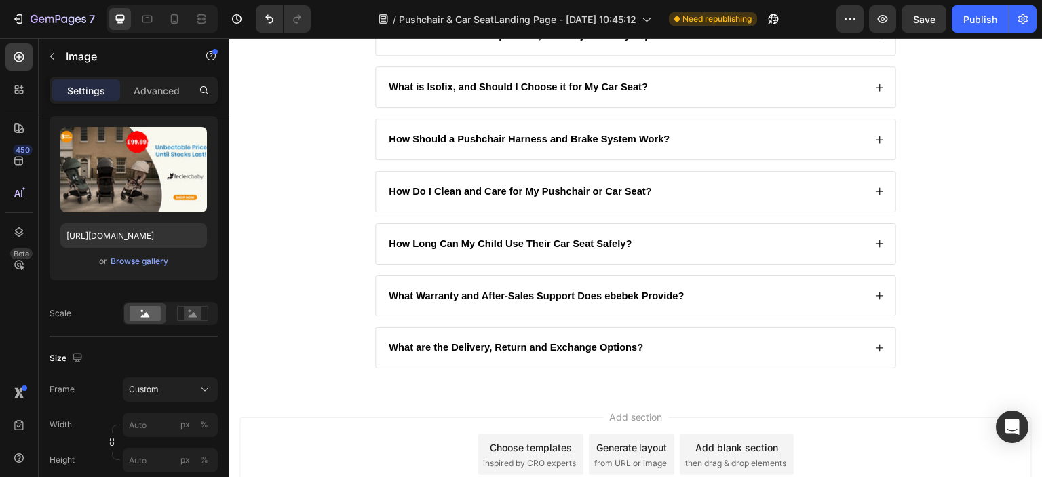
scroll to position [3350, 0]
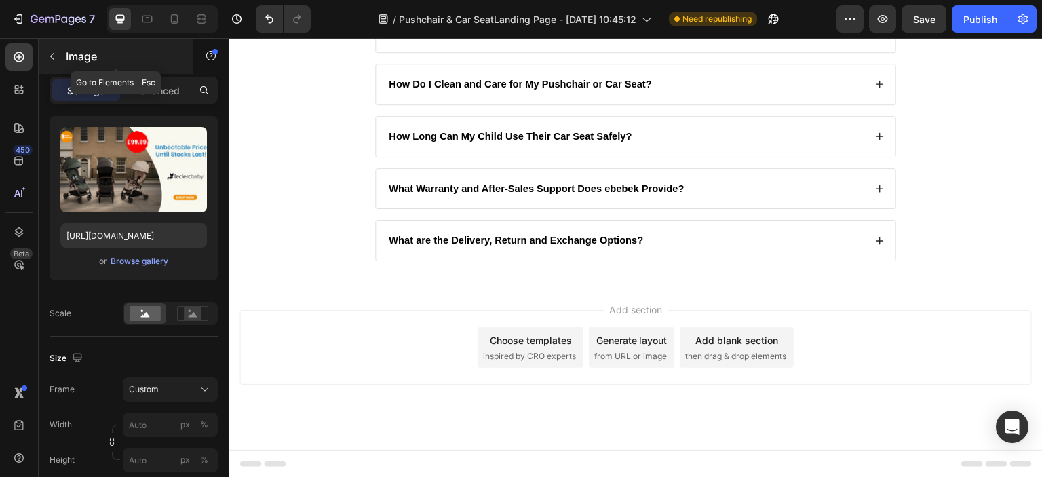
click at [67, 56] on p "Image" at bounding box center [123, 56] width 115 height 16
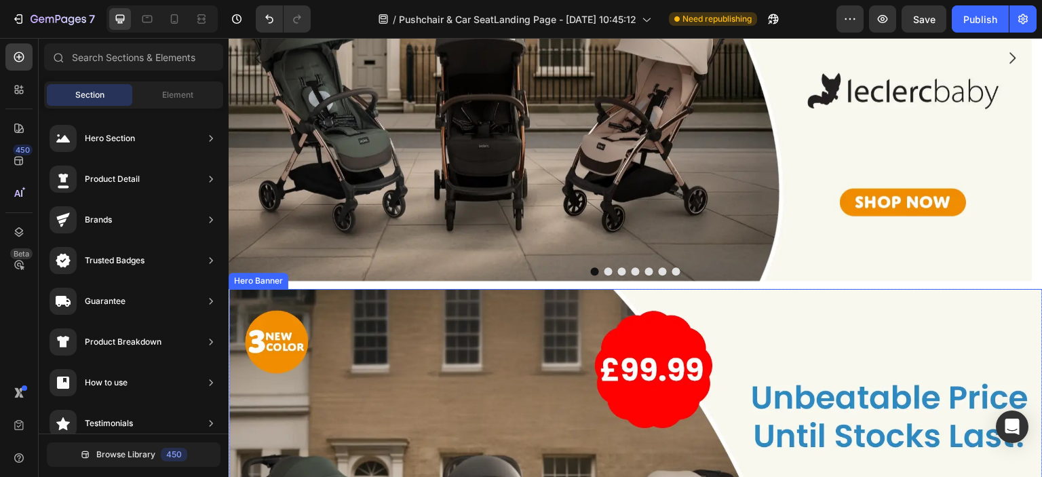
scroll to position [366, 0]
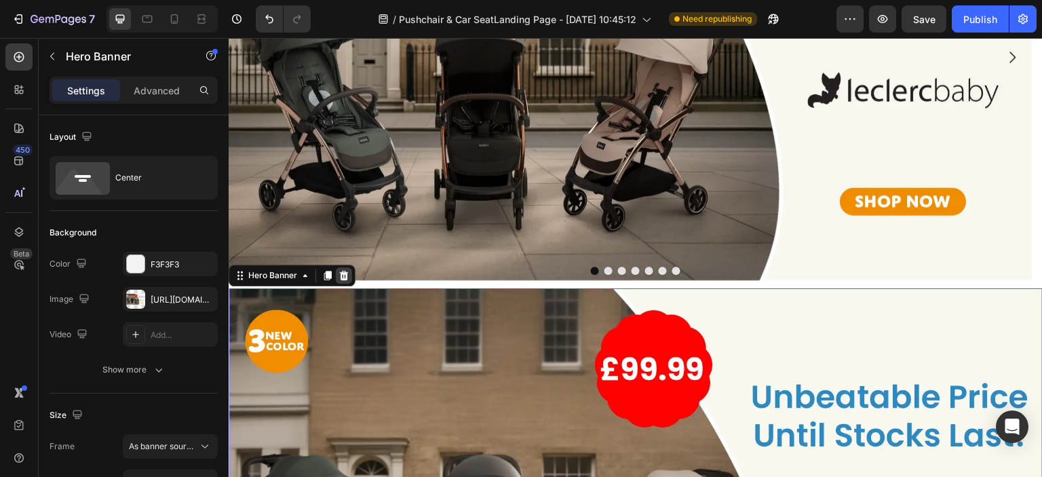
click at [350, 274] on div at bounding box center [344, 275] width 16 height 16
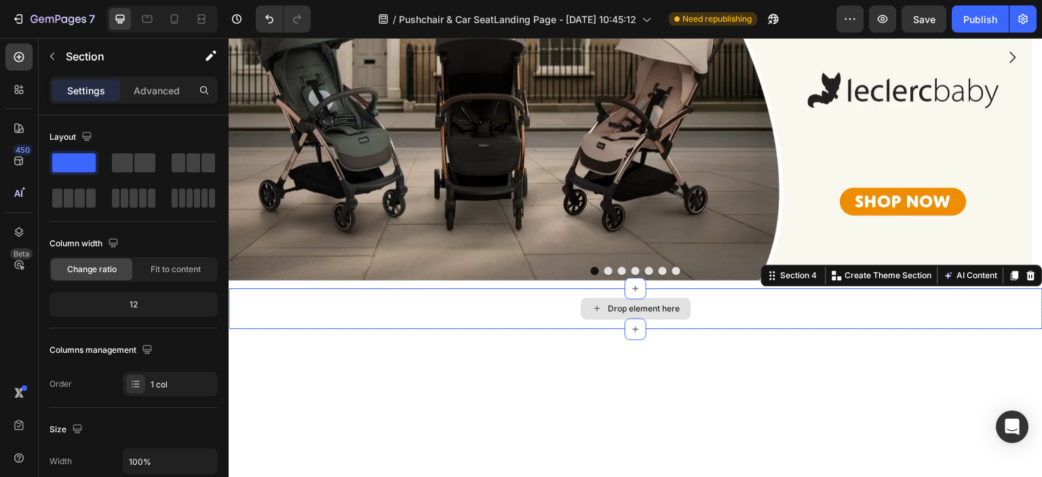
click at [347, 301] on div "Drop element here" at bounding box center [636, 308] width 814 height 41
click at [1023, 274] on div at bounding box center [1031, 275] width 16 height 16
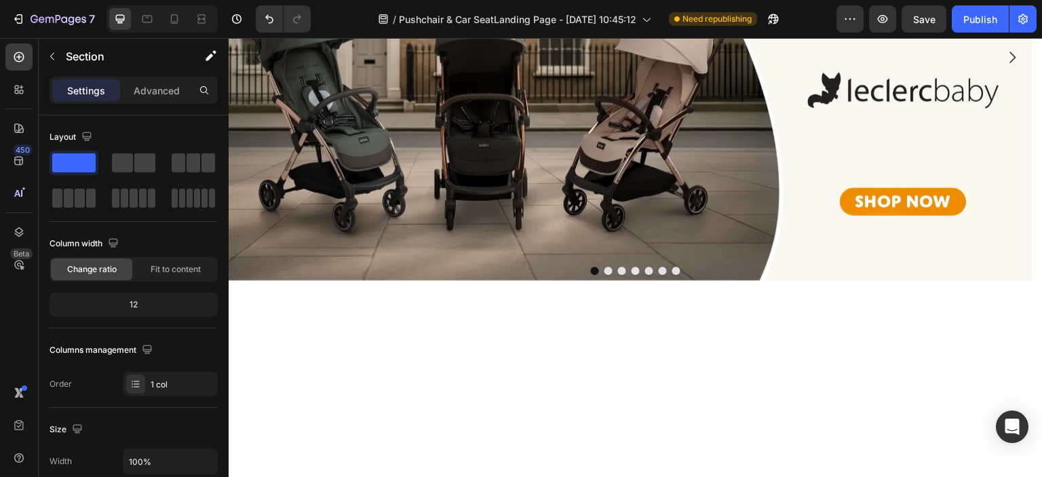
click at [486, 305] on div at bounding box center [636, 303] width 814 height 31
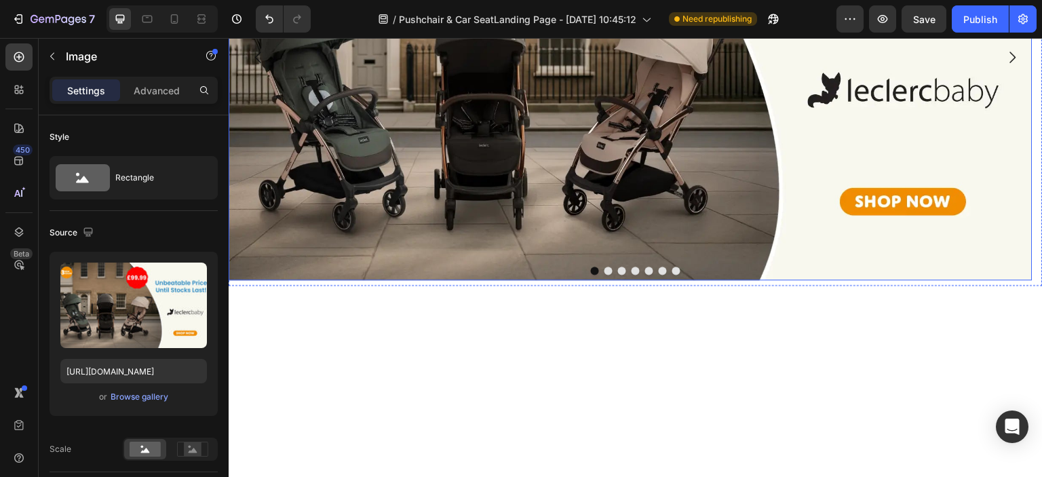
click at [348, 232] on img at bounding box center [631, 54] width 804 height 452
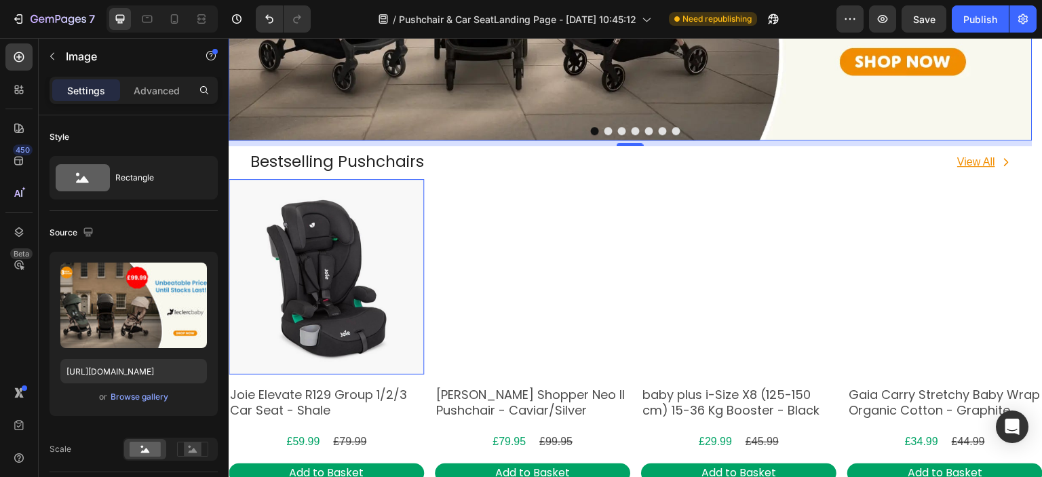
scroll to position [434, 0]
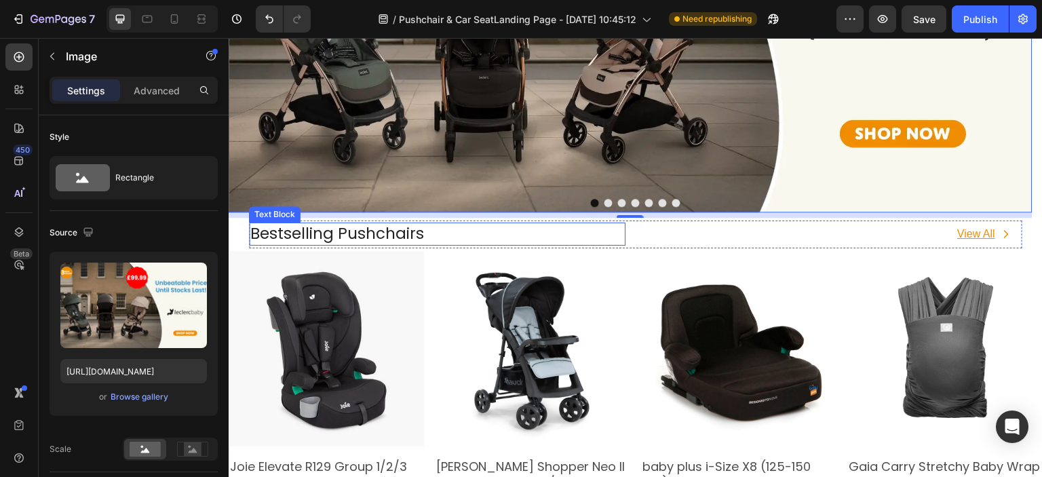
click at [503, 231] on p "Bestselling Pushchairs" at bounding box center [437, 234] width 374 height 20
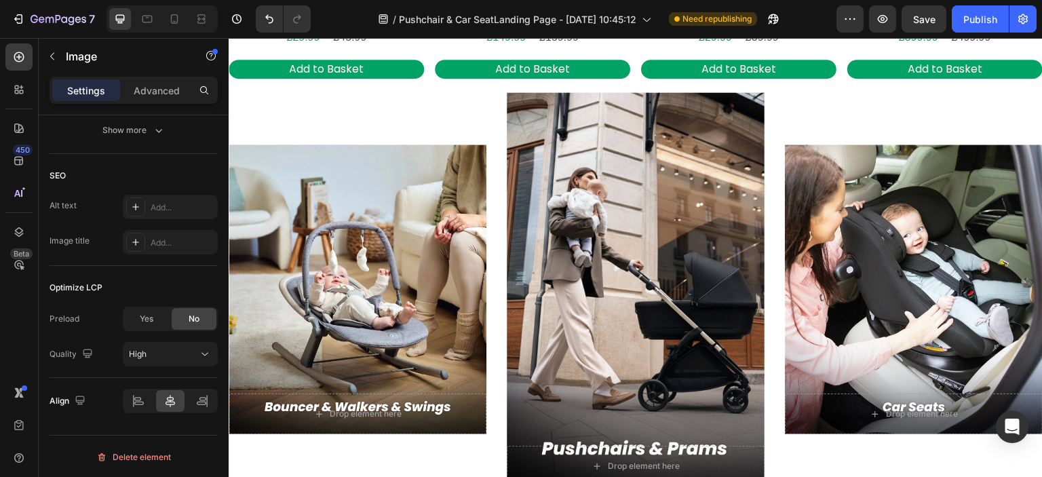
scroll to position [1578, 0]
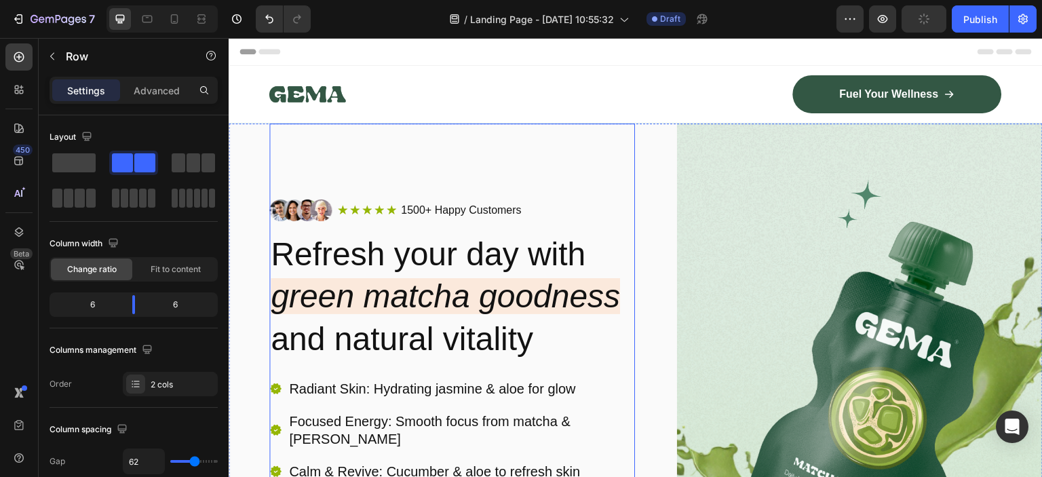
click at [640, 144] on div "Image Icon Icon Icon Icon Icon Icon List 1500+ Happy Customers Text Block Row R…" at bounding box center [636, 406] width 814 height 567
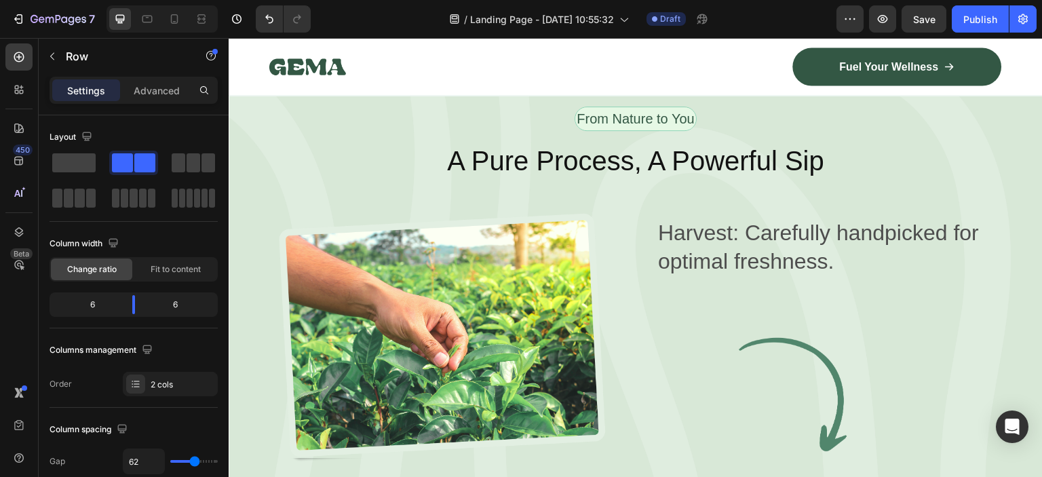
scroll to position [1967, 0]
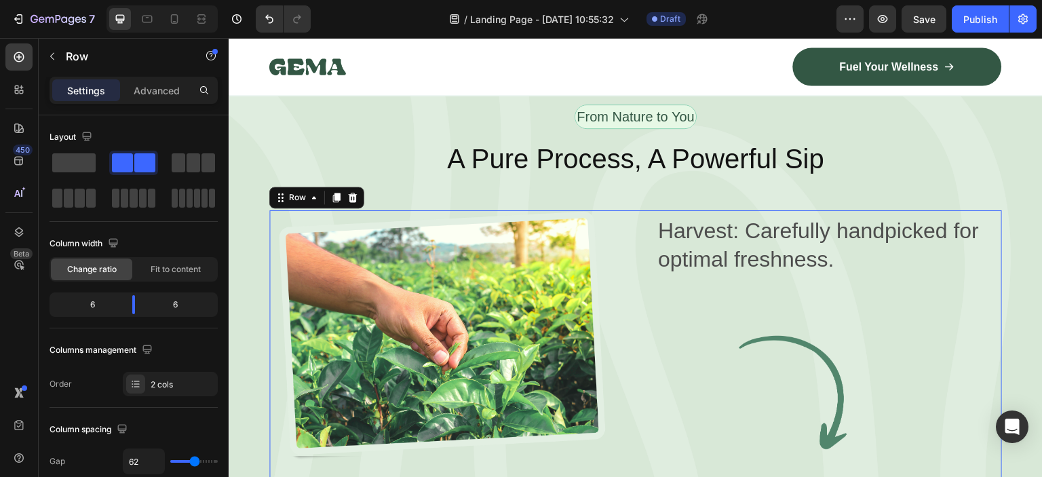
click at [641, 316] on div "Image Harvest: Carefully handpicked for optimal freshness. Text Block Image Row…" at bounding box center [635, 354] width 732 height 289
click at [309, 131] on div "From Nature to You Text Block Row" at bounding box center [635, 121] width 732 height 35
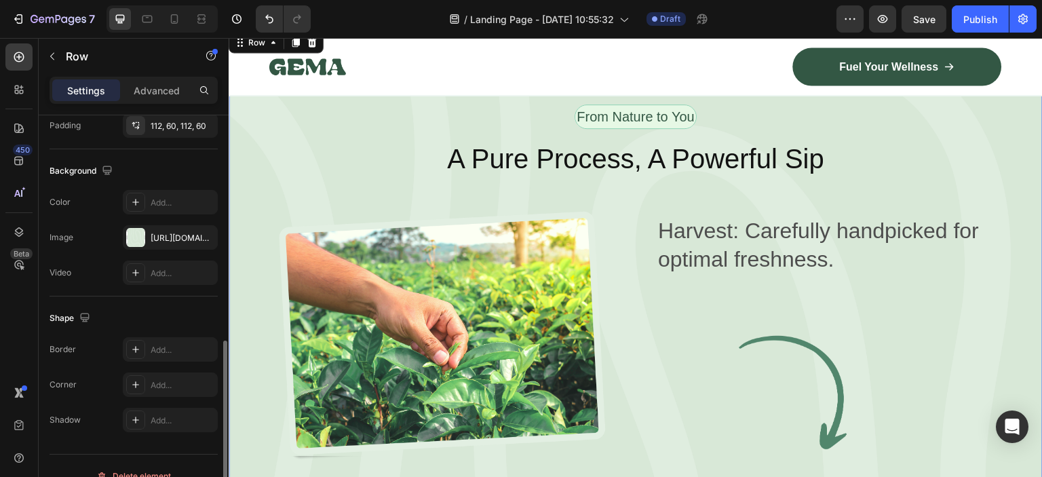
scroll to position [426, 0]
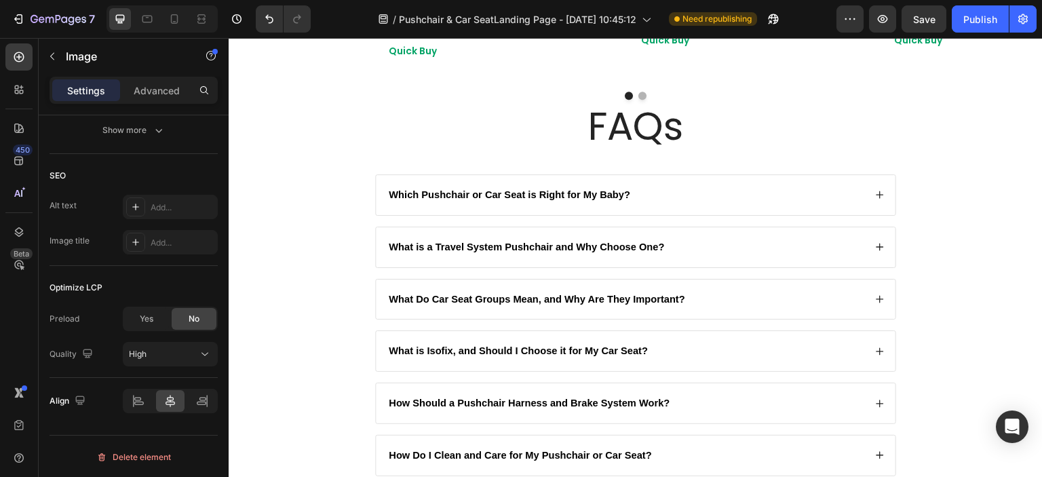
scroll to position [2604, 0]
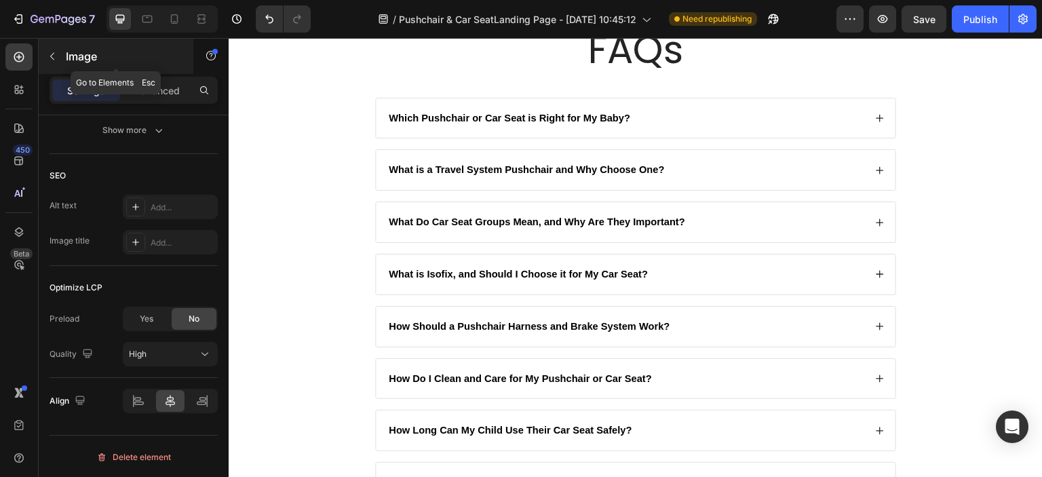
click at [56, 54] on icon "button" at bounding box center [52, 56] width 11 height 11
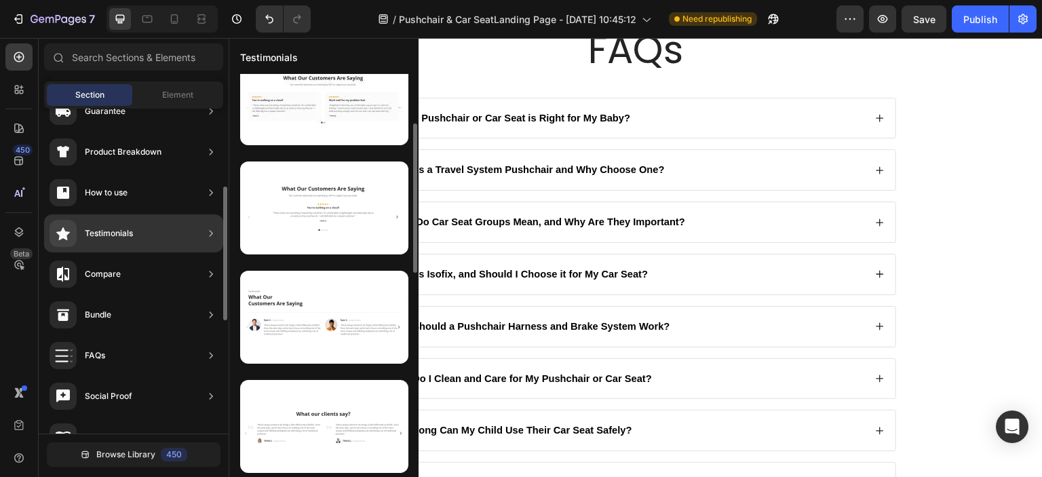
scroll to position [0, 0]
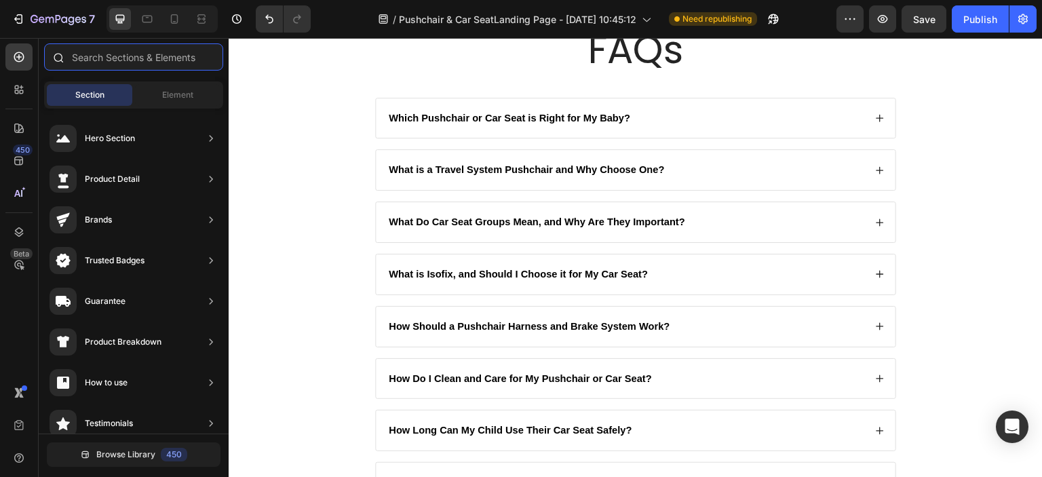
click at [130, 56] on input "text" at bounding box center [133, 56] width 179 height 27
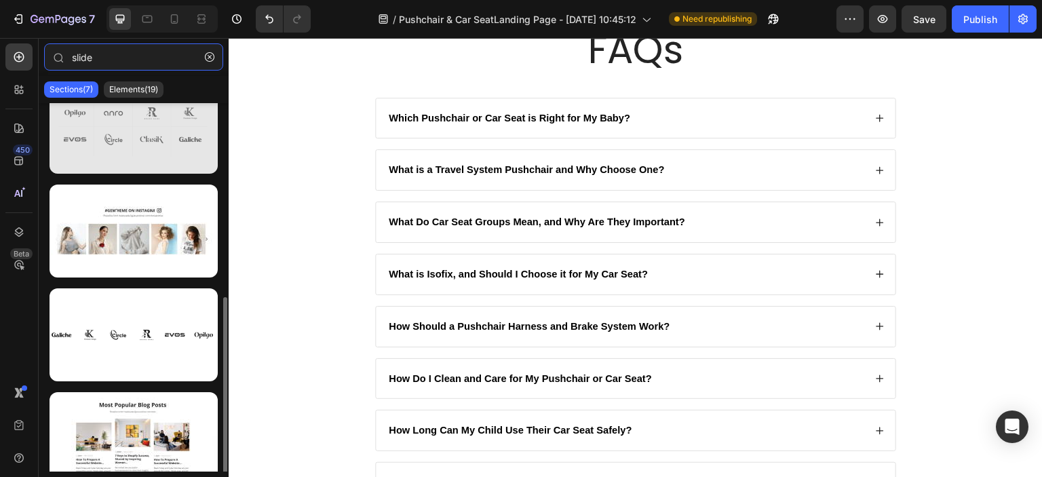
scroll to position [353, 0]
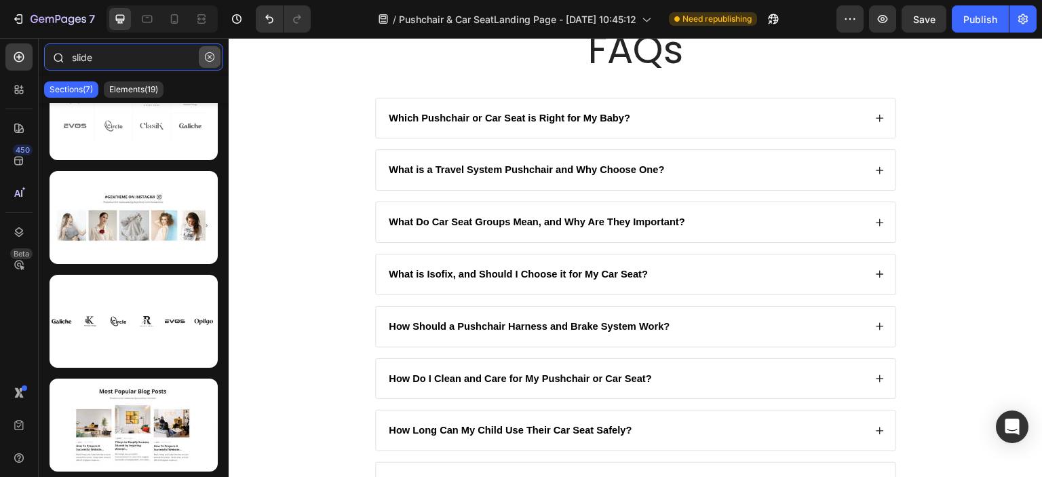
type input "slide"
click at [201, 60] on button "button" at bounding box center [210, 57] width 22 height 22
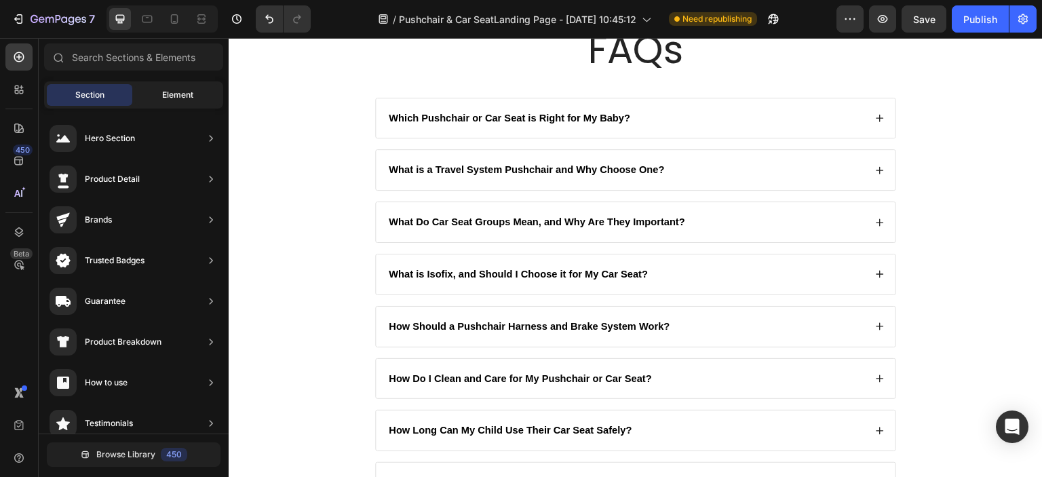
click at [157, 97] on div "Element" at bounding box center [177, 95] width 85 height 22
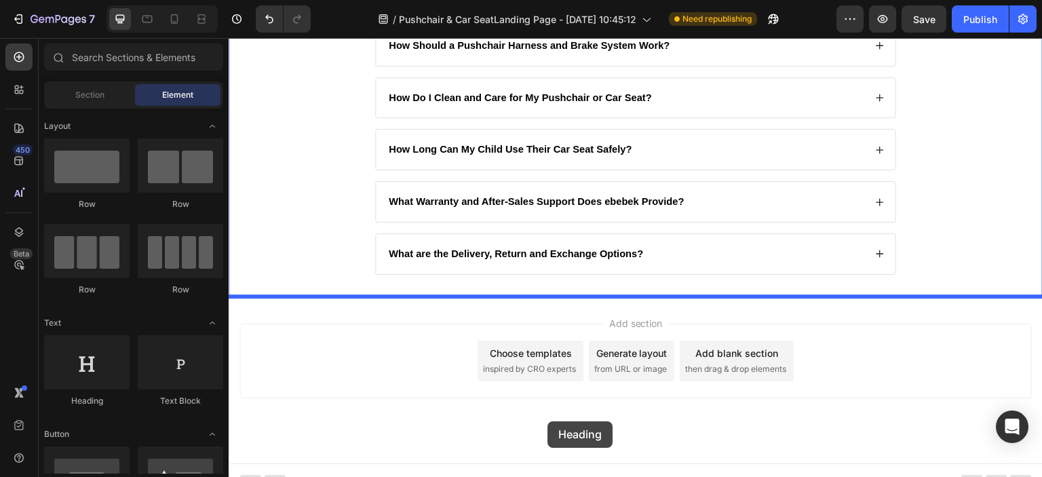
scroll to position [2890, 0]
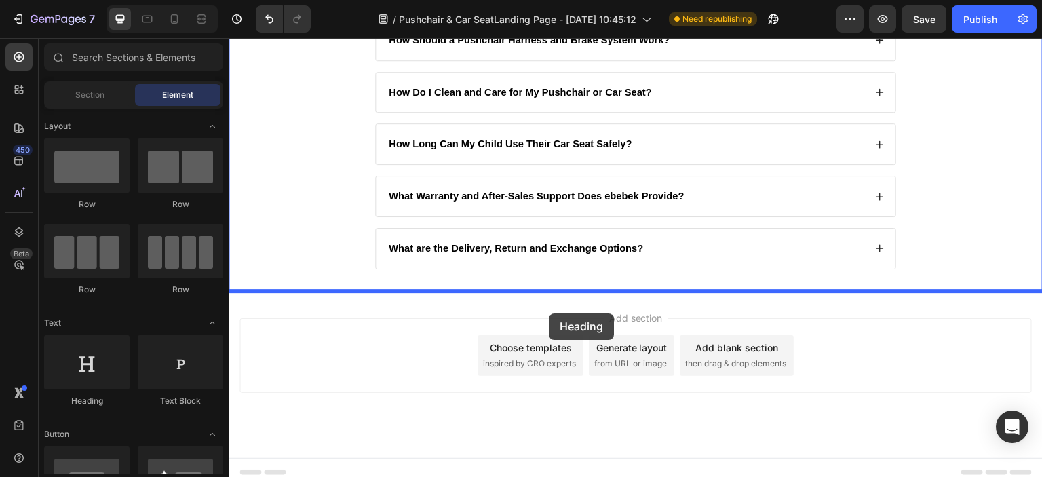
drag, startPoint x: 333, startPoint y: 398, endPoint x: 549, endPoint y: 313, distance: 232.0
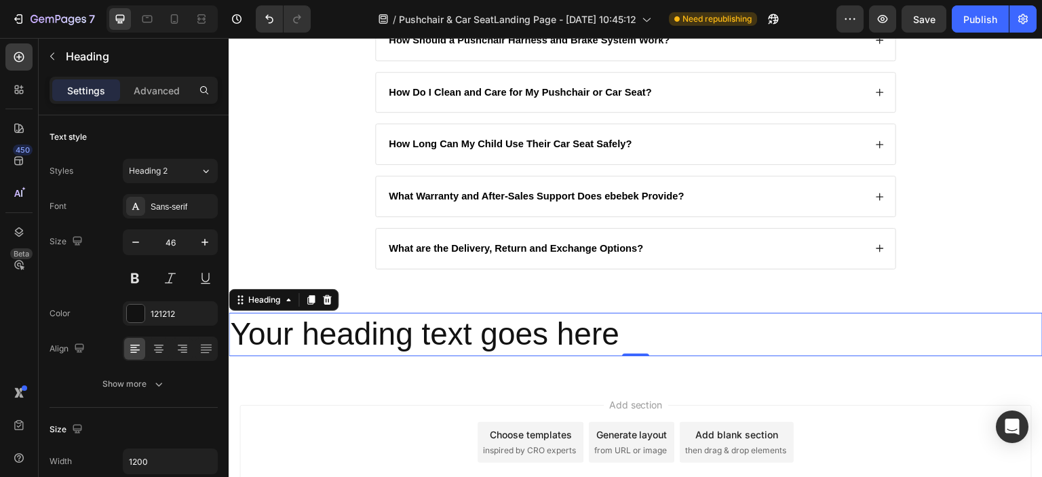
click at [950, 328] on h2 "Your heading text goes here" at bounding box center [636, 334] width 814 height 43
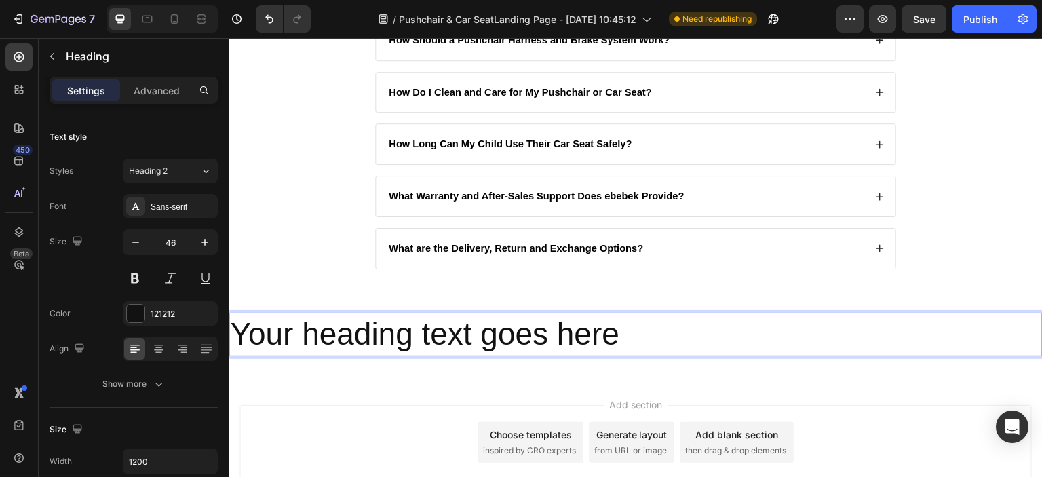
click at [605, 334] on p "Your heading text goes here" at bounding box center [635, 334] width 811 height 41
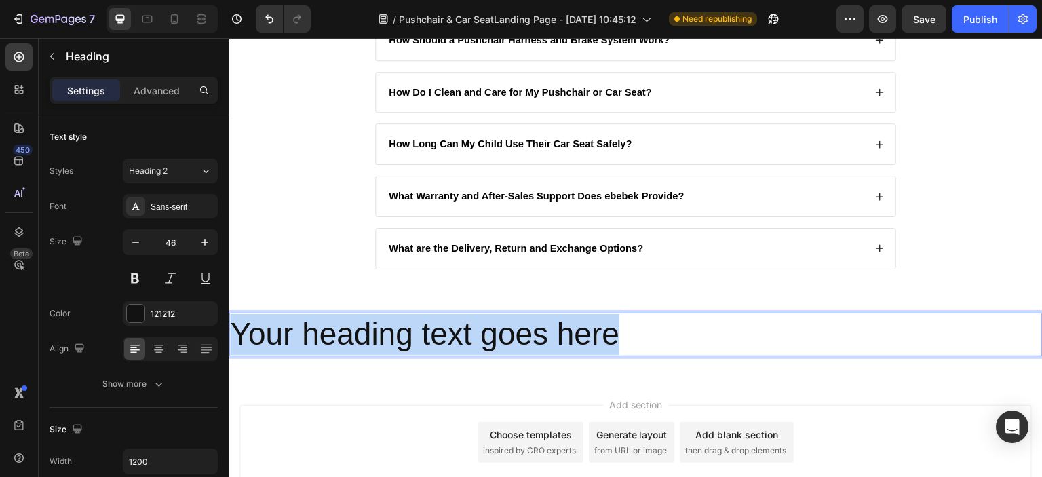
click at [605, 334] on p "Your heading text goes here" at bounding box center [635, 334] width 811 height 41
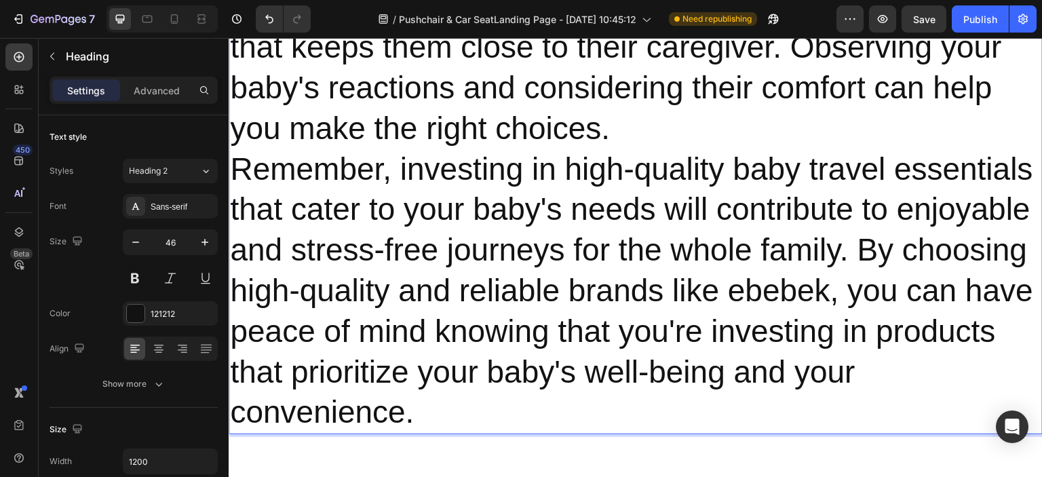
scroll to position [6712, 0]
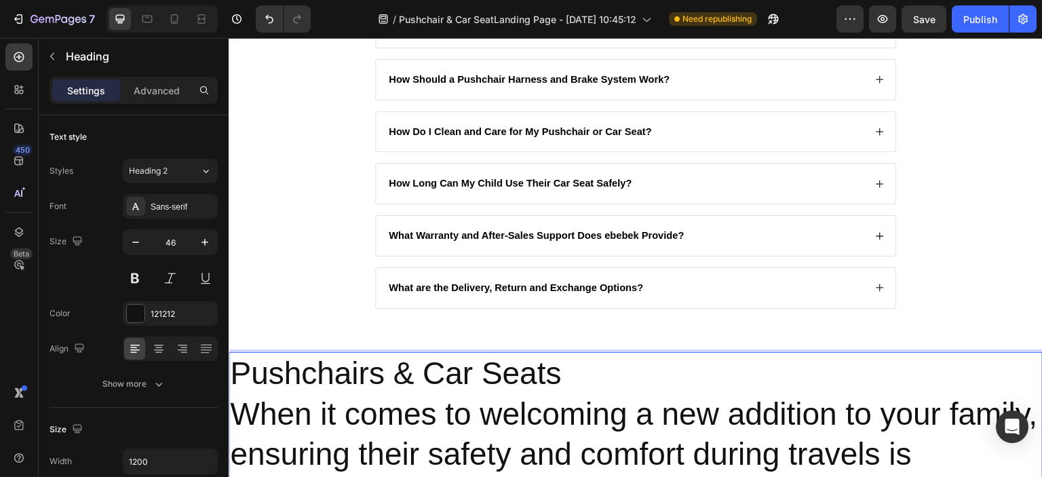
scroll to position [2914, 0]
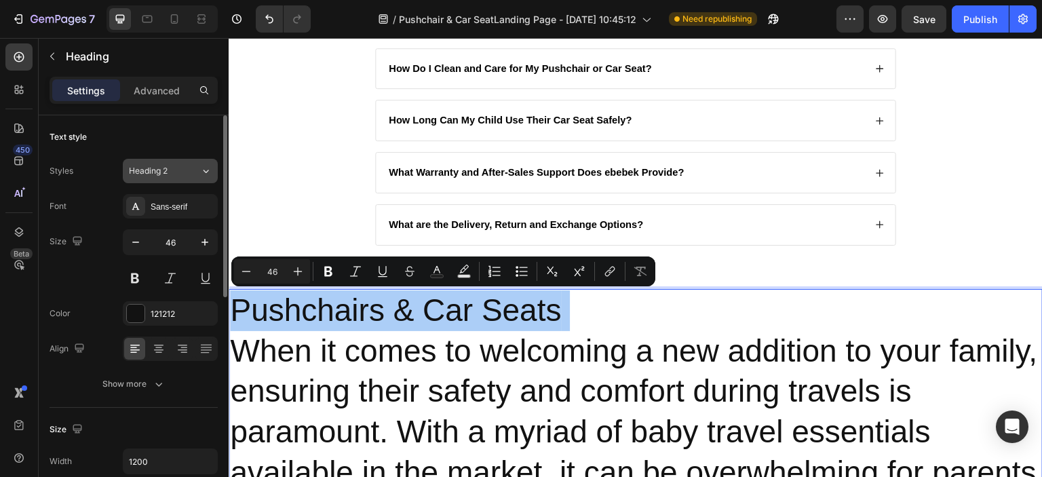
click at [176, 178] on button "Heading 2" at bounding box center [170, 171] width 95 height 24
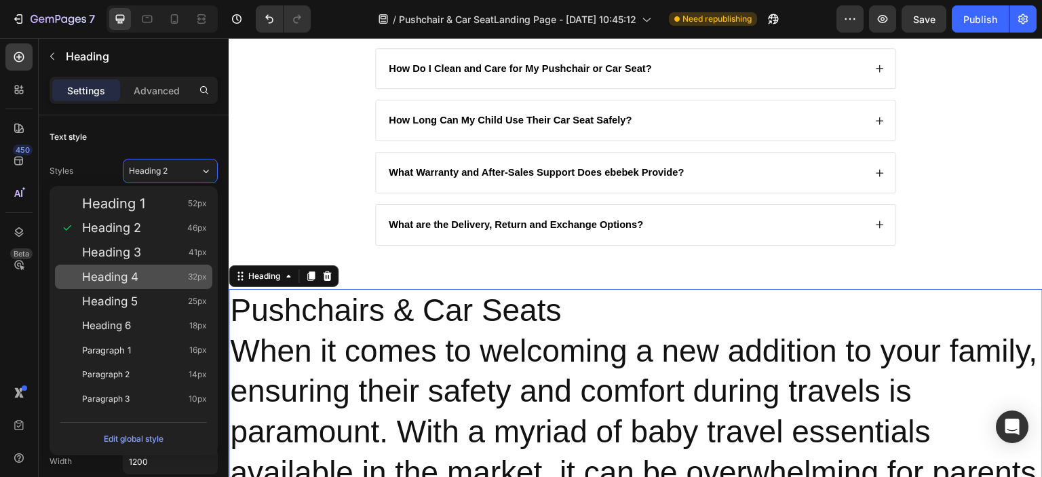
click at [151, 266] on div "Heading 4 32px" at bounding box center [133, 276] width 157 height 24
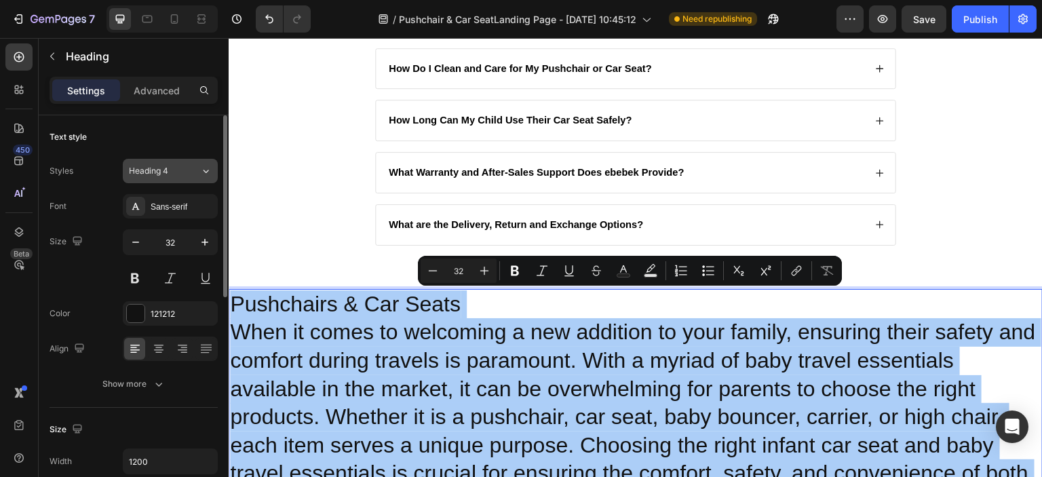
click at [190, 173] on div "Heading 4" at bounding box center [164, 171] width 71 height 12
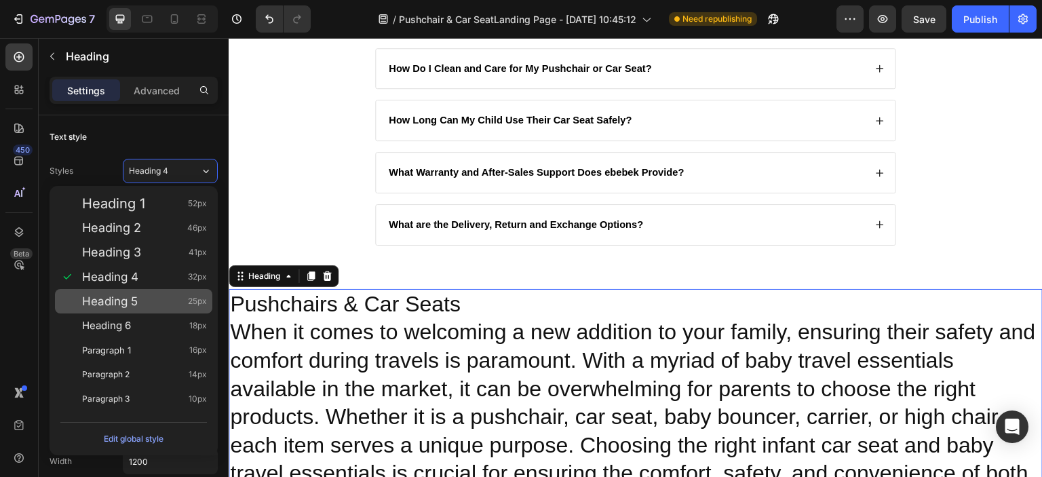
click at [191, 294] on span "25px" at bounding box center [197, 301] width 19 height 14
type input "25"
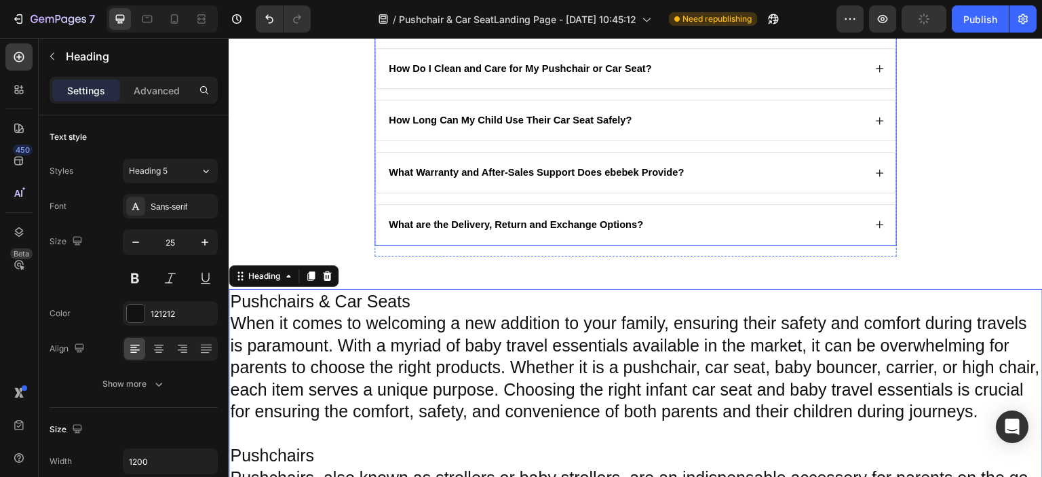
click at [425, 224] on strong "What are the Delivery, Return and Exchange Options?" at bounding box center [516, 224] width 254 height 11
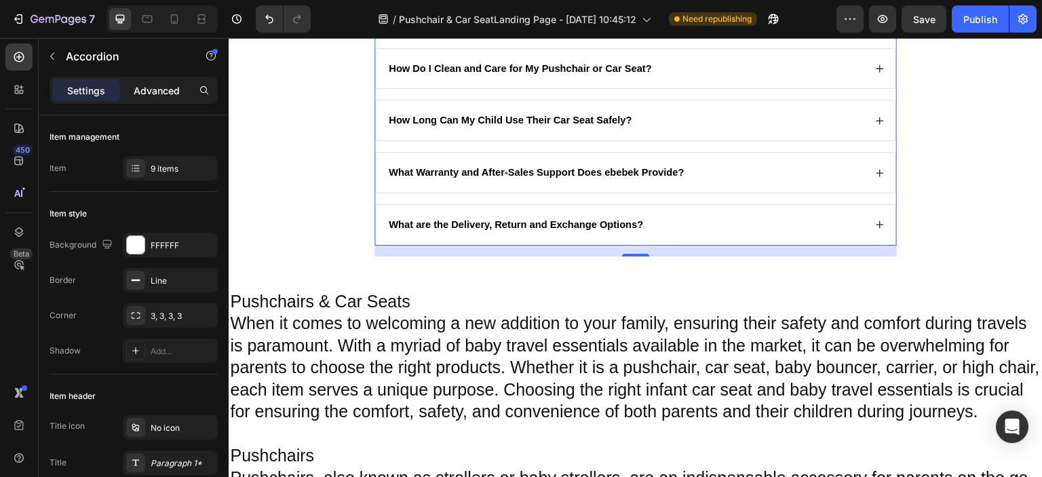
click at [138, 81] on div "Advanced" at bounding box center [157, 90] width 68 height 22
type input "100%"
type input "100"
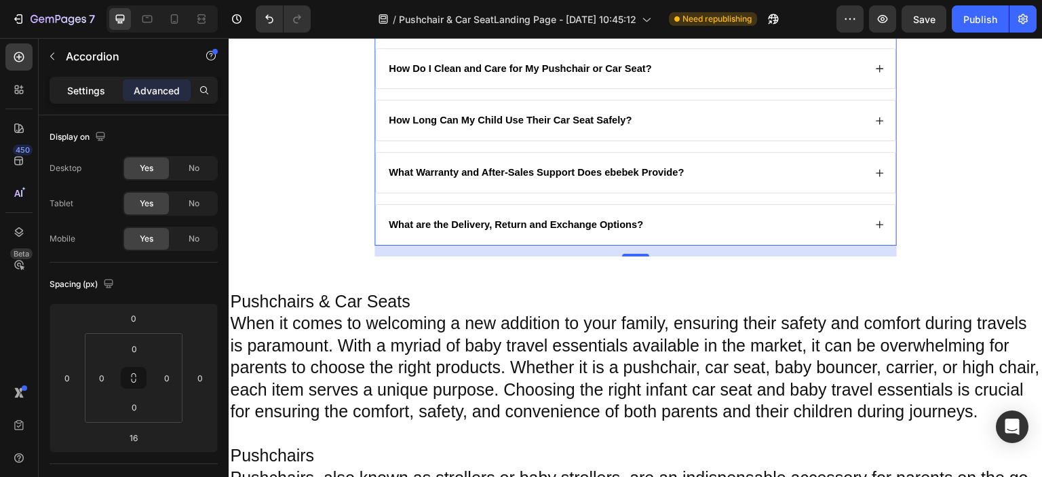
click at [93, 89] on p "Settings" at bounding box center [86, 90] width 38 height 14
type input "16"
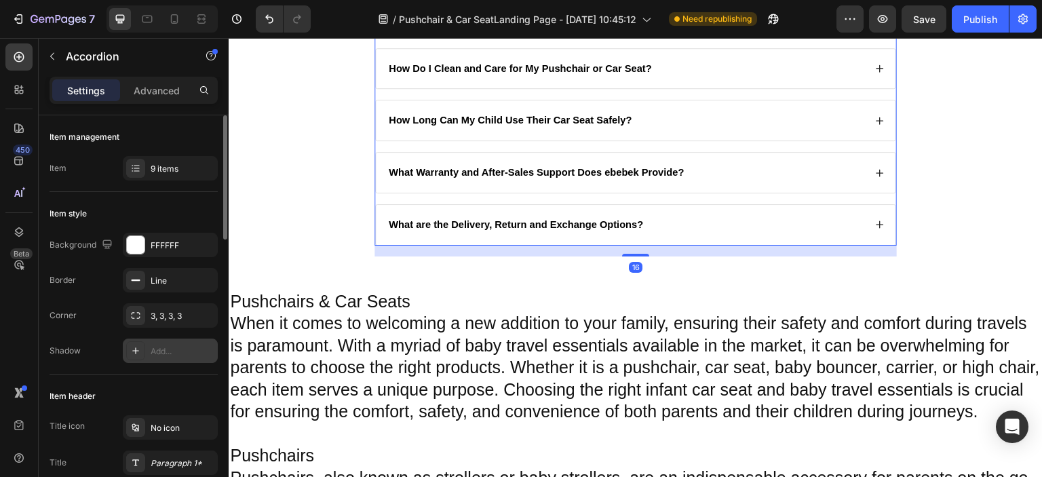
scroll to position [136, 0]
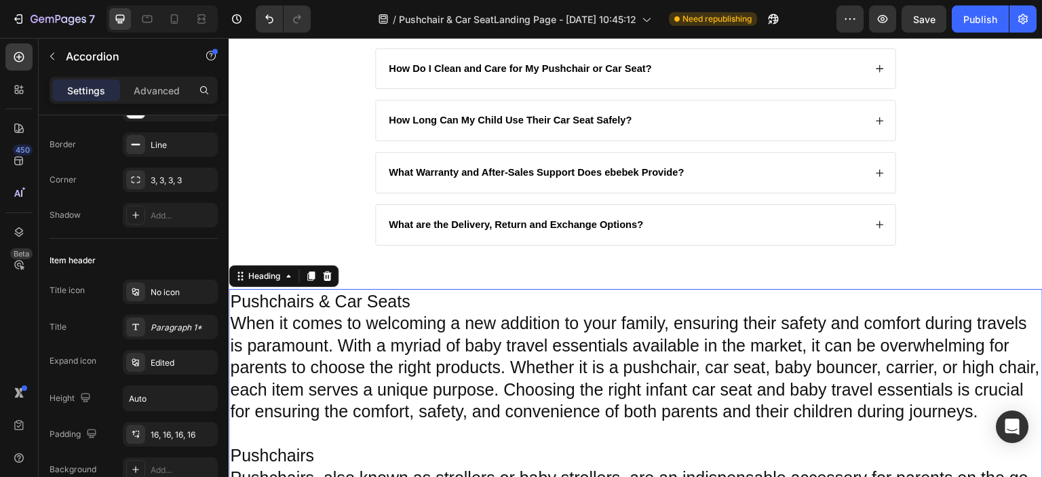
scroll to position [0, 0]
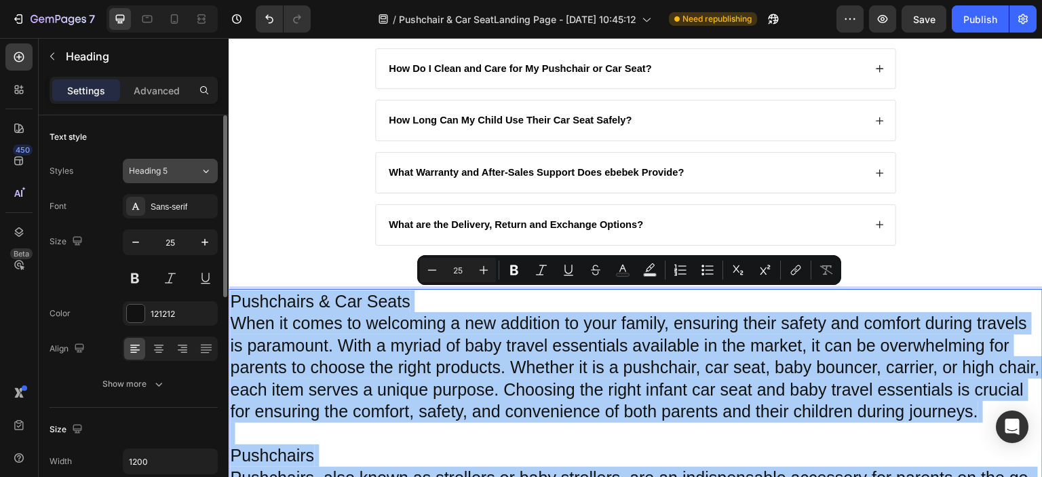
click at [182, 170] on div "Heading 5" at bounding box center [156, 171] width 55 height 12
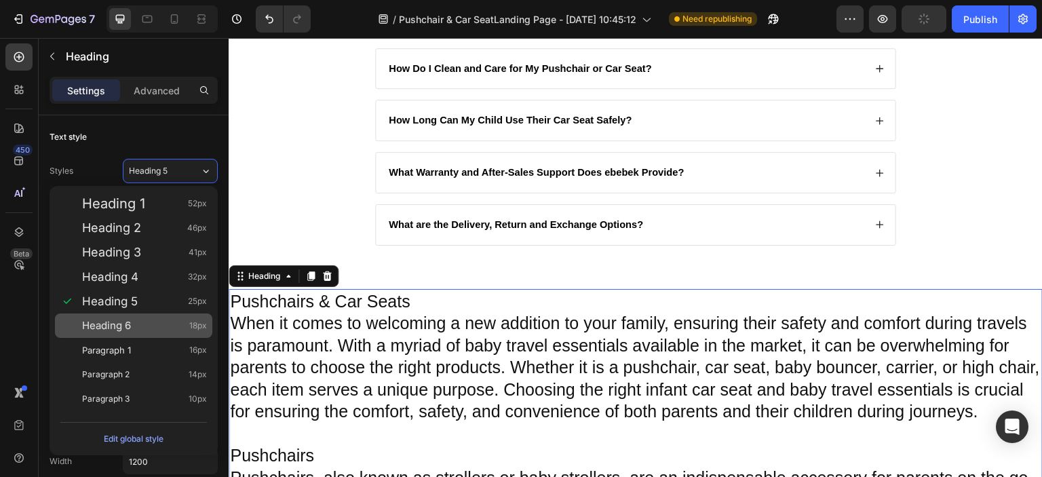
click at [176, 326] on div "Heading 6 18px" at bounding box center [144, 326] width 125 height 14
type input "18"
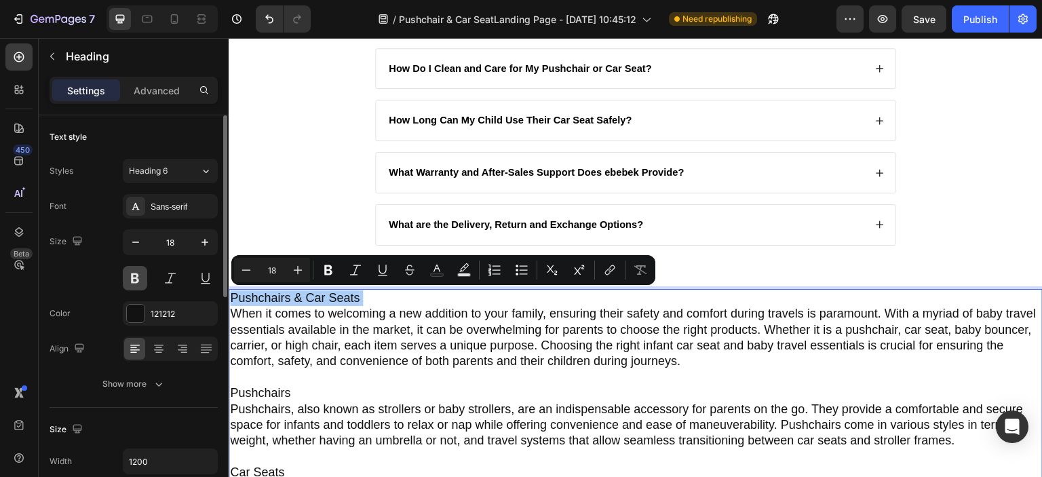
click at [130, 274] on button at bounding box center [135, 278] width 24 height 24
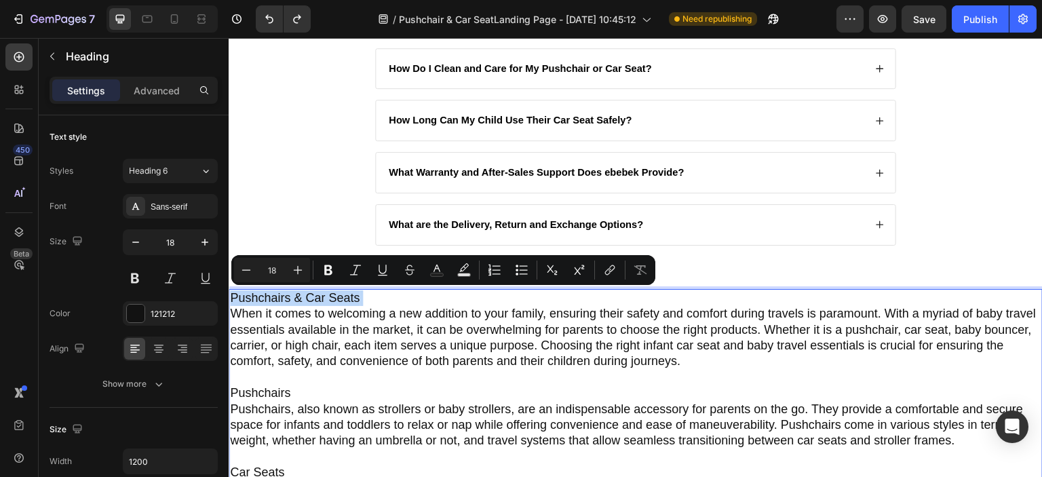
click at [136, 271] on button at bounding box center [135, 278] width 24 height 24
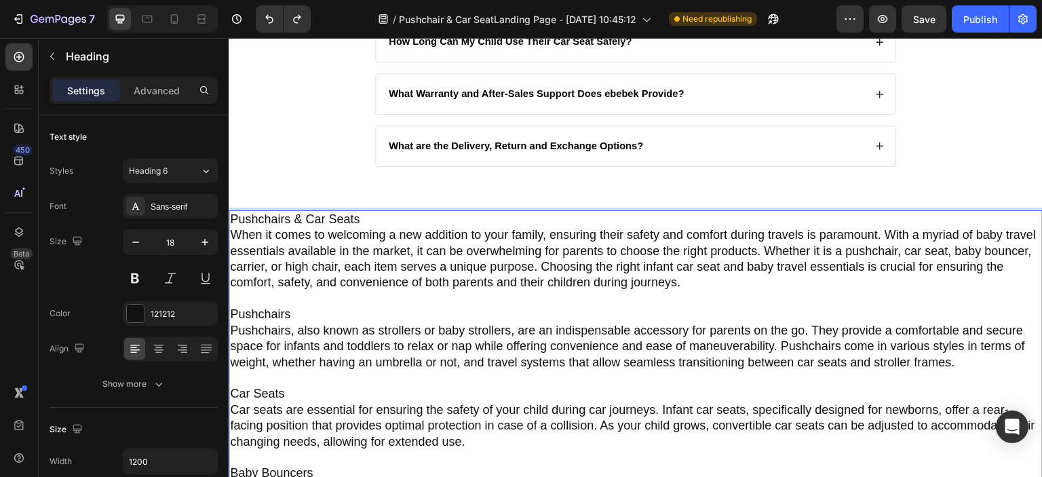
scroll to position [2852, 0]
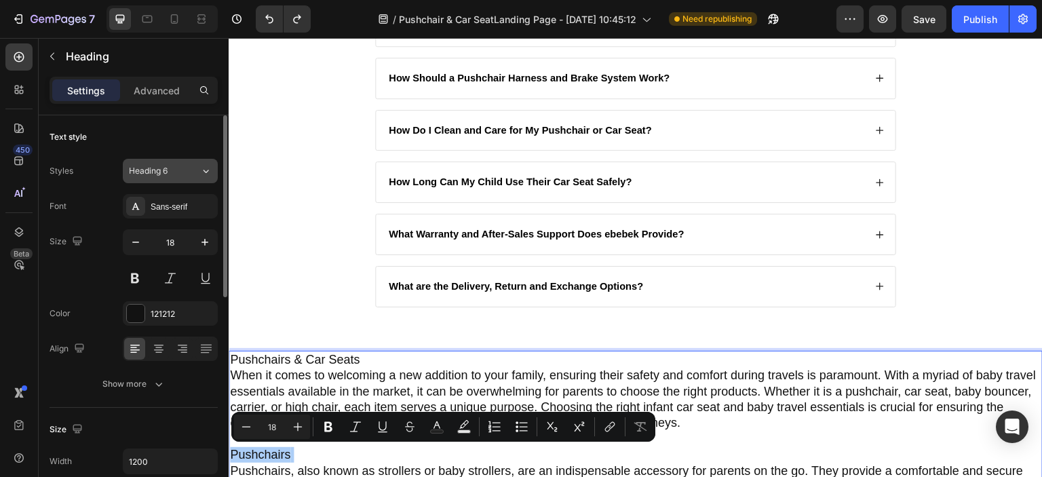
click at [189, 169] on div "Heading 6" at bounding box center [164, 171] width 71 height 12
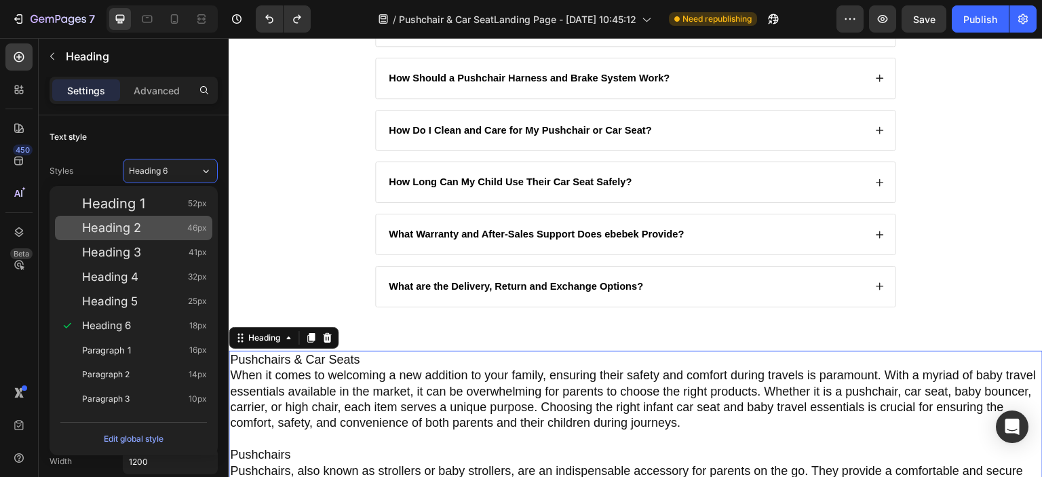
click at [169, 226] on div "Heading 2 46px" at bounding box center [144, 228] width 125 height 14
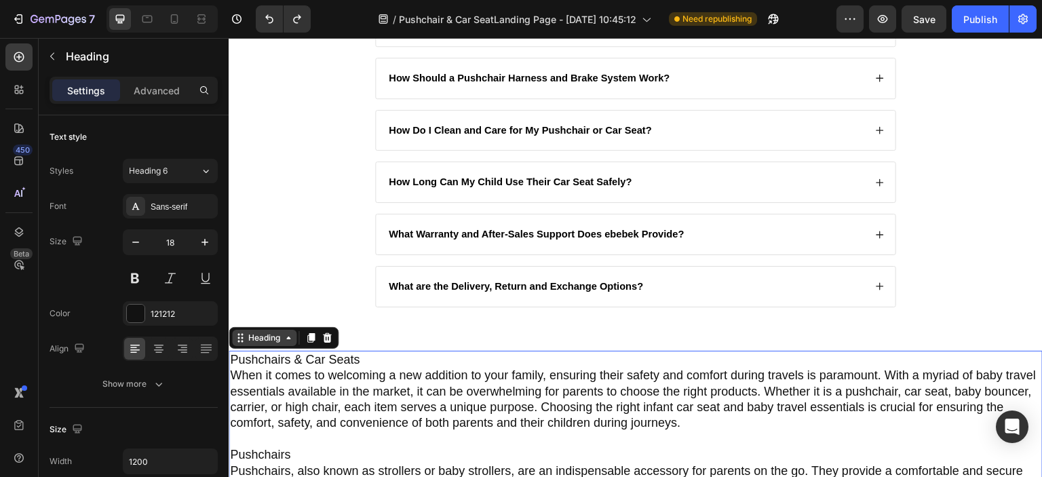
type input "25"
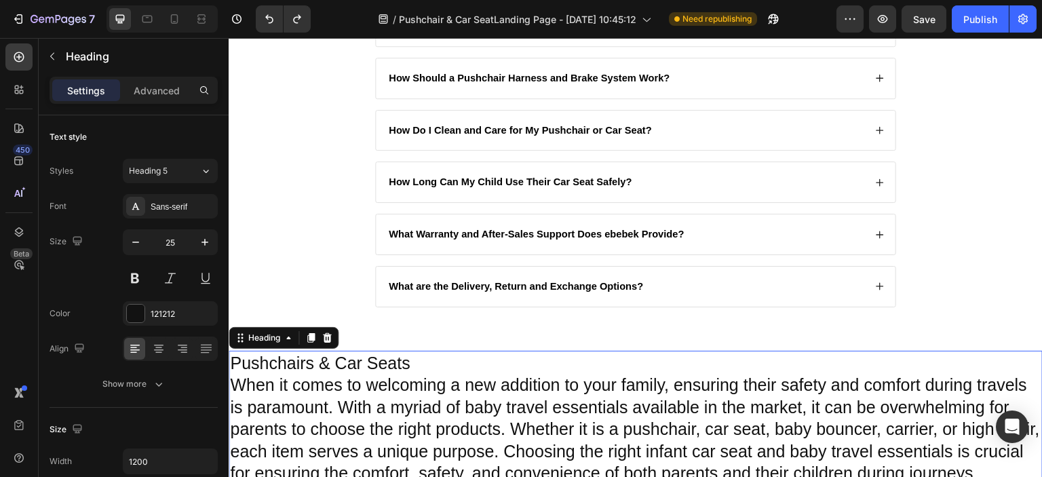
click at [331, 338] on icon at bounding box center [326, 337] width 11 height 11
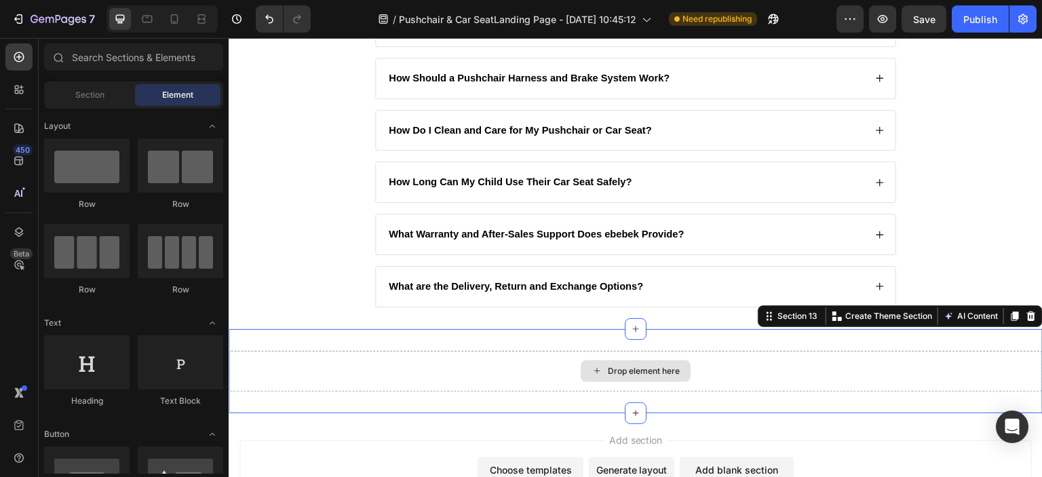
click at [355, 364] on div "Drop element here" at bounding box center [636, 371] width 814 height 41
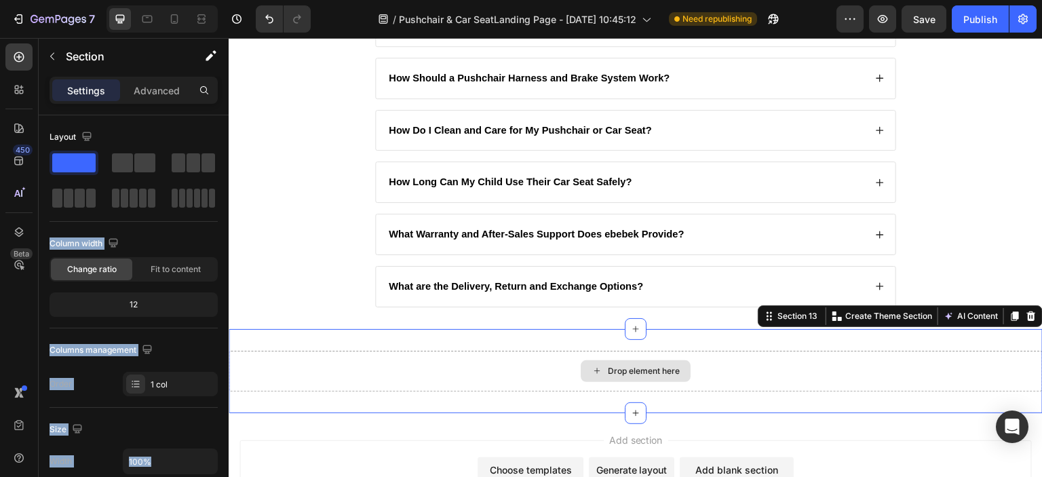
drag, startPoint x: 302, startPoint y: 203, endPoint x: 305, endPoint y: 362, distance: 159.4
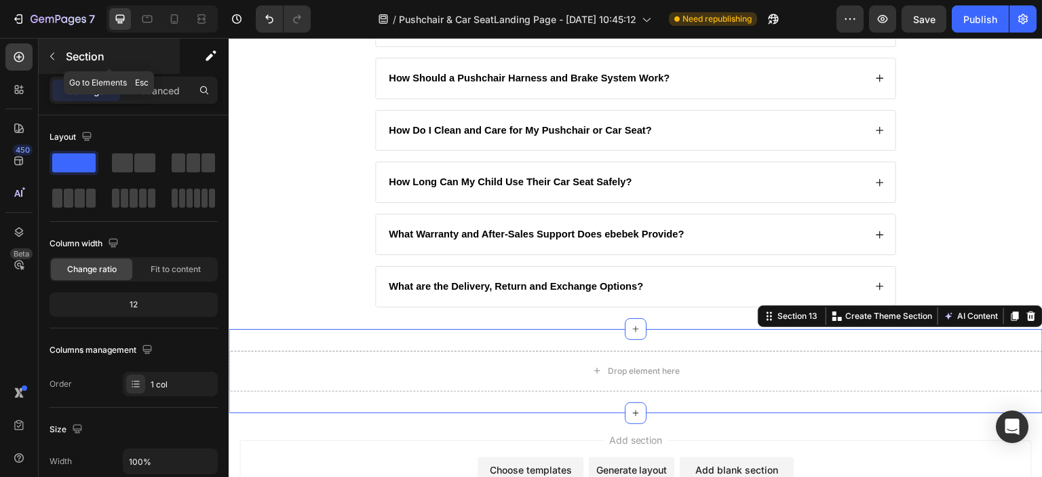
click at [65, 50] on div "Section" at bounding box center [109, 56] width 141 height 35
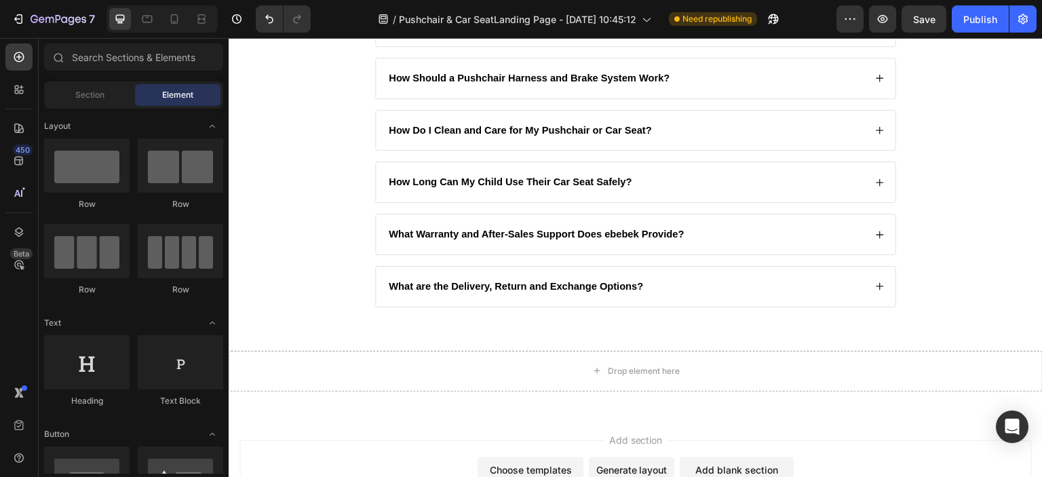
click at [157, 98] on div "Element" at bounding box center [177, 95] width 85 height 22
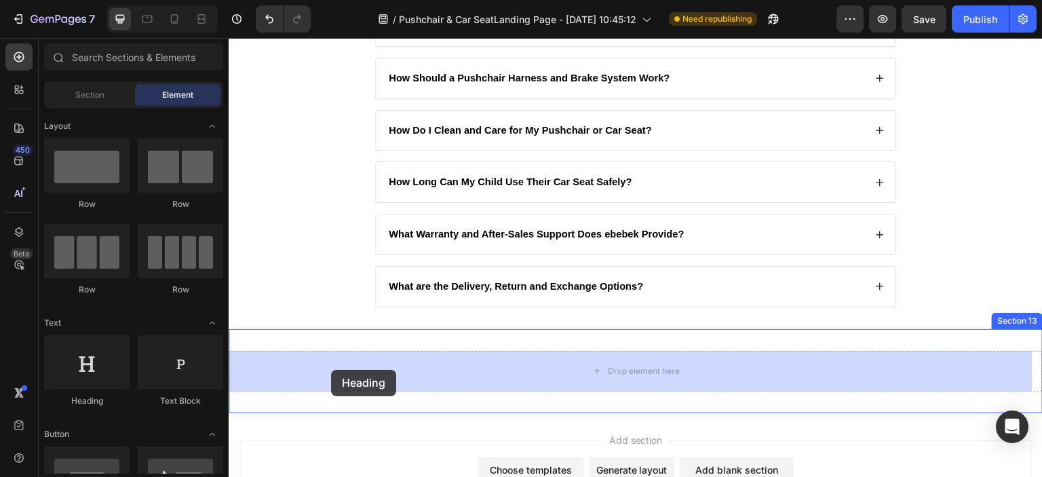
drag, startPoint x: 329, startPoint y: 406, endPoint x: 331, endPoint y: 370, distance: 36.7
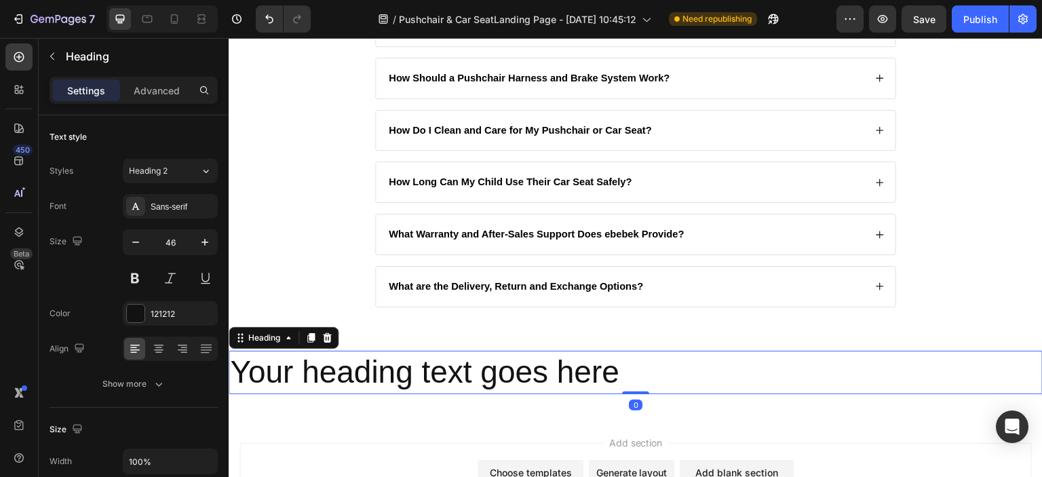
click at [306, 370] on h2 "Your heading text goes here" at bounding box center [636, 372] width 814 height 43
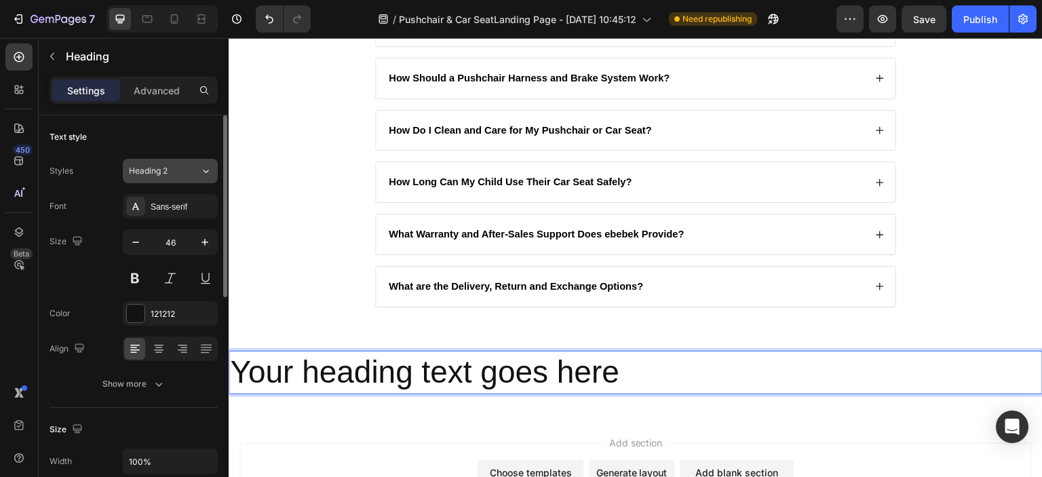
click at [187, 173] on div "Heading 2" at bounding box center [164, 171] width 71 height 12
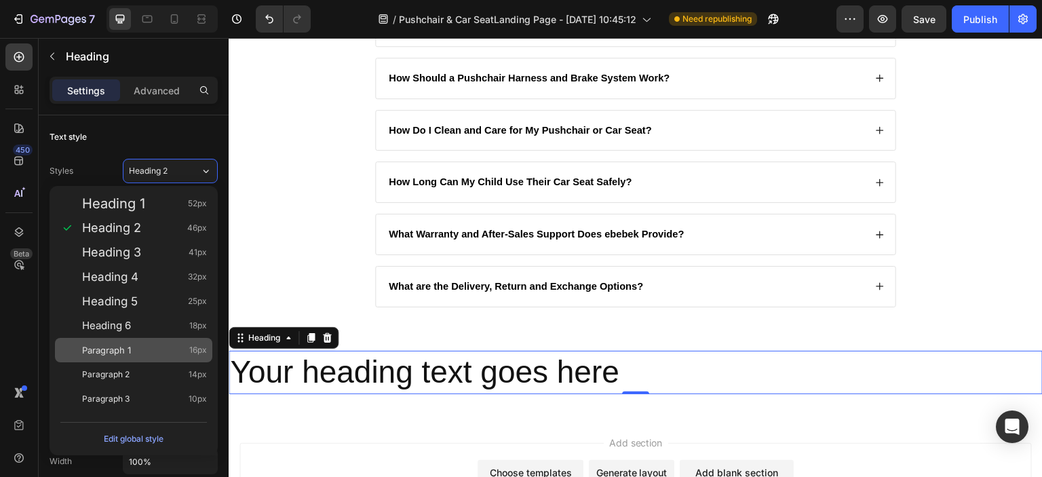
click at [179, 338] on div "Paragraph 1 16px" at bounding box center [133, 350] width 157 height 24
type input "16"
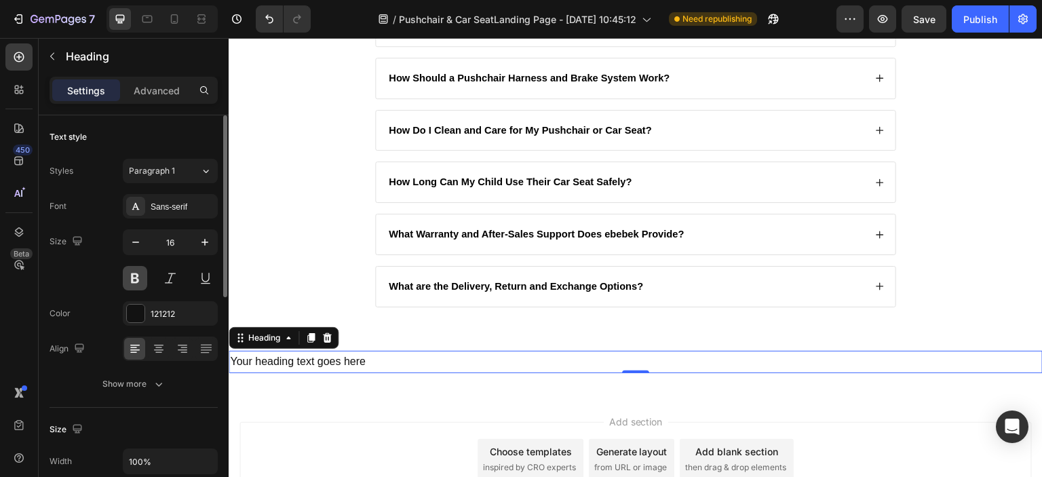
click at [138, 284] on button at bounding box center [135, 278] width 24 height 24
click at [182, 207] on div "Sans-serif" at bounding box center [183, 207] width 64 height 12
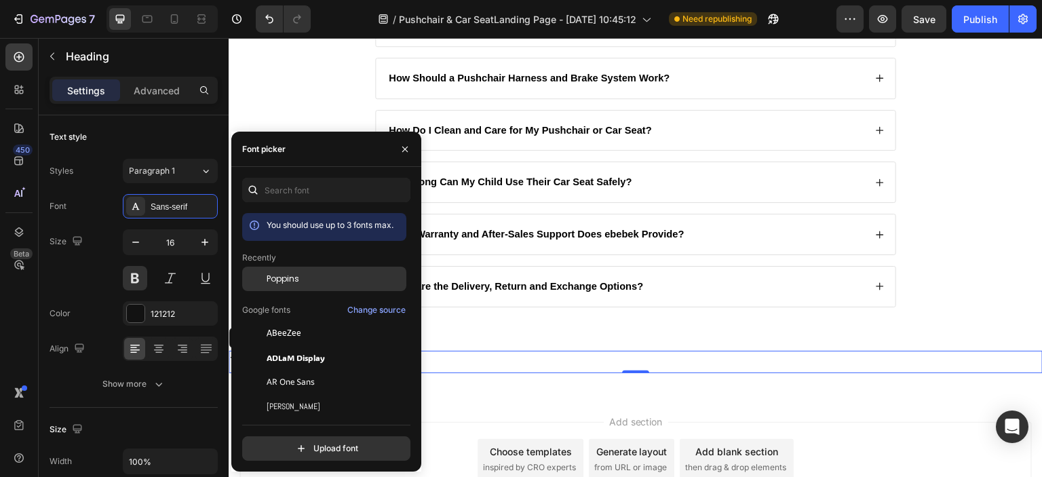
click at [258, 282] on div at bounding box center [254, 279] width 24 height 24
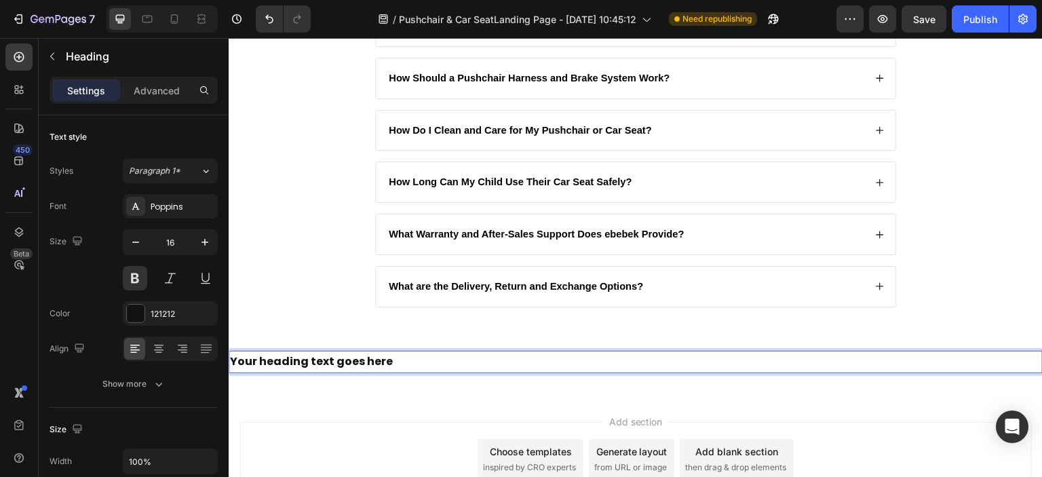
click at [302, 368] on p "Your heading text goes here" at bounding box center [635, 362] width 811 height 20
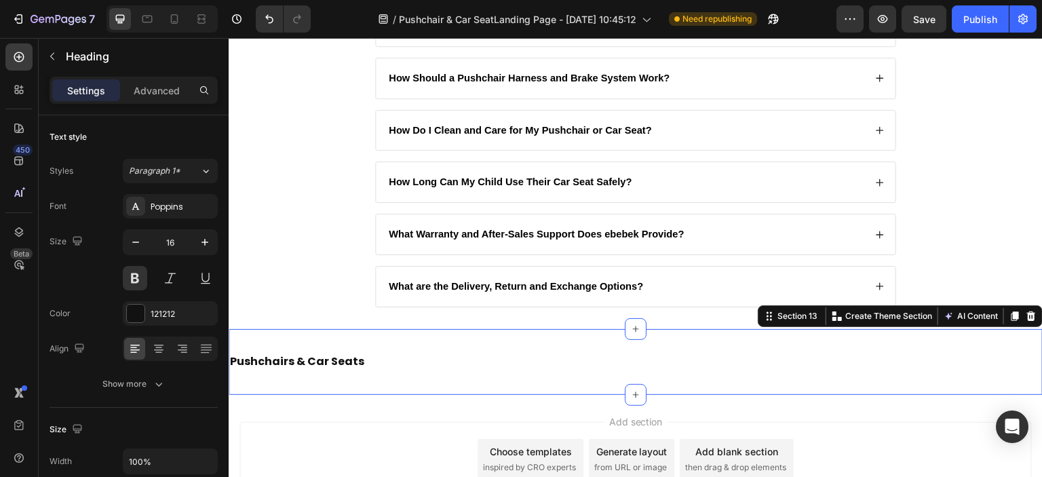
click at [399, 376] on div "Pushchairs & Car Seats Heading Section 13 You can create reusable sections Crea…" at bounding box center [636, 362] width 814 height 66
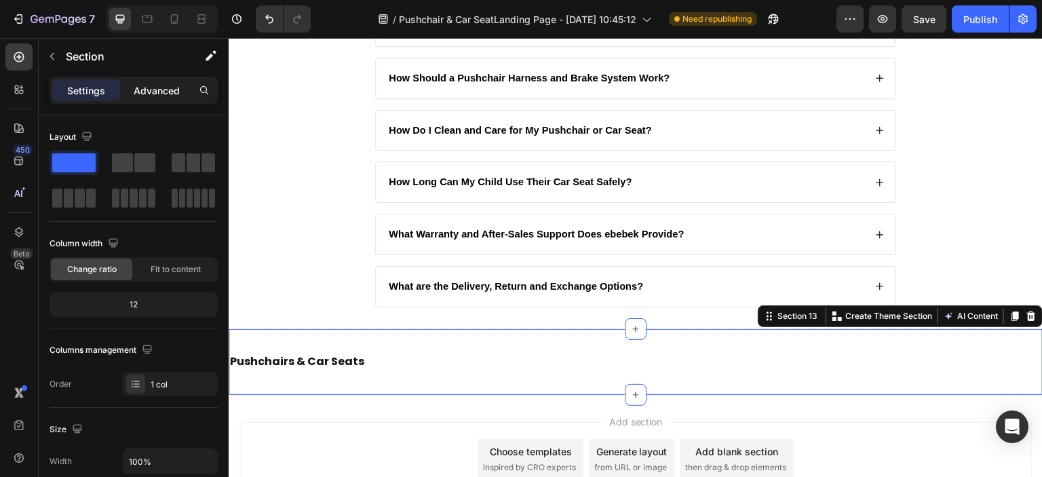
click at [149, 94] on p "Advanced" at bounding box center [157, 90] width 46 height 14
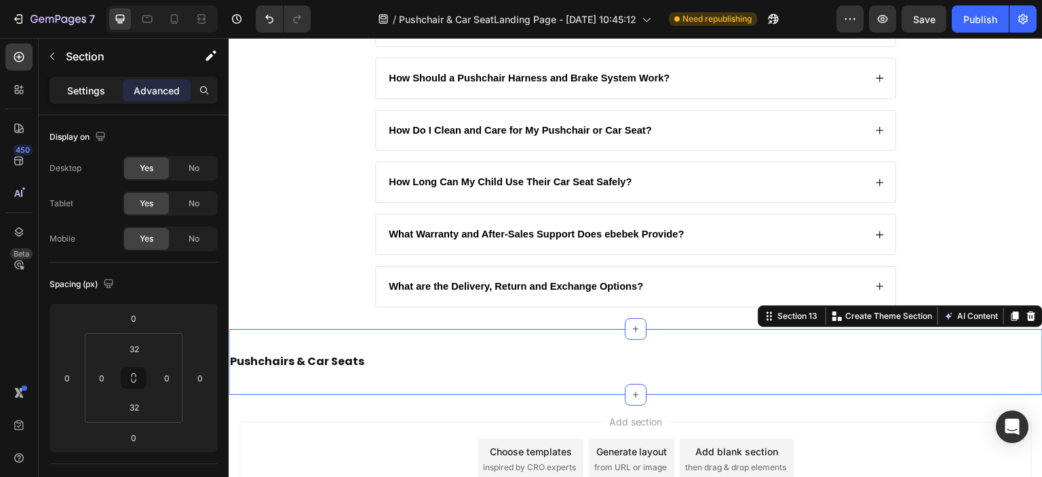
click at [90, 88] on p "Settings" at bounding box center [86, 90] width 38 height 14
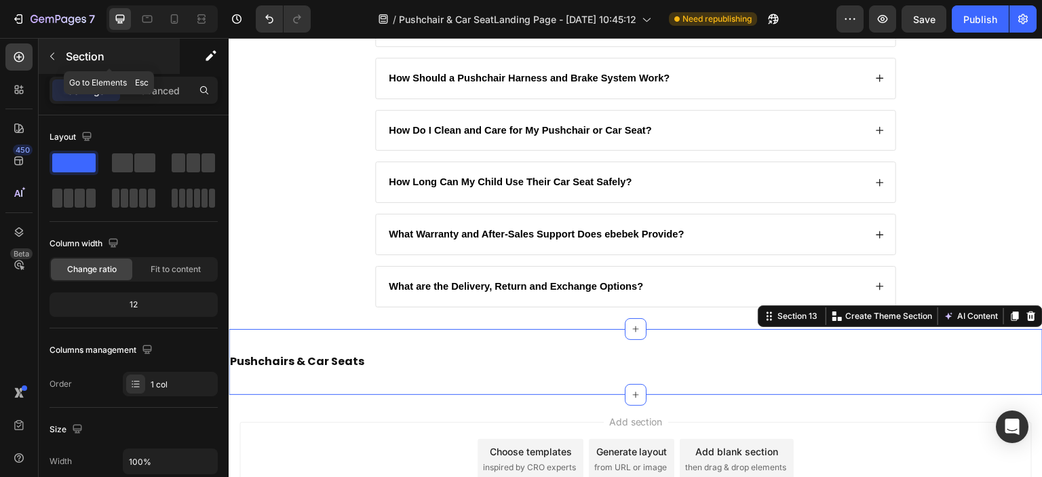
click at [60, 54] on button "button" at bounding box center [52, 56] width 22 height 22
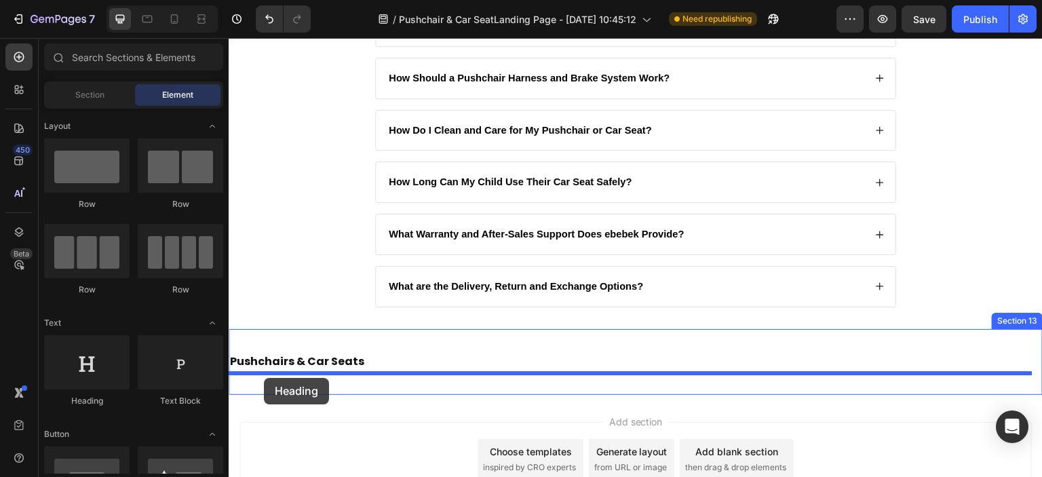
drag, startPoint x: 308, startPoint y: 397, endPoint x: 264, endPoint y: 378, distance: 48.0
drag, startPoint x: 409, startPoint y: 398, endPoint x: 270, endPoint y: 390, distance: 139.3
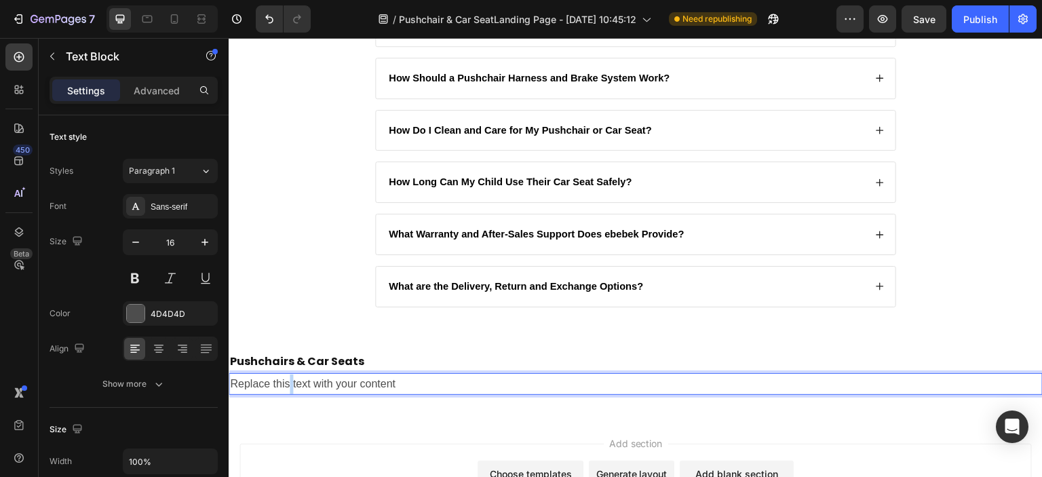
click at [287, 385] on p "Replace this text with your content" at bounding box center [635, 384] width 811 height 20
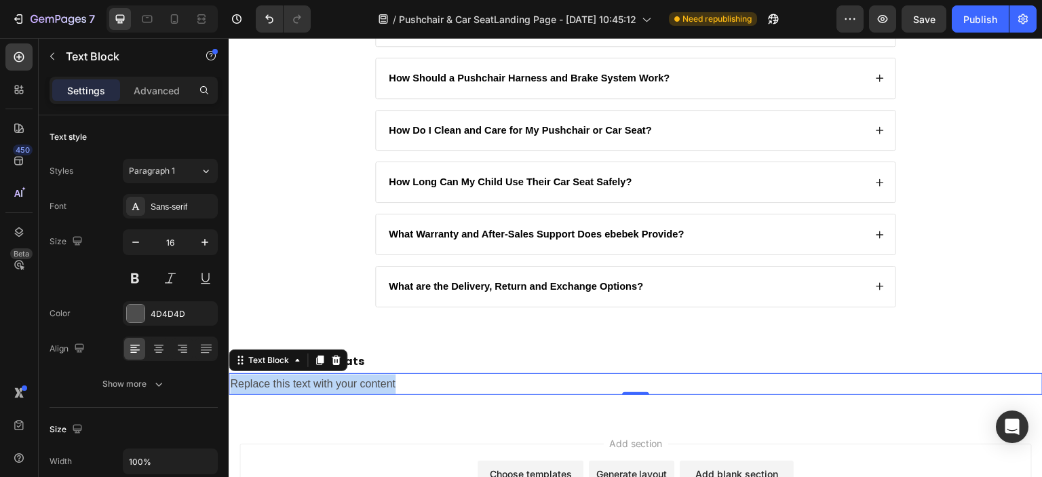
click at [287, 385] on p "Replace this text with your content" at bounding box center [635, 384] width 811 height 20
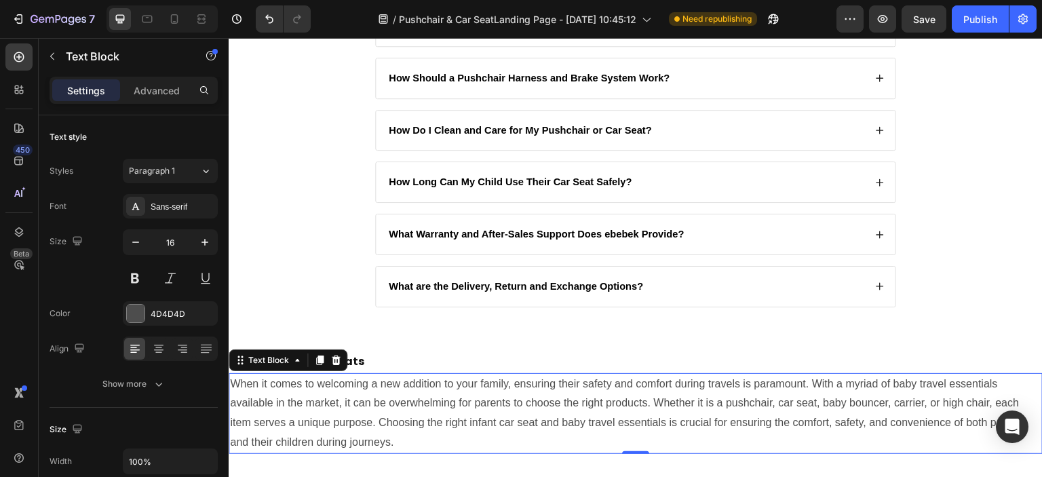
click at [345, 391] on p "When it comes to welcoming a new addition to your family, ensuring their safety…" at bounding box center [635, 413] width 811 height 78
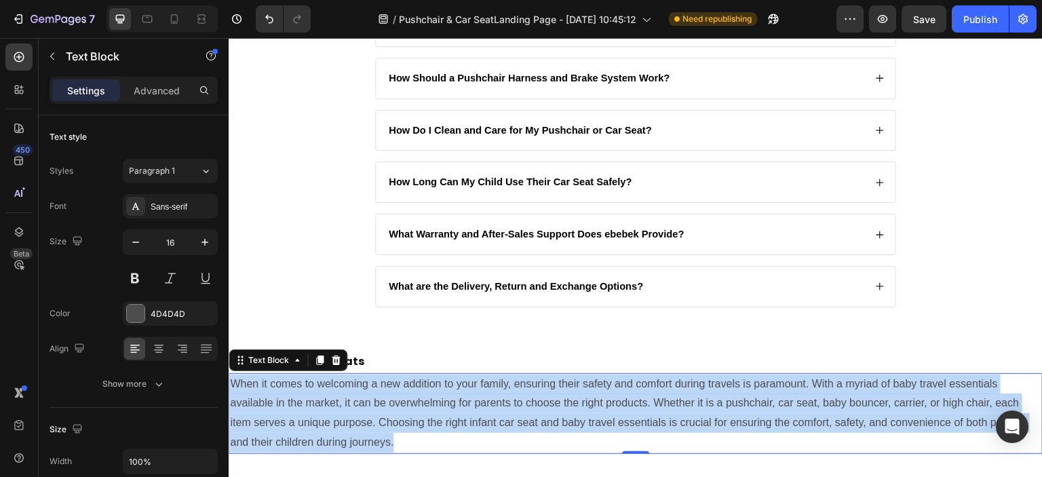
click at [345, 391] on p "When it comes to welcoming a new addition to your family, ensuring their safety…" at bounding box center [635, 413] width 811 height 78
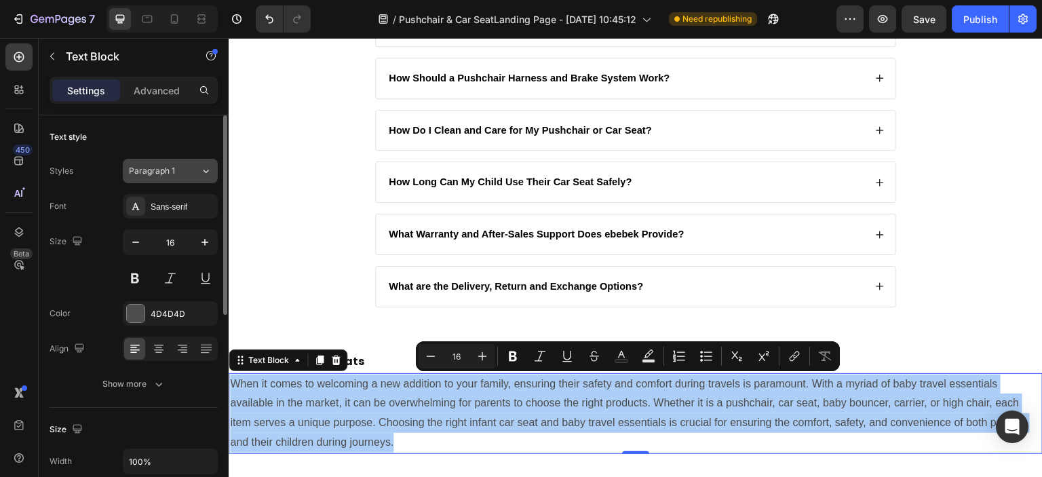
click at [181, 178] on button "Paragraph 1" at bounding box center [170, 171] width 95 height 24
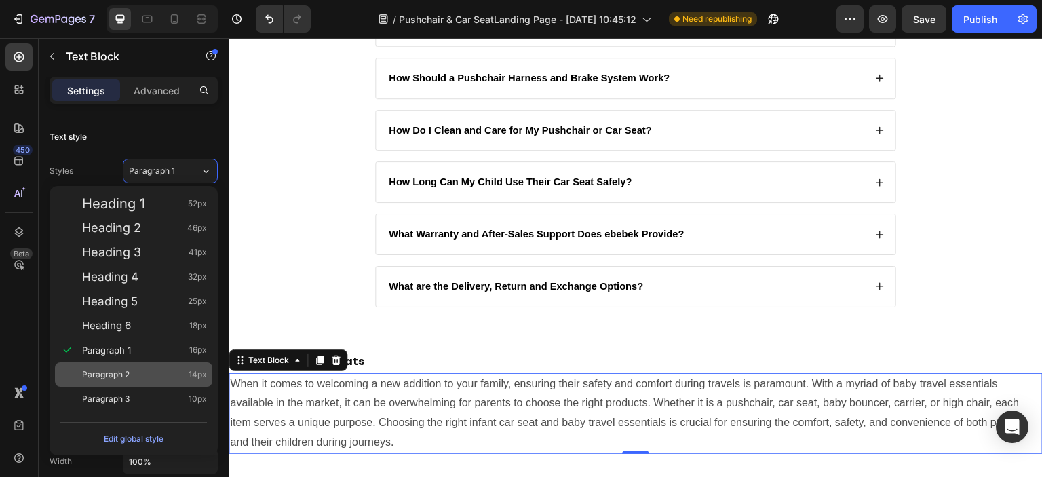
click at [155, 371] on div "Paragraph 2 14px" at bounding box center [144, 375] width 125 height 14
type input "14"
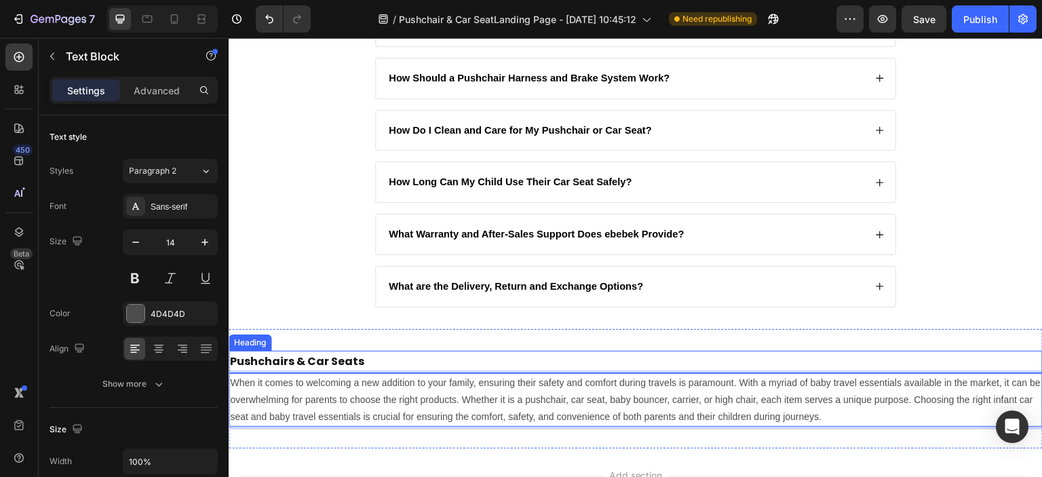
click at [258, 362] on p "Pushchairs & Car Seats" at bounding box center [635, 362] width 811 height 20
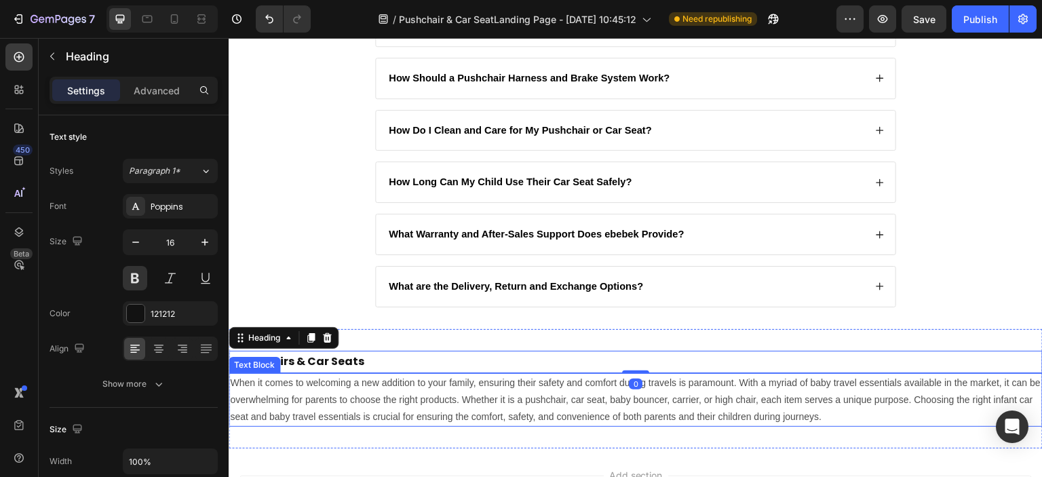
click at [277, 389] on p "When it comes to welcoming a new addition to your family, ensuring their safety…" at bounding box center [635, 400] width 811 height 52
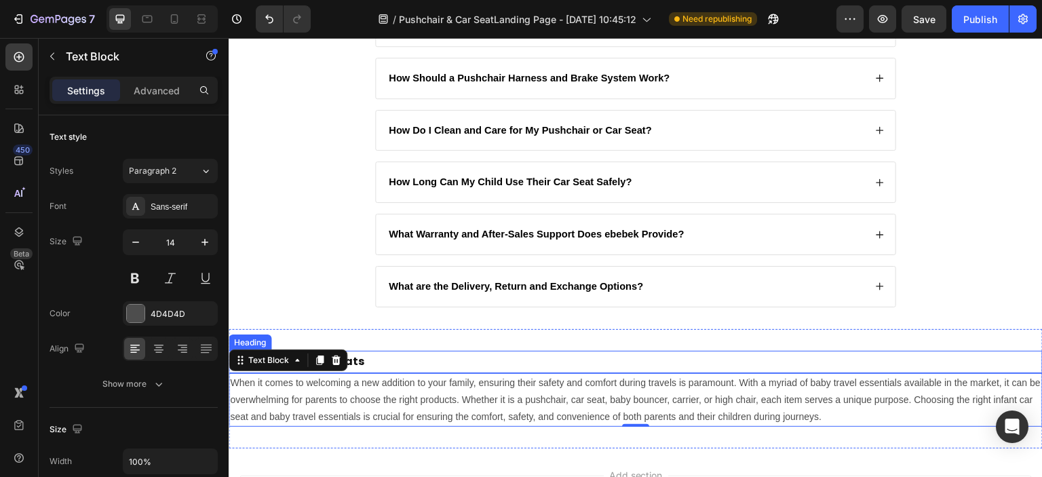
click at [377, 359] on p "Pushchairs & Car Seats" at bounding box center [635, 362] width 811 height 20
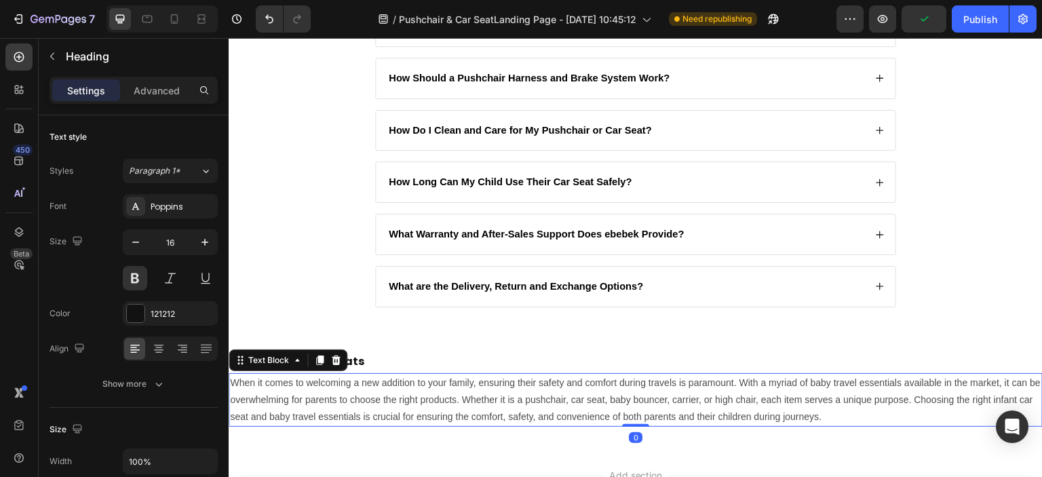
click at [364, 391] on p "When it comes to welcoming a new addition to your family, ensuring their safety…" at bounding box center [635, 400] width 811 height 52
click at [196, 317] on button "button" at bounding box center [203, 313] width 16 height 16
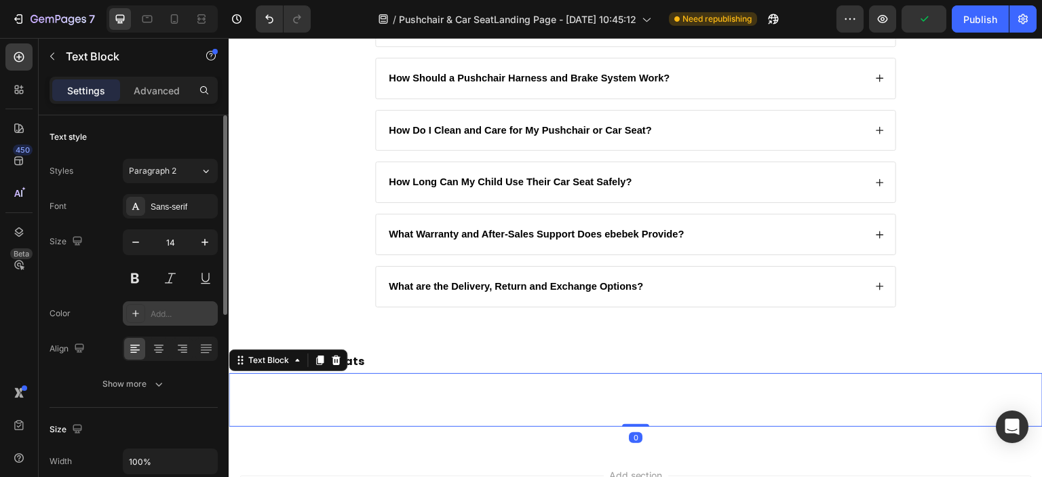
click at [184, 316] on div "Add..." at bounding box center [183, 314] width 64 height 12
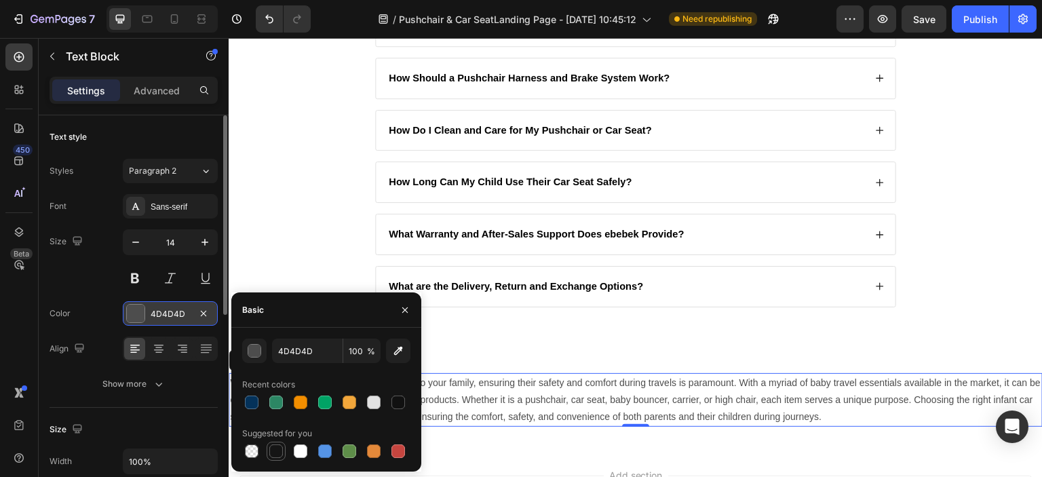
click at [277, 450] on div at bounding box center [276, 451] width 14 height 14
type input "151515"
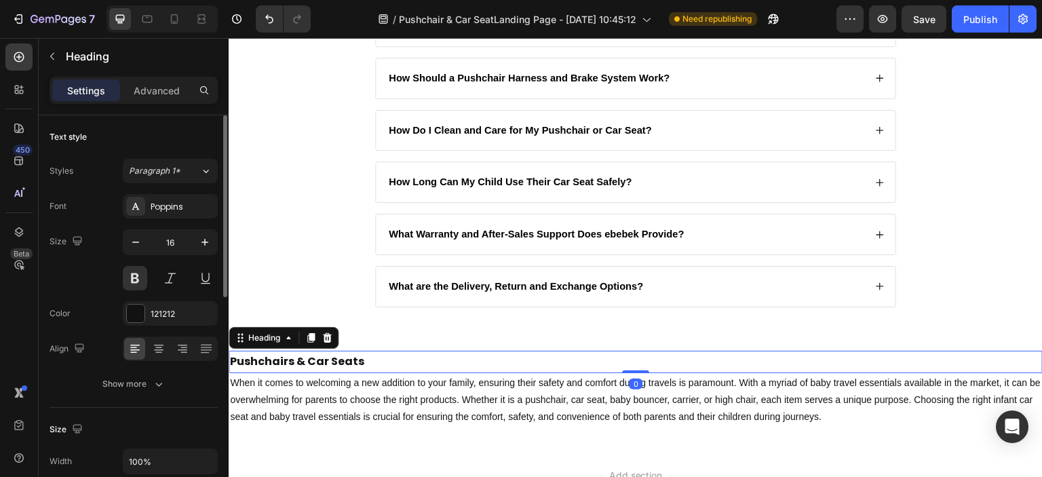
click at [281, 370] on p "Pushchairs & Car Seats" at bounding box center [635, 362] width 811 height 20
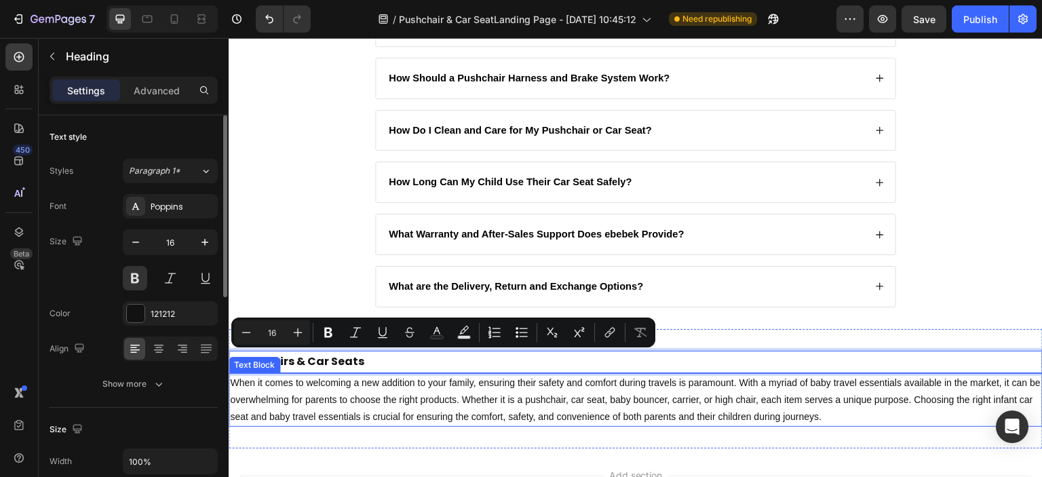
click at [283, 404] on p "When it comes to welcoming a new addition to your family, ensuring their safety…" at bounding box center [635, 400] width 811 height 52
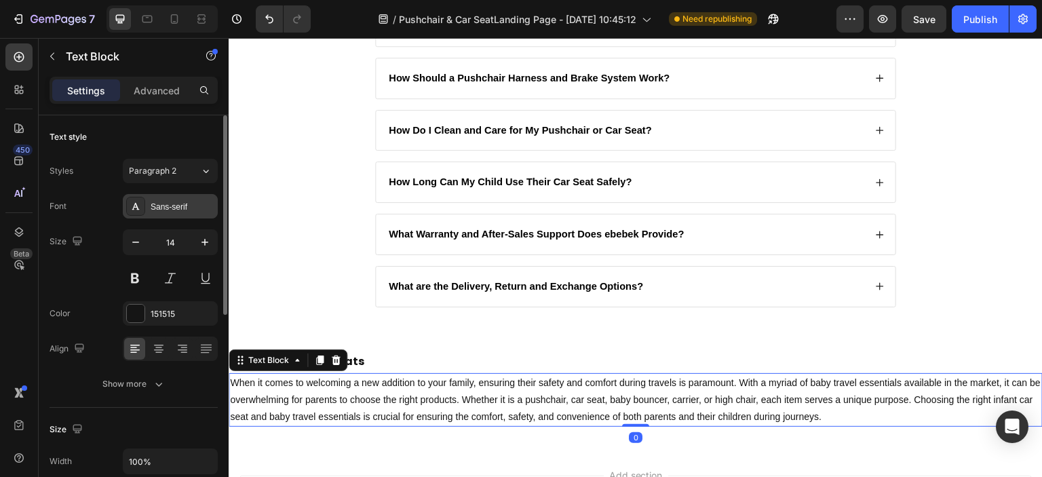
click at [190, 203] on div "Sans-serif" at bounding box center [183, 207] width 64 height 12
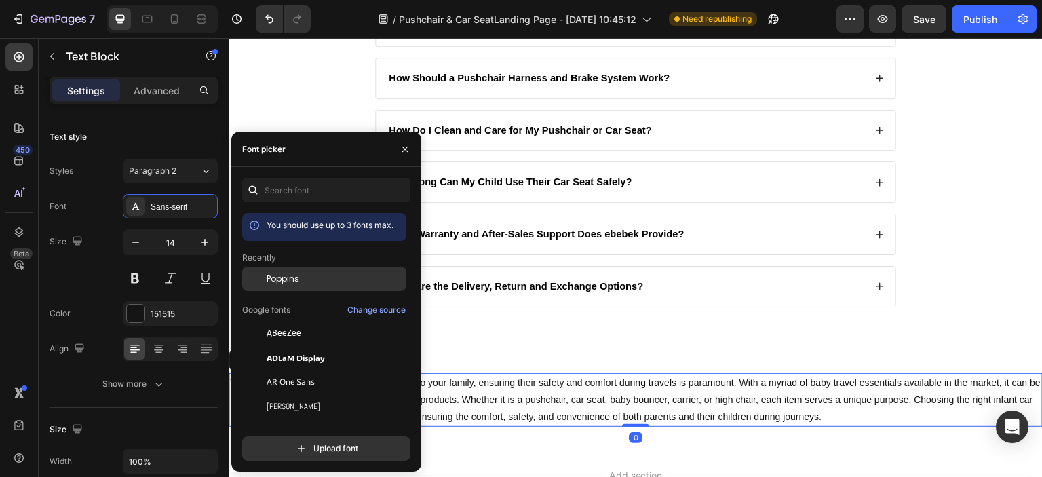
click at [262, 279] on div at bounding box center [254, 279] width 24 height 24
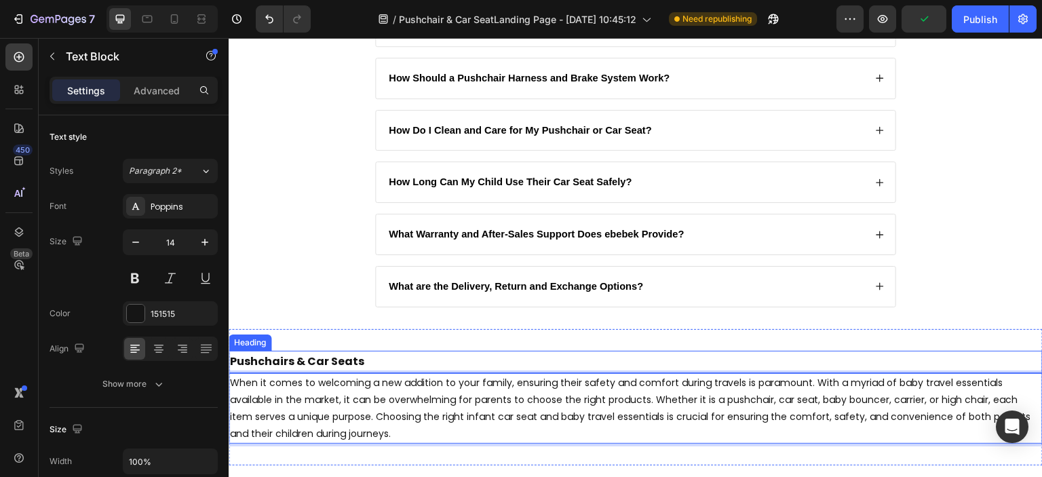
click at [357, 363] on p "Pushchairs & Car Seats" at bounding box center [635, 362] width 811 height 20
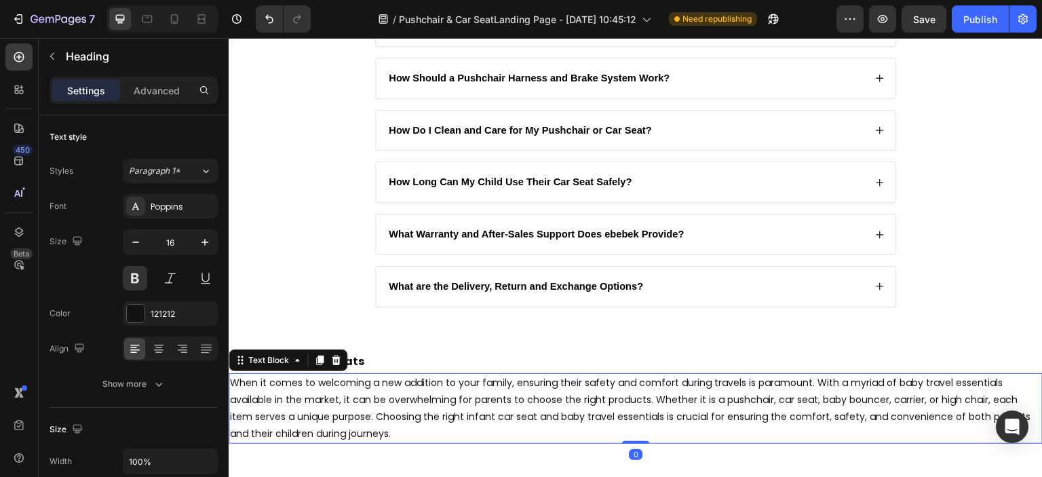
click at [356, 397] on p "When it comes to welcoming a new addition to your family, ensuring their safety…" at bounding box center [635, 408] width 811 height 68
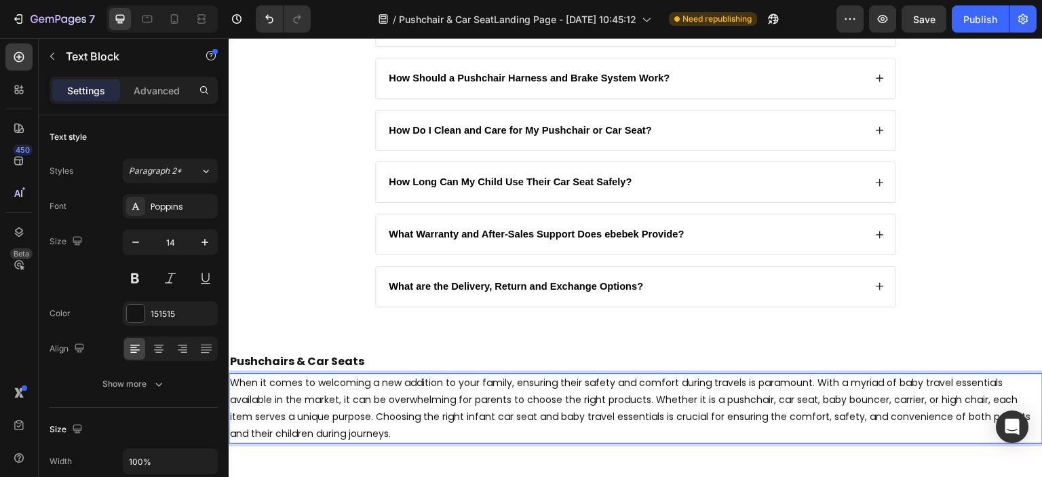
click at [405, 373] on div "When it comes to welcoming a new addition to your family, ensuring their safety…" at bounding box center [636, 408] width 814 height 71
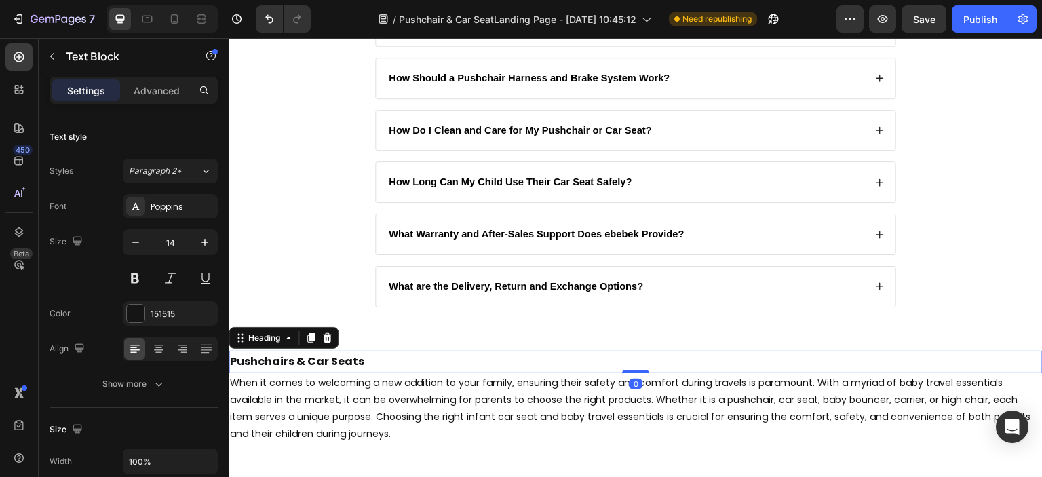
click at [350, 365] on p "Pushchairs & Car Seats" at bounding box center [635, 362] width 811 height 20
click at [171, 319] on div "121212" at bounding box center [170, 313] width 95 height 24
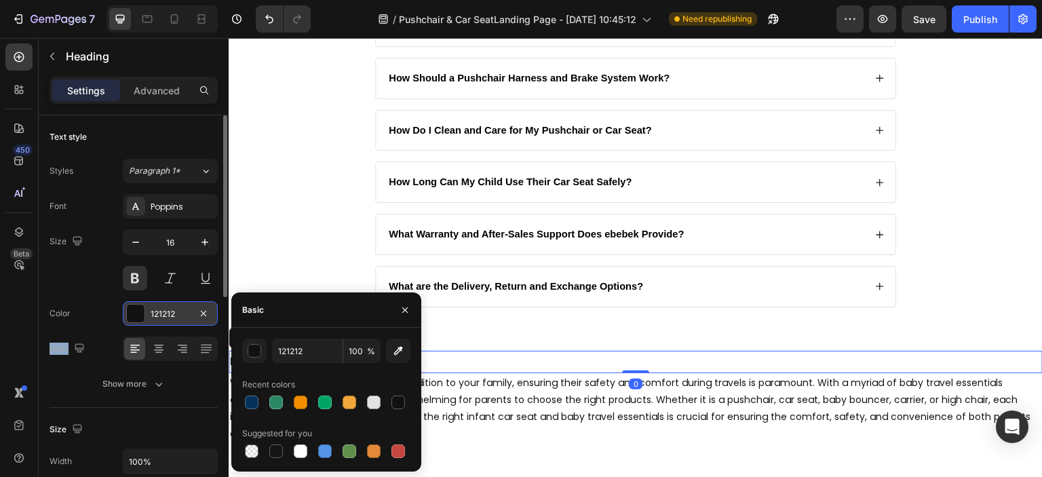
click at [171, 319] on div "121212" at bounding box center [170, 313] width 95 height 24
click at [304, 338] on input "121212" at bounding box center [307, 350] width 71 height 24
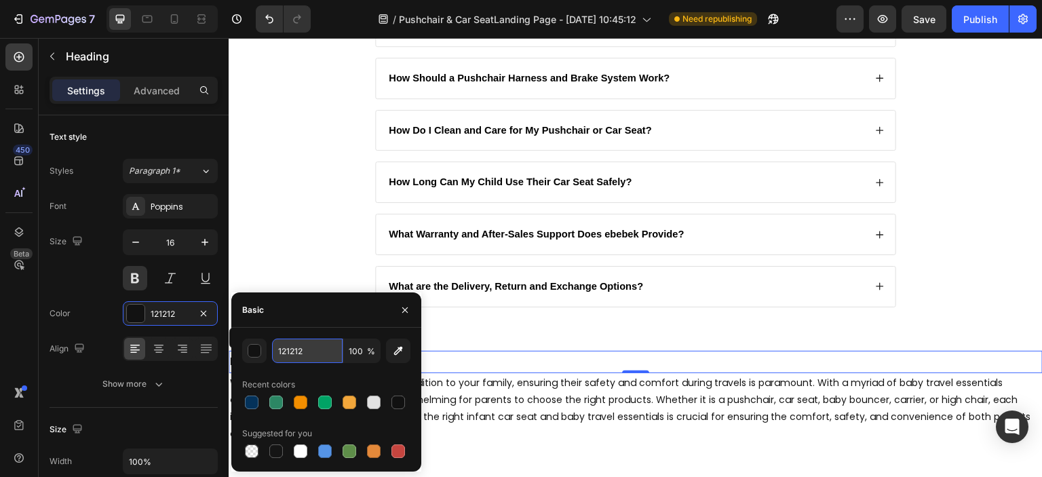
click at [304, 338] on input "121212" at bounding box center [307, 350] width 71 height 24
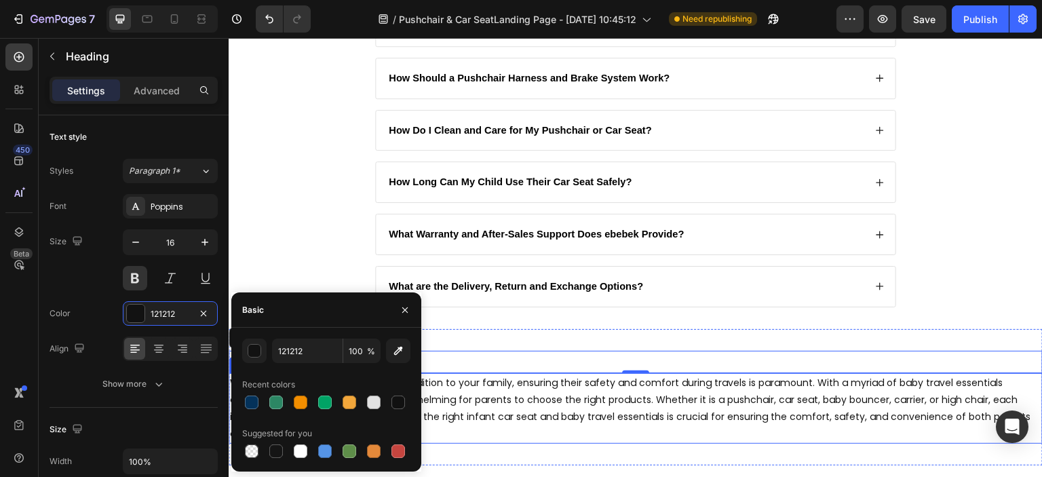
click at [459, 402] on p "When it comes to welcoming a new addition to your family, ensuring their safety…" at bounding box center [635, 408] width 811 height 68
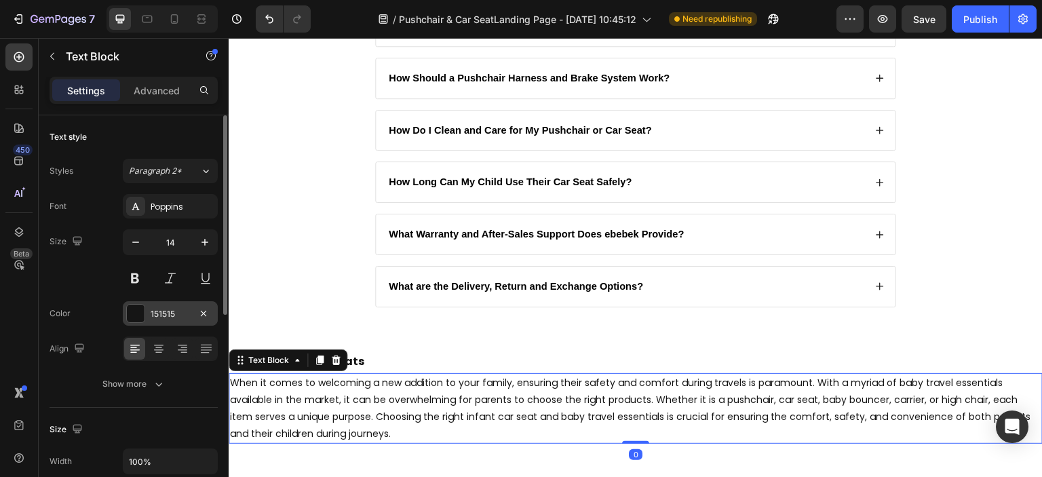
click at [174, 309] on div "151515" at bounding box center [170, 314] width 39 height 12
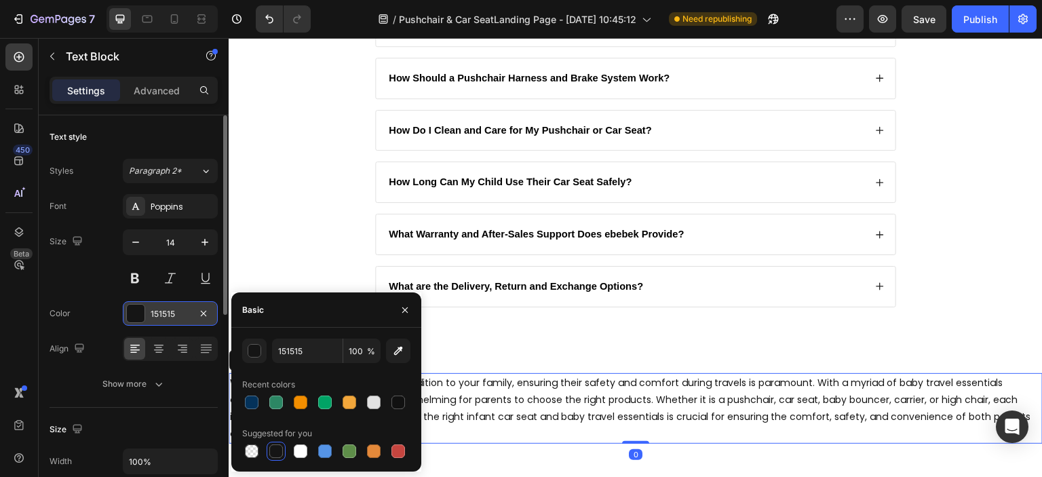
click at [174, 309] on div "151515" at bounding box center [170, 314] width 39 height 12
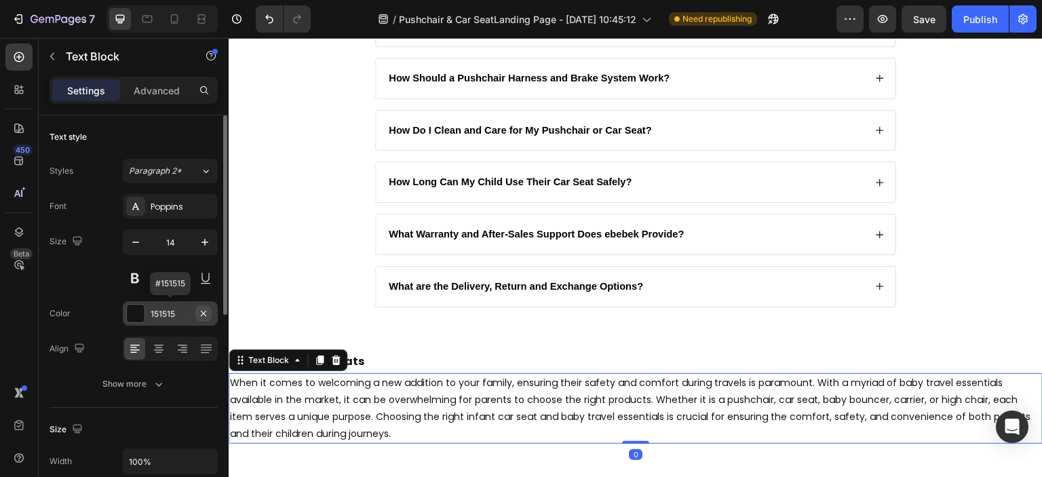
click at [204, 309] on icon "button" at bounding box center [203, 313] width 11 height 11
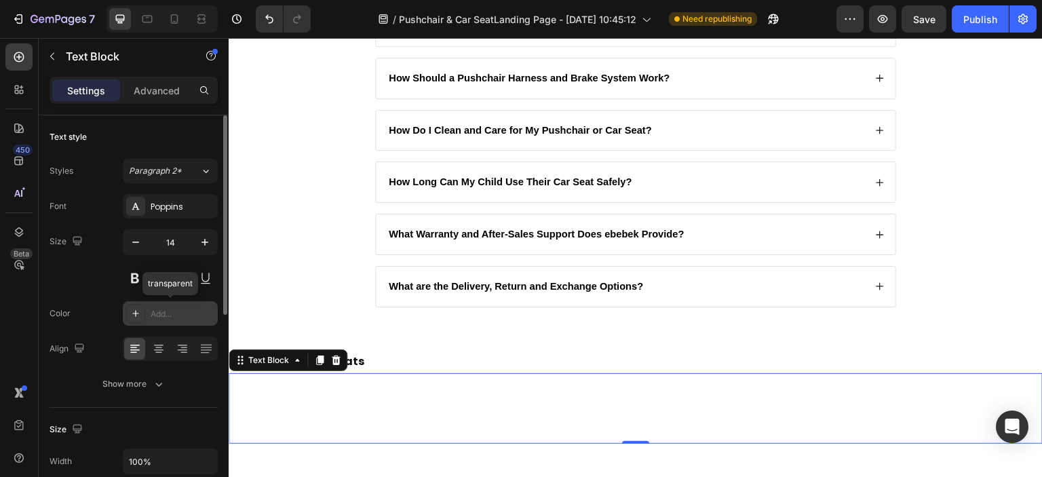
click at [163, 310] on div "Add..." at bounding box center [183, 314] width 64 height 12
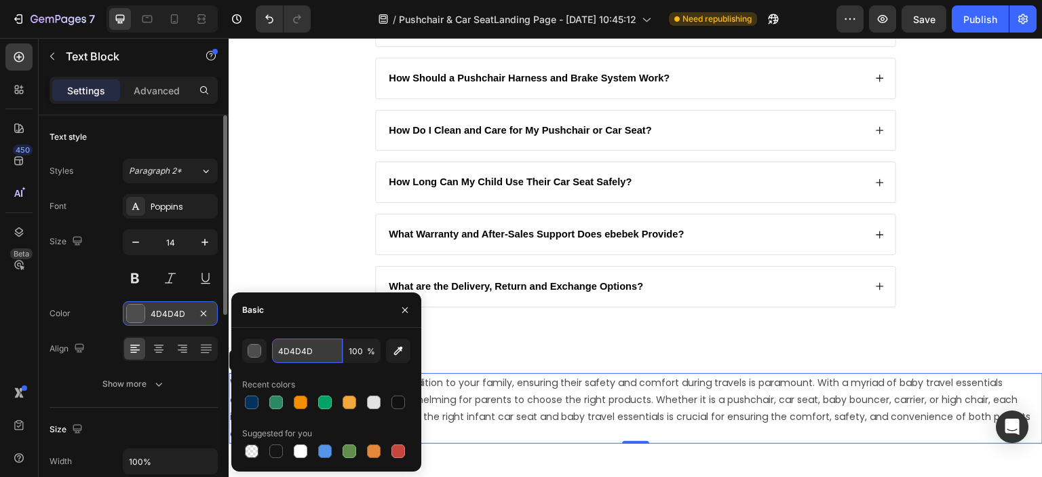
click at [302, 348] on input "4D4D4D" at bounding box center [307, 350] width 71 height 24
paste input "121212"
type input "121212"
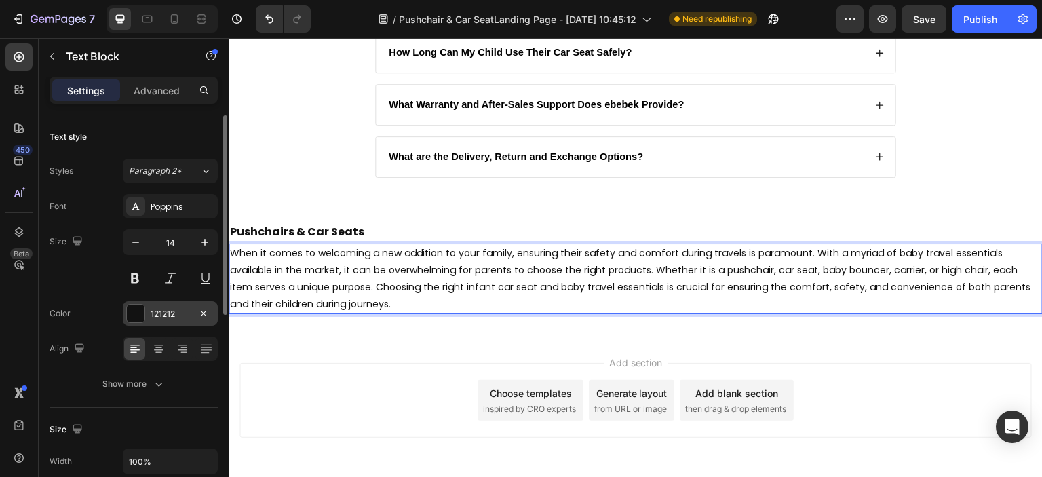
scroll to position [2988, 0]
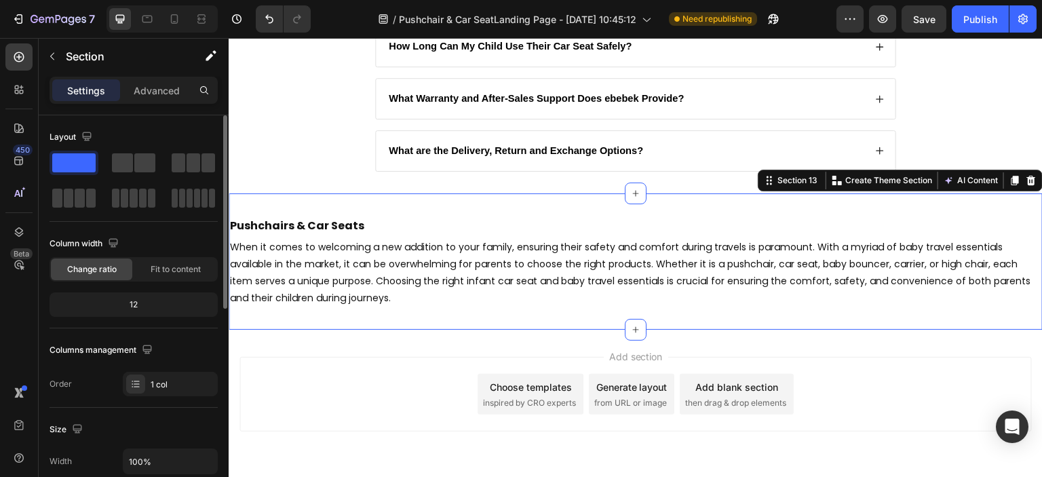
click at [419, 317] on div "Pushchairs & Car Seats Heading When it comes to welcoming a new addition to you…" at bounding box center [636, 261] width 814 height 137
click at [369, 214] on div "Pushchairs & Car Seats Heading When it comes to welcoming a new addition to you…" at bounding box center [636, 261] width 814 height 137
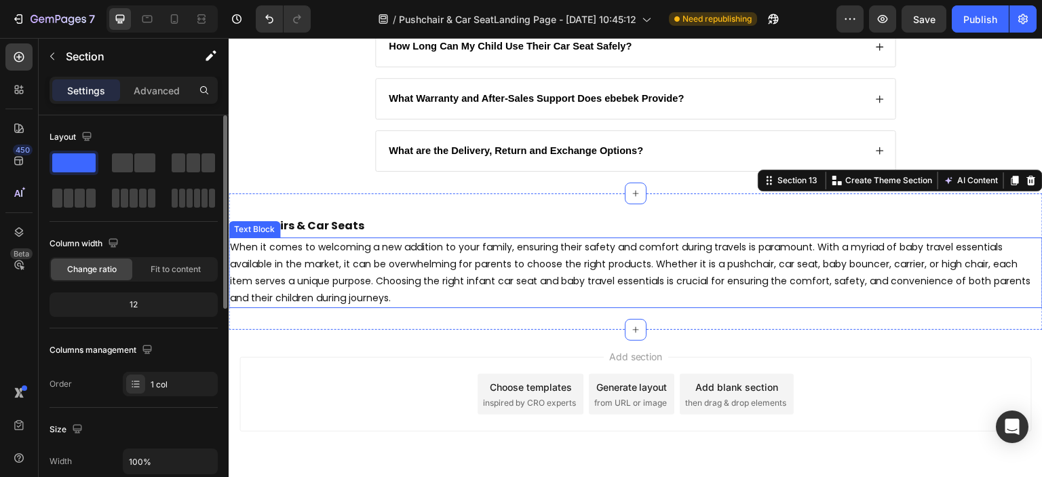
click at [406, 262] on p "When it comes to welcoming a new addition to your family, ensuring their safety…" at bounding box center [635, 273] width 811 height 68
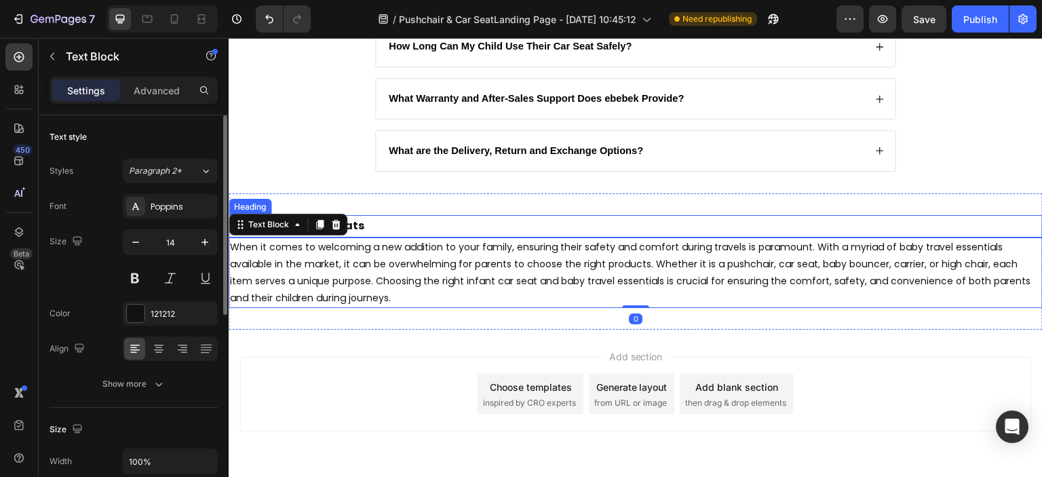
click at [490, 222] on p "Pushchairs & Car Seats" at bounding box center [635, 226] width 811 height 20
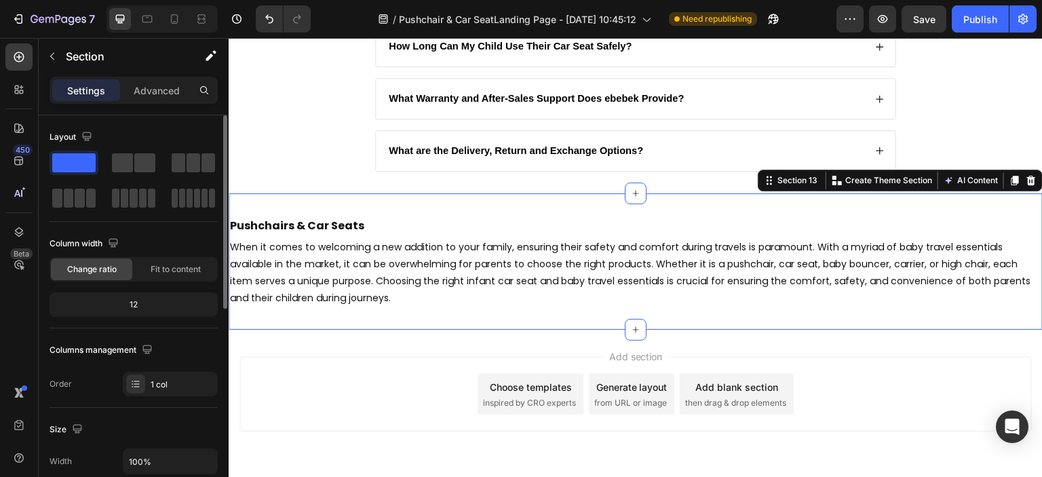
click at [469, 320] on div "Pushchairs & Car Seats Heading When it comes to welcoming a new addition to you…" at bounding box center [636, 261] width 814 height 137
click at [69, 59] on p "Section" at bounding box center [121, 56] width 111 height 16
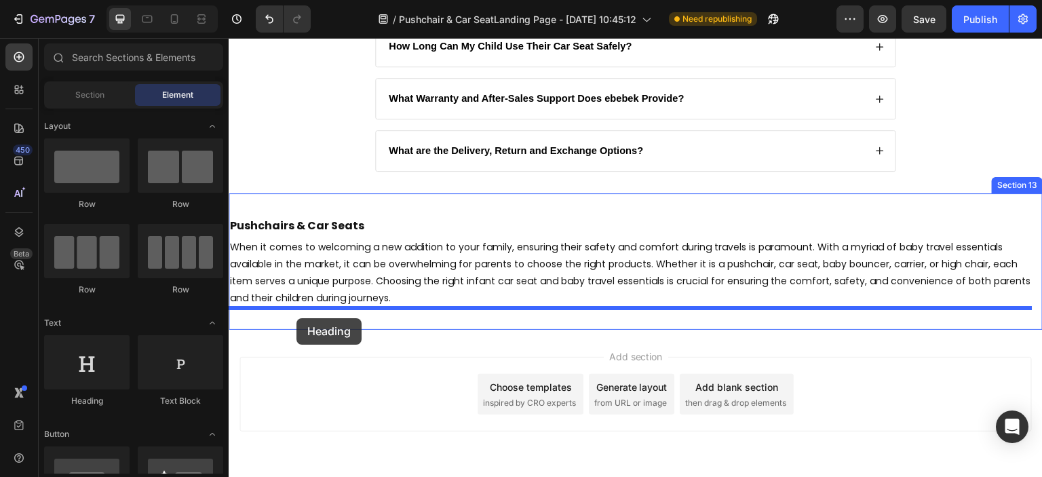
drag, startPoint x: 321, startPoint y: 395, endPoint x: 296, endPoint y: 318, distance: 81.1
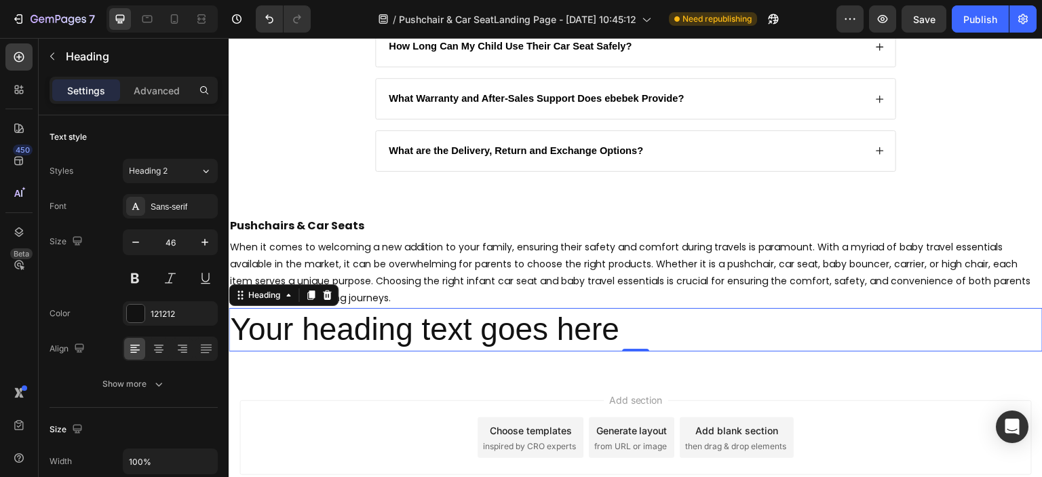
click at [323, 334] on h2 "Your heading text goes here" at bounding box center [636, 329] width 814 height 43
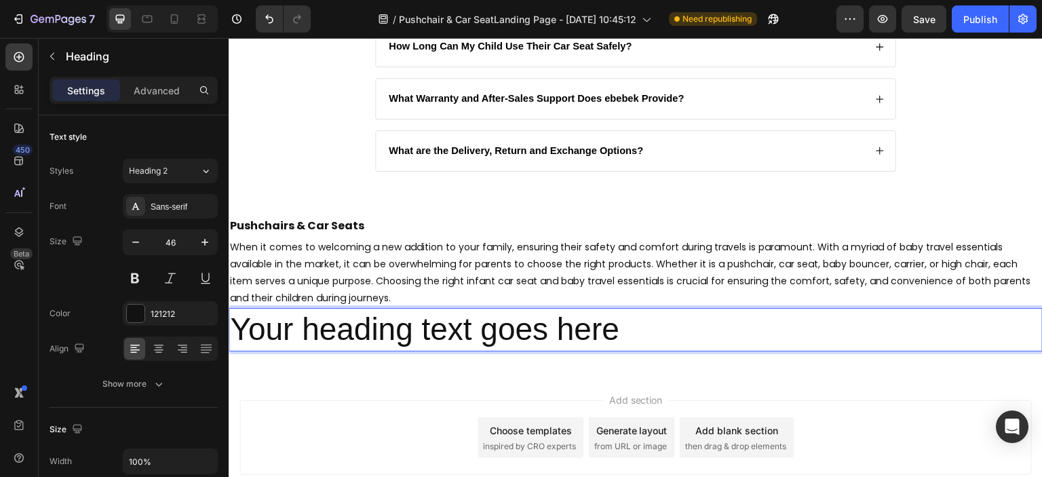
drag, startPoint x: 323, startPoint y: 334, endPoint x: 274, endPoint y: 331, distance: 49.6
click at [274, 331] on p "Your heading text goes here" at bounding box center [635, 329] width 811 height 41
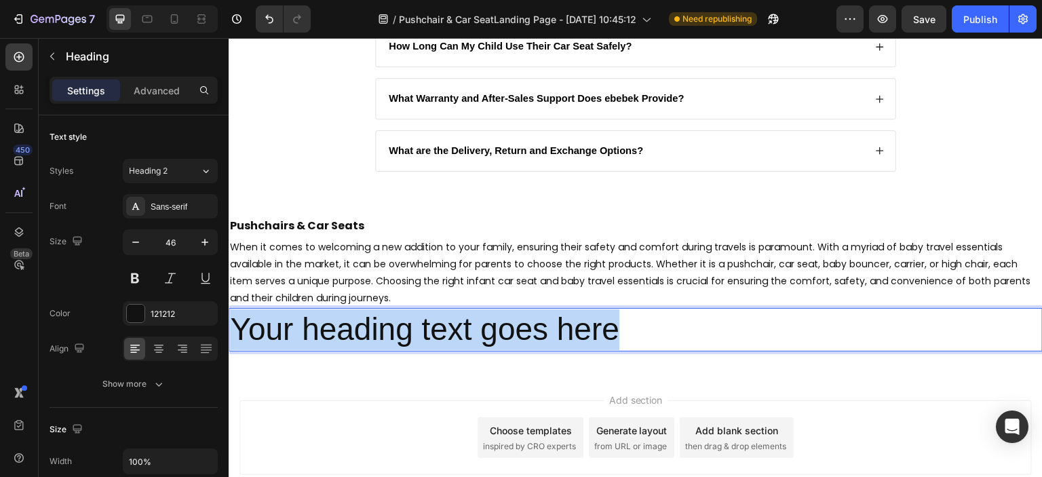
click at [274, 331] on p "Your heading text goes here" at bounding box center [635, 329] width 811 height 41
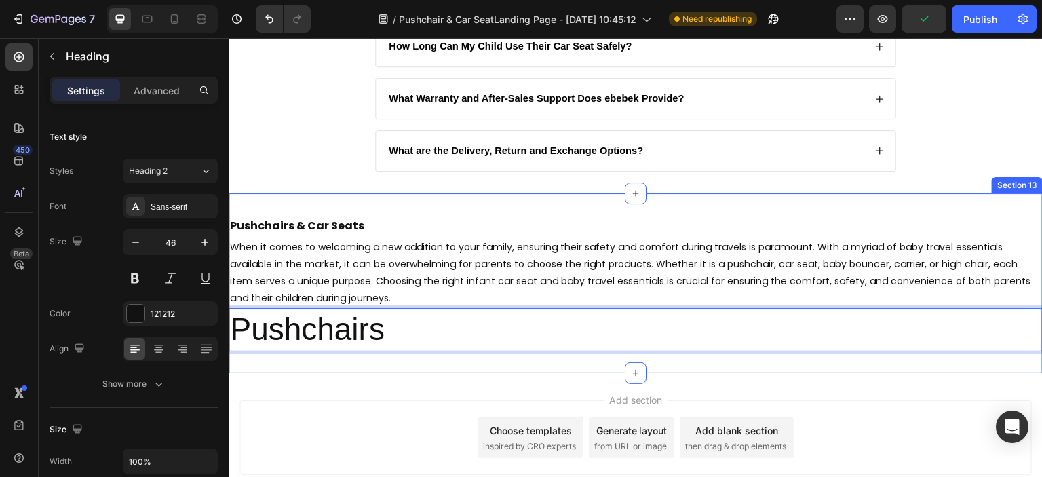
click at [305, 364] on div "Pushchairs & Car Seats Heading When it comes to welcoming a new addition to you…" at bounding box center [636, 283] width 814 height 180
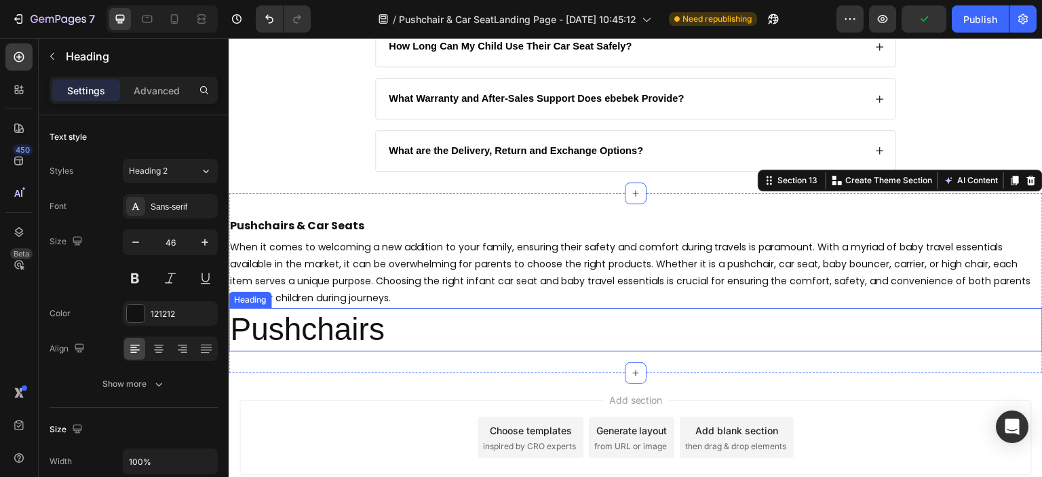
click at [312, 337] on p "Pushchairs" at bounding box center [635, 329] width 811 height 41
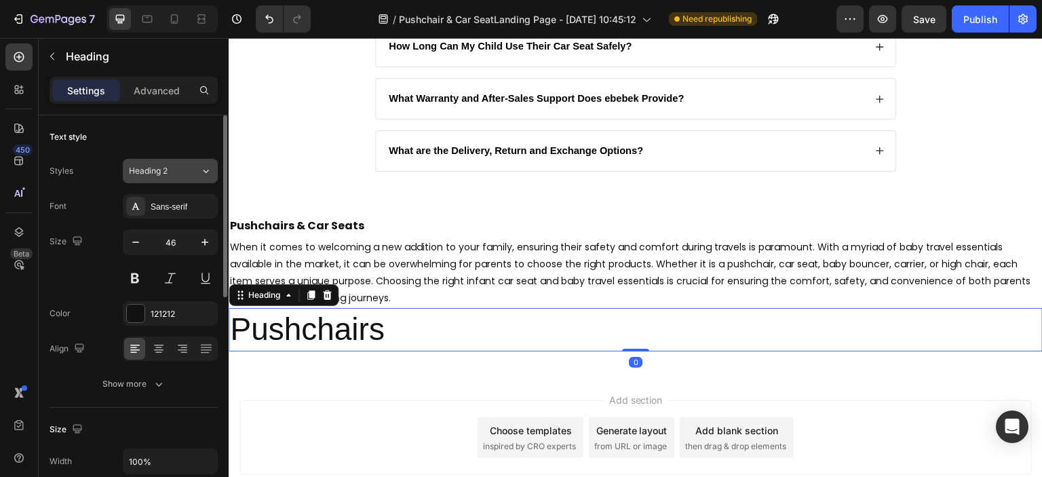
click at [177, 171] on div "Heading 2" at bounding box center [156, 171] width 55 height 12
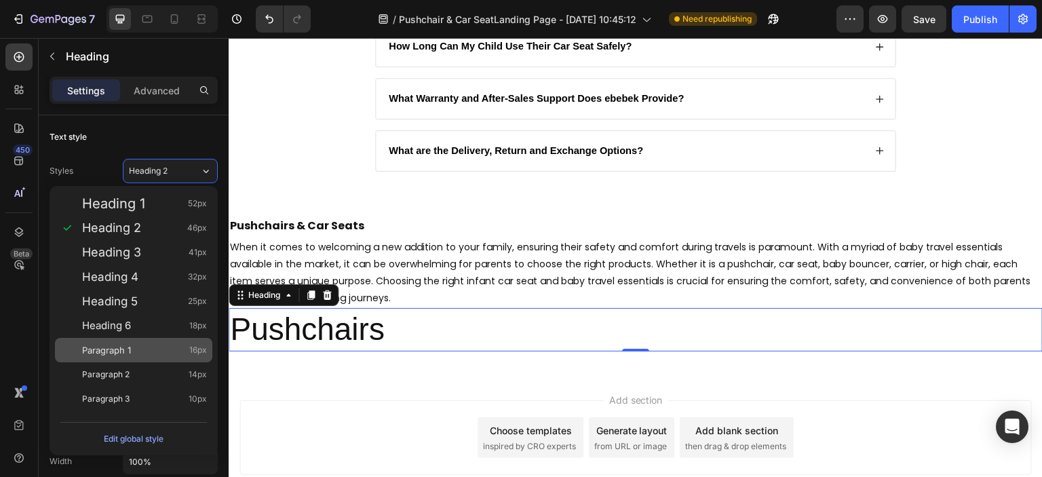
click at [157, 344] on div "Paragraph 1 16px" at bounding box center [144, 350] width 125 height 14
type input "16"
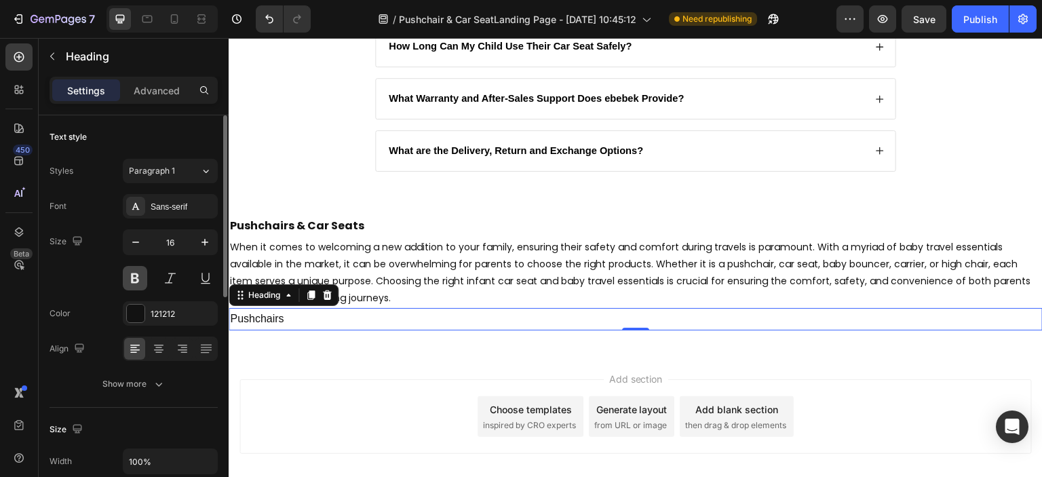
click at [138, 279] on button at bounding box center [135, 278] width 24 height 24
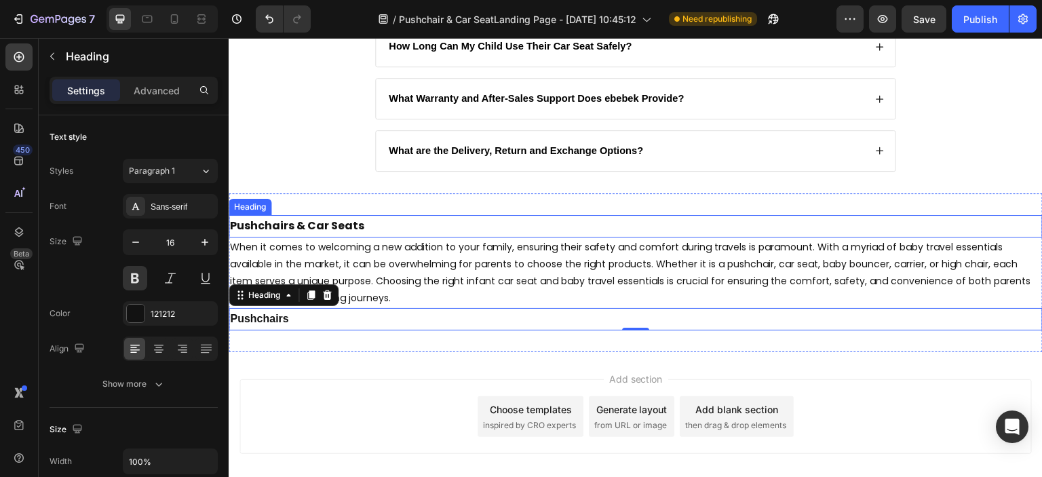
click at [317, 222] on p "Pushchairs & Car Seats" at bounding box center [635, 226] width 811 height 20
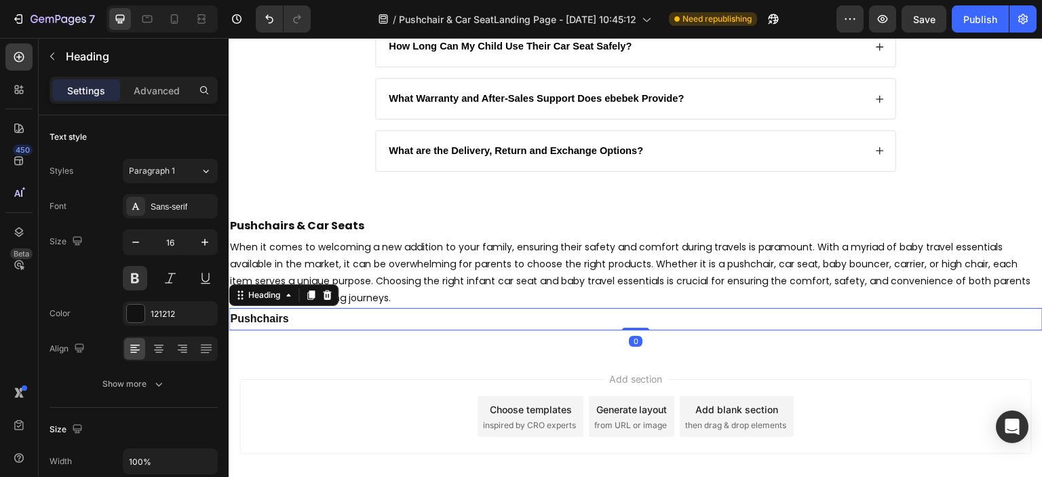
click at [279, 319] on p "Pushchairs" at bounding box center [635, 319] width 811 height 20
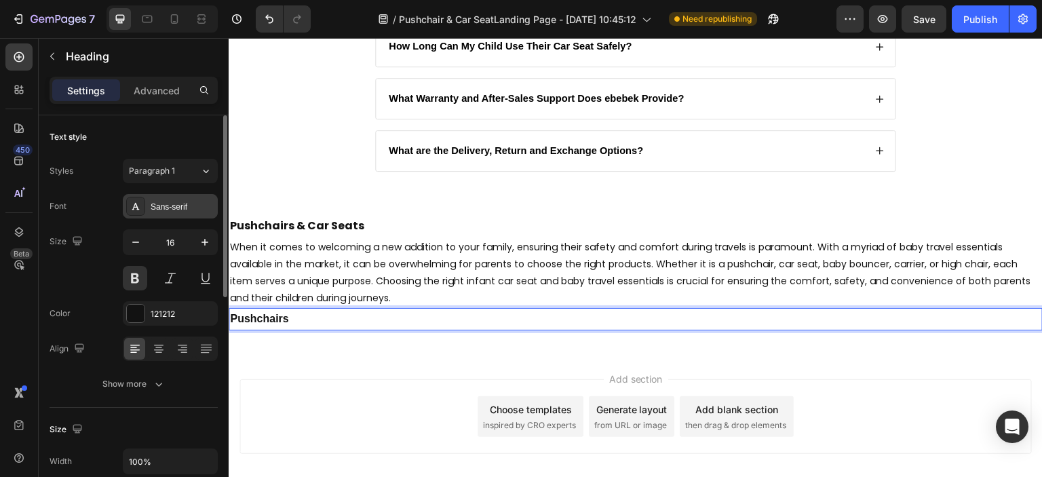
click at [163, 208] on div "Sans-serif" at bounding box center [183, 207] width 64 height 12
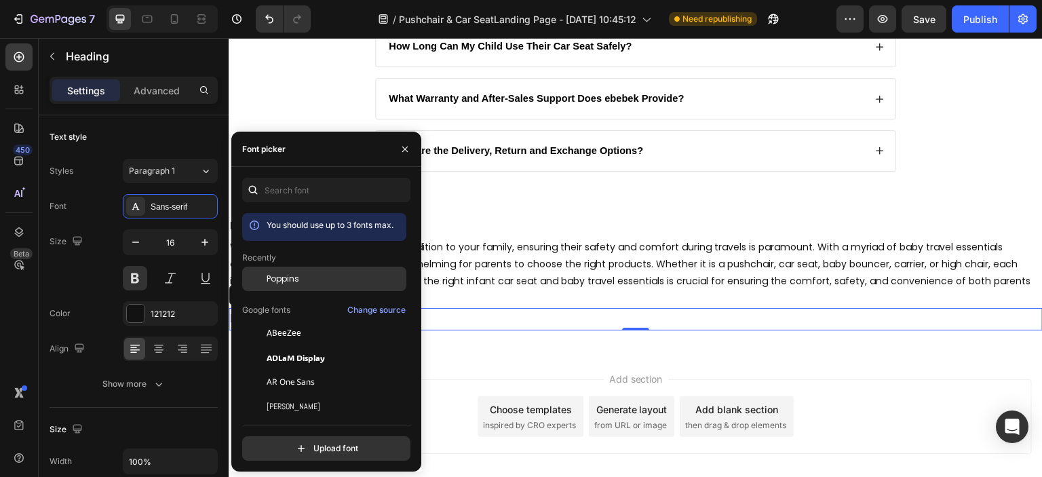
click at [260, 276] on div at bounding box center [254, 279] width 24 height 24
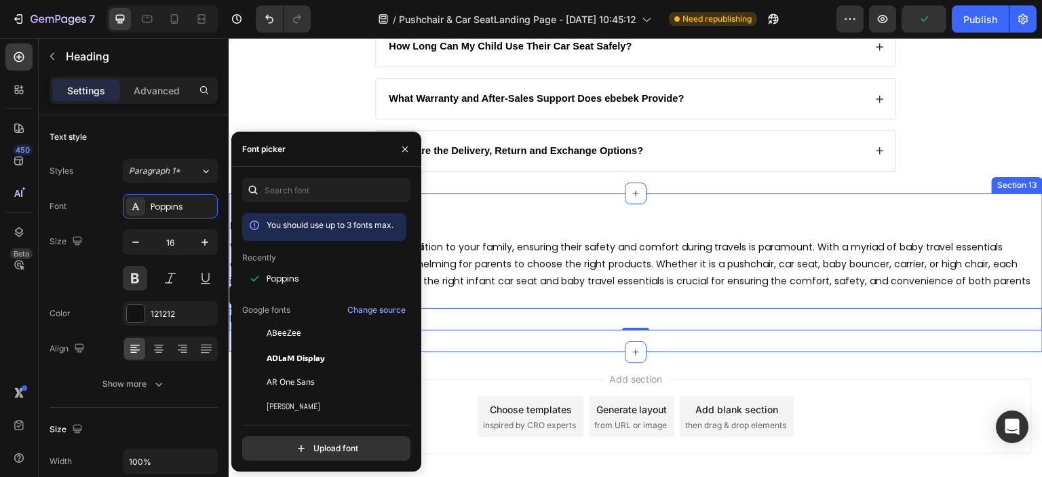
click at [492, 342] on div "Pushchairs & Car Seats Heading When it comes to welcoming a new addition to you…" at bounding box center [636, 272] width 814 height 159
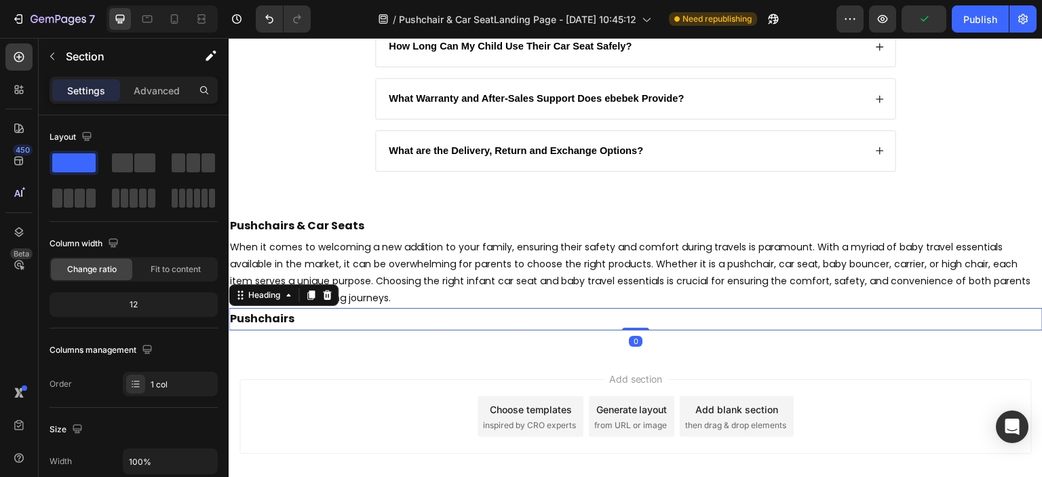
click at [314, 309] on p "Pushchairs" at bounding box center [635, 319] width 811 height 20
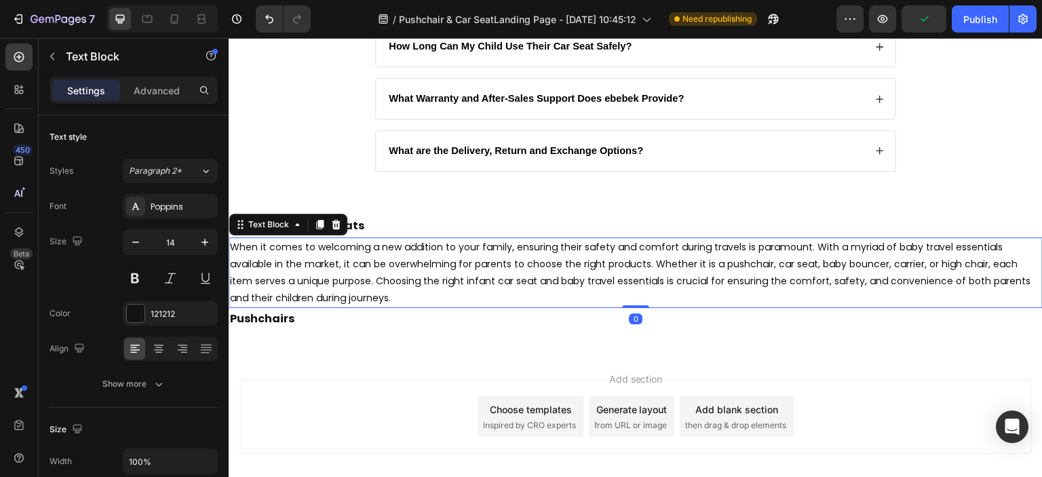
click at [294, 244] on p "When it comes to welcoming a new addition to your family, ensuring their safety…" at bounding box center [635, 273] width 811 height 68
click at [320, 225] on icon at bounding box center [319, 224] width 7 height 9
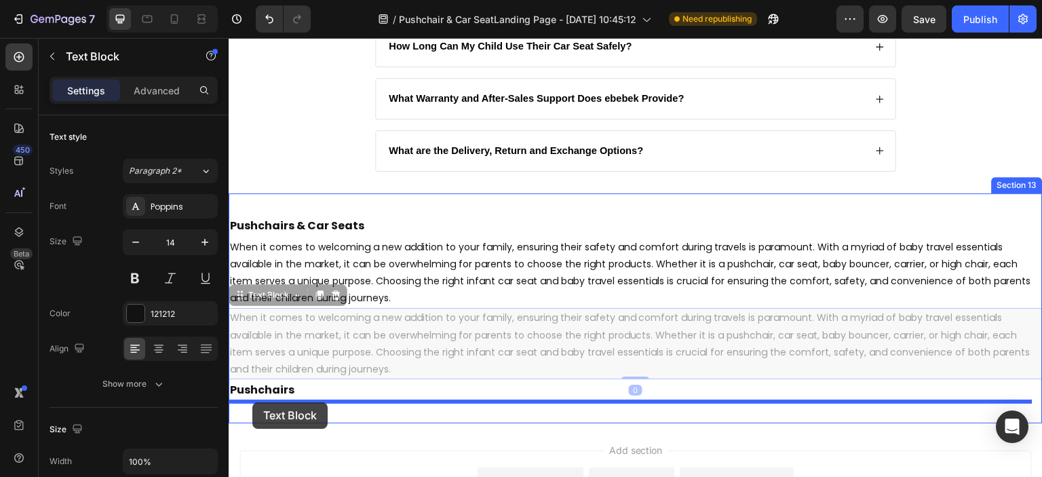
drag, startPoint x: 241, startPoint y: 297, endPoint x: 252, endPoint y: 402, distance: 105.7
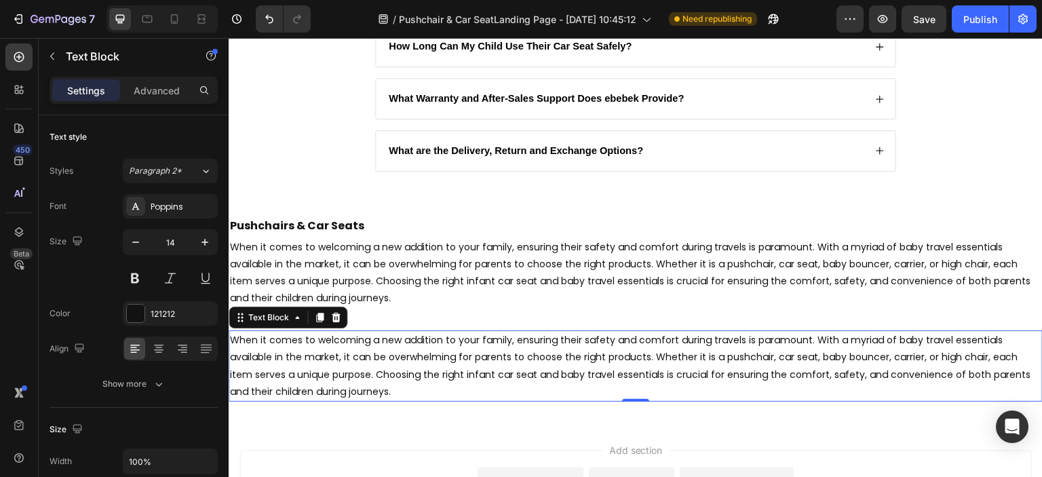
click at [344, 361] on p "When it comes to welcoming a new addition to your family, ensuring their safety…" at bounding box center [635, 366] width 811 height 68
click at [937, 349] on p "When it comes to welcoming a new addition to your family, ensuring their safety…" at bounding box center [635, 366] width 811 height 68
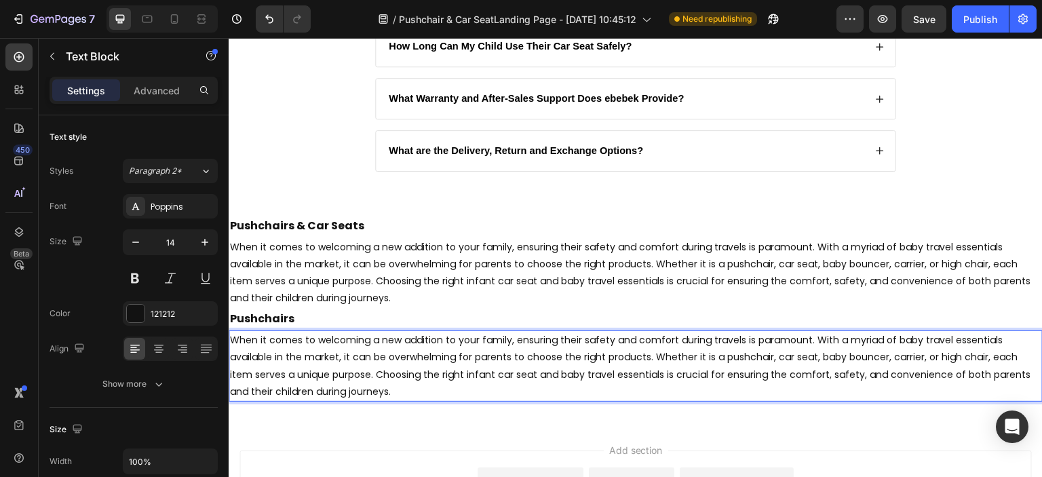
click at [336, 345] on p "When it comes to welcoming a new addition to your family, ensuring their safety…" at bounding box center [635, 366] width 811 height 68
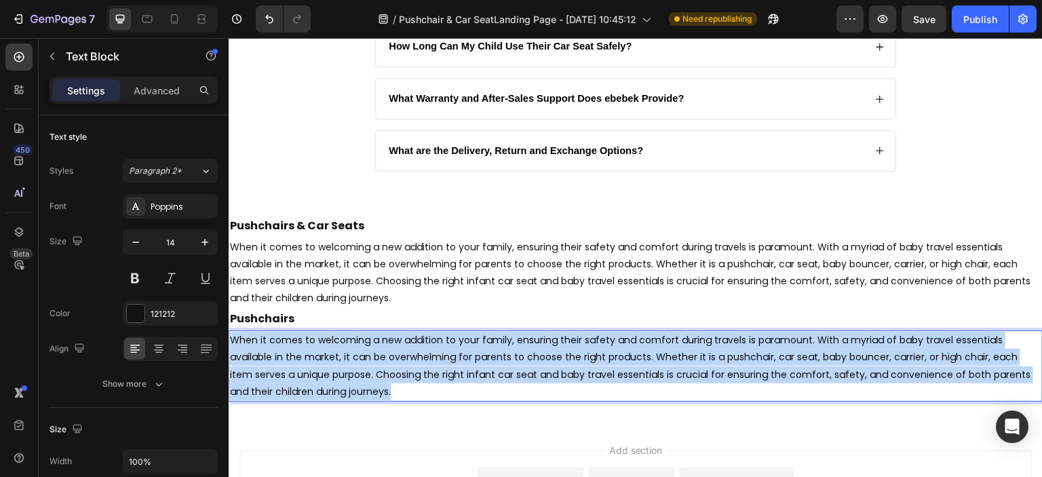
click at [336, 345] on p "When it comes to welcoming a new addition to your family, ensuring their safety…" at bounding box center [635, 366] width 811 height 68
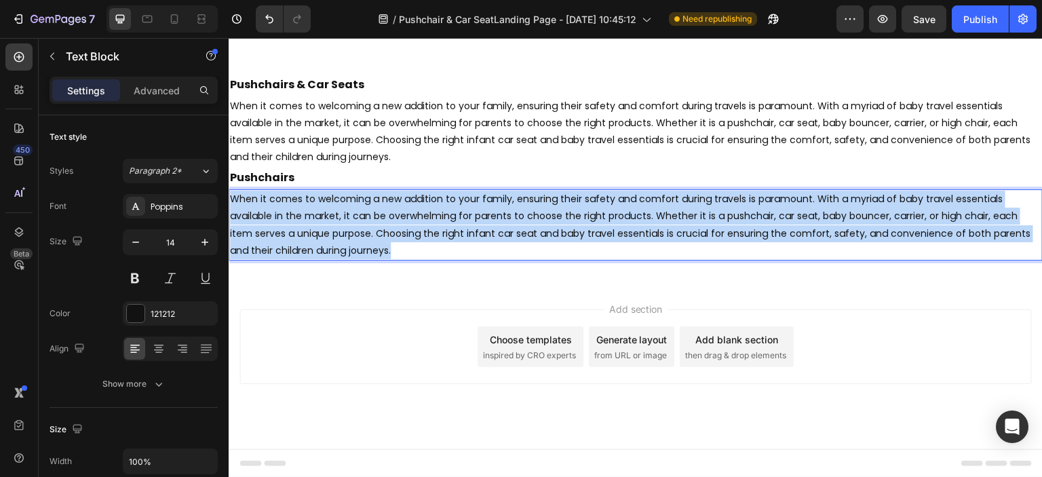
scroll to position [3128, 0]
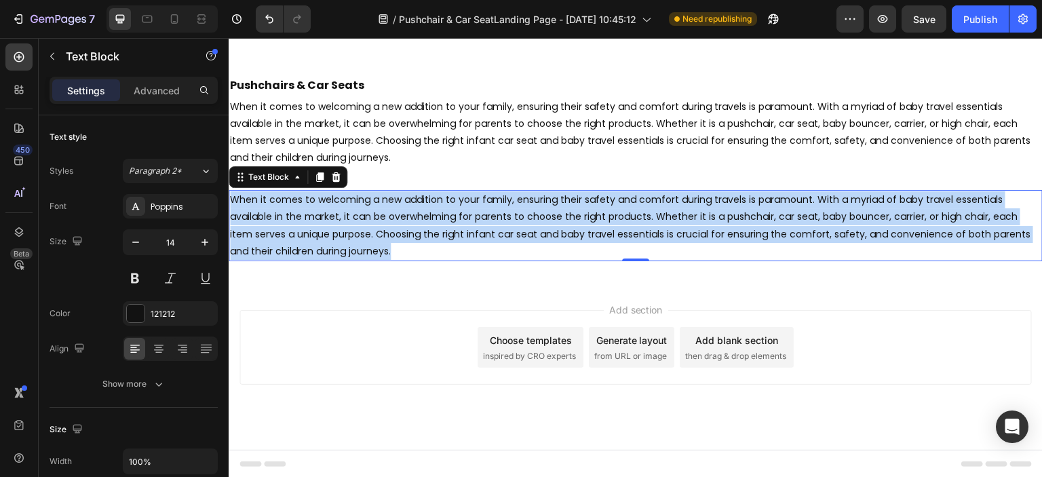
click at [964, 310] on div "Add section Choose templates inspired by CRO experts Generate layout from URL o…" at bounding box center [635, 347] width 792 height 75
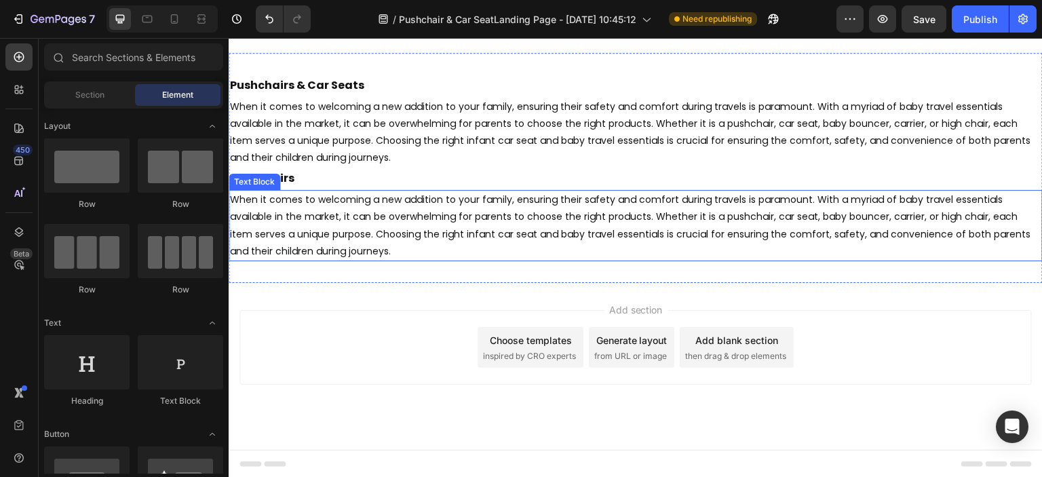
click at [410, 241] on p "When it comes to welcoming a new addition to your family, ensuring their safety…" at bounding box center [635, 225] width 811 height 68
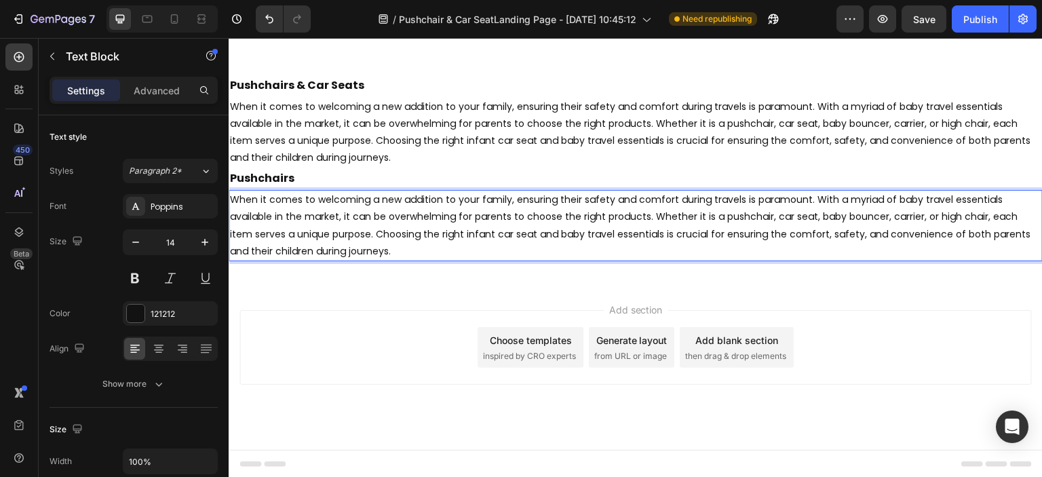
click at [410, 241] on p "When it comes to welcoming a new addition to your family, ensuring their safety…" at bounding box center [635, 225] width 811 height 68
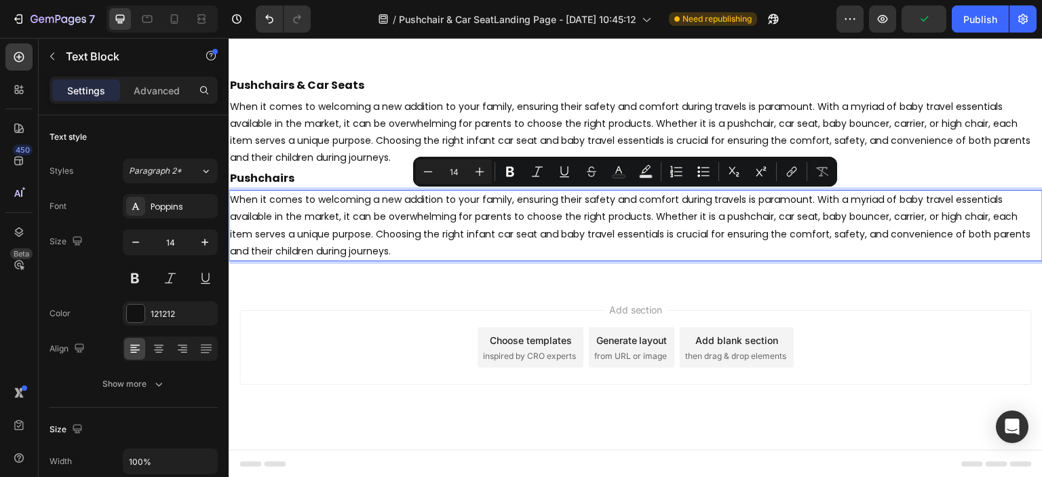
scroll to position [3112, 0]
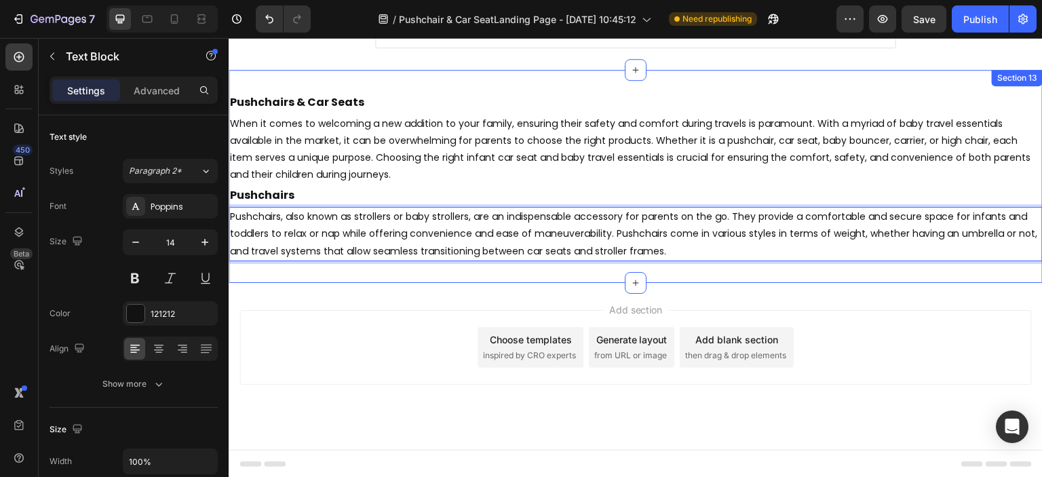
click at [332, 274] on div "Pushchairs & Car Seats Heading When it comes to welcoming a new addition to you…" at bounding box center [636, 176] width 814 height 213
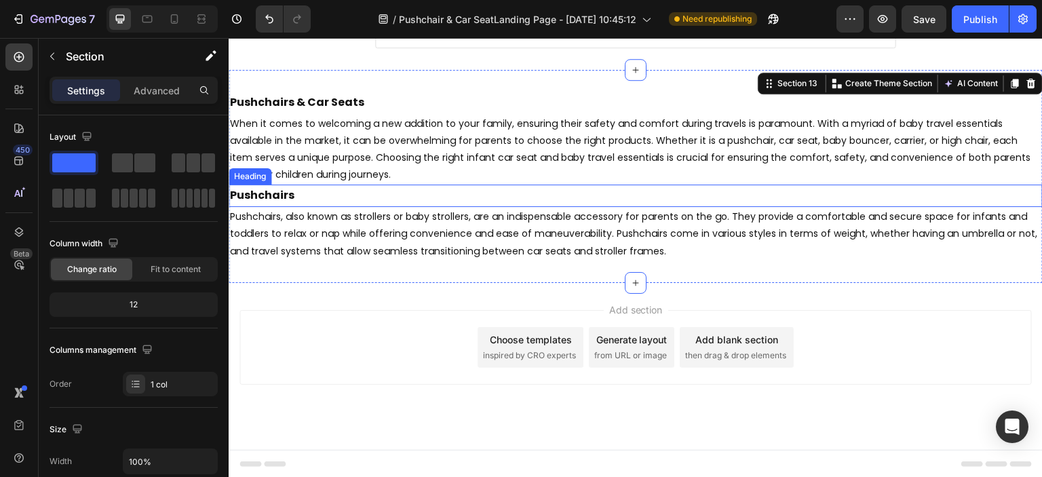
click at [295, 199] on p "Pushchairs" at bounding box center [635, 196] width 811 height 20
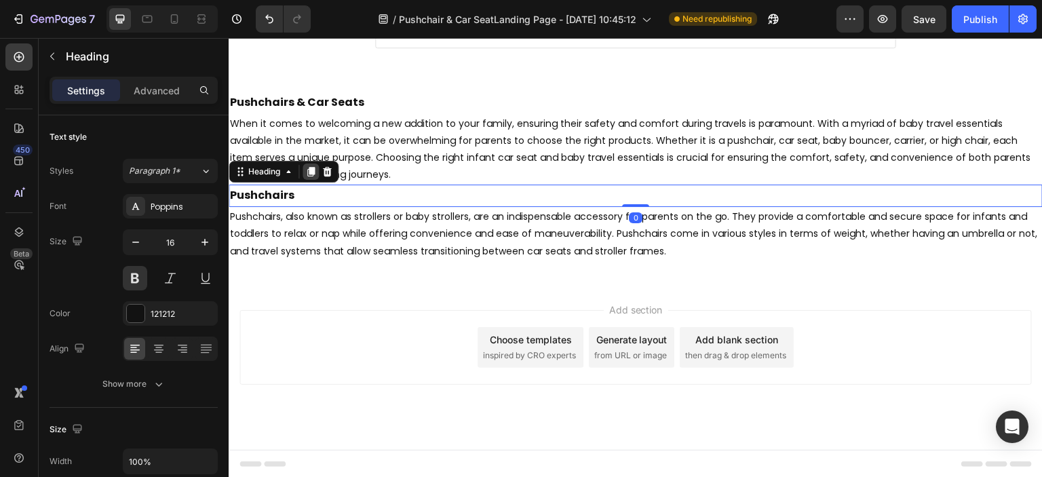
click at [309, 175] on icon at bounding box center [310, 172] width 7 height 9
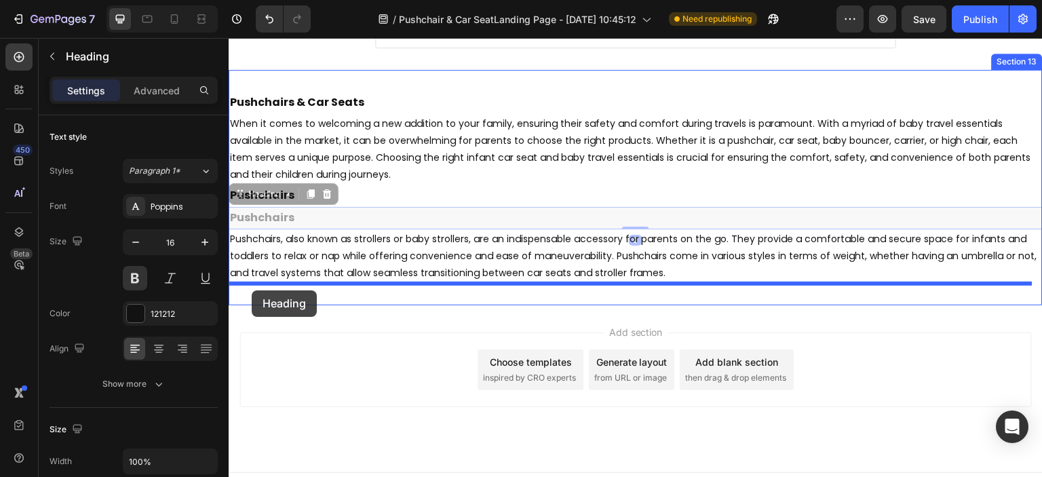
drag, startPoint x: 236, startPoint y: 193, endPoint x: 252, endPoint y: 290, distance: 98.2
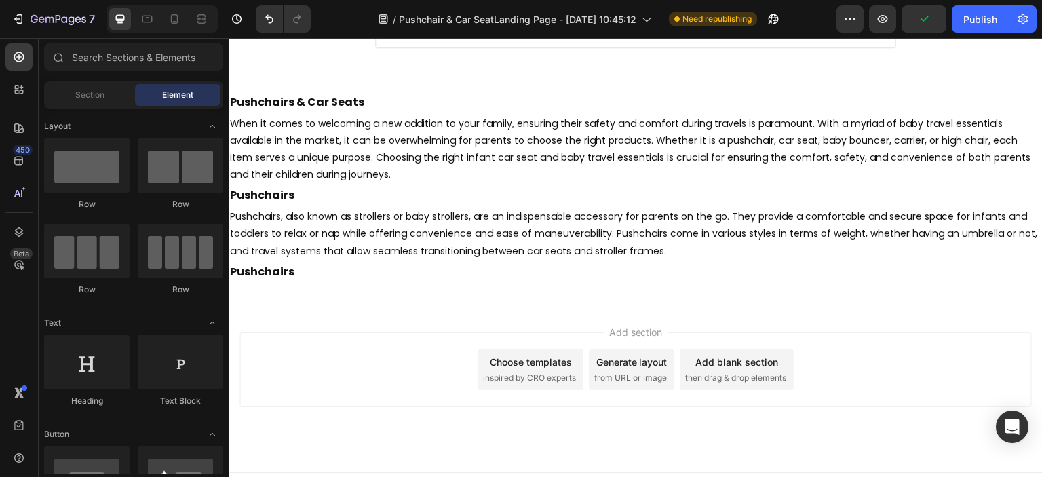
click at [934, 309] on div "Add section Choose templates inspired by CRO experts Generate layout from URL o…" at bounding box center [636, 388] width 814 height 167
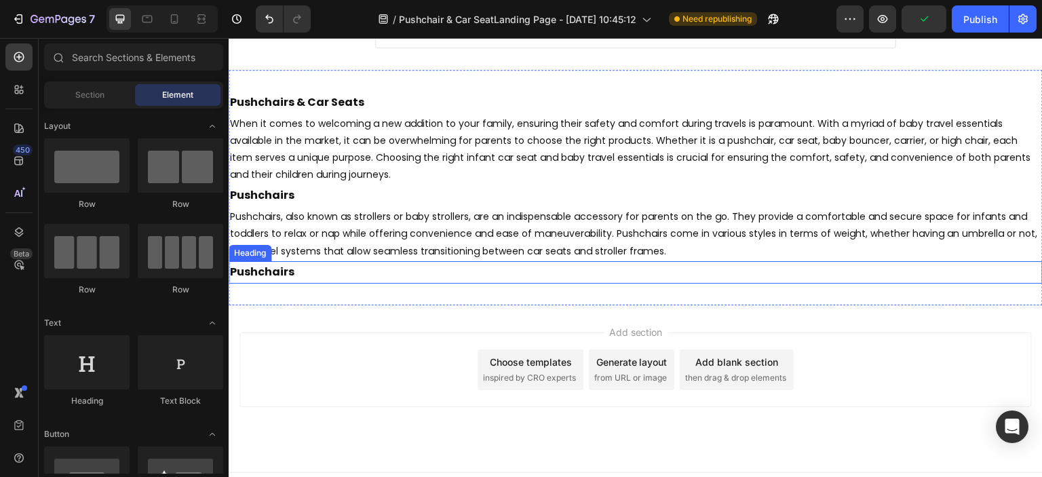
click at [260, 274] on h2 "Pushchairs" at bounding box center [636, 272] width 814 height 22
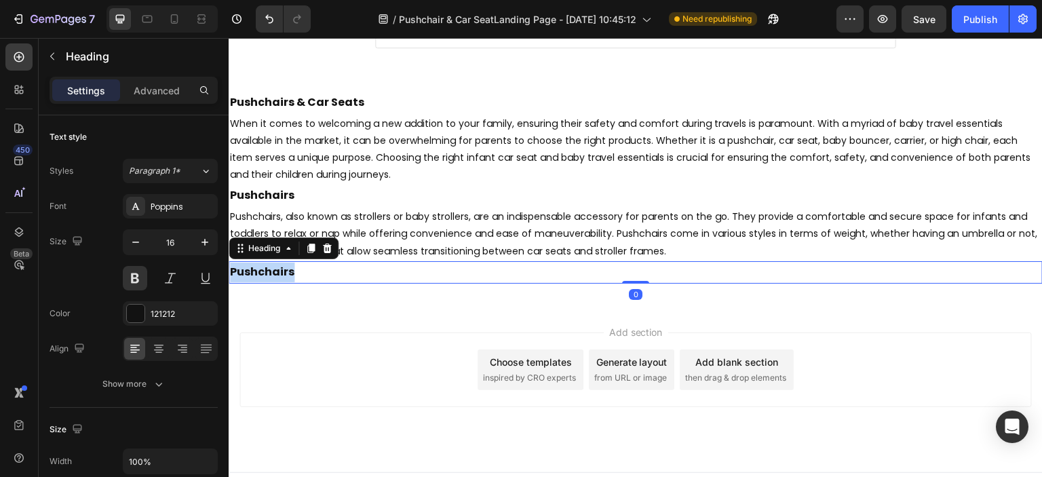
click at [260, 274] on p "Pushchairs" at bounding box center [635, 272] width 811 height 20
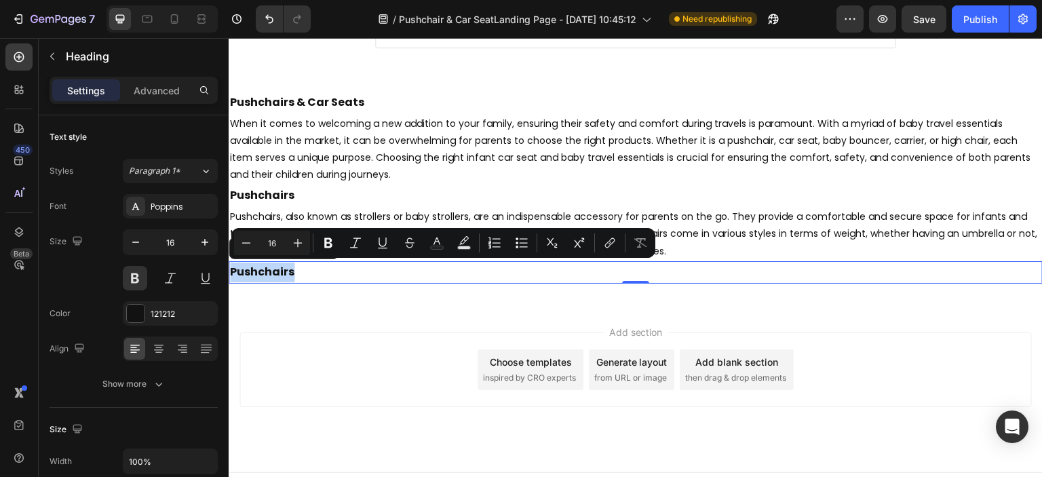
drag, startPoint x: 260, startPoint y: 274, endPoint x: 284, endPoint y: 298, distance: 33.6
click at [284, 298] on div "Pushchairs & Car Seats Heading When it comes to welcoming a new addition to you…" at bounding box center [636, 187] width 814 height 235
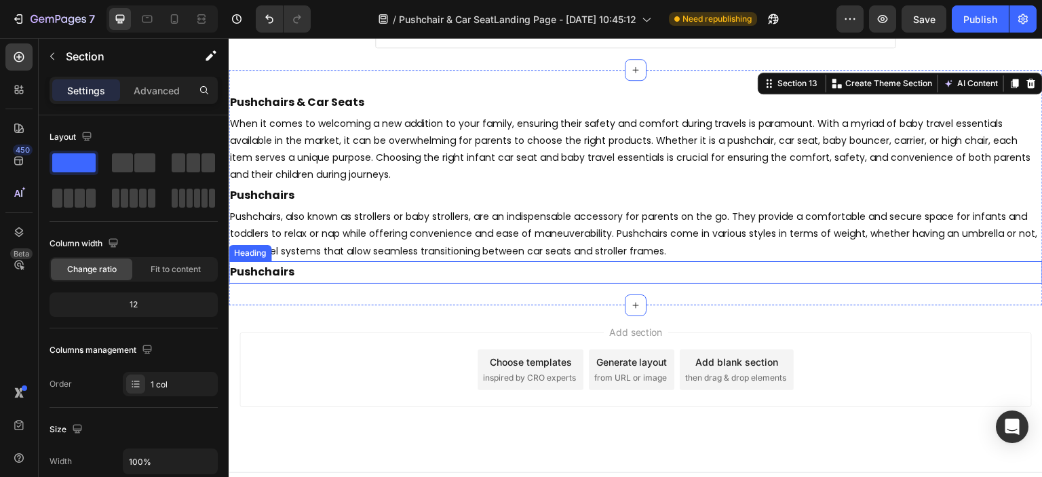
click at [266, 269] on p "Pushchairs" at bounding box center [635, 272] width 811 height 20
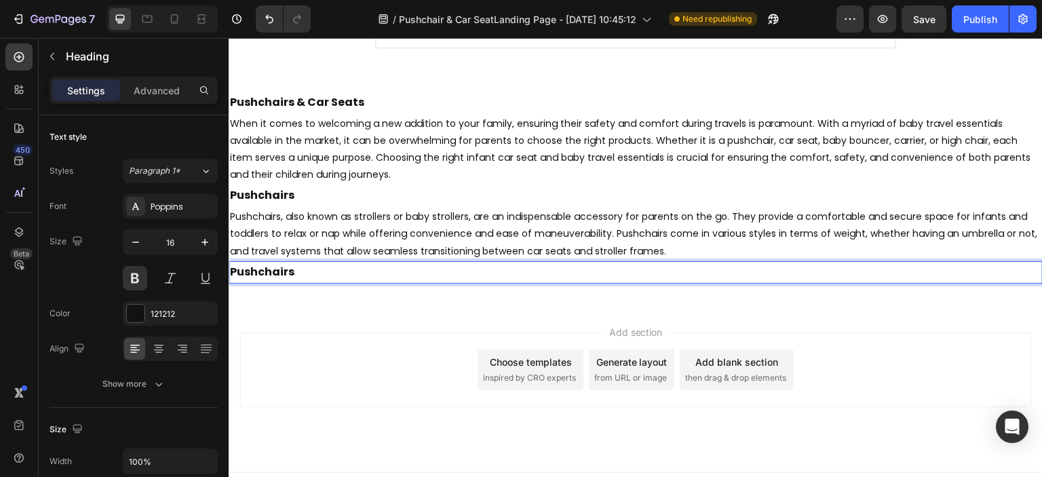
drag, startPoint x: 266, startPoint y: 269, endPoint x: 252, endPoint y: 273, distance: 14.4
click at [252, 273] on p "Pushchairs" at bounding box center [635, 272] width 811 height 20
click at [336, 307] on div "Add section Choose templates inspired by CRO experts Generate layout from URL o…" at bounding box center [636, 388] width 814 height 167
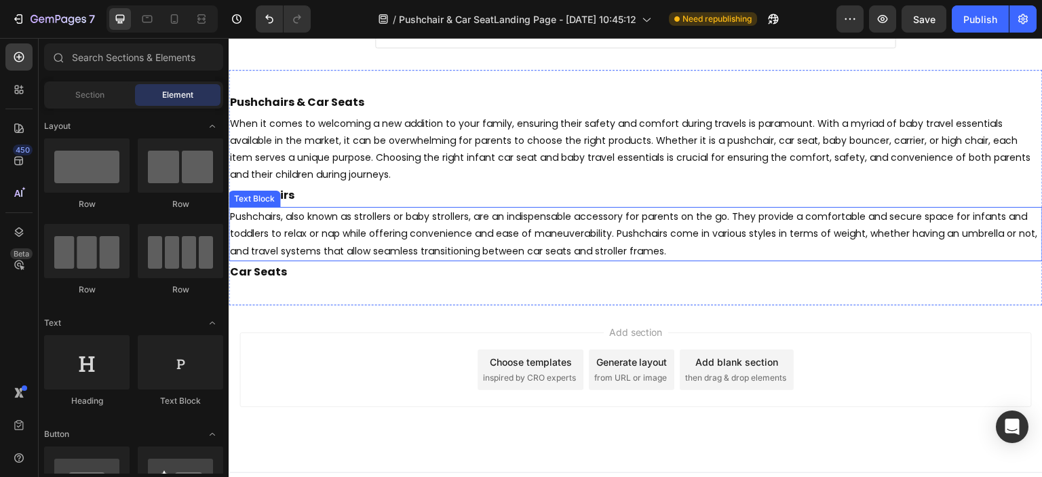
click at [296, 220] on p "Pushchairs, also known as strollers or baby strollers, are an indispensable acc…" at bounding box center [635, 234] width 811 height 52
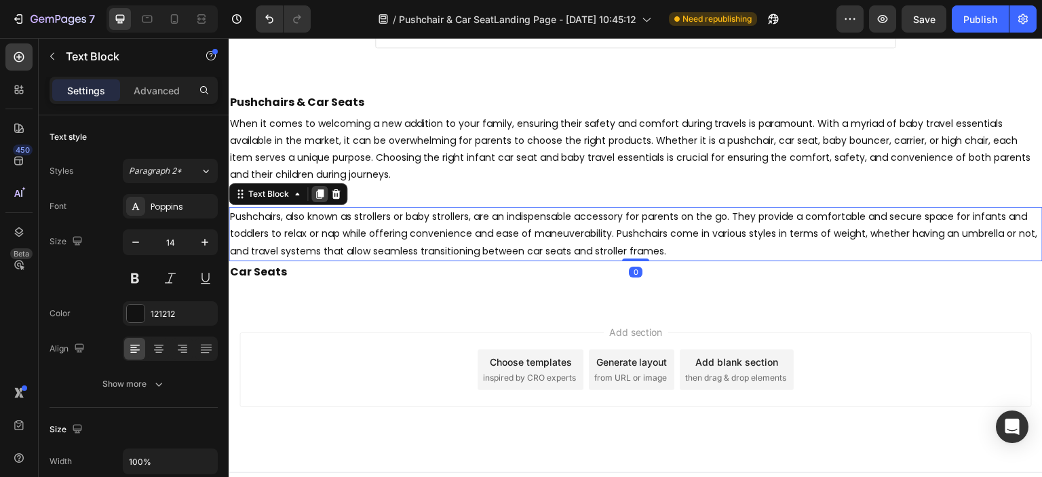
click at [317, 197] on icon at bounding box center [319, 194] width 11 height 11
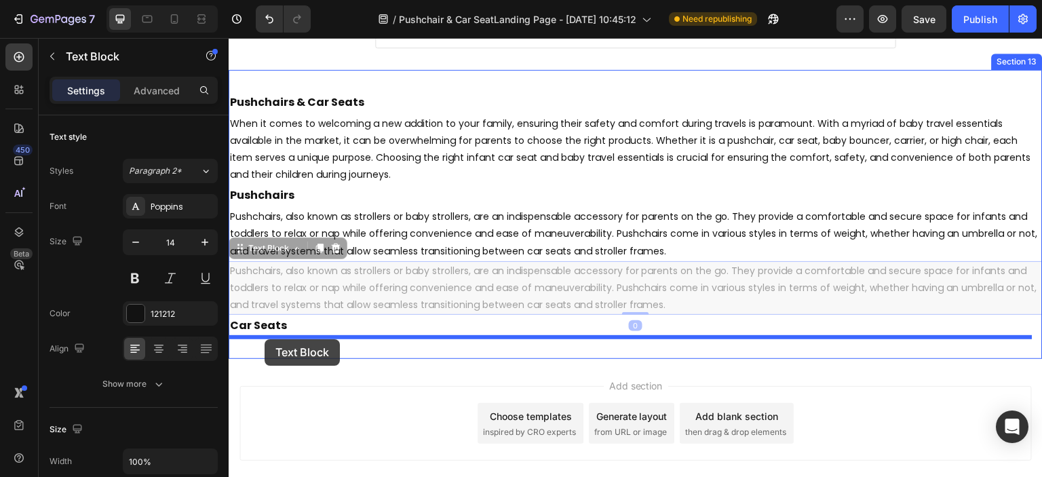
drag, startPoint x: 243, startPoint y: 250, endPoint x: 266, endPoint y: 339, distance: 91.6
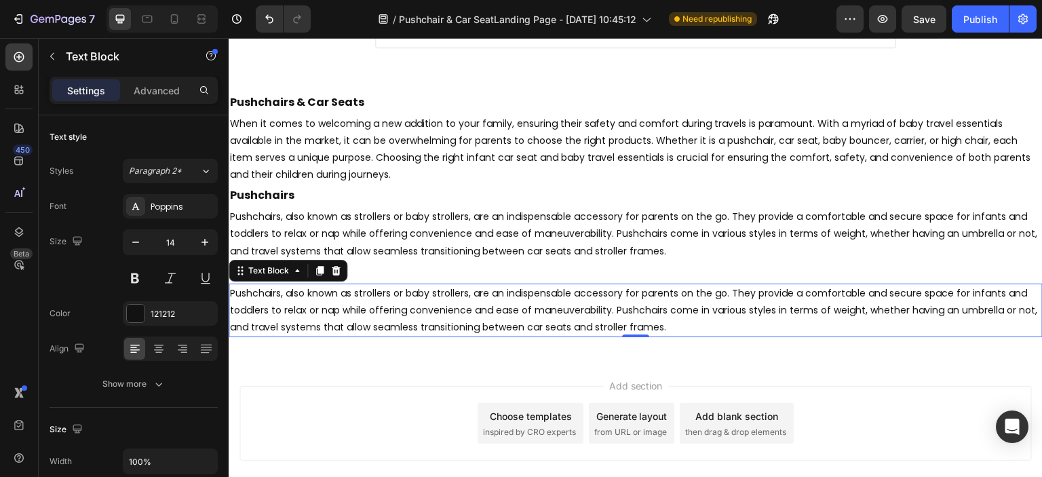
click at [274, 305] on p "Pushchairs, also known as strollers or baby strollers, are an indispensable acc…" at bounding box center [635, 311] width 811 height 52
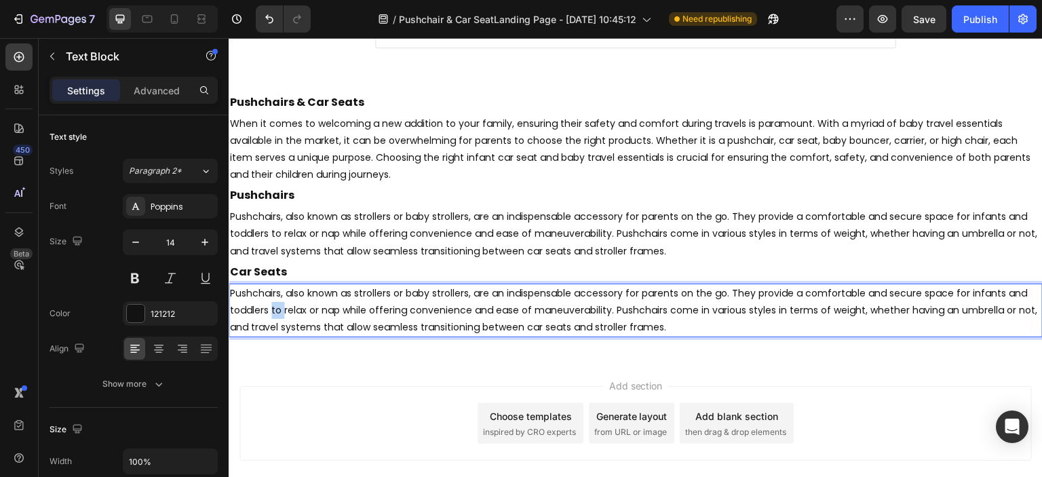
click at [274, 305] on p "Pushchairs, also known as strollers or baby strollers, are an indispensable acc…" at bounding box center [635, 311] width 811 height 52
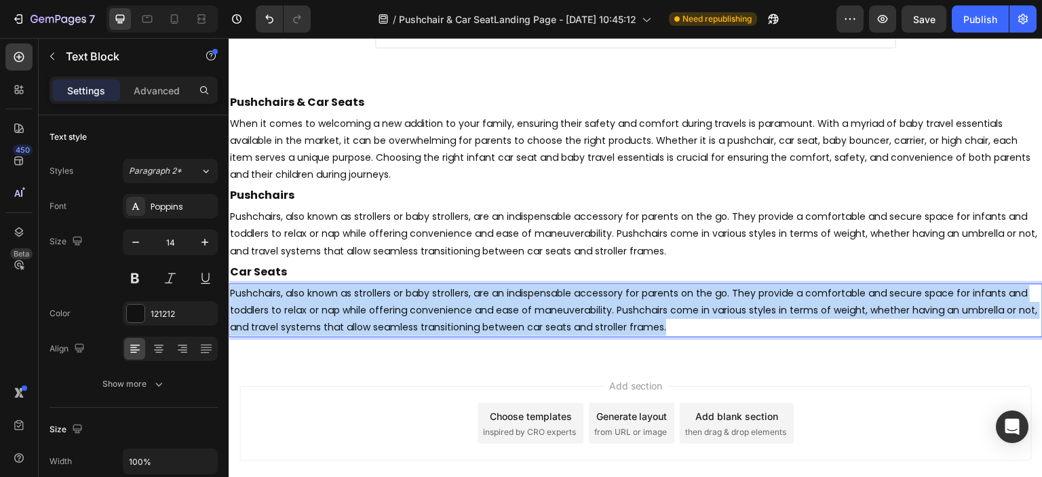
click at [274, 305] on p "Pushchairs, also known as strollers or baby strollers, are an indispensable acc…" at bounding box center [635, 311] width 811 height 52
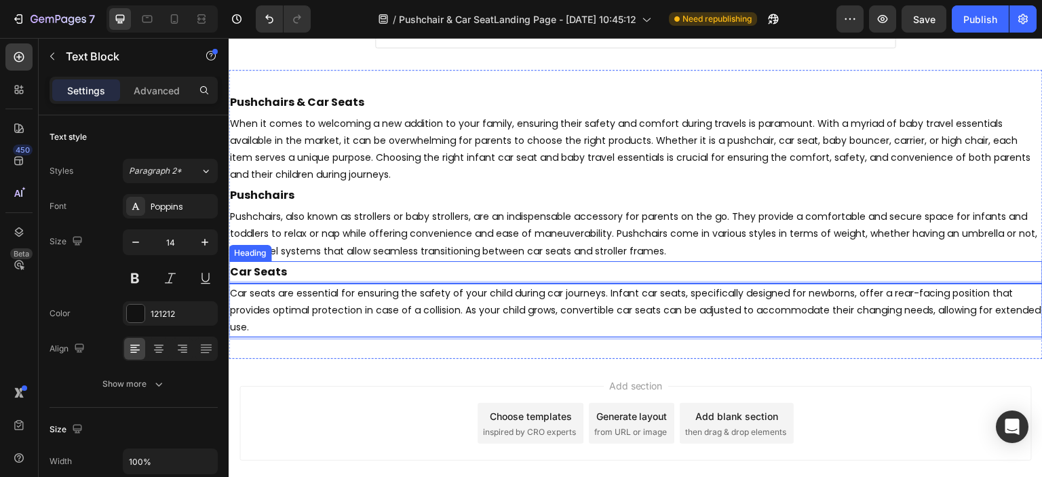
click at [267, 271] on p "Car Seats" at bounding box center [635, 272] width 811 height 20
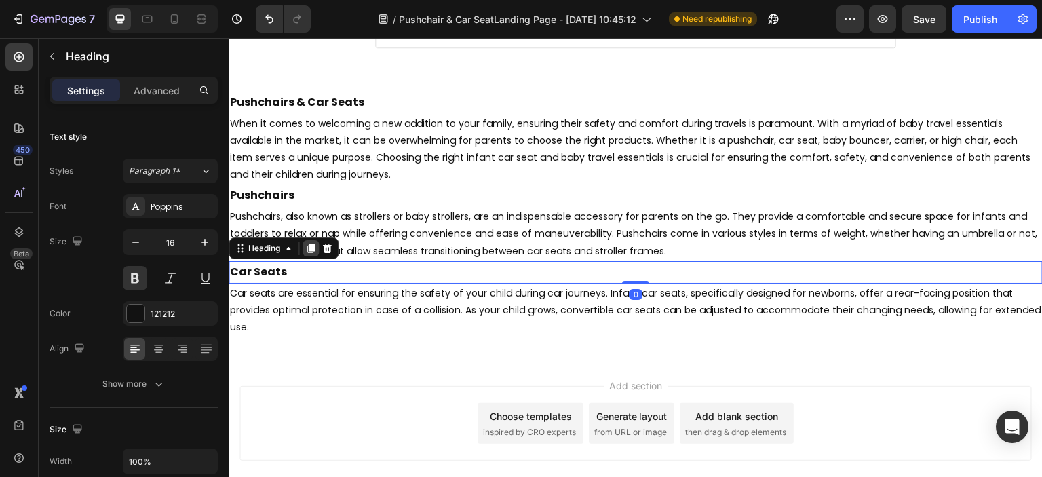
click at [307, 248] on icon at bounding box center [310, 248] width 11 height 11
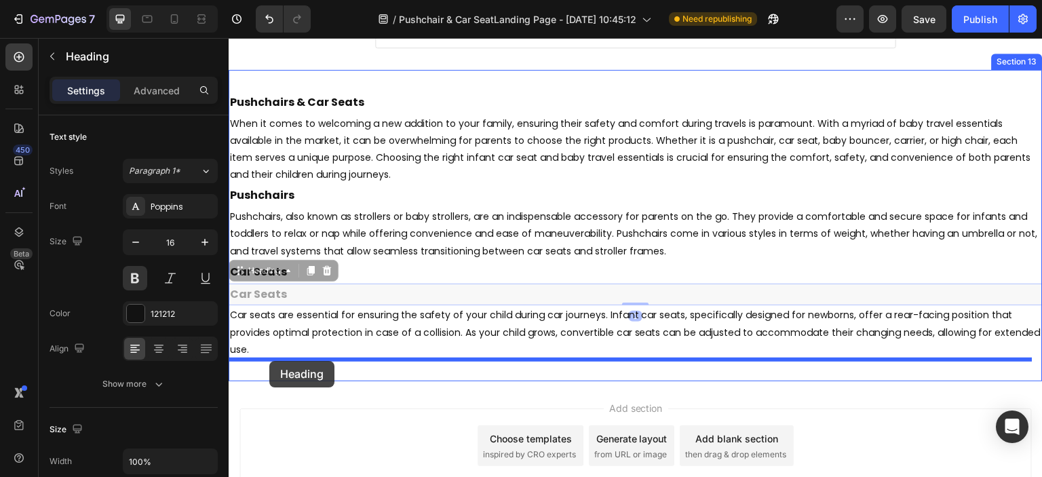
drag, startPoint x: 244, startPoint y: 269, endPoint x: 269, endPoint y: 361, distance: 95.6
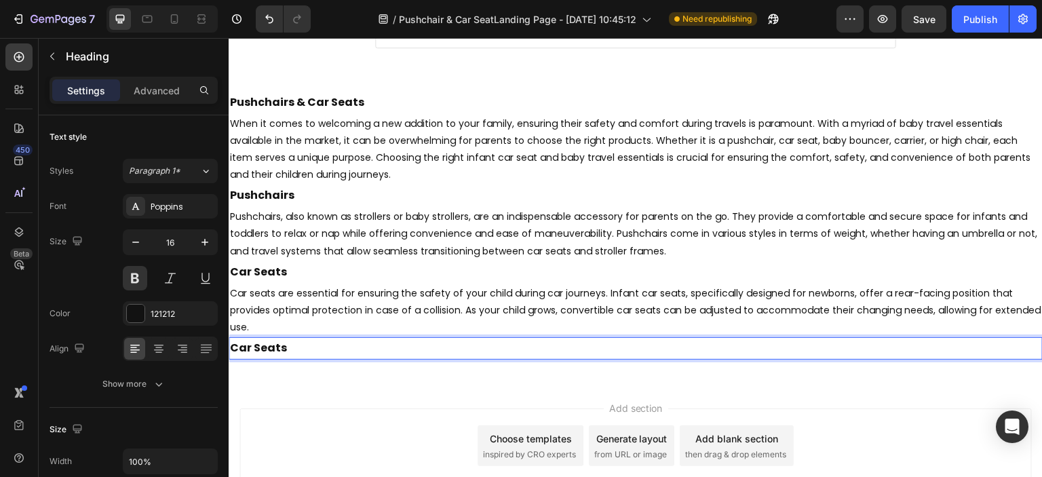
click at [254, 352] on h2 "Car Seats" at bounding box center [636, 348] width 814 height 22
click at [254, 352] on p "Car Seats" at bounding box center [635, 348] width 811 height 20
click at [300, 298] on p "Car seats are essential for ensuring the safety of your child during car journe…" at bounding box center [635, 311] width 811 height 52
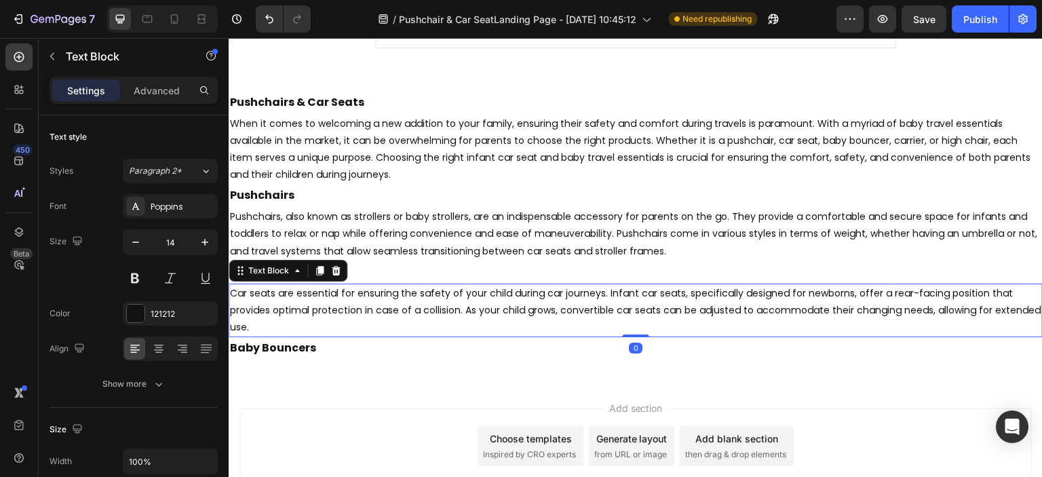
click at [309, 272] on div "Text Block" at bounding box center [288, 271] width 119 height 22
click at [315, 274] on icon at bounding box center [319, 270] width 11 height 11
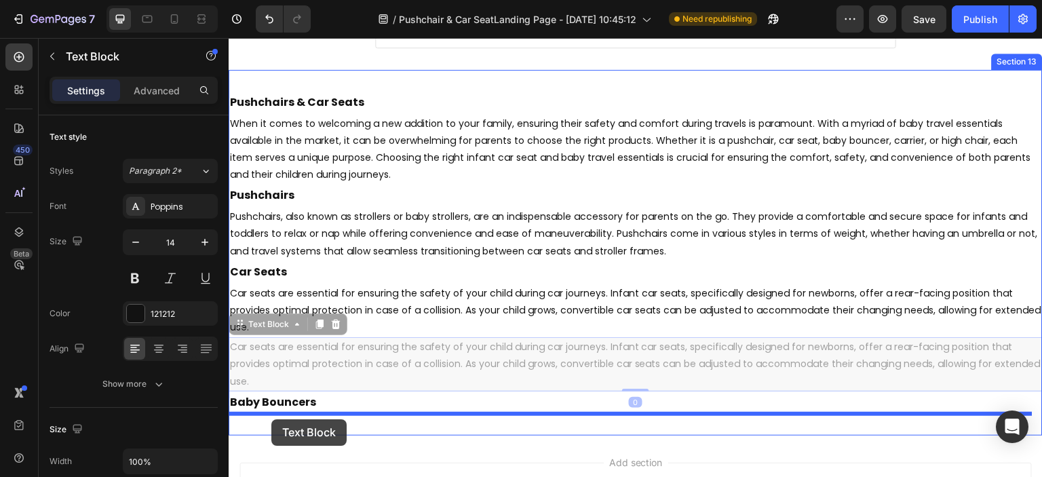
drag, startPoint x: 243, startPoint y: 323, endPoint x: 271, endPoint y: 419, distance: 99.8
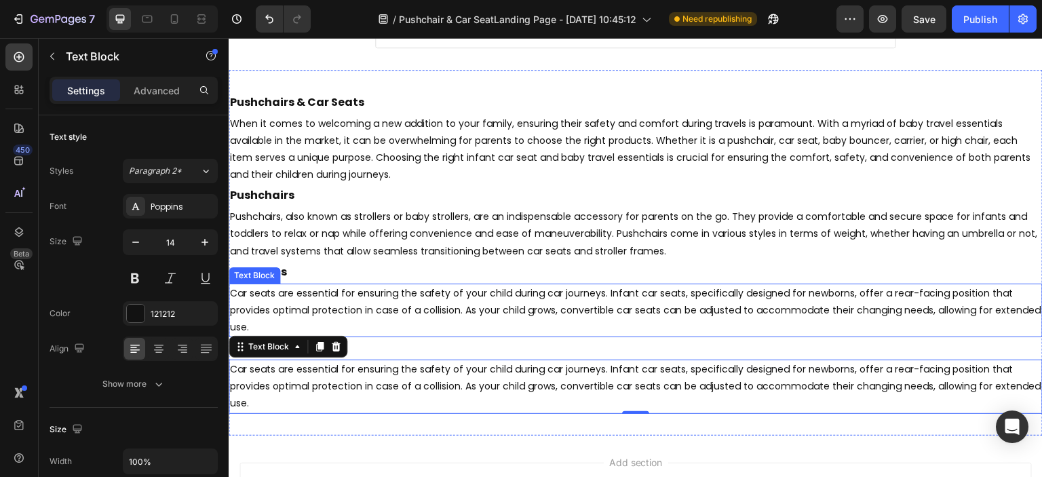
click at [920, 332] on p "Car seats are essential for ensuring the safety of your child during car journe…" at bounding box center [635, 311] width 811 height 52
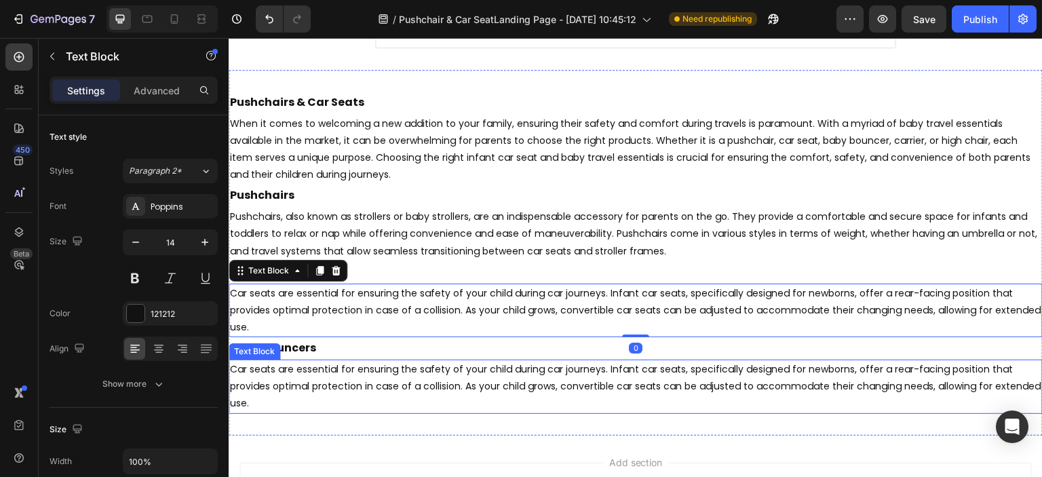
click at [380, 387] on p "Car seats are essential for ensuring the safety of your child during car journe…" at bounding box center [635, 387] width 811 height 52
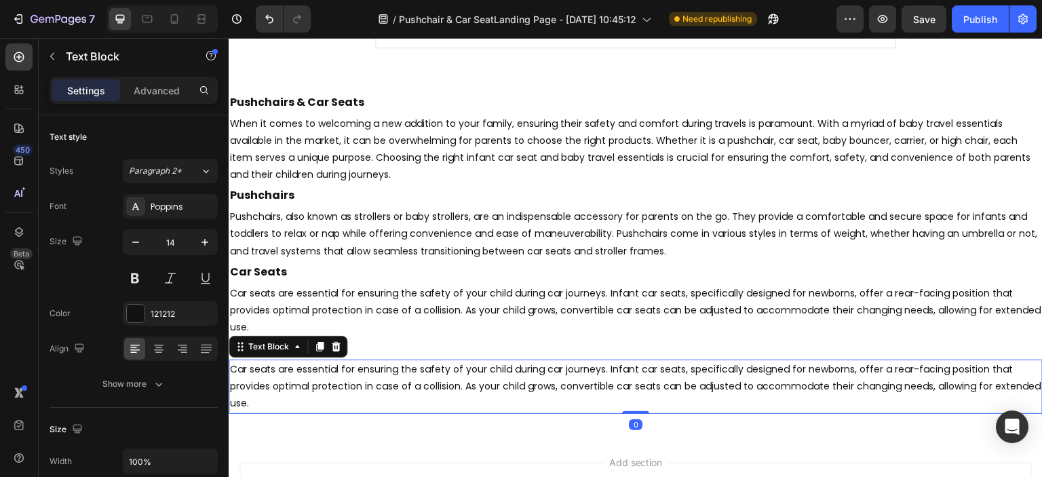
click at [380, 387] on p "Car seats are essential for ensuring the safety of your child during car journe…" at bounding box center [635, 387] width 811 height 52
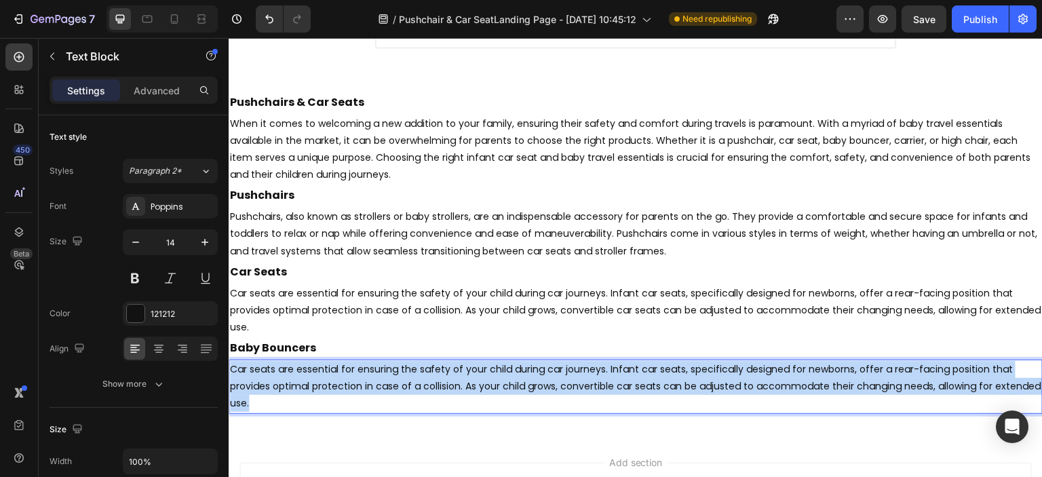
click at [380, 387] on p "Car seats are essential for ensuring the safety of your child during car journe…" at bounding box center [635, 387] width 811 height 52
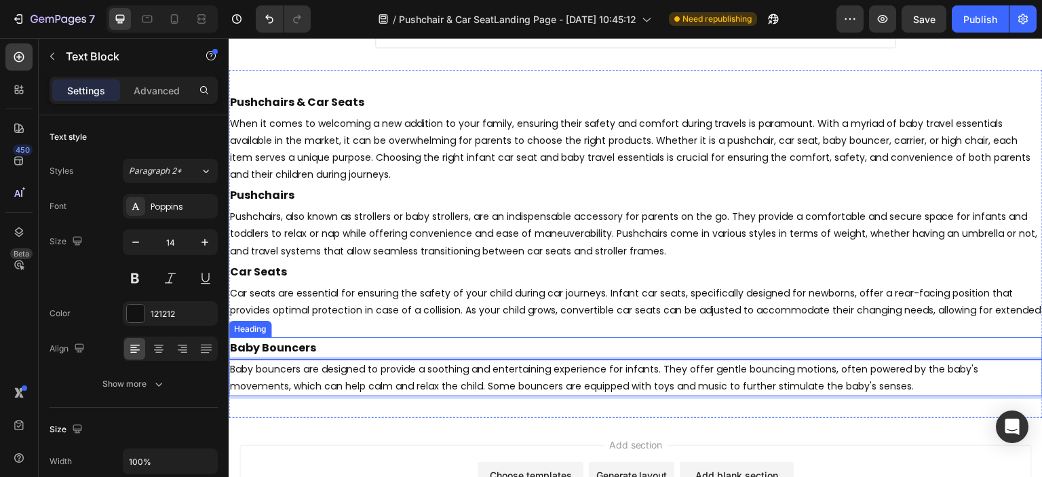
click at [317, 342] on p "Baby Bouncers" at bounding box center [635, 348] width 811 height 20
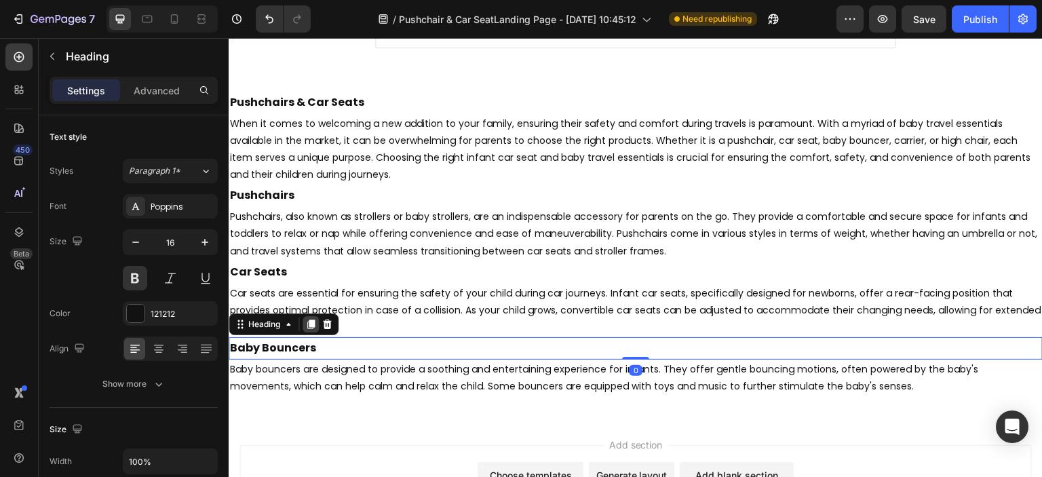
click at [309, 326] on icon at bounding box center [310, 324] width 11 height 11
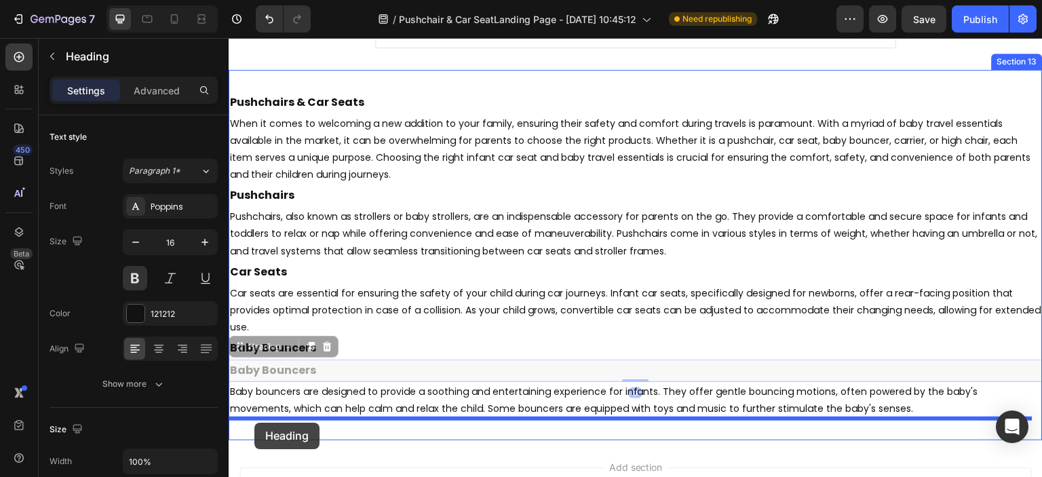
drag, startPoint x: 241, startPoint y: 355, endPoint x: 254, endPoint y: 423, distance: 68.5
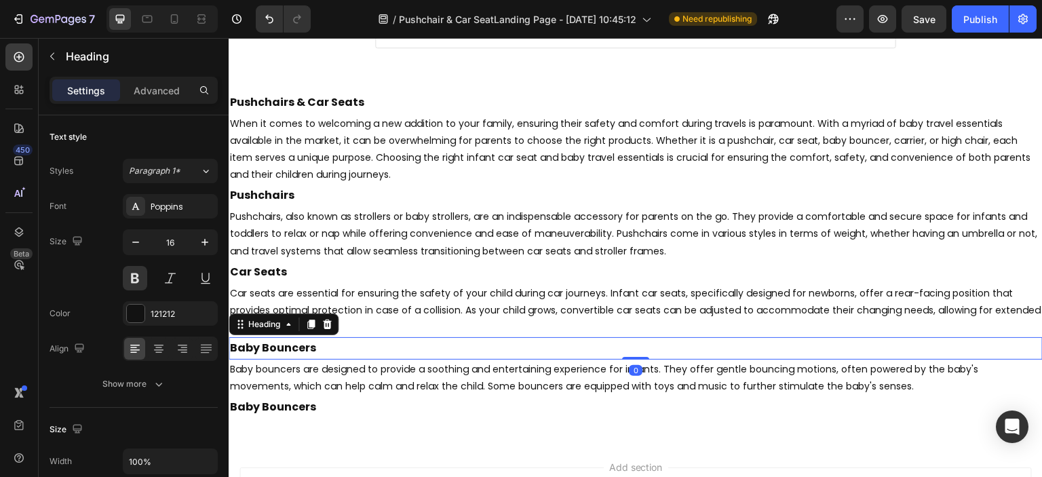
click at [933, 343] on p "Baby Bouncers" at bounding box center [635, 348] width 811 height 20
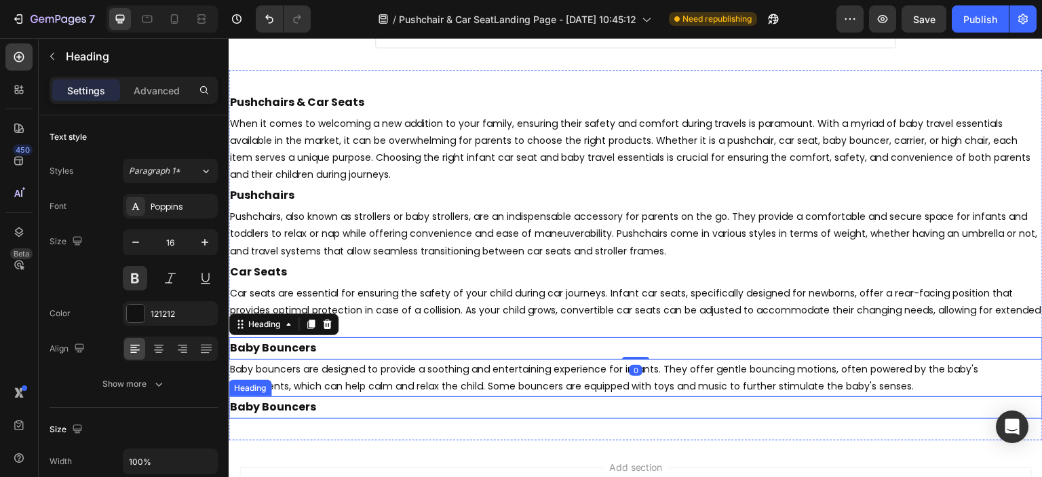
click at [286, 399] on h2 "Baby Bouncers" at bounding box center [636, 407] width 814 height 22
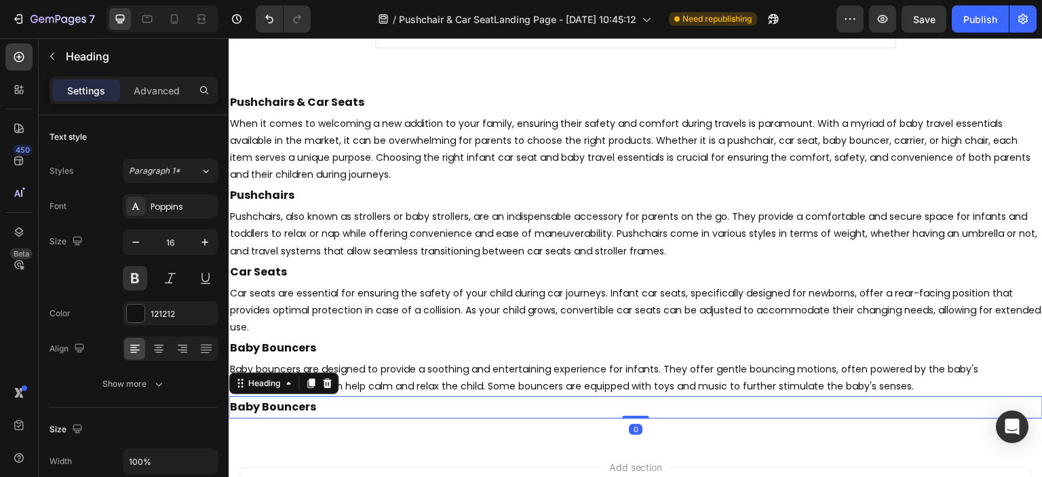
click at [288, 407] on h2 "Baby Bouncers" at bounding box center [636, 407] width 814 height 22
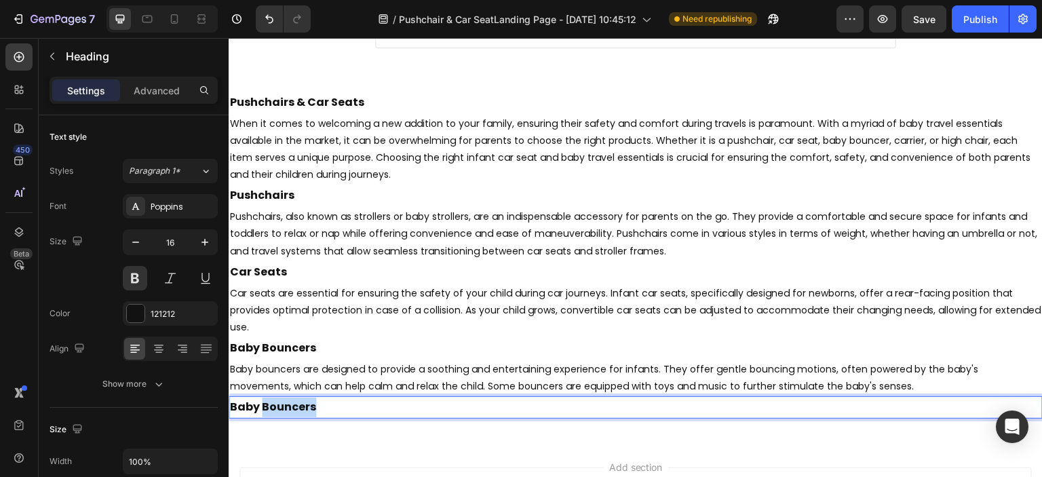
click at [288, 407] on p "Baby Bouncers" at bounding box center [635, 407] width 811 height 20
click at [308, 367] on p "Baby bouncers are designed to provide a soothing and entertaining experience fo…" at bounding box center [635, 378] width 811 height 34
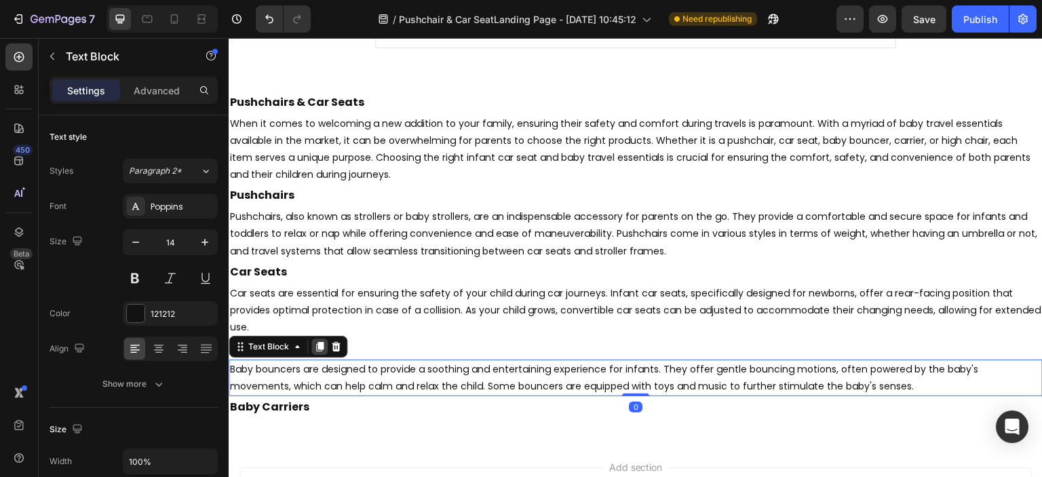
click at [317, 341] on icon at bounding box center [319, 346] width 11 height 11
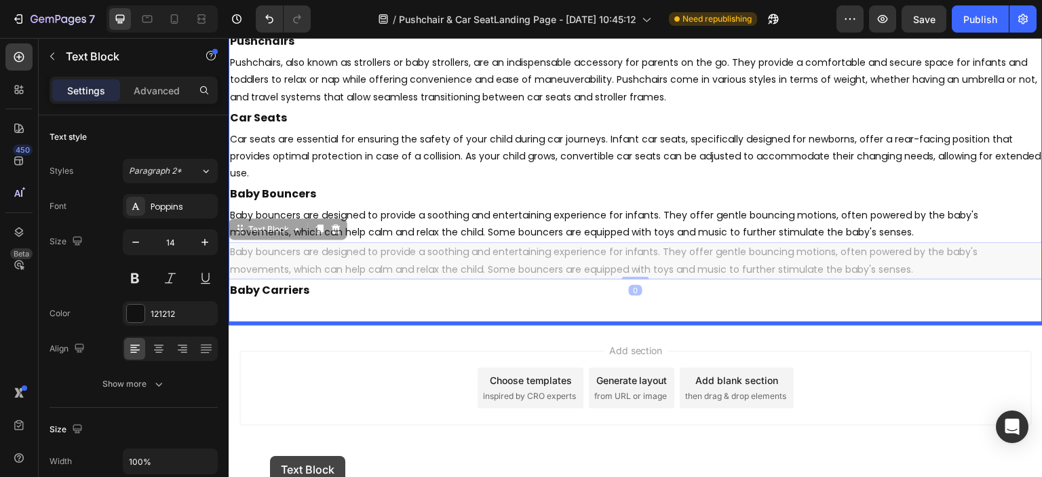
scroll to position [3306, 0]
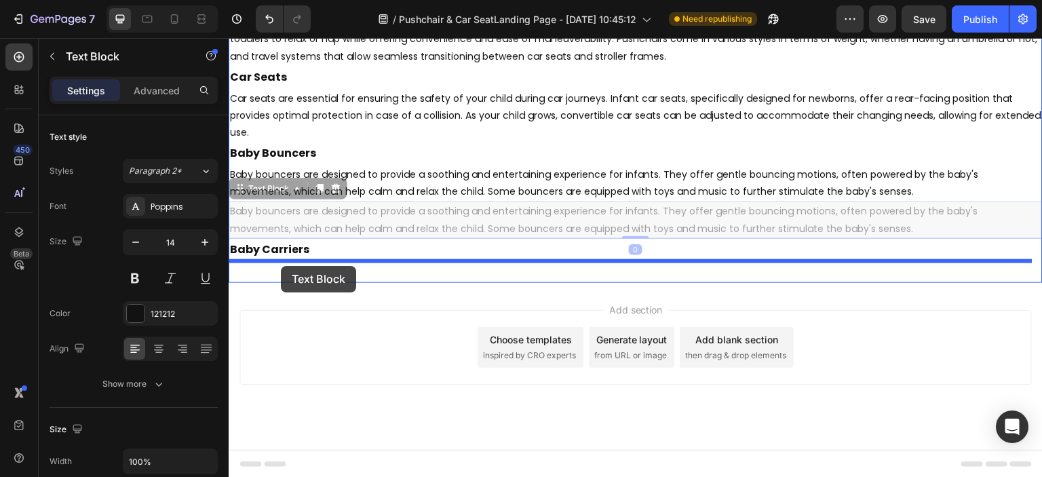
drag, startPoint x: 246, startPoint y: 383, endPoint x: 281, endPoint y: 266, distance: 122.5
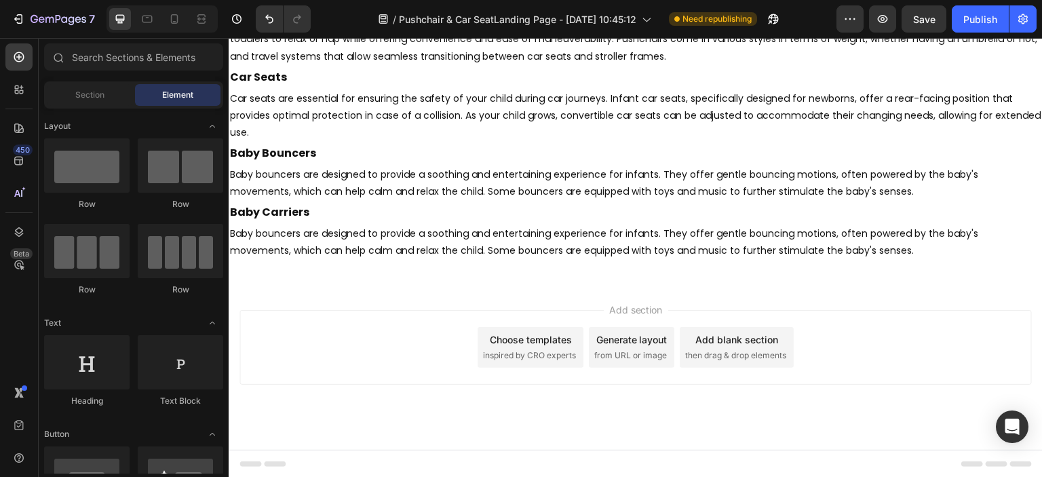
click at [947, 310] on div "Add section Choose templates inspired by CRO experts Generate layout from URL o…" at bounding box center [635, 347] width 792 height 75
click at [343, 241] on p "Baby bouncers are designed to provide a soothing and entertaining experience fo…" at bounding box center [635, 242] width 811 height 34
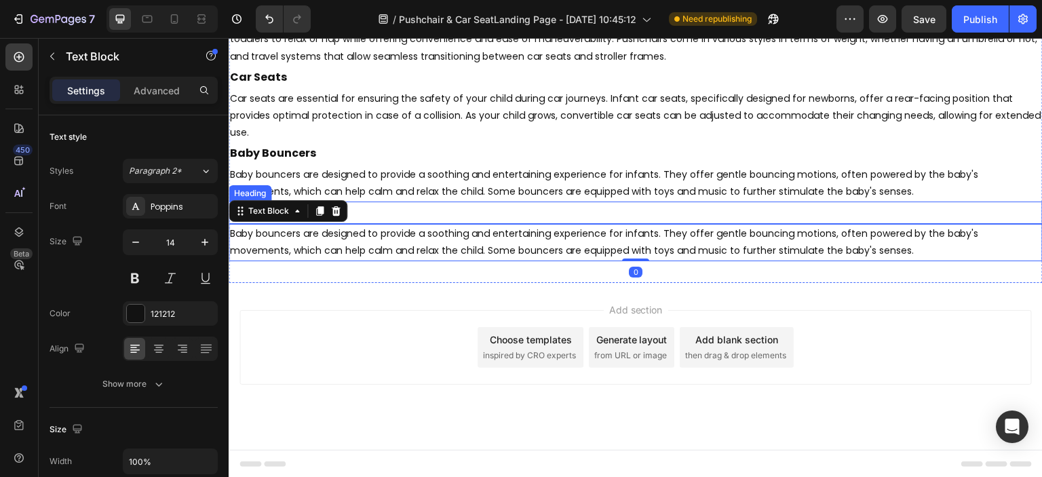
click at [399, 203] on p "Baby Carriers" at bounding box center [635, 213] width 811 height 20
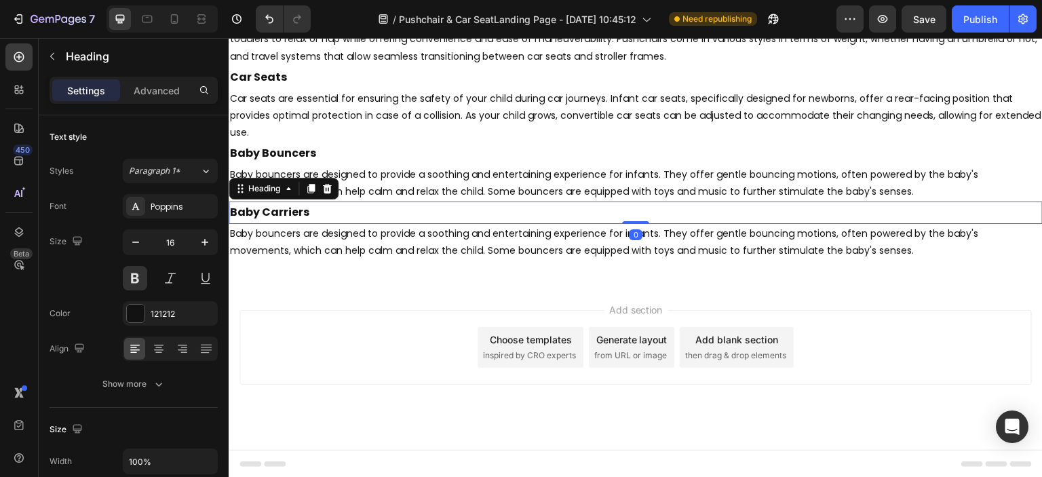
click at [301, 179] on div "Heading" at bounding box center [284, 189] width 110 height 22
click at [307, 184] on icon at bounding box center [310, 188] width 11 height 11
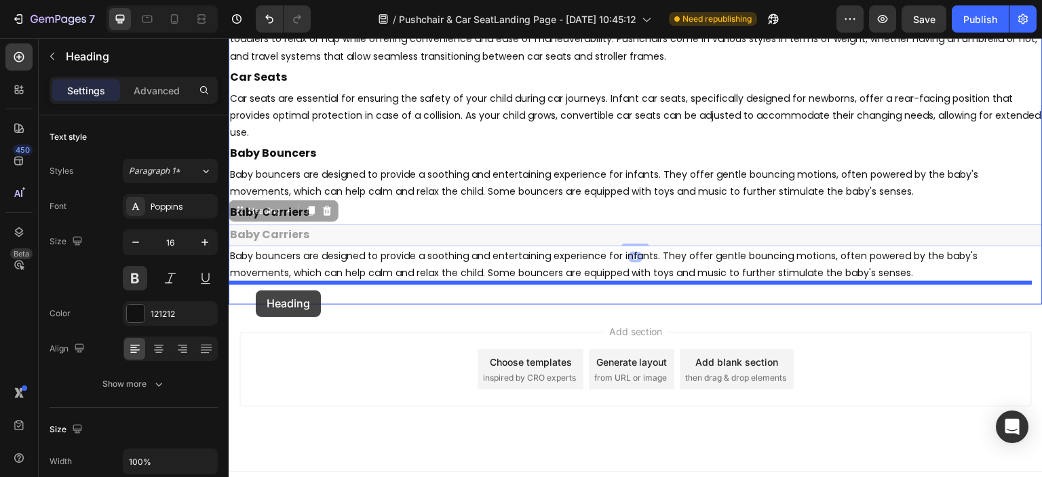
drag, startPoint x: 243, startPoint y: 209, endPoint x: 256, endPoint y: 290, distance: 82.4
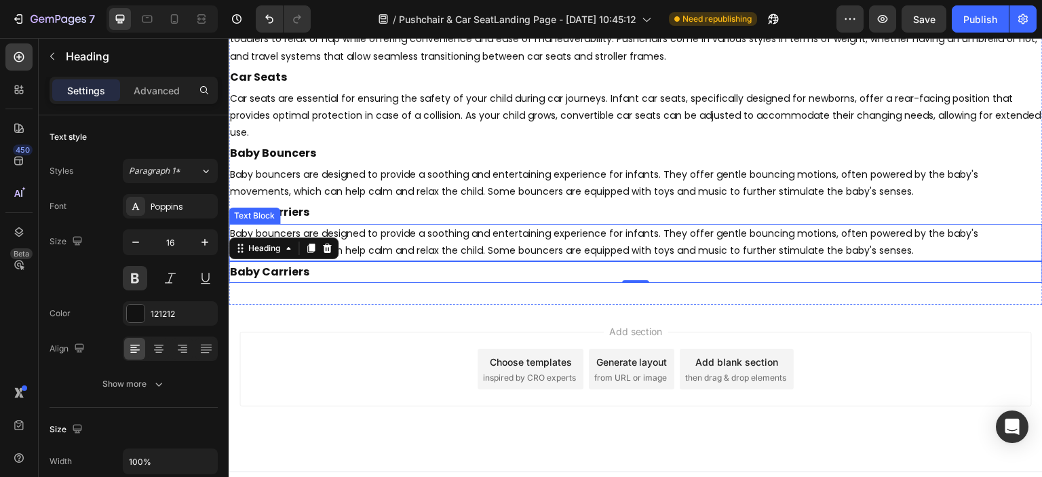
click at [341, 235] on p "Baby bouncers are designed to provide a soothing and entertaining experience fo…" at bounding box center [635, 242] width 811 height 34
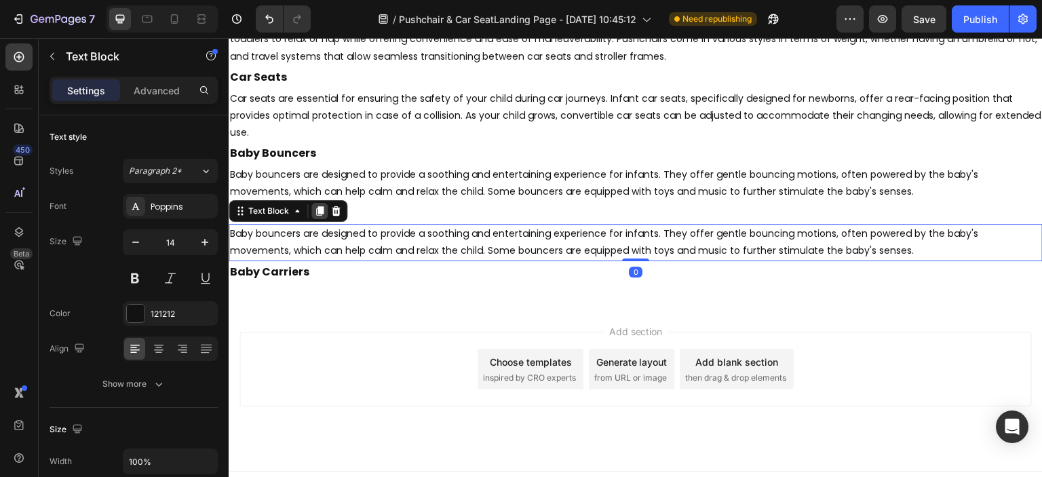
click at [321, 209] on icon at bounding box center [319, 210] width 7 height 9
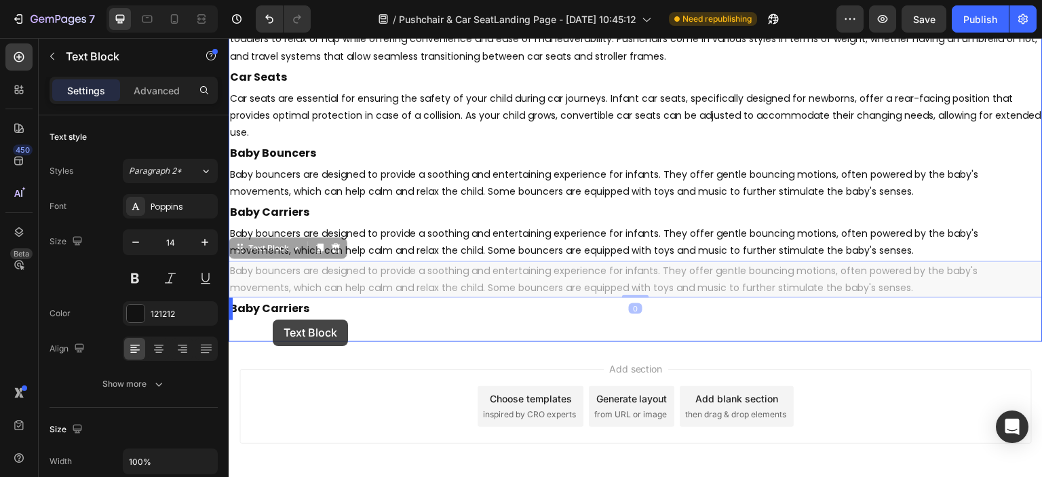
drag, startPoint x: 244, startPoint y: 242, endPoint x: 273, endPoint y: 319, distance: 82.4
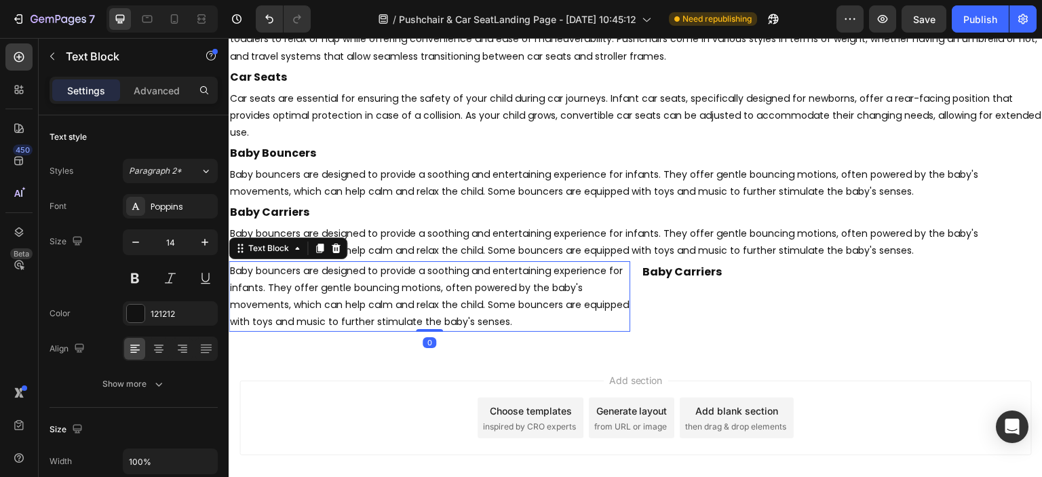
click at [273, 319] on p "Baby bouncers are designed to provide a soothing and entertaining experience fo…" at bounding box center [429, 296] width 399 height 68
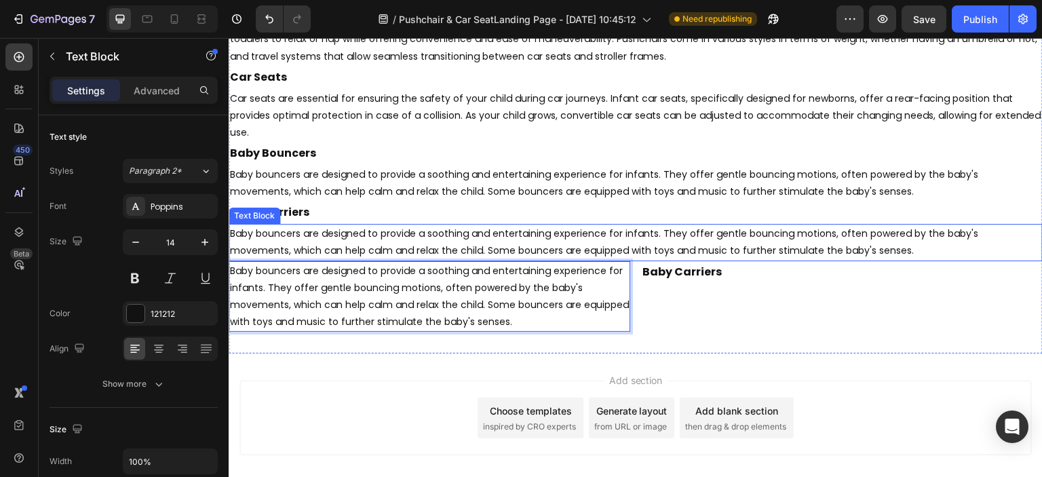
click at [604, 239] on p "Baby bouncers are designed to provide a soothing and entertaining experience fo…" at bounding box center [635, 242] width 811 height 34
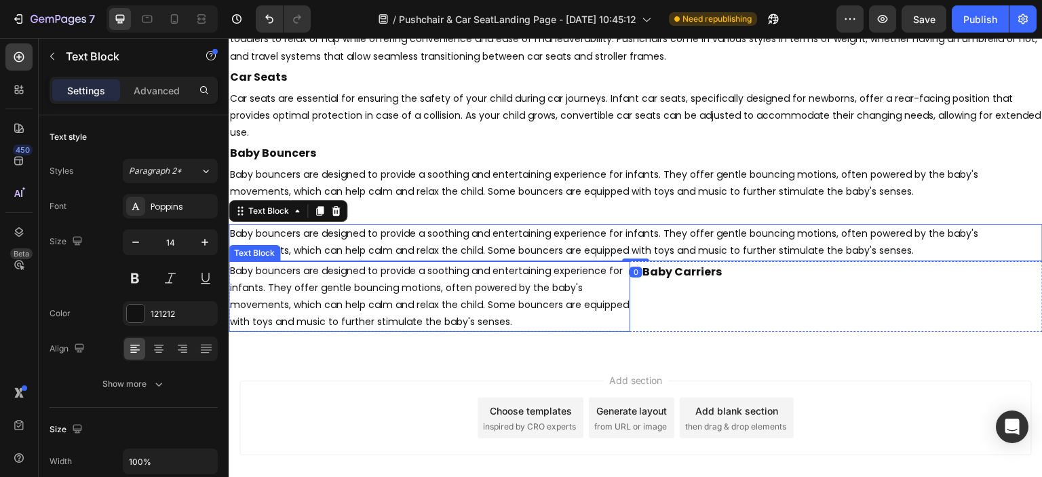
click at [490, 286] on p "Baby bouncers are designed to provide a soothing and entertaining experience fo…" at bounding box center [429, 296] width 399 height 68
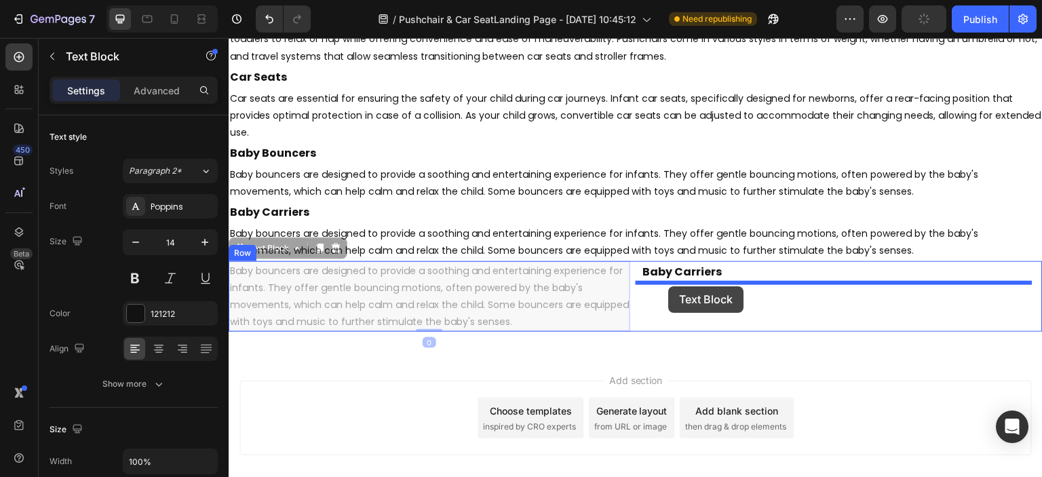
drag, startPoint x: 246, startPoint y: 252, endPoint x: 669, endPoint y: 286, distance: 424.5
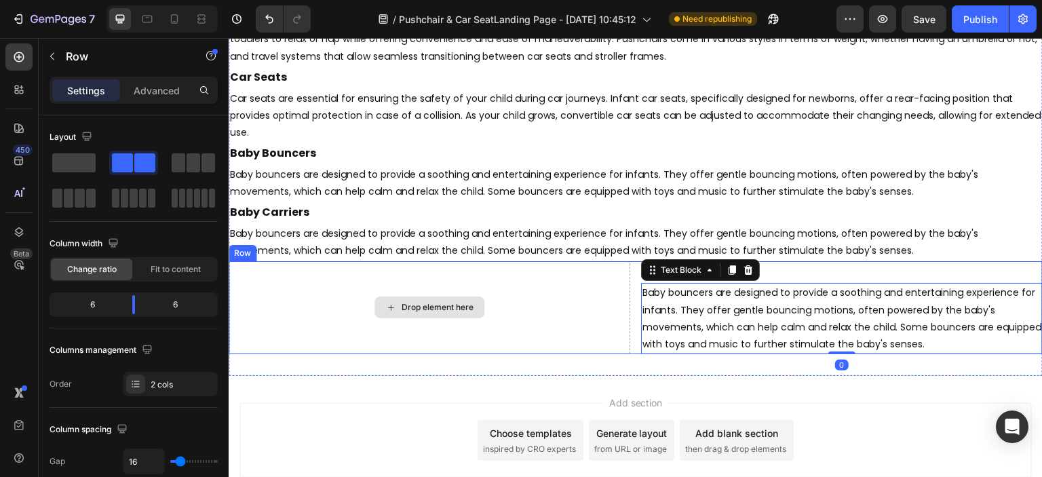
click at [565, 288] on div "Drop element here" at bounding box center [429, 308] width 401 height 94
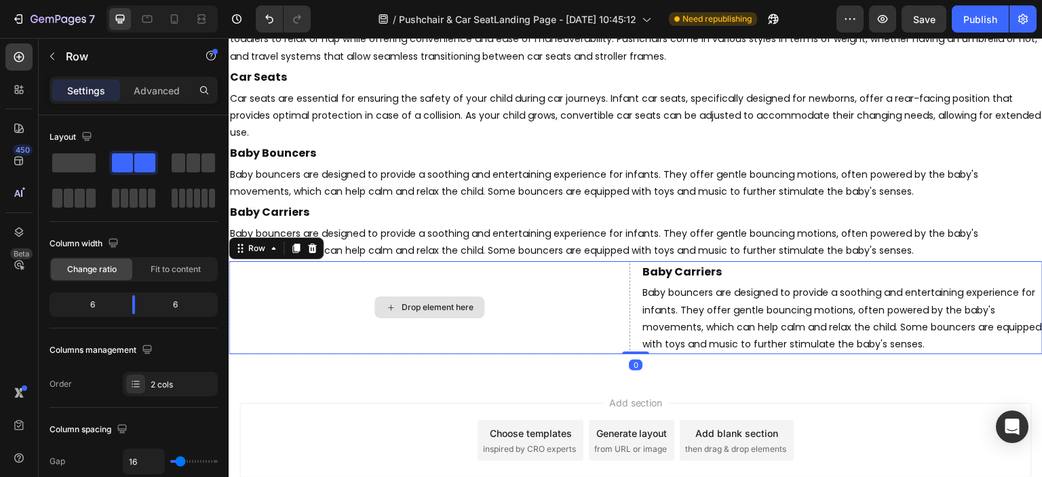
click at [590, 287] on div "Drop element here" at bounding box center [429, 308] width 401 height 94
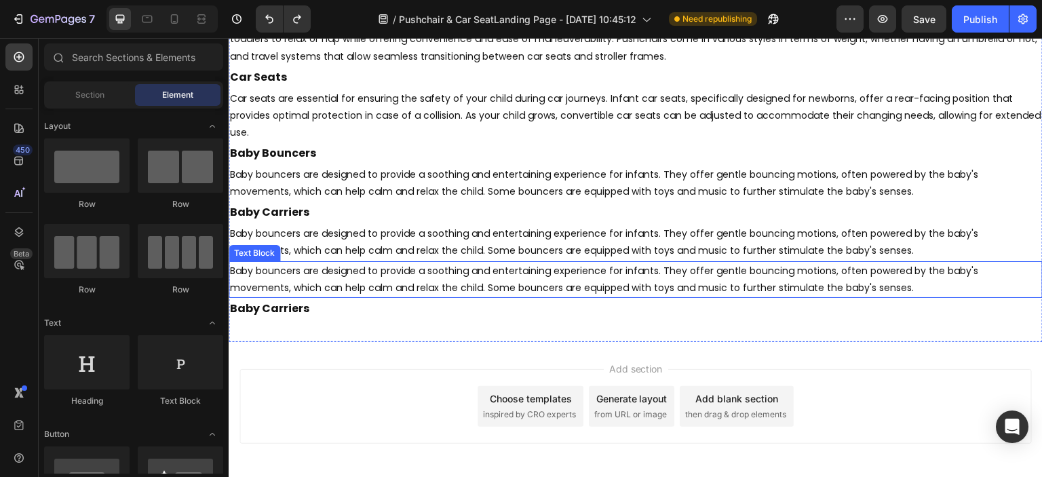
click at [280, 271] on p "Baby bouncers are designed to provide a soothing and entertaining experience fo…" at bounding box center [635, 279] width 811 height 34
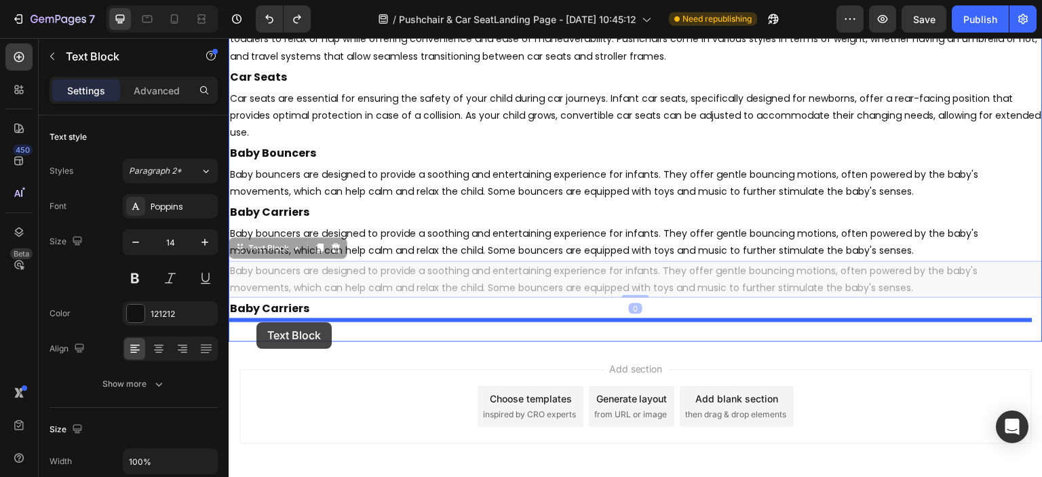
drag, startPoint x: 244, startPoint y: 250, endPoint x: 258, endPoint y: 322, distance: 73.8
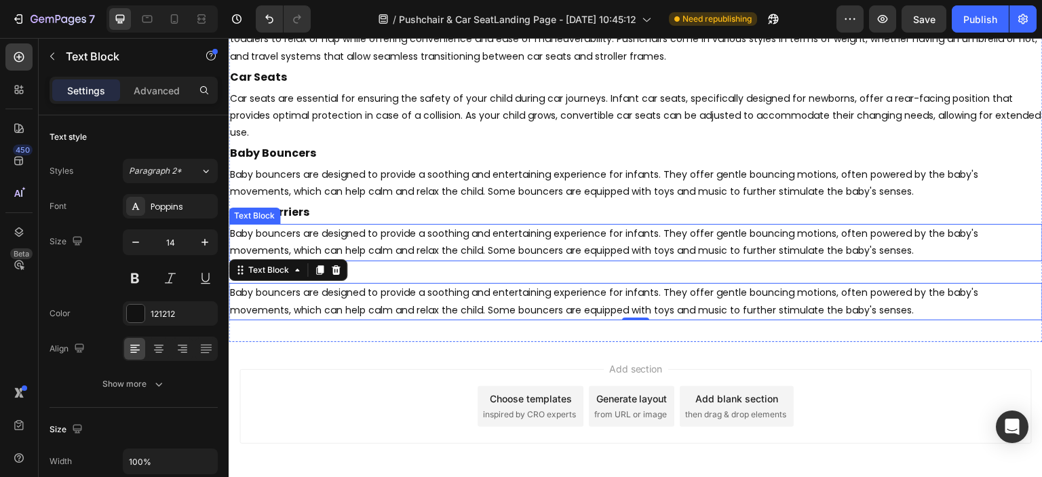
click at [939, 245] on p "Baby bouncers are designed to provide a soothing and entertaining experience fo…" at bounding box center [635, 242] width 811 height 34
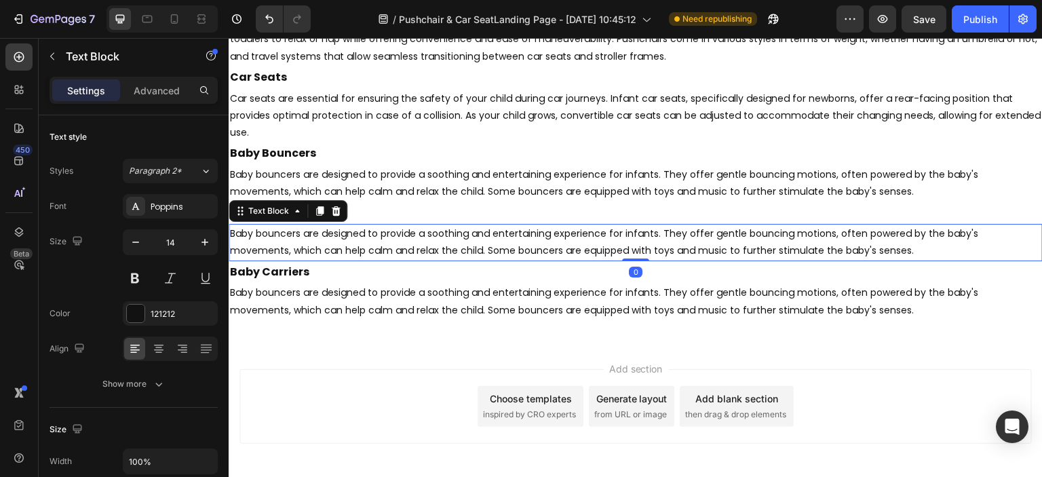
click at [395, 247] on p "Baby bouncers are designed to provide a soothing and entertaining experience fo…" at bounding box center [635, 242] width 811 height 34
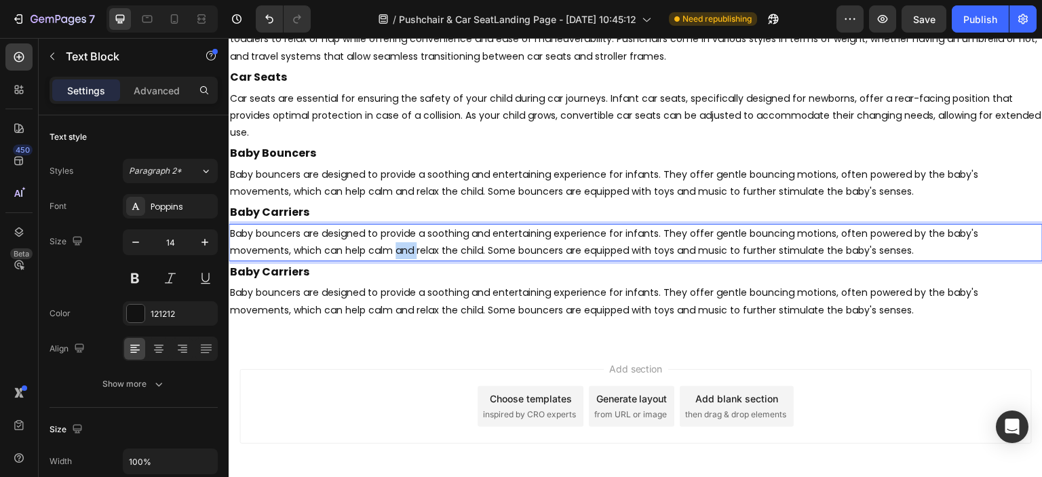
click at [395, 247] on p "Baby bouncers are designed to provide a soothing and entertaining experience fo…" at bounding box center [635, 242] width 811 height 34
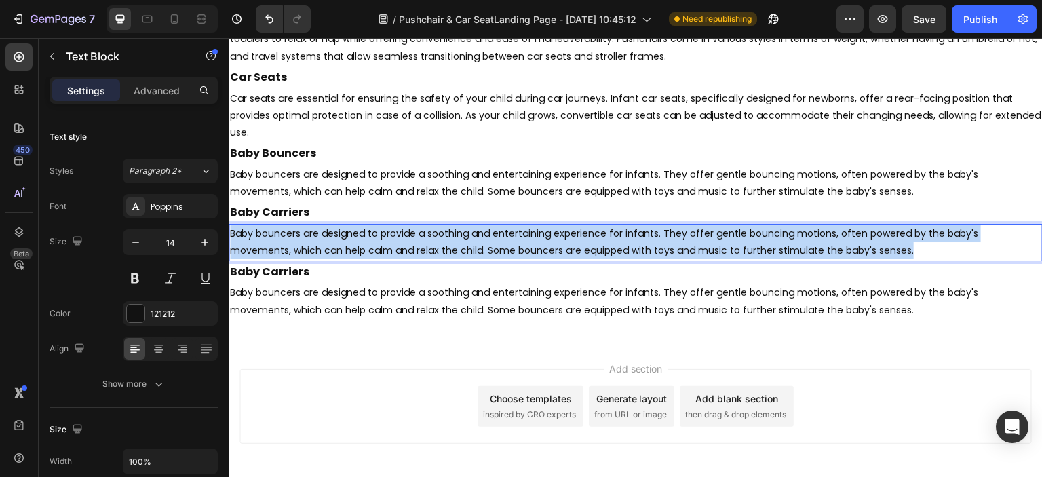
click at [395, 247] on p "Baby bouncers are designed to provide a soothing and entertaining experience fo…" at bounding box center [635, 242] width 811 height 34
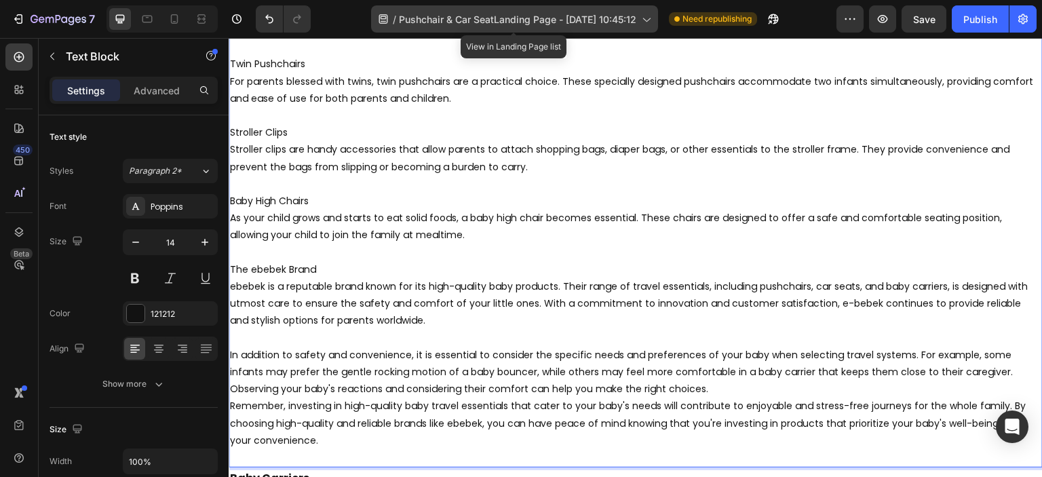
scroll to position [3365, 0]
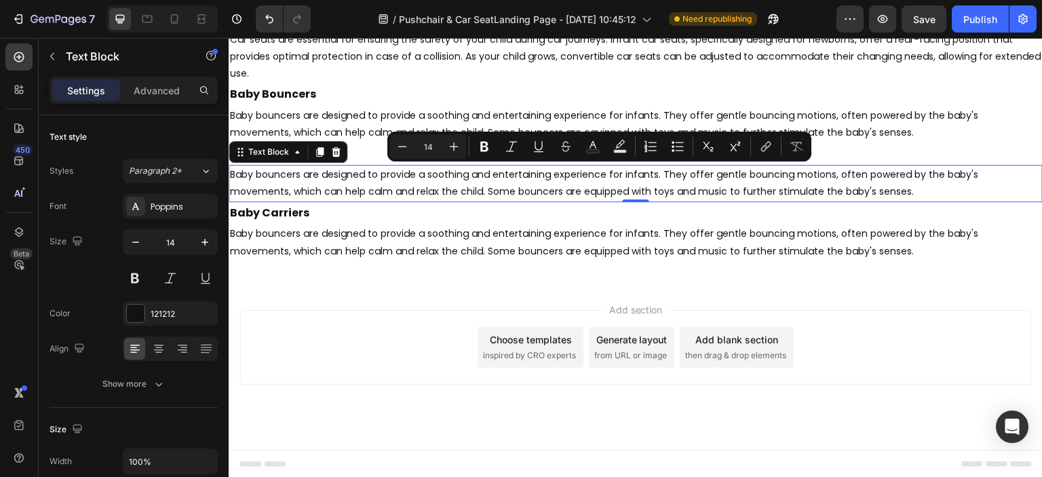
click at [935, 295] on div "Add section Choose templates inspired by CRO experts Generate layout from URL o…" at bounding box center [636, 366] width 814 height 167
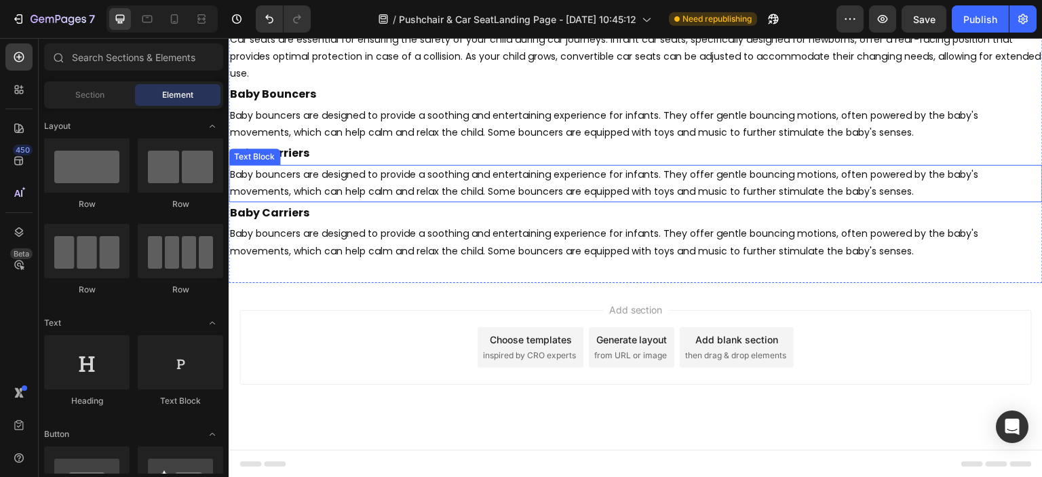
click at [408, 180] on p "Baby bouncers are designed to provide a soothing and entertaining experience fo…" at bounding box center [635, 183] width 811 height 34
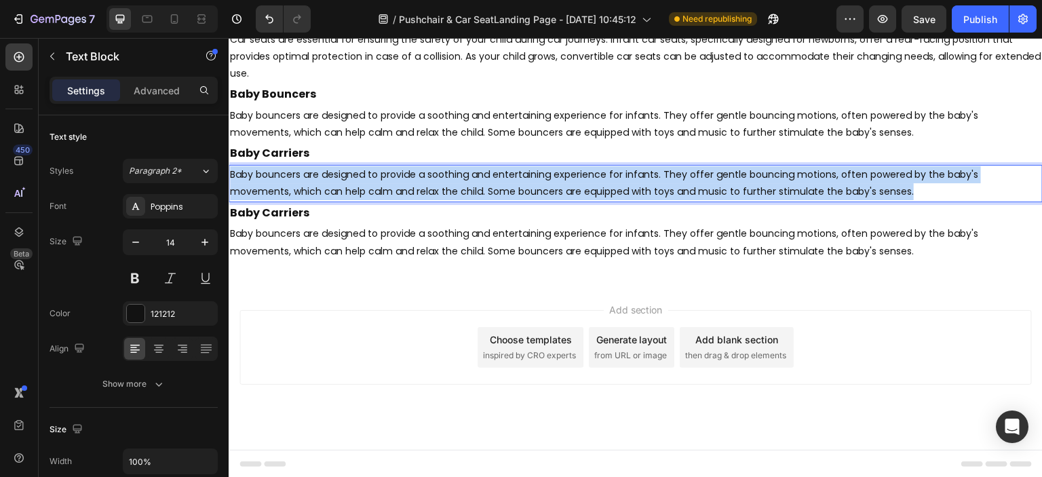
click at [408, 180] on p "Baby bouncers are designed to provide a soothing and entertaining experience fo…" at bounding box center [635, 183] width 811 height 34
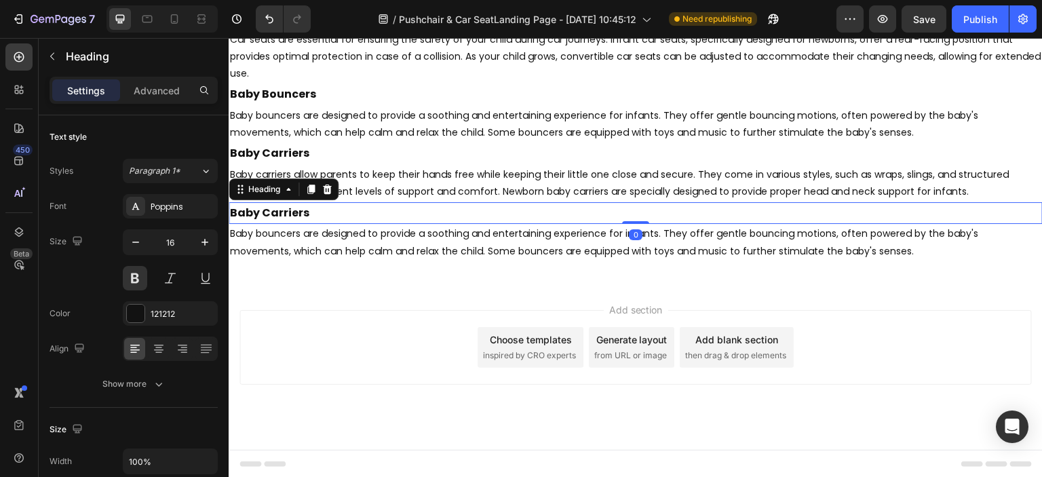
click at [923, 214] on h2 "Baby Carriers" at bounding box center [636, 213] width 814 height 22
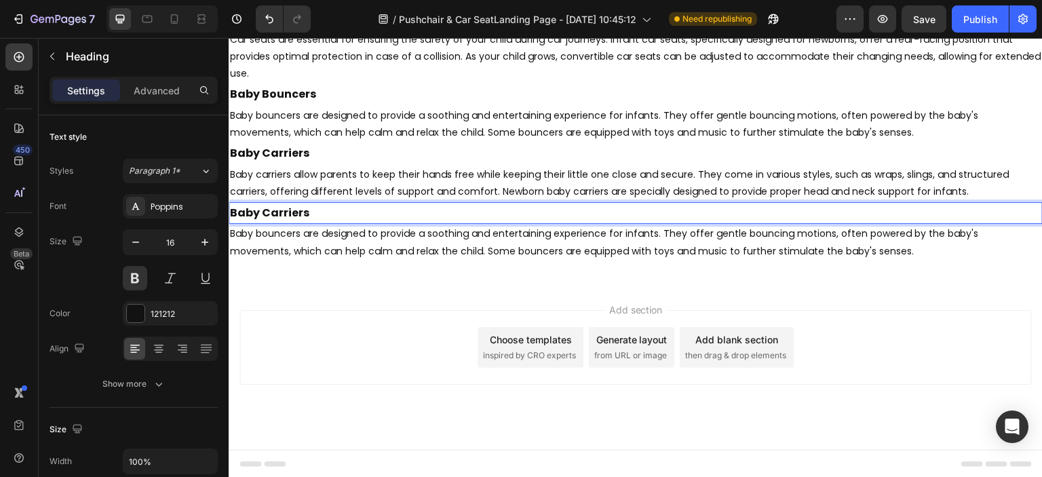
click at [273, 217] on h2 "Baby Carriers" at bounding box center [636, 213] width 814 height 22
click at [273, 217] on p "Baby Carriers" at bounding box center [635, 213] width 811 height 20
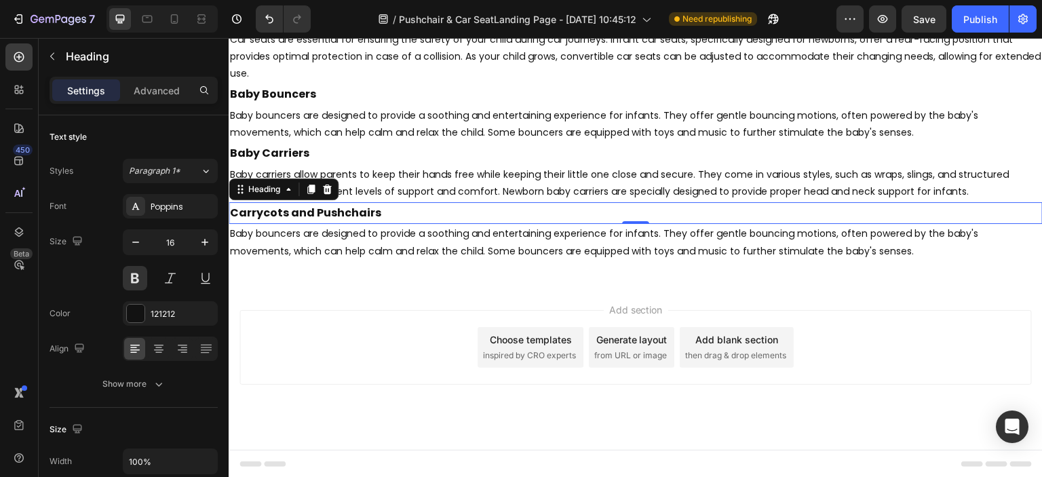
click at [936, 233] on p "Baby bouncers are designed to provide a soothing and entertaining experience fo…" at bounding box center [635, 242] width 811 height 34
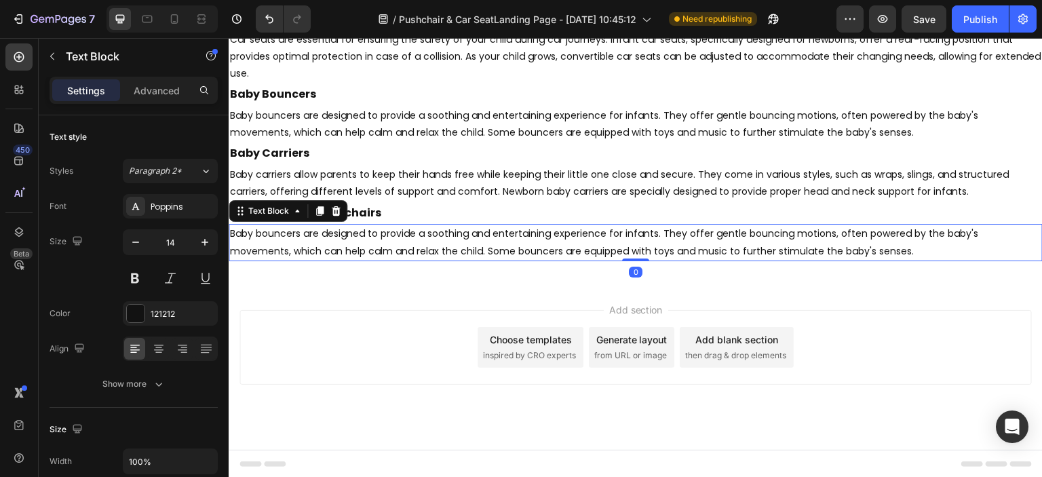
click at [442, 242] on p "Baby bouncers are designed to provide a soothing and entertaining experience fo…" at bounding box center [635, 242] width 811 height 34
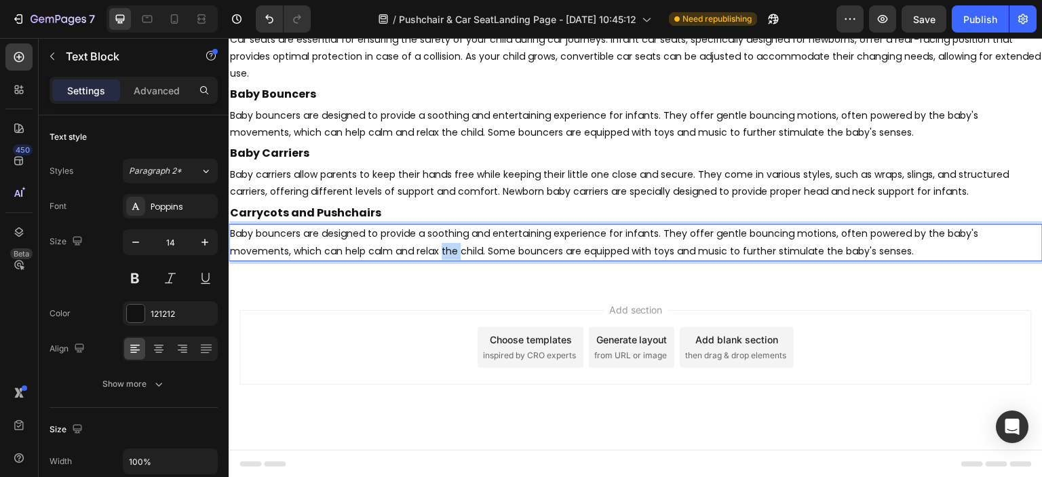
click at [442, 242] on p "Baby bouncers are designed to provide a soothing and entertaining experience fo…" at bounding box center [635, 242] width 811 height 34
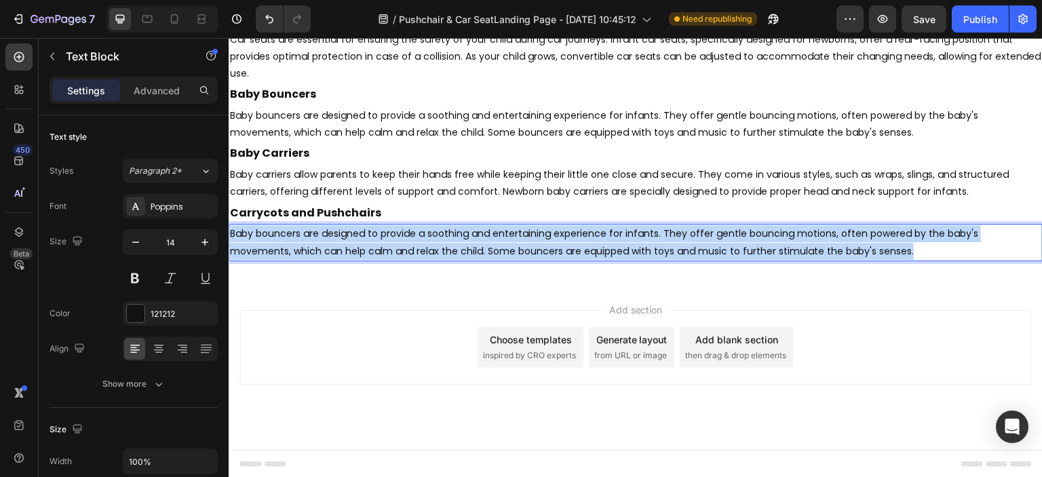
click at [442, 242] on p "Baby bouncers are designed to provide a soothing and entertaining experience fo…" at bounding box center [635, 242] width 811 height 34
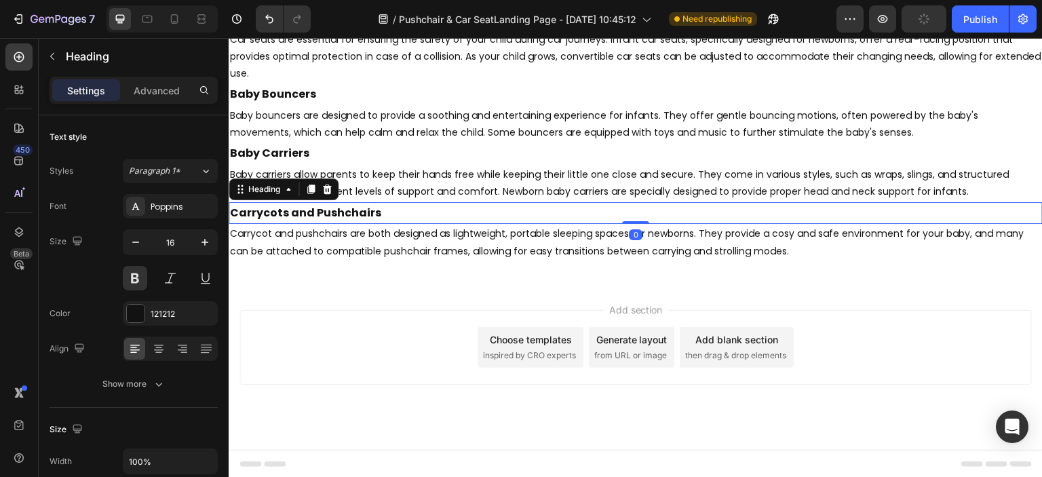
click at [358, 212] on p "Carrycots and Pushchairs" at bounding box center [635, 213] width 811 height 20
click at [307, 187] on icon at bounding box center [310, 189] width 11 height 11
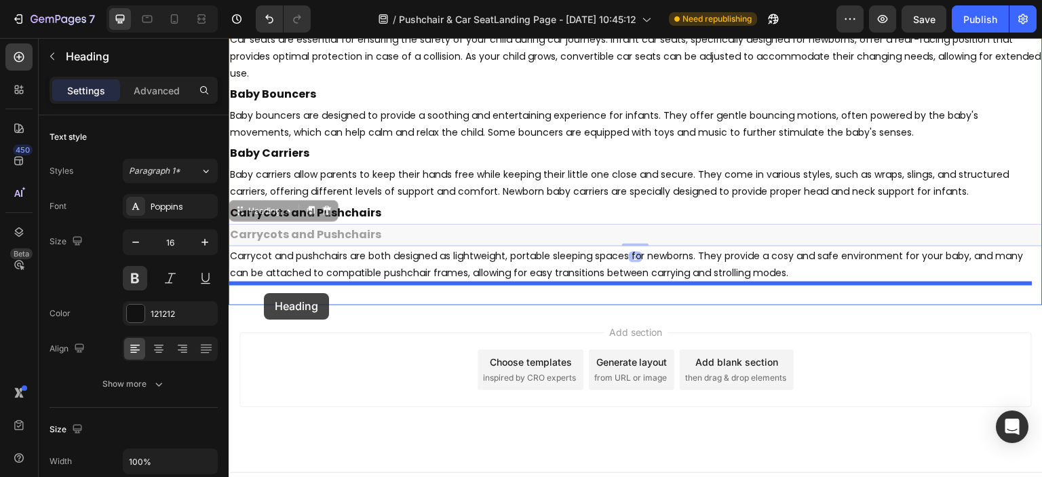
drag, startPoint x: 247, startPoint y: 211, endPoint x: 264, endPoint y: 293, distance: 83.8
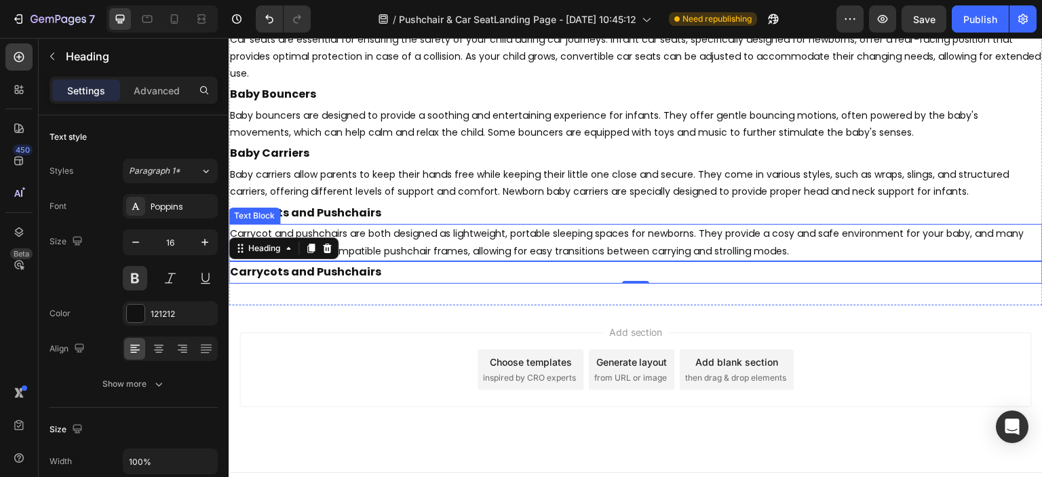
click at [403, 241] on p "Carrycot and pushchairs are both designed as lightweight, portable sleeping spa…" at bounding box center [635, 242] width 811 height 34
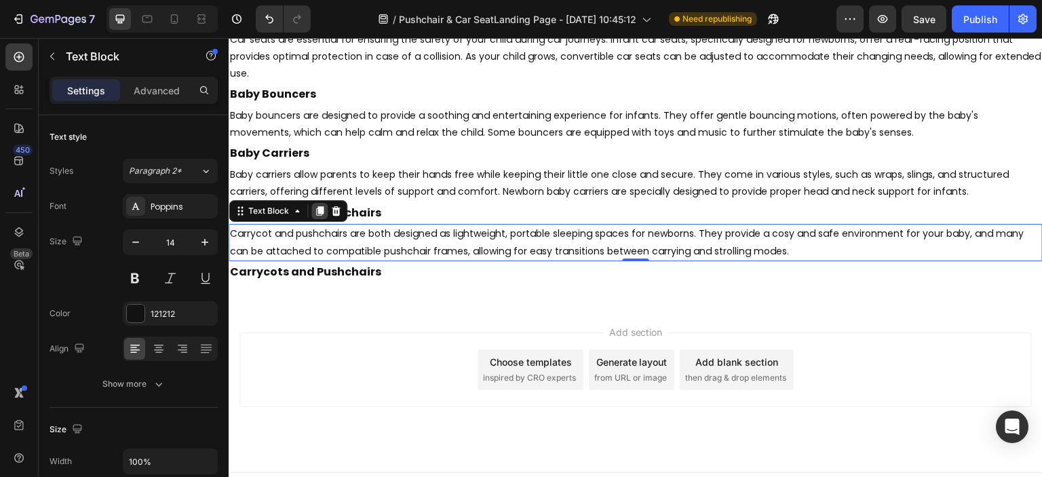
click at [317, 215] on icon at bounding box center [319, 211] width 7 height 9
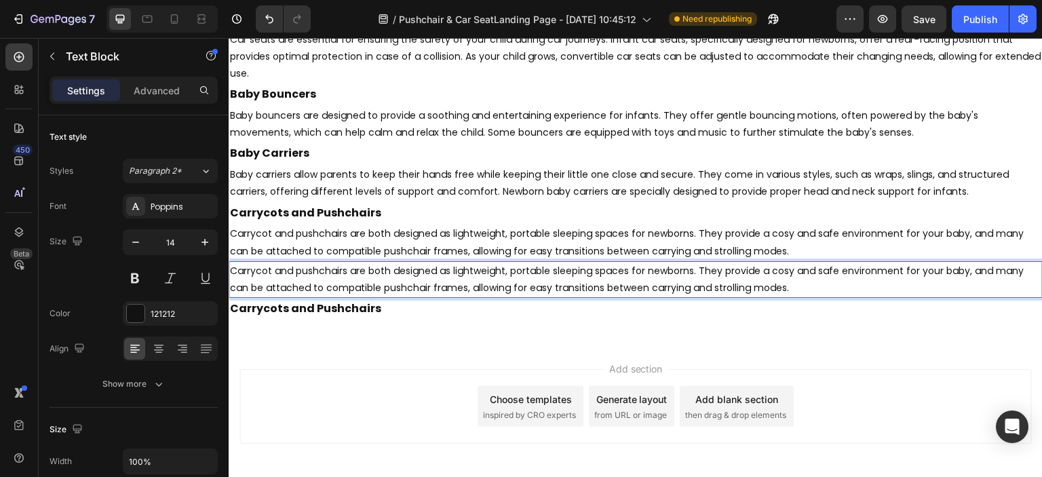
click at [266, 281] on p "Carrycot and pushchairs are both designed as lightweight, portable sleeping spa…" at bounding box center [635, 279] width 811 height 34
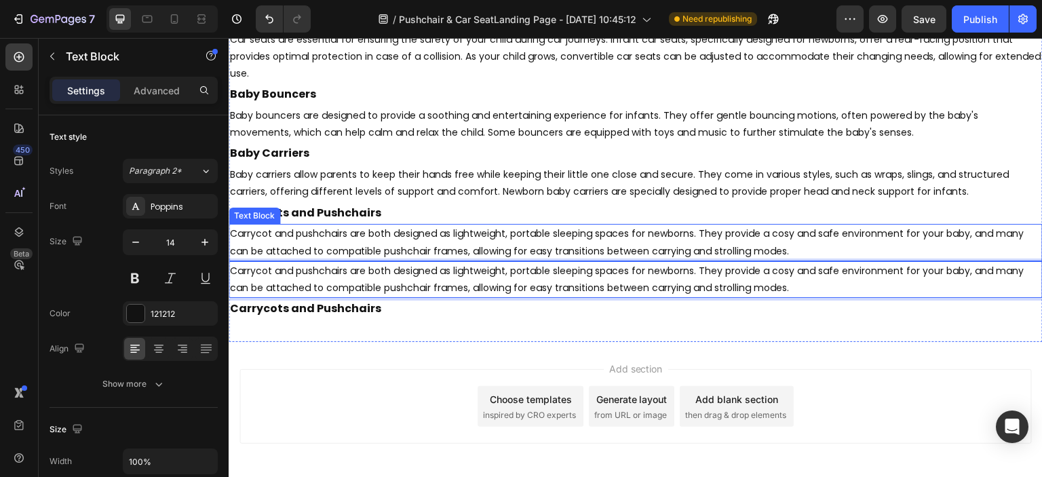
click at [359, 235] on p "Carrycot and pushchairs are both designed as lightweight, portable sleeping spa…" at bounding box center [635, 242] width 811 height 34
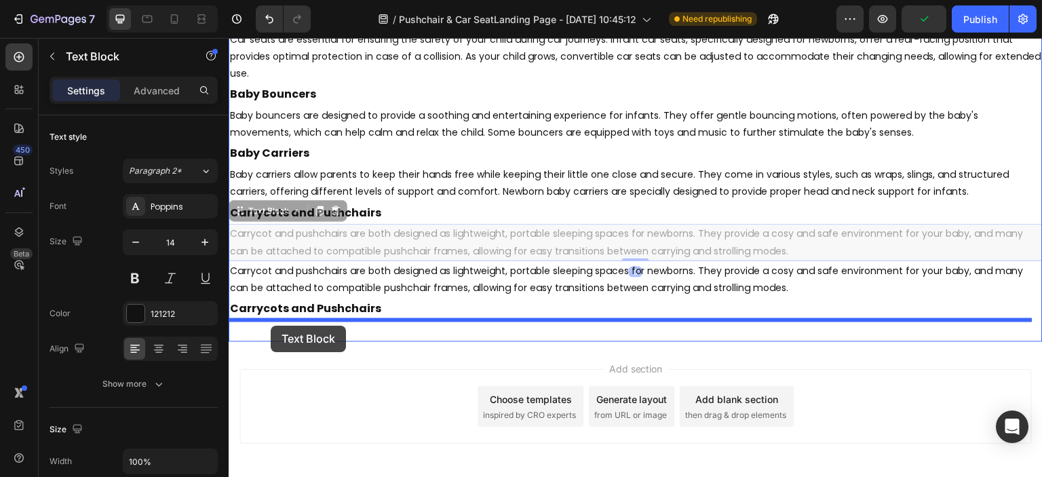
drag, startPoint x: 245, startPoint y: 214, endPoint x: 271, endPoint y: 326, distance: 114.2
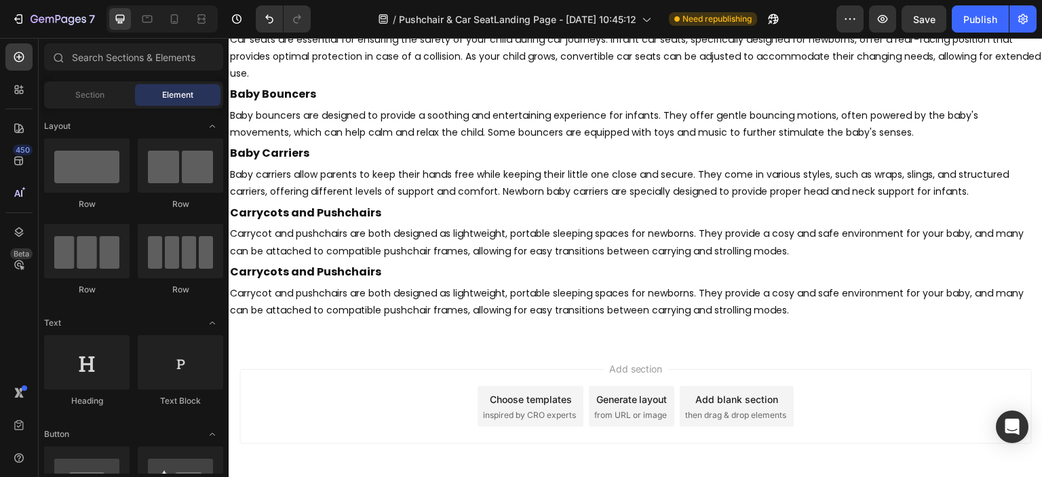
click at [413, 370] on div "Add section Choose templates inspired by CRO experts Generate layout from URL o…" at bounding box center [635, 406] width 792 height 75
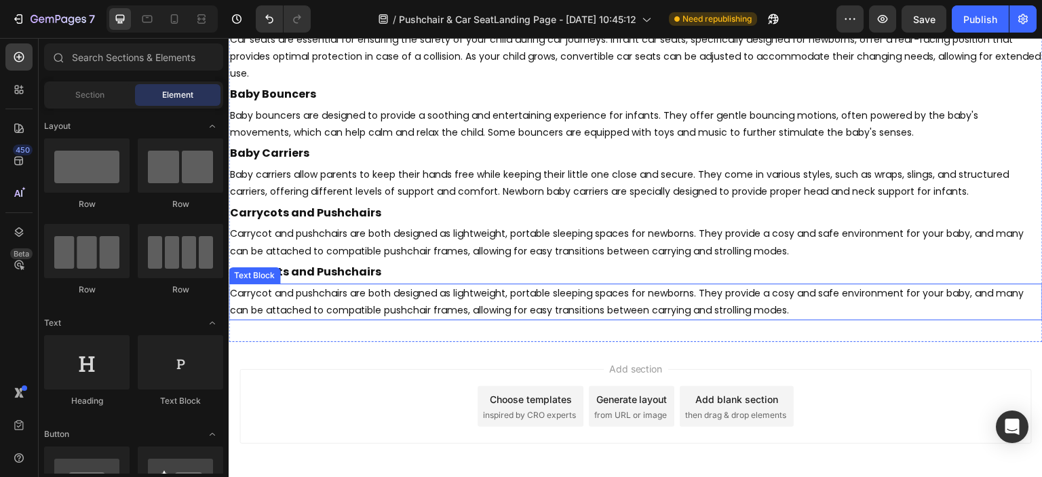
click at [385, 304] on p "Carrycot and pushchairs are both designed as lightweight, portable sleeping spa…" at bounding box center [635, 302] width 811 height 34
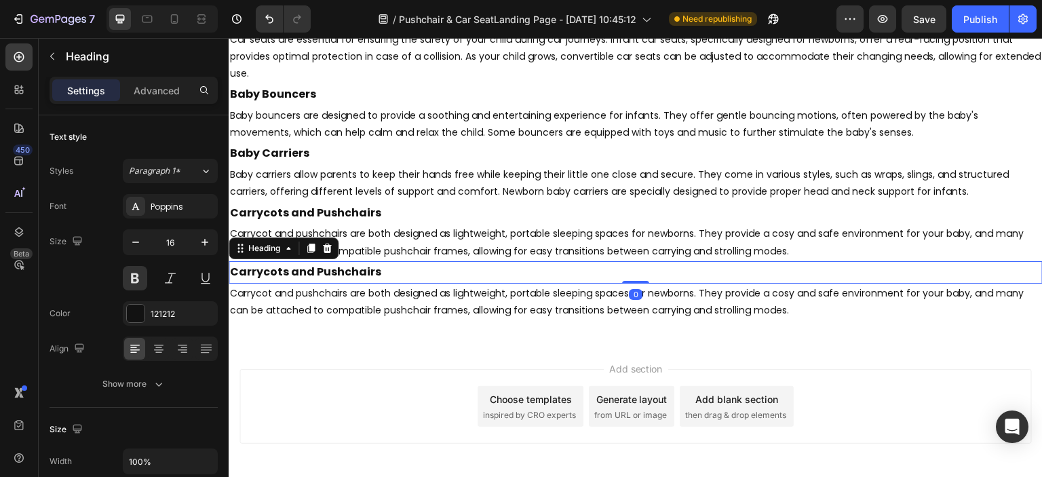
click at [301, 271] on h2 "Carrycots and Pushchairs" at bounding box center [636, 272] width 814 height 22
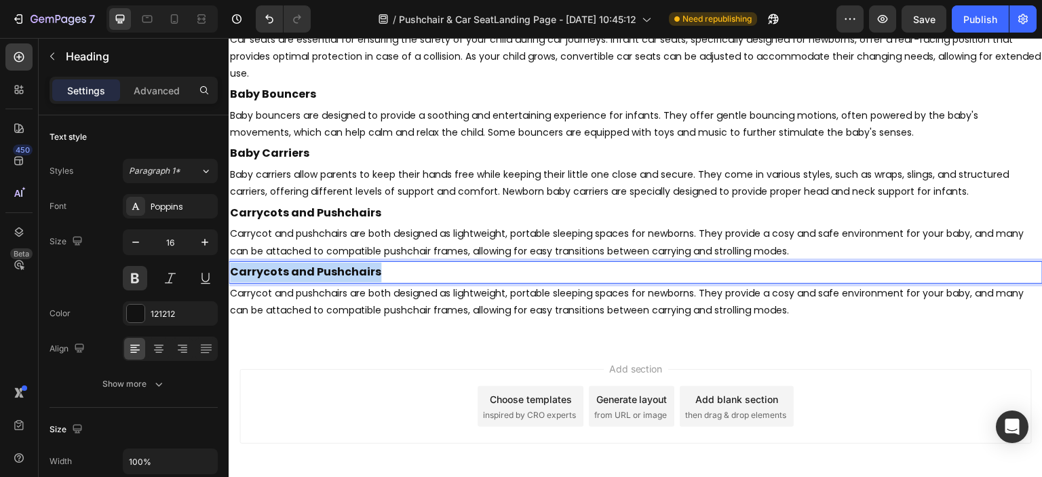
click at [301, 271] on p "Carrycots and Pushchairs" at bounding box center [635, 272] width 811 height 20
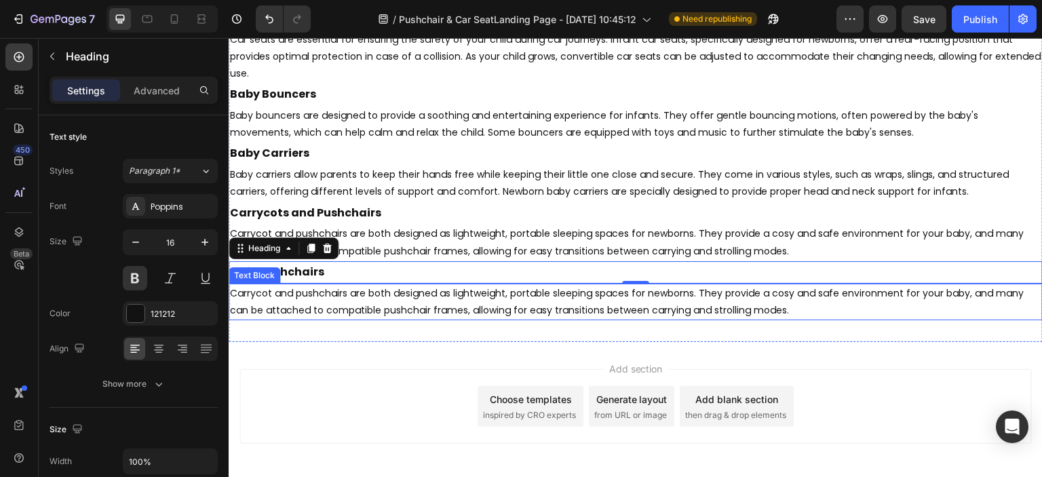
click at [958, 298] on p "Carrycot and pushchairs are both designed as lightweight, portable sleeping spa…" at bounding box center [635, 302] width 811 height 34
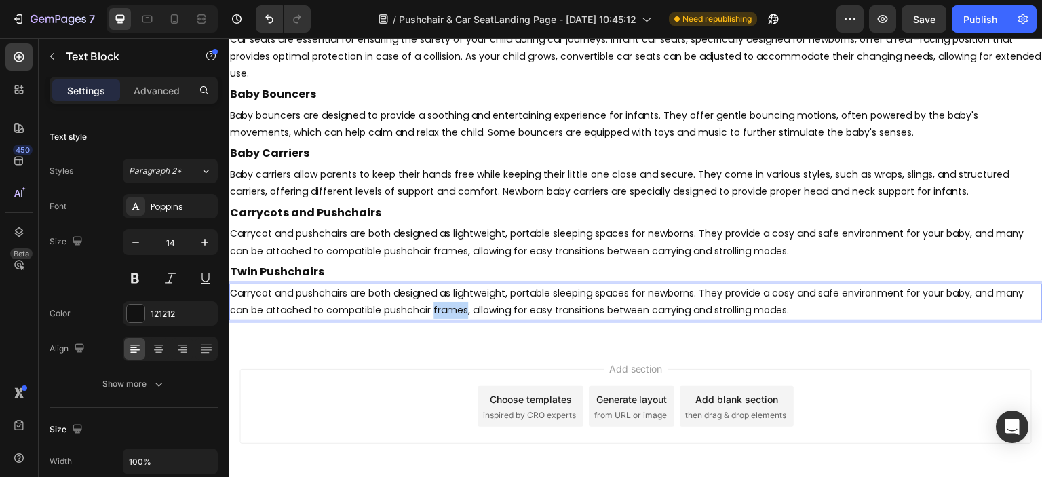
click at [435, 307] on p "Carrycot and pushchairs are both designed as lightweight, portable sleeping spa…" at bounding box center [635, 302] width 811 height 34
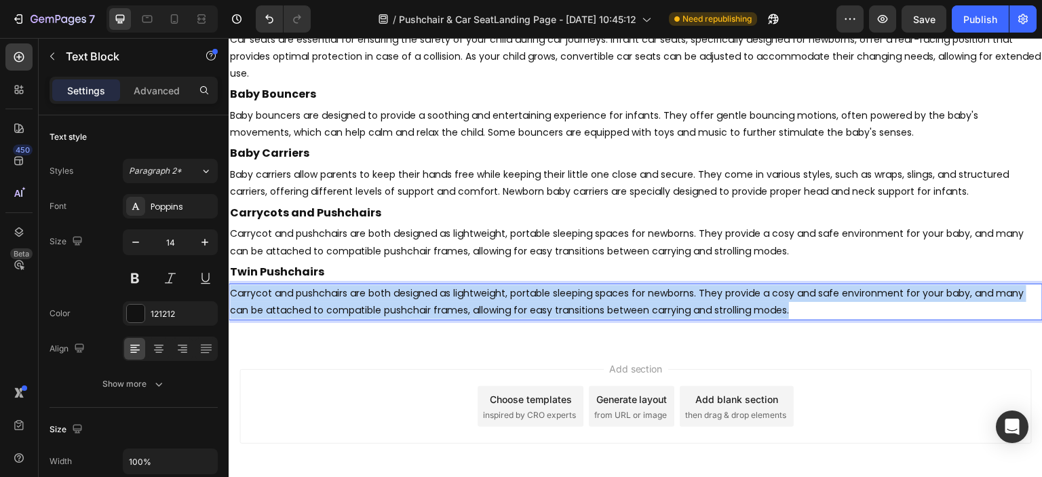
click at [435, 307] on p "Carrycot and pushchairs are both designed as lightweight, portable sleeping spa…" at bounding box center [635, 302] width 811 height 34
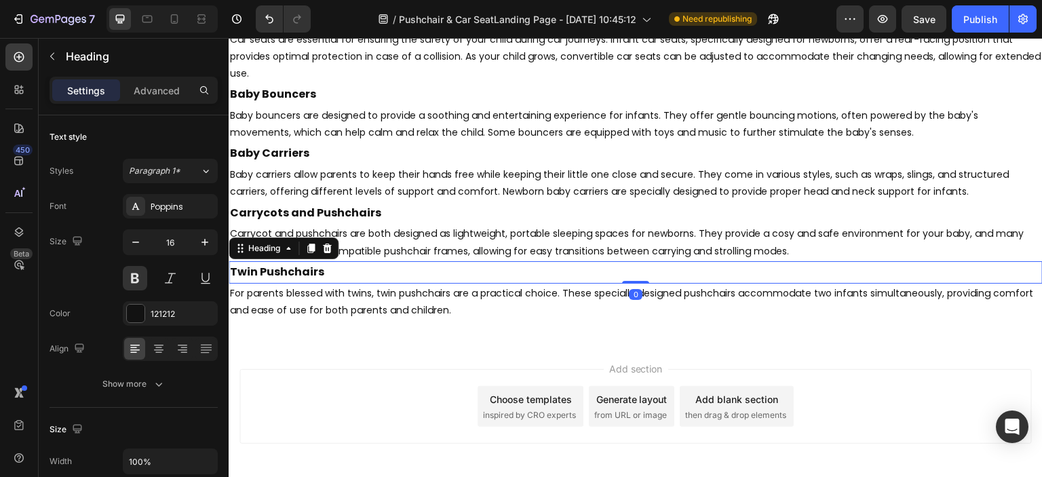
click at [294, 281] on h2 "Twin Pushchairs" at bounding box center [636, 272] width 814 height 22
click at [310, 250] on icon at bounding box center [310, 247] width 7 height 9
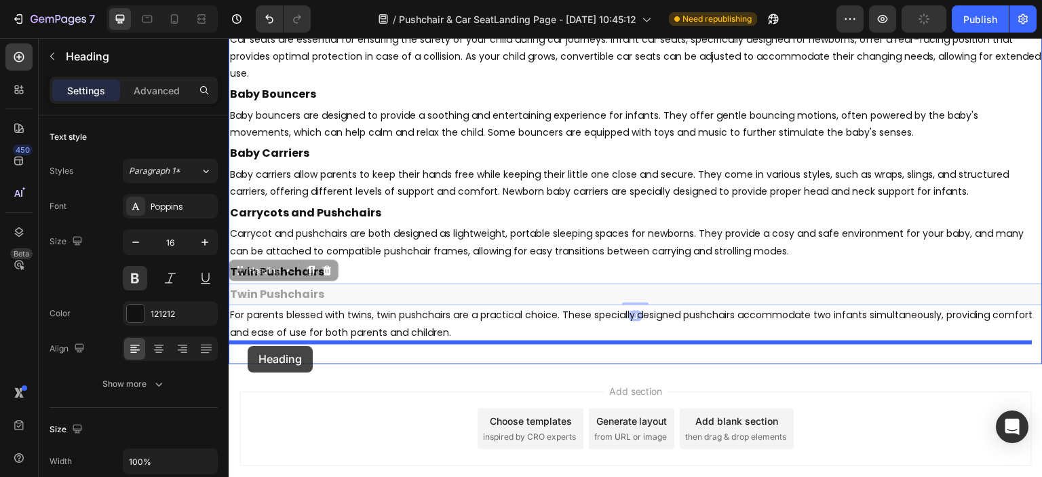
drag, startPoint x: 241, startPoint y: 274, endPoint x: 248, endPoint y: 346, distance: 72.2
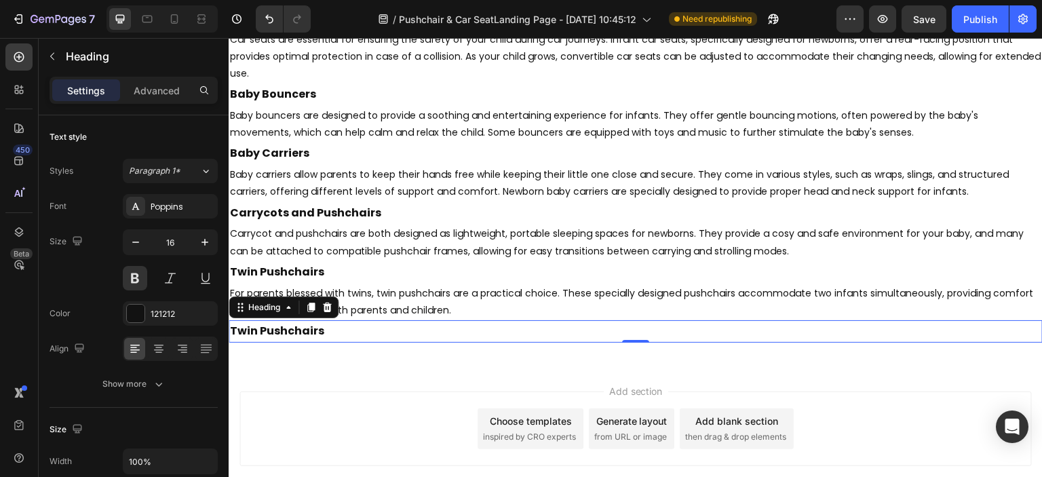
click at [956, 332] on h2 "Twin Pushchairs" at bounding box center [636, 331] width 814 height 22
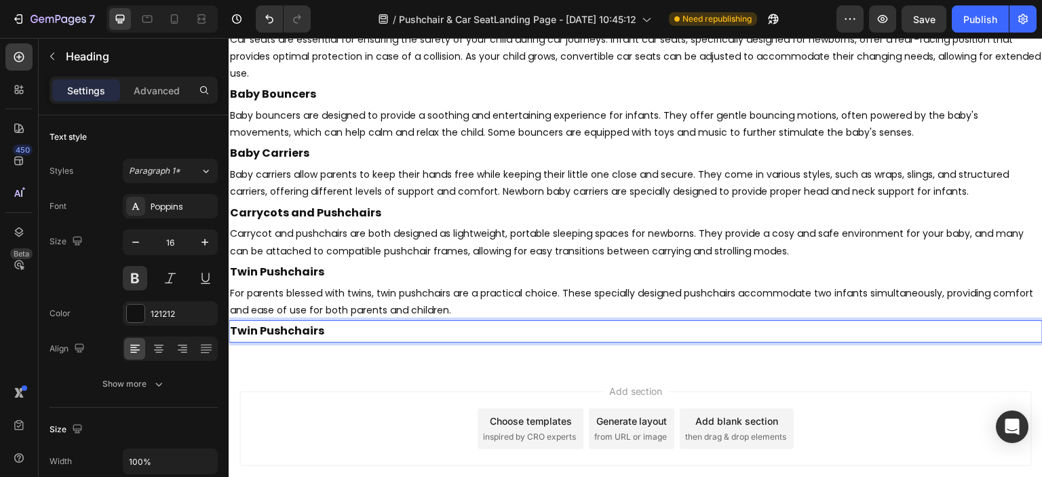
click at [279, 331] on p "Twin Pushchairs" at bounding box center [635, 331] width 811 height 20
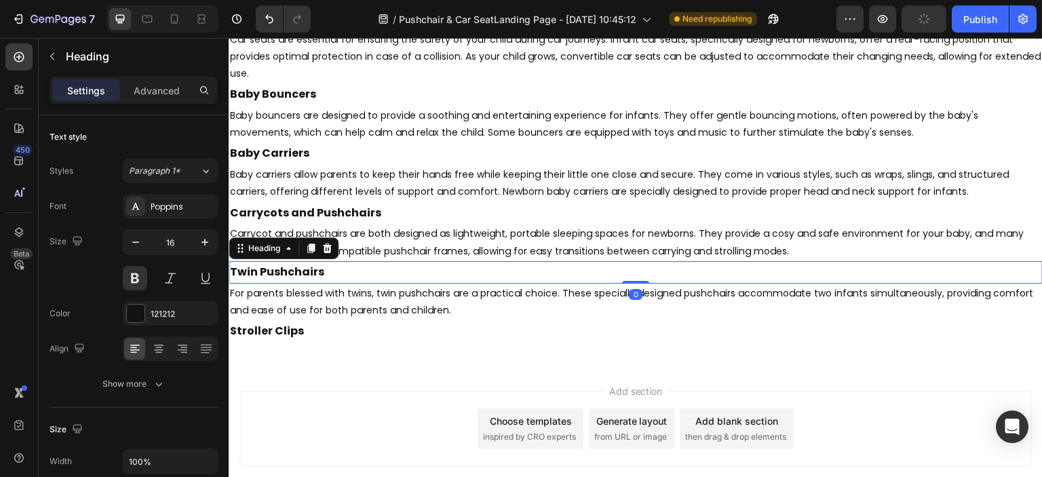
click at [298, 269] on p "Twin Pushchairs" at bounding box center [635, 272] width 811 height 20
click at [306, 252] on icon at bounding box center [310, 248] width 11 height 11
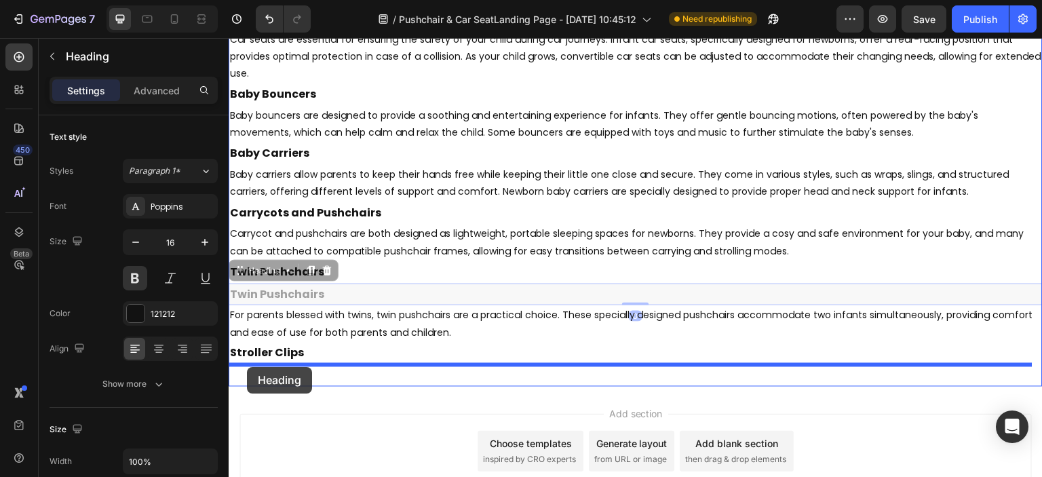
drag, startPoint x: 243, startPoint y: 272, endPoint x: 247, endPoint y: 367, distance: 95.0
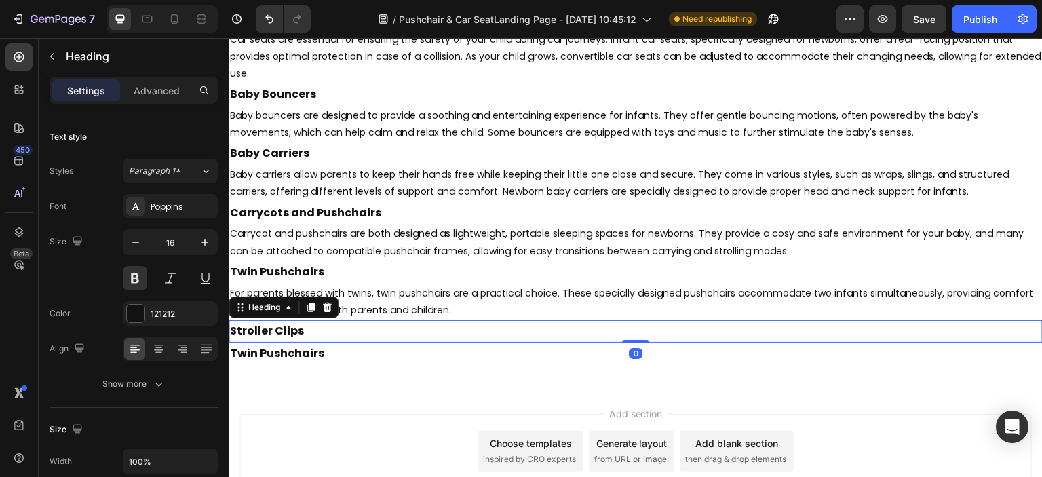
click at [361, 326] on p "Stroller Clips" at bounding box center [635, 331] width 811 height 20
click at [201, 176] on icon at bounding box center [206, 171] width 12 height 14
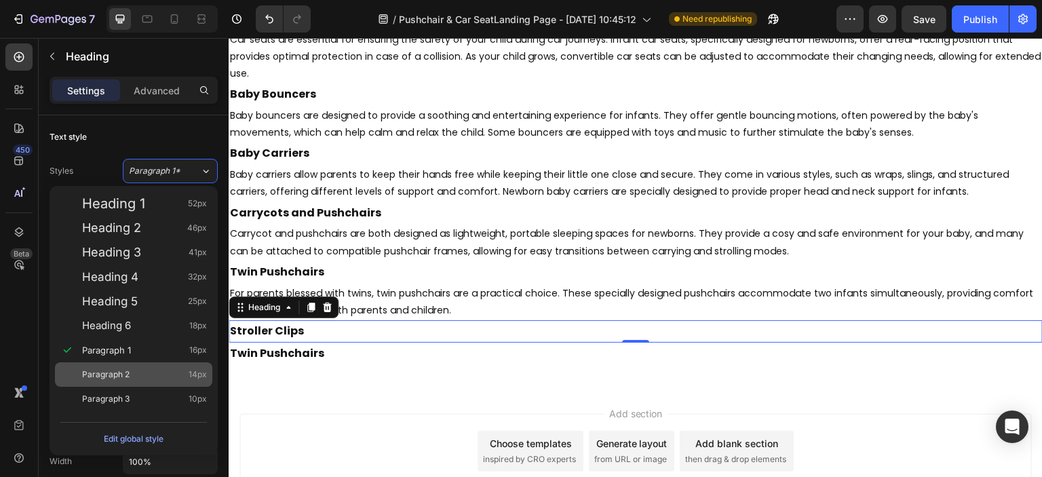
click at [144, 370] on div "Paragraph 2 14px" at bounding box center [144, 375] width 125 height 14
type input "14"
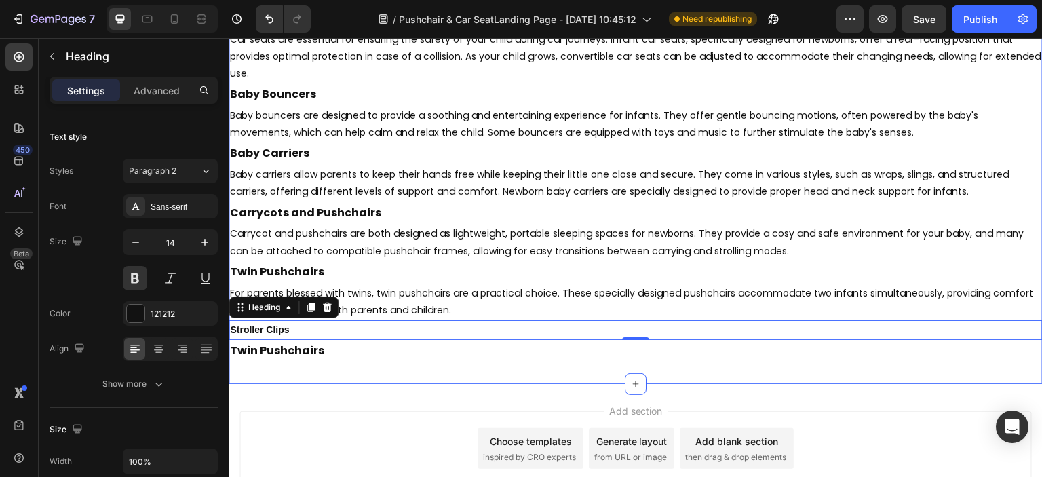
click at [314, 347] on h2 "Twin Pushchairs" at bounding box center [636, 351] width 814 height 22
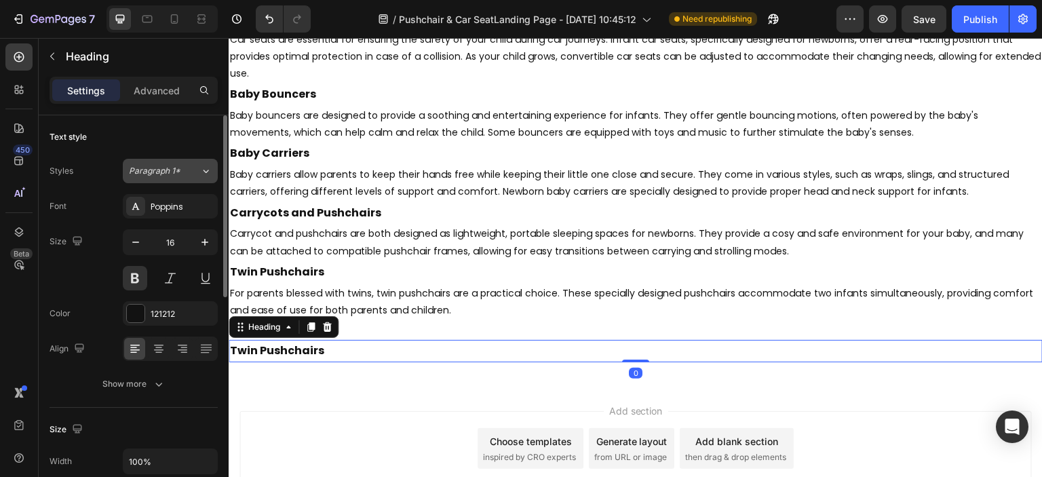
click at [182, 170] on div "Paragraph 1*" at bounding box center [156, 171] width 55 height 12
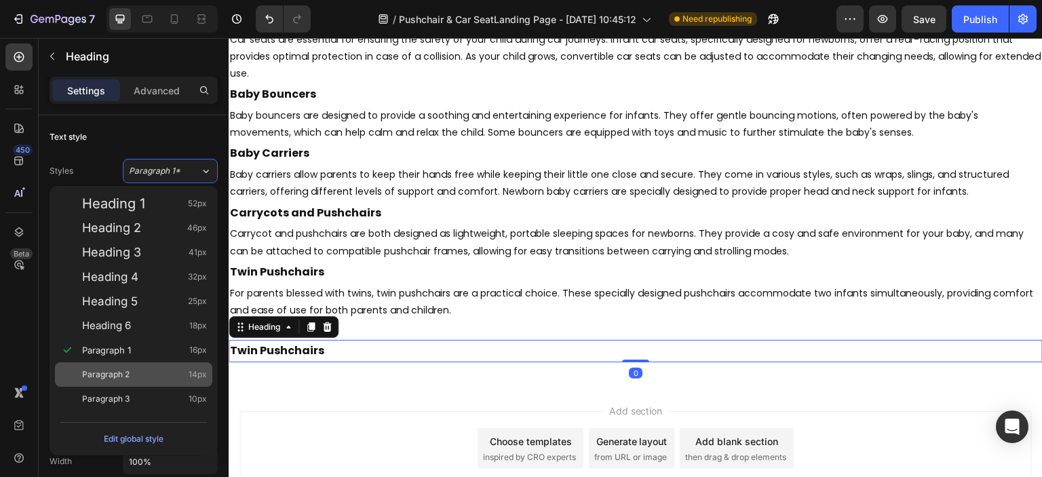
click at [154, 371] on div "Paragraph 2 14px" at bounding box center [144, 375] width 125 height 14
type input "14"
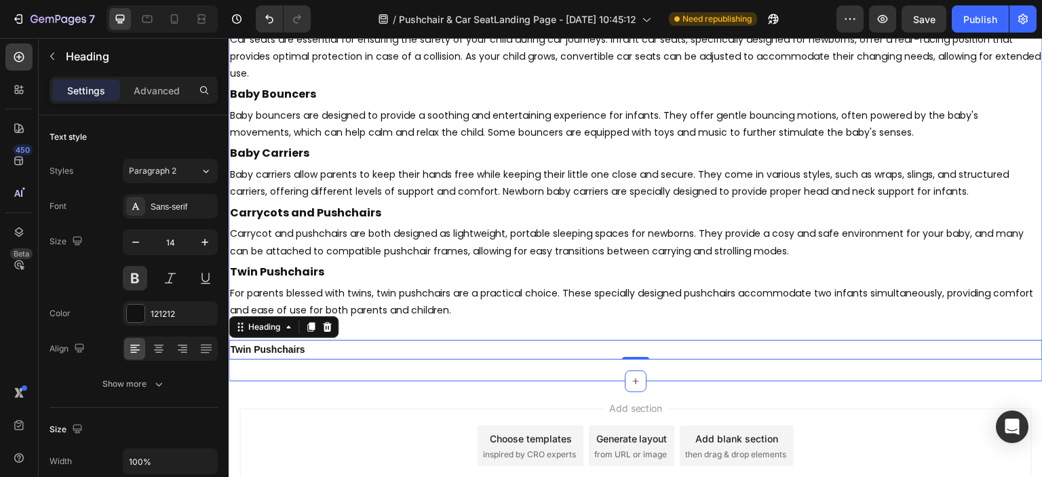
click at [318, 366] on div "Pushchairs & Car Seats Heading When it comes to welcoming a new addition to you…" at bounding box center [636, 99] width 814 height 566
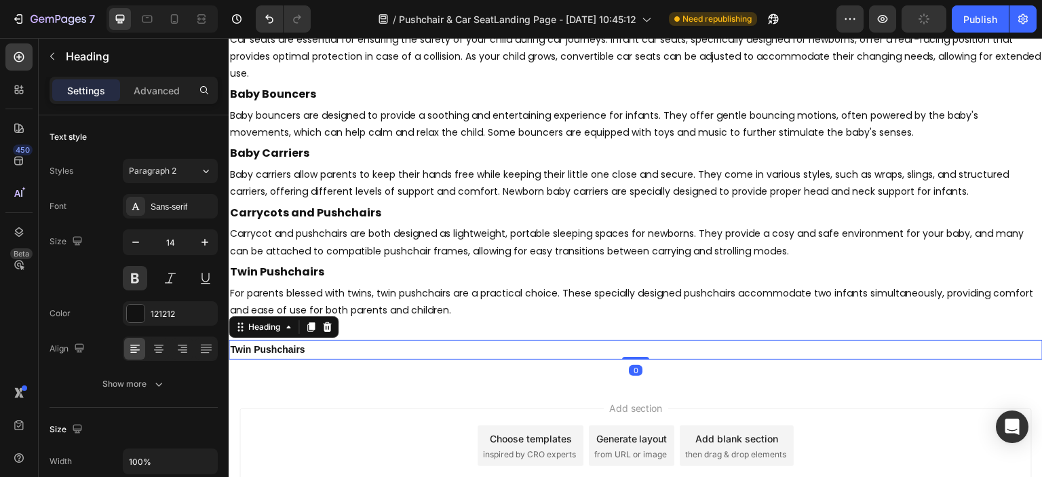
click at [304, 351] on h2 "Twin Pushchairs" at bounding box center [636, 350] width 814 height 20
click at [309, 330] on icon at bounding box center [310, 326] width 11 height 11
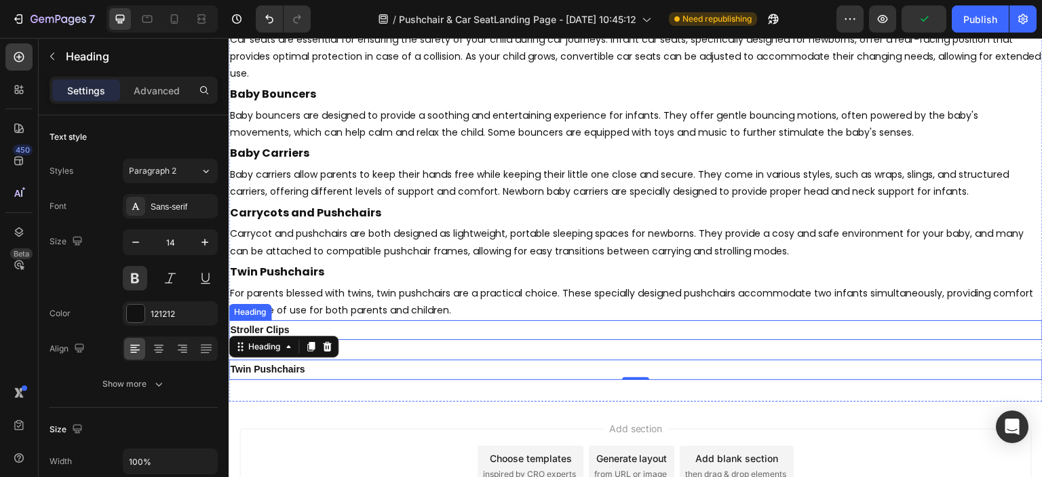
click at [939, 328] on p "Stroller Clips" at bounding box center [635, 329] width 811 height 17
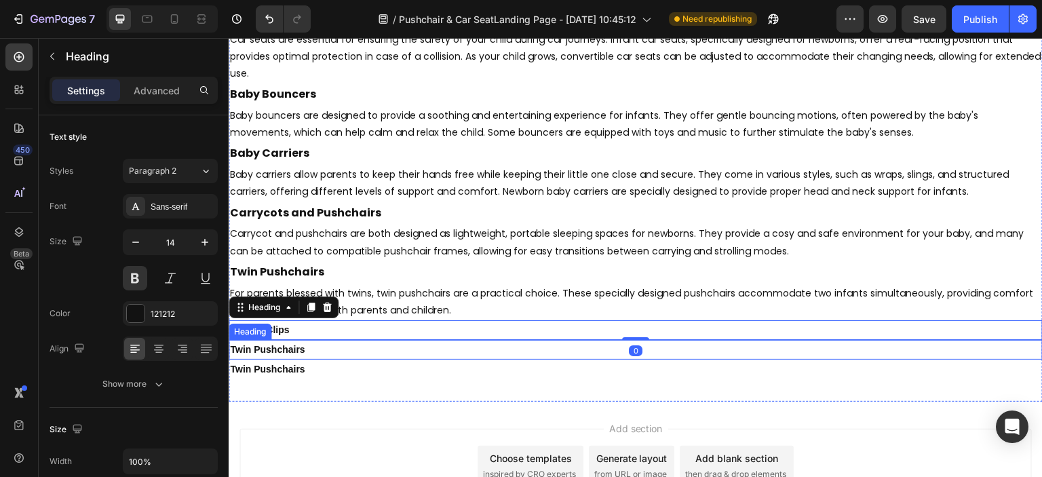
click at [288, 350] on h2 "Twin Pushchairs" at bounding box center [636, 350] width 814 height 20
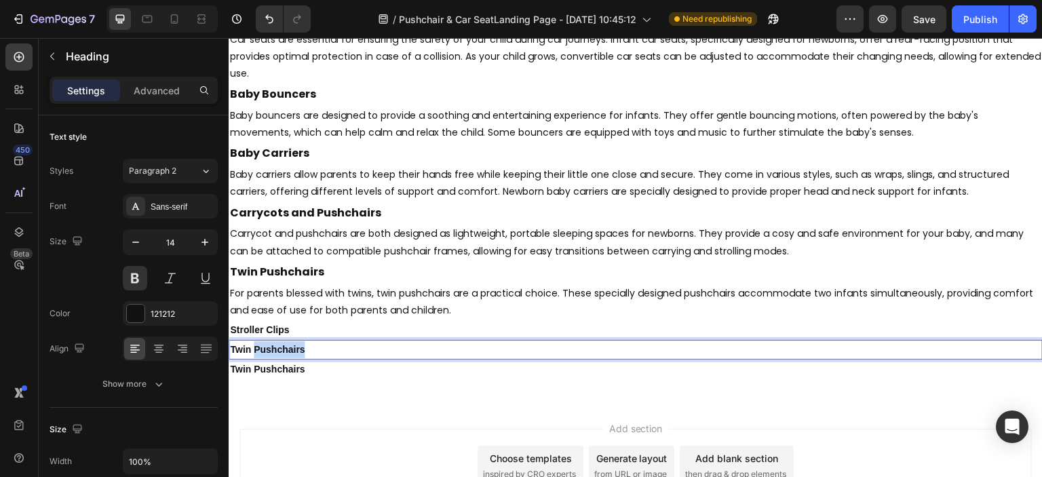
click at [288, 350] on h2 "Twin Pushchairs" at bounding box center [636, 350] width 814 height 20
click at [288, 350] on p "Twin Pushchairs" at bounding box center [635, 349] width 811 height 17
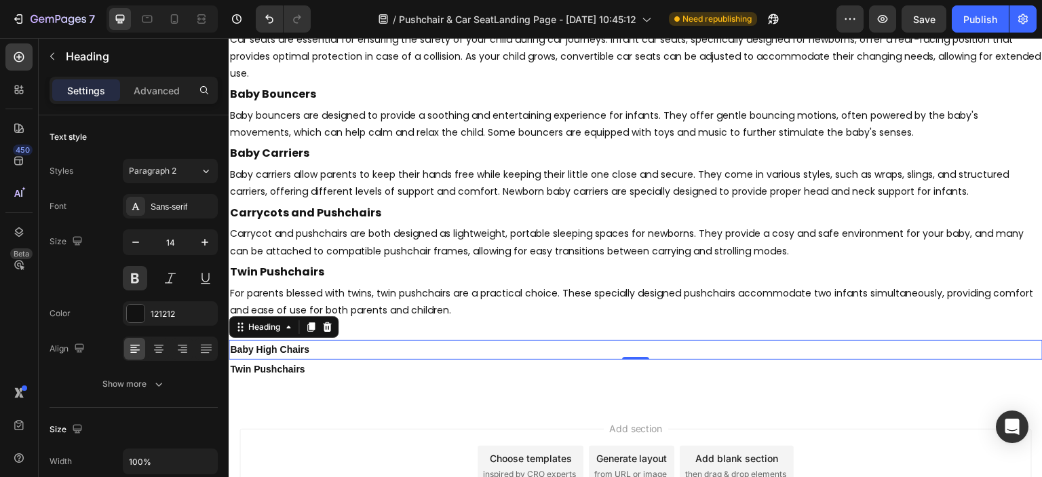
click at [943, 349] on p "Baby High Chairs" at bounding box center [635, 349] width 811 height 17
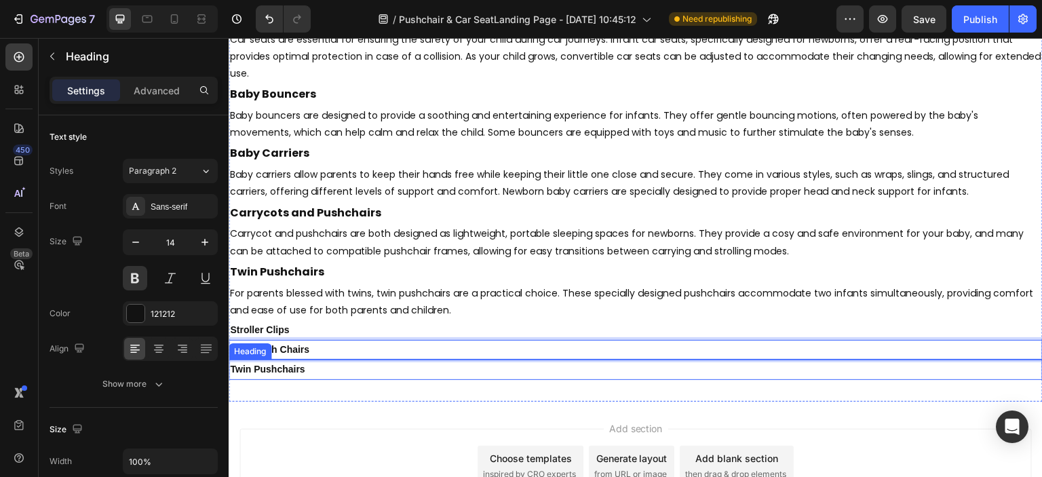
click at [290, 366] on h2 "Twin Pushchairs" at bounding box center [636, 369] width 814 height 20
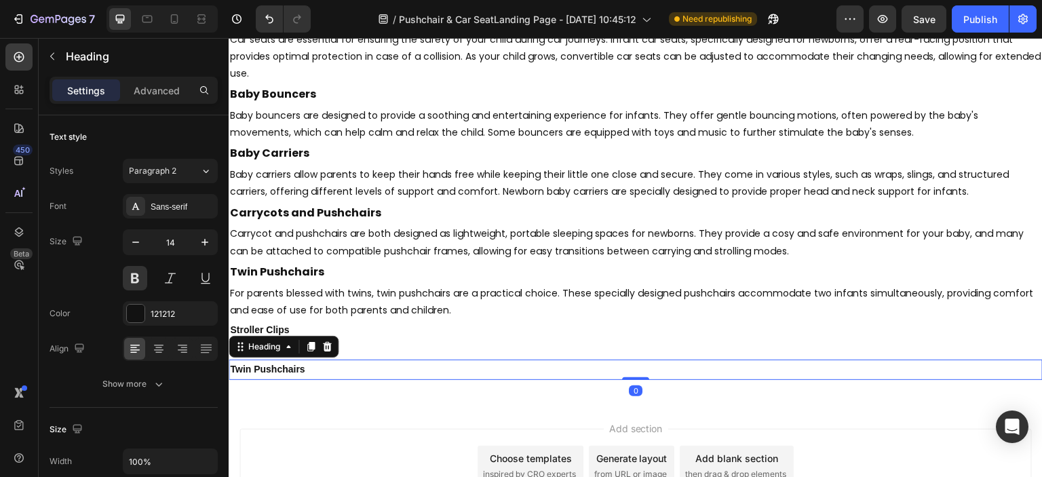
click at [290, 366] on h2 "Twin Pushchairs" at bounding box center [636, 369] width 814 height 20
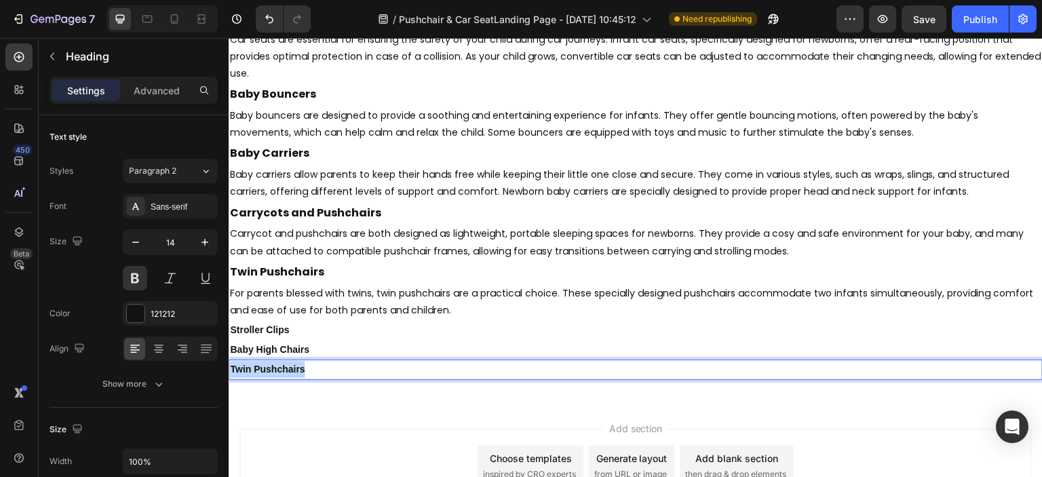
click at [290, 366] on p "Twin Pushchairs" at bounding box center [635, 369] width 811 height 17
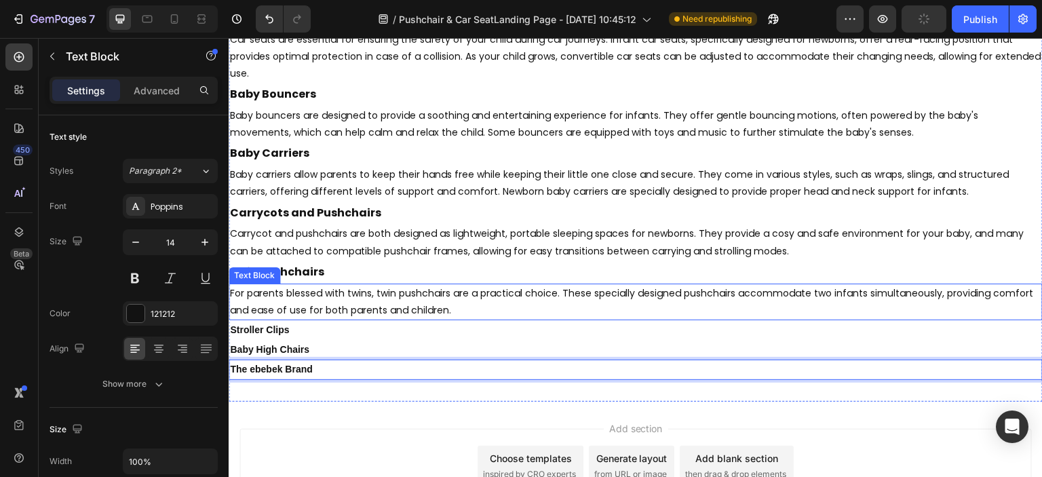
click at [317, 302] on p "For parents blessed with twins, twin pushchairs are a practical choice. These s…" at bounding box center [635, 302] width 811 height 34
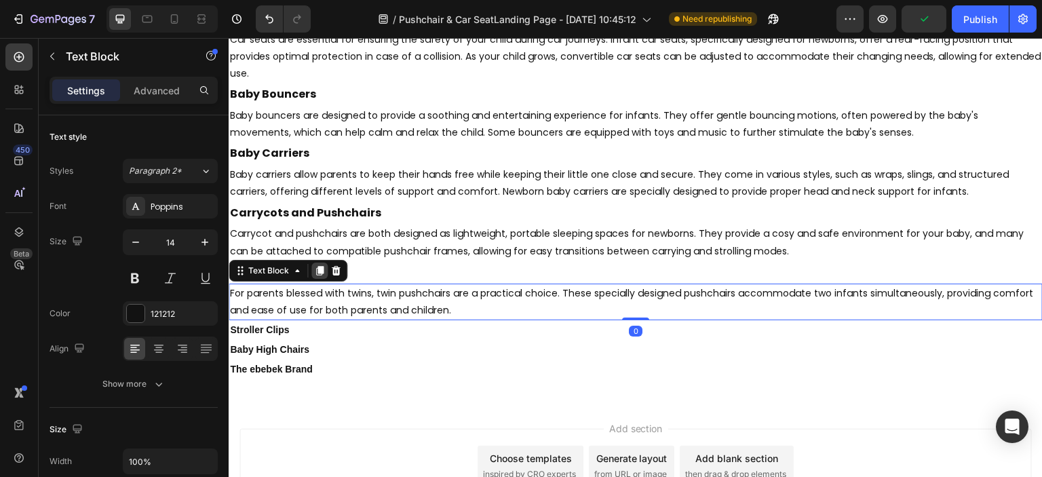
click at [318, 272] on icon at bounding box center [319, 270] width 7 height 9
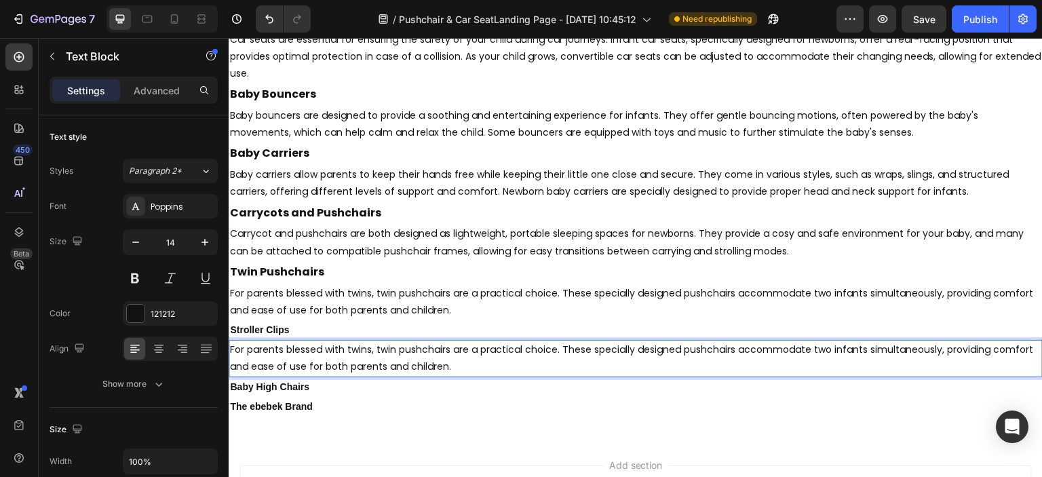
click at [917, 348] on p "For parents blessed with twins, twin pushchairs are a practical choice. These s…" at bounding box center [635, 358] width 811 height 34
click at [298, 361] on p "For parents blessed with twins, twin pushchairs are a practical choice. These s…" at bounding box center [635, 358] width 811 height 34
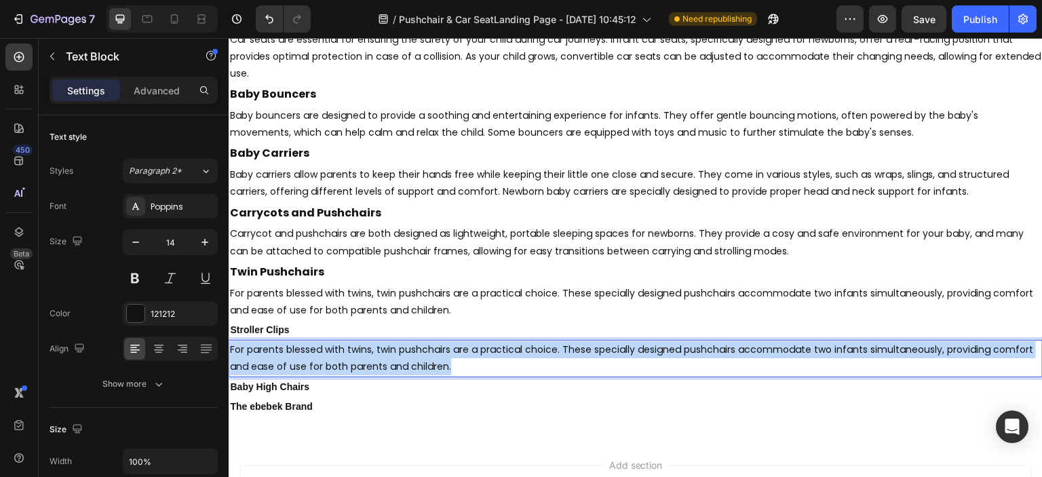
click at [298, 361] on p "For parents blessed with twins, twin pushchairs are a practical choice. These s…" at bounding box center [635, 358] width 811 height 34
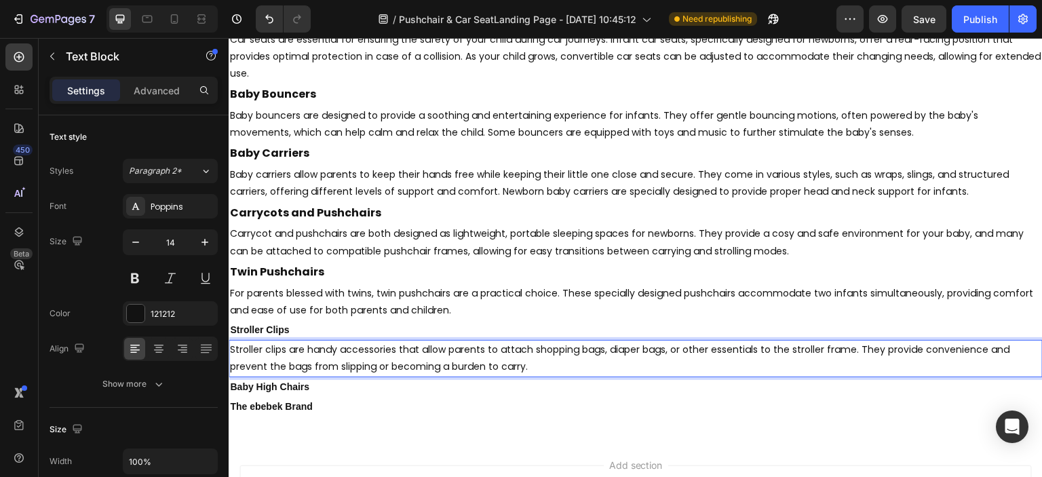
click at [271, 353] on p "Stroller clips are handy accessories that allow parents to attach shopping bags…" at bounding box center [635, 358] width 811 height 34
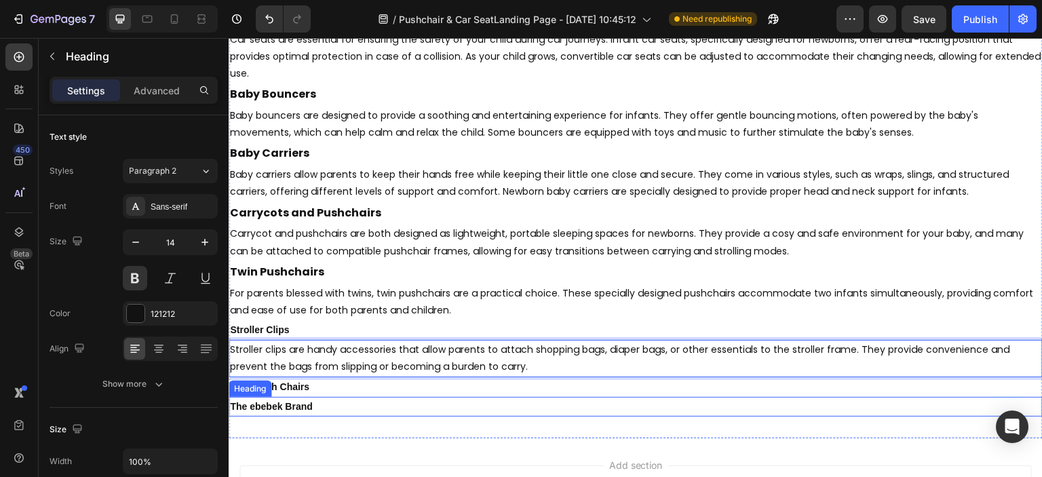
click at [410, 400] on p "The ebebek Brand" at bounding box center [635, 406] width 811 height 17
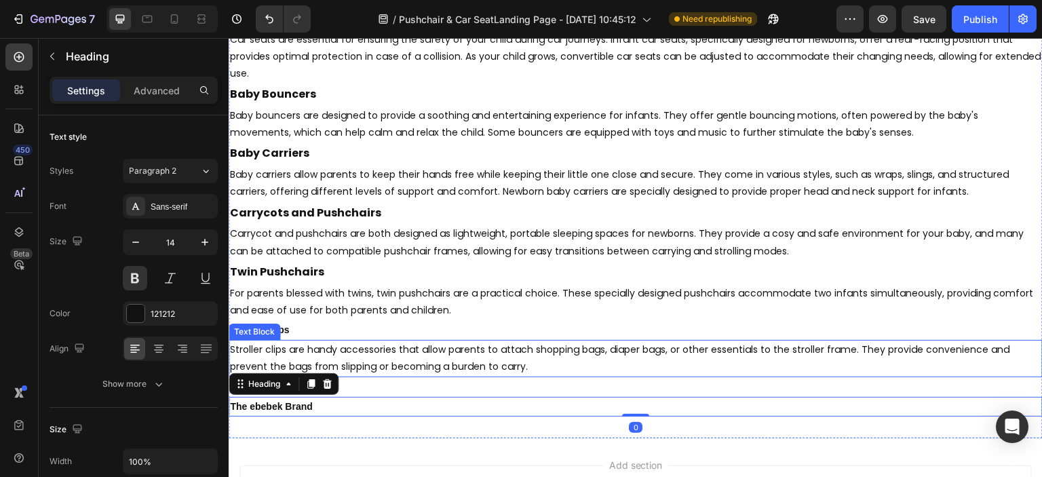
click at [414, 368] on p "Stroller clips are handy accessories that allow parents to attach shopping bags…" at bounding box center [635, 358] width 811 height 34
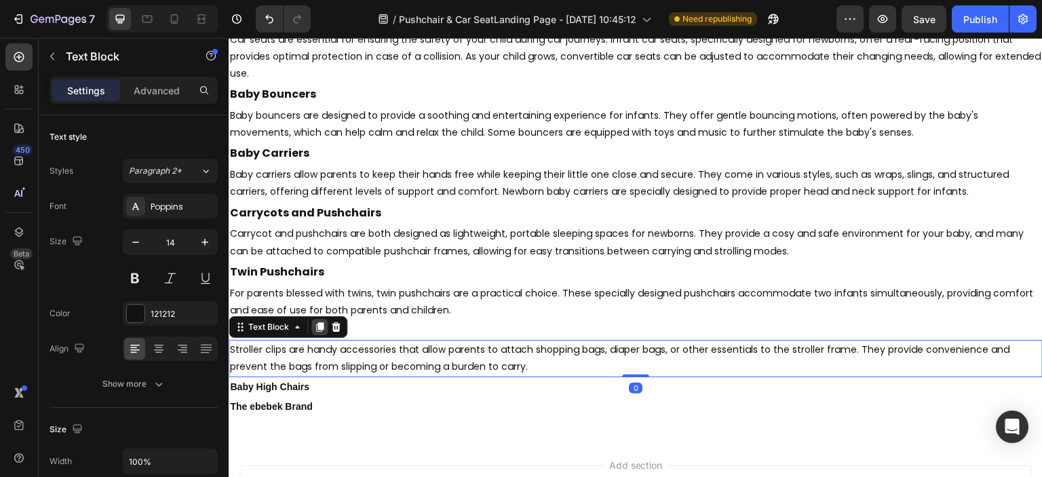
click at [317, 323] on icon at bounding box center [319, 326] width 11 height 11
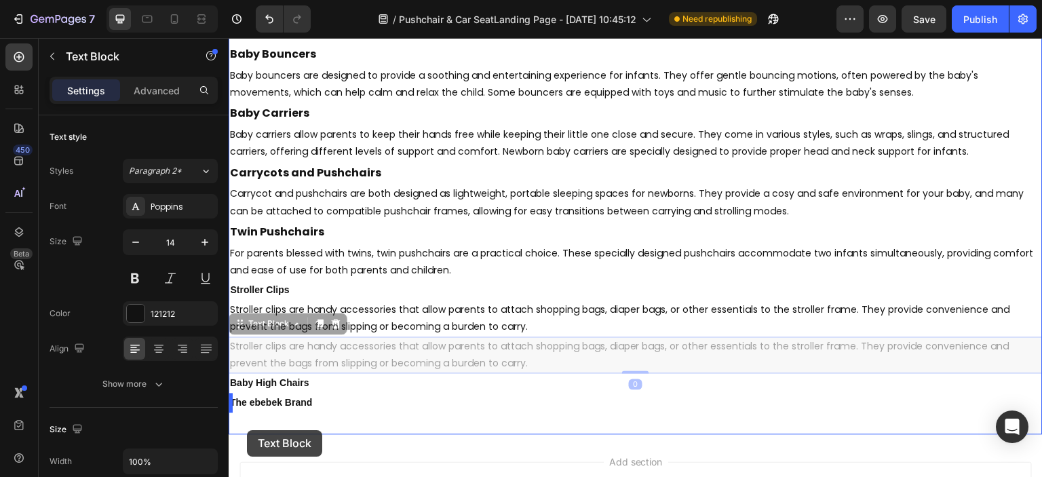
scroll to position [3423, 0]
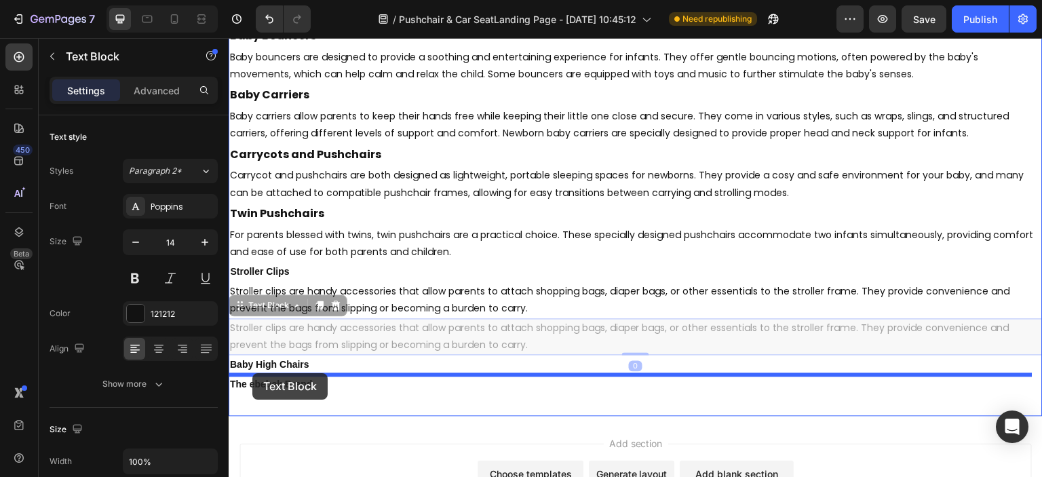
drag, startPoint x: 244, startPoint y: 366, endPoint x: 252, endPoint y: 373, distance: 11.0
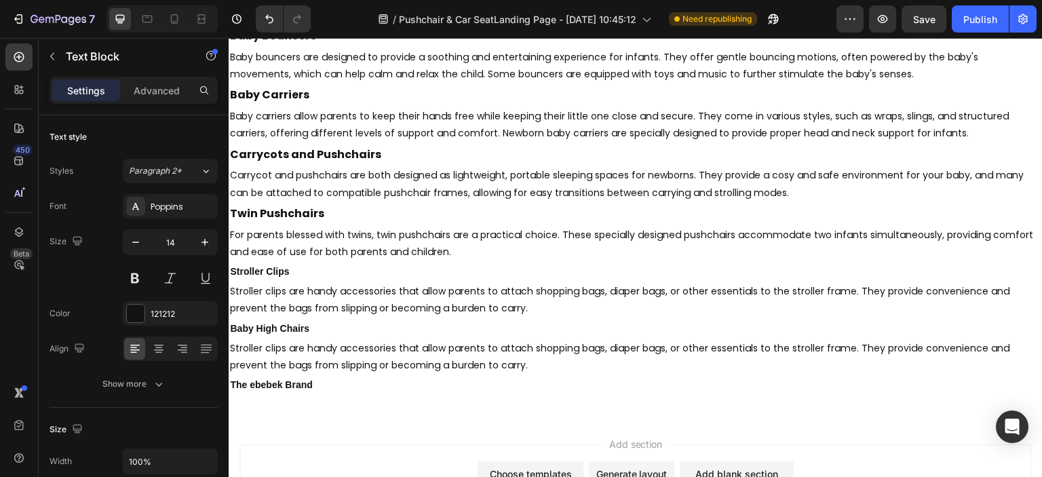
click at [364, 449] on div "Add section Choose templates inspired by CRO experts Generate layout from URL o…" at bounding box center [635, 481] width 792 height 75
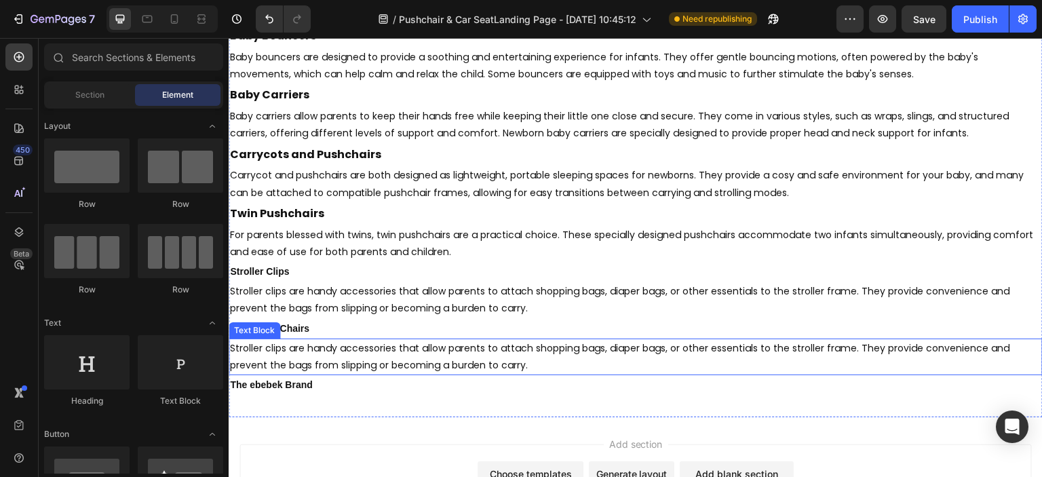
click at [327, 366] on p "Stroller clips are handy accessories that allow parents to attach shopping bags…" at bounding box center [635, 357] width 811 height 34
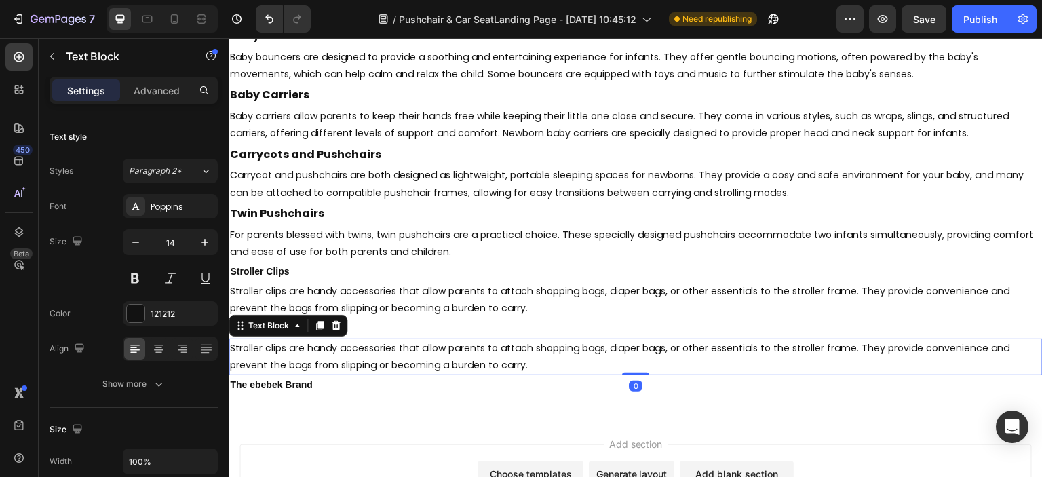
click at [327, 366] on p "Stroller clips are handy accessories that allow parents to attach shopping bags…" at bounding box center [635, 357] width 811 height 34
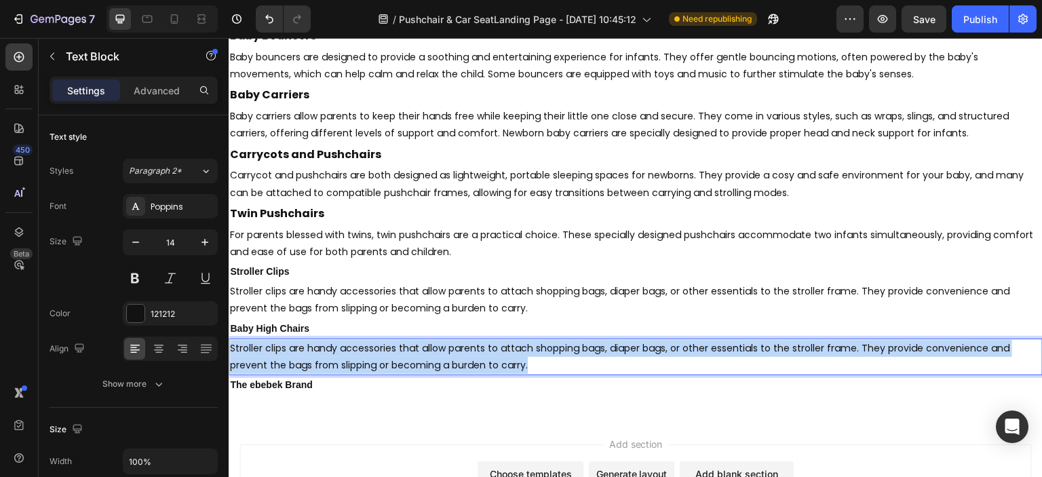
click at [327, 366] on p "Stroller clips are handy accessories that allow parents to attach shopping bags…" at bounding box center [635, 357] width 811 height 34
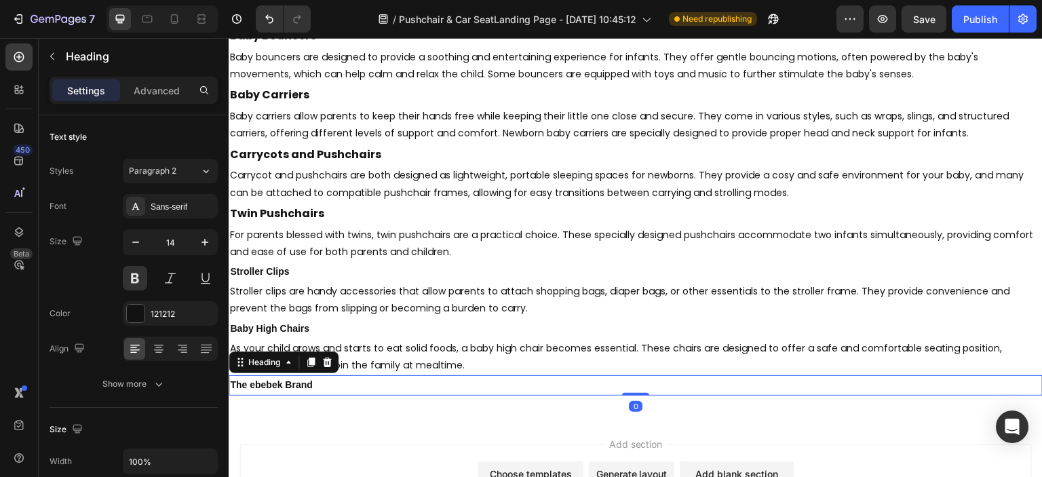
click at [332, 385] on p "The ebebek Brand" at bounding box center [635, 384] width 811 height 17
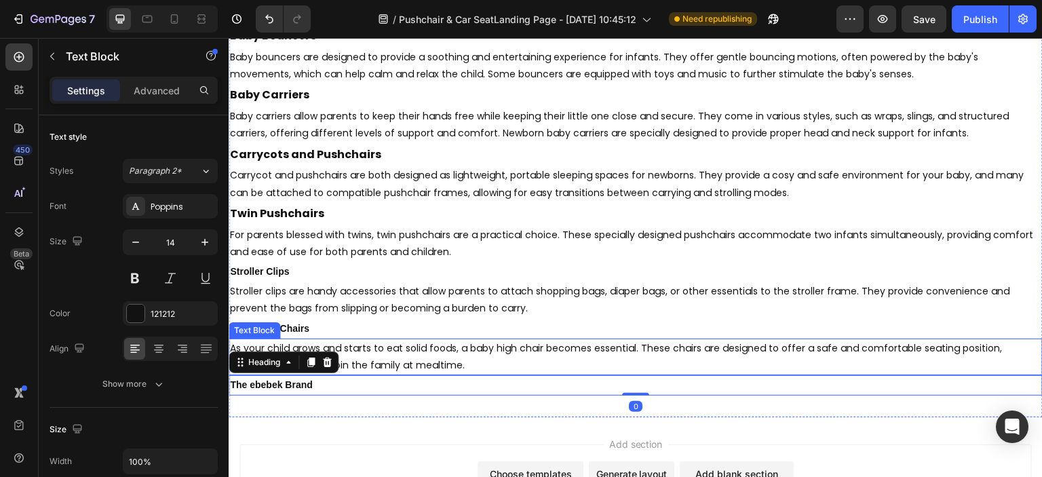
click at [343, 355] on p "As your child grows and starts to eat solid foods, a baby high chair becomes es…" at bounding box center [635, 357] width 811 height 34
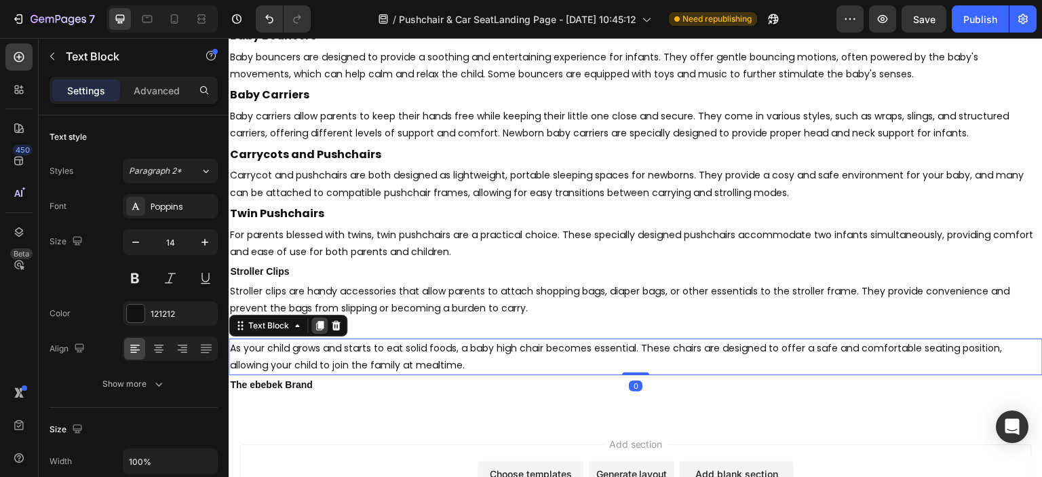
click at [315, 329] on icon at bounding box center [319, 325] width 11 height 11
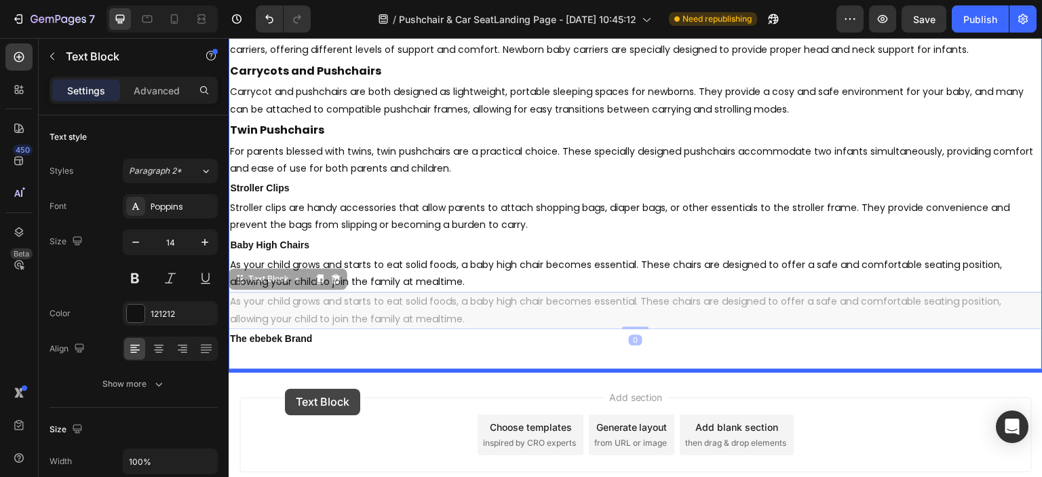
scroll to position [3526, 0]
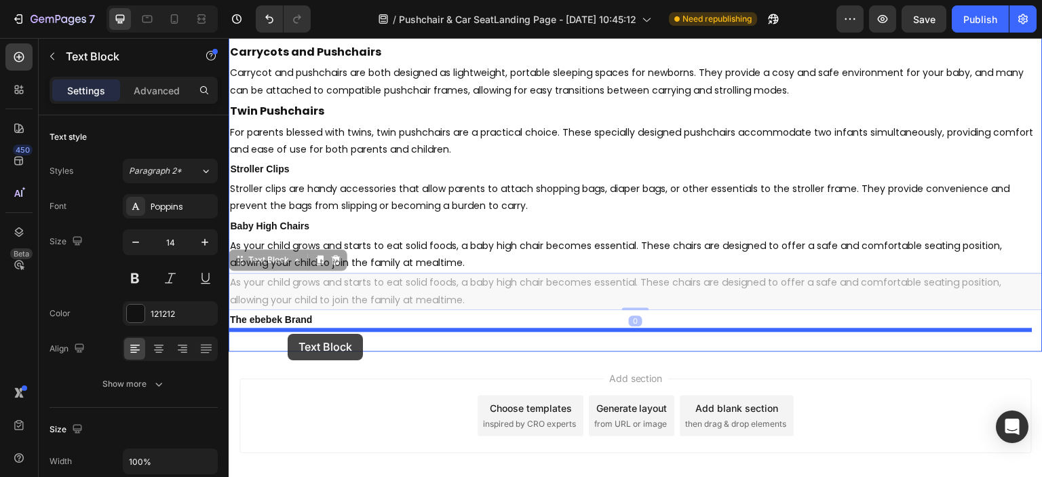
drag, startPoint x: 243, startPoint y: 363, endPoint x: 288, endPoint y: 334, distance: 52.9
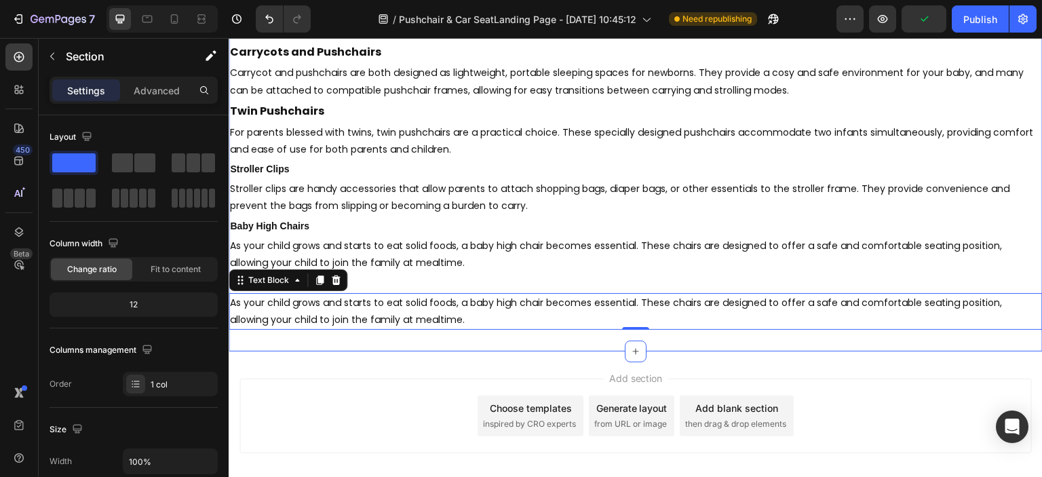
click at [933, 336] on div "Pushchairs & Car Seats Heading When it comes to welcoming a new addition to you…" at bounding box center [636, 3] width 814 height 696
click at [399, 311] on p "As your child grows and starts to eat solid foods, a baby high chair becomes es…" at bounding box center [635, 311] width 811 height 34
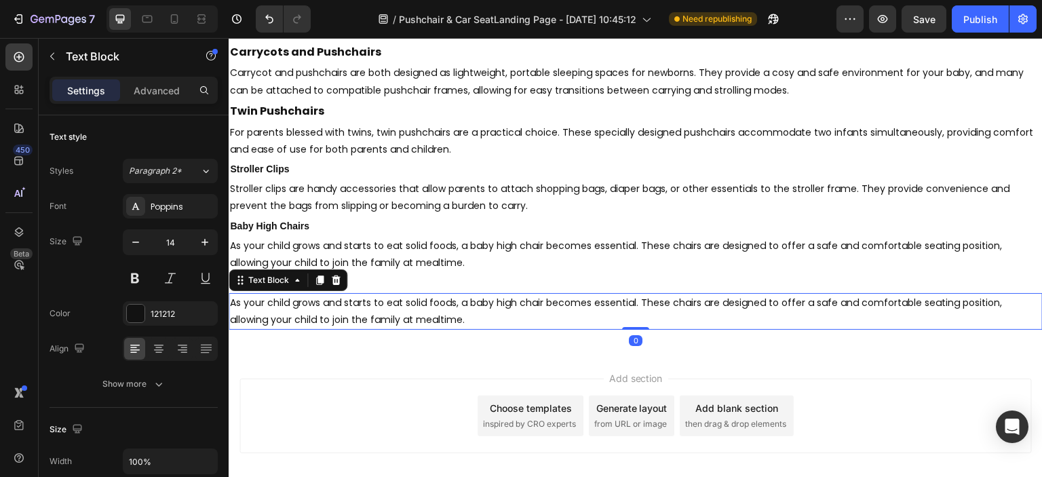
click at [399, 311] on p "As your child grows and starts to eat solid foods, a baby high chair becomes es…" at bounding box center [635, 311] width 811 height 34
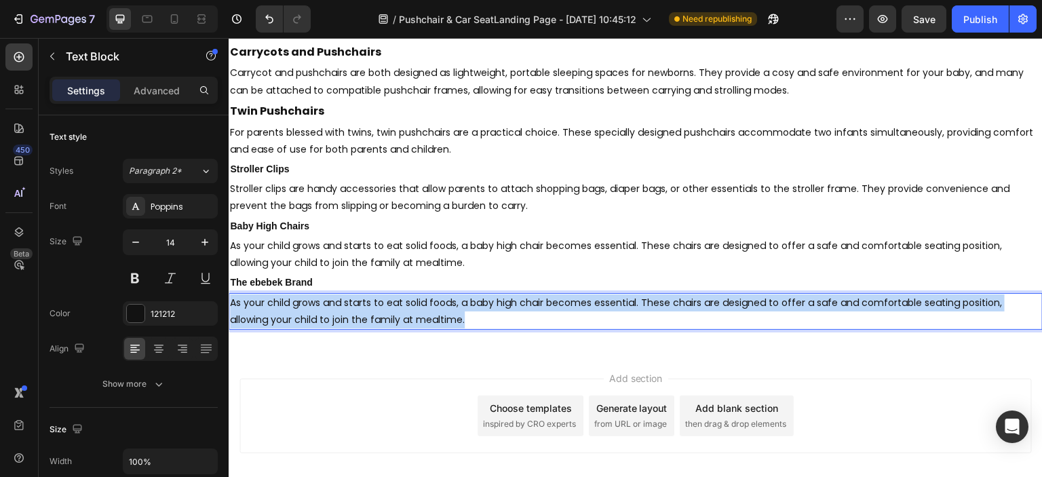
click at [399, 311] on p "As your child grows and starts to eat solid foods, a baby high chair becomes es…" at bounding box center [635, 311] width 811 height 34
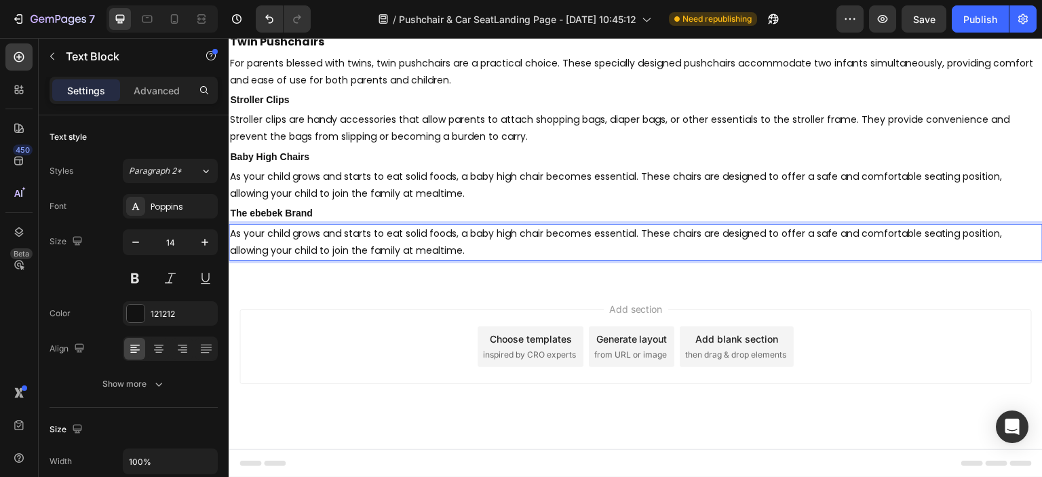
scroll to position [3594, 0]
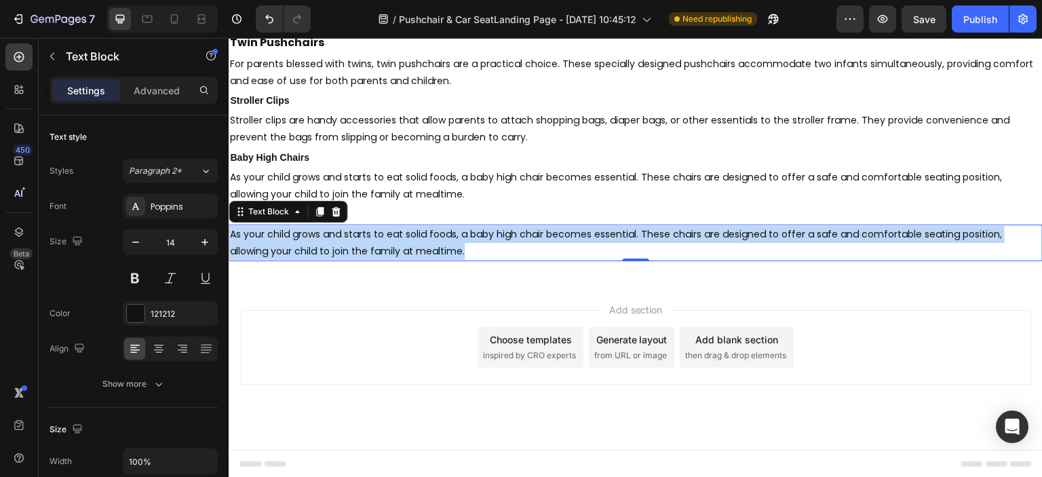
click at [956, 248] on p "As your child grows and starts to eat solid foods, a baby high chair becomes es…" at bounding box center [635, 243] width 811 height 34
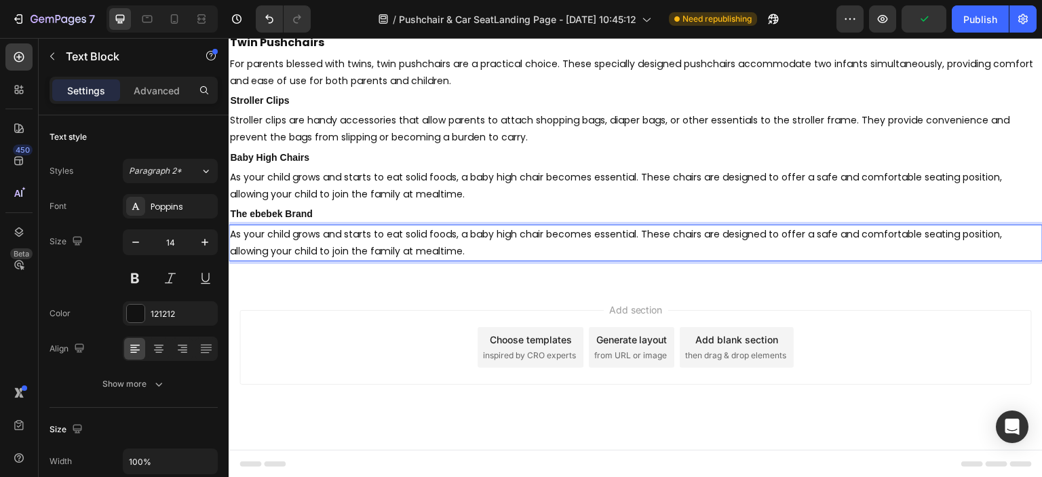
click at [409, 243] on p "As your child grows and starts to eat solid foods, a baby high chair becomes es…" at bounding box center [635, 243] width 811 height 34
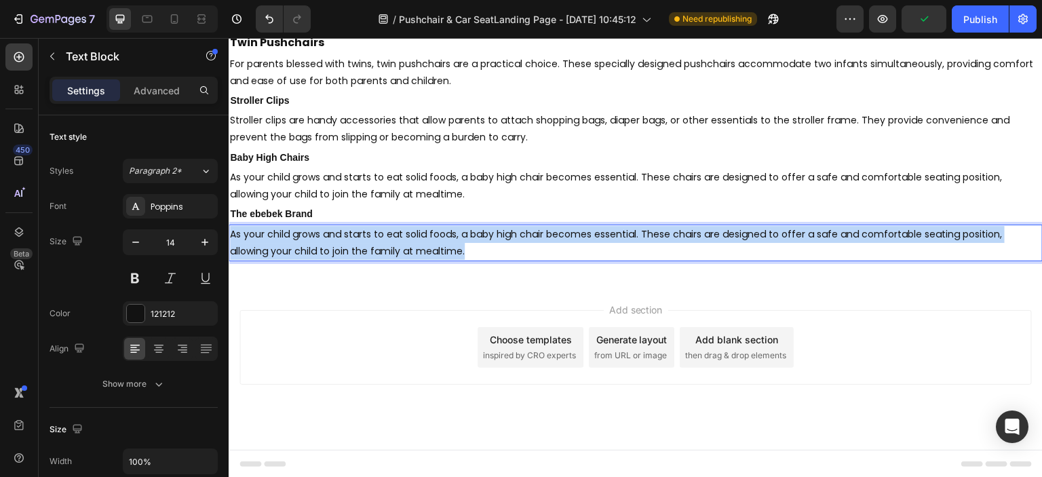
click at [409, 243] on p "As your child grows and starts to eat solid foods, a baby high chair becomes es…" at bounding box center [635, 243] width 811 height 34
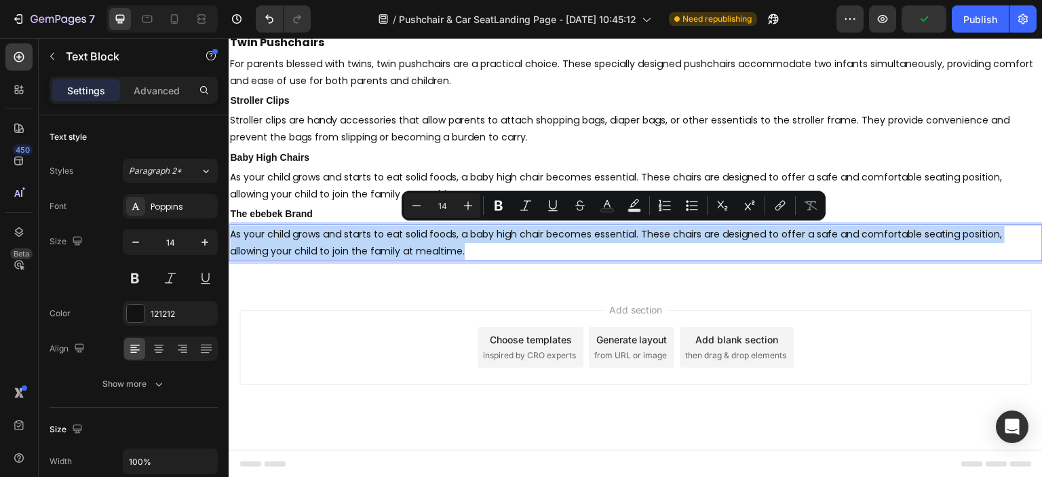
scroll to position [3731, 0]
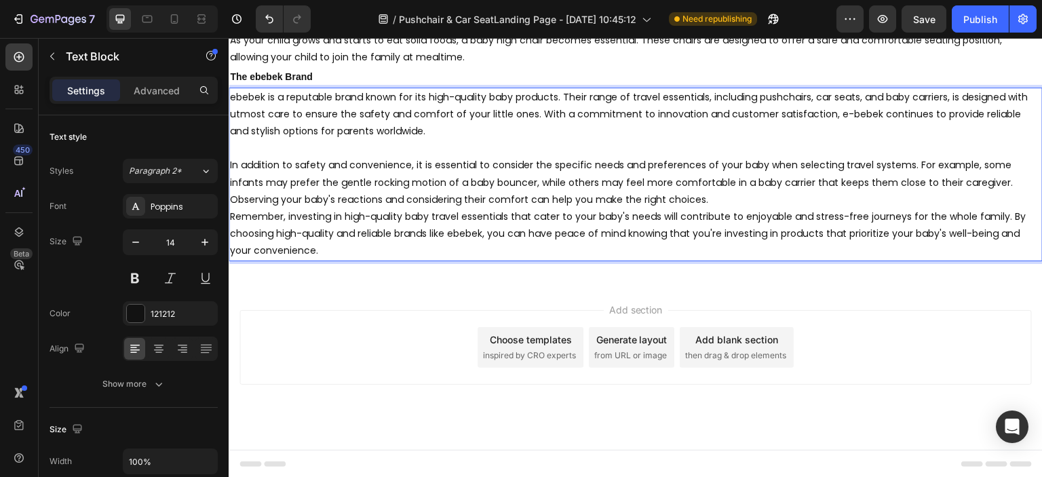
click at [388, 284] on div "Add section Choose templates inspired by CRO experts Generate layout from URL o…" at bounding box center [636, 366] width 814 height 167
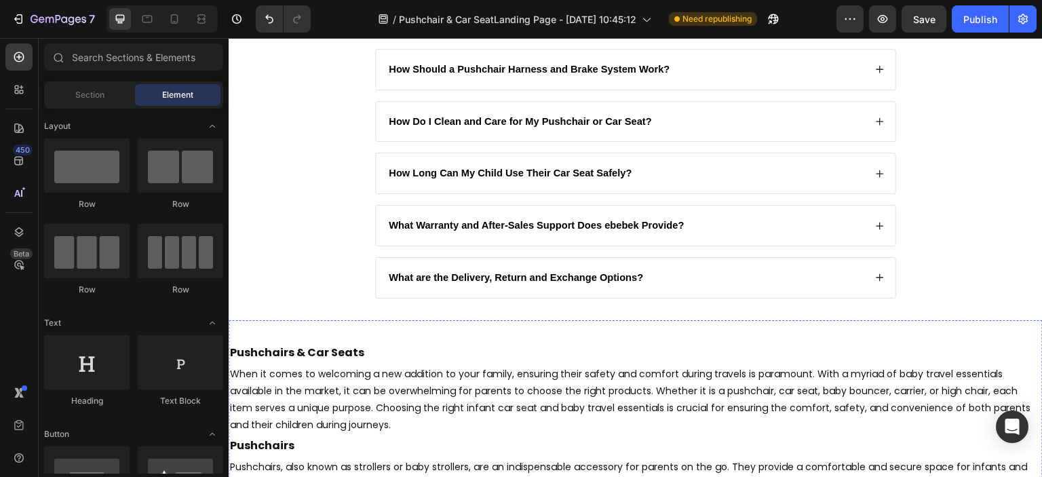
scroll to position [2782, 0]
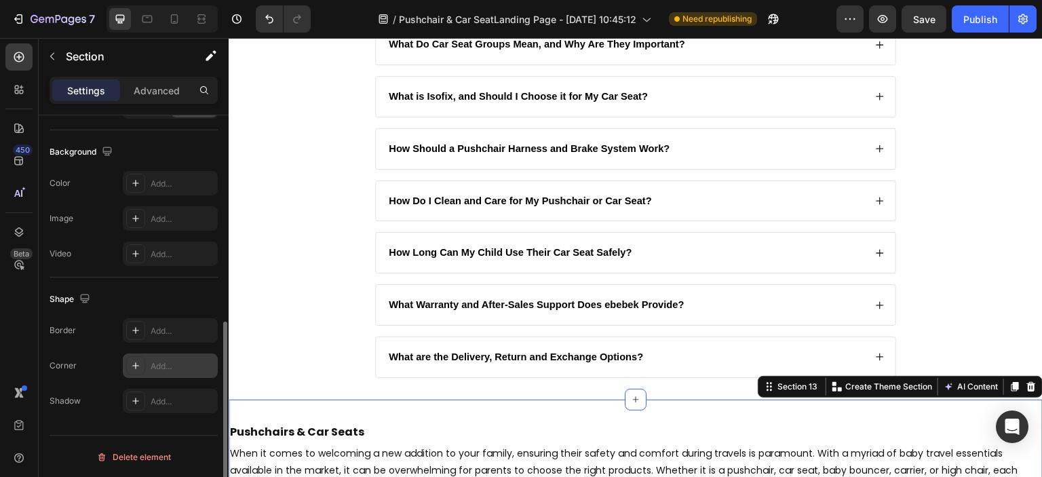
scroll to position [222, 0]
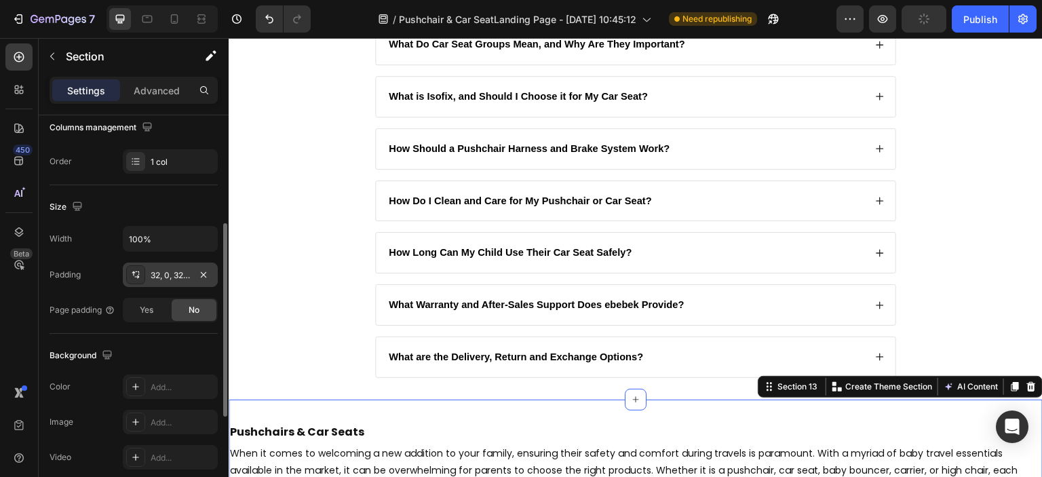
click at [182, 275] on div "32, 0, 32, 0" at bounding box center [170, 275] width 39 height 12
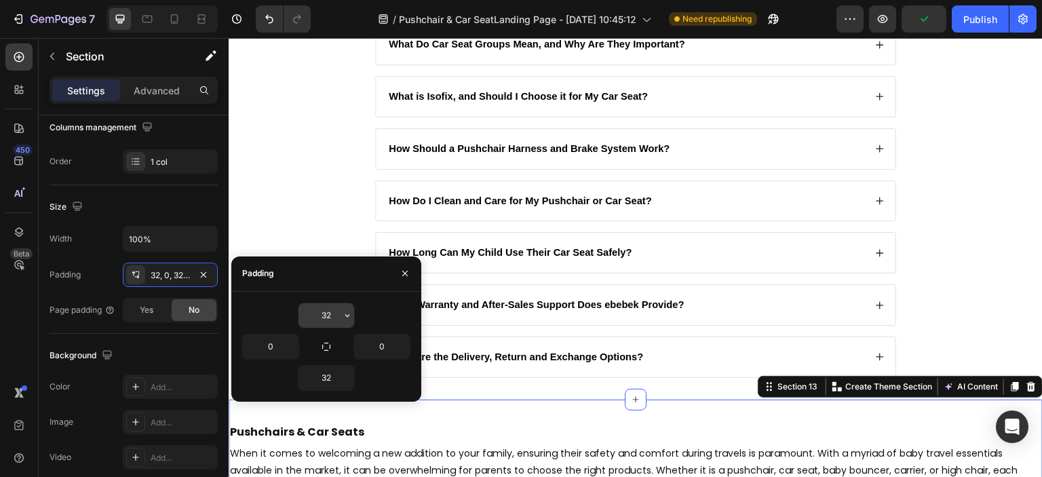
click at [315, 313] on input "32" at bounding box center [326, 315] width 56 height 24
click at [350, 315] on icon "button" at bounding box center [347, 315] width 11 height 11
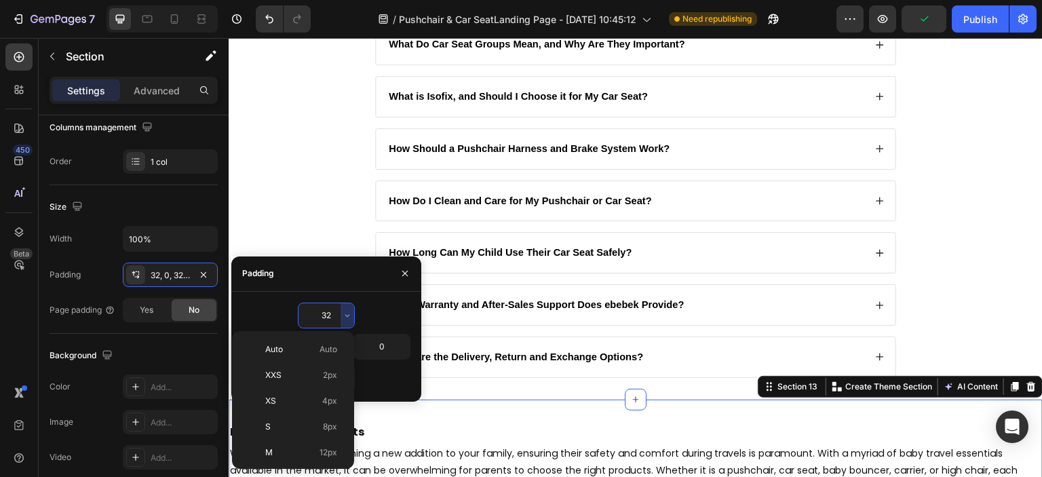
scroll to position [98, 0]
click at [280, 382] on p "L 16px" at bounding box center [301, 380] width 72 height 12
type input "16"
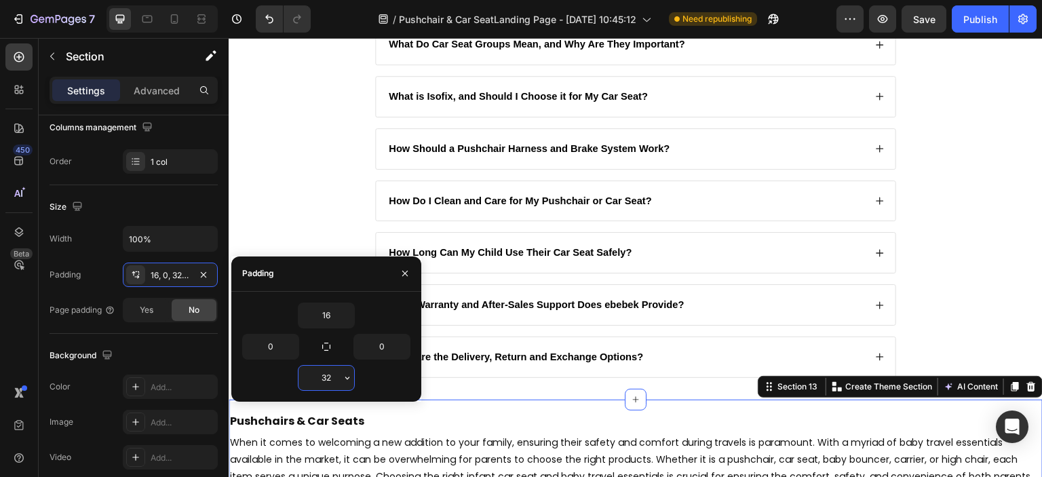
click at [338, 379] on input "32" at bounding box center [326, 378] width 56 height 24
click at [348, 380] on icon "button" at bounding box center [347, 377] width 11 height 11
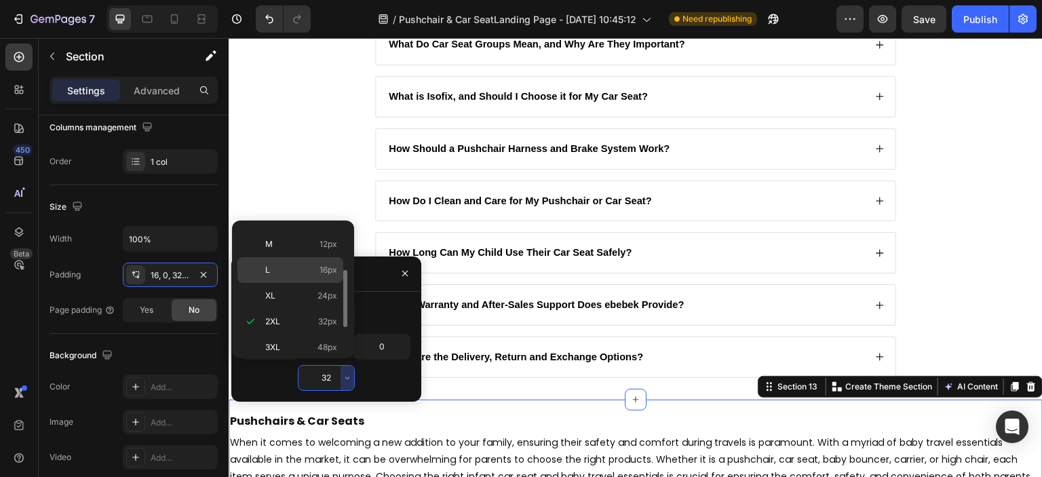
click at [288, 265] on p "L 16px" at bounding box center [301, 270] width 72 height 12
type input "16"
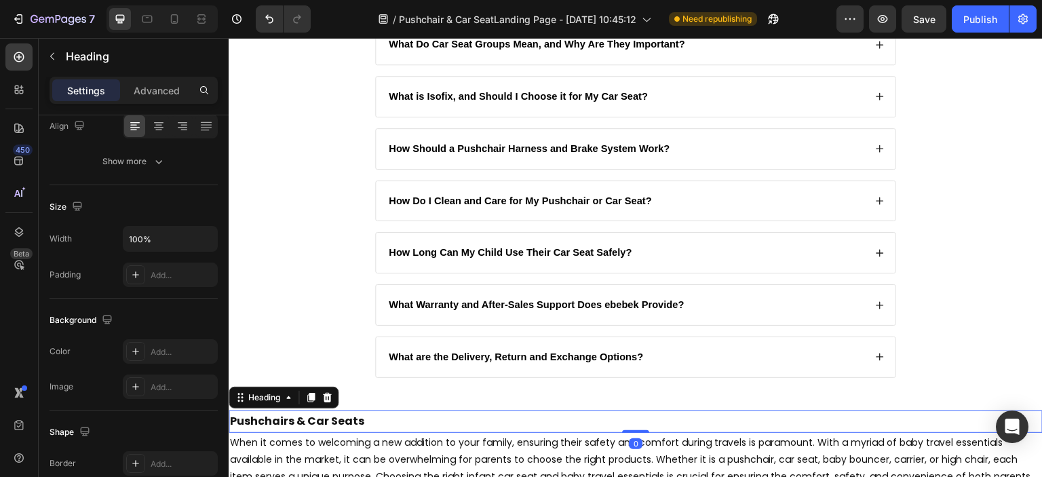
click at [434, 424] on p "Pushchairs & Car Seats" at bounding box center [635, 422] width 811 height 20
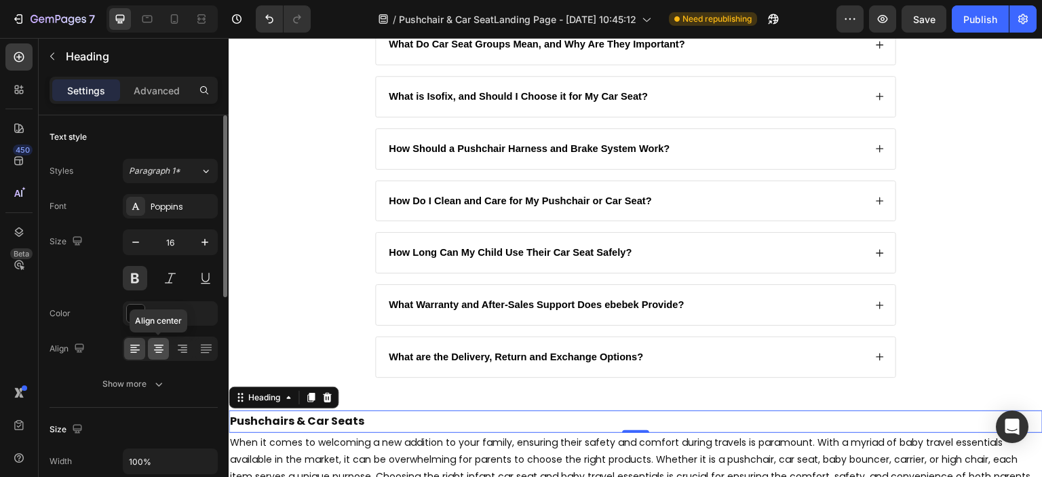
click at [157, 352] on icon at bounding box center [158, 352] width 7 height 1
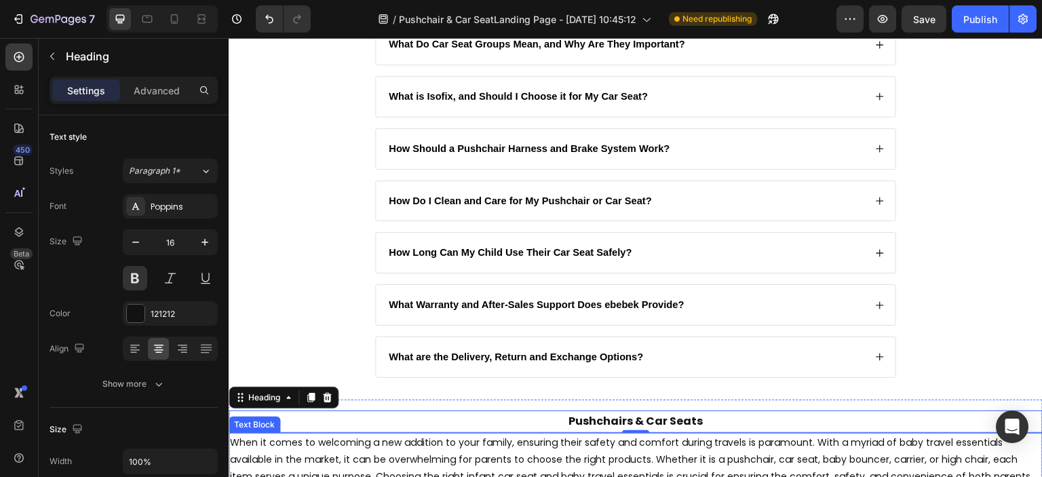
click at [410, 442] on p "When it comes to welcoming a new addition to your family, ensuring their safety…" at bounding box center [635, 468] width 811 height 68
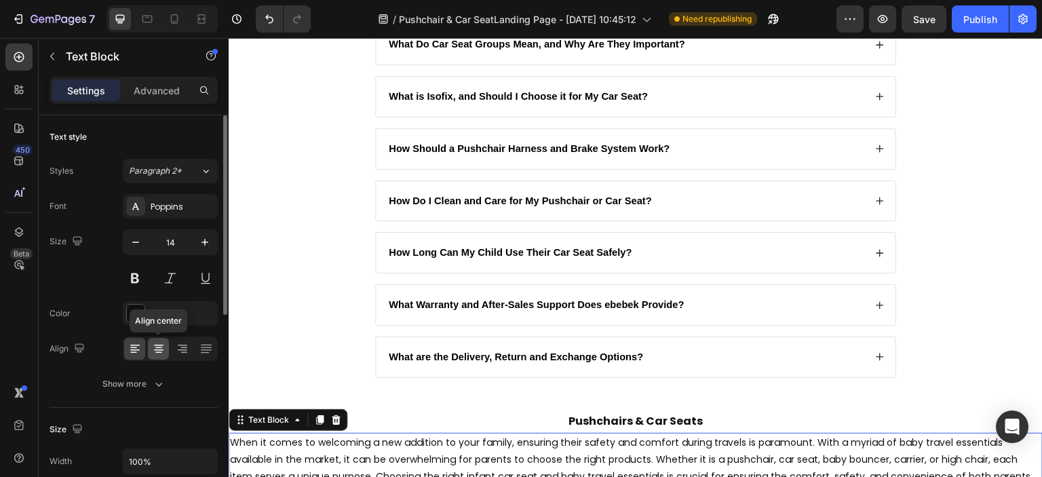
click at [157, 349] on icon at bounding box center [159, 349] width 14 height 14
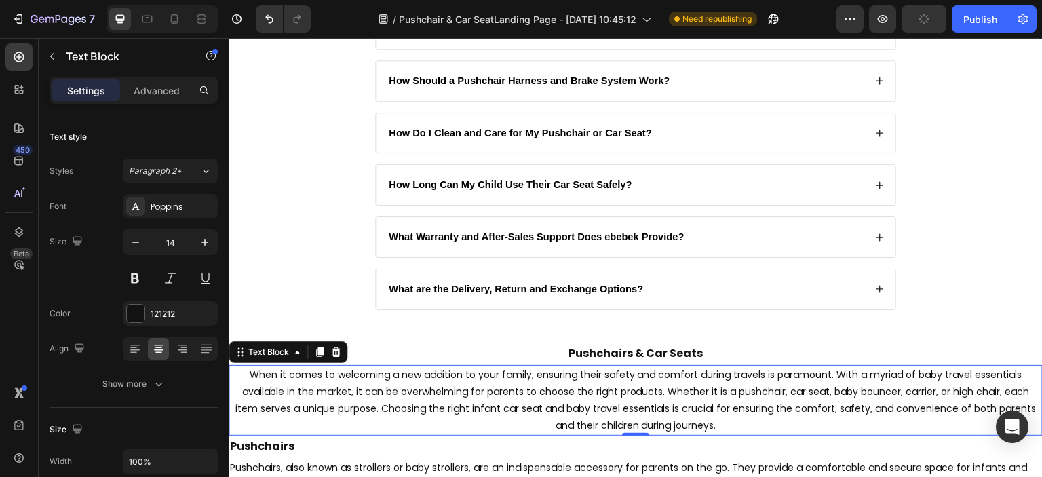
scroll to position [2918, 0]
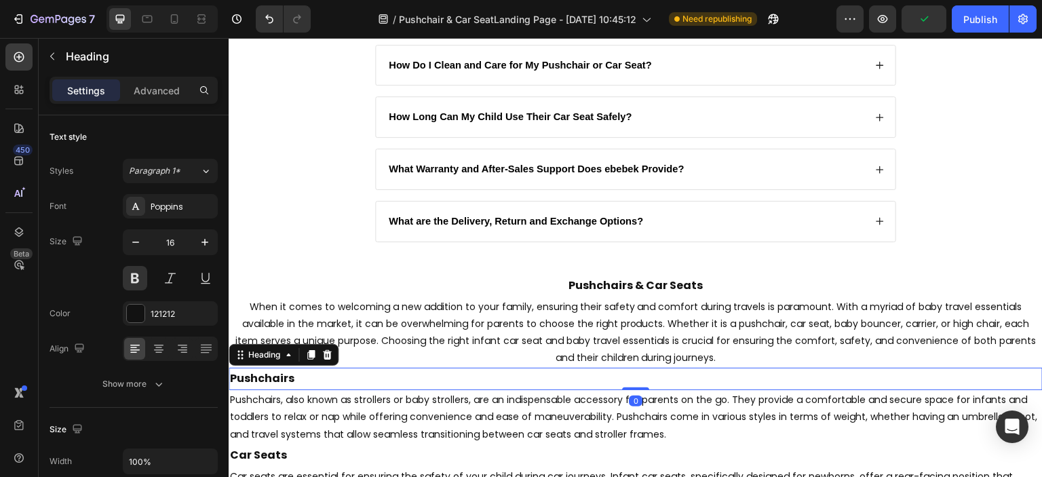
click at [312, 380] on p "Pushchairs" at bounding box center [635, 379] width 811 height 20
click at [159, 345] on icon at bounding box center [159, 349] width 14 height 14
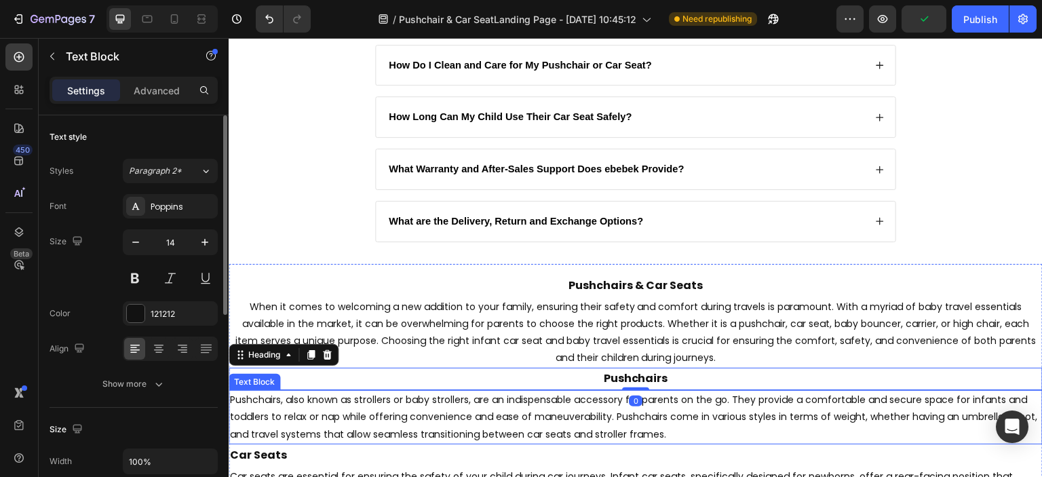
click at [332, 406] on p "Pushchairs, also known as strollers or baby strollers, are an indispensable acc…" at bounding box center [635, 417] width 811 height 52
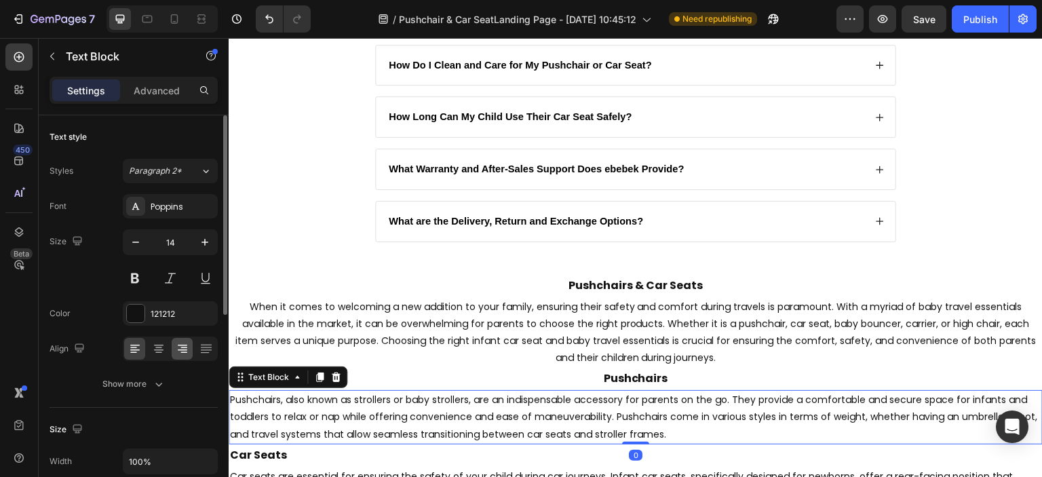
drag, startPoint x: 163, startPoint y: 345, endPoint x: 183, endPoint y: 347, distance: 20.4
click at [162, 345] on icon at bounding box center [159, 349] width 14 height 14
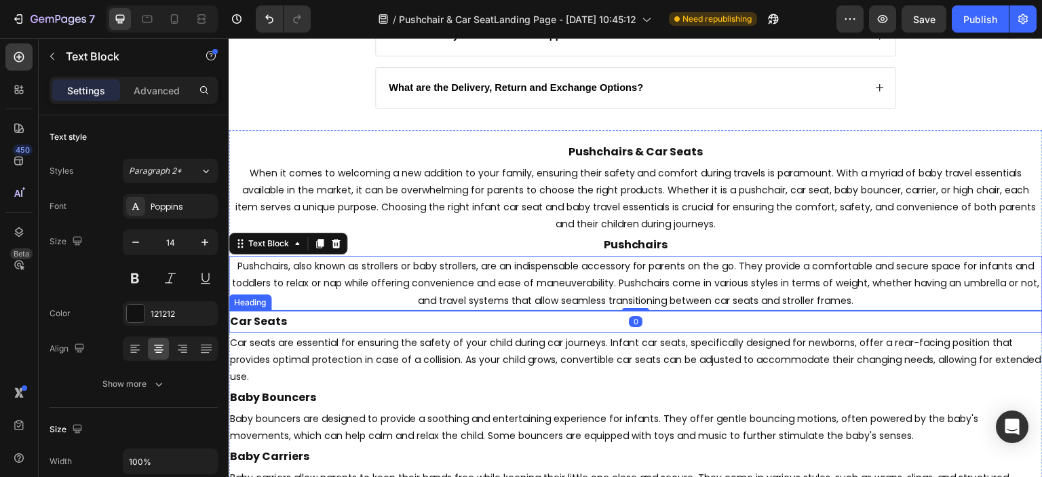
scroll to position [3053, 0]
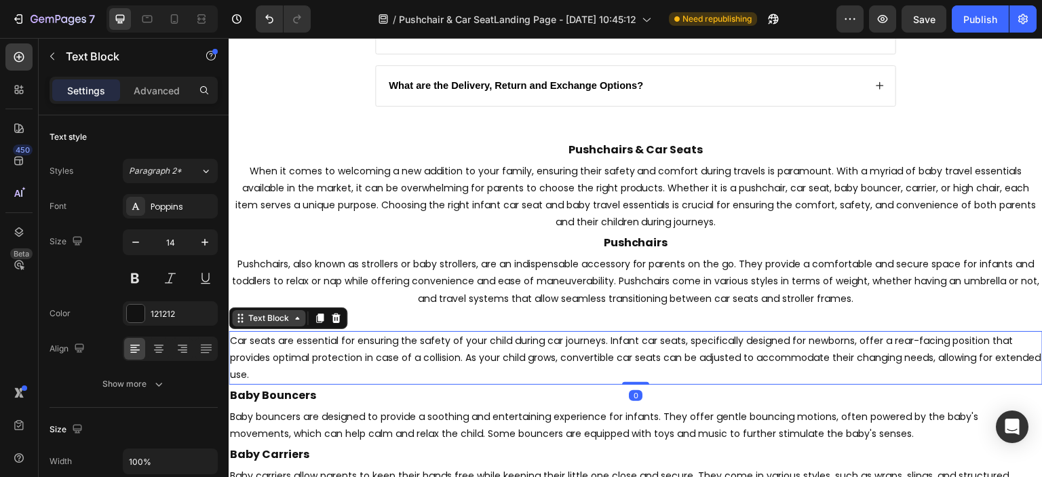
click at [263, 320] on div "Text Block" at bounding box center [269, 318] width 46 height 12
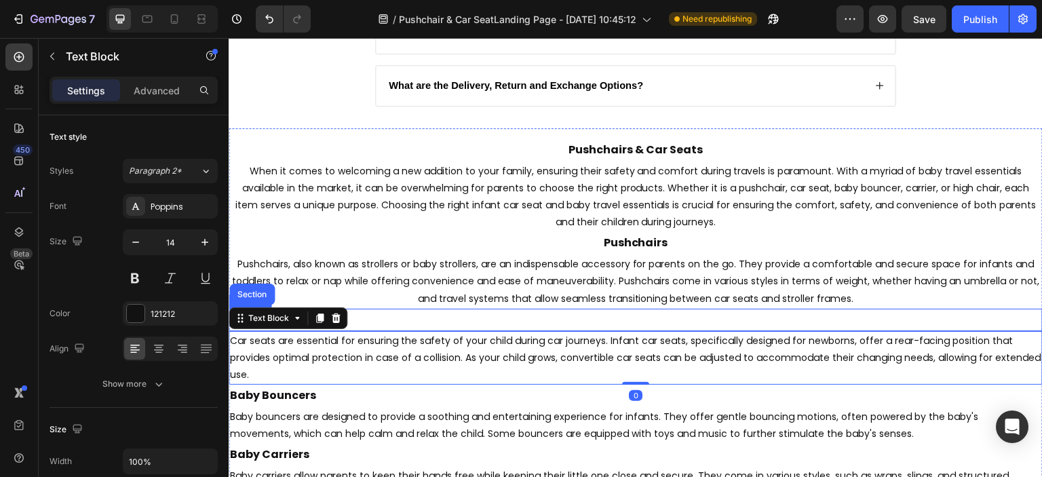
click at [364, 321] on p "Car Seats" at bounding box center [635, 320] width 811 height 20
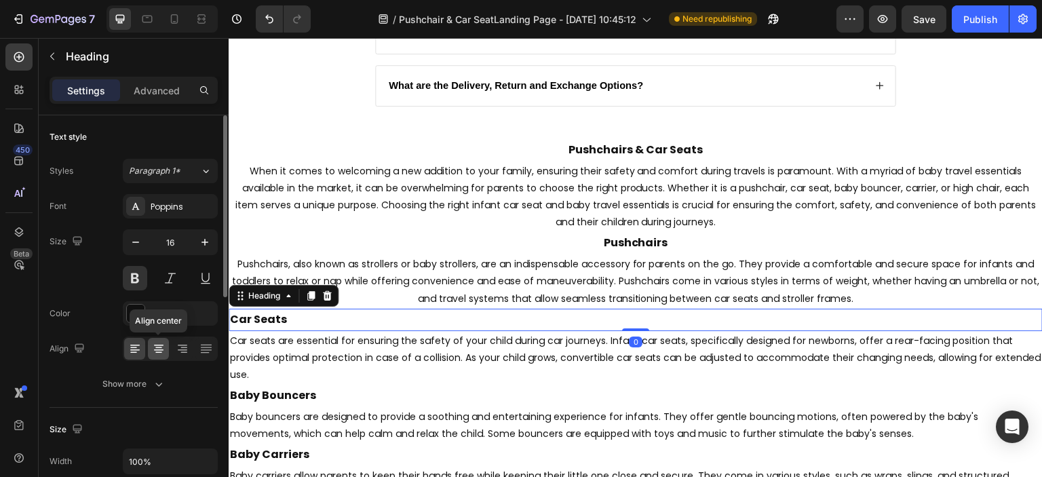
click at [163, 348] on icon at bounding box center [159, 349] width 14 height 14
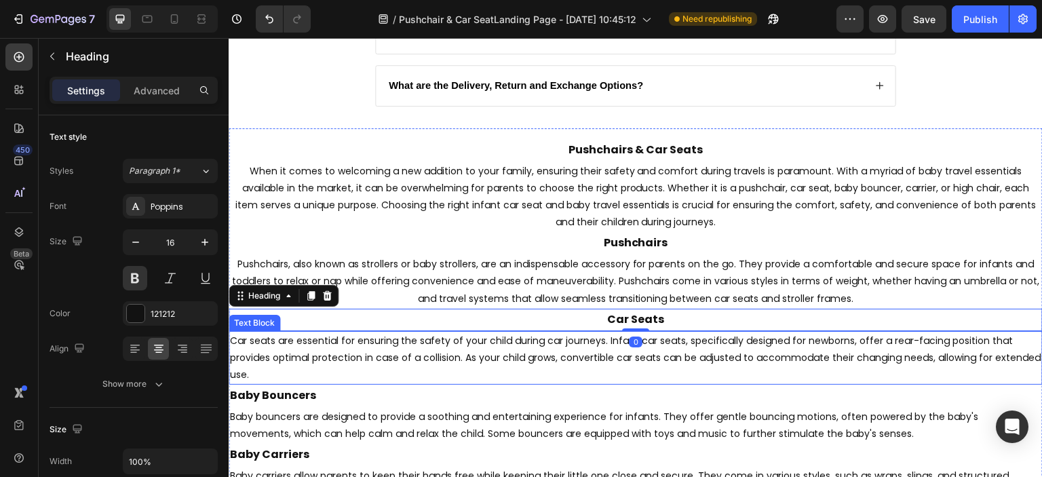
click at [296, 349] on p "Car seats are essential for ensuring the safety of your child during car journe…" at bounding box center [635, 358] width 811 height 52
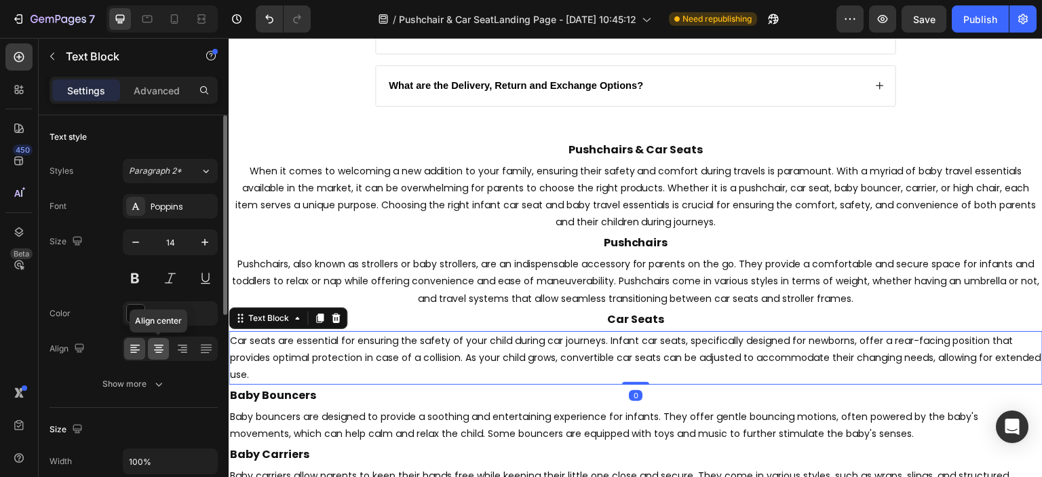
click at [161, 345] on icon at bounding box center [158, 345] width 9 height 1
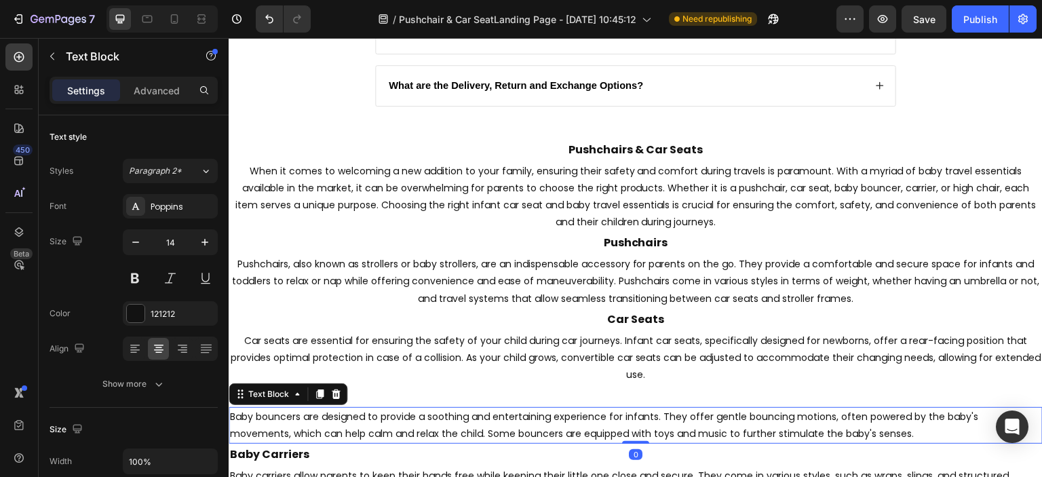
click at [337, 407] on div "Baby bouncers are designed to provide a soothing and entertaining experience fo…" at bounding box center [636, 425] width 814 height 37
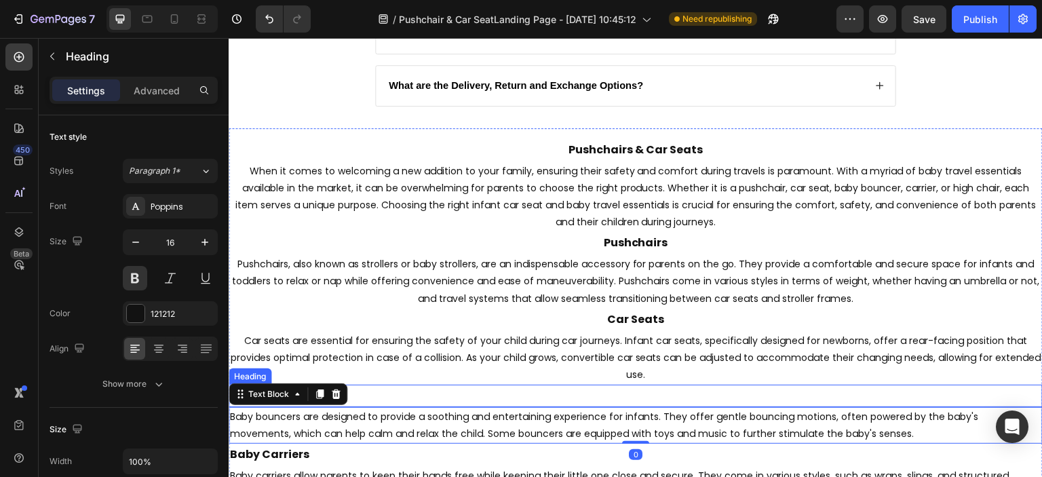
click at [410, 393] on p "Baby Bouncers" at bounding box center [635, 396] width 811 height 20
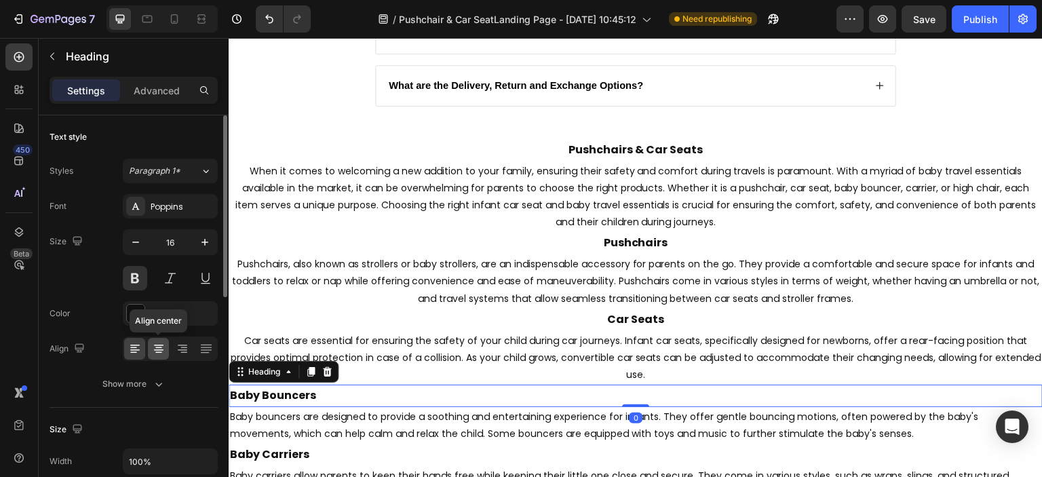
click at [161, 350] on icon at bounding box center [159, 349] width 14 height 14
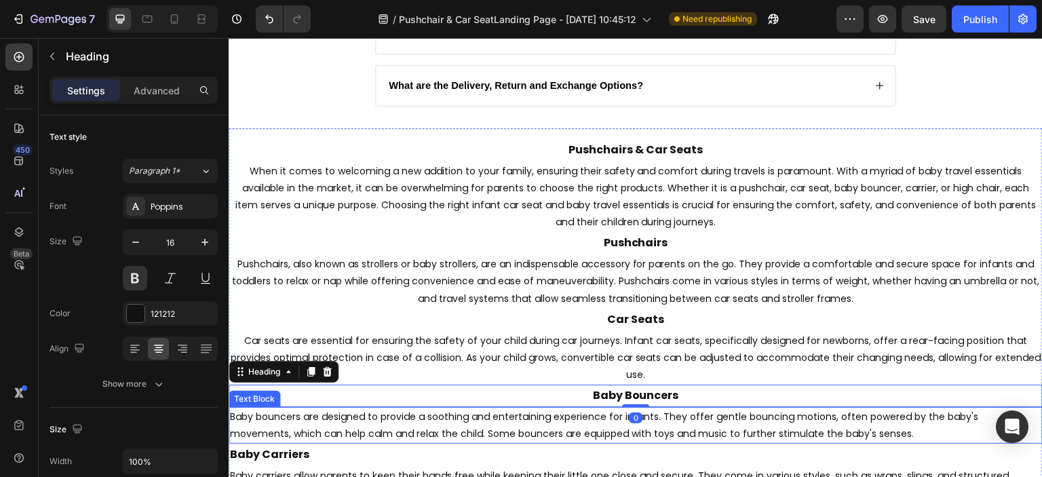
click at [358, 418] on p "Baby bouncers are designed to provide a soothing and entertaining experience fo…" at bounding box center [635, 425] width 811 height 34
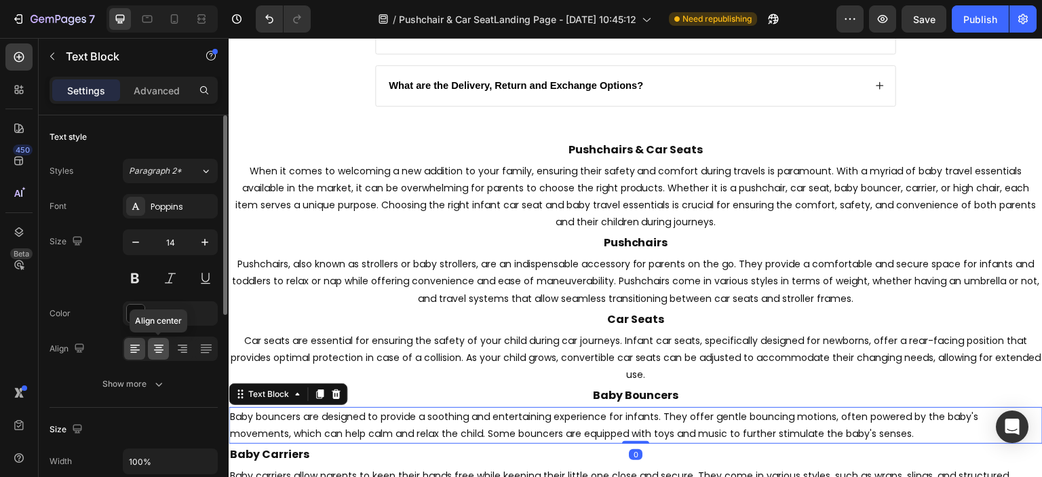
click at [165, 355] on icon at bounding box center [159, 349] width 14 height 14
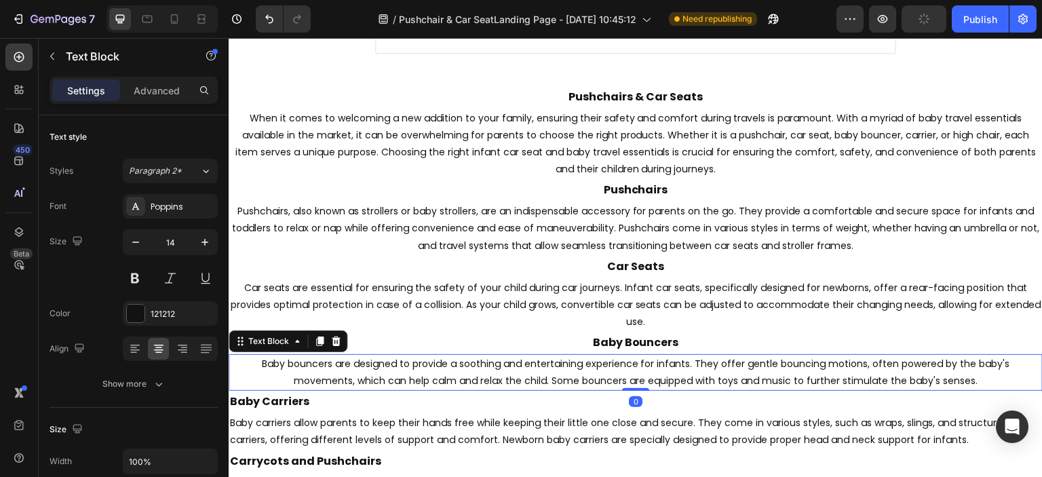
scroll to position [3121, 0]
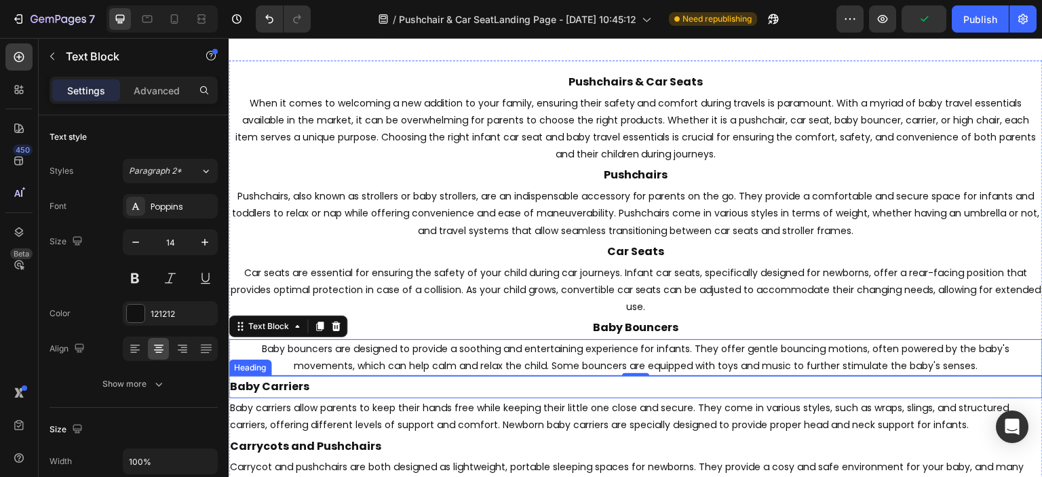
click at [389, 391] on p "Baby Carriers" at bounding box center [635, 387] width 811 height 20
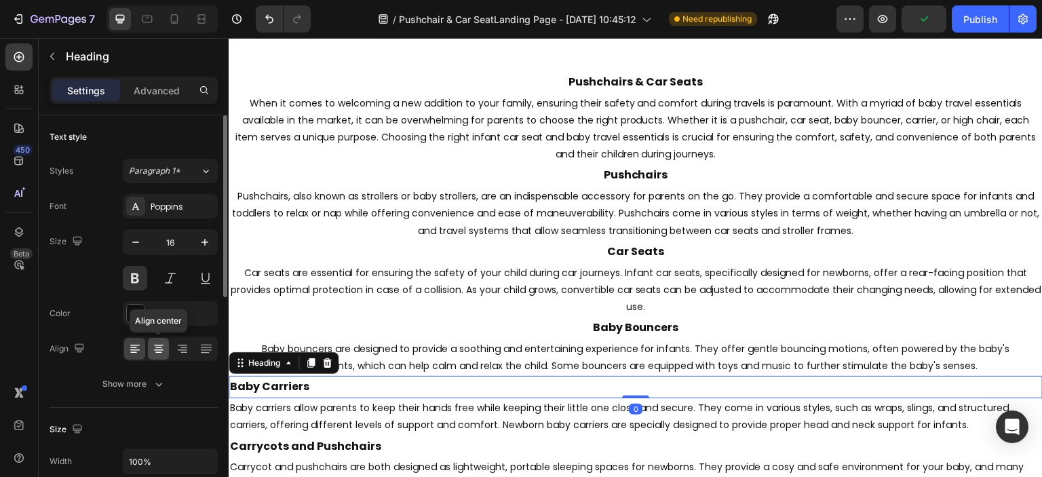
click at [156, 345] on icon at bounding box center [158, 345] width 9 height 1
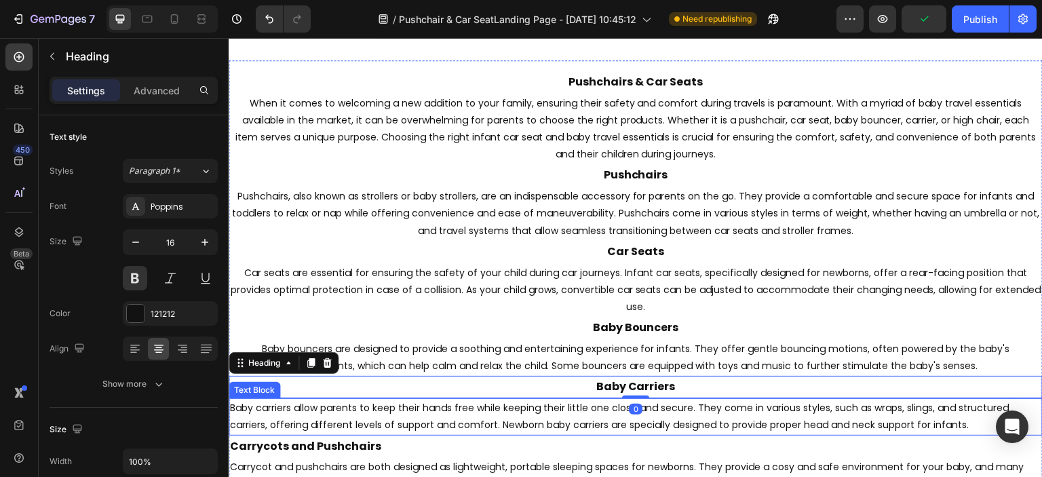
click at [382, 417] on p "Baby carriers allow parents to keep their hands free while keeping their little…" at bounding box center [635, 416] width 811 height 34
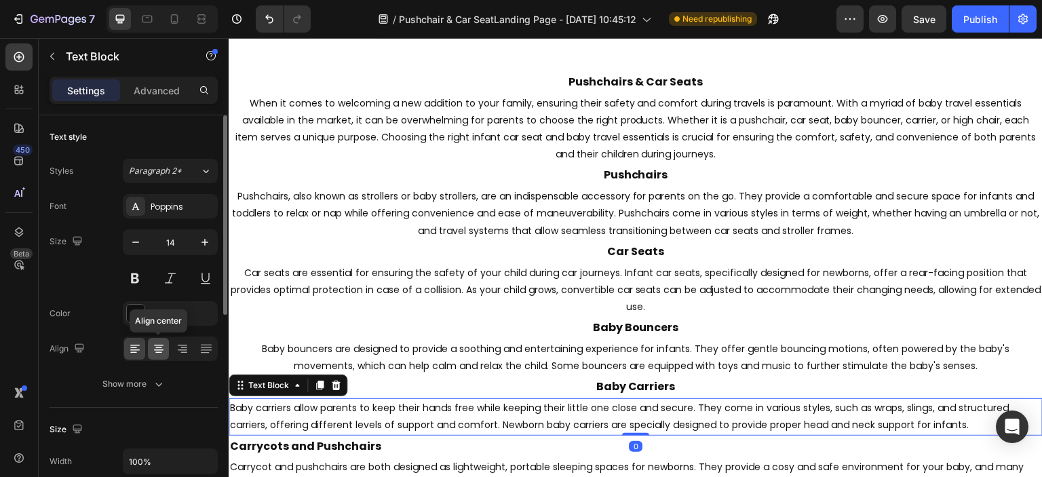
click at [159, 349] on icon at bounding box center [159, 349] width 14 height 14
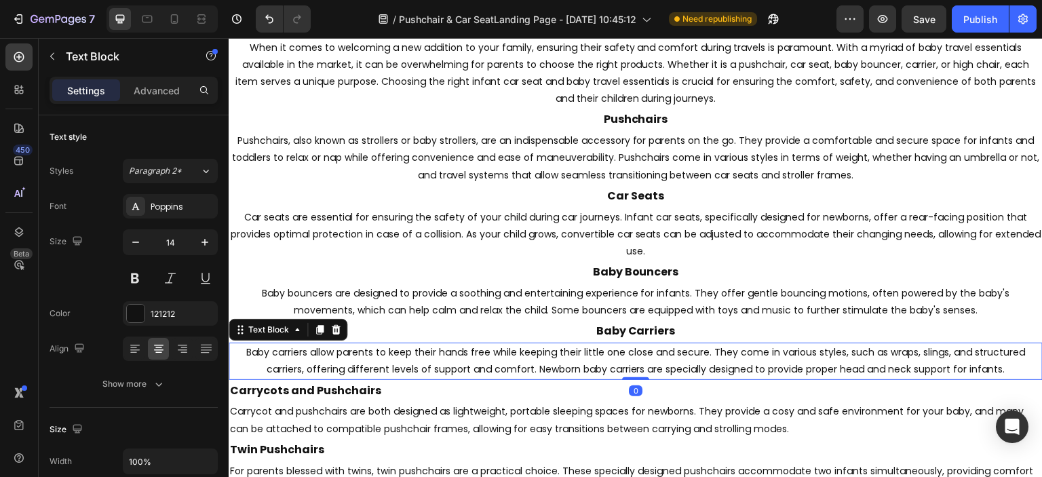
scroll to position [3257, 0]
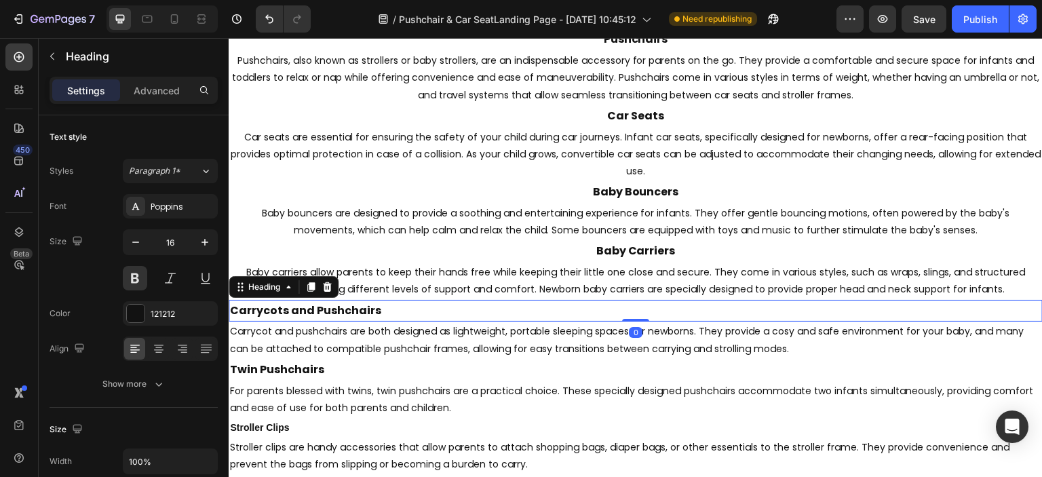
click at [379, 317] on p "Carrycots and Pushchairs" at bounding box center [635, 311] width 811 height 20
click at [161, 349] on icon at bounding box center [158, 349] width 9 height 1
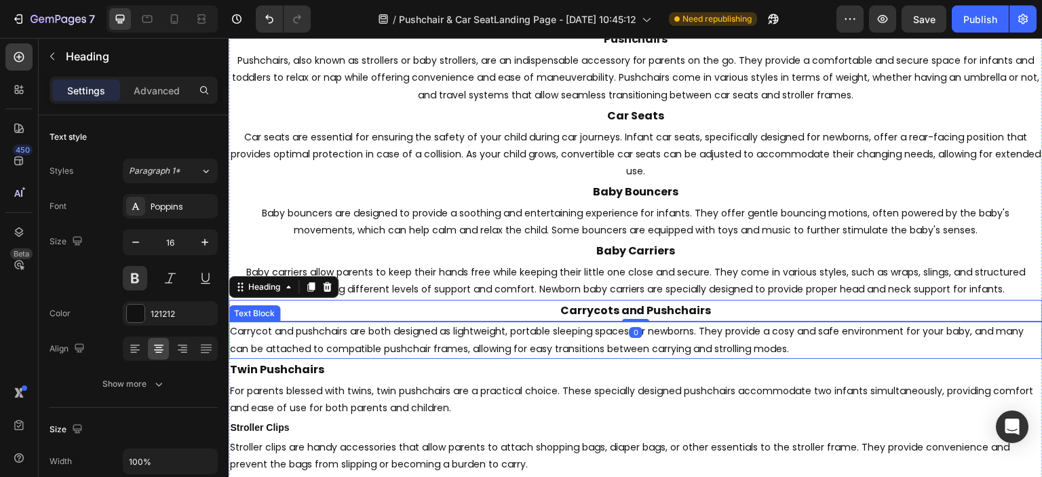
click at [370, 345] on p "Carrycot and pushchairs are both designed as lightweight, portable sleeping spa…" at bounding box center [635, 340] width 811 height 34
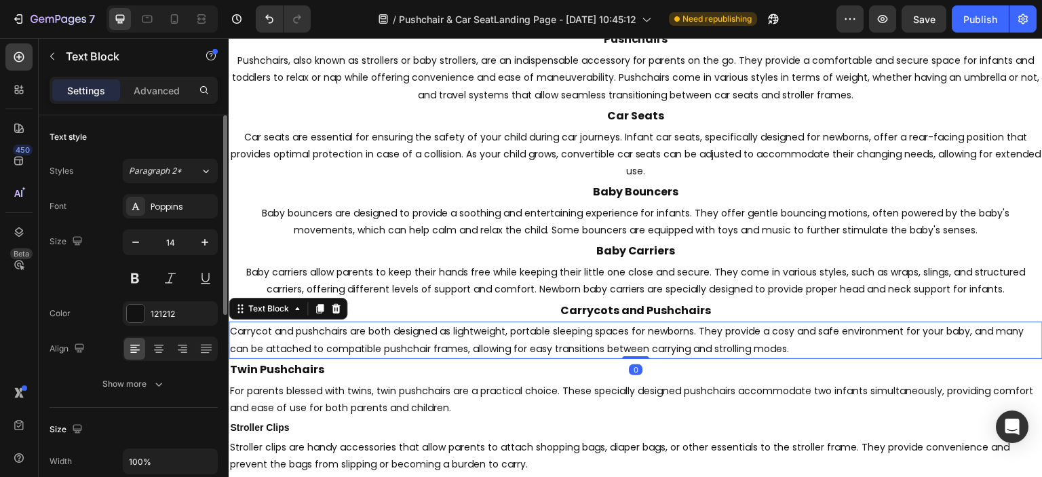
click at [162, 345] on icon at bounding box center [158, 345] width 9 height 1
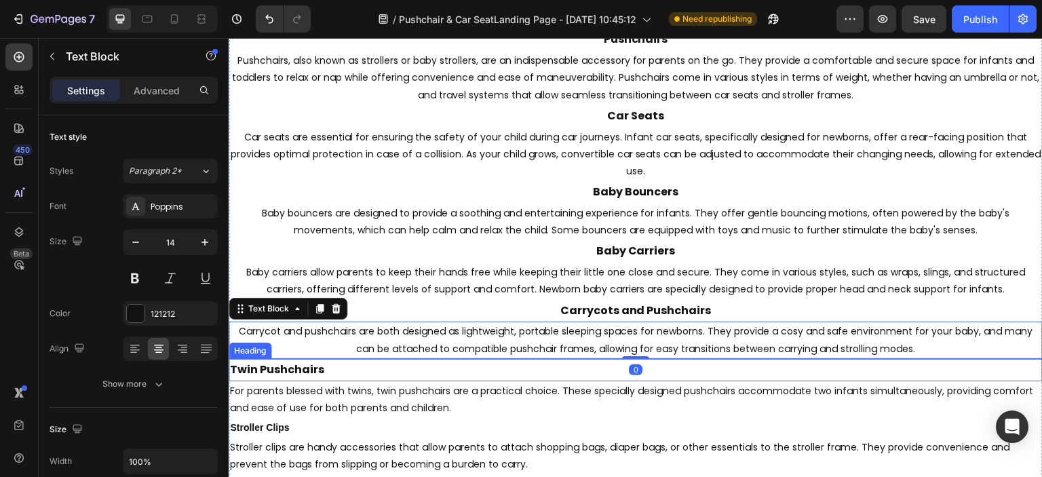
click at [294, 364] on p "Twin Pushchairs" at bounding box center [635, 370] width 811 height 20
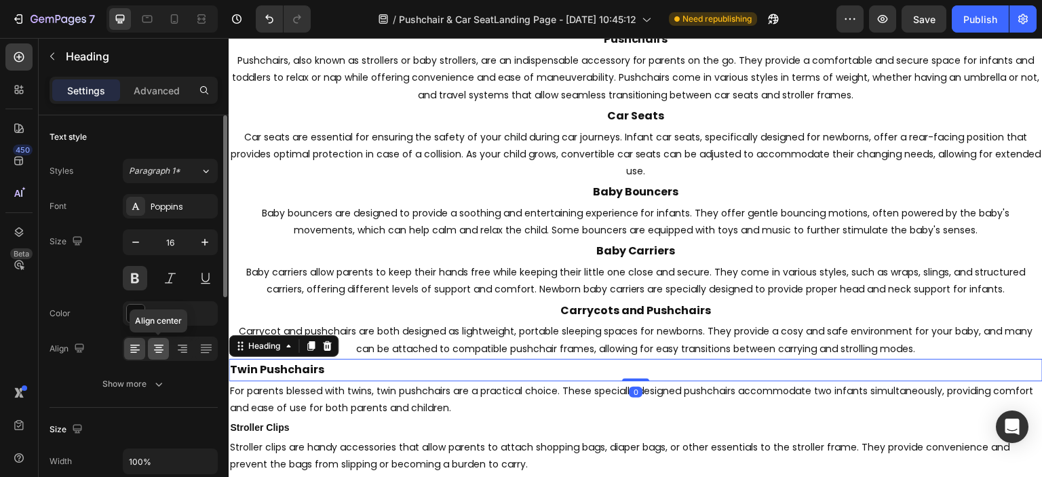
click at [165, 345] on div at bounding box center [158, 349] width 21 height 22
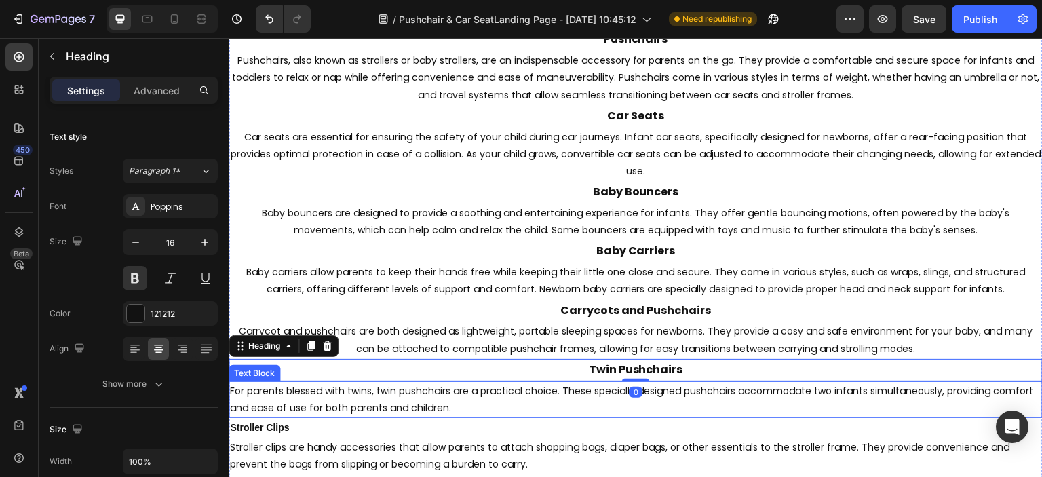
click at [286, 394] on p "For parents blessed with twins, twin pushchairs are a practical choice. These s…" at bounding box center [635, 399] width 811 height 34
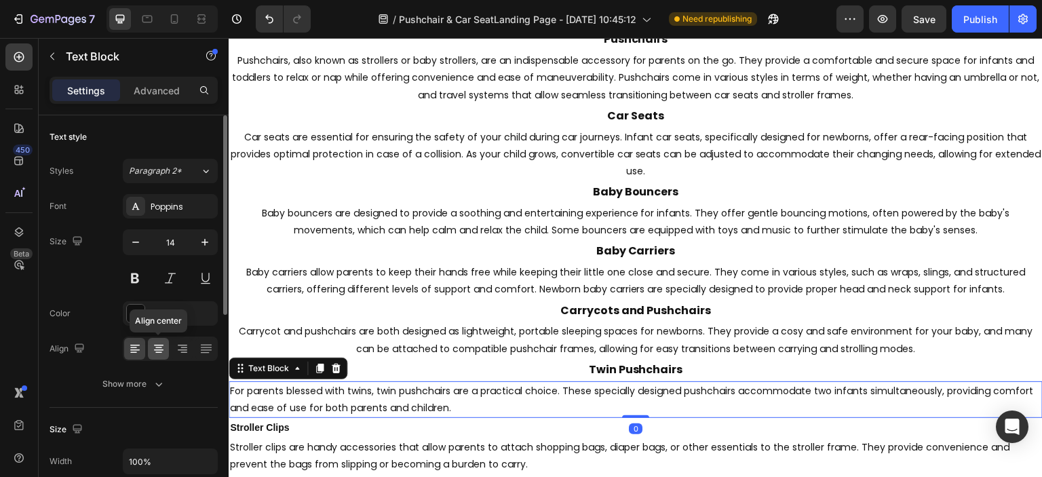
click at [165, 349] on icon at bounding box center [159, 349] width 14 height 14
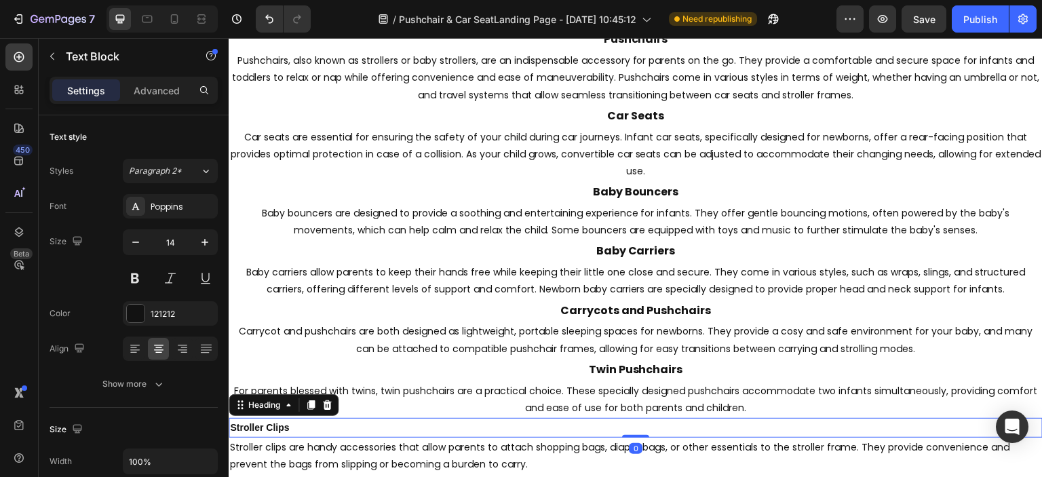
click at [312, 430] on p "Stroller Clips" at bounding box center [635, 427] width 811 height 17
click at [157, 353] on icon at bounding box center [159, 349] width 14 height 14
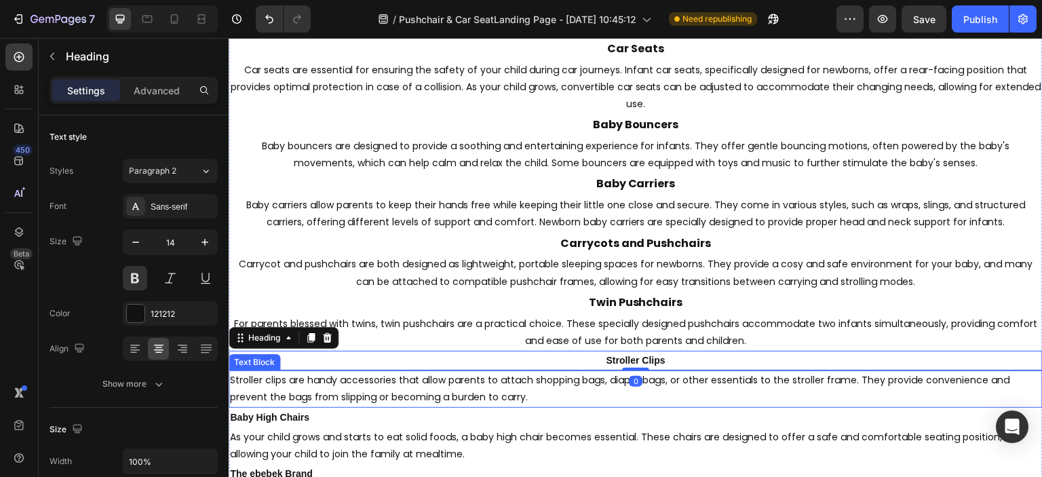
scroll to position [3324, 0]
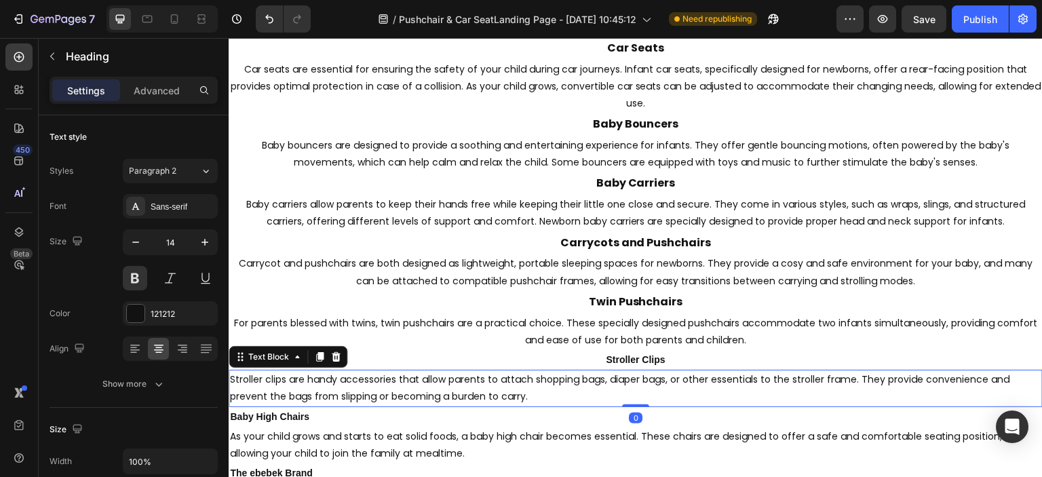
click at [377, 397] on p "Stroller clips are handy accessories that allow parents to attach shopping bags…" at bounding box center [635, 388] width 811 height 34
click at [159, 347] on icon at bounding box center [158, 347] width 7 height 1
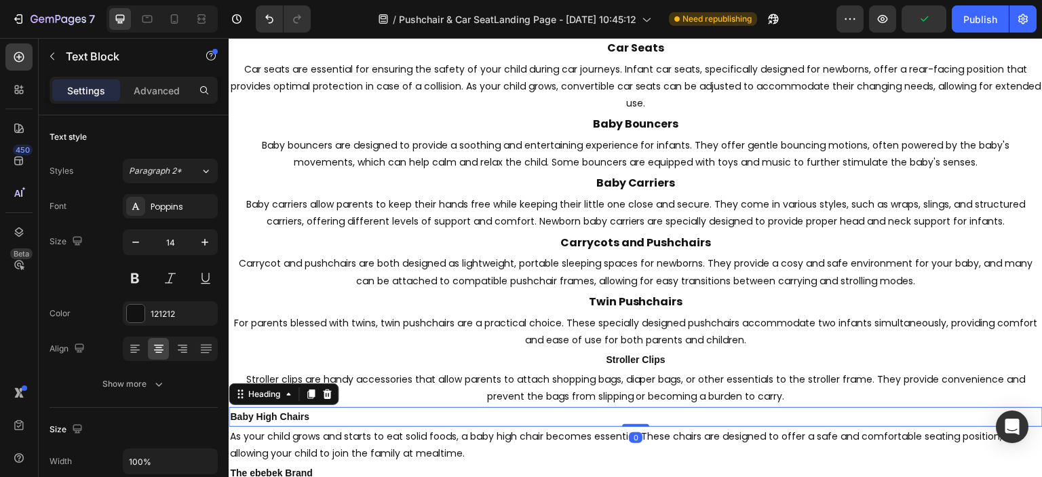
click at [339, 414] on p "Baby High Chairs" at bounding box center [635, 416] width 811 height 17
click at [161, 347] on icon at bounding box center [159, 349] width 14 height 14
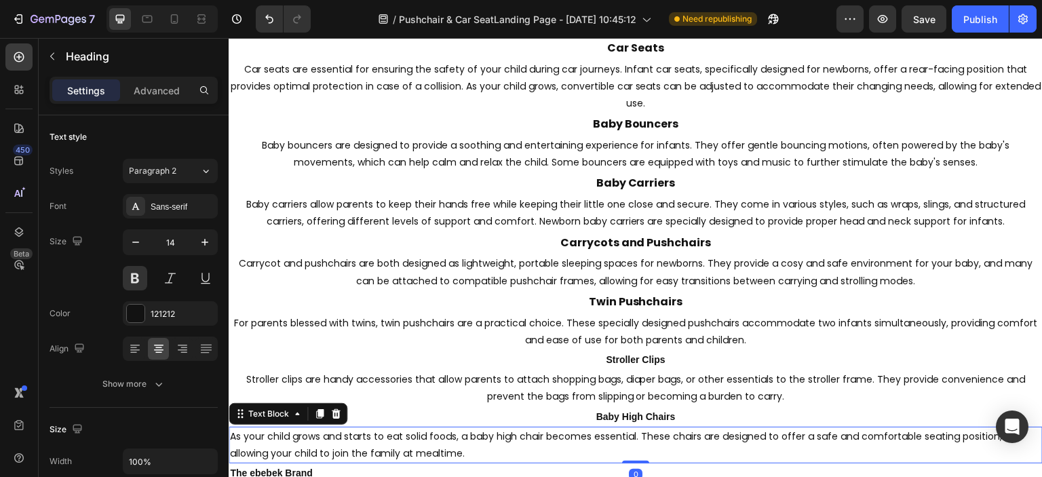
click at [326, 433] on p "As your child grows and starts to eat solid foods, a baby high chair becomes es…" at bounding box center [635, 445] width 811 height 34
click at [159, 353] on icon at bounding box center [159, 349] width 14 height 14
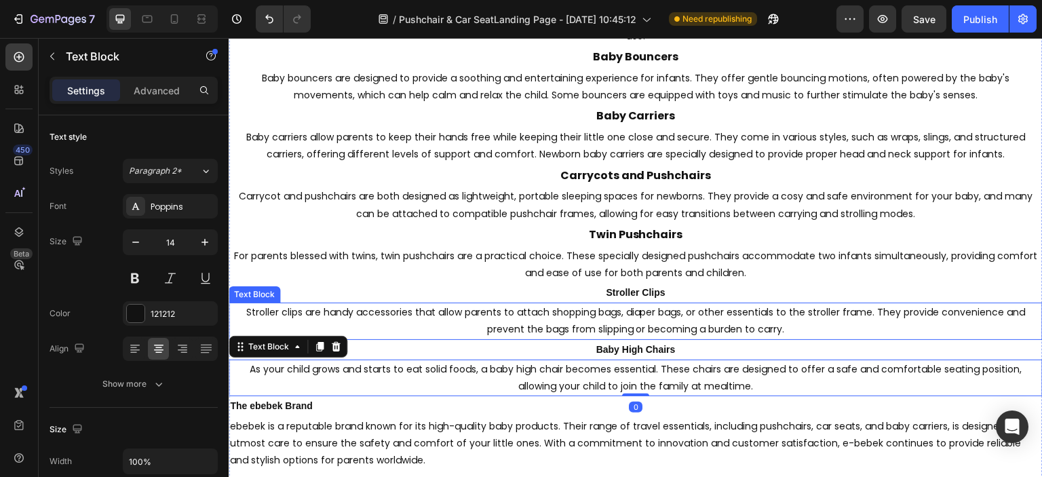
scroll to position [3392, 0]
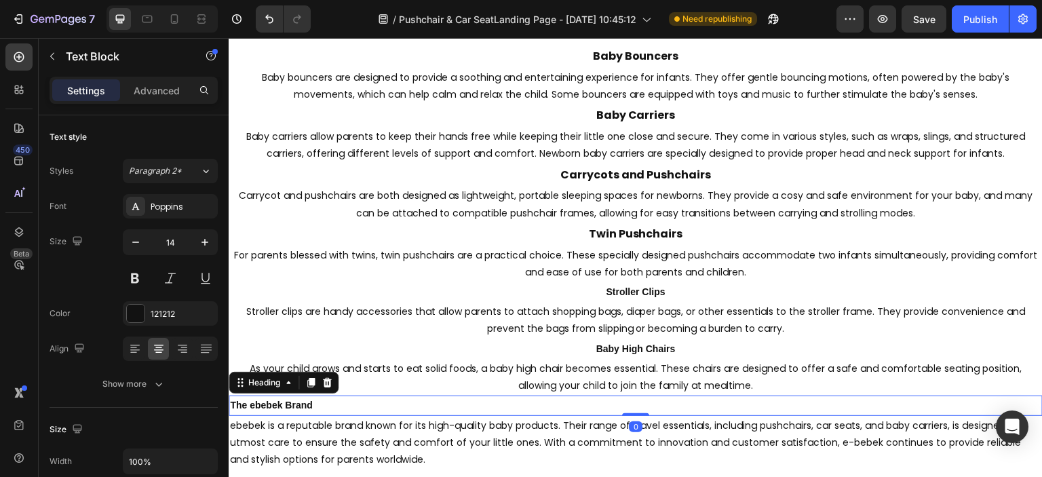
click at [430, 408] on p "The ebebek Brand" at bounding box center [635, 405] width 811 height 17
click at [163, 351] on icon at bounding box center [159, 349] width 14 height 14
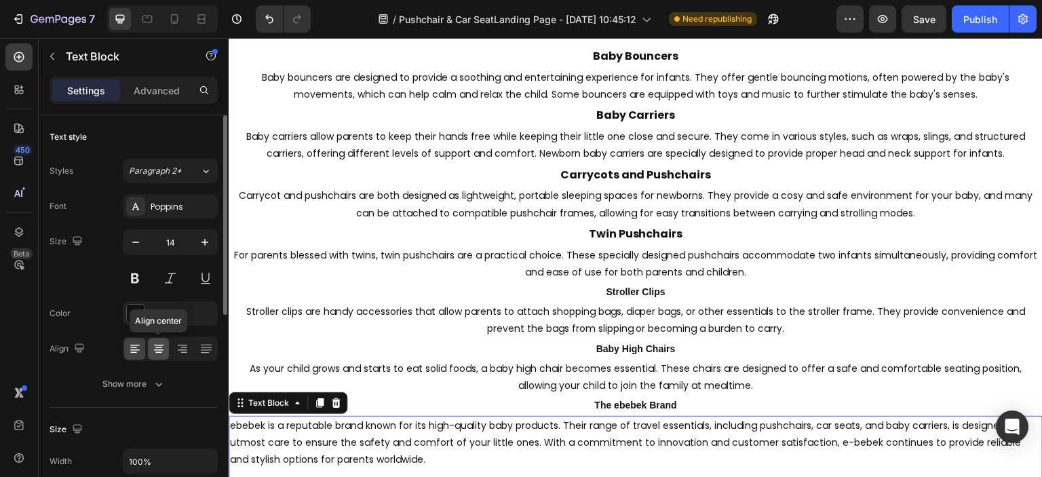
click at [157, 349] on icon at bounding box center [158, 349] width 9 height 1
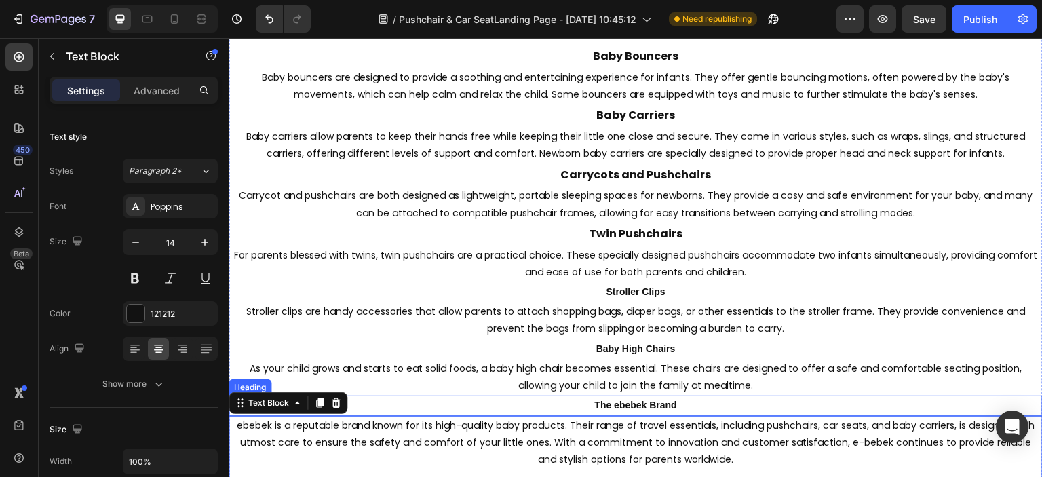
scroll to position [3528, 0]
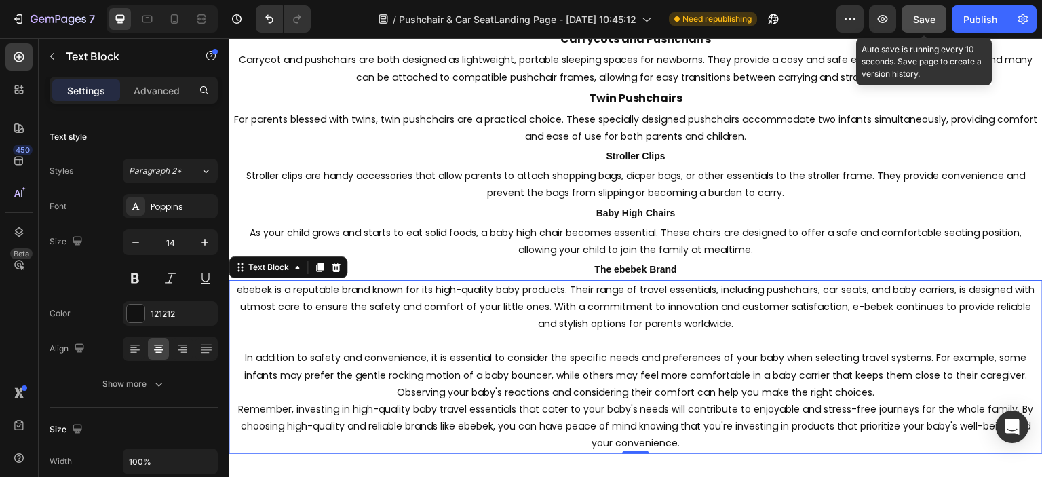
click at [914, 29] on button "Save" at bounding box center [923, 18] width 45 height 27
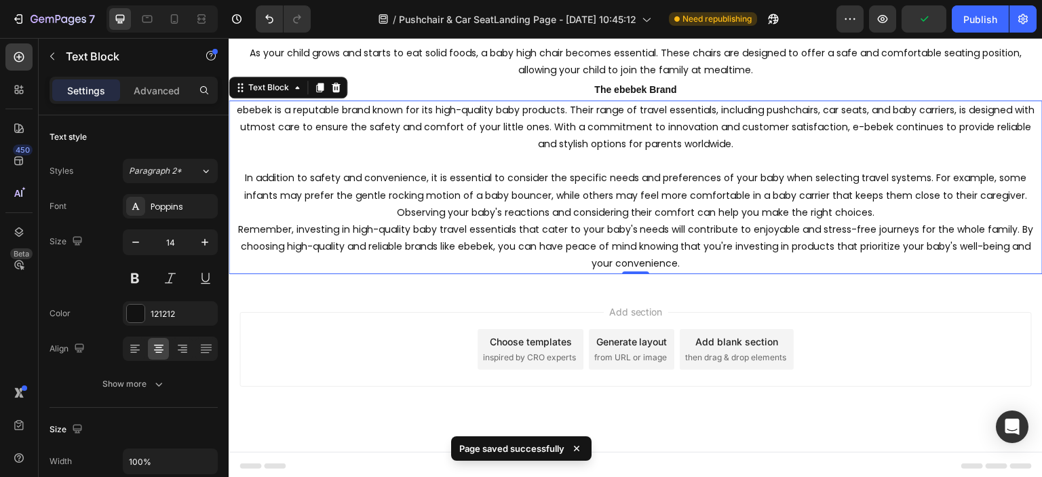
scroll to position [3710, 0]
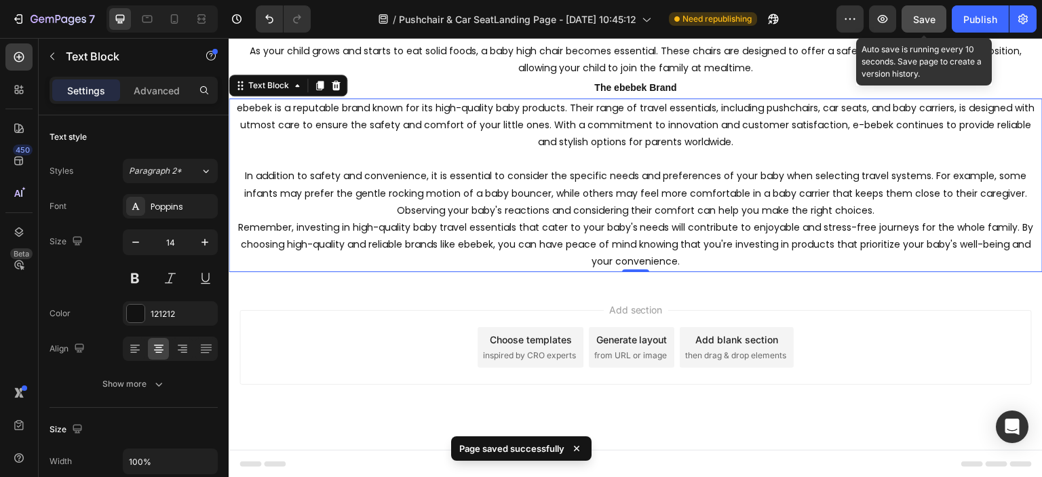
click at [917, 18] on span "Save" at bounding box center [924, 20] width 22 height 12
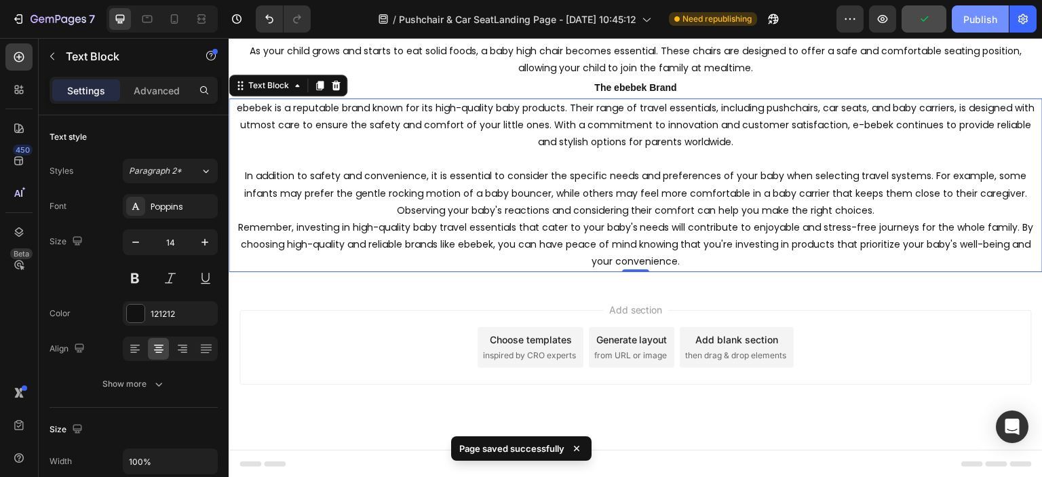
click at [968, 18] on div "Publish" at bounding box center [980, 19] width 34 height 14
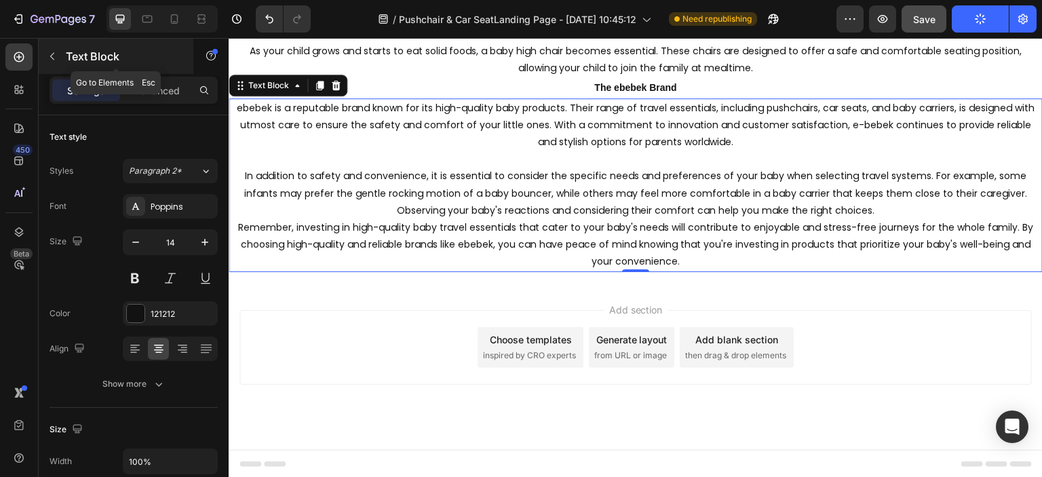
click at [52, 60] on icon "button" at bounding box center [52, 56] width 11 height 11
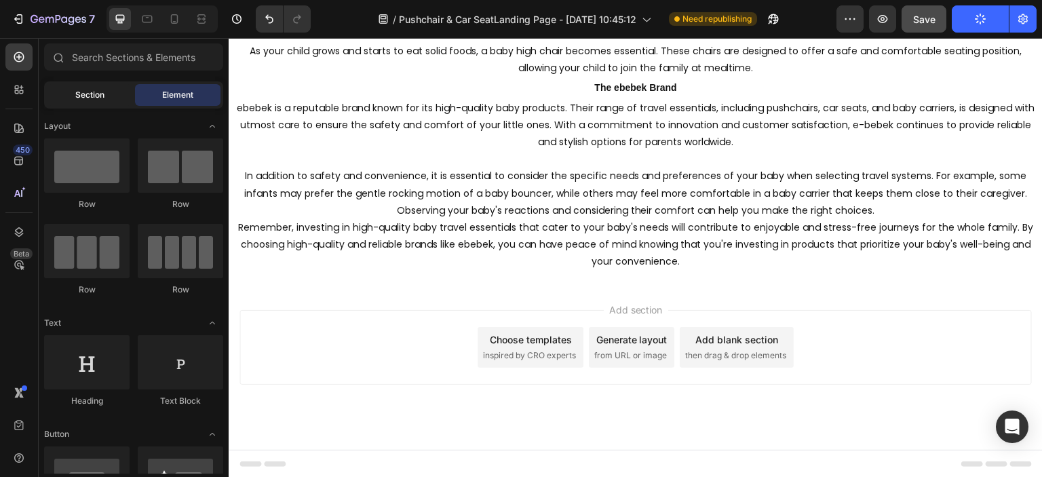
click at [68, 97] on div "Section" at bounding box center [89, 95] width 85 height 22
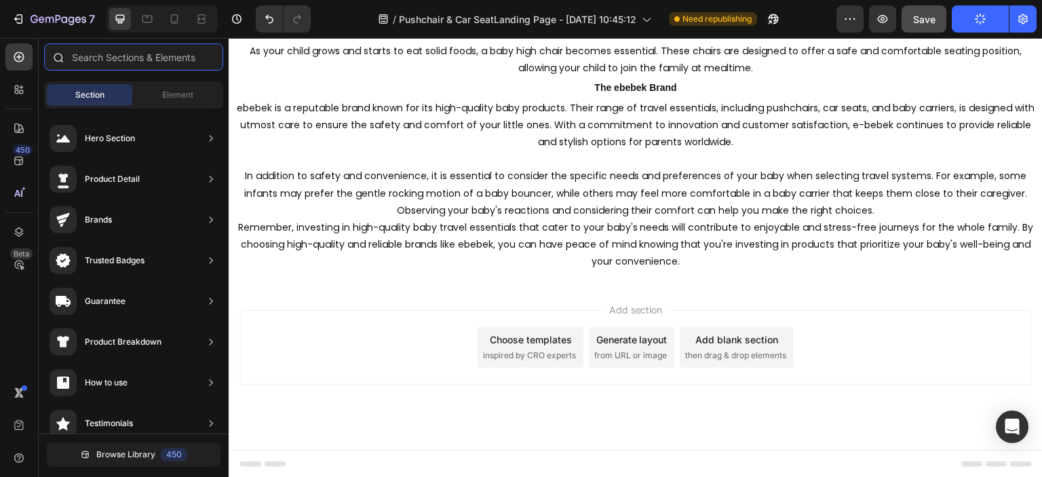
click at [106, 62] on input "text" at bounding box center [133, 56] width 179 height 27
type input "n"
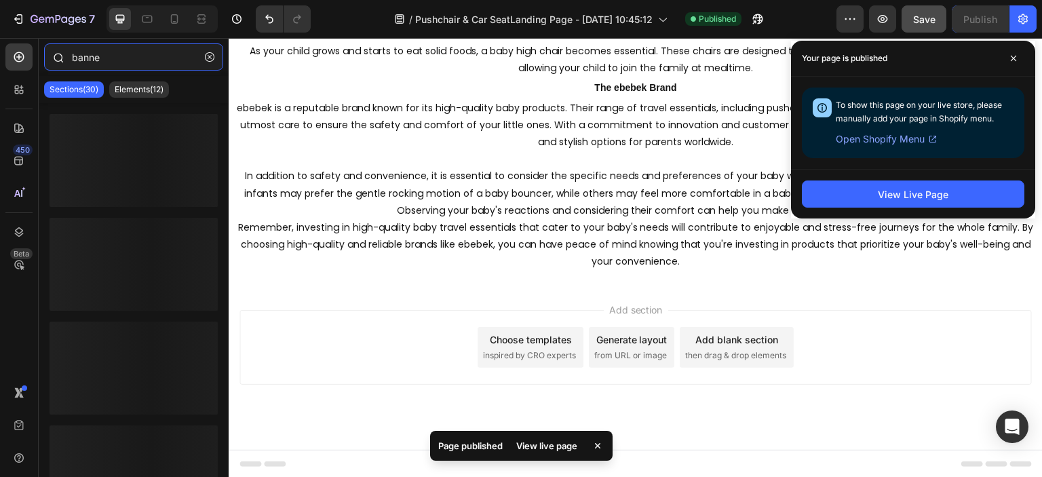
type input "banner"
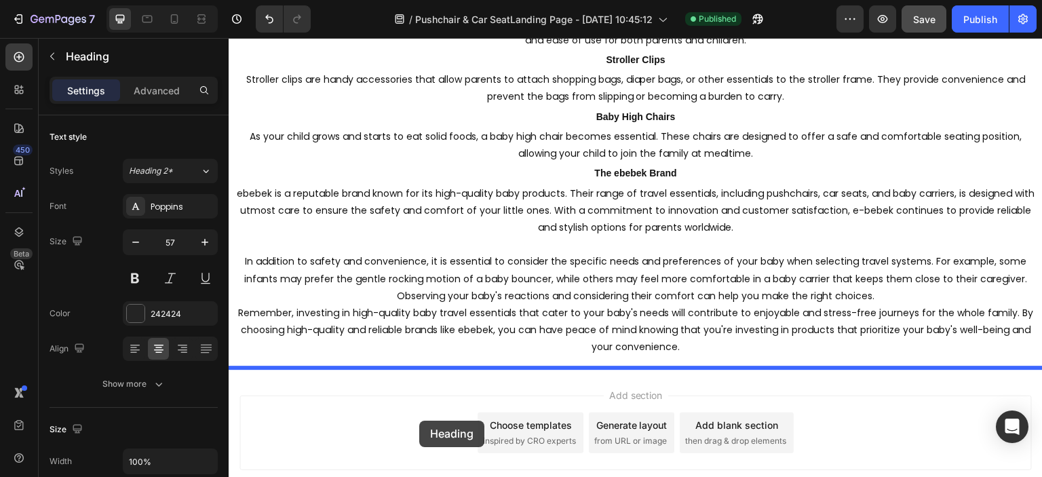
scroll to position [3630, 0]
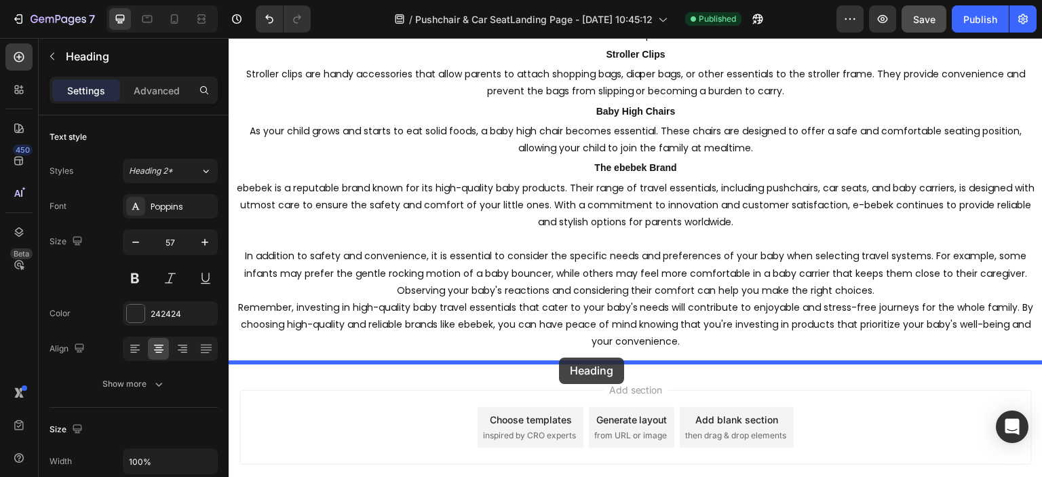
drag, startPoint x: 381, startPoint y: 123, endPoint x: 559, endPoint y: 357, distance: 294.3
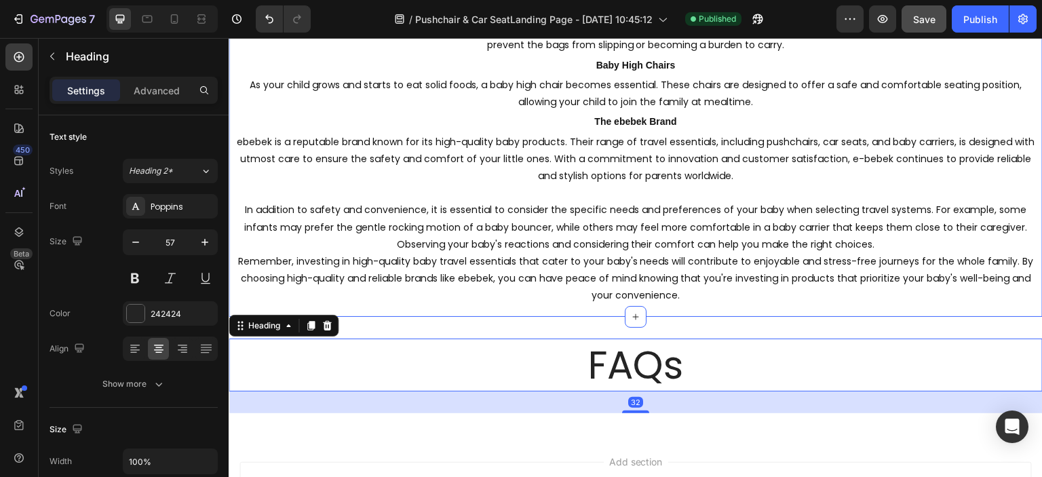
scroll to position [3828, 0]
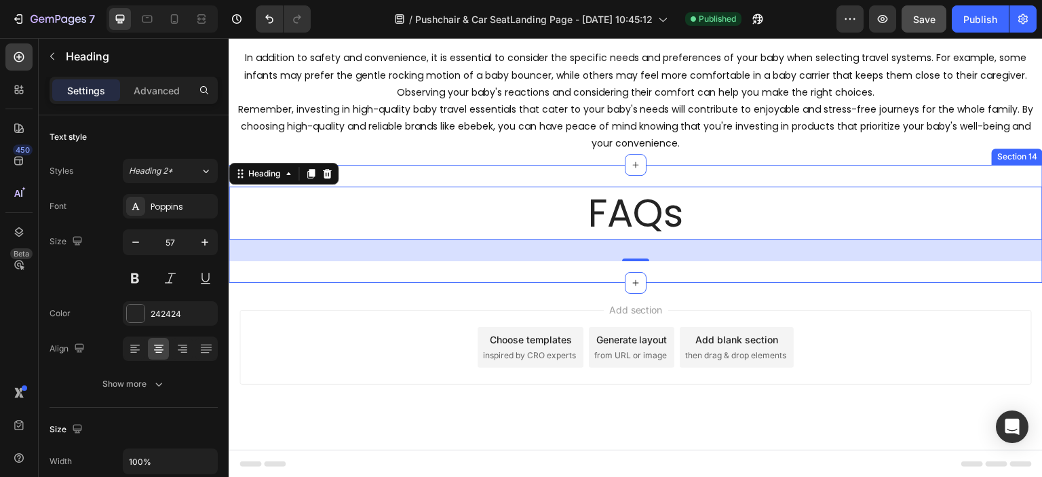
click at [644, 255] on div "32" at bounding box center [636, 250] width 814 height 22
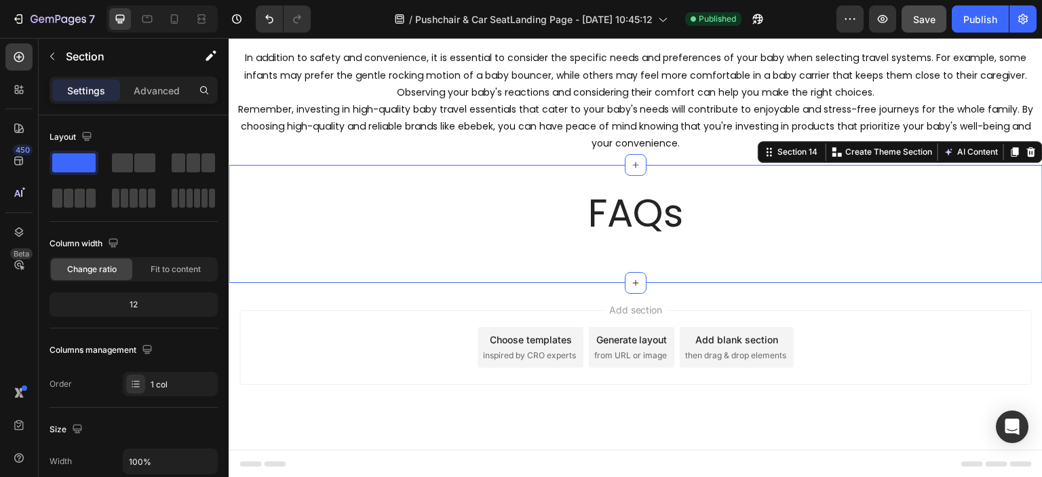
click at [480, 166] on div "FAQs Heading Section 14 You can create reusable sections Create Theme Section A…" at bounding box center [636, 224] width 814 height 118
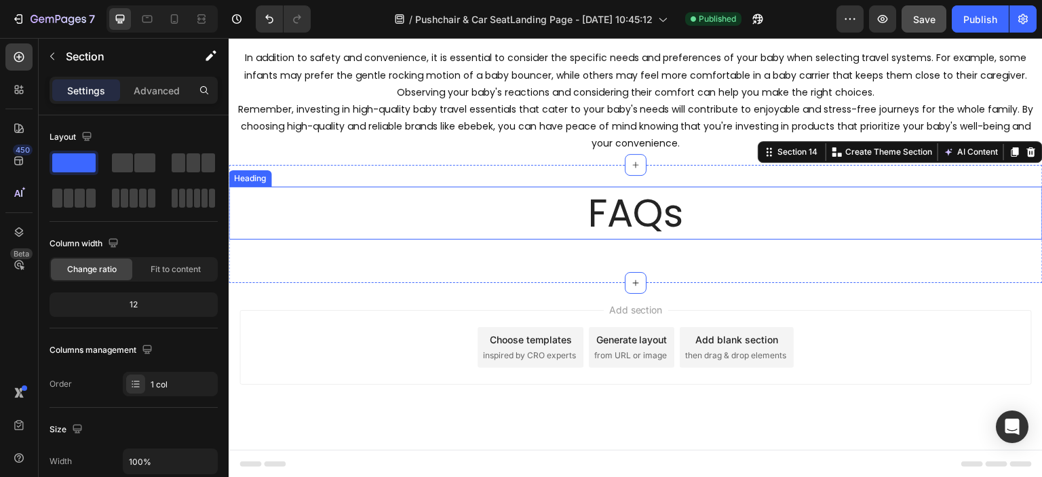
click at [598, 220] on h2 "FAQs" at bounding box center [636, 213] width 814 height 53
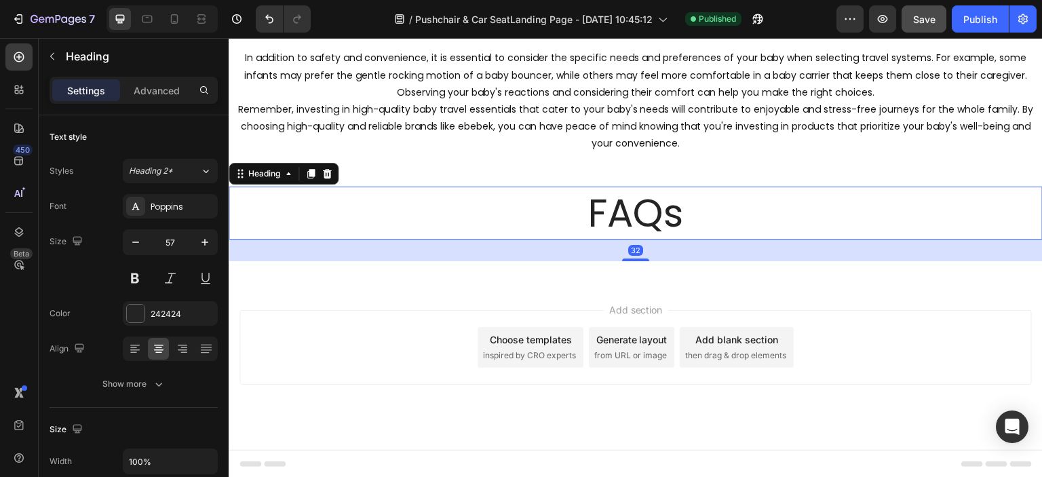
click at [604, 254] on div "32" at bounding box center [636, 250] width 814 height 22
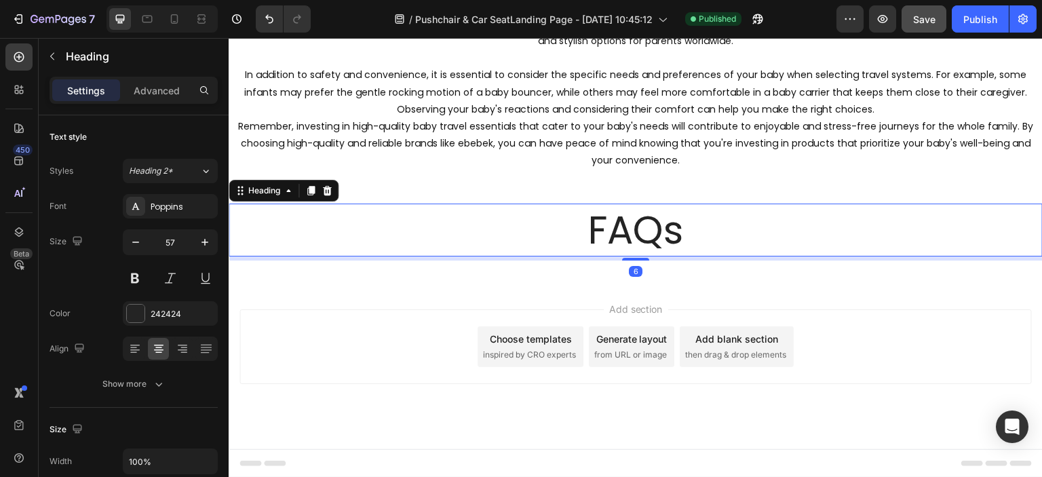
scroll to position [3810, 0]
drag, startPoint x: 633, startPoint y: 258, endPoint x: 644, endPoint y: 240, distance: 20.7
click at [644, 240] on div "FAQs Heading 6" at bounding box center [636, 230] width 814 height 53
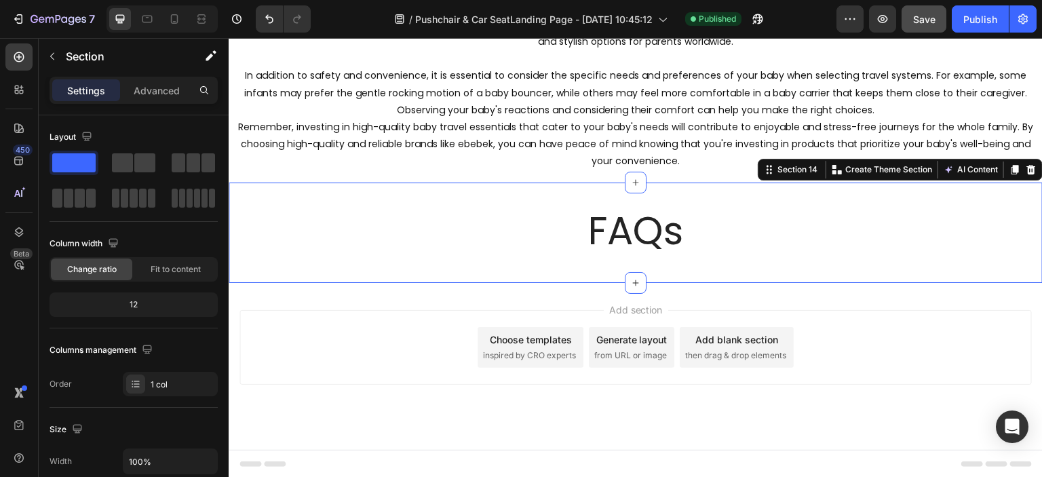
click at [484, 190] on div "FAQs Heading Section 14 You can create reusable sections Create Theme Section A…" at bounding box center [636, 232] width 814 height 100
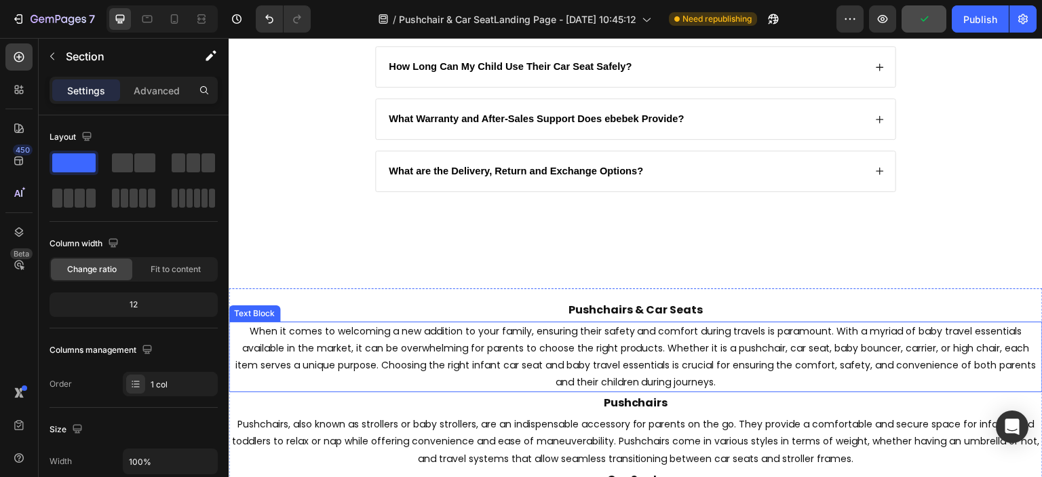
scroll to position [2793, 0]
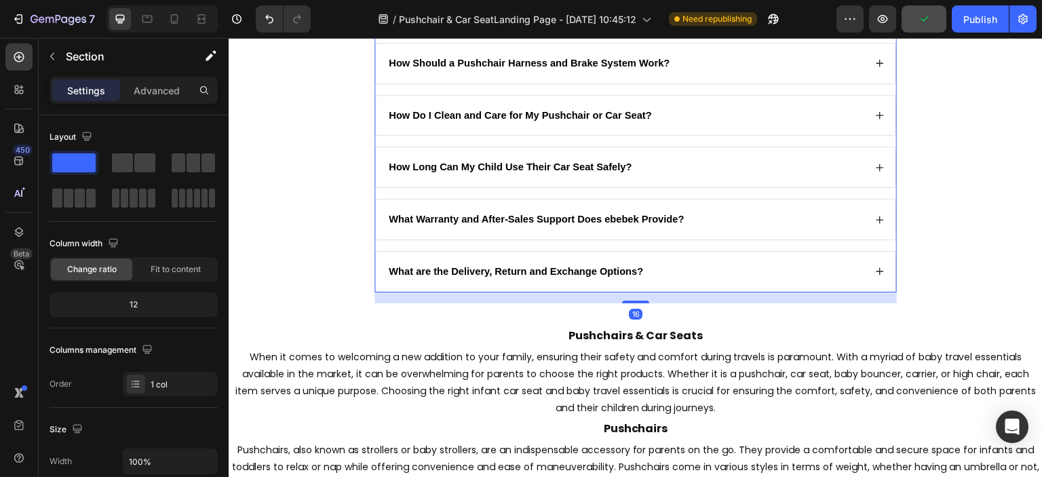
click at [376, 162] on div "How Long Can My Child Use Their Car Seat Safely?" at bounding box center [635, 167] width 519 height 40
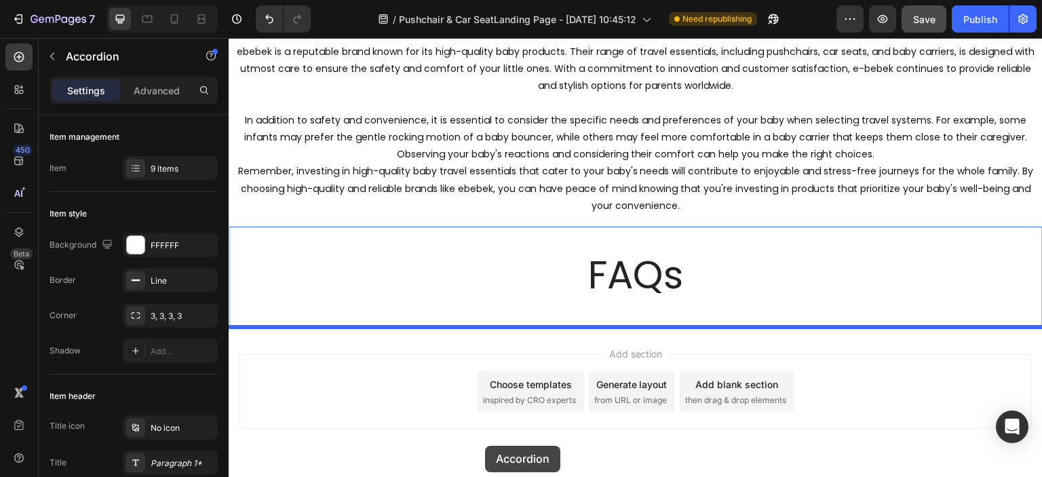
scroll to position [3788, 0]
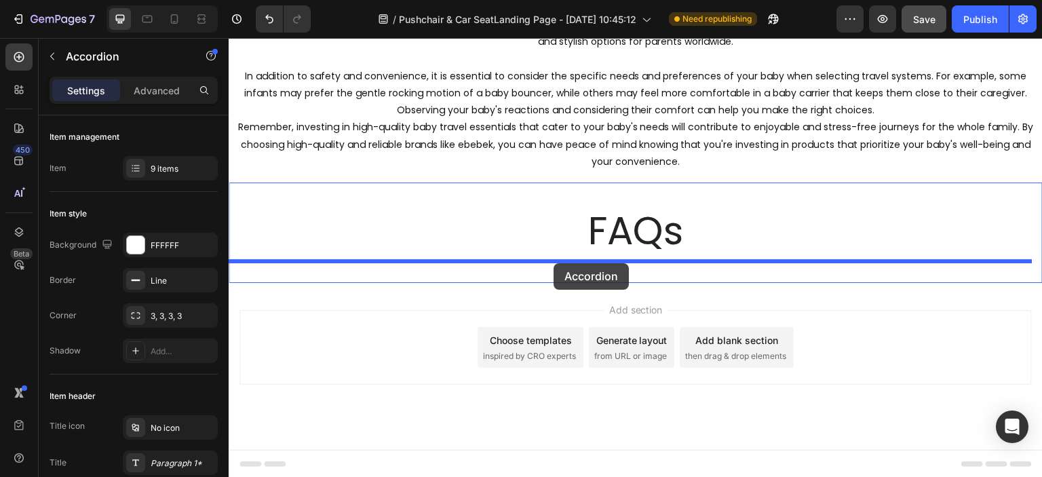
drag, startPoint x: 381, startPoint y: 317, endPoint x: 553, endPoint y: 263, distance: 180.6
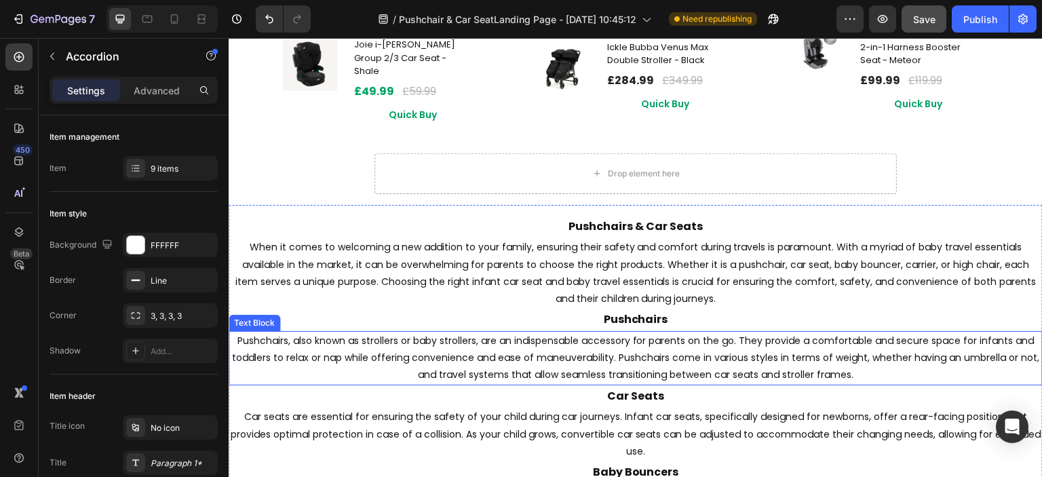
scroll to position [2363, 0]
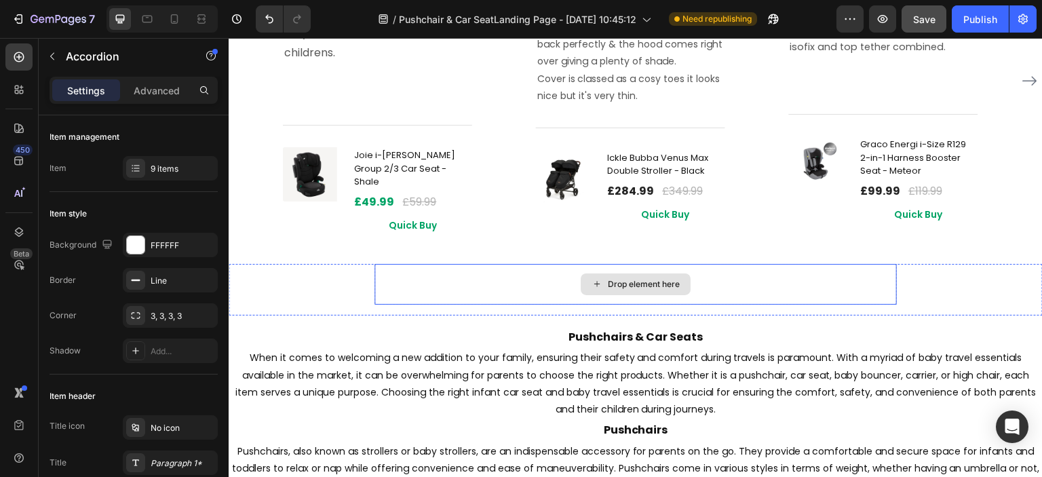
click at [463, 271] on div "Drop element here" at bounding box center [635, 284] width 522 height 41
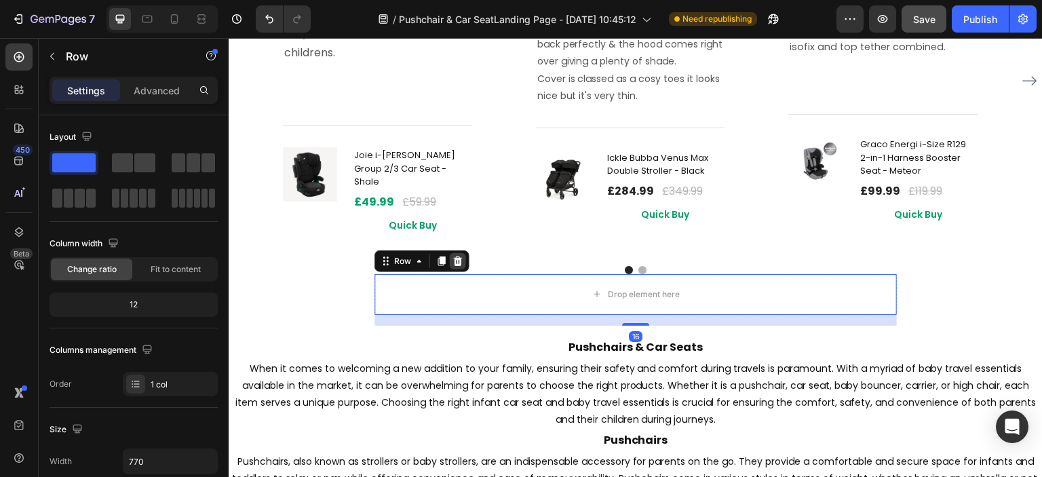
click at [454, 256] on icon at bounding box center [458, 260] width 9 height 9
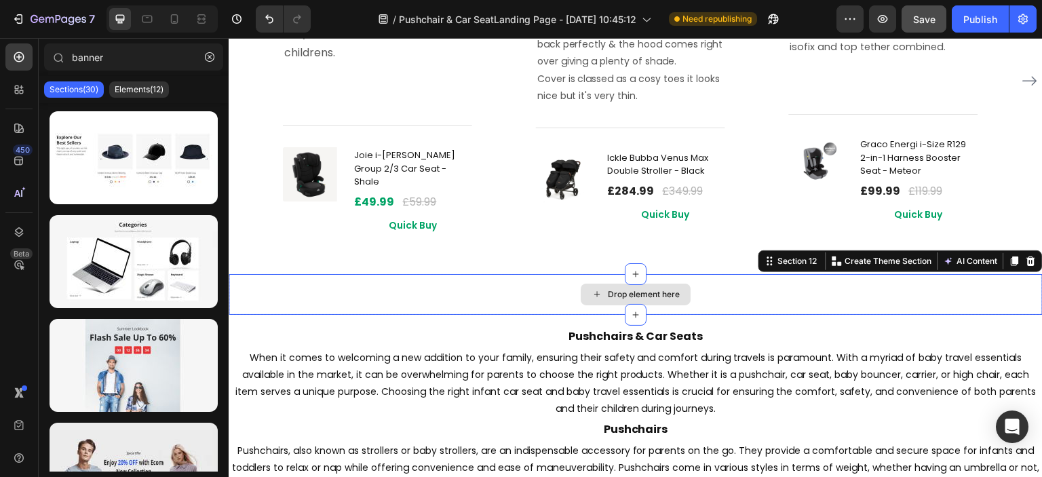
click at [505, 283] on div "Drop element here" at bounding box center [636, 294] width 814 height 41
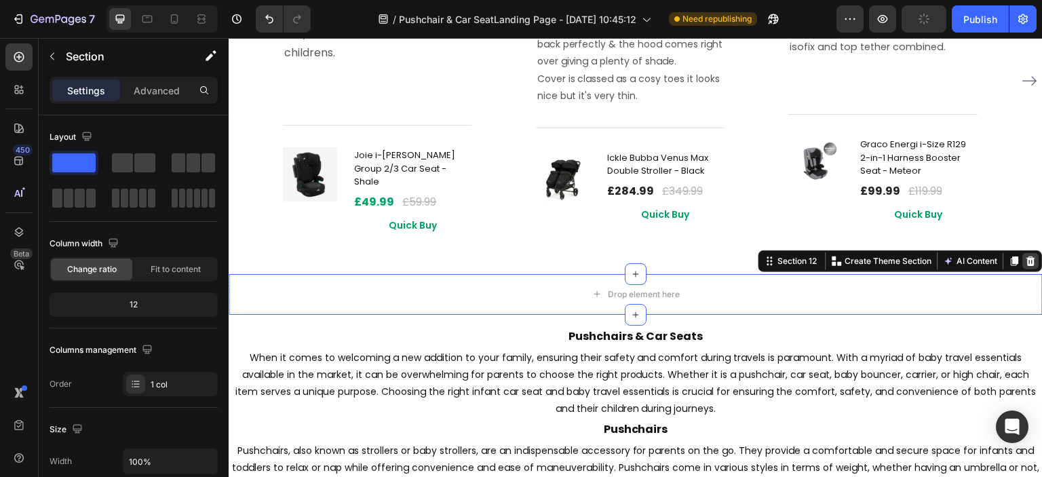
click at [1028, 253] on div at bounding box center [1031, 261] width 16 height 16
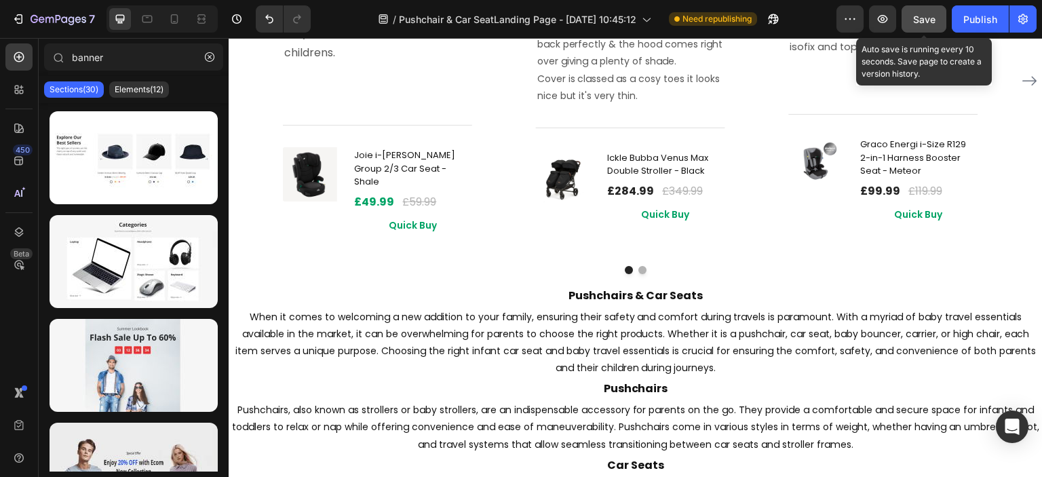
click at [905, 14] on button "Save" at bounding box center [923, 18] width 45 height 27
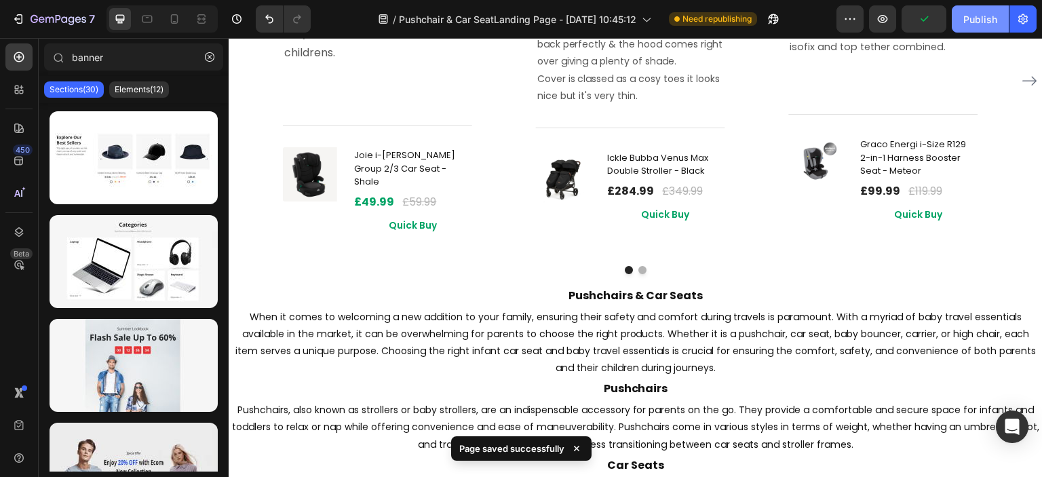
click at [977, 21] on div "Publish" at bounding box center [980, 19] width 34 height 14
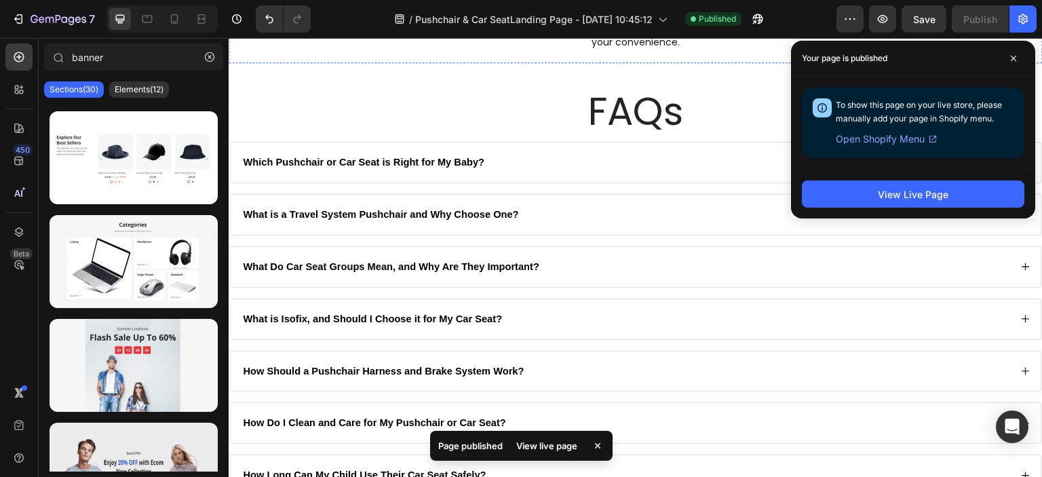
scroll to position [3400, 0]
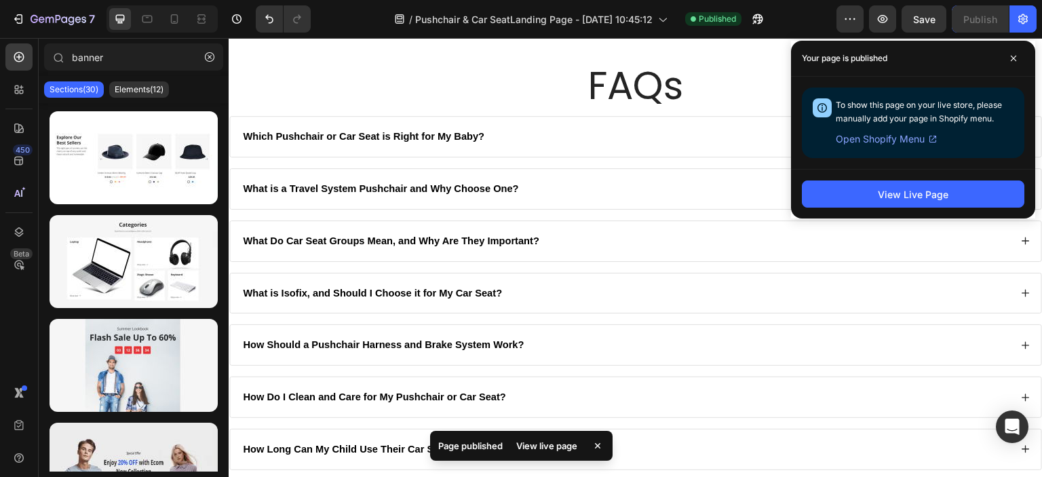
click at [895, 177] on div "View Live Page" at bounding box center [913, 194] width 244 height 50
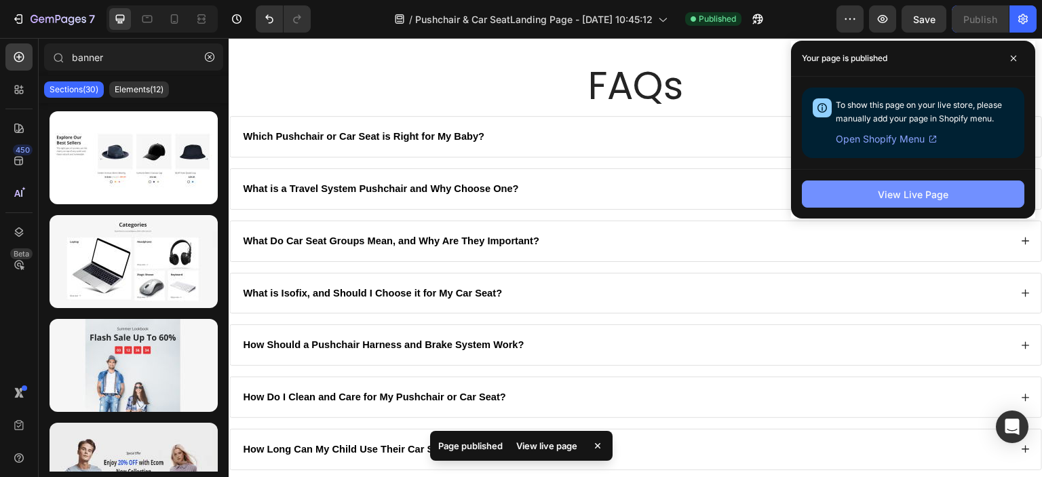
click at [887, 190] on div "View Live Page" at bounding box center [913, 194] width 71 height 14
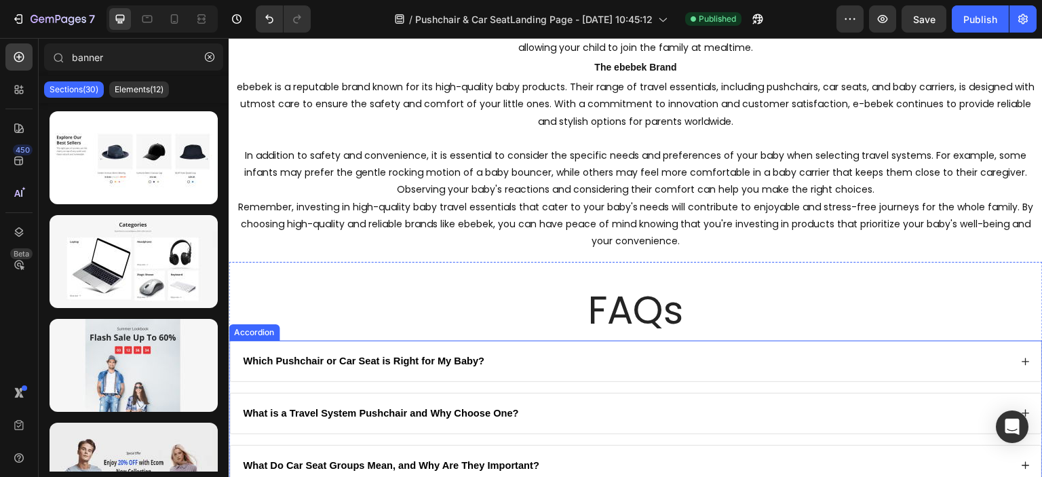
scroll to position [3103, 0]
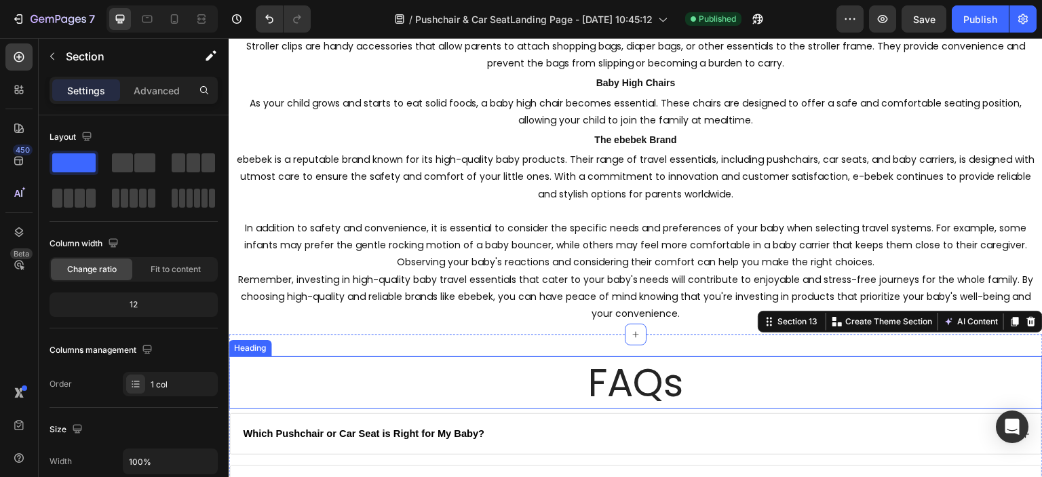
click at [631, 368] on h2 "FAQs" at bounding box center [636, 382] width 814 height 53
click at [666, 366] on h2 "FAQs" at bounding box center [636, 382] width 814 height 53
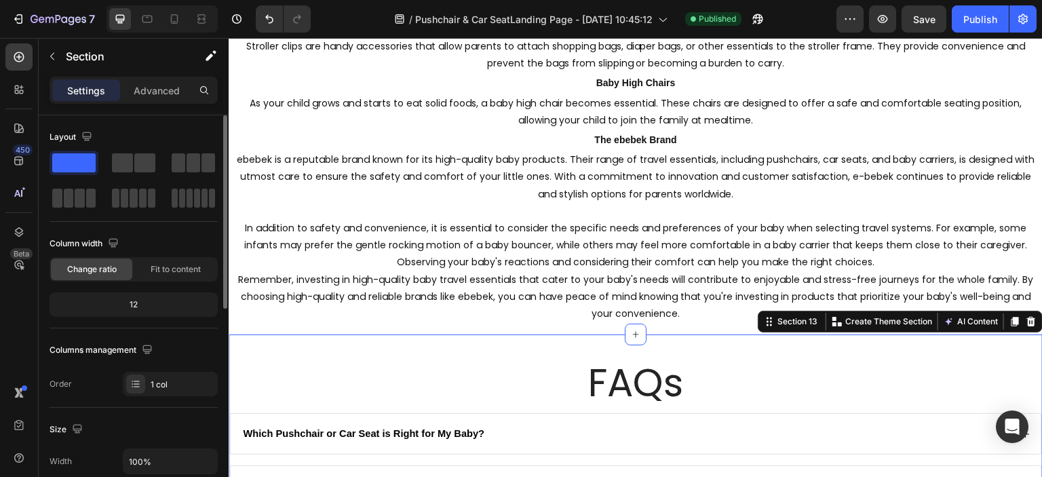
scroll to position [203, 0]
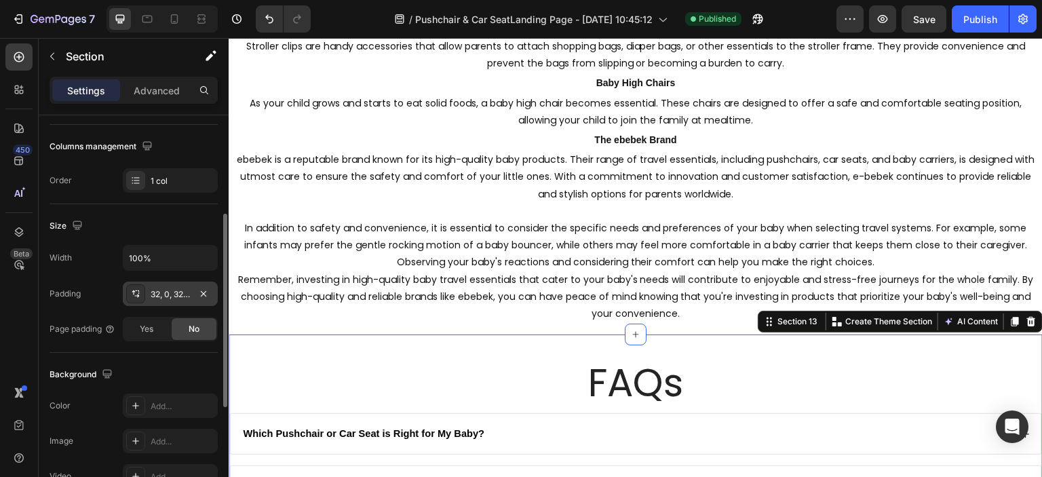
click at [181, 294] on div "32, 0, 32, 0" at bounding box center [170, 294] width 39 height 12
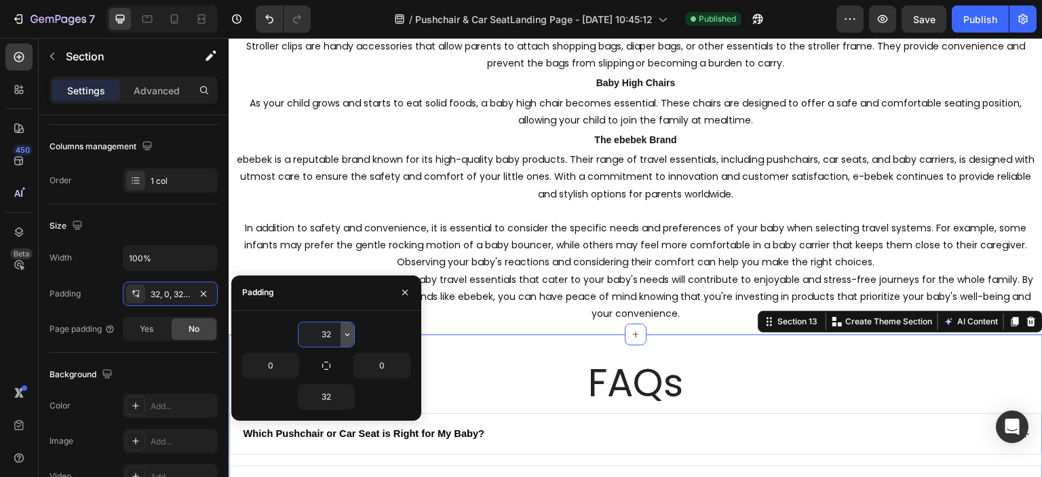
click at [347, 338] on icon "button" at bounding box center [347, 334] width 11 height 11
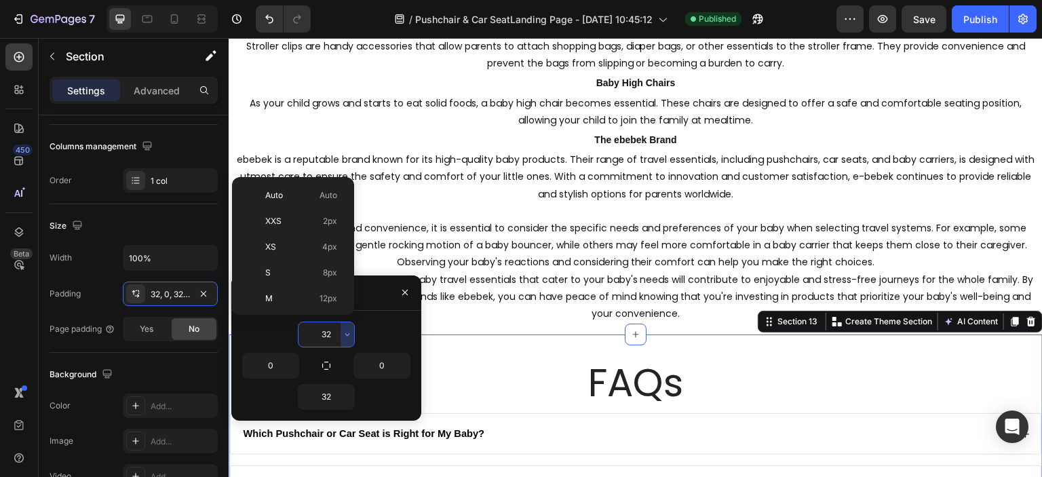
scroll to position [98, 0]
click at [287, 224] on p "L 16px" at bounding box center [301, 226] width 72 height 12
type input "16"
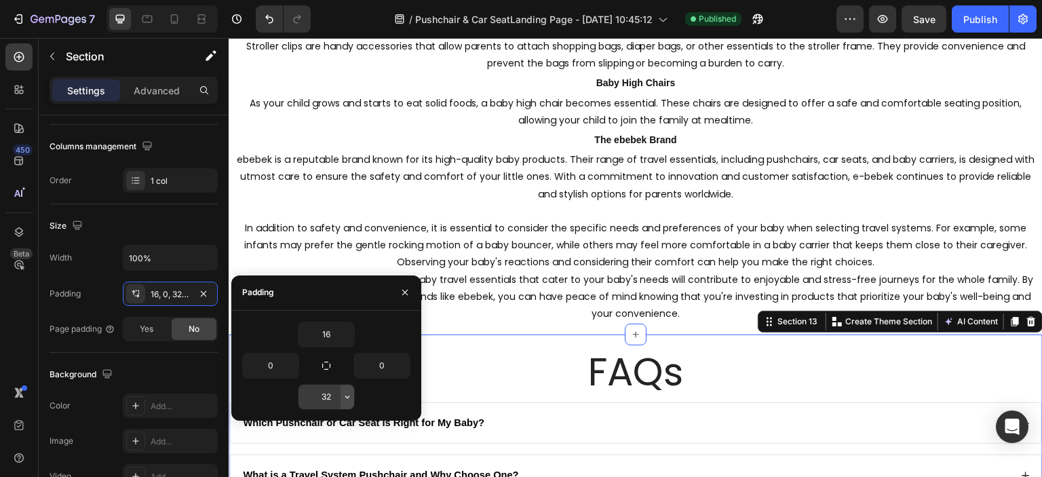
click at [342, 403] on button "button" at bounding box center [347, 397] width 14 height 24
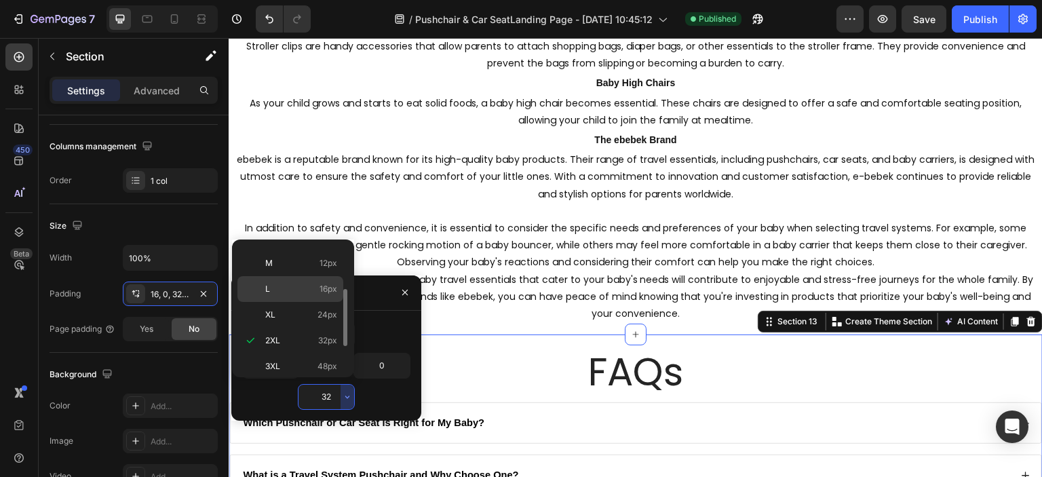
click at [307, 291] on p "L 16px" at bounding box center [301, 289] width 72 height 12
type input "16"
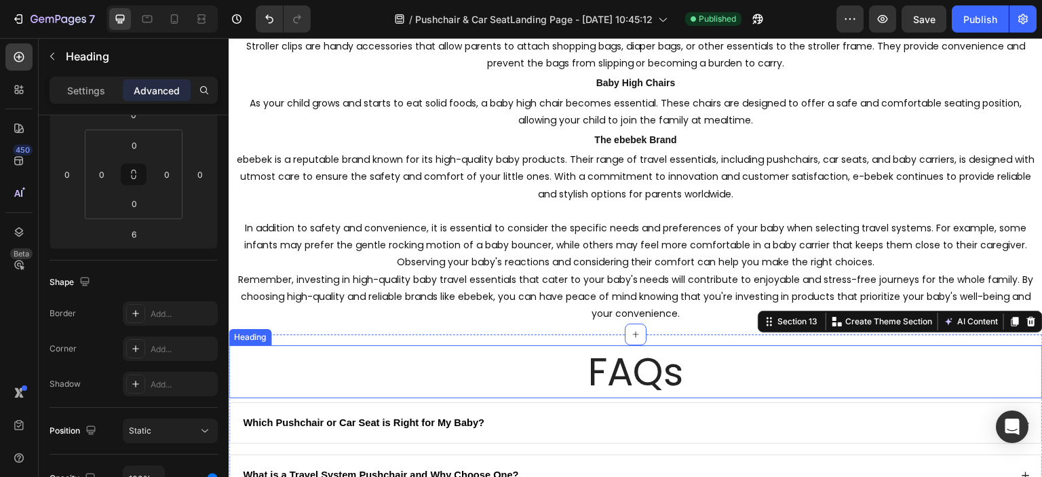
click at [479, 380] on h2 "FAQs" at bounding box center [636, 371] width 814 height 53
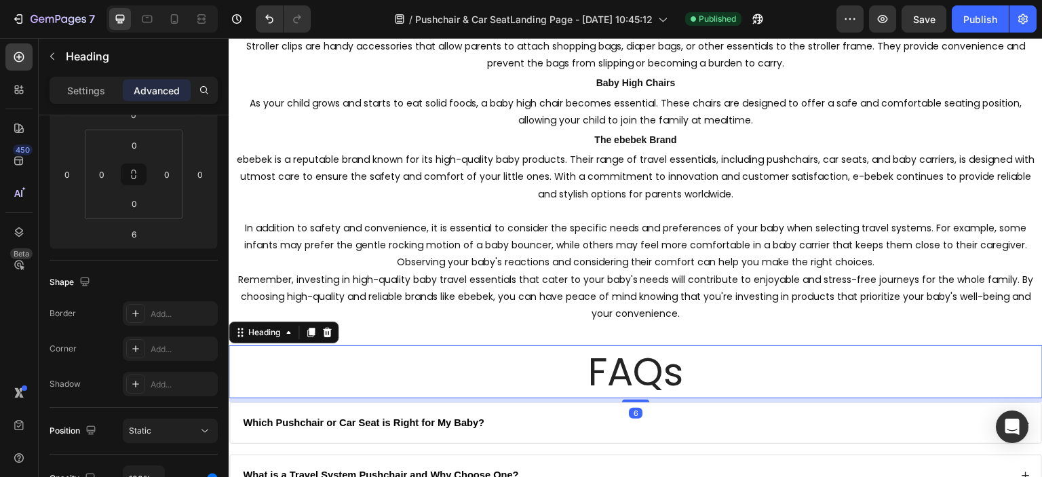
scroll to position [0, 0]
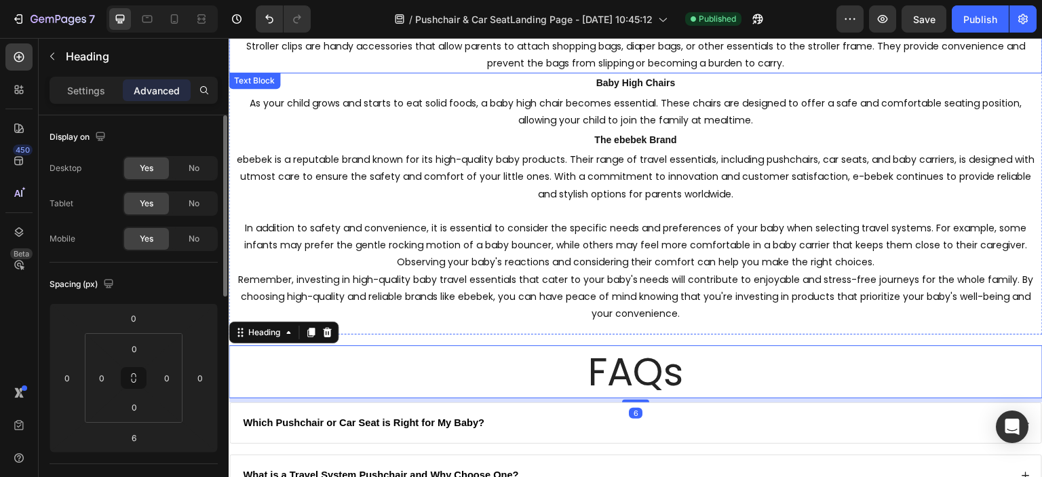
click at [931, 18] on span "Save" at bounding box center [924, 20] width 22 height 12
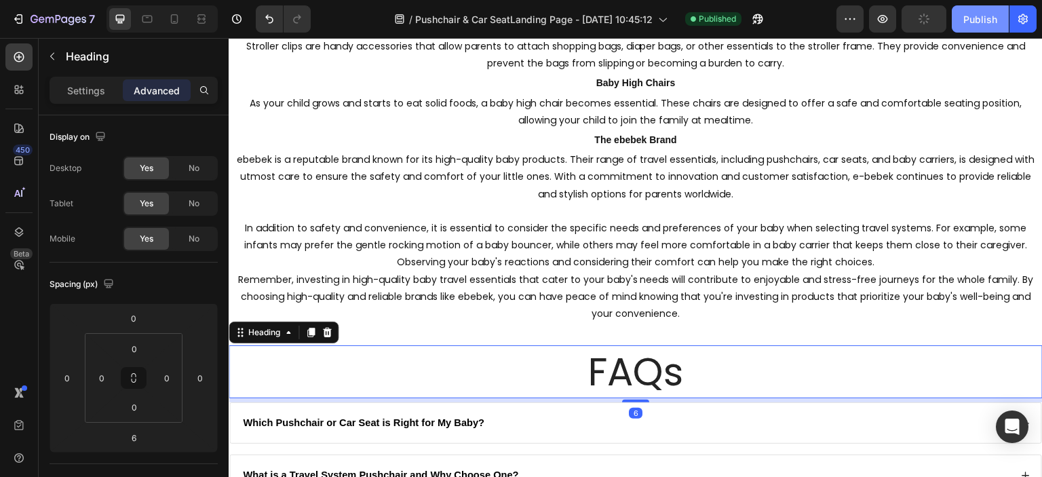
click at [968, 22] on div "Publish" at bounding box center [980, 19] width 34 height 14
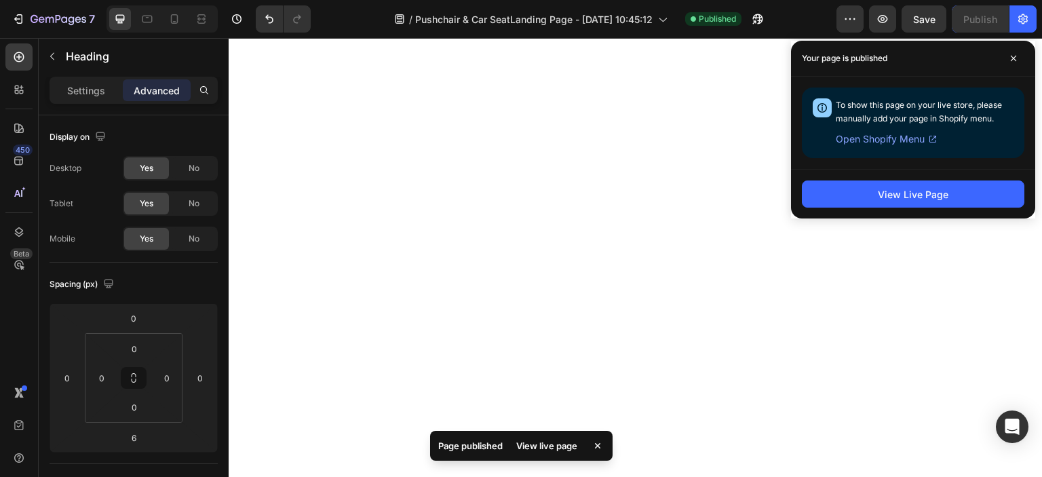
scroll to position [52, 0]
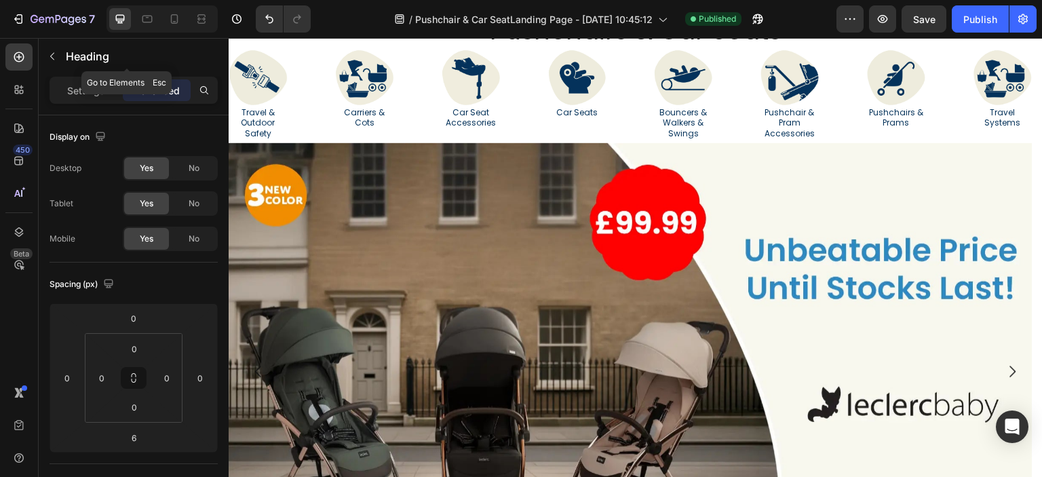
click at [53, 56] on icon "button" at bounding box center [52, 56] width 11 height 11
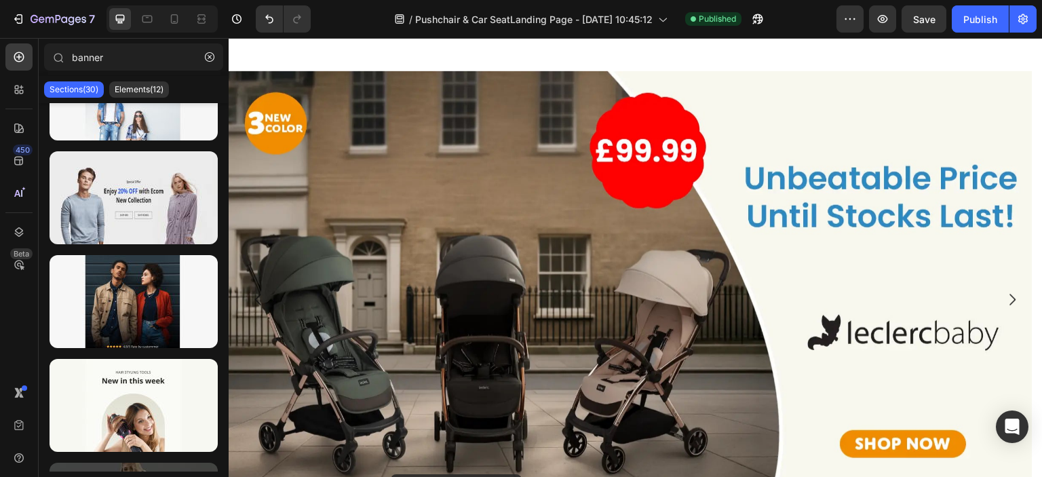
scroll to position [336, 0]
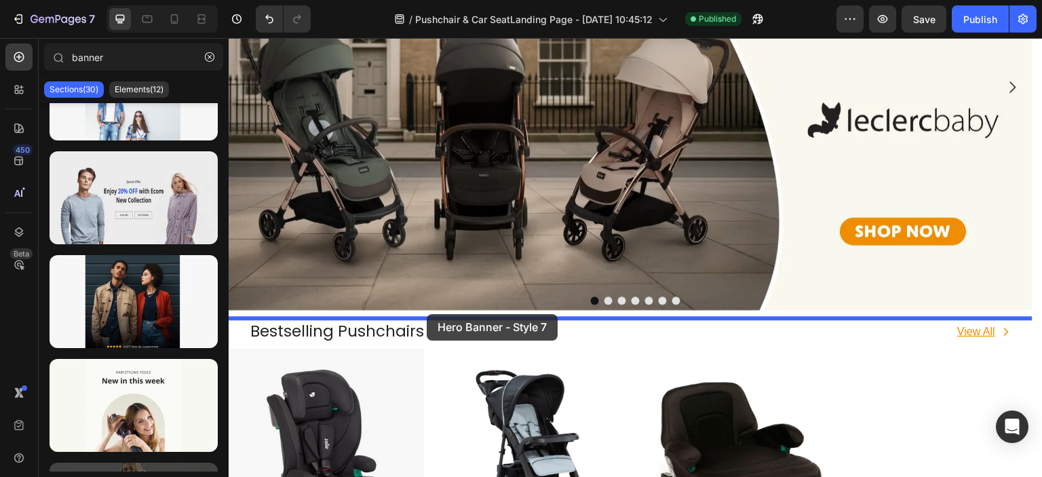
drag, startPoint x: 380, startPoint y: 232, endPoint x: 427, endPoint y: 314, distance: 94.1
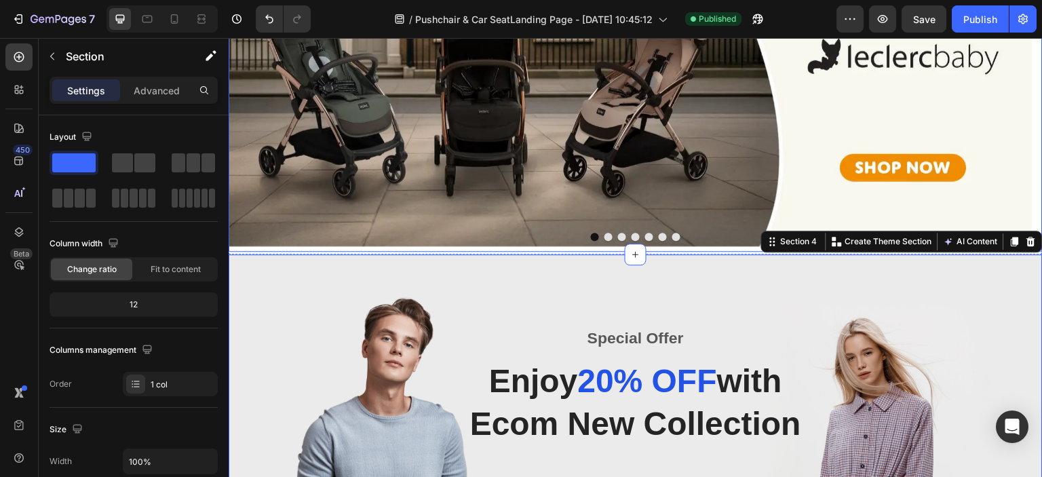
scroll to position [472, 0]
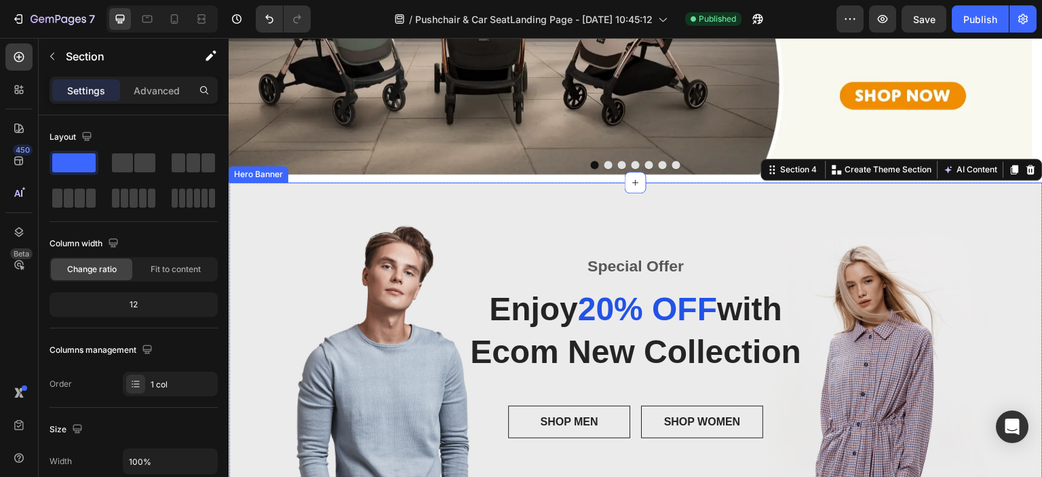
click at [268, 251] on div "Overlay" at bounding box center [636, 351] width 814 height 339
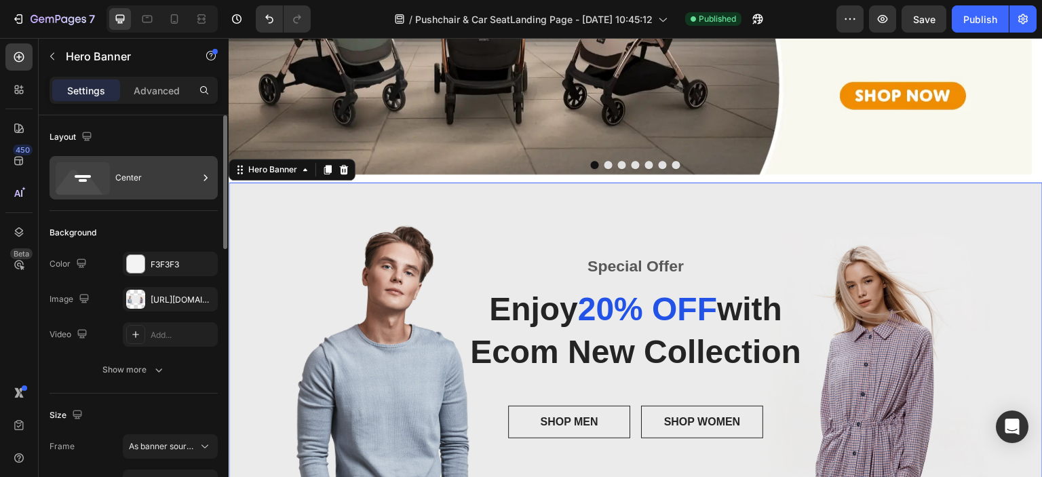
click at [157, 189] on div "Center" at bounding box center [156, 177] width 83 height 31
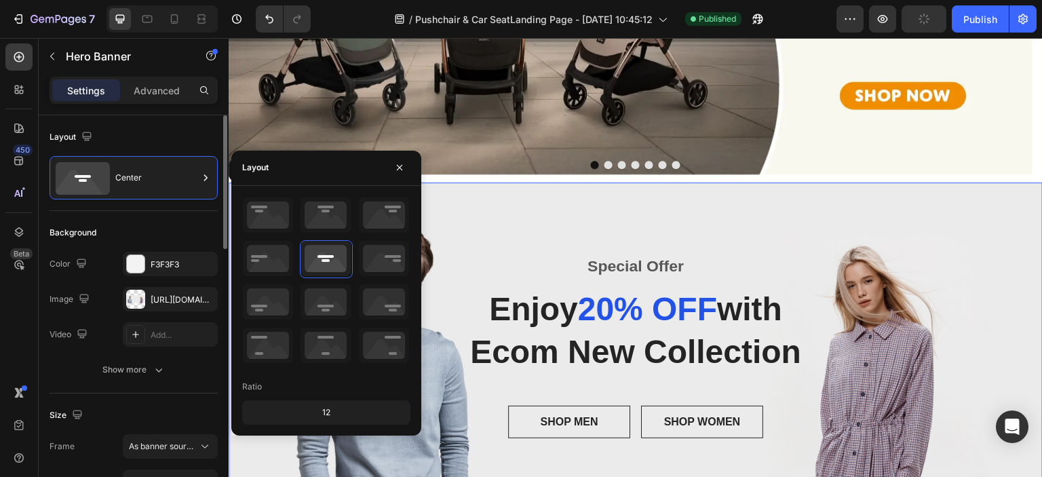
click at [155, 228] on div "Background" at bounding box center [134, 233] width 168 height 22
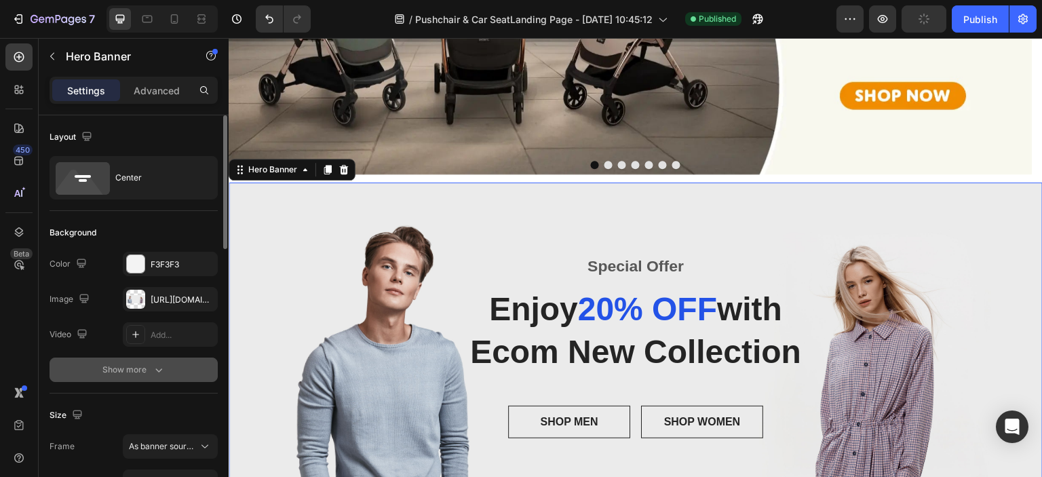
click at [144, 372] on div "Show more" at bounding box center [133, 370] width 63 height 14
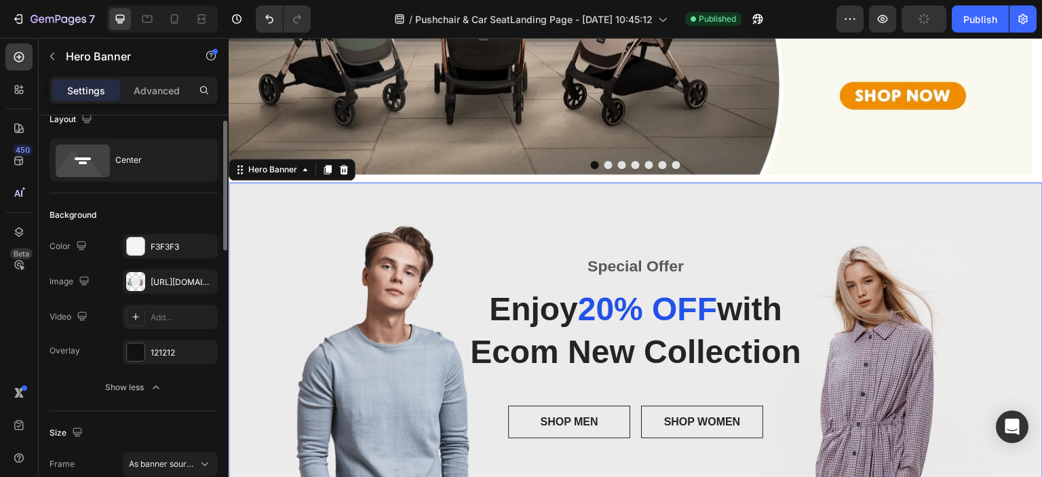
scroll to position [0, 0]
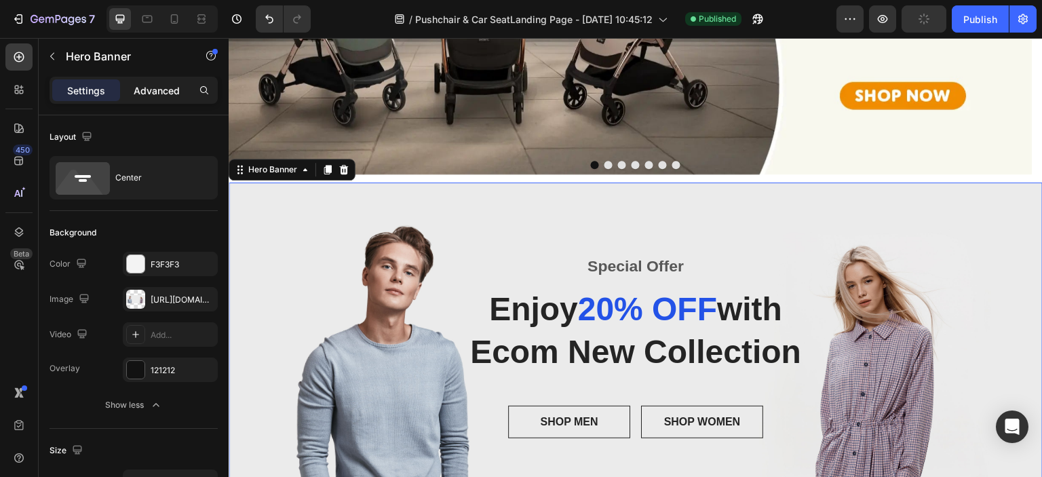
click at [157, 94] on p "Advanced" at bounding box center [157, 90] width 46 height 14
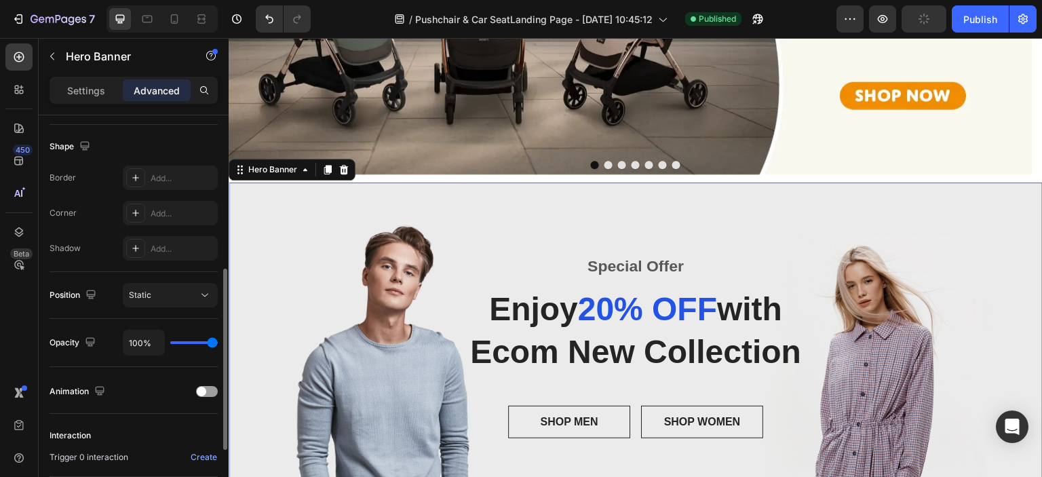
scroll to position [475, 0]
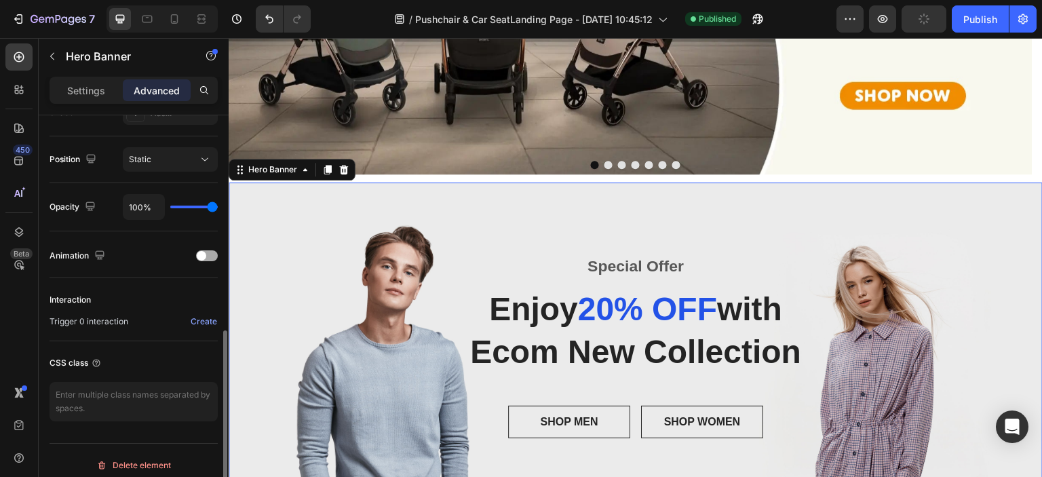
click at [210, 260] on div "Animation" at bounding box center [134, 256] width 168 height 22
click at [209, 254] on div at bounding box center [207, 255] width 22 height 11
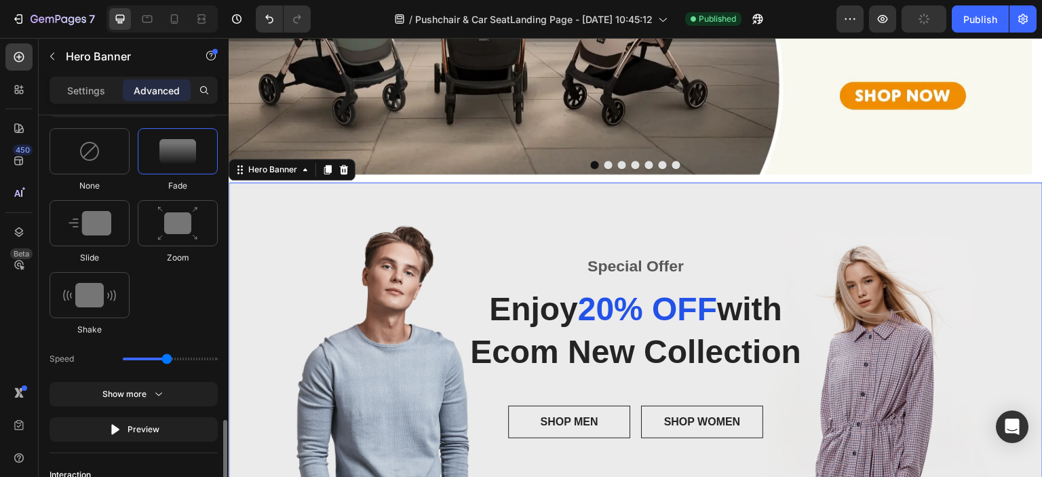
scroll to position [746, 0]
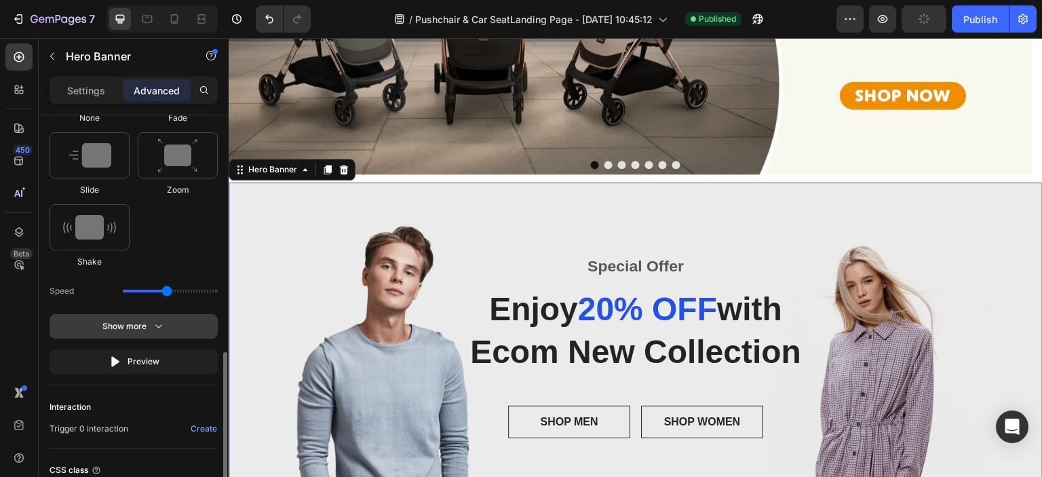
click at [151, 317] on button "Show more" at bounding box center [134, 326] width 168 height 24
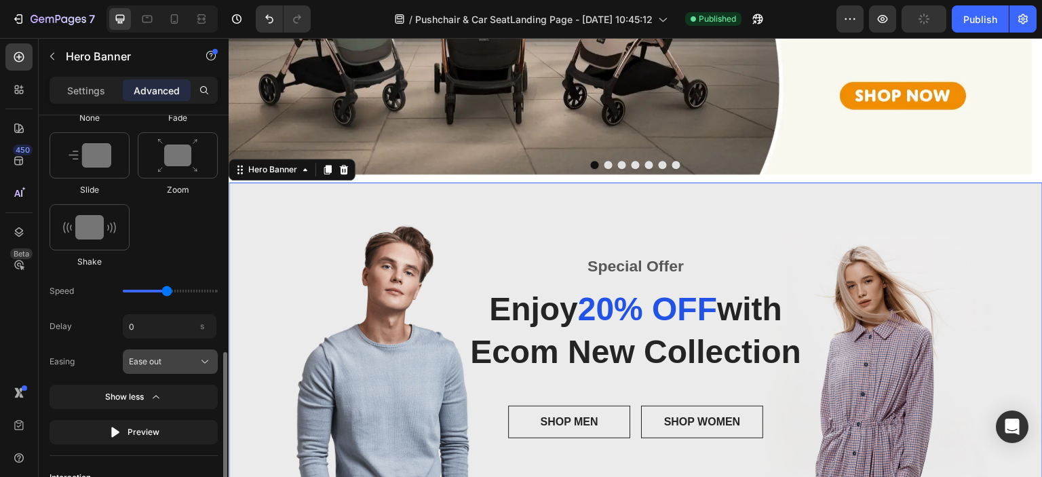
click at [182, 366] on div "Ease out" at bounding box center [170, 362] width 83 height 14
click at [114, 367] on div "Easing Ease out" at bounding box center [134, 361] width 168 height 24
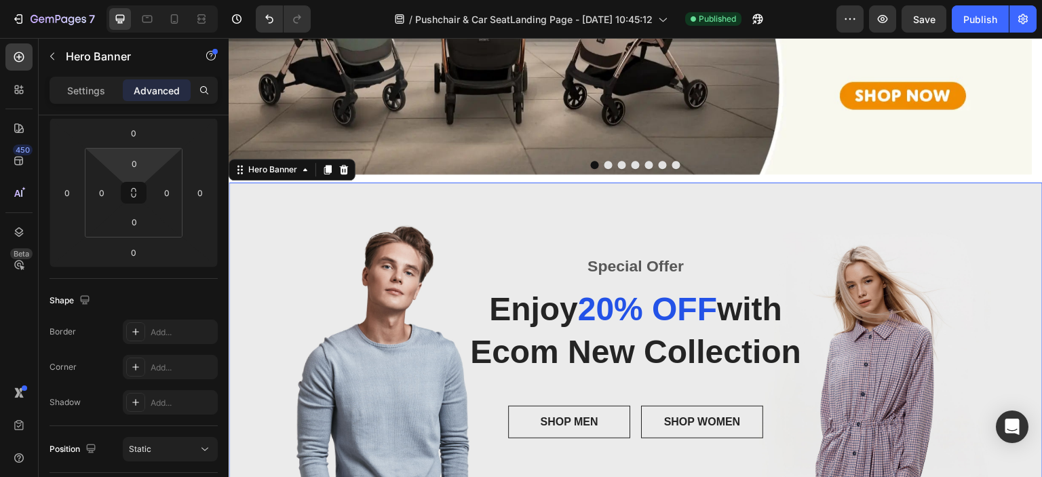
scroll to position [0, 0]
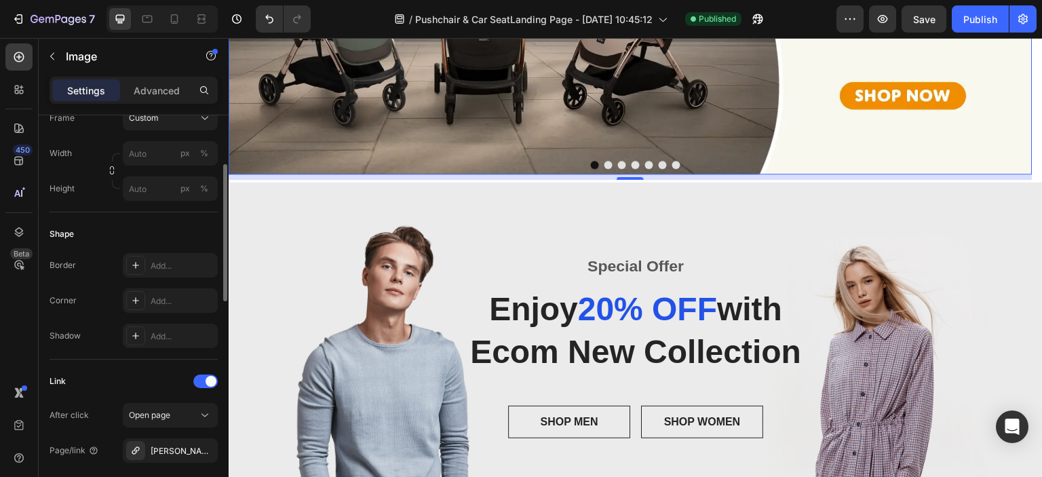
scroll to position [339, 0]
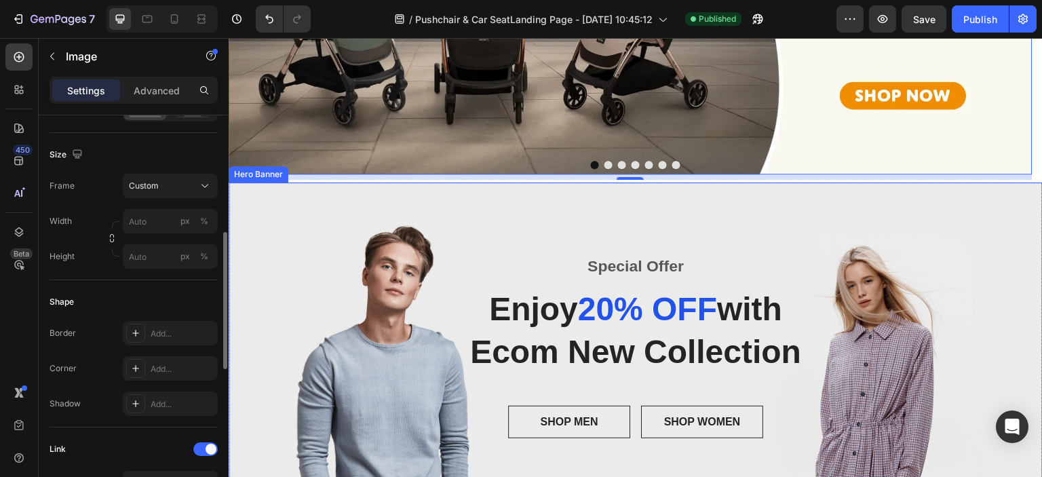
click at [279, 290] on div "Special Offer Text block Enjoy 20% OFF with Ecom New Collection Heading SHOP ME…" at bounding box center [636, 352] width 814 height 195
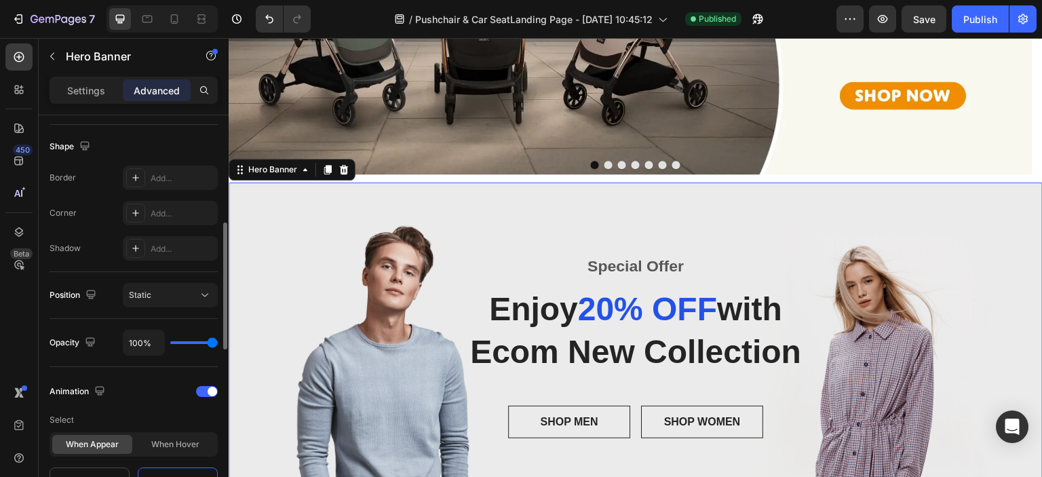
scroll to position [0, 0]
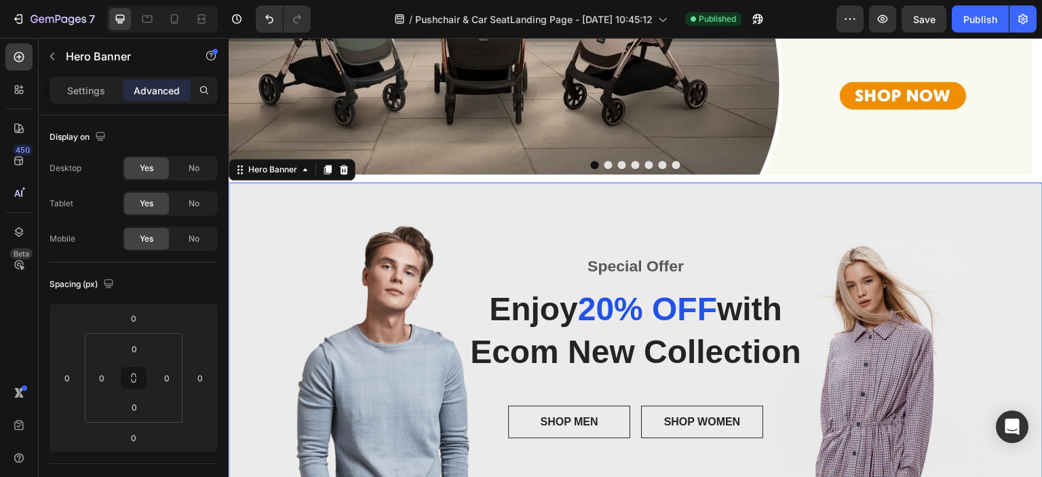
click at [412, 235] on div "Overlay" at bounding box center [636, 351] width 814 height 339
click at [347, 169] on icon at bounding box center [343, 169] width 11 height 11
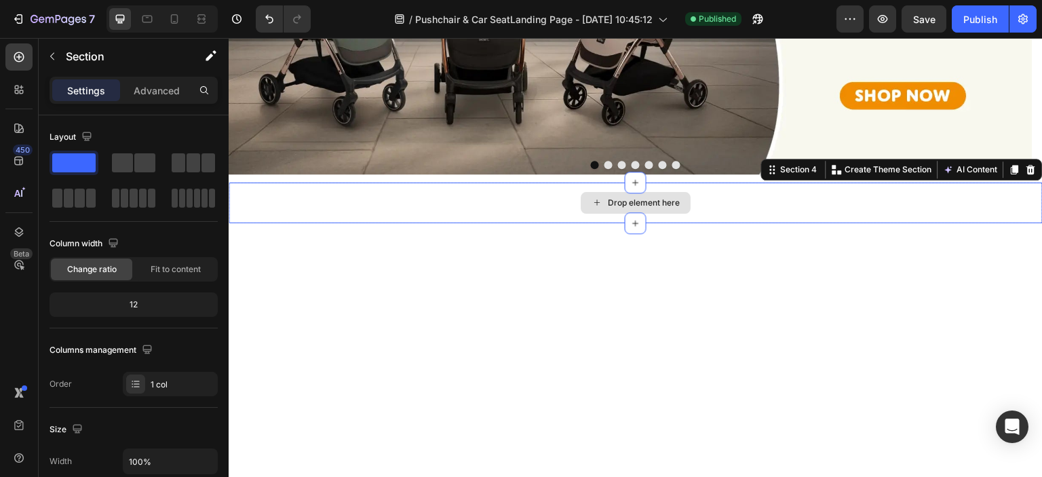
click at [387, 211] on div "Drop element here" at bounding box center [636, 202] width 814 height 41
click at [1027, 168] on icon at bounding box center [1031, 169] width 9 height 9
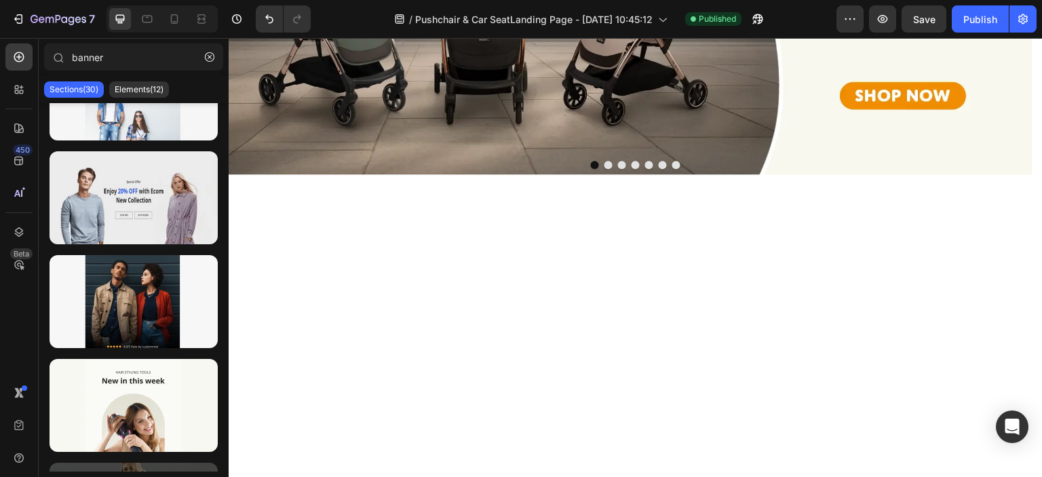
click at [514, 246] on div at bounding box center [636, 369] width 814 height 313
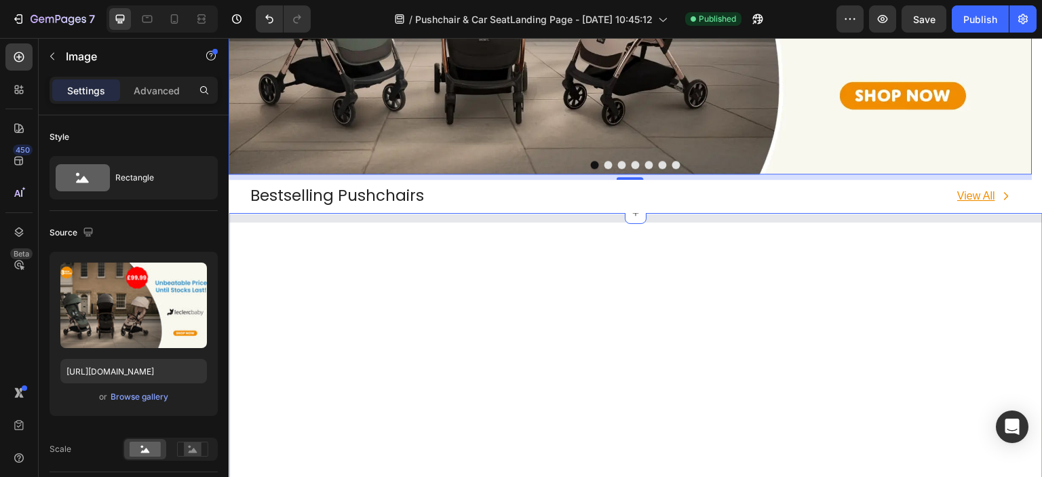
scroll to position [472, 0]
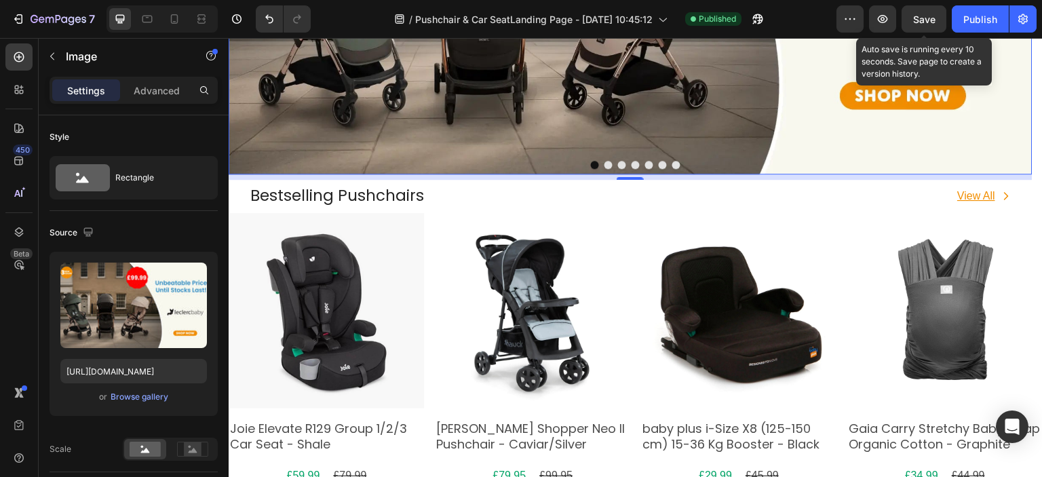
click at [920, 20] on span "Save" at bounding box center [924, 20] width 22 height 12
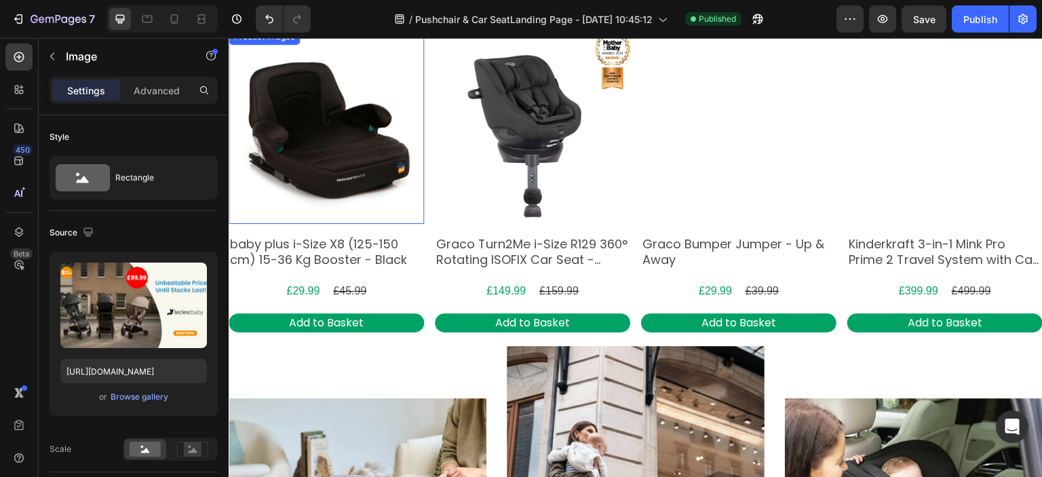
scroll to position [1153, 0]
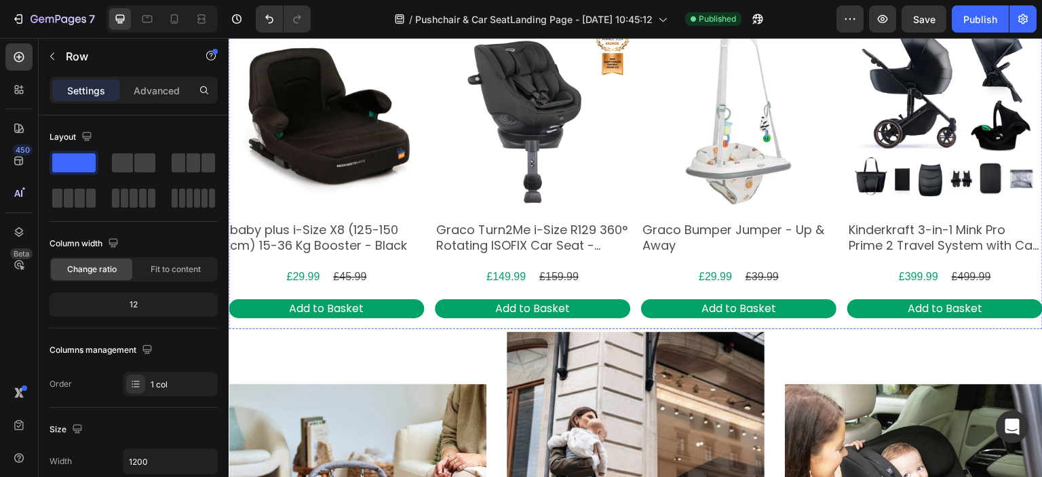
click at [621, 324] on div "Add to Basket Add to Cart" at bounding box center [532, 314] width 195 height 31
click at [458, 325] on div "Add to Basket Add to Cart" at bounding box center [532, 314] width 195 height 31
click at [609, 320] on div "Add to Basket Add to Cart" at bounding box center [532, 314] width 195 height 31
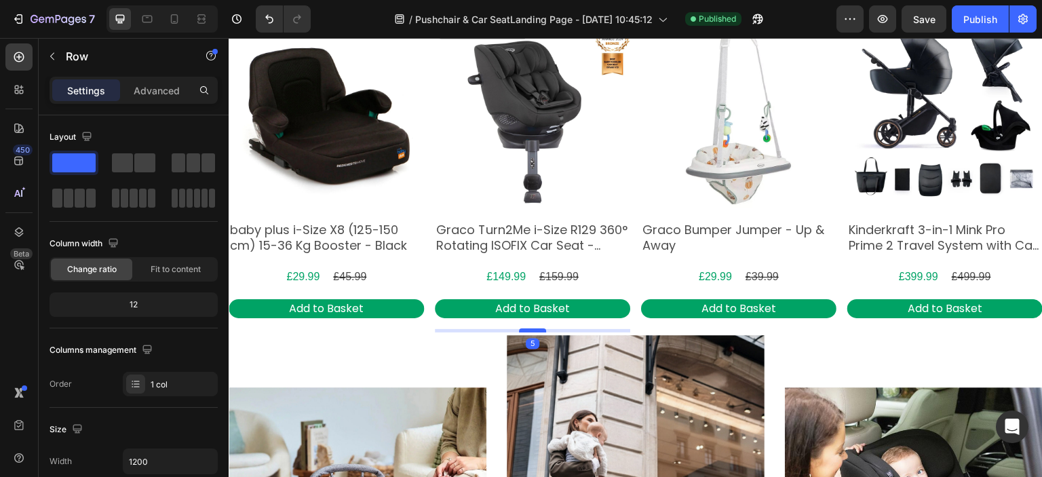
click at [534, 329] on div at bounding box center [532, 330] width 27 height 4
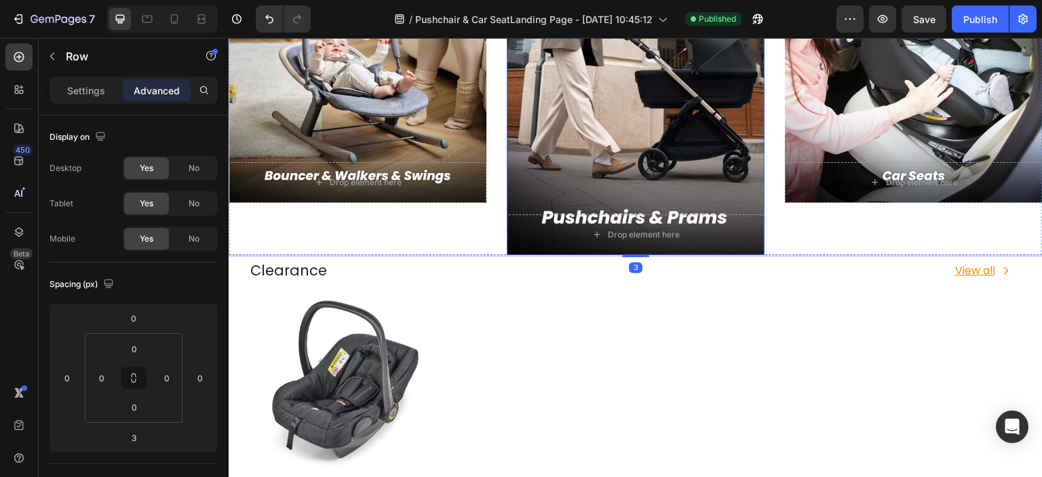
scroll to position [1628, 0]
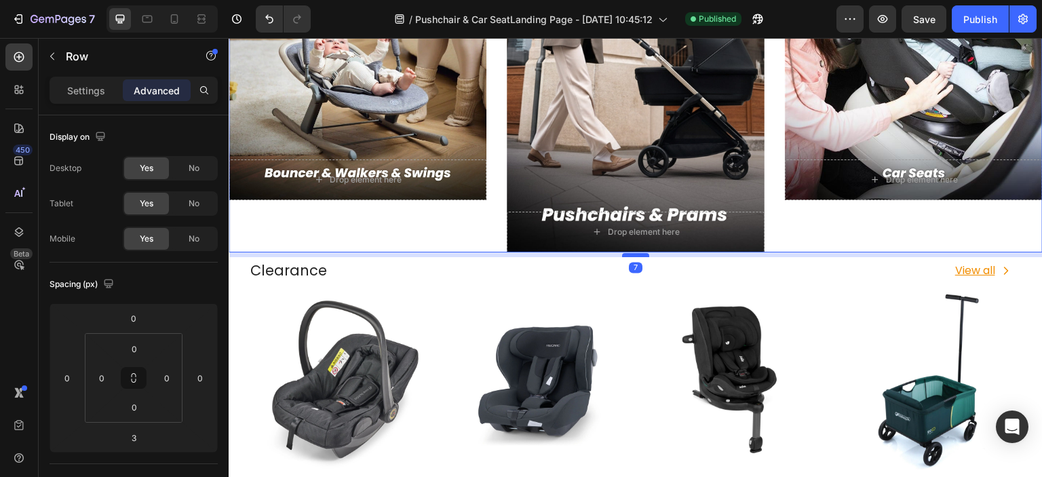
click at [628, 254] on div at bounding box center [635, 255] width 27 height 4
type input "7"
click at [391, 228] on div "Drop element here Hero Banner" at bounding box center [358, 55] width 258 height 394
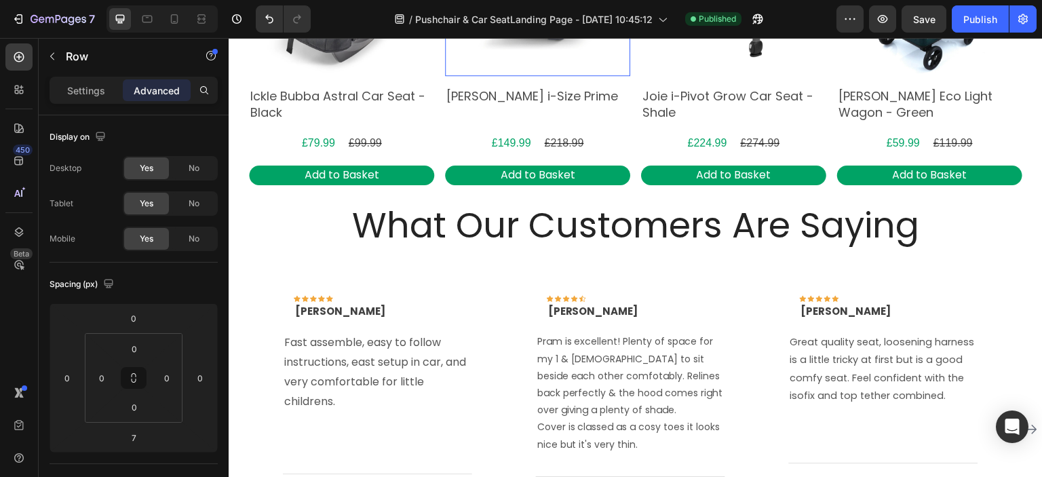
scroll to position [2035, 0]
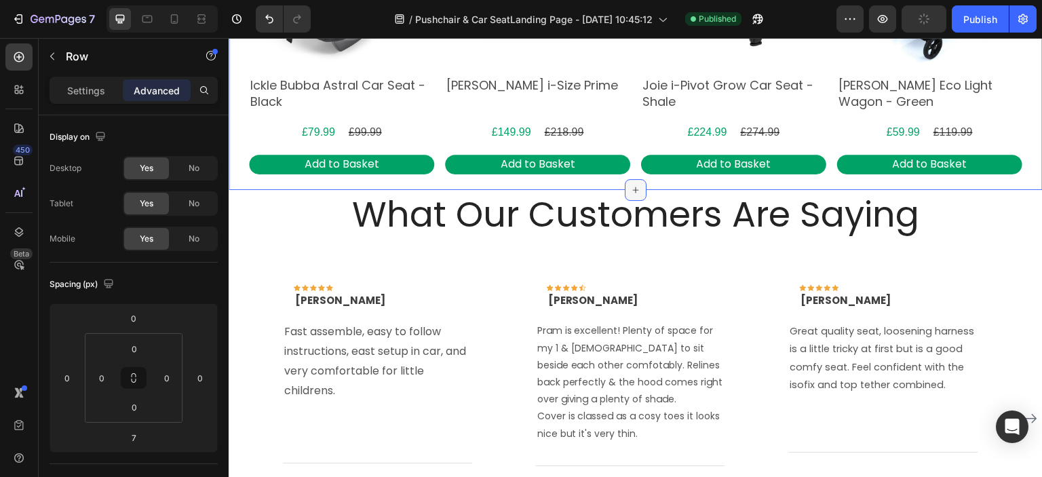
click at [630, 184] on icon at bounding box center [635, 189] width 11 height 11
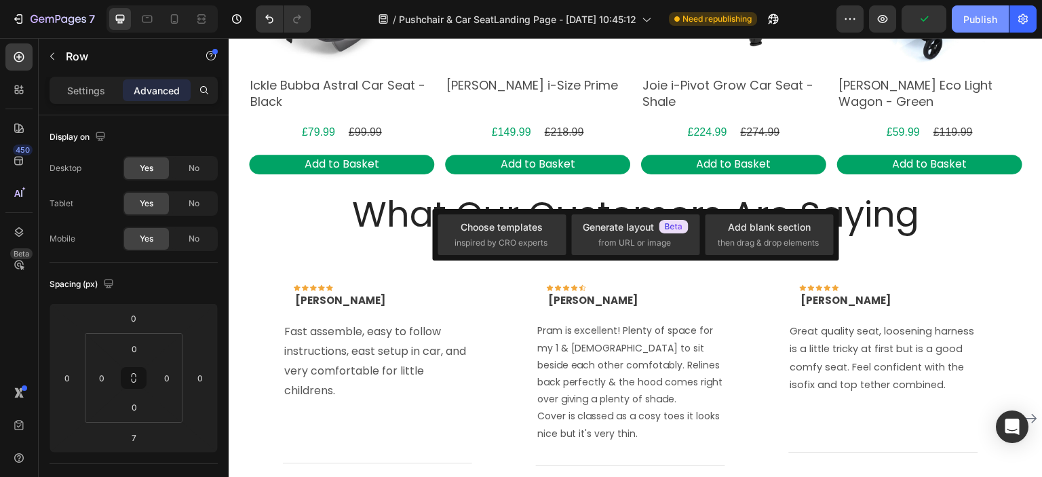
click at [965, 14] on div "Publish" at bounding box center [980, 19] width 34 height 14
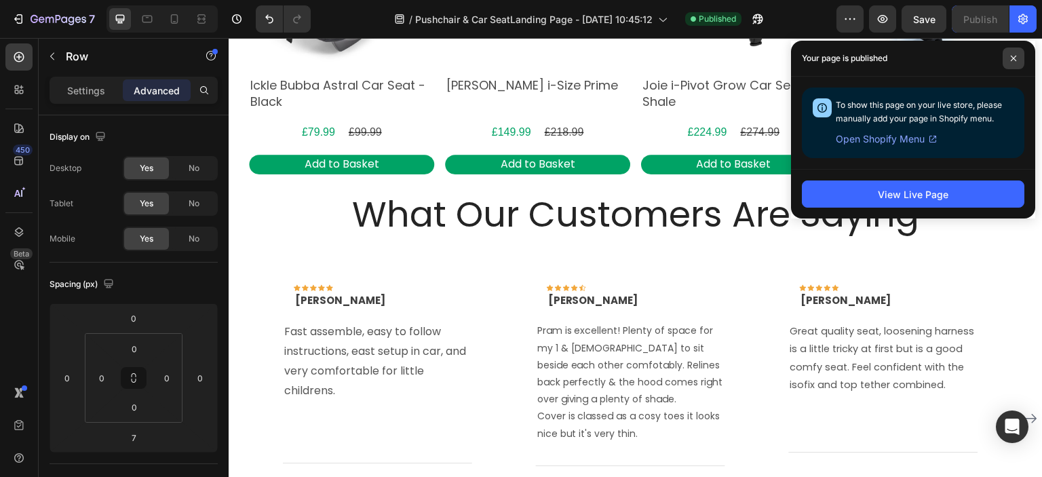
click at [1017, 60] on span at bounding box center [1013, 58] width 22 height 22
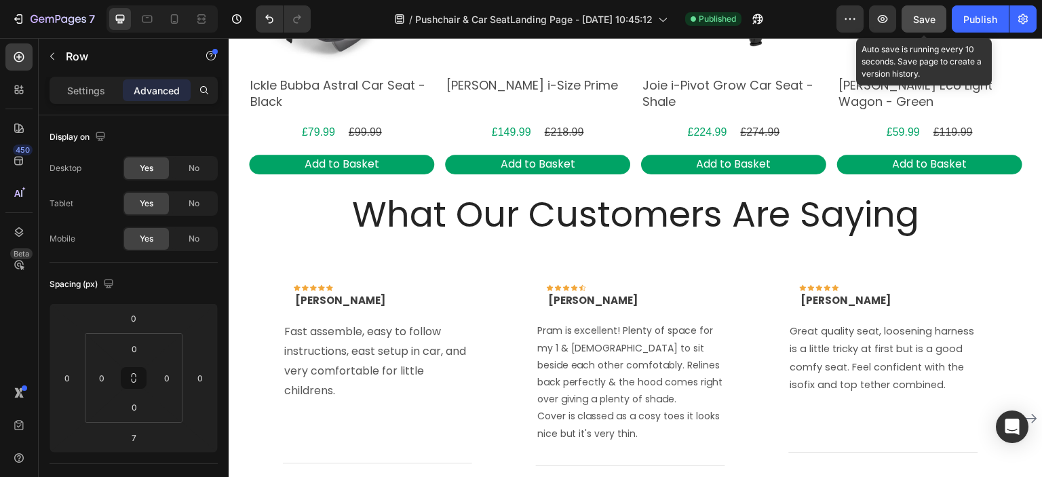
click at [928, 31] on button "Save" at bounding box center [923, 18] width 45 height 27
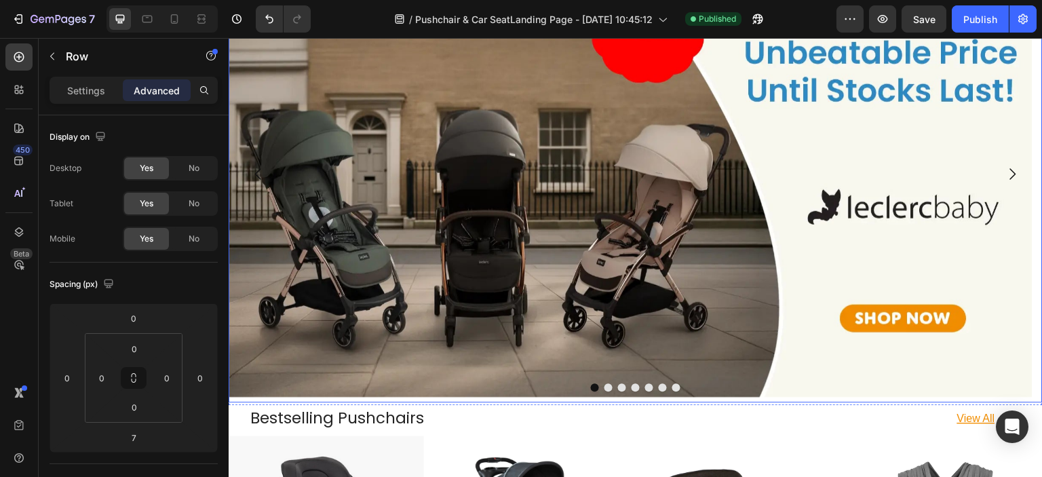
scroll to position [123, 0]
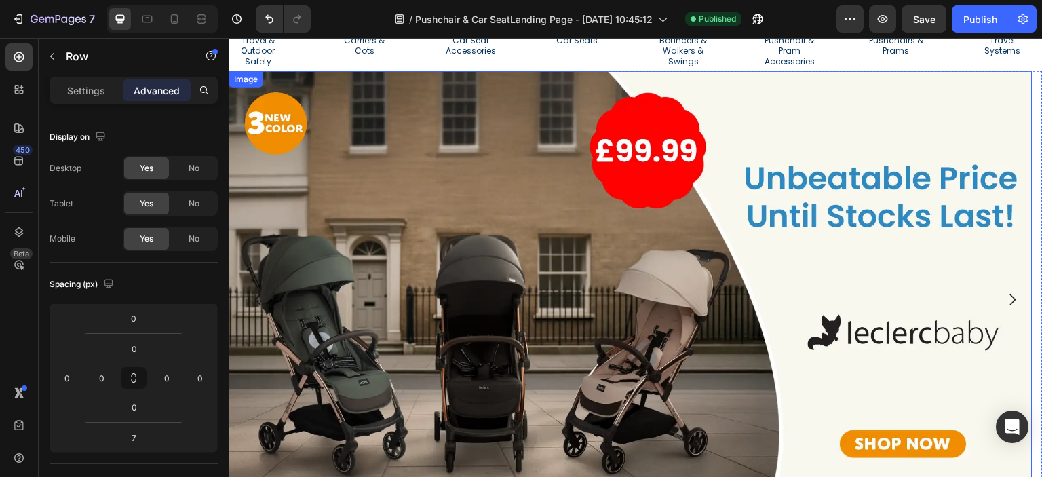
click at [390, 274] on img at bounding box center [631, 297] width 804 height 452
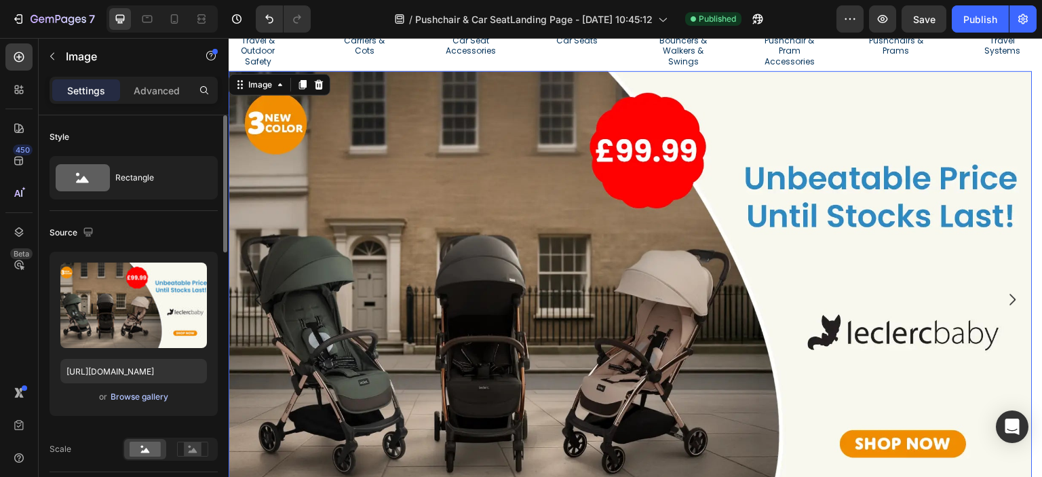
click at [147, 394] on div "Browse gallery" at bounding box center [140, 397] width 58 height 12
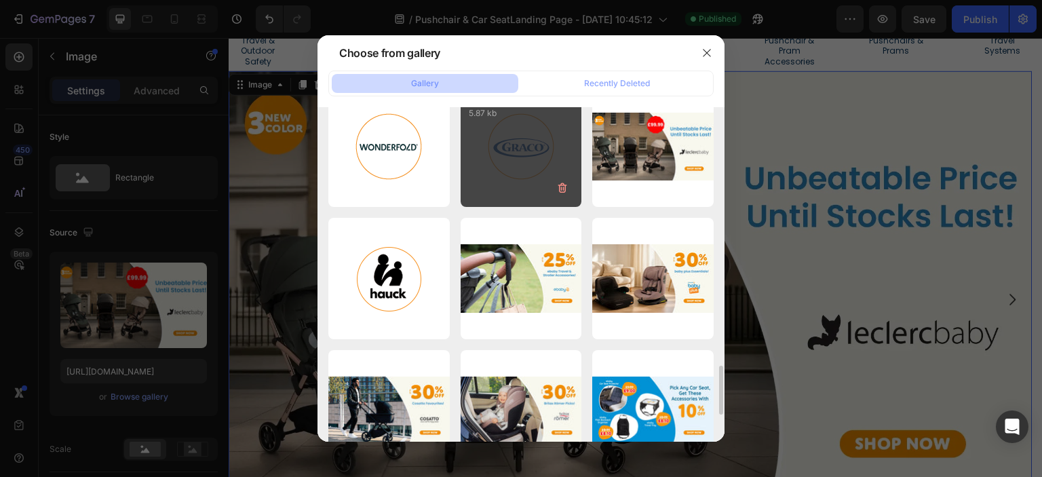
scroll to position [1424, 0]
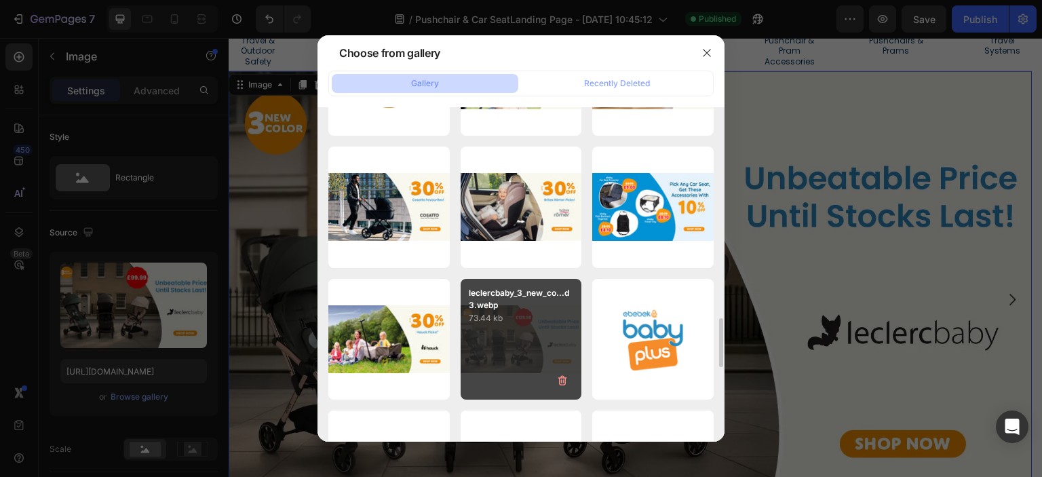
click at [502, 311] on p "73.44 kb" at bounding box center [521, 318] width 105 height 14
type input "[URL][DOMAIN_NAME]"
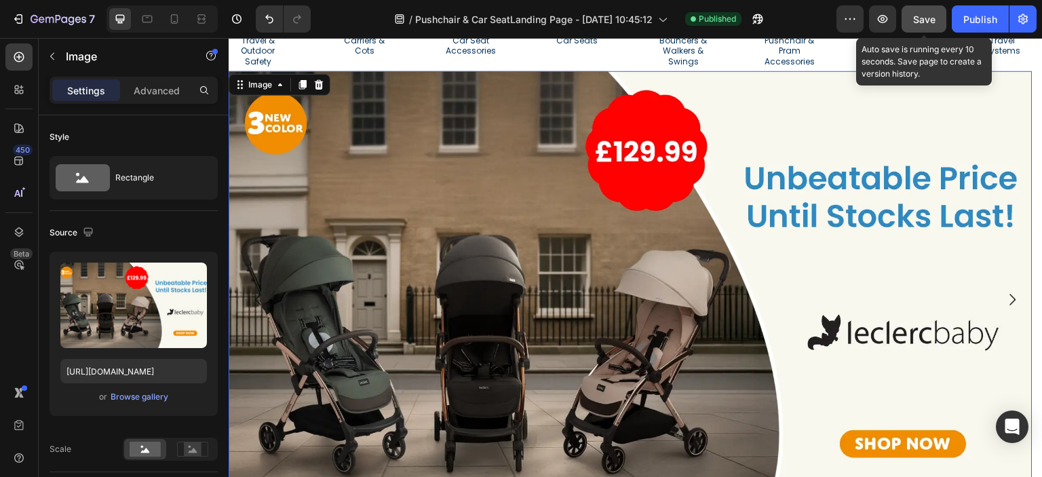
click at [929, 7] on button "Save" at bounding box center [923, 18] width 45 height 27
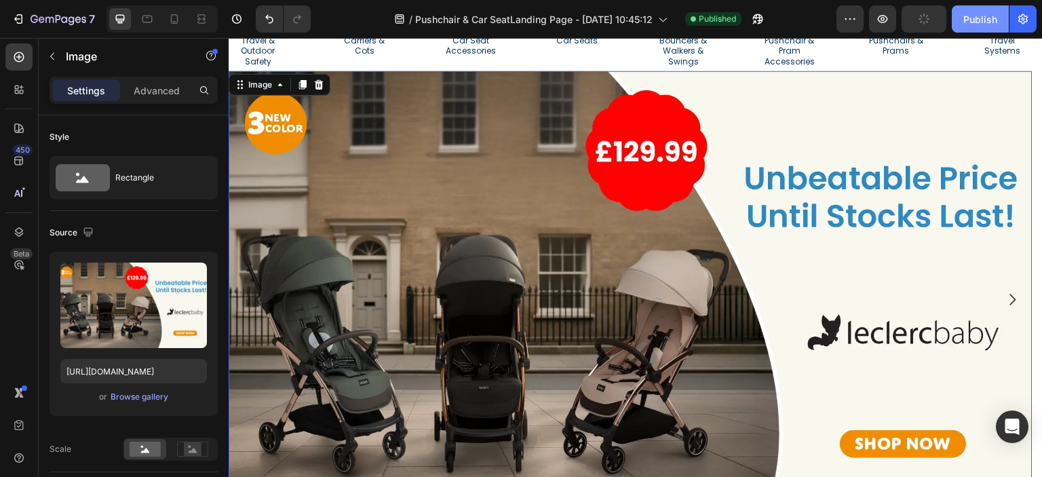
click at [972, 14] on div "Publish" at bounding box center [980, 19] width 34 height 14
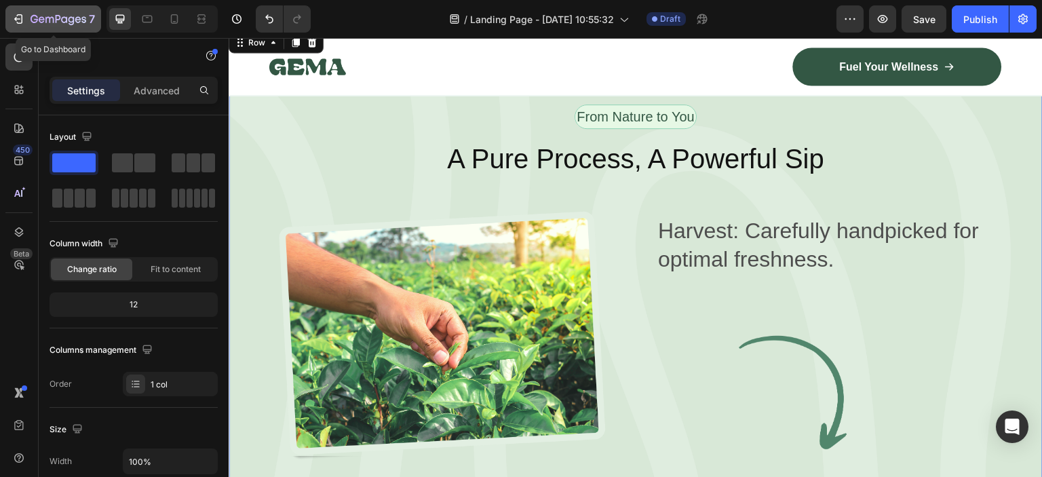
scroll to position [426, 0]
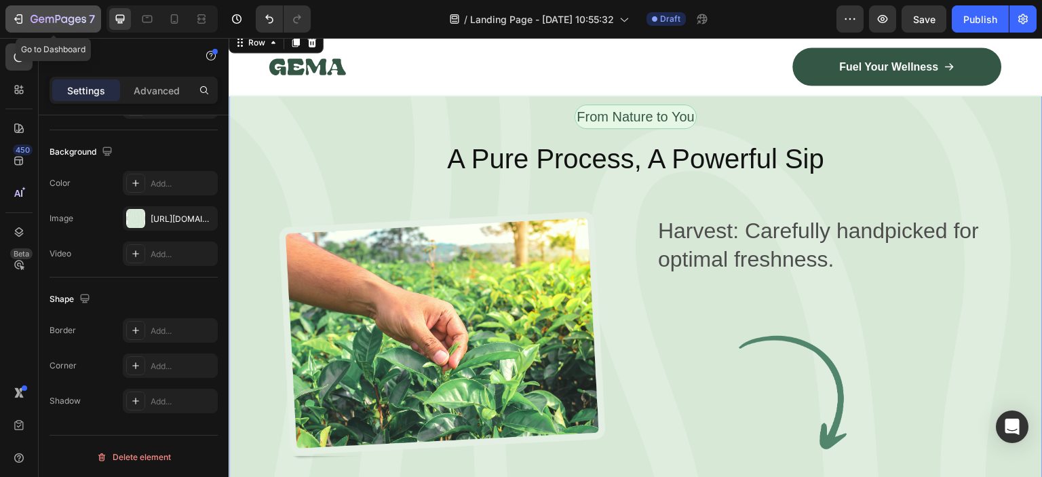
click at [11, 7] on button "7" at bounding box center [53, 18] width 96 height 27
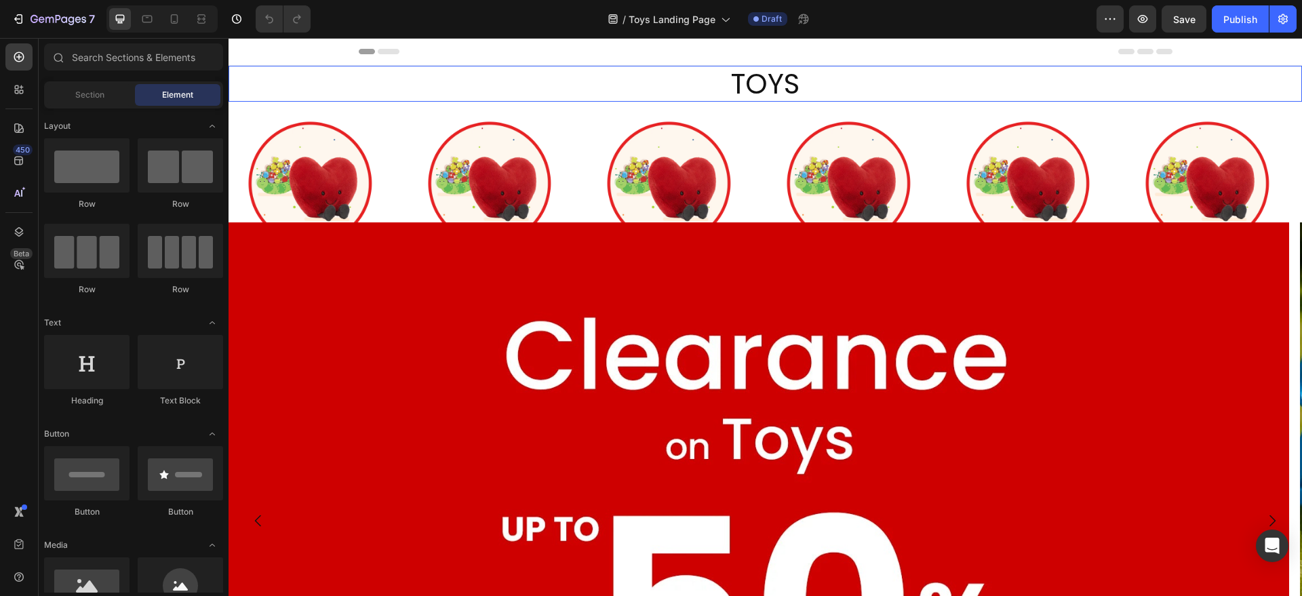
click at [538, 91] on h2 "TOYS" at bounding box center [766, 84] width 814 height 36
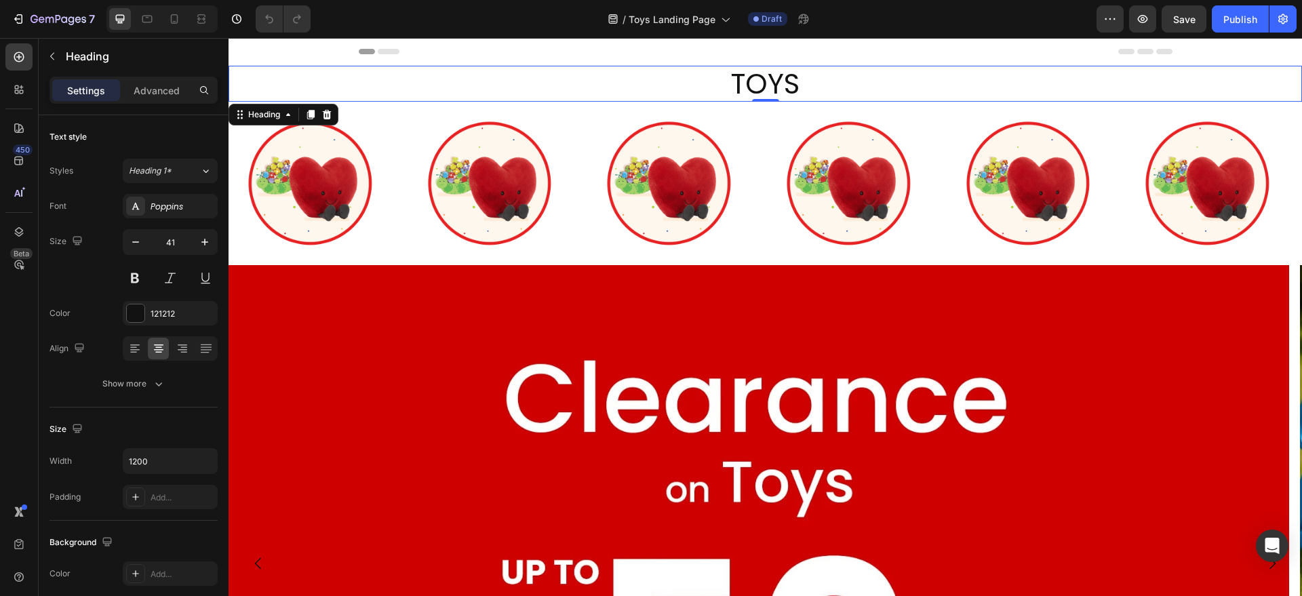
click at [243, 348] on img at bounding box center [759, 563] width 1061 height 597
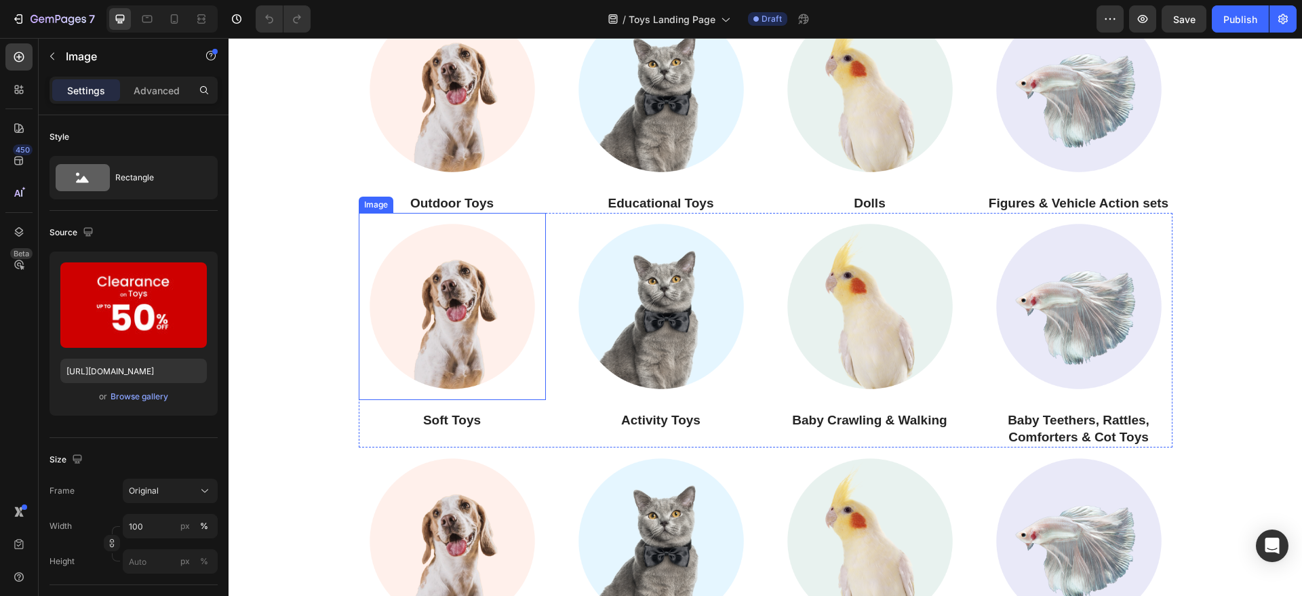
scroll to position [848, 0]
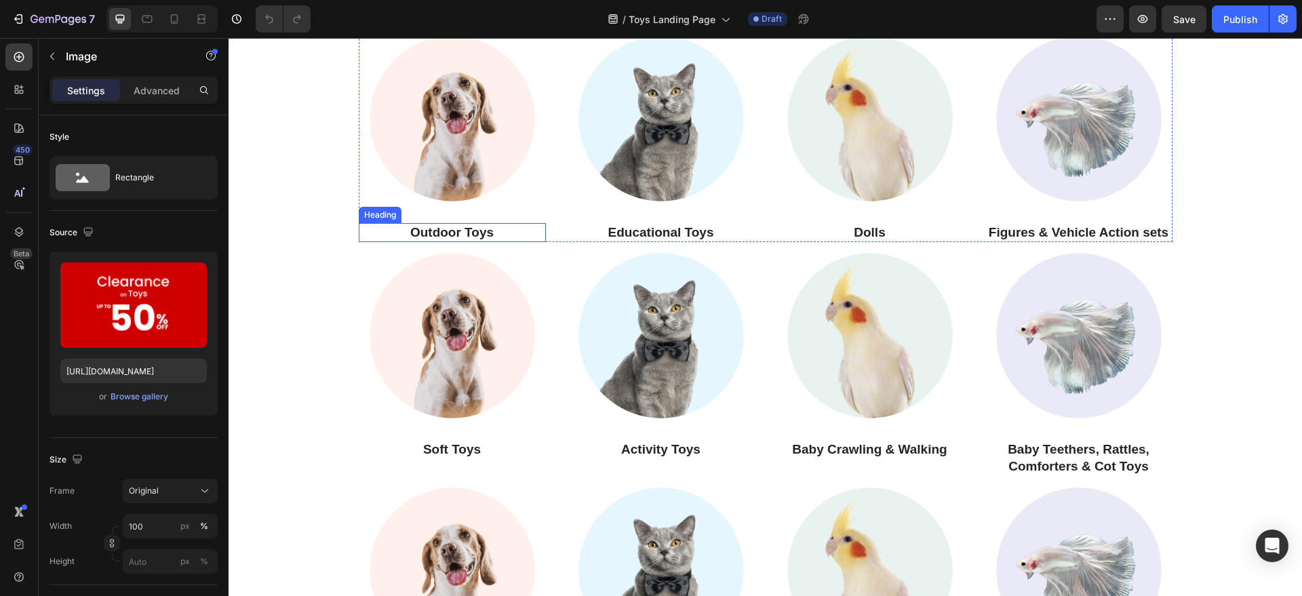
click at [453, 229] on h3 "Outdoor Toys" at bounding box center [452, 233] width 187 height 20
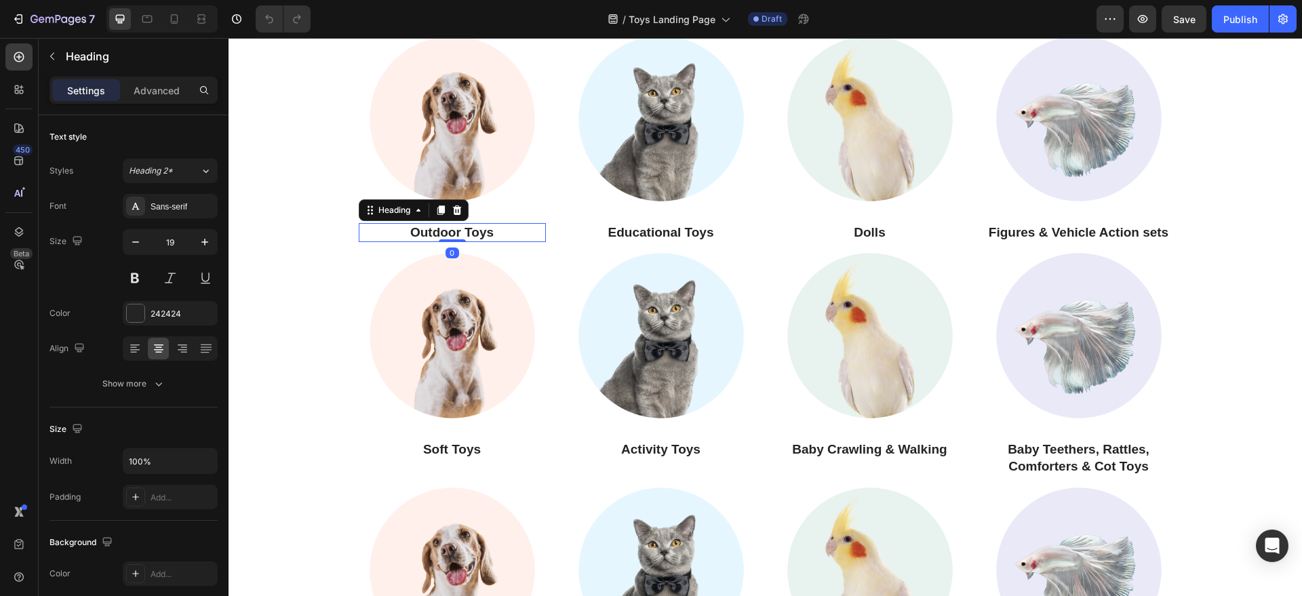
click at [453, 229] on h3 "Outdoor Toys" at bounding box center [452, 233] width 187 height 20
click at [453, 229] on p "Outdoor Toys" at bounding box center [452, 232] width 184 height 17
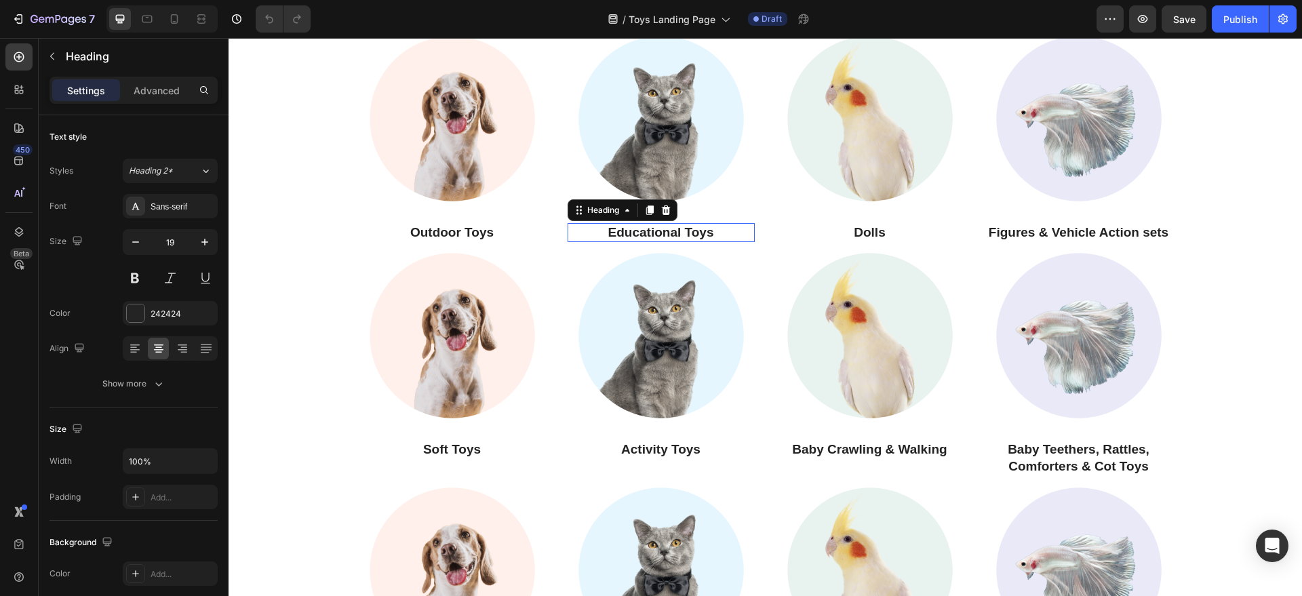
click at [626, 224] on h3 "Educational Toys" at bounding box center [661, 233] width 187 height 20
click at [628, 230] on h3 "Educational Toys" at bounding box center [661, 233] width 187 height 20
click at [628, 230] on p "Educational Toys" at bounding box center [661, 232] width 184 height 17
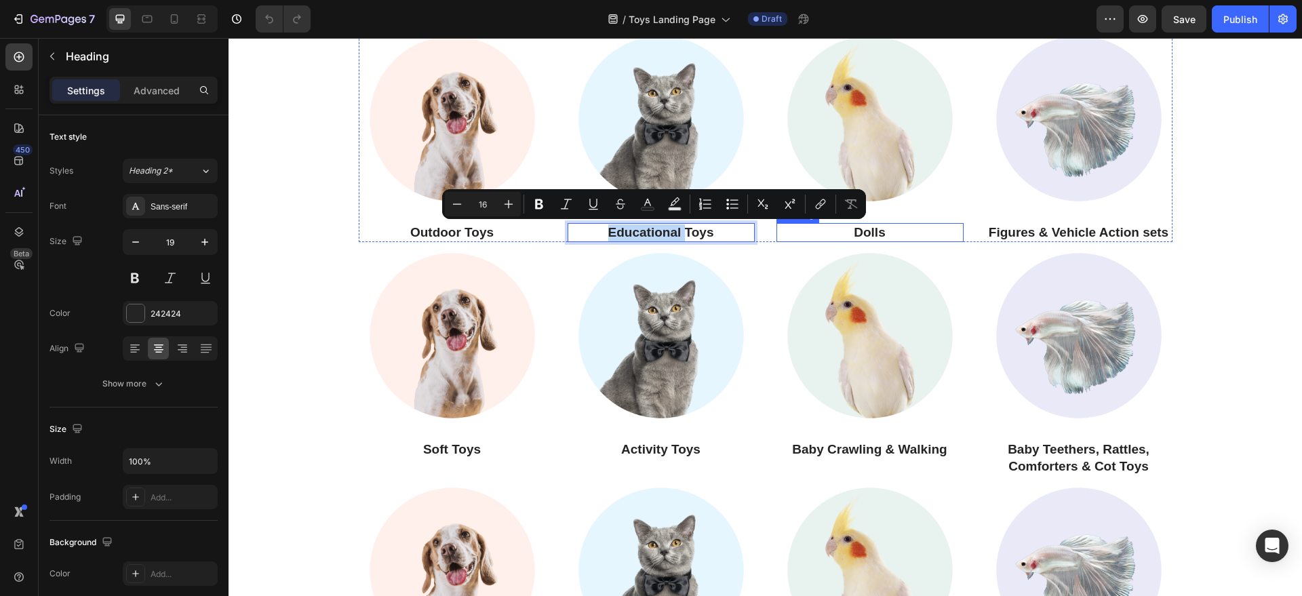
click at [859, 235] on h3 "Dolls" at bounding box center [870, 233] width 187 height 20
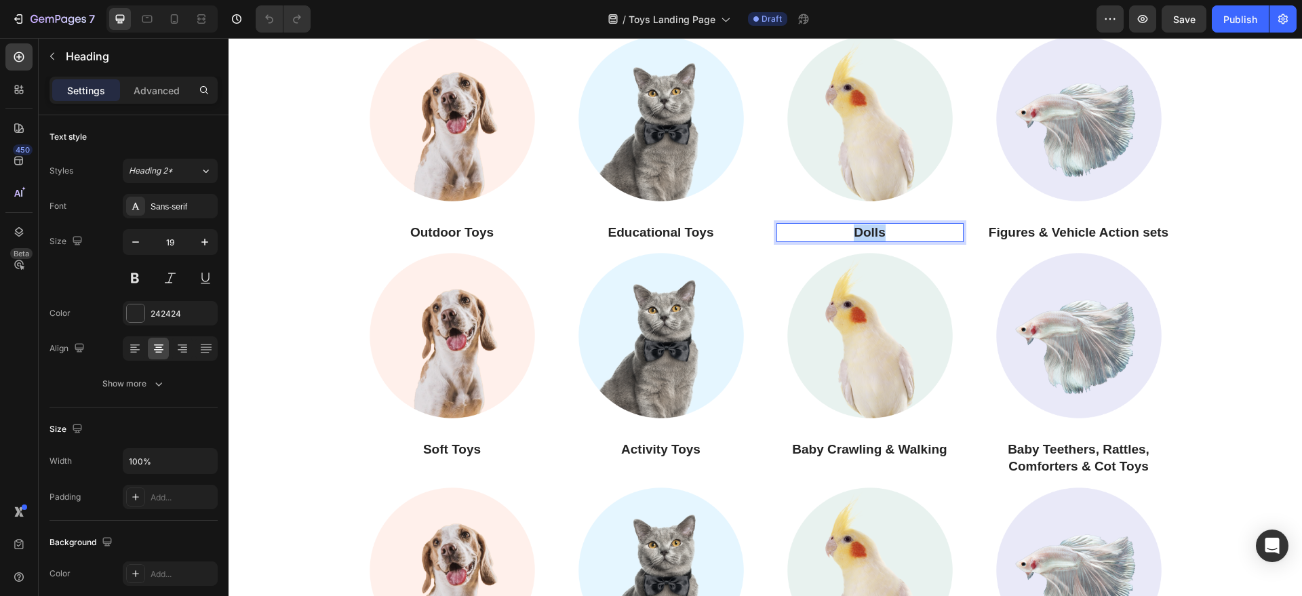
click at [859, 235] on p "Dolls" at bounding box center [870, 232] width 184 height 17
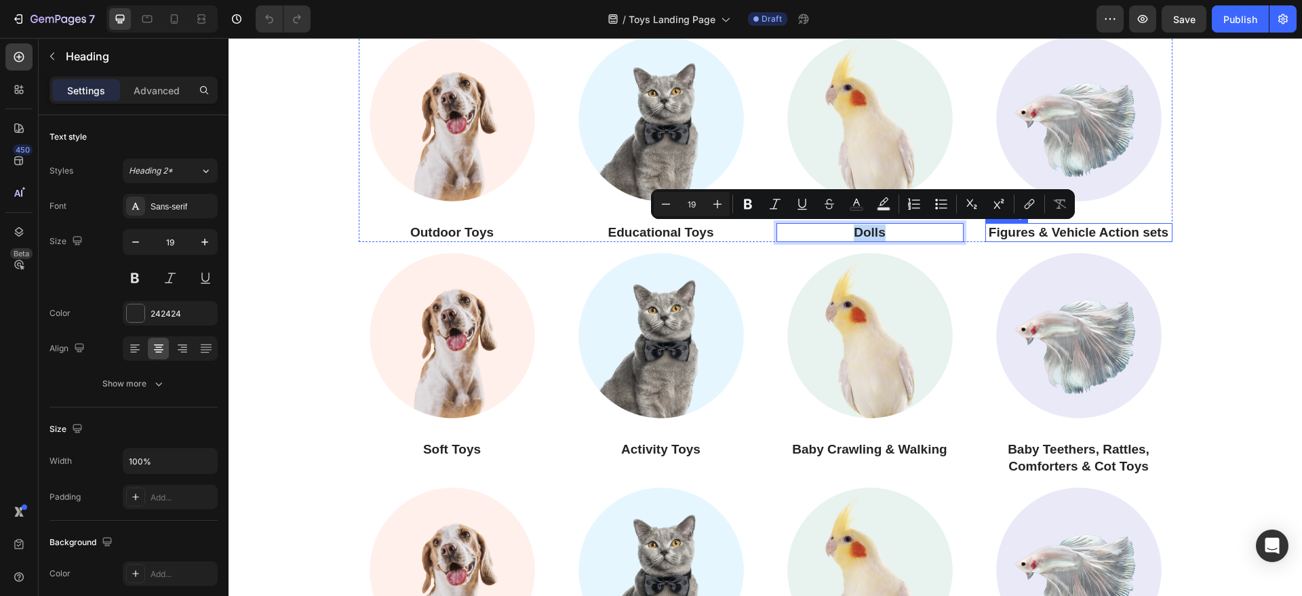
click at [1041, 239] on h3 "Figures & Vehicle Action sets" at bounding box center [1078, 233] width 187 height 20
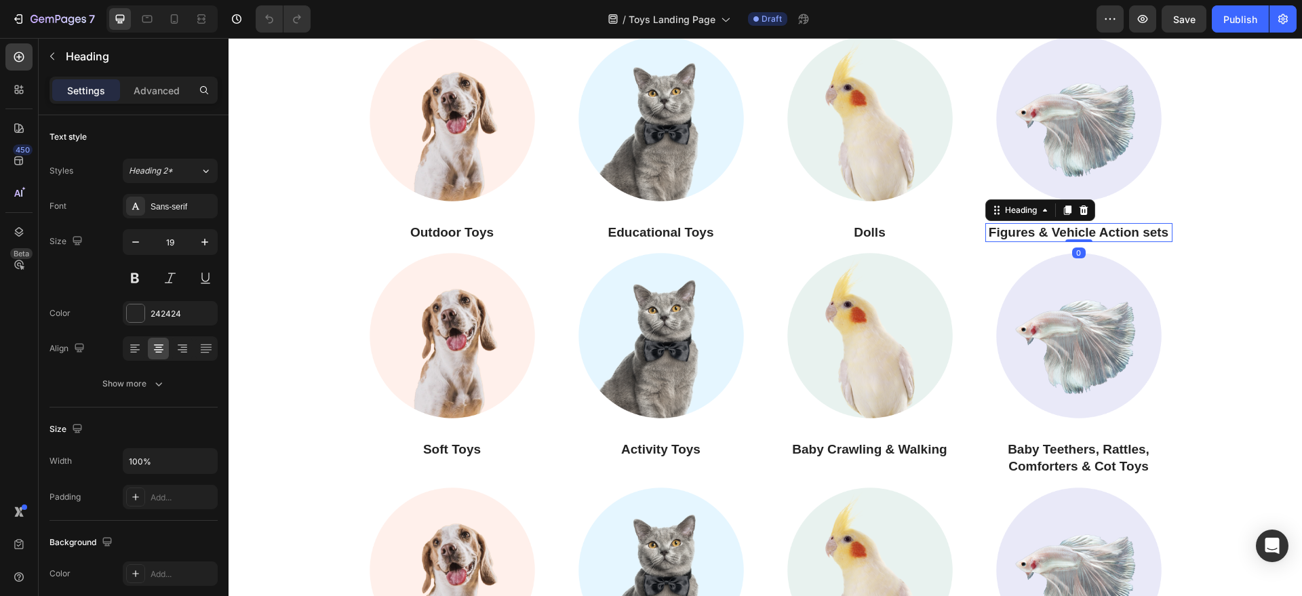
click at [1041, 232] on h3 "Figures & Vehicle Action sets" at bounding box center [1078, 233] width 187 height 20
click at [1041, 232] on p "Figures & Vehicle Action sets" at bounding box center [1079, 232] width 184 height 17
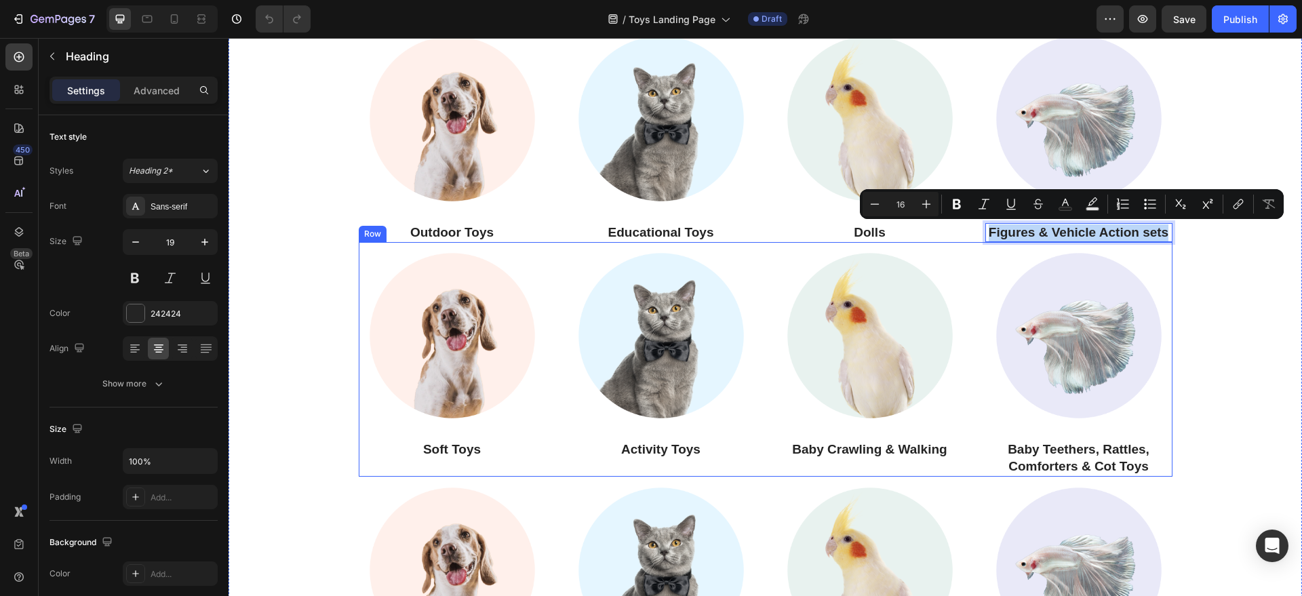
click at [453, 437] on div "Image Soft Toys Heading" at bounding box center [452, 359] width 187 height 234
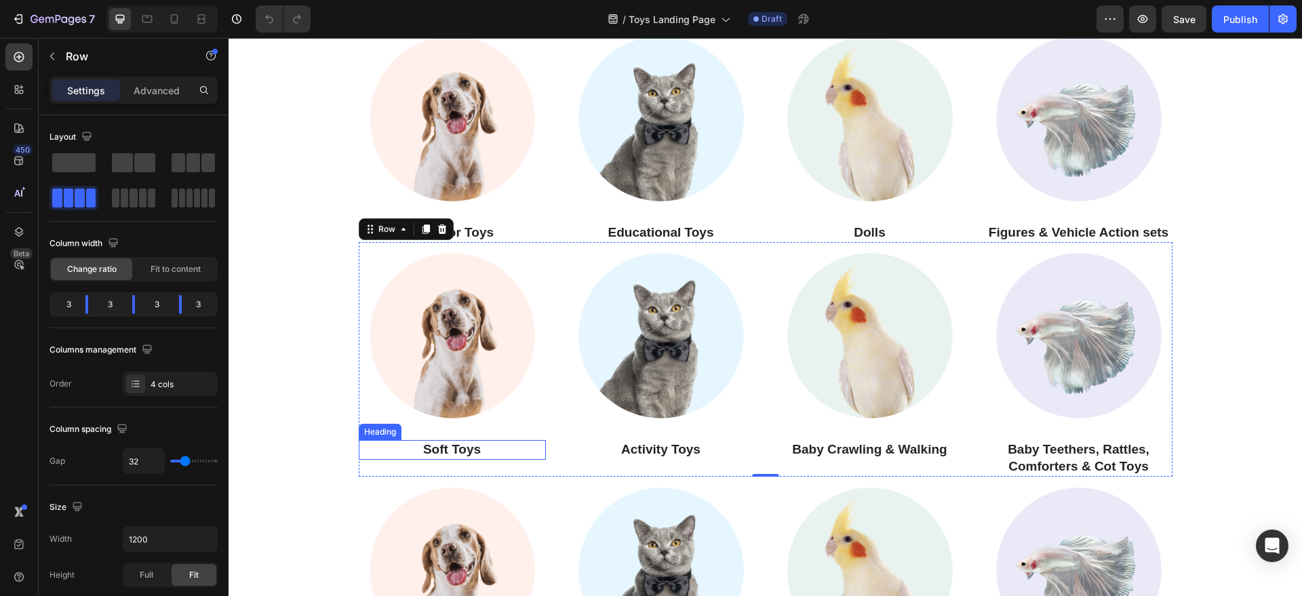
click at [456, 445] on h3 "Soft Toys" at bounding box center [452, 450] width 187 height 20
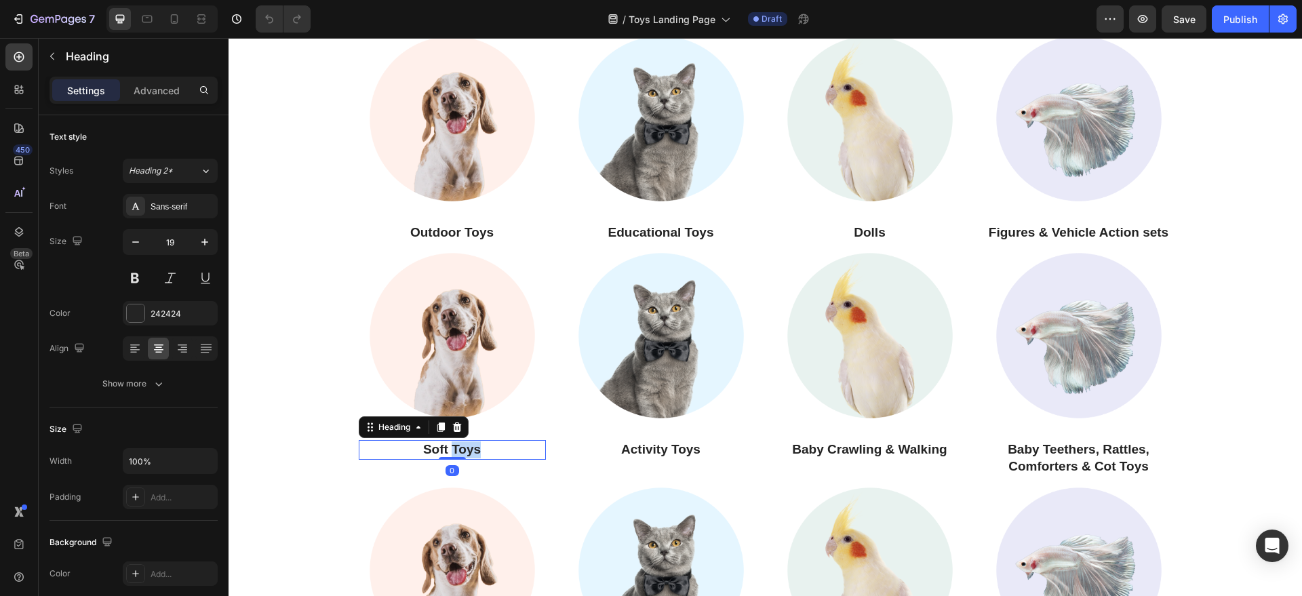
click at [456, 445] on h3 "Soft Toys" at bounding box center [452, 450] width 187 height 20
click at [456, 445] on p "Soft Toys" at bounding box center [452, 450] width 184 height 17
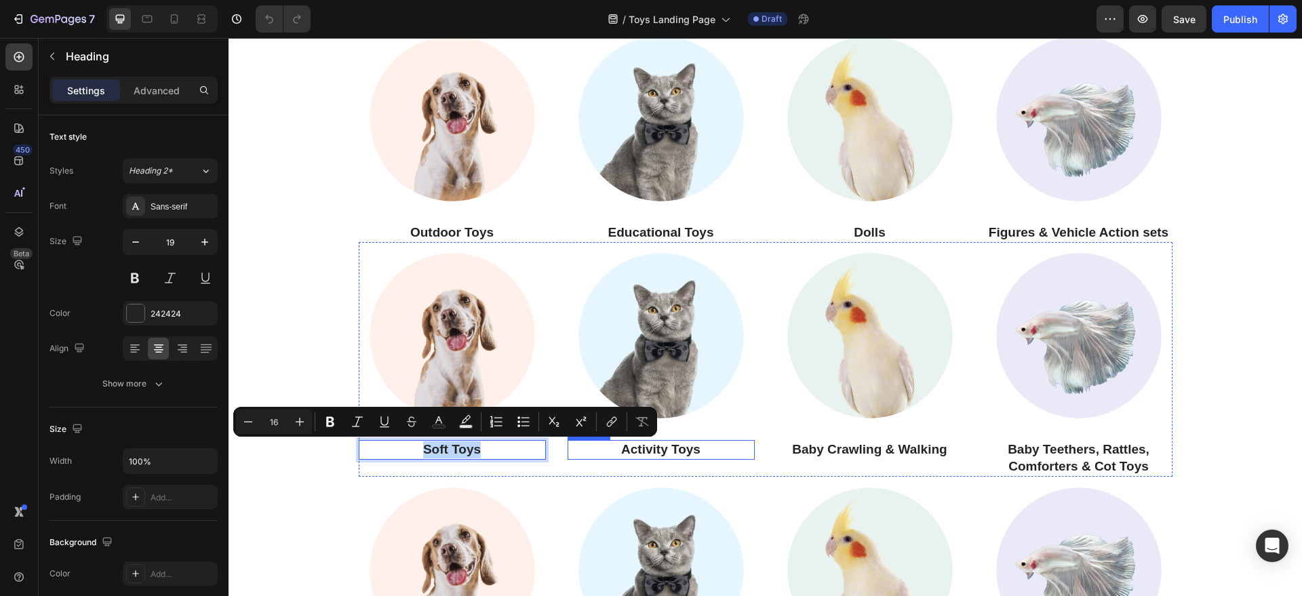
click at [639, 452] on h3 "Activity Toys" at bounding box center [661, 450] width 187 height 20
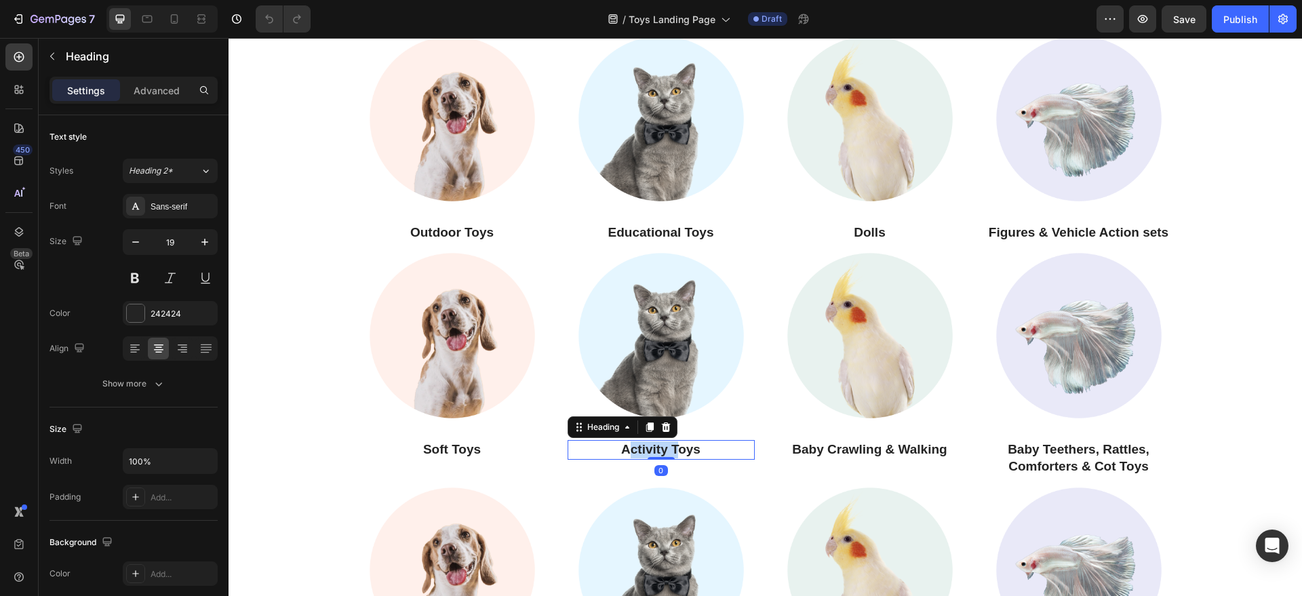
click at [639, 452] on h3 "Activity Toys" at bounding box center [661, 450] width 187 height 20
click at [639, 452] on p "Activity Toys" at bounding box center [661, 450] width 184 height 17
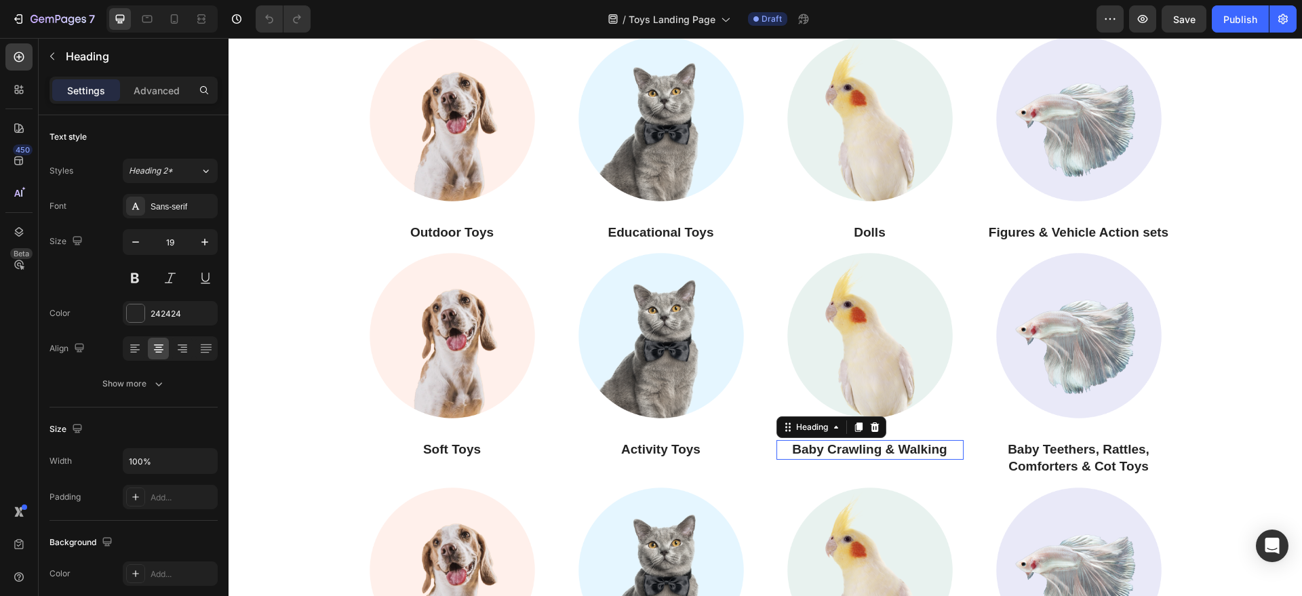
click at [855, 445] on h3 "Baby Crawling & Walking" at bounding box center [870, 450] width 187 height 20
click at [855, 445] on p "Baby Crawling & Walking" at bounding box center [870, 450] width 184 height 17
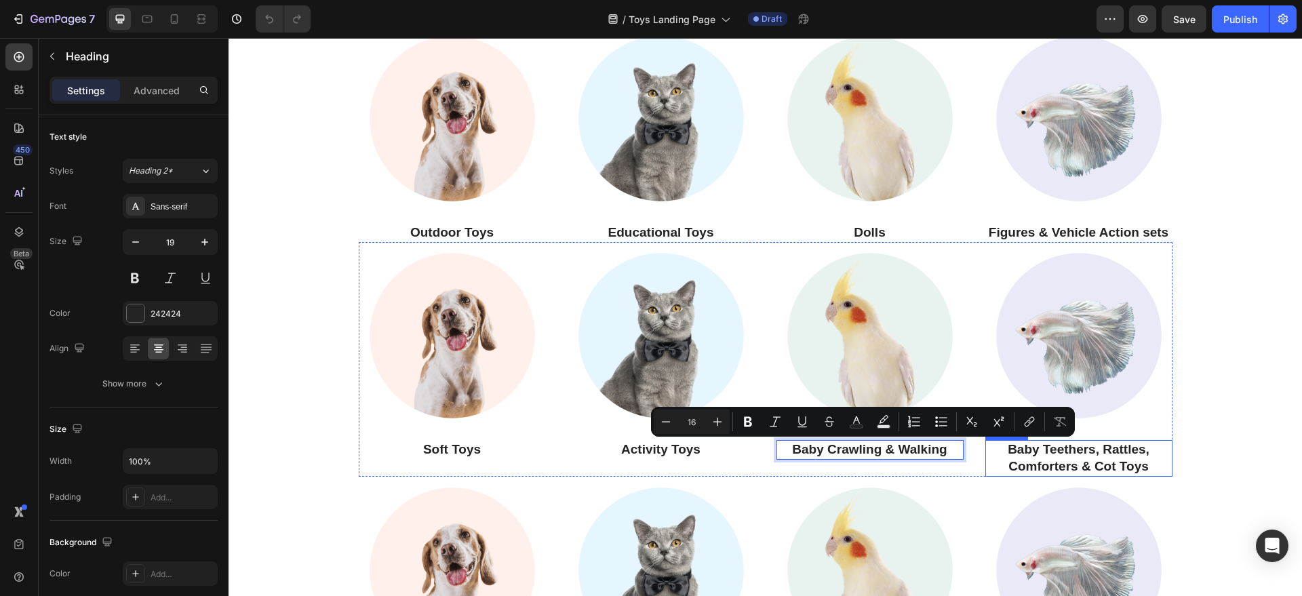
click at [1041, 450] on h3 "Baby Teethers, Rattles, Comforters & Cot Toys" at bounding box center [1078, 458] width 187 height 36
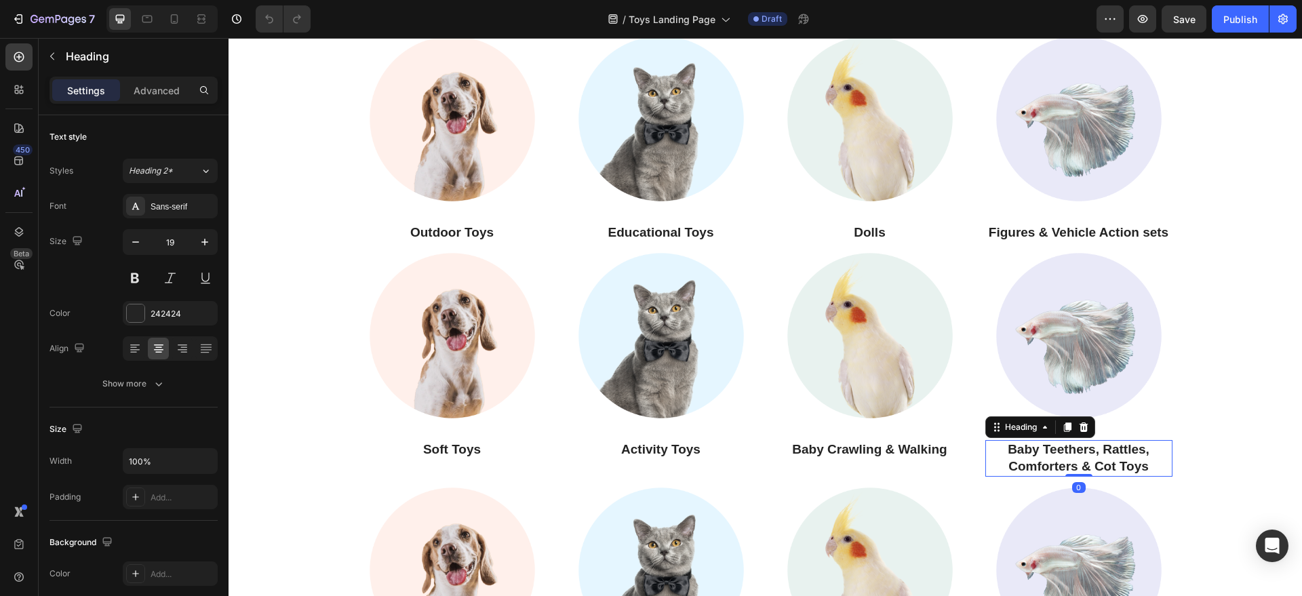
click at [1041, 450] on h3 "Baby Teethers, Rattles, Comforters & Cot Toys" at bounding box center [1078, 458] width 187 height 36
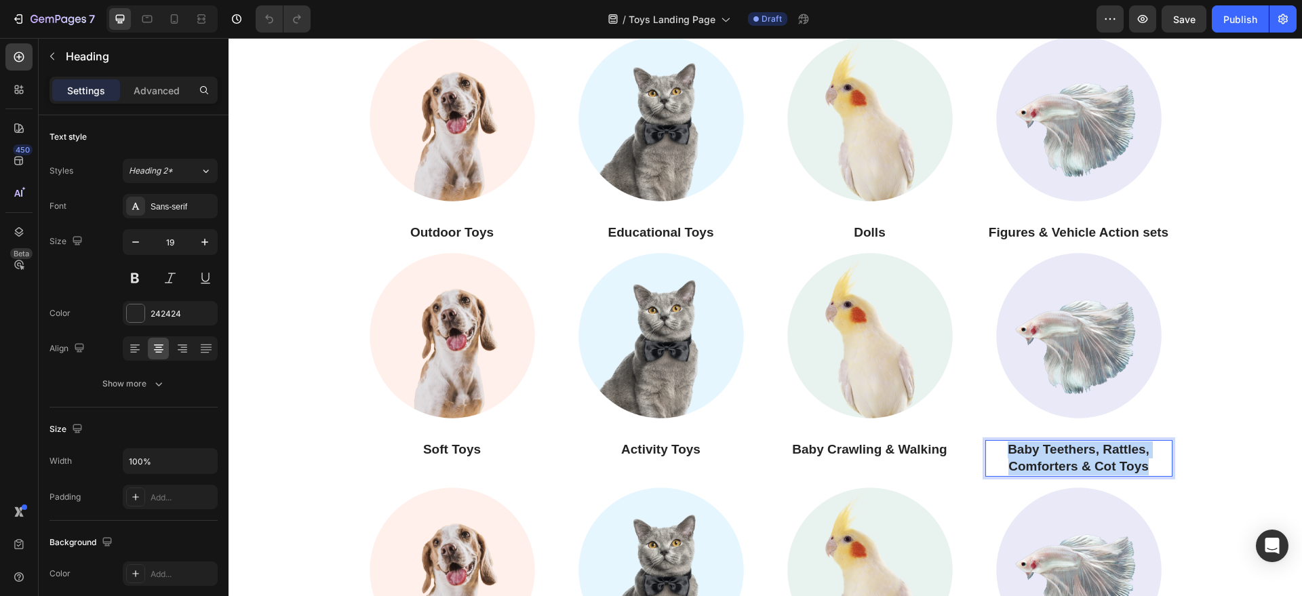
click at [1041, 450] on p "Baby Teethers, Rattles, Comforters & Cot Toys" at bounding box center [1079, 458] width 184 height 33
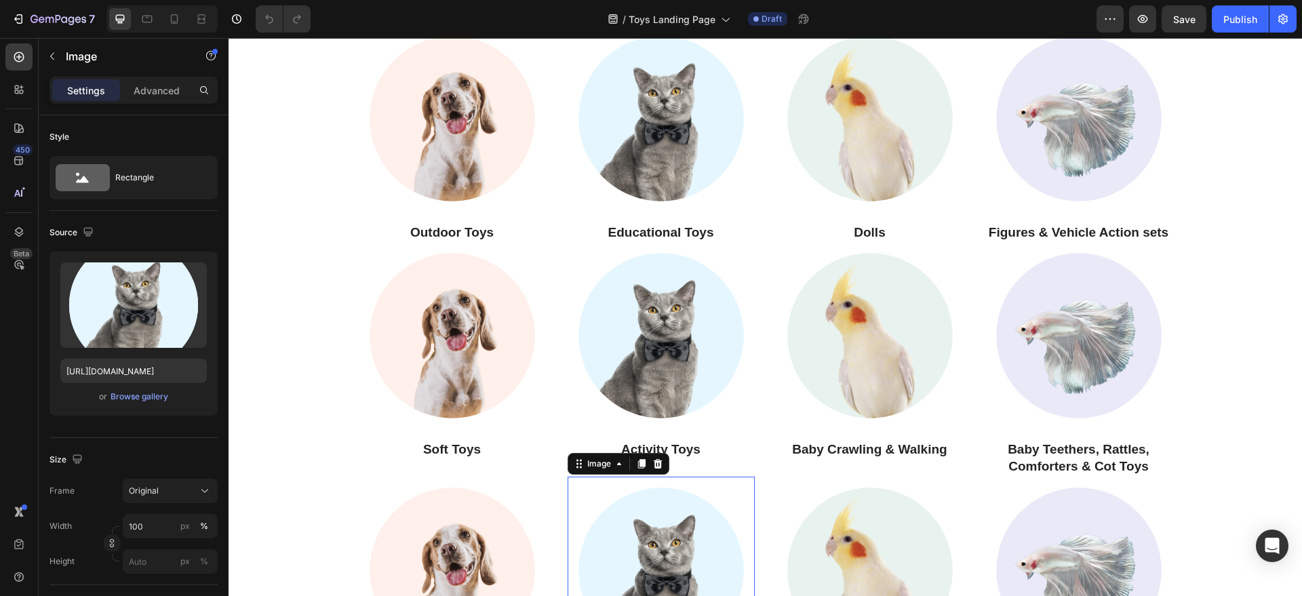
drag, startPoint x: 1015, startPoint y: 450, endPoint x: 566, endPoint y: 495, distance: 451.2
click at [568, 476] on img at bounding box center [661, 570] width 187 height 187
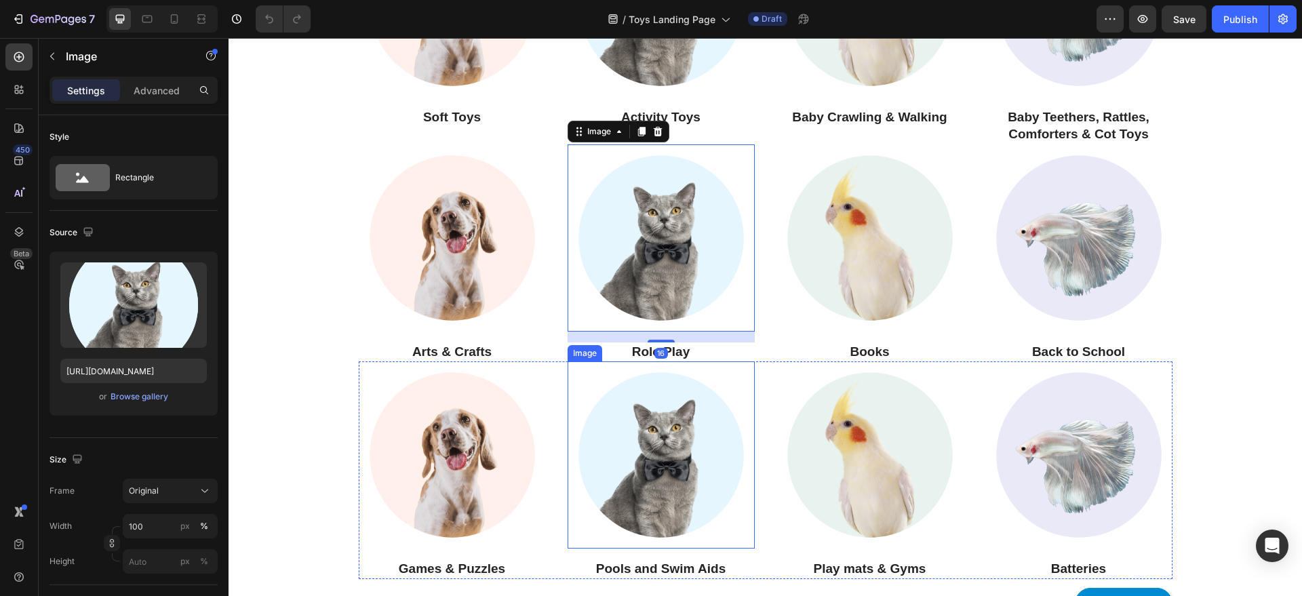
scroll to position [1187, 0]
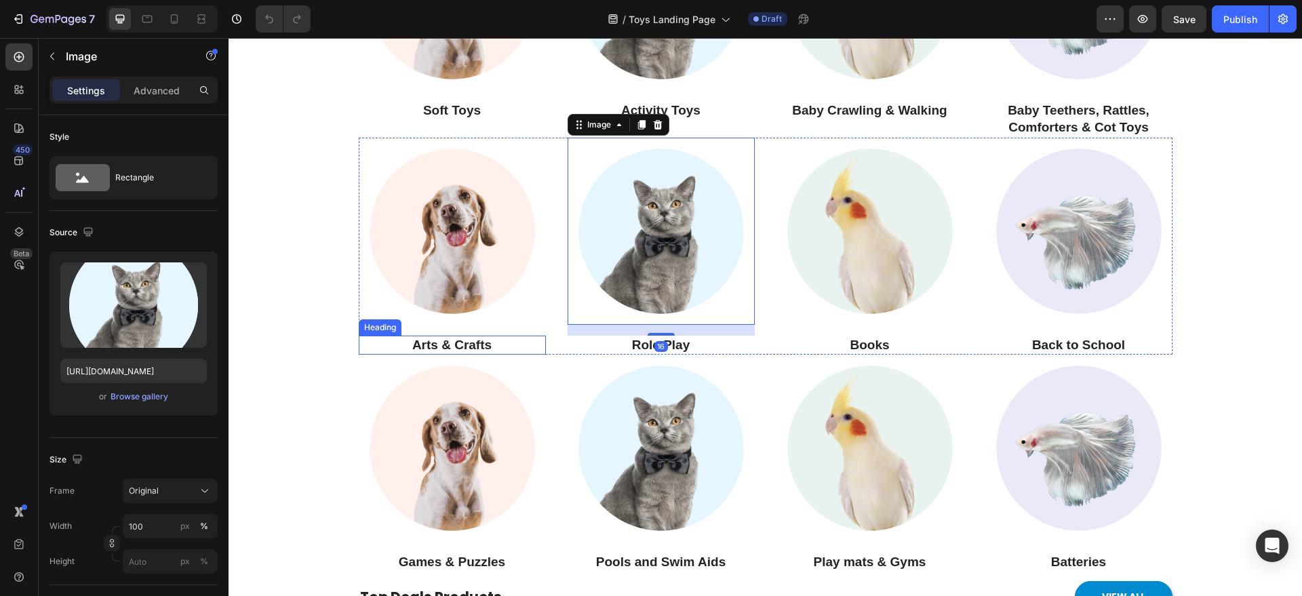
click at [452, 340] on h3 "Arts & Crafts" at bounding box center [452, 346] width 187 height 20
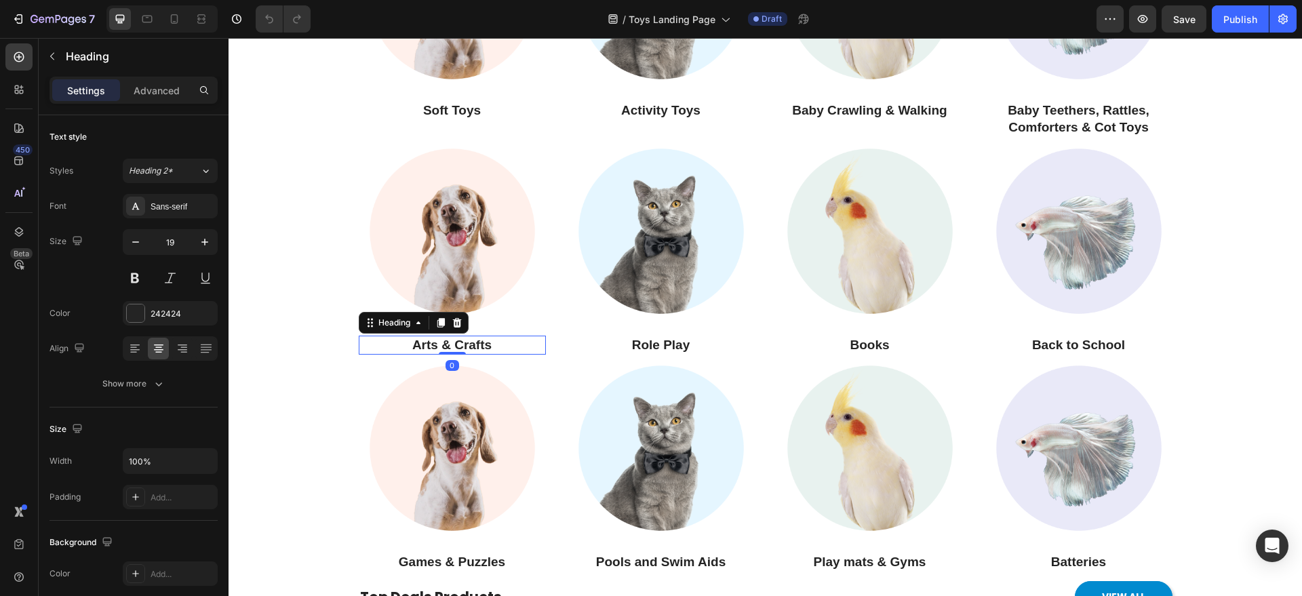
click at [452, 340] on h3 "Arts & Crafts" at bounding box center [452, 346] width 187 height 20
click at [452, 340] on p "Arts & Crafts" at bounding box center [452, 345] width 184 height 17
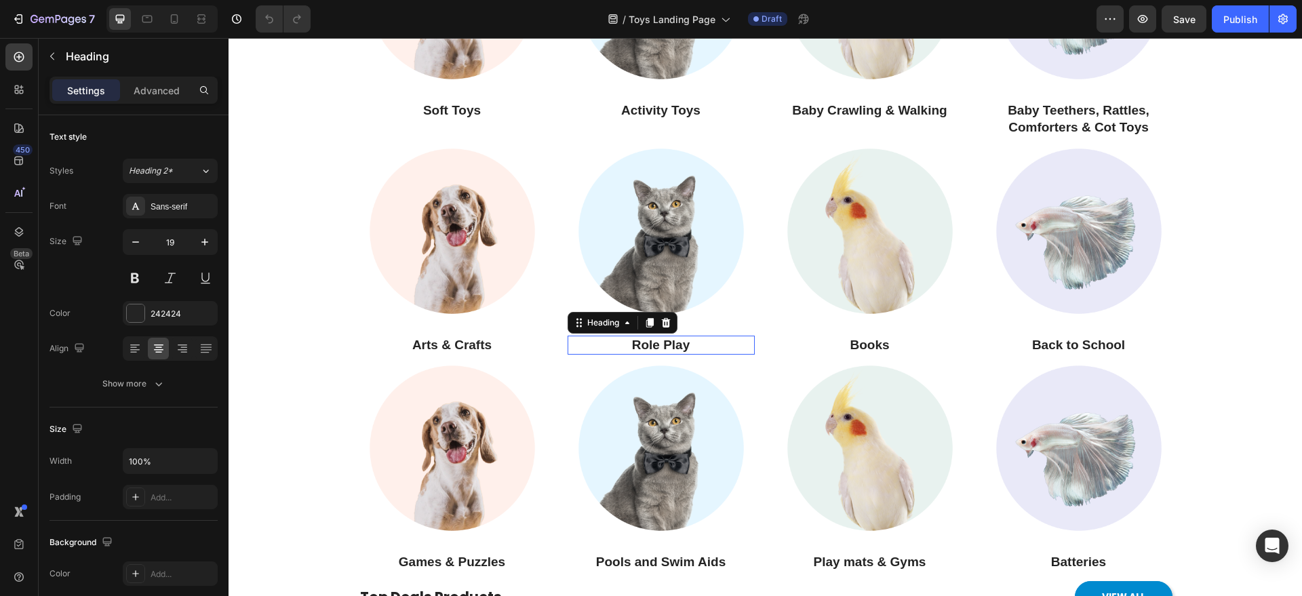
click at [673, 340] on h3 "Role Play" at bounding box center [661, 346] width 187 height 20
click at [673, 340] on p "Role Play" at bounding box center [661, 345] width 184 height 17
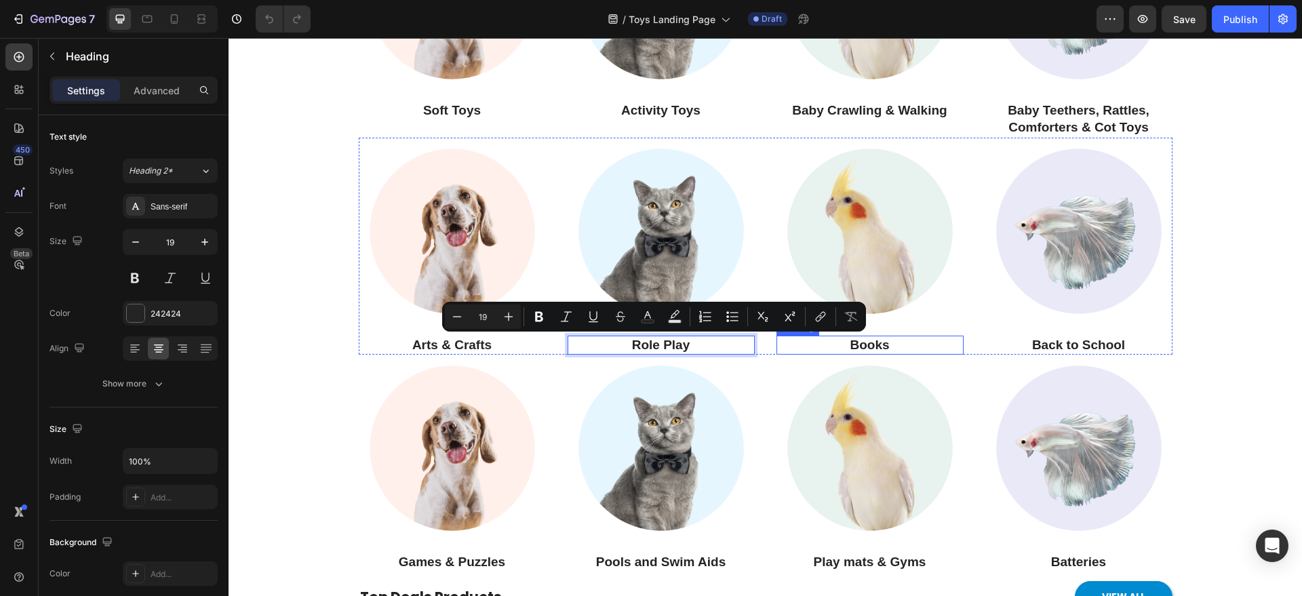
click at [859, 349] on h3 "Books" at bounding box center [870, 346] width 187 height 20
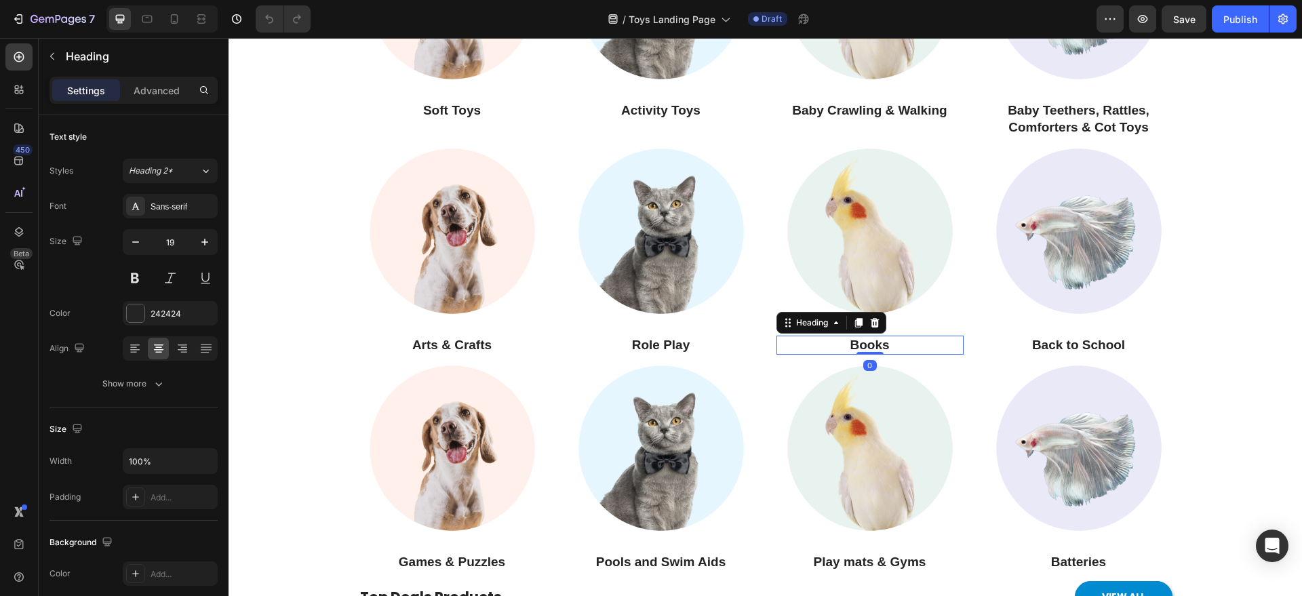
click at [859, 349] on h3 "Books" at bounding box center [870, 346] width 187 height 20
click at [859, 349] on p "Books" at bounding box center [870, 345] width 184 height 17
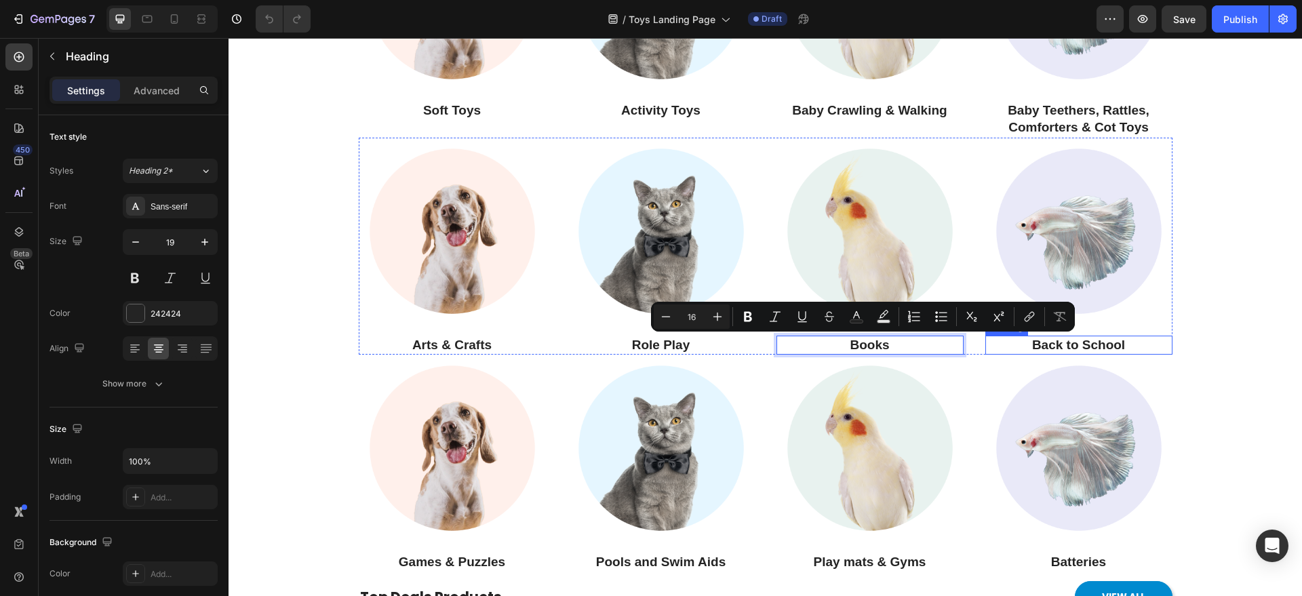
click at [1041, 338] on h3 "Back to School" at bounding box center [1078, 346] width 187 height 20
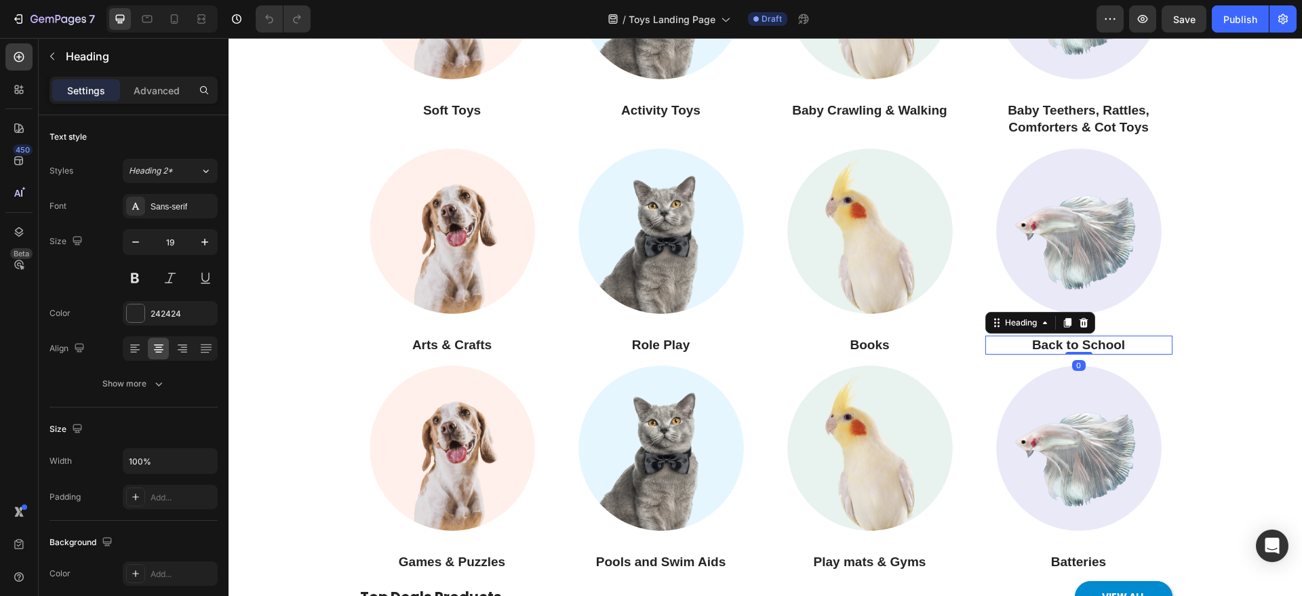
click at [1041, 338] on h3 "Back to School" at bounding box center [1078, 346] width 187 height 20
click at [1041, 338] on p "Back to School" at bounding box center [1079, 345] width 184 height 17
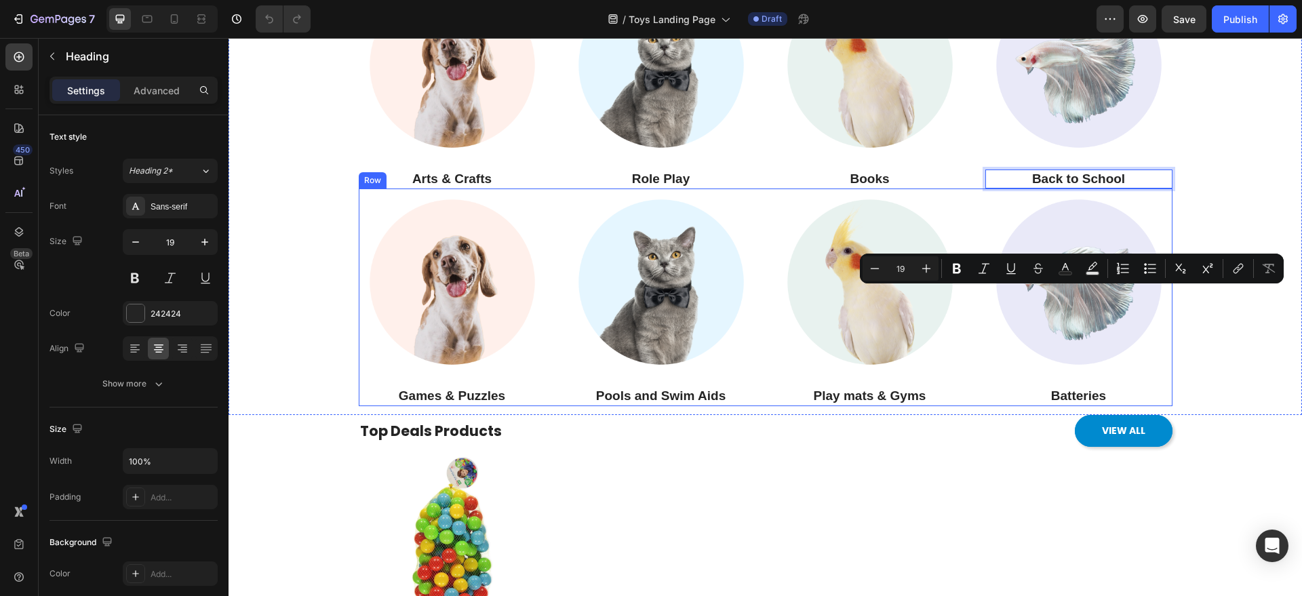
scroll to position [1356, 0]
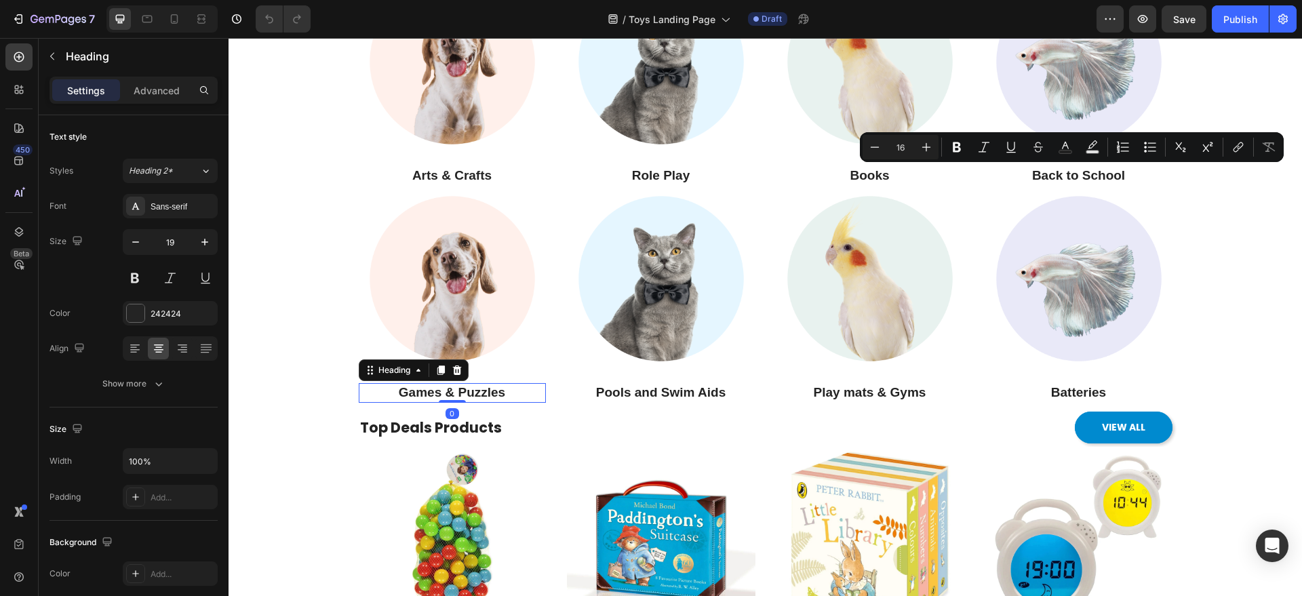
click at [426, 388] on h3 "Games & Puzzles" at bounding box center [452, 393] width 187 height 20
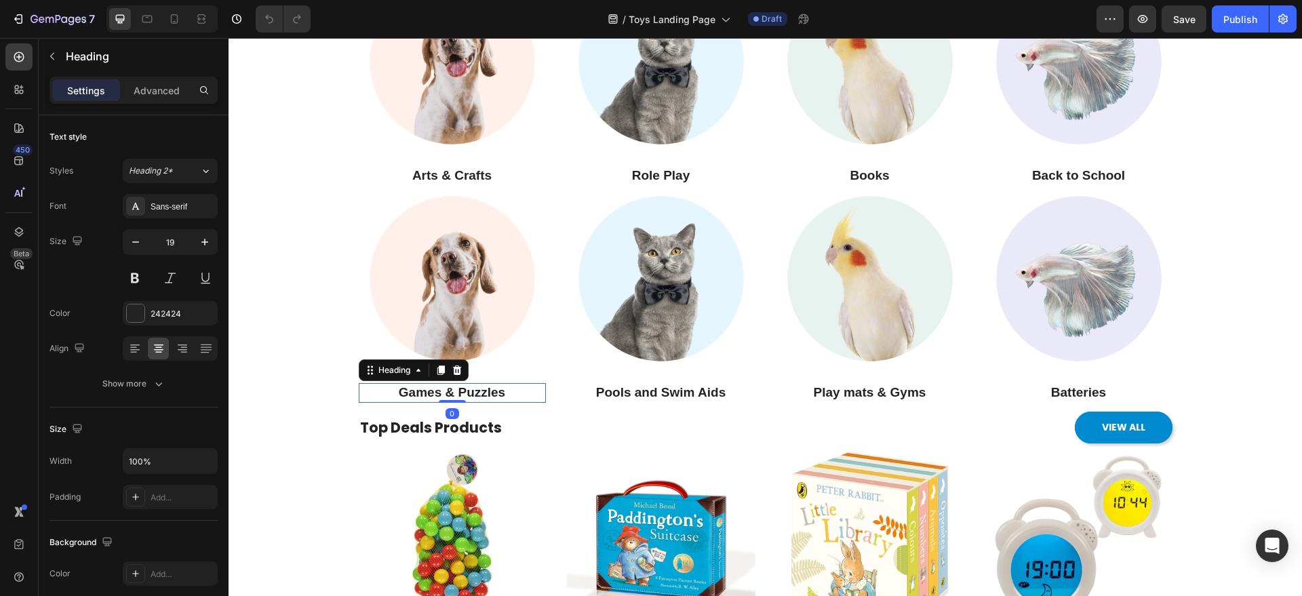
click at [426, 388] on h3 "Games & Puzzles" at bounding box center [452, 393] width 187 height 20
click at [426, 388] on p "Games & Puzzles" at bounding box center [452, 393] width 184 height 17
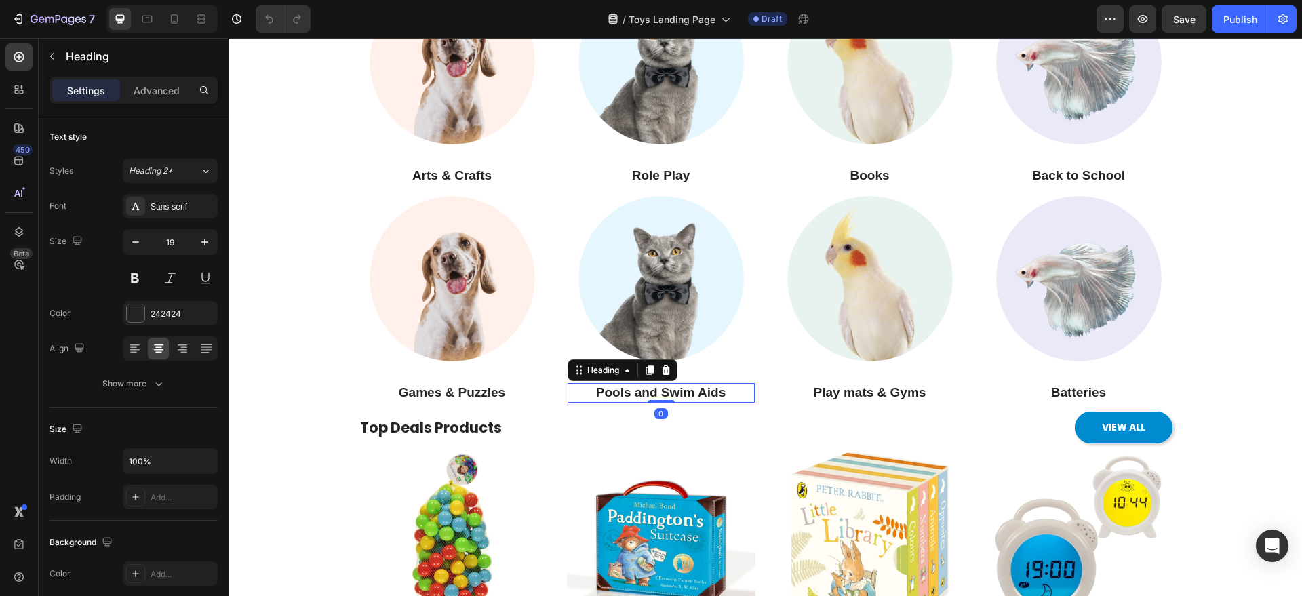
click at [646, 387] on h3 "Pools and Swim Aids" at bounding box center [661, 393] width 187 height 20
click at [648, 387] on h3 "Pools and Swim Aids" at bounding box center [661, 393] width 187 height 20
click at [648, 387] on p "Pools and Swim Aids" at bounding box center [661, 393] width 184 height 17
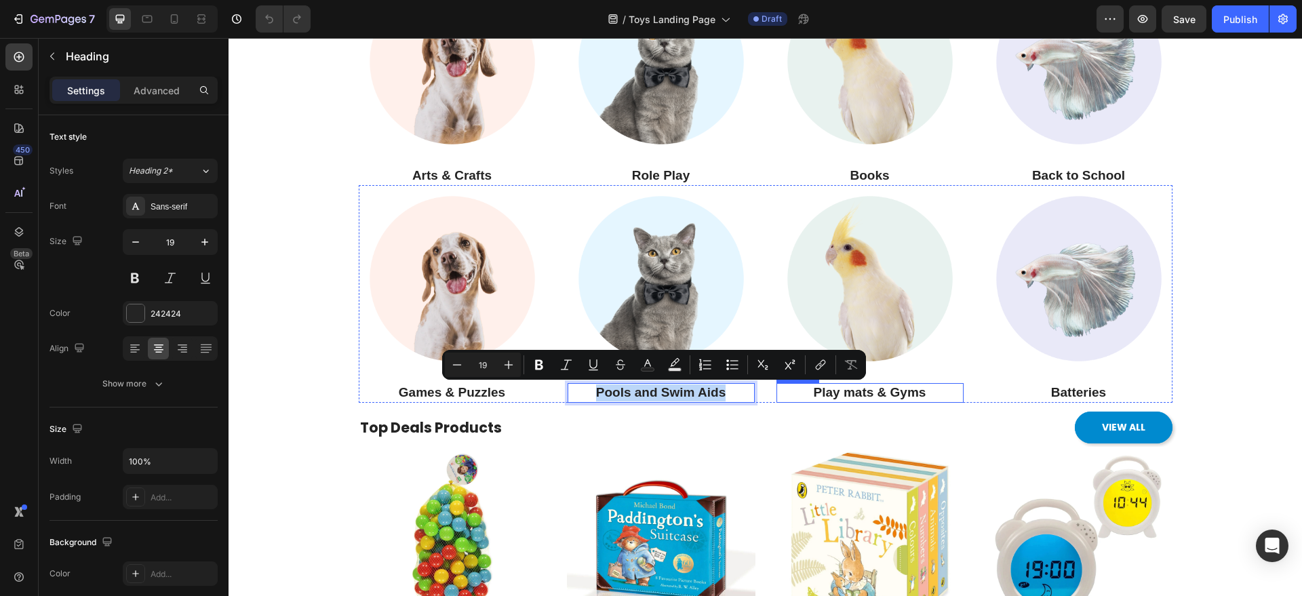
click at [871, 400] on h3 "Play mats & Gyms" at bounding box center [870, 393] width 187 height 20
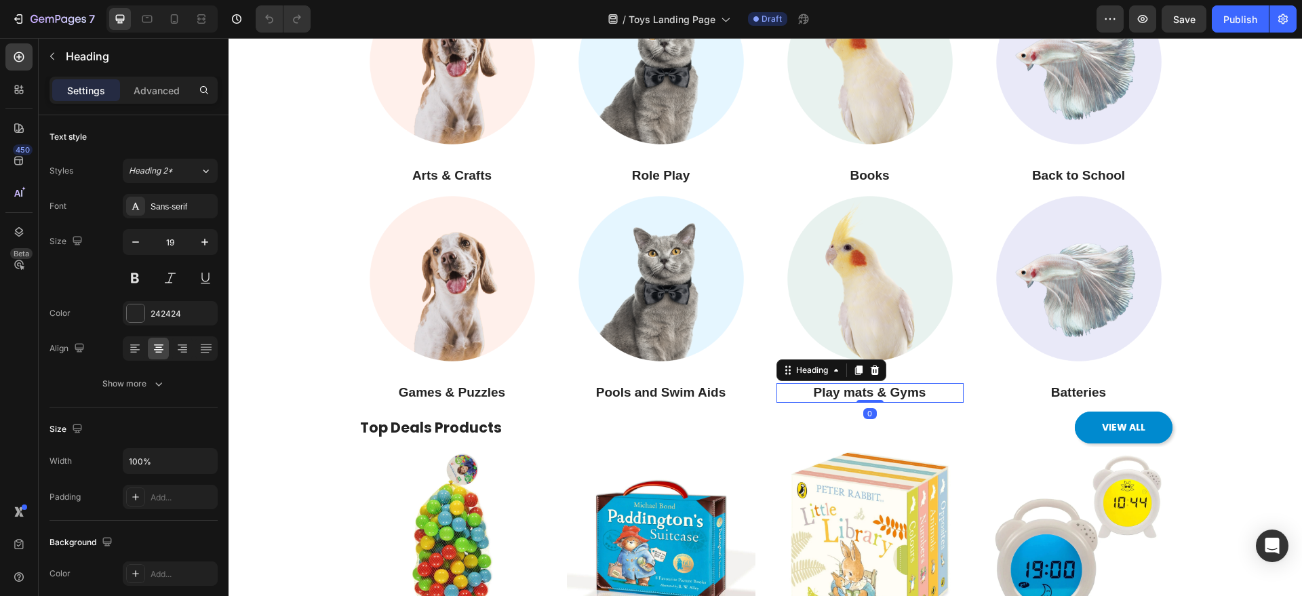
click at [867, 396] on h3 "Play mats & Gyms" at bounding box center [870, 393] width 187 height 20
click at [867, 396] on p "Play mats & Gyms" at bounding box center [870, 393] width 184 height 17
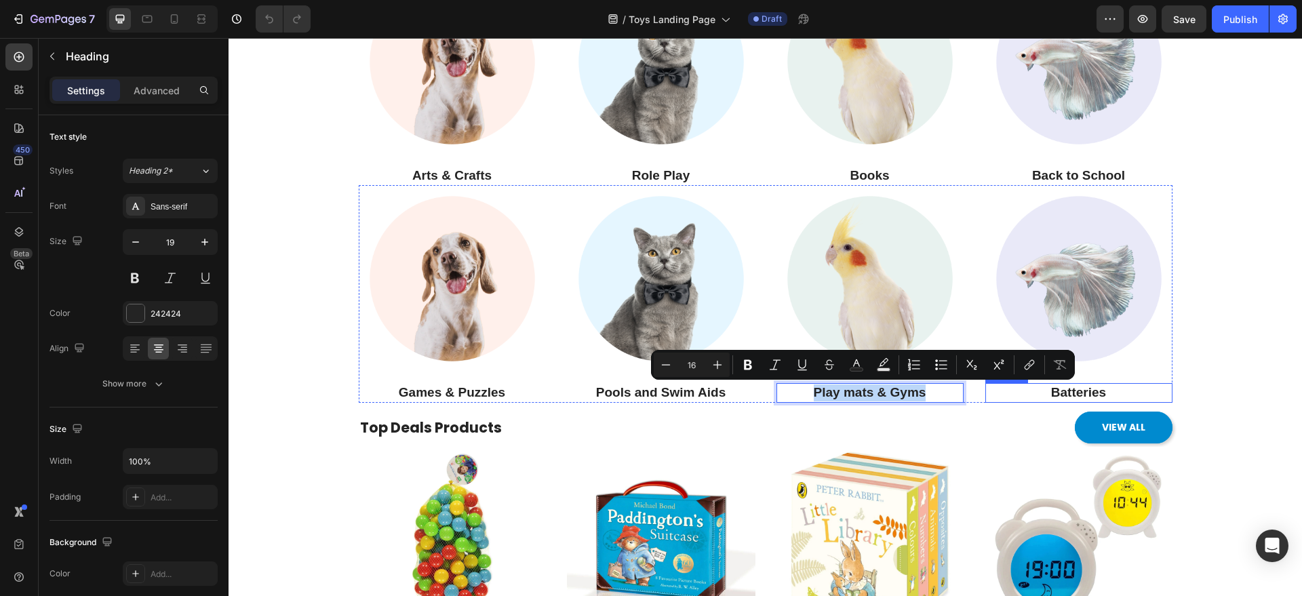
click at [1041, 395] on h3 "Batteries" at bounding box center [1078, 393] width 187 height 20
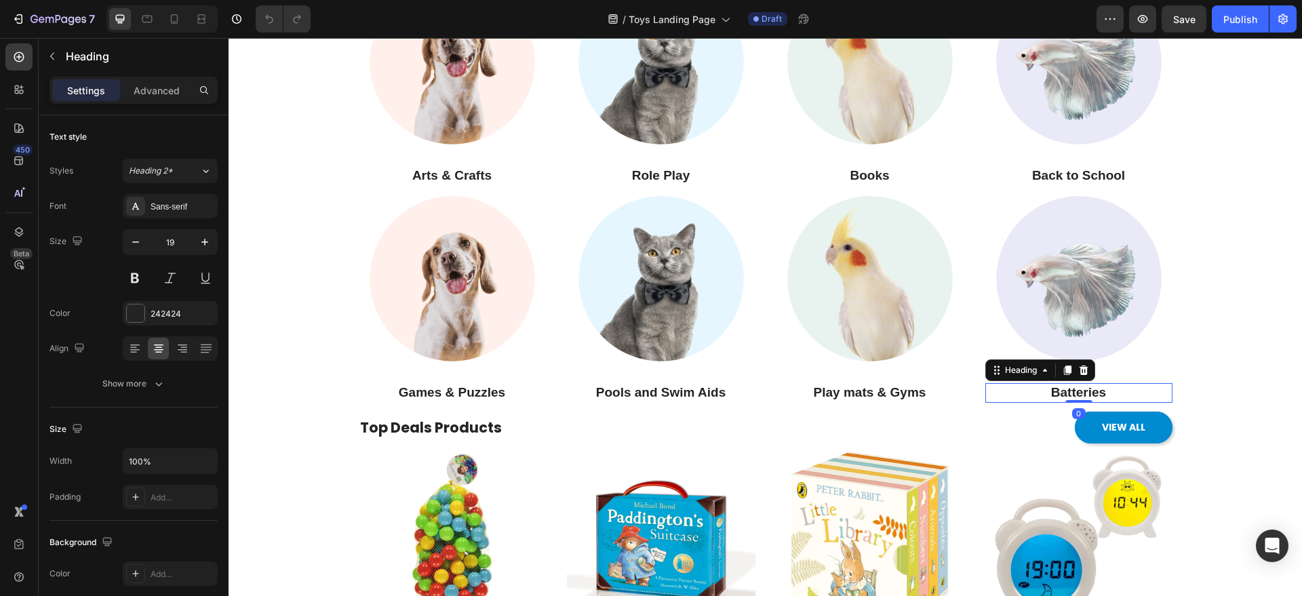
click at [1041, 395] on h3 "Batteries" at bounding box center [1078, 393] width 187 height 20
click at [1041, 395] on p "Batteries" at bounding box center [1079, 393] width 184 height 17
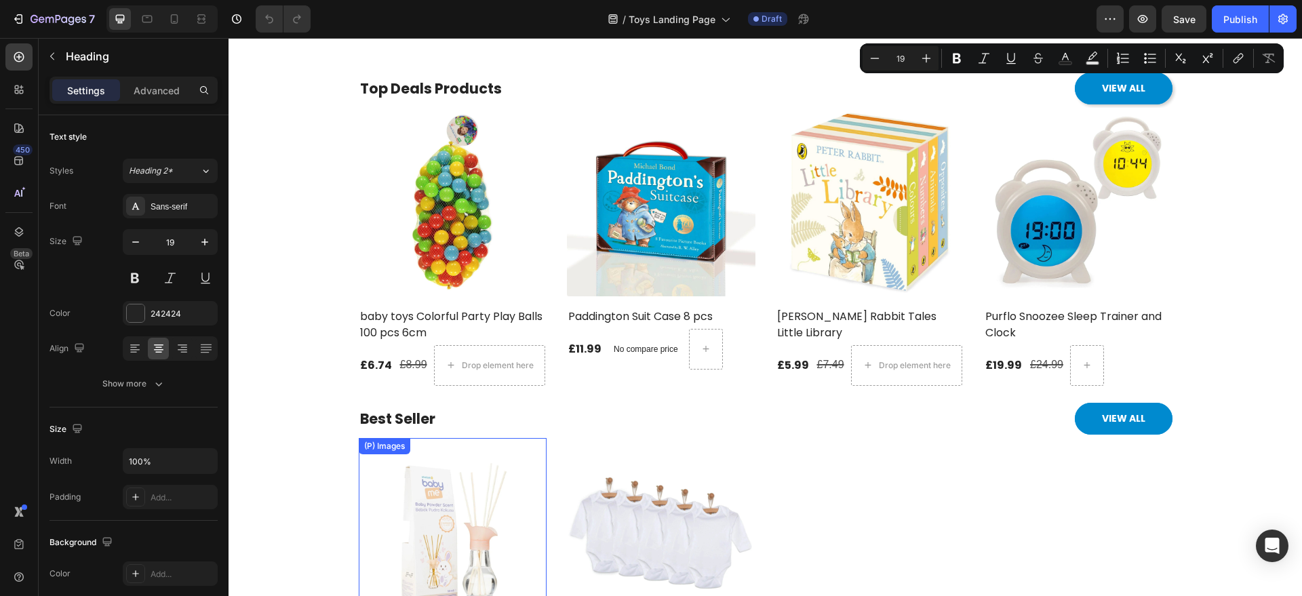
type input "16"
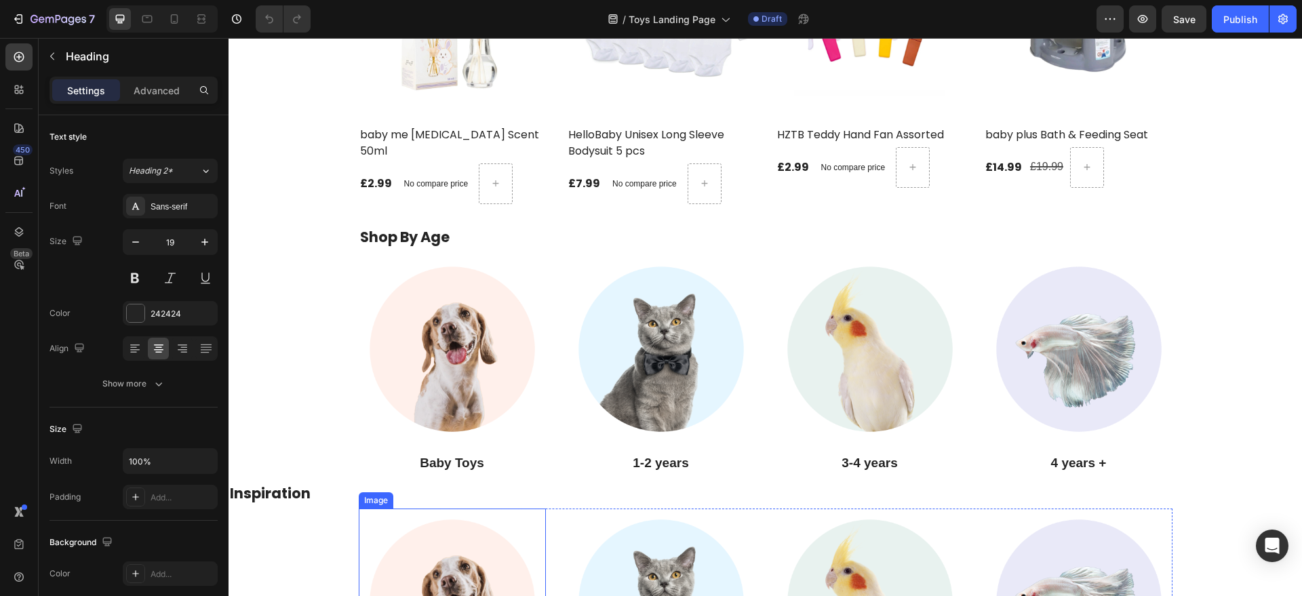
scroll to position [2204, 0]
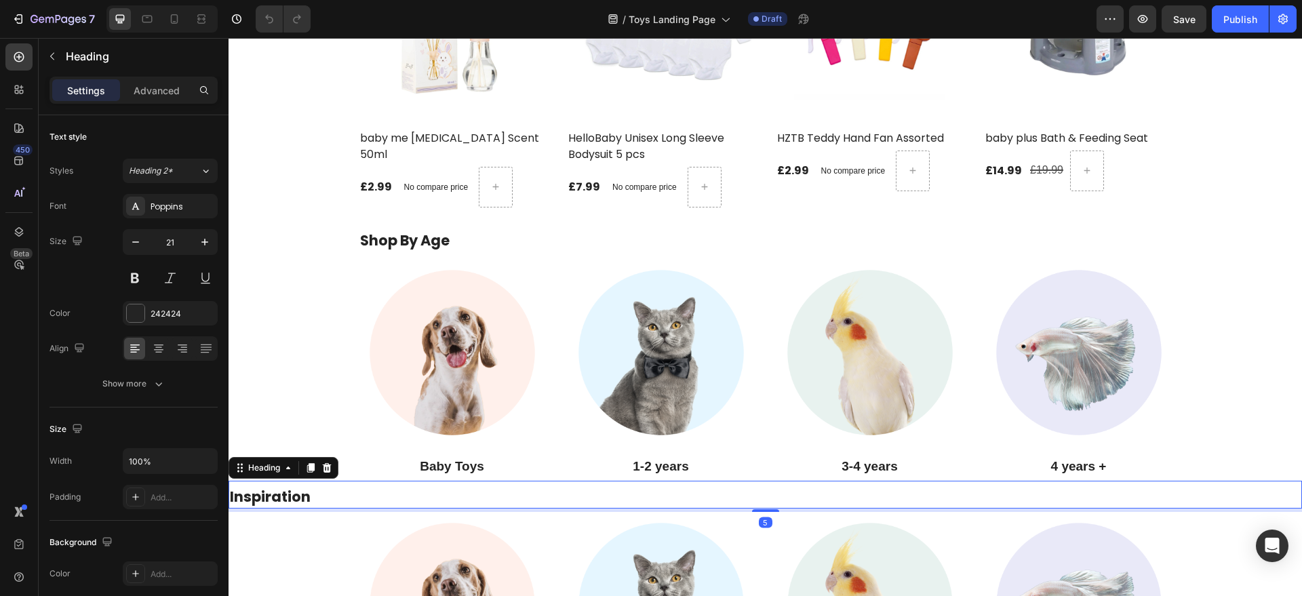
click at [307, 476] on h2 "Inspiration" at bounding box center [766, 496] width 1074 height 21
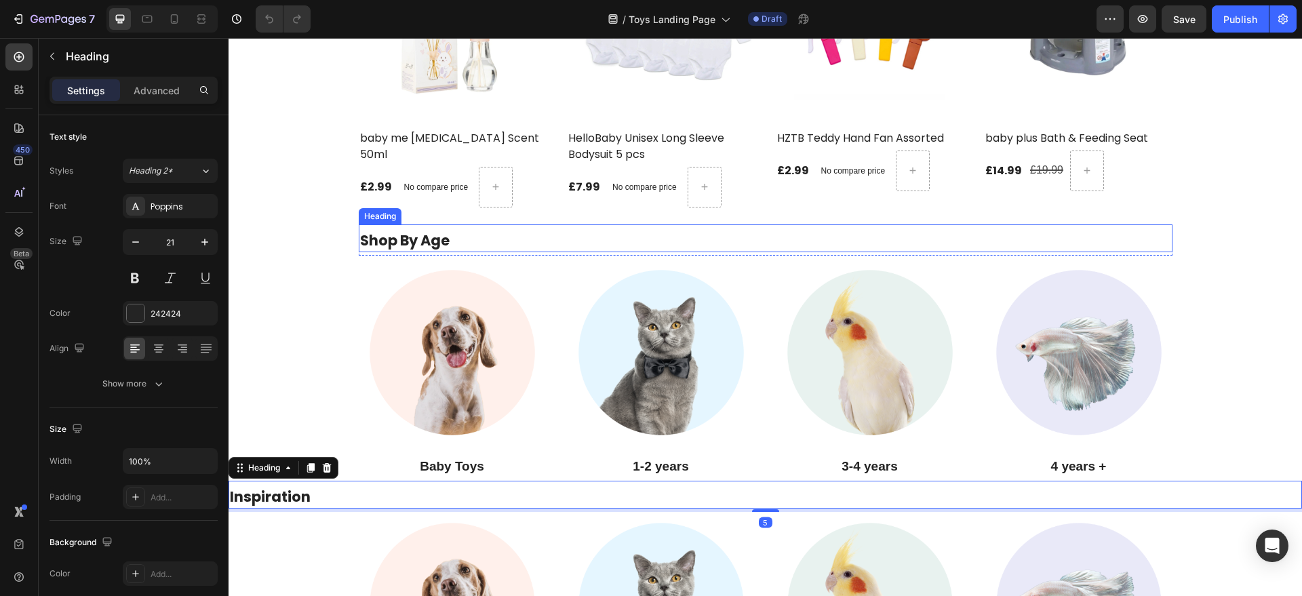
click at [438, 244] on h2 "Shop By Age" at bounding box center [766, 240] width 814 height 21
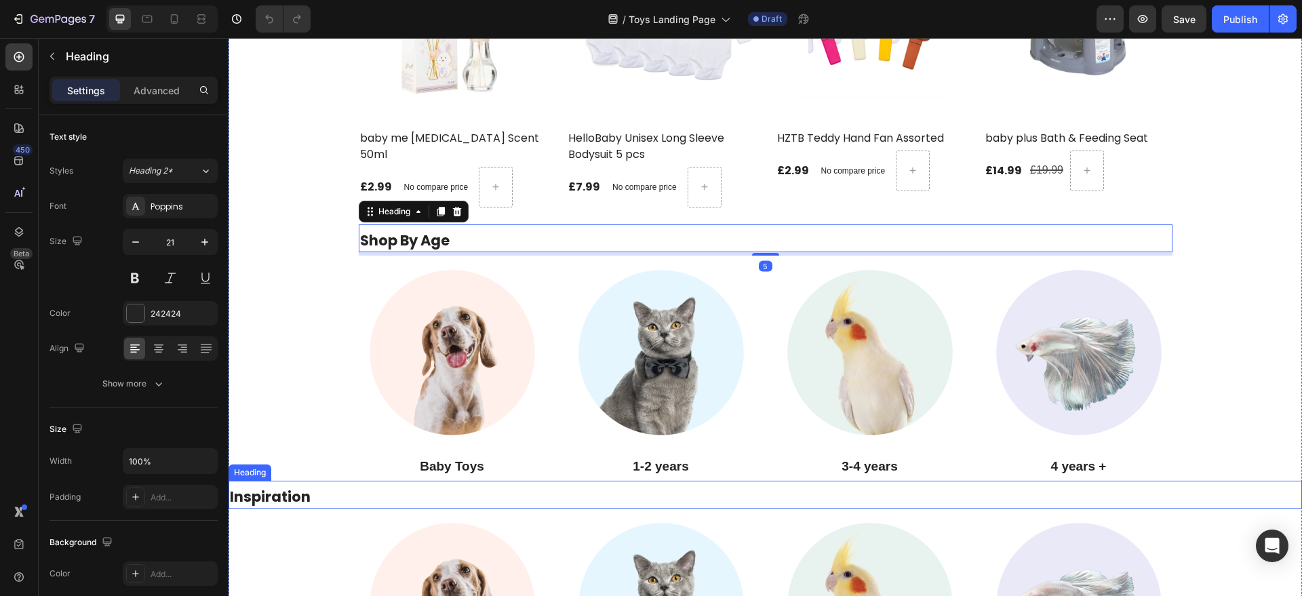
click at [269, 476] on h2 "Inspiration" at bounding box center [766, 496] width 1074 height 21
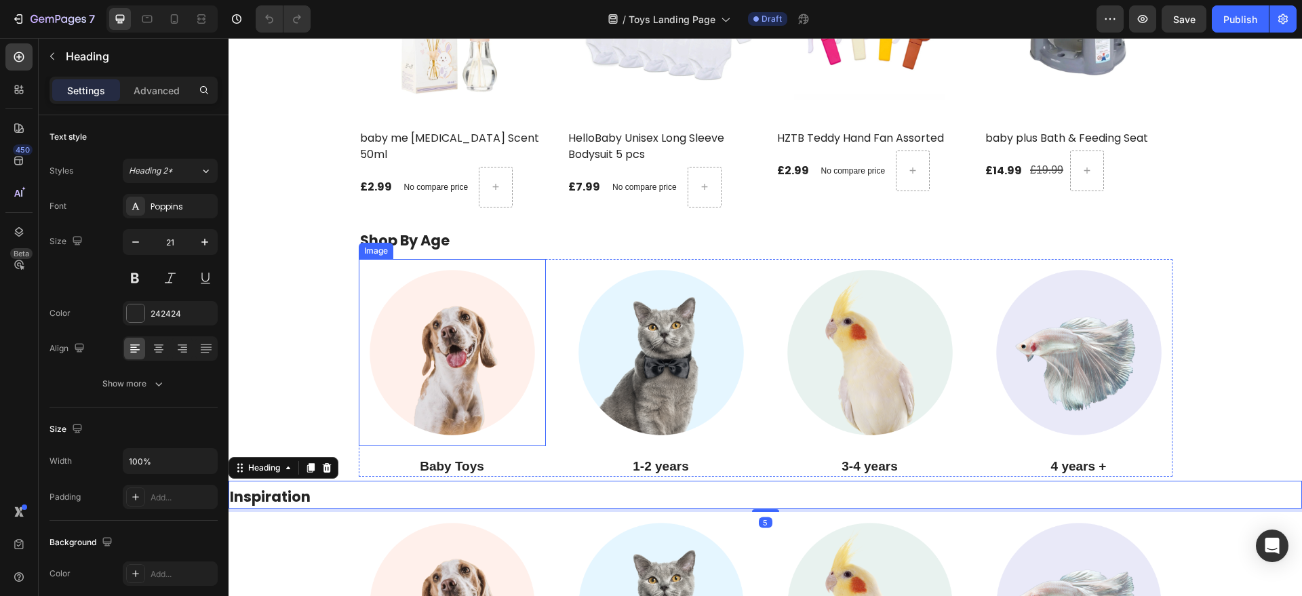
click at [380, 254] on div "Image" at bounding box center [375, 251] width 29 height 12
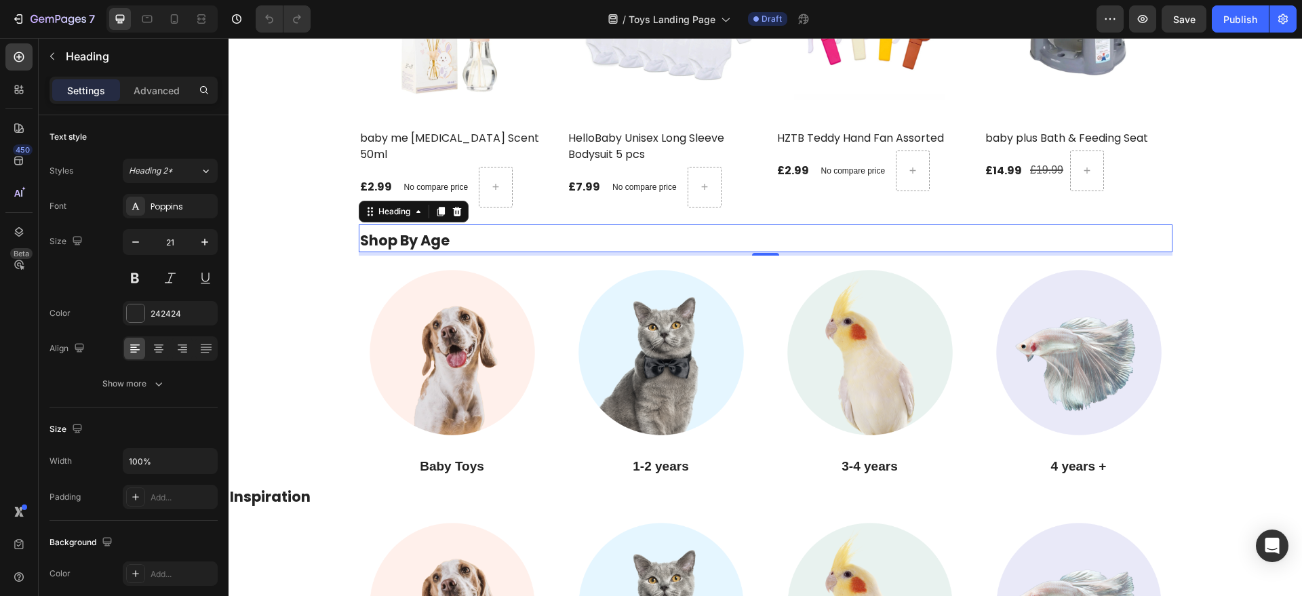
click at [566, 230] on h2 "Shop By Age" at bounding box center [766, 240] width 814 height 21
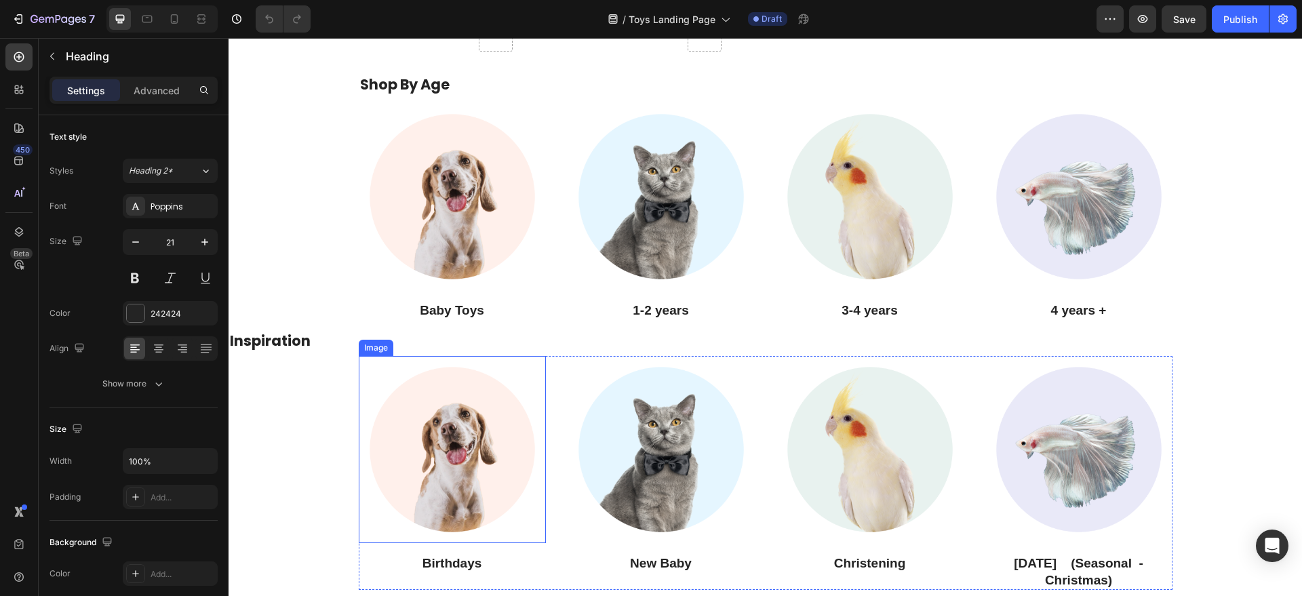
scroll to position [2144, 0]
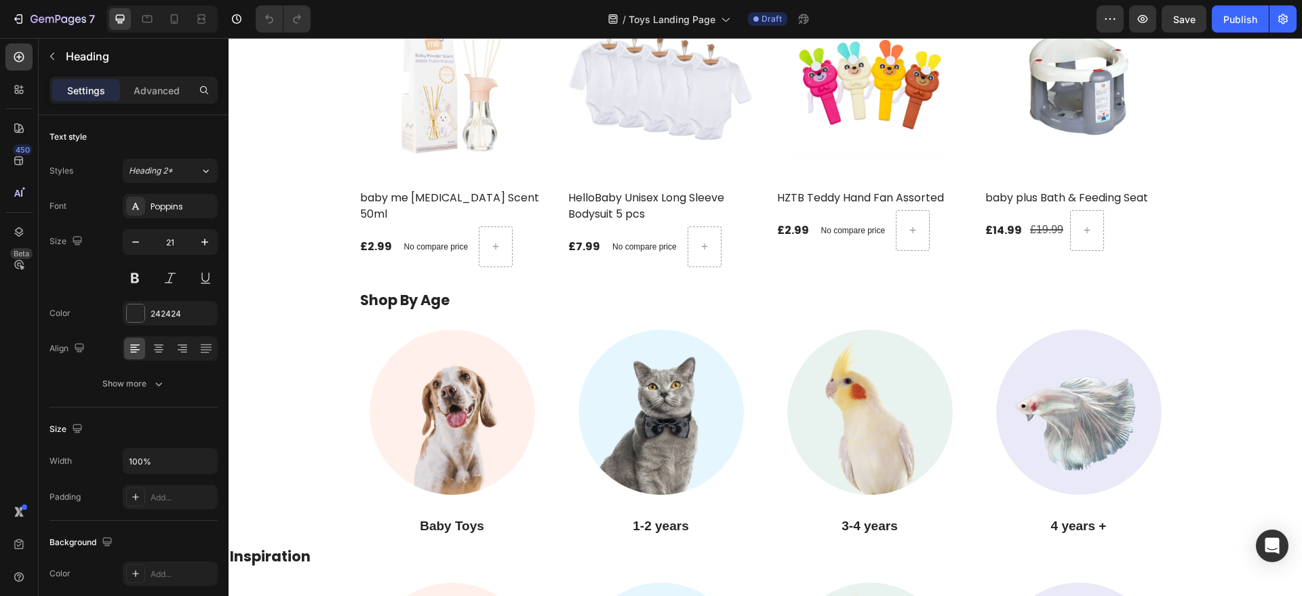
click at [444, 294] on h2 "Shop By Age" at bounding box center [766, 300] width 814 height 21
drag, startPoint x: 384, startPoint y: 297, endPoint x: 343, endPoint y: 308, distance: 42.1
click at [383, 297] on p "Shop By Age" at bounding box center [765, 300] width 811 height 18
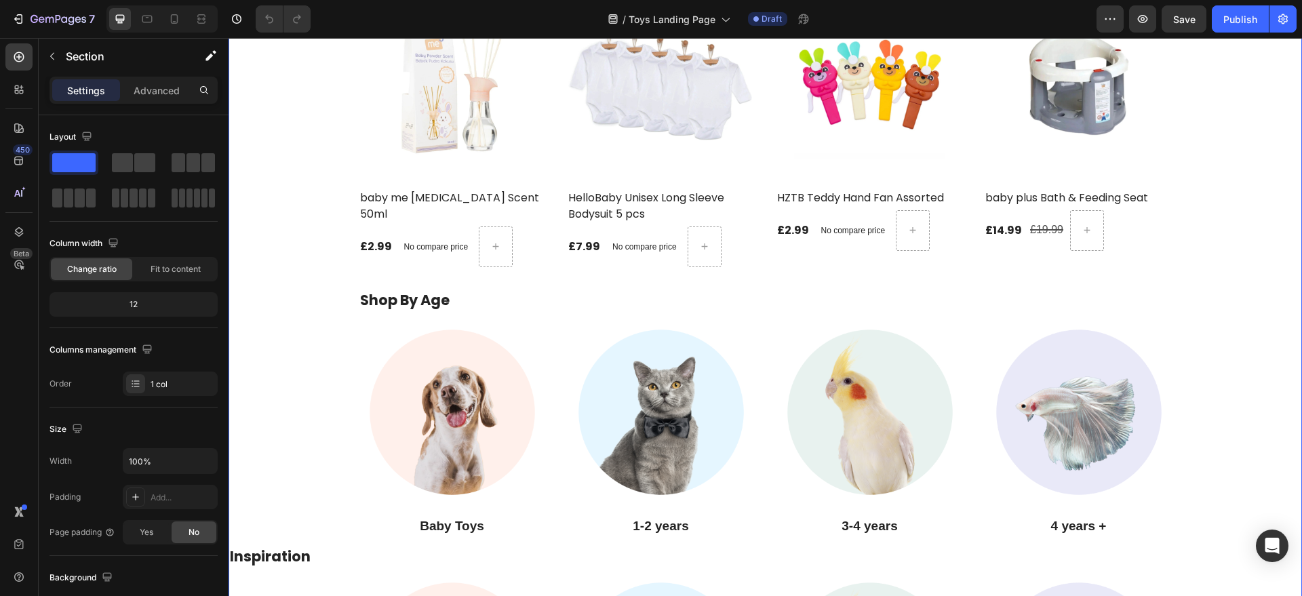
click at [342, 308] on div "Top Deals Products Heading VIEW ALL Button Row (P) Images baby toys Colorful Pa…" at bounding box center [766, 217] width 1074 height 1186
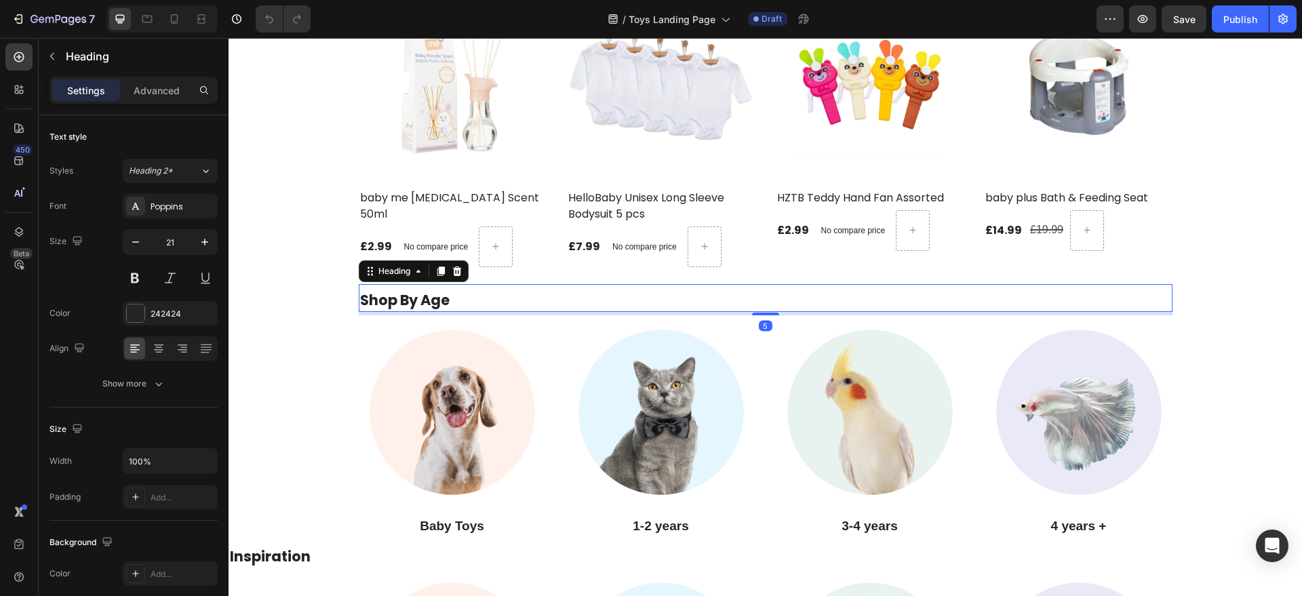
click at [575, 311] on div "Shop By Age Heading 5" at bounding box center [766, 298] width 814 height 28
click at [284, 476] on h2 "Inspiration" at bounding box center [766, 556] width 1074 height 21
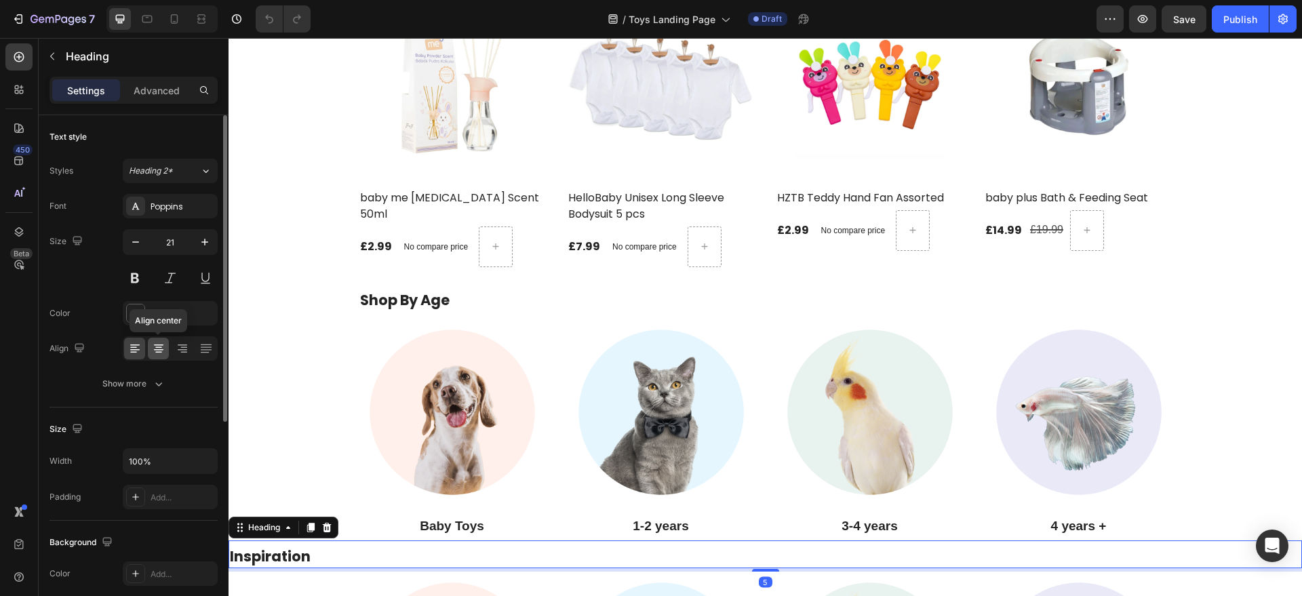
click at [162, 349] on icon at bounding box center [158, 349] width 9 height 1
click at [180, 349] on icon at bounding box center [182, 349] width 9 height 1
click at [145, 350] on div "Align center" at bounding box center [170, 348] width 95 height 24
click at [137, 350] on icon at bounding box center [135, 349] width 14 height 14
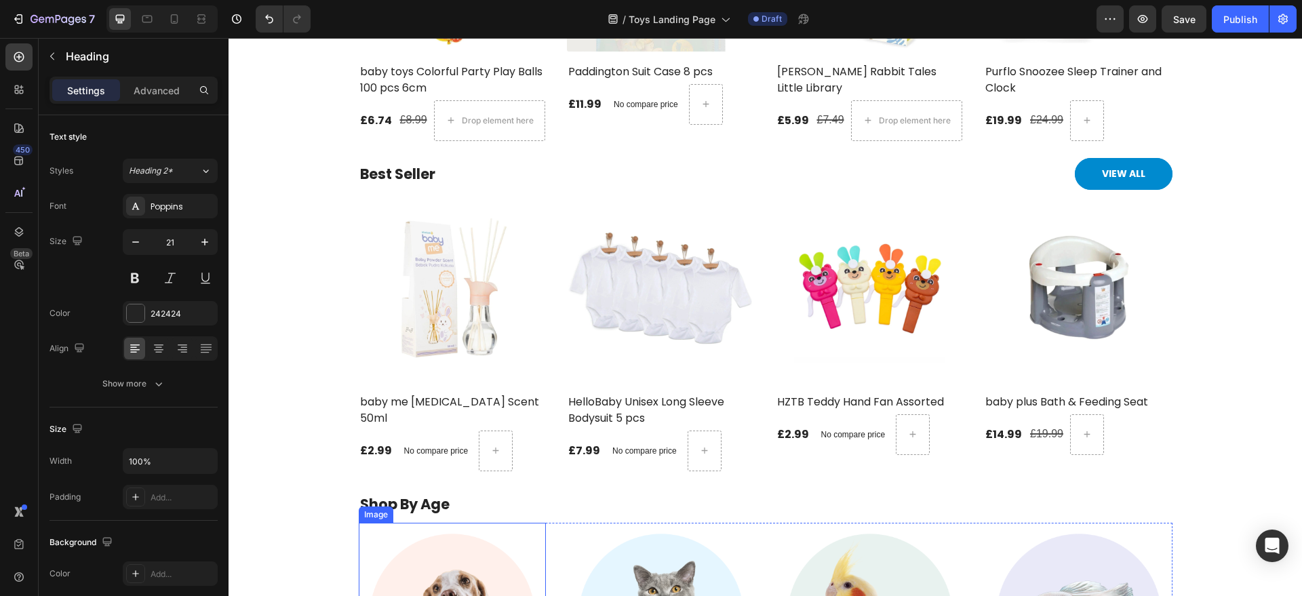
scroll to position [1890, 0]
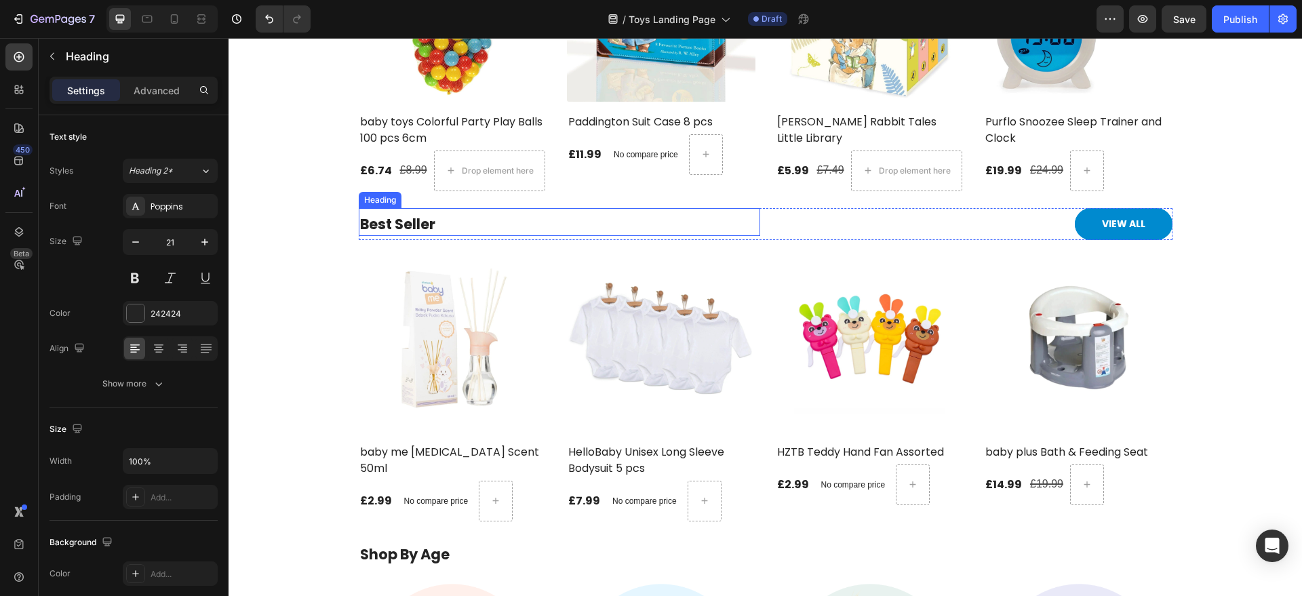
click at [473, 222] on h2 "Best Seller" at bounding box center [559, 224] width 401 height 21
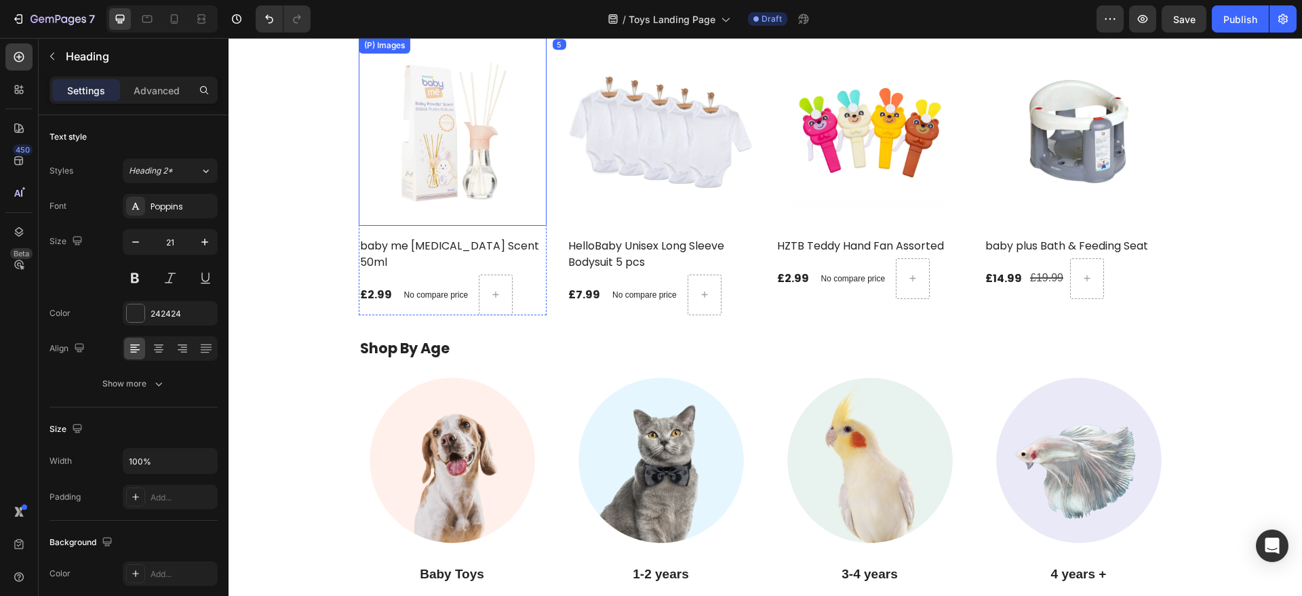
scroll to position [2144, 0]
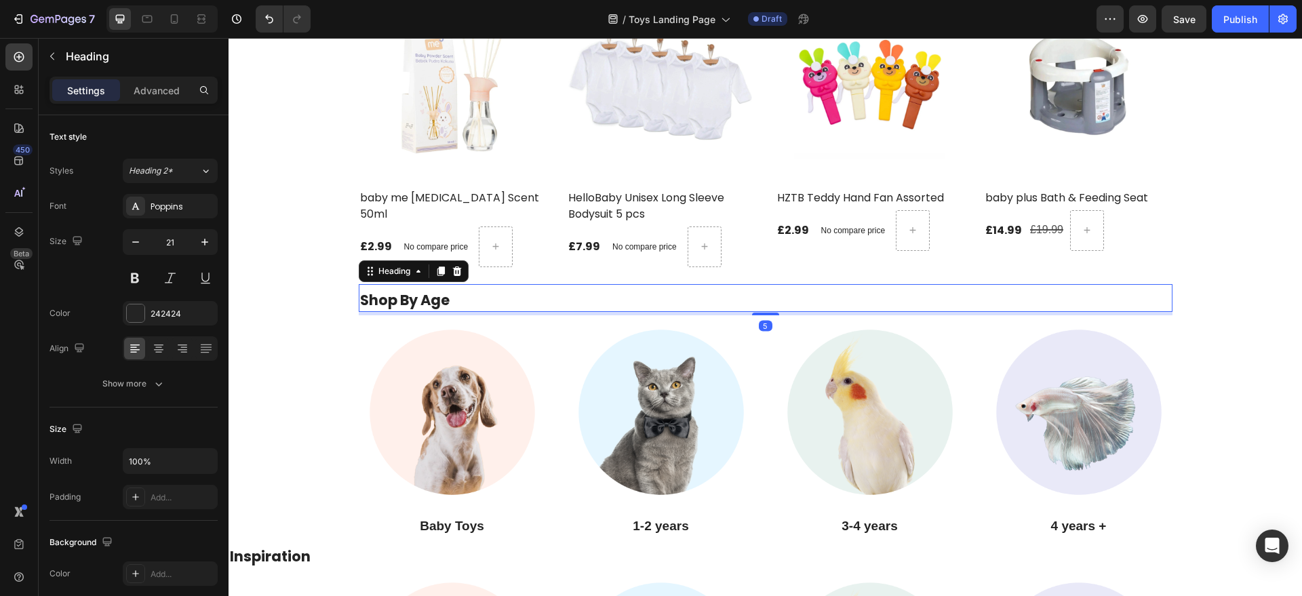
click at [465, 300] on p "Shop By Age" at bounding box center [765, 300] width 811 height 18
click at [437, 273] on icon at bounding box center [440, 271] width 7 height 9
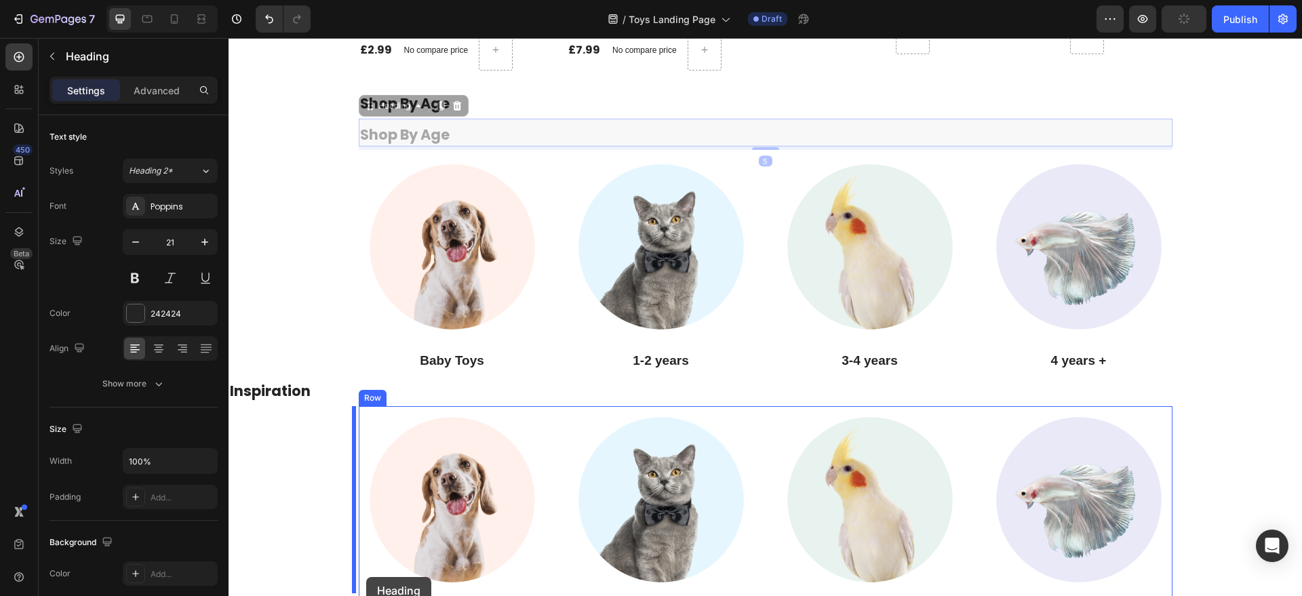
scroll to position [2357, 0]
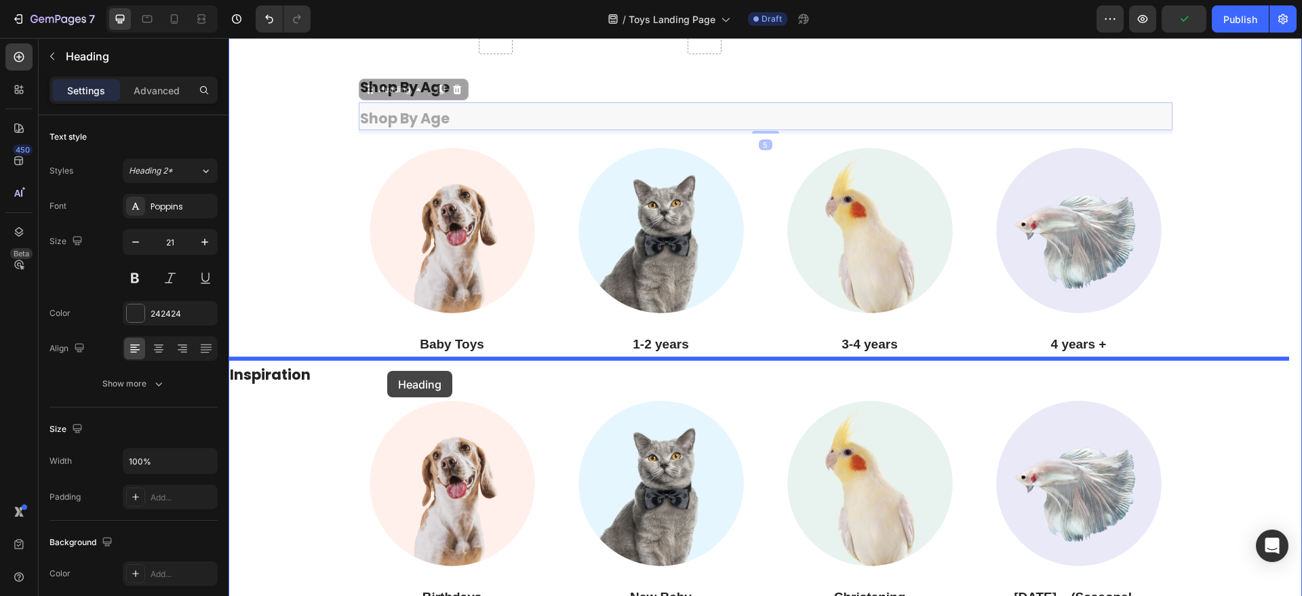
drag, startPoint x: 364, startPoint y: 300, endPoint x: 387, endPoint y: 371, distance: 74.4
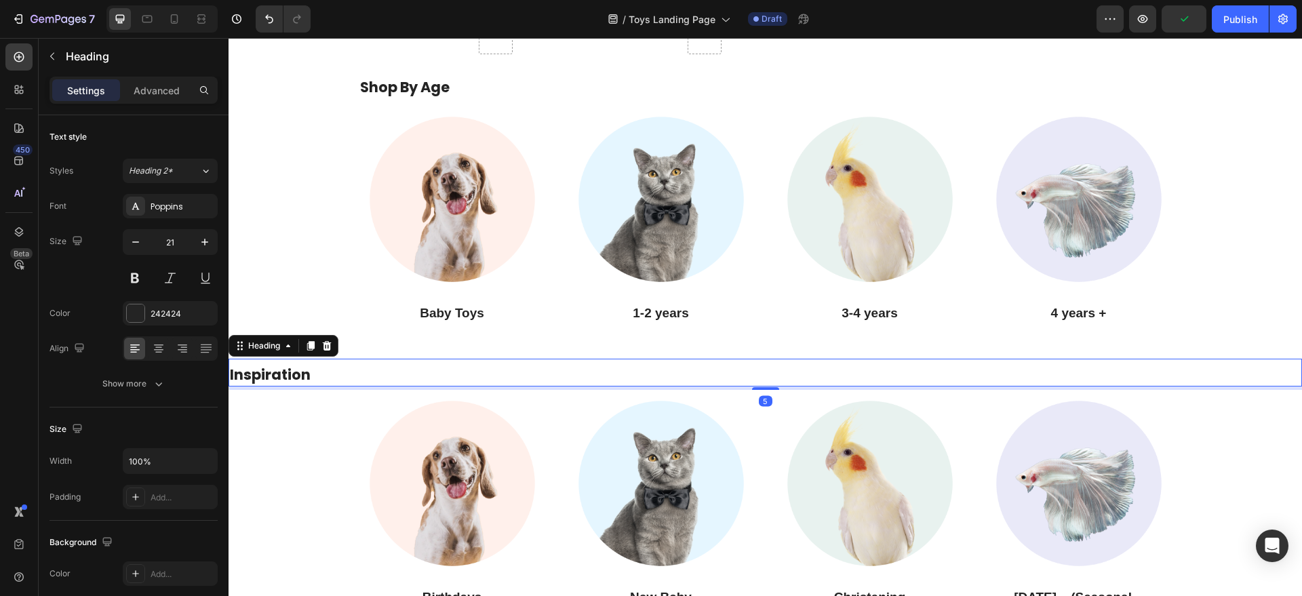
click at [321, 373] on h2 "Inspiration" at bounding box center [766, 374] width 1074 height 21
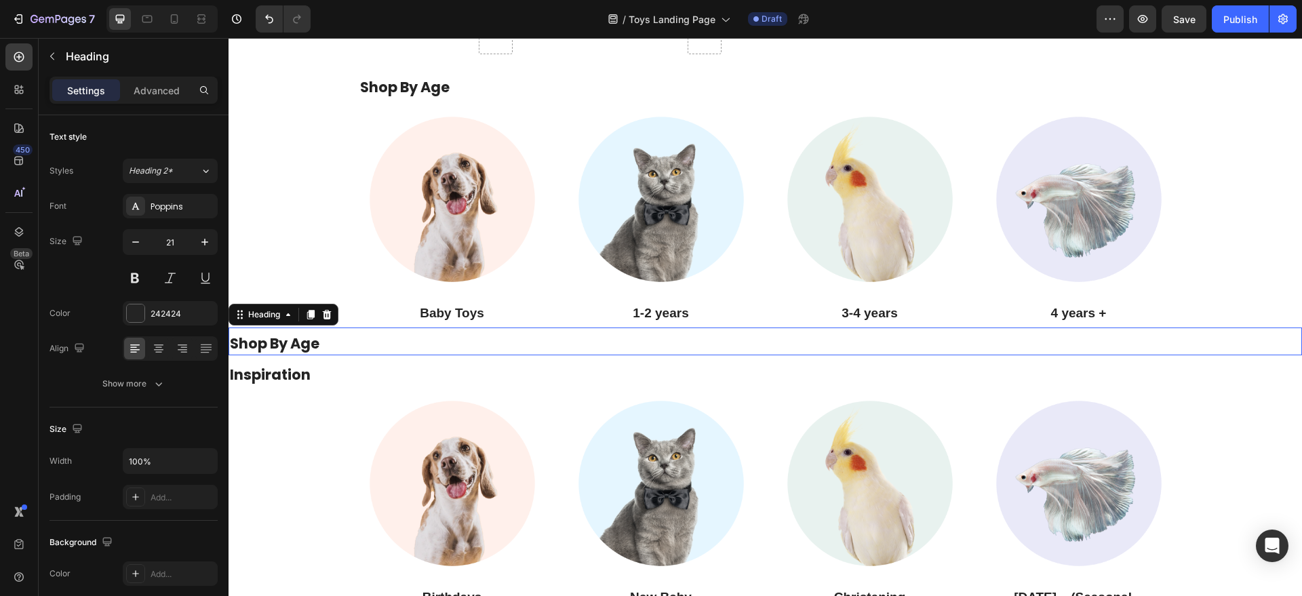
click at [416, 339] on h2 "Shop By Age" at bounding box center [766, 343] width 1074 height 21
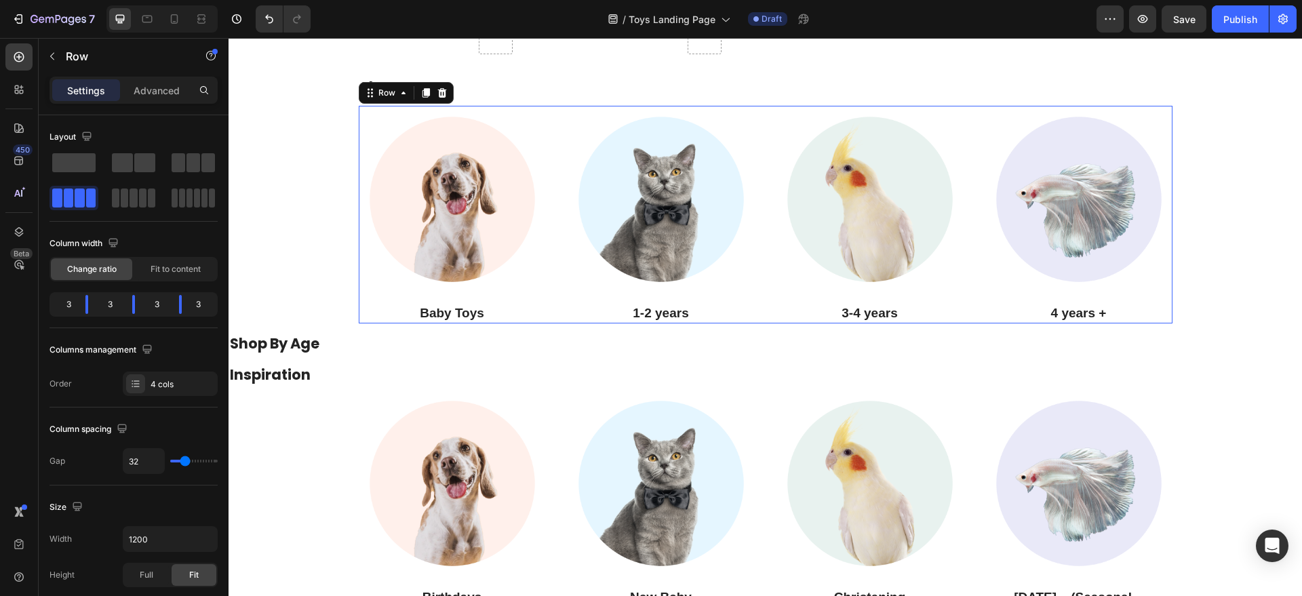
click at [450, 302] on div "Image Baby Toys Heading" at bounding box center [452, 215] width 187 height 218
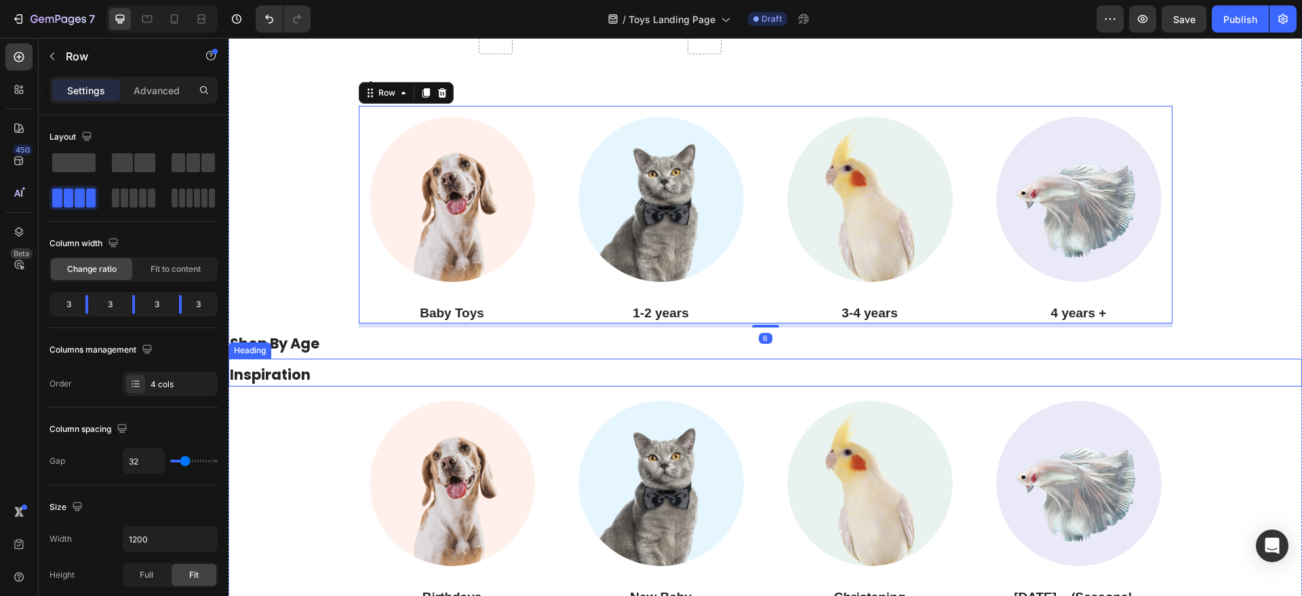
click at [378, 371] on h2 "Inspiration" at bounding box center [766, 374] width 1074 height 21
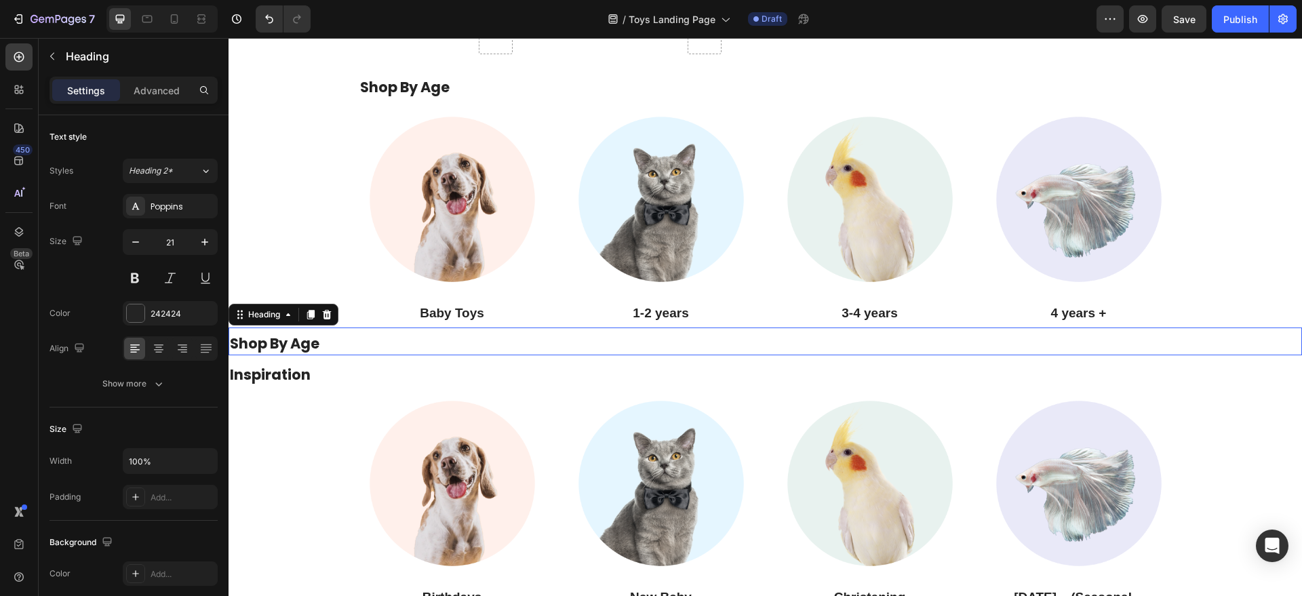
click at [378, 340] on h2 "Shop By Age" at bounding box center [766, 343] width 1074 height 21
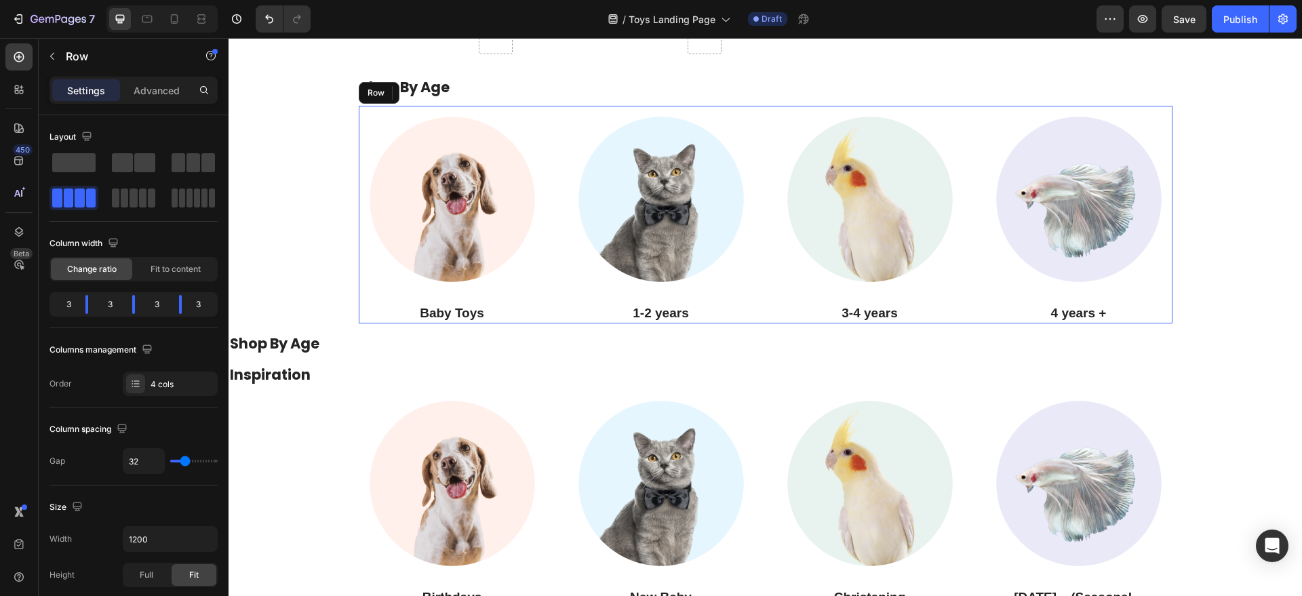
click at [407, 294] on div "Image Baby Toys Heading" at bounding box center [452, 215] width 187 height 218
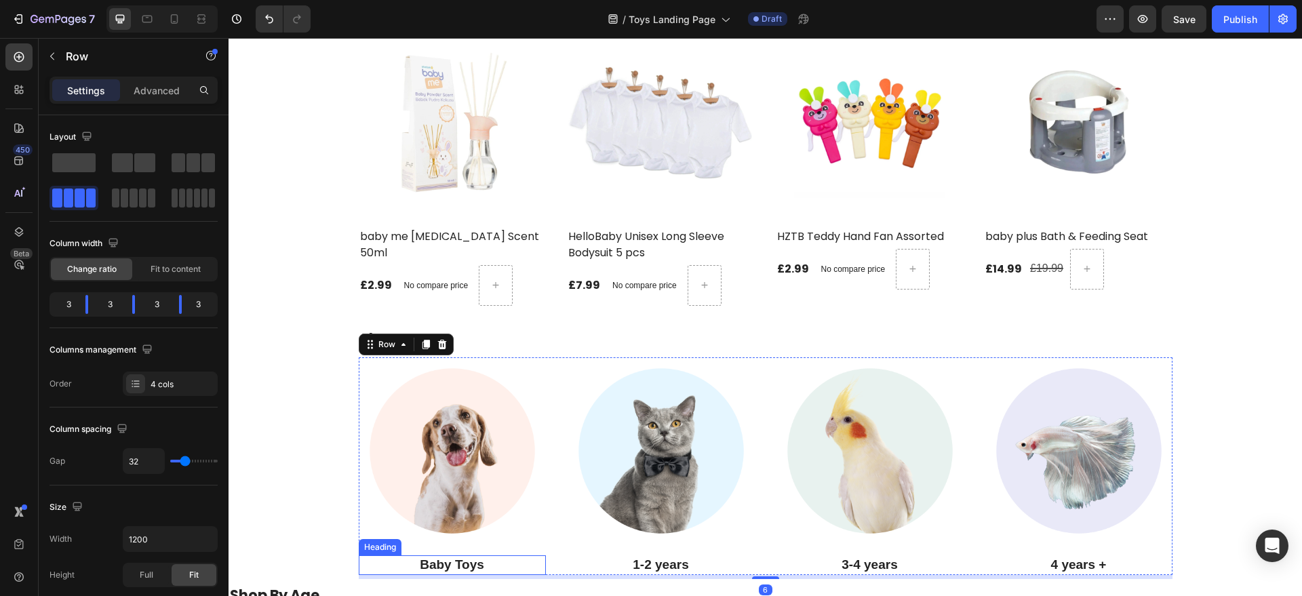
scroll to position [2103, 0]
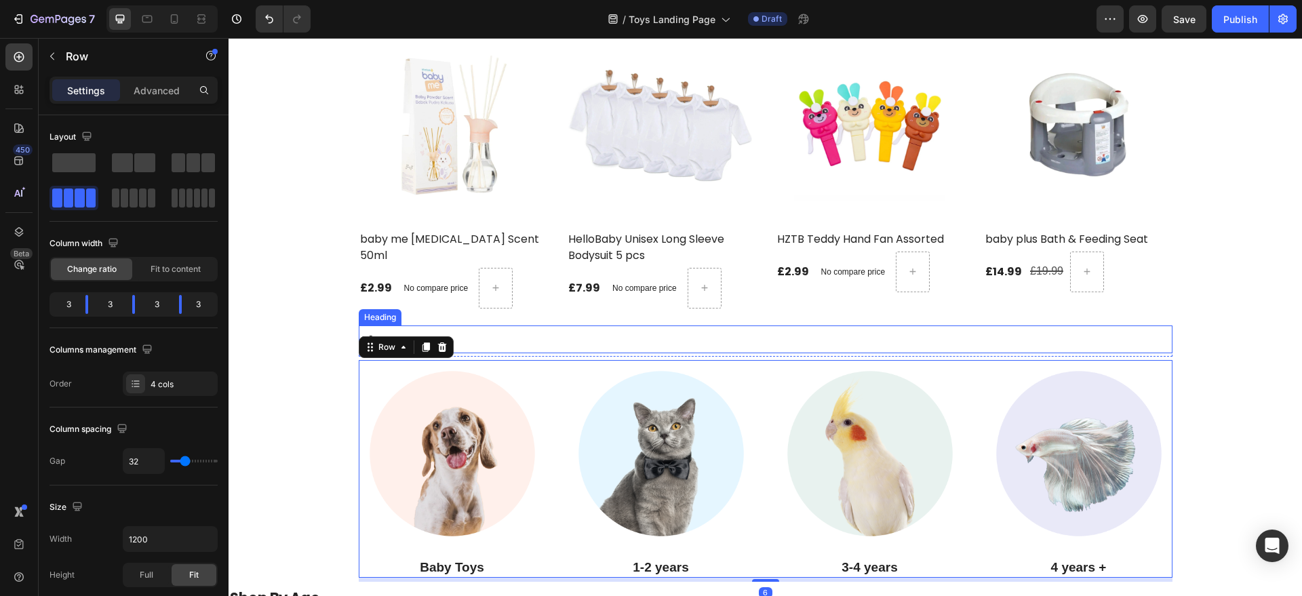
click at [503, 329] on div "Shop By Age Heading" at bounding box center [766, 340] width 814 height 28
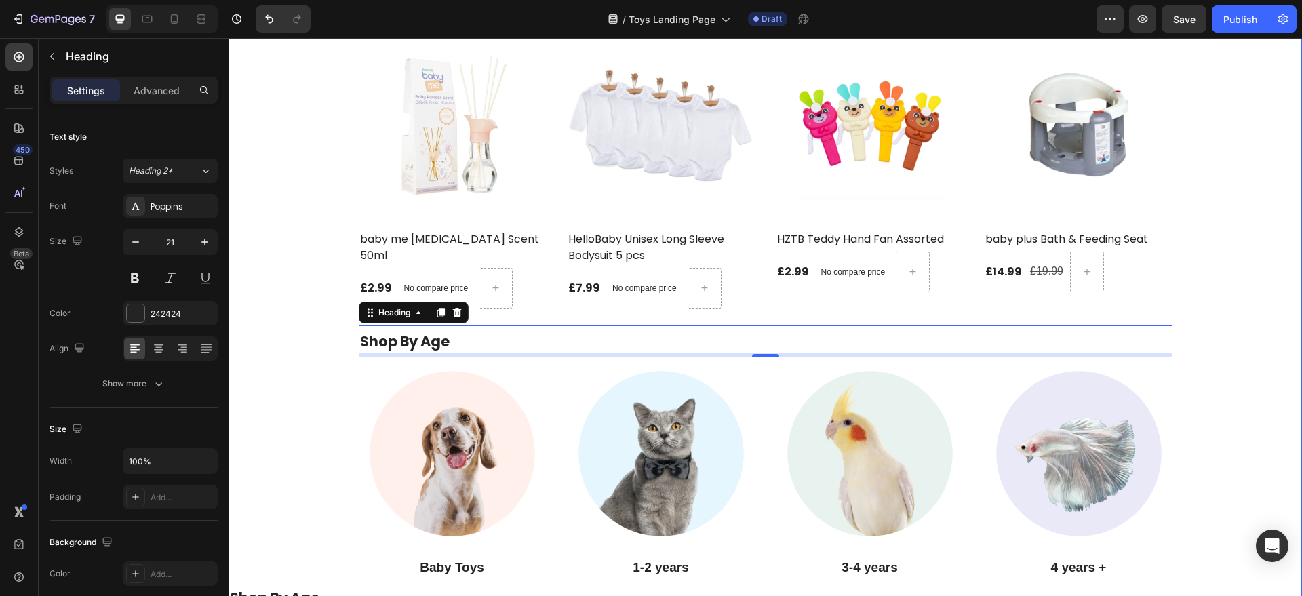
click at [338, 397] on div "Top Deals Products Heading VIEW ALL Button Row (P) Images baby toys Colorful Pa…" at bounding box center [766, 273] width 1074 height 1217
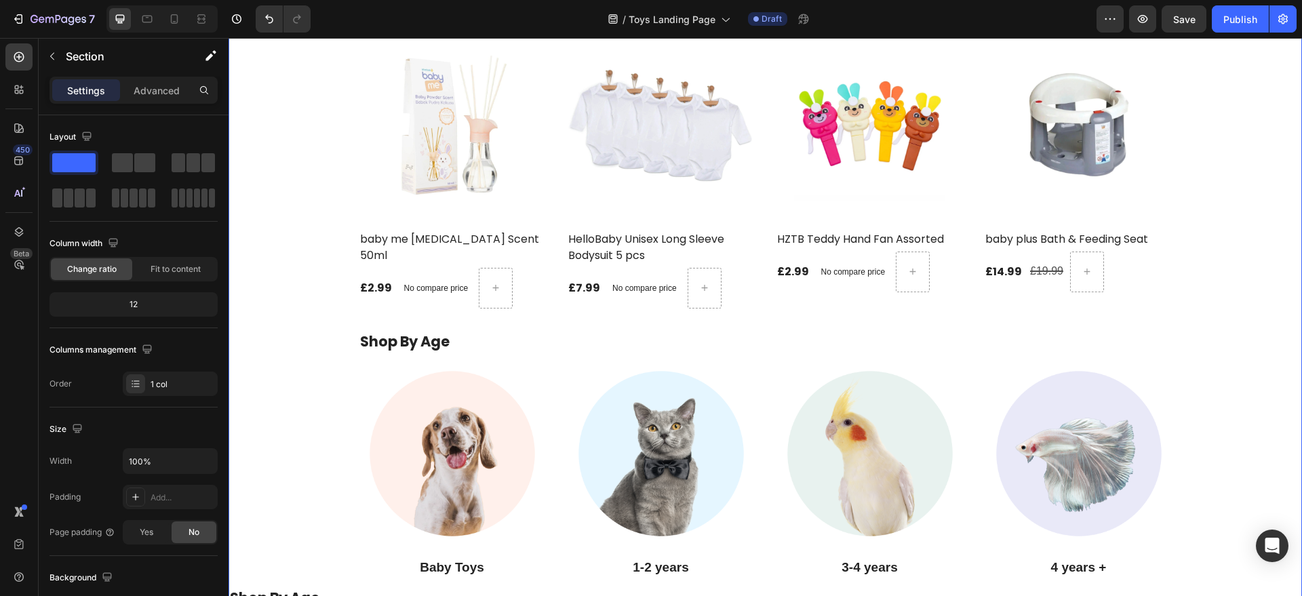
click at [331, 395] on div "Top Deals Products Heading VIEW ALL Button Row (P) Images baby toys Colorful Pa…" at bounding box center [766, 273] width 1074 height 1217
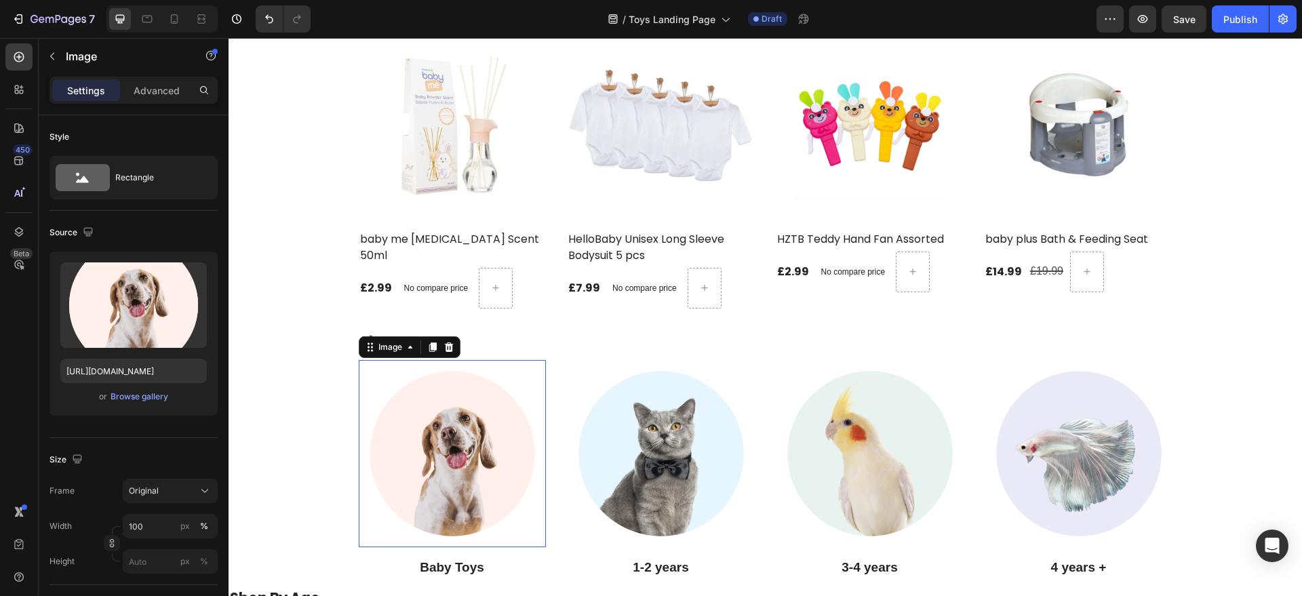
click at [375, 398] on img at bounding box center [452, 453] width 187 height 187
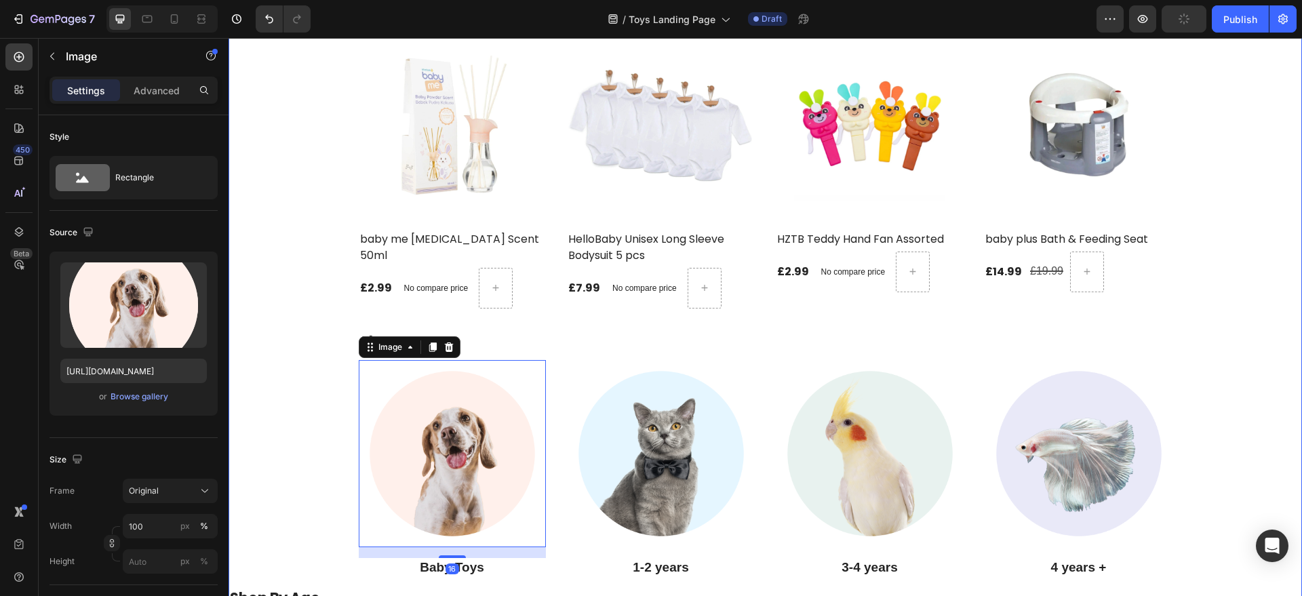
click at [337, 385] on div "Top Deals Products Heading VIEW ALL Button Row (P) Images baby toys Colorful Pa…" at bounding box center [766, 273] width 1074 height 1217
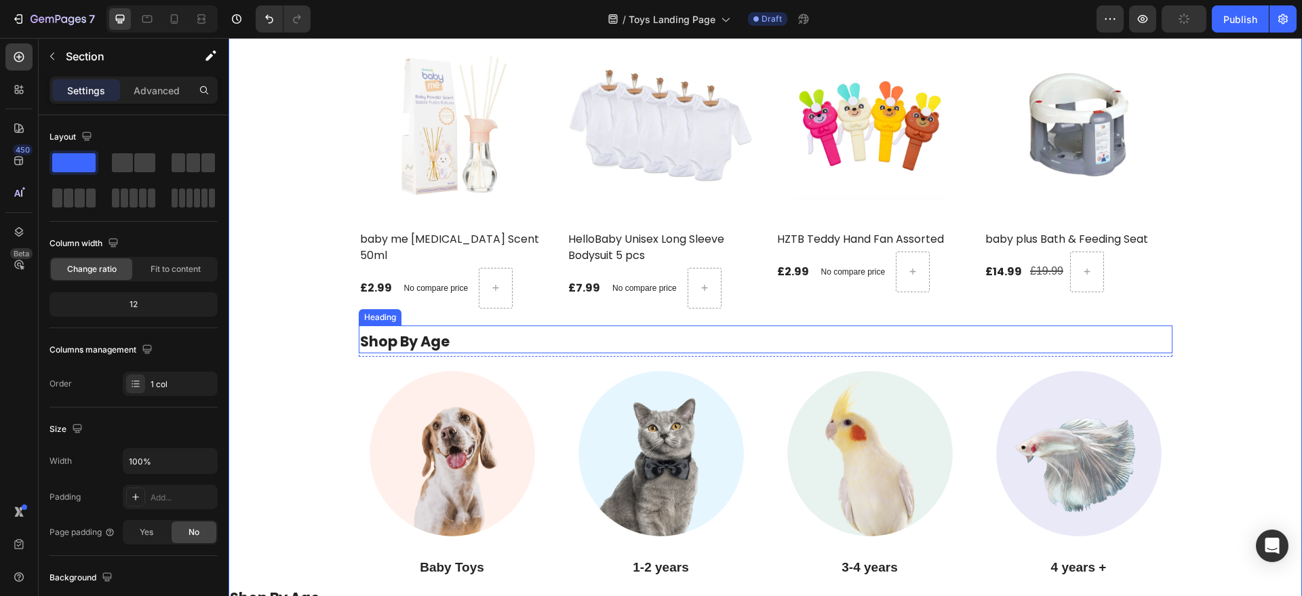
click at [528, 329] on div "Shop By Age Heading" at bounding box center [766, 340] width 814 height 28
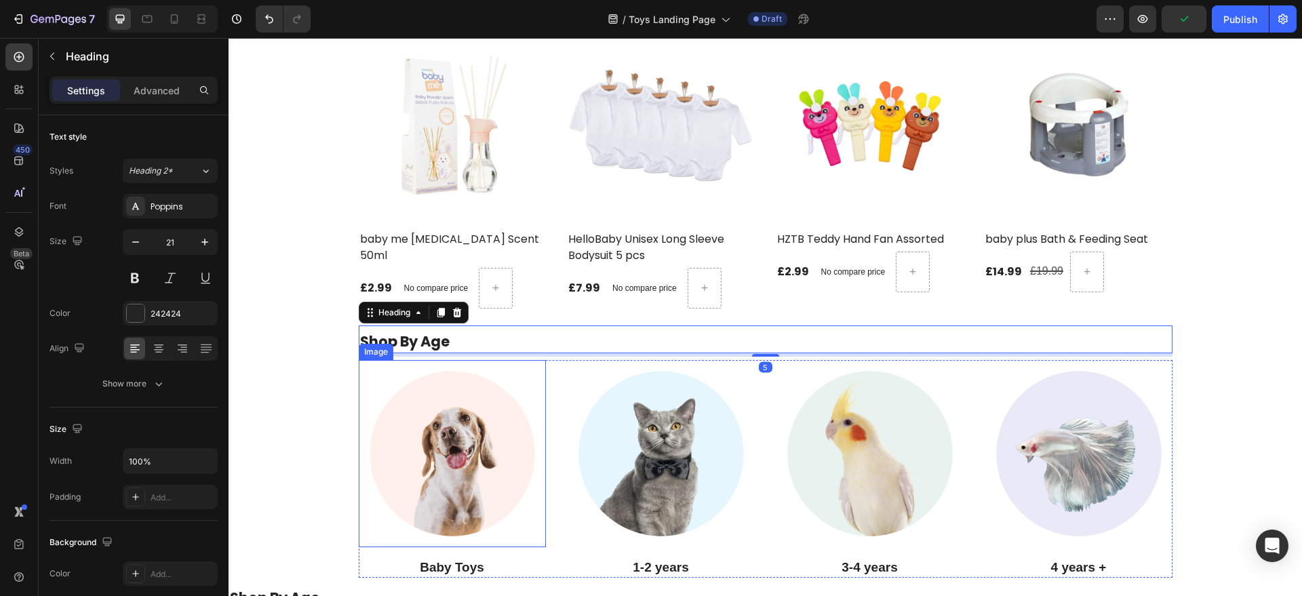
click at [535, 389] on img at bounding box center [452, 453] width 187 height 187
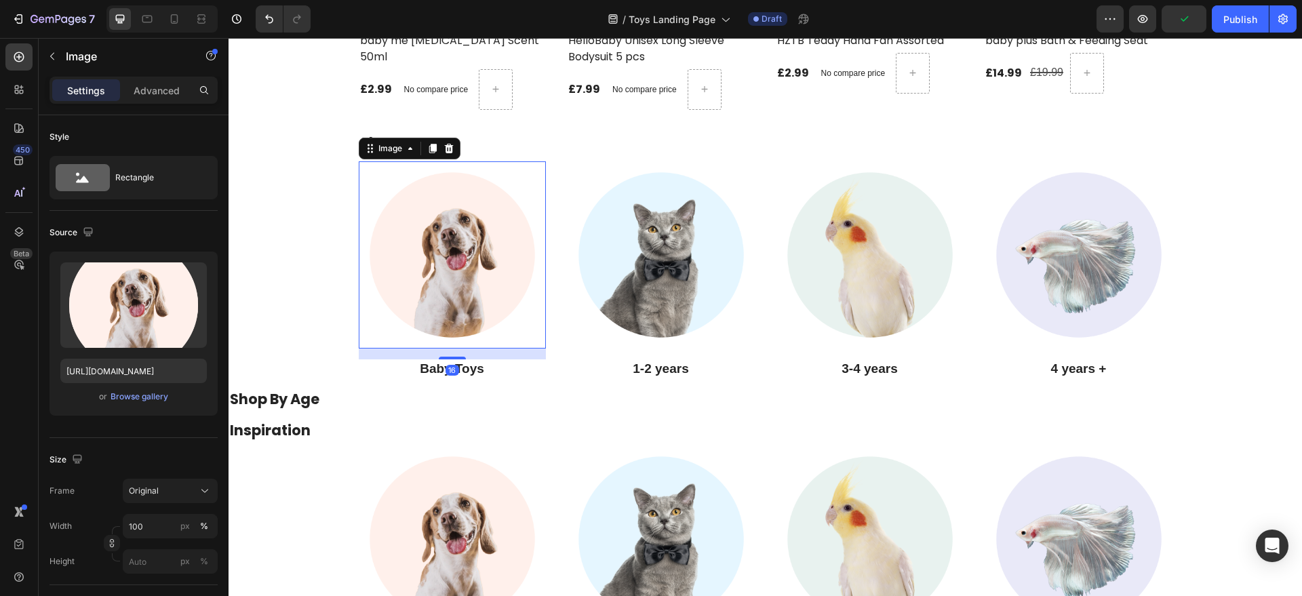
scroll to position [2357, 0]
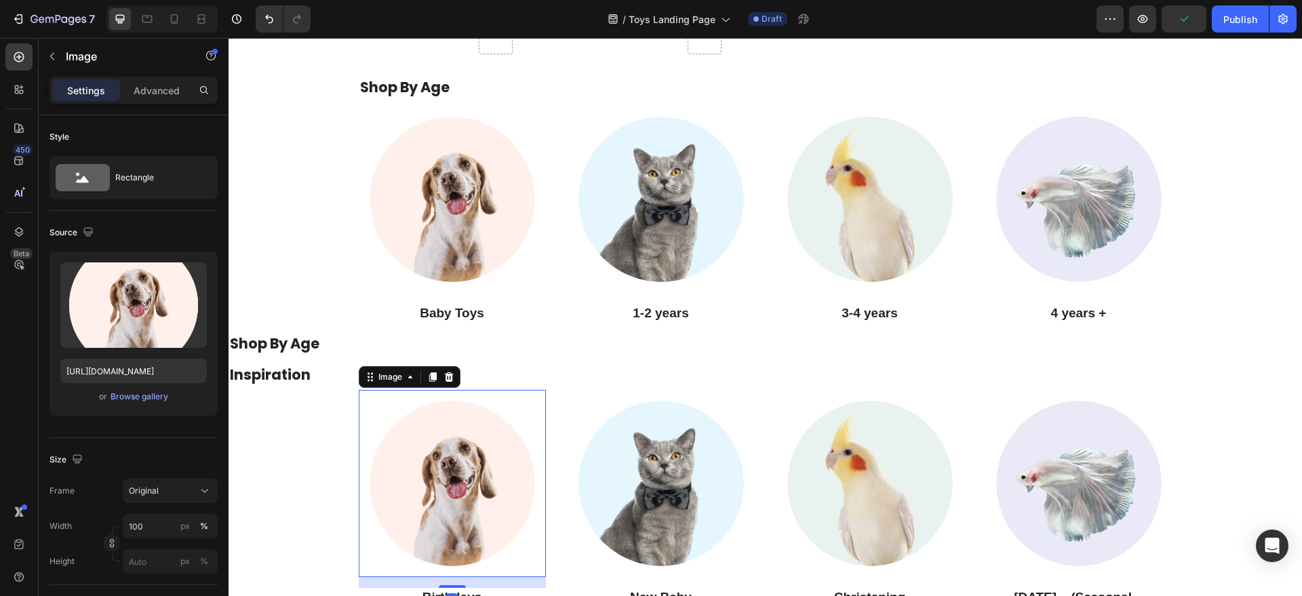
click at [463, 390] on img at bounding box center [452, 483] width 187 height 187
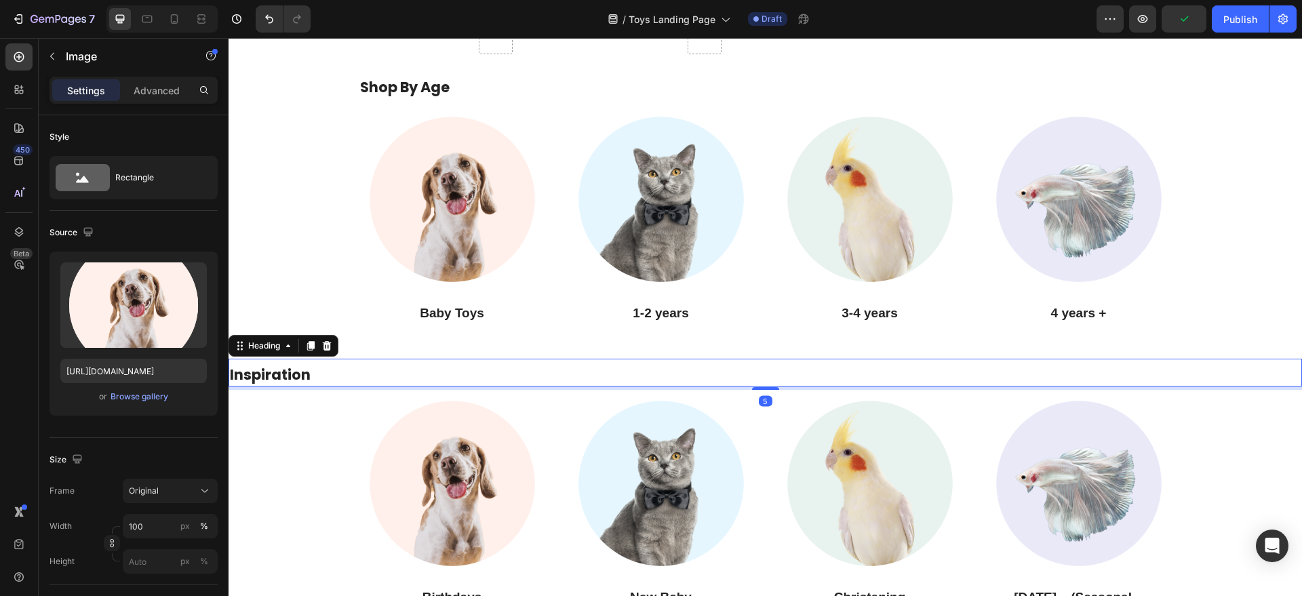
click at [475, 368] on h2 "Inspiration" at bounding box center [766, 374] width 1074 height 21
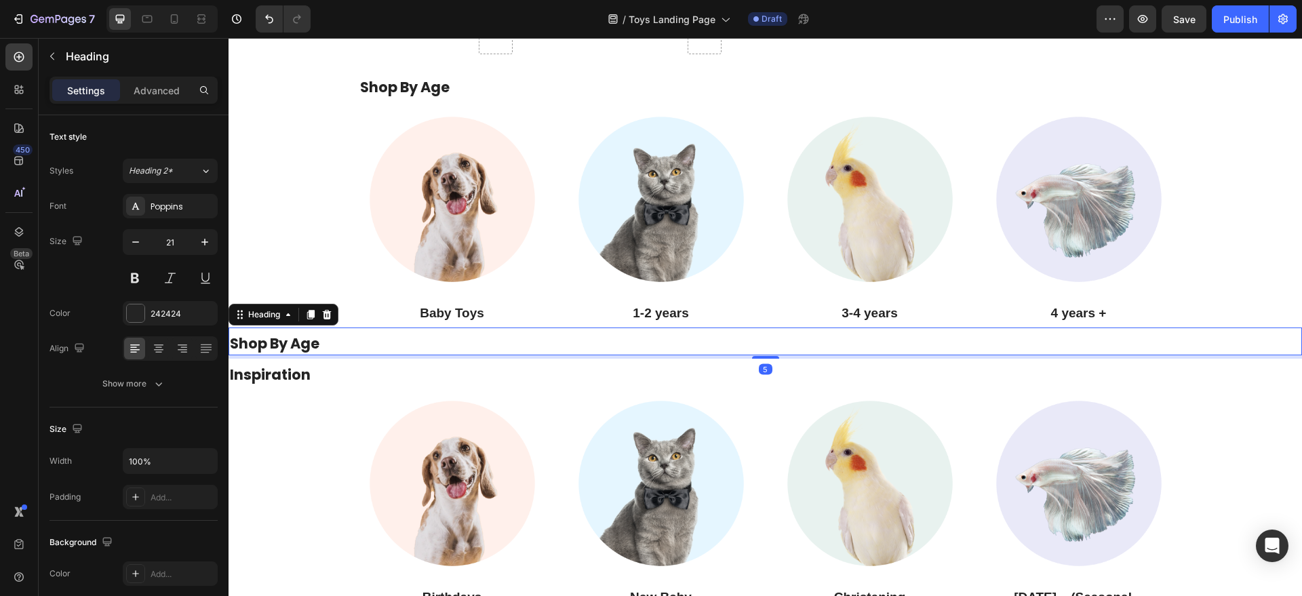
click at [474, 347] on h2 "Shop By Age" at bounding box center [766, 343] width 1074 height 21
click at [452, 395] on img at bounding box center [452, 483] width 187 height 187
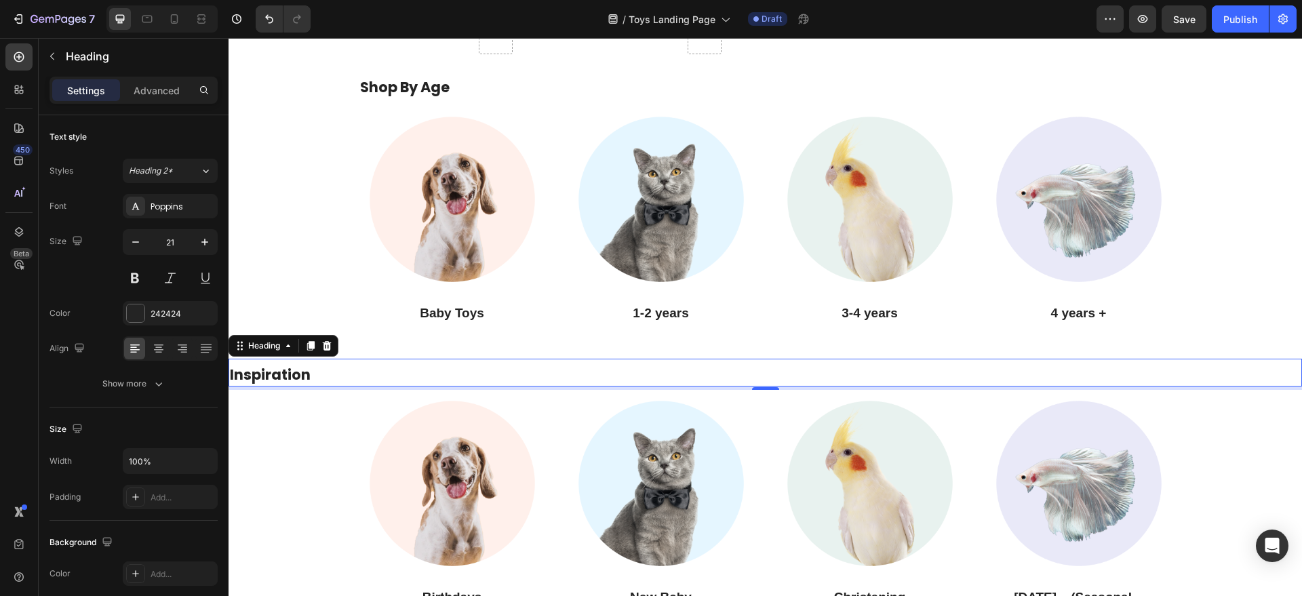
click at [346, 383] on h2 "Inspiration" at bounding box center [766, 374] width 1074 height 21
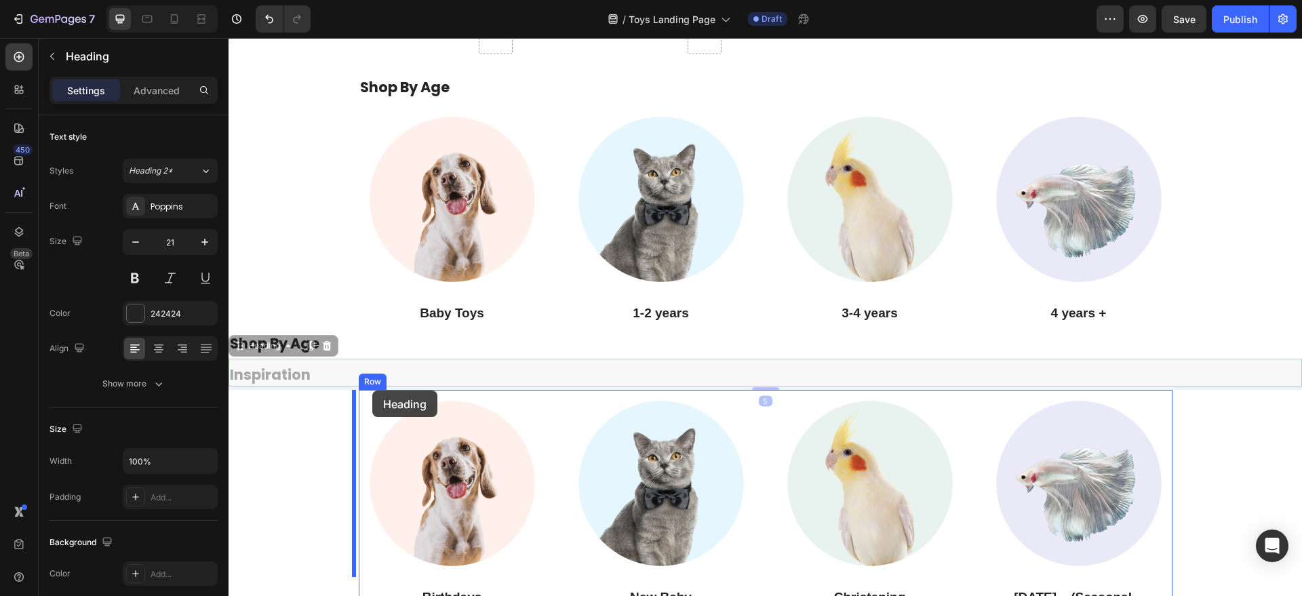
drag, startPoint x: 250, startPoint y: 345, endPoint x: 372, endPoint y: 391, distance: 130.9
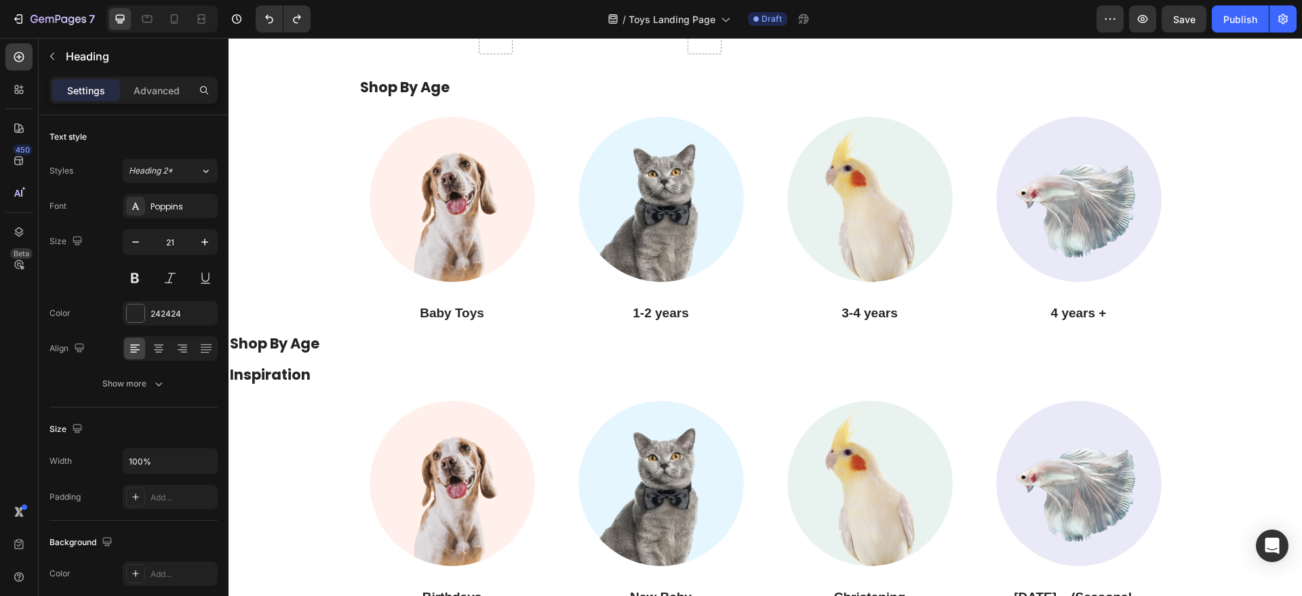
click at [307, 376] on h2 "Inspiration" at bounding box center [766, 374] width 1074 height 21
click at [295, 393] on div "Top Deals Products Heading VIEW ALL Button Row (P) Images baby toys Colorful Pa…" at bounding box center [766, 19] width 1074 height 1217
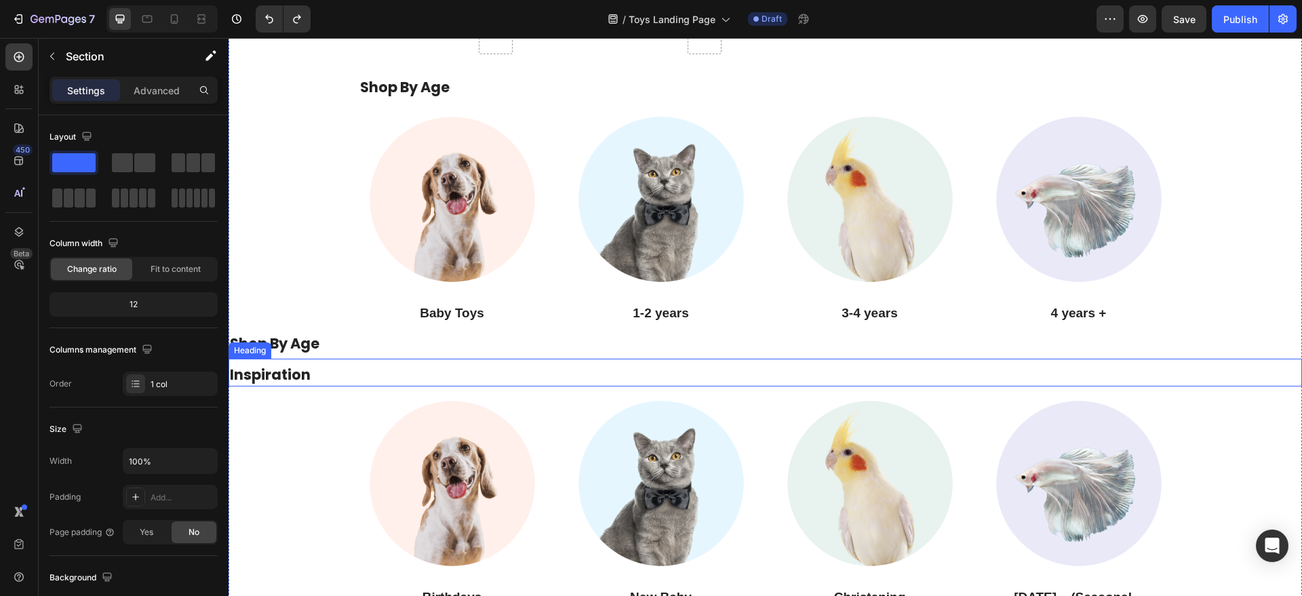
click at [267, 369] on p "Inspiration" at bounding box center [765, 375] width 1071 height 18
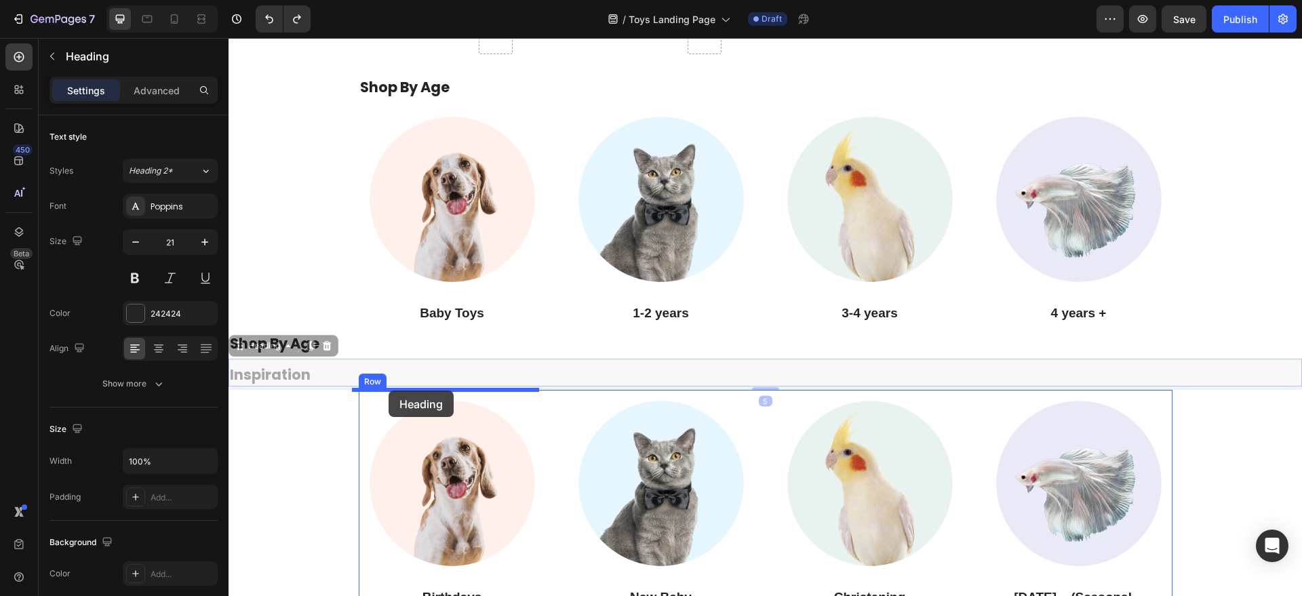
drag, startPoint x: 243, startPoint y: 345, endPoint x: 389, endPoint y: 391, distance: 152.7
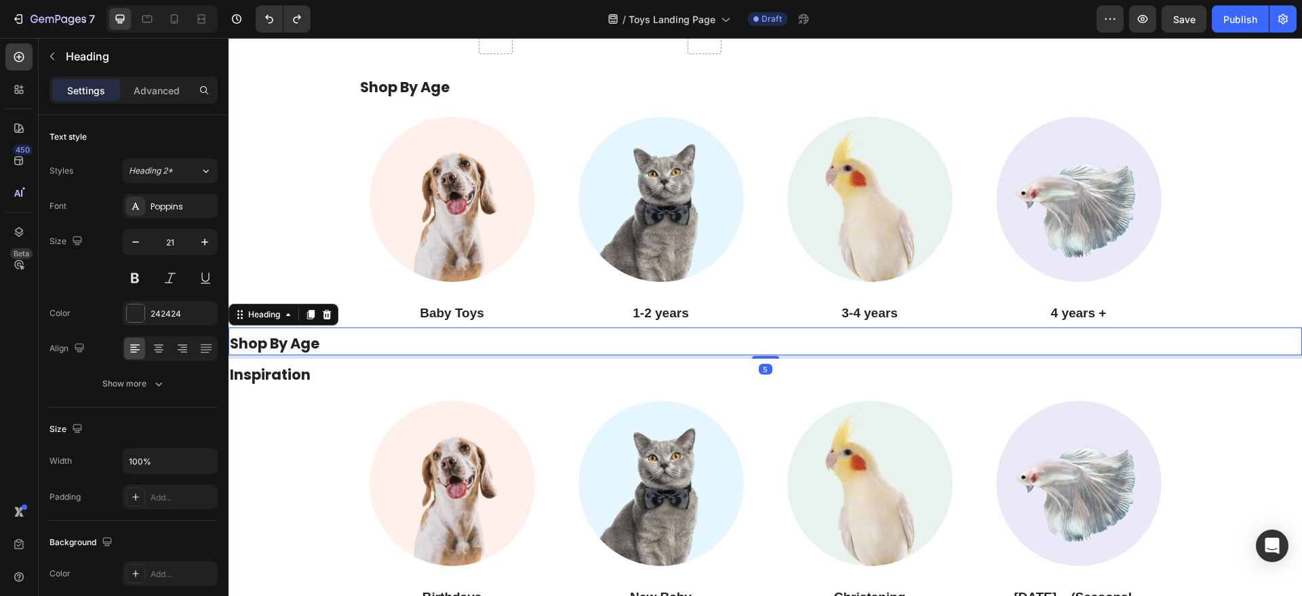
click at [307, 344] on h2 "Shop By Age" at bounding box center [766, 343] width 1074 height 21
click at [326, 316] on icon at bounding box center [326, 314] width 11 height 11
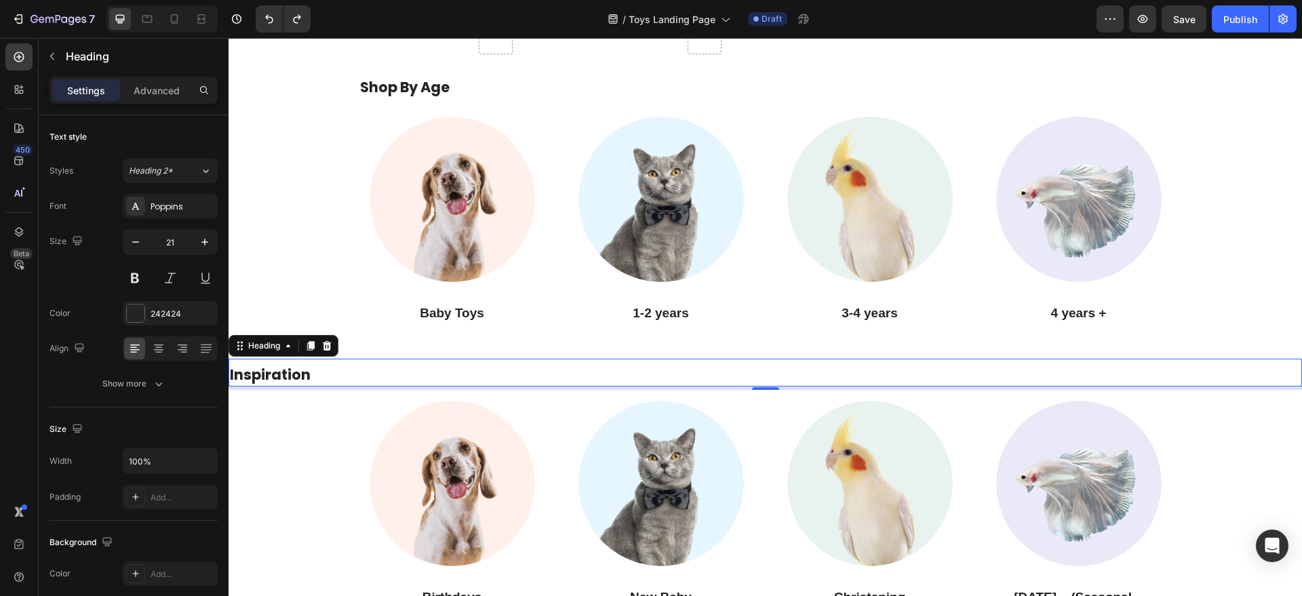
click at [292, 372] on h2 "Inspiration" at bounding box center [766, 374] width 1074 height 21
click at [369, 343] on h2 "Shop By Age" at bounding box center [766, 343] width 1074 height 21
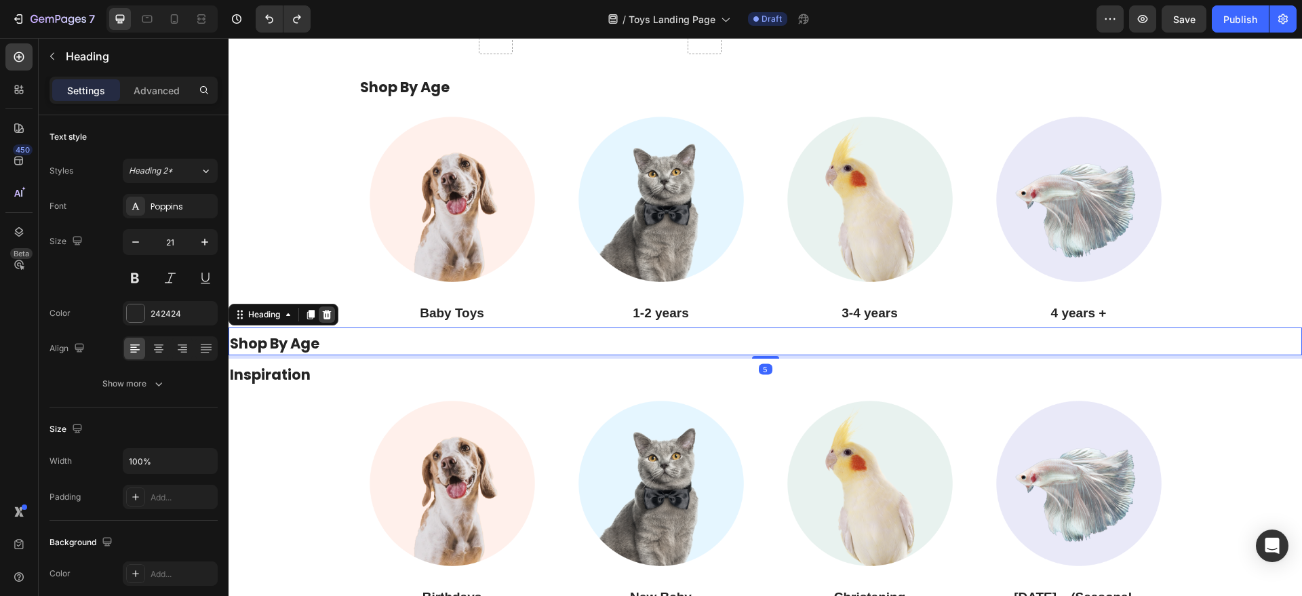
click at [328, 315] on icon at bounding box center [327, 313] width 9 height 9
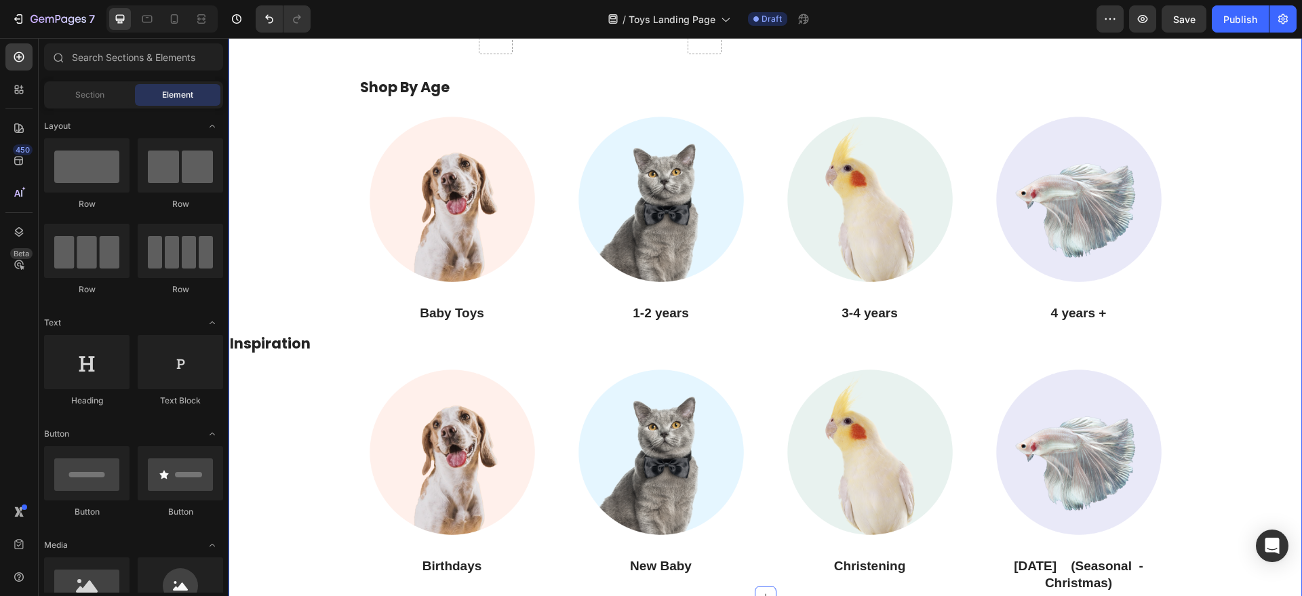
click at [294, 345] on h2 "Inspiration" at bounding box center [766, 343] width 1074 height 21
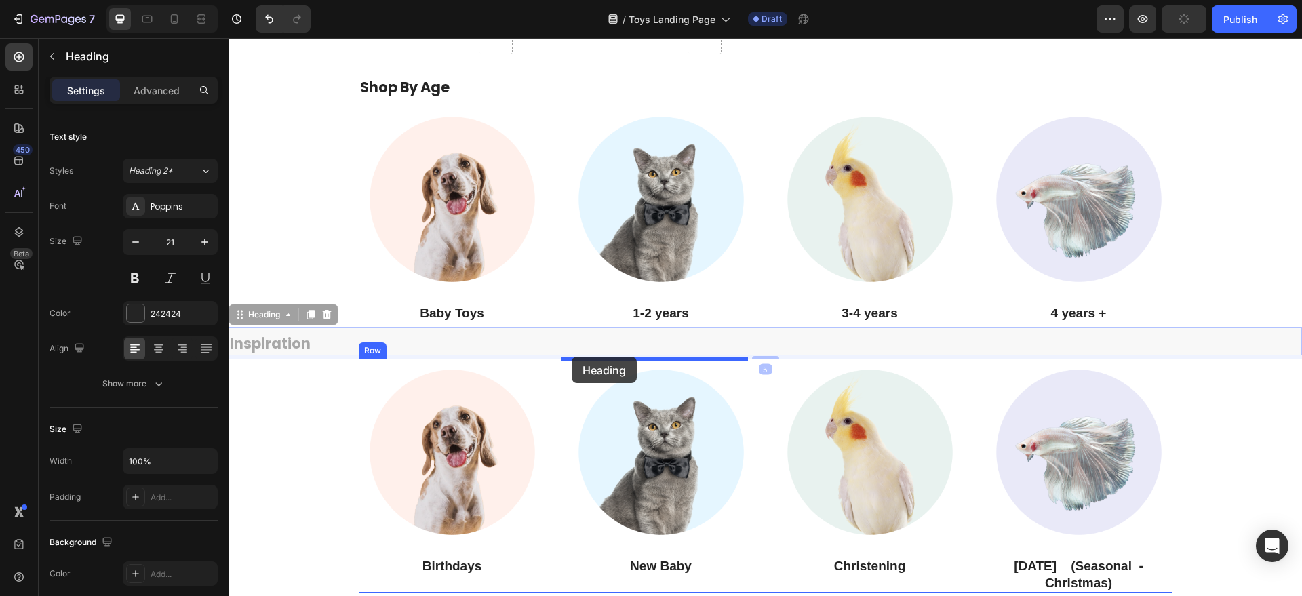
drag, startPoint x: 245, startPoint y: 314, endPoint x: 572, endPoint y: 357, distance: 329.7
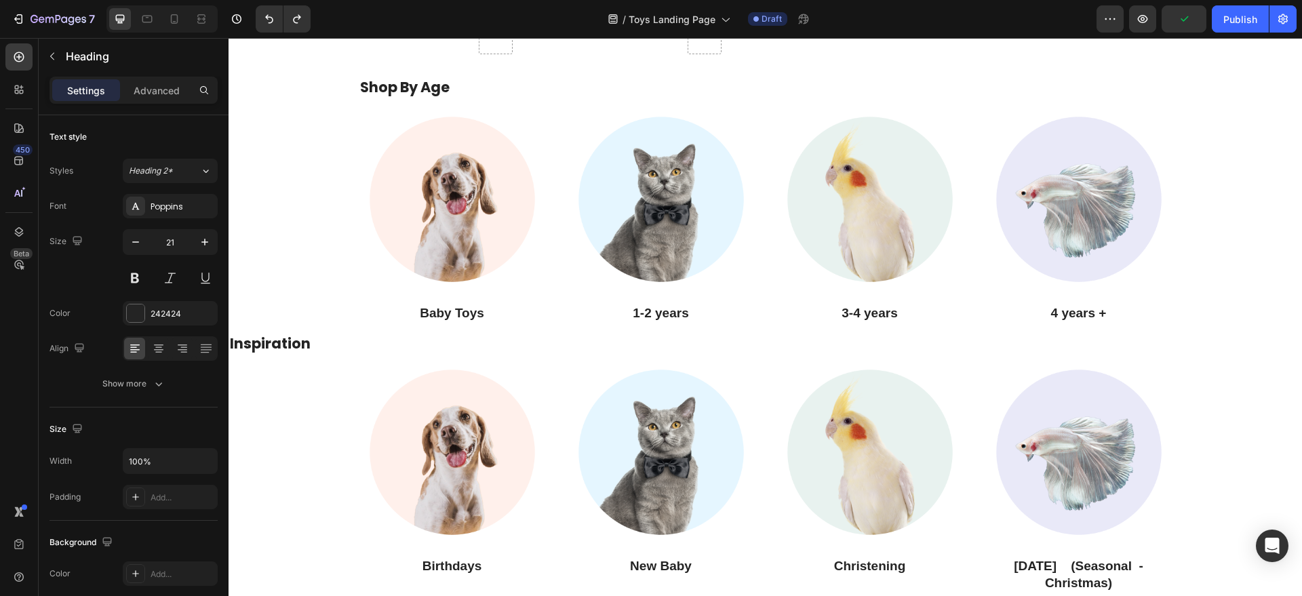
click at [386, 352] on h2 "Inspiration" at bounding box center [766, 343] width 1074 height 21
click at [487, 106] on img at bounding box center [452, 199] width 187 height 187
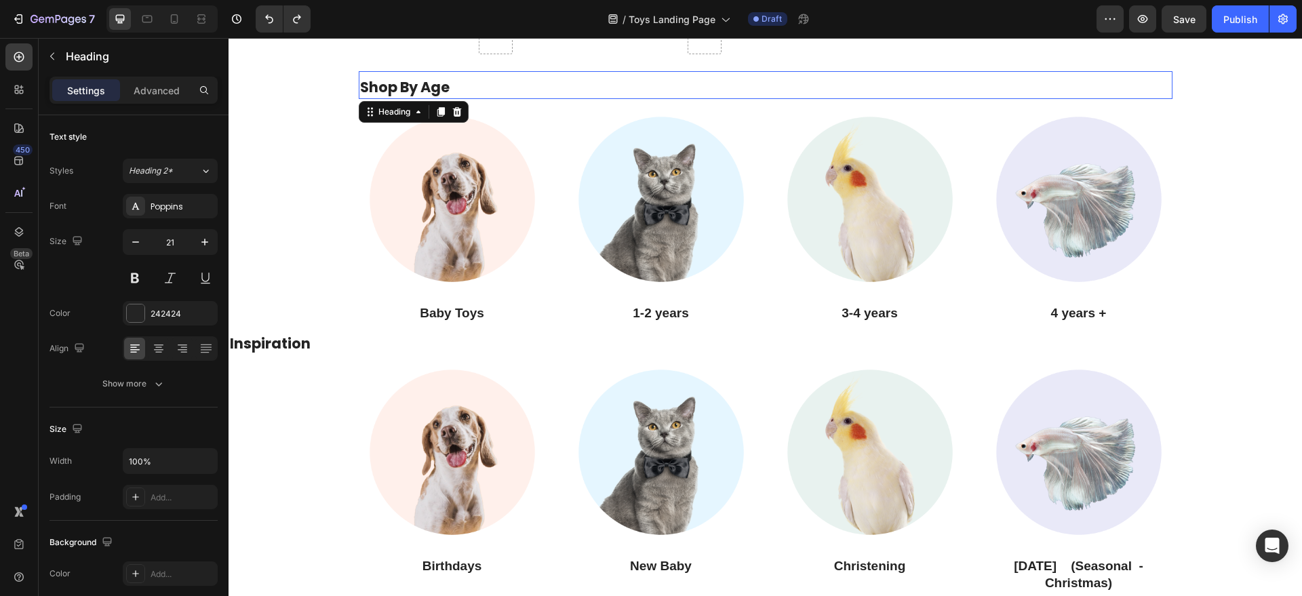
click at [542, 84] on p "Shop By Age" at bounding box center [765, 87] width 811 height 18
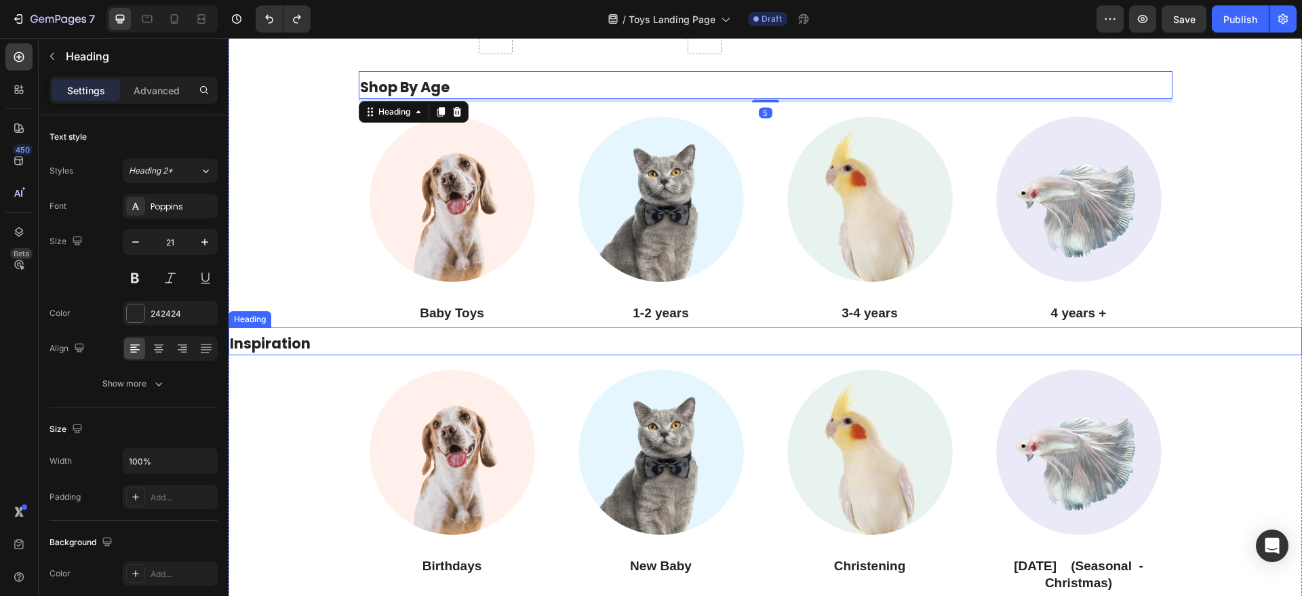
click at [305, 336] on p "Inspiration" at bounding box center [765, 343] width 1071 height 18
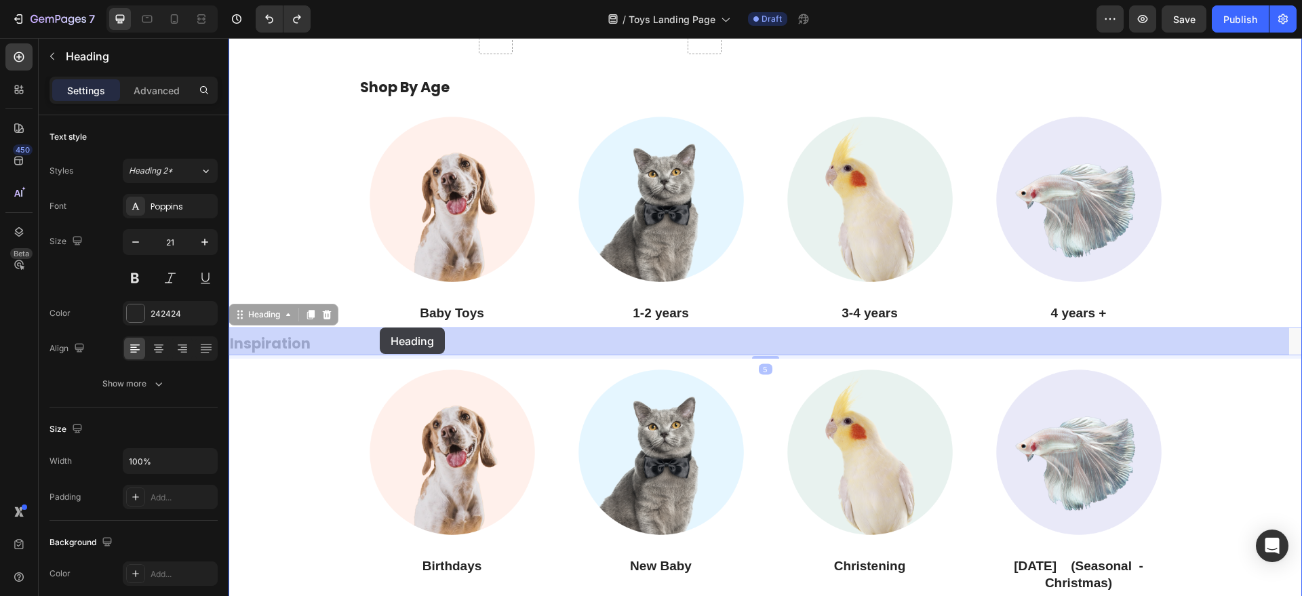
drag, startPoint x: 235, startPoint y: 310, endPoint x: 357, endPoint y: 338, distance: 125.2
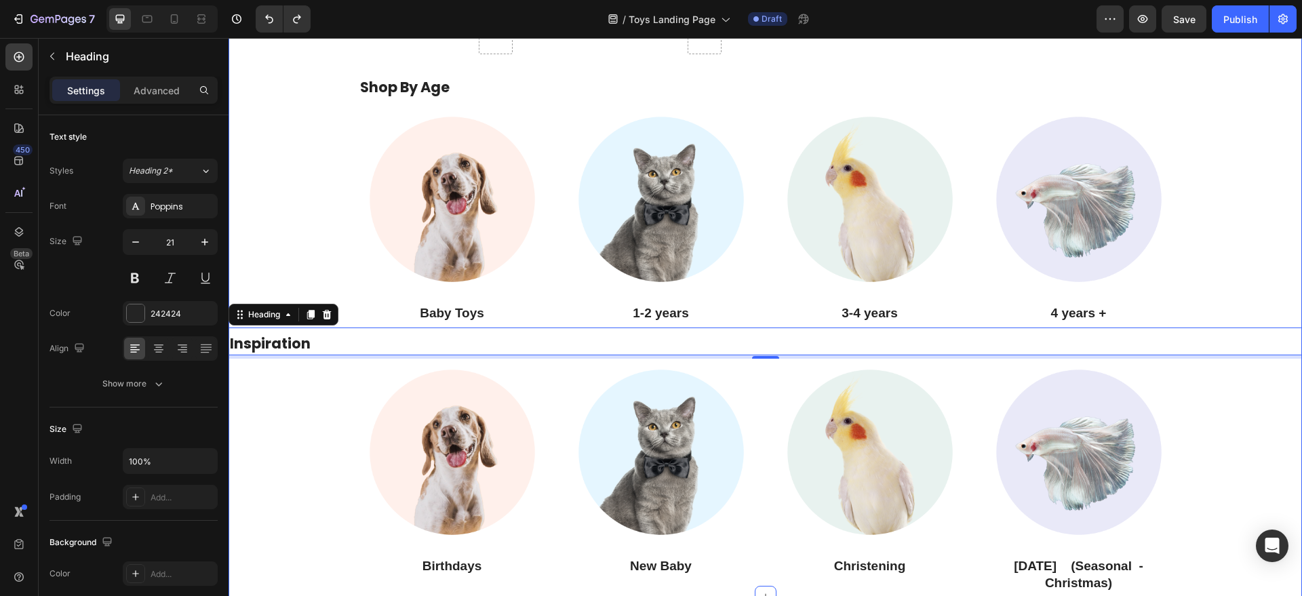
click at [298, 476] on div "Top Deals Products Heading VIEW ALL Button Row (P) Images baby toys Colorful Pa…" at bounding box center [766, 4] width 1074 height 1186
